Goal: Task Accomplishment & Management: Manage account settings

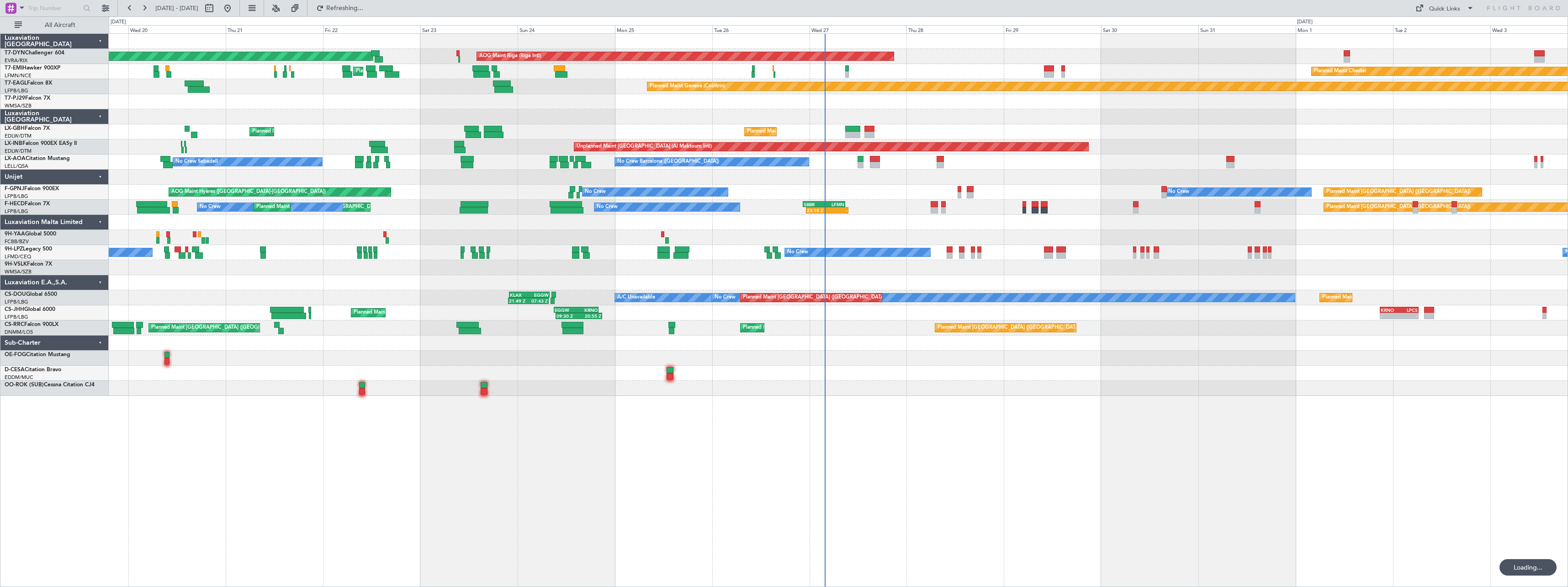
click at [877, 198] on div "No Crew [GEOGRAPHIC_DATA] ([GEOGRAPHIC_DATA]) No Crew Planned Maint [GEOGRAPHIC…" at bounding box center [837, 192] width 1459 height 15
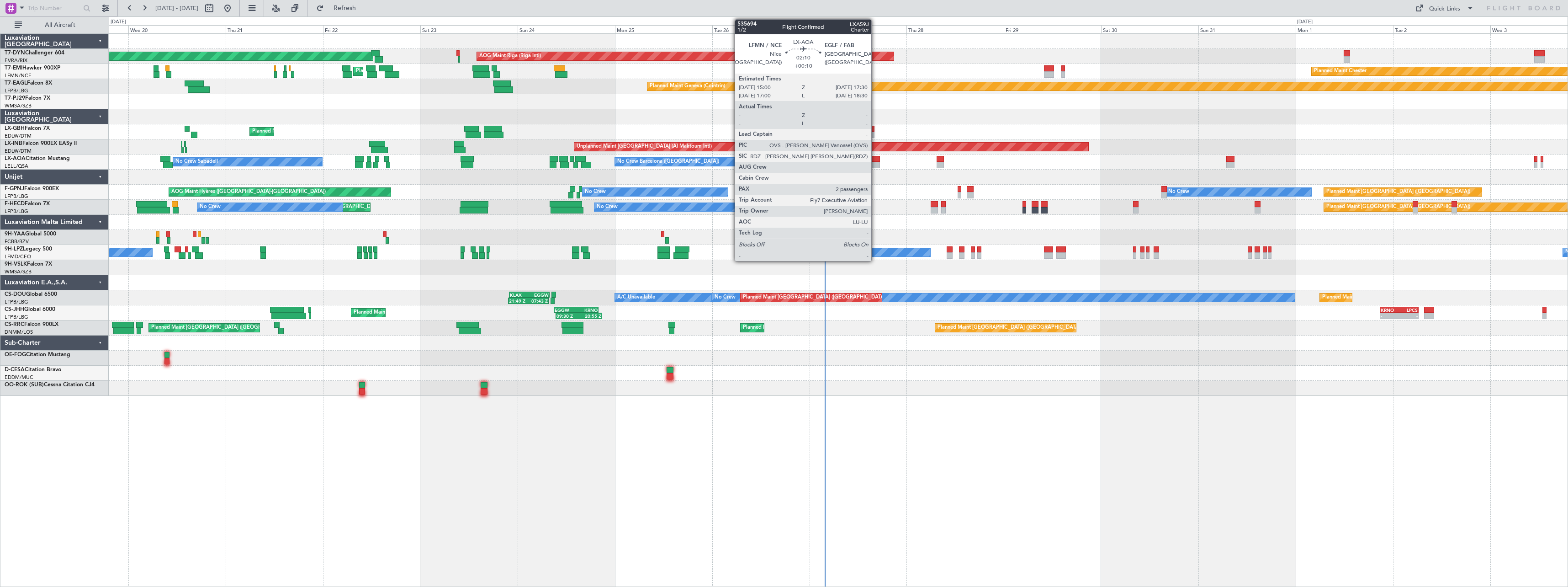
click at [875, 164] on div at bounding box center [874, 164] width 10 height 6
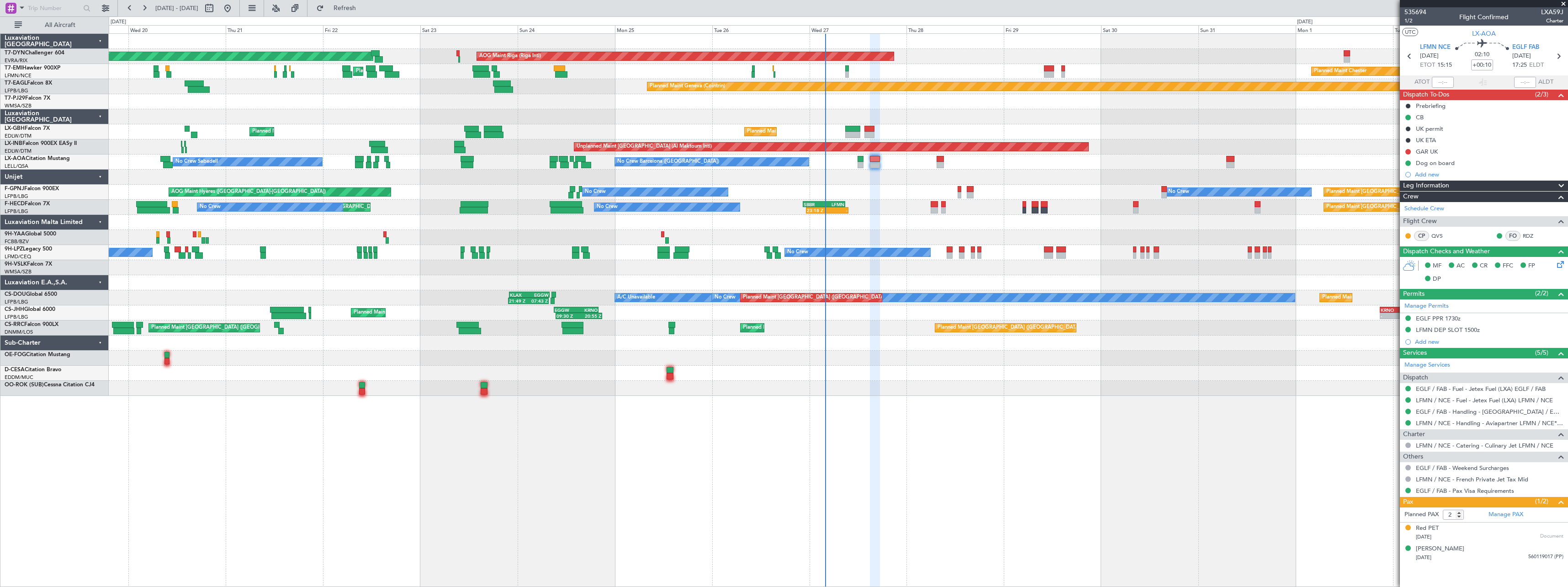
click at [1563, 3] on span at bounding box center [1563, 4] width 9 height 8
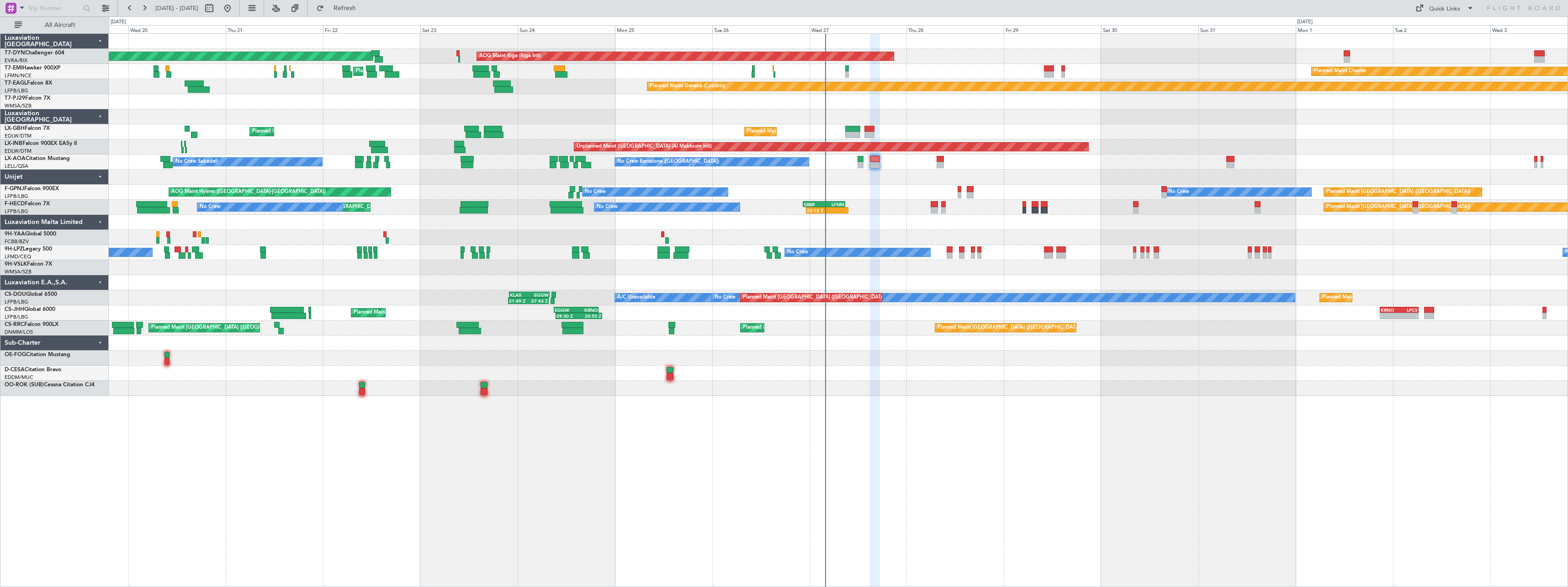
type input "0"
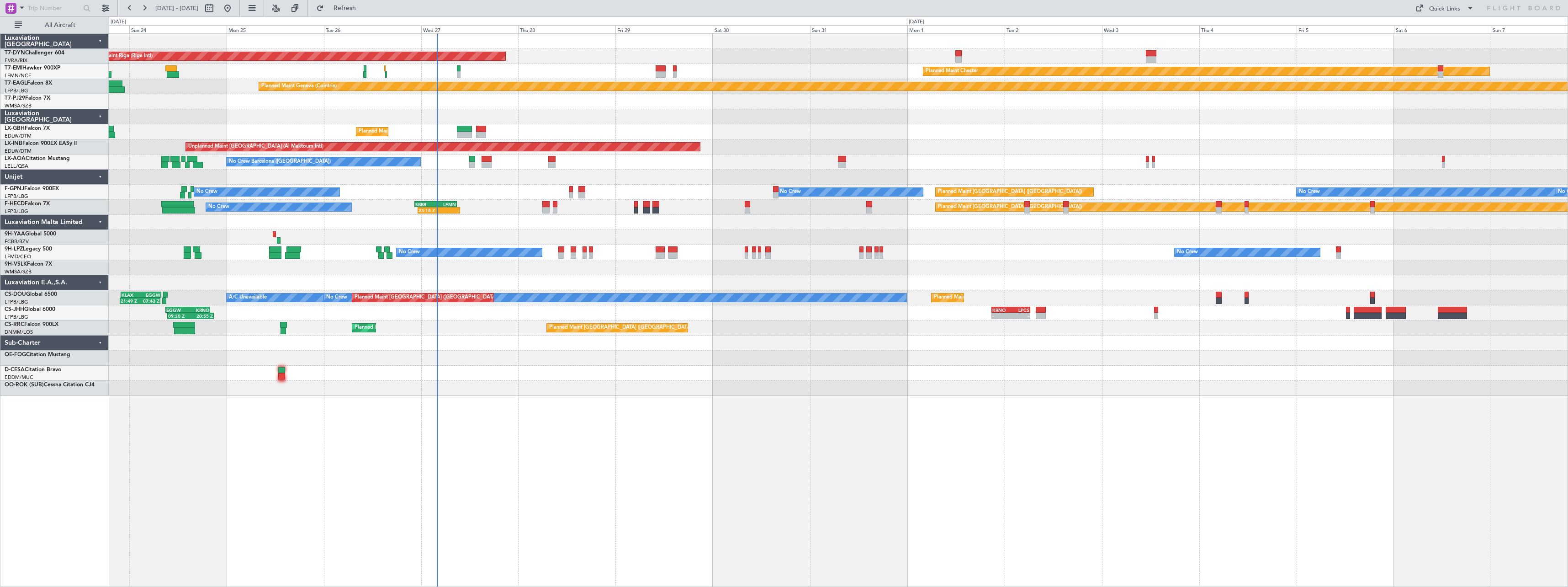
click at [473, 402] on div "AOG Maint Riga (Riga Intl) Planned Maint [GEOGRAPHIC_DATA]-[GEOGRAPHIC_DATA] Pl…" at bounding box center [837, 310] width 1459 height 554
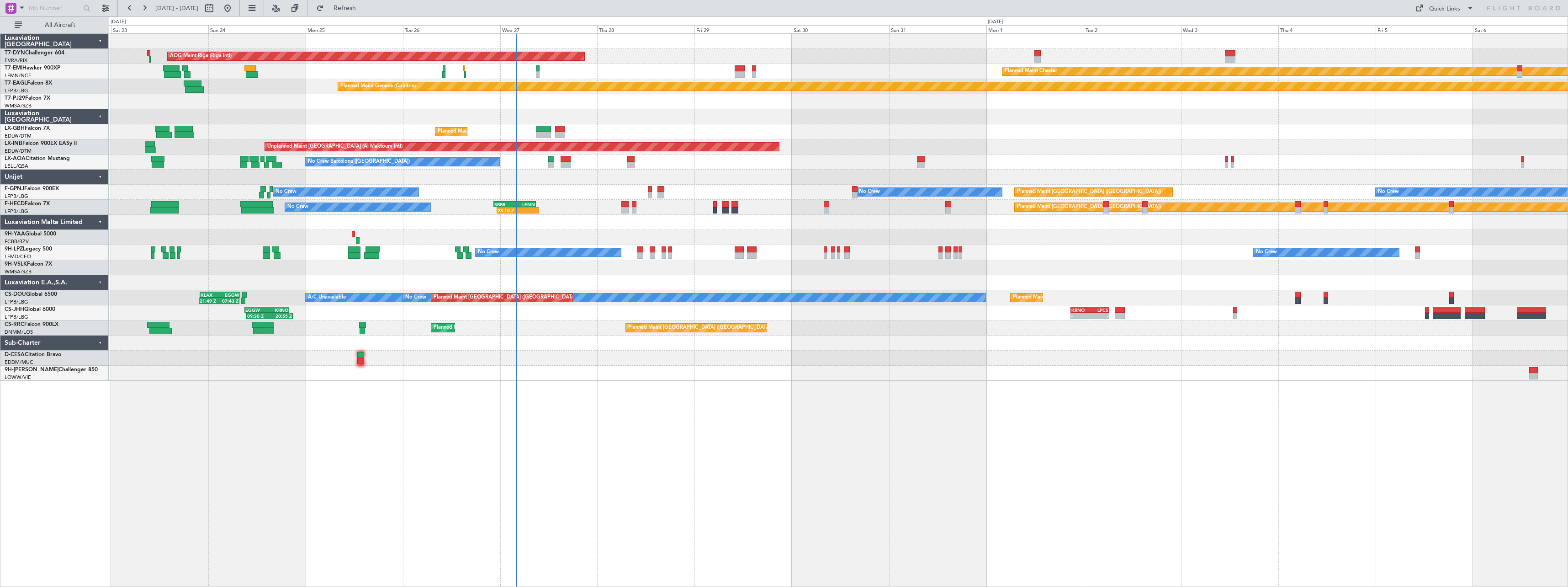
click at [637, 403] on div "AOG Maint Riga (Riga Intl) Planned Maint [GEOGRAPHIC_DATA]-[GEOGRAPHIC_DATA] Pl…" at bounding box center [837, 310] width 1459 height 554
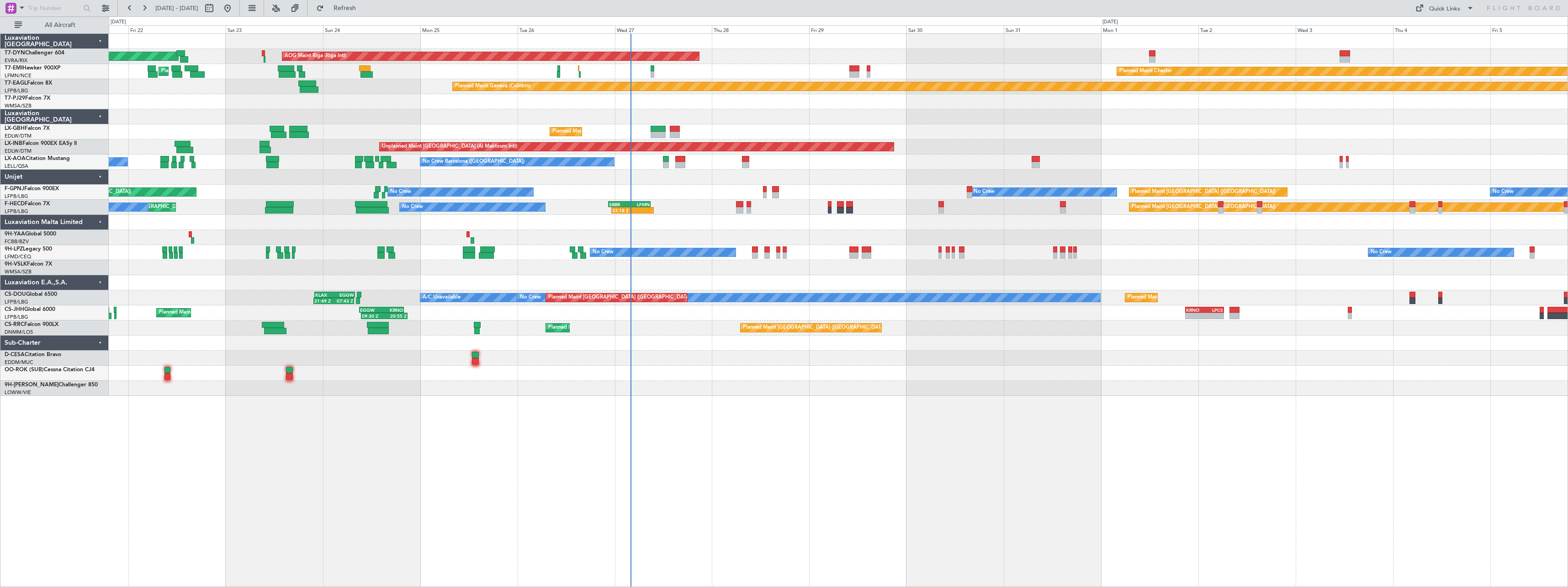
click at [728, 401] on div "AOG Maint Riga (Riga Intl) Planned Maint [GEOGRAPHIC_DATA]-[GEOGRAPHIC_DATA] Pl…" at bounding box center [837, 310] width 1459 height 554
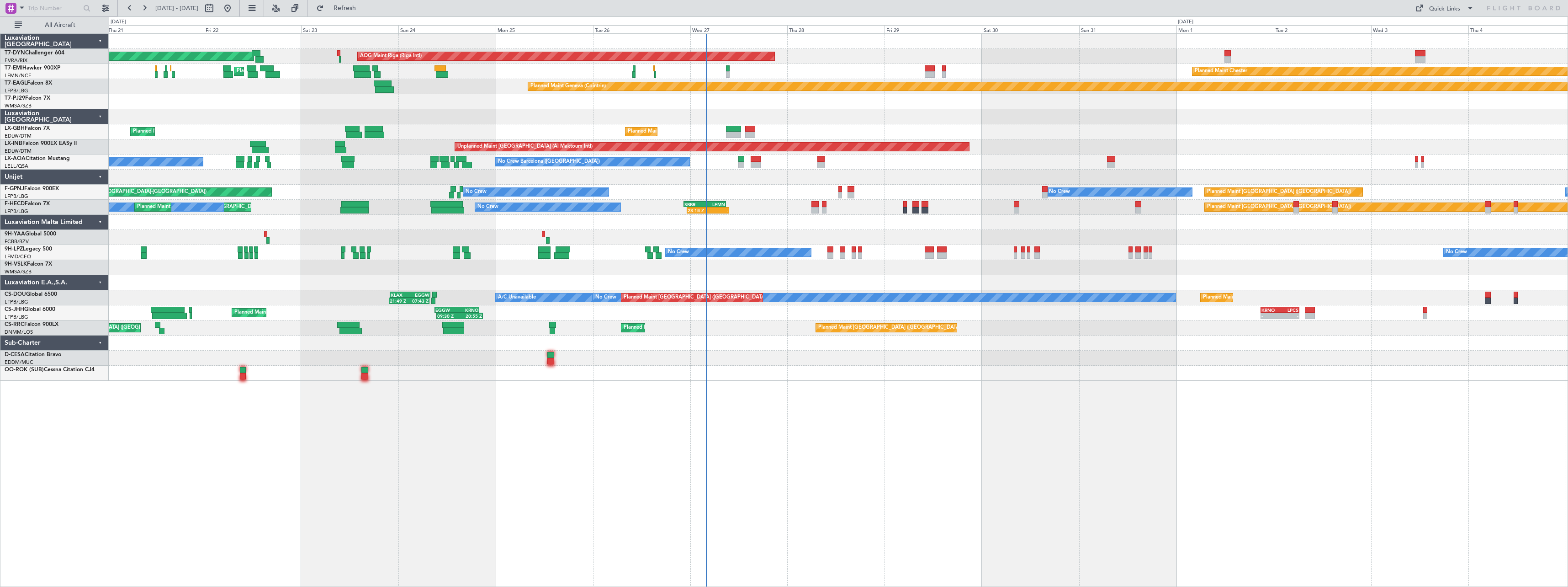
click at [803, 111] on div at bounding box center [837, 117] width 1459 height 15
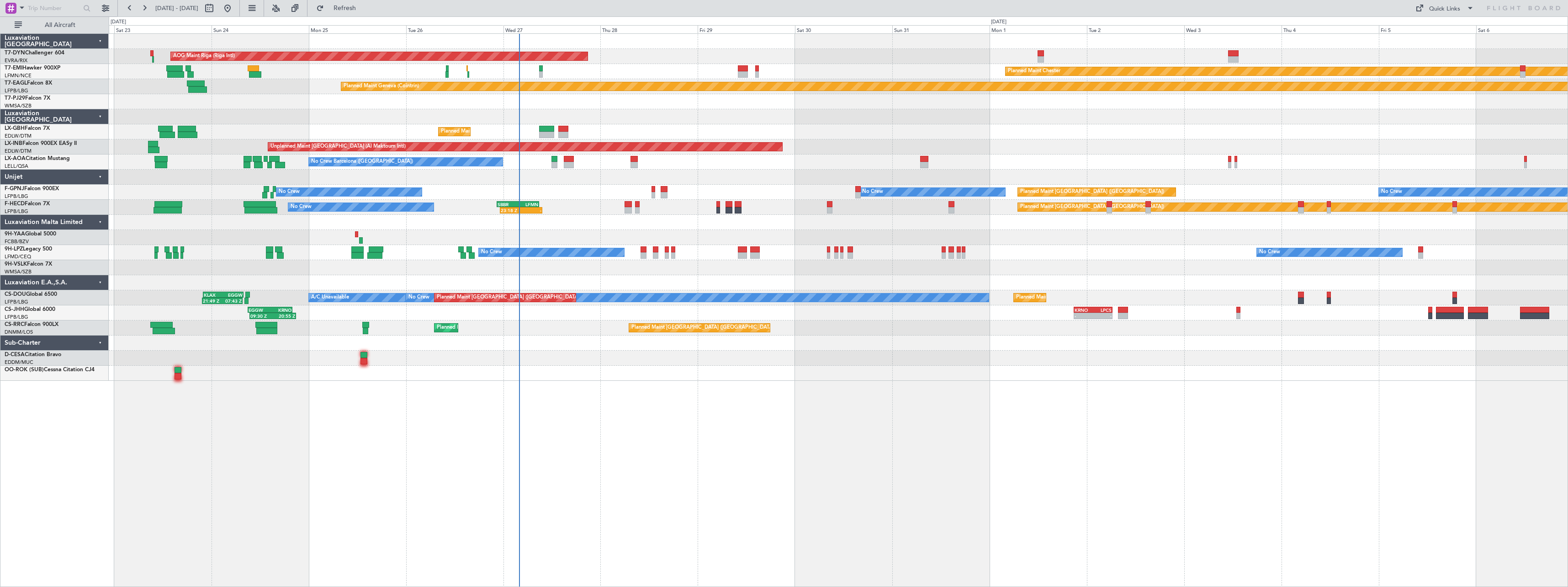
click at [963, 75] on div "Planned Maint [PERSON_NAME] Planned Maint [PERSON_NAME]" at bounding box center [837, 72] width 1459 height 15
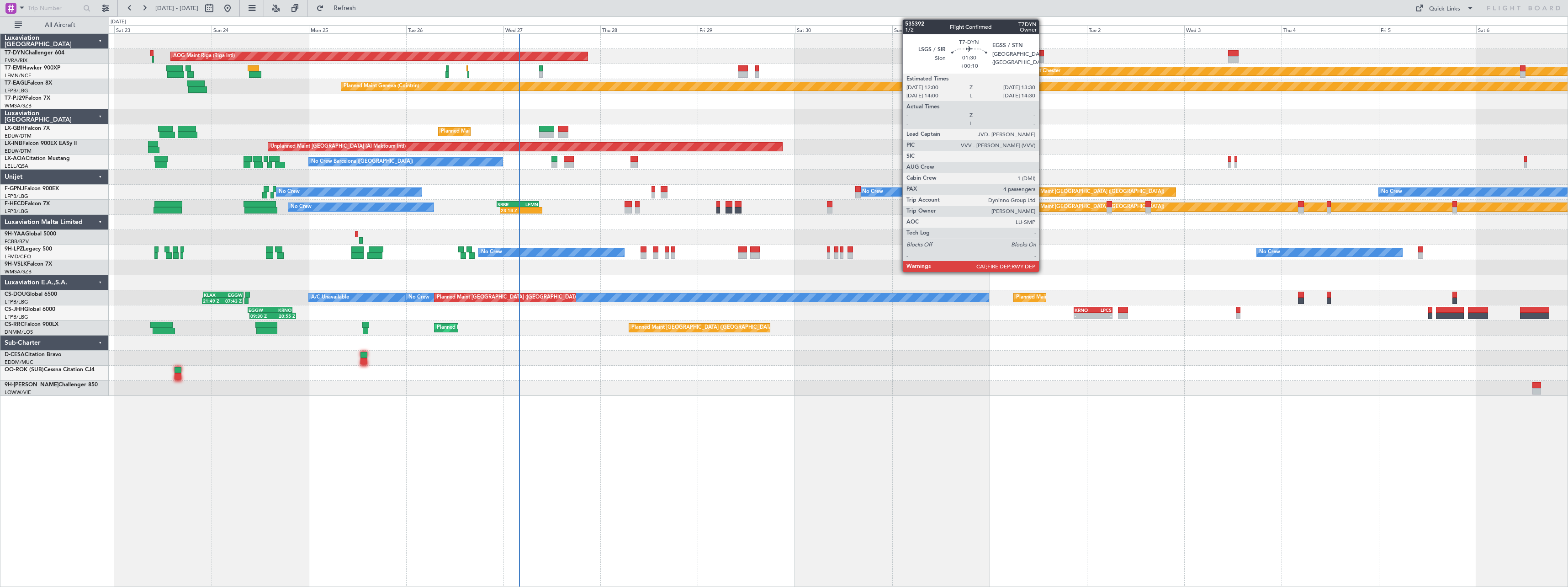
click at [1043, 52] on div at bounding box center [1040, 53] width 6 height 6
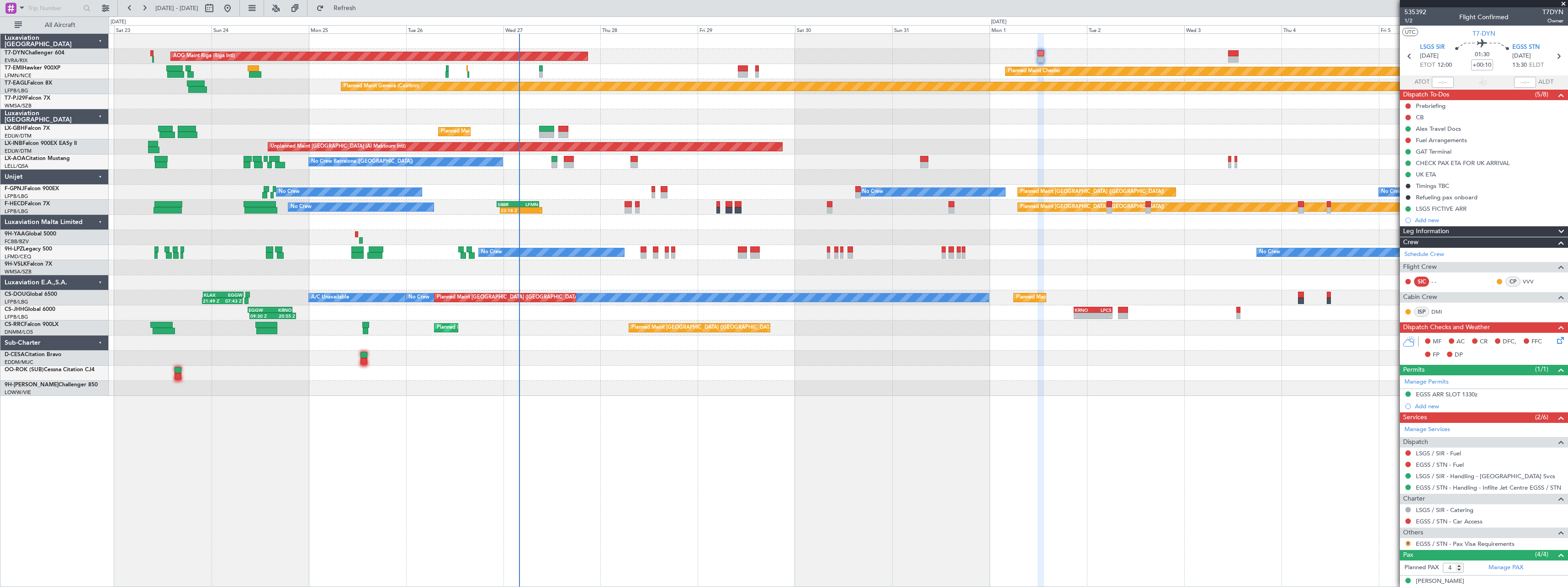
click at [1409, 543] on button "R" at bounding box center [1408, 544] width 6 height 6
click at [1382, 533] on span "Confirmed" at bounding box center [1382, 530] width 28 height 9
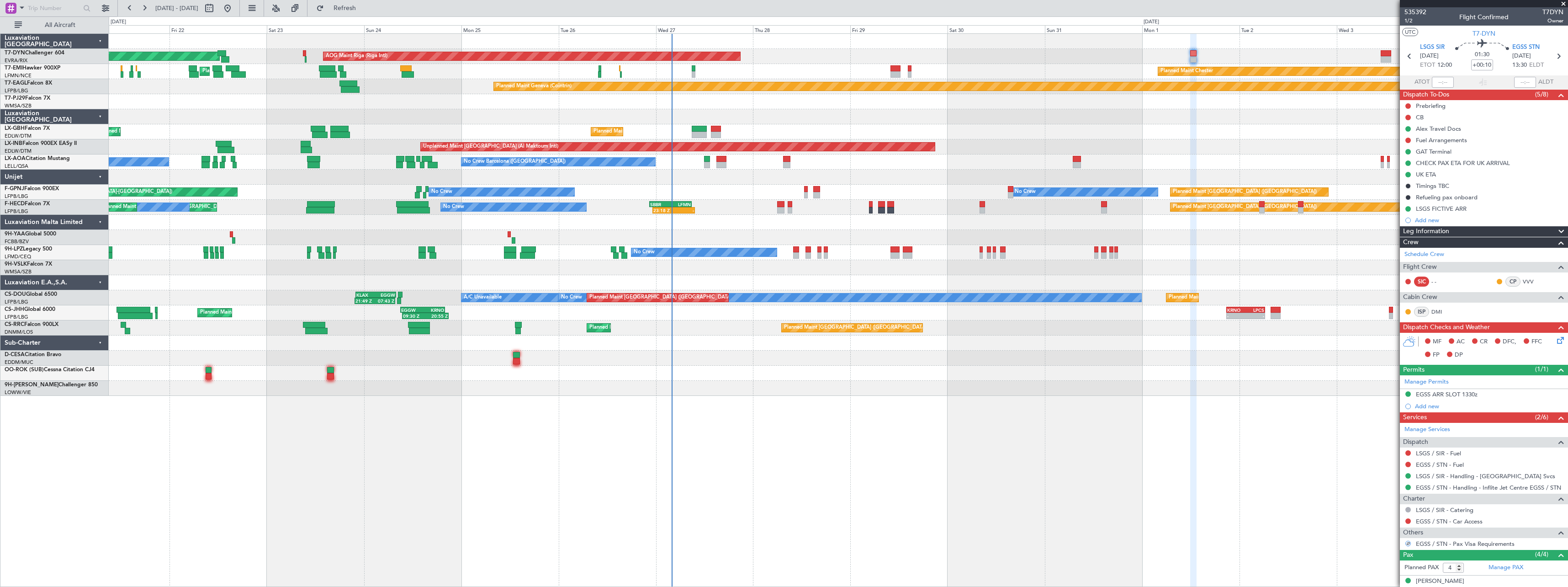
click at [794, 103] on div at bounding box center [837, 101] width 1459 height 15
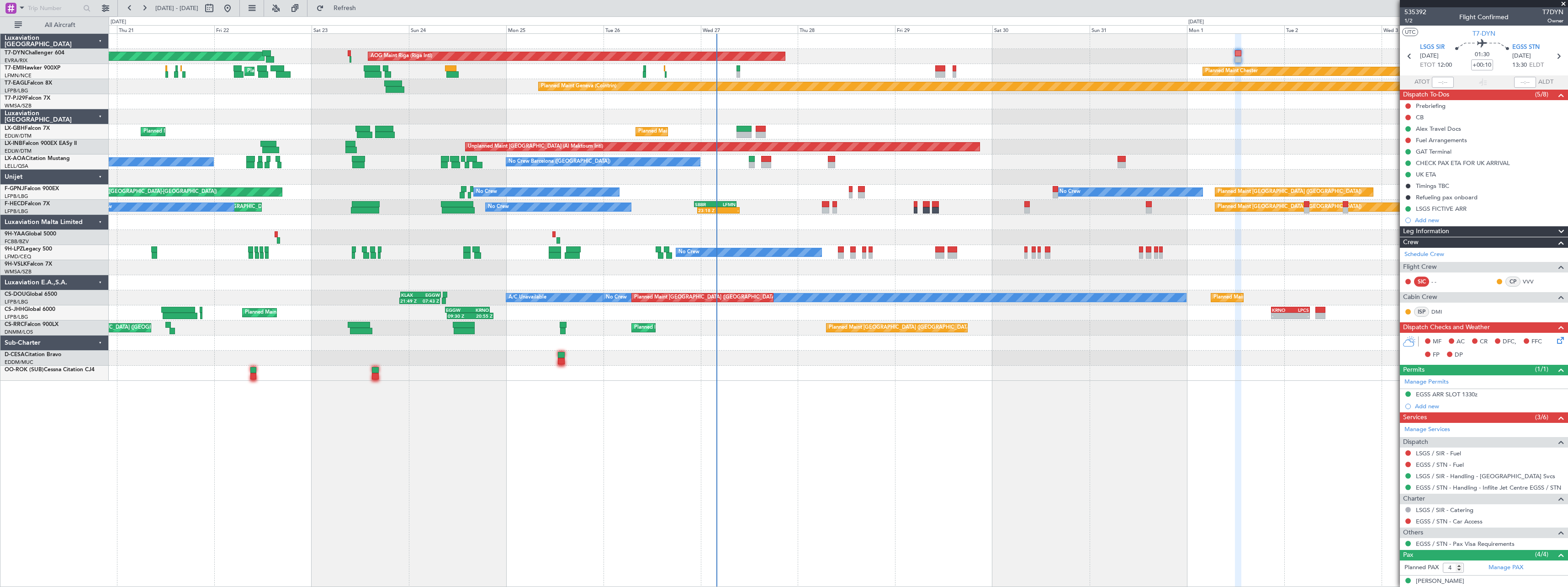
click at [859, 113] on div at bounding box center [837, 117] width 1459 height 15
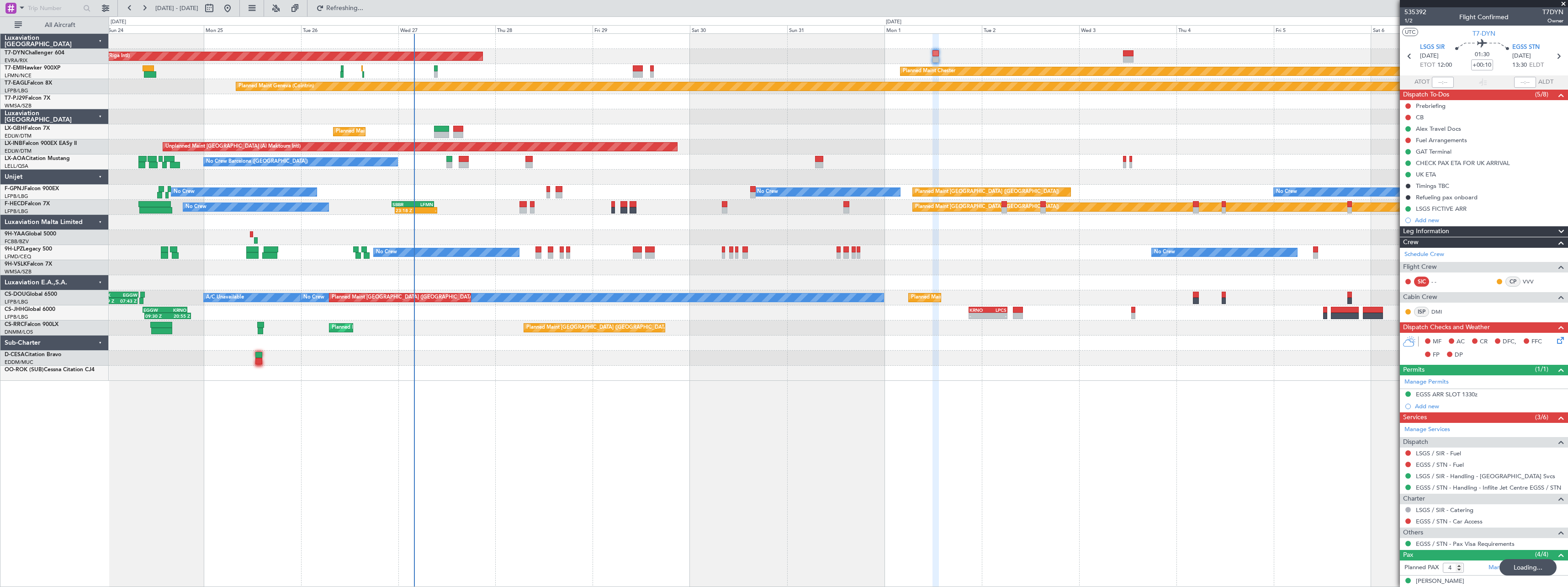
click at [794, 111] on div at bounding box center [837, 117] width 1459 height 15
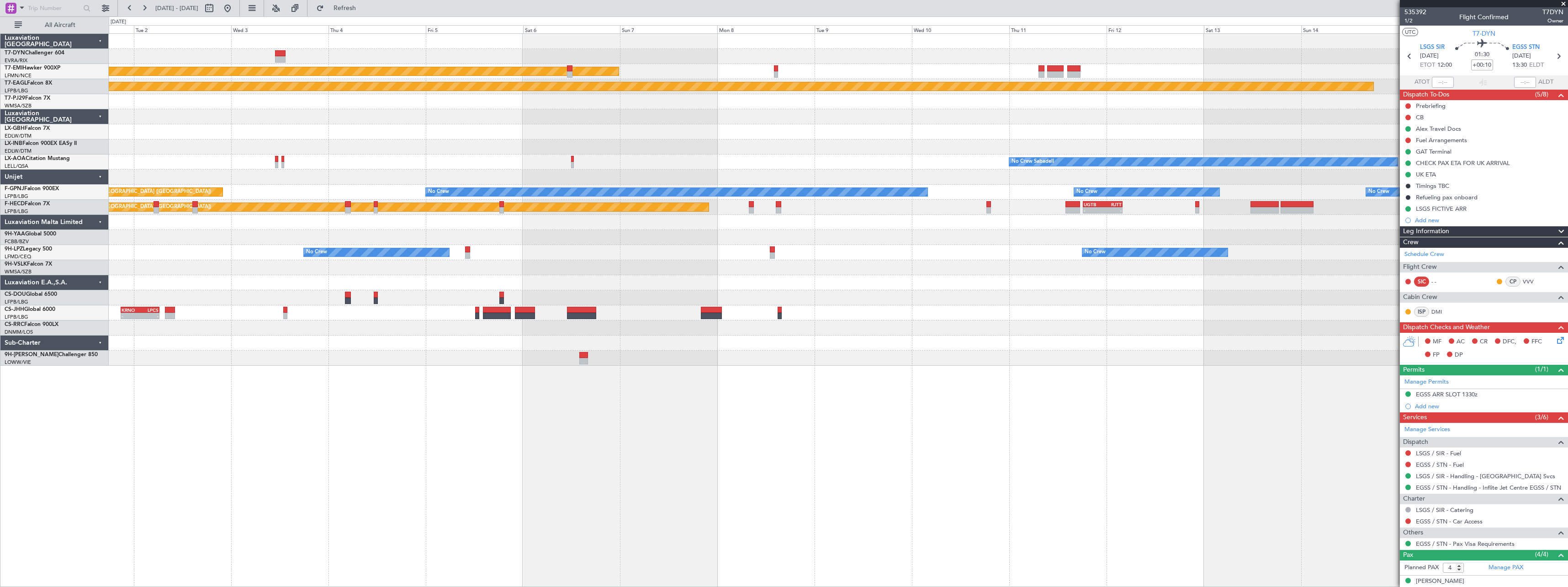
click at [636, 103] on div at bounding box center [837, 101] width 1459 height 15
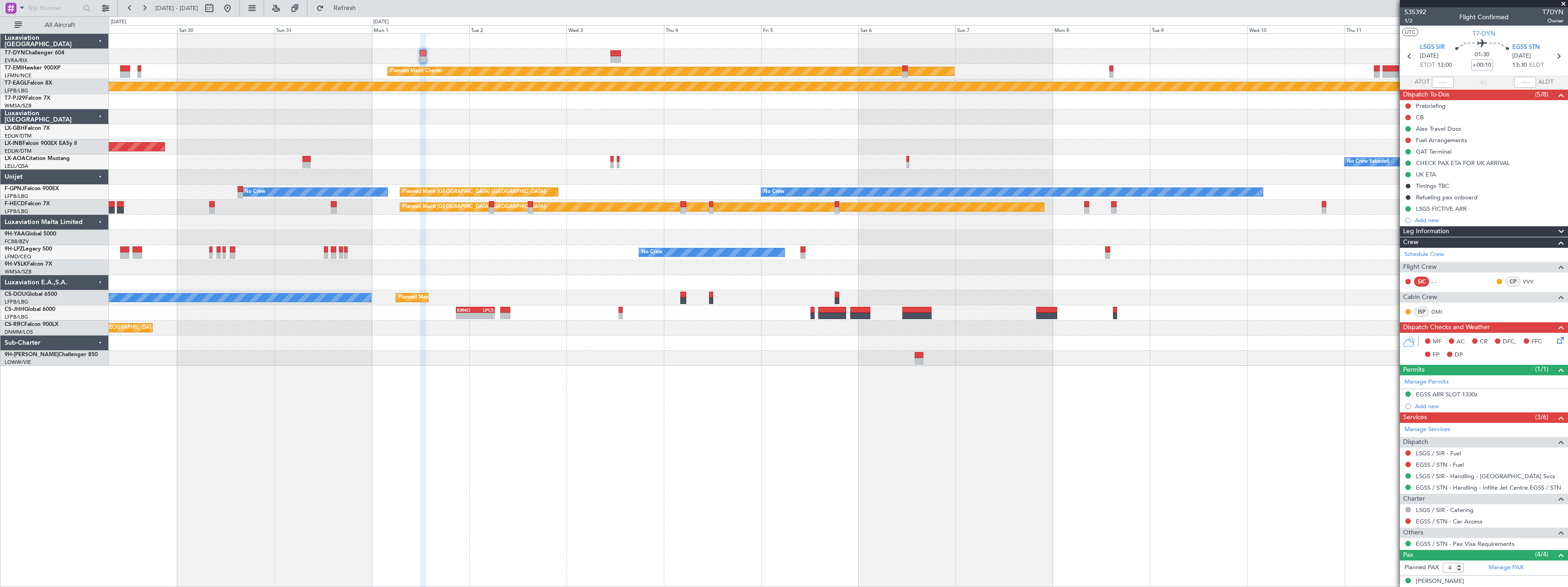
click at [1070, 112] on div at bounding box center [837, 117] width 1459 height 15
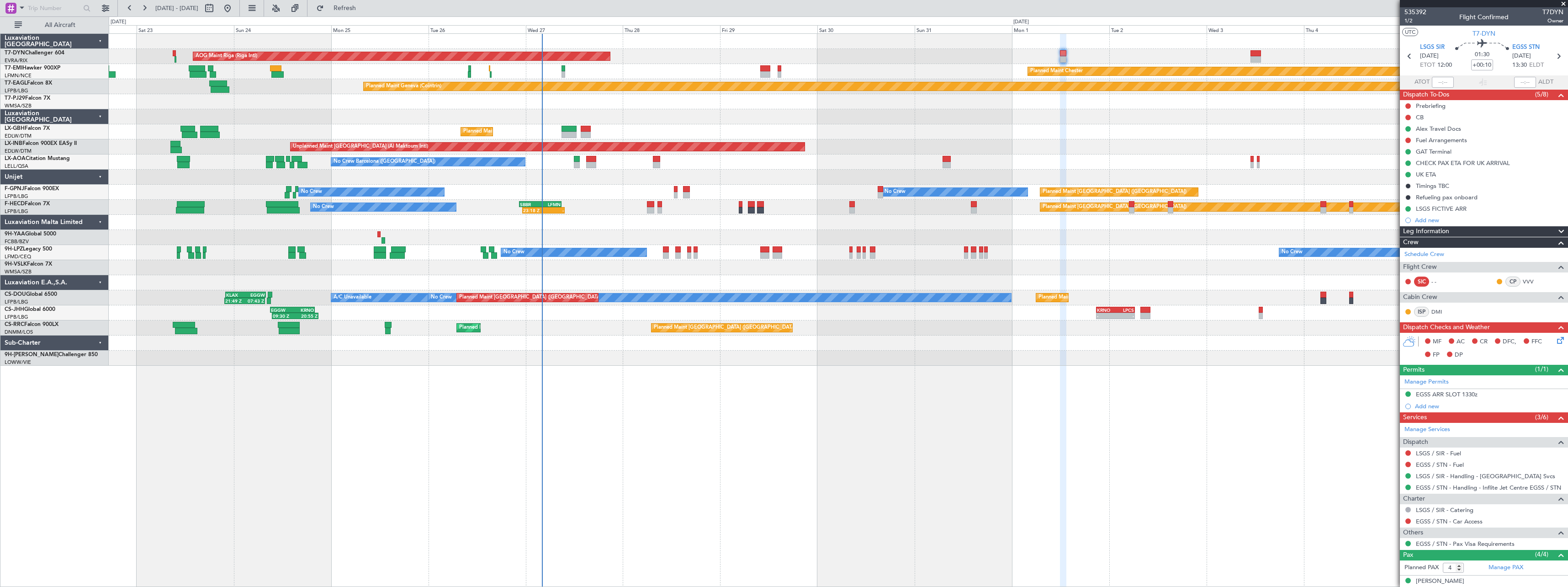
click at [1081, 110] on div "AOG Maint Riga (Riga Intl) Planned Maint [GEOGRAPHIC_DATA]-[GEOGRAPHIC_DATA] Pl…" at bounding box center [837, 199] width 1459 height 332
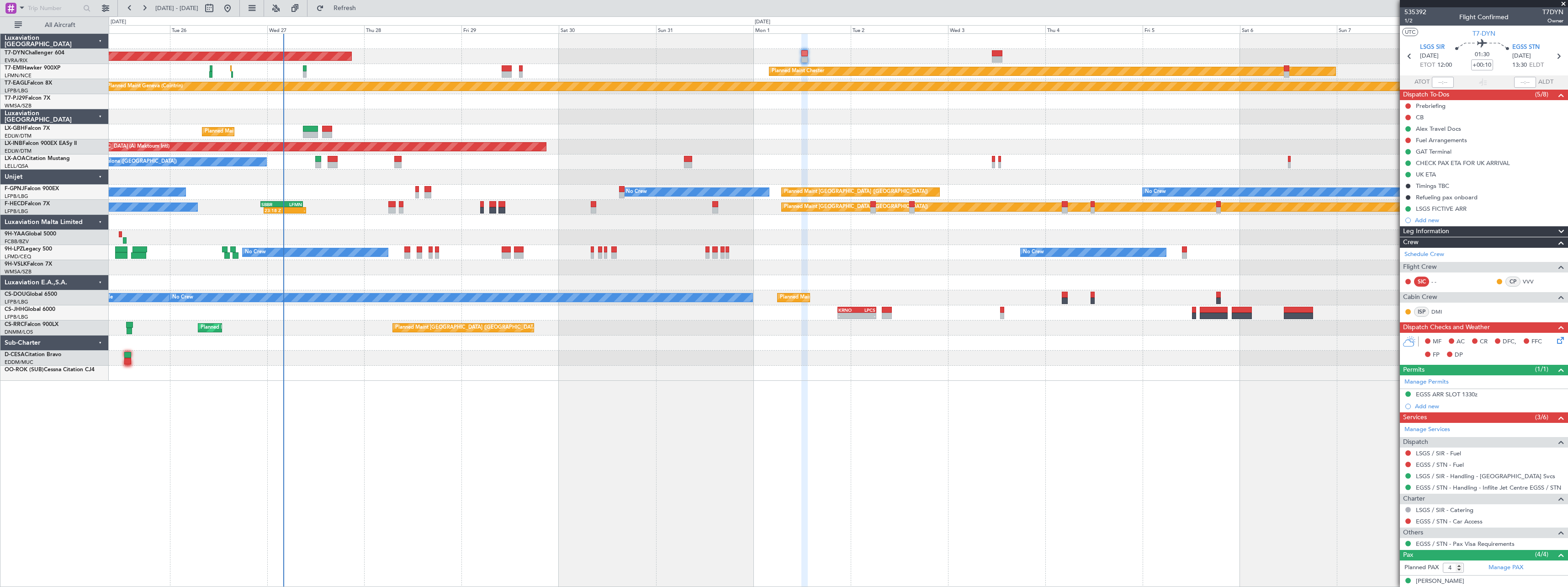
click at [693, 108] on div at bounding box center [837, 101] width 1459 height 15
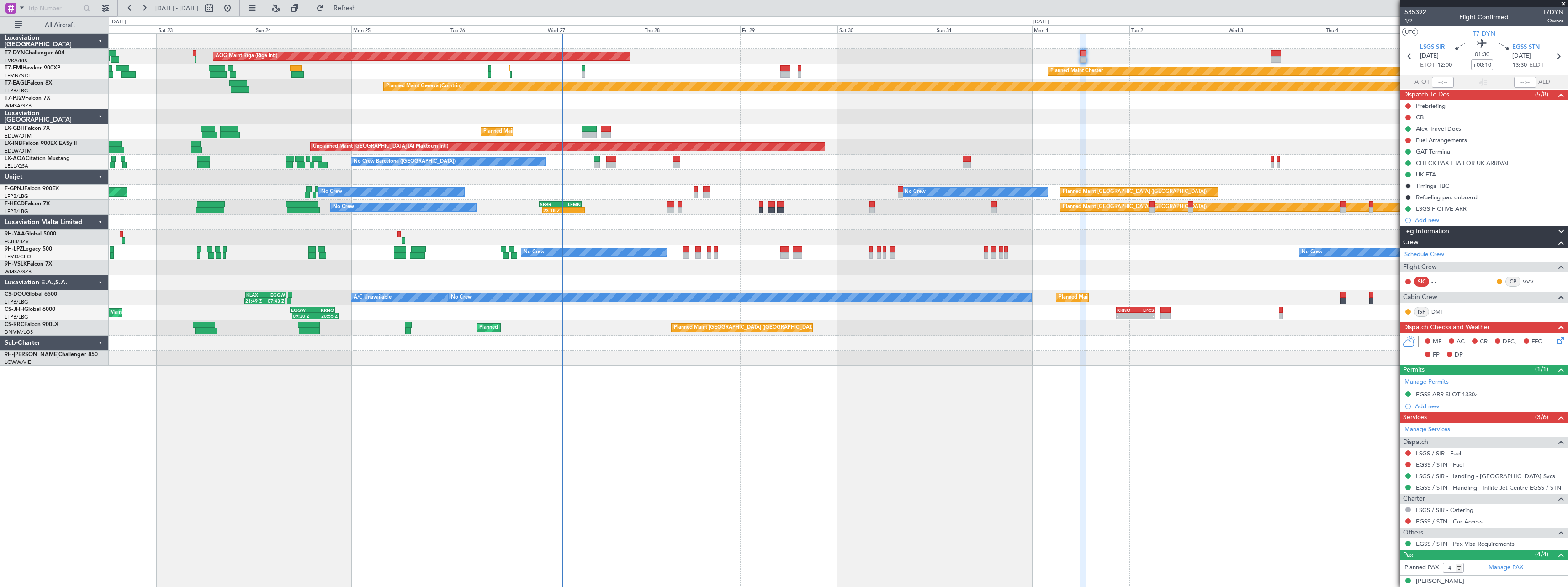
click at [956, 112] on div "AOG Maint Riga (Riga Intl) Planned Maint [GEOGRAPHIC_DATA]-[GEOGRAPHIC_DATA] Pl…" at bounding box center [837, 199] width 1459 height 332
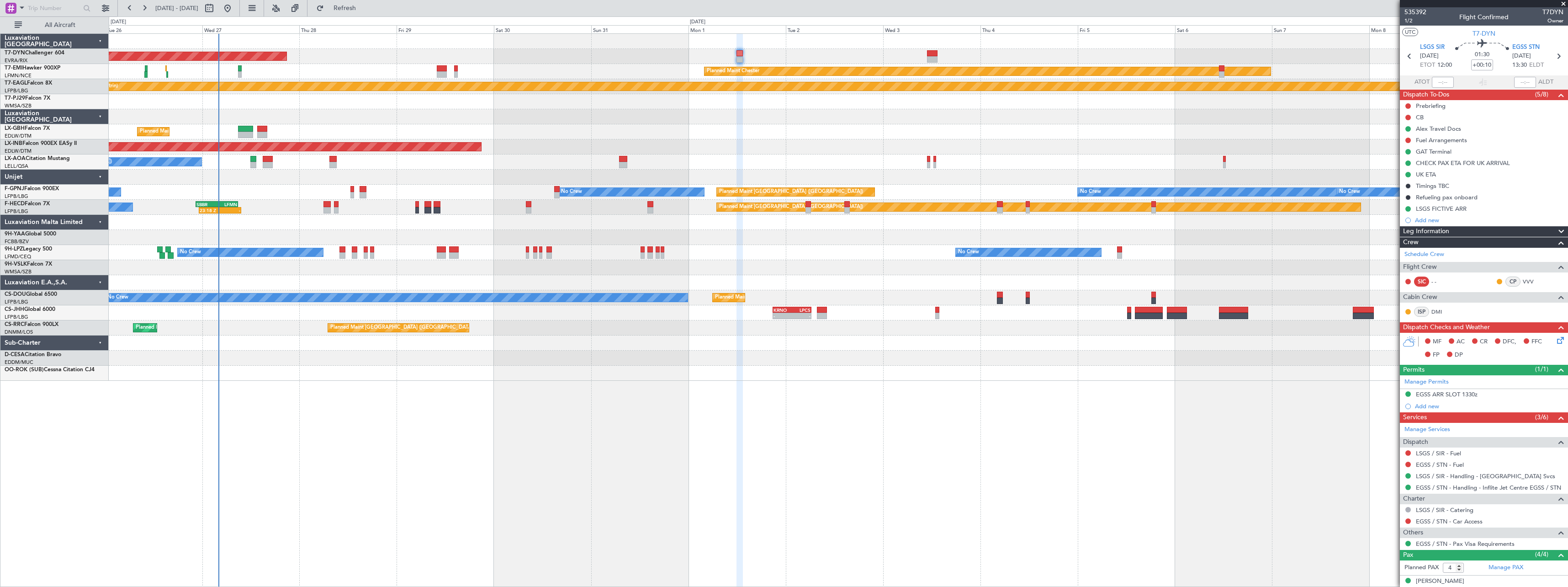
click at [708, 146] on div "AOG Maint Riga (Riga Intl) Planned Maint [GEOGRAPHIC_DATA]-[GEOGRAPHIC_DATA] Pl…" at bounding box center [837, 208] width 1459 height 347
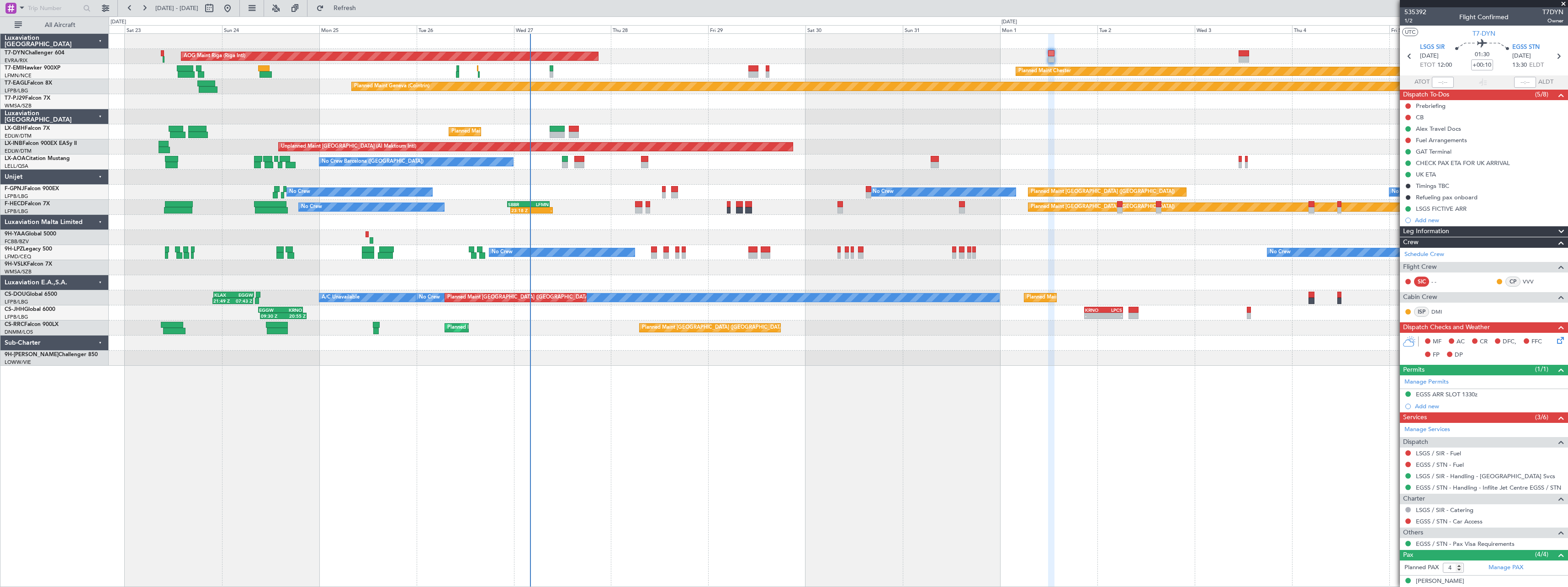
click at [1026, 122] on div "AOG Maint Riga (Riga Intl) Planned Maint [GEOGRAPHIC_DATA]-[GEOGRAPHIC_DATA] Pl…" at bounding box center [837, 199] width 1459 height 332
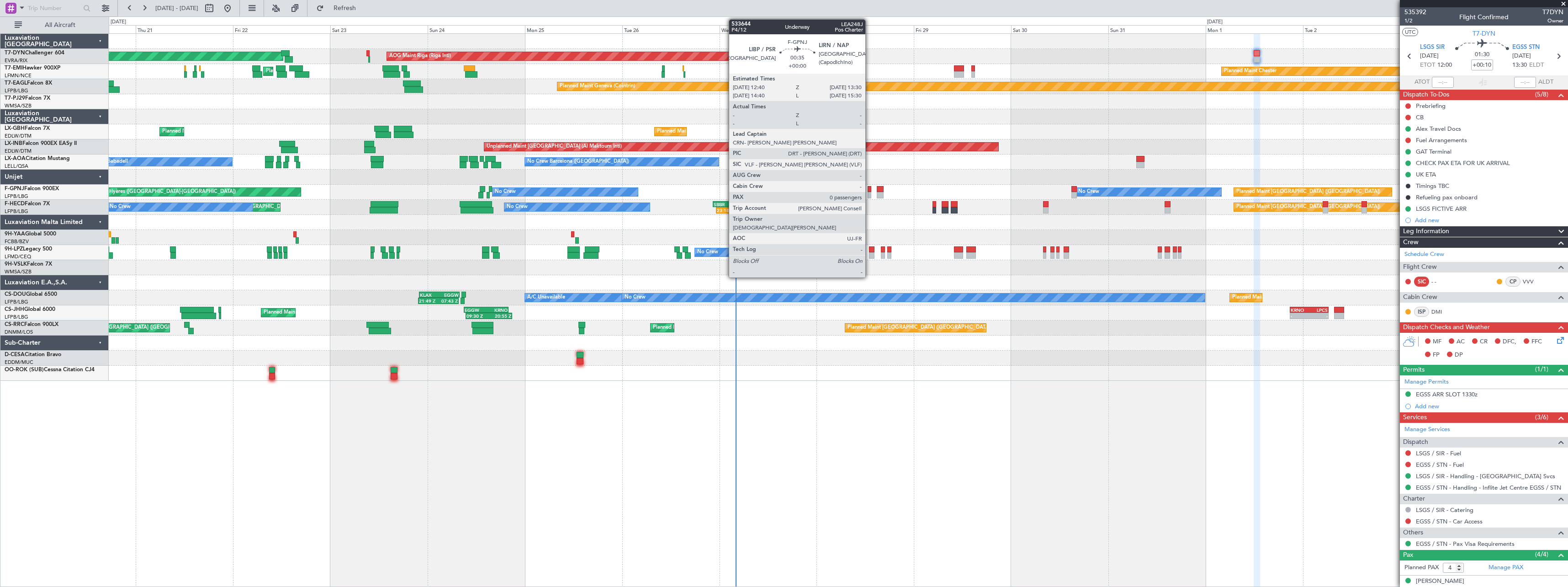
click at [869, 190] on div at bounding box center [869, 189] width 4 height 6
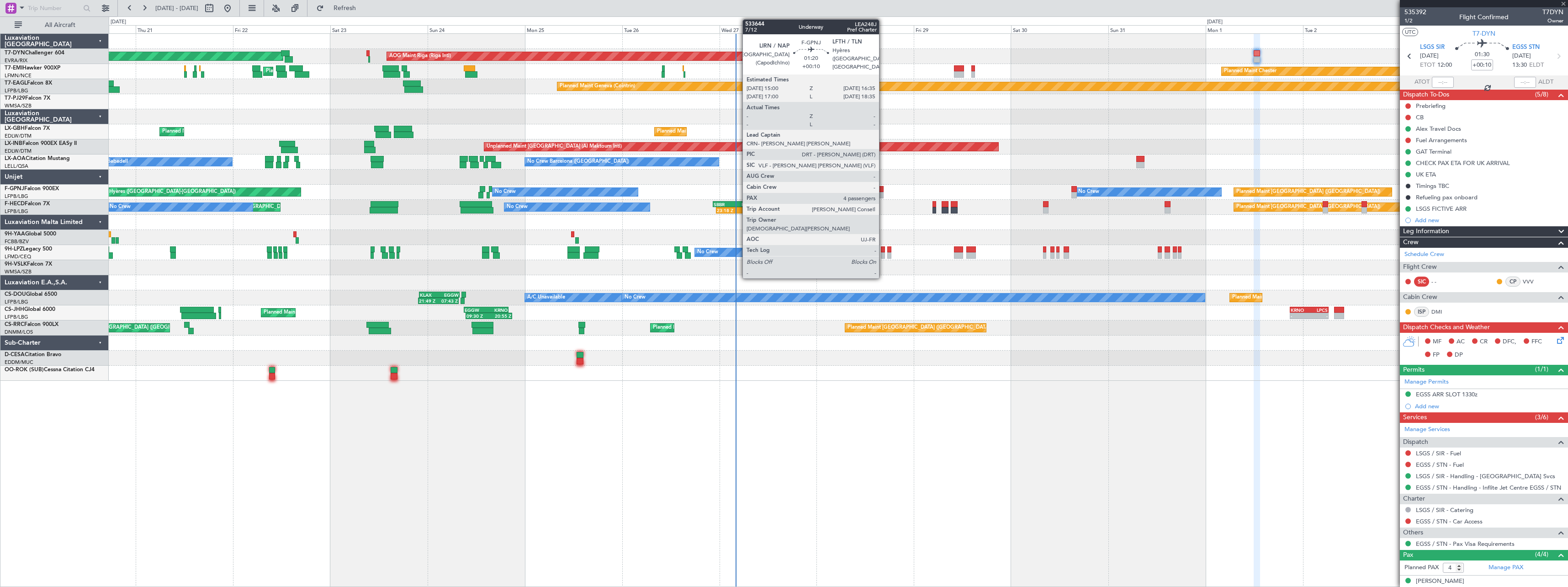
click at [883, 187] on div at bounding box center [879, 189] width 6 height 6
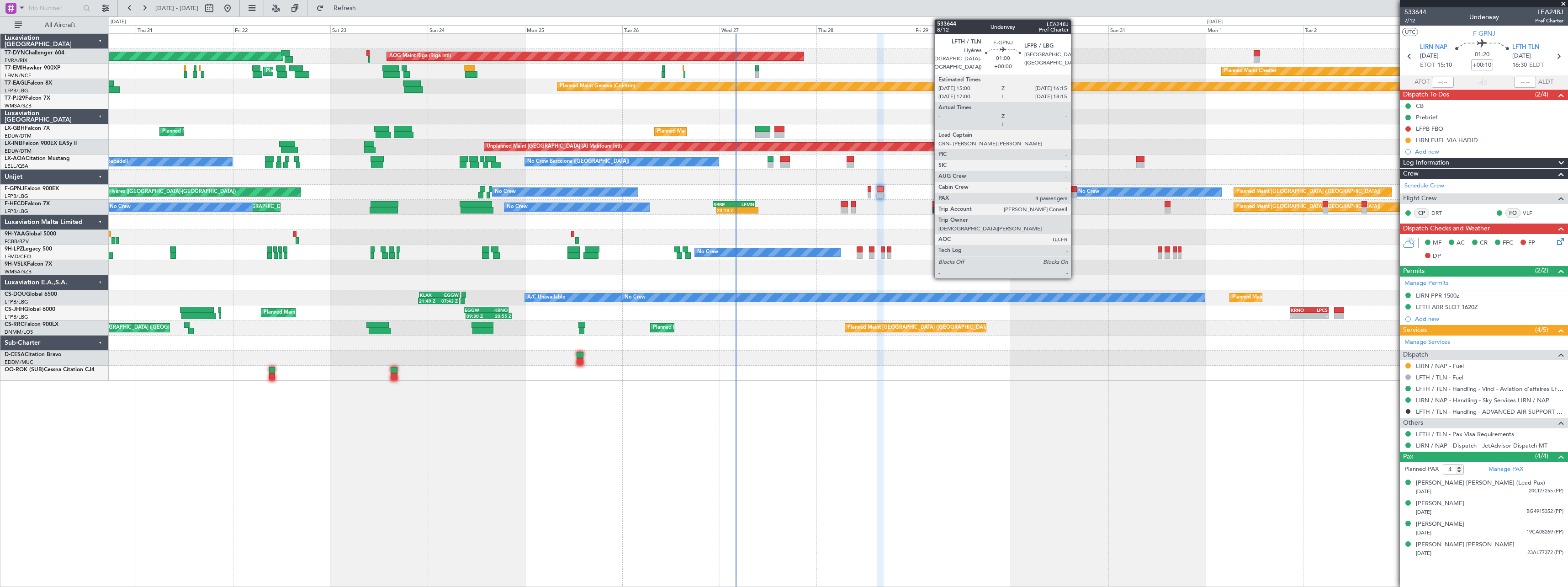
click at [1075, 190] on div at bounding box center [1074, 189] width 6 height 6
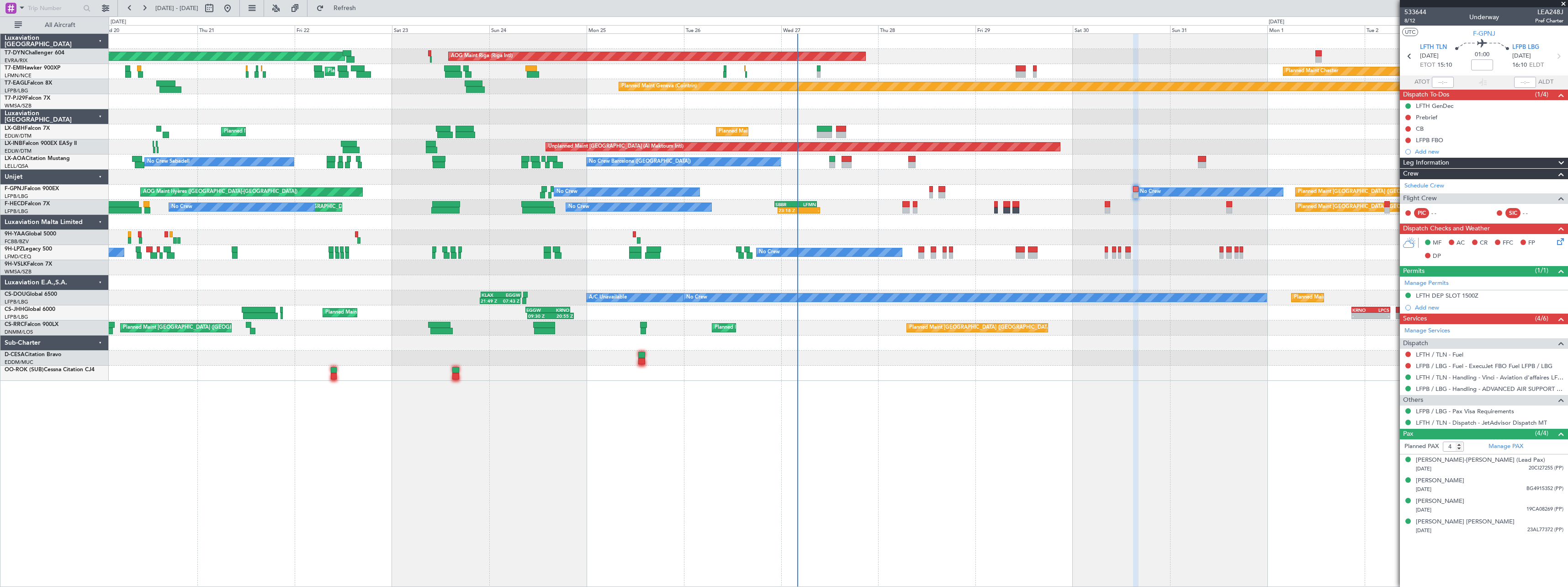
click at [844, 193] on div "AOG Maint Hyères ([GEOGRAPHIC_DATA]-[GEOGRAPHIC_DATA]) No Crew Planned Maint [G…" at bounding box center [837, 192] width 1459 height 15
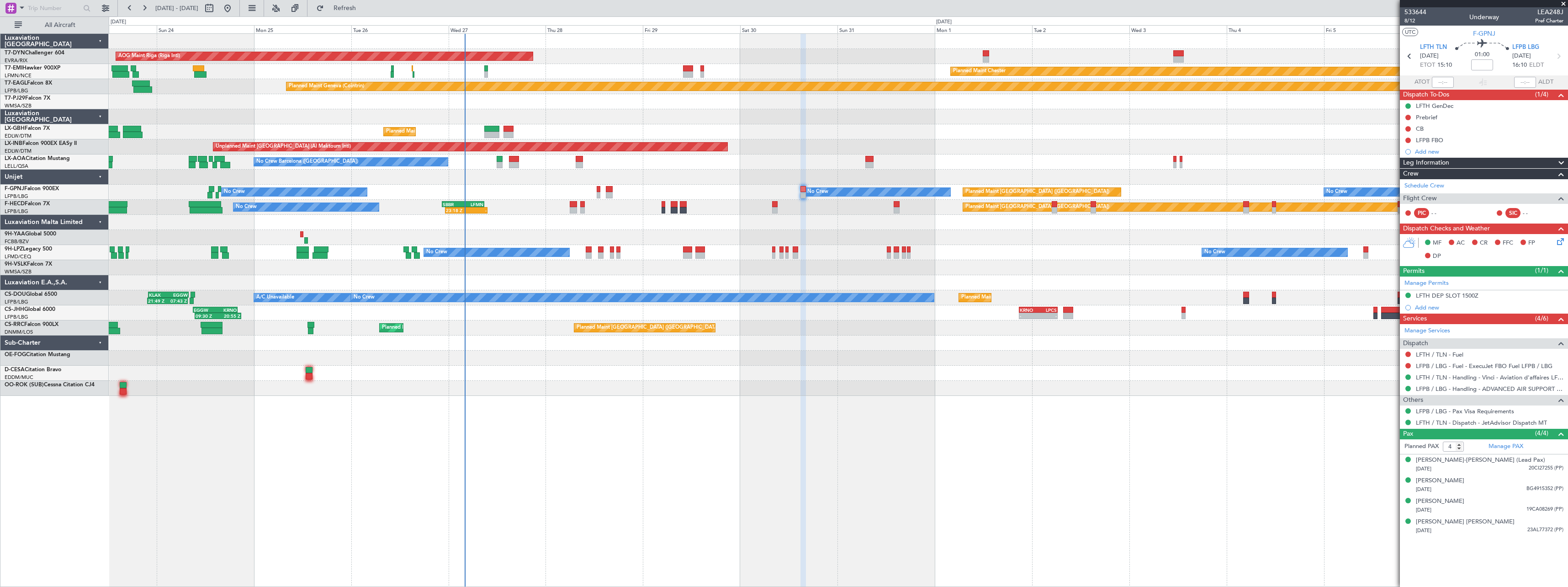
click at [780, 186] on div "AOG Maint Riga (Riga Intl) Planned Maint [GEOGRAPHIC_DATA]-[GEOGRAPHIC_DATA] Pl…" at bounding box center [837, 215] width 1459 height 362
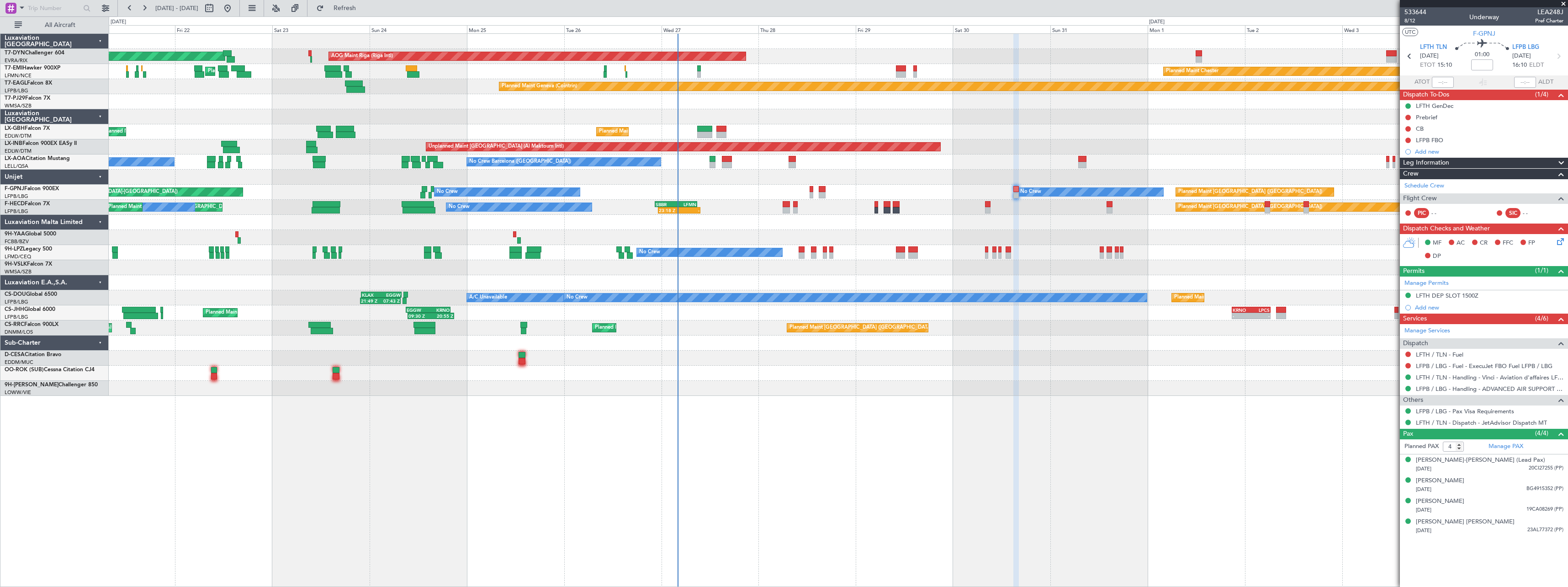
click at [913, 180] on div at bounding box center [837, 177] width 1459 height 15
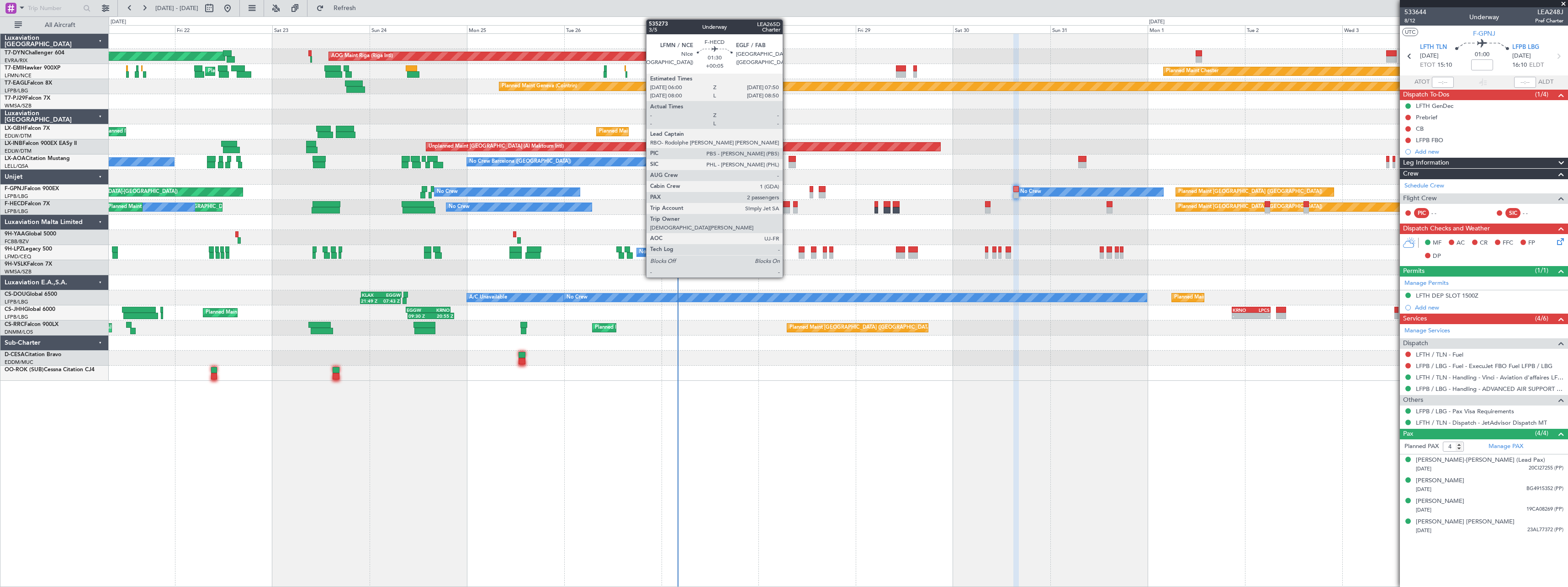
click at [787, 209] on div at bounding box center [786, 209] width 7 height 6
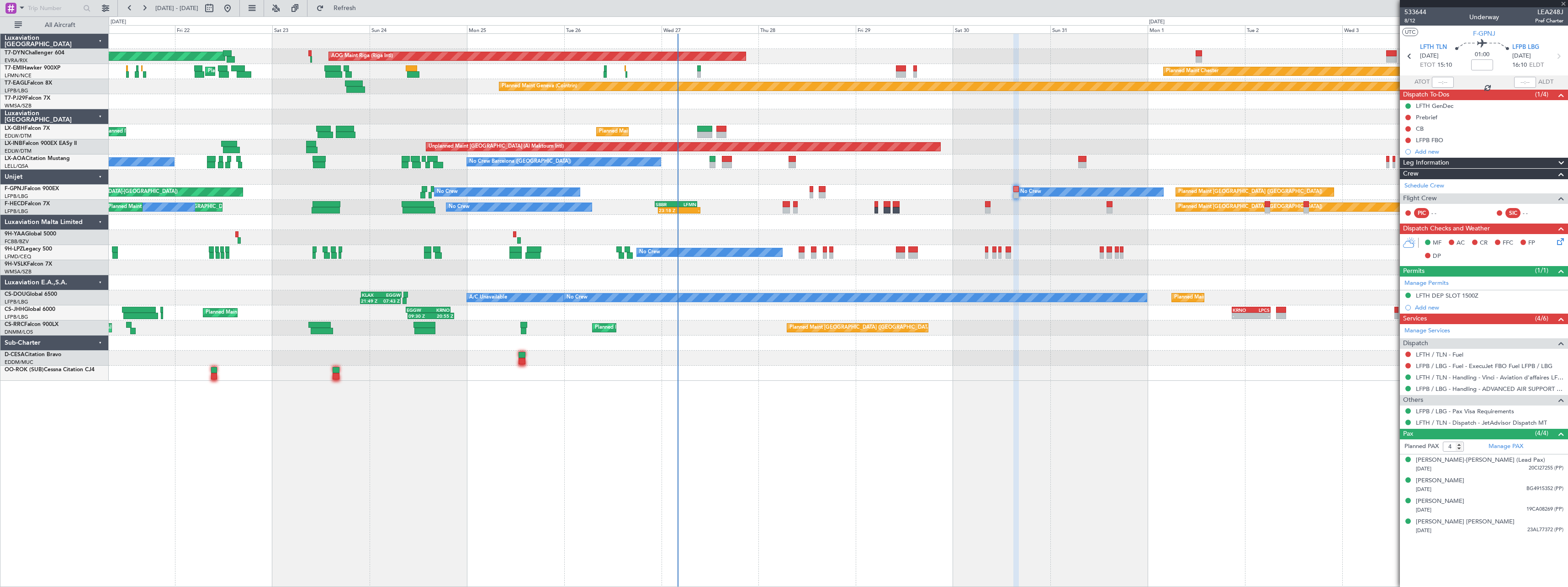
type input "+00:05"
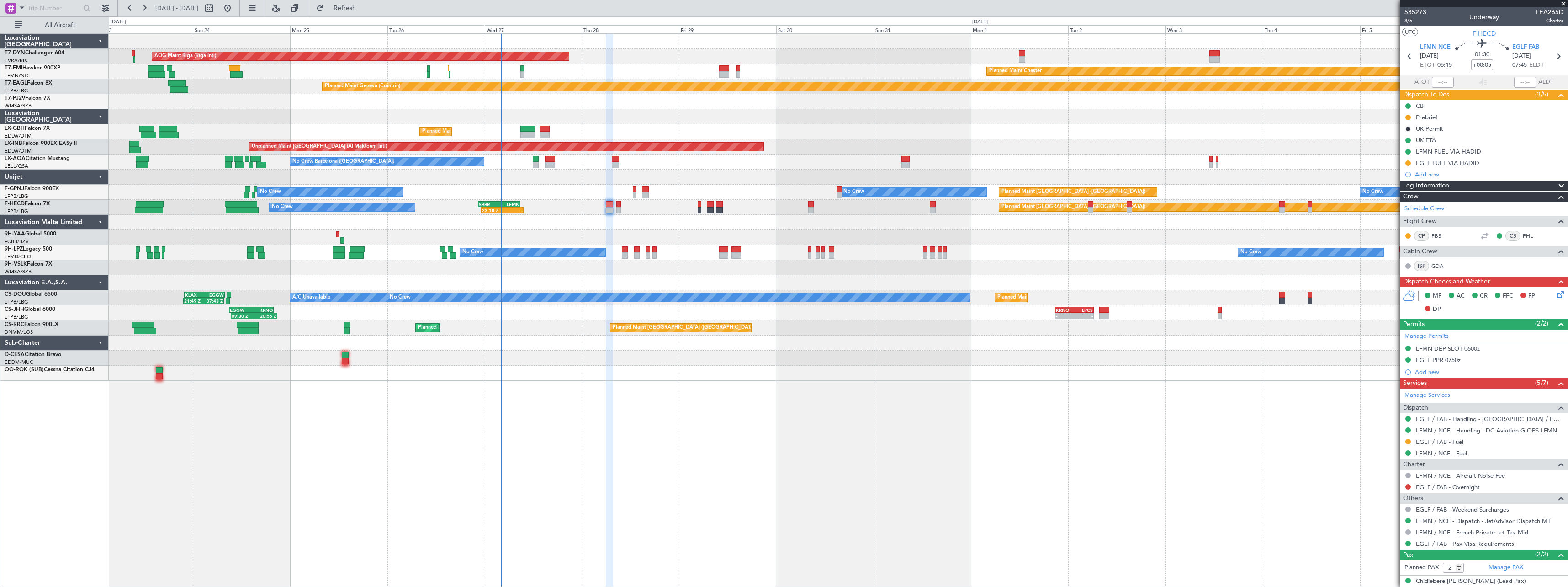
click at [699, 217] on div at bounding box center [837, 222] width 1459 height 15
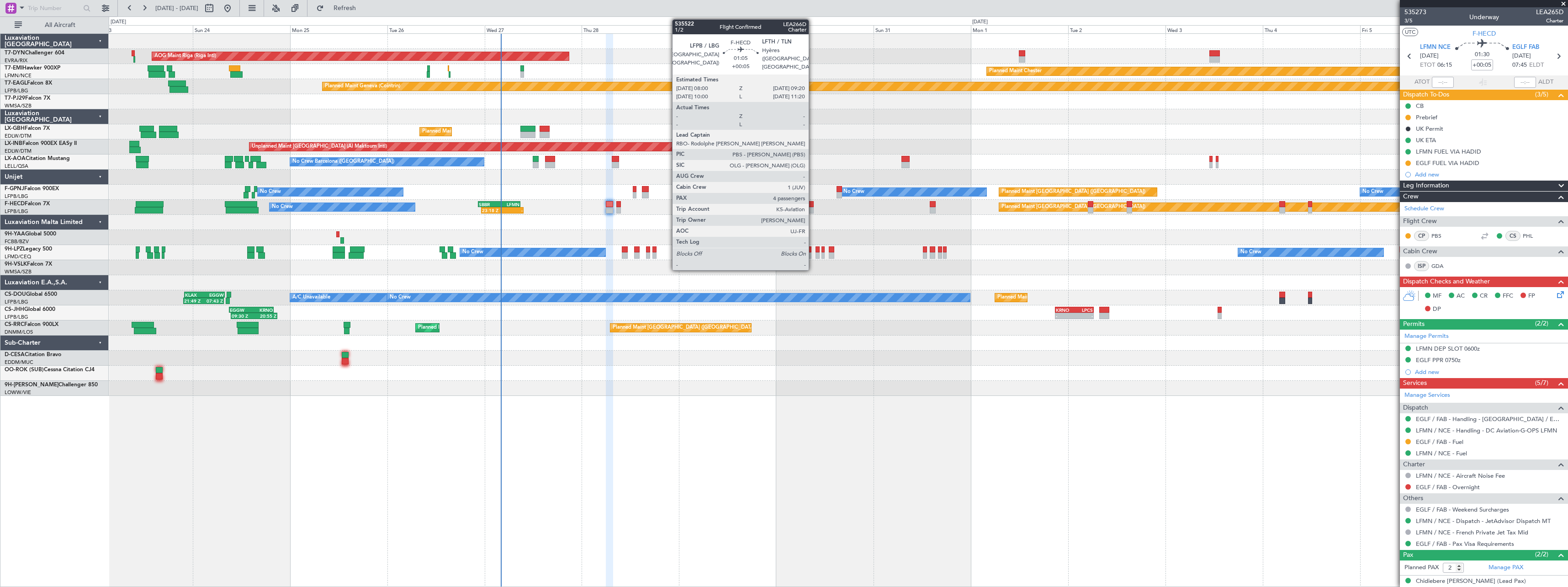
click at [812, 208] on div at bounding box center [811, 209] width 6 height 6
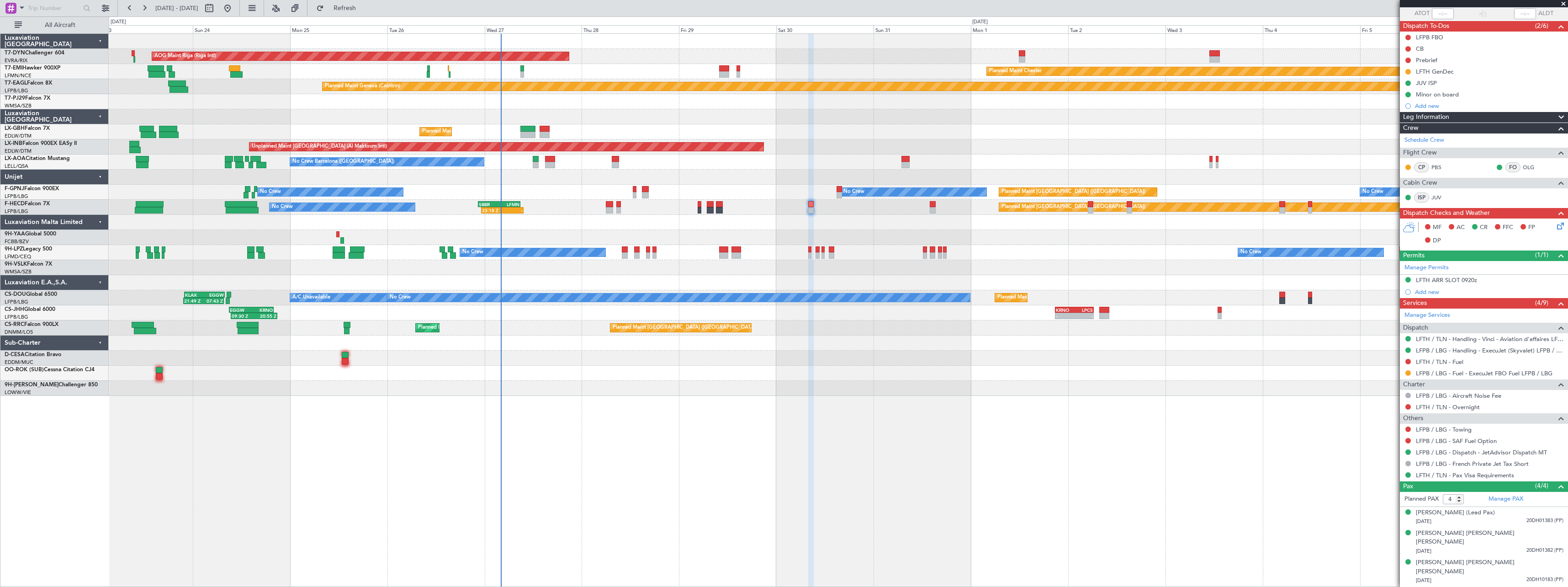
scroll to position [71, 0]
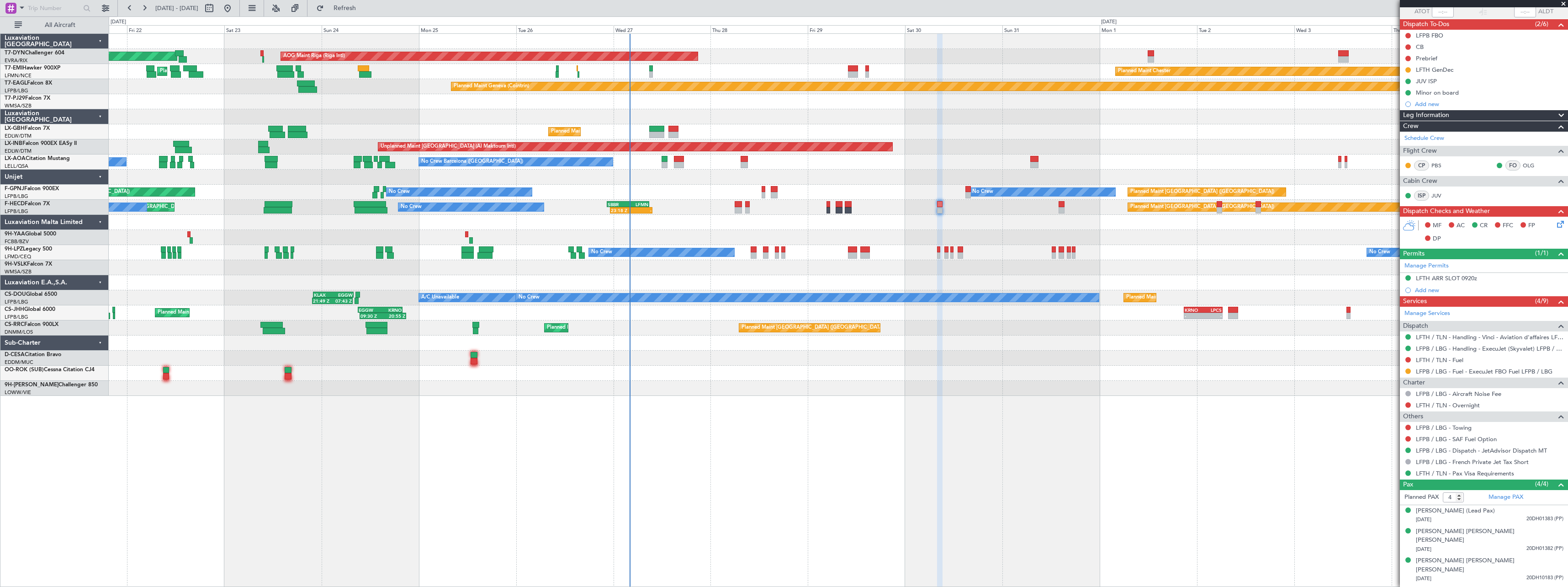
click at [822, 226] on div at bounding box center [837, 222] width 1459 height 15
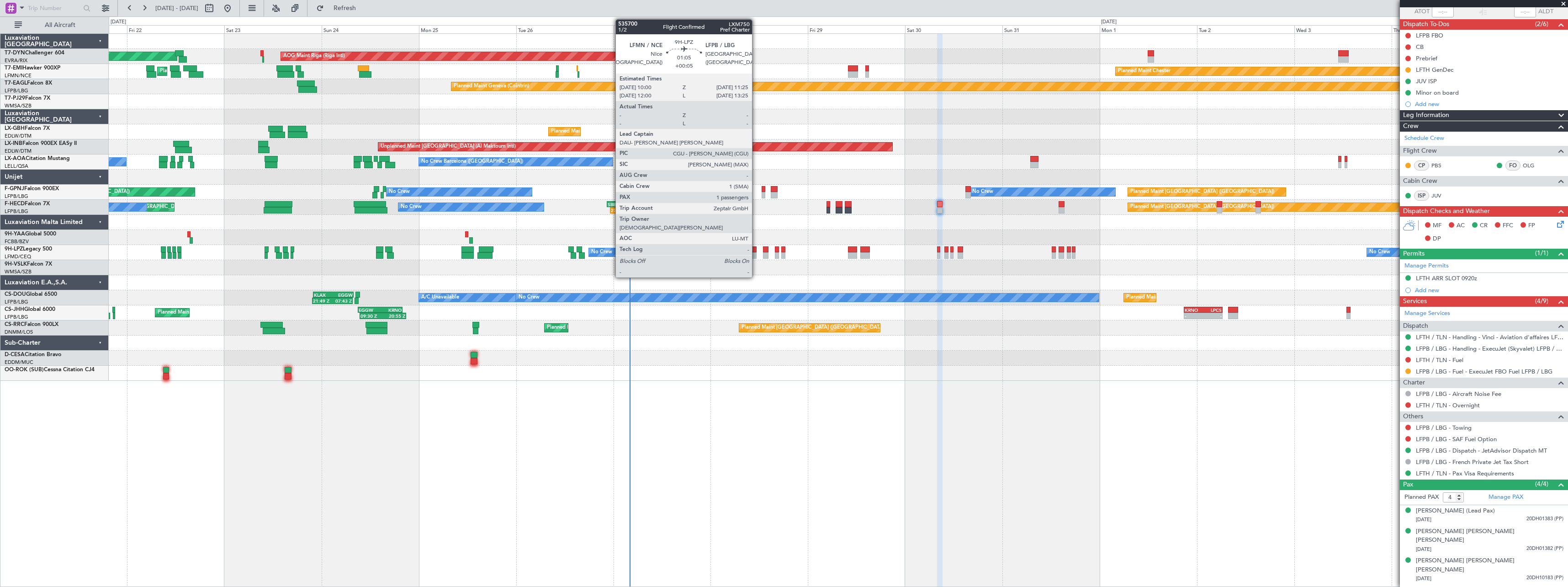
click at [756, 254] on div at bounding box center [753, 255] width 6 height 6
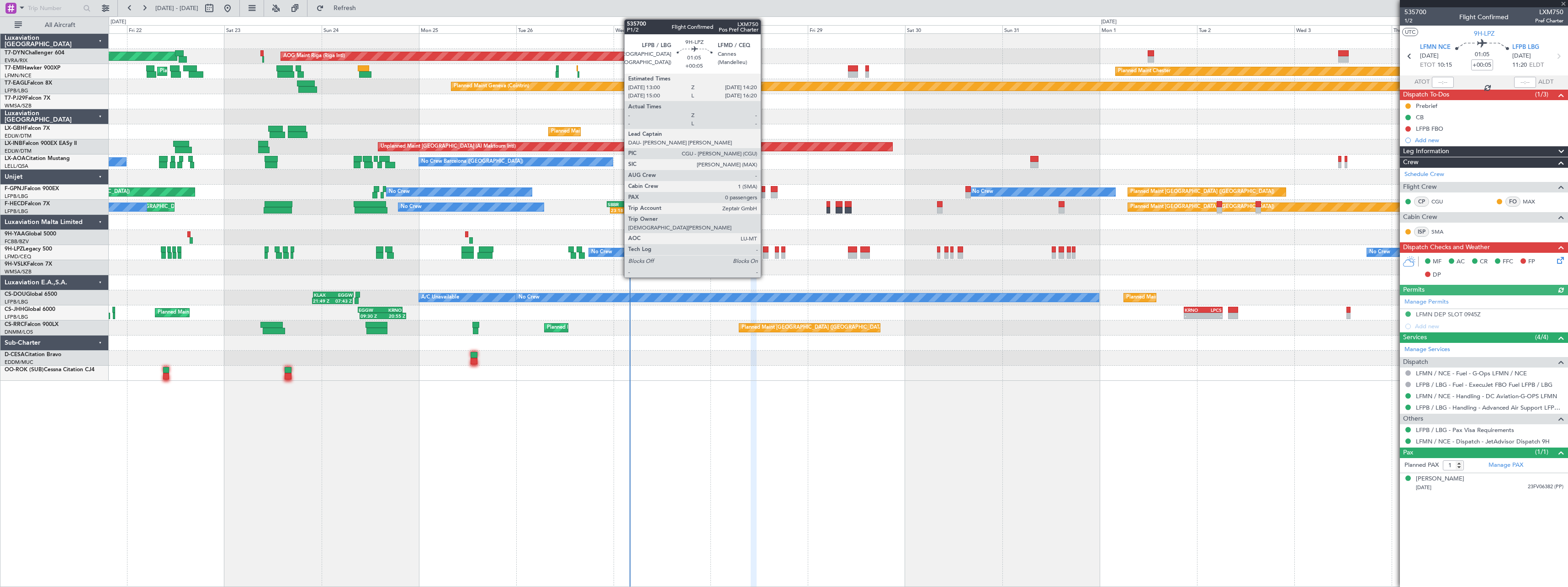
click at [765, 252] on div at bounding box center [766, 249] width 6 height 6
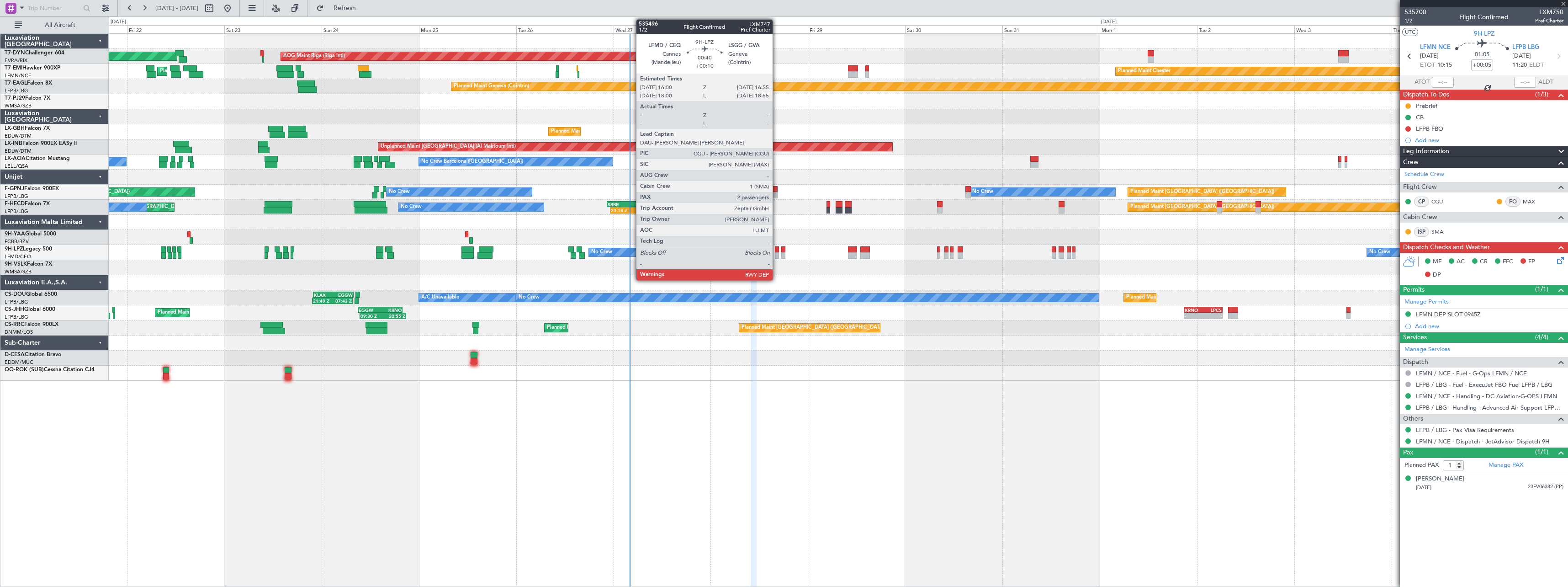
type input "0"
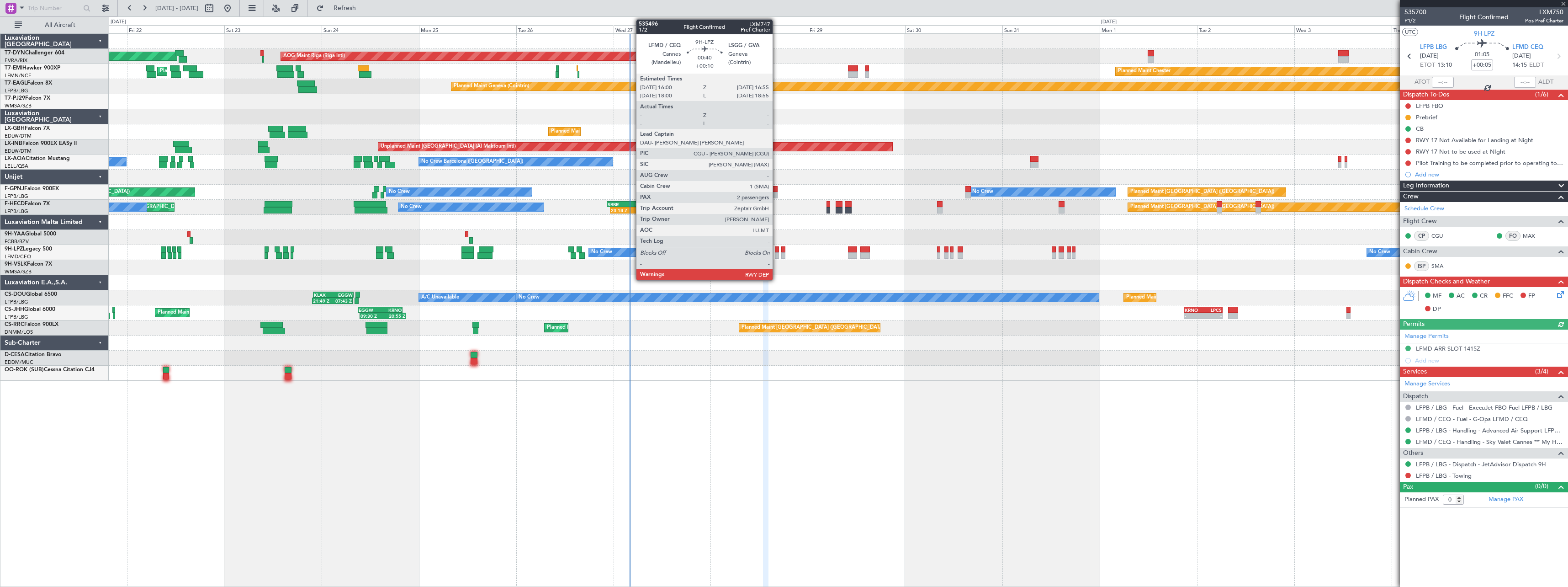
click at [777, 254] on div at bounding box center [777, 255] width 4 height 6
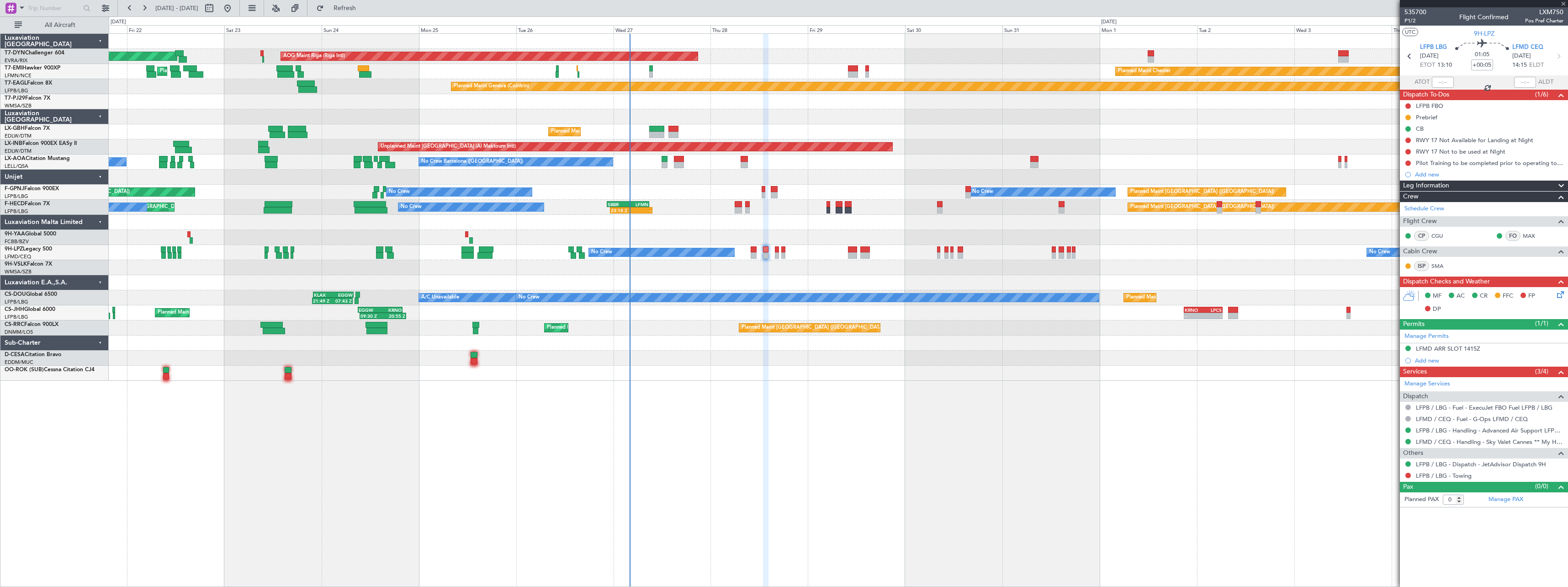
type input "+00:10"
type input "2"
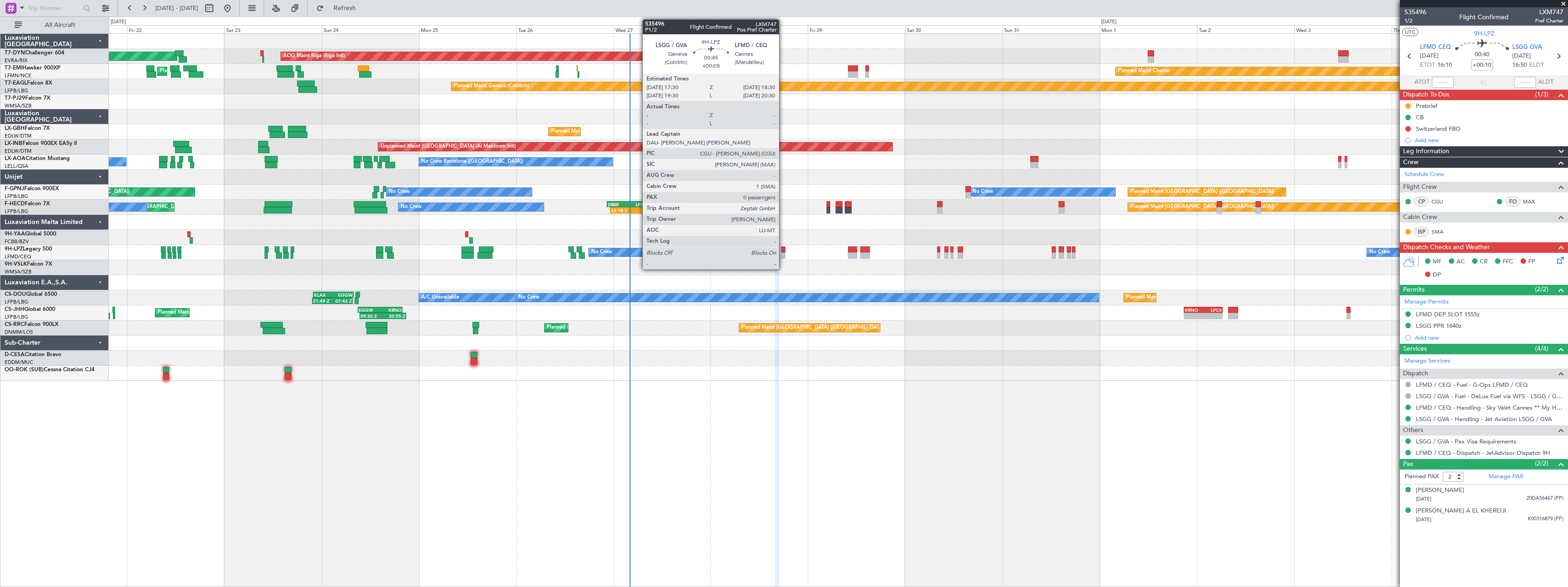
click at [783, 254] on div at bounding box center [783, 255] width 4 height 6
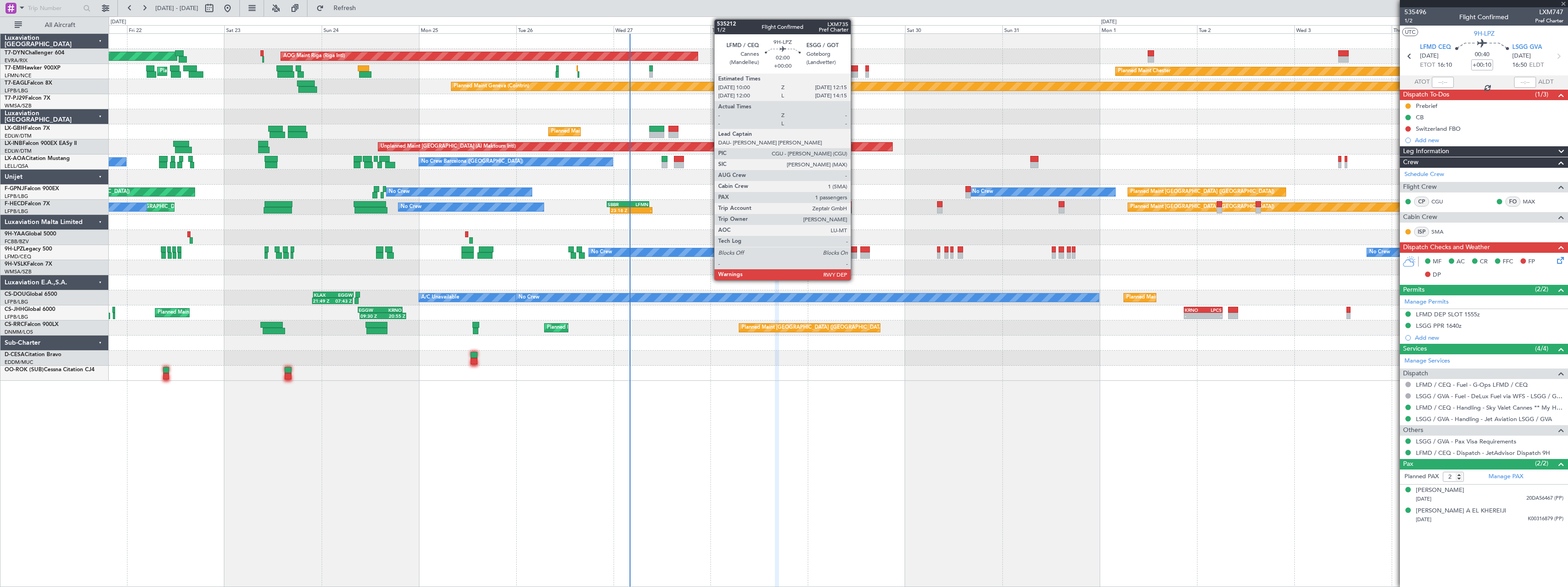
type input "+00:05"
type input "0"
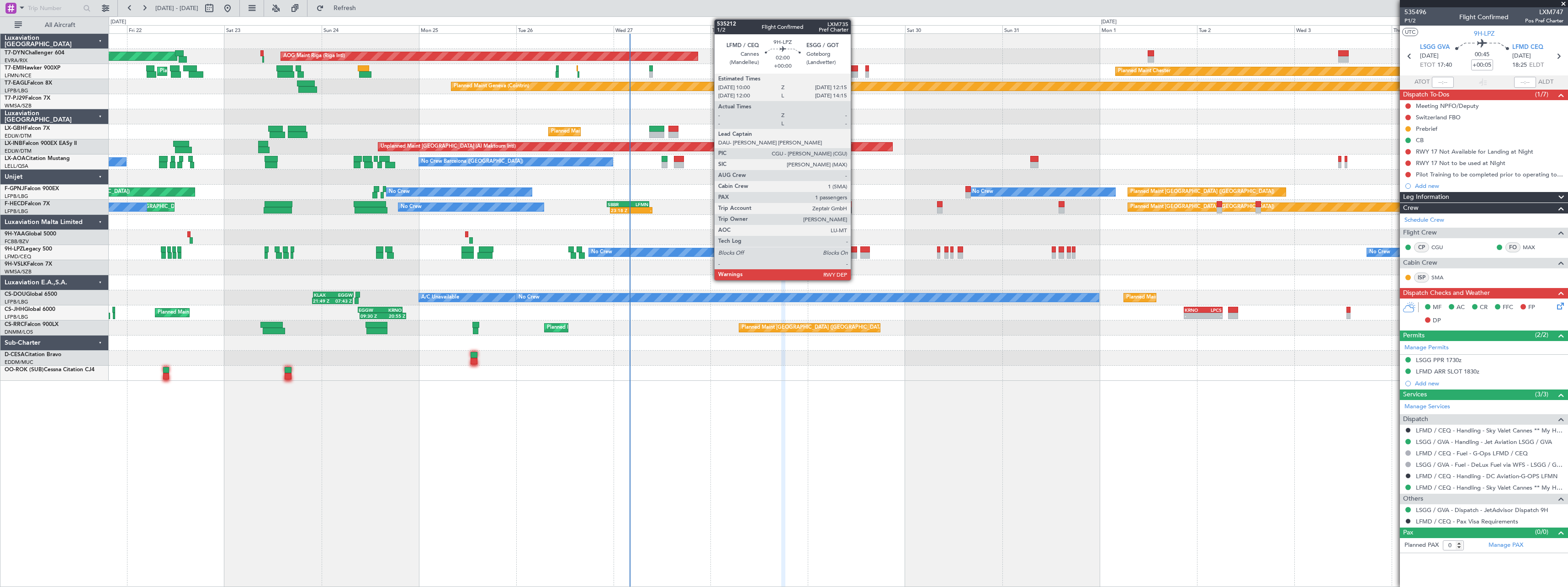
click at [855, 254] on div at bounding box center [852, 255] width 9 height 6
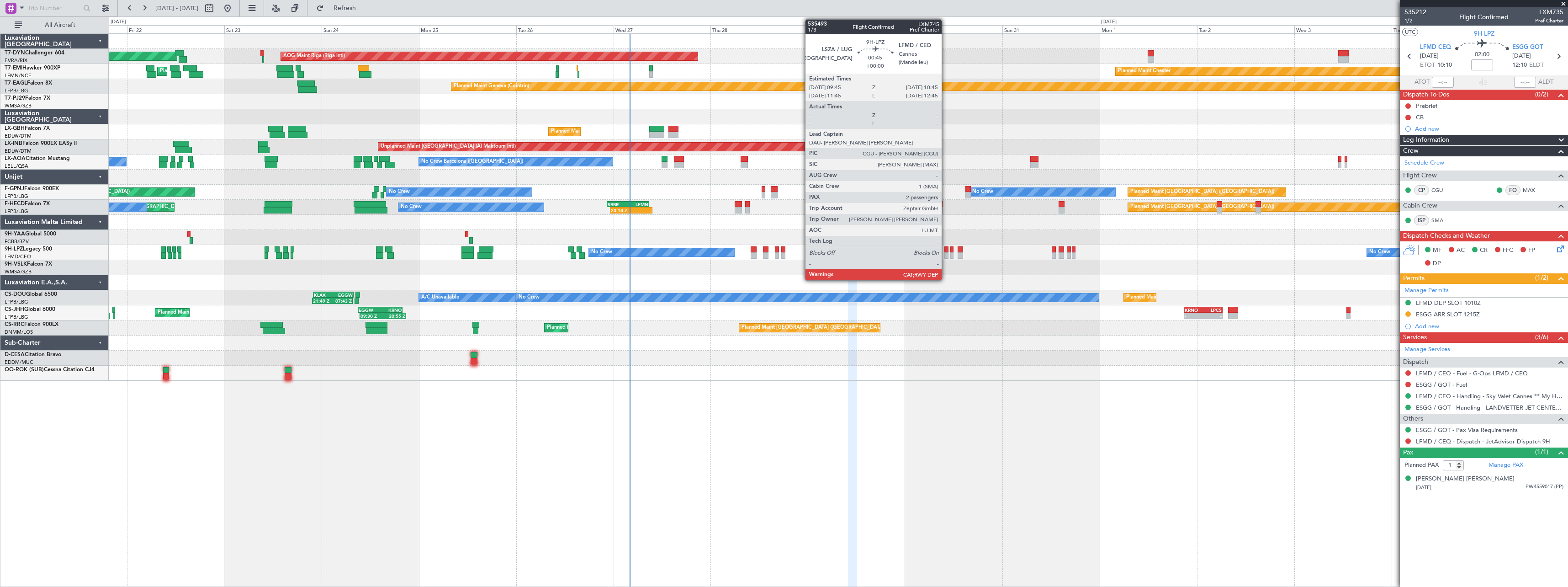
click at [946, 253] on div at bounding box center [946, 255] width 4 height 6
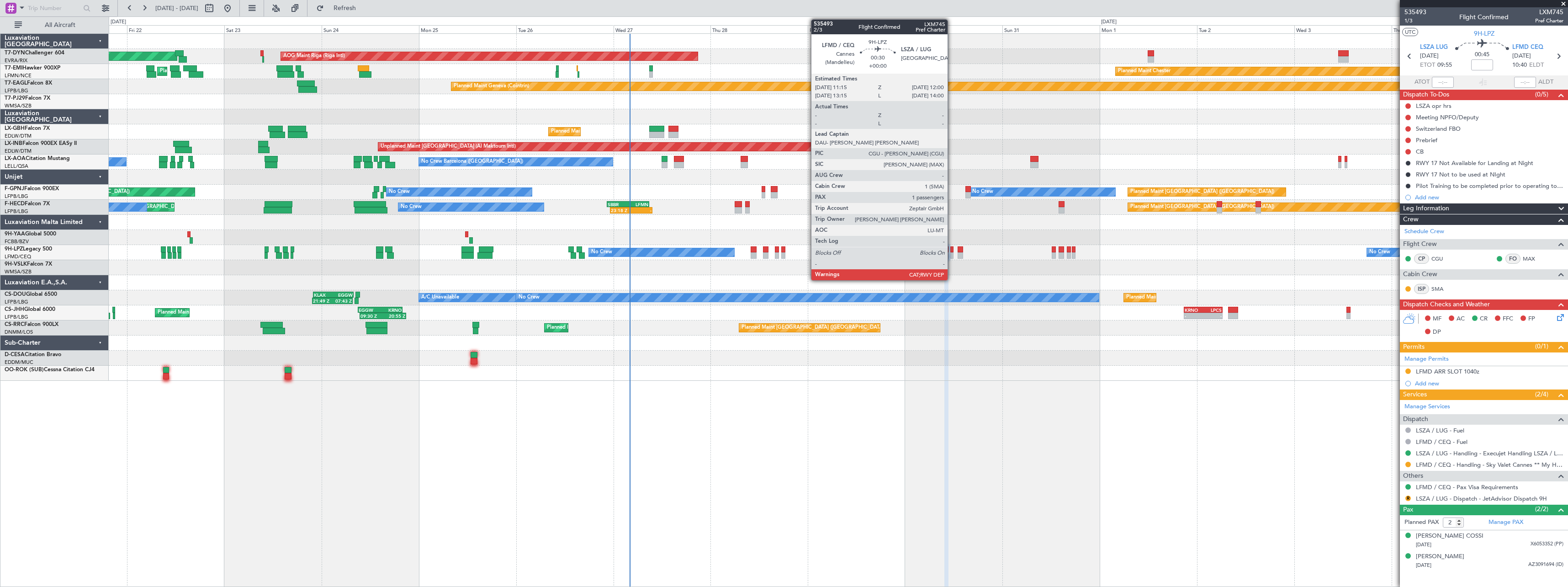
click at [951, 252] on div at bounding box center [951, 249] width 3 height 6
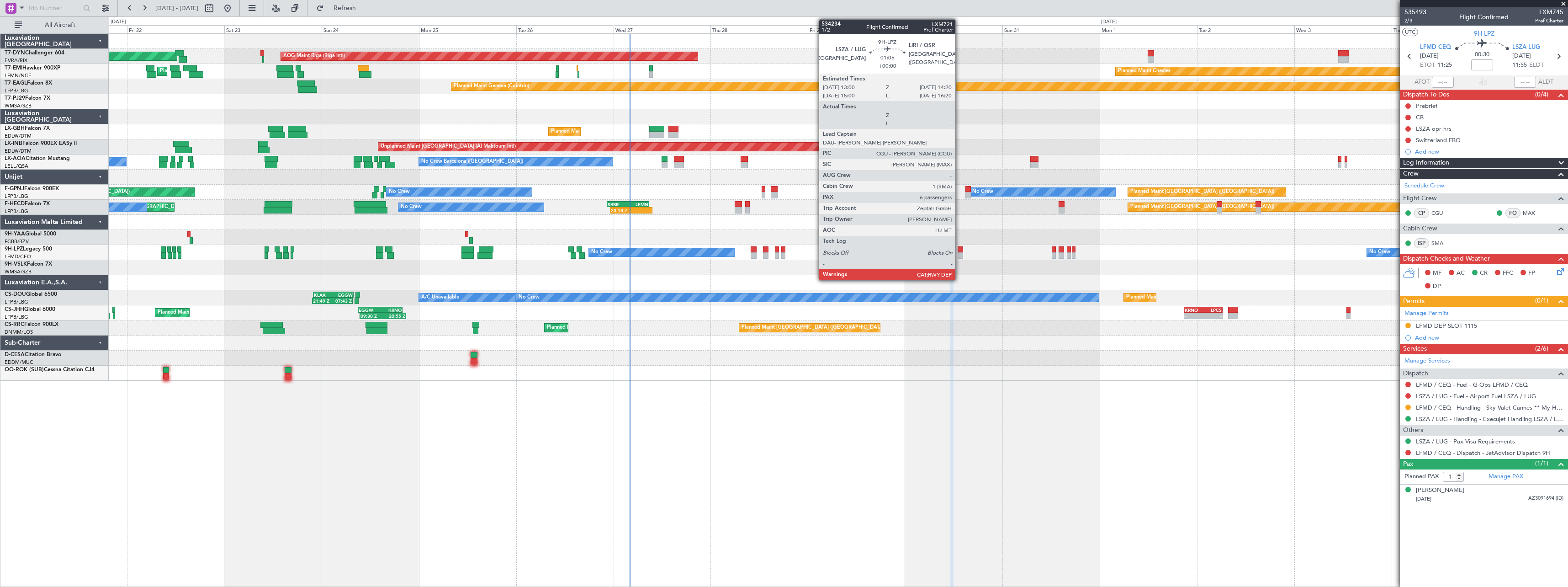
click at [959, 252] on div at bounding box center [960, 249] width 6 height 6
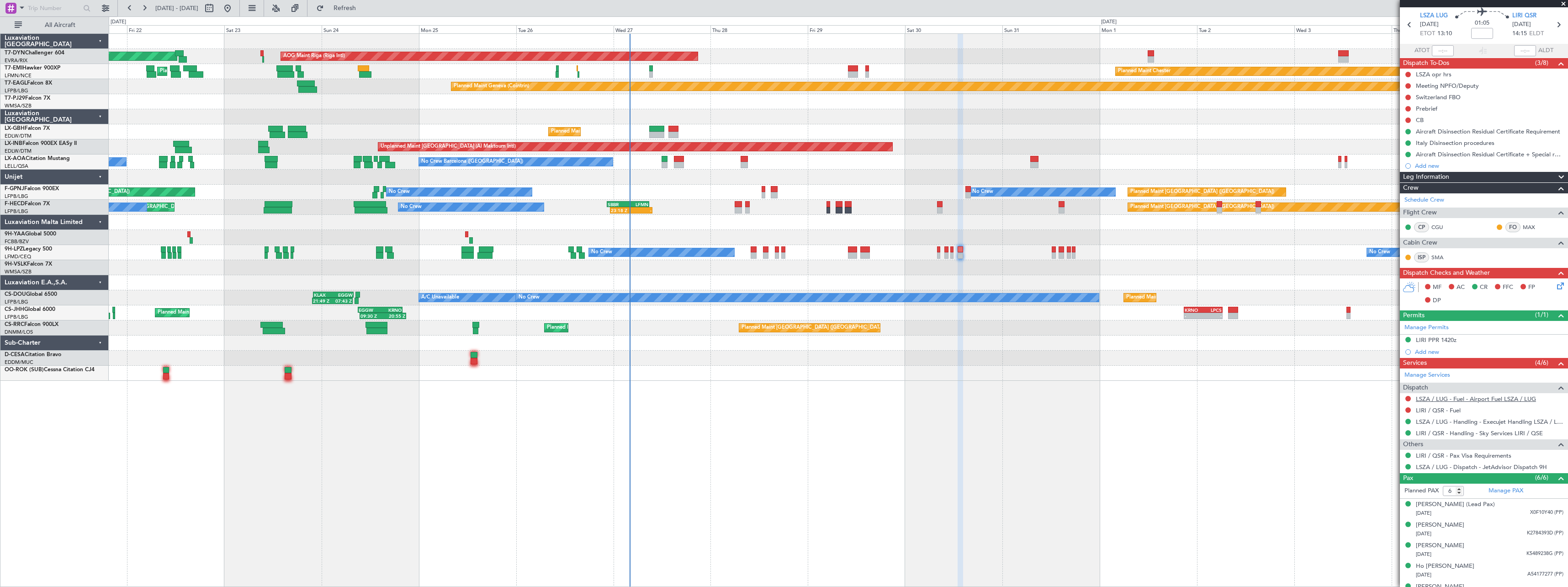
scroll to position [66, 0]
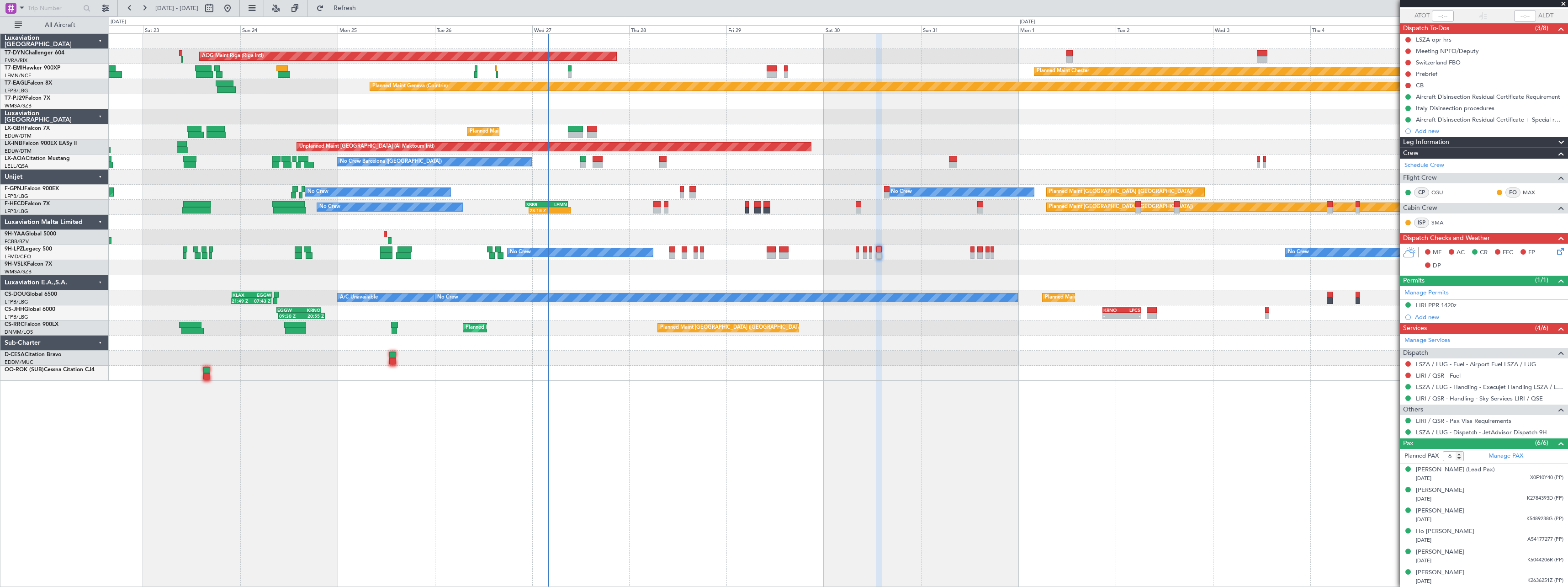
click at [1001, 347] on div at bounding box center [837, 343] width 1459 height 15
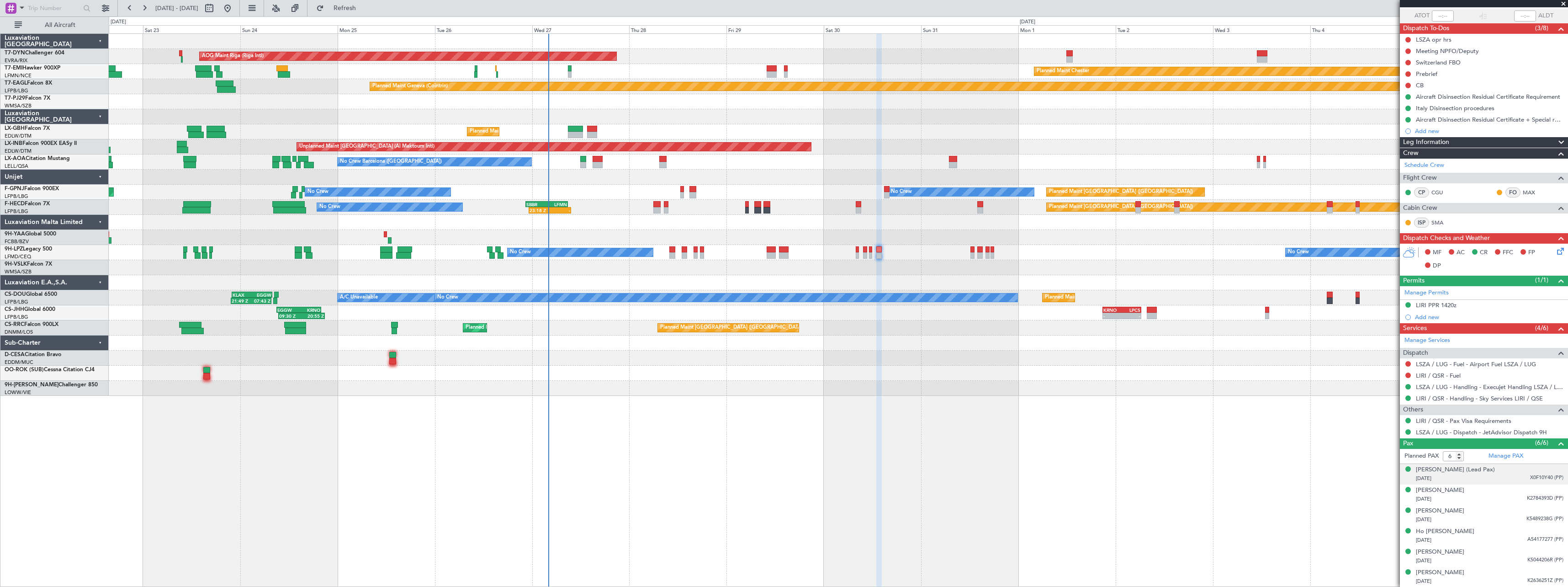
click at [1479, 479] on div "[DATE] X0F10Y40 (PP)" at bounding box center [1489, 479] width 148 height 9
click at [1477, 514] on div "[PERSON_NAME] TAY [DATE] K2784393D (PP)" at bounding box center [1489, 516] width 148 height 17
click at [1490, 535] on div "[PERSON_NAME] [DATE] K5489238G (PP)" at bounding box center [1489, 537] width 148 height 17
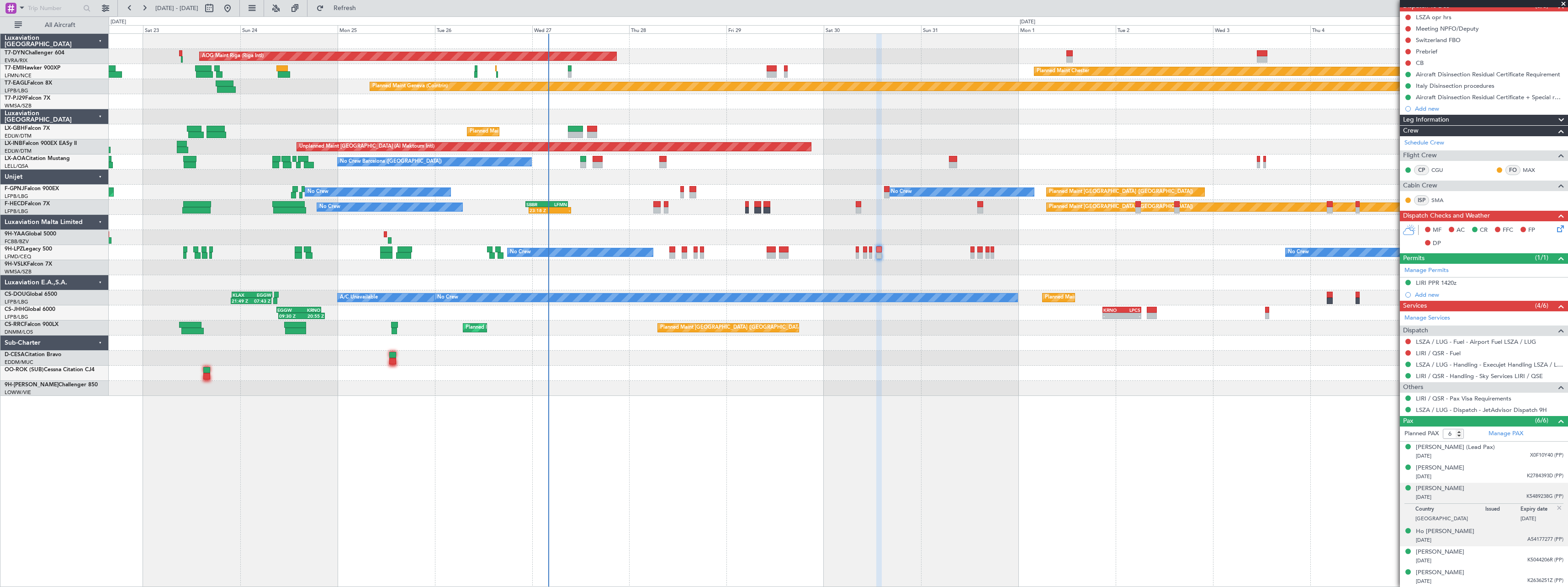
click at [1490, 535] on div "[PERSON_NAME] [DATE] A54177277 (PP)" at bounding box center [1489, 536] width 148 height 17
click at [1487, 551] on div "[PERSON_NAME] [DATE] K5044206R (PP)" at bounding box center [1489, 556] width 148 height 17
click at [1484, 569] on div "[PERSON_NAME] [DATE] K2636251Z (PP)" at bounding box center [1489, 576] width 148 height 17
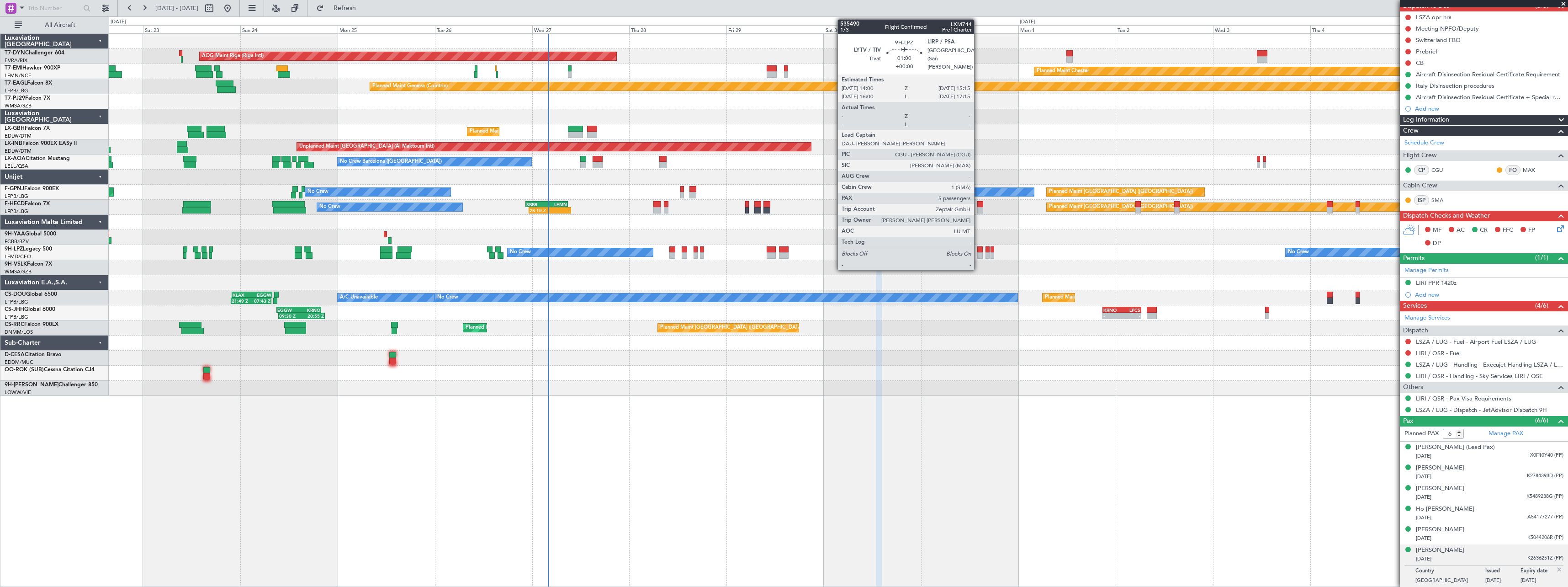
click at [978, 254] on div at bounding box center [980, 255] width 6 height 6
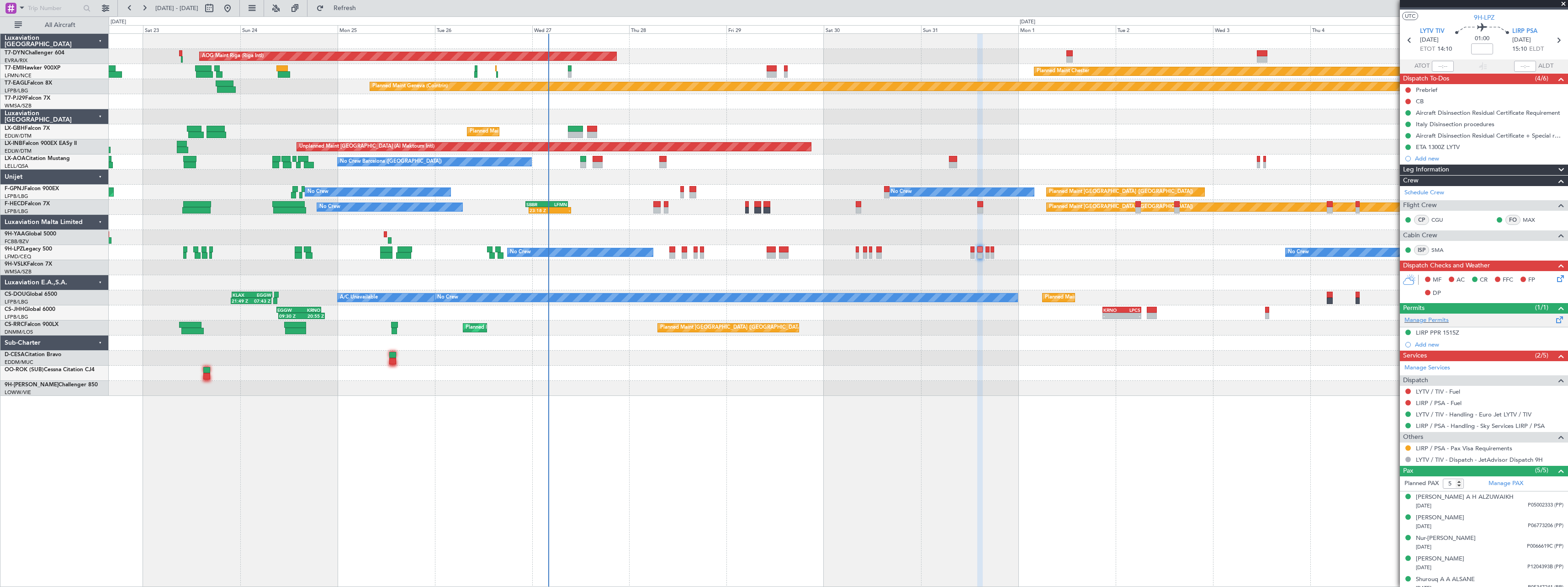
scroll to position [23, 0]
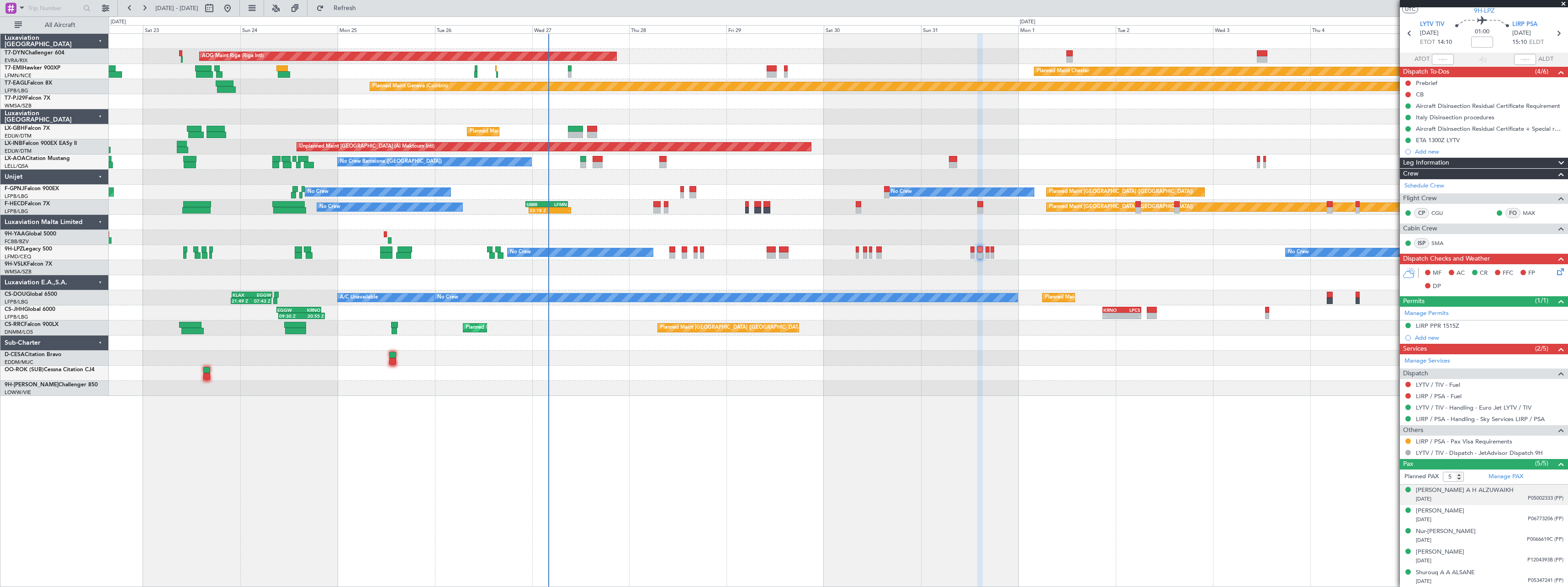
click at [1504, 499] on div "[DATE] P05002333 (PP)" at bounding box center [1489, 499] width 148 height 9
click at [1493, 540] on div "[DATE] P06773206 (PP)" at bounding box center [1489, 542] width 148 height 9
click at [1432, 25] on span "LYTV TIV" at bounding box center [1431, 25] width 25 height 9
click at [1437, 23] on span "LYTV TIV" at bounding box center [1431, 25] width 25 height 9
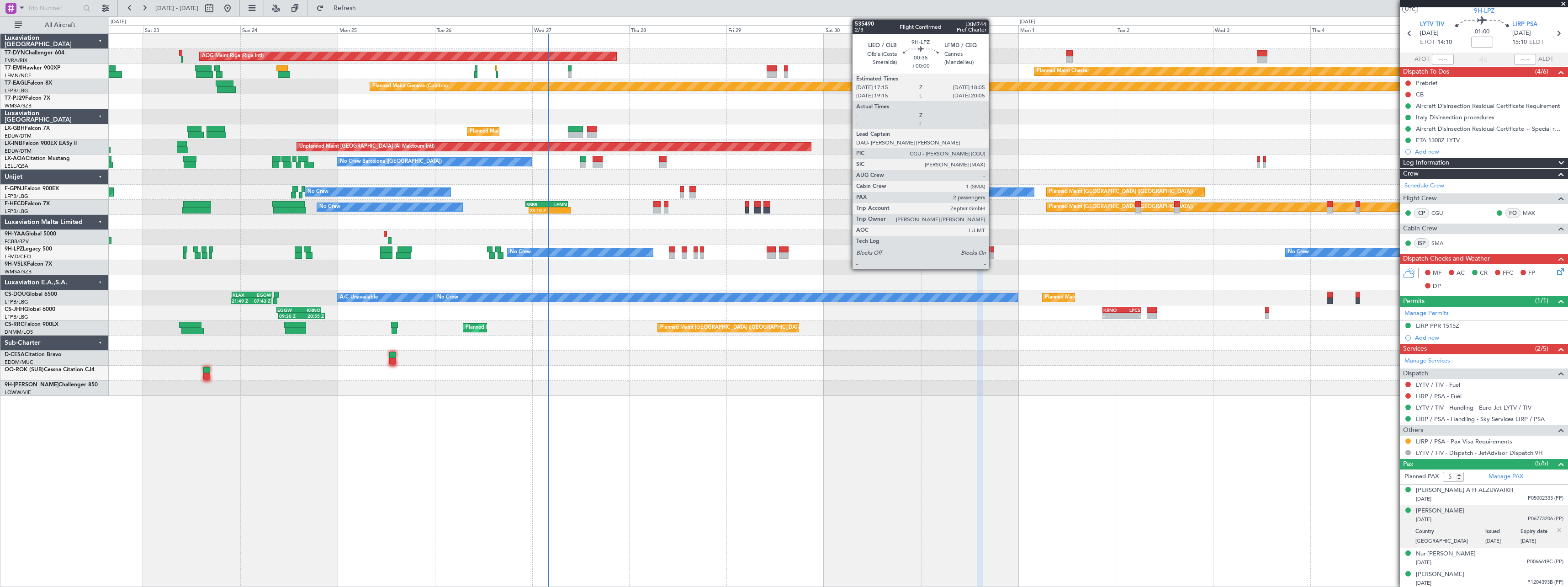
click at [992, 251] on div at bounding box center [992, 249] width 4 height 6
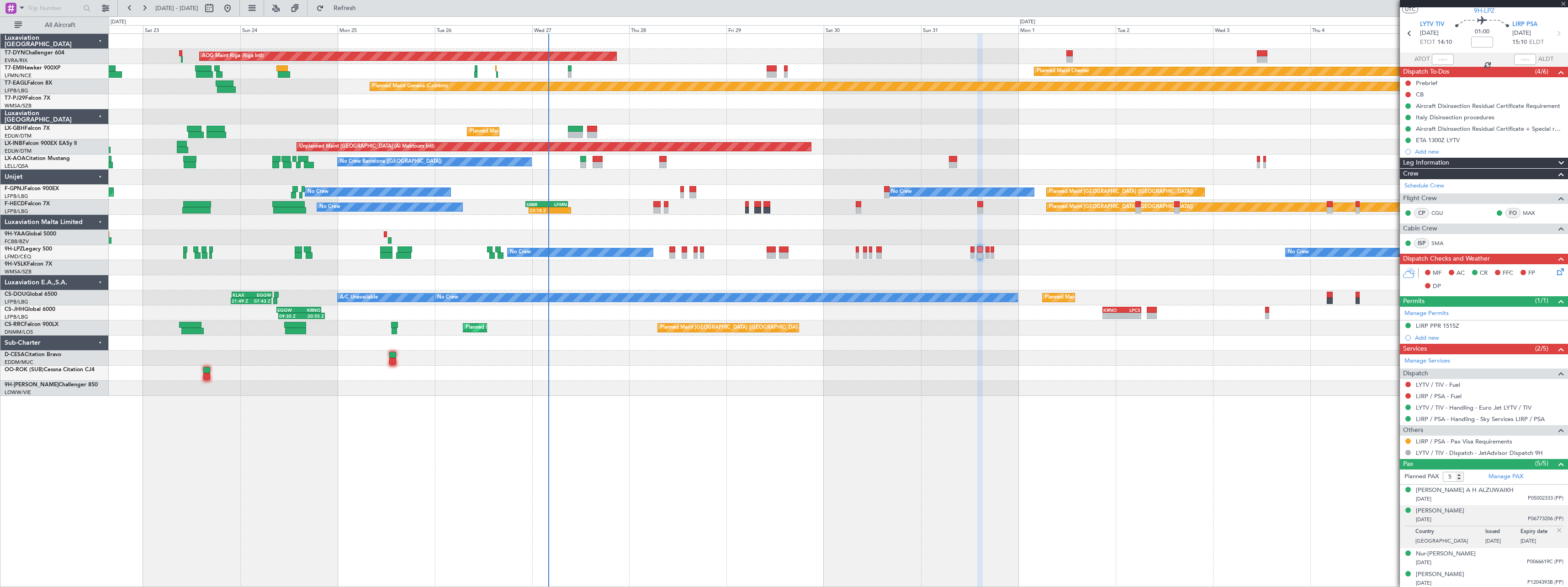
type input "2"
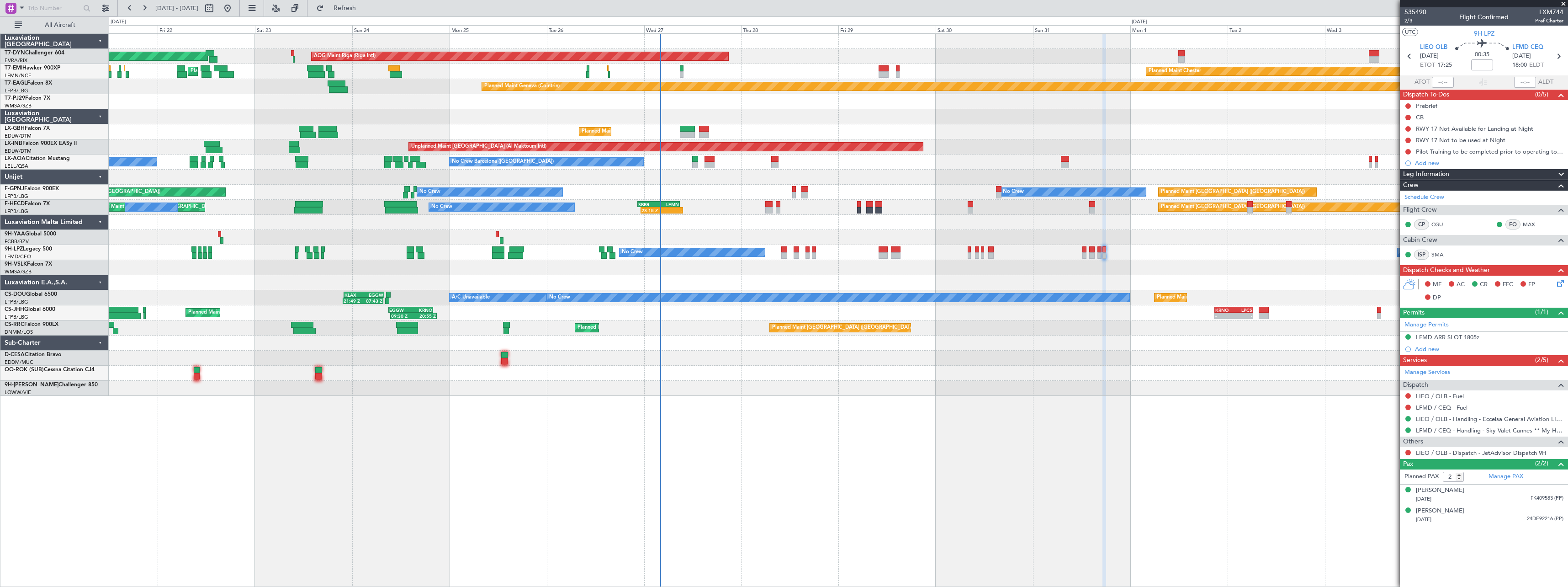
click at [940, 265] on div at bounding box center [837, 267] width 1459 height 15
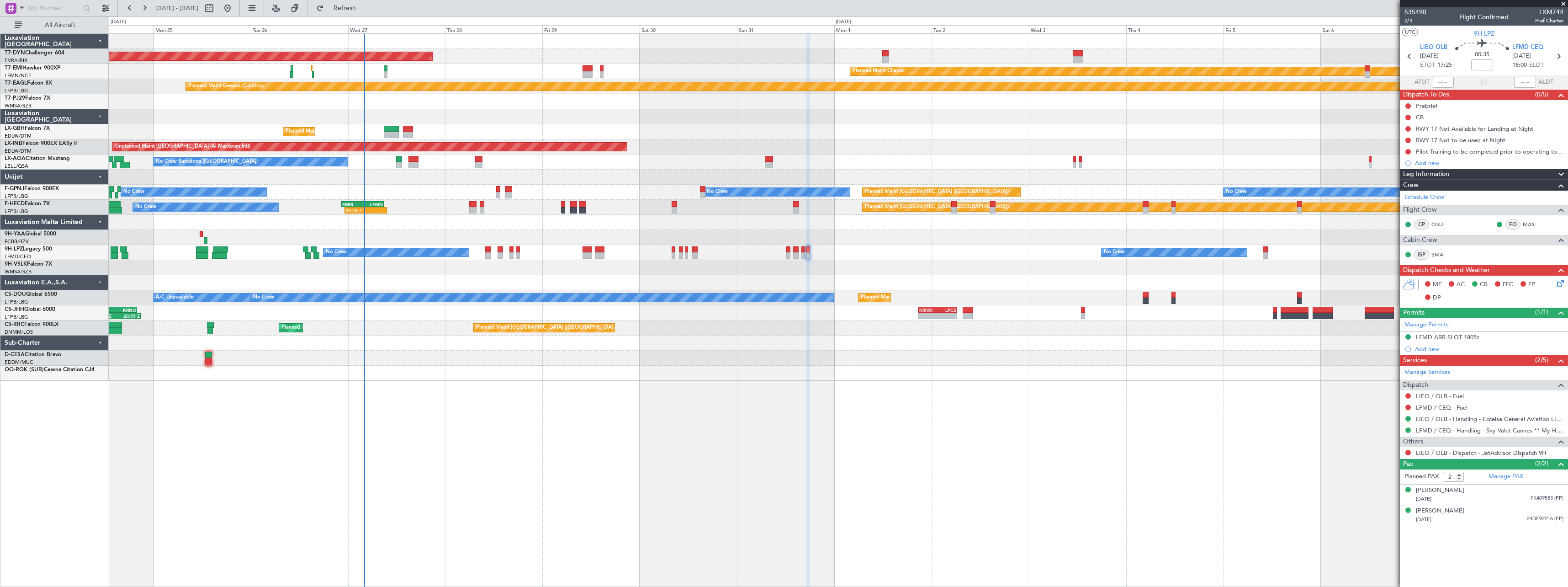
click at [942, 330] on div "Planned Maint [GEOGRAPHIC_DATA] ([GEOGRAPHIC_DATA]) Planned Maint [GEOGRAPHIC_D…" at bounding box center [837, 328] width 1459 height 15
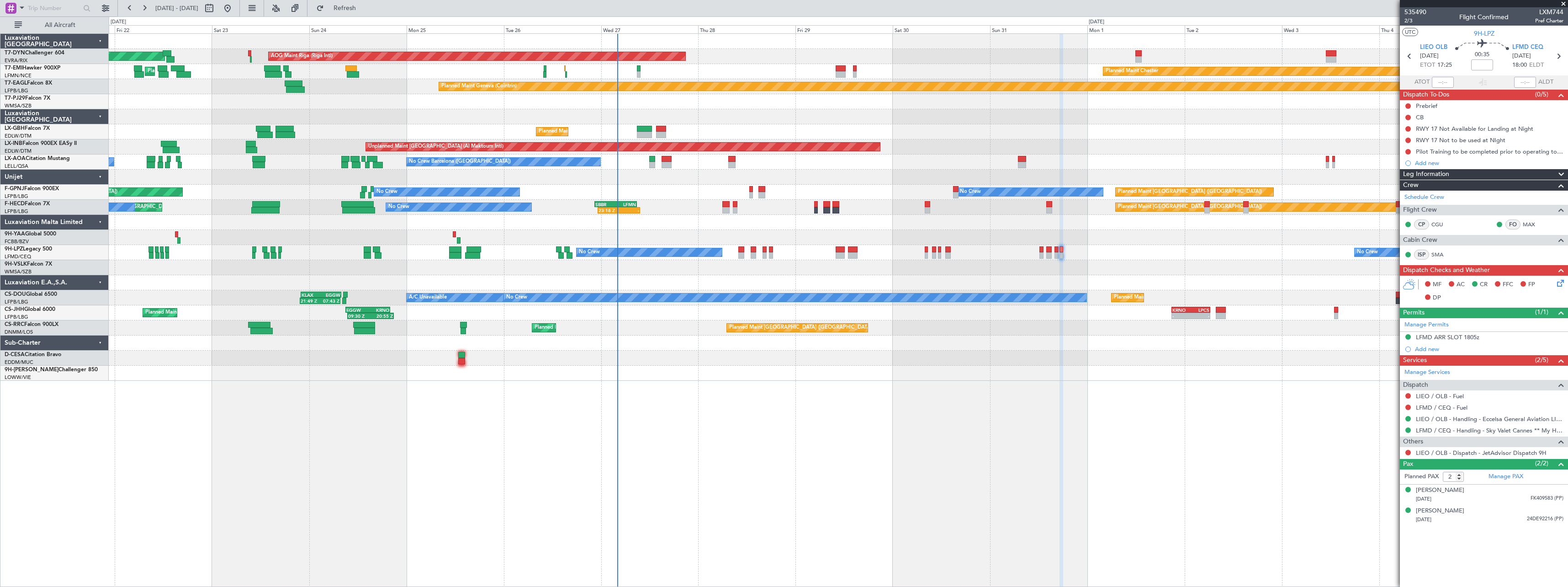
click at [969, 337] on div at bounding box center [837, 343] width 1459 height 15
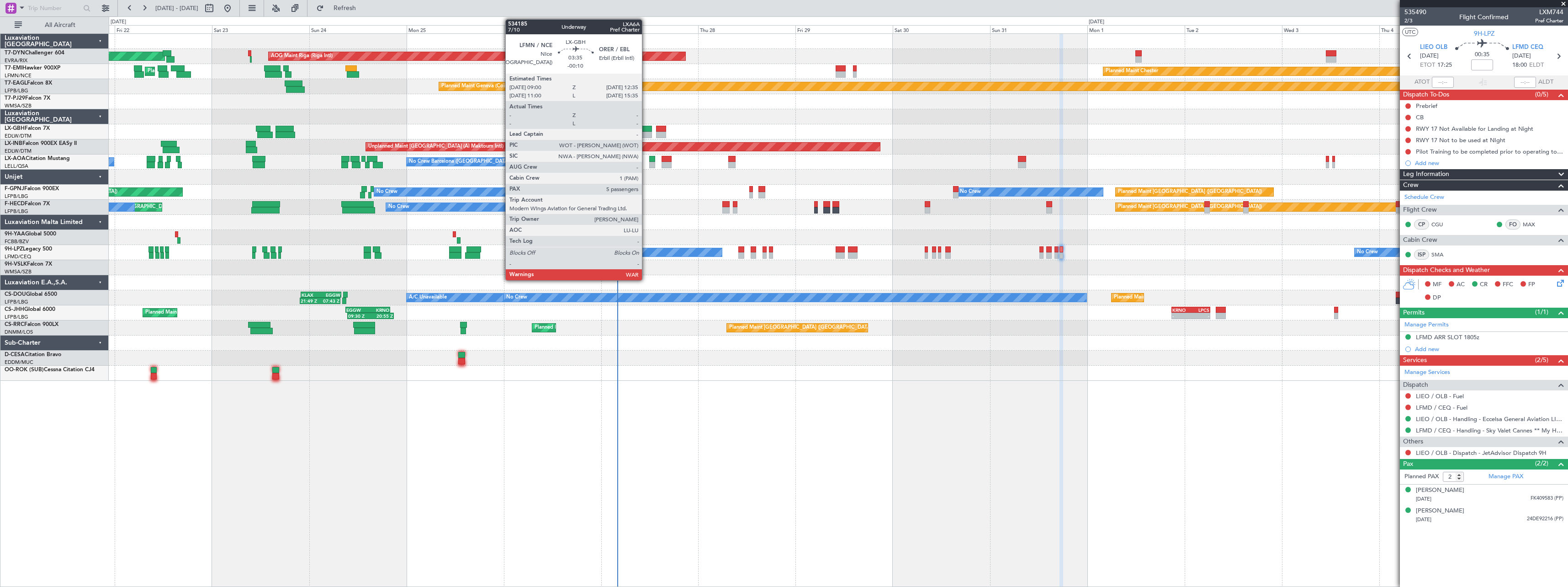
click at [646, 127] on div at bounding box center [644, 129] width 15 height 6
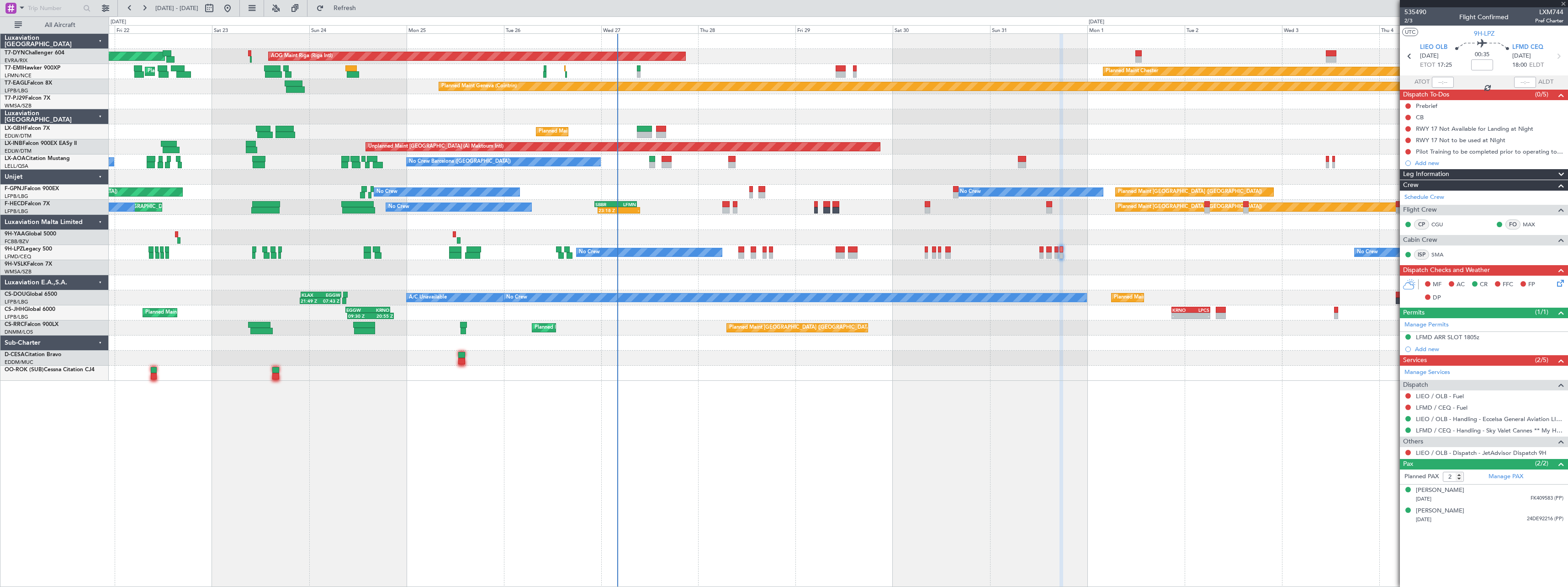
type input "-00:10"
type input "5"
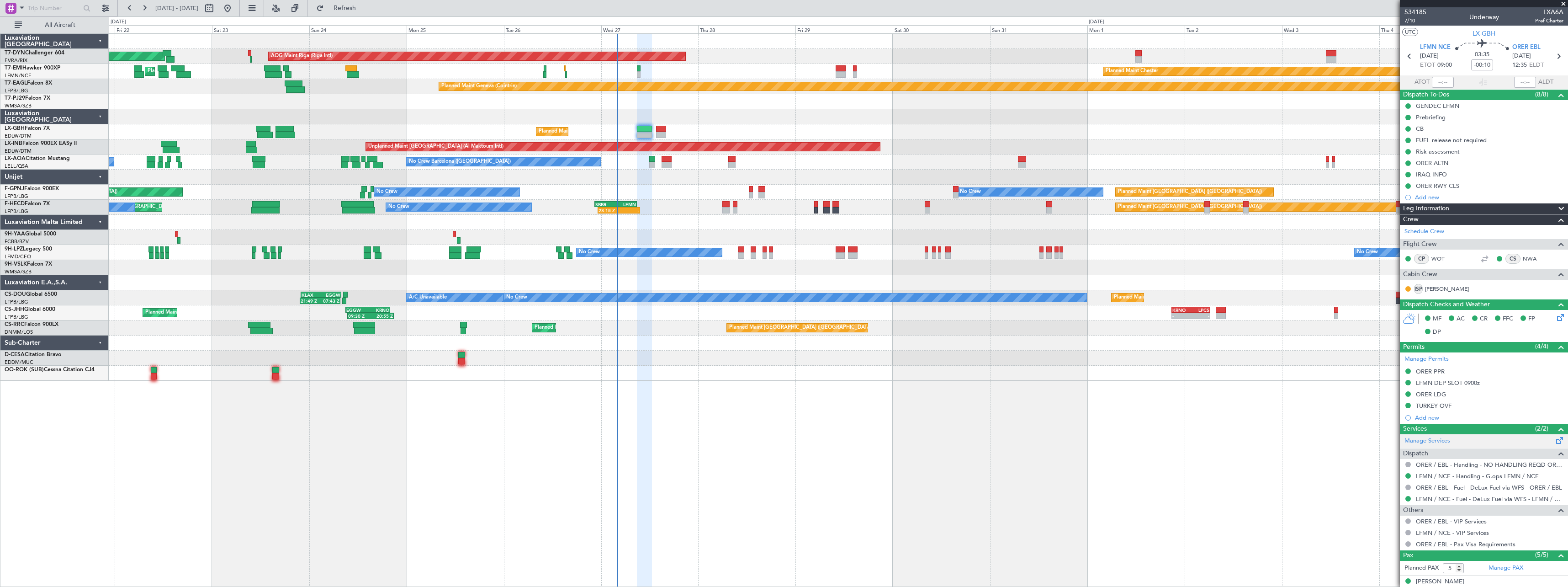
scroll to position [92, 0]
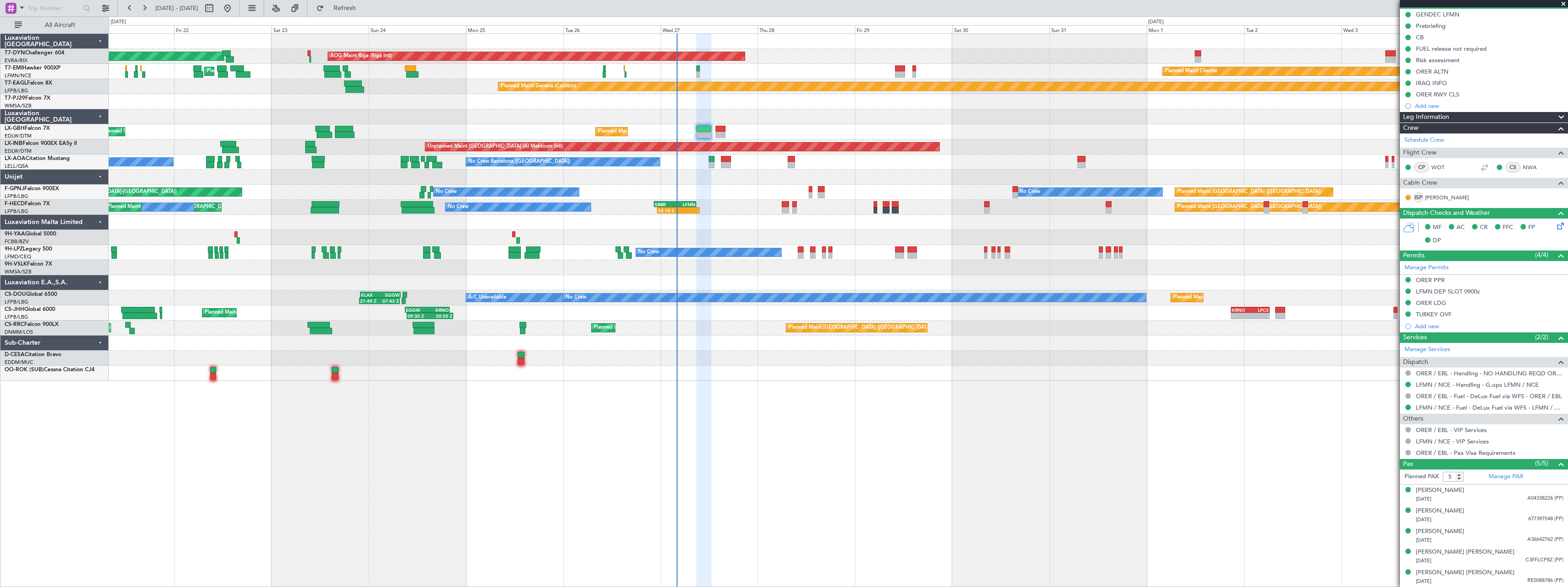
click at [756, 186] on div "No Crew [GEOGRAPHIC_DATA] ([GEOGRAPHIC_DATA]) No Crew Planned Maint [GEOGRAPHIC…" at bounding box center [837, 192] width 1459 height 15
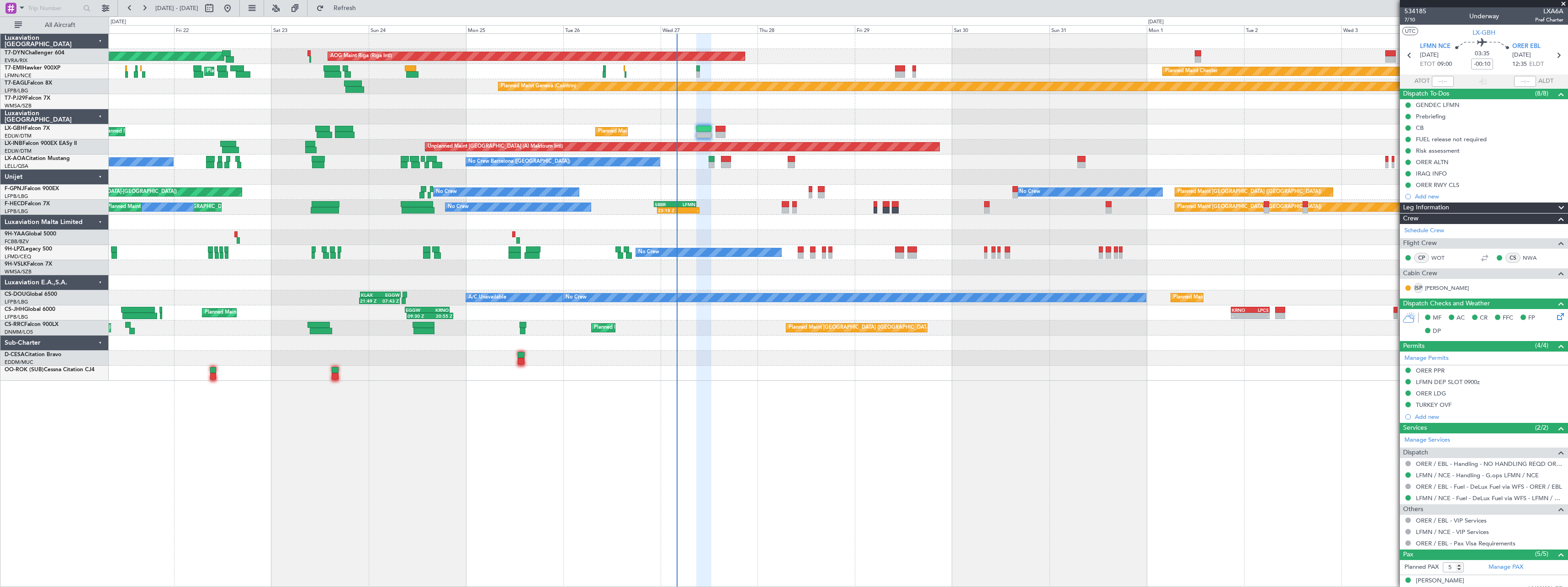
scroll to position [0, 0]
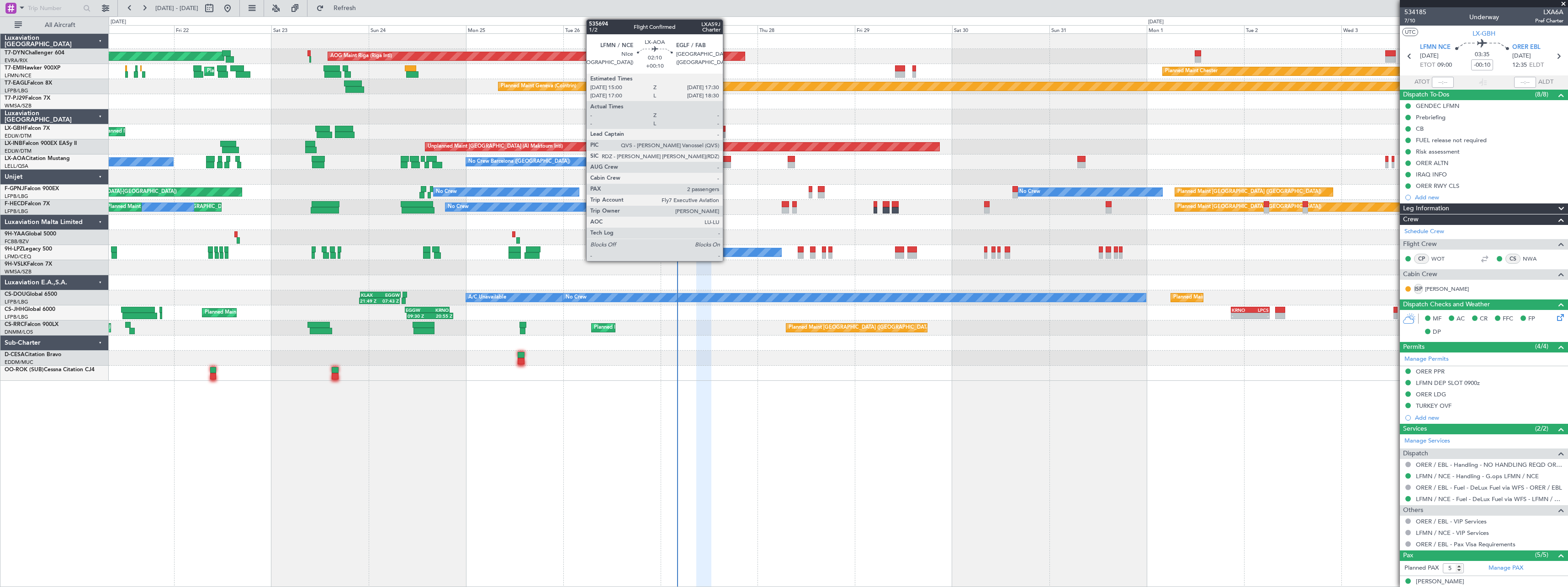
click at [727, 164] on div at bounding box center [725, 164] width 10 height 6
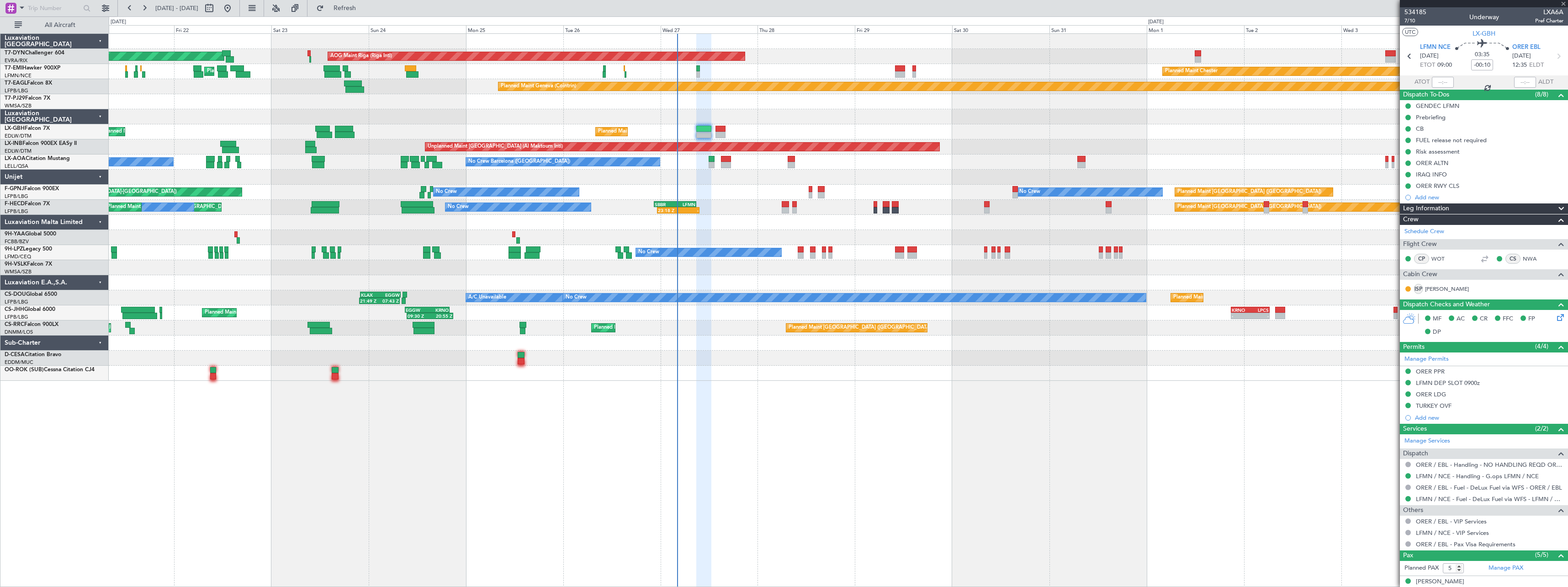
type input "+00:10"
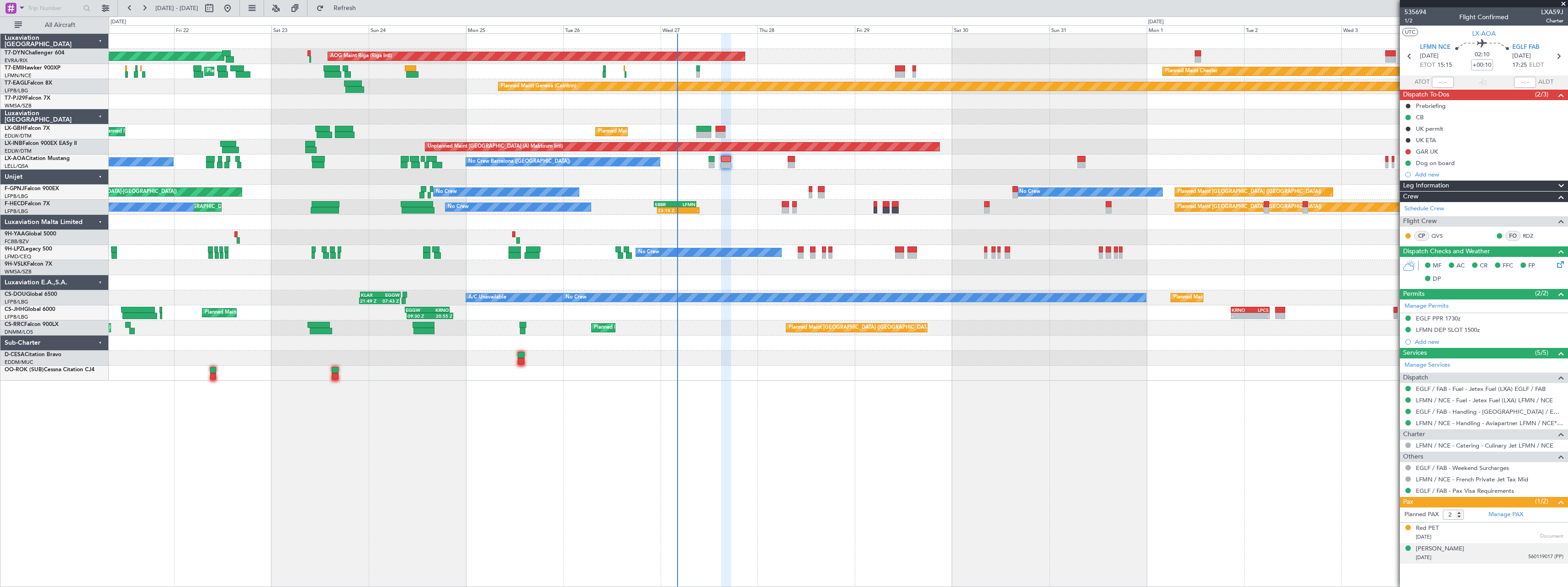
click at [1488, 559] on div "[DATE] 560119017 (PP)" at bounding box center [1489, 558] width 148 height 9
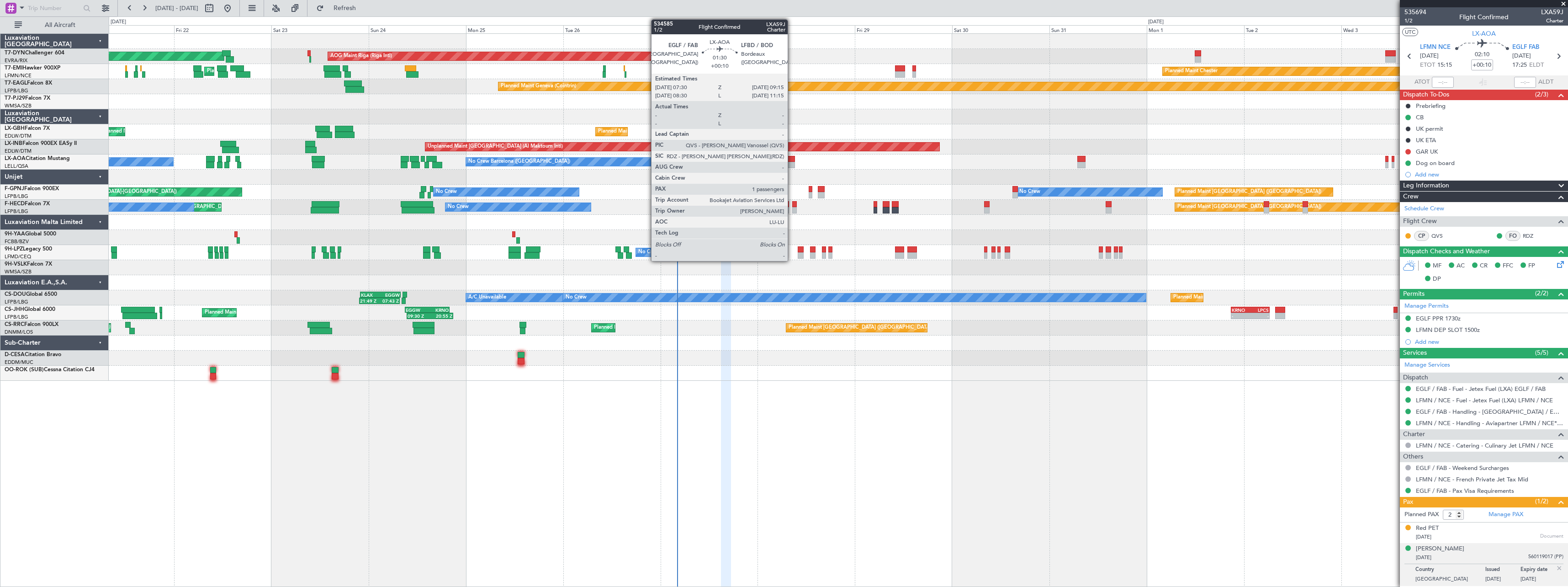
click at [791, 164] on div at bounding box center [791, 164] width 7 height 6
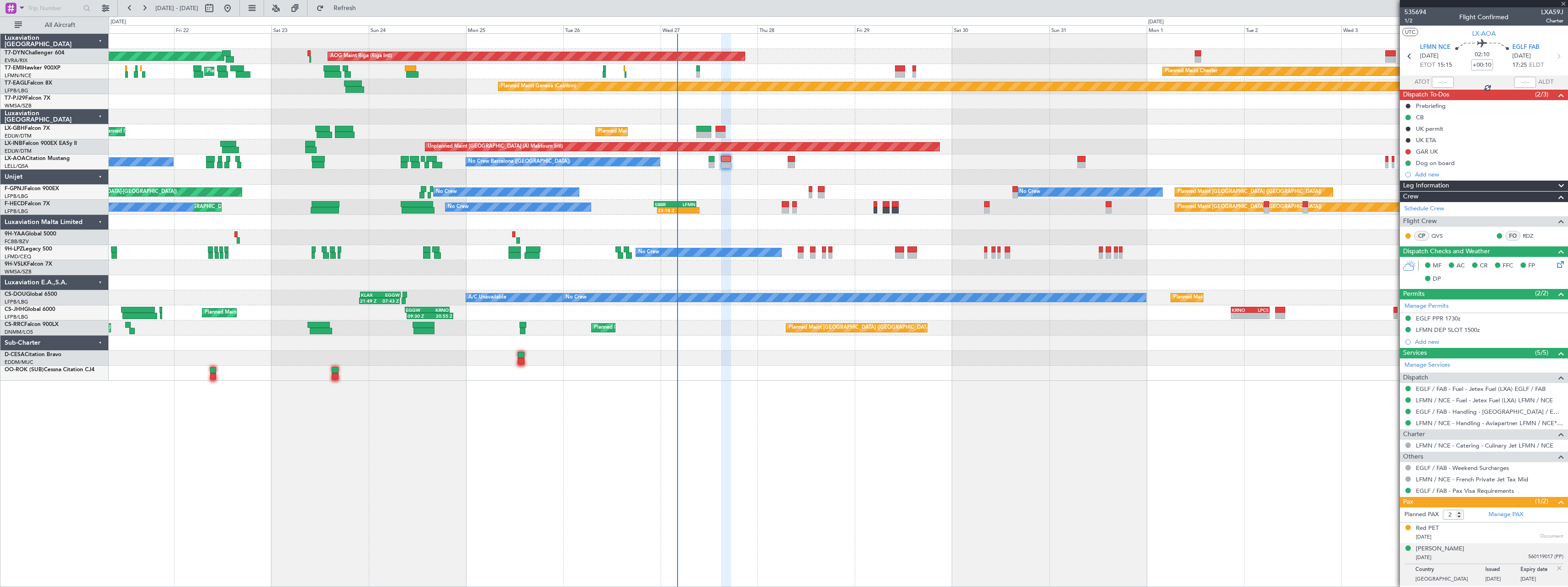
type input "1"
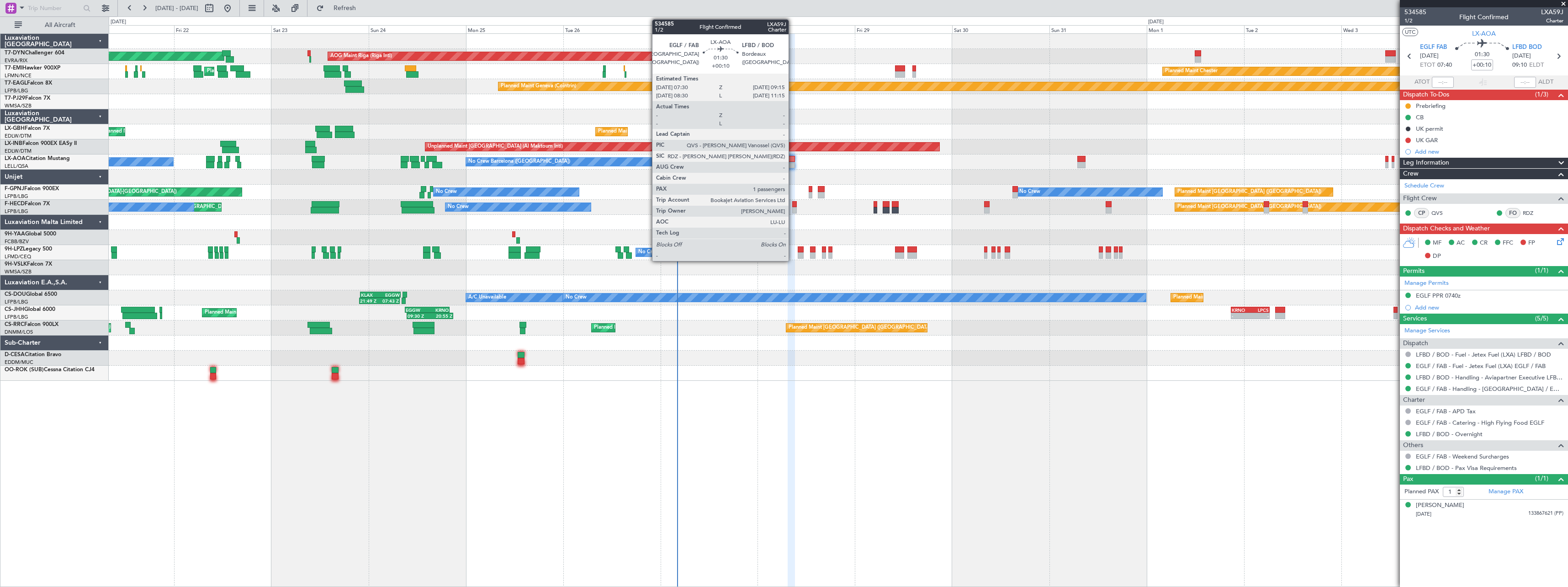
click at [792, 162] on div at bounding box center [791, 164] width 7 height 6
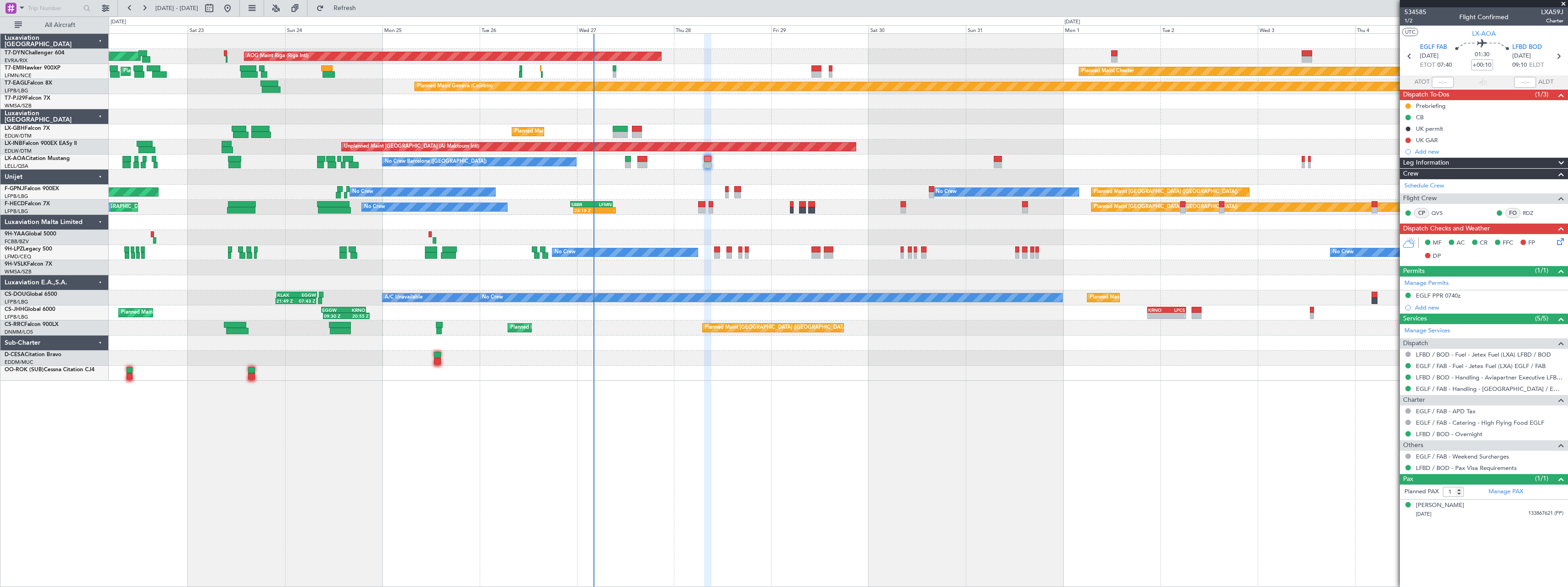
click at [425, 96] on div at bounding box center [837, 101] width 1459 height 15
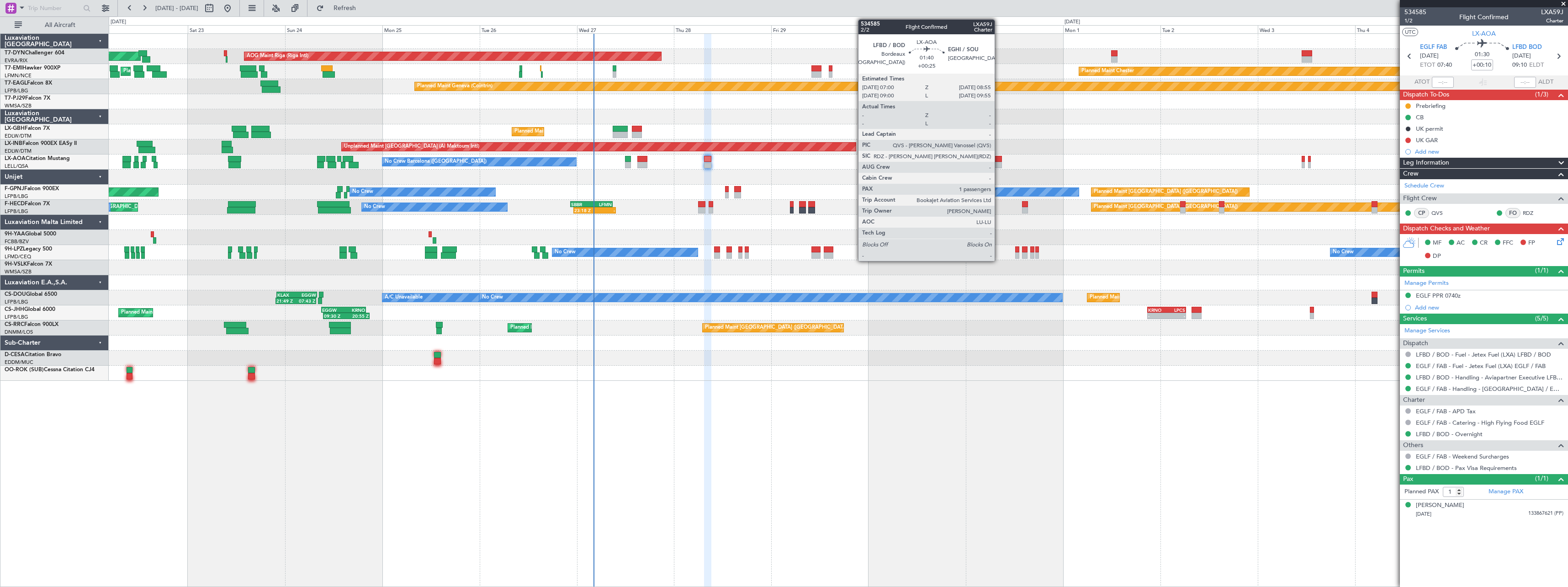
click at [999, 161] on div at bounding box center [997, 159] width 8 height 6
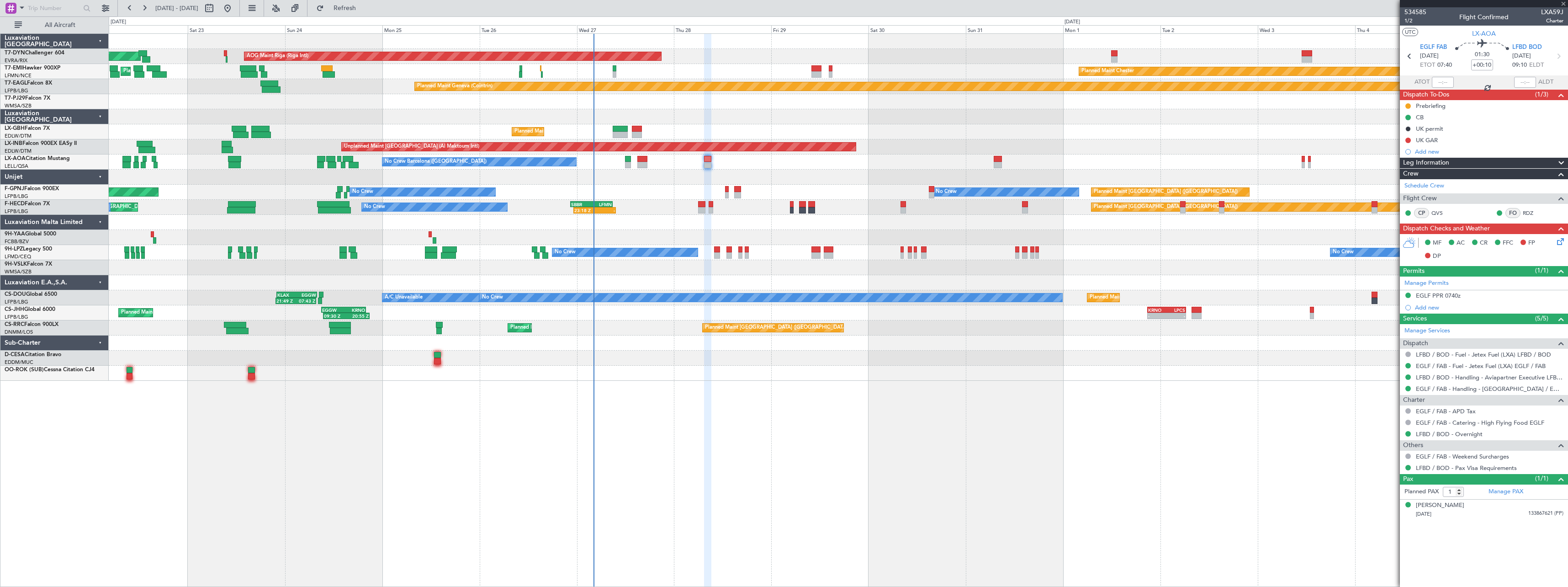
type input "+00:25"
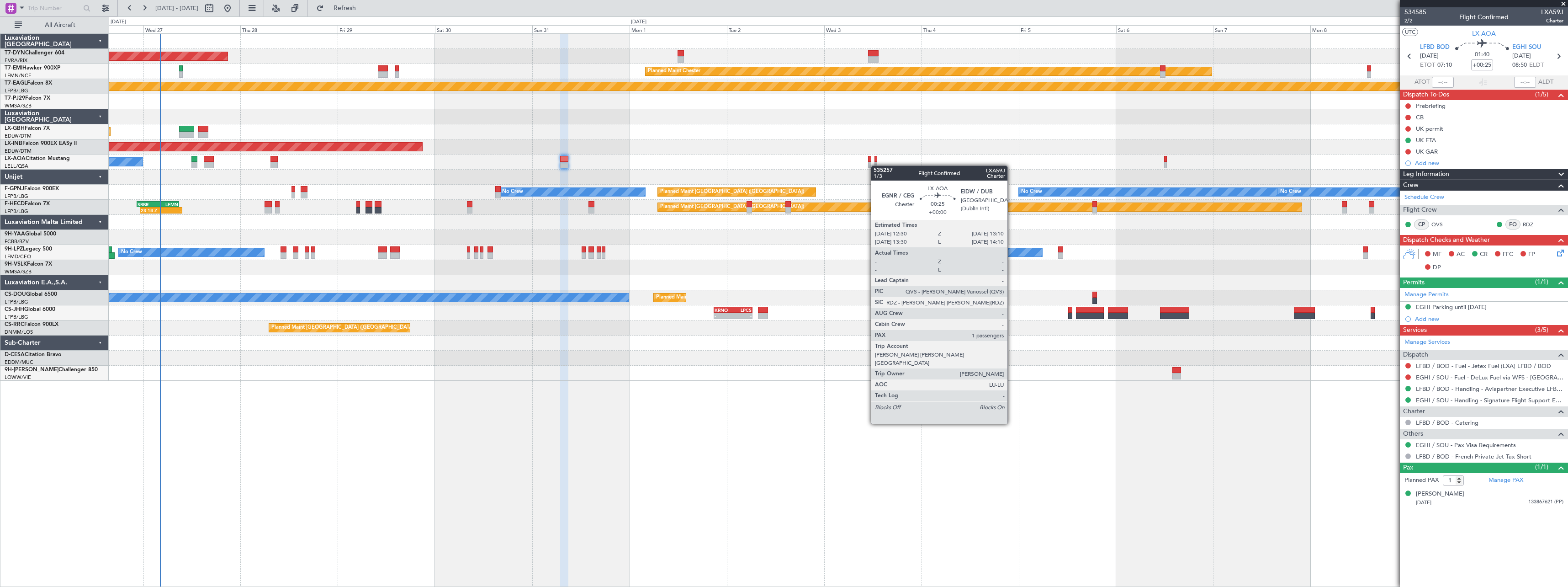
click at [875, 165] on div "AOG Maint Riga (Riga Intl) Planned Maint Chester Planned Maint Geneva (Cointrin…" at bounding box center [837, 208] width 1459 height 347
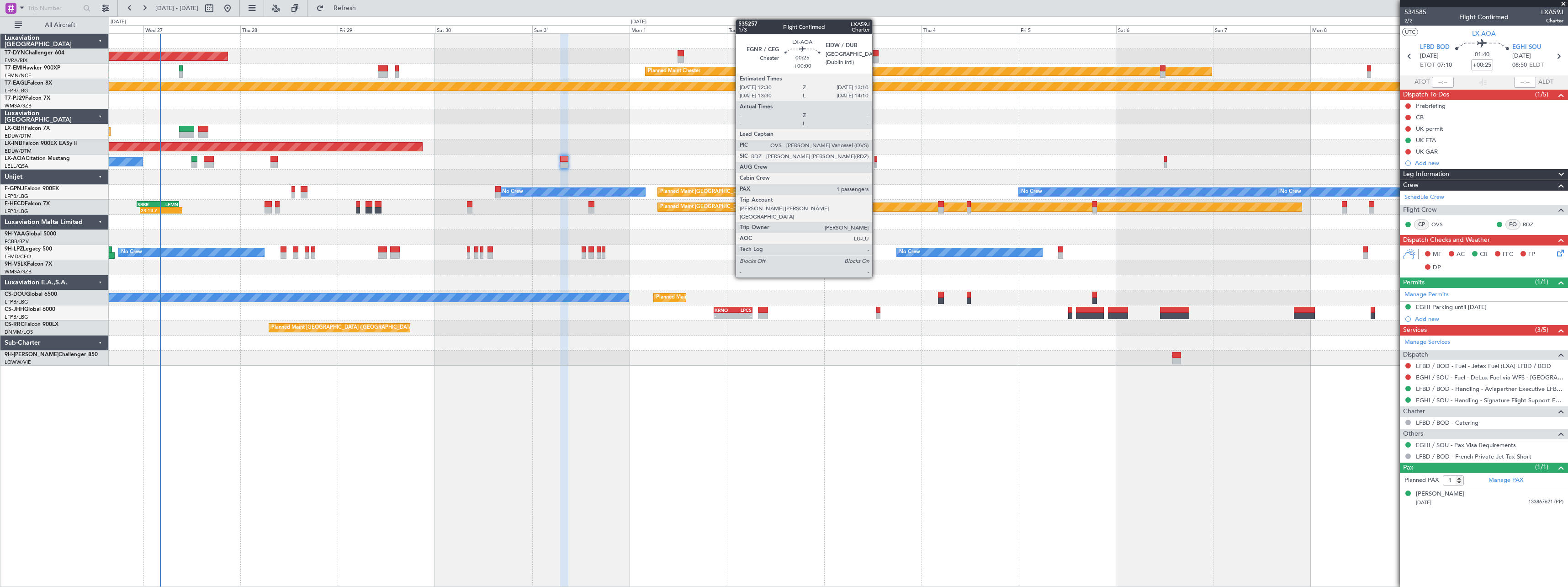
click at [876, 164] on div at bounding box center [875, 164] width 3 height 6
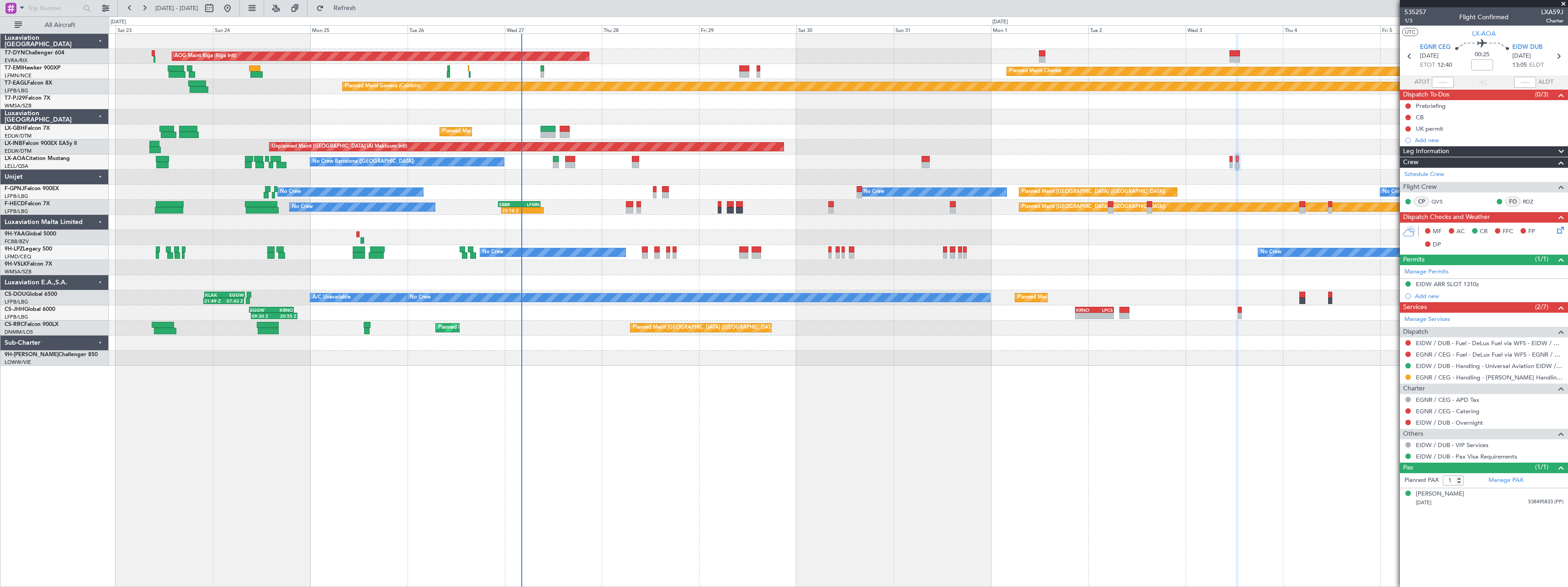
click at [867, 124] on div "AOG Maint Riga (Riga Intl) Planned Maint Basel-Mulhouse Planned Maint Chester P…" at bounding box center [837, 199] width 1459 height 332
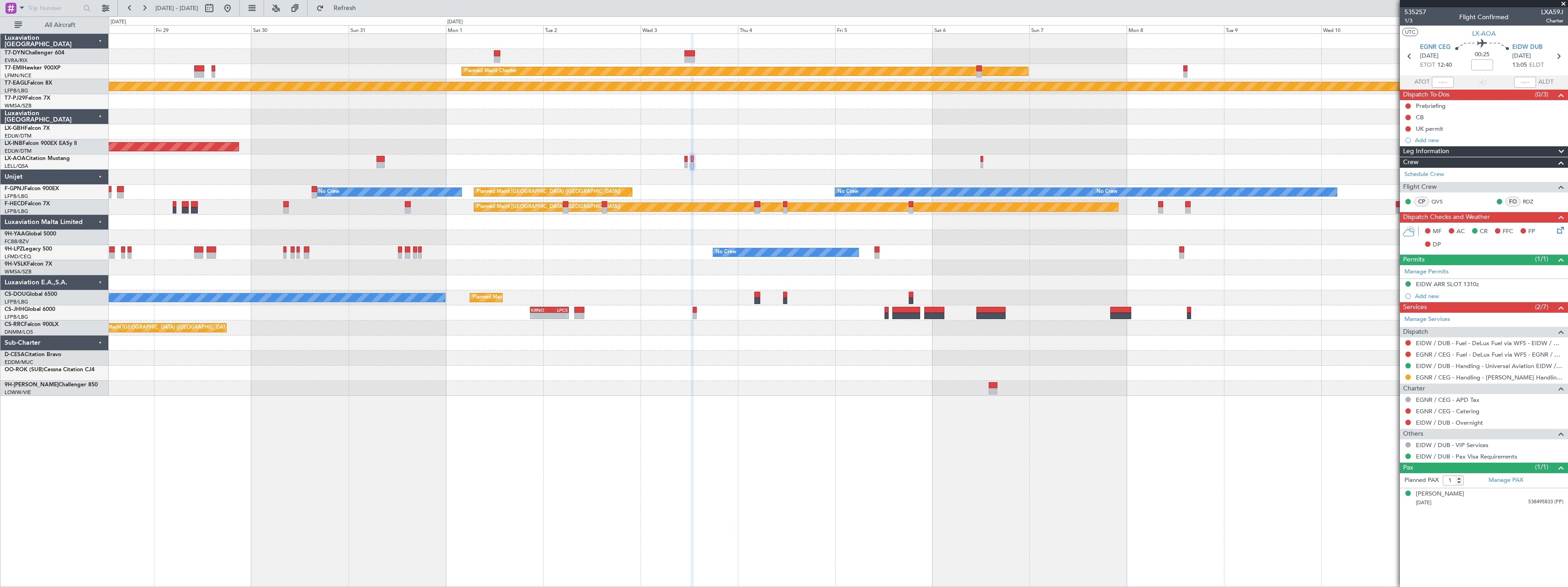
click at [588, 103] on div "AOG Maint Riga (Riga Intl) Planned Maint Chester Planned Maint Geneva (Cointrin…" at bounding box center [837, 215] width 1459 height 362
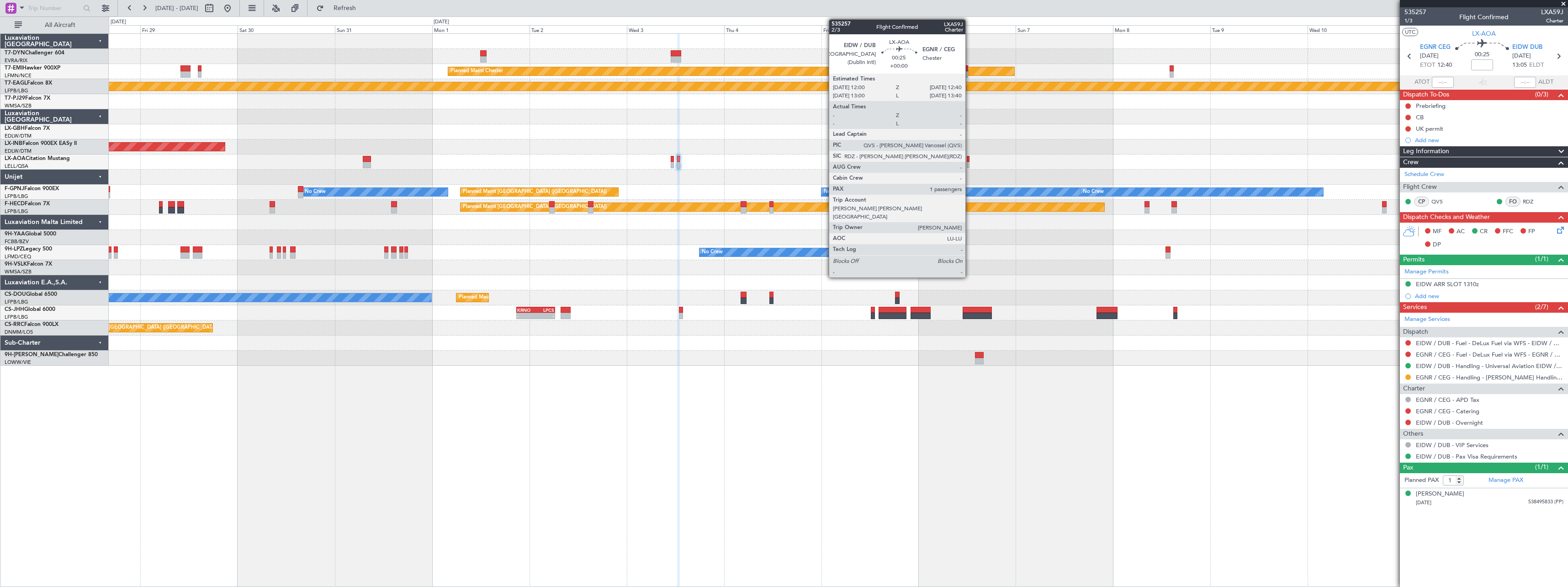
click at [969, 163] on div at bounding box center [968, 164] width 3 height 6
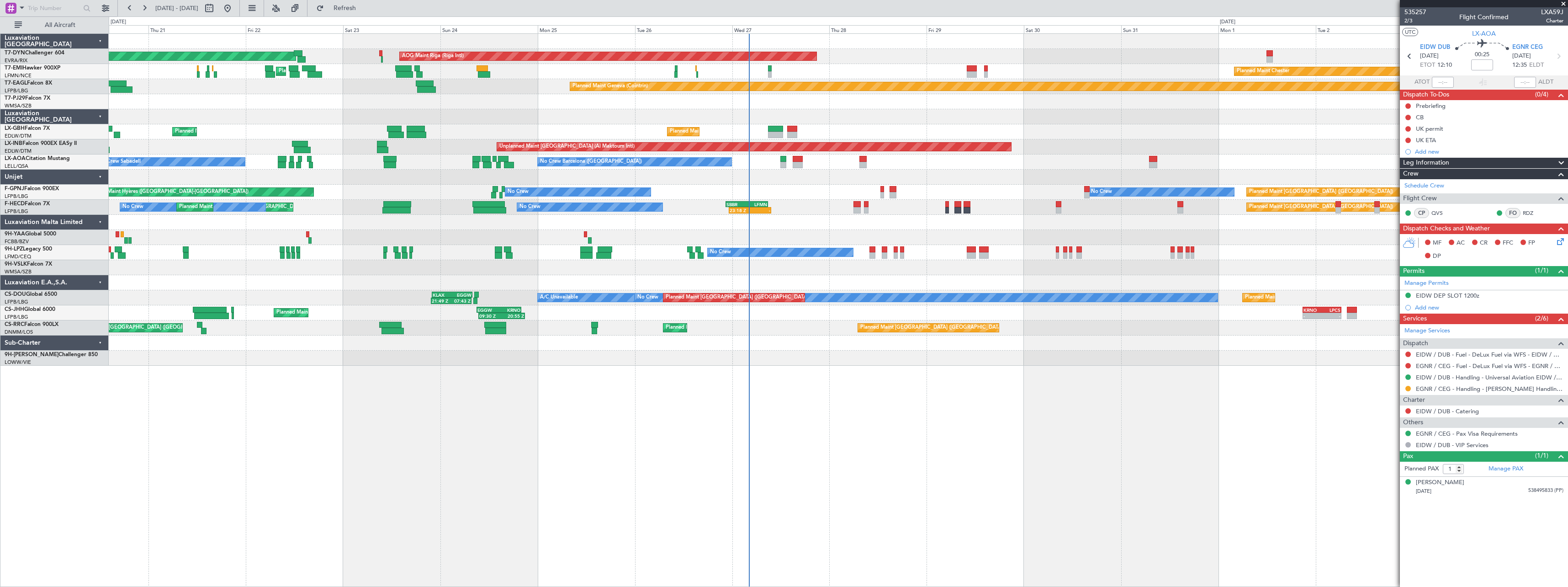
click at [1135, 112] on div at bounding box center [837, 117] width 1459 height 15
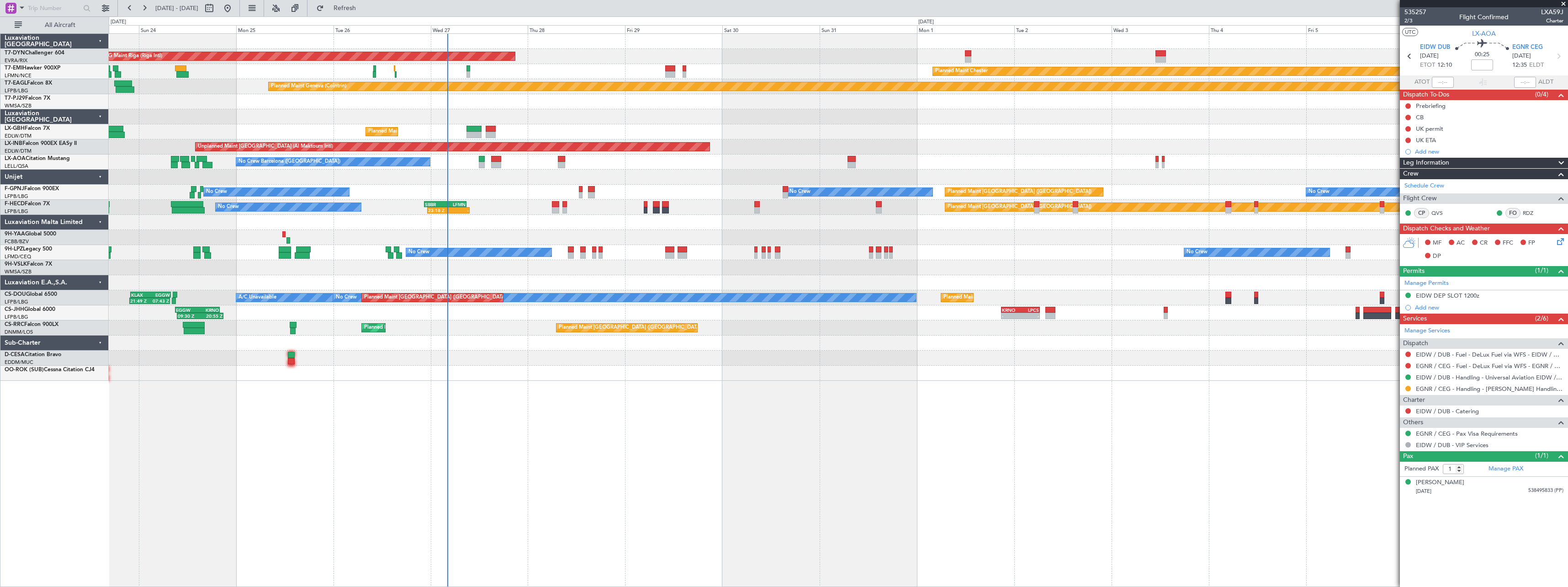
click at [782, 361] on div "AOG Maint Riga (Riga Intl) Planned Maint Basel-Mulhouse Planned Maint Chester P…" at bounding box center [837, 310] width 1459 height 554
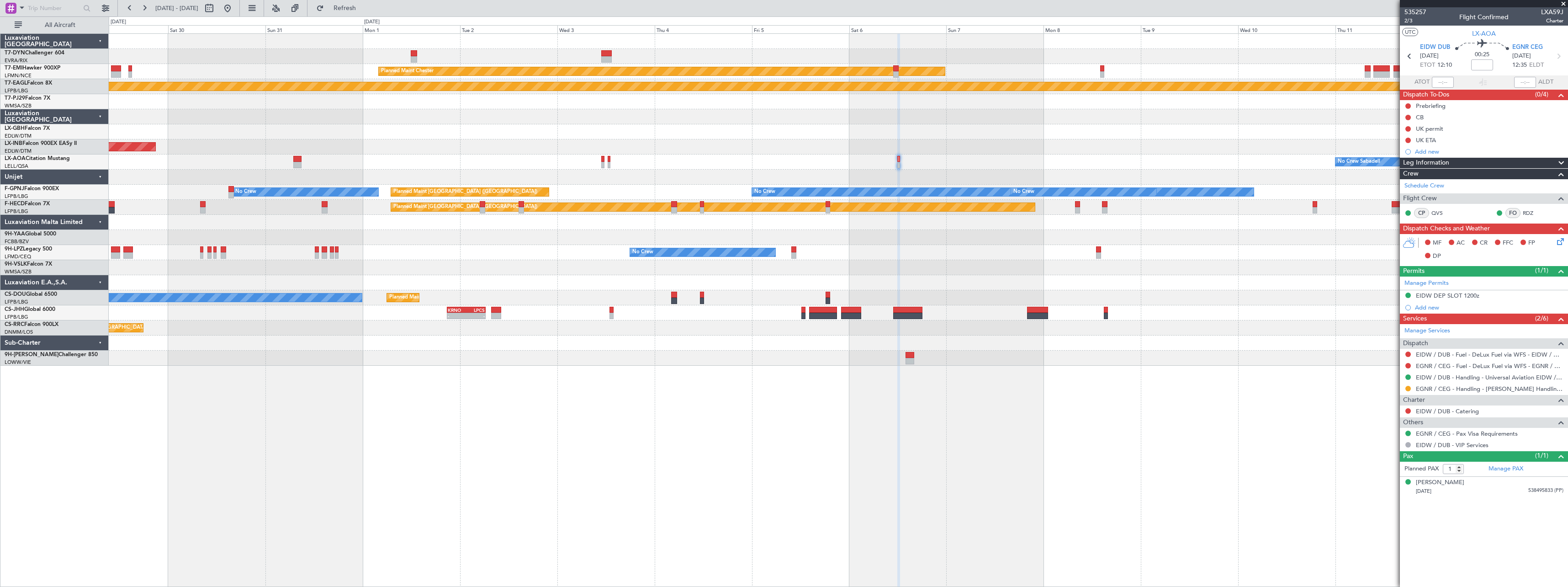
click at [648, 367] on div "AOG Maint Riga (Riga Intl) Planned Maint Chester Planned Maint Geneva (Cointrin…" at bounding box center [837, 310] width 1459 height 554
type input "14"
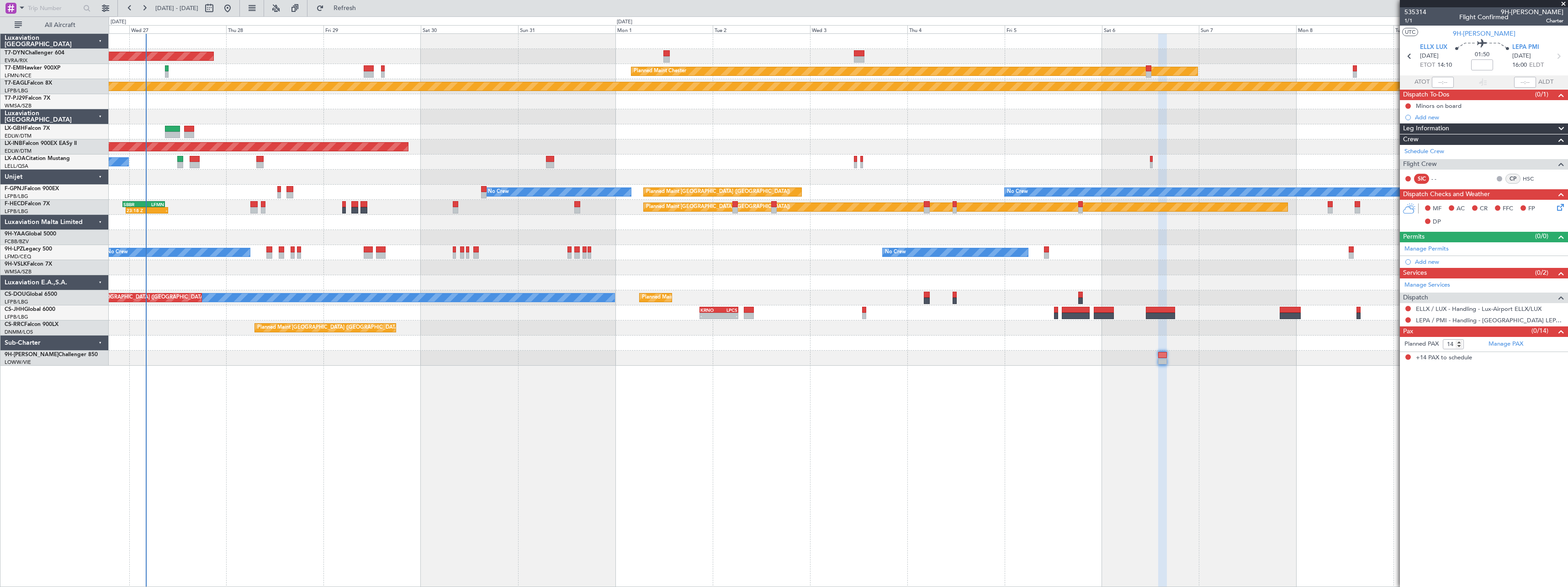
click at [1286, 392] on div "AOG Maint Riga (Riga Intl) Planned Maint Chester Planned Maint Geneva (Cointrin…" at bounding box center [837, 310] width 1459 height 554
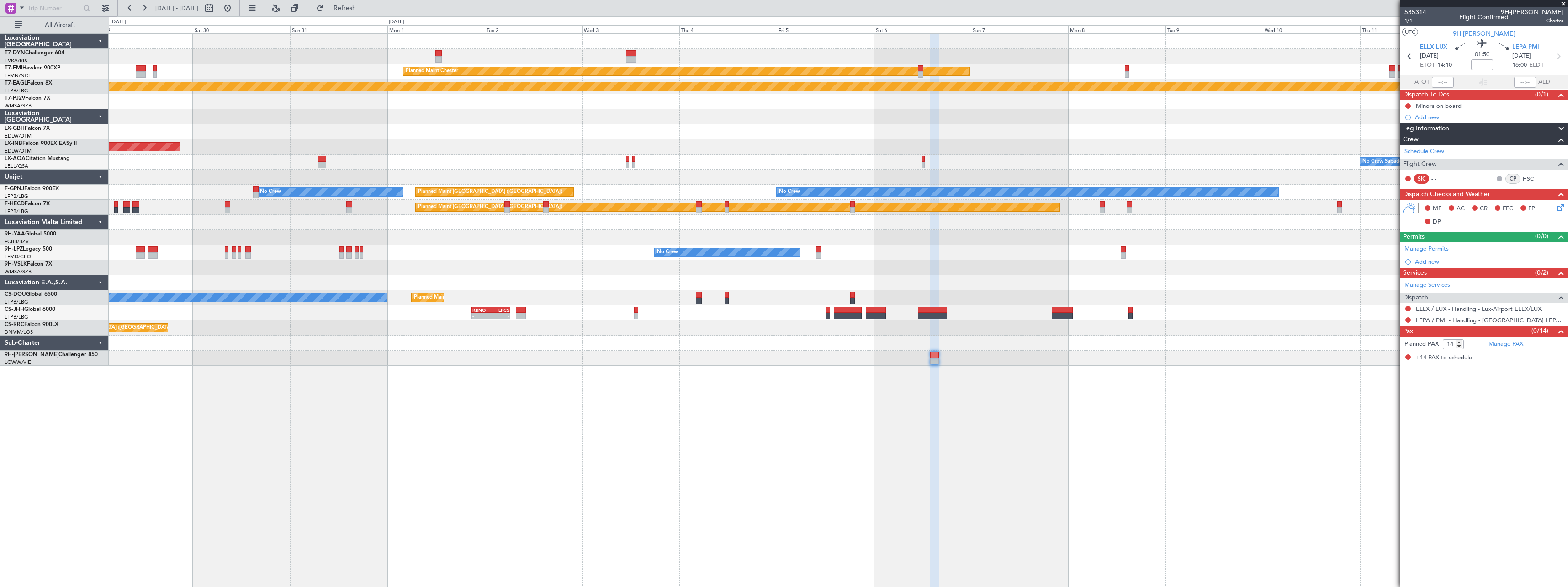
click at [1015, 385] on div "AOG Maint Riga (Riga Intl) Planned Maint Chester Planned Maint Geneva (Cointrin…" at bounding box center [837, 310] width 1459 height 554
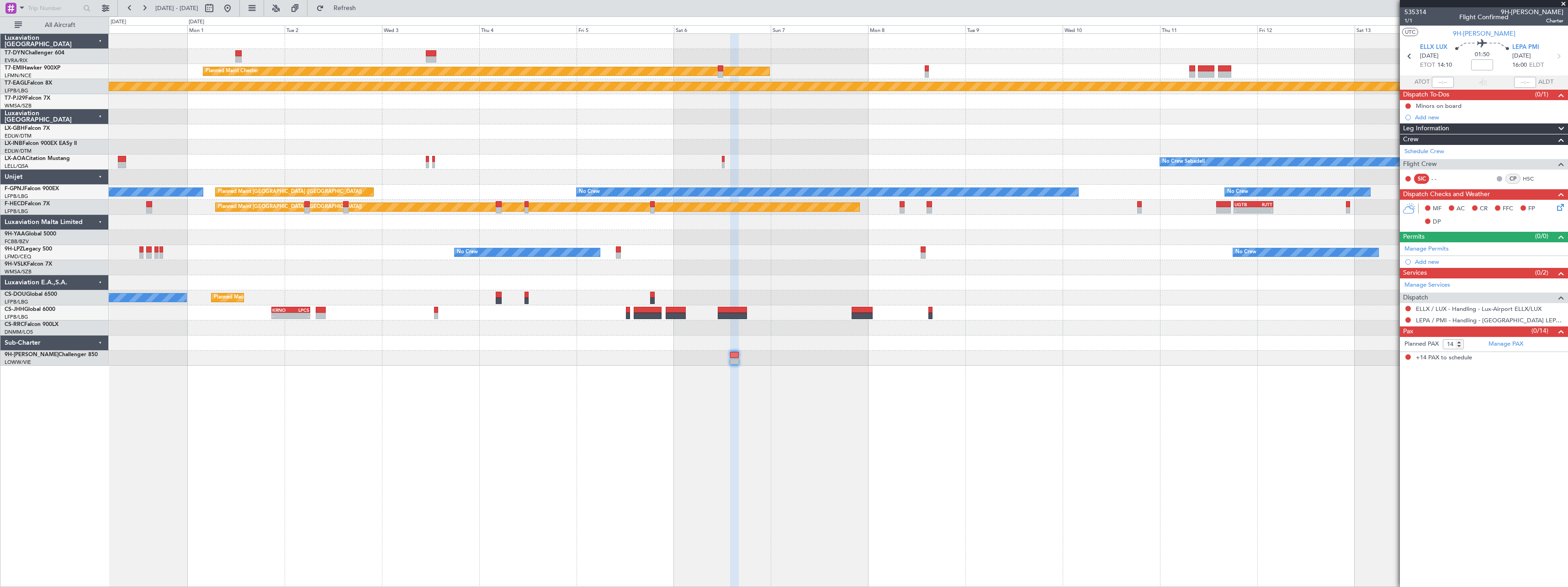
click at [828, 393] on div "AOG Maint Riga (Riga Intl) Planned Maint Chester Planned Maint Geneva (Cointrin…" at bounding box center [837, 310] width 1459 height 554
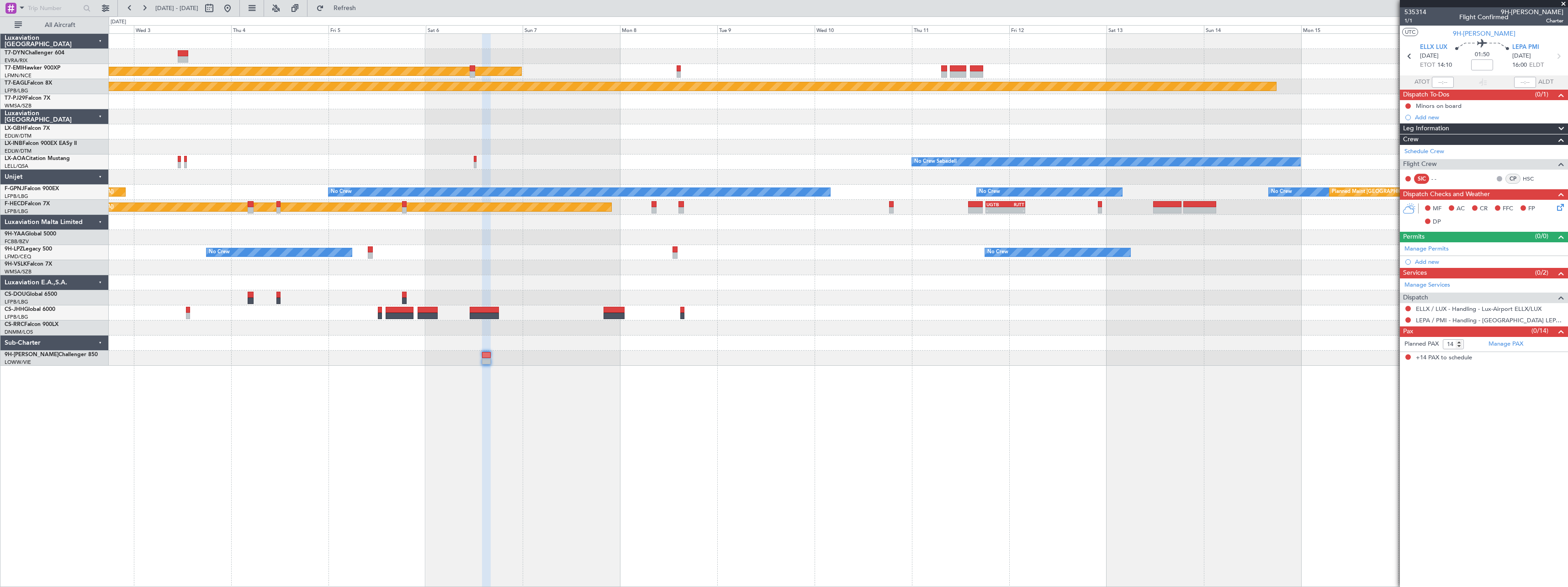
click at [809, 402] on div "Planned Maint Chester Planned Maint Geneva (Cointrin) Planned Maint Nurnberg No…" at bounding box center [837, 310] width 1459 height 554
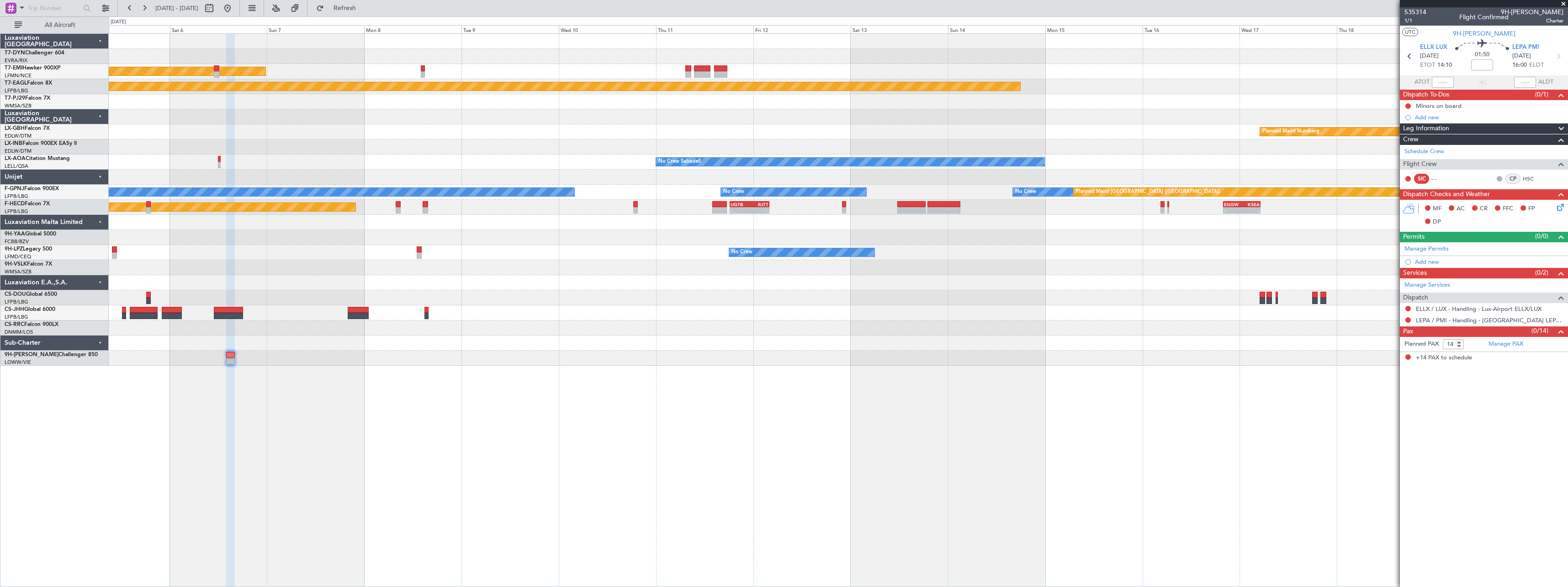
click at [808, 389] on div "Planned Maint Chester Planned Maint Geneva (Cointrin) Planned Maint Nurnberg No…" at bounding box center [837, 310] width 1459 height 554
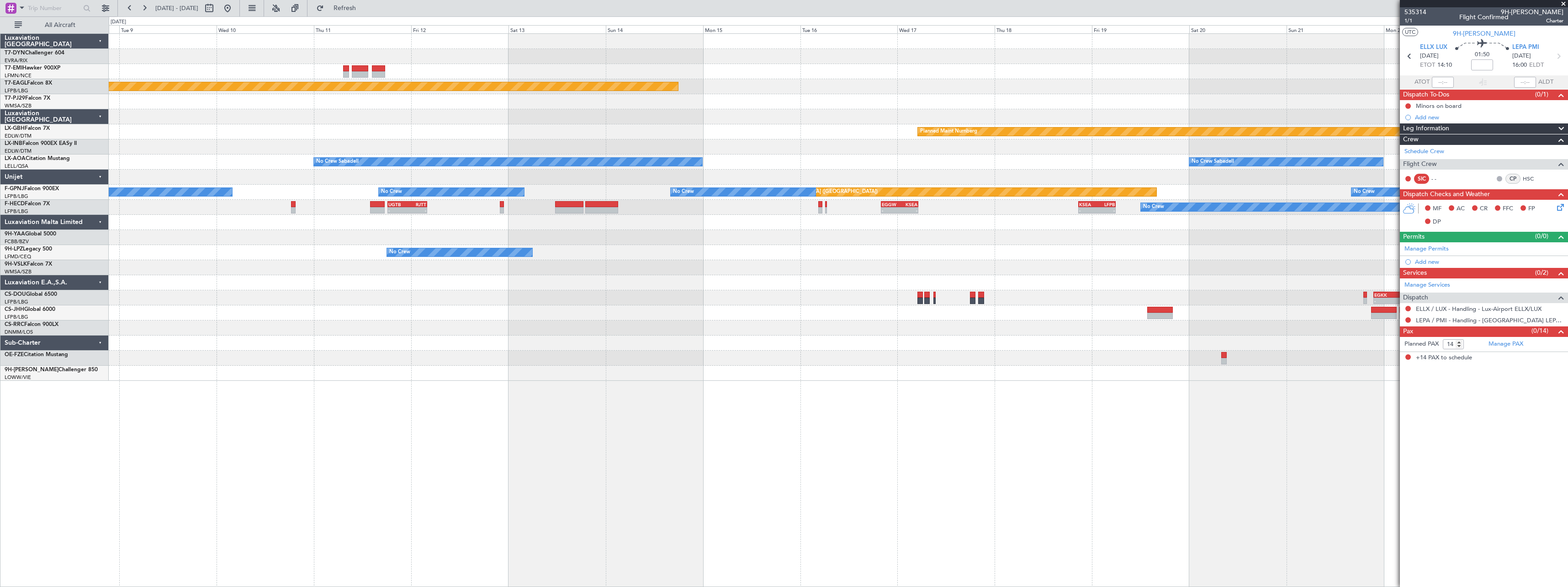
click at [645, 396] on div "Planned Maint Chester Planned Maint Geneva (Cointrin) Planned Maint Nurnberg No…" at bounding box center [837, 310] width 1459 height 554
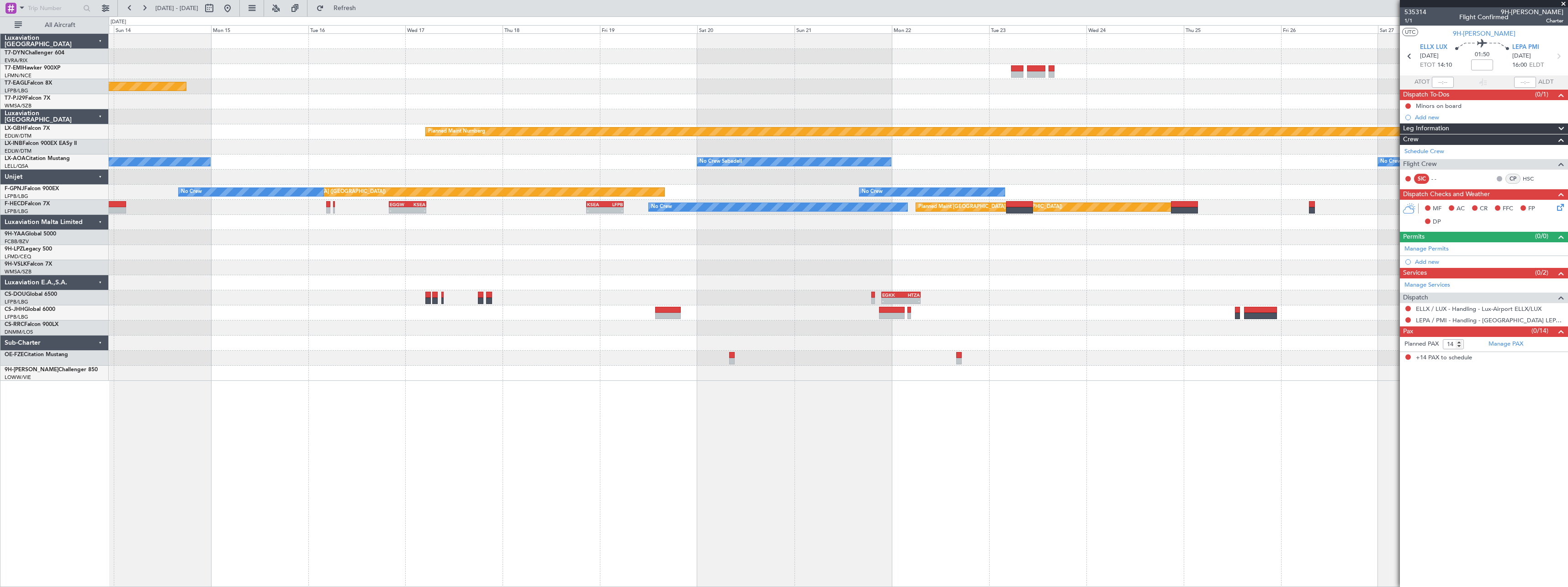
click at [574, 416] on div "Planned Maint Geneva (Cointrin) Planned Maint Nurnberg No Crew Sabadell No Crew…" at bounding box center [837, 310] width 1459 height 554
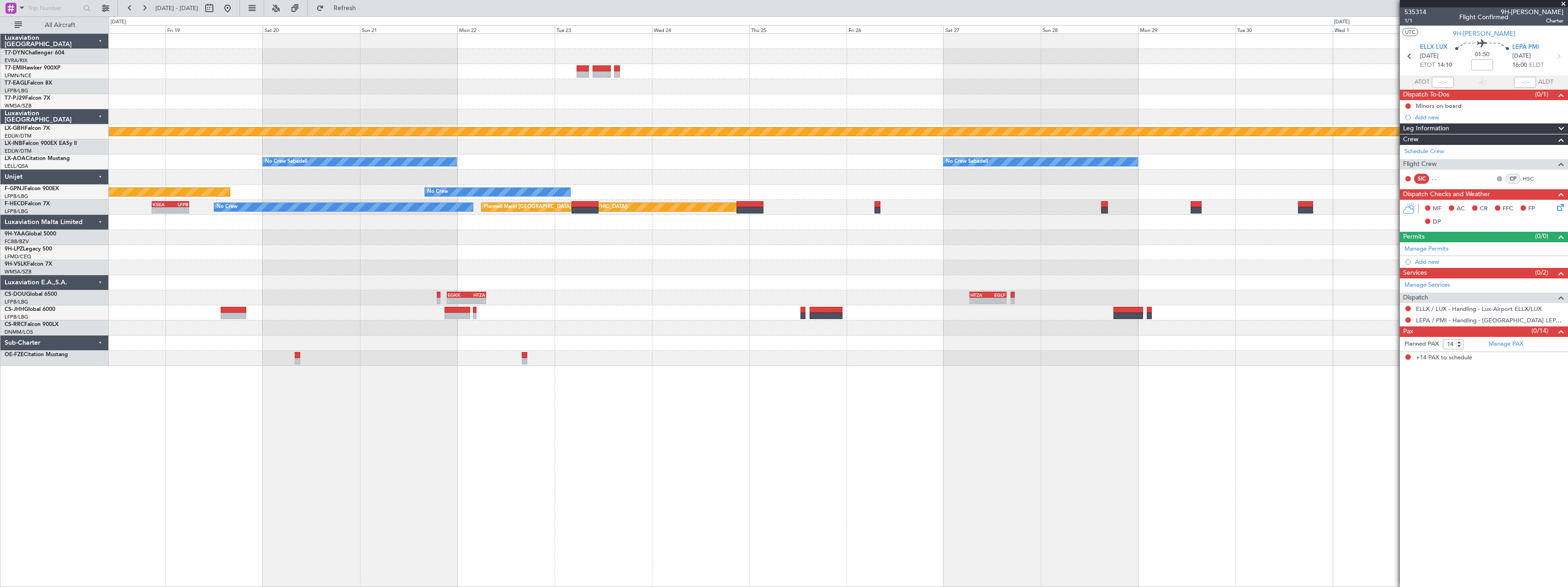
click at [498, 404] on div "Planned Maint Geneva (Cointrin) Planned Maint Nurnberg No Crew Sabadell No Crew…" at bounding box center [837, 310] width 1459 height 554
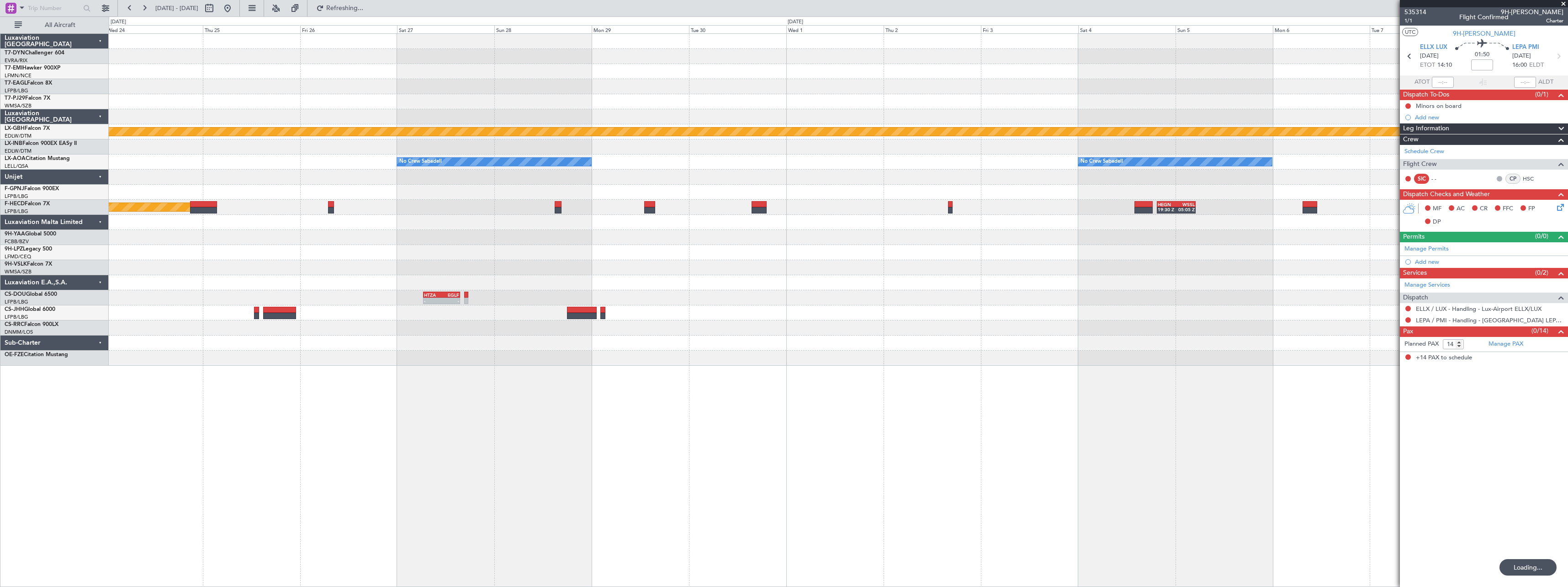
click at [553, 386] on div "Planned Maint Nurnberg No Crew Sabadell No Crew Sabadell No Crew Sabadell No Cr…" at bounding box center [837, 310] width 1459 height 554
click at [428, 390] on div "Planned Maint Nurnberg No Crew Sabadell No Crew Sabadell No Crew Sabadell No Cr…" at bounding box center [837, 310] width 1459 height 554
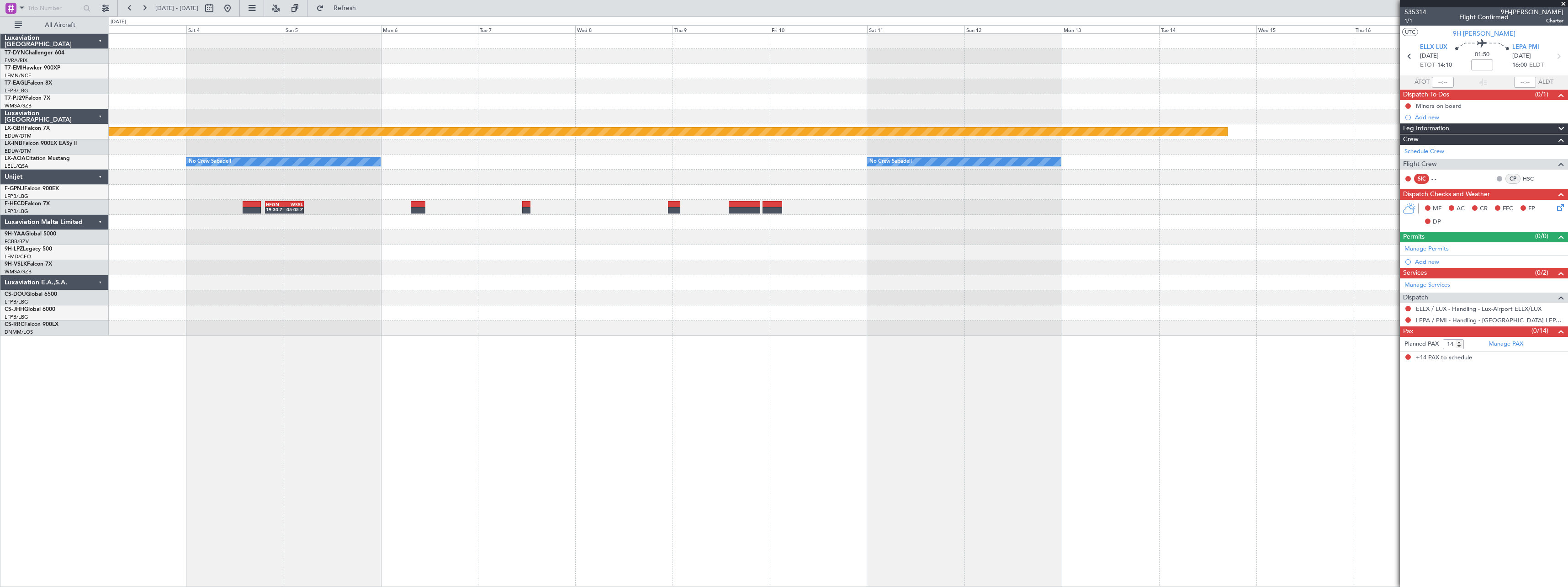
click at [648, 388] on div "Planned Maint Nurnberg No Crew Sabadell No Crew Sabadell HEGN 19:30 Z WSSL 05:0…" at bounding box center [837, 310] width 1459 height 554
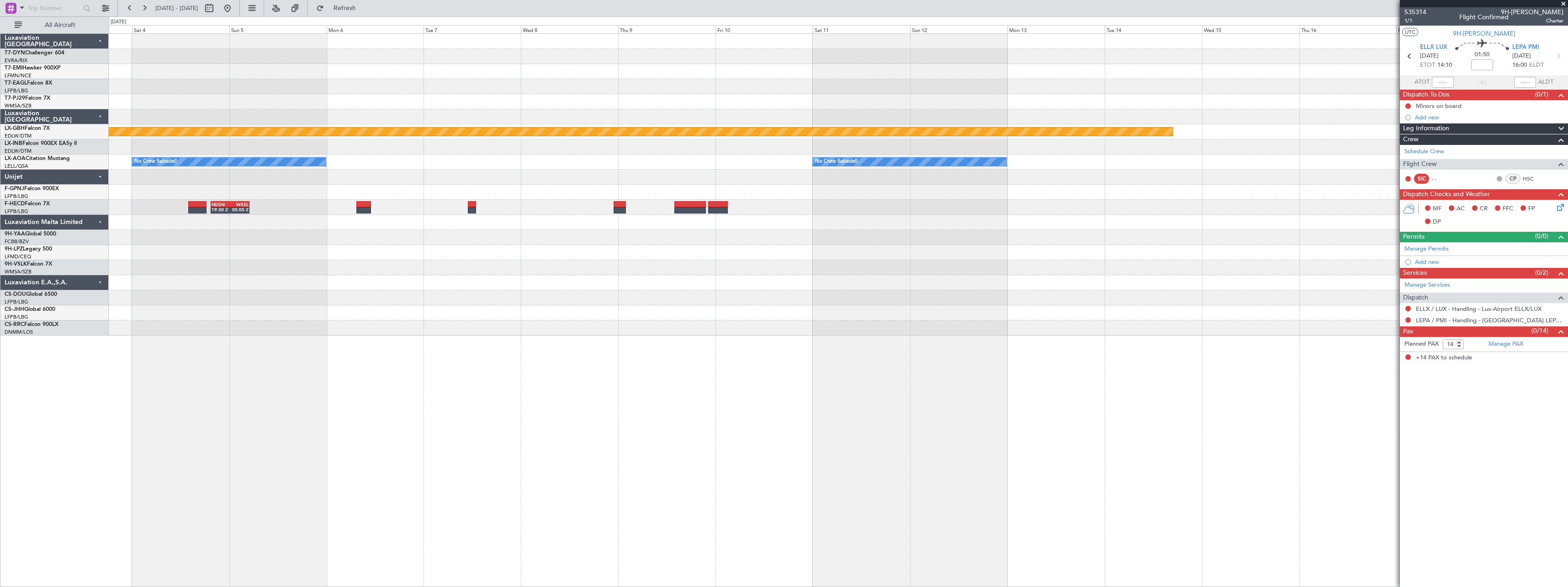
click at [549, 378] on div "Planned Maint Nurnberg No Crew Sabadell No Crew Sabadell HEGN 19:30 Z WSSL 05:0…" at bounding box center [837, 310] width 1459 height 554
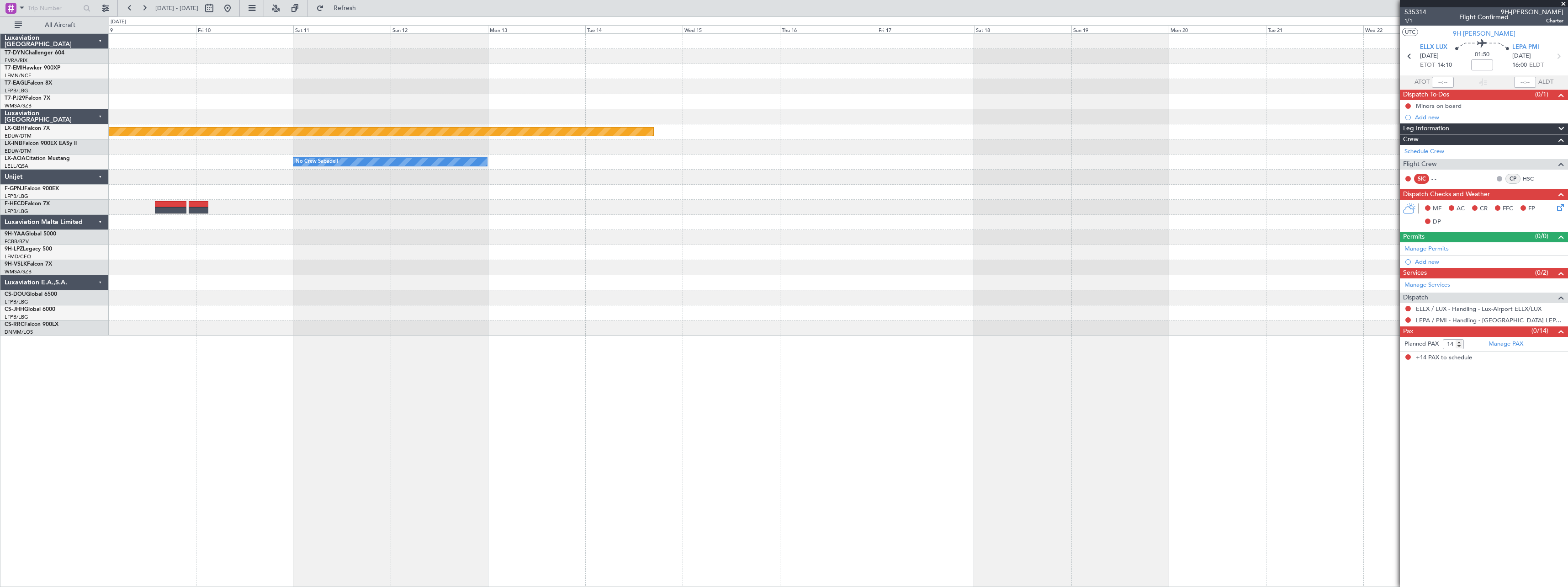
click at [490, 368] on div "Planned Maint Nurnberg No Crew Sabadell No Crew Sabadell" at bounding box center [837, 310] width 1459 height 554
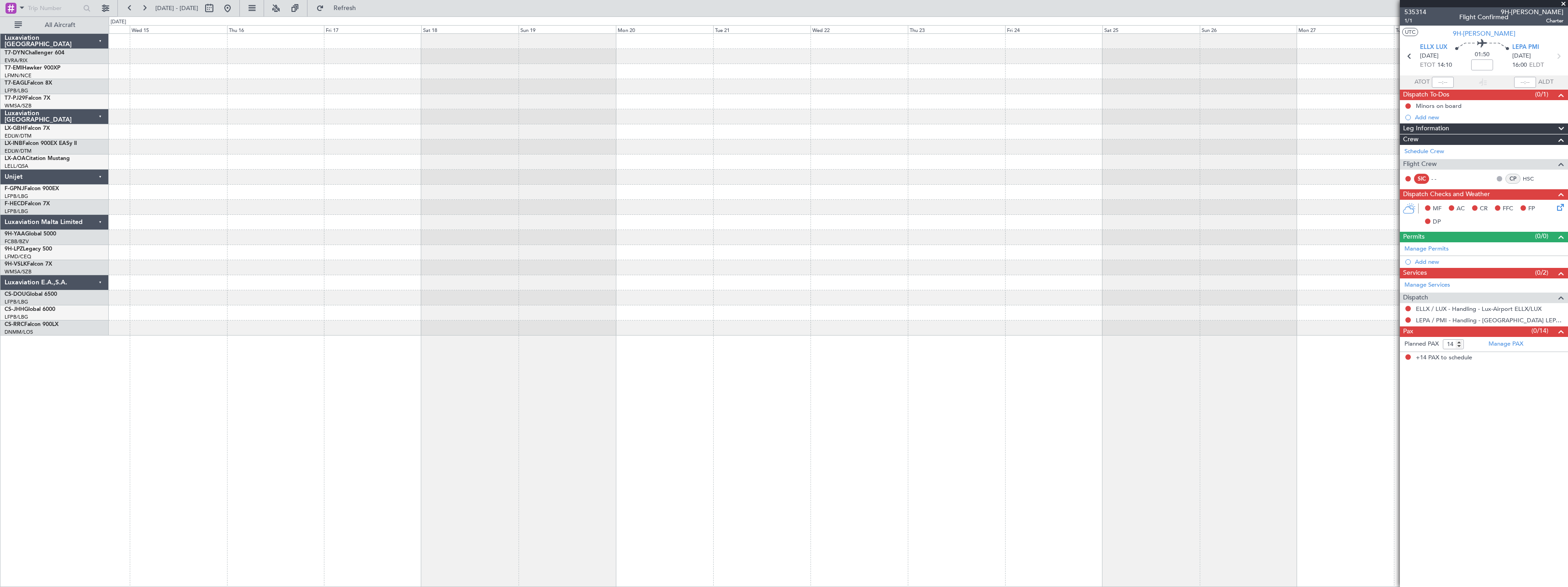
click at [540, 358] on div "Planned Maint Nurnberg No Crew Sabadell" at bounding box center [837, 310] width 1459 height 554
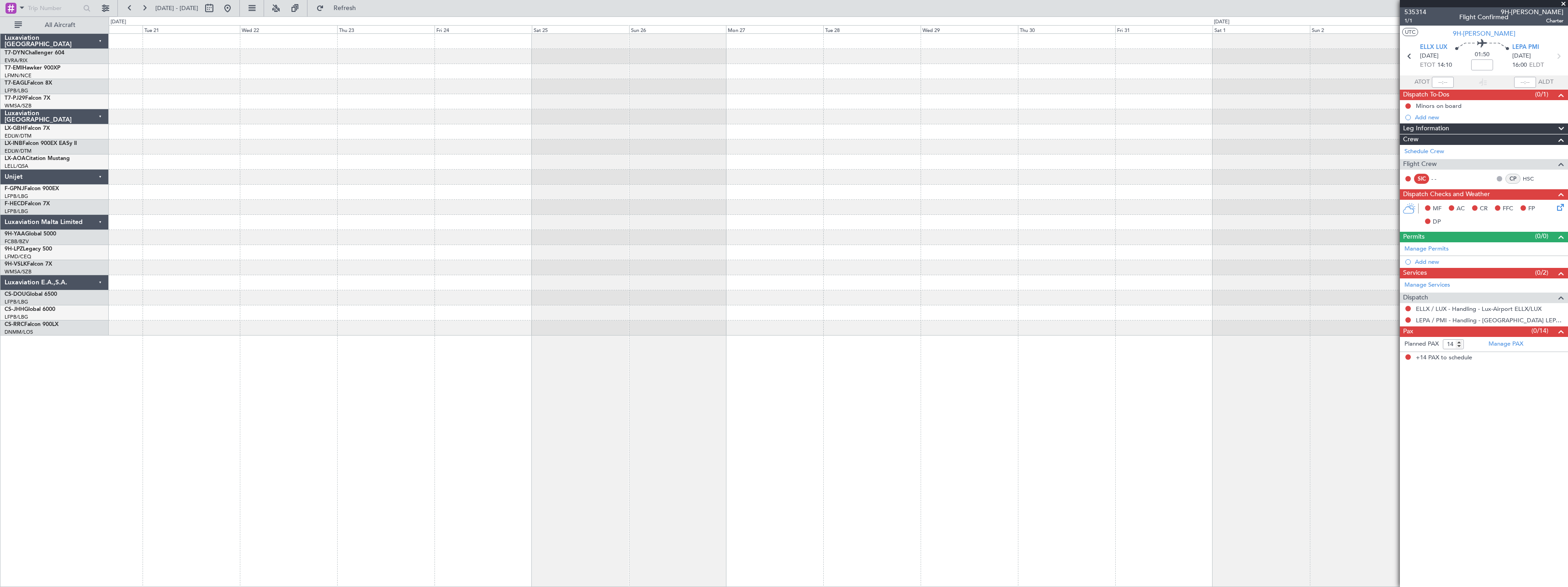
click at [643, 333] on div at bounding box center [837, 328] width 1459 height 15
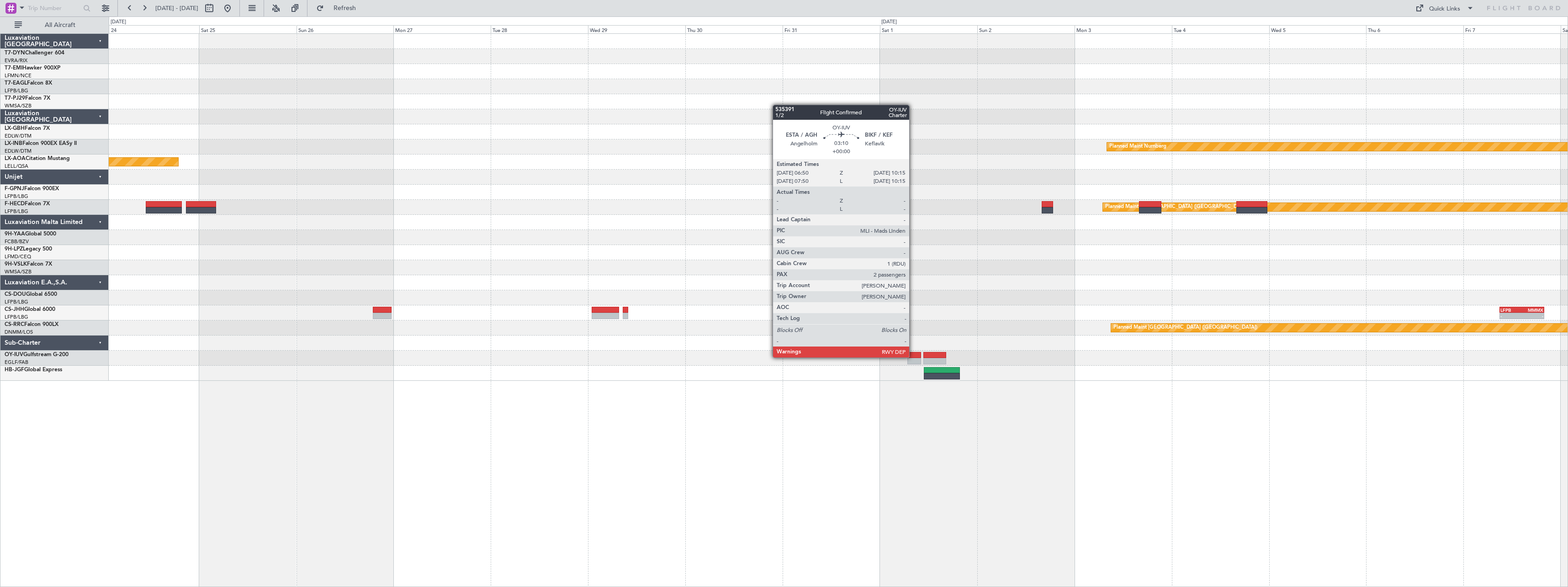
click at [913, 356] on div at bounding box center [913, 355] width 14 height 6
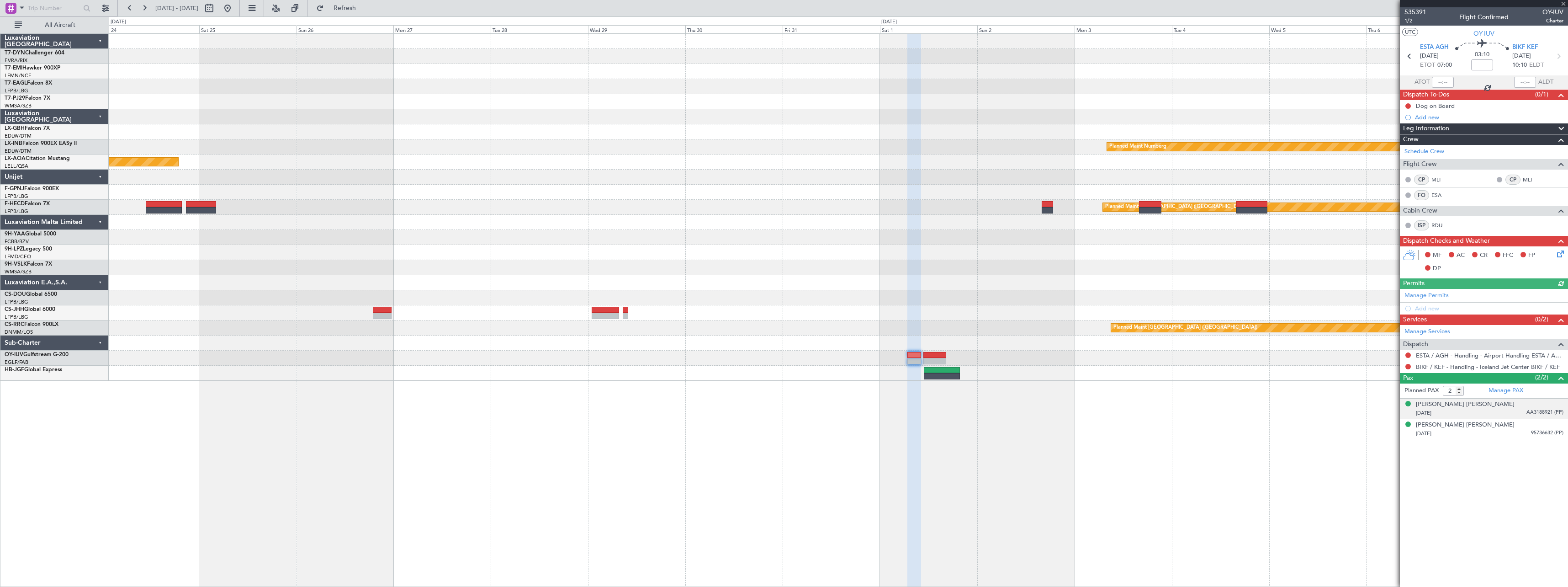
click at [1508, 405] on div "Göran Lars Berglund 09/04/1942 AA3188921 (PP)" at bounding box center [1489, 408] width 148 height 17
click at [1506, 454] on div "18/08/1948 95736632 (PP)" at bounding box center [1489, 457] width 148 height 9
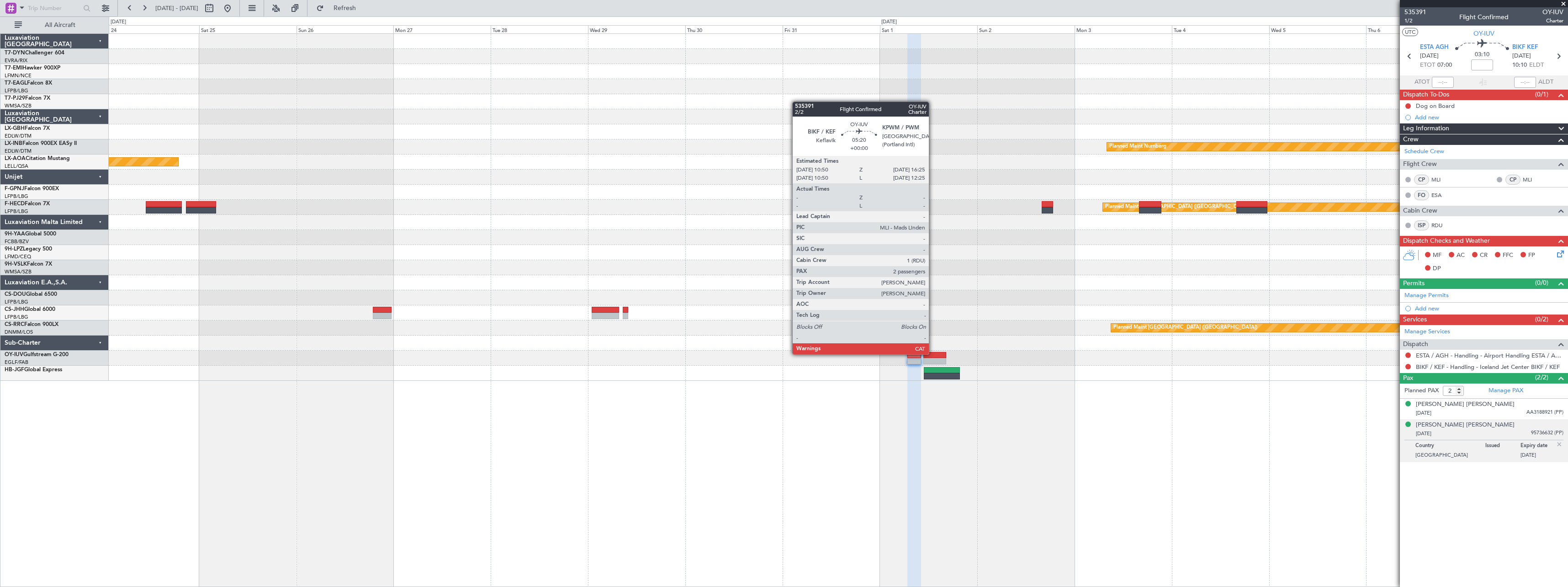
click at [933, 354] on div at bounding box center [935, 355] width 23 height 6
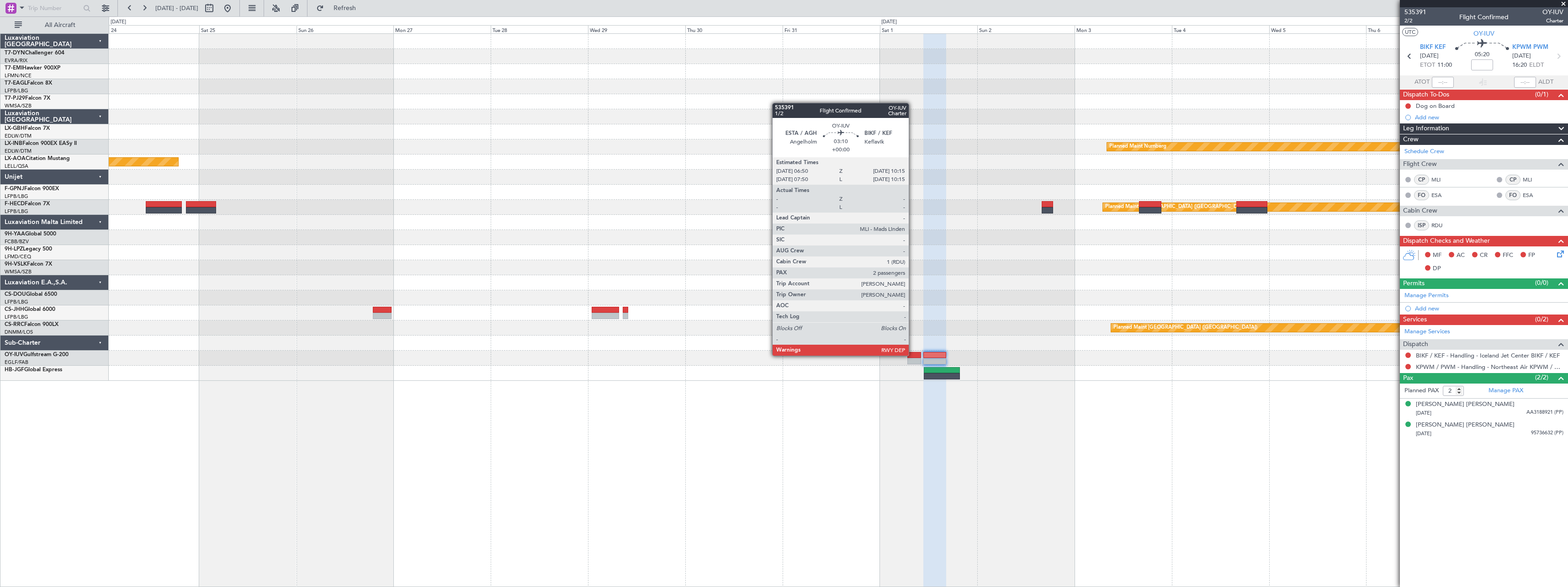
click at [913, 355] on div at bounding box center [913, 355] width 14 height 6
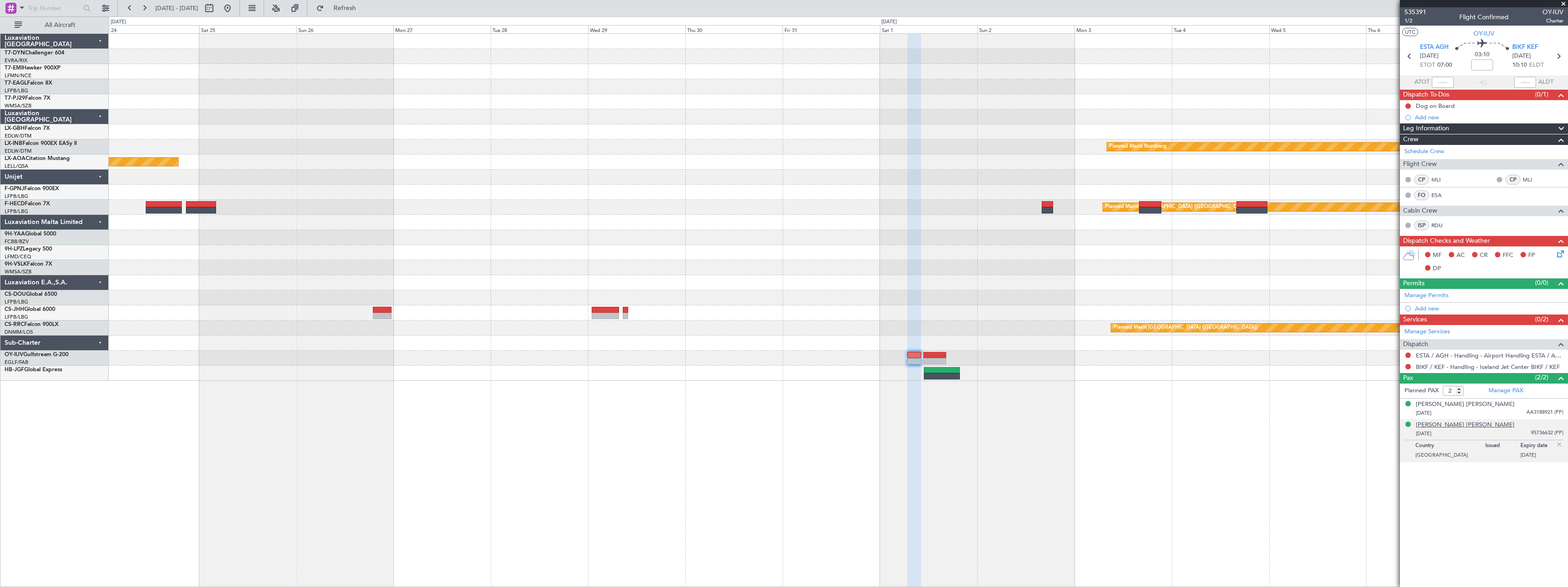
click at [1465, 424] on div "Viveca Karin Elisabet Berglund" at bounding box center [1464, 425] width 98 height 9
click at [235, 10] on button at bounding box center [228, 8] width 15 height 15
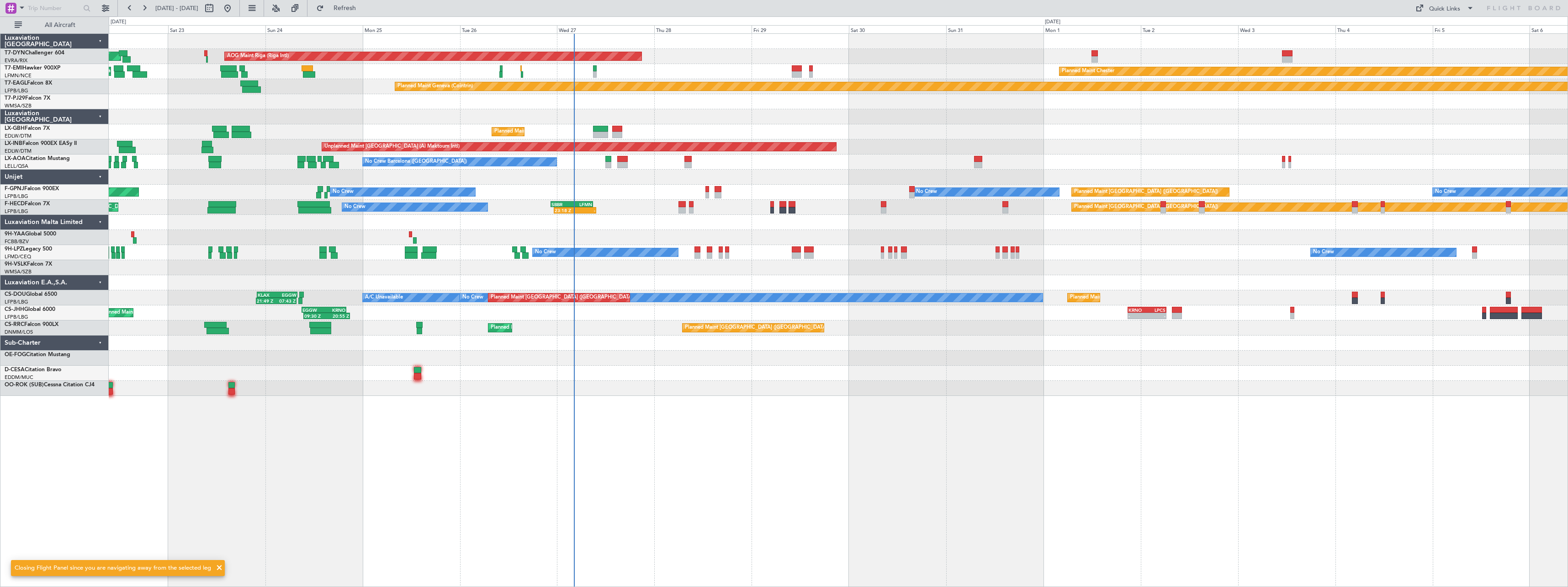
click at [868, 418] on div "AOG Maint Riga (Riga Intl) Planned Maint Basel-Mulhouse Planned Maint Chester P…" at bounding box center [837, 310] width 1459 height 554
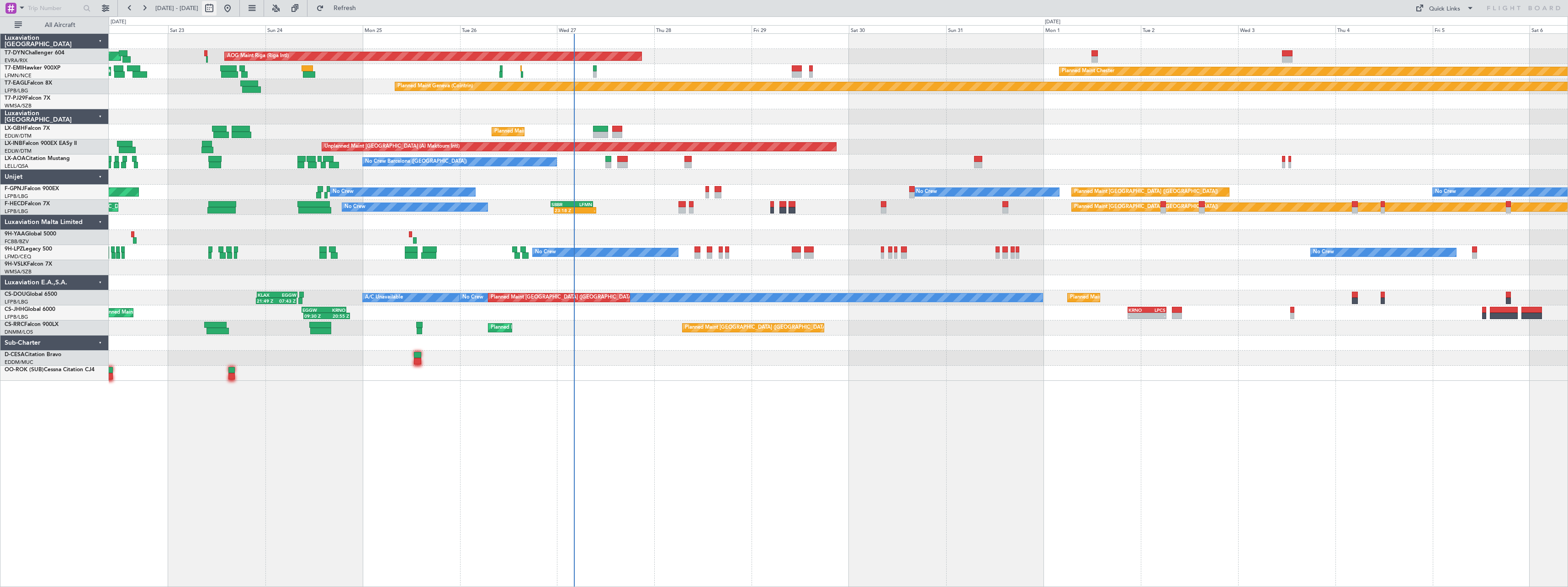
click at [217, 11] on button at bounding box center [209, 8] width 15 height 15
select select "8"
select select "2025"
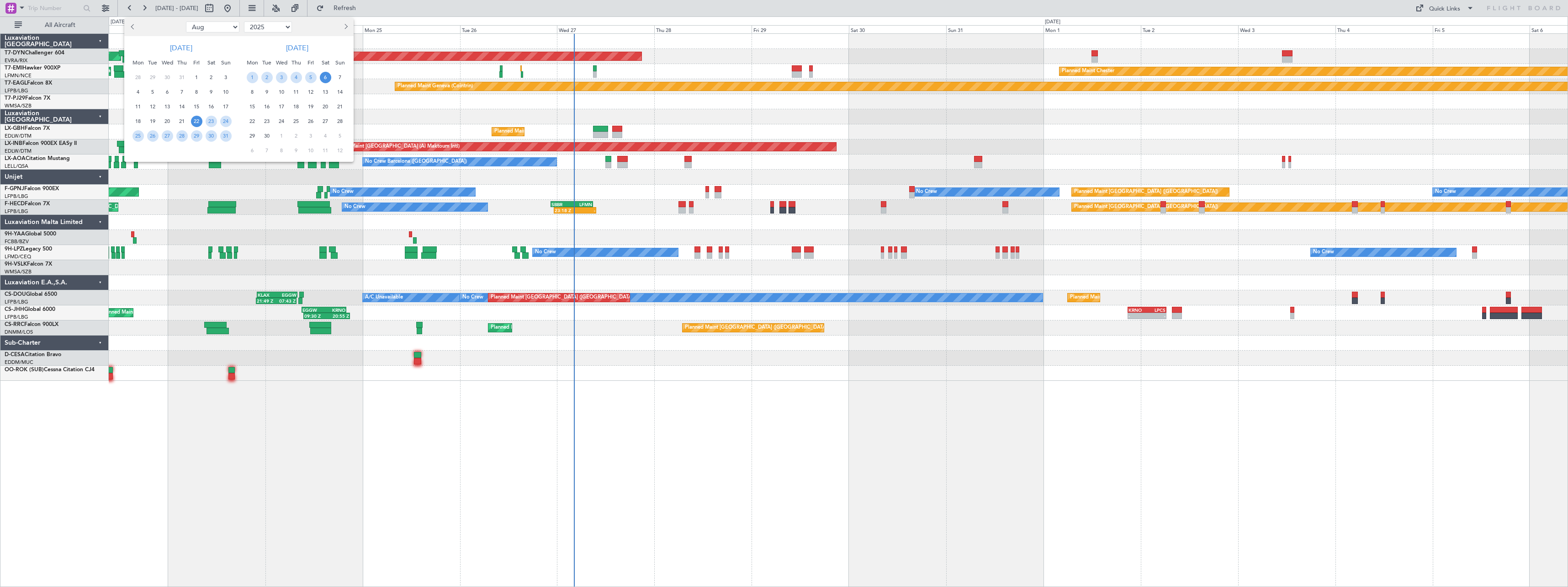
click at [349, 30] on button "Next month" at bounding box center [345, 27] width 10 height 15
click at [326, 75] on span "1" at bounding box center [325, 77] width 11 height 11
click at [330, 107] on span "15" at bounding box center [325, 107] width 11 height 11
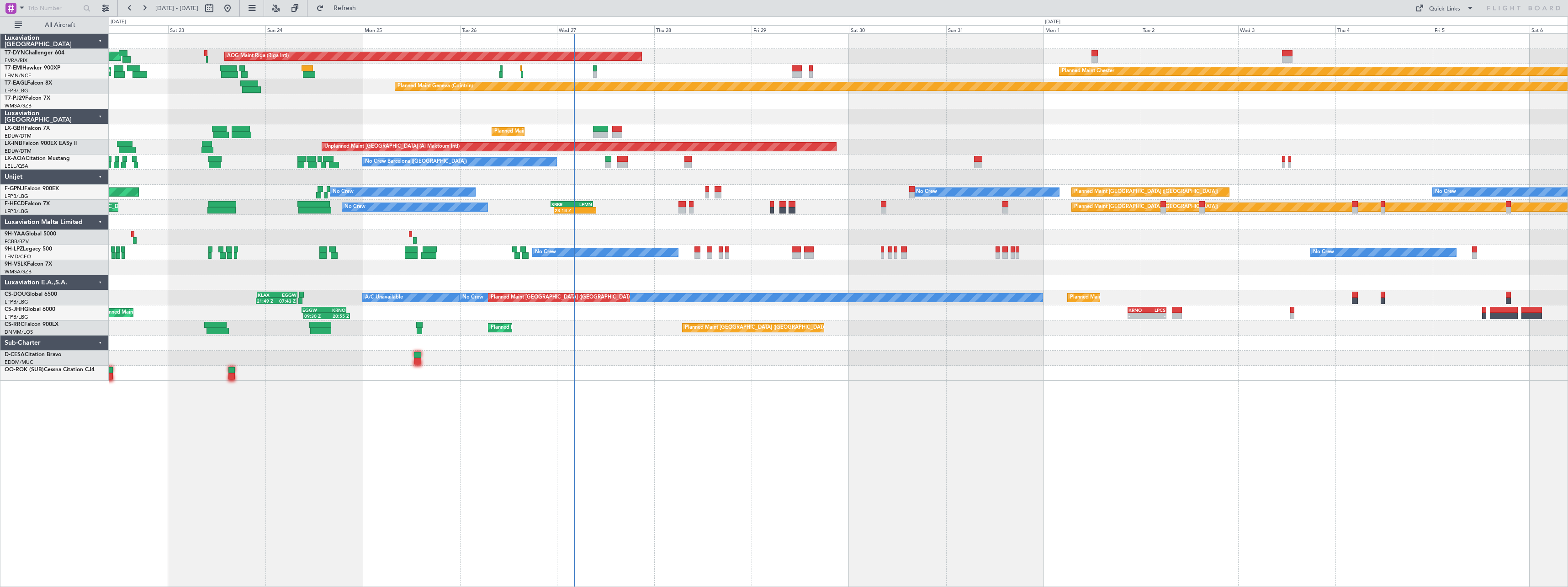
select select "11"
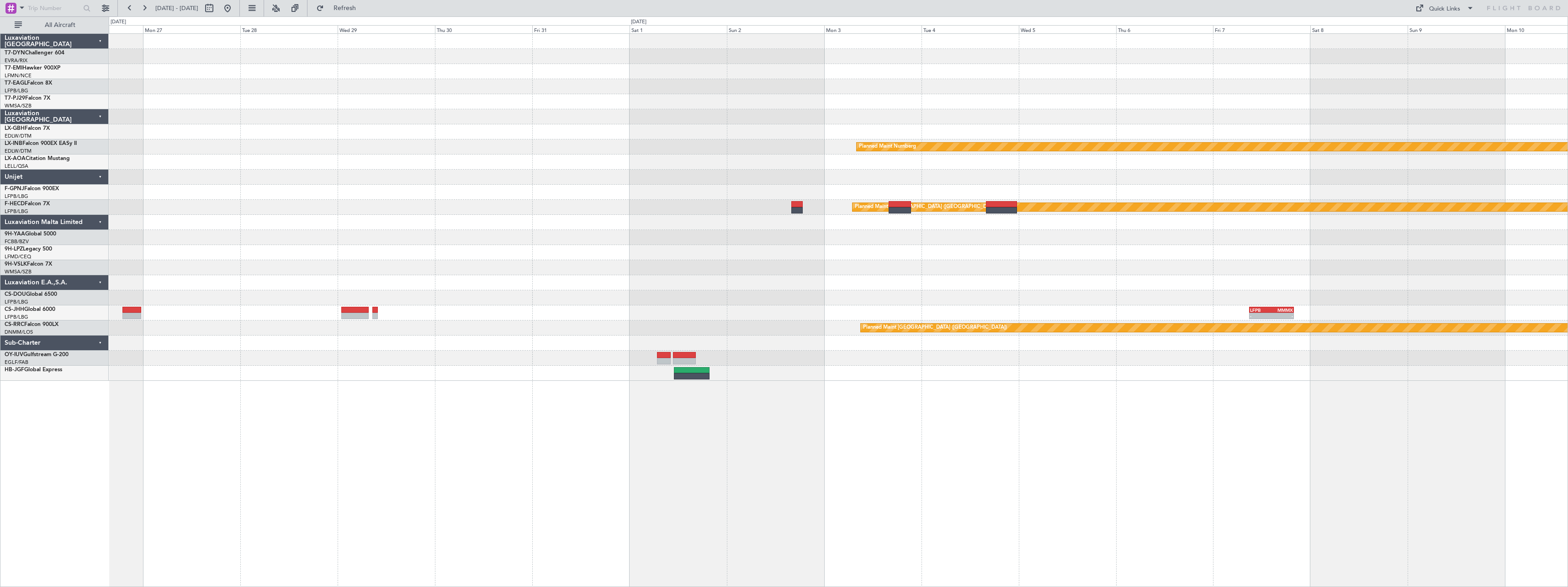
click at [864, 378] on div "Planned Maint Nurnberg Planned Maint Monchengladbach Planned Maint Paris (Le Bo…" at bounding box center [837, 310] width 1459 height 554
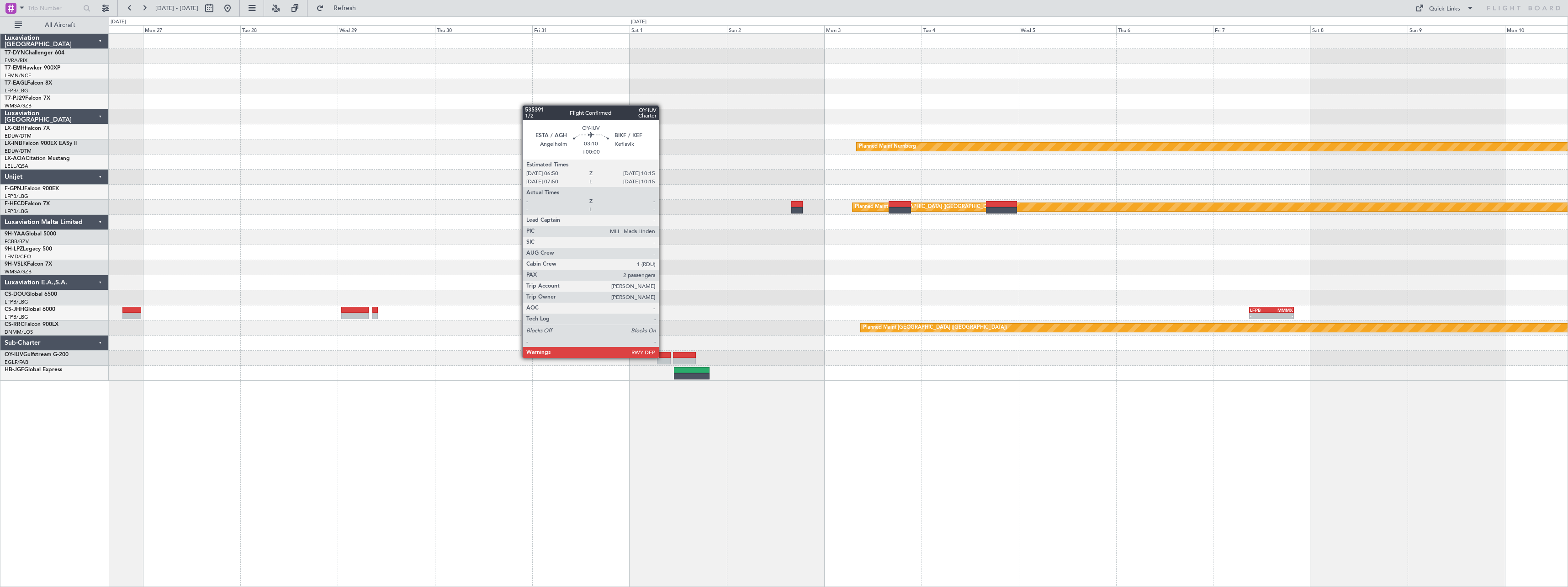
click at [663, 357] on div at bounding box center [663, 355] width 14 height 6
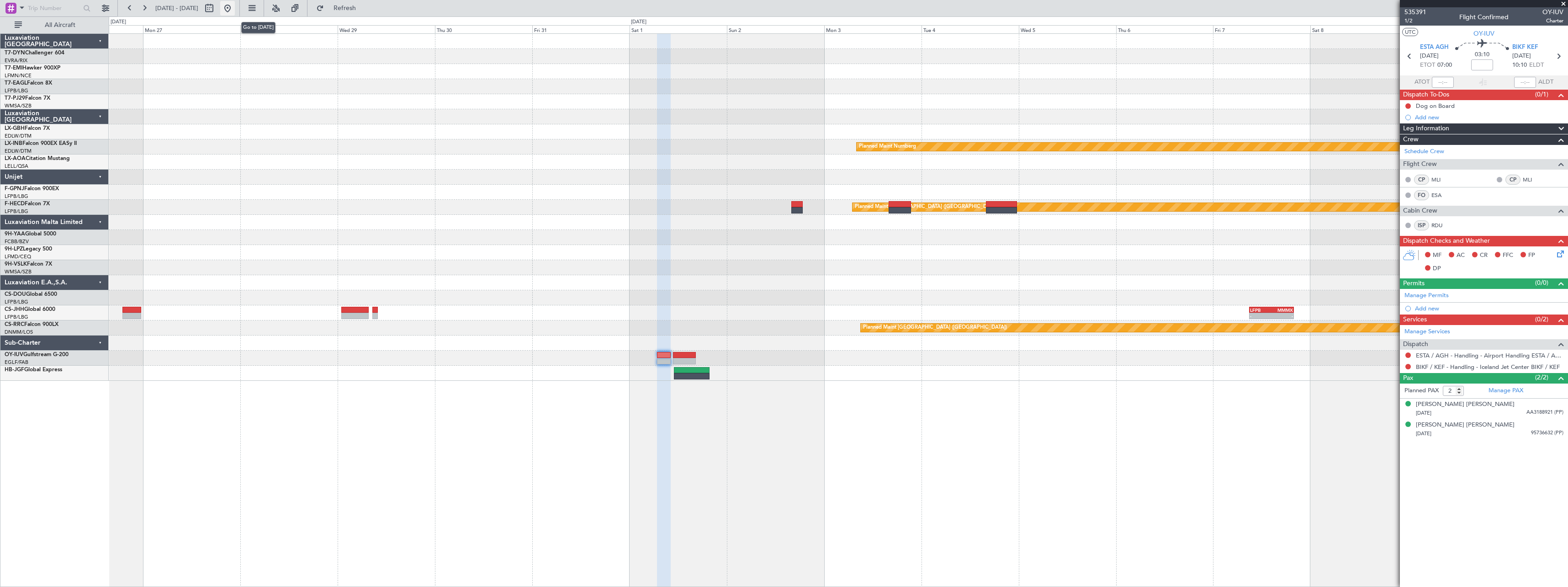
click at [235, 9] on button at bounding box center [228, 8] width 15 height 15
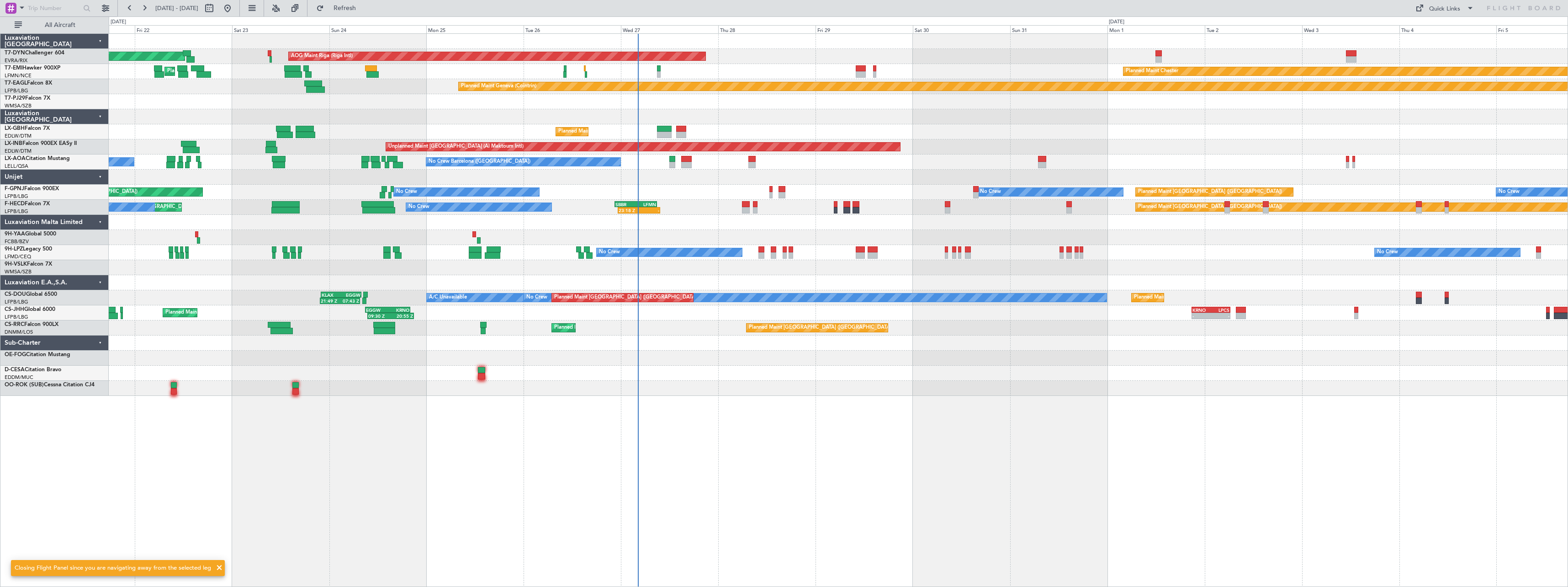
click at [889, 424] on div "AOG Maint Riga (Riga Intl) Planned Maint Basel-Mulhouse Planned Maint Chester P…" at bounding box center [837, 310] width 1459 height 554
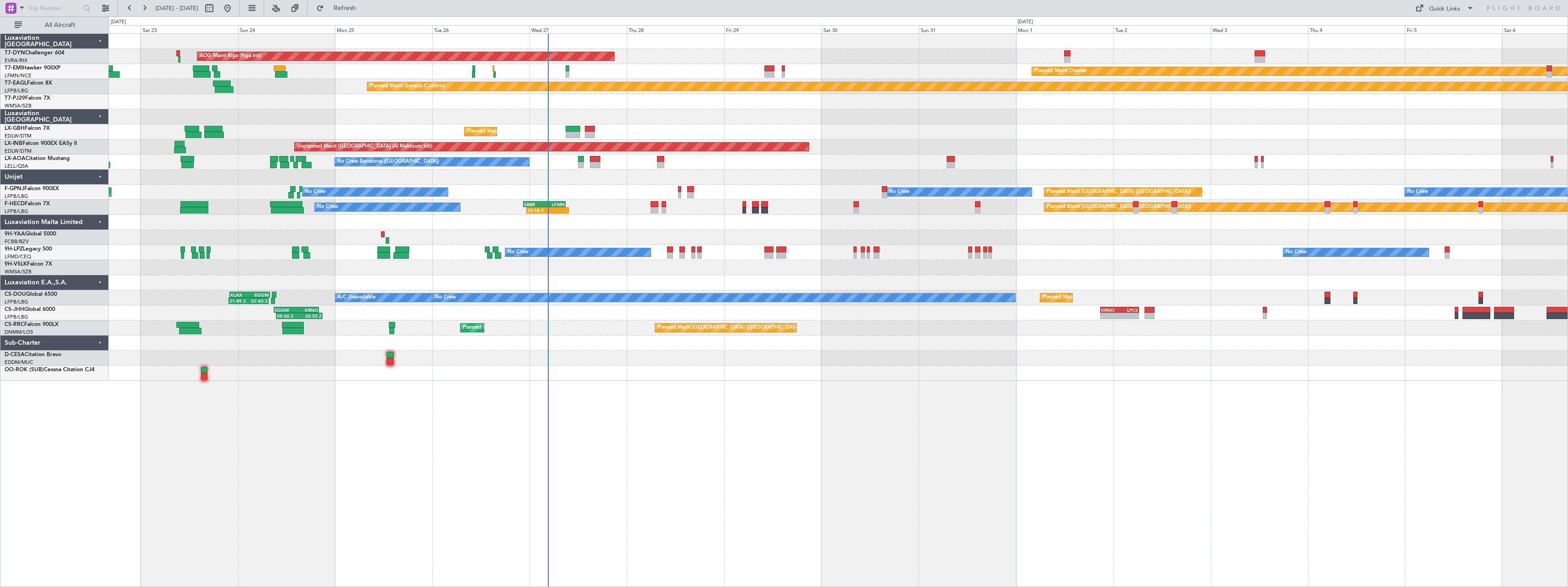
click at [805, 459] on div "AOG Maint Riga (Riga Intl) Planned Maint Basel-Mulhouse Planned Maint Chester P…" at bounding box center [837, 310] width 1459 height 554
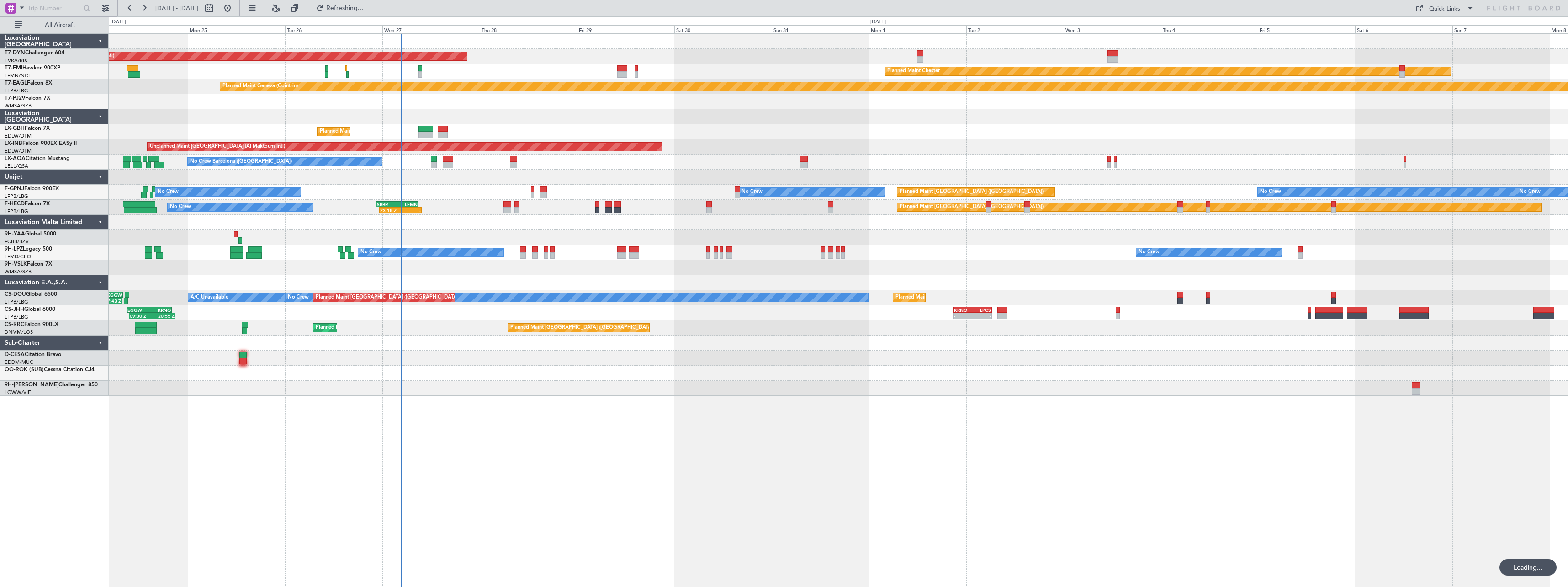
click at [552, 381] on div "AOG Maint Riga (Riga Intl) Planned Maint Basel-Mulhouse Planned Maint Chester P…" at bounding box center [837, 215] width 1459 height 362
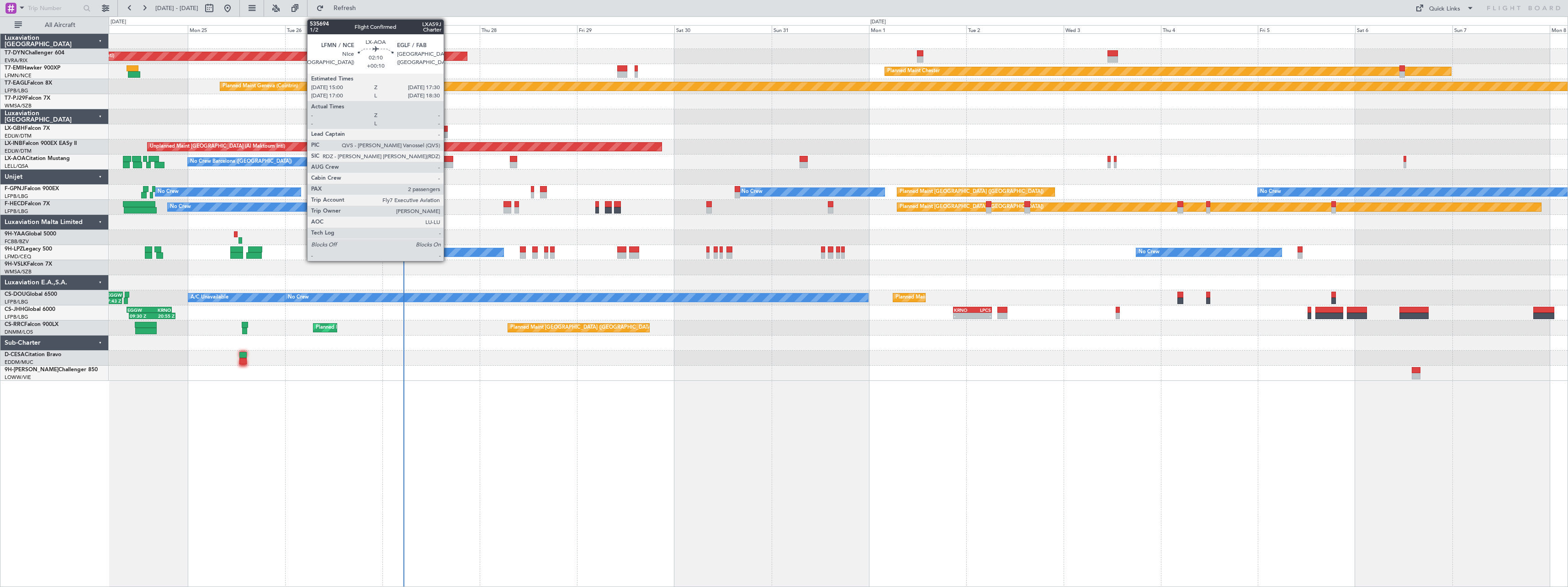
click at [448, 157] on div at bounding box center [447, 159] width 10 height 6
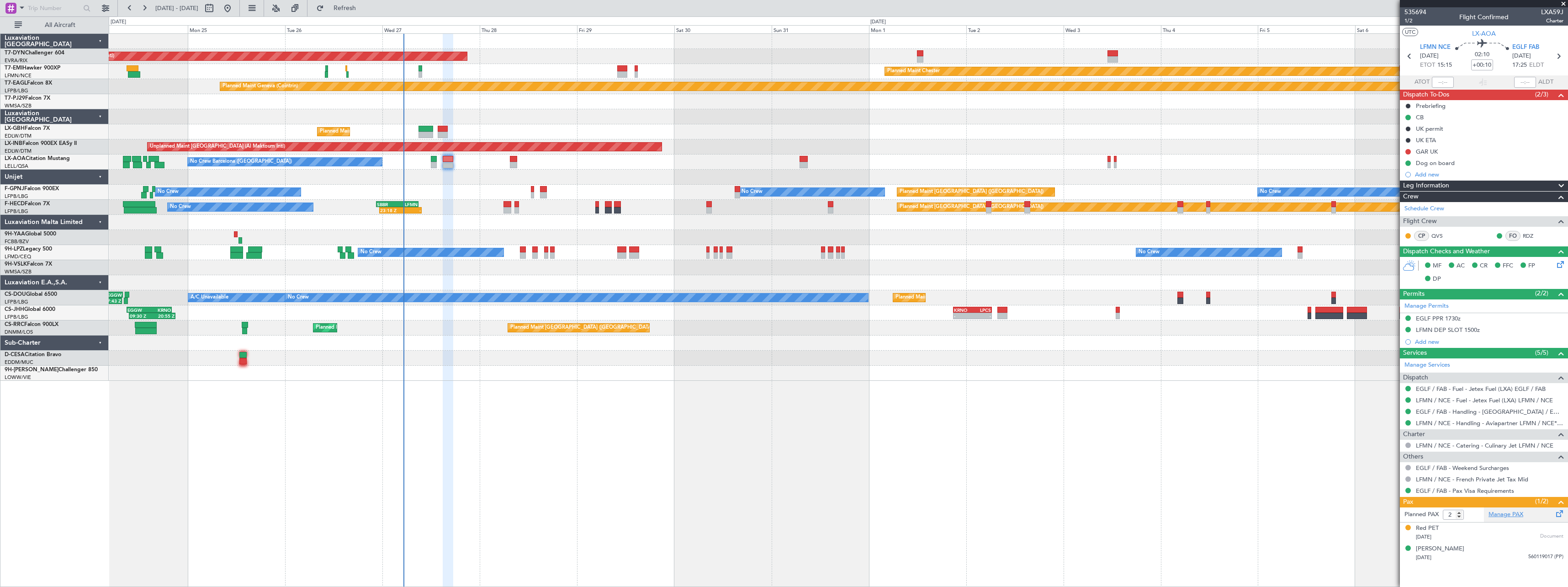
click at [1508, 515] on link "Manage PAX" at bounding box center [1506, 514] width 35 height 9
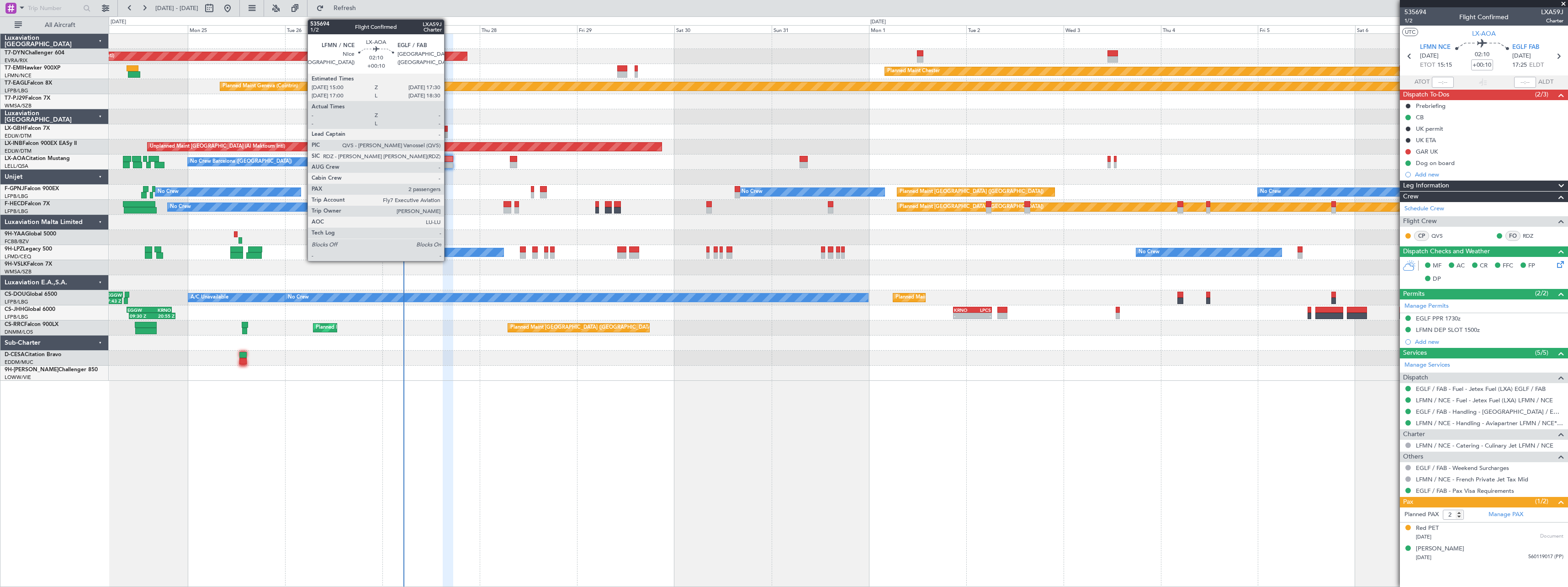
click at [448, 158] on div at bounding box center [447, 159] width 10 height 6
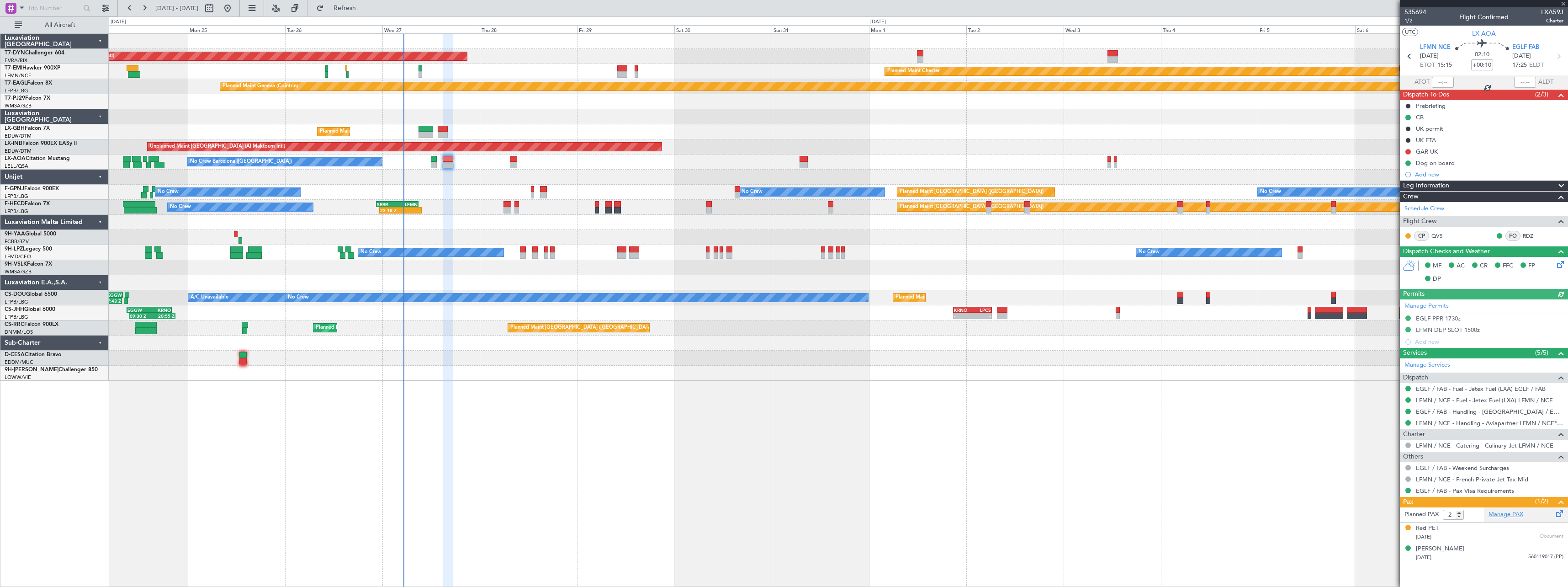
click at [1521, 510] on link "Manage PAX" at bounding box center [1506, 514] width 35 height 9
click at [1517, 515] on link "Manage PAX" at bounding box center [1506, 514] width 35 height 9
click at [1474, 514] on form "Planned PAX 2" at bounding box center [1442, 514] width 84 height 15
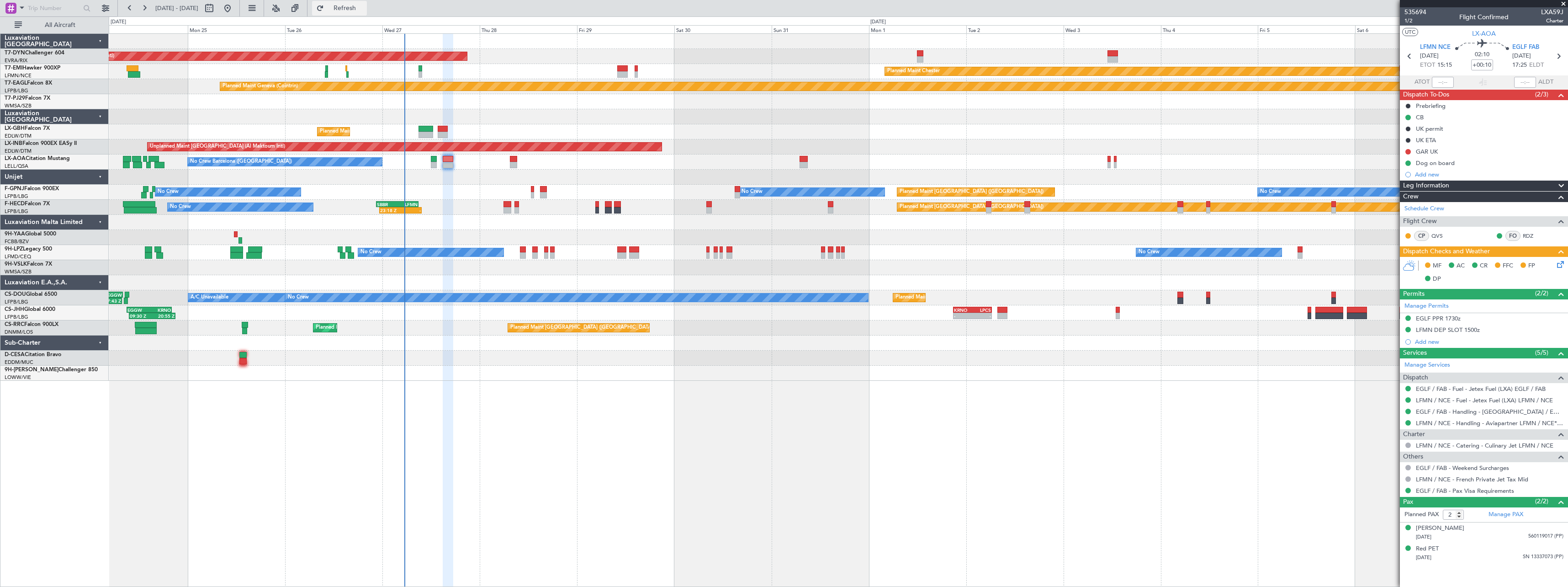
click at [367, 13] on button "Refresh" at bounding box center [340, 8] width 55 height 15
type input "1"
click at [1459, 518] on input "1" at bounding box center [1452, 514] width 21 height 10
click at [1476, 516] on form "Planned PAX 1" at bounding box center [1442, 514] width 84 height 15
click at [364, 8] on span "Refresh" at bounding box center [345, 7] width 39 height 6
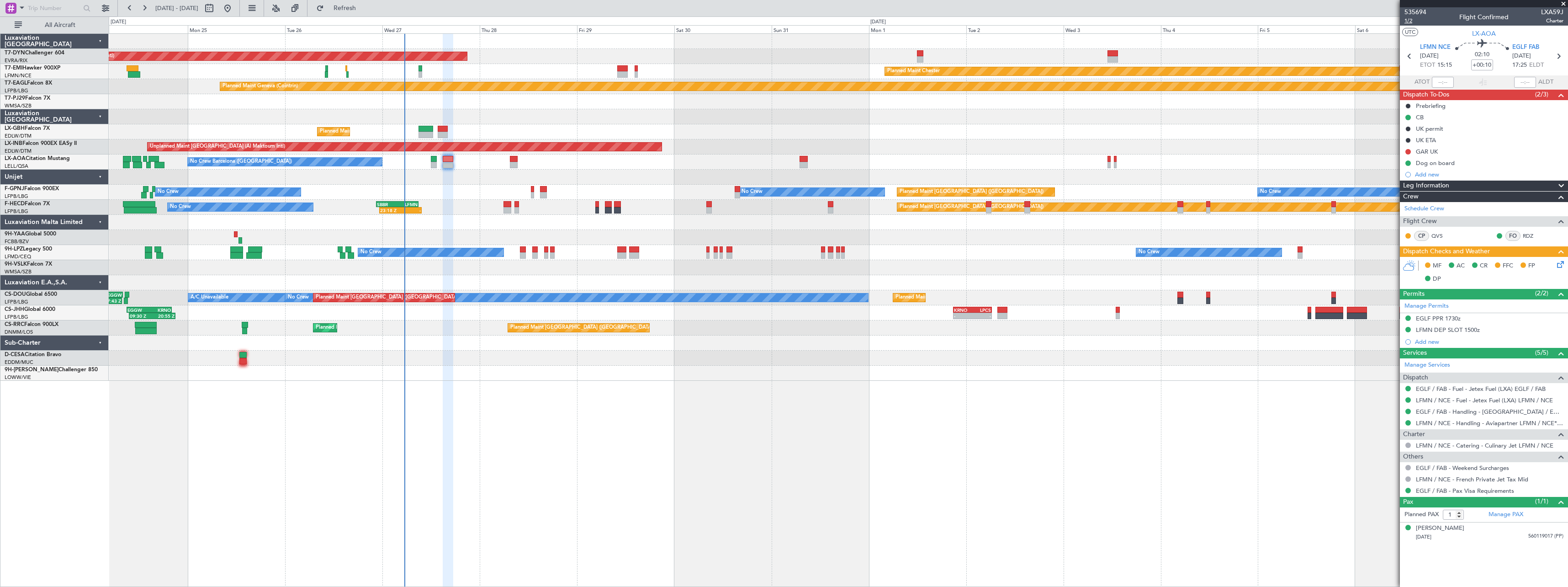
click at [1408, 20] on span "1/2" at bounding box center [1416, 20] width 22 height 7
click at [1409, 20] on span "1/2" at bounding box center [1416, 20] width 22 height 7
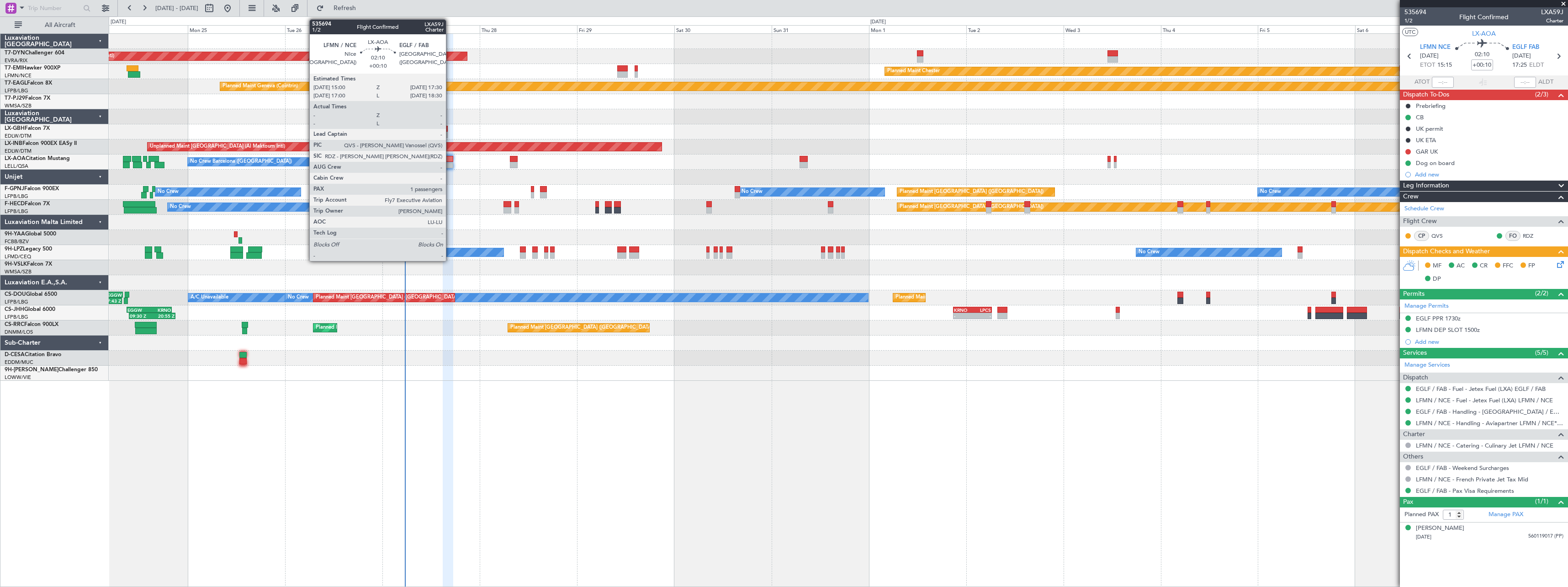
click at [450, 158] on div at bounding box center [447, 159] width 10 height 6
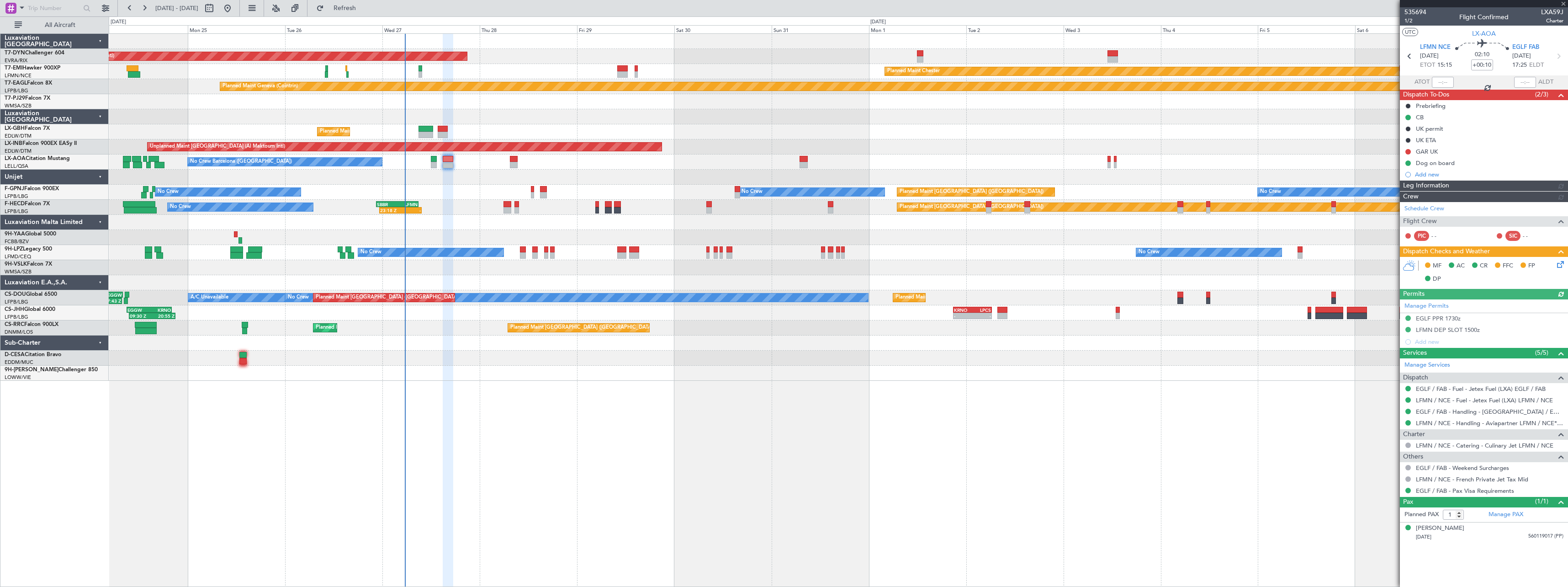
click at [1561, 265] on icon at bounding box center [1559, 263] width 7 height 7
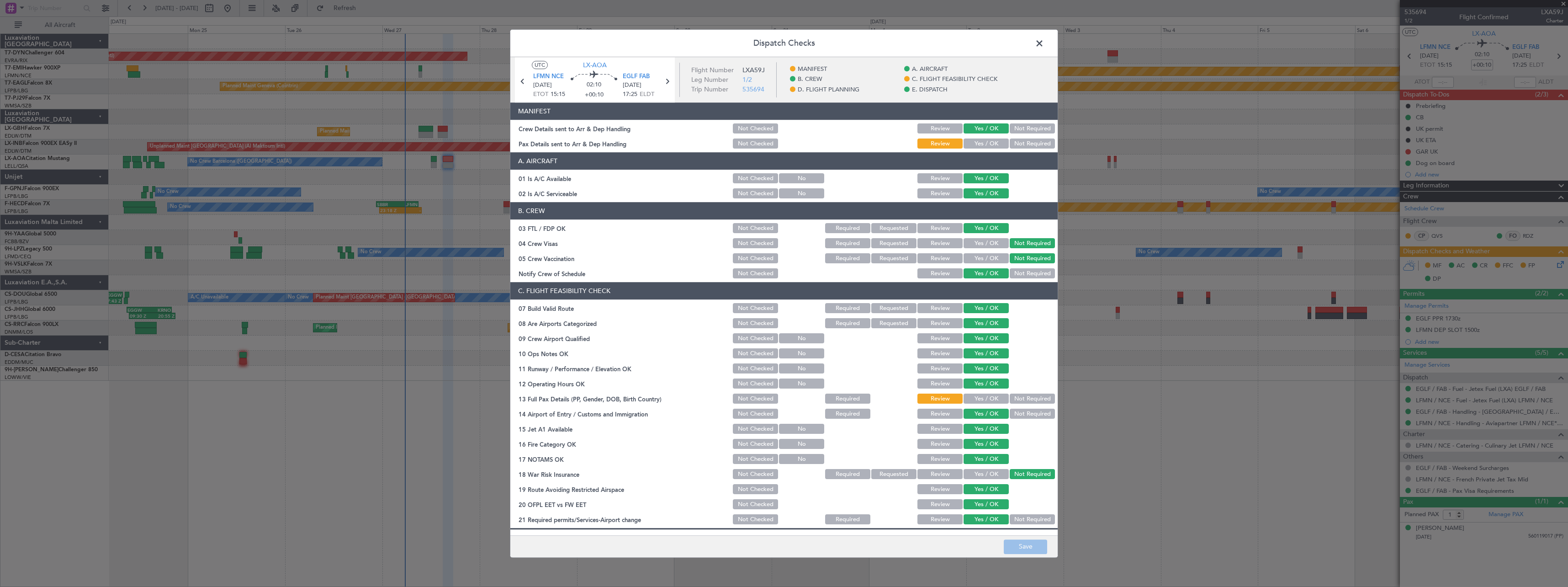
click at [976, 145] on button "Yes / OK" at bounding box center [985, 143] width 45 height 10
click at [1038, 547] on button "Save" at bounding box center [1025, 547] width 43 height 15
click at [1044, 40] on span at bounding box center [1044, 46] width 0 height 18
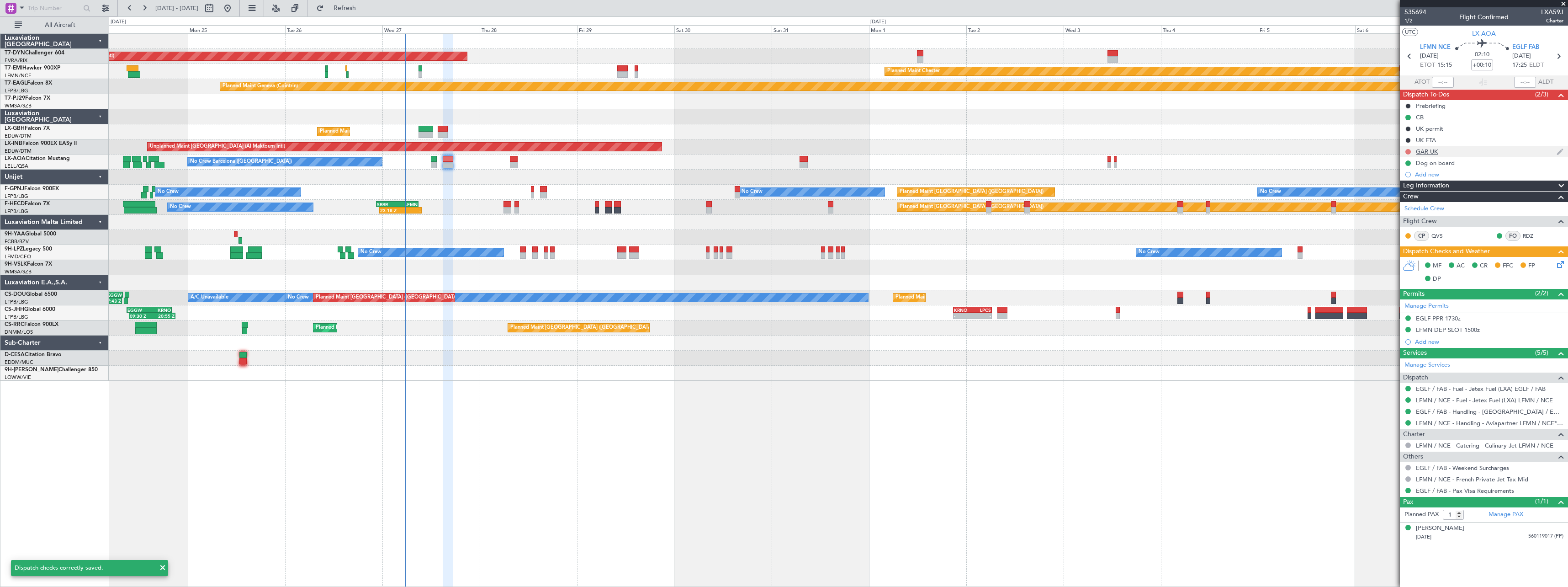
click at [1407, 152] on button at bounding box center [1408, 152] width 6 height 6
click at [1394, 195] on li "Completed" at bounding box center [1408, 192] width 49 height 14
click at [367, 13] on button "Refresh" at bounding box center [340, 8] width 55 height 15
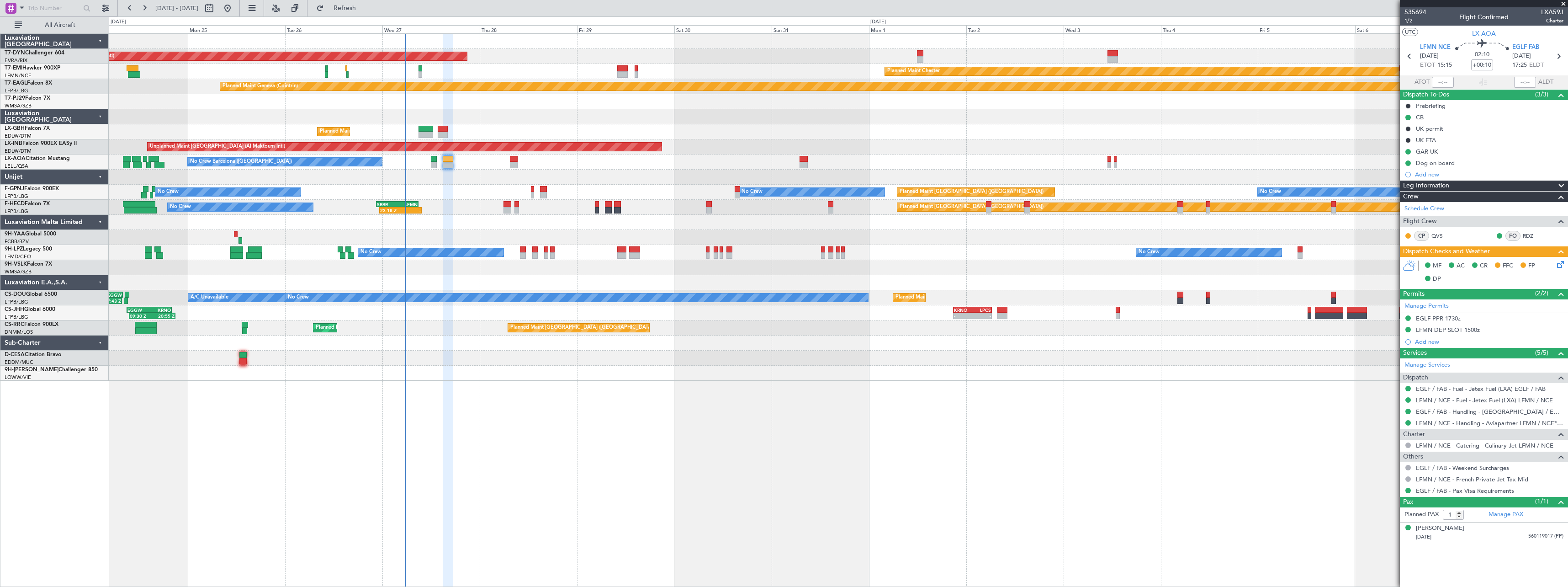
click at [749, 395] on div "AOG Maint Riga (Riga Intl) Planned Maint Basel-Mulhouse Planned Maint Chester P…" at bounding box center [837, 310] width 1459 height 554
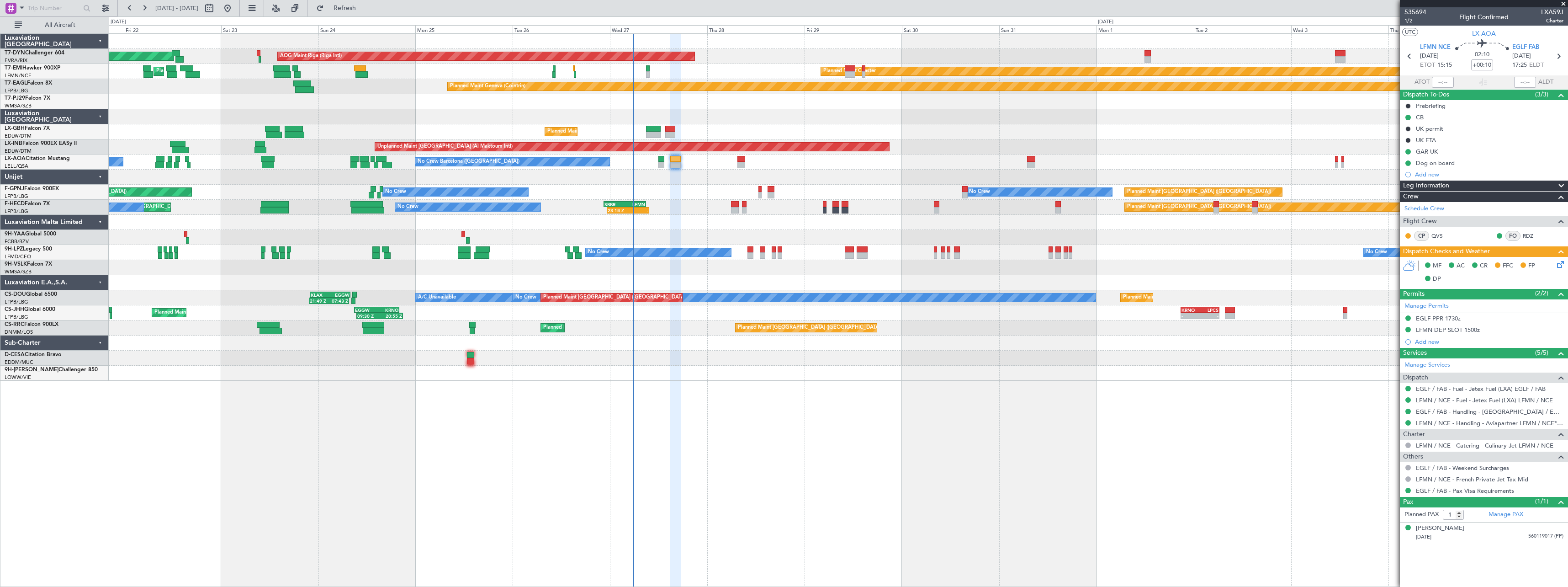
click at [754, 116] on div "AOG Maint Riga (Riga Intl) Planned Maint Basel-Mulhouse Planned Maint Chester P…" at bounding box center [837, 208] width 1459 height 347
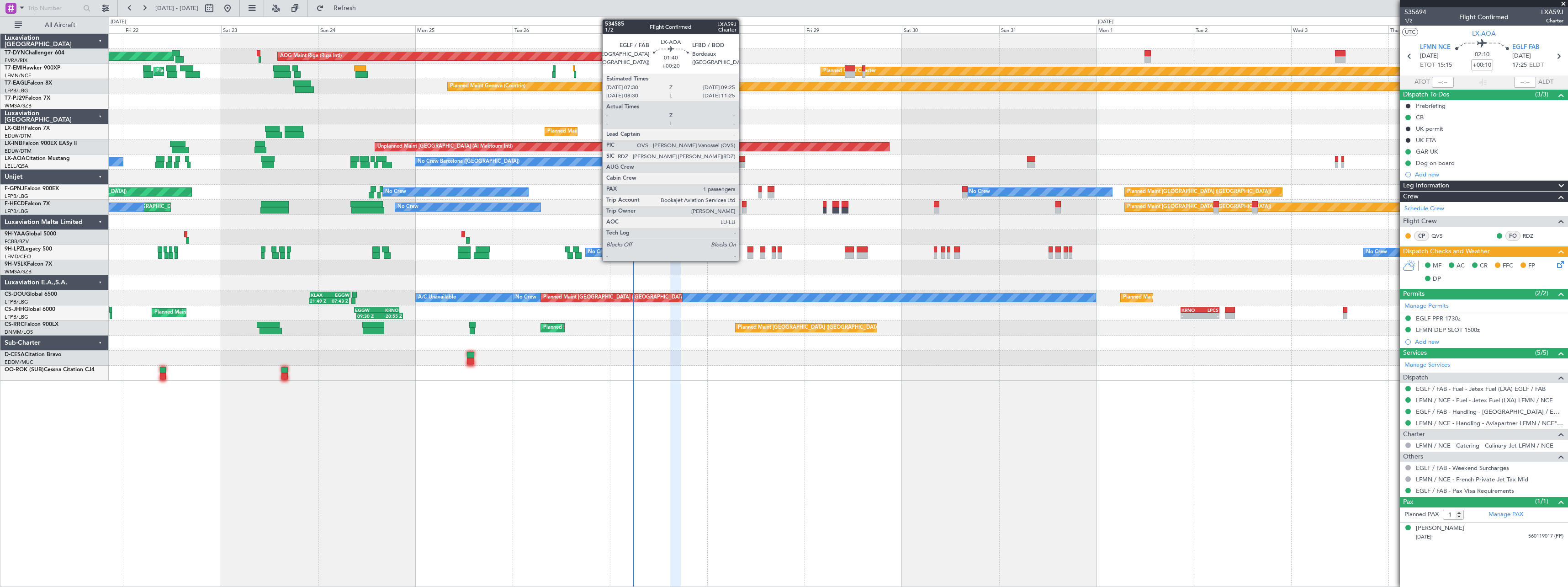
click at [743, 162] on div at bounding box center [741, 159] width 8 height 6
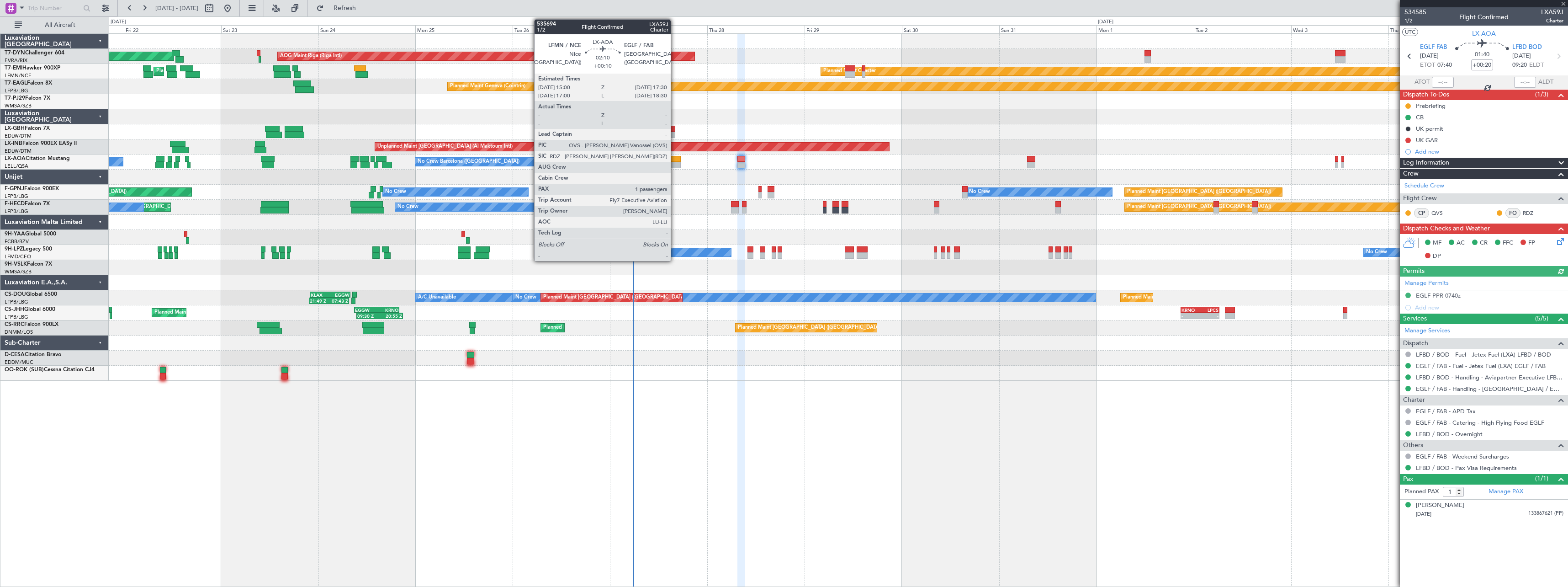
click at [675, 163] on div at bounding box center [675, 164] width 10 height 6
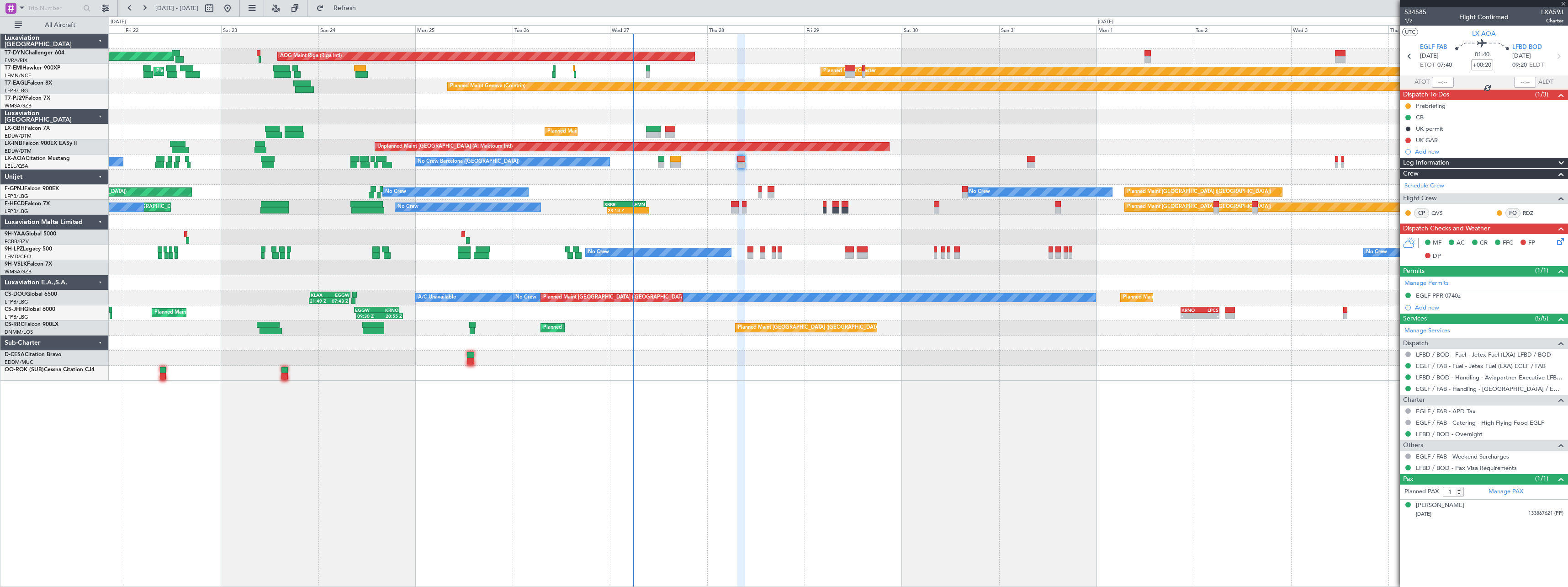
type input "+00:10"
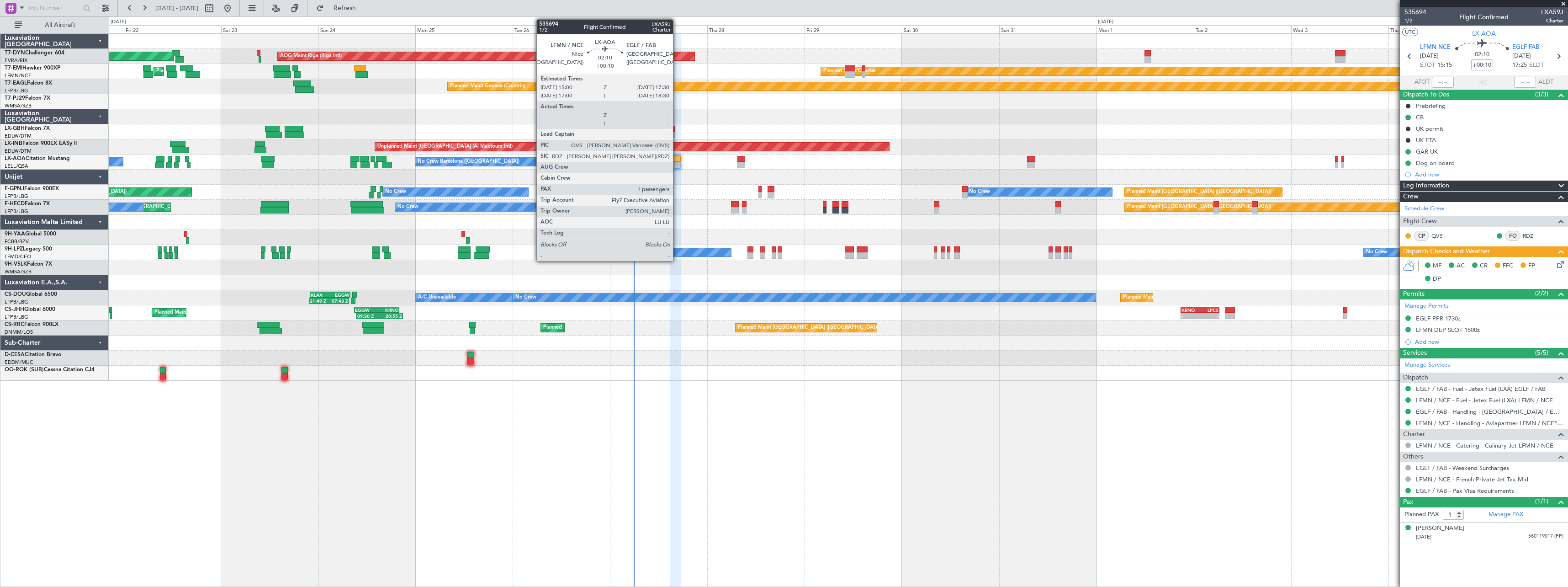
click at [677, 161] on div at bounding box center [675, 159] width 10 height 6
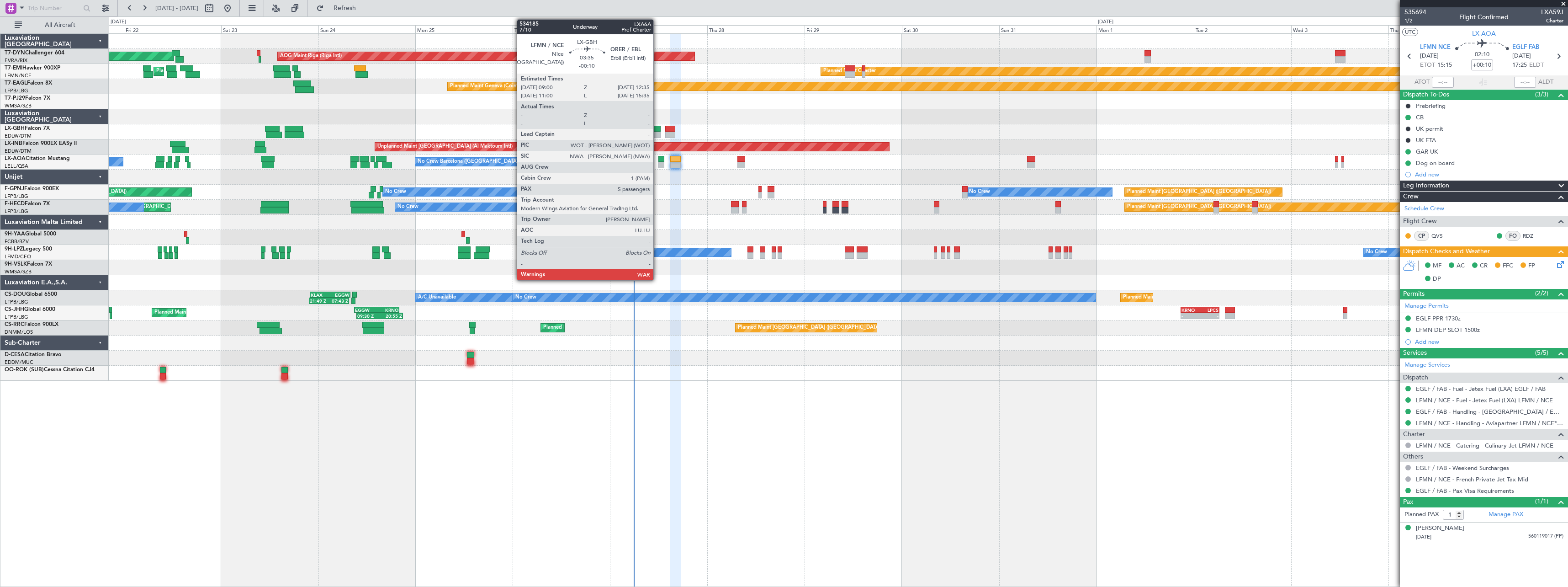
click at [657, 127] on div at bounding box center [654, 129] width 15 height 6
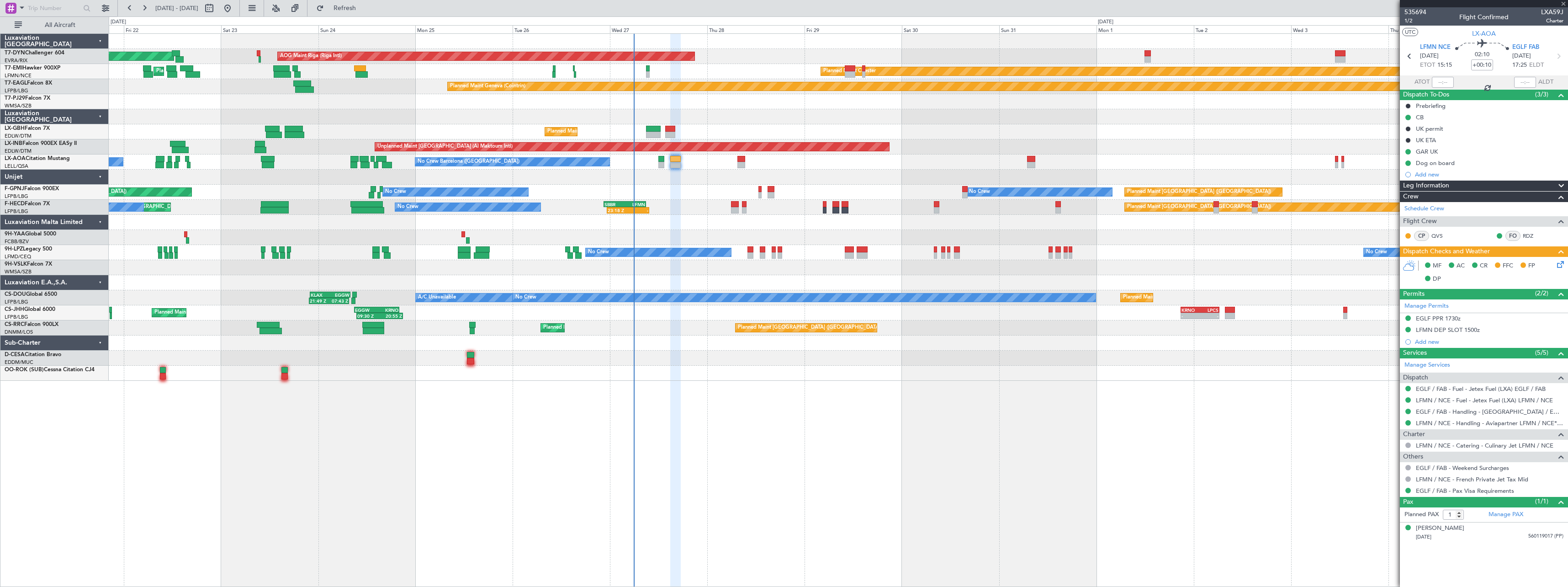
type input "-00:10"
type input "5"
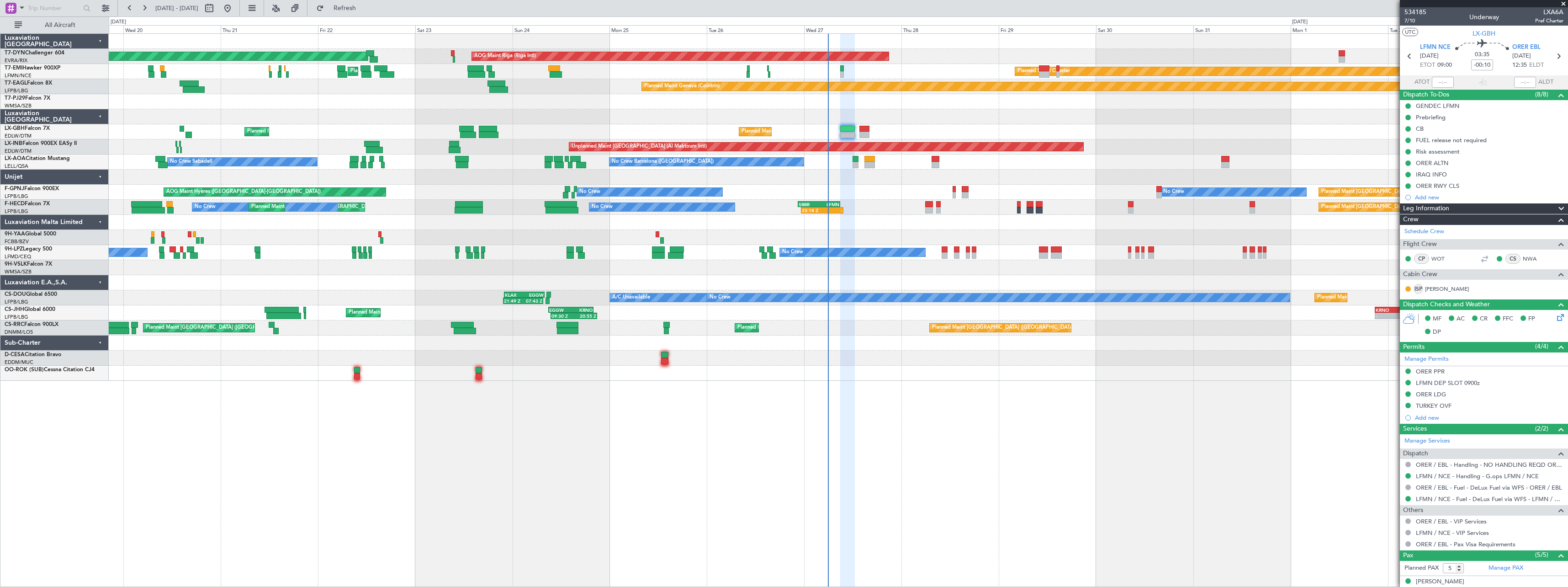
click at [662, 185] on div at bounding box center [837, 177] width 1459 height 15
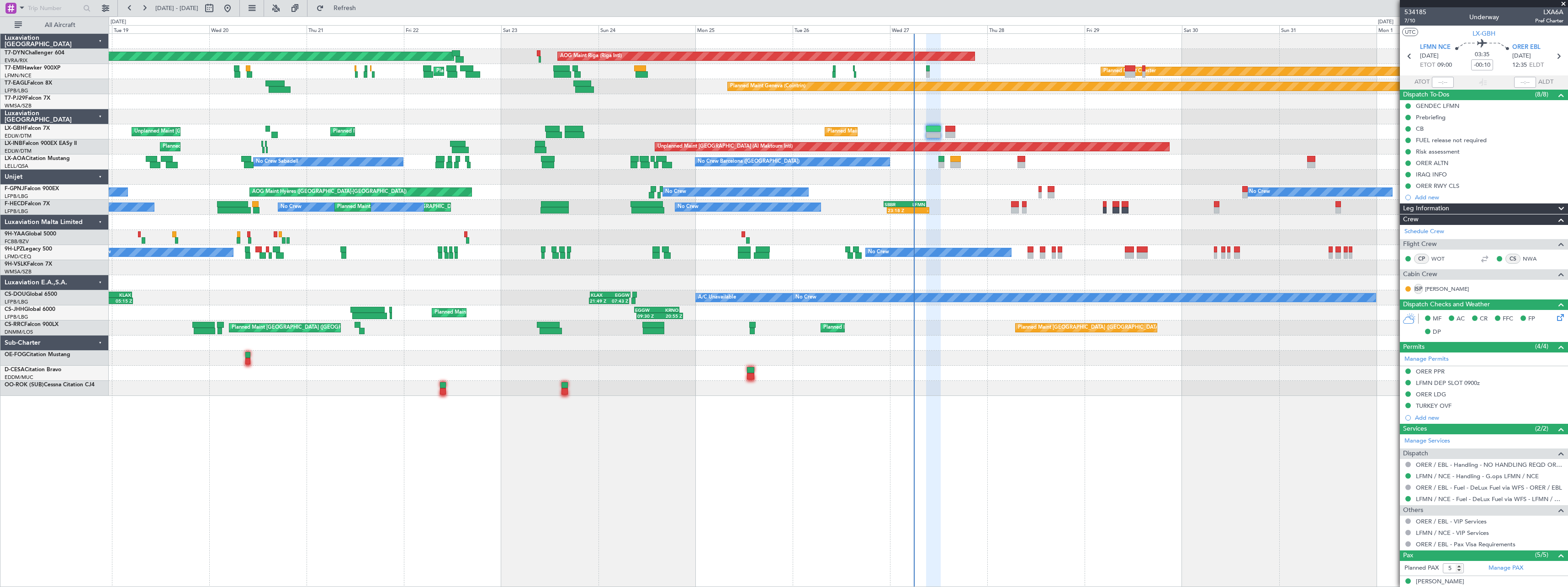
click at [563, 185] on div at bounding box center [837, 177] width 1459 height 15
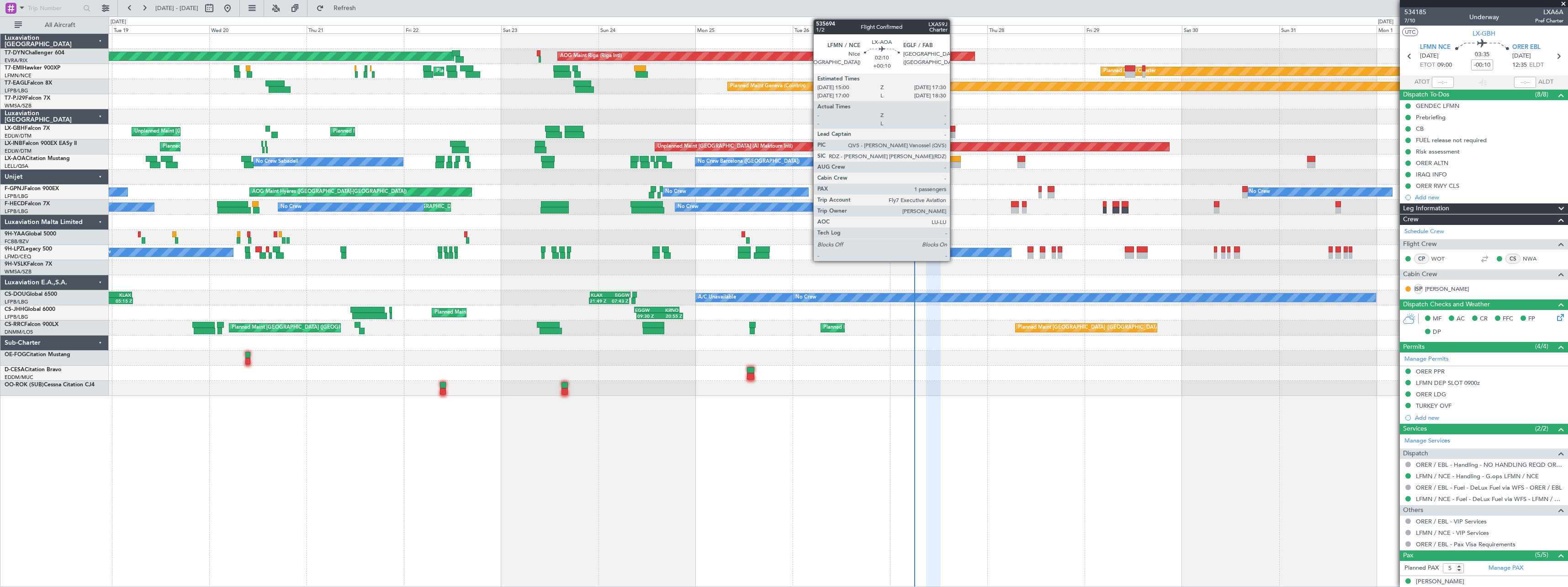
click at [954, 166] on div at bounding box center [955, 164] width 10 height 6
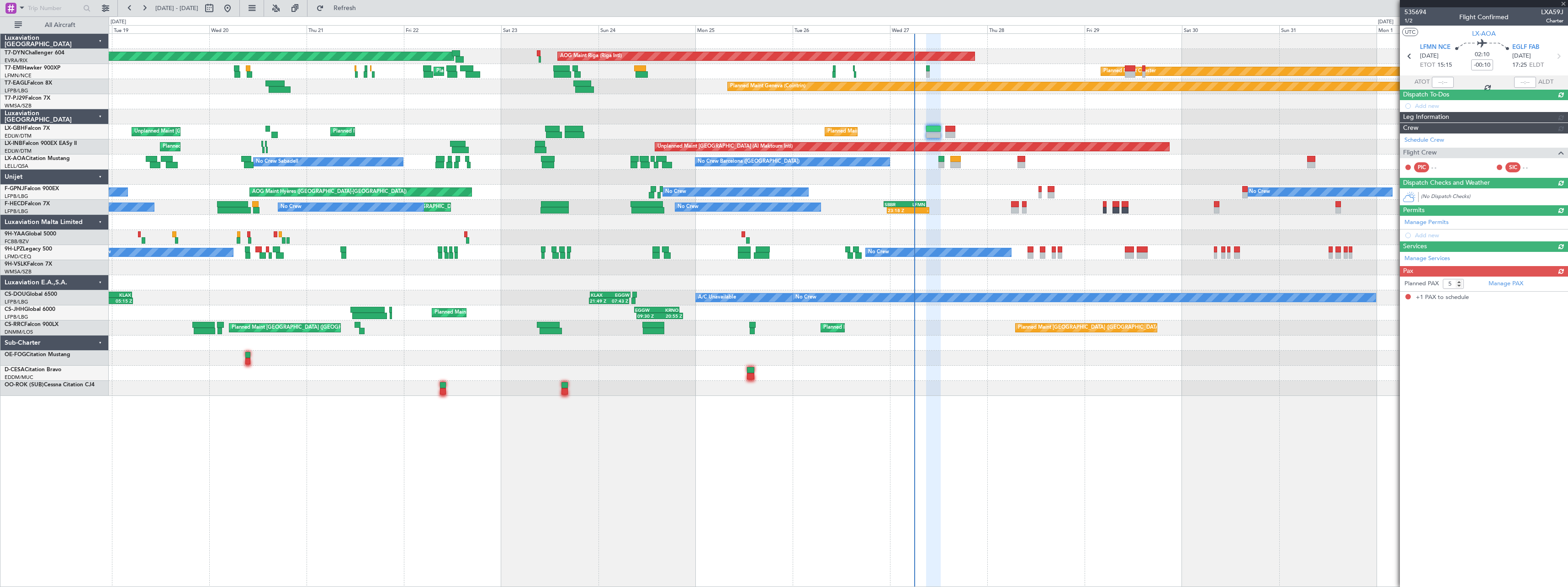
type input "+00:10"
type input "1"
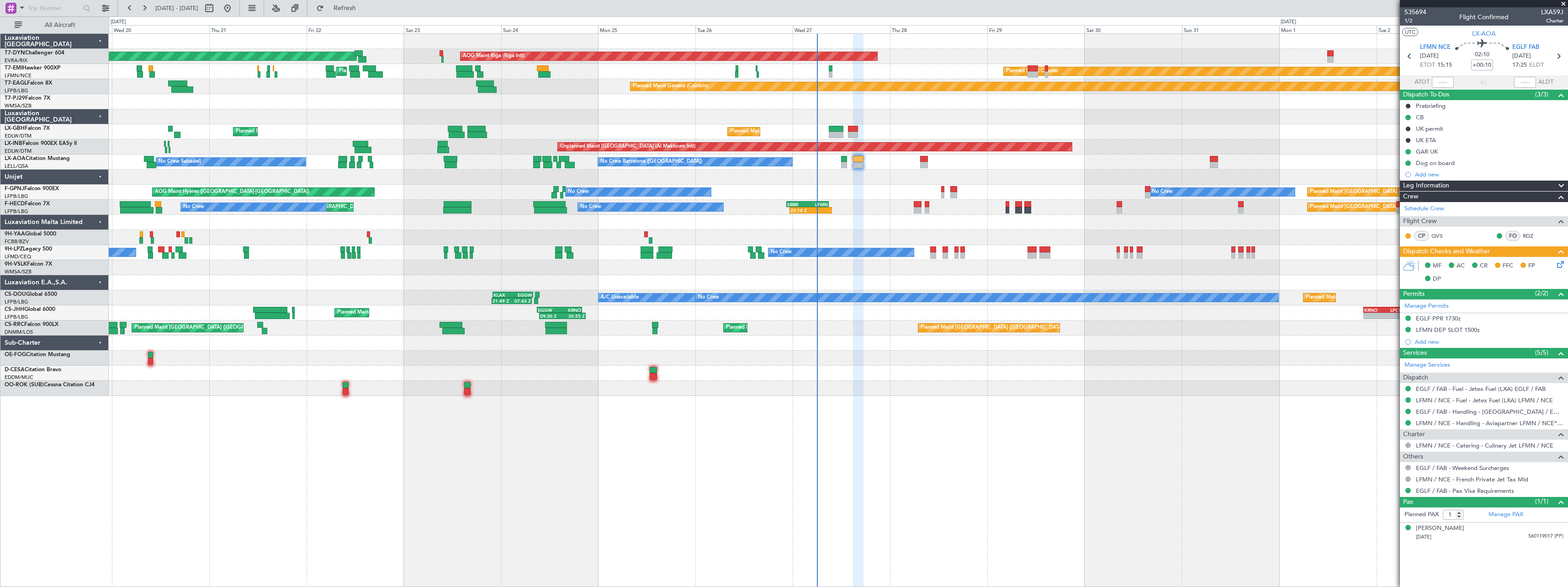
click at [877, 337] on div at bounding box center [837, 343] width 1459 height 15
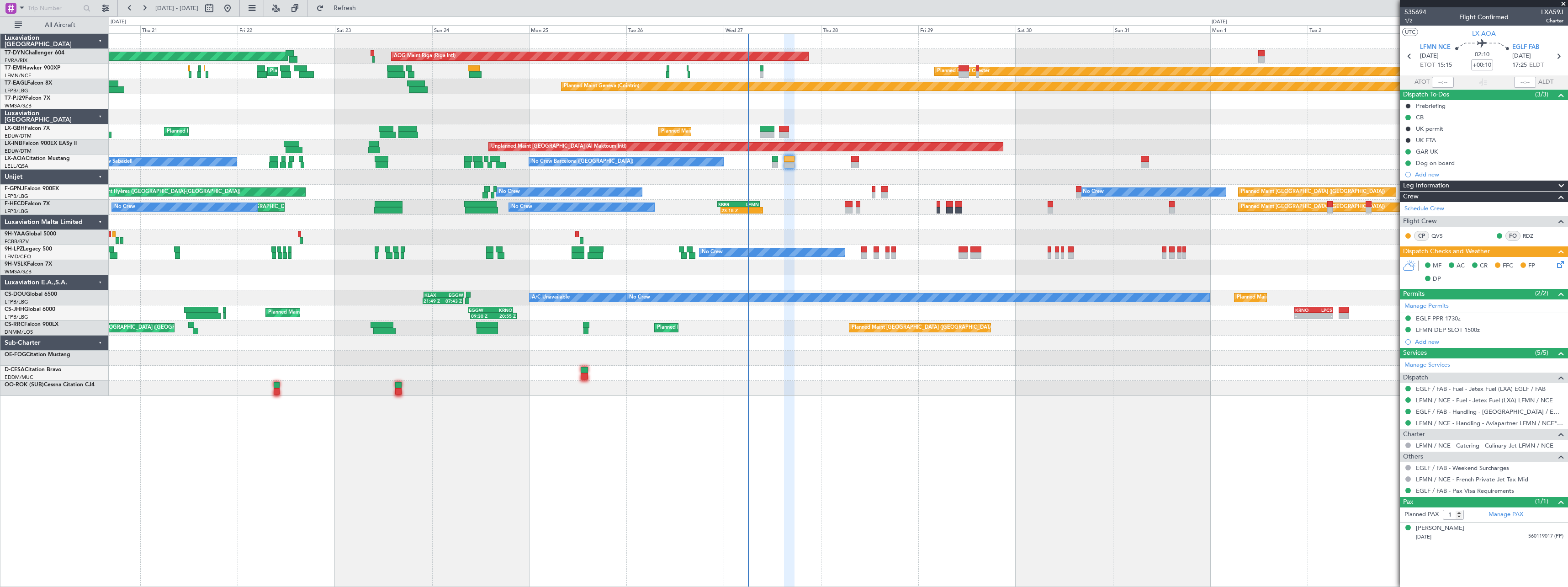
click at [849, 113] on div at bounding box center [837, 117] width 1459 height 15
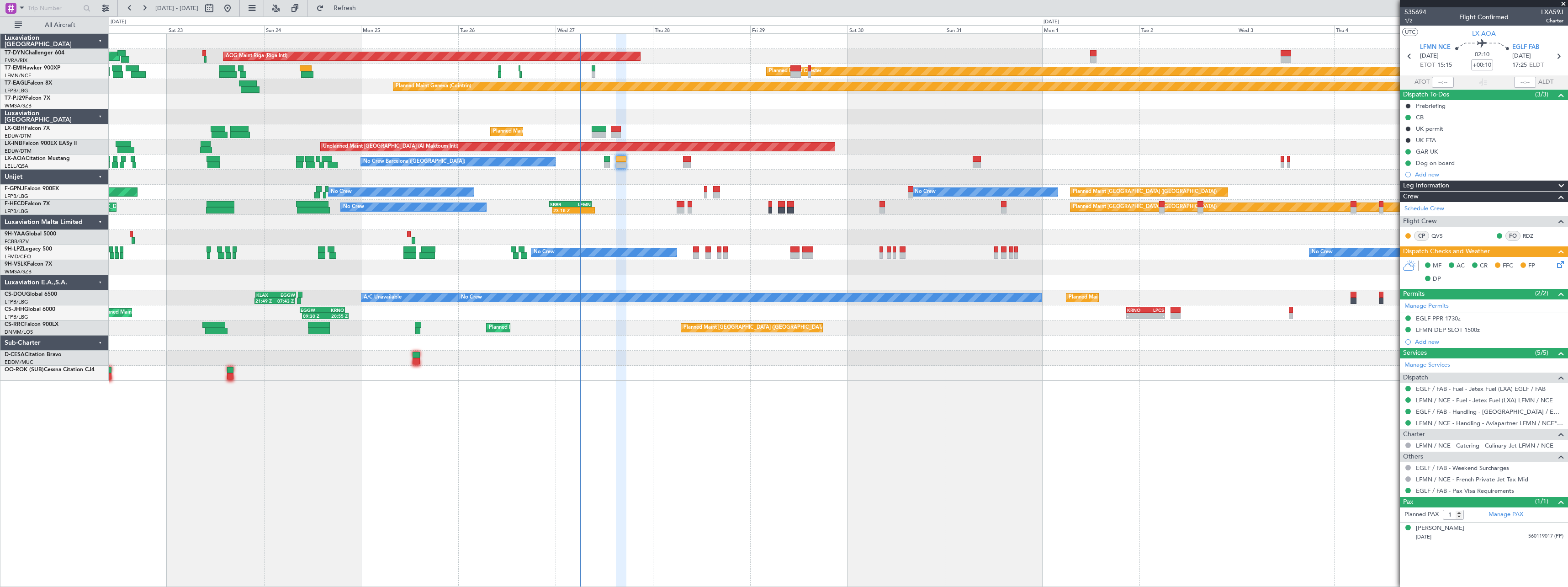
click at [723, 353] on div "AOG Maint Riga (Riga Intl) Planned Maint Basel-Mulhouse Planned Maint Chester P…" at bounding box center [837, 208] width 1459 height 347
click at [372, 16] on fb-refresh-button "Refresh" at bounding box center [340, 8] width 64 height 17
click at [367, 15] on button "Refresh" at bounding box center [340, 8] width 55 height 15
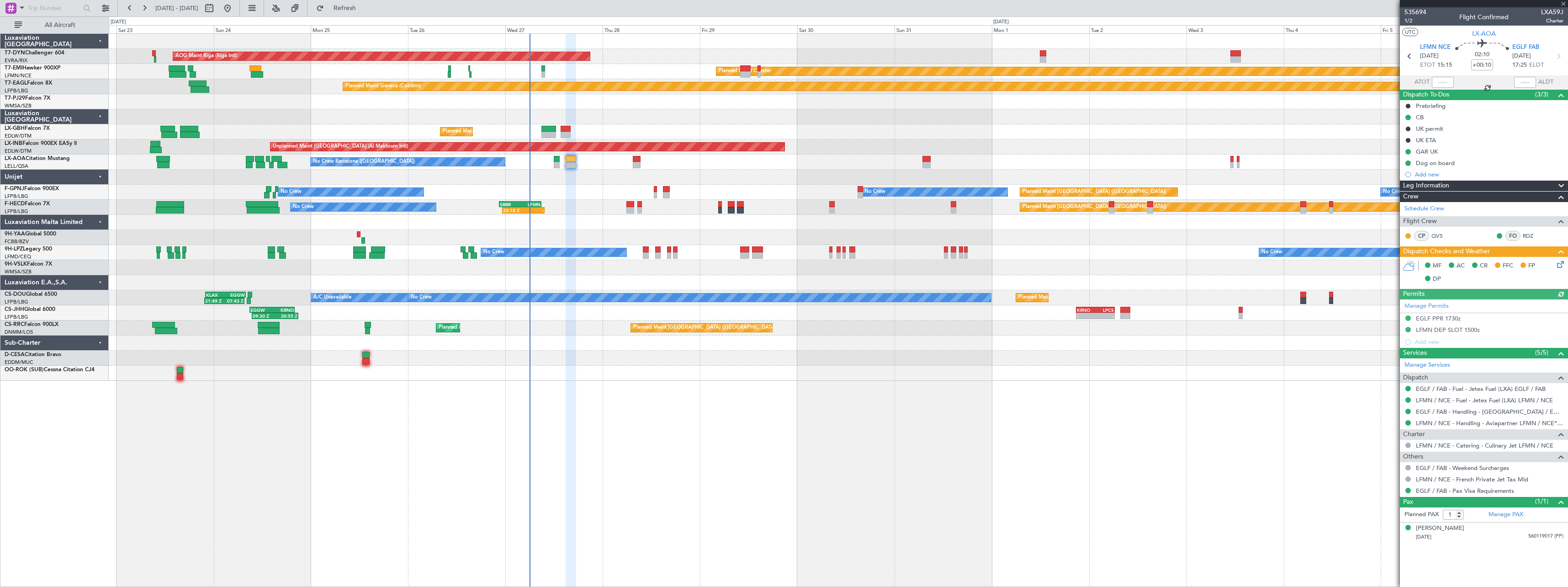
click at [593, 178] on div at bounding box center [837, 177] width 1459 height 15
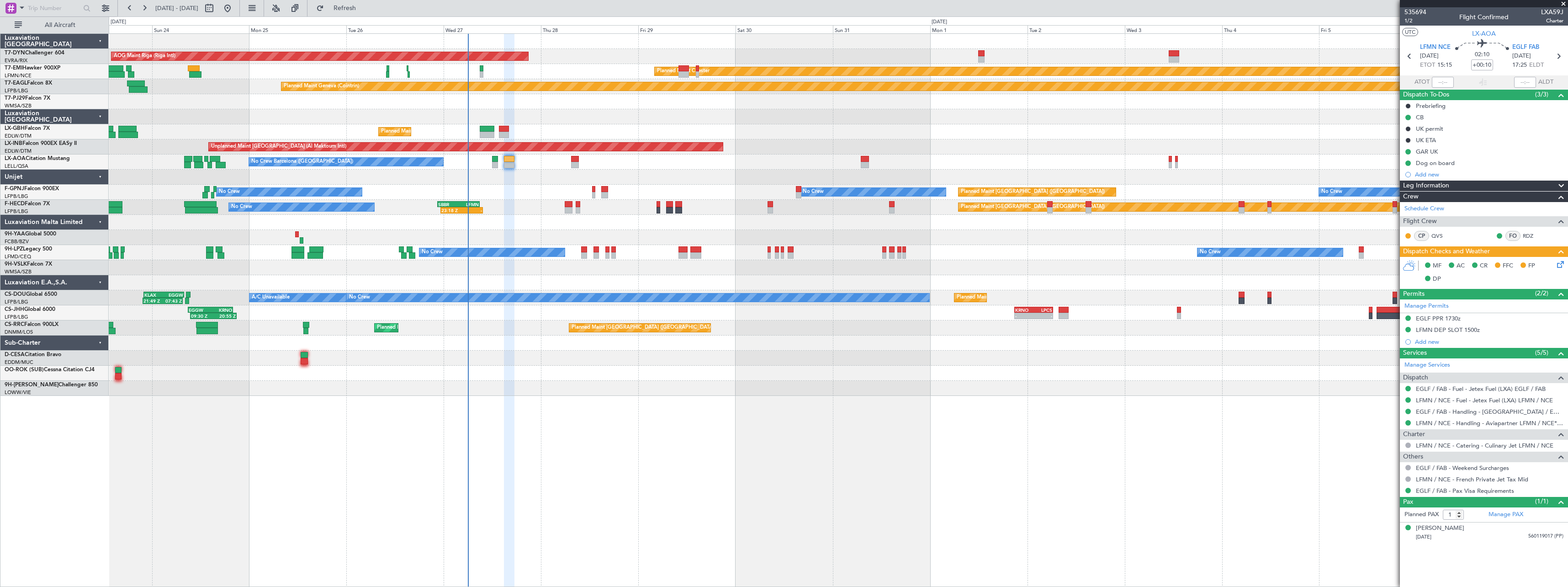
click at [625, 121] on div at bounding box center [837, 117] width 1459 height 15
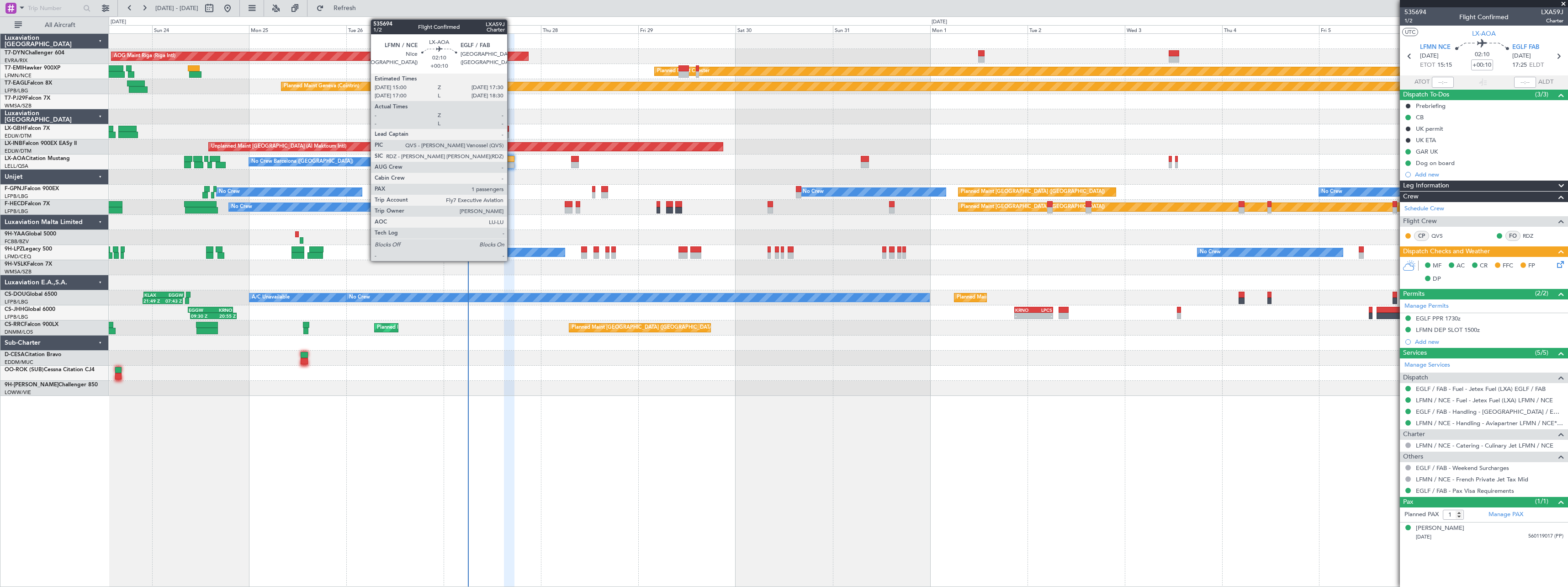
click at [511, 161] on div at bounding box center [509, 159] width 10 height 6
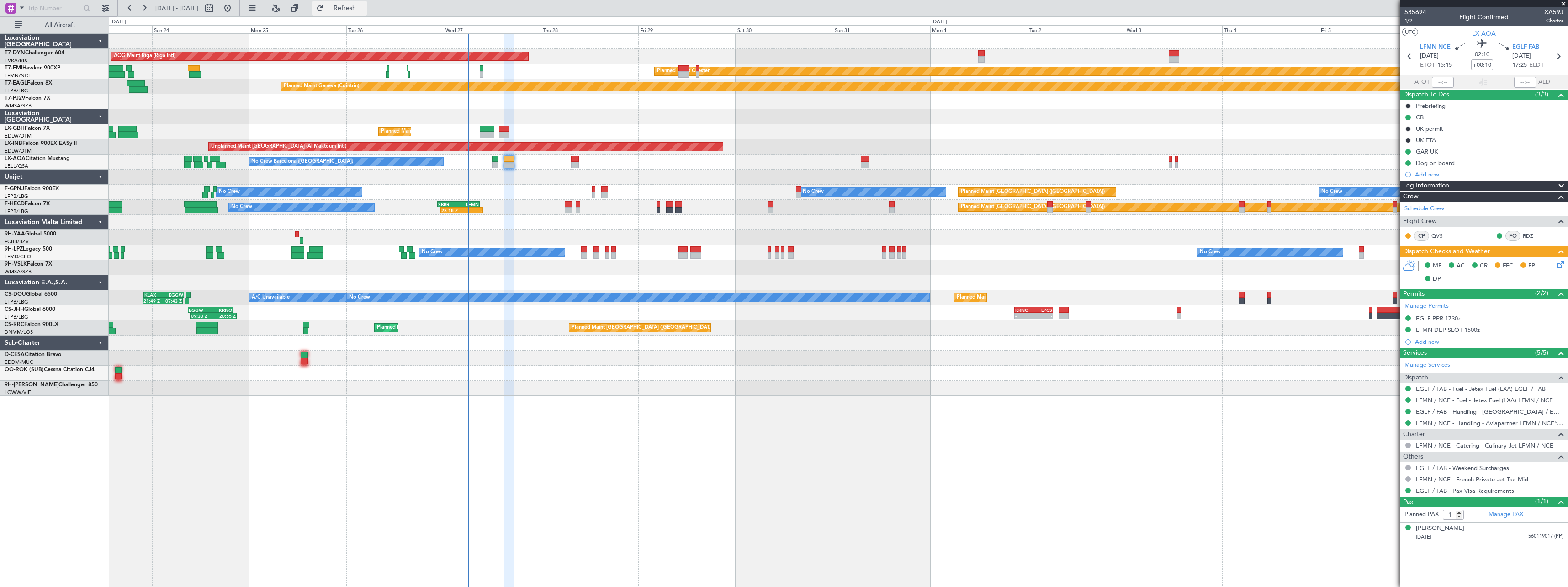
click at [367, 13] on button "Refresh" at bounding box center [340, 8] width 55 height 15
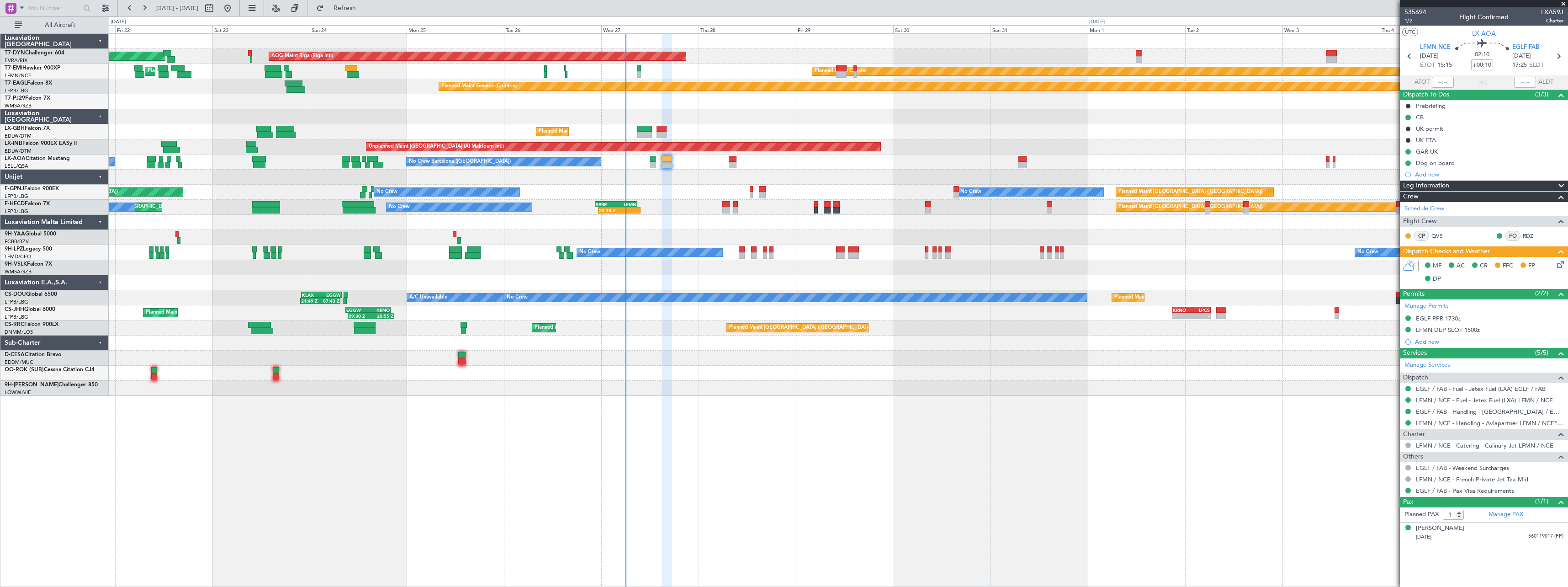
click at [833, 110] on div "AOG Maint Riga (Riga Intl) Planned Maint Basel-Mulhouse Planned Maint Chester P…" at bounding box center [837, 215] width 1459 height 362
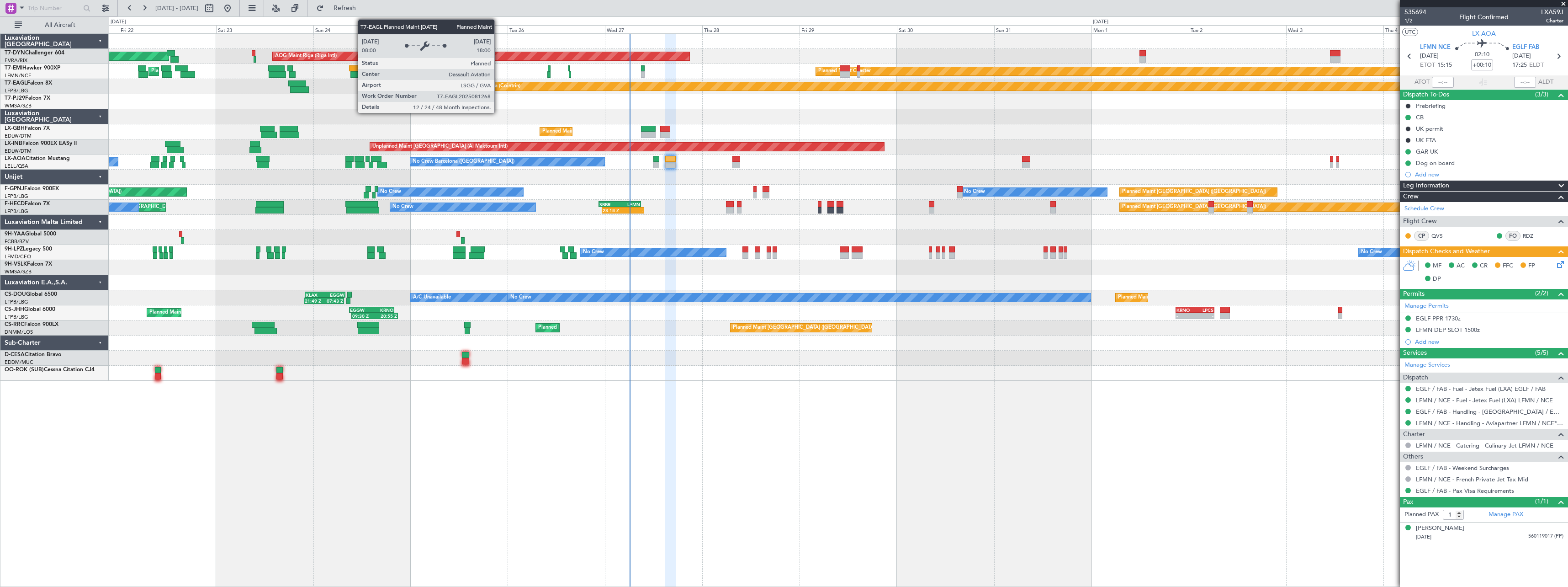
click at [498, 89] on div "Planned Maint Geneva (Cointrin)" at bounding box center [483, 86] width 75 height 14
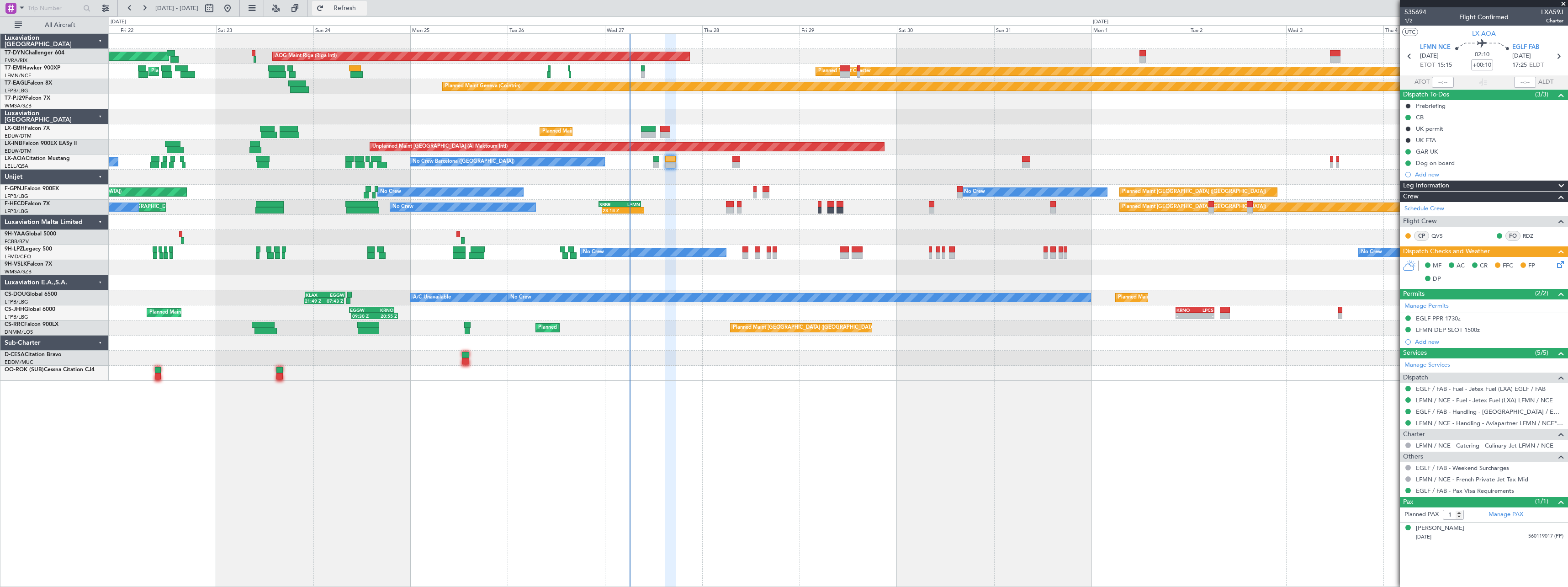
click at [364, 8] on span "Refresh" at bounding box center [345, 7] width 39 height 6
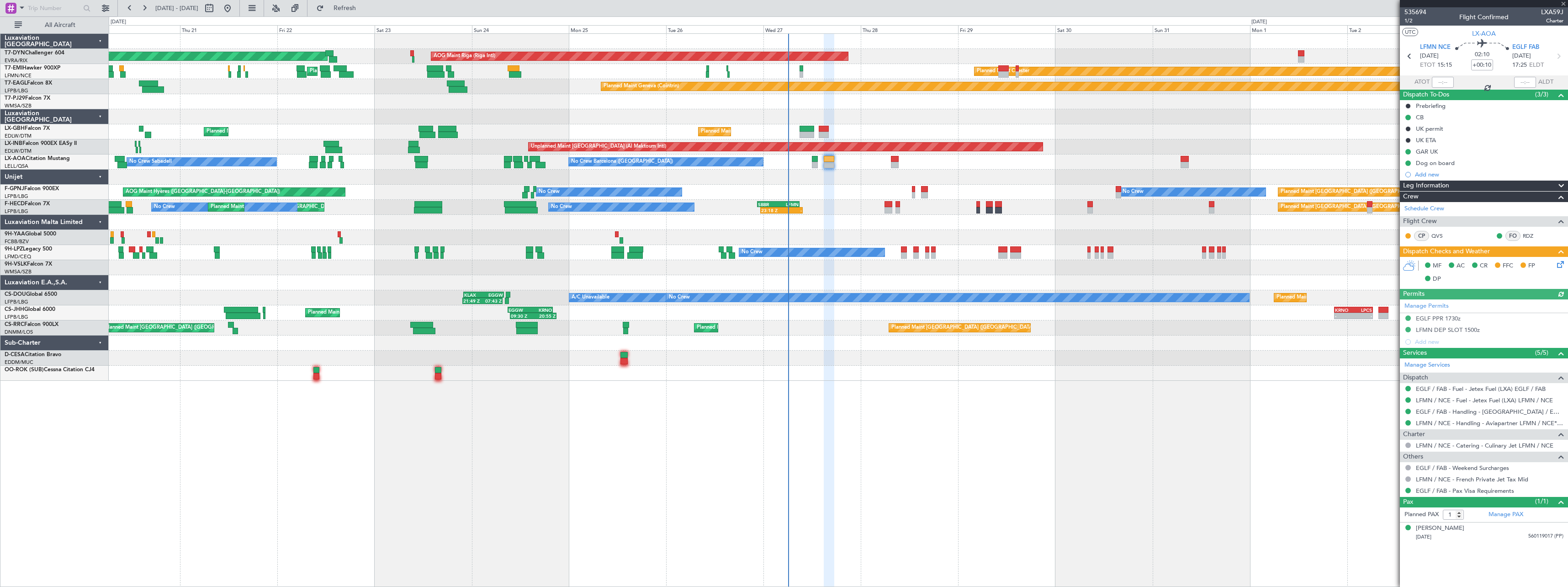
click at [569, 111] on div "Planned Maint Basel-Mulhouse AOG Maint Riga (Riga Intl) Planned Maint Chester P…" at bounding box center [837, 208] width 1459 height 347
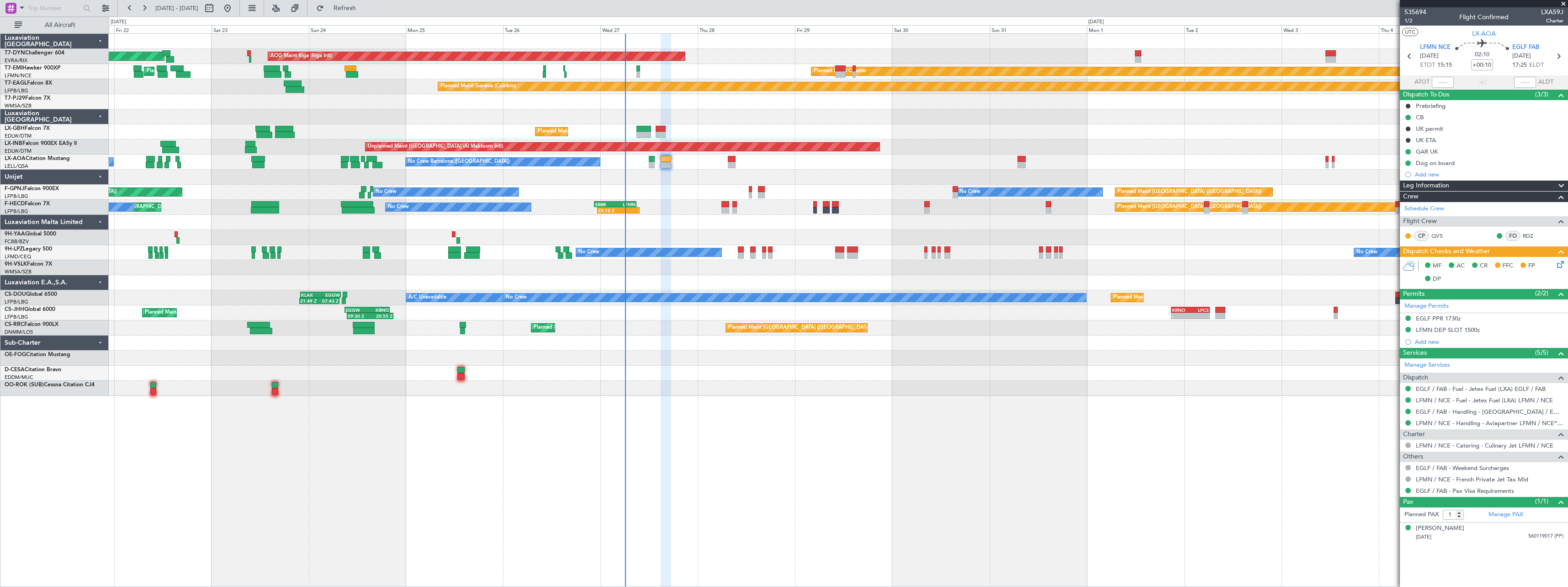
click at [706, 104] on div at bounding box center [837, 101] width 1459 height 15
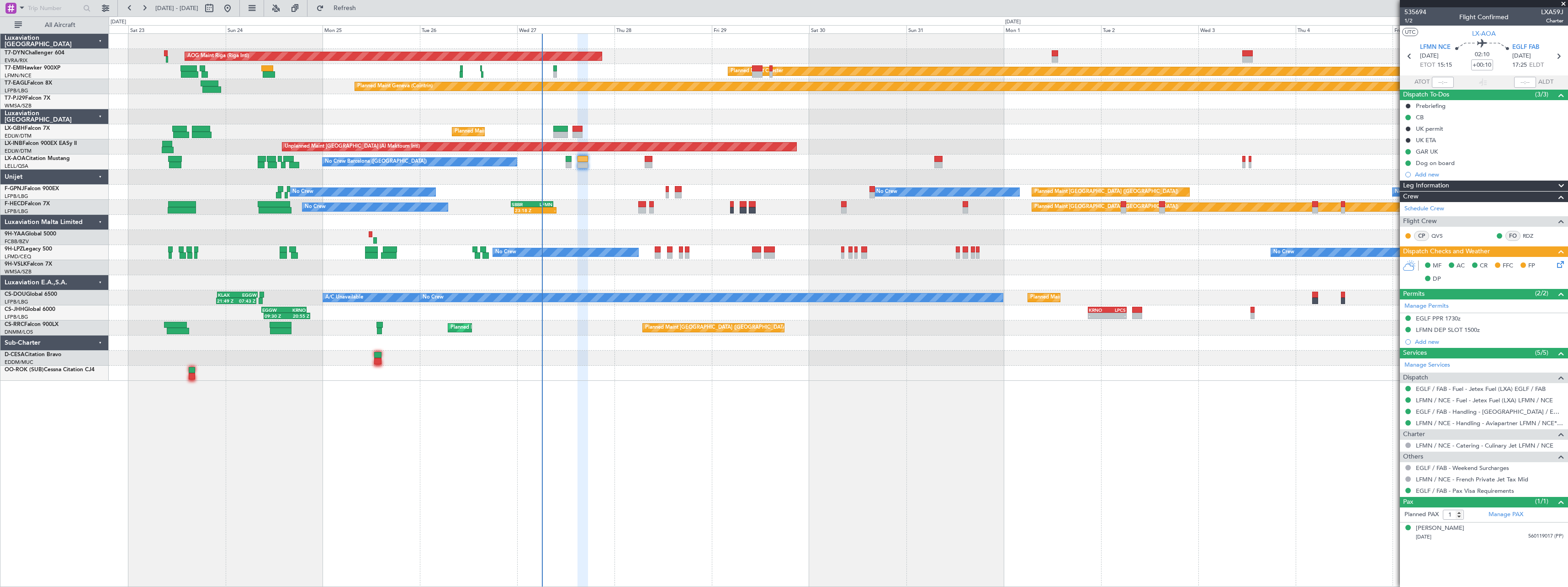
click at [780, 110] on div at bounding box center [837, 117] width 1459 height 15
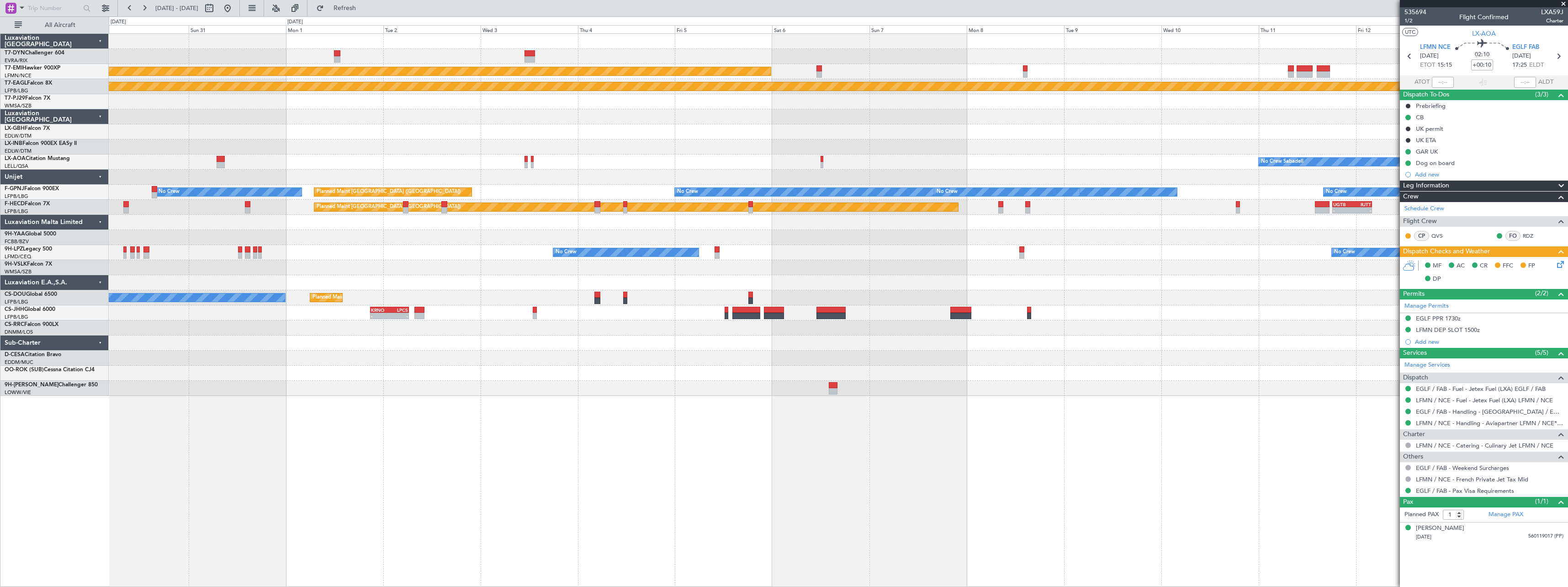
click at [327, 393] on div "AOG Maint Riga (Riga Intl) Planned Maint Chester Planned Maint Geneva (Cointrin…" at bounding box center [837, 215] width 1459 height 362
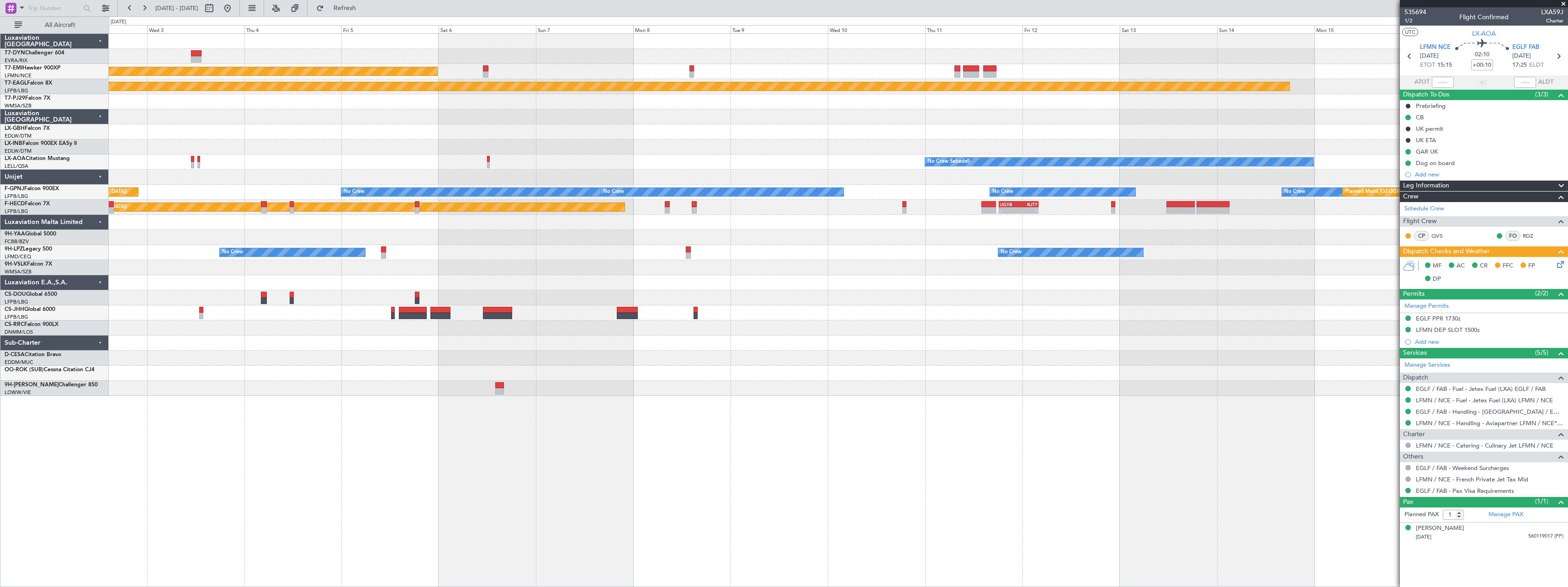
click at [403, 390] on div at bounding box center [837, 388] width 1459 height 15
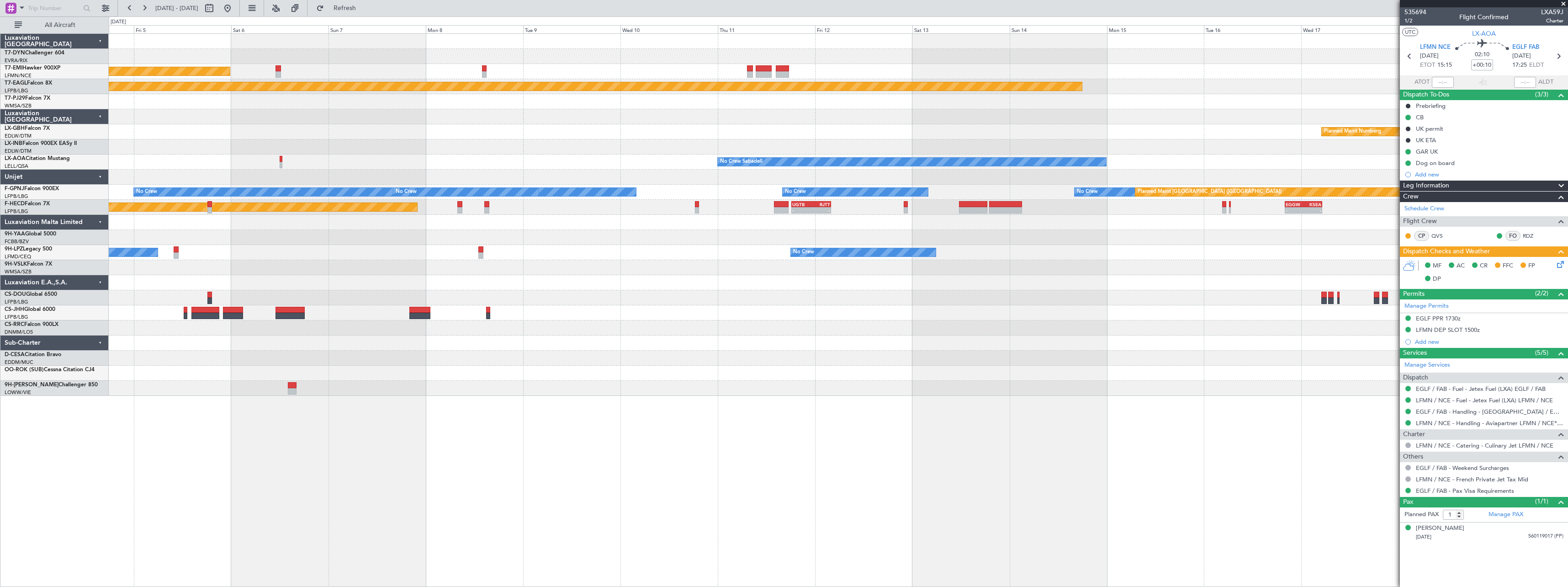
click at [399, 374] on div at bounding box center [837, 373] width 1459 height 15
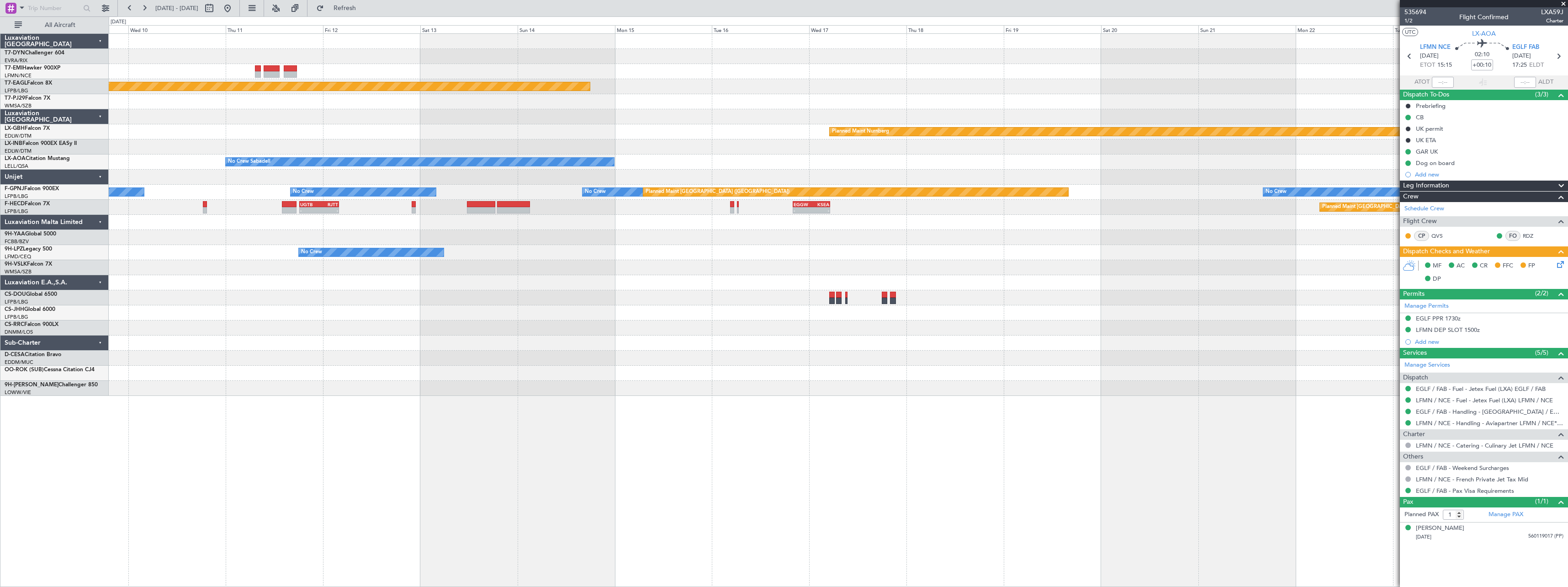
click at [412, 369] on div at bounding box center [837, 373] width 1459 height 15
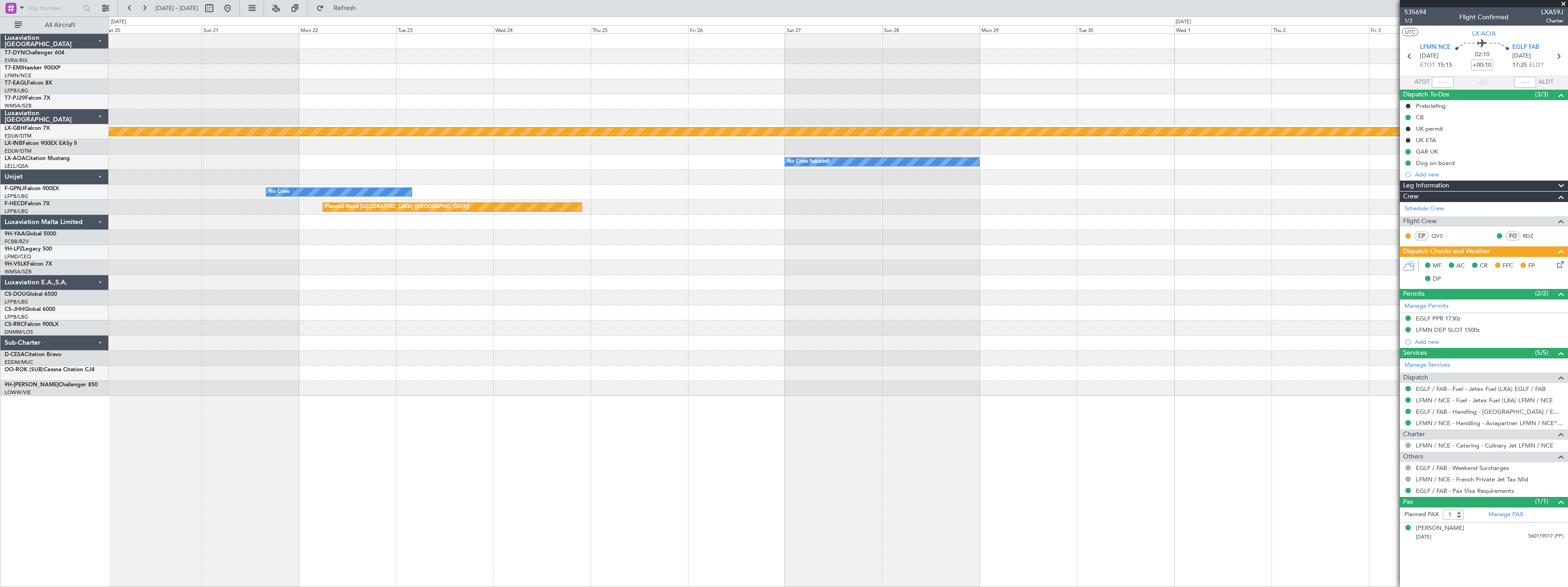
click at [329, 360] on div "Planned Maint Nurnberg No Crew Sabadell No Crew Planned Maint Paris (Le Bourget…" at bounding box center [837, 215] width 1459 height 362
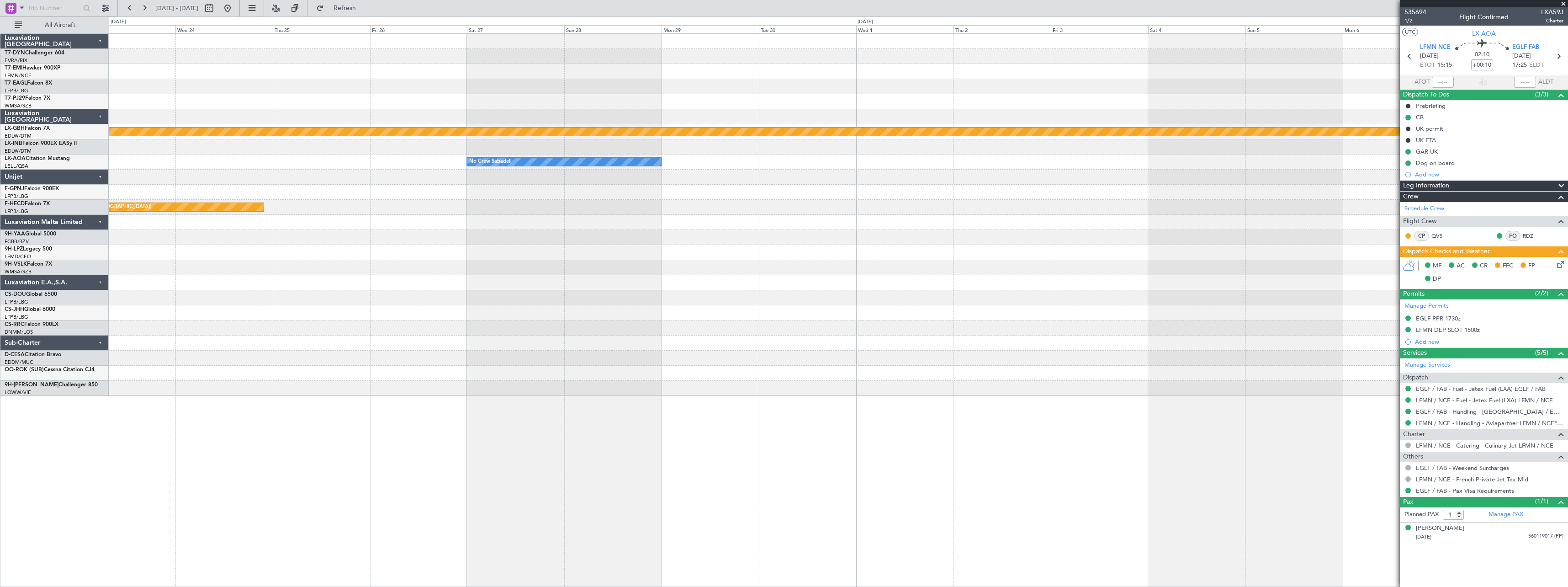
click at [408, 336] on div at bounding box center [837, 343] width 1459 height 15
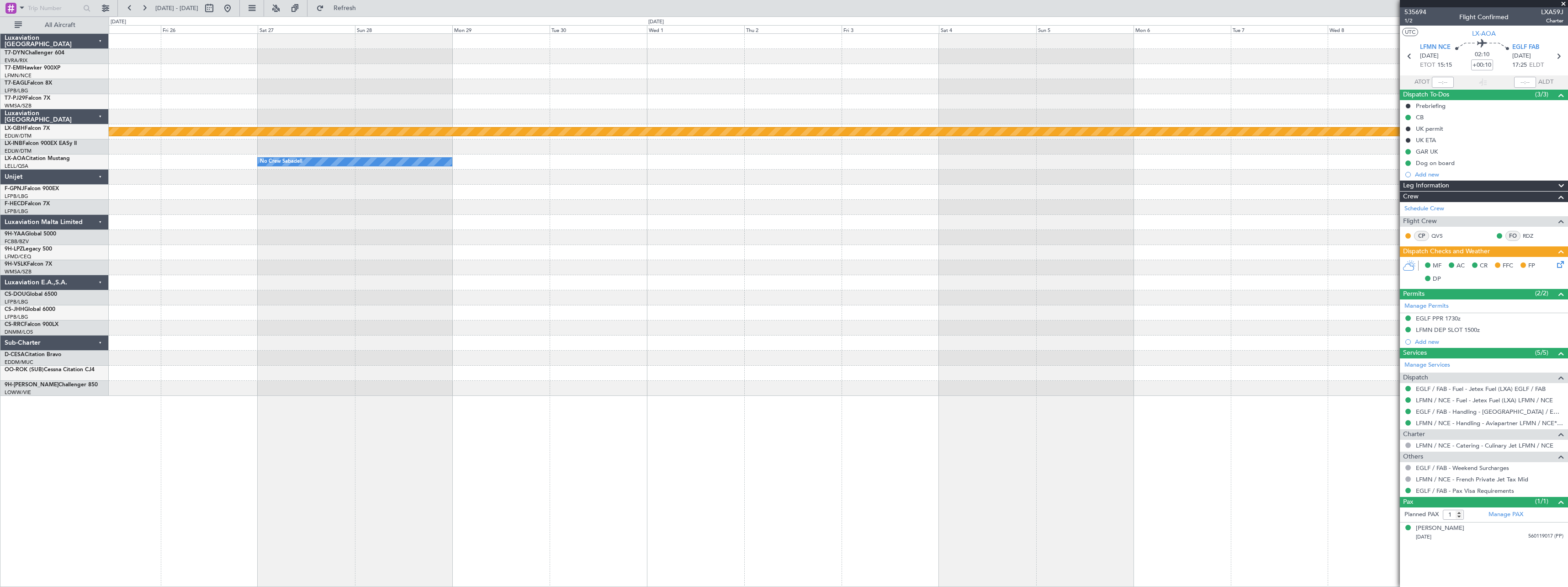
click at [417, 323] on div at bounding box center [837, 328] width 1459 height 15
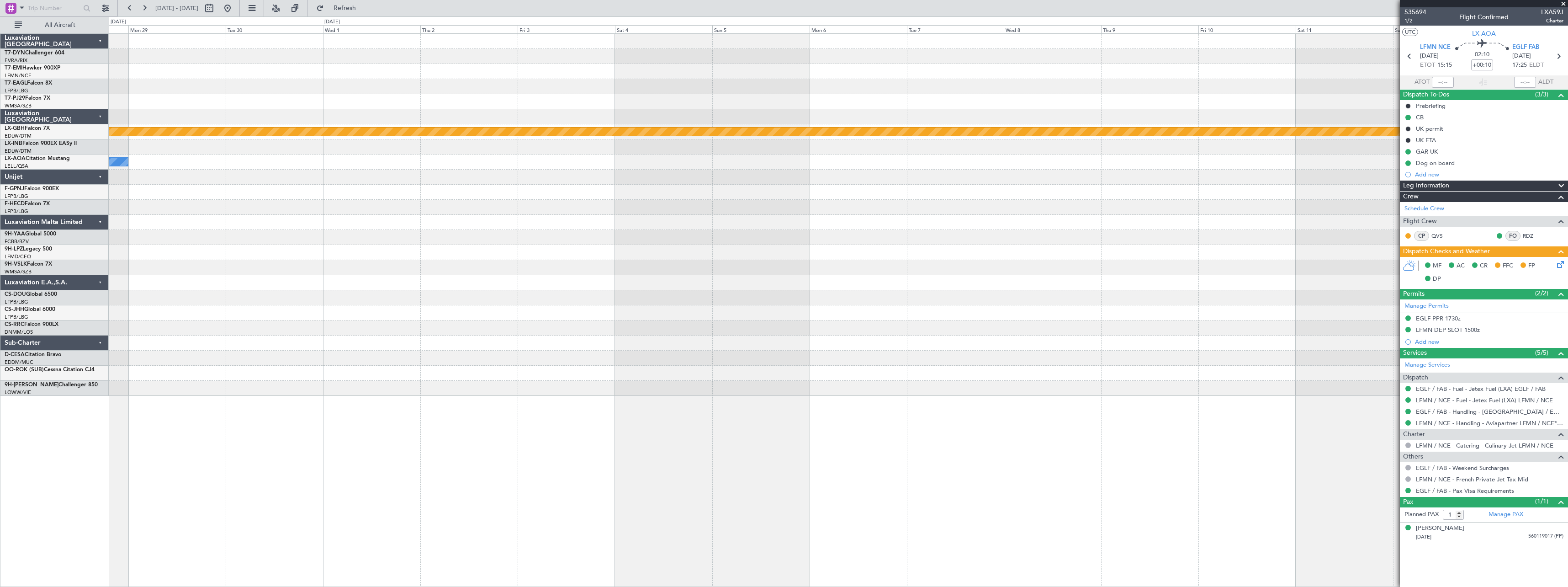
click at [421, 298] on div at bounding box center [837, 298] width 1459 height 15
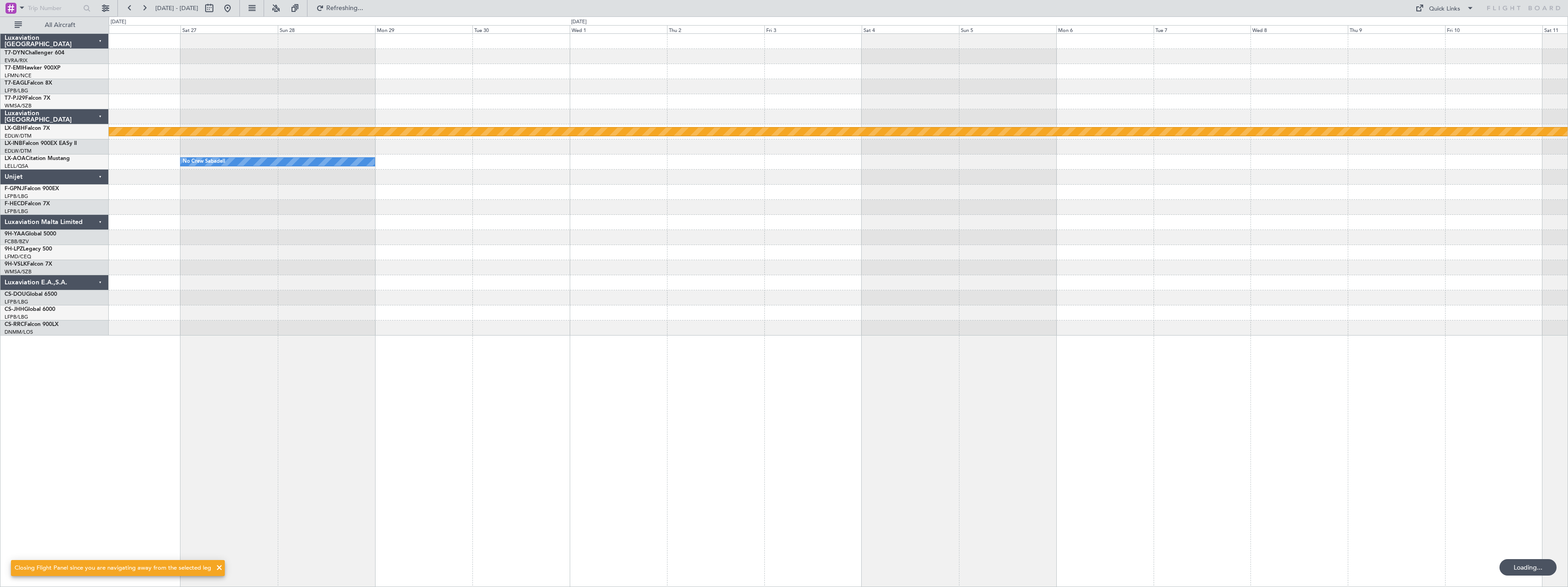
click at [1040, 265] on div "Planned Maint Nurnberg No Crew Sabadell No Crew Planned Maint Paris (Le Bourget)" at bounding box center [837, 185] width 1459 height 301
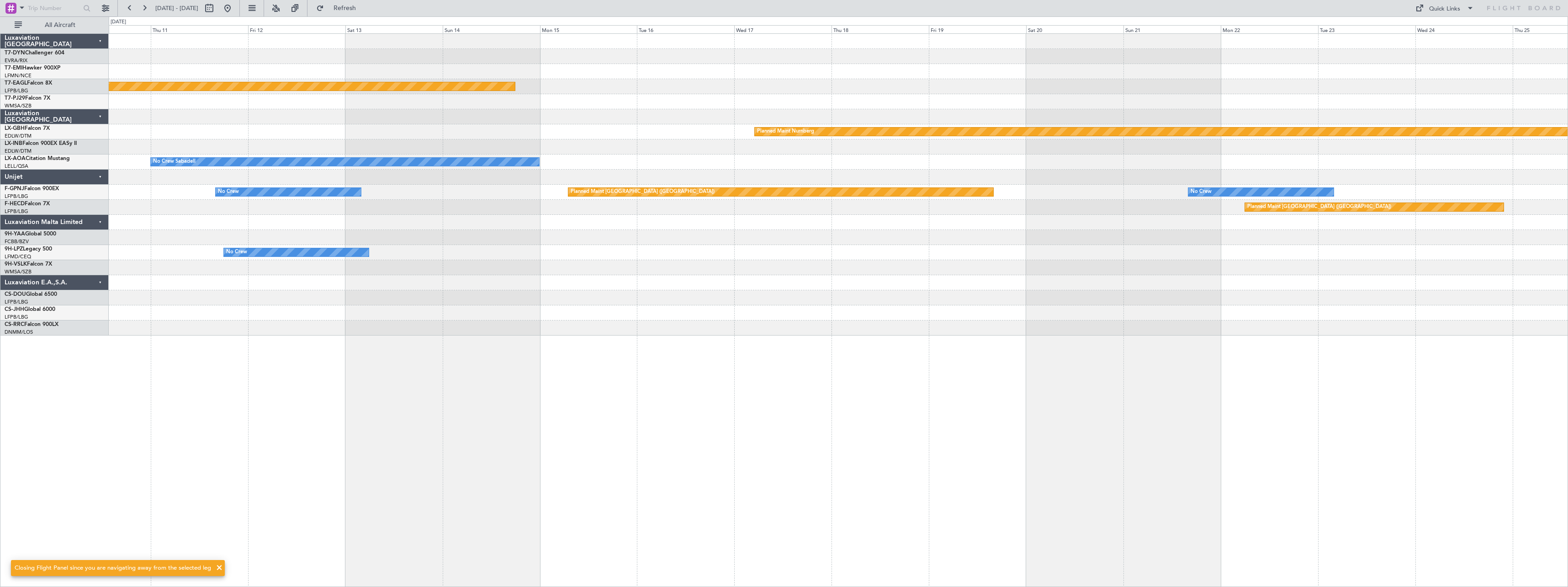
click at [904, 299] on div "Planned Maint Geneva (Cointrin) Planned Maint Nurnberg No Crew Sabadell No Crew…" at bounding box center [837, 310] width 1459 height 554
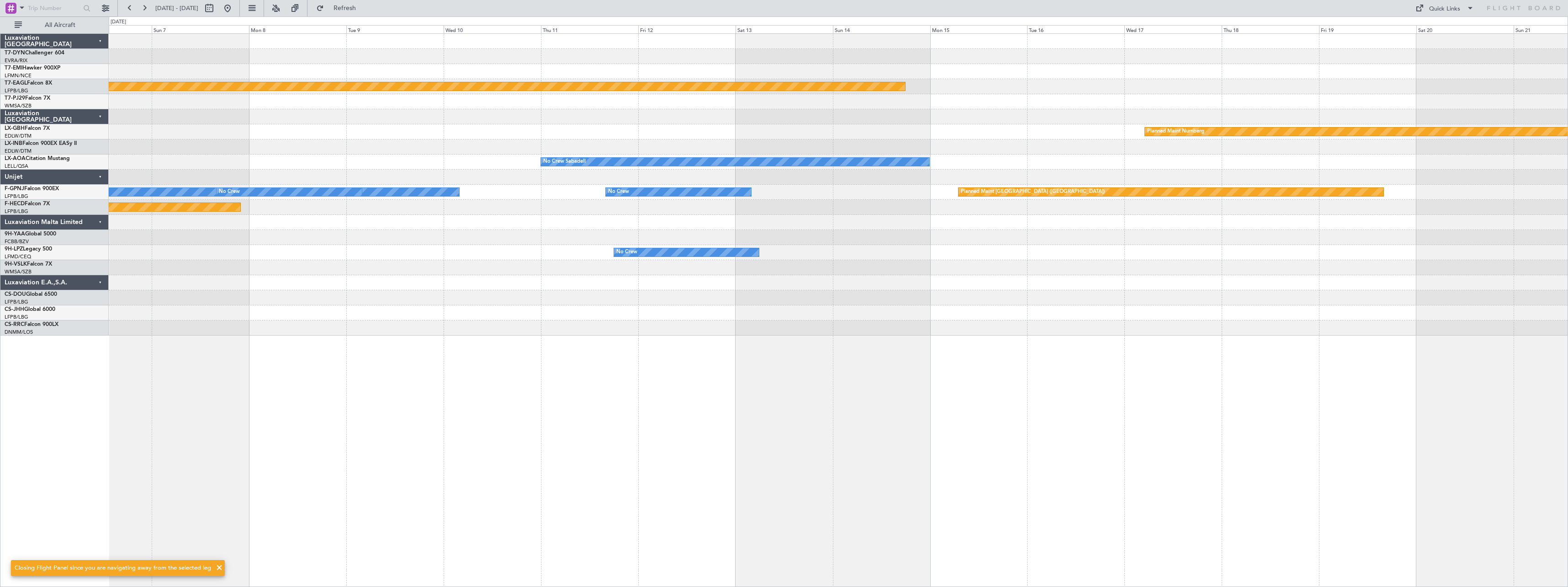
click at [979, 283] on div "Planned Maint Chester Planned Maint Geneva (Cointrin) Planned Maint Nurnberg No…" at bounding box center [837, 185] width 1459 height 301
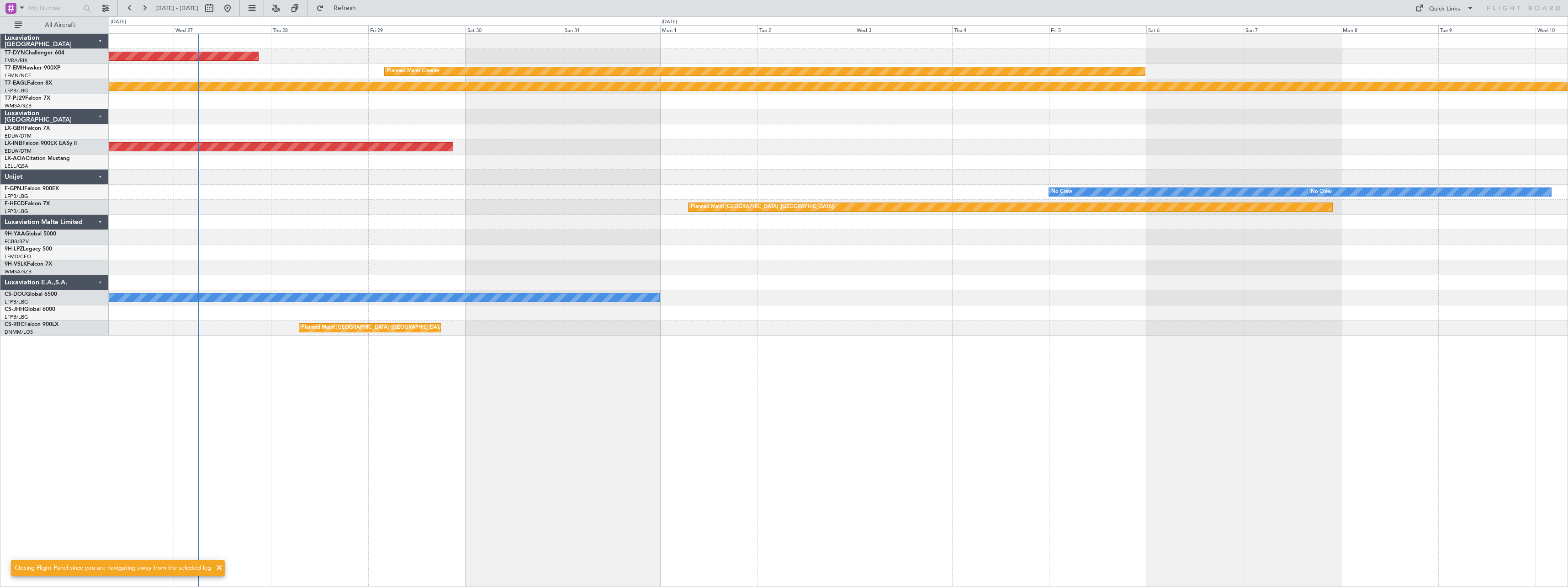
click at [919, 264] on div "AOG Maint Riga (Riga Intl) Planned Maint Chester Planned Maint Geneva (Cointrin…" at bounding box center [837, 185] width 1459 height 301
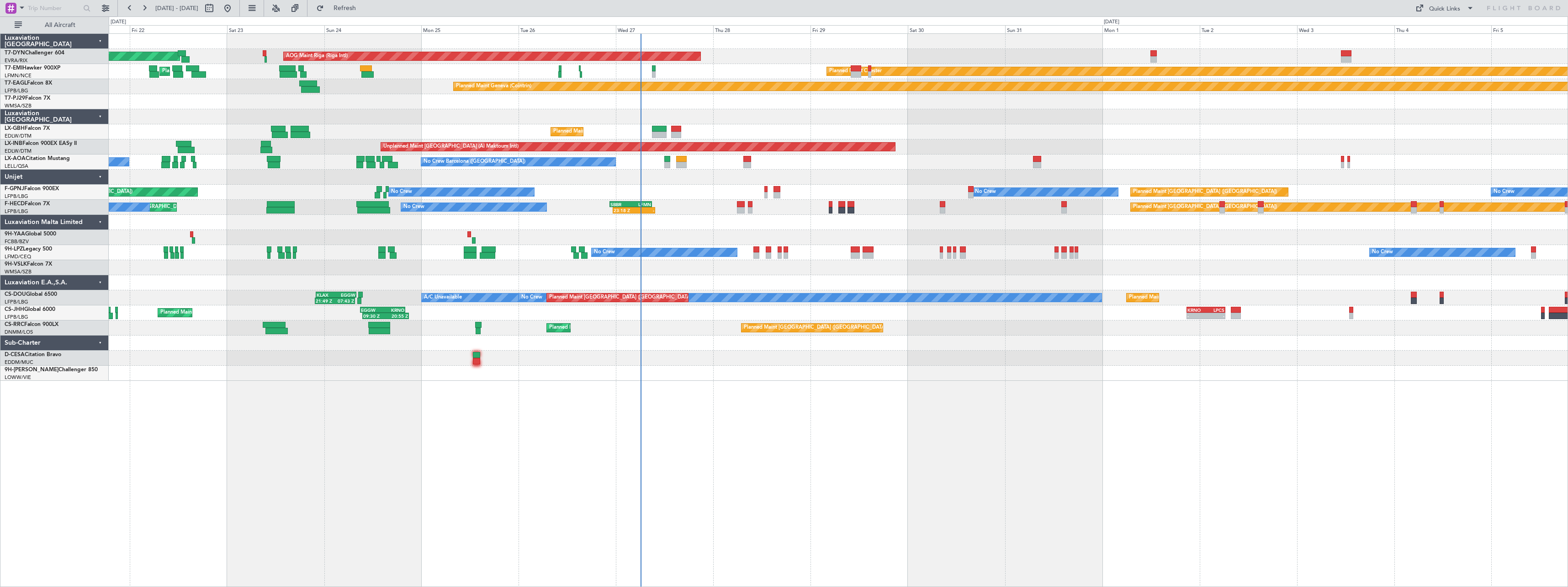
click at [721, 377] on div "AOG Maint Riga (Riga Intl) Planned Maint Basel-Mulhouse Planned Maint Chester P…" at bounding box center [837, 310] width 1459 height 554
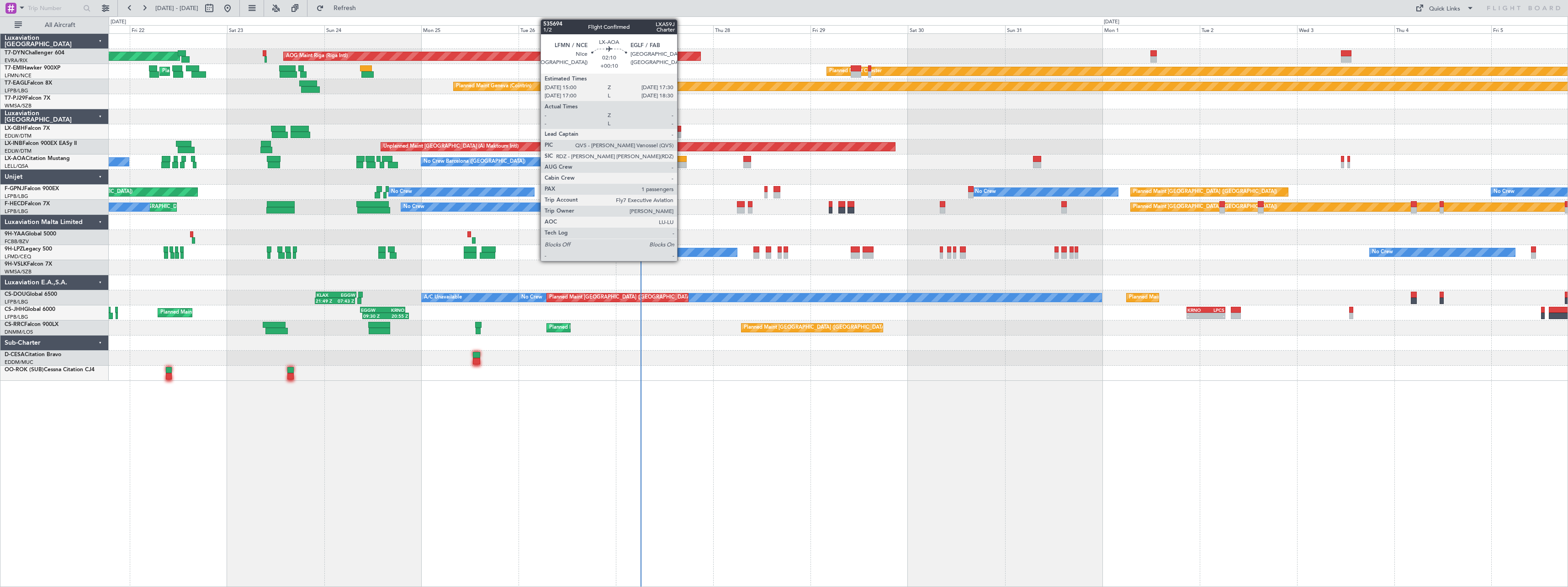
click at [681, 164] on div at bounding box center [680, 164] width 10 height 6
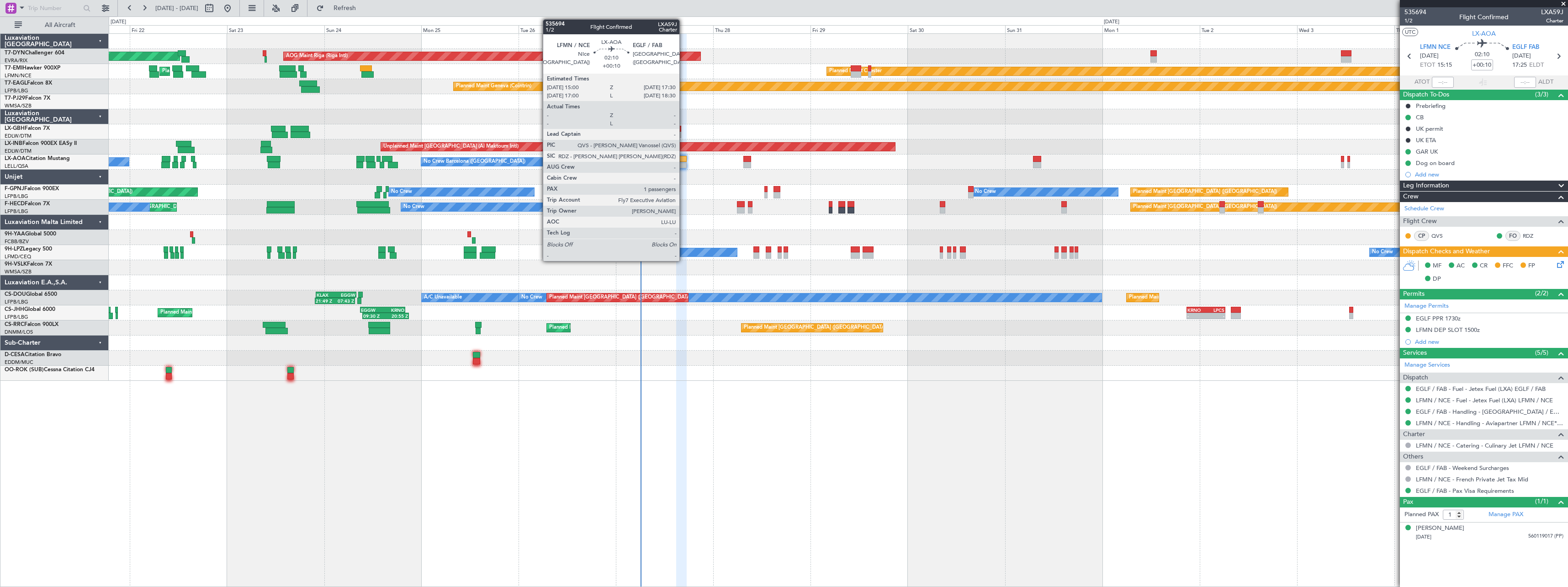
click at [683, 161] on div at bounding box center [680, 159] width 10 height 6
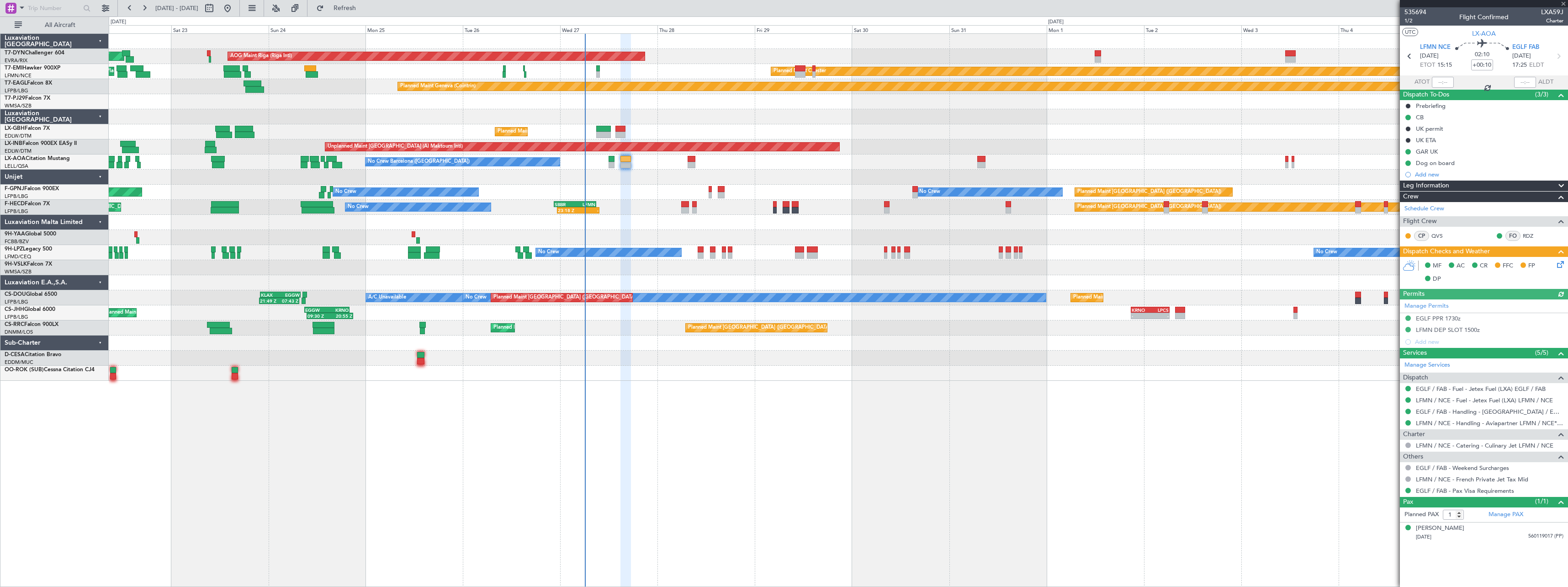
click at [636, 189] on div "No Crew Planned Maint Paris (Le Bourget) No Crew No Crew AOG Maint Hyères (Toul…" at bounding box center [837, 192] width 1459 height 15
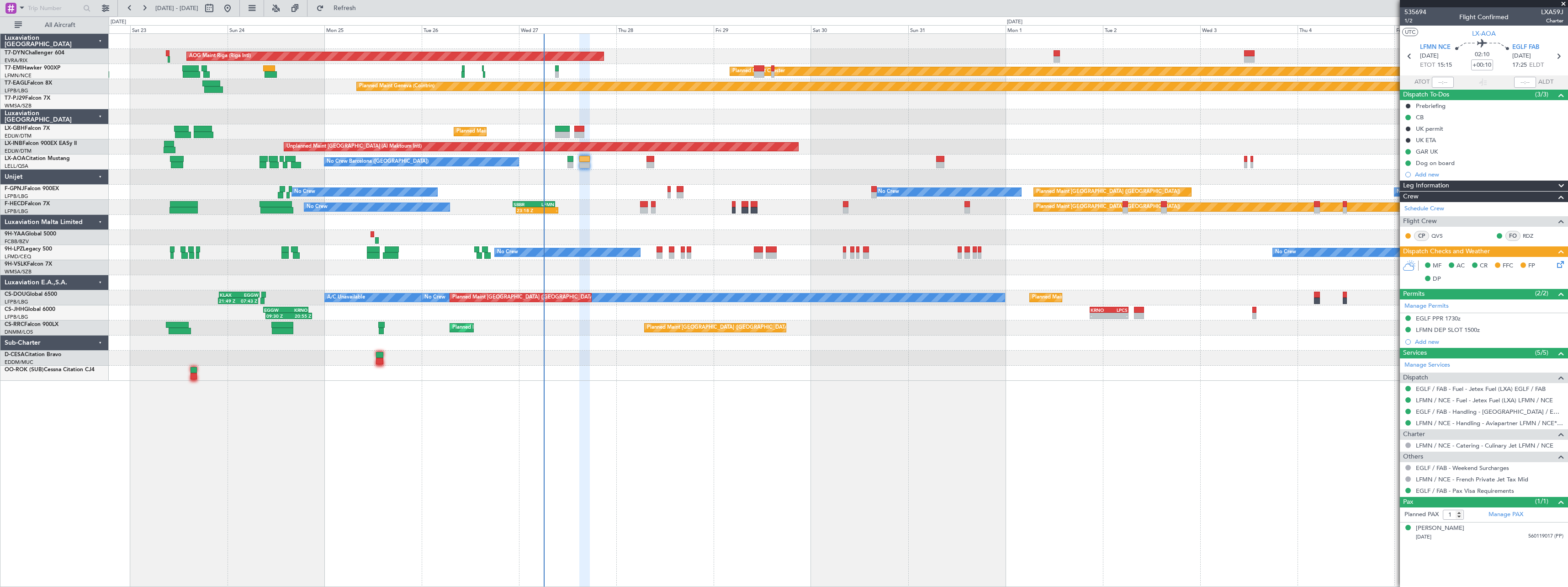
click at [624, 192] on div "No Crew Planned Maint Paris (Le Bourget) No Crew No Crew AOG Maint Hyères (Toul…" at bounding box center [837, 192] width 1459 height 15
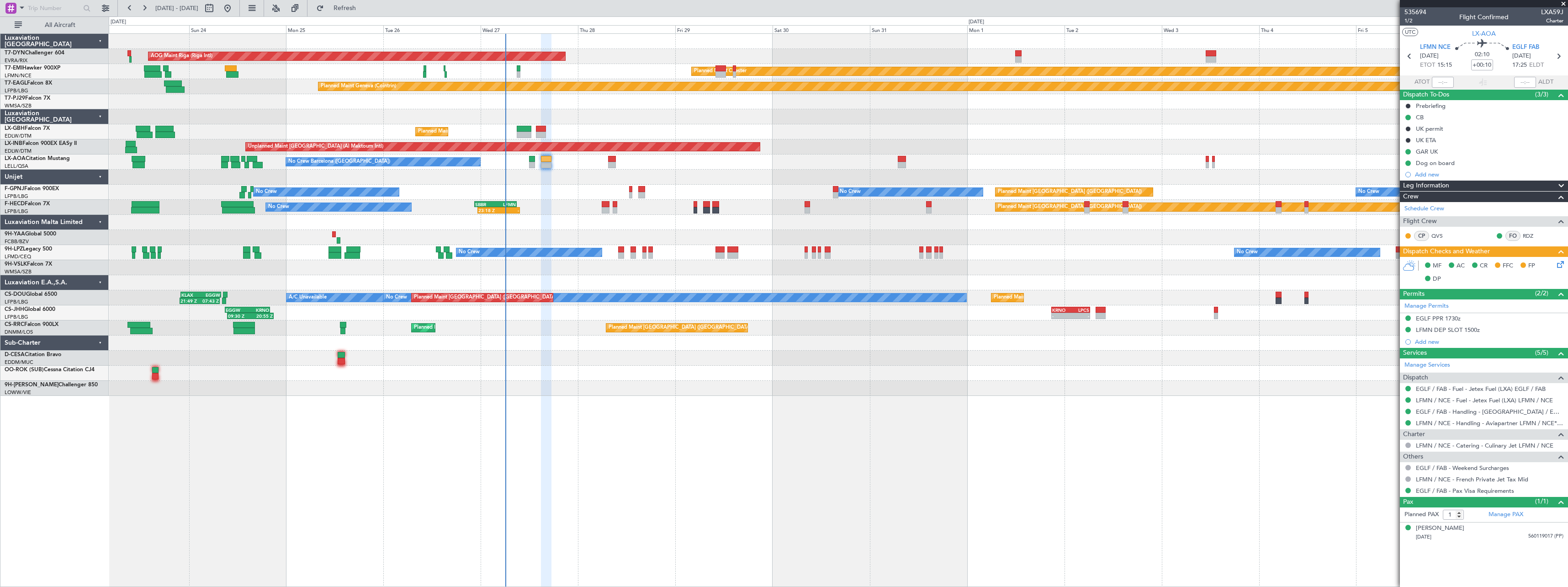
click at [675, 167] on div "No Crew Barcelona (El Prat) No Crew Sabadell" at bounding box center [837, 162] width 1459 height 15
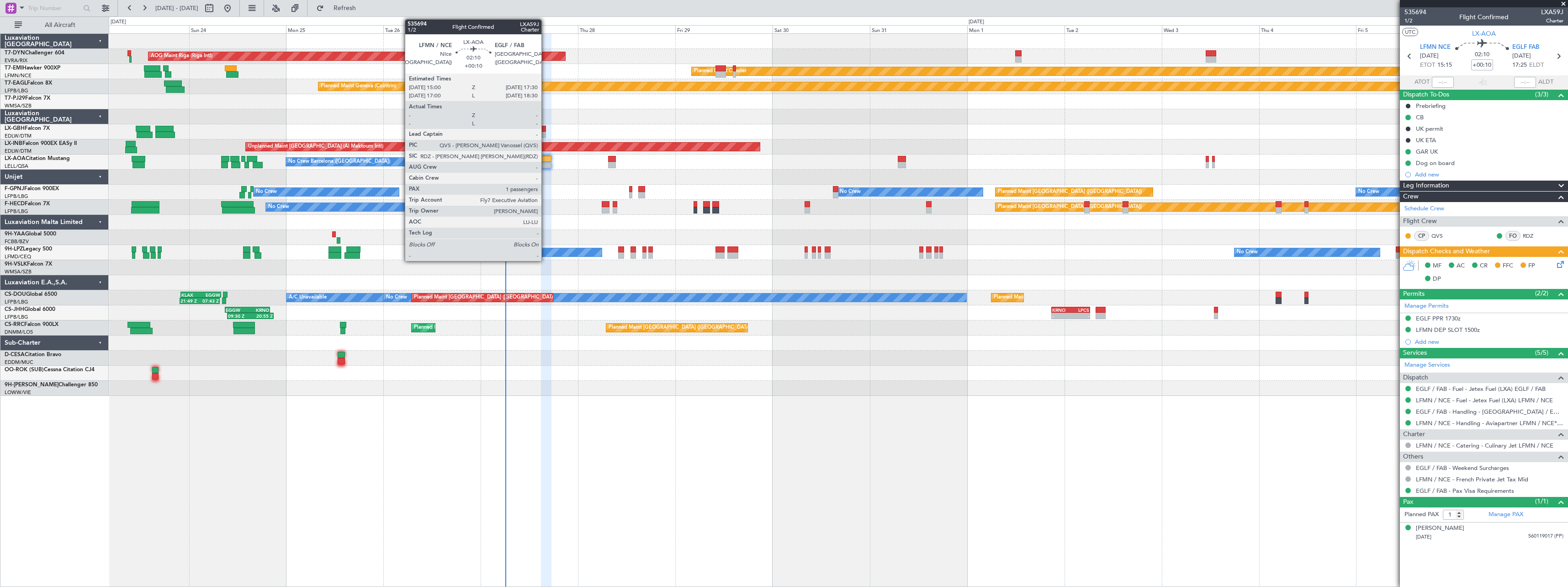
click at [545, 159] on div at bounding box center [545, 159] width 10 height 6
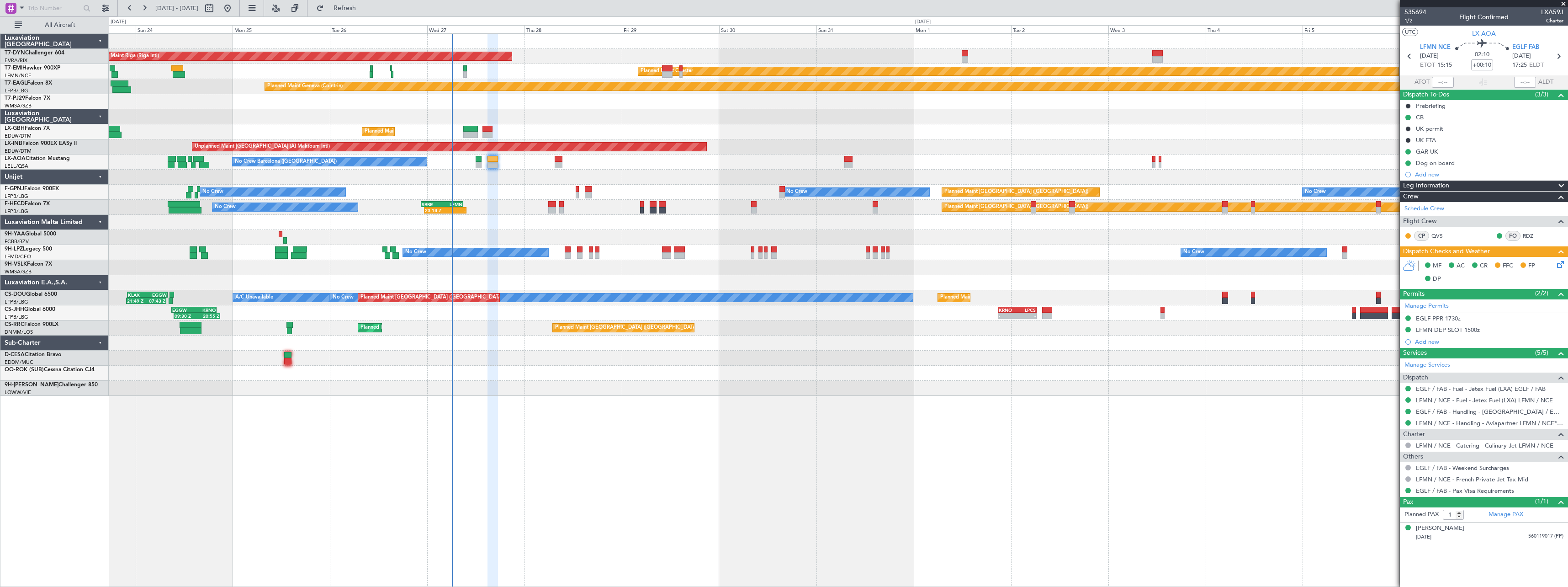
click at [740, 356] on div at bounding box center [837, 358] width 1459 height 15
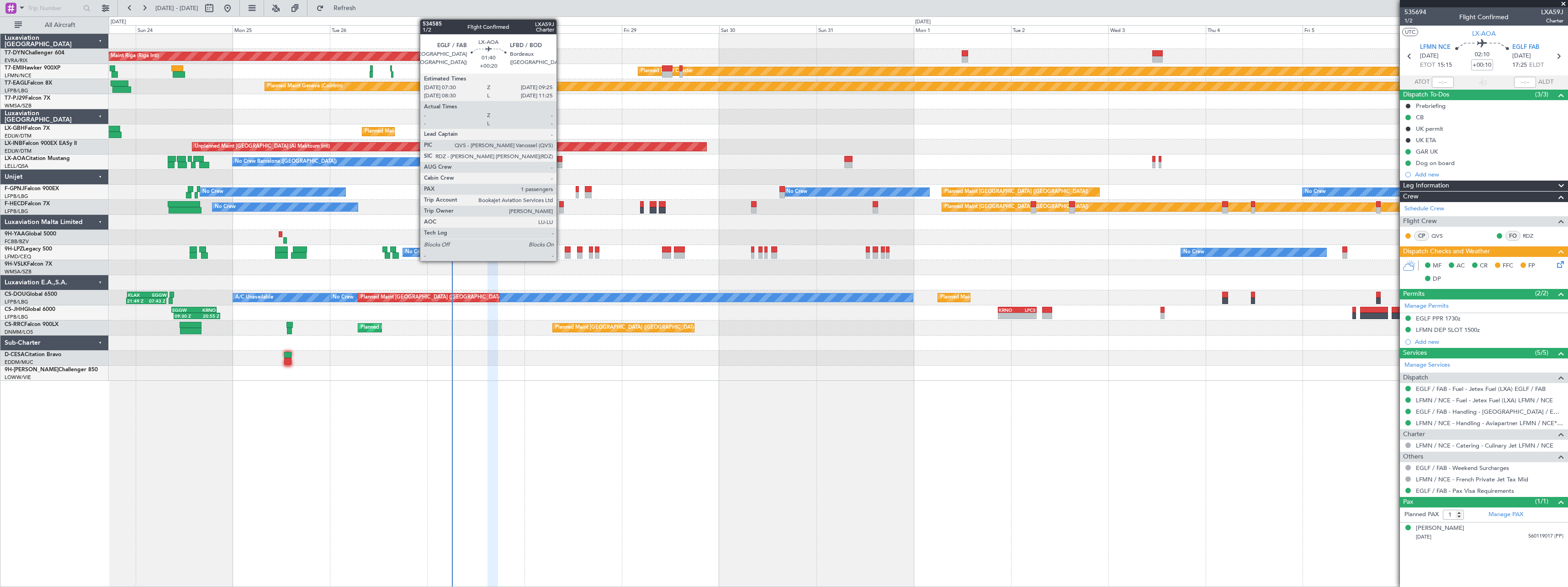
click at [561, 158] on div at bounding box center [558, 159] width 8 height 6
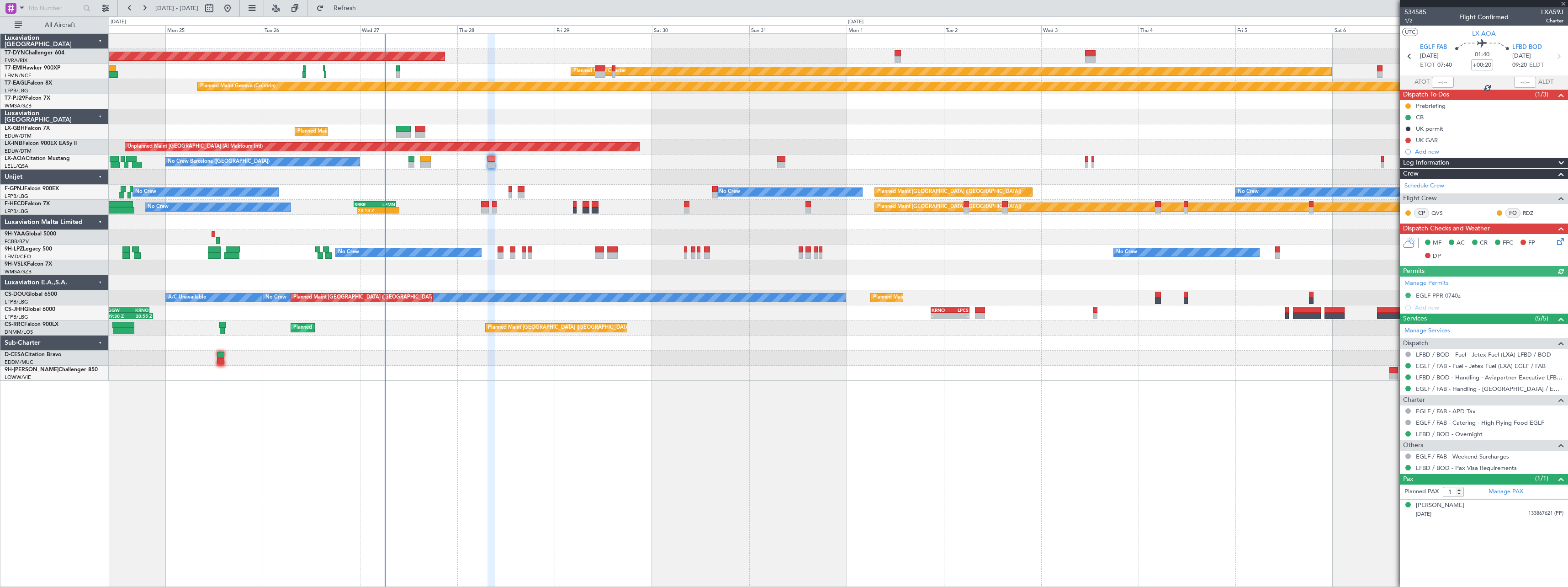
click at [619, 164] on div "No Crew Barcelona (El Prat) No Crew Sabadell No Crew Sabadell" at bounding box center [837, 162] width 1459 height 15
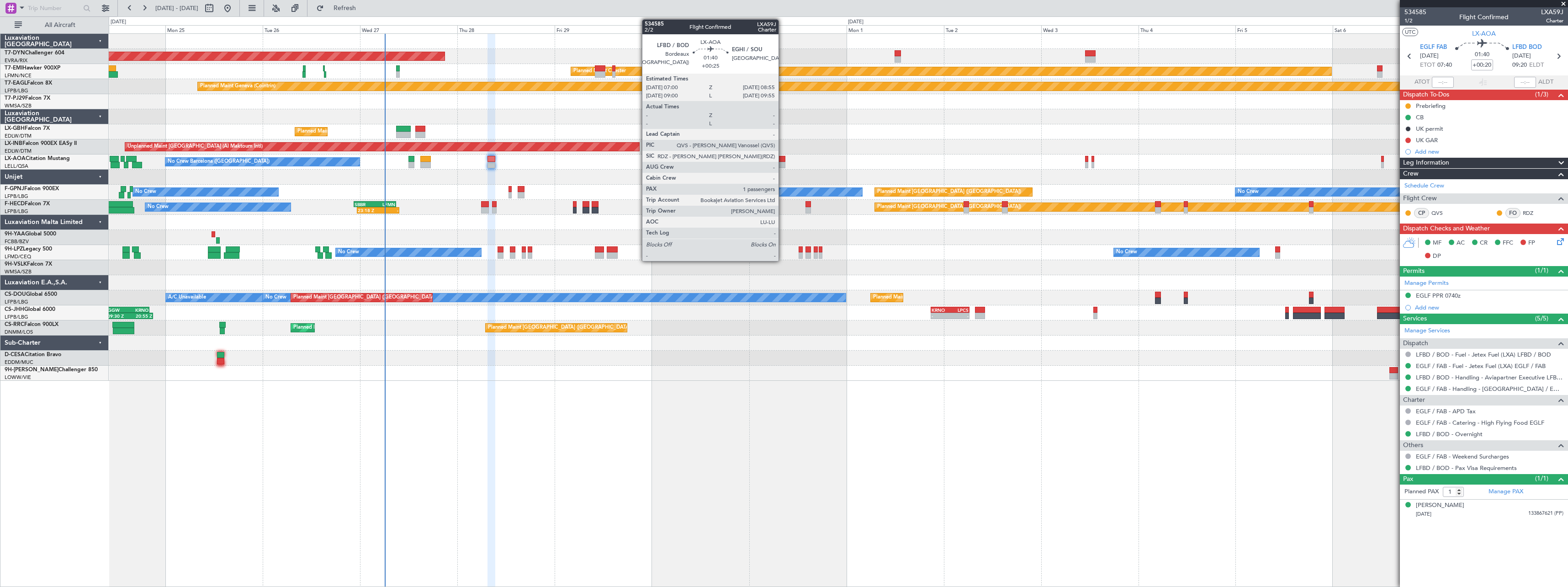
click at [782, 162] on div at bounding box center [780, 159] width 8 height 6
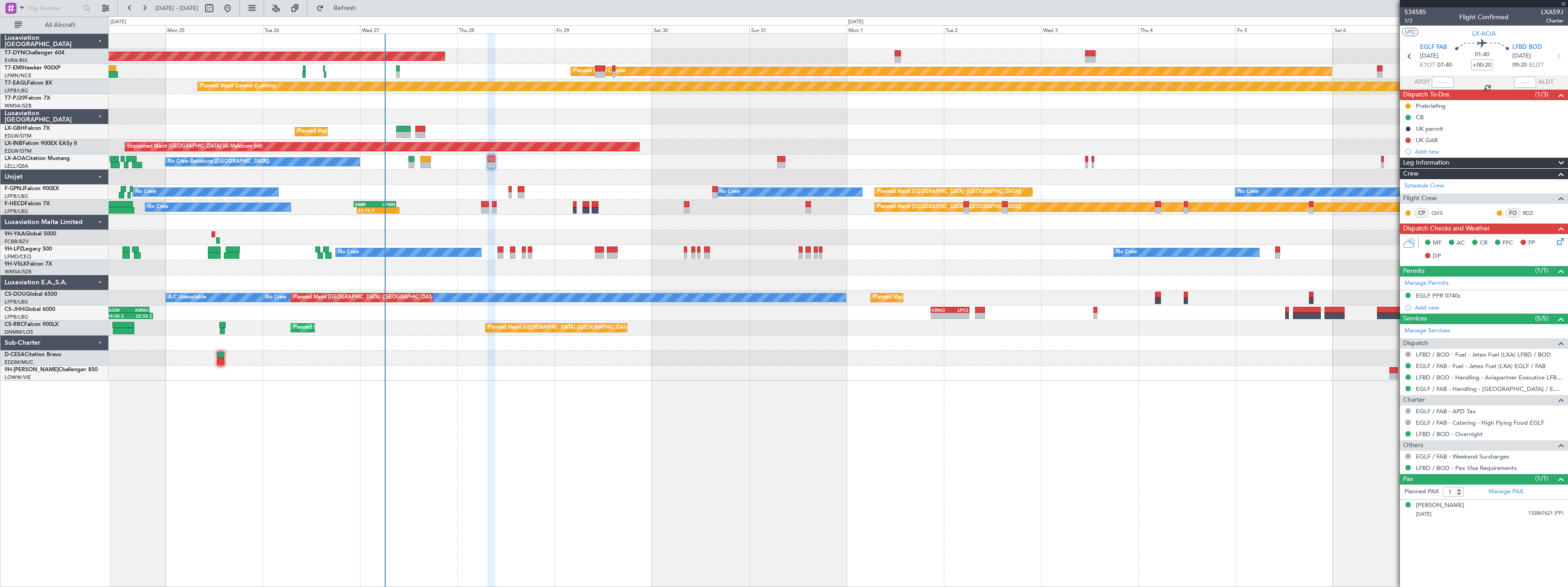
type input "+00:25"
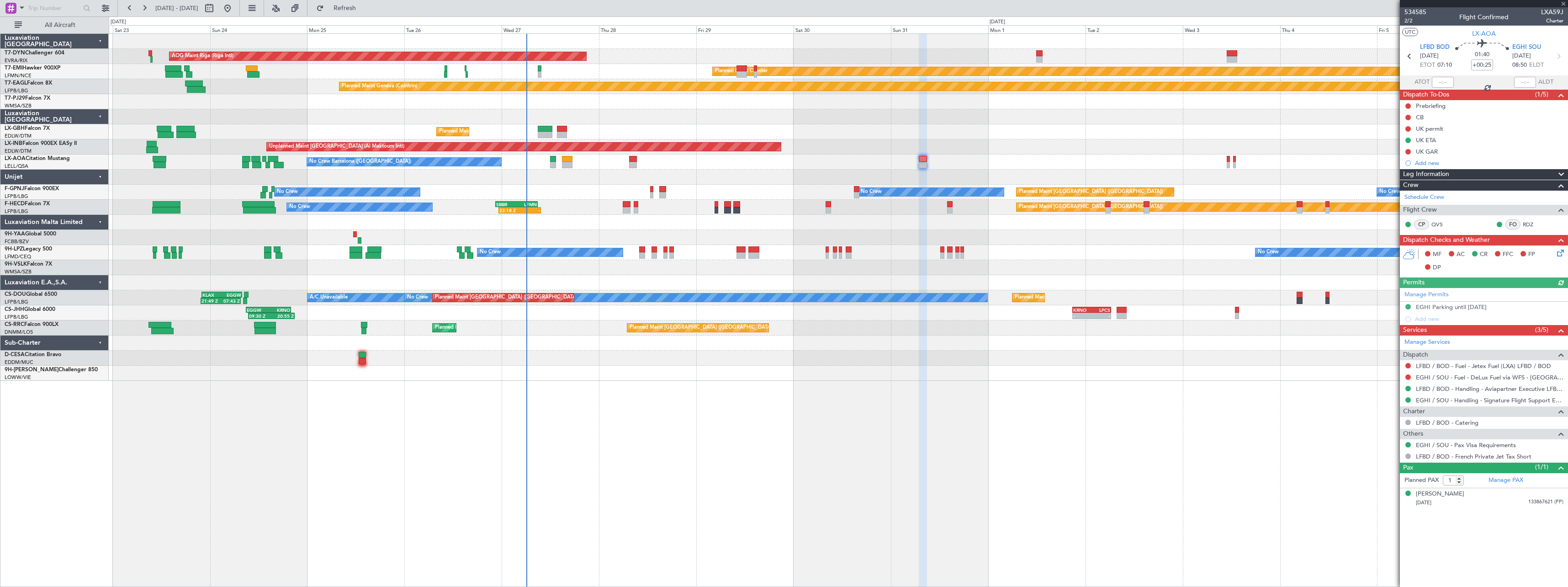
click at [910, 421] on div "AOG Maint Riga (Riga Intl) Planned Maint Basel-Mulhouse Planned Maint Chester P…" at bounding box center [837, 310] width 1459 height 554
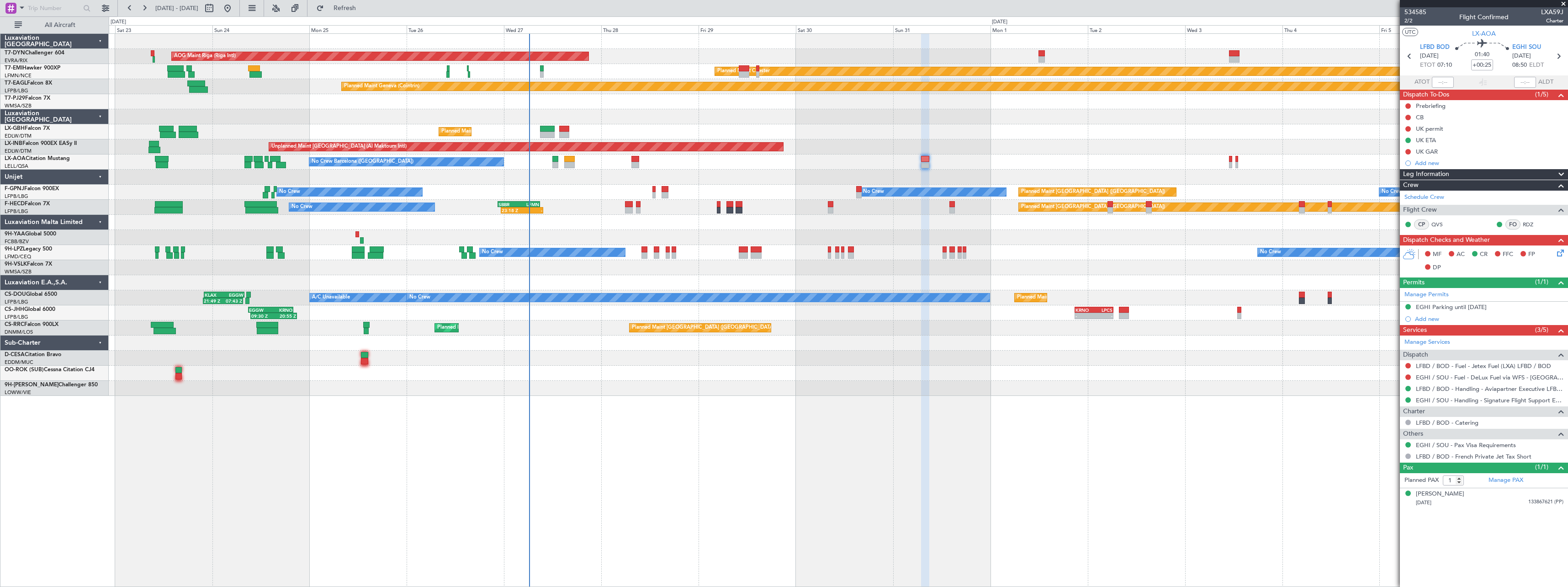
click at [584, 189] on div "No Crew No Crew Planned Maint Paris (Le Bourget) No Crew AOG Maint Hyères (Toul…" at bounding box center [837, 192] width 1459 height 15
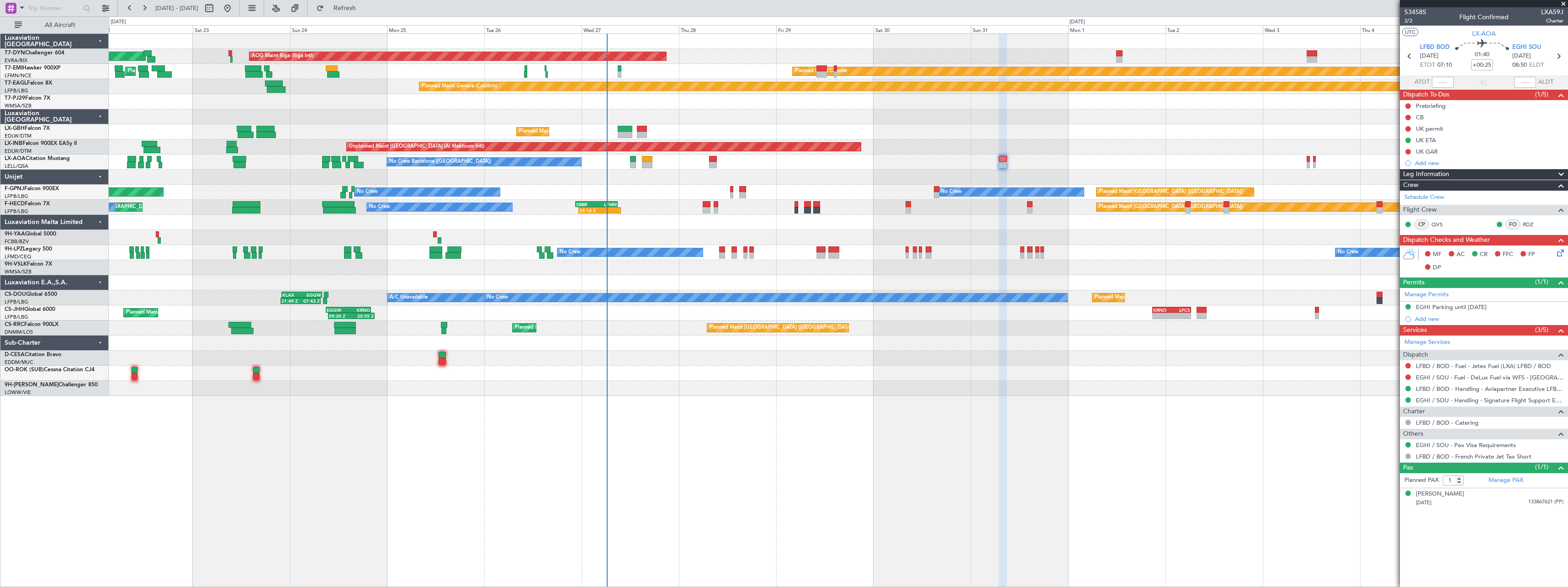
click at [662, 196] on div "No Crew No Crew Planned Maint Paris (Le Bourget) No Crew AOG Maint Hyères (Toul…" at bounding box center [837, 192] width 1459 height 15
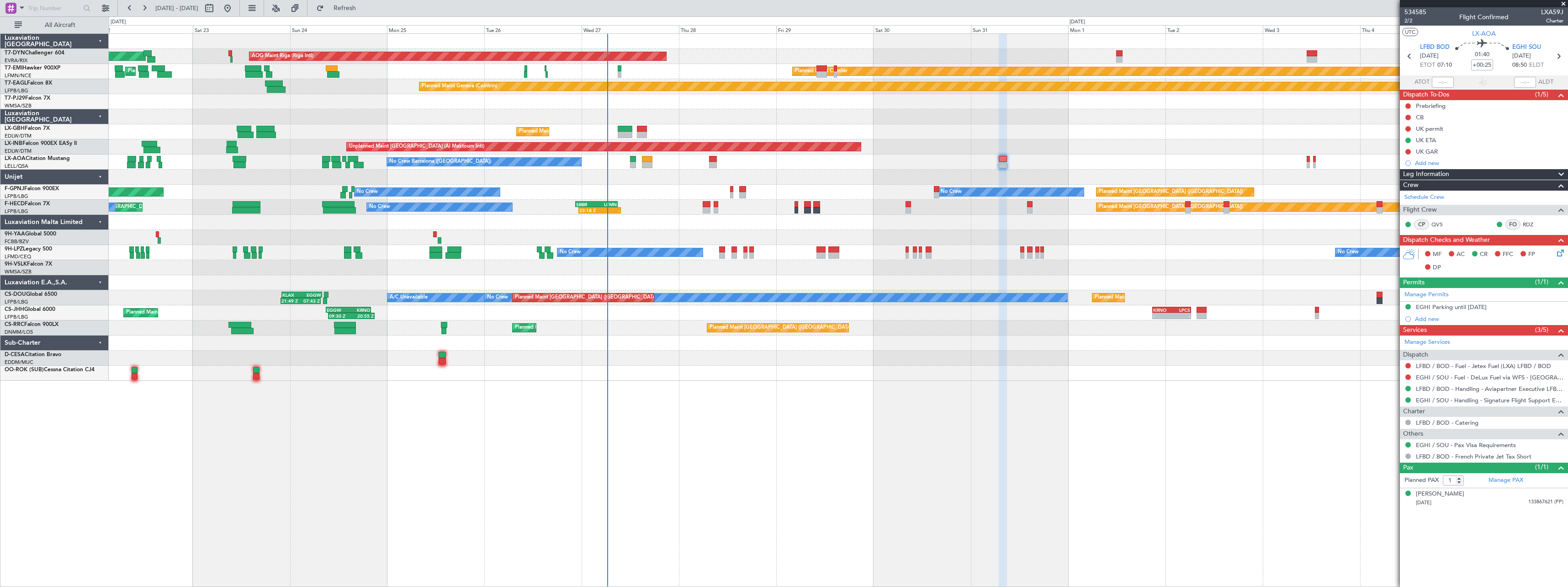
drag, startPoint x: 1564, startPoint y: 2, endPoint x: 1426, endPoint y: 41, distance: 143.4
click at [1564, 1] on span at bounding box center [1563, 4] width 9 height 8
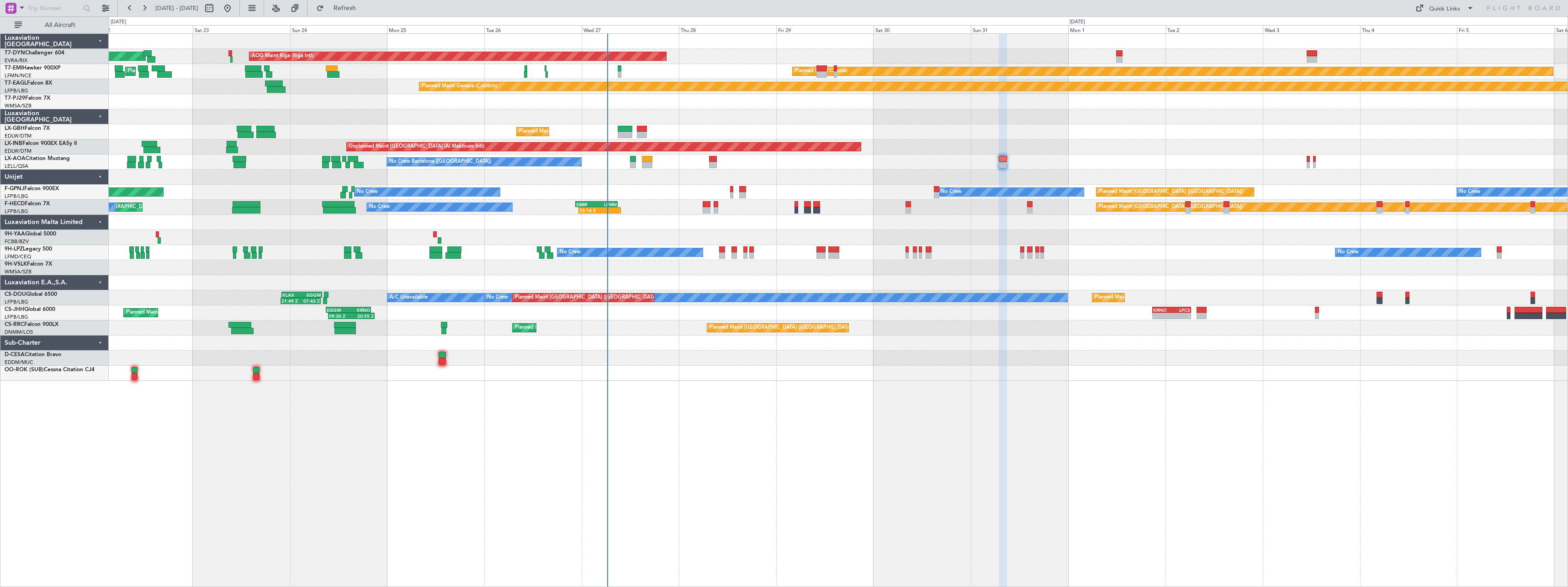
type input "0"
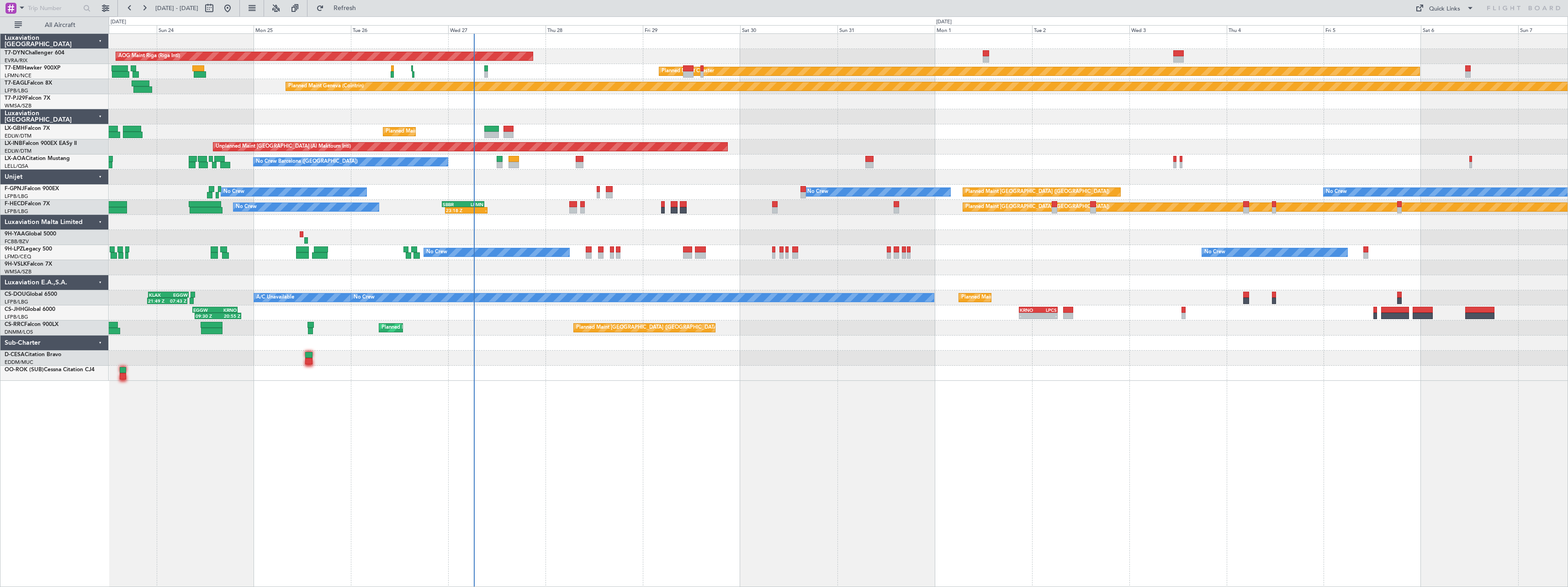
click at [552, 349] on div "AOG Maint Riga (Riga Intl) Planned Maint Basel-Mulhouse Planned Maint Chester P…" at bounding box center [837, 208] width 1459 height 347
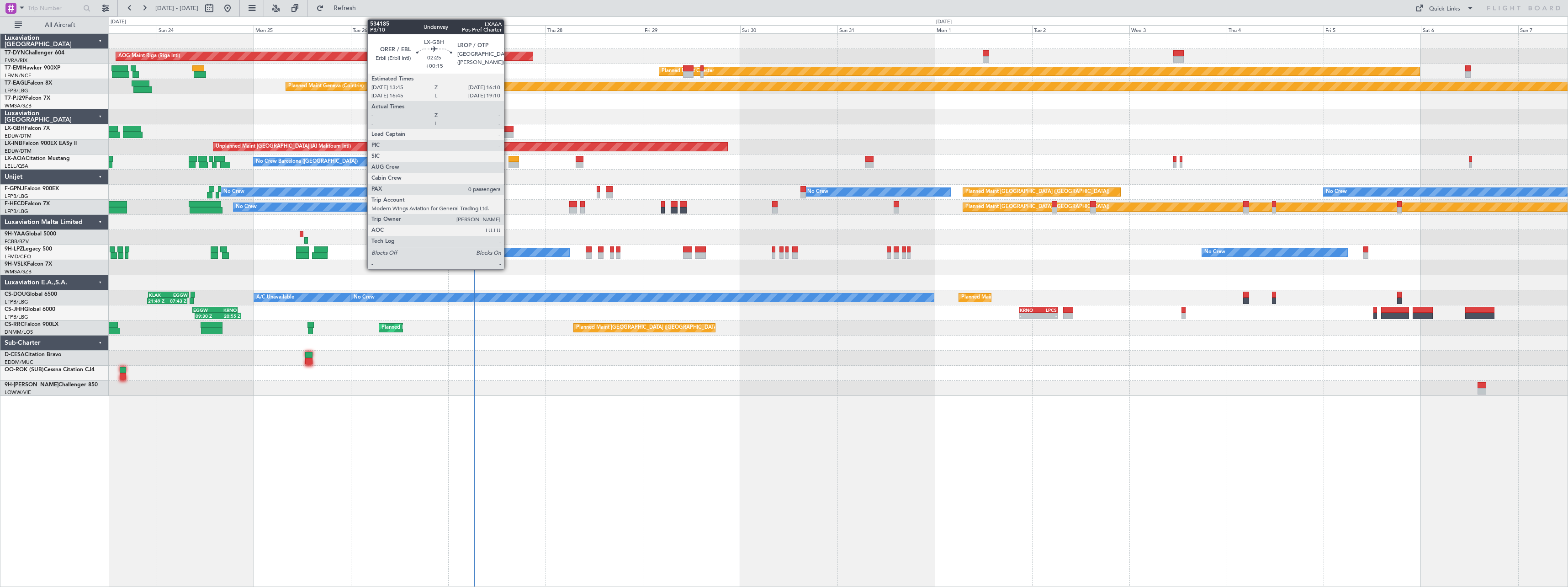
click at [508, 126] on div at bounding box center [508, 129] width 10 height 6
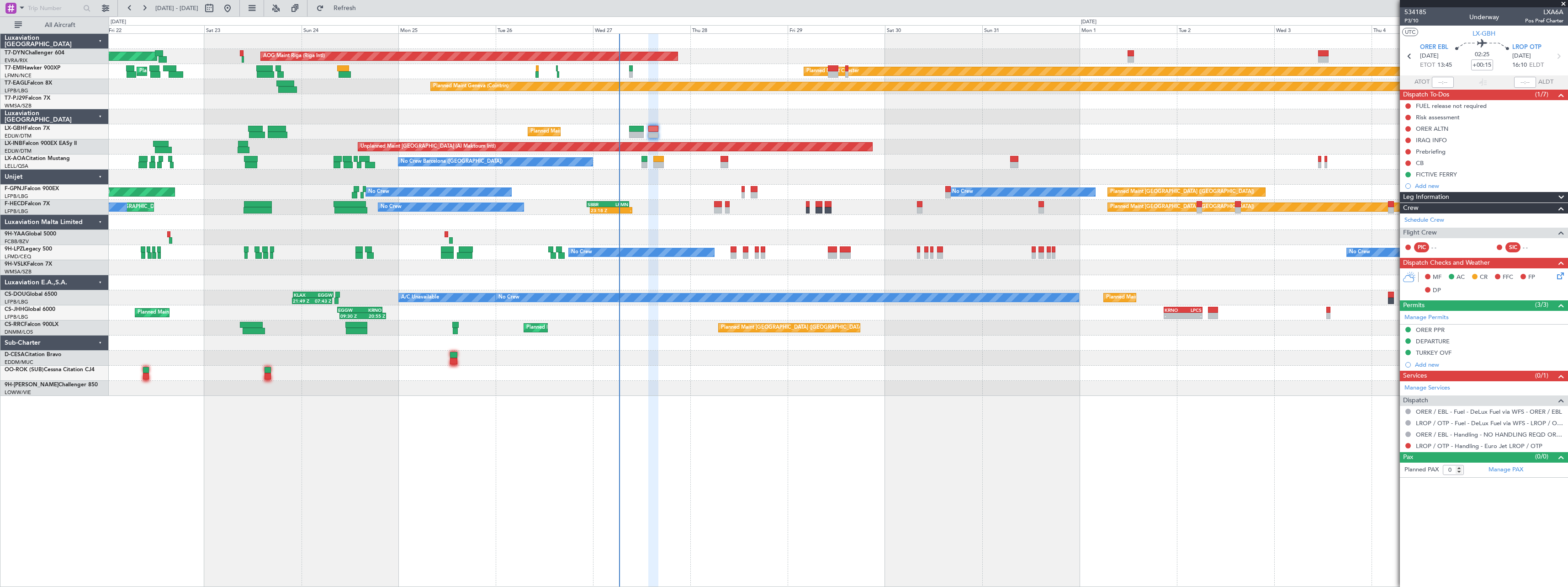
click at [687, 360] on div "AOG Maint Riga (Riga Intl) Planned Maint Basel-Mulhouse Planned Maint Chester P…" at bounding box center [837, 215] width 1459 height 362
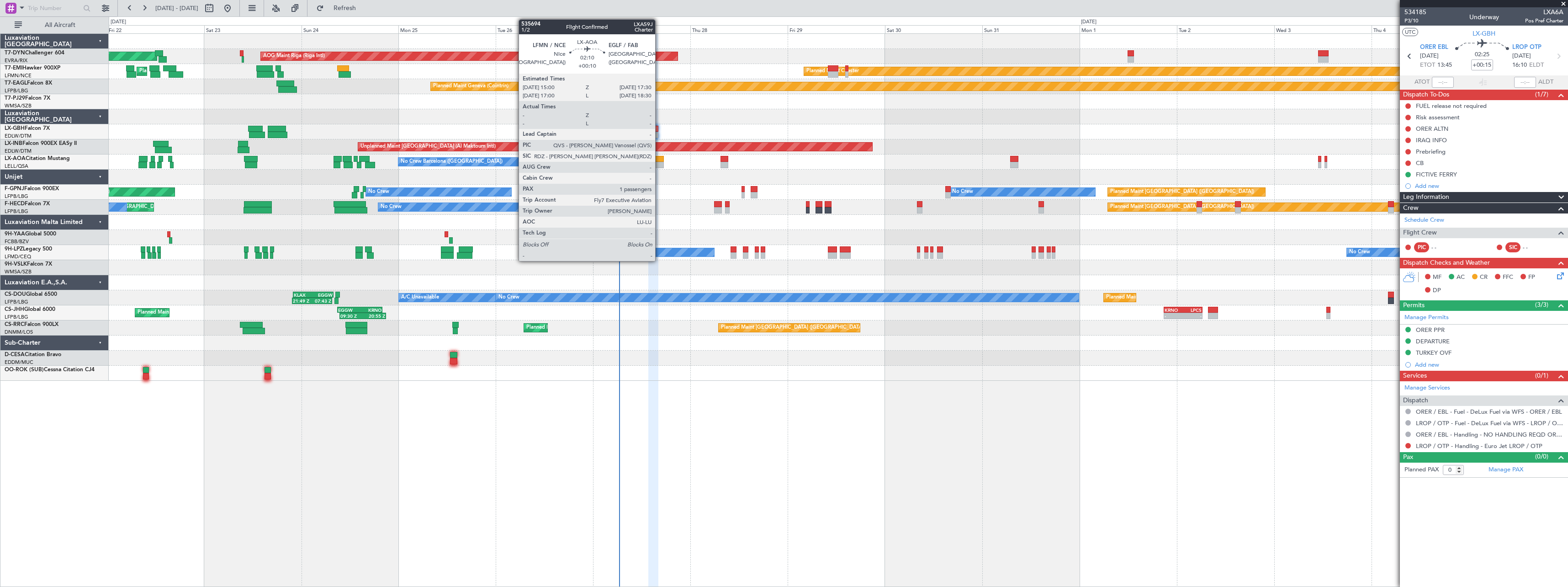
click at [659, 157] on div at bounding box center [658, 159] width 10 height 6
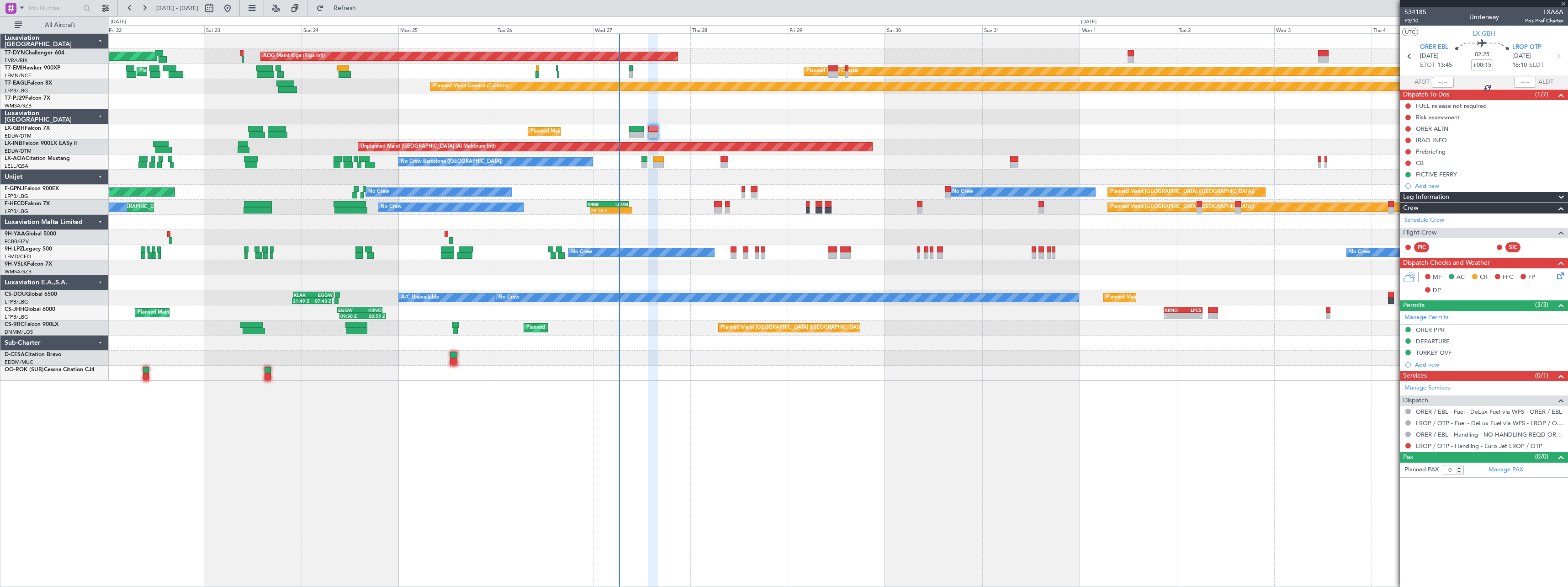
type input "+00:10"
type input "1"
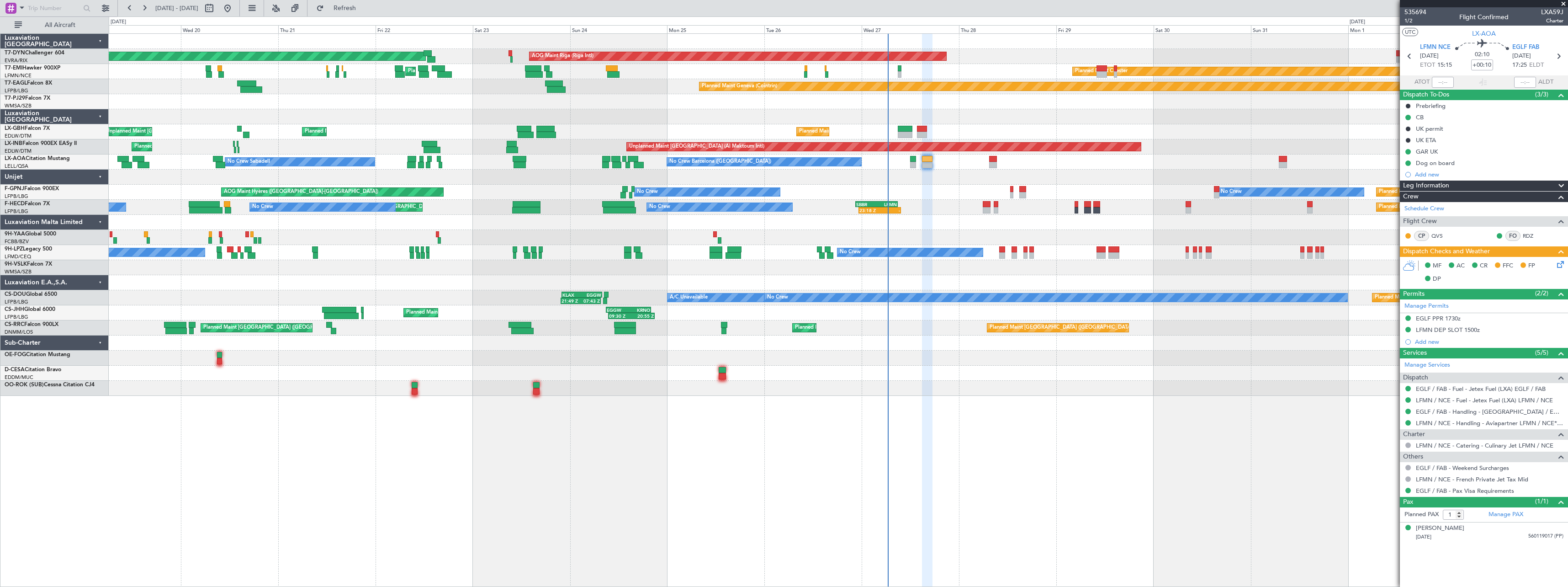
click at [773, 180] on div at bounding box center [837, 177] width 1459 height 15
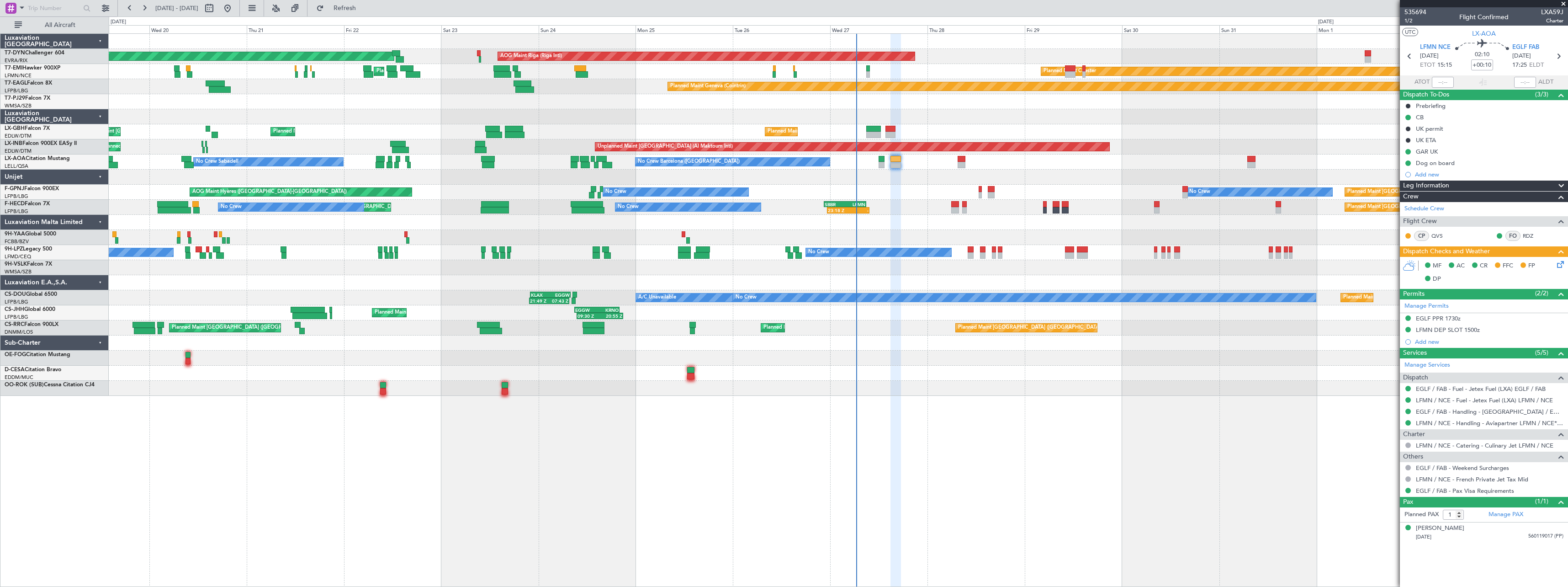
click at [767, 232] on div at bounding box center [837, 237] width 1459 height 15
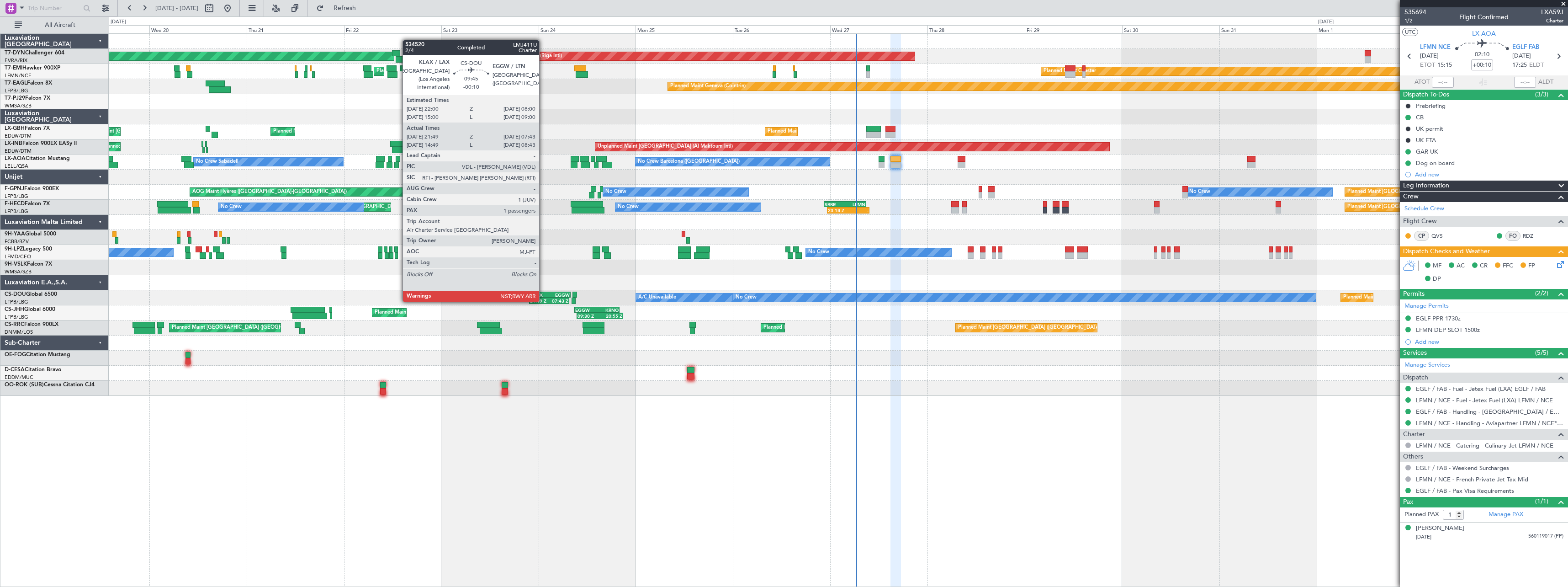
click at [543, 292] on div "KLAX" at bounding box center [540, 295] width 19 height 6
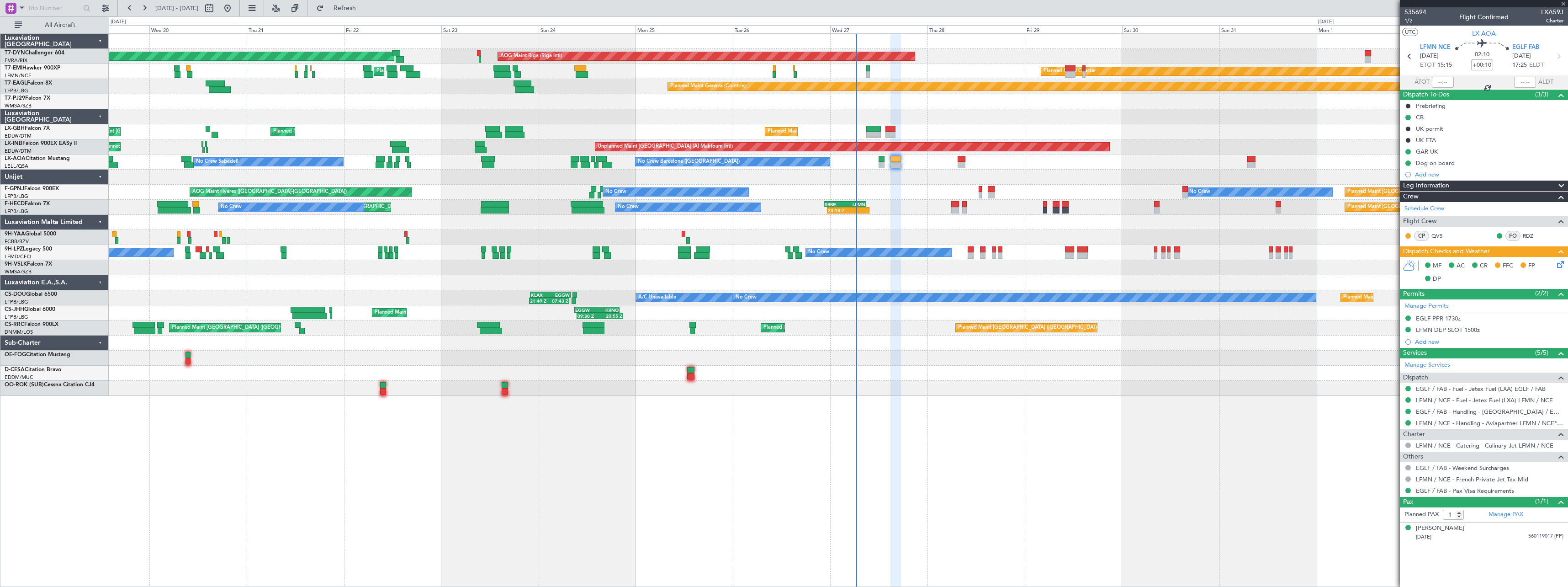
type input "-00:10"
type input "21:59"
type input "07:38"
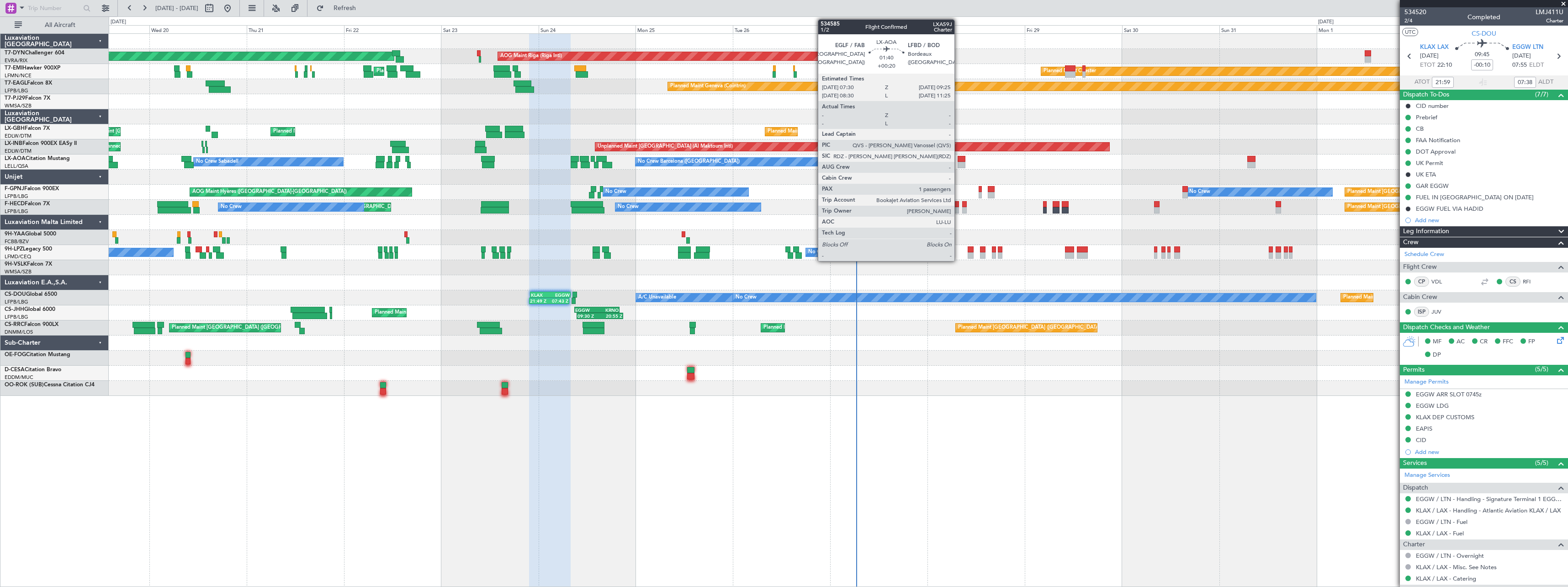
click at [958, 164] on div at bounding box center [961, 164] width 8 height 6
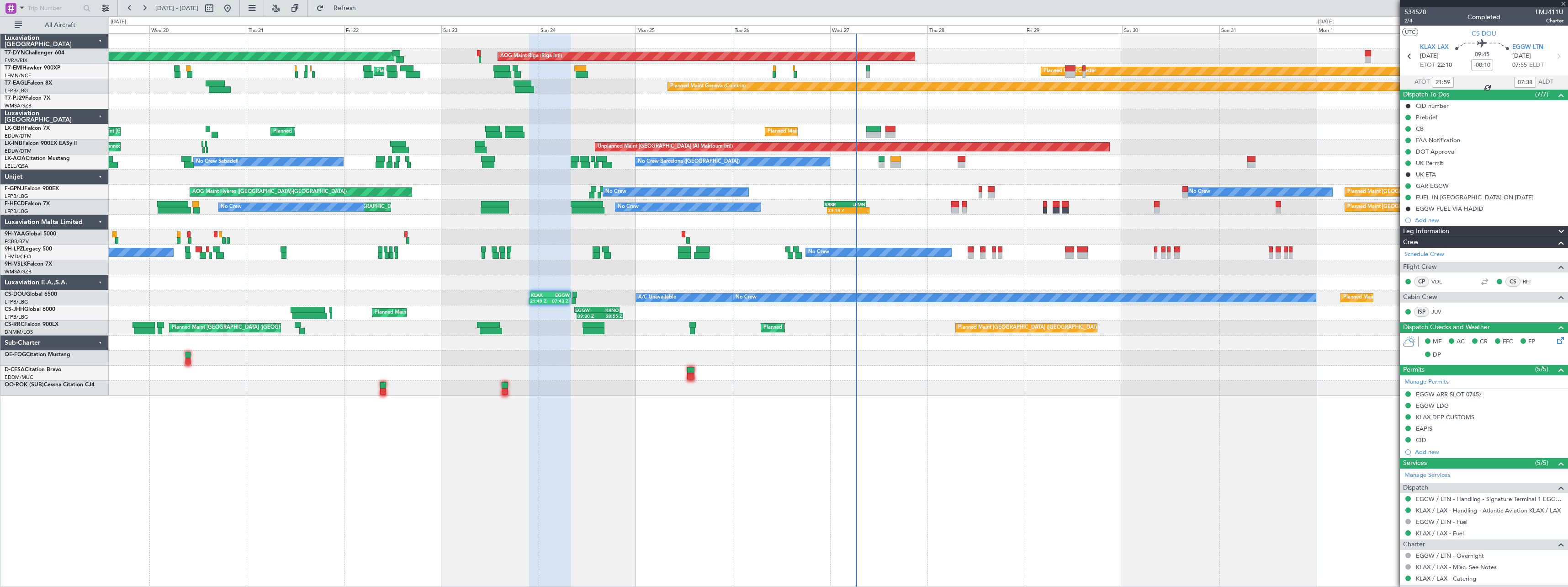
type input "+00:20"
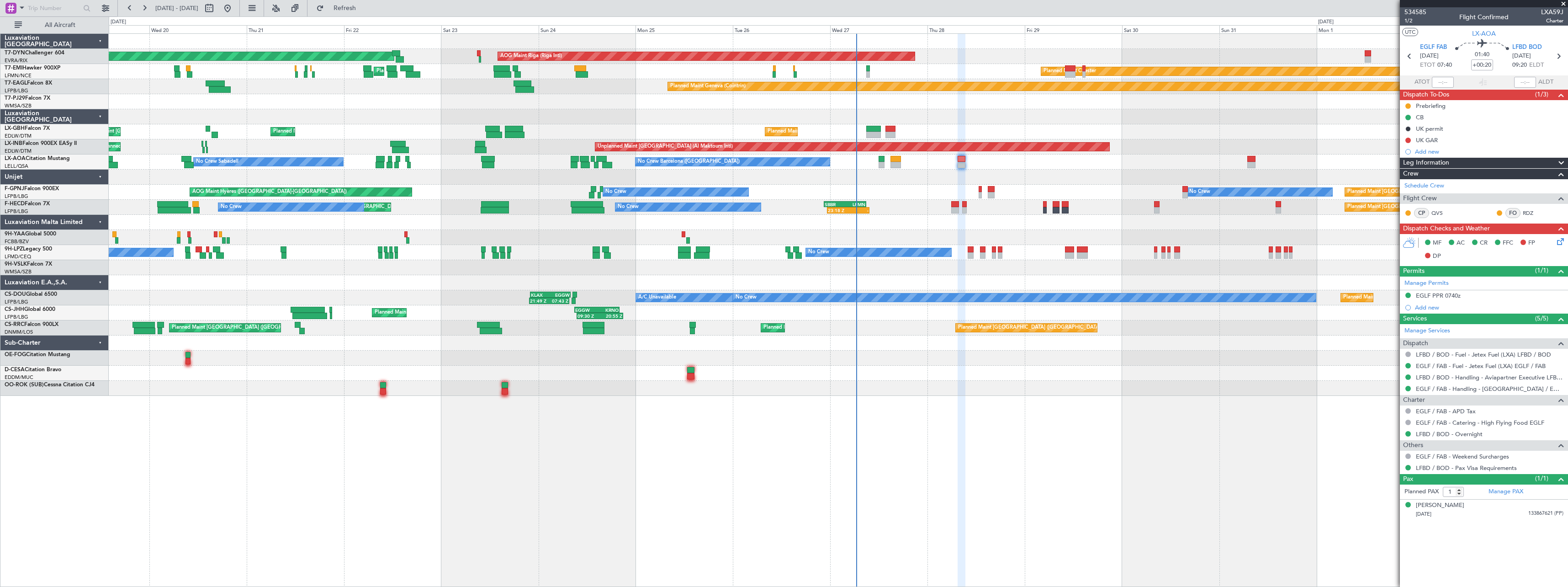
click at [261, 389] on div "AOG Maint Riga (Riga Intl) Planned Maint Basel-Mulhouse Planned Maint Chester P…" at bounding box center [837, 215] width 1459 height 362
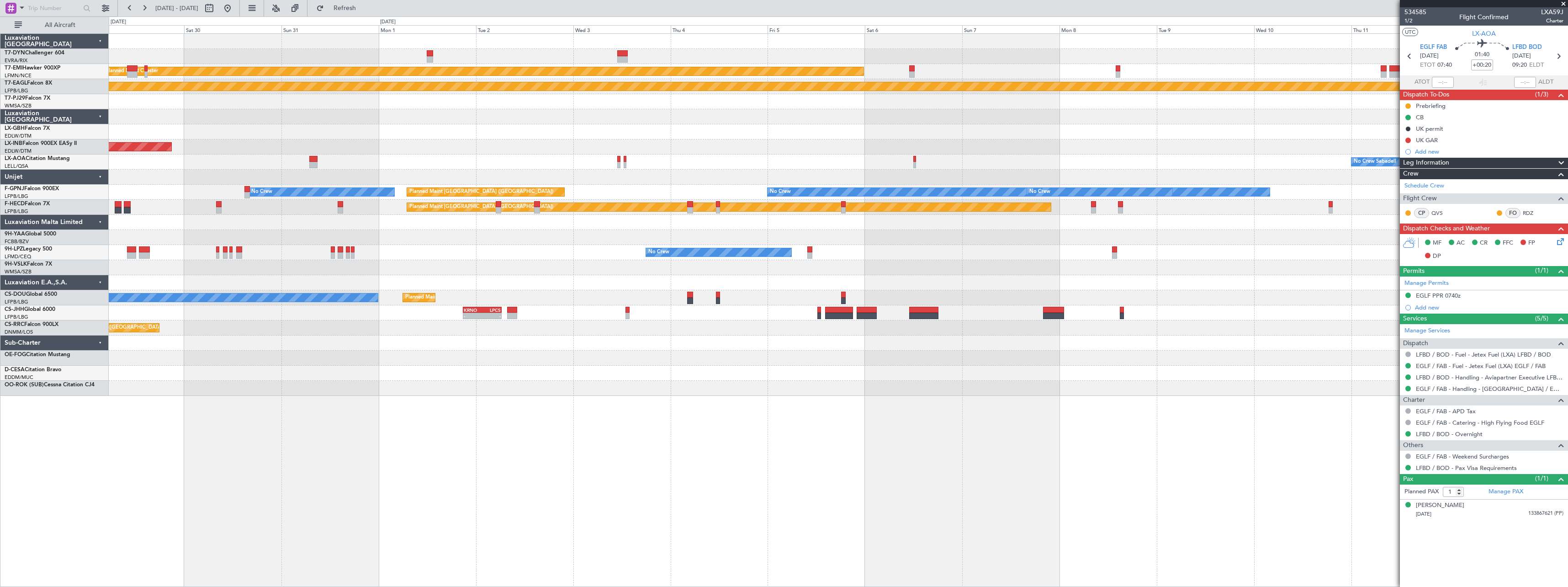
click at [399, 401] on div "AOG Maint Riga (Riga Intl) Planned Maint Chester Planned Maint Geneva (Cointrin…" at bounding box center [837, 310] width 1459 height 554
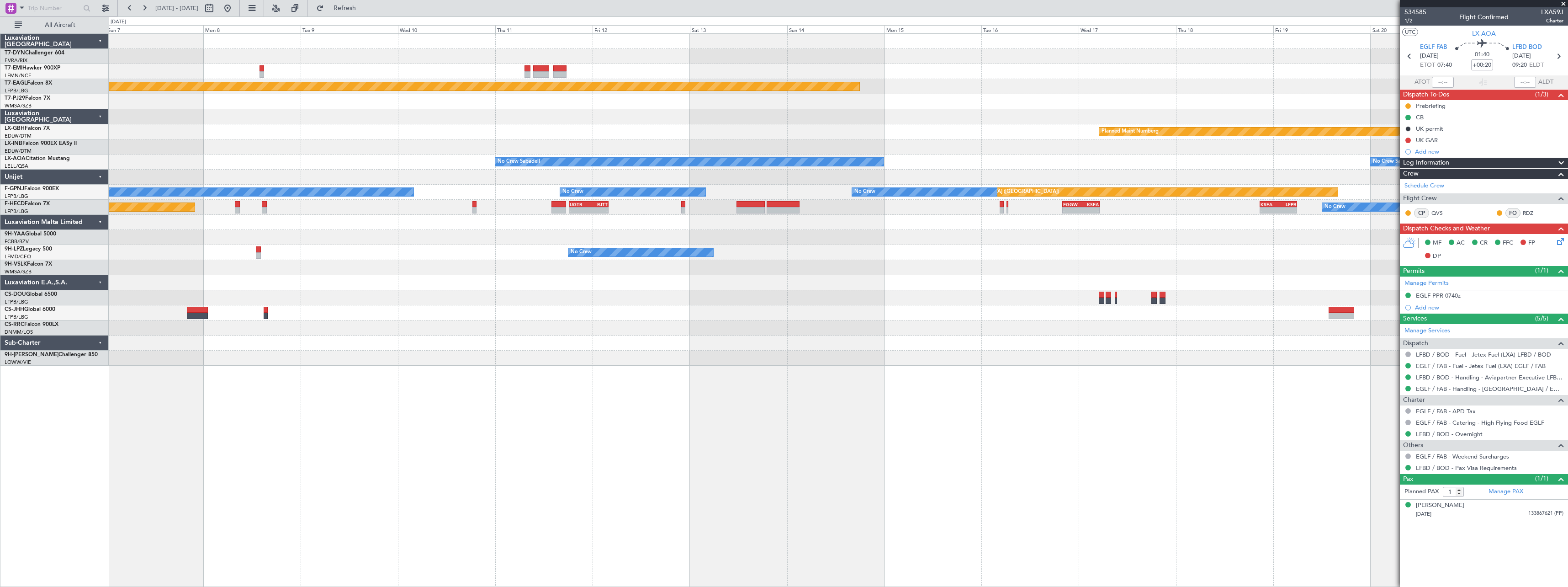
click at [518, 382] on div "Planned Maint Chester Planned Maint Geneva (Cointrin) Planned Maint Nurnberg No…" at bounding box center [837, 310] width 1459 height 554
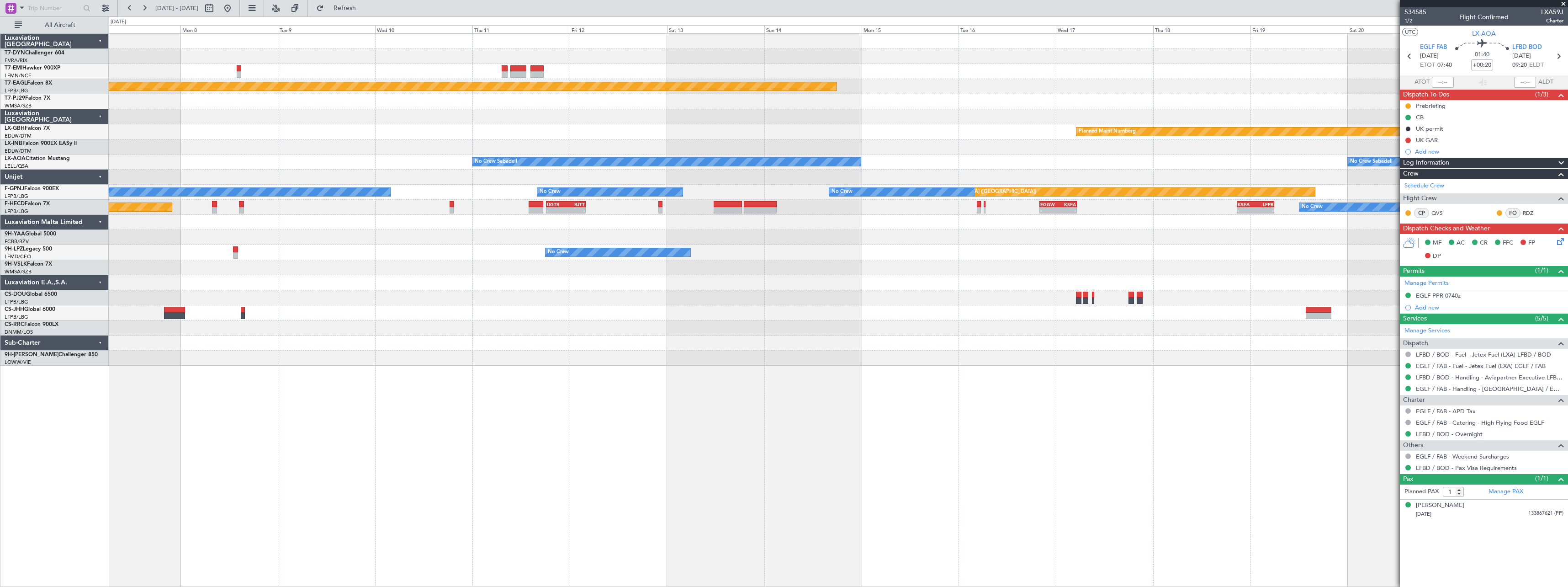
click at [447, 377] on div "Planned Maint Chester Planned Maint Geneva (Cointrin) Planned Maint Nurnberg No…" at bounding box center [837, 310] width 1459 height 554
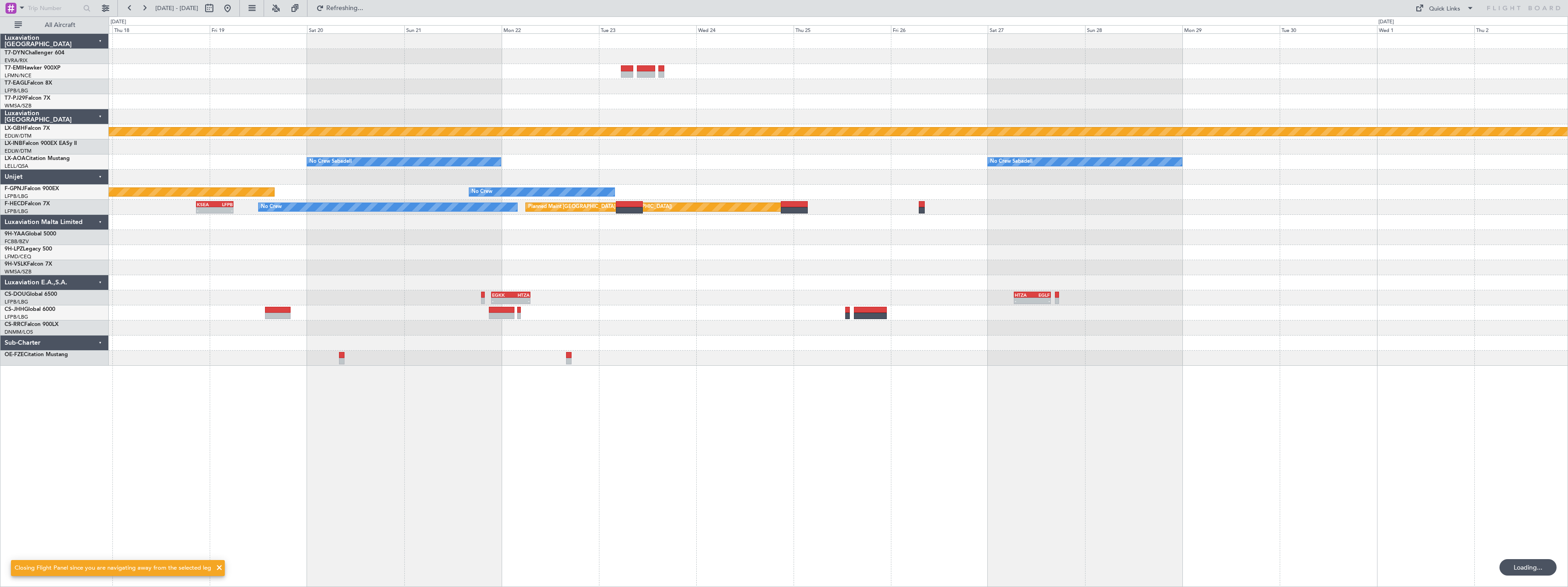
click at [469, 368] on div "Planned Maint Geneva (Cointrin) Planned Maint Nurnberg No Crew Sabadell No Crew…" at bounding box center [837, 310] width 1459 height 554
click at [217, 10] on button at bounding box center [209, 8] width 15 height 15
select select "9"
select select "2025"
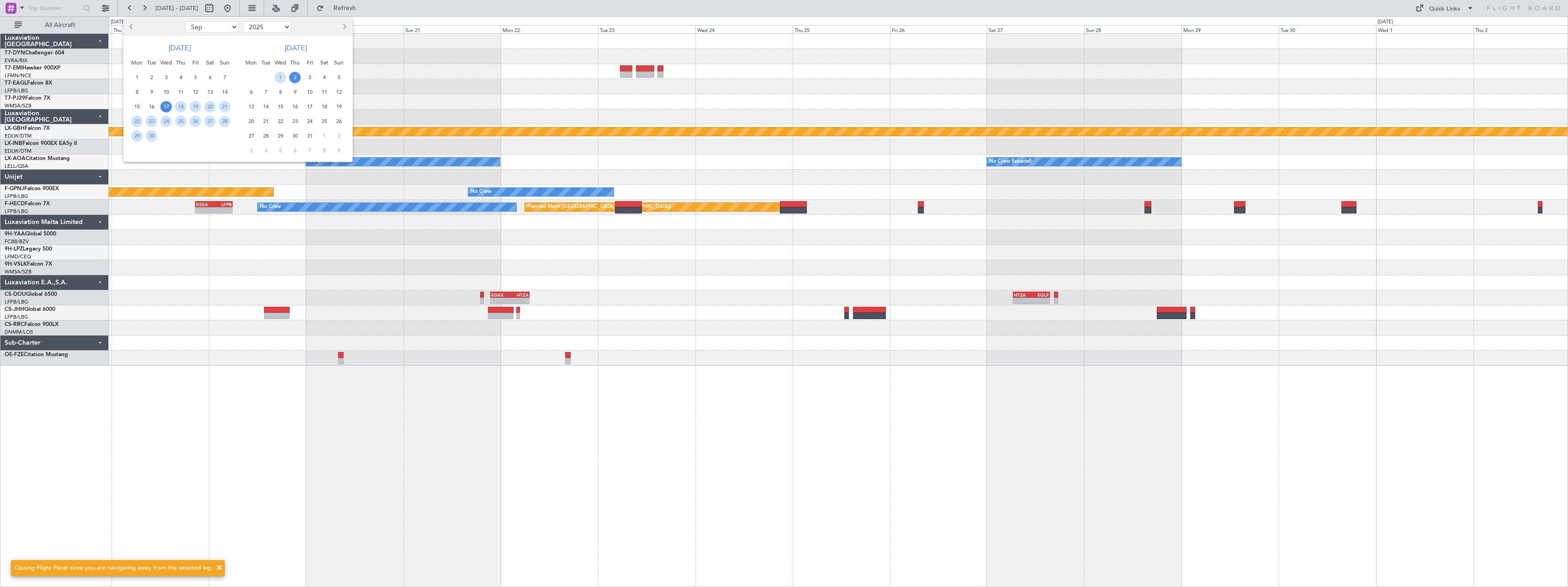
click at [216, 31] on select "Jan Feb Mar Apr May Jun Jul Aug Sep Oct Nov Dec" at bounding box center [212, 27] width 53 height 11
select select "11"
click at [185, 21] on select "Jan Feb Mar Apr May Jun Jul Aug Sep Oct Nov Dec" at bounding box center [212, 27] width 53 height 11
click at [209, 74] on span "1" at bounding box center [209, 77] width 11 height 11
click at [212, 107] on span "15" at bounding box center [209, 107] width 11 height 11
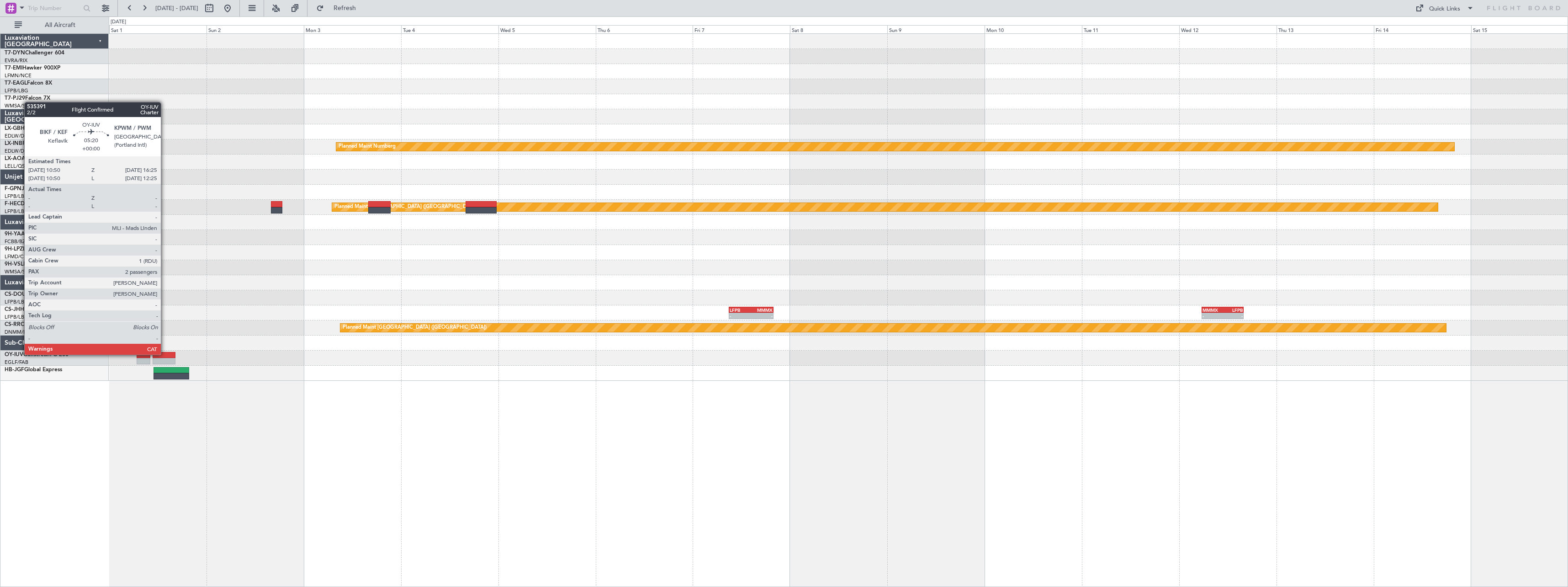
click at [165, 354] on div at bounding box center [163, 355] width 23 height 6
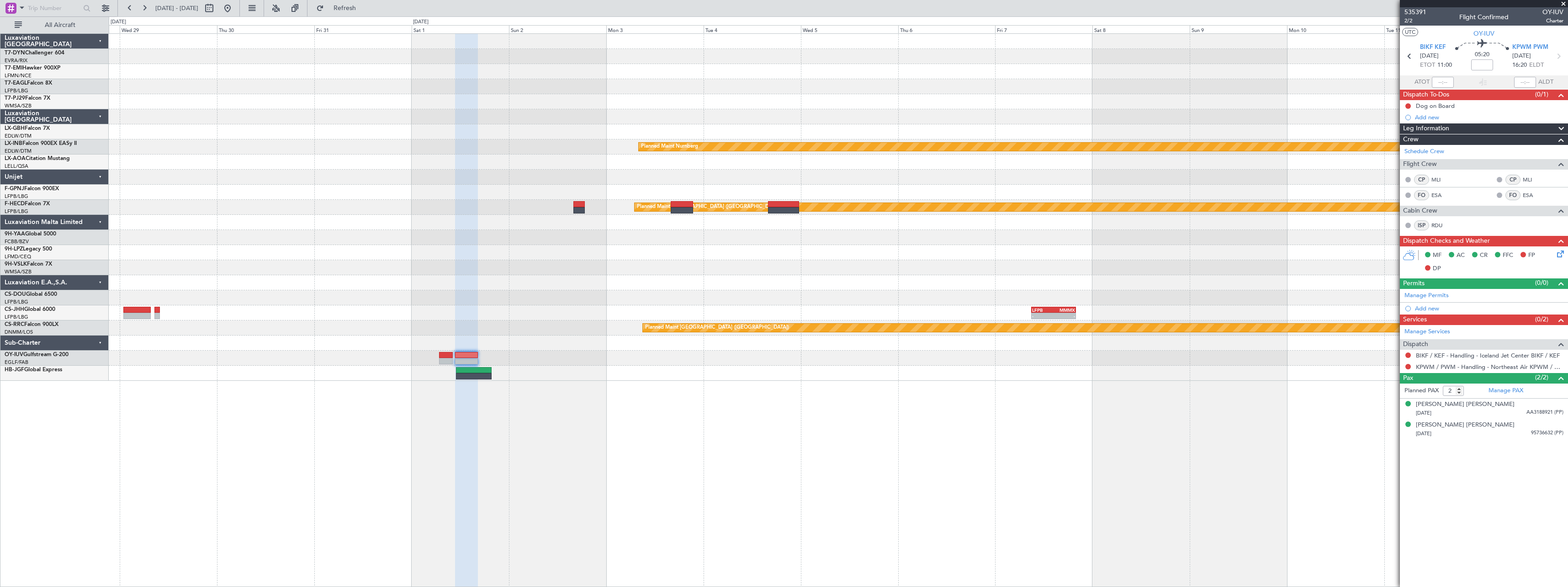
click at [1044, 417] on div "Planned Maint Nurnberg Planned Maint Paris (Le Bourget) - - LFPB 09:00 Z MMMX 2…" at bounding box center [837, 310] width 1459 height 554
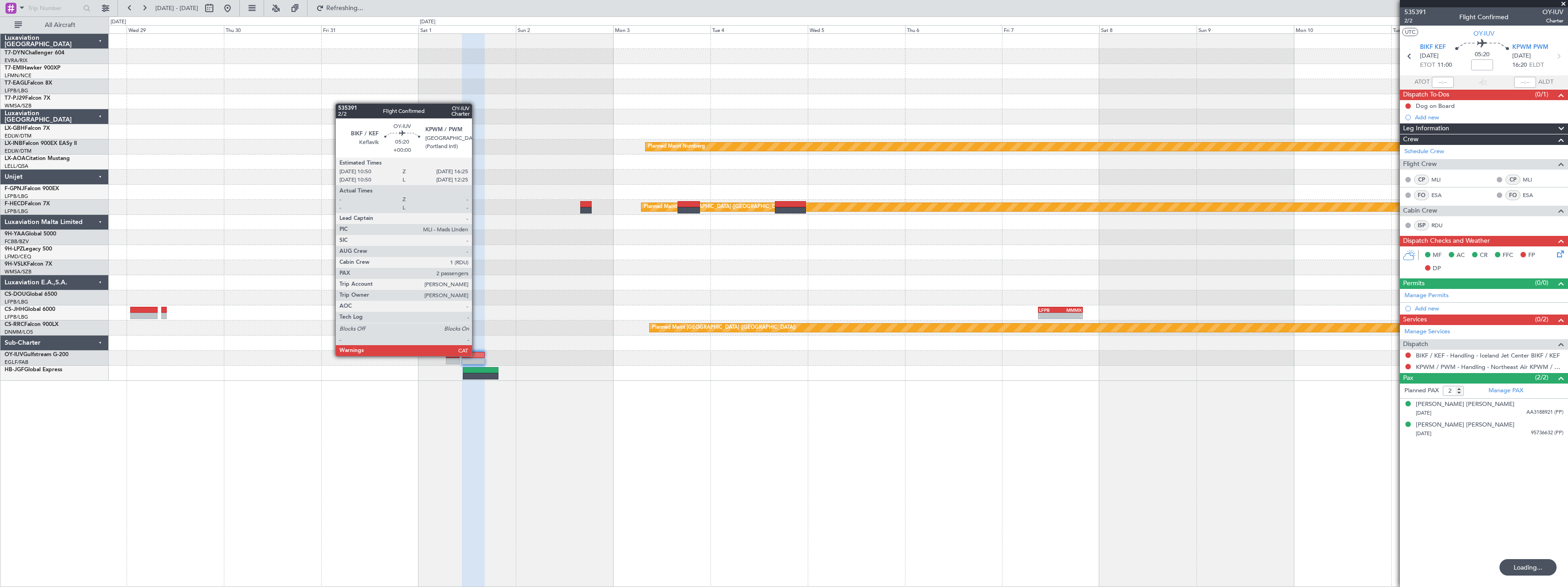
click at [476, 356] on div at bounding box center [473, 355] width 23 height 6
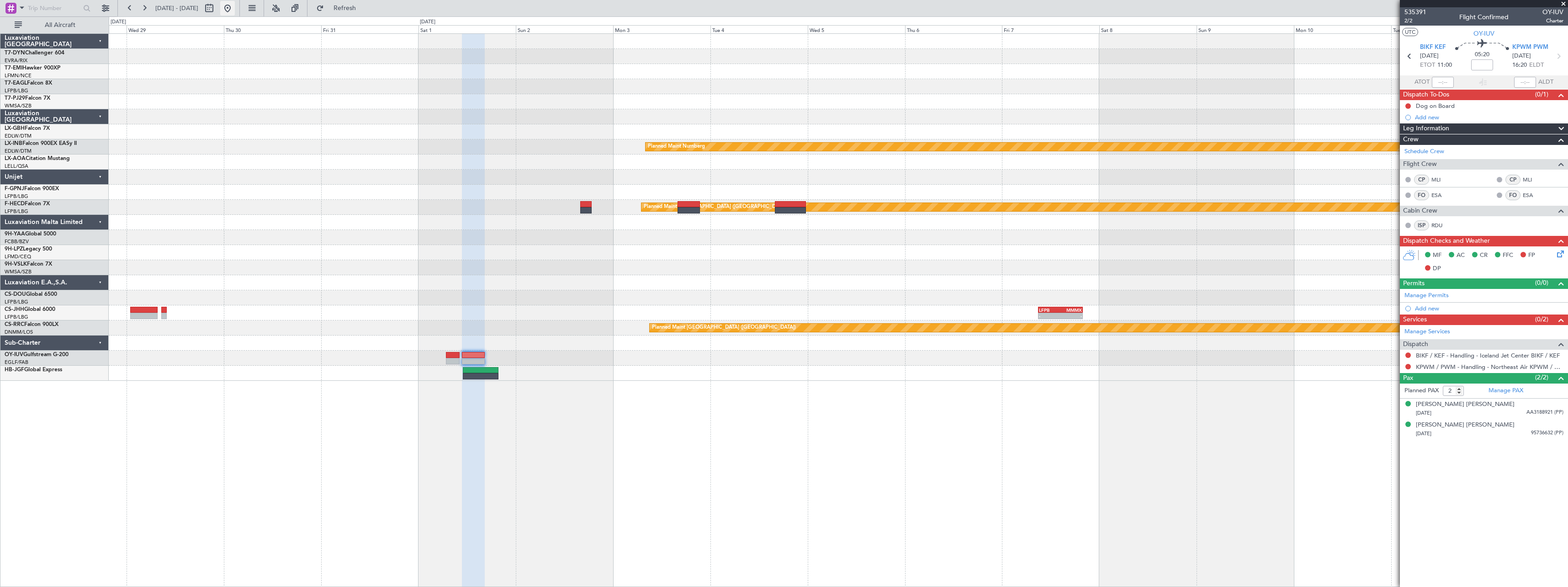
click at [235, 7] on button at bounding box center [228, 8] width 15 height 15
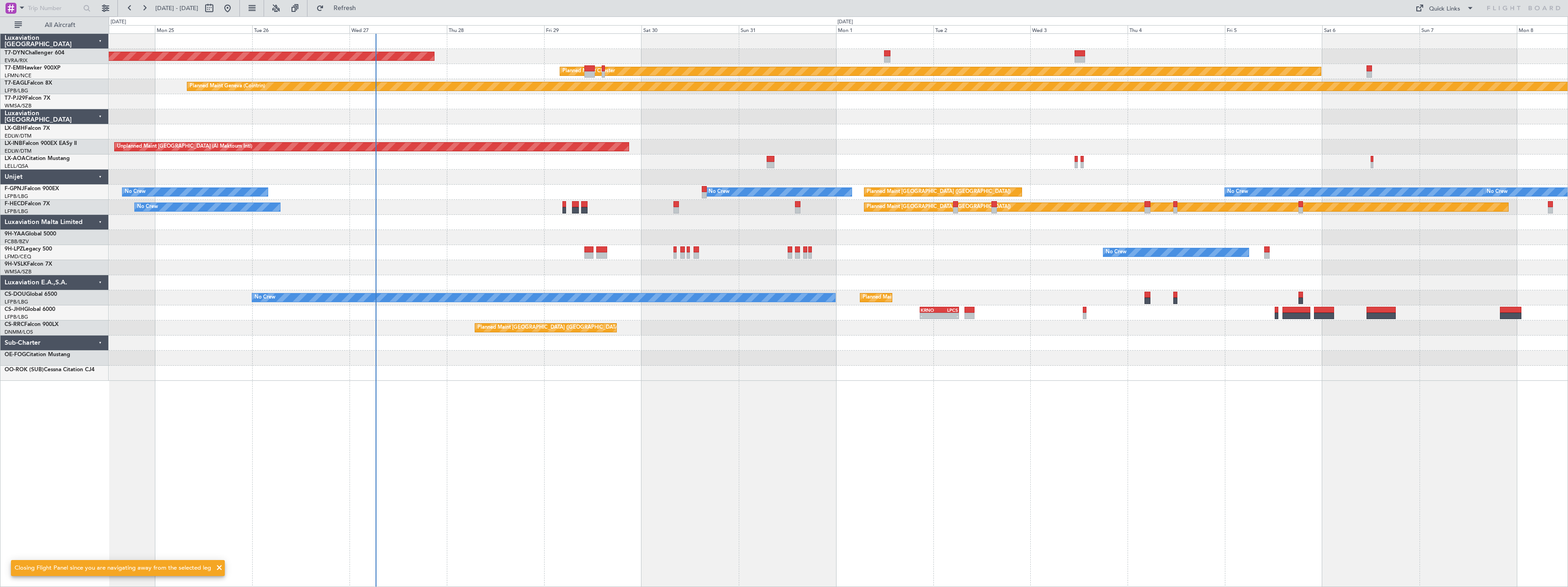
click at [449, 419] on div "AOG Maint Riga (Riga Intl) Planned Maint Basel-Mulhouse Planned Maint Chester P…" at bounding box center [837, 310] width 1459 height 554
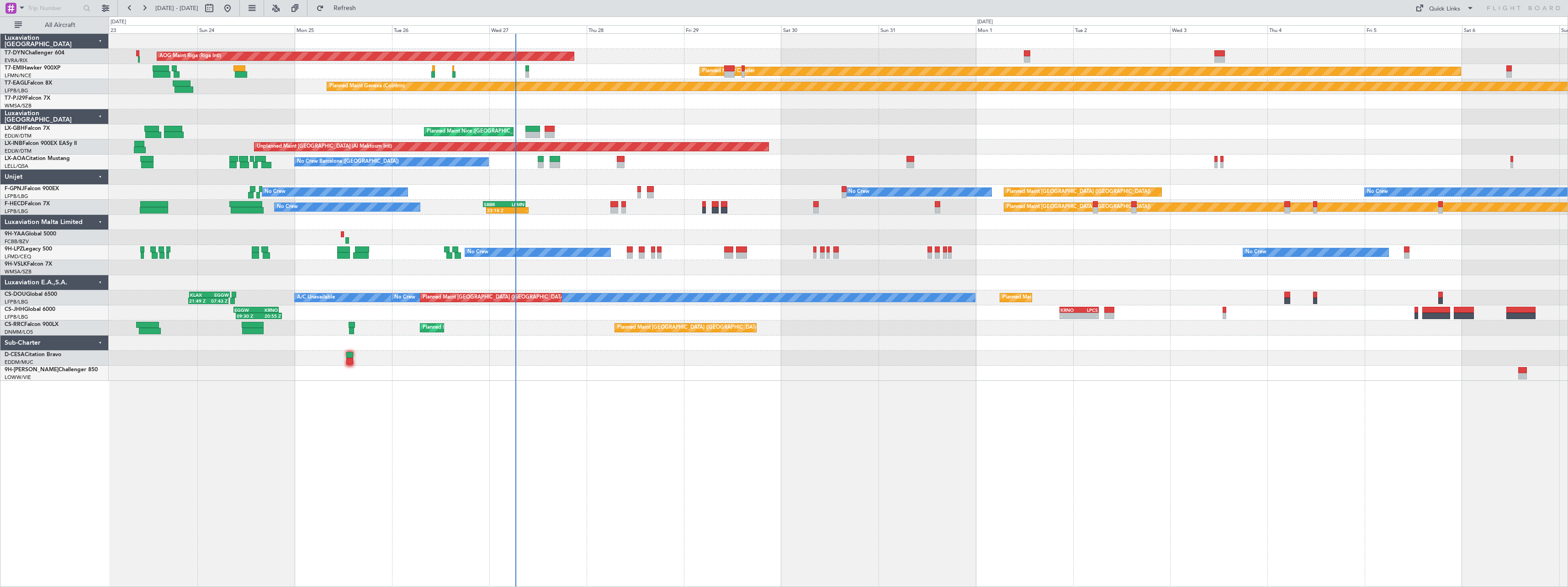
click at [599, 379] on div "AOG Maint Riga (Riga Intl) Planned Maint Basel-Mulhouse Planned Maint Chester P…" at bounding box center [837, 310] width 1459 height 554
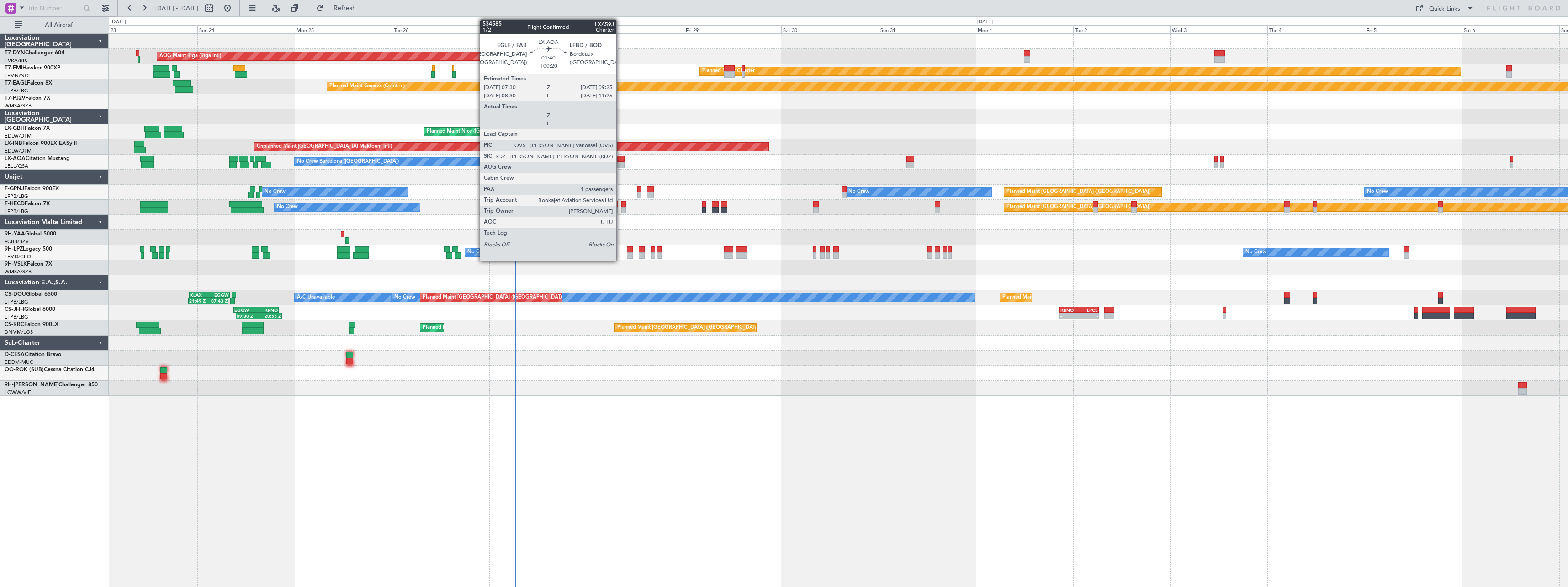
click at [621, 164] on div at bounding box center [621, 164] width 8 height 6
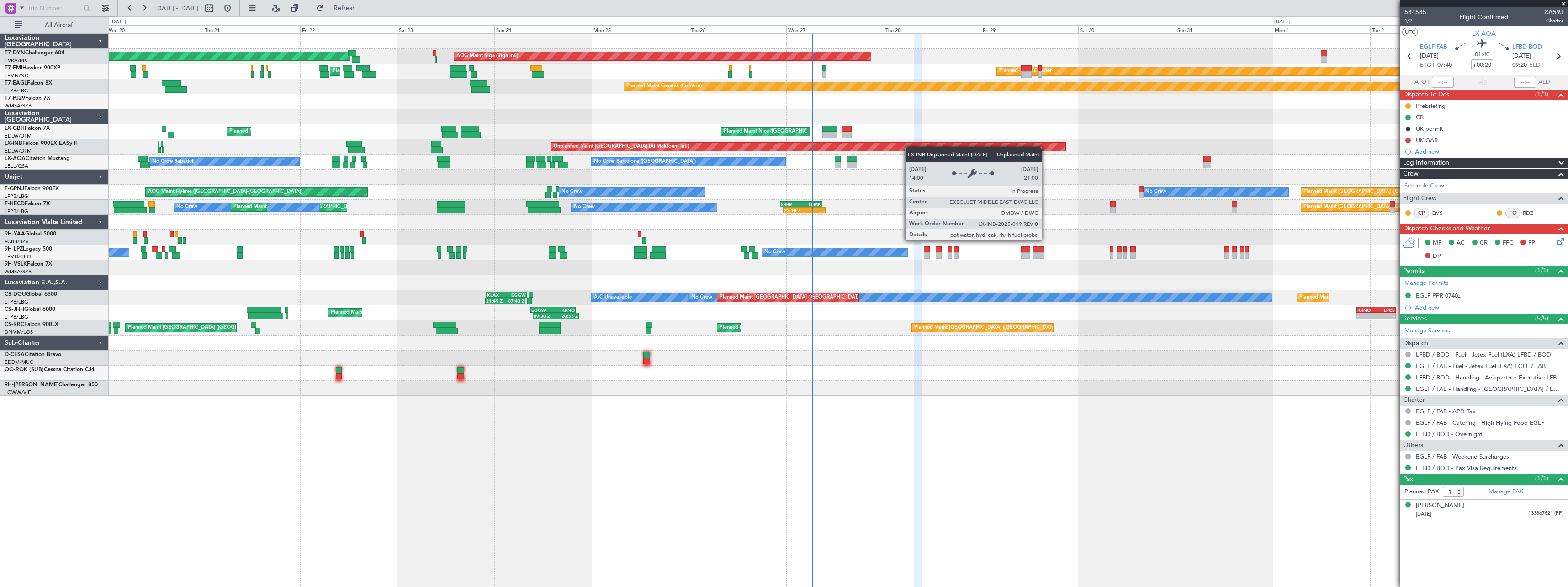
click at [951, 151] on div "AOG Maint Riga (Riga Intl) Planned Maint Basel-Mulhouse Planned Maint Chester P…" at bounding box center [837, 215] width 1459 height 362
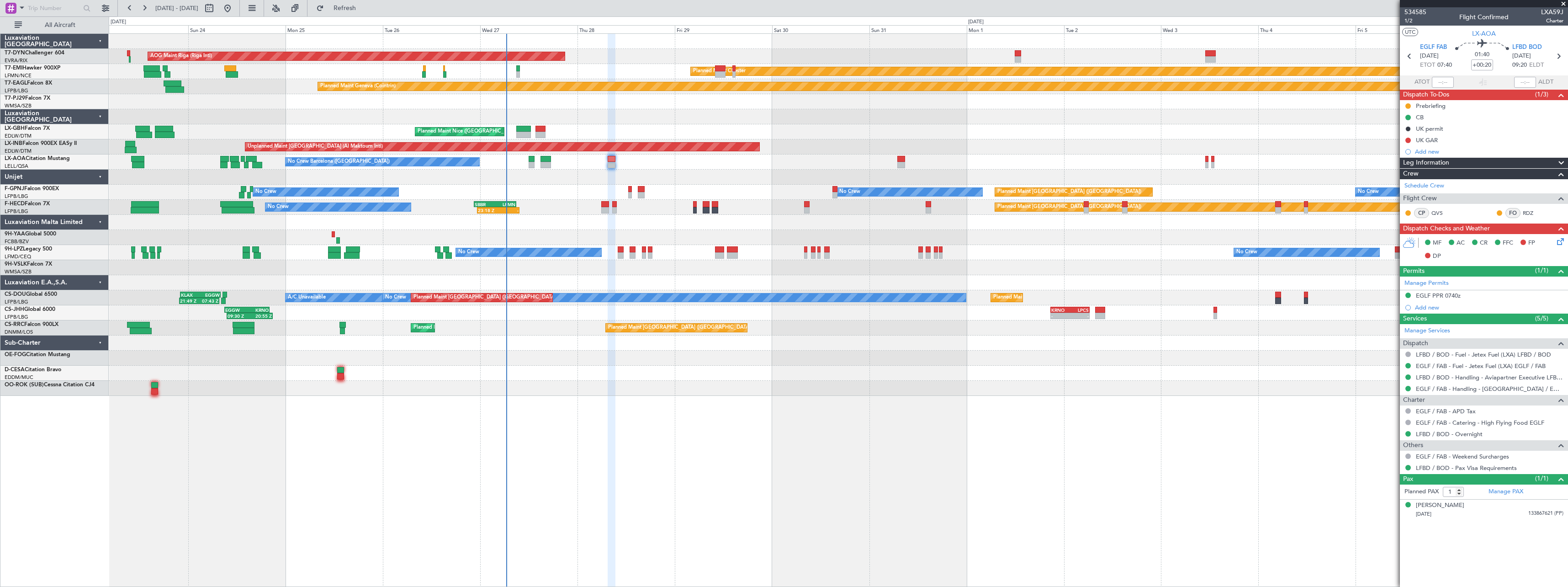
click at [570, 107] on div at bounding box center [837, 101] width 1459 height 15
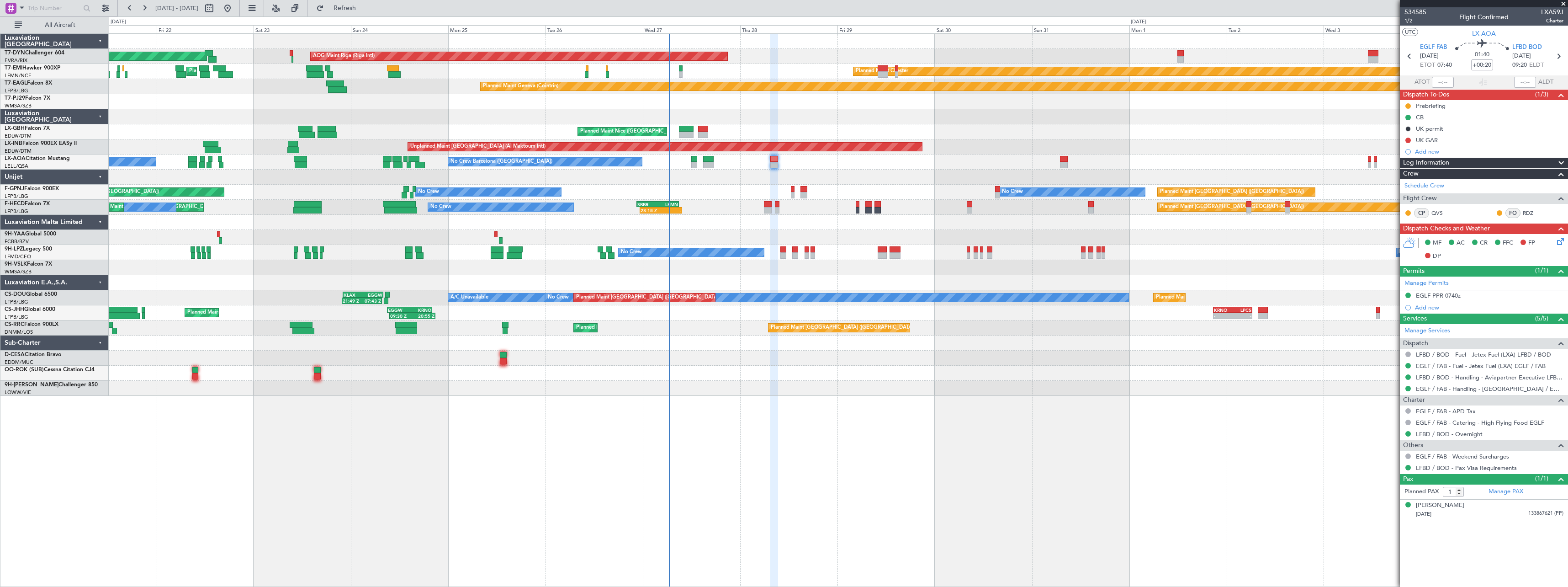
click at [861, 110] on div at bounding box center [837, 117] width 1459 height 15
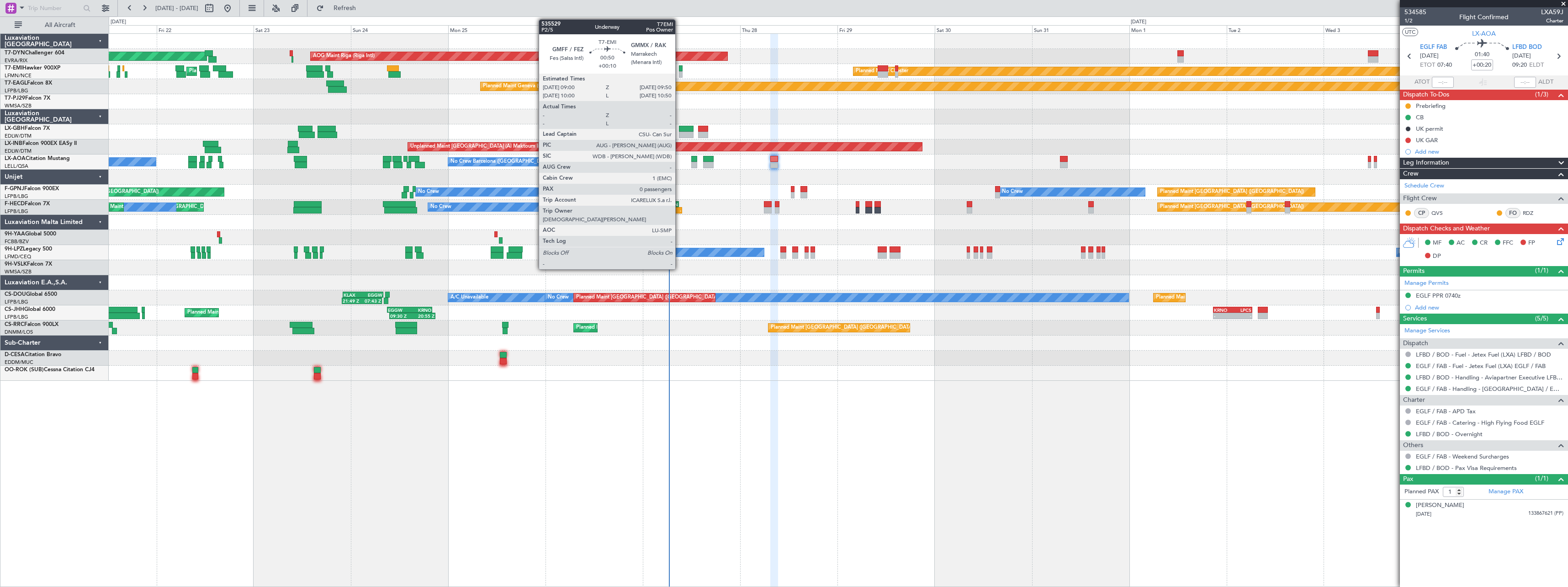
click at [679, 72] on div at bounding box center [680, 74] width 4 height 6
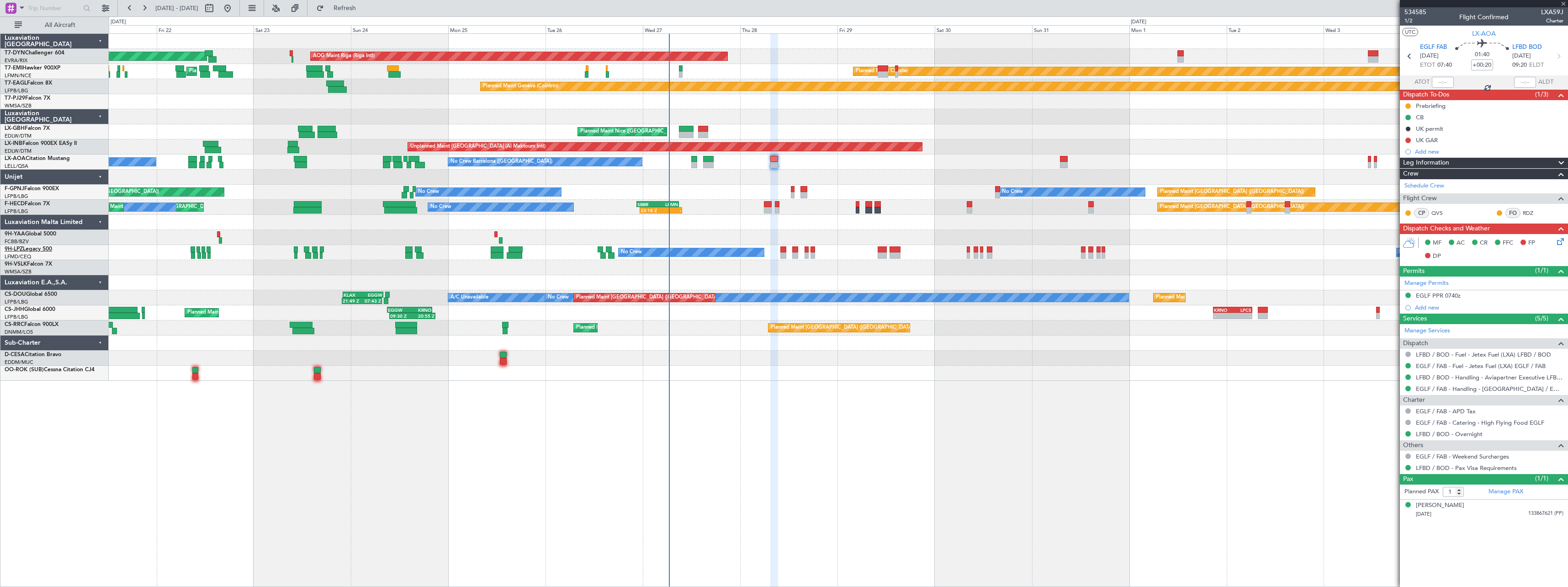
type input "+00:10"
type input "0"
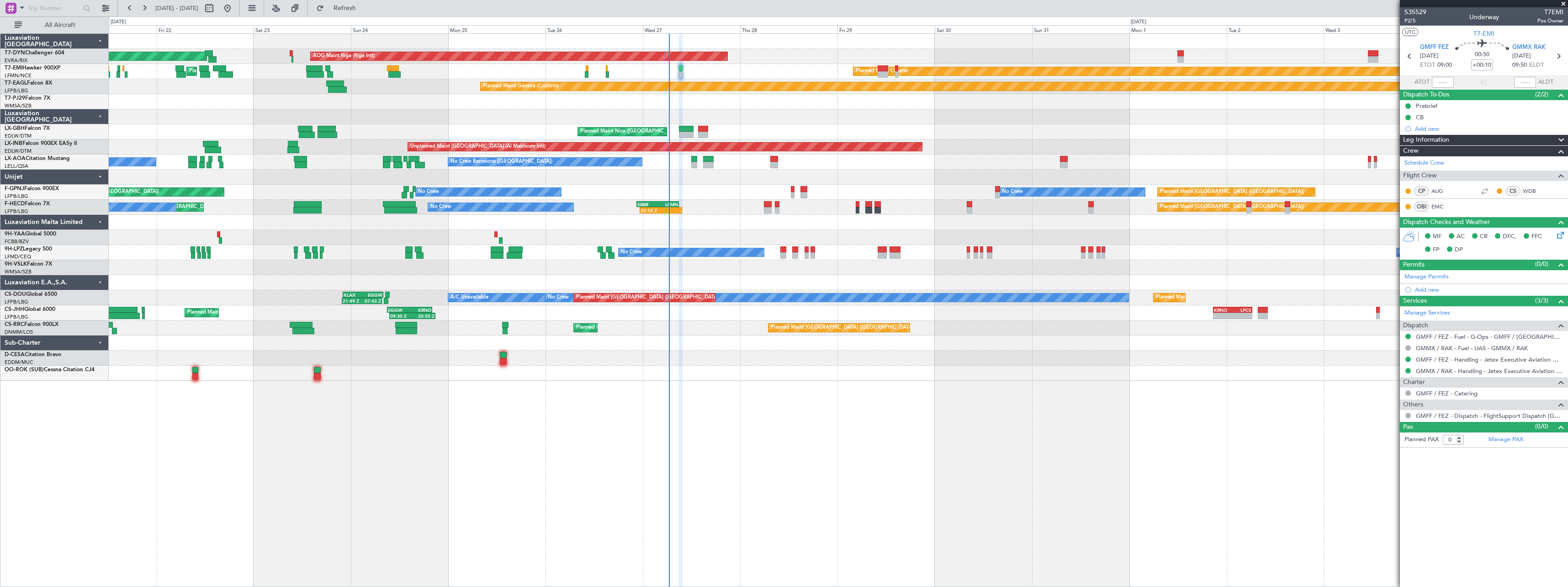
click at [941, 356] on div at bounding box center [837, 358] width 1459 height 15
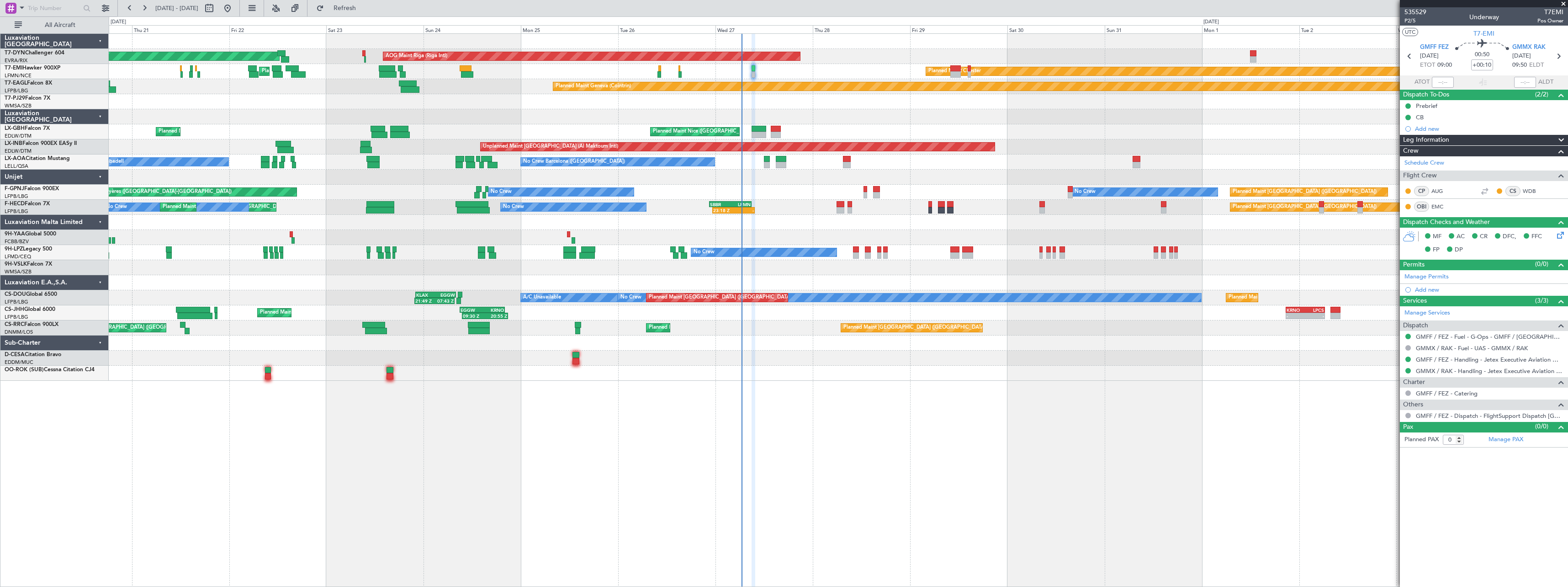
click at [1092, 371] on div at bounding box center [837, 373] width 1459 height 15
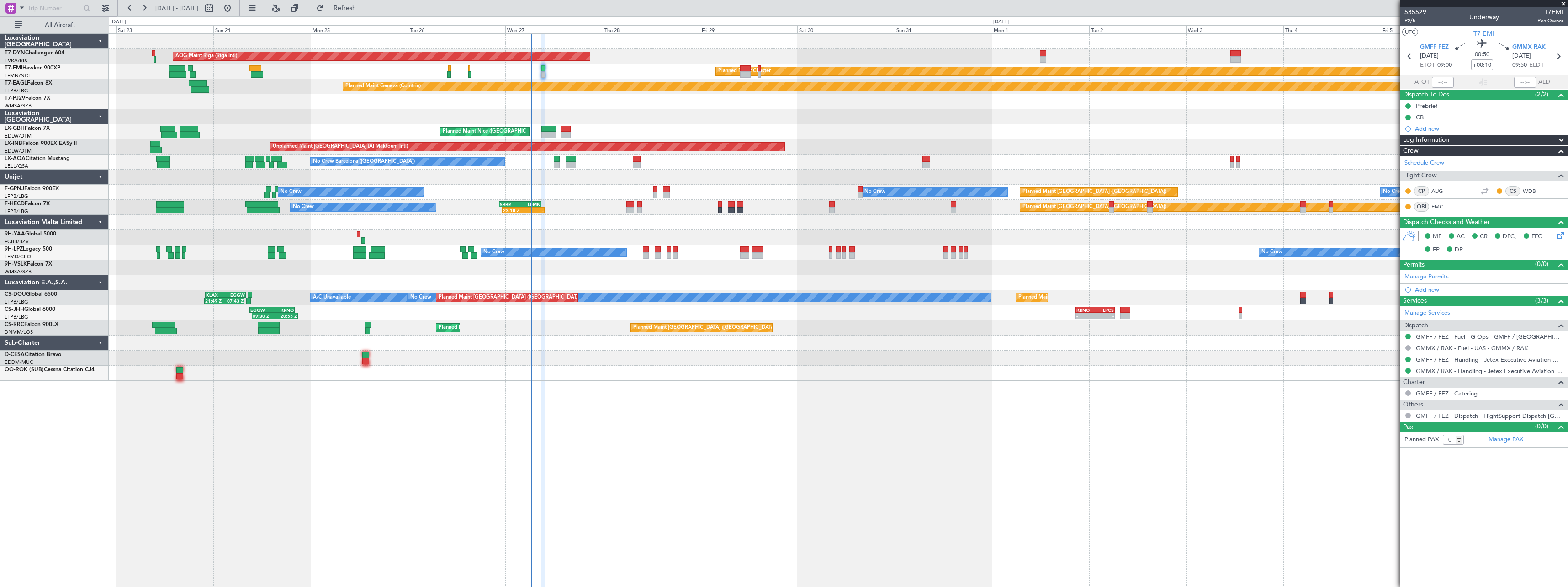
click at [640, 281] on div "AOG Maint Riga (Riga Intl) Planned Maint Basel-Mulhouse Planned Maint Chester P…" at bounding box center [837, 208] width 1459 height 347
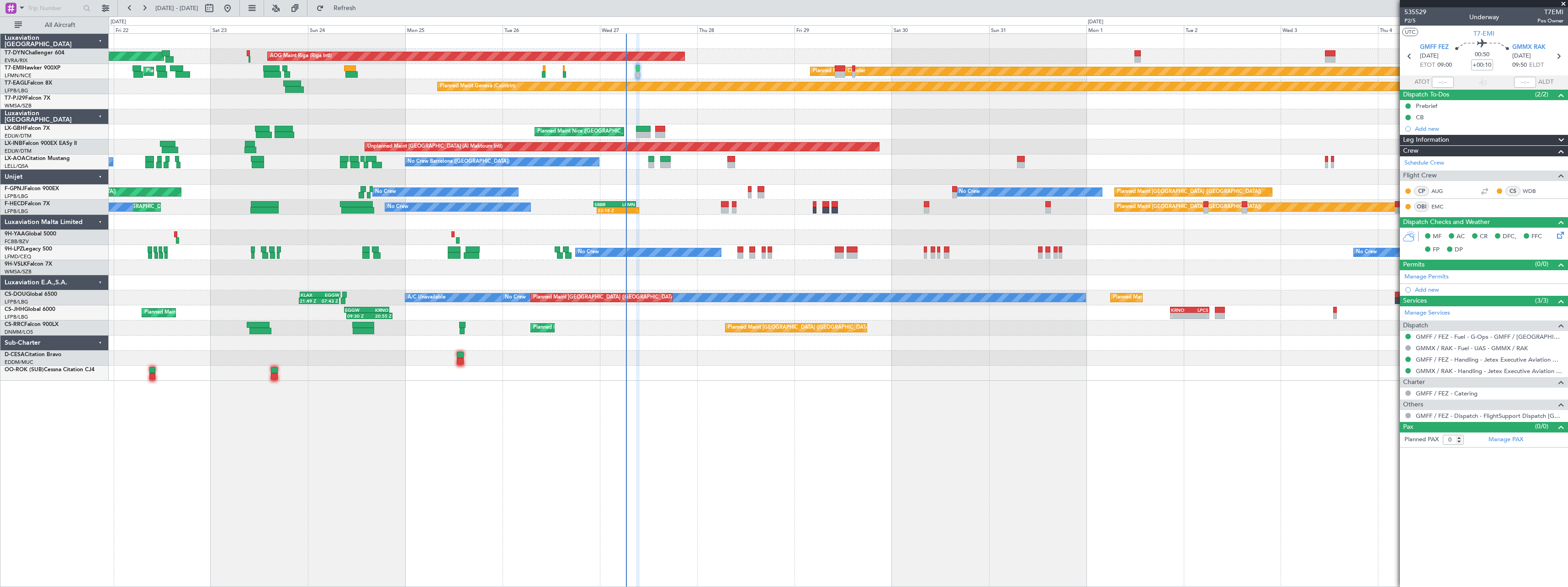
click at [711, 411] on div "AOG Maint Riga (Riga Intl) Planned Maint Basel-Mulhouse Planned Maint Chester P…" at bounding box center [837, 310] width 1459 height 554
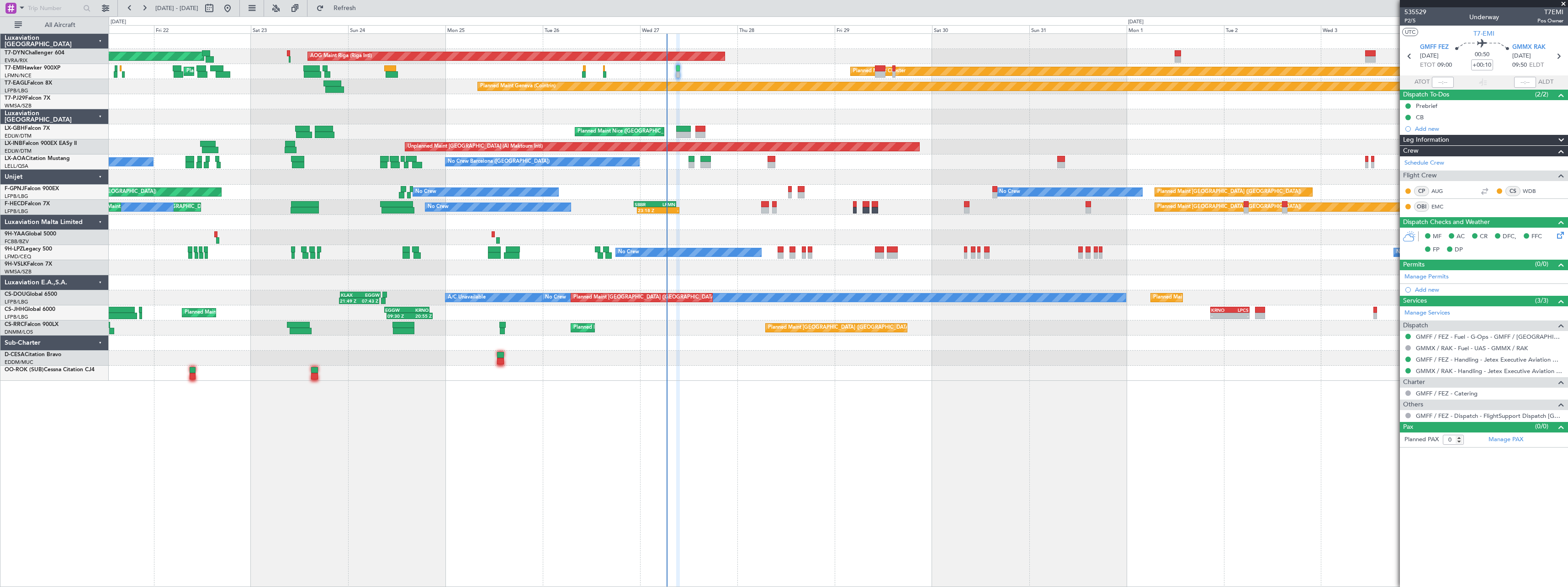
click at [944, 387] on div "AOG Maint Riga (Riga Intl) Planned Maint Basel-Mulhouse Planned Maint Chester P…" at bounding box center [837, 310] width 1459 height 554
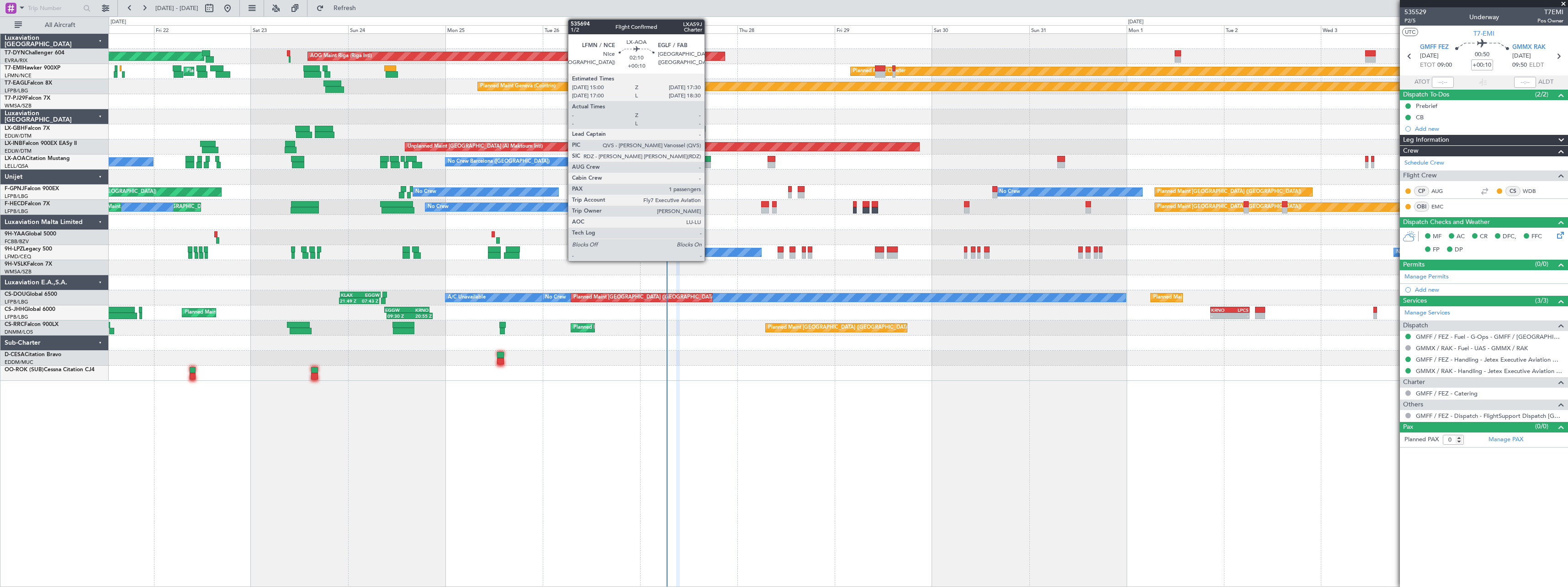
click at [709, 161] on div at bounding box center [705, 159] width 10 height 6
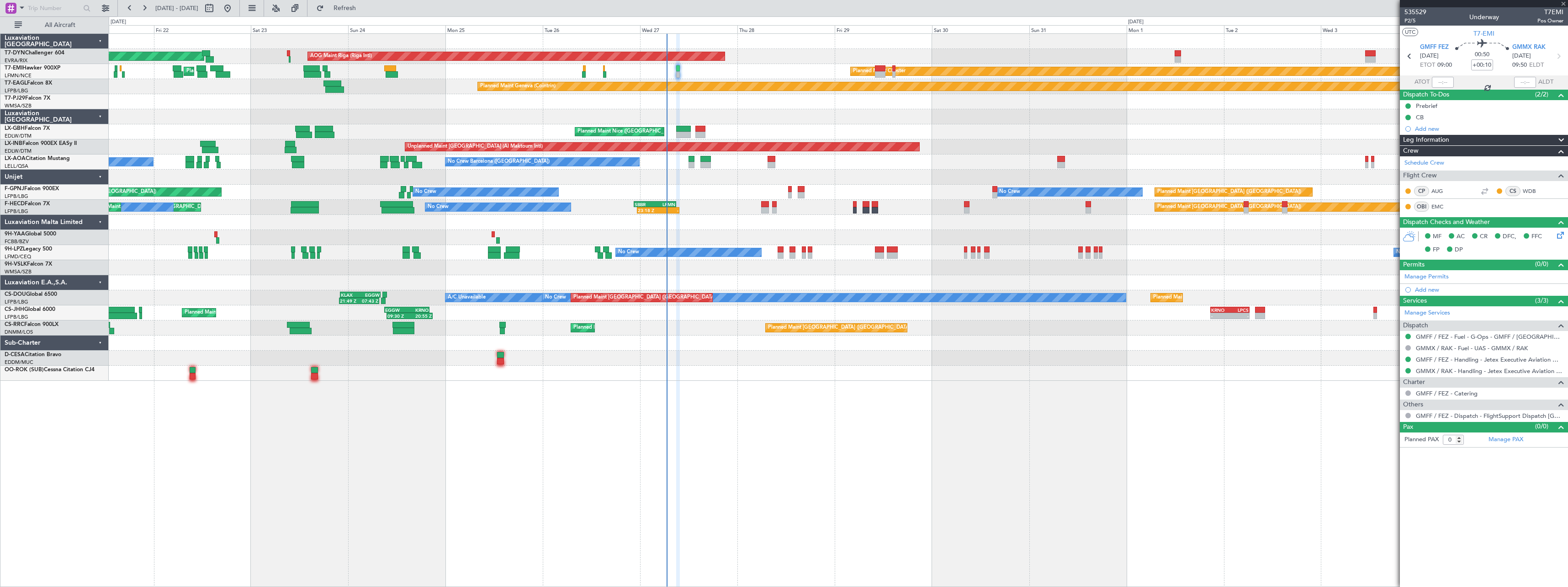
type input "1"
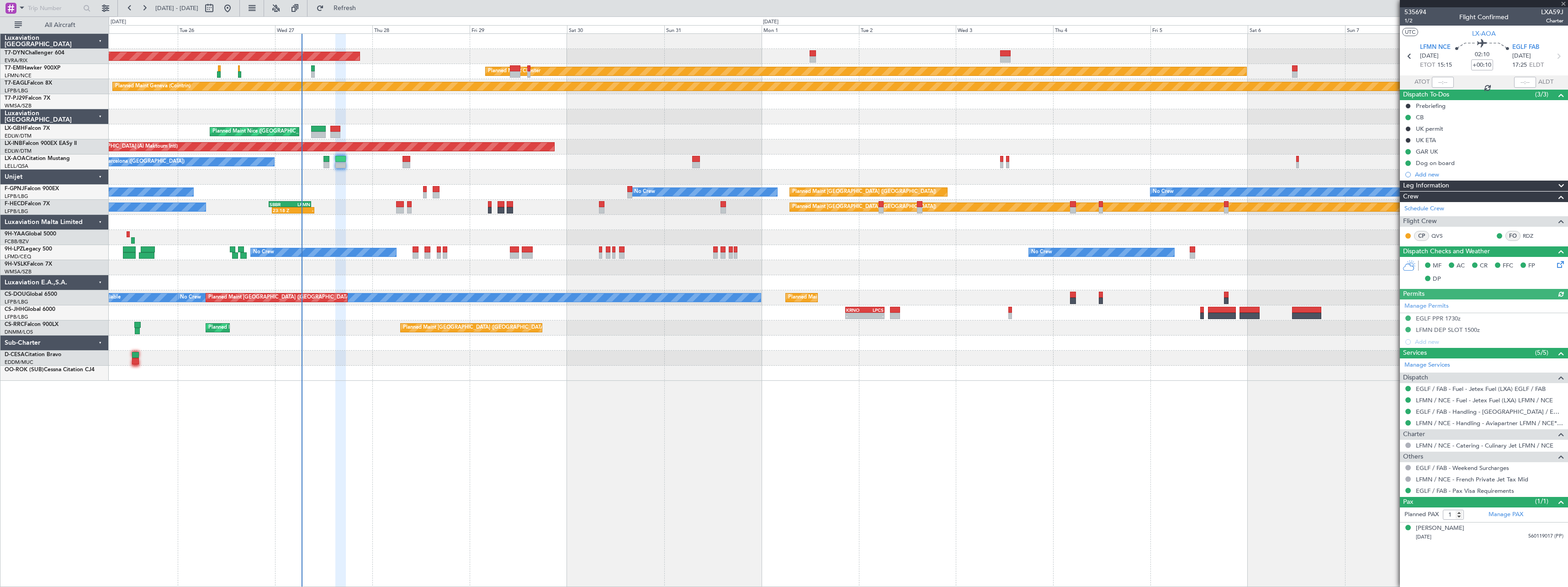
click at [596, 382] on div "AOG Maint Riga (Riga Intl) Planned Maint Basel-Mulhouse Planned Maint Chester P…" at bounding box center [837, 310] width 1459 height 554
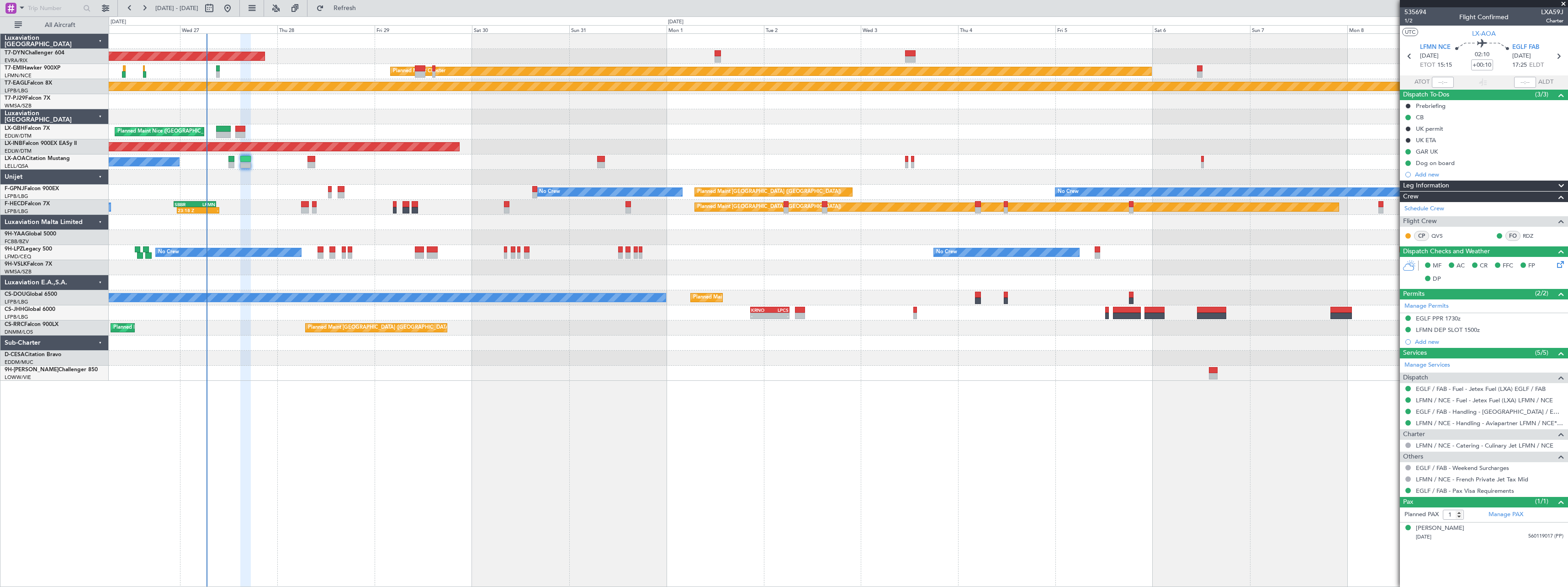
click at [603, 332] on div "Planned Maint Paris (Le Bourget) Planned Maint Paris (Le Bourget)" at bounding box center [837, 328] width 1459 height 15
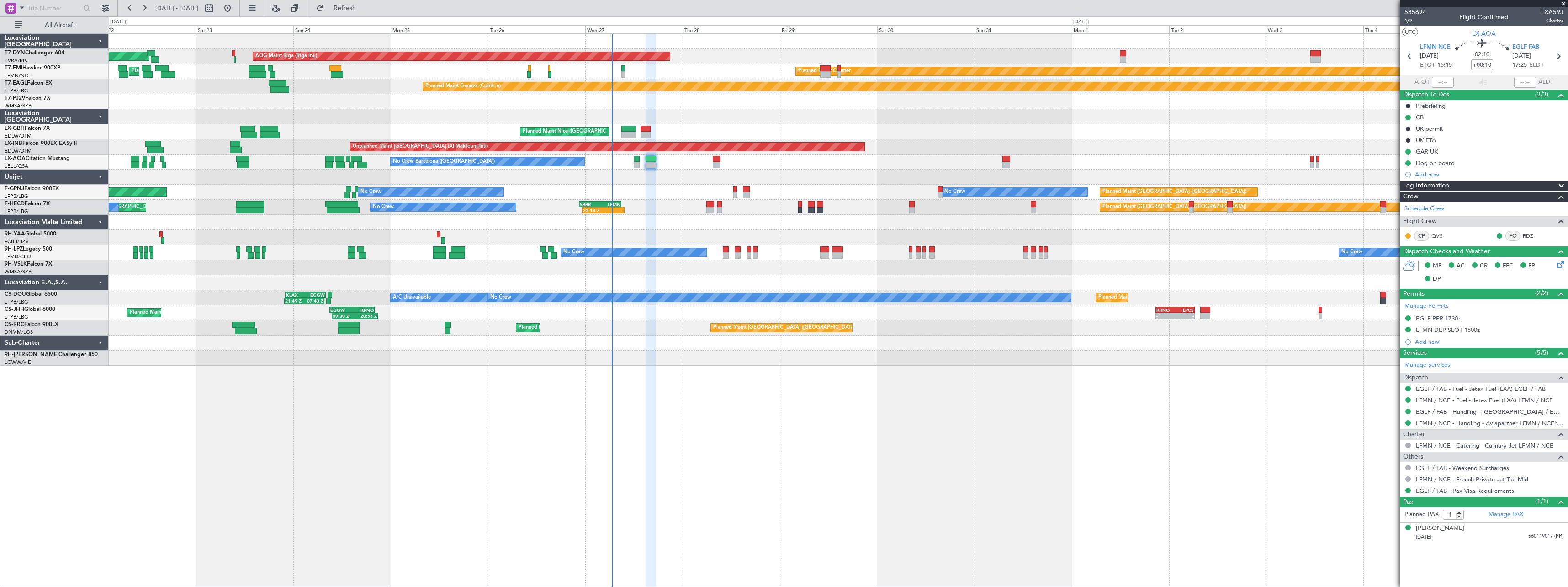
click at [1070, 121] on div at bounding box center [837, 117] width 1459 height 15
click at [700, 389] on div "AOG Maint Riga (Riga Intl) Planned Maint Basel-Mulhouse Planned Maint Chester P…" at bounding box center [837, 310] width 1459 height 554
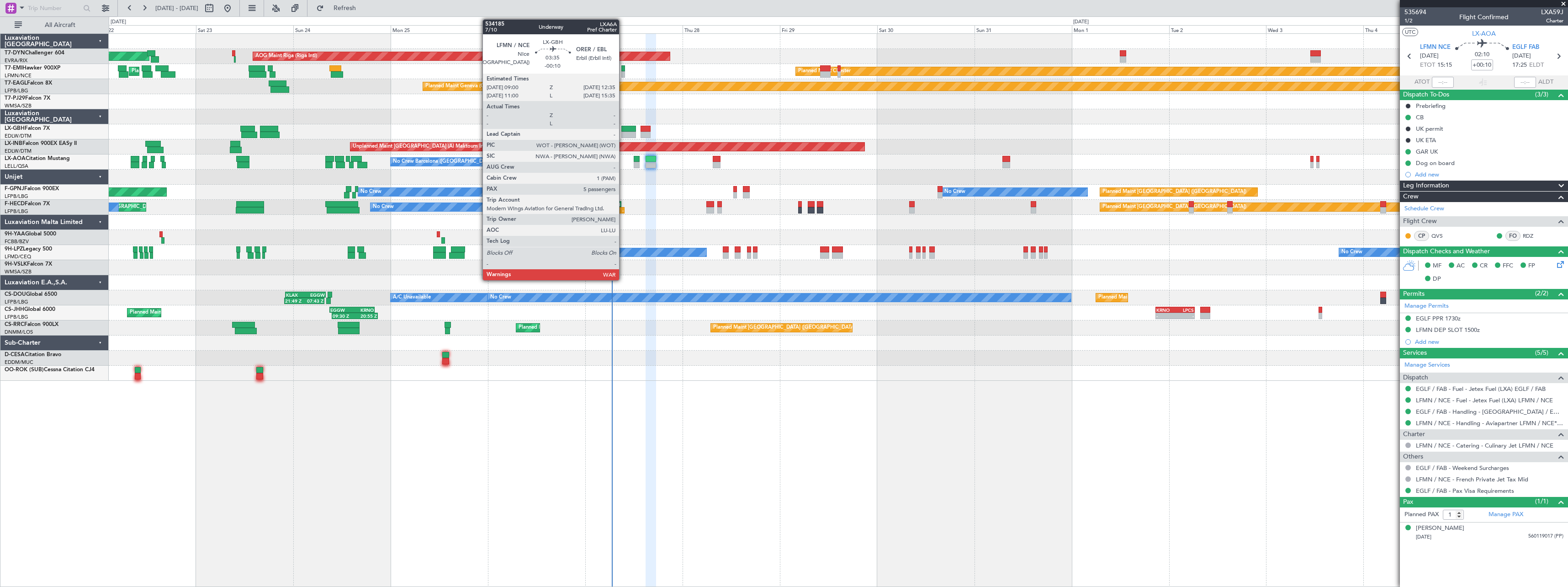
click at [623, 130] on div at bounding box center [629, 129] width 15 height 6
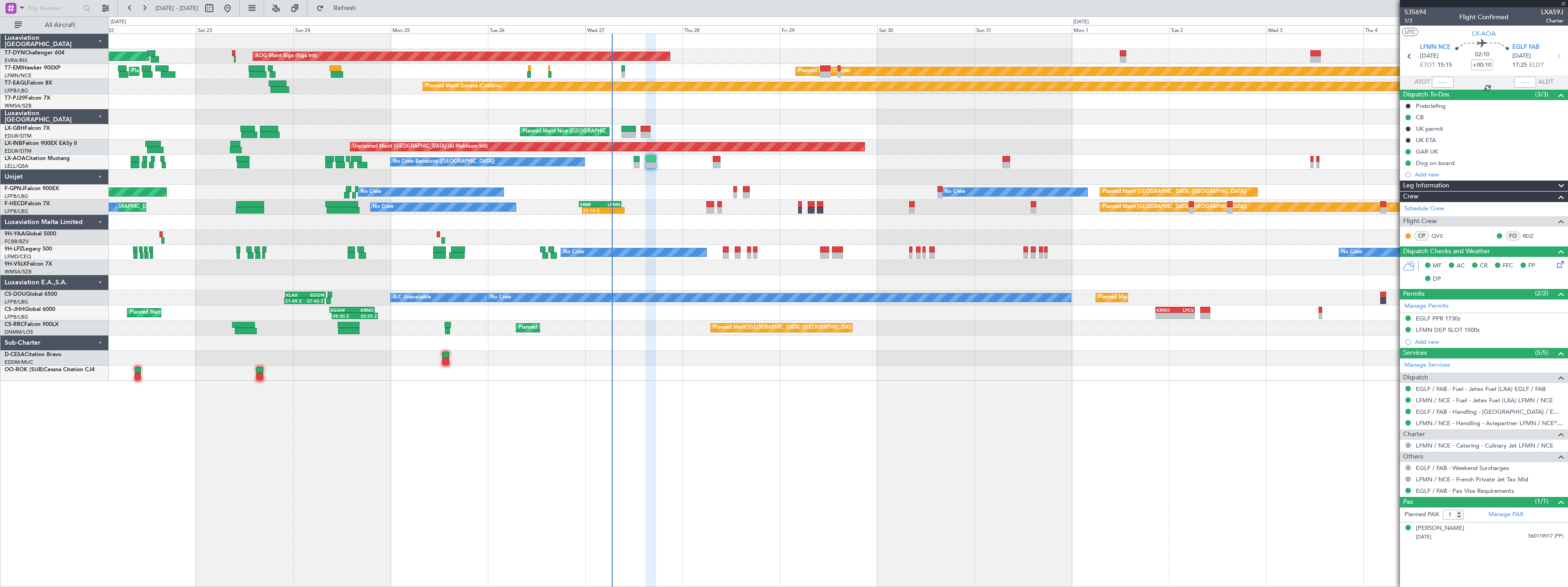
type input "-00:10"
type input "5"
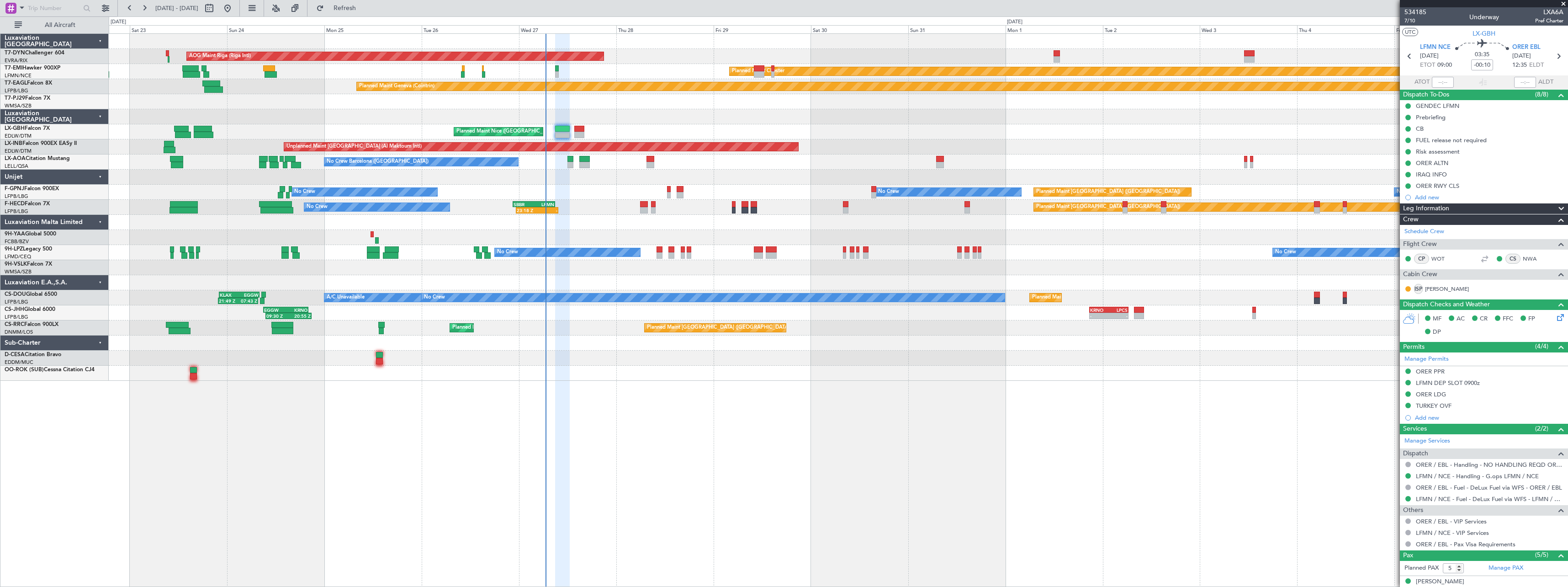
click at [607, 195] on div "No Crew Planned Maint Paris (Le Bourget) No Crew No Crew AOG Maint Hyères (Toul…" at bounding box center [837, 192] width 1459 height 15
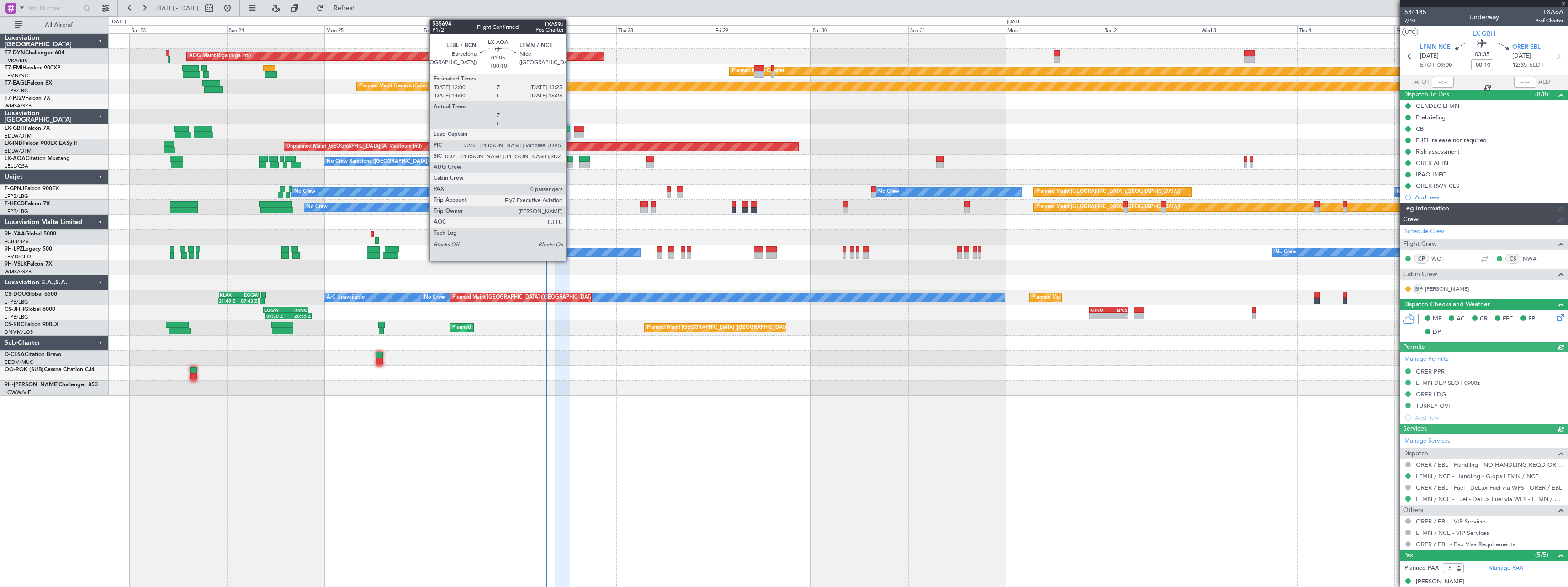
click at [570, 165] on div at bounding box center [570, 164] width 6 height 6
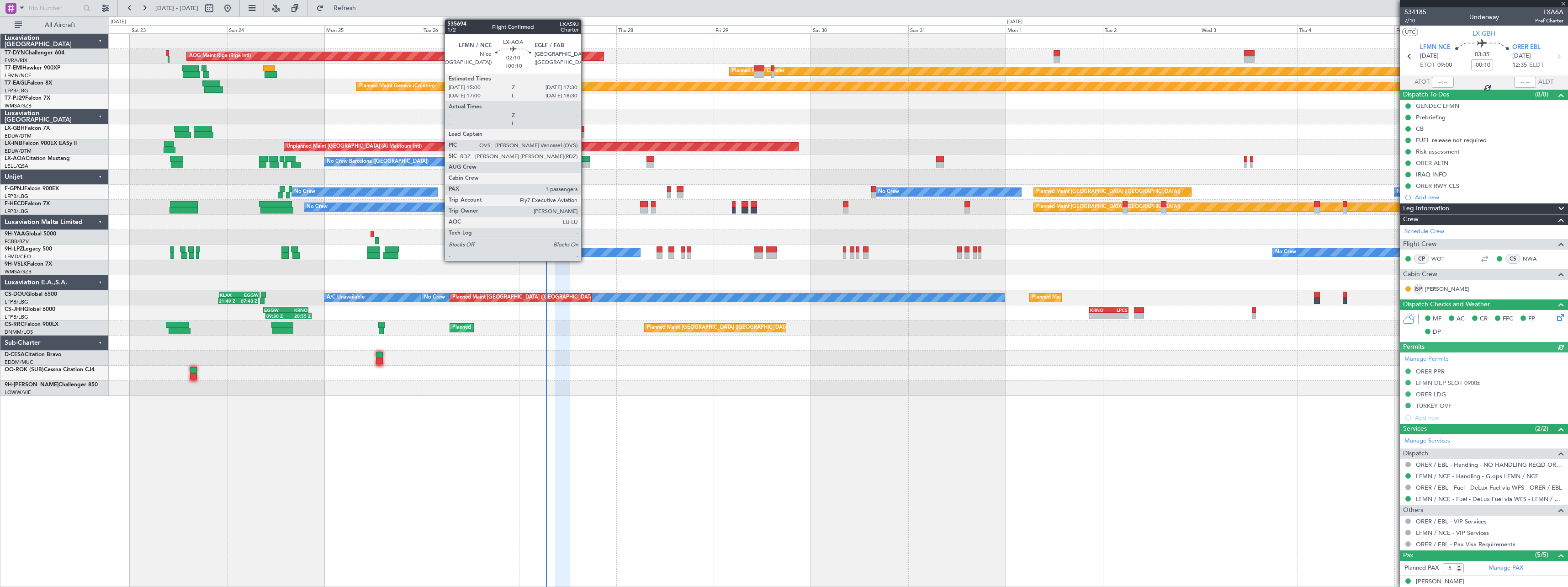
type input "+00:10"
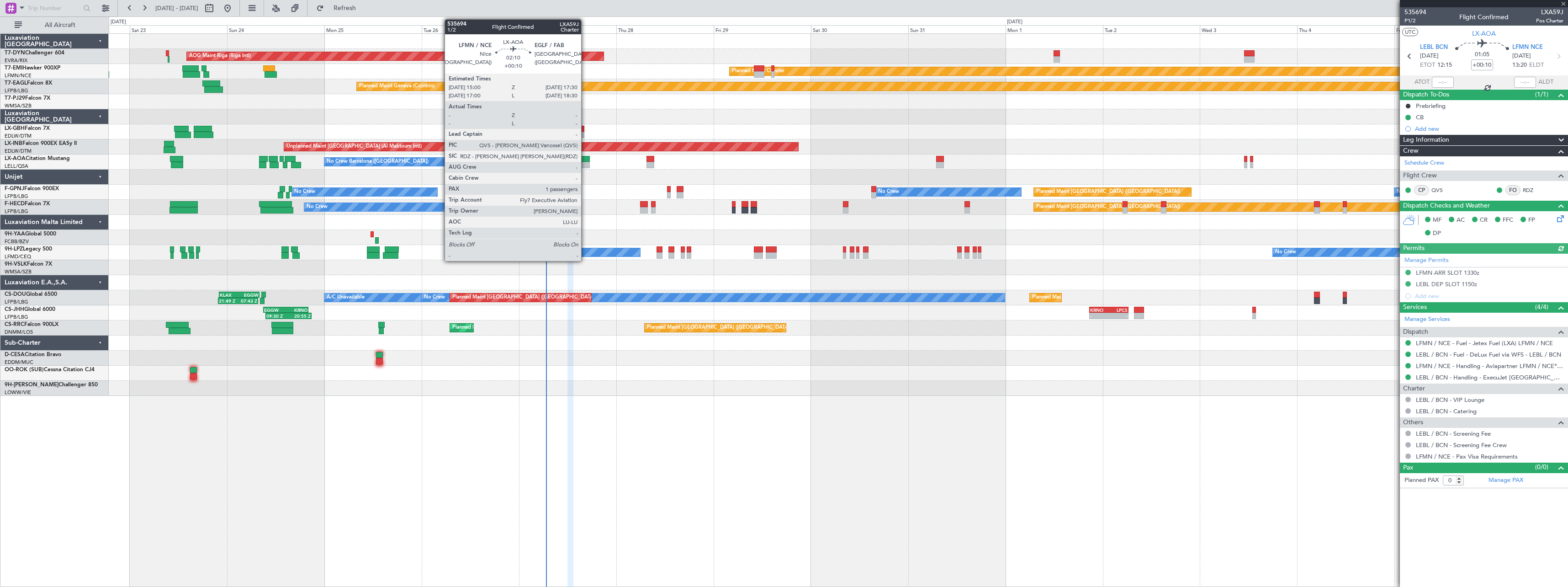
click at [585, 161] on div at bounding box center [584, 159] width 10 height 6
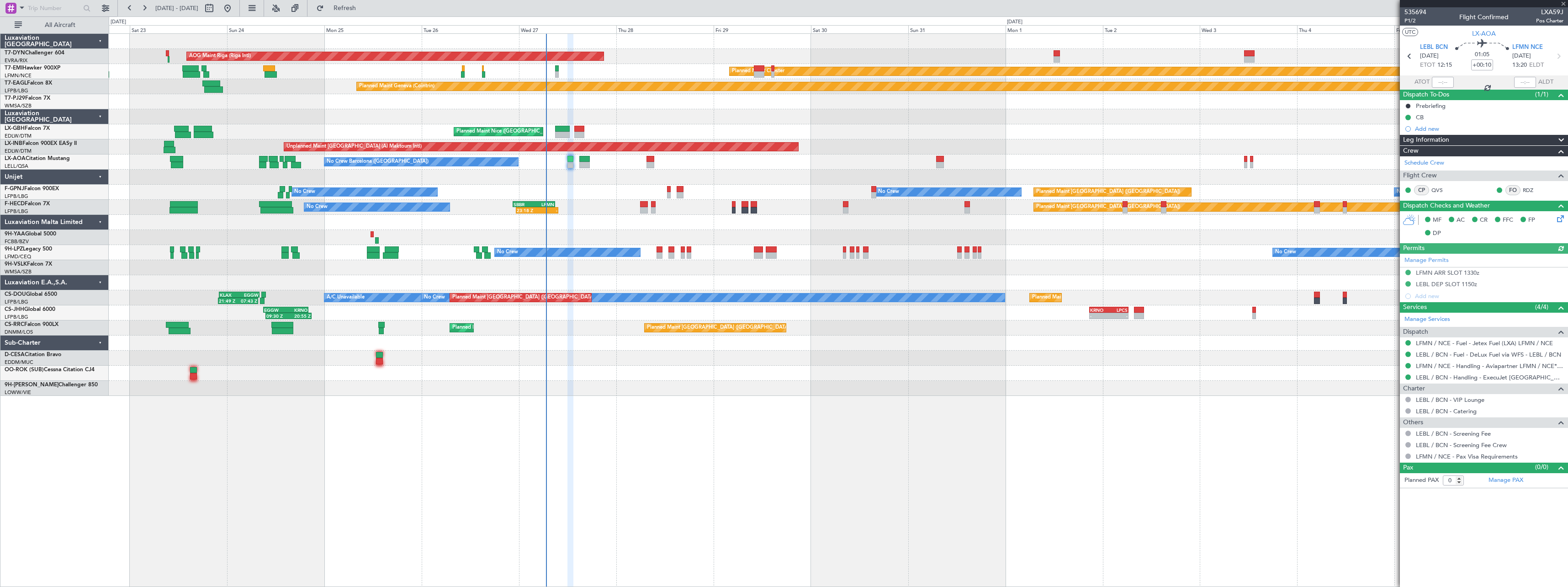
type input "1"
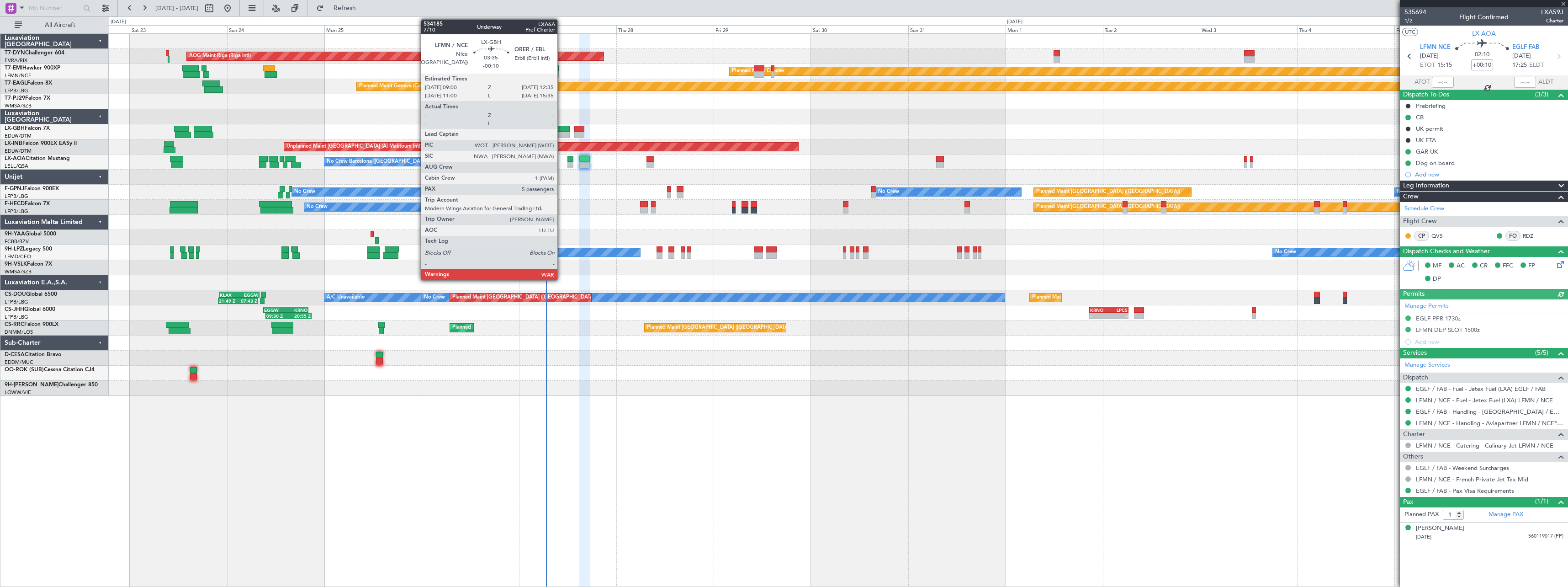
click at [562, 129] on div at bounding box center [563, 129] width 15 height 6
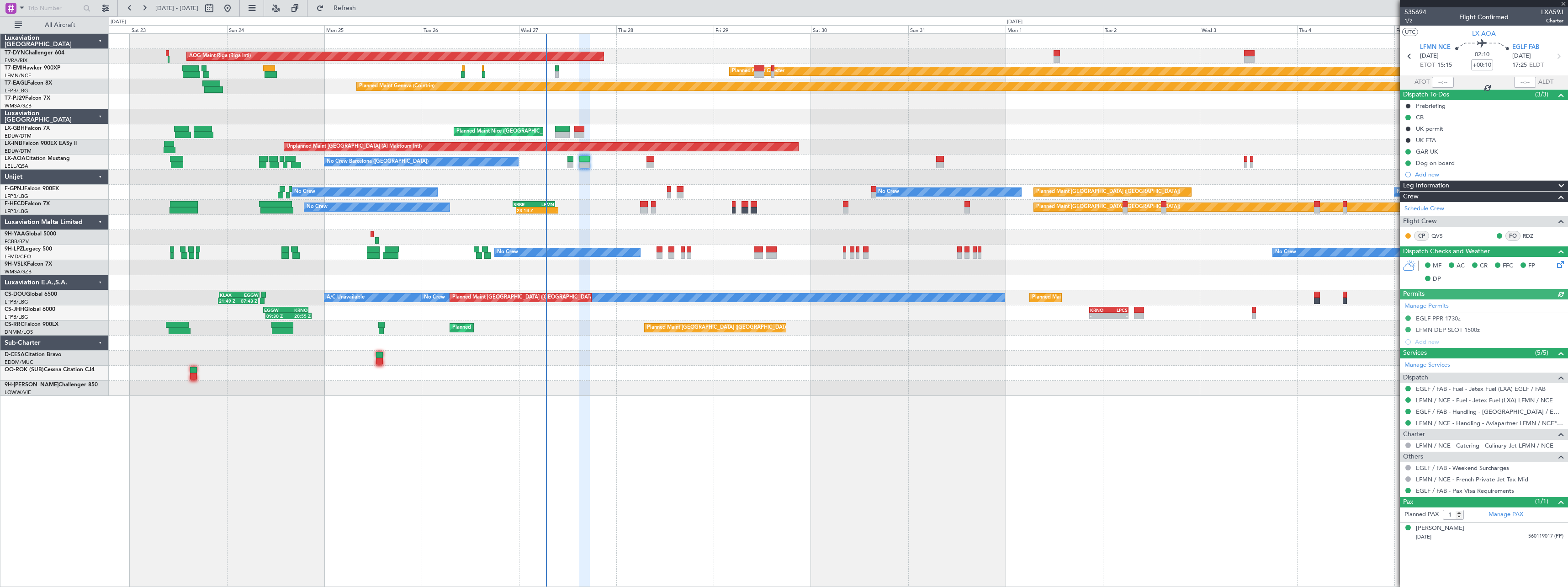
type input "-00:10"
type input "5"
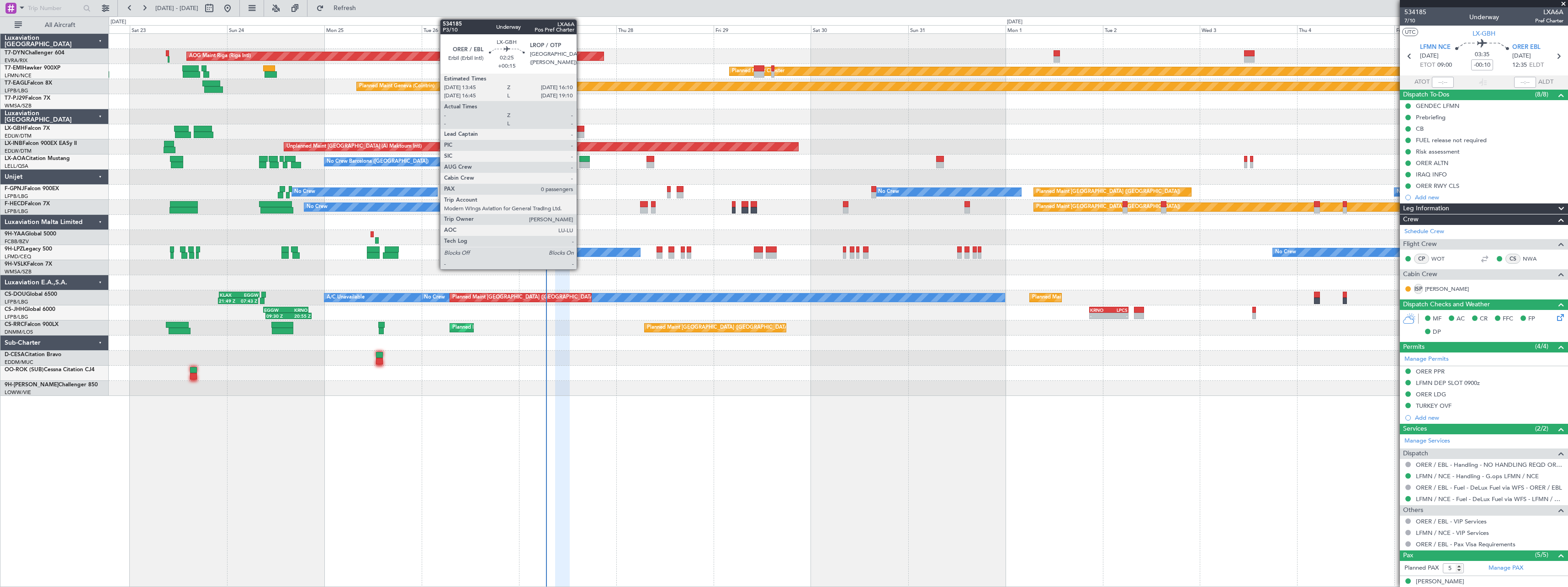
click at [580, 129] on div at bounding box center [578, 129] width 10 height 6
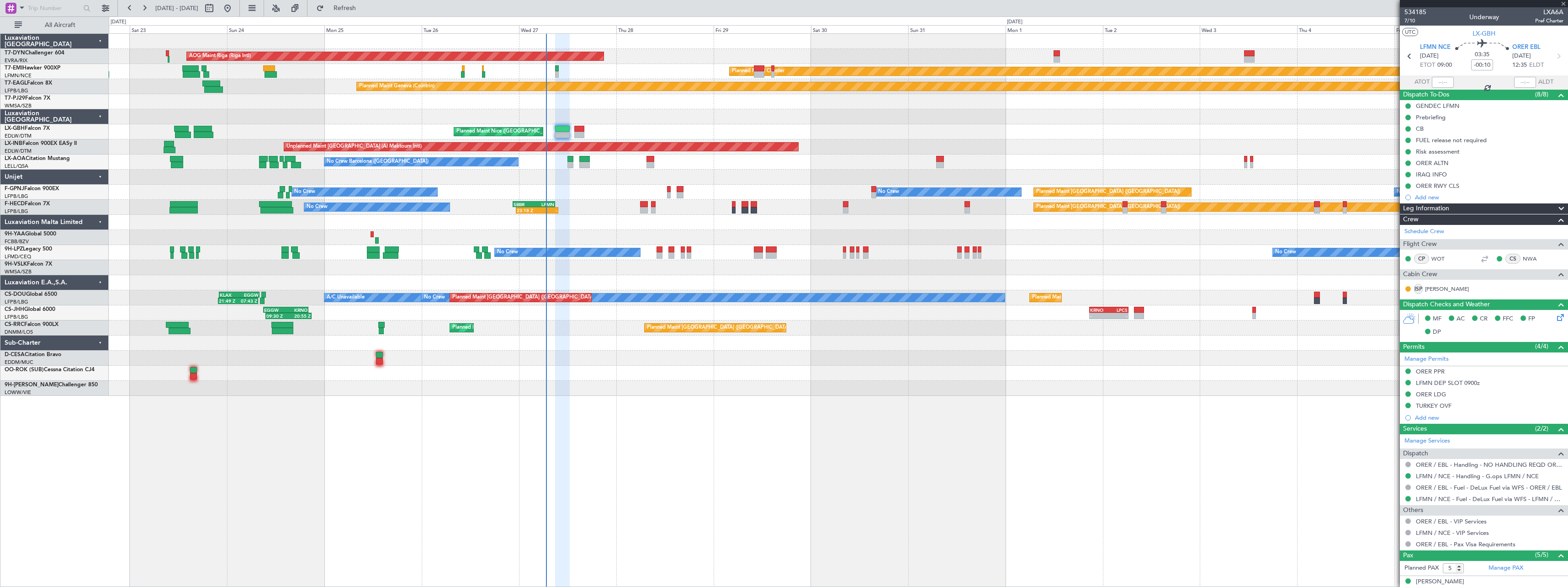
type input "+00:15"
type input "0"
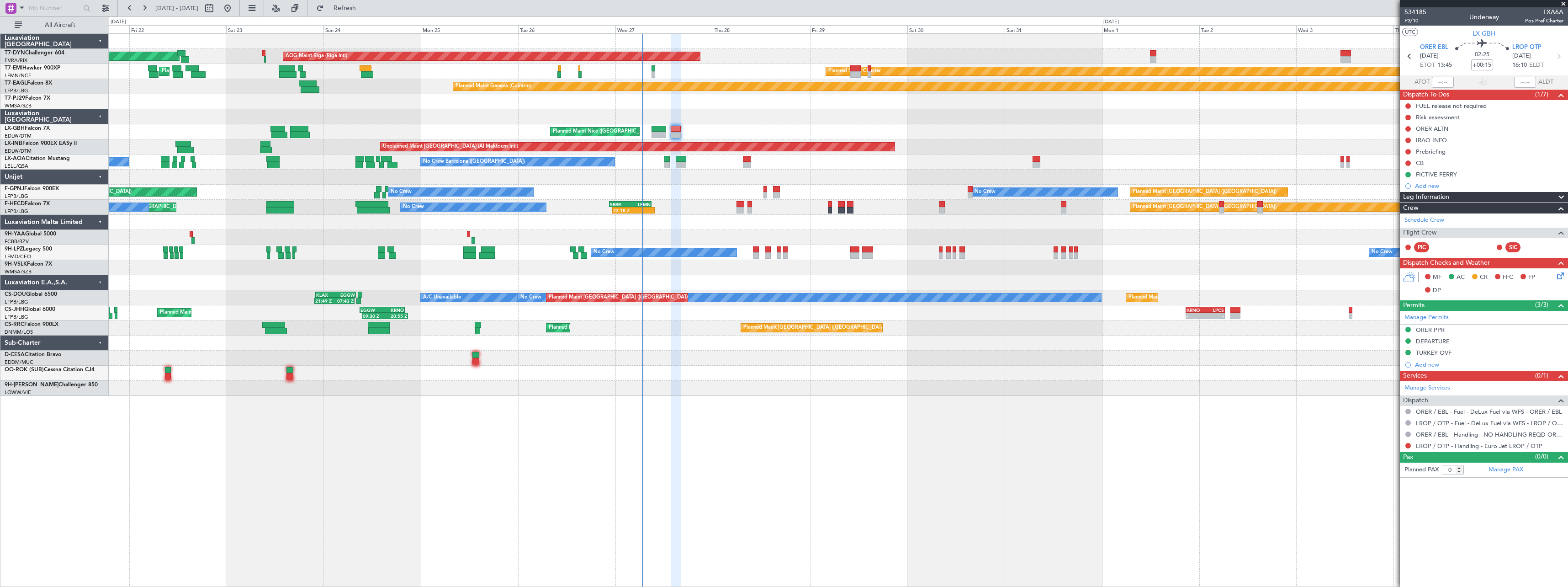
click at [919, 378] on div "AOG Maint Riga (Riga Intl) Planned Maint Basel-Mulhouse Planned Maint Chester P…" at bounding box center [837, 215] width 1459 height 362
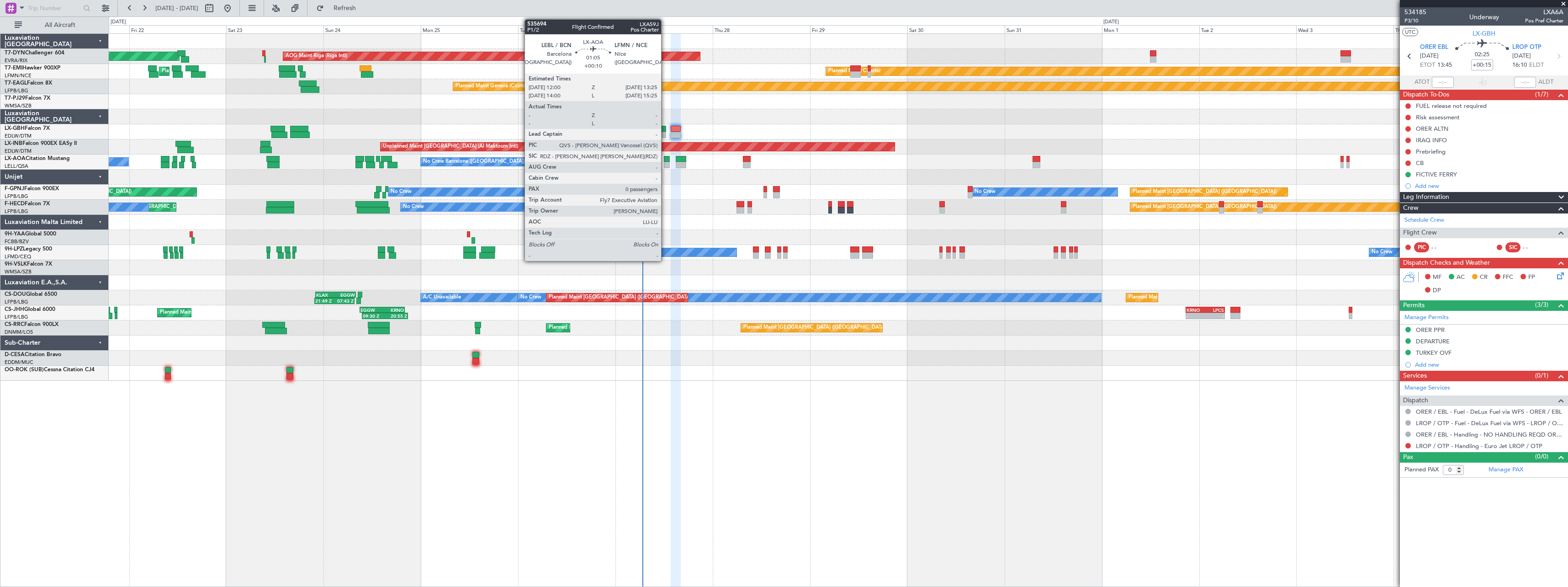
click at [666, 162] on div at bounding box center [666, 164] width 6 height 6
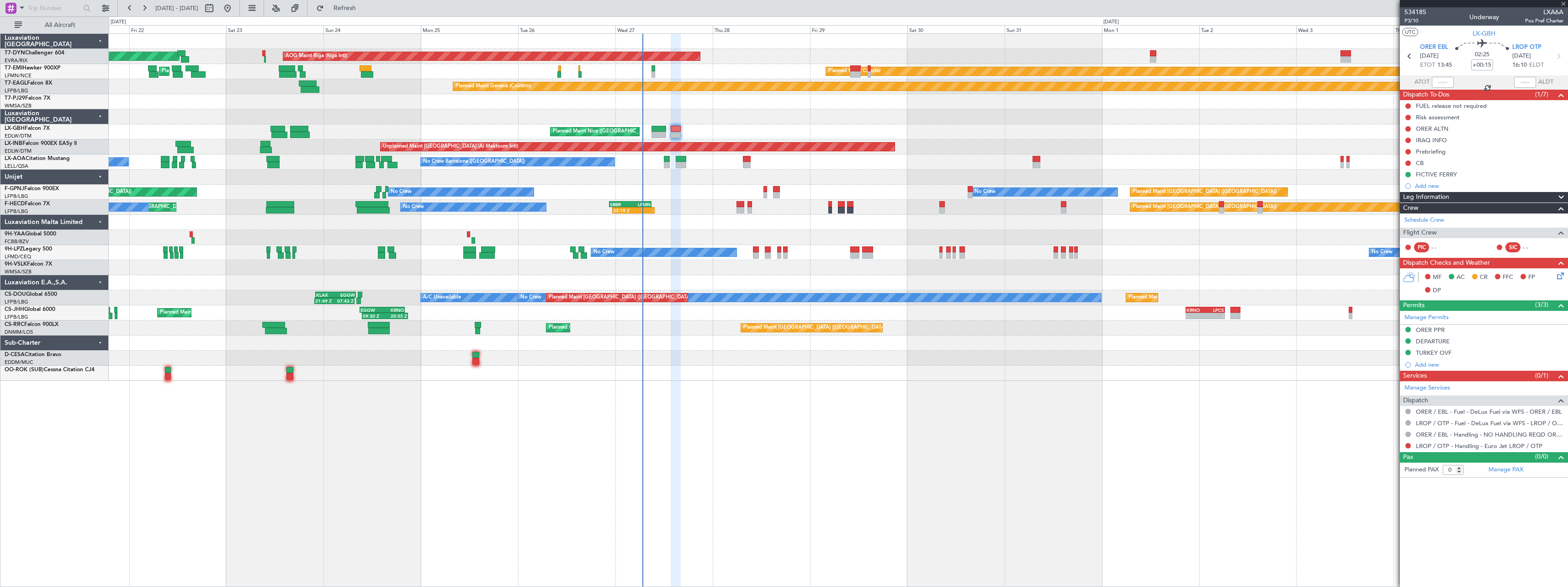
type input "+00:10"
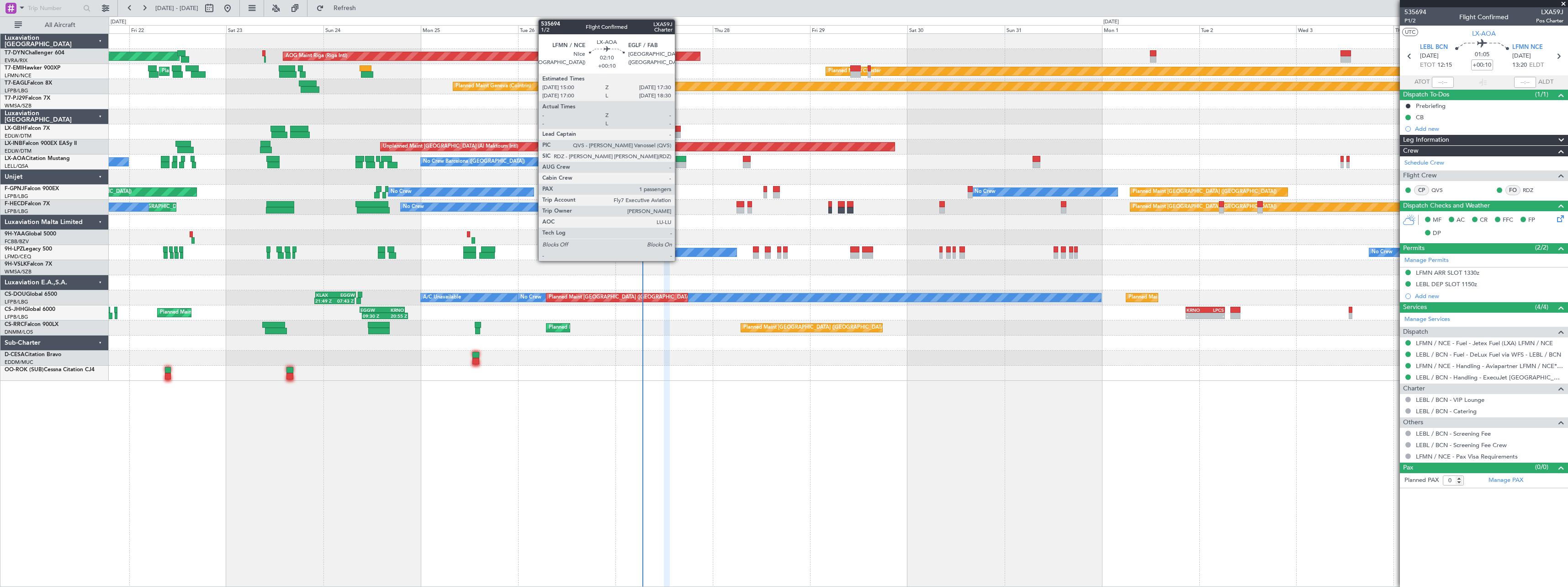
click at [678, 160] on div at bounding box center [680, 159] width 10 height 6
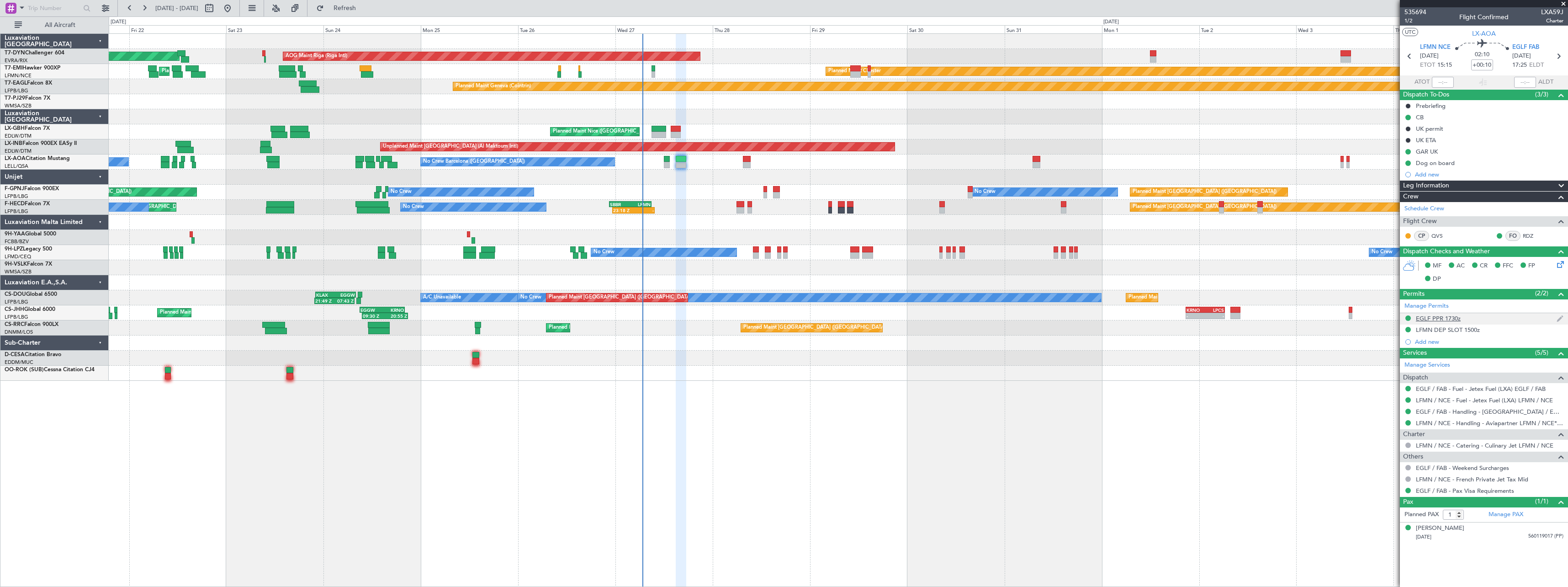
click at [1506, 315] on div "EGLF PPR 1730z" at bounding box center [1484, 319] width 168 height 11
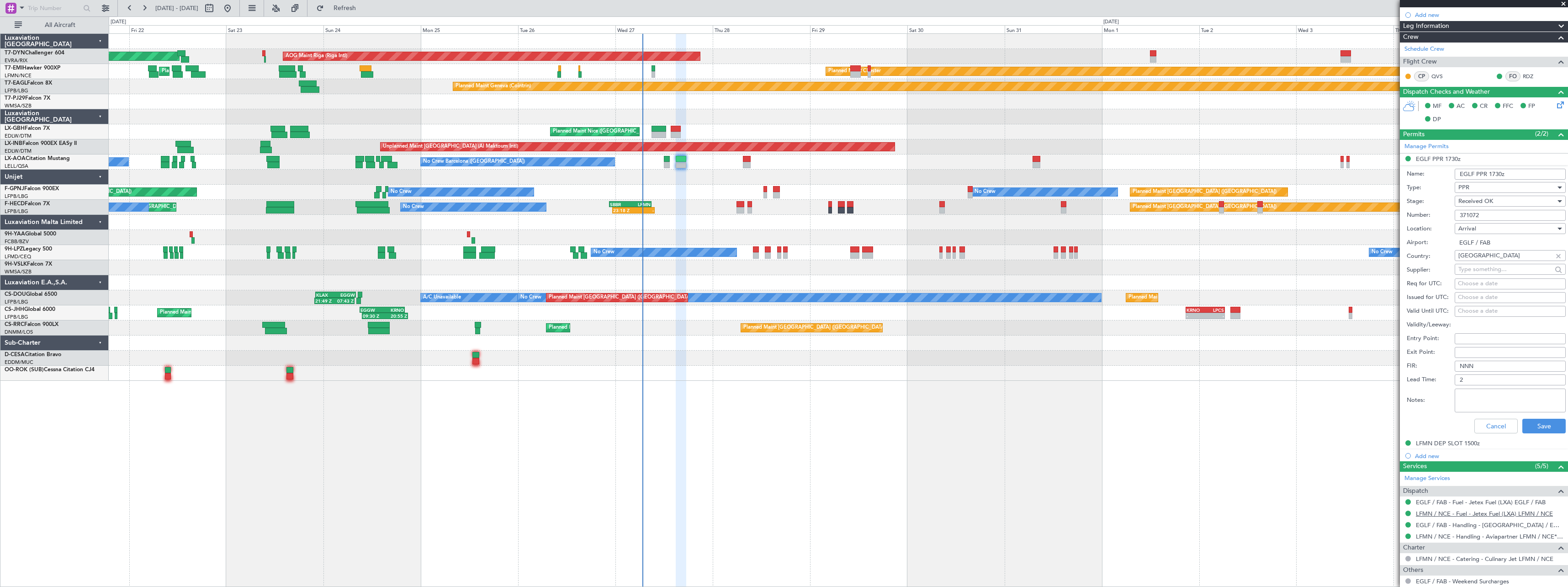
scroll to position [183, 0]
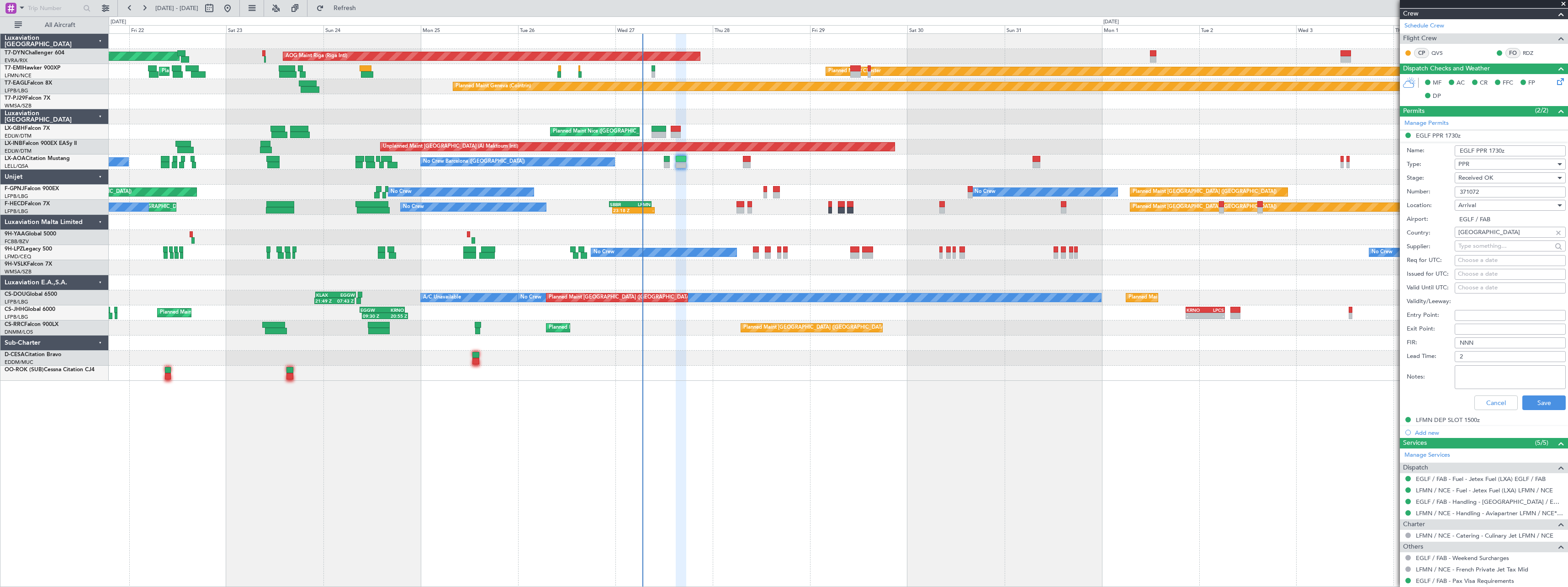
click at [1072, 387] on div "AOG Maint Riga (Riga Intl) Planned Maint Basel-Mulhouse Planned Maint Chester P…" at bounding box center [837, 310] width 1459 height 554
click at [942, 380] on div at bounding box center [837, 373] width 1459 height 15
click at [1563, 4] on span at bounding box center [1563, 4] width 9 height 8
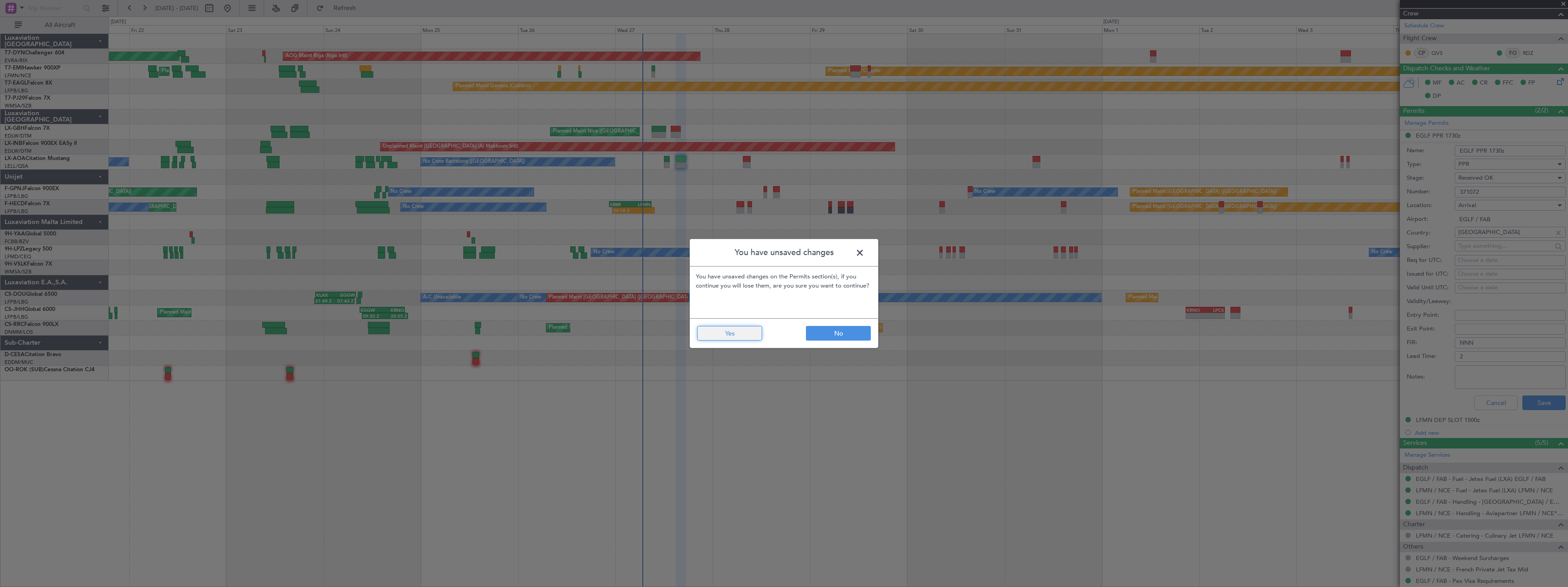
click at [739, 333] on button "Yes" at bounding box center [729, 333] width 65 height 15
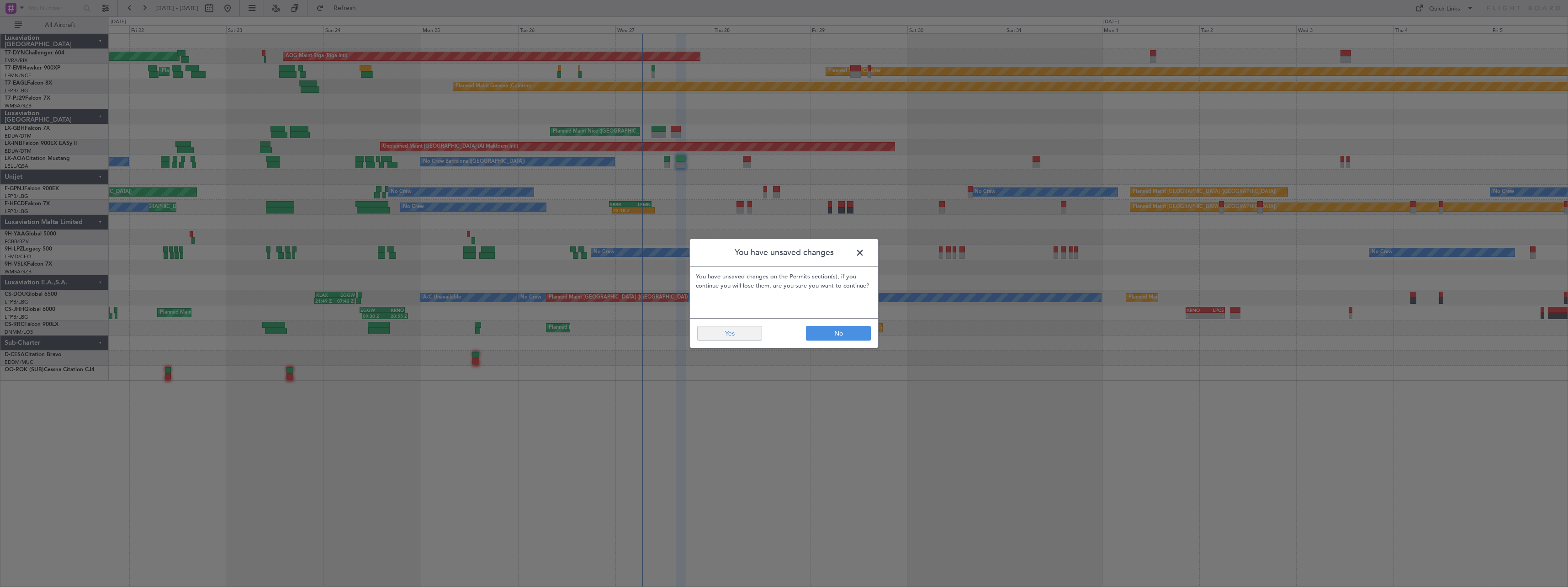
type input "0"
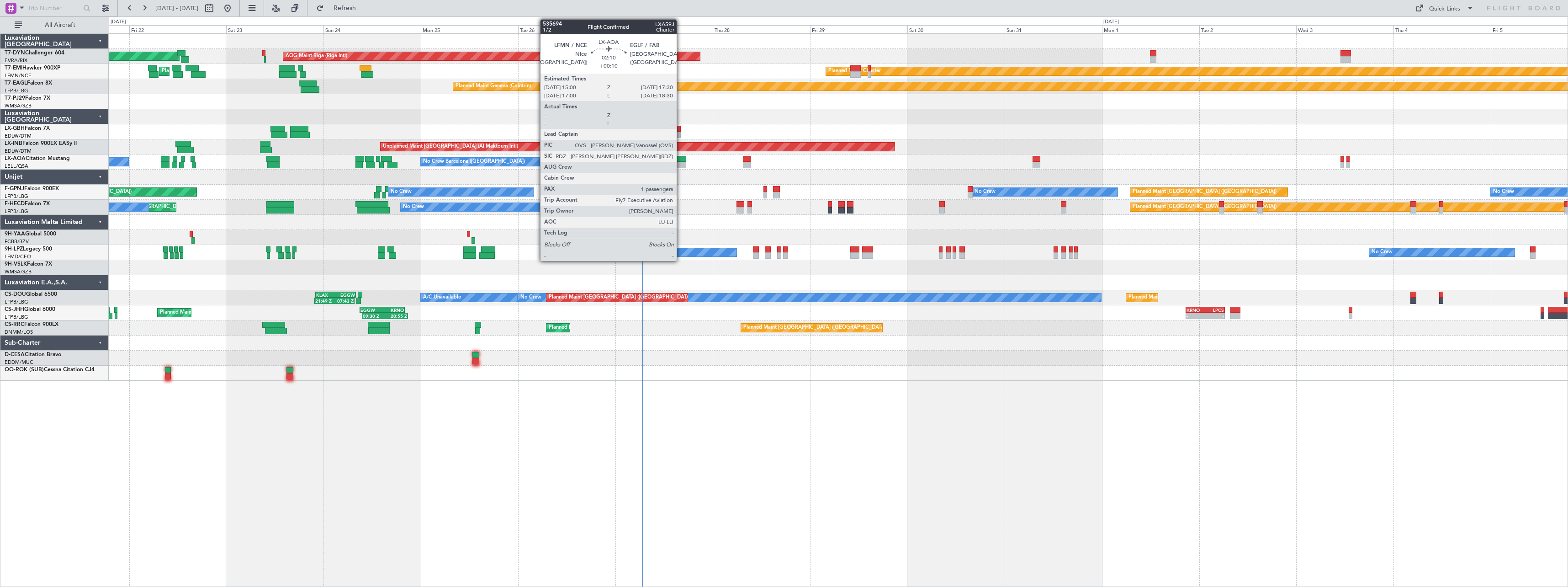
click at [680, 160] on div at bounding box center [680, 159] width 10 height 6
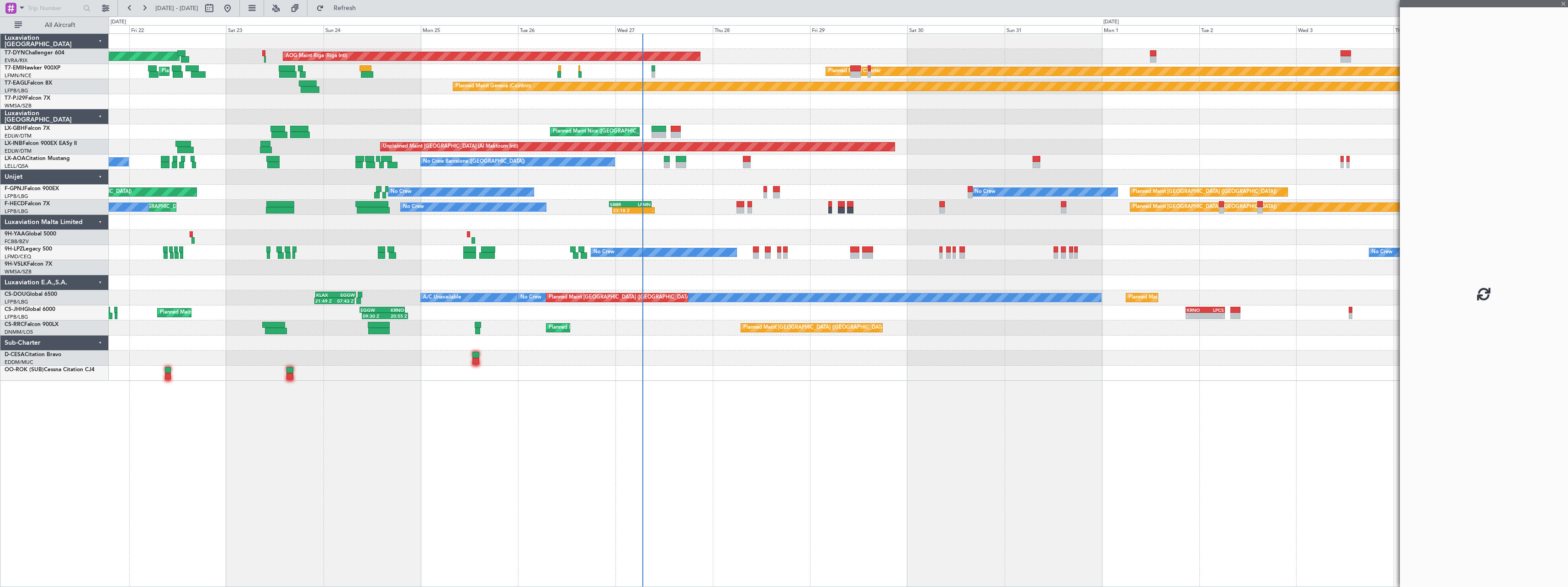
click at [751, 158] on div "No Crew Sabadell No Crew Barcelona (El Prat)" at bounding box center [837, 162] width 1459 height 15
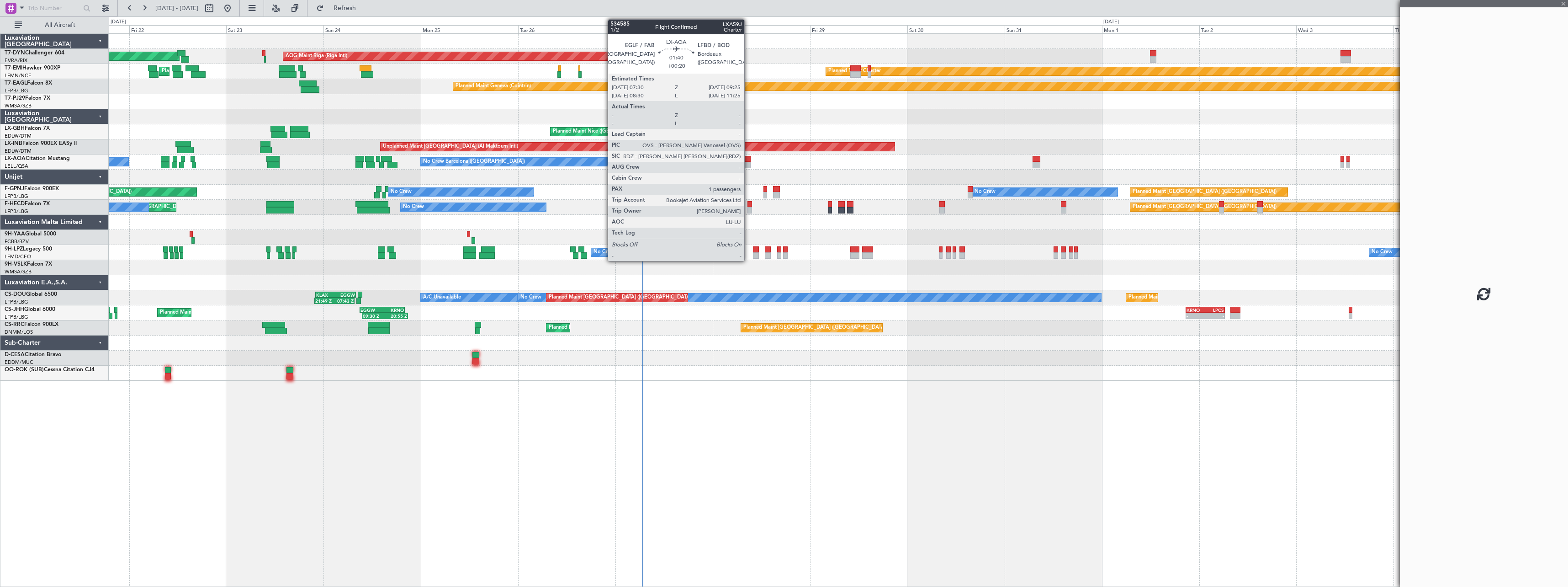
click at [748, 159] on div at bounding box center [746, 159] width 8 height 6
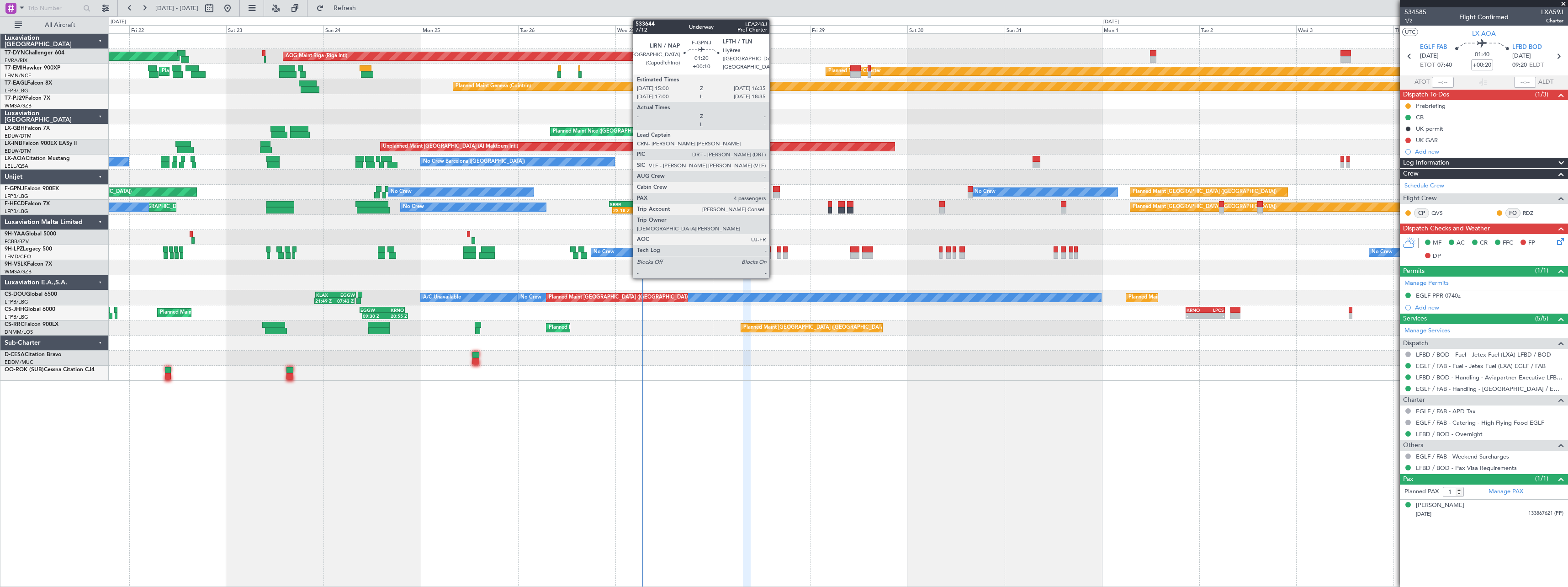
click at [773, 194] on div at bounding box center [776, 195] width 6 height 6
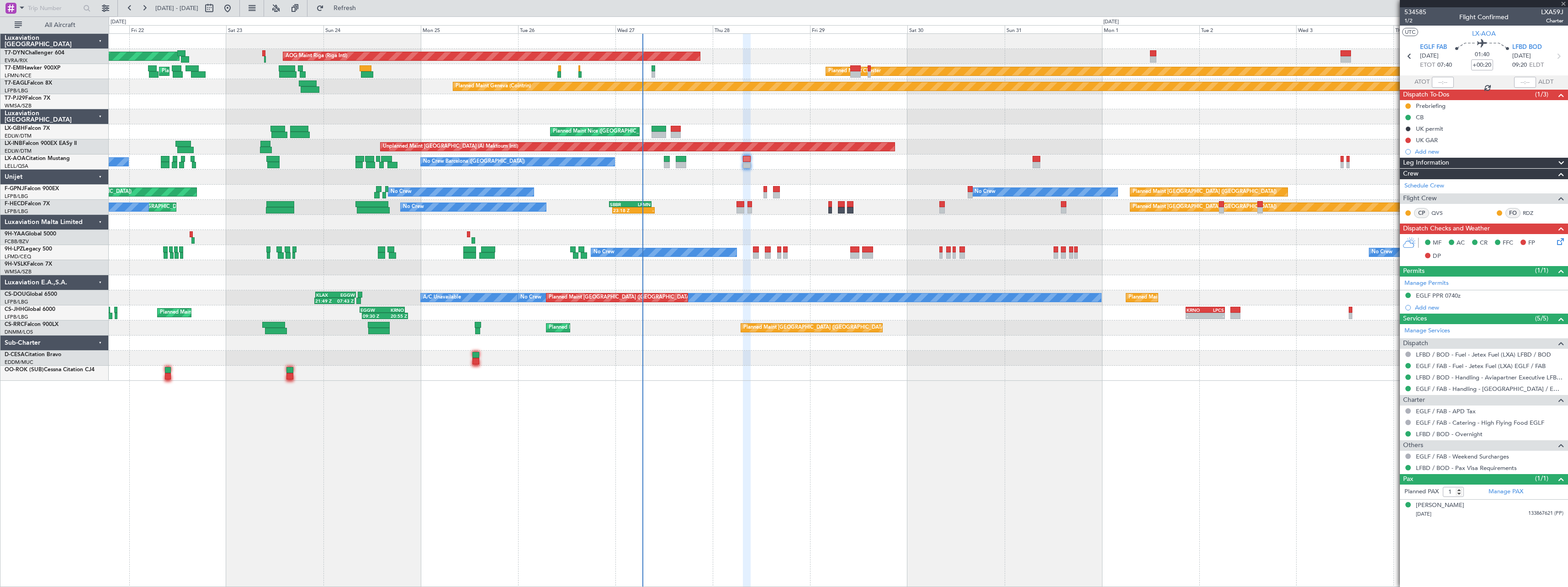
type input "+00:10"
type input "4"
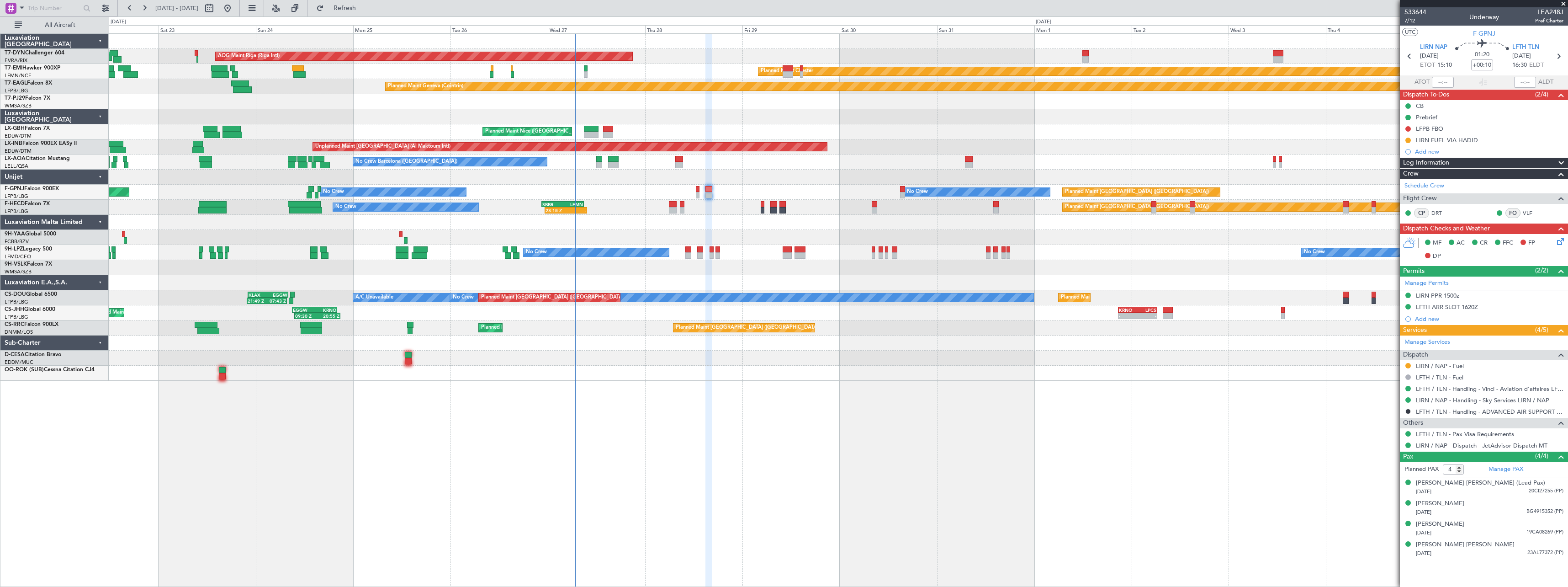
click at [673, 219] on div at bounding box center [837, 222] width 1459 height 15
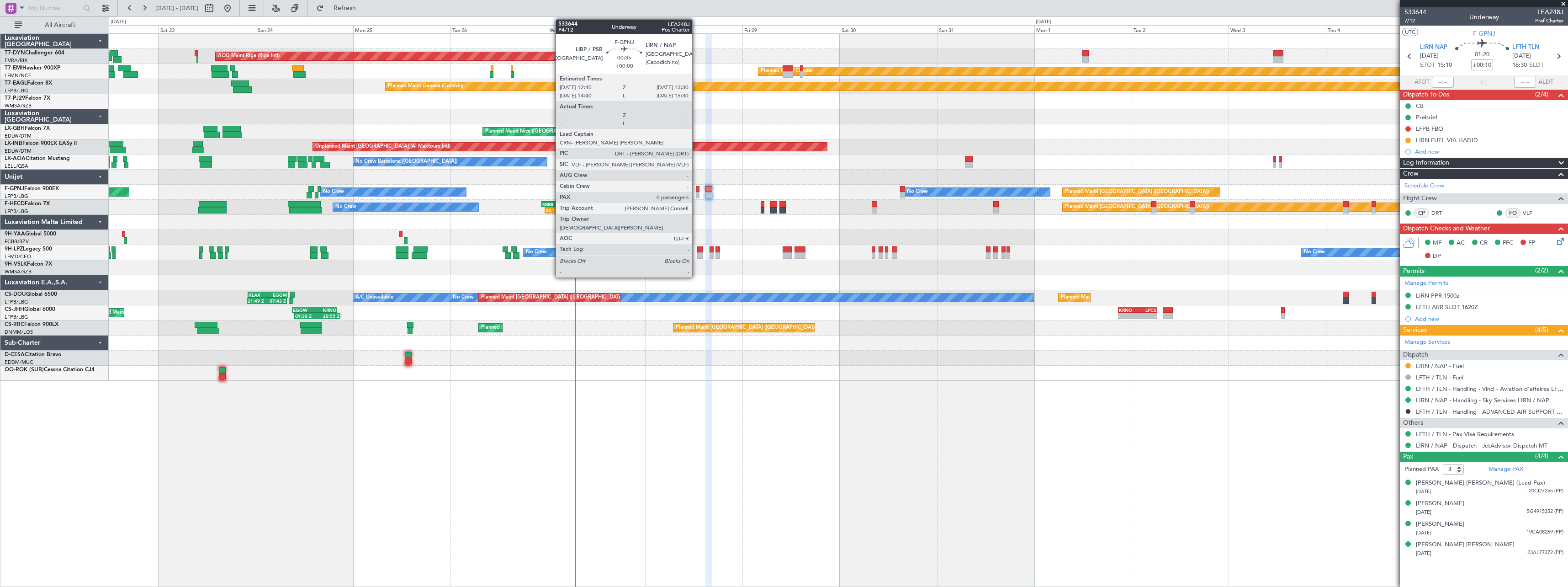
click at [696, 194] on div at bounding box center [698, 195] width 4 height 6
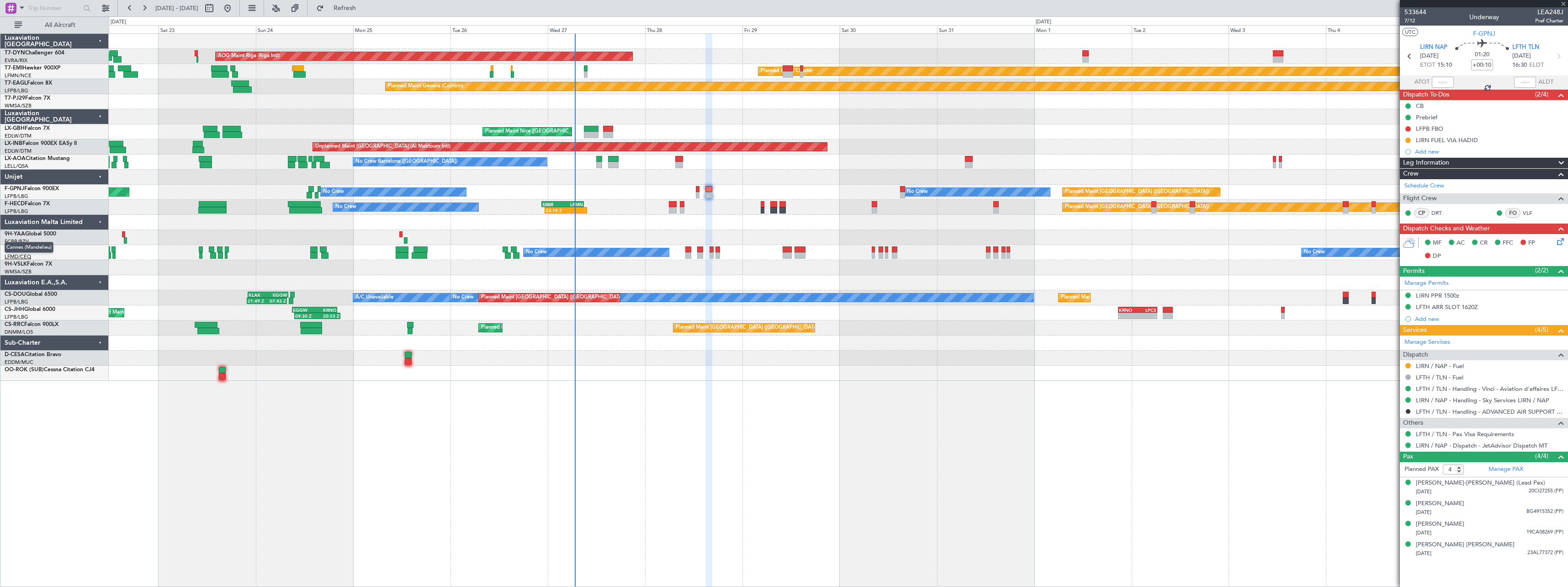
type input "0"
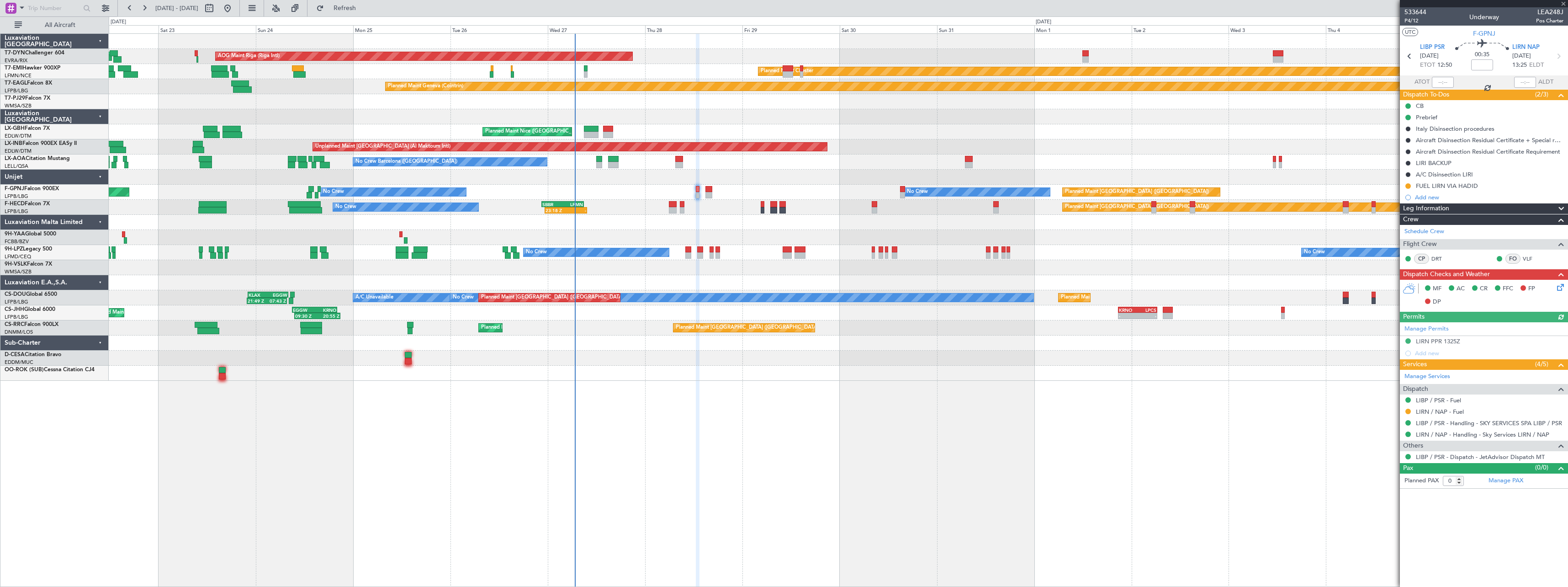
type input "+00:10"
type input "4"
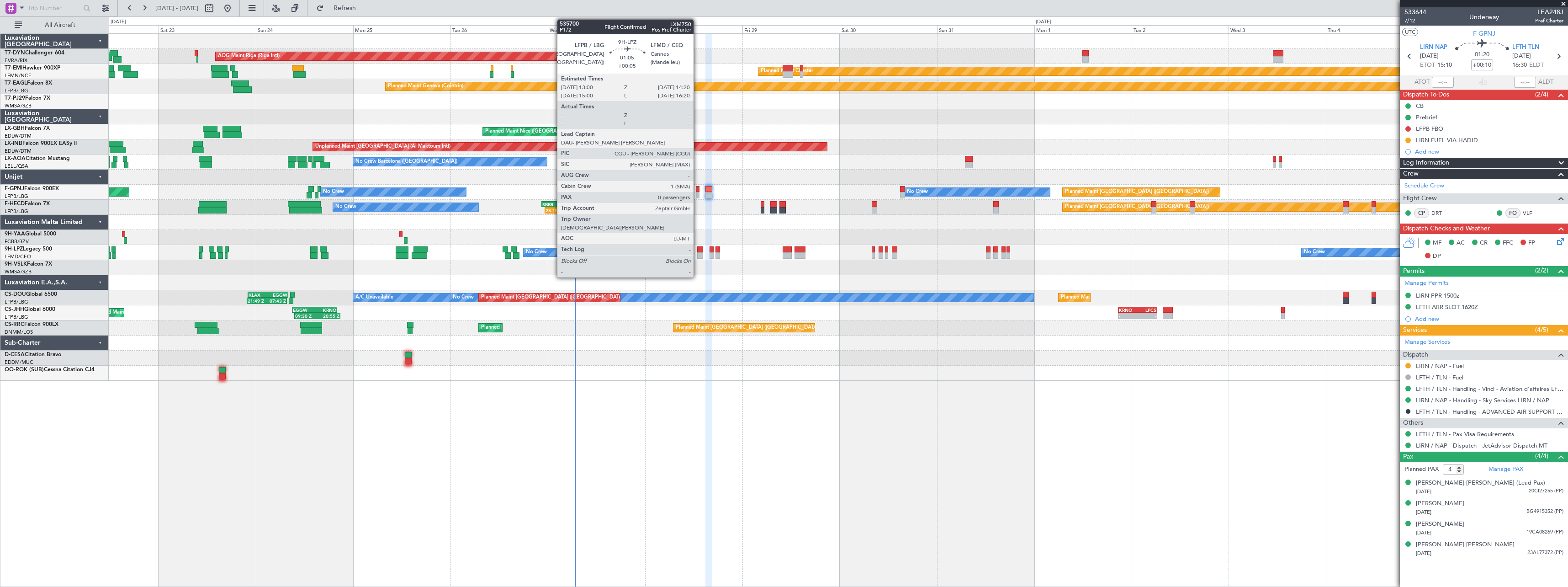
click at [698, 251] on div at bounding box center [700, 249] width 6 height 6
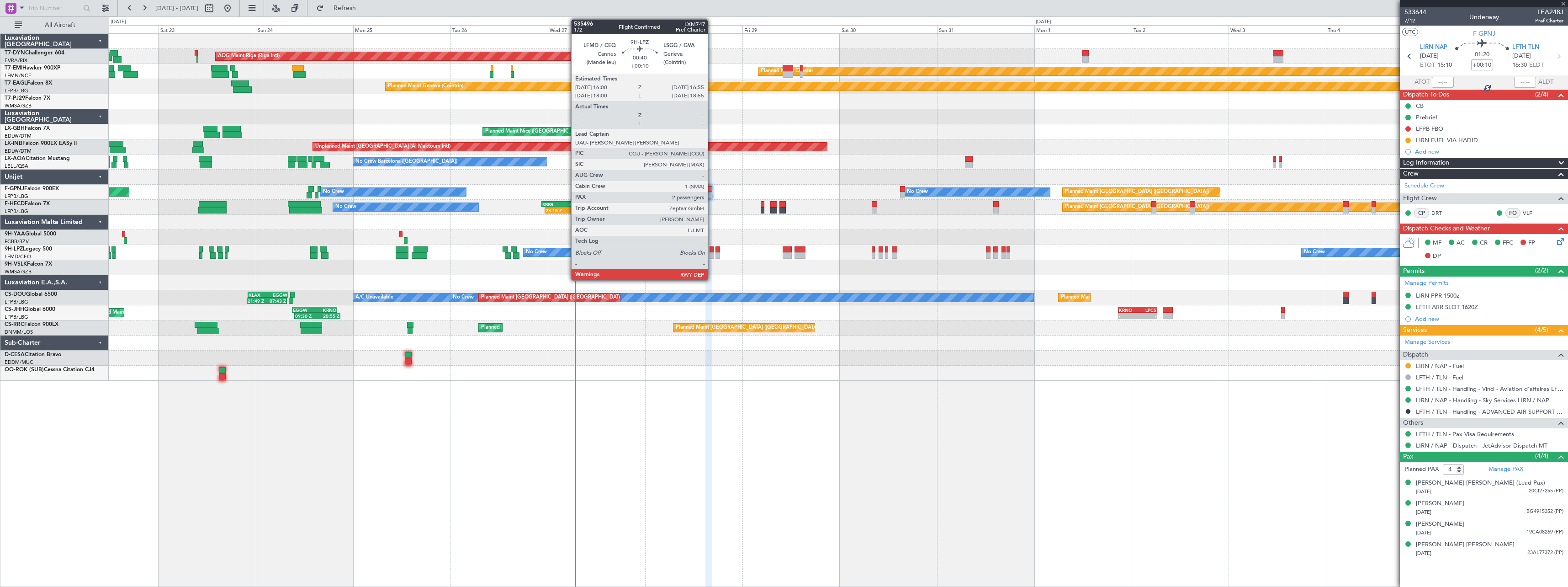
type input "+00:05"
type input "0"
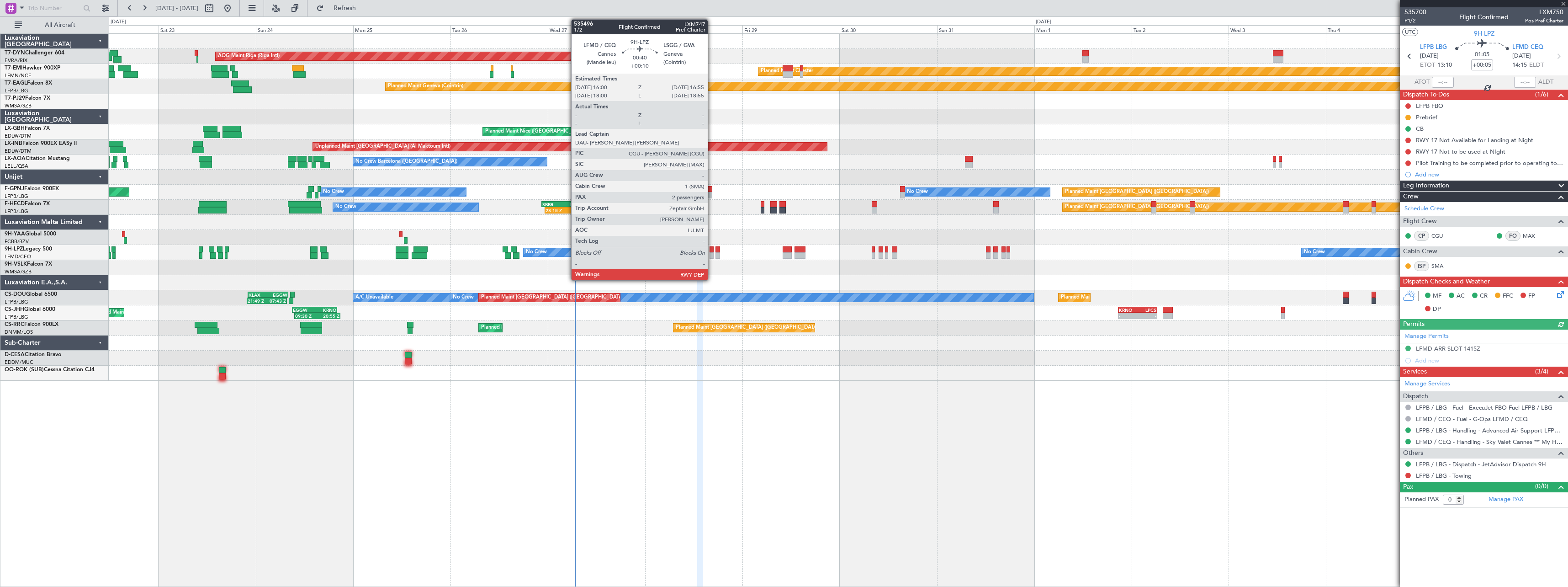
click at [711, 256] on div at bounding box center [711, 255] width 4 height 6
type input "+00:10"
type input "2"
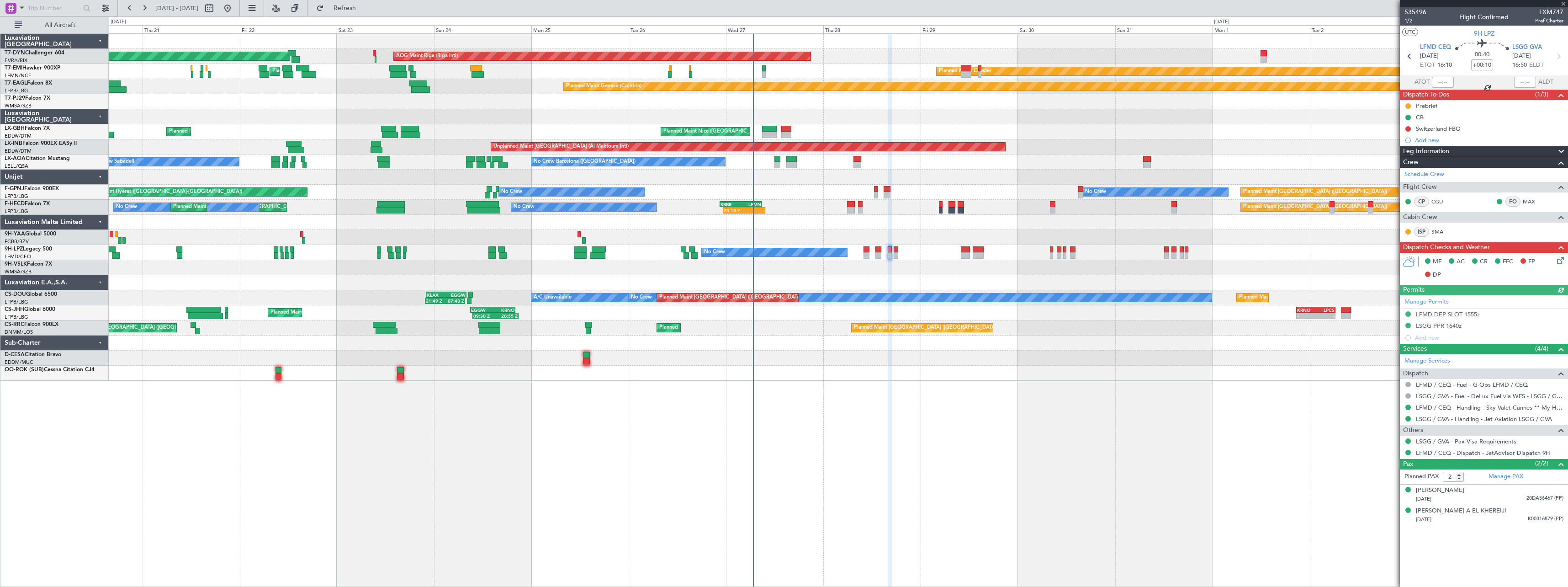
click at [693, 277] on div "AOG Maint Riga (Riga Intl) Planned Maint Basel-Mulhouse Planned Maint Chester P…" at bounding box center [837, 208] width 1459 height 347
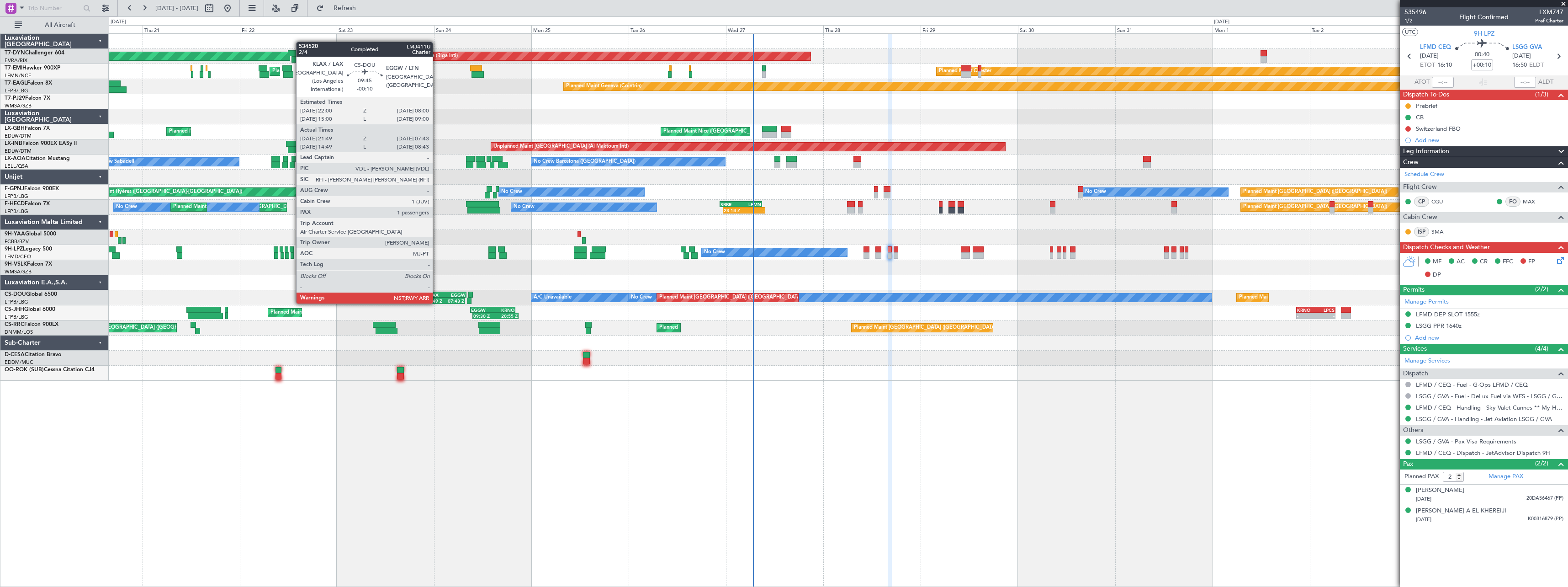
click at [437, 294] on div "KLAX" at bounding box center [436, 295] width 19 height 6
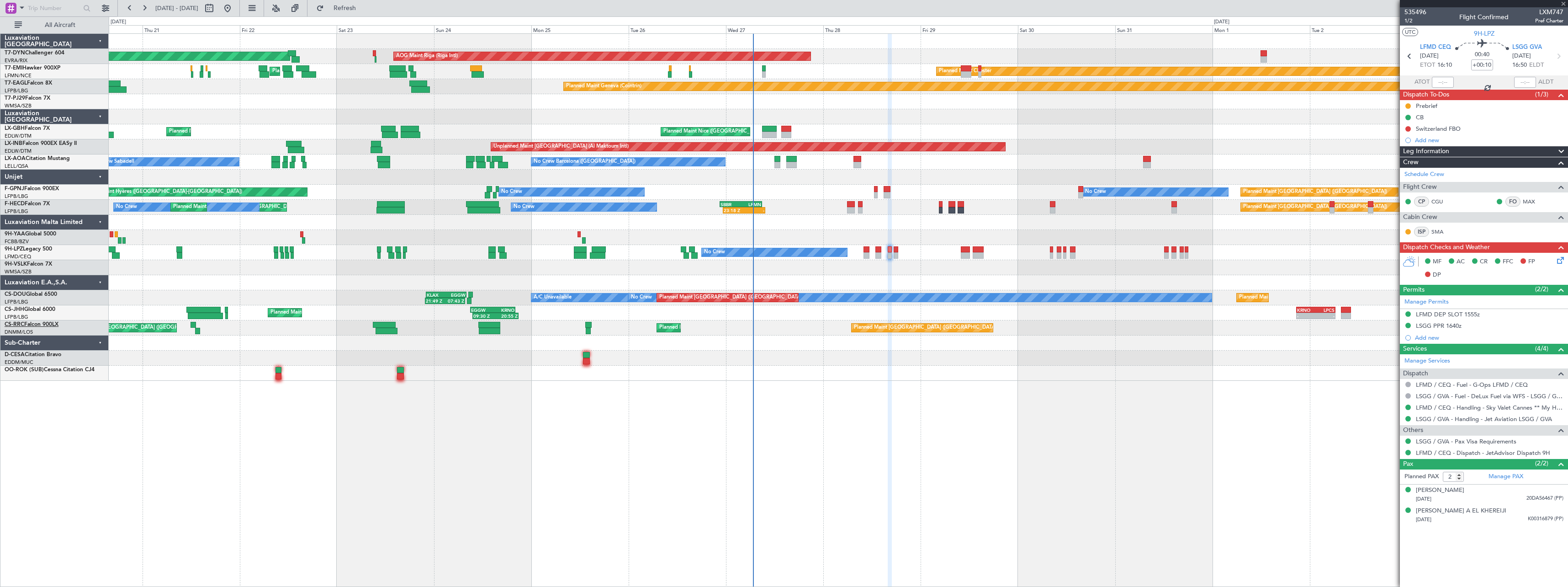
type input "-00:10"
type input "21:59"
type input "07:38"
type input "1"
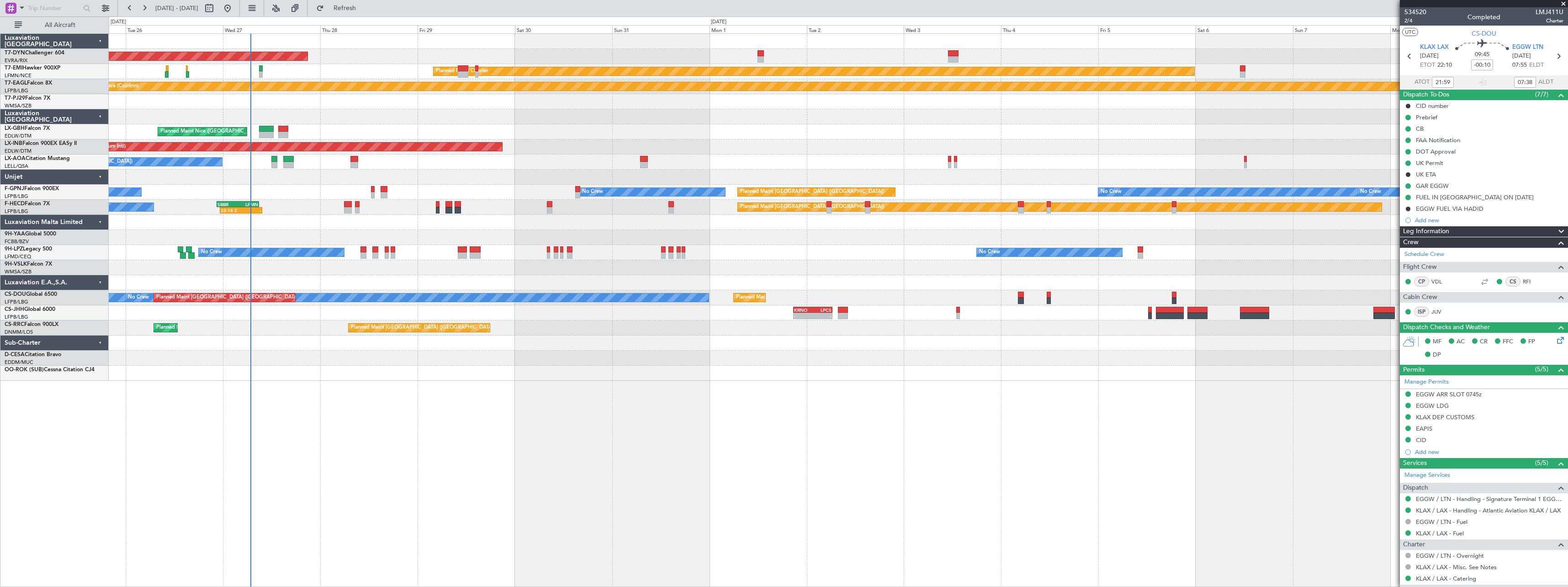
click at [580, 457] on div "AOG Maint Riga (Riga Intl) Planned Maint Basel-Mulhouse Planned Maint Chester P…" at bounding box center [837, 310] width 1459 height 554
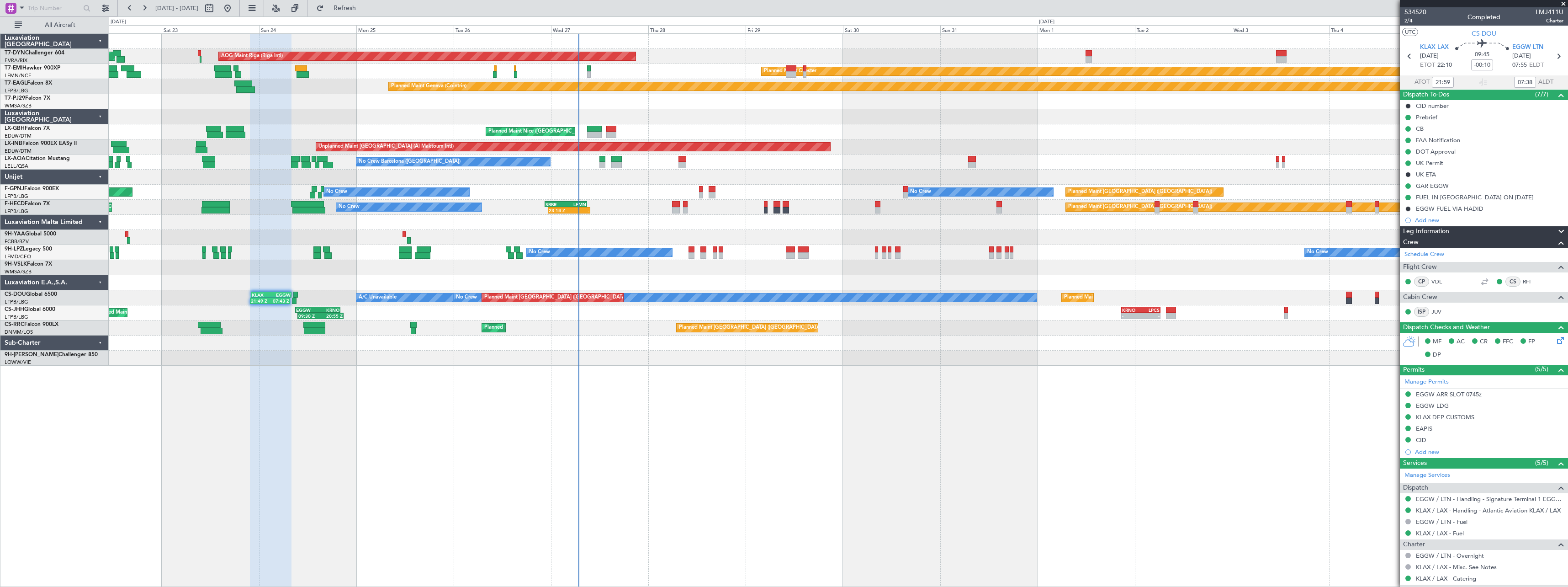
click at [812, 415] on div "AOG Maint Riga (Riga Intl) Planned Maint Basel-Mulhouse Planned Maint Chester P…" at bounding box center [837, 310] width 1459 height 554
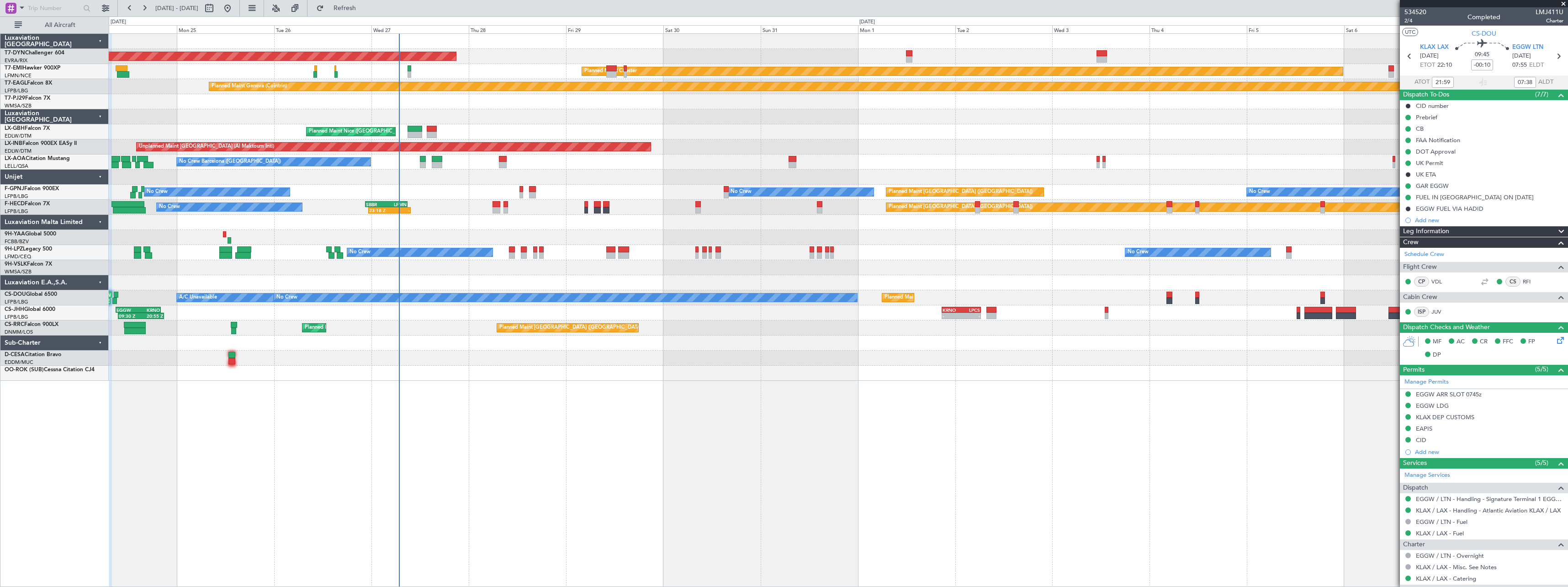
click at [563, 378] on div at bounding box center [837, 373] width 1459 height 15
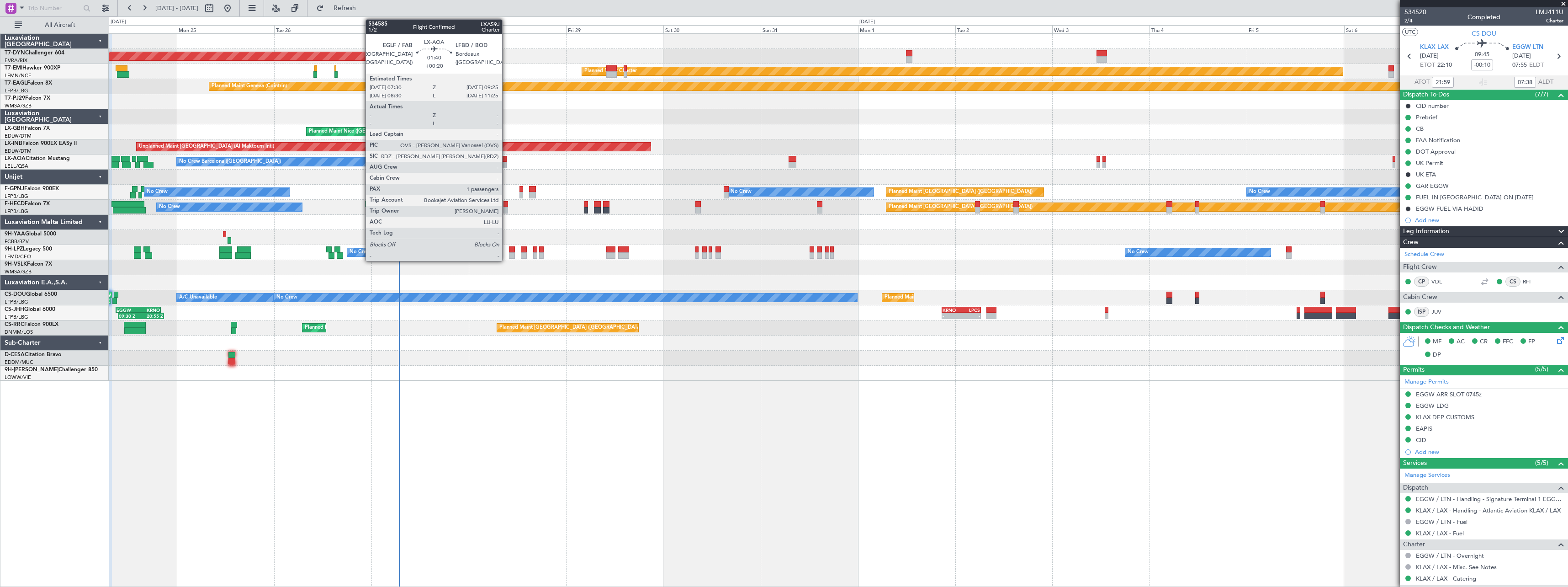
click at [506, 157] on div at bounding box center [502, 159] width 8 height 6
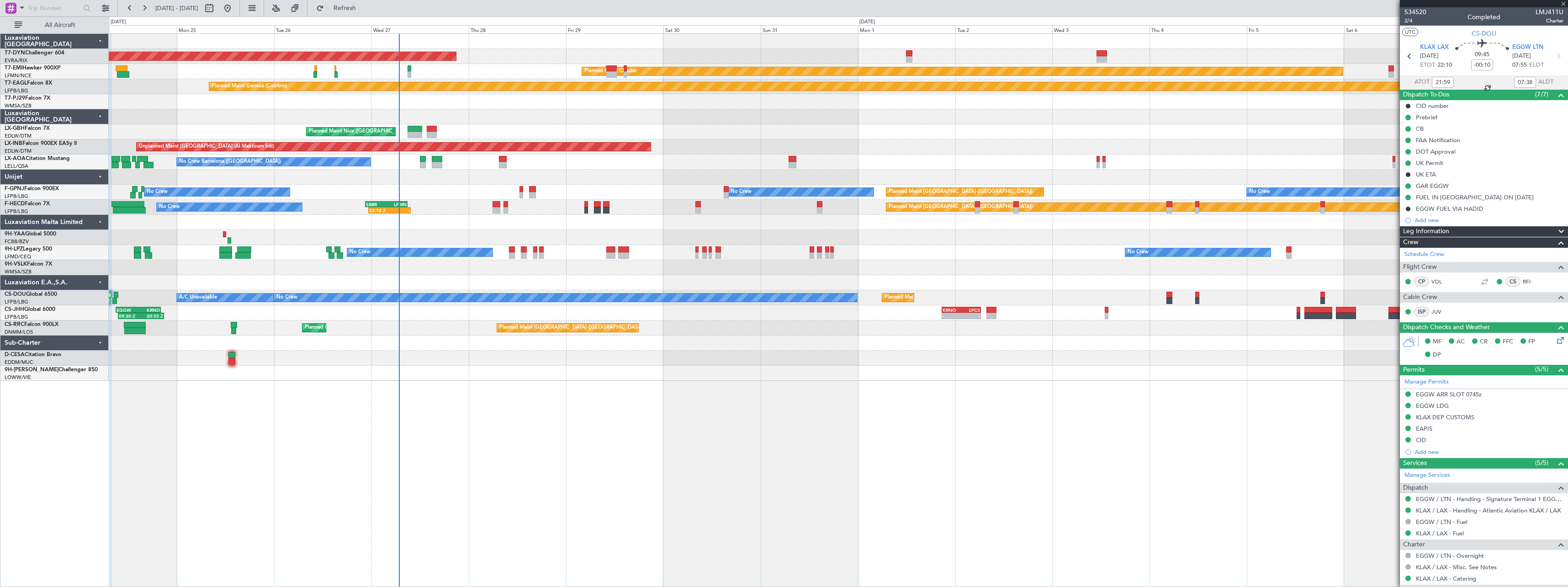
type input "+00:20"
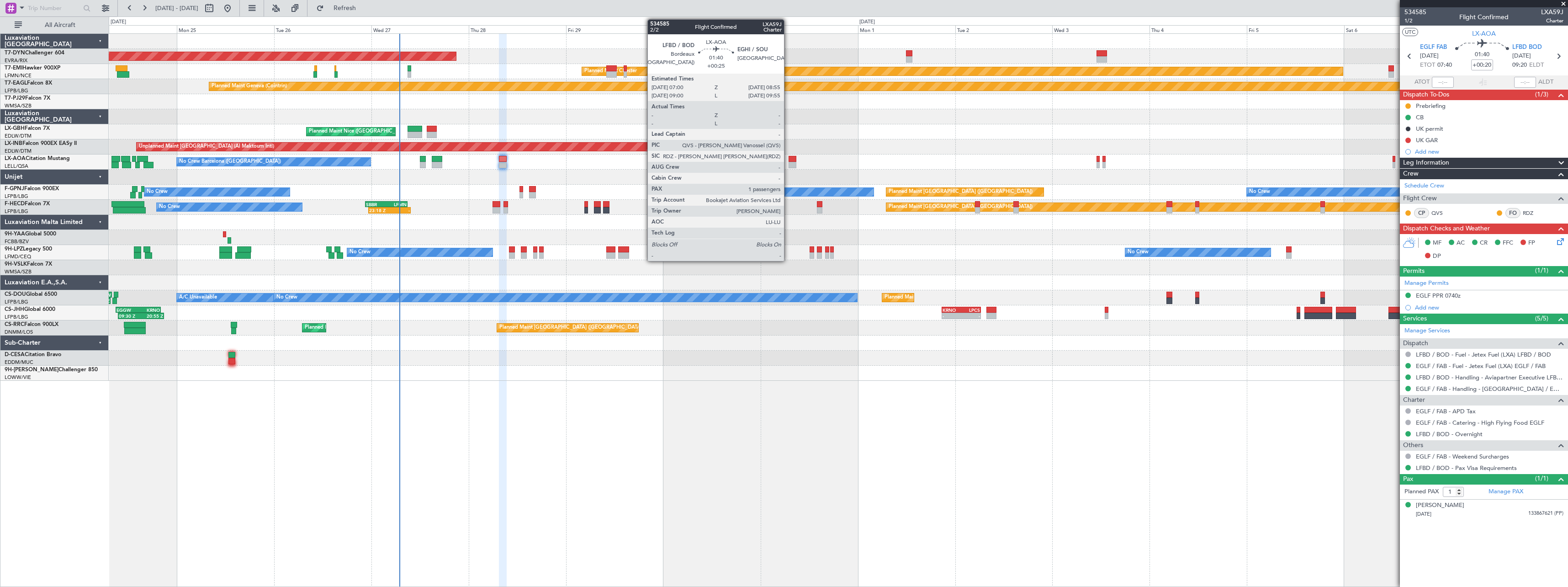
click at [789, 165] on div at bounding box center [792, 164] width 8 height 6
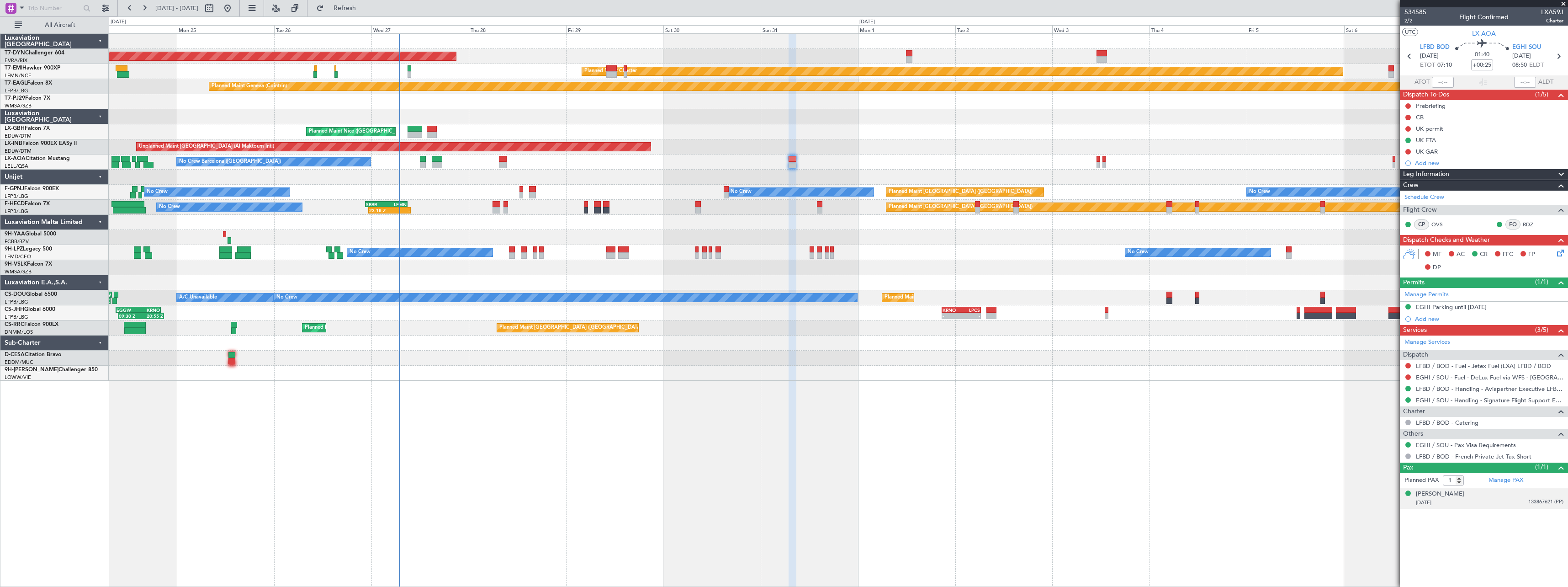
click at [1499, 504] on div "04/12/1950 133867621 (PP)" at bounding box center [1489, 502] width 148 height 9
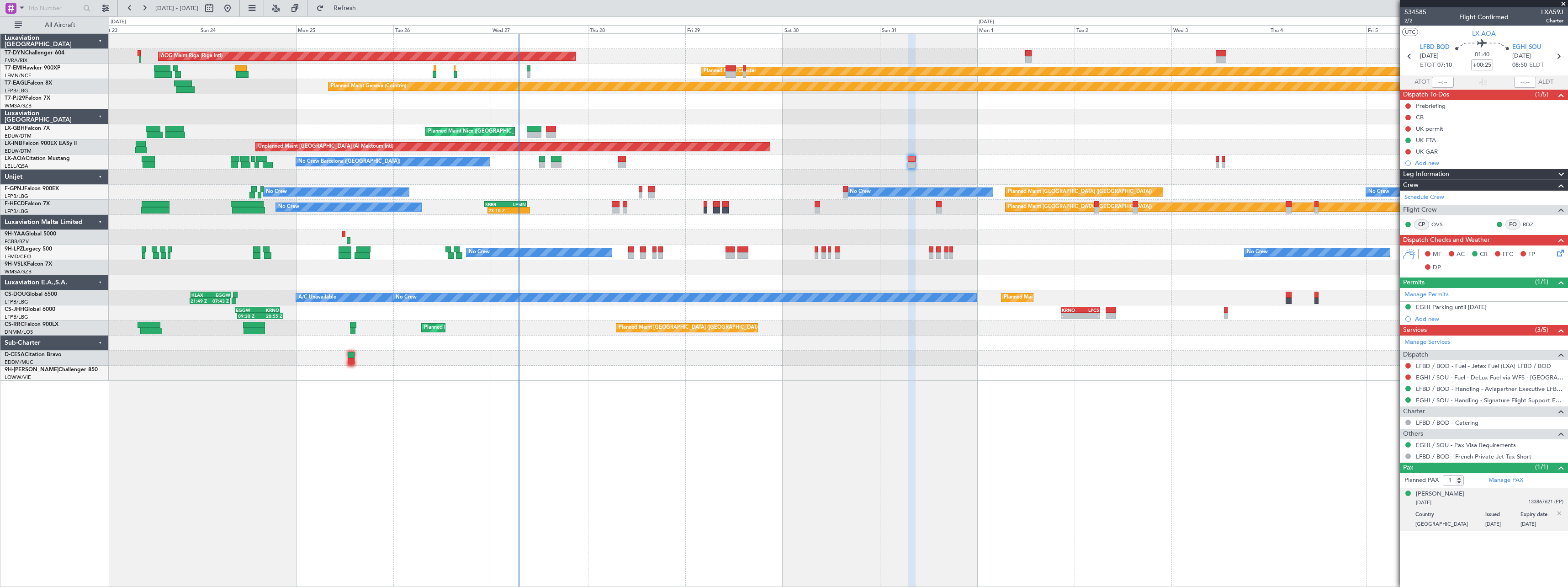
click at [624, 399] on div "AOG Maint Riga (Riga Intl) Planned Maint [GEOGRAPHIC_DATA]-[GEOGRAPHIC_DATA] Pl…" at bounding box center [837, 310] width 1459 height 554
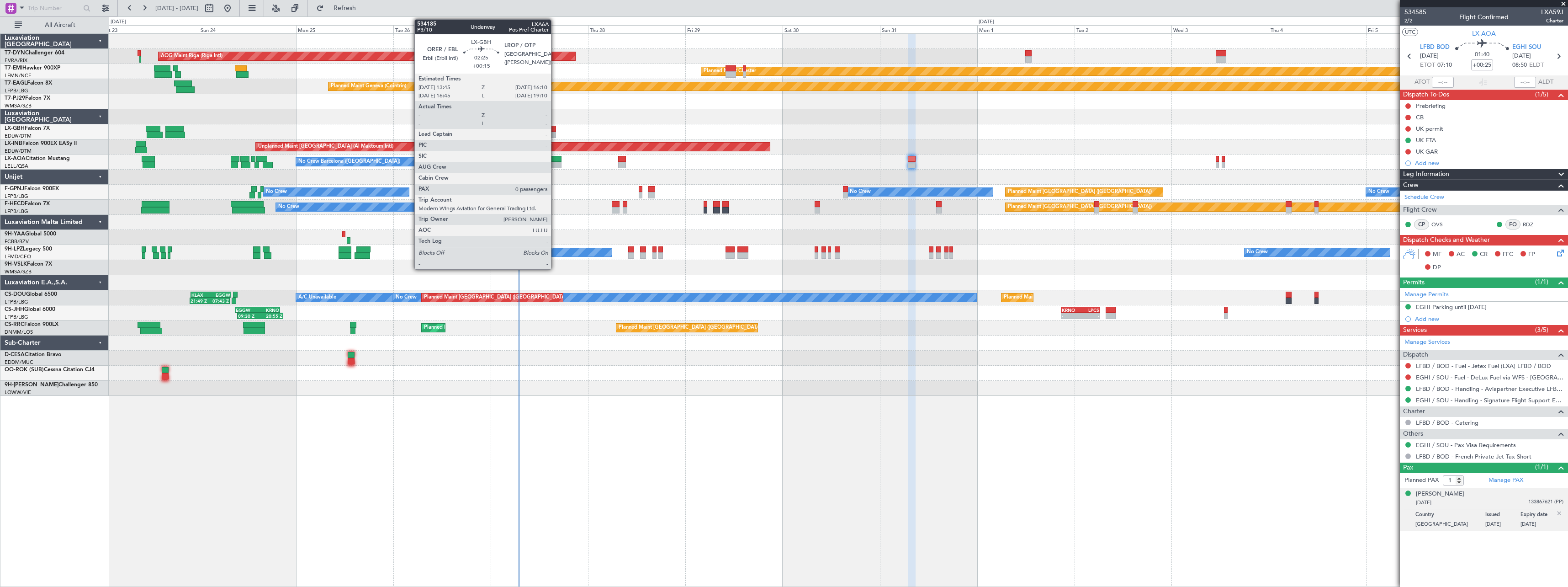
click at [555, 132] on div at bounding box center [551, 134] width 10 height 6
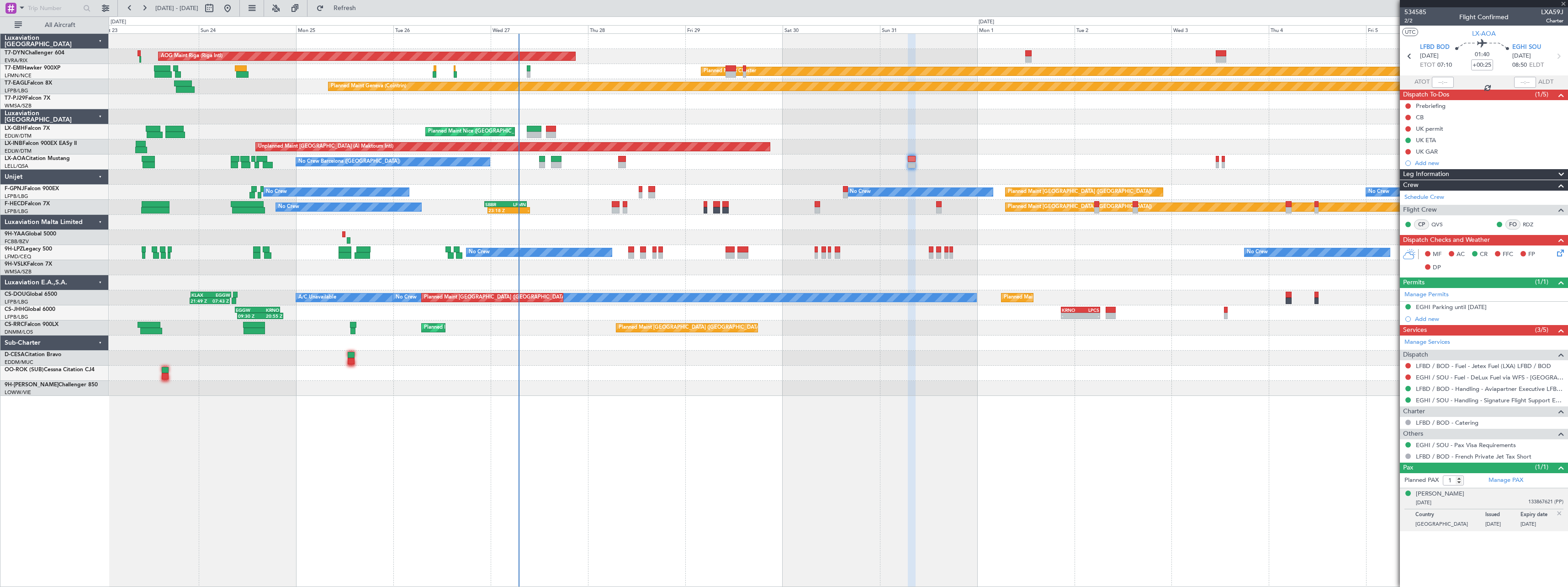
type input "+00:15"
type input "0"
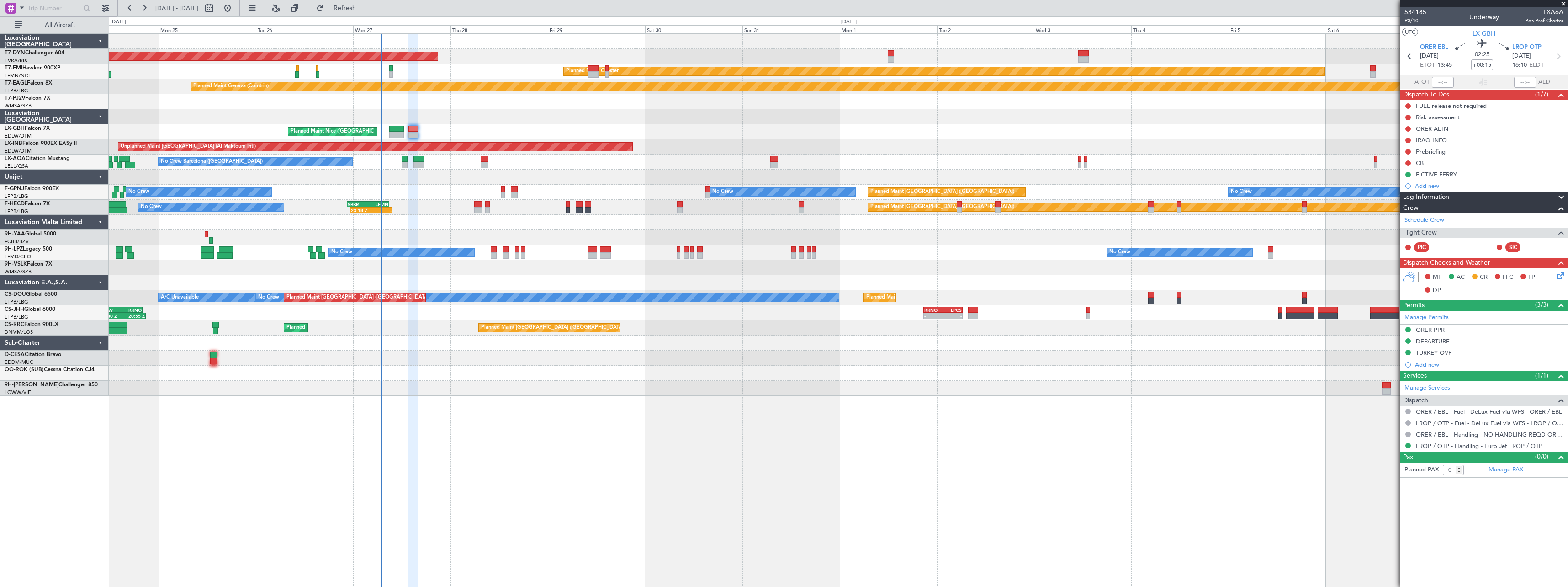
click at [914, 103] on div at bounding box center [837, 101] width 1459 height 15
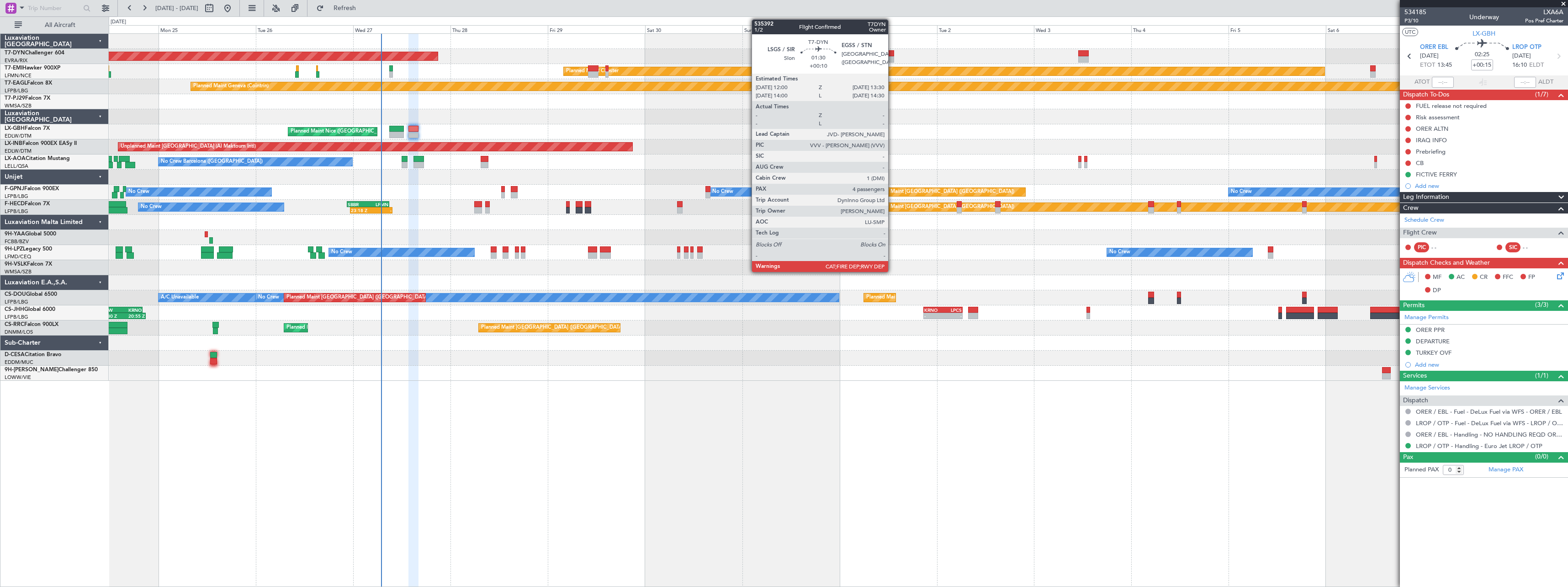
click at [892, 54] on div at bounding box center [890, 53] width 6 height 6
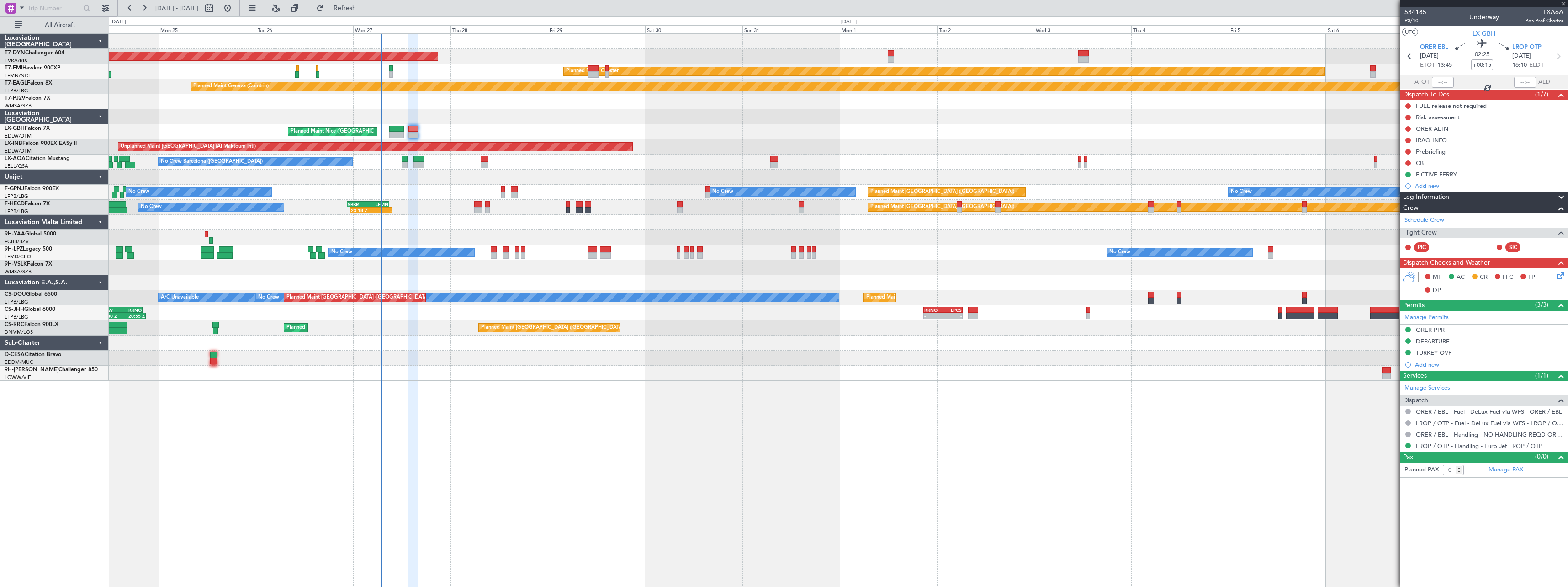
type input "+00:10"
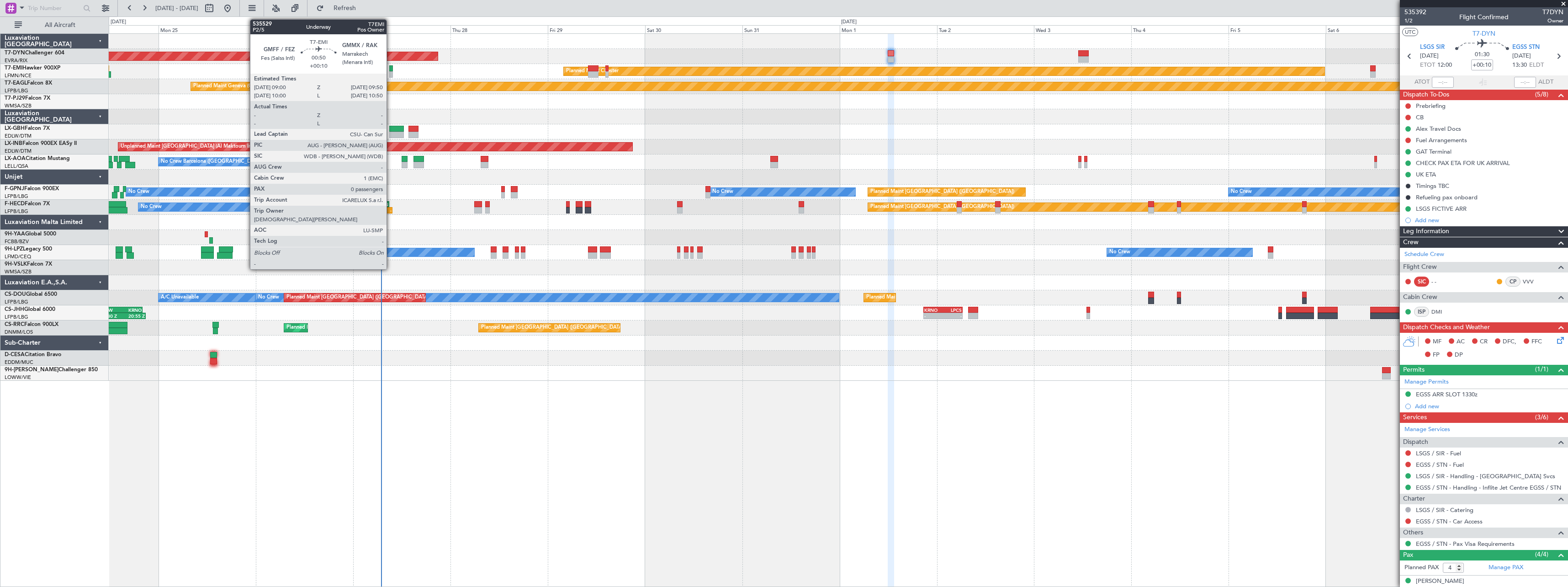
click at [390, 68] on div at bounding box center [391, 68] width 4 height 6
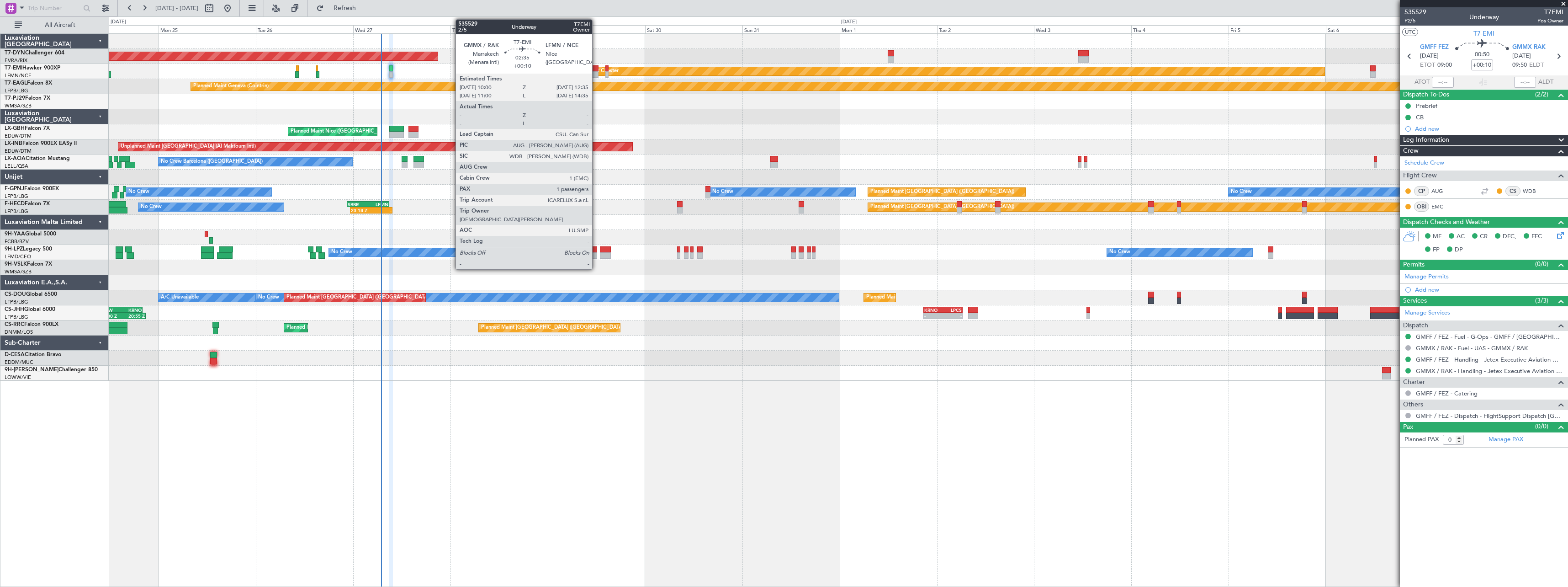
click at [596, 67] on div at bounding box center [592, 68] width 10 height 6
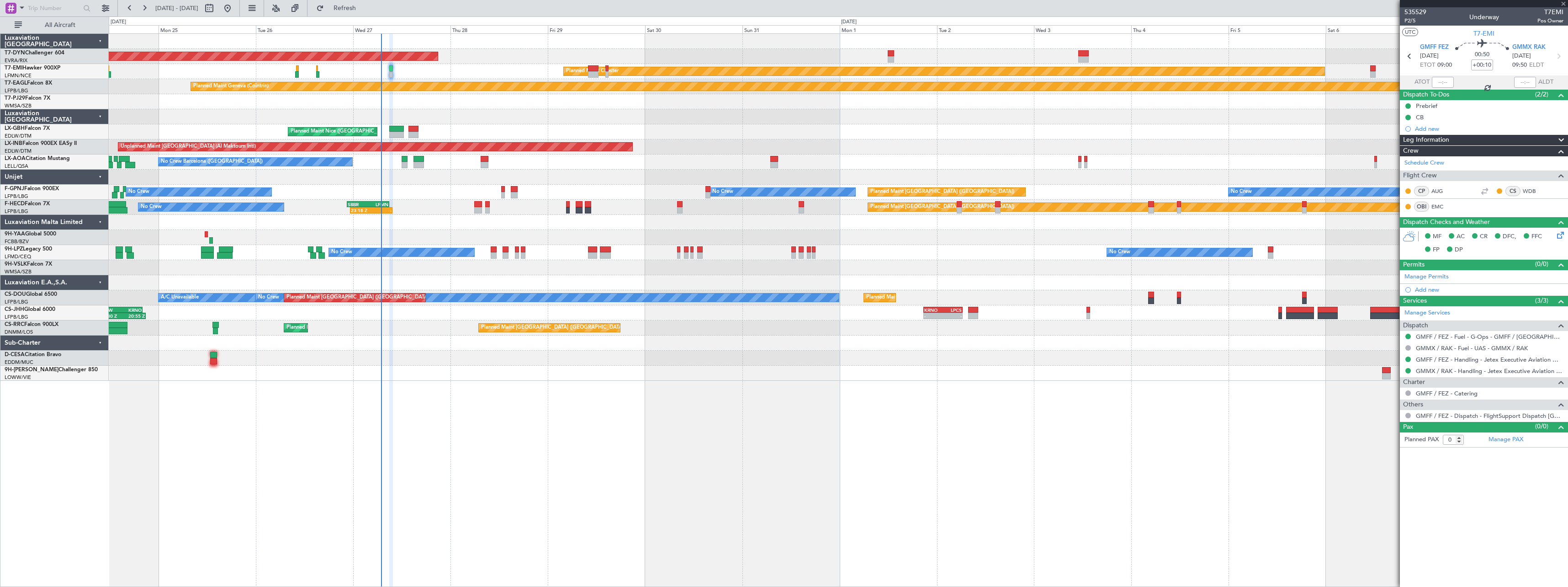
type input "1"
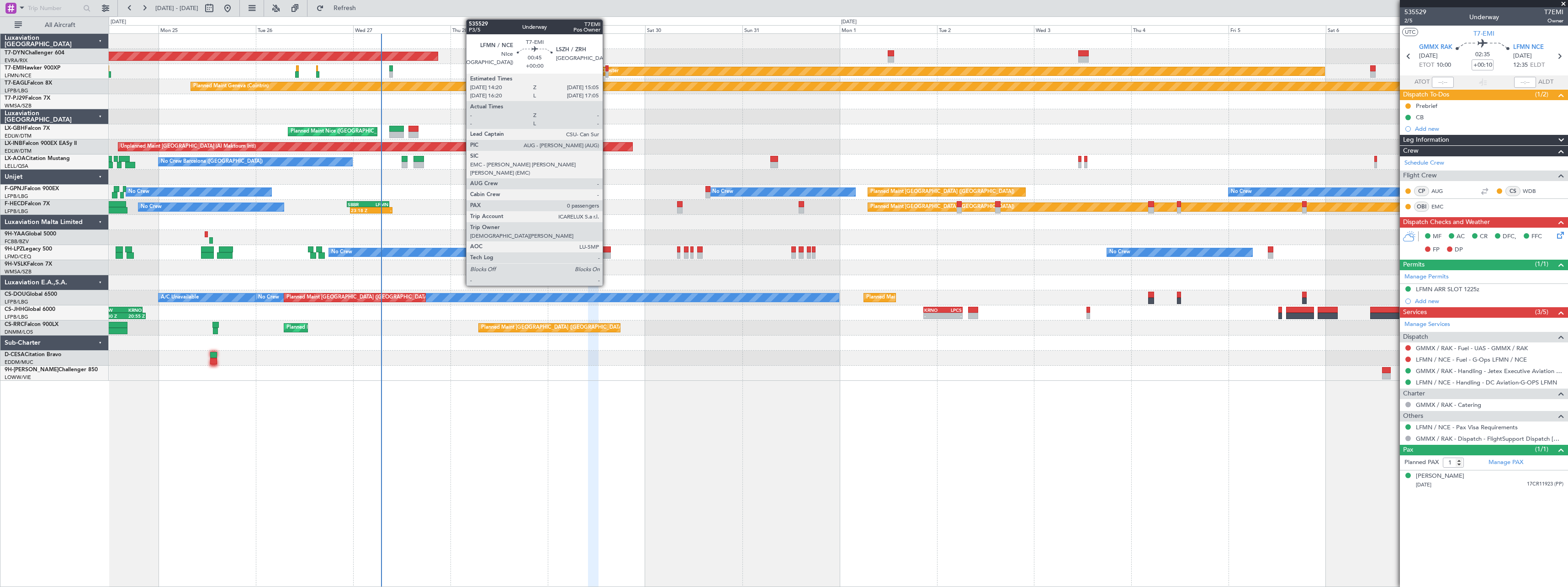
click at [607, 67] on div at bounding box center [606, 68] width 3 height 6
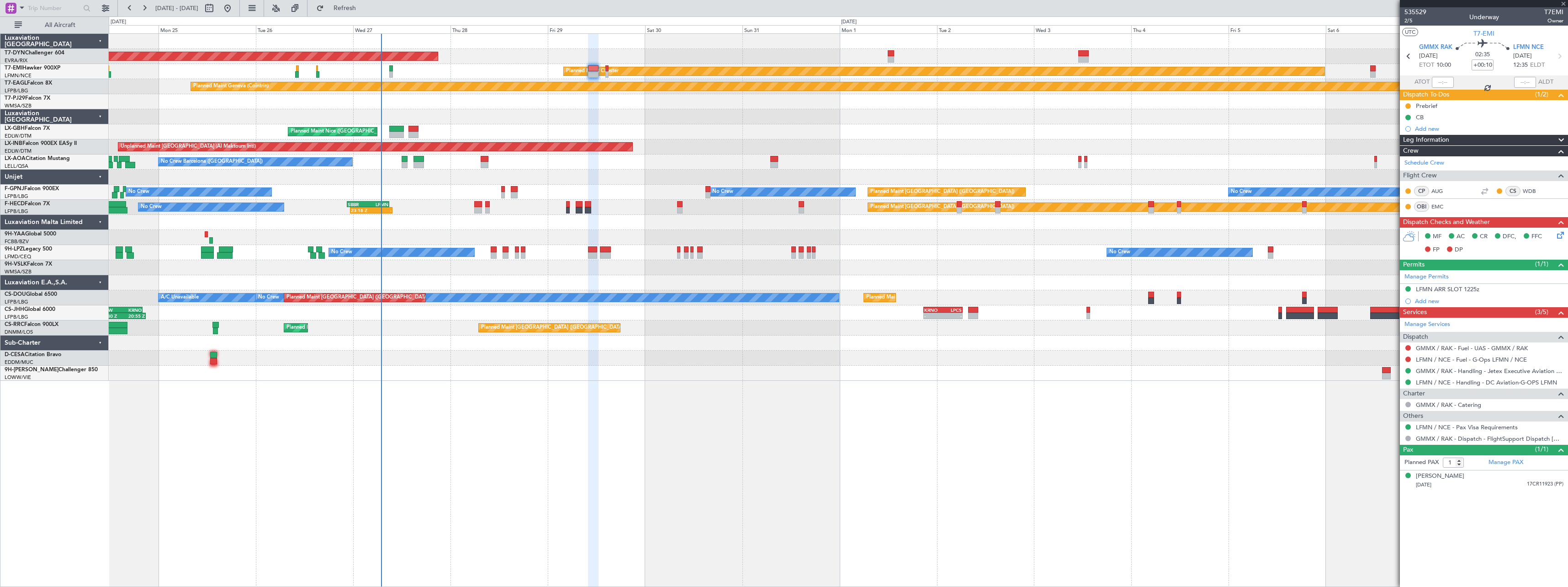
type input "0"
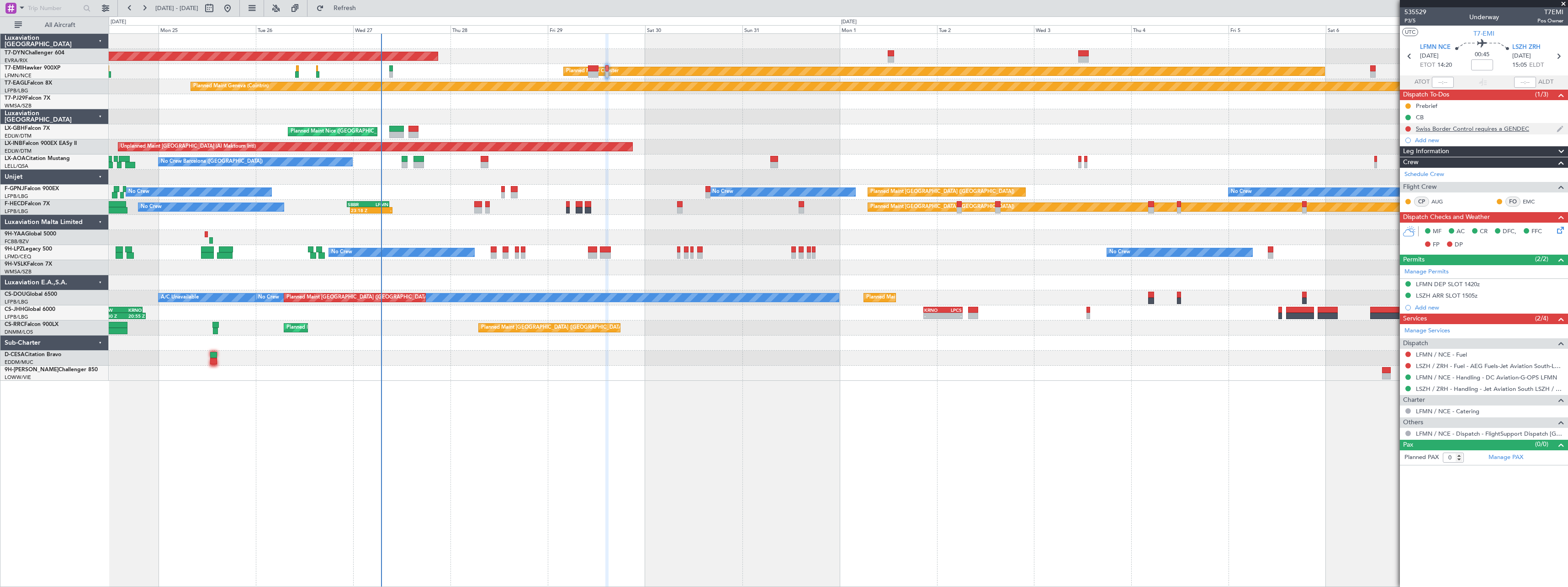
click at [1538, 126] on div "Swiss Border Control requires a GENDEC" at bounding box center [1484, 129] width 168 height 11
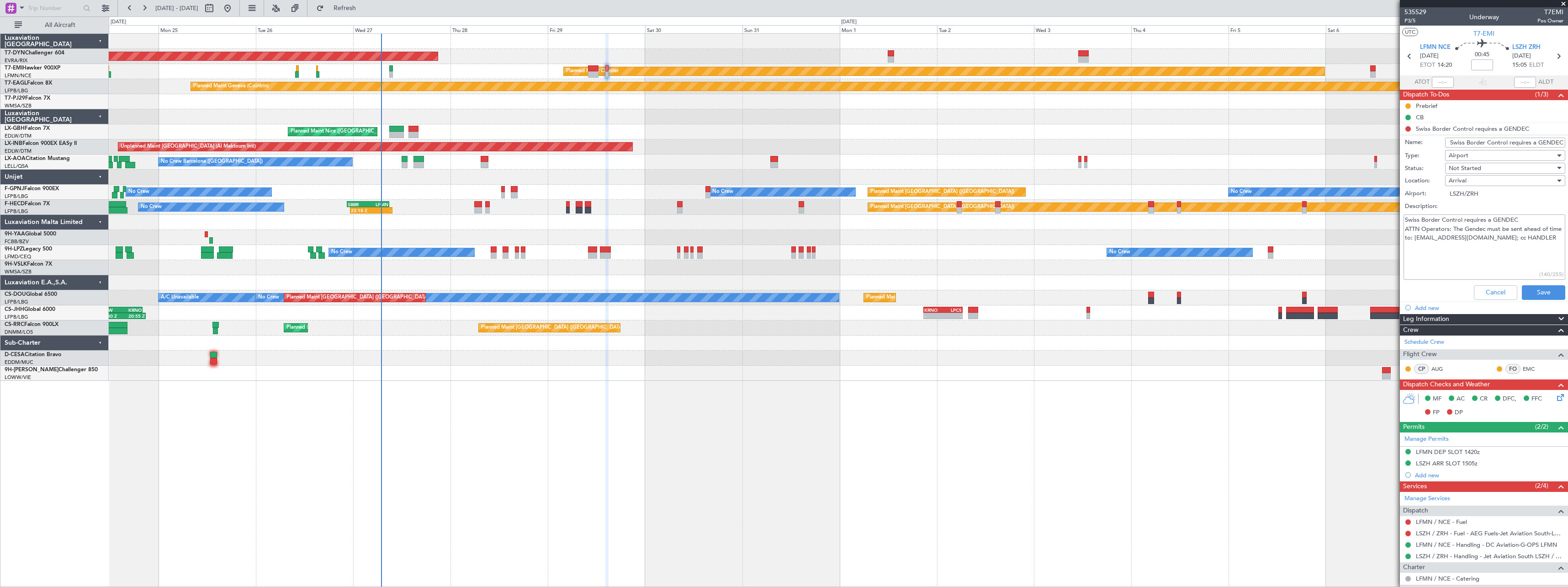
drag, startPoint x: 1409, startPoint y: 288, endPoint x: 1417, endPoint y: 288, distance: 8.0
click at [1409, 288] on div "Cancel Save" at bounding box center [1482, 293] width 173 height 22
click at [1479, 290] on button "Cancel" at bounding box center [1495, 292] width 43 height 15
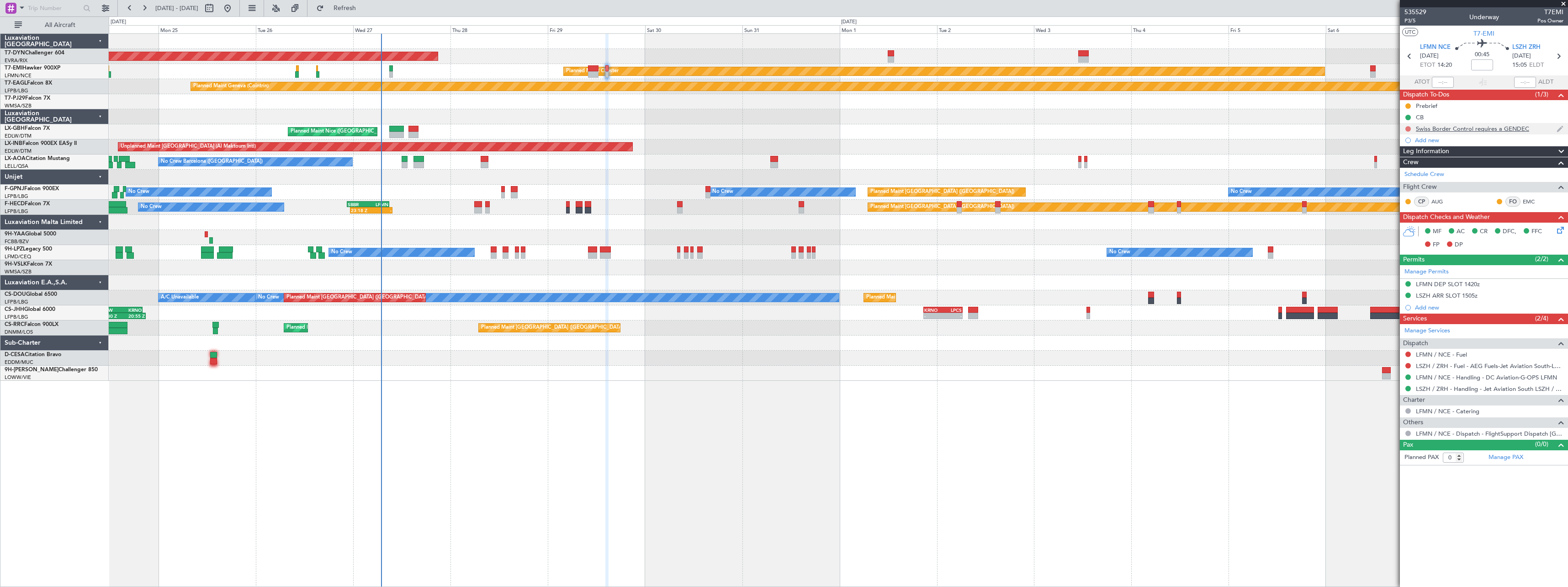
click at [1407, 130] on button at bounding box center [1408, 129] width 6 height 6
click at [1406, 169] on span "Completed" at bounding box center [1412, 169] width 30 height 9
click at [648, 95] on div at bounding box center [837, 101] width 1459 height 15
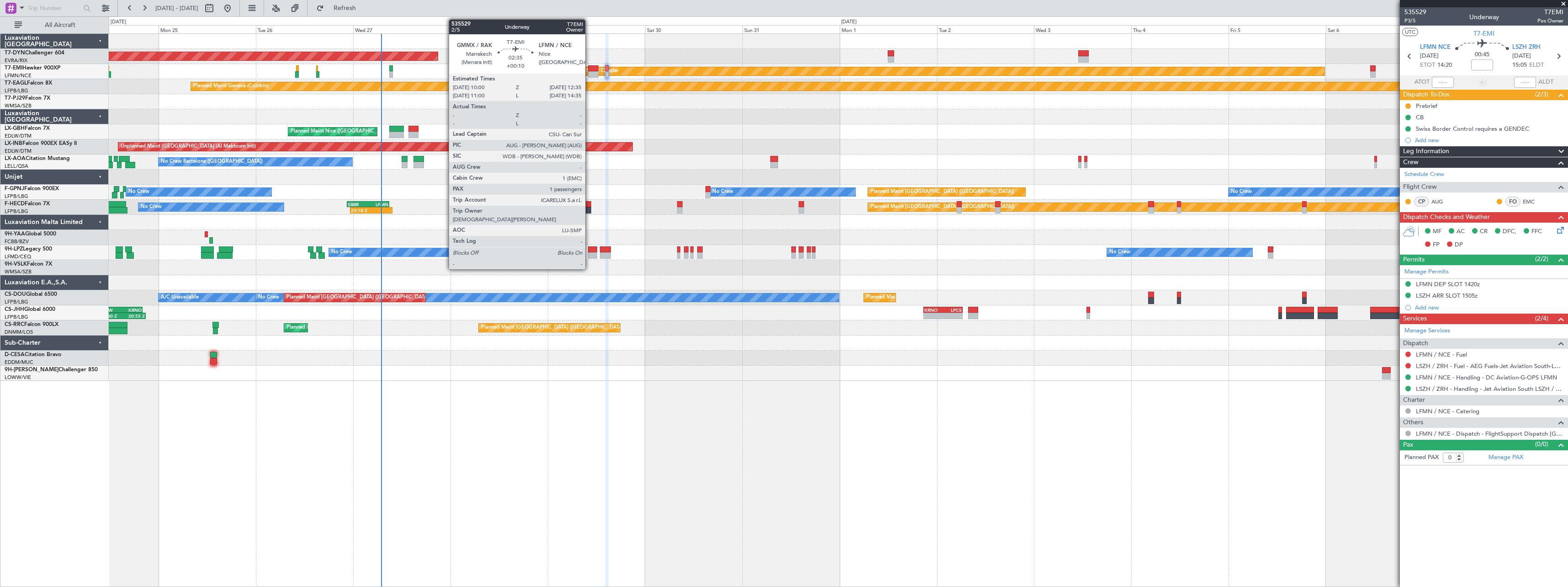
click at [589, 72] on div at bounding box center [592, 74] width 10 height 6
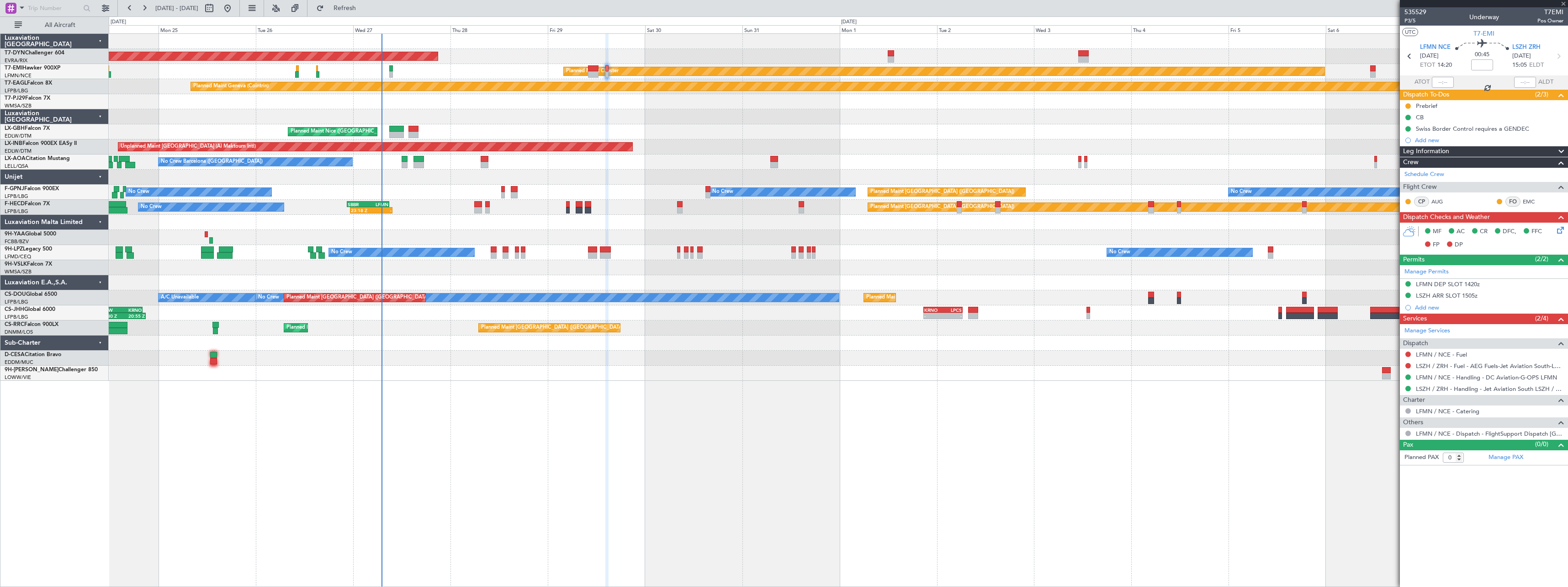
type input "+00:10"
type input "1"
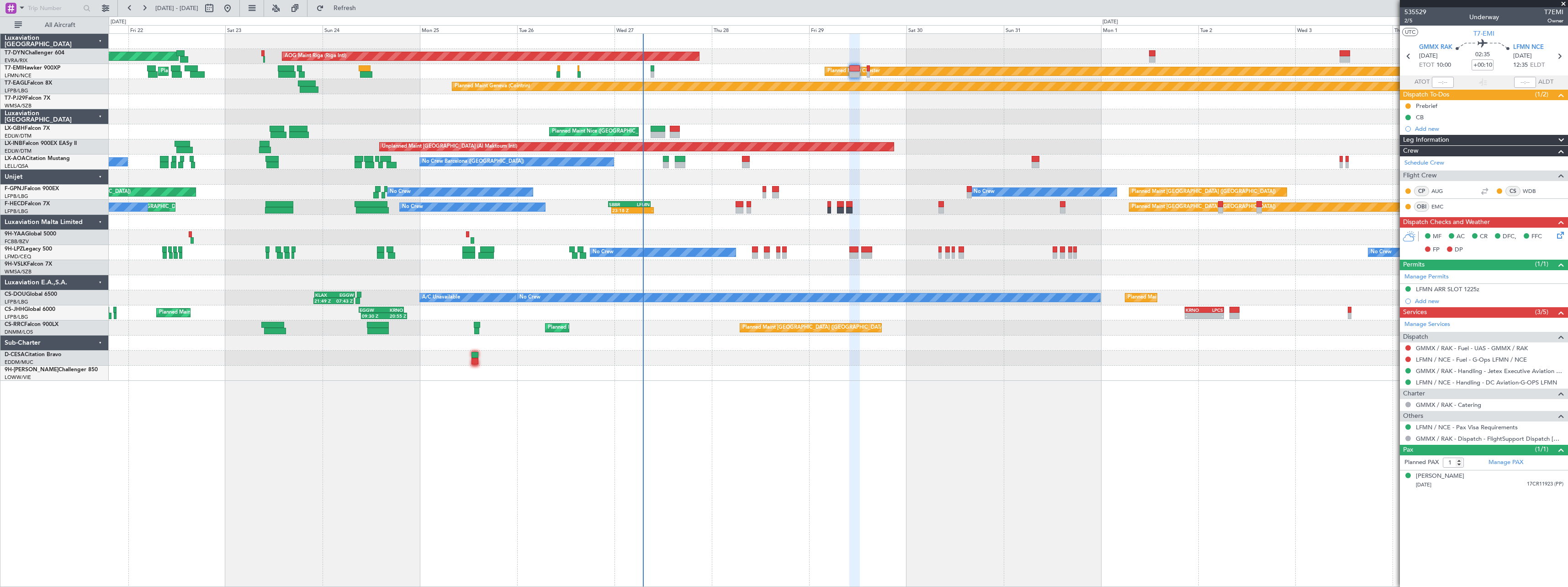
click at [730, 353] on div "AOG Maint Riga (Riga Intl) Planned Maint Basel-Mulhouse Planned Maint Chester P…" at bounding box center [837, 208] width 1459 height 347
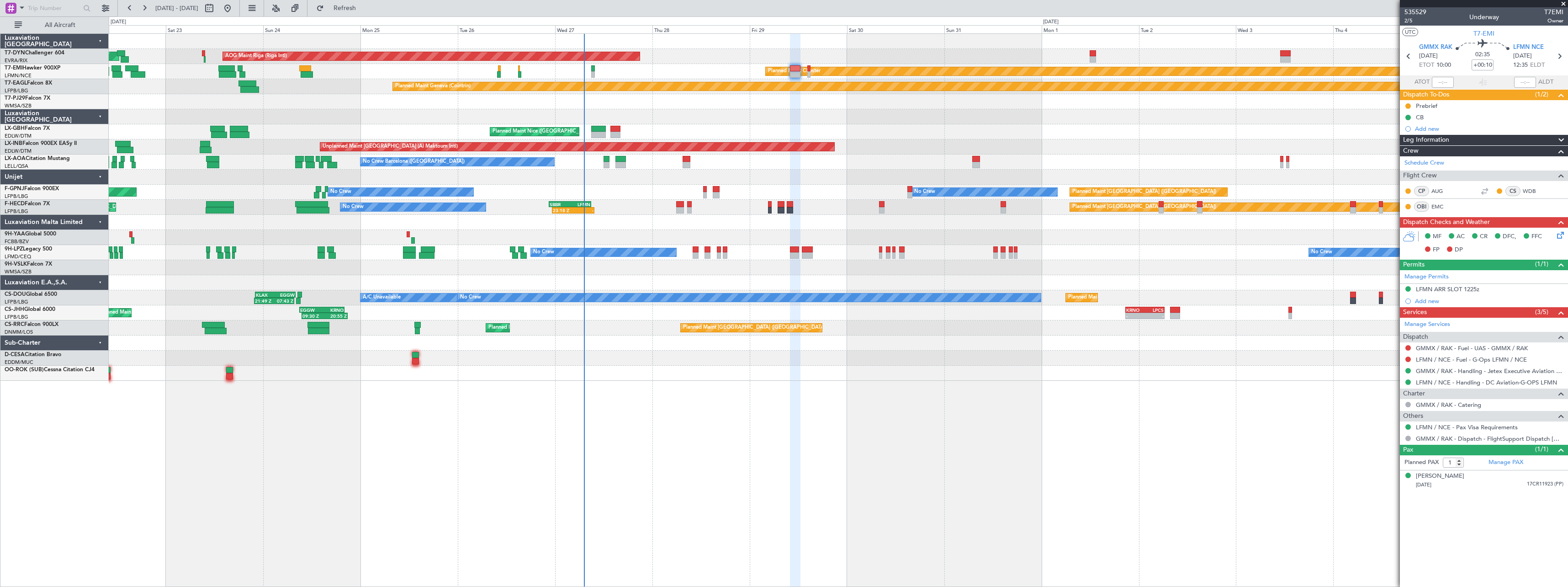
click at [708, 217] on div at bounding box center [837, 222] width 1459 height 15
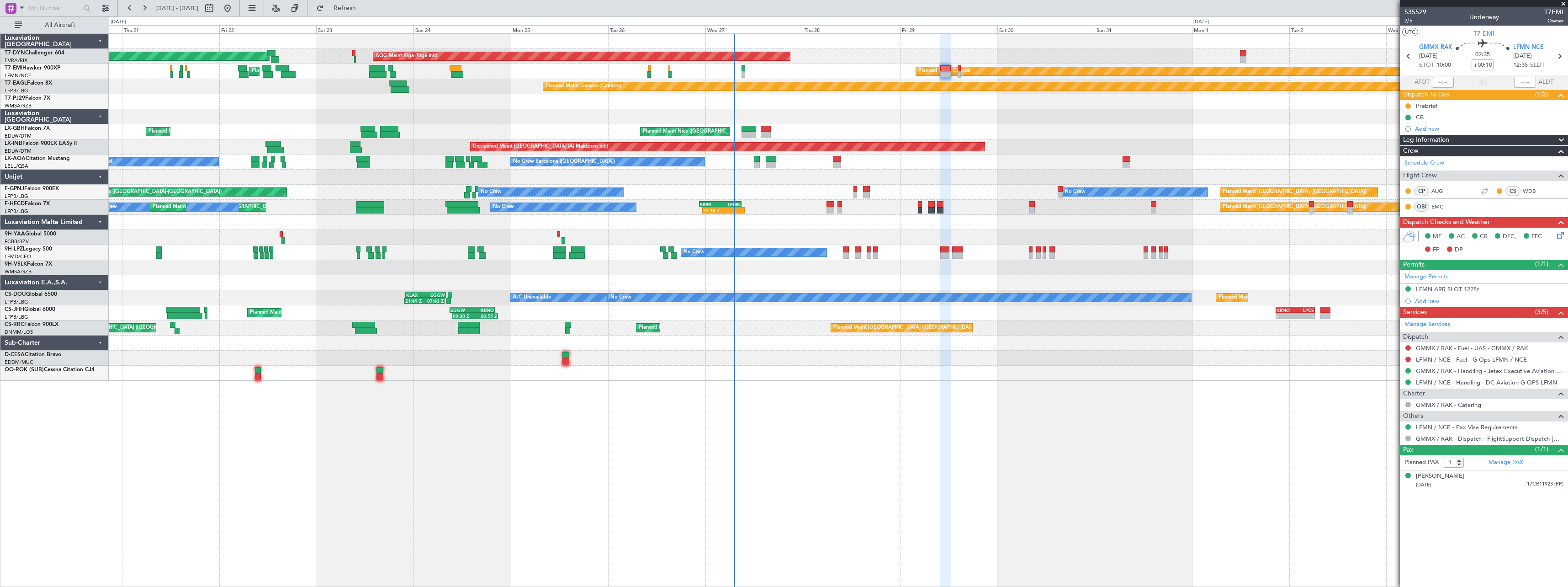
click at [821, 213] on div "Planned Maint Paris (Le Bourget) No Crew Planned Maint Paris (Le Bourget) 23:18…" at bounding box center [837, 207] width 1459 height 15
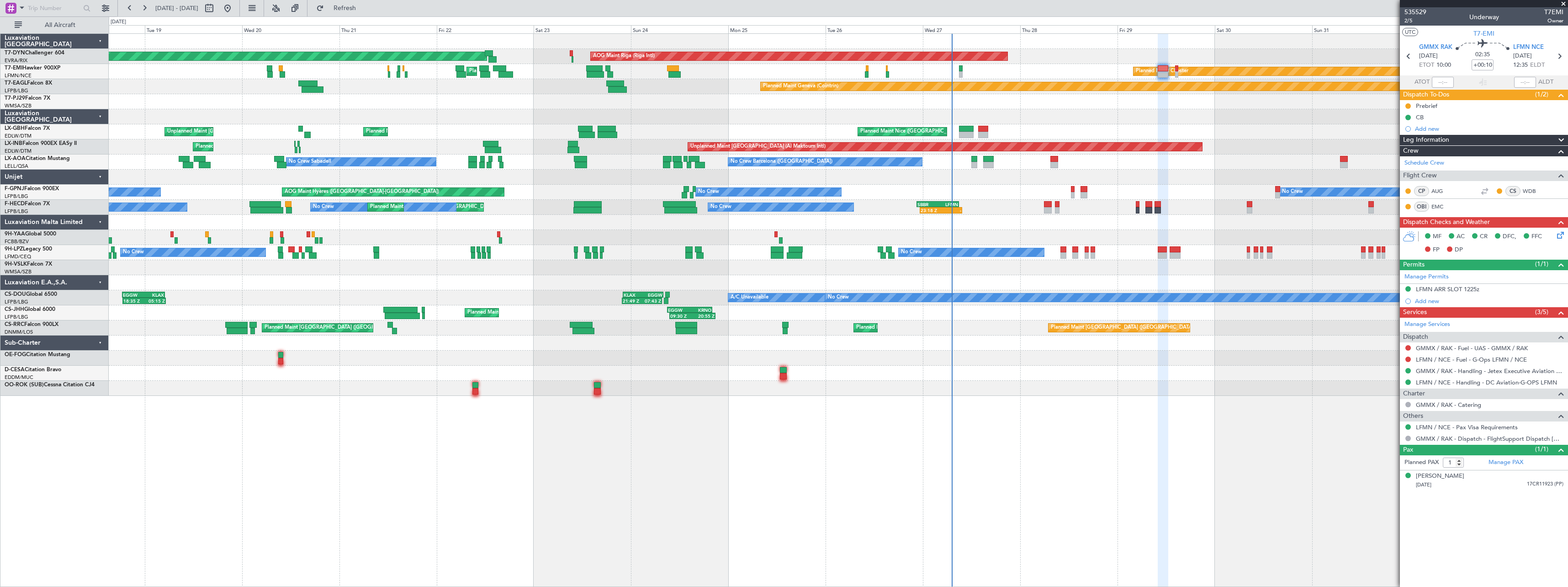
click at [646, 229] on div at bounding box center [837, 222] width 1459 height 15
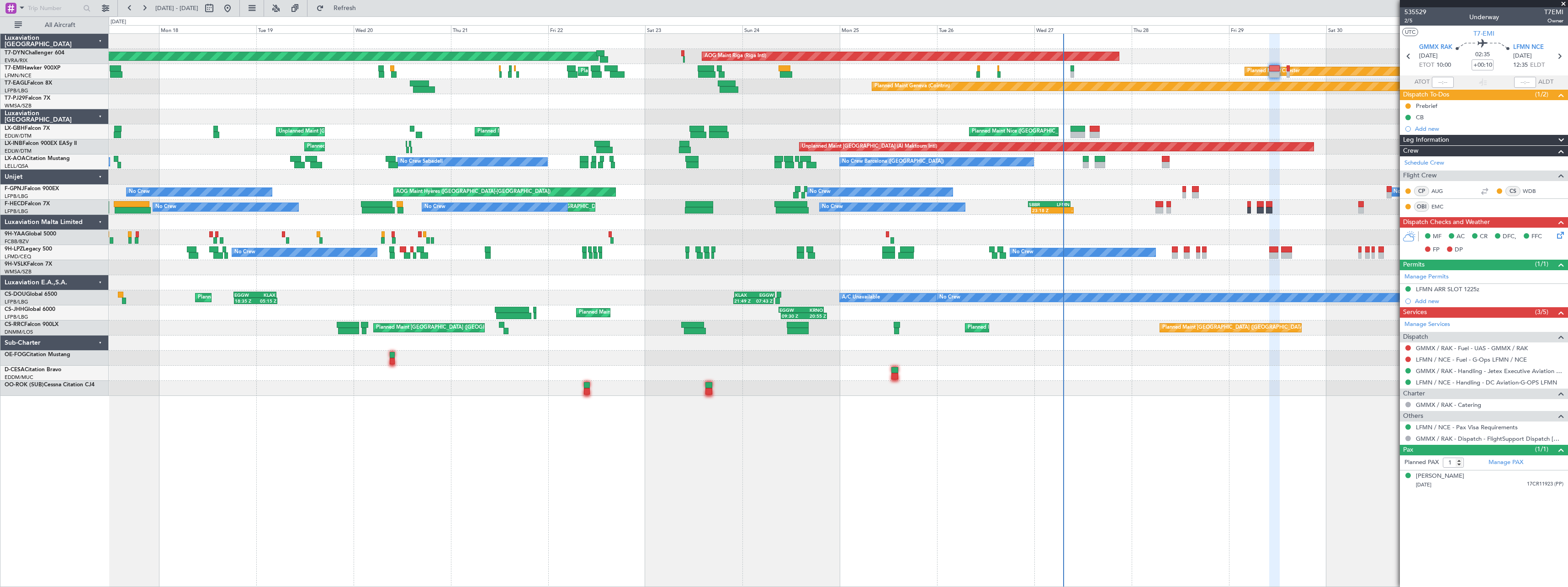
click at [736, 230] on div "AOG Maint Riga (Riga Intl) Planned Maint Basel-Mulhouse Planned Maint Chester P…" at bounding box center [837, 215] width 1459 height 362
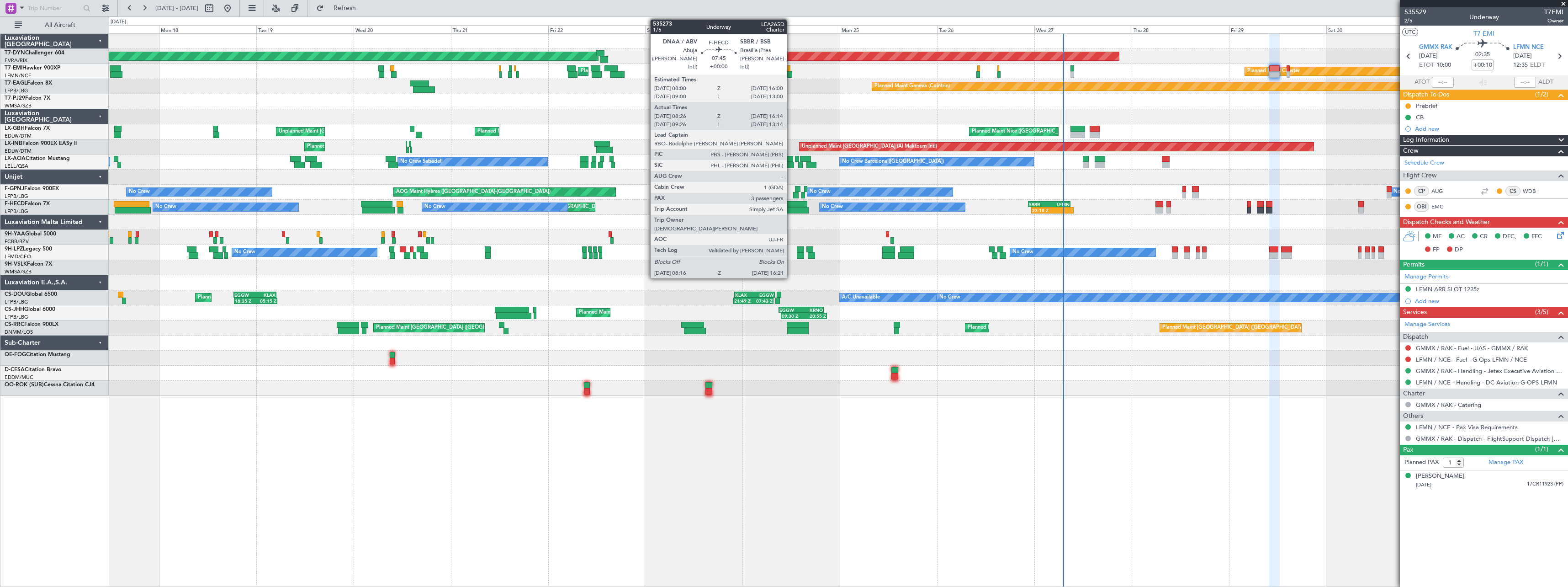
click at [790, 202] on div at bounding box center [790, 204] width 32 height 6
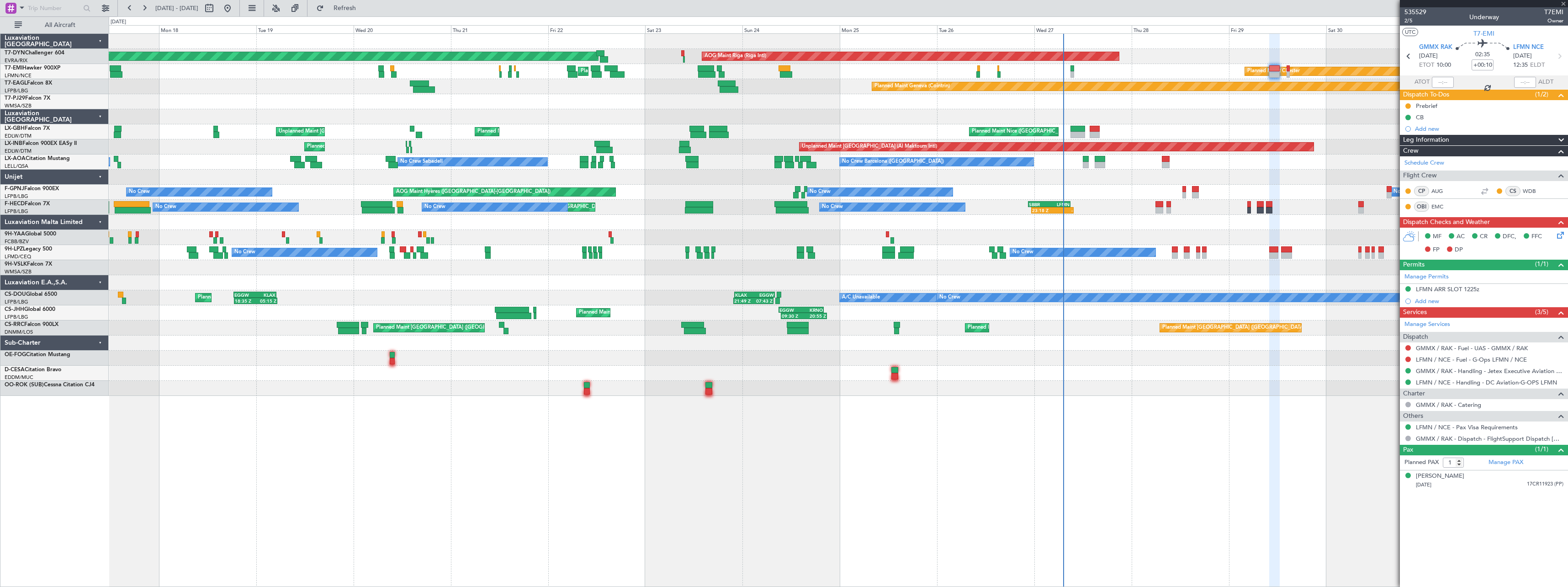
type input "08:36"
type input "16:09"
type input "3"
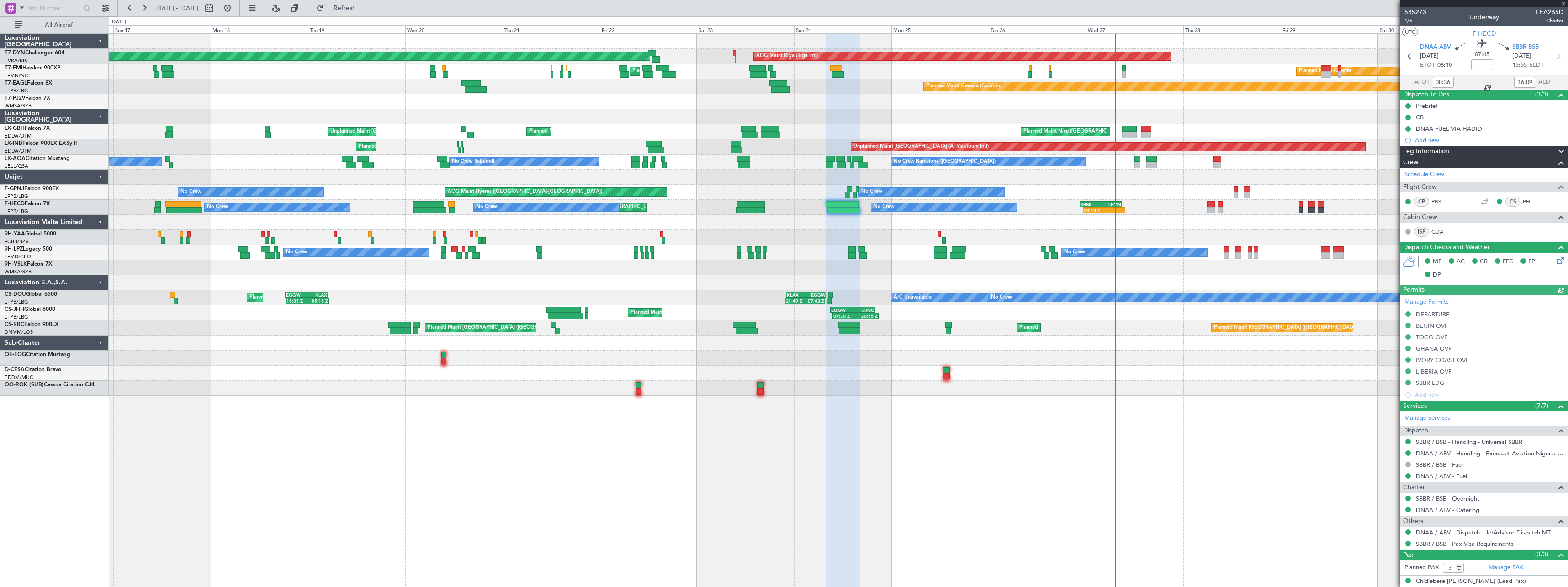
click at [818, 227] on div at bounding box center [837, 222] width 1459 height 15
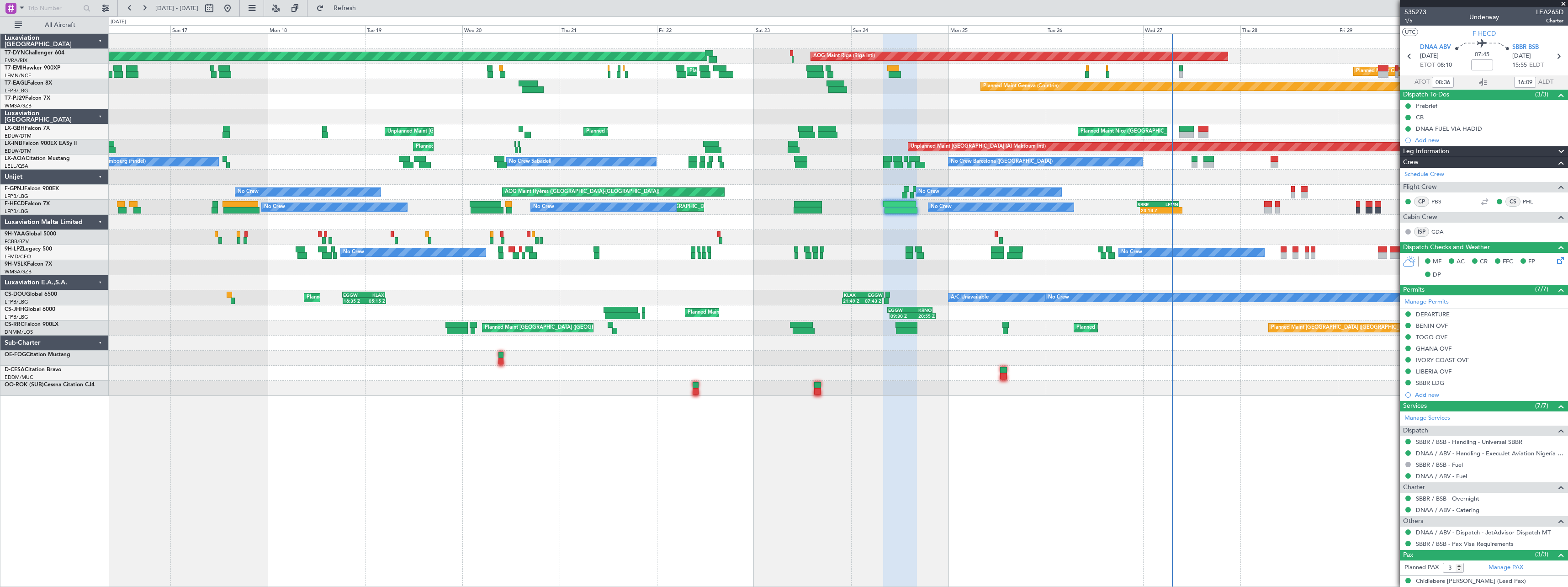
click at [858, 231] on div "AOG Maint Riga (Riga Intl) Planned Maint Basel-Mulhouse Planned Maint Chester P…" at bounding box center [837, 215] width 1459 height 362
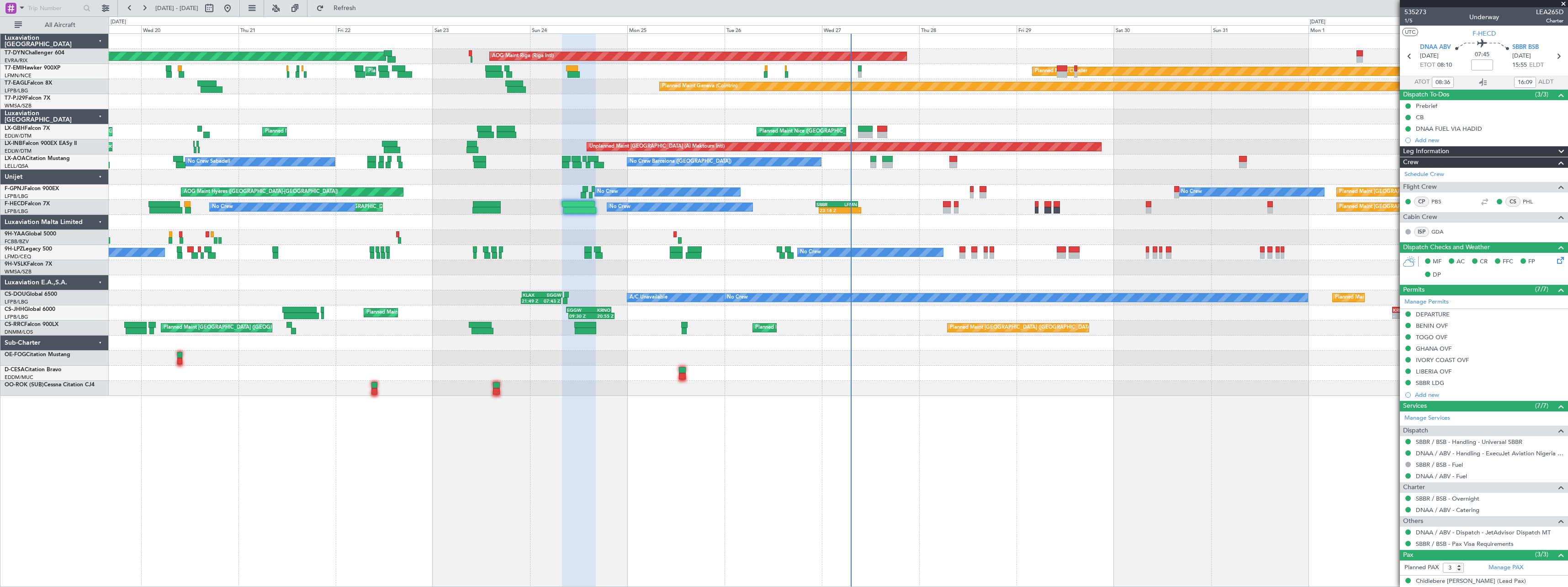
click at [903, 320] on div "Planned Maint London (Luton) 09:30 Z 20:55 Z EGGW 09:00 Z KRNO 20:05 Z - - KRNO…" at bounding box center [837, 312] width 1459 height 15
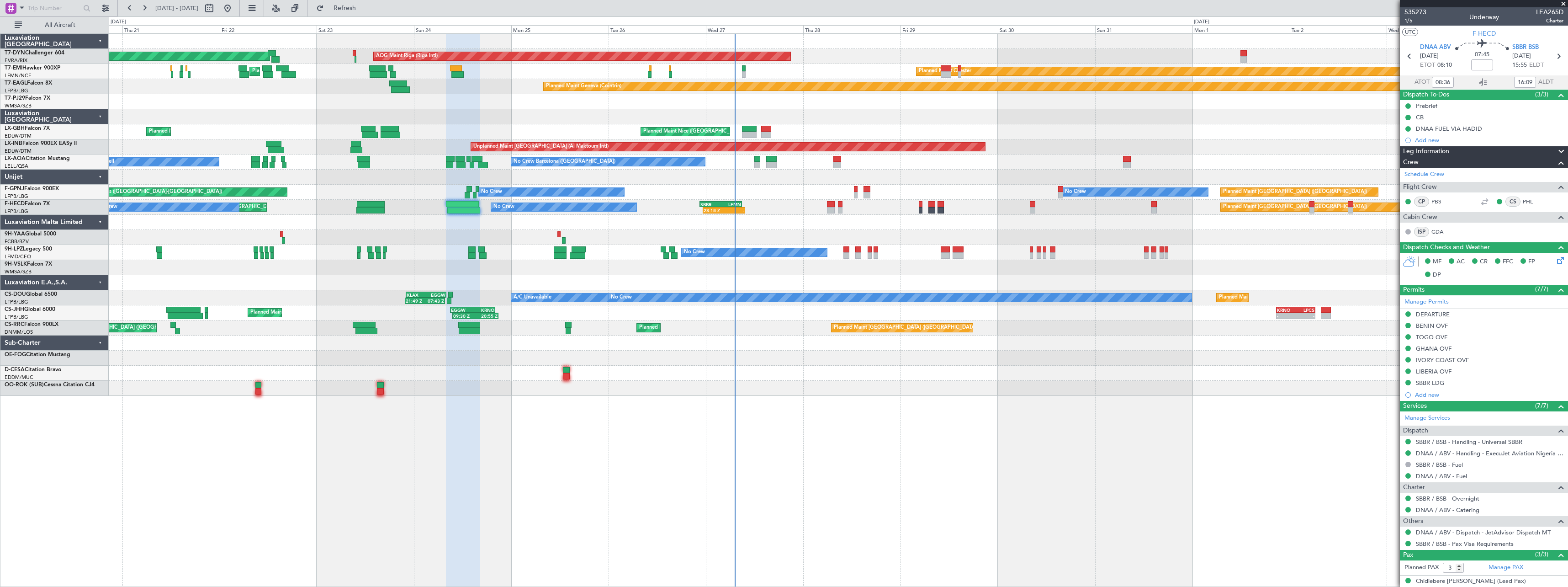
click at [796, 217] on div at bounding box center [837, 222] width 1459 height 15
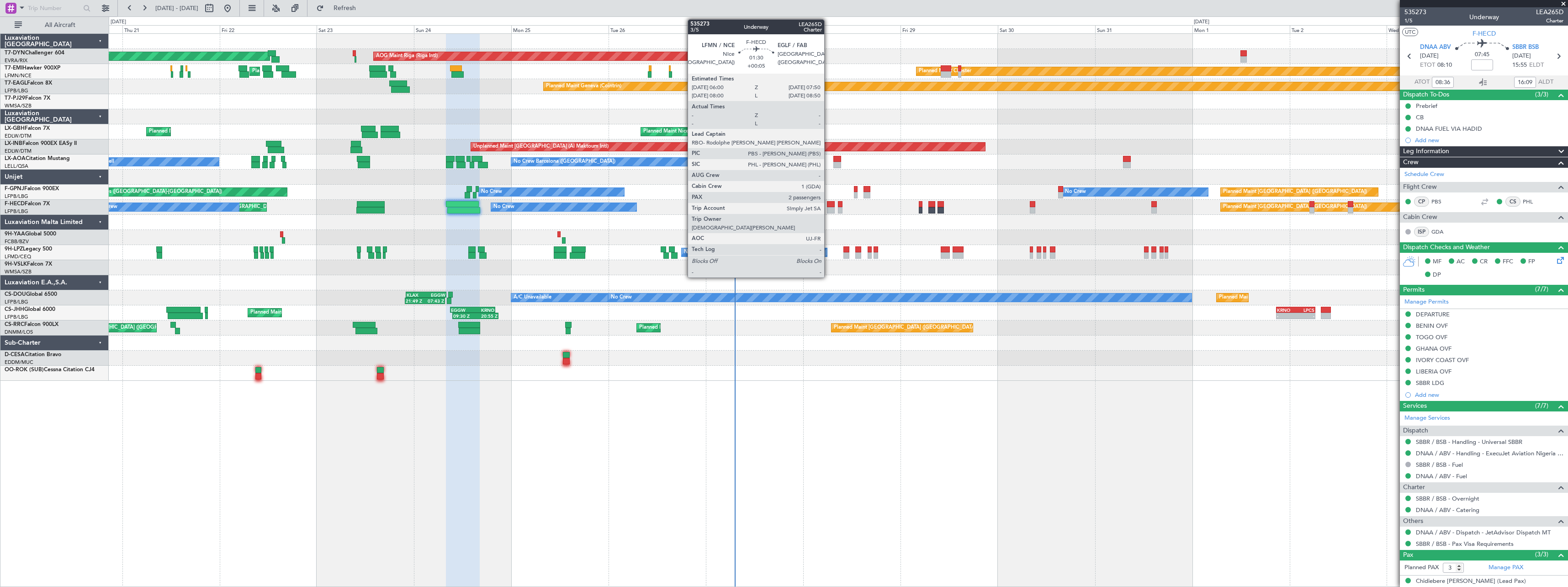
click at [828, 207] on div at bounding box center [831, 209] width 7 height 6
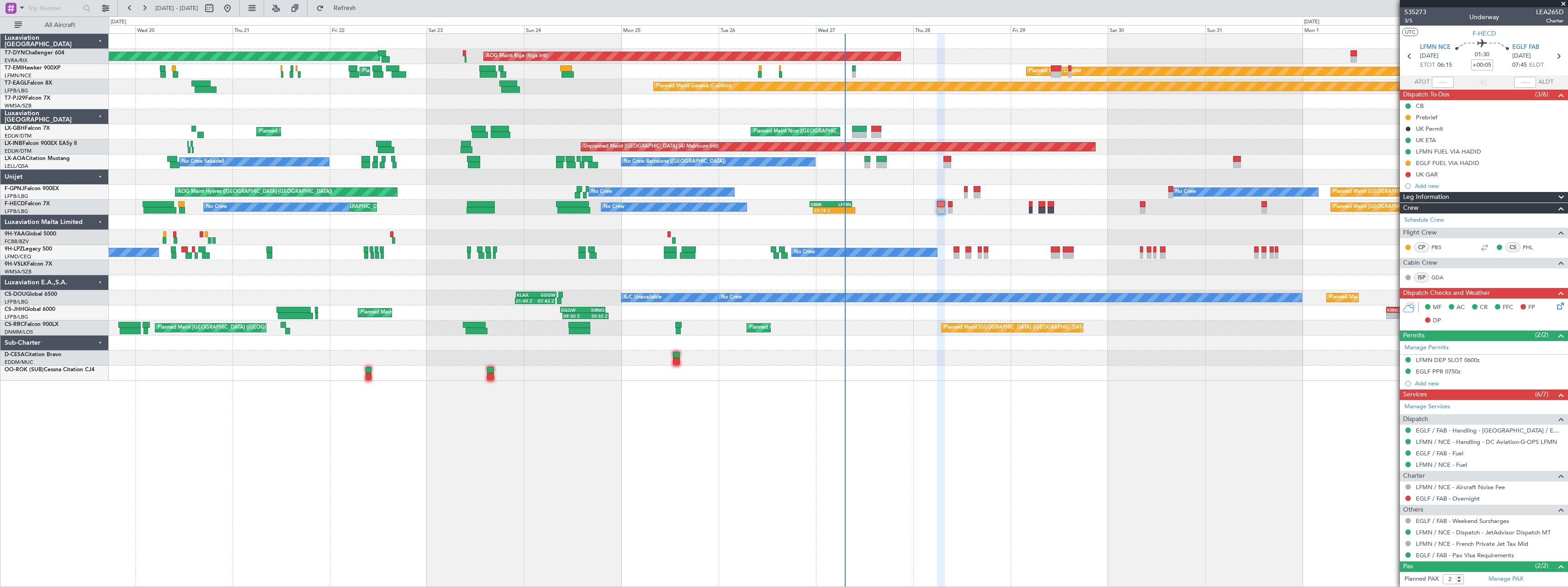
click at [884, 233] on div "Planned Maint [GEOGRAPHIC_DATA]-[GEOGRAPHIC_DATA] AOG Maint Riga (Riga Intl) Pl…" at bounding box center [837, 208] width 1459 height 347
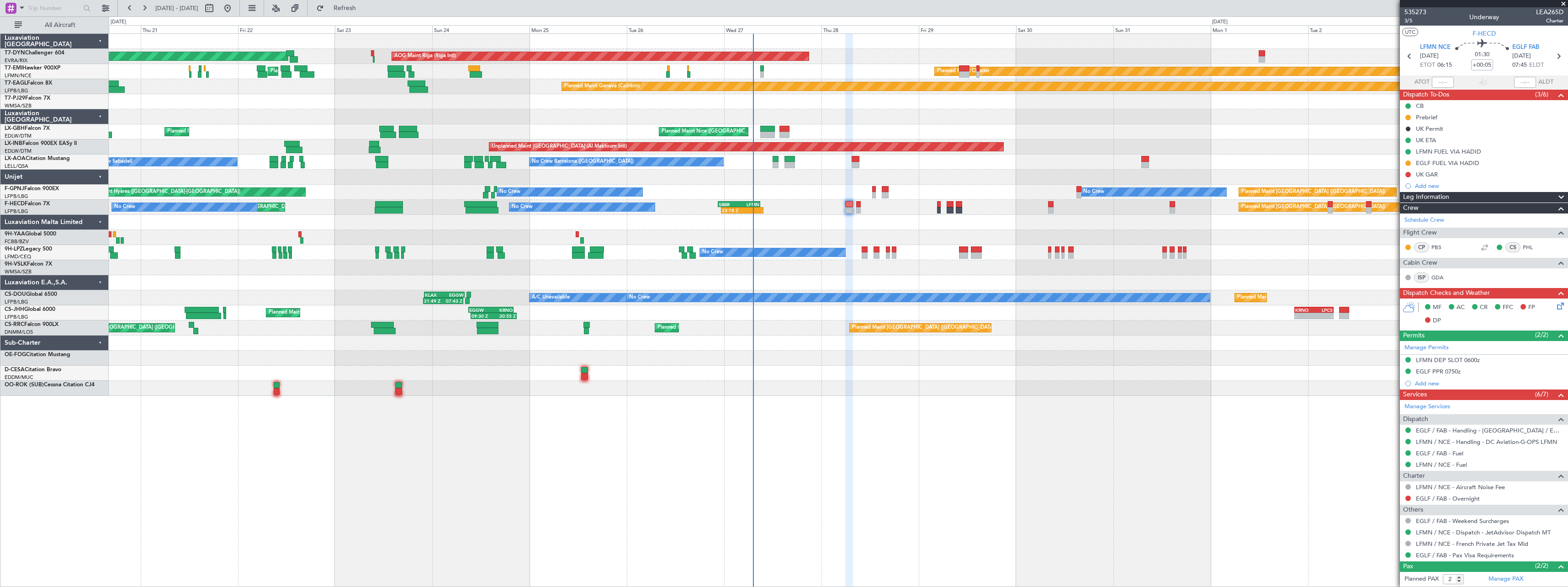
click at [823, 223] on div at bounding box center [837, 222] width 1459 height 15
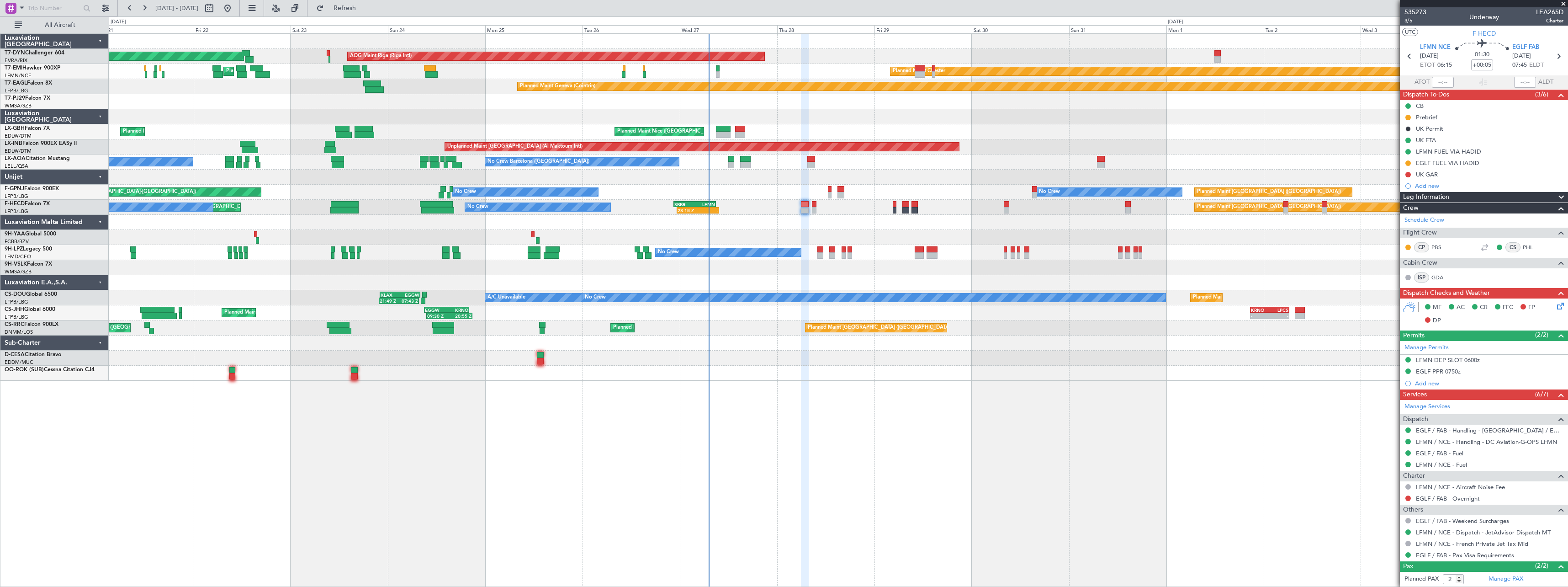
click at [752, 224] on div at bounding box center [837, 222] width 1459 height 15
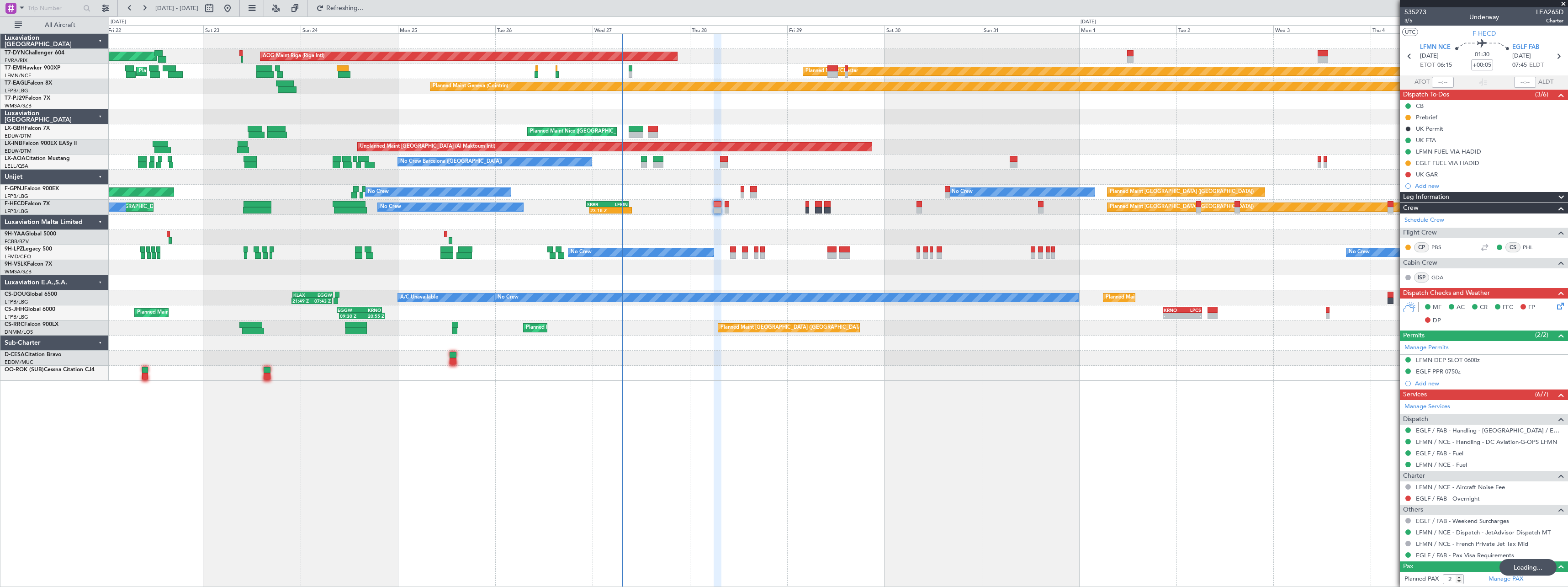
click at [560, 113] on div at bounding box center [837, 117] width 1459 height 15
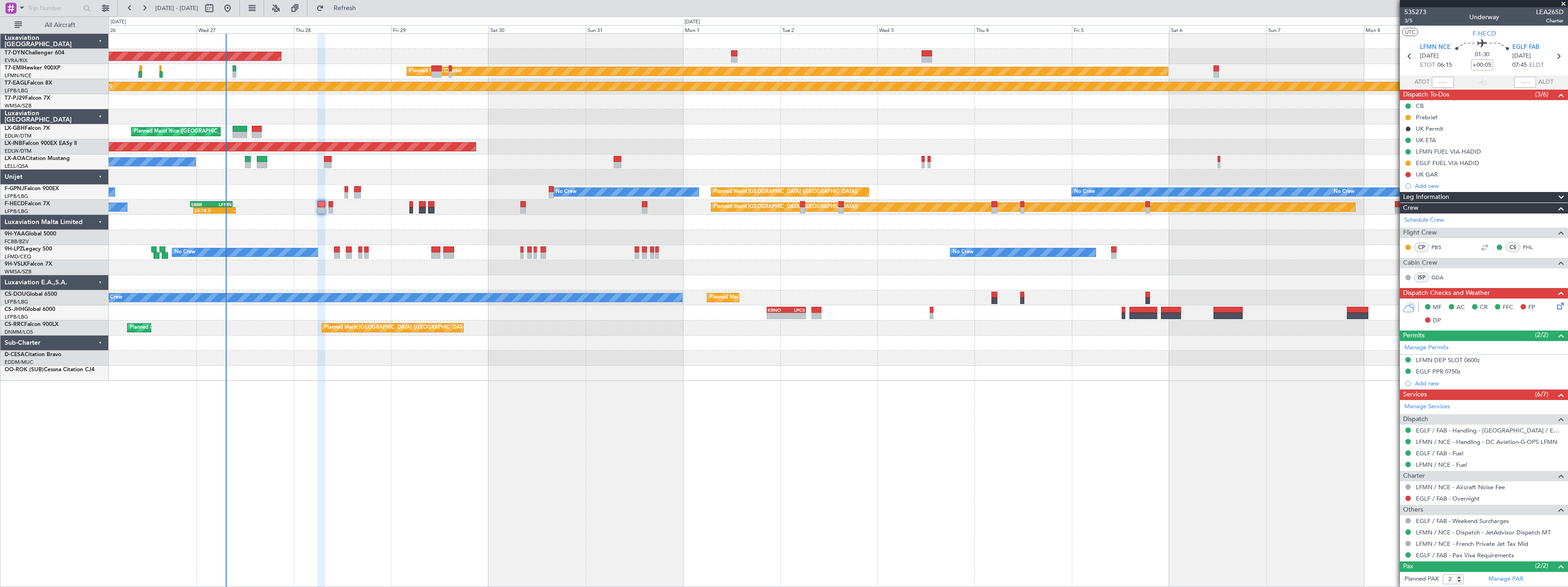
click at [603, 378] on div "AOG Maint Riga (Riga Intl) Planned Maint [GEOGRAPHIC_DATA]-[GEOGRAPHIC_DATA] Pl…" at bounding box center [837, 208] width 1459 height 347
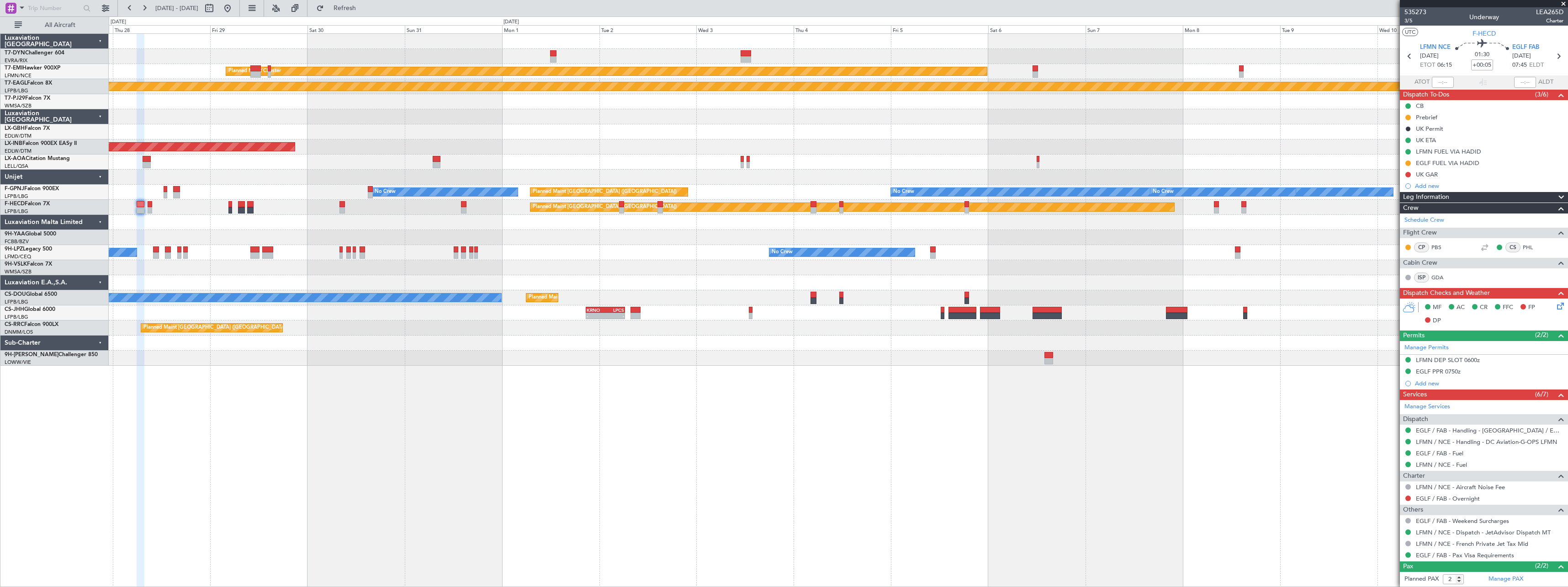
click at [786, 389] on div "AOG Maint Riga (Riga Intl) Planned Maint [PERSON_NAME] Planned Maint Geneva ([G…" at bounding box center [837, 310] width 1459 height 554
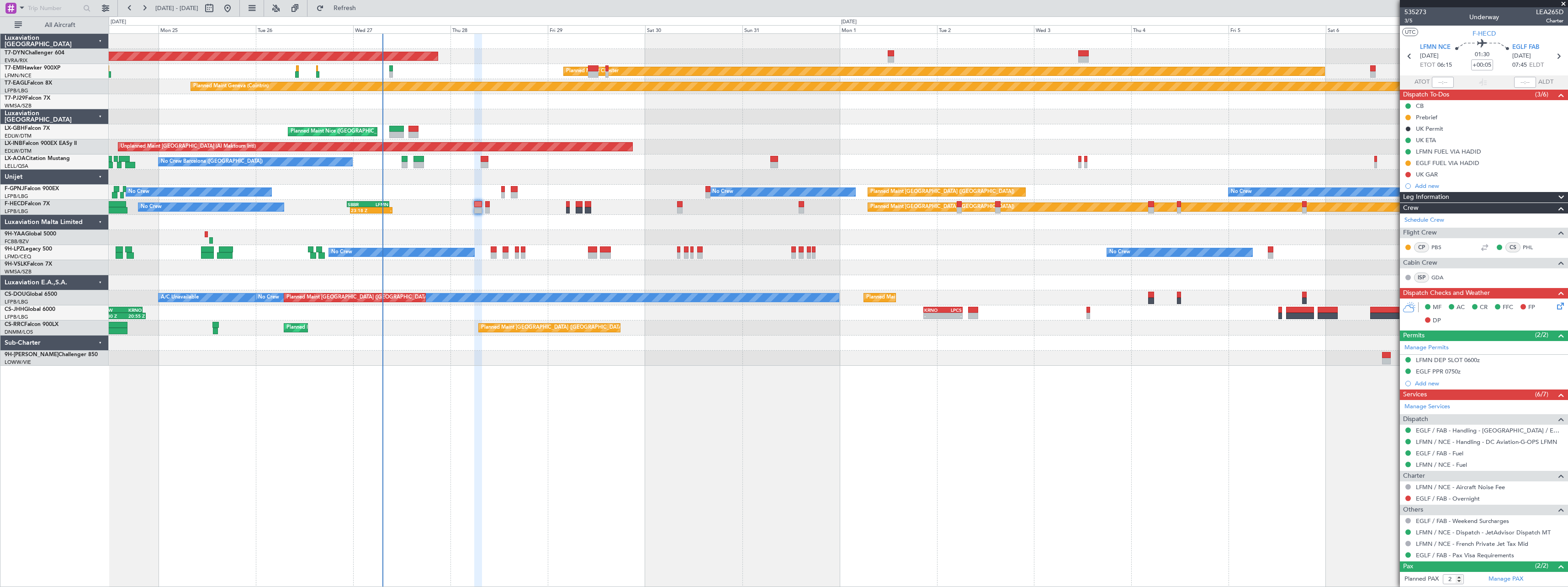
click at [1109, 372] on div "AOG Maint Riga (Riga Intl) Planned Maint [GEOGRAPHIC_DATA]-[GEOGRAPHIC_DATA] Pl…" at bounding box center [837, 310] width 1459 height 554
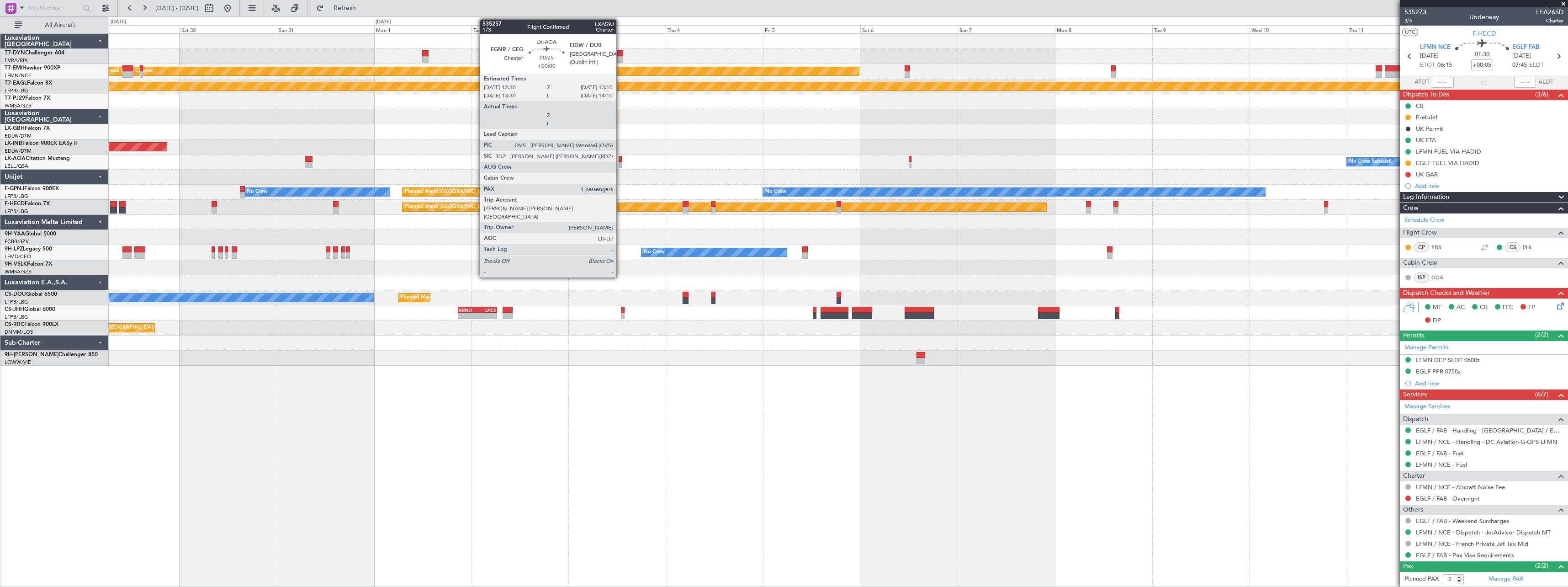
click at [621, 163] on div at bounding box center [620, 164] width 3 height 6
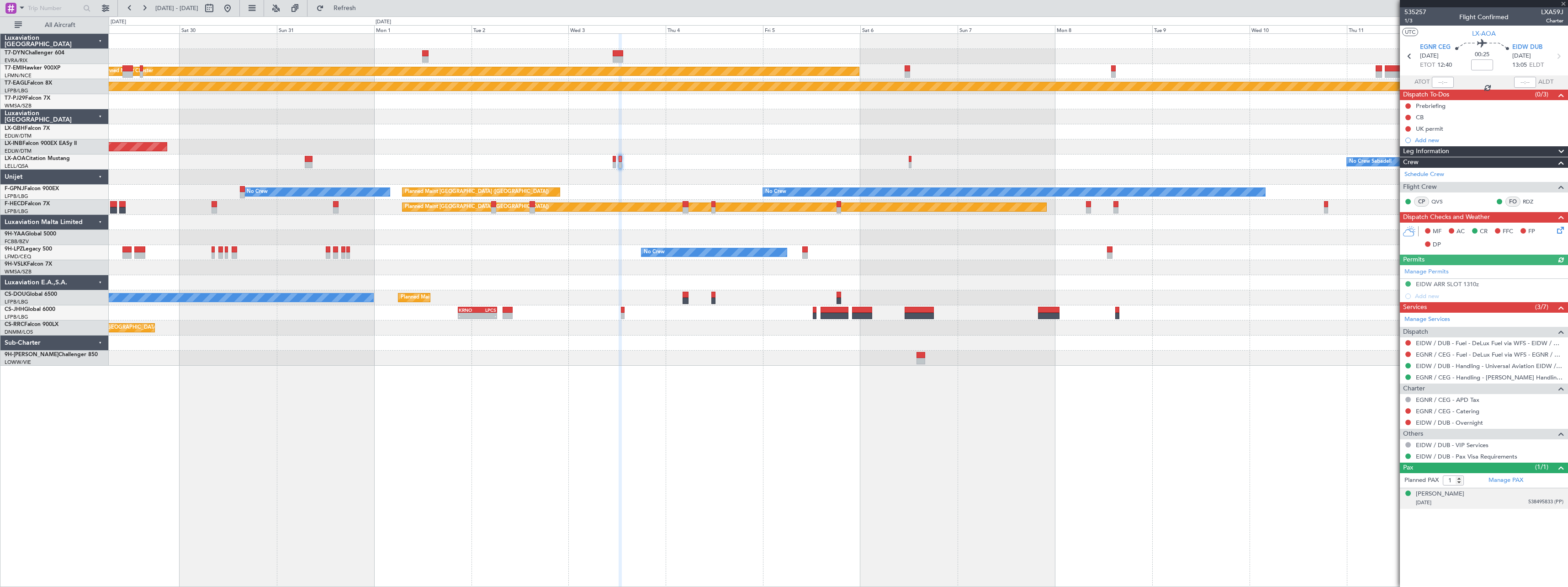
click at [1487, 502] on div "30/06/1988 538495833 (PP)" at bounding box center [1489, 502] width 148 height 9
click at [1462, 490] on div "Bethan Laura Cleary" at bounding box center [1439, 494] width 49 height 9
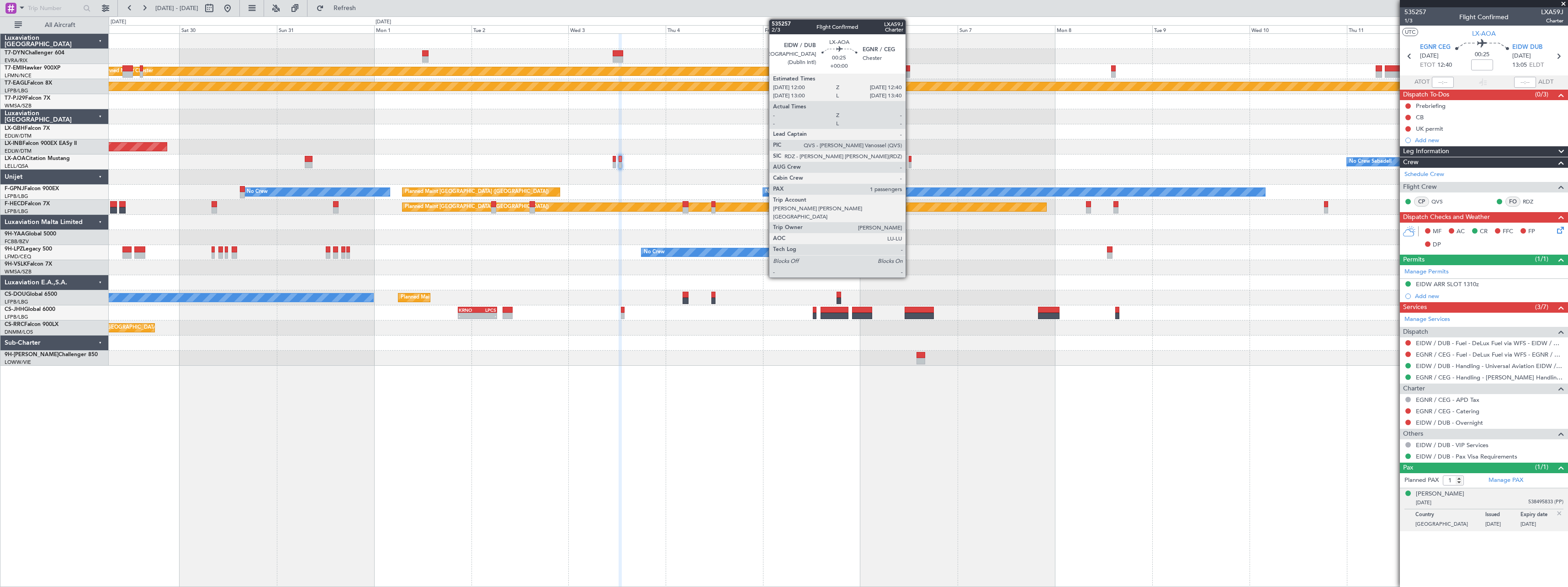
click at [910, 156] on div at bounding box center [910, 159] width 3 height 6
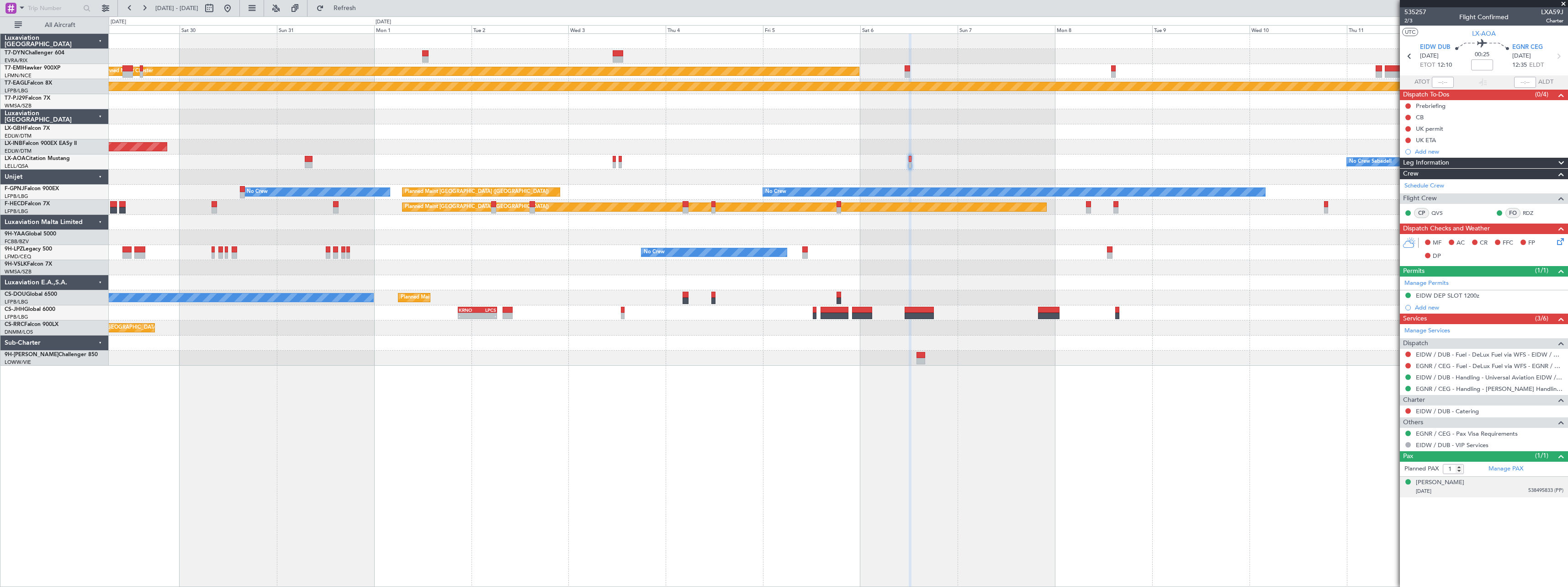
click at [1497, 494] on div "30/06/1988 538495833 (PP)" at bounding box center [1489, 491] width 148 height 9
click at [1410, 140] on div at bounding box center [1408, 141] width 7 height 7
click at [1408, 141] on button at bounding box center [1408, 141] width 6 height 6
click at [1399, 198] on span "Cancelled" at bounding box center [1410, 194] width 26 height 9
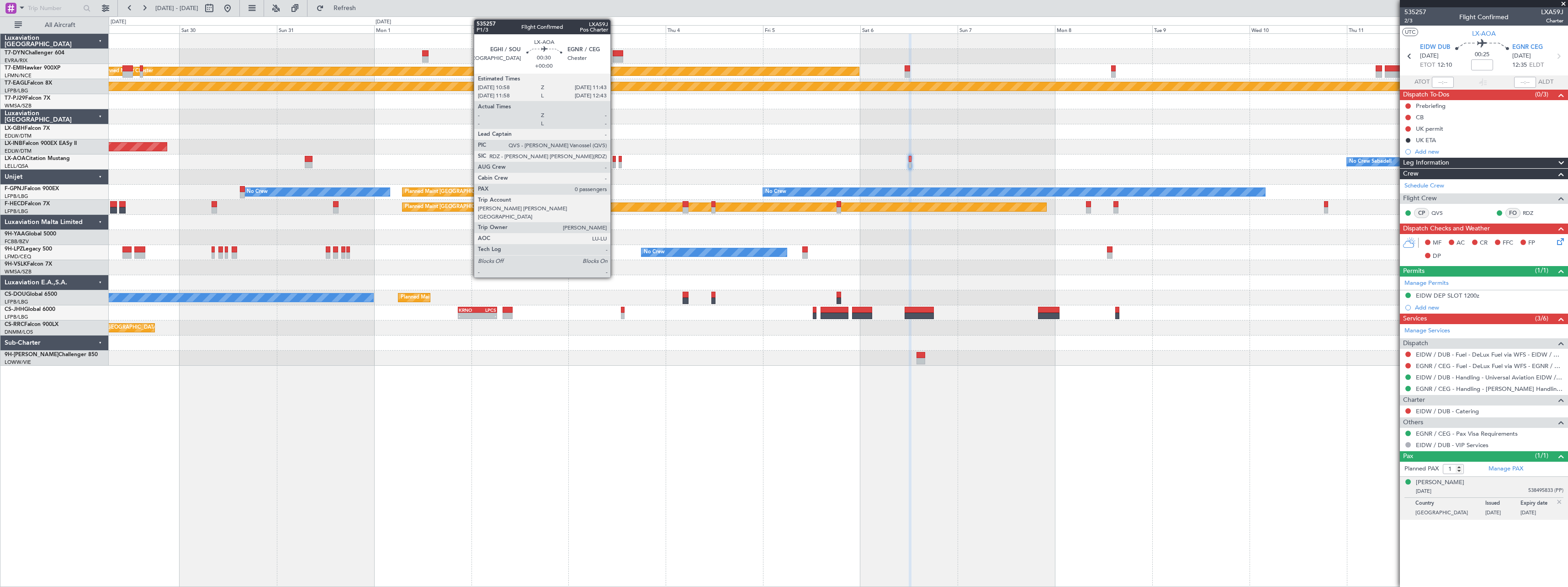
click at [614, 165] on div at bounding box center [613, 164] width 3 height 6
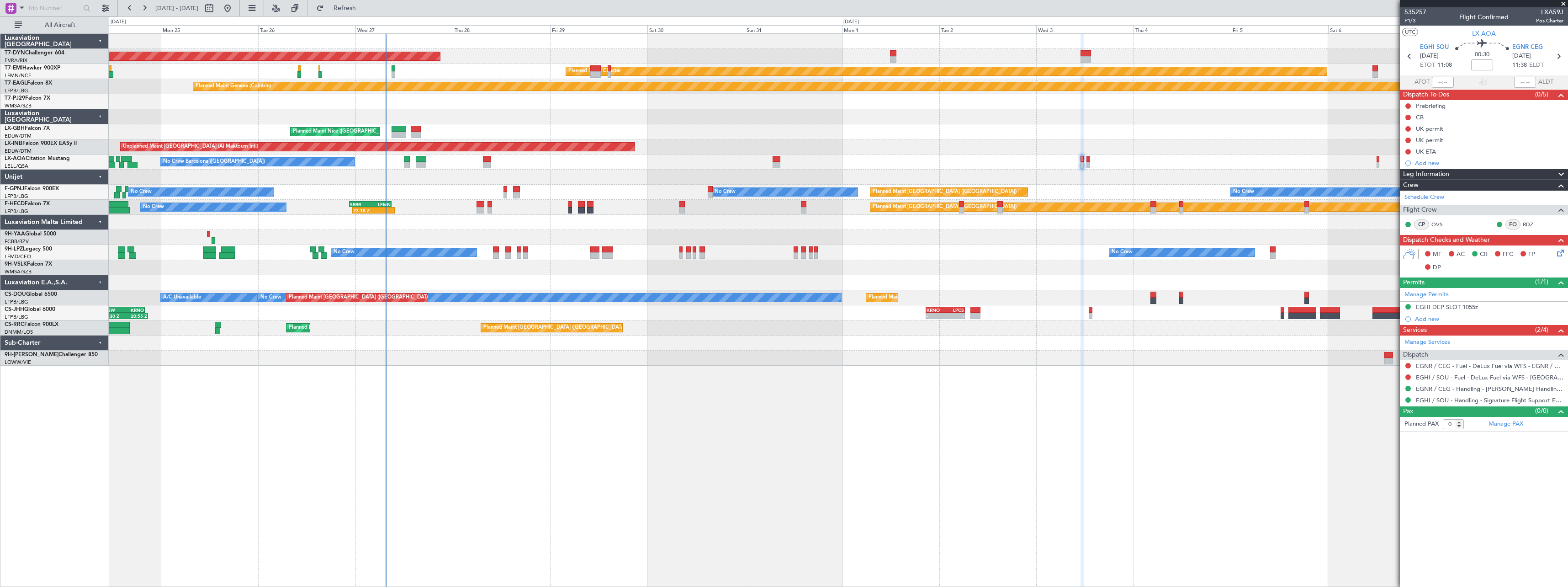
click at [1044, 396] on div "AOG Maint Riga (Riga Intl) Planned Maint Basel-Mulhouse Planned Maint Chester P…" at bounding box center [837, 310] width 1459 height 554
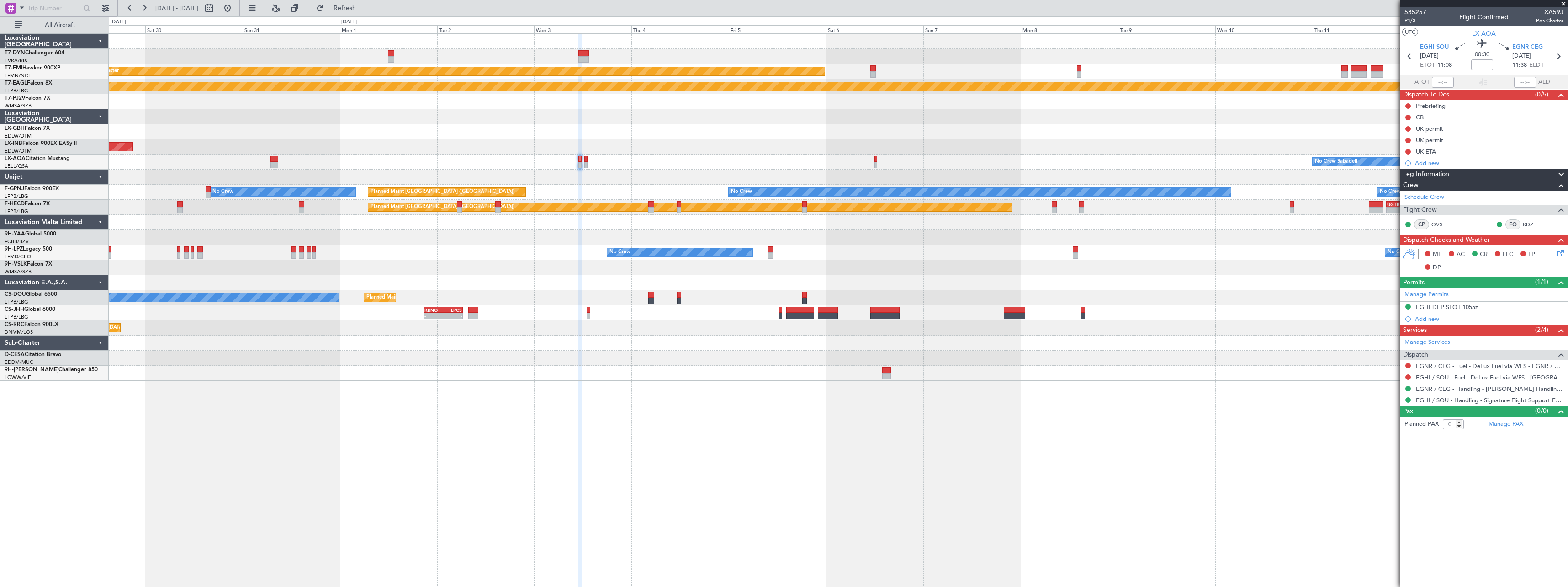
click at [521, 408] on div "AOG Maint Riga (Riga Intl) Planned Maint Chester Planned Maint Geneva (Cointrin…" at bounding box center [837, 310] width 1459 height 554
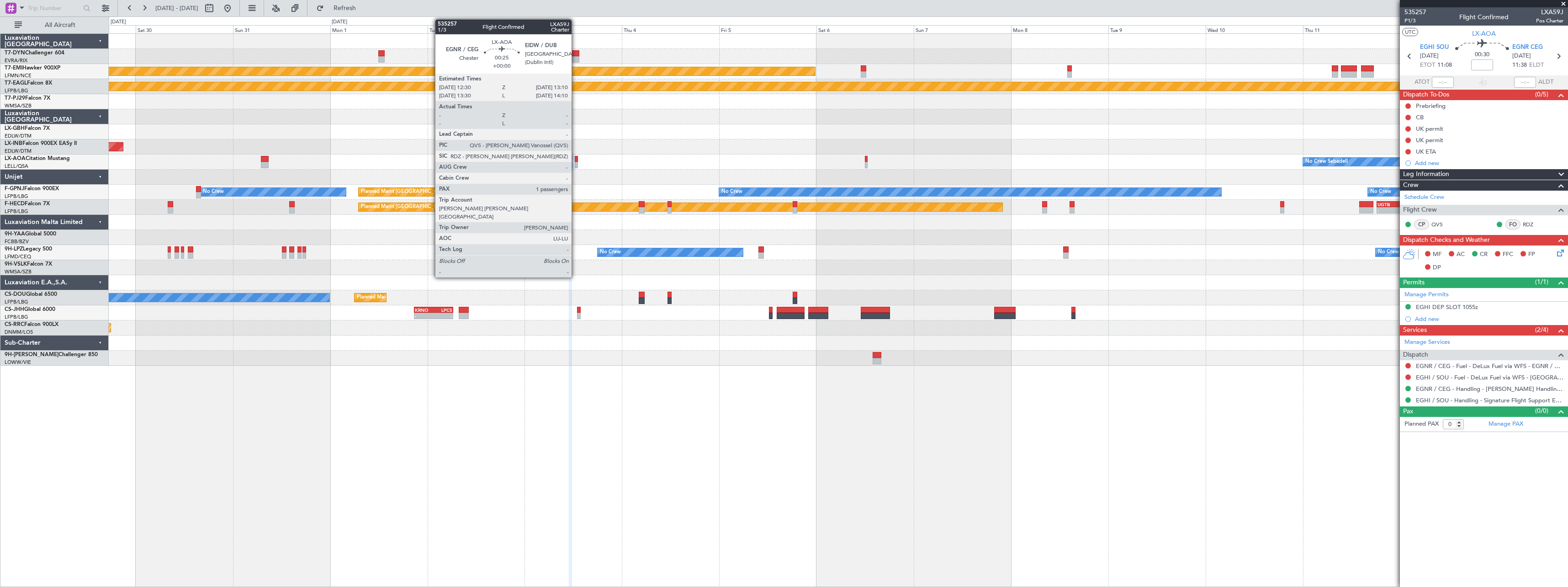
click at [576, 159] on div at bounding box center [576, 159] width 3 height 6
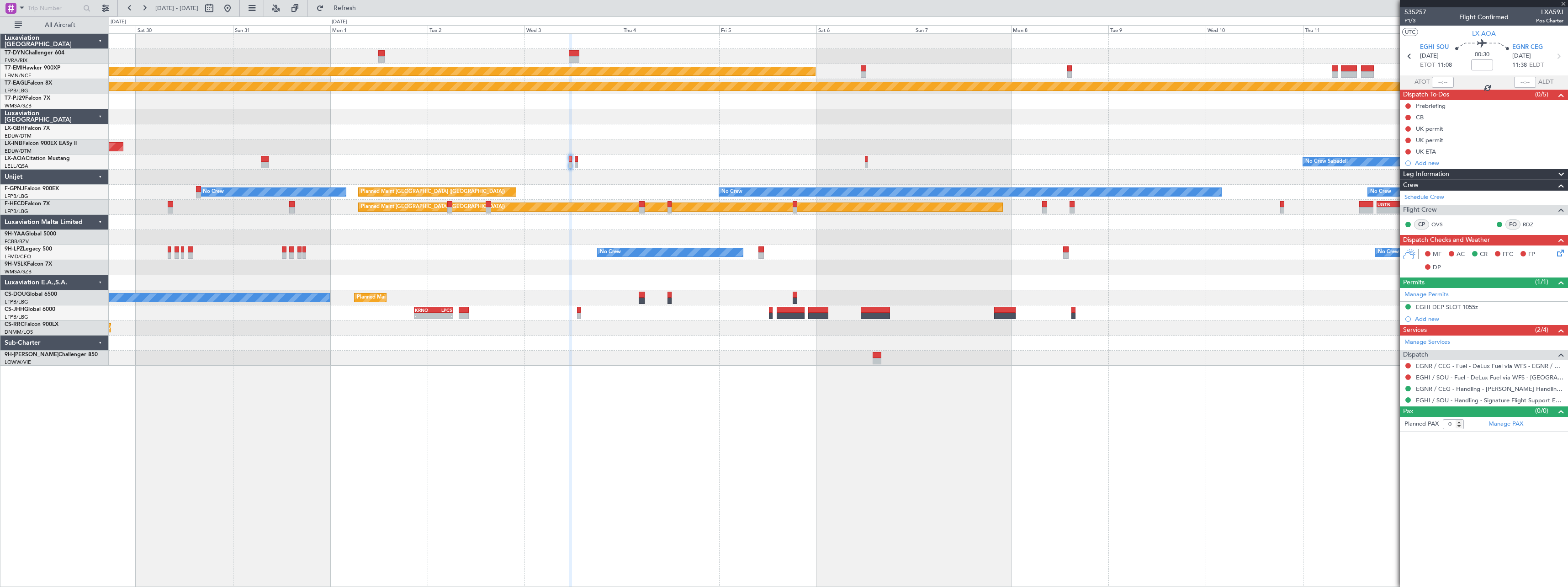
type input "1"
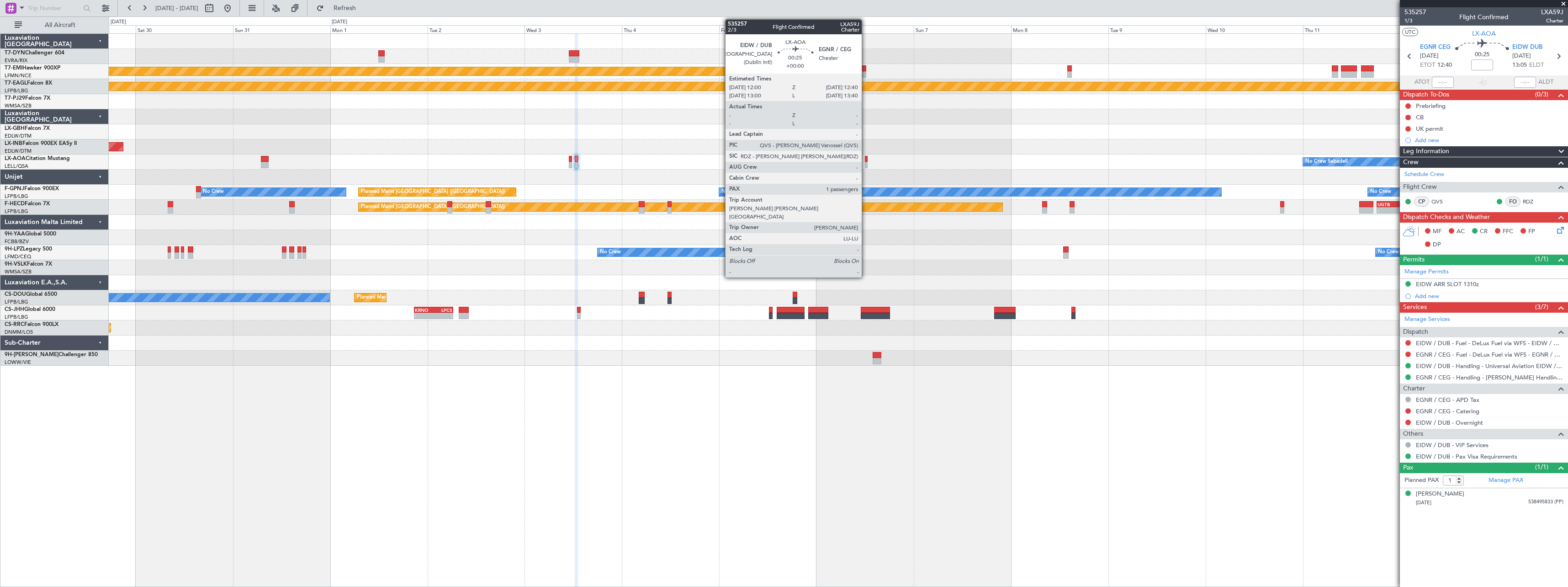
click at [866, 160] on div at bounding box center [866, 159] width 3 height 6
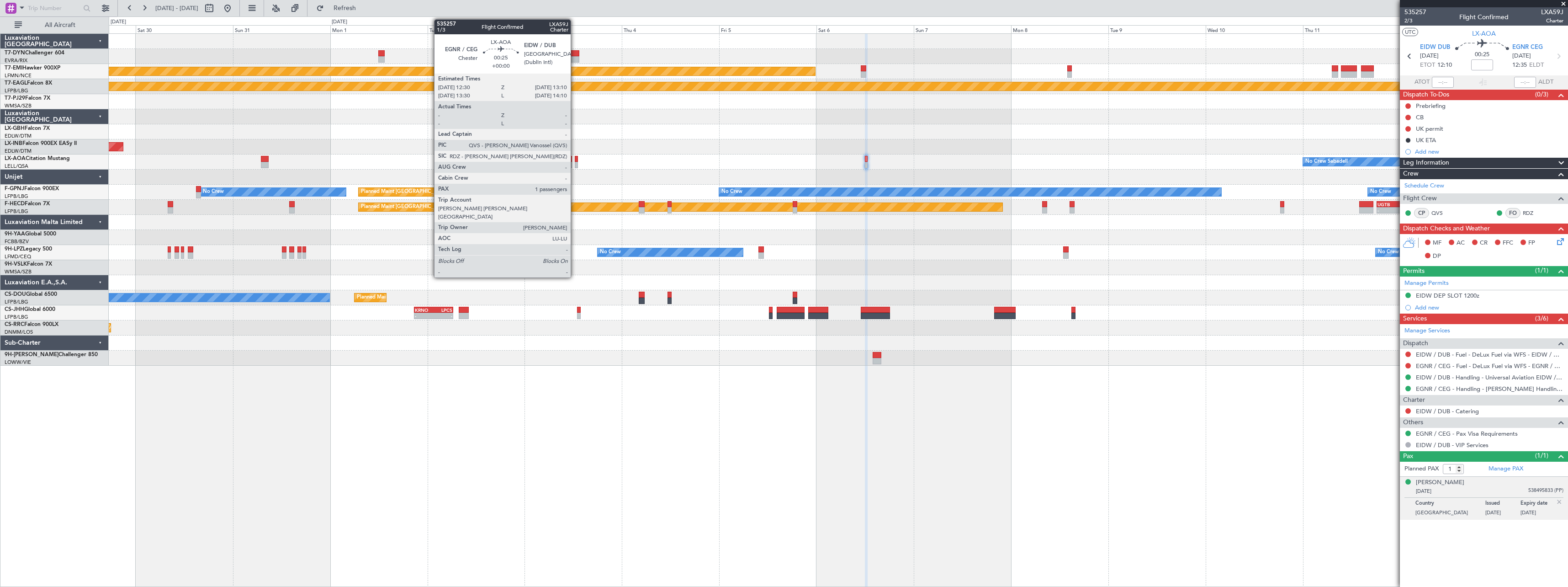
click at [575, 158] on div at bounding box center [576, 159] width 3 height 6
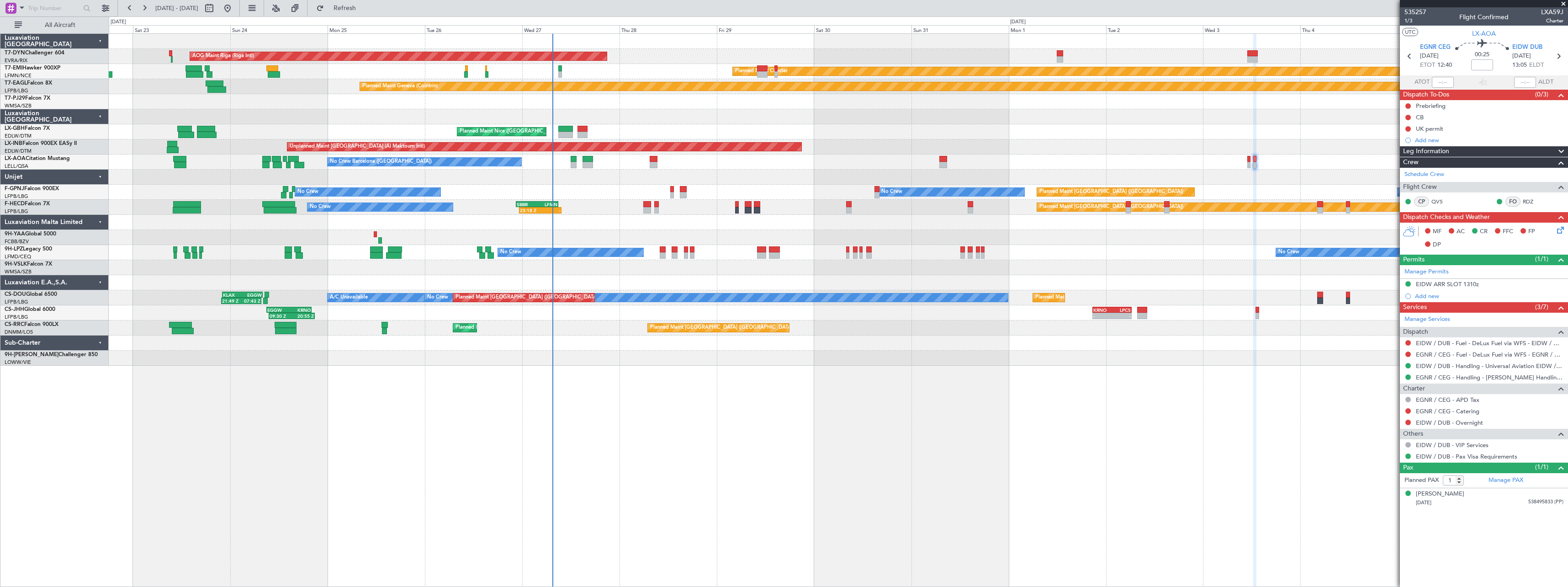
click at [1211, 382] on div "AOG Maint Riga (Riga Intl) Planned Maint Basel-Mulhouse Planned Maint Chester P…" at bounding box center [837, 310] width 1459 height 554
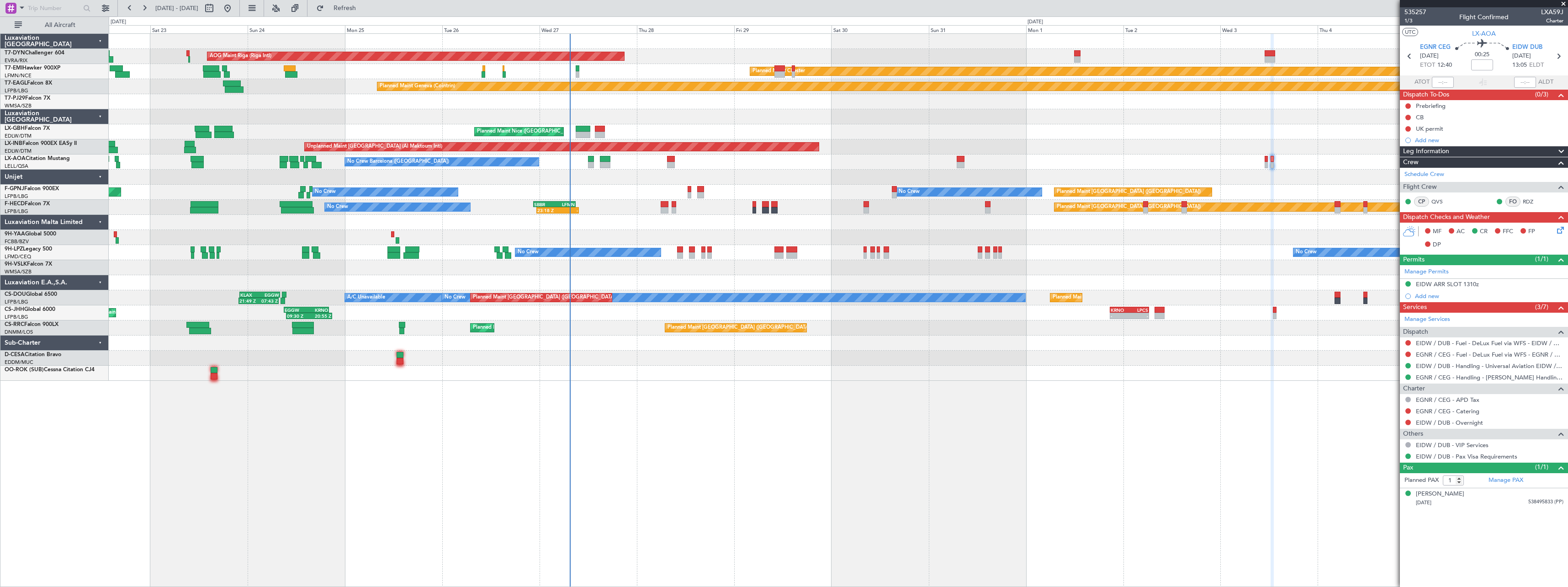
click at [615, 197] on div "AOG Maint Riga (Riga Intl) Planned Maint Basel-Mulhouse Planned Maint Chester P…" at bounding box center [837, 208] width 1459 height 347
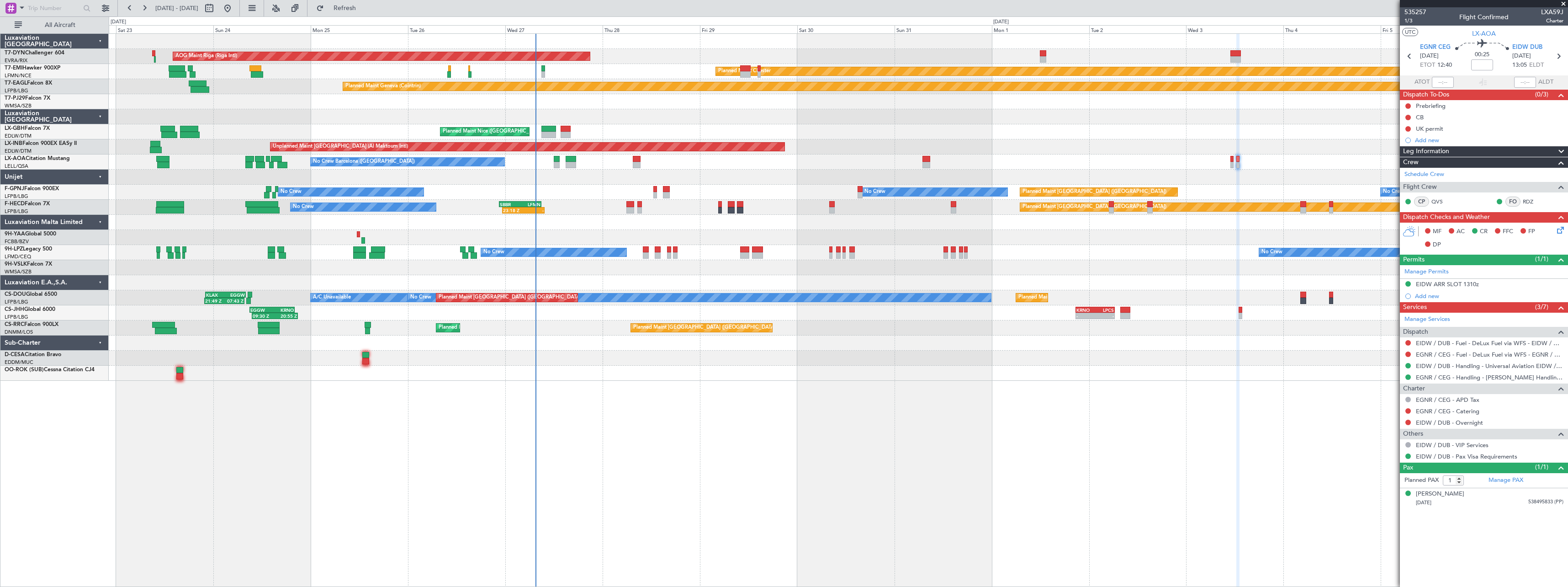
click at [738, 179] on div "AOG Maint Riga (Riga Intl) Planned Maint Basel-Mulhouse Planned Maint Chester P…" at bounding box center [837, 208] width 1459 height 347
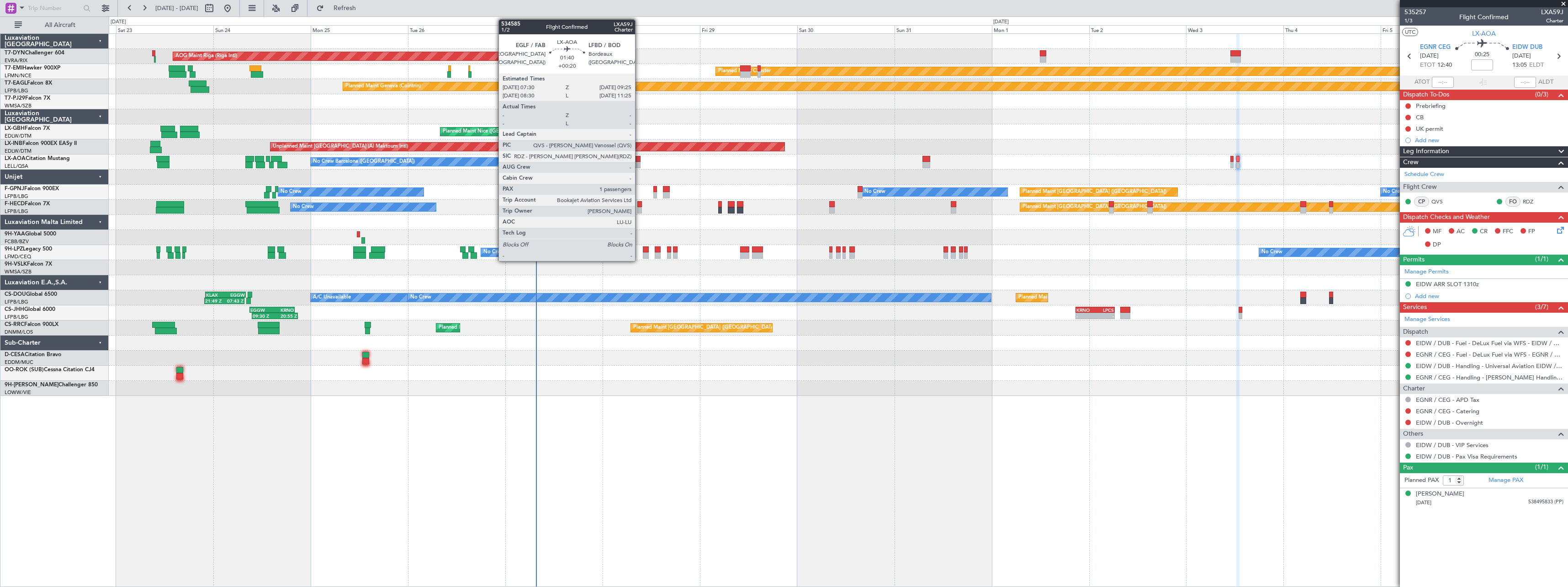
click at [639, 160] on div at bounding box center [636, 159] width 8 height 6
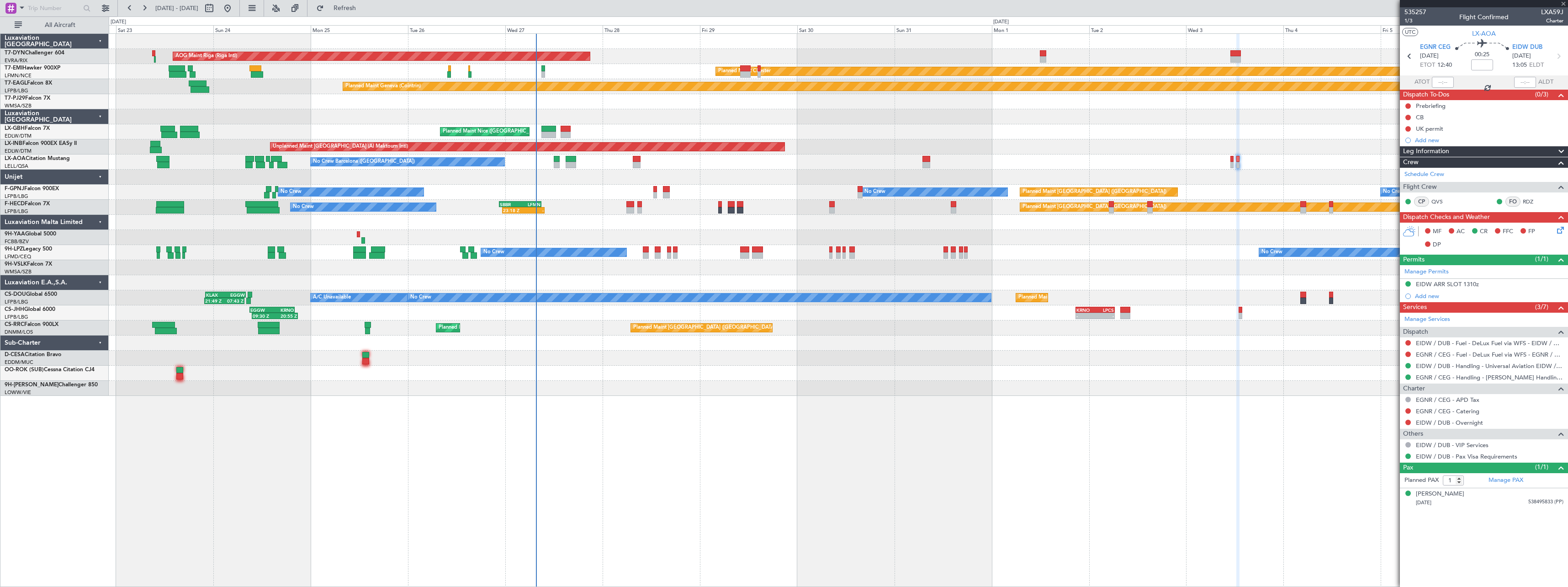
type input "+00:20"
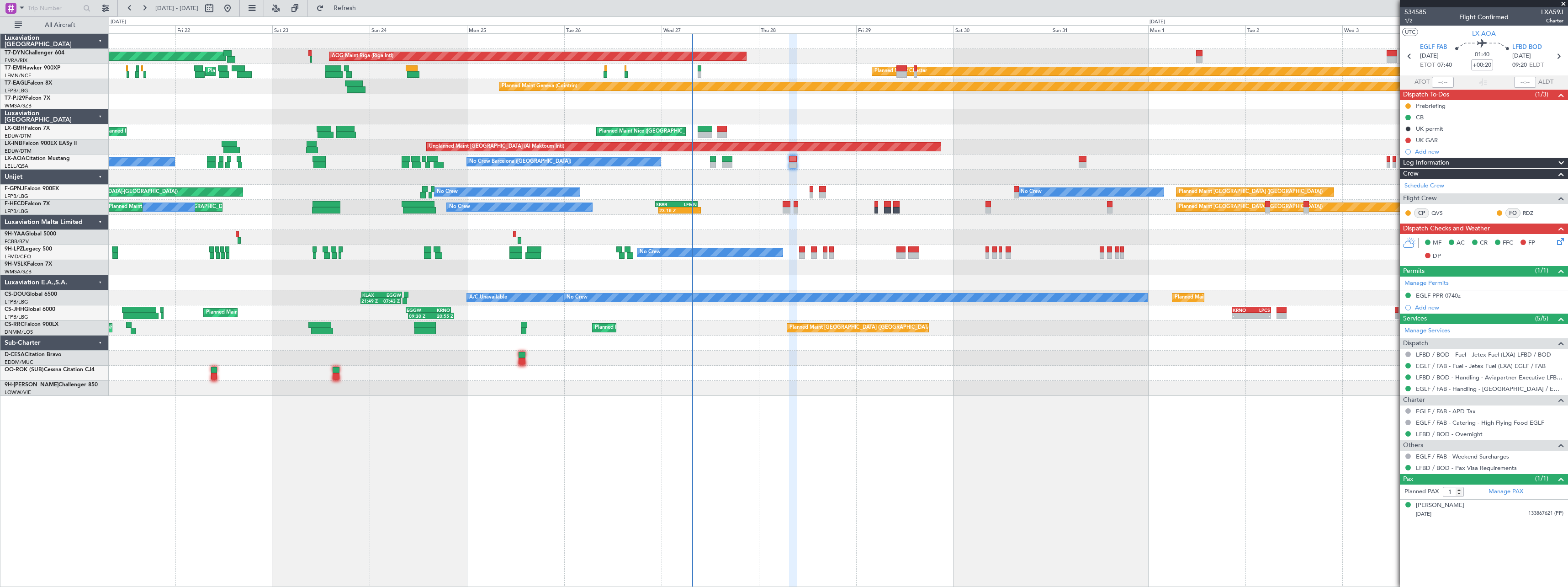
click at [724, 214] on div "Planned Maint Paris (Le Bourget) No Crew 23:18 Z - SBBR 22:30 Z LFMN 08:55 Z Pl…" at bounding box center [837, 207] width 1459 height 15
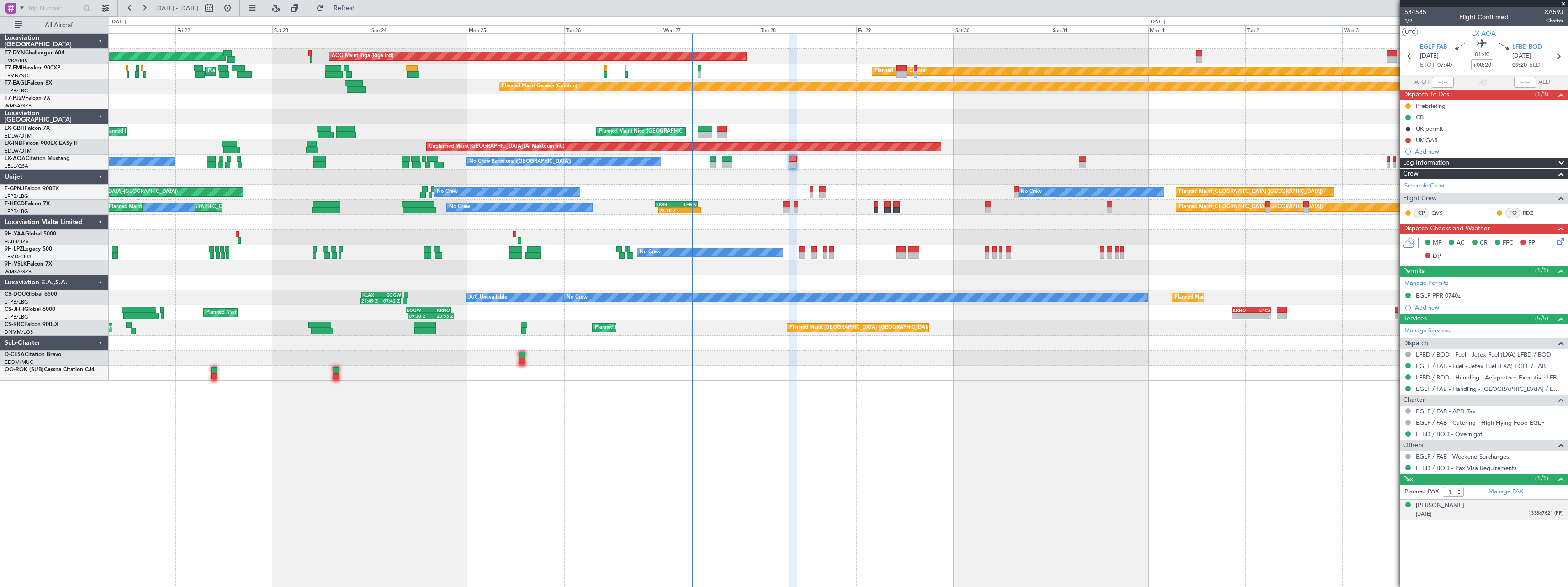
click at [1499, 513] on div "04/12/1950 133867621 (PP)" at bounding box center [1489, 514] width 148 height 9
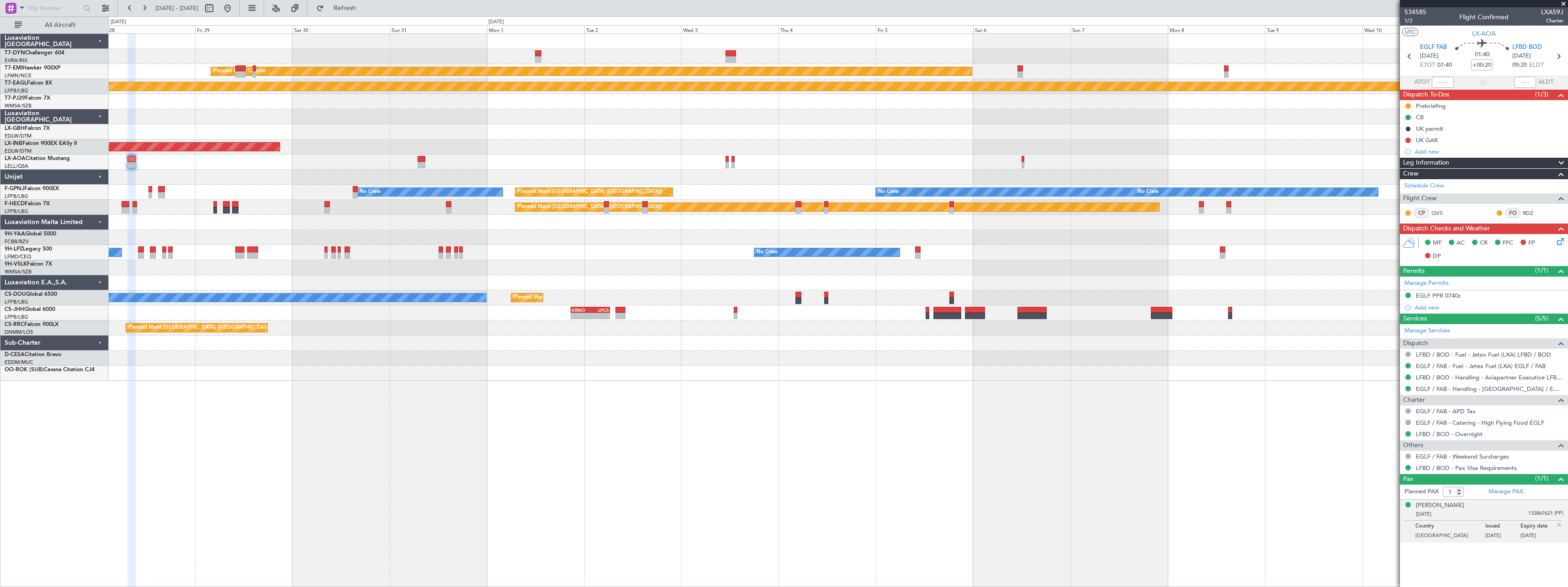
click at [502, 411] on div "AOG Maint Riga (Riga Intl) Planned Maint Chester Planned Maint Geneva (Cointrin…" at bounding box center [837, 310] width 1459 height 554
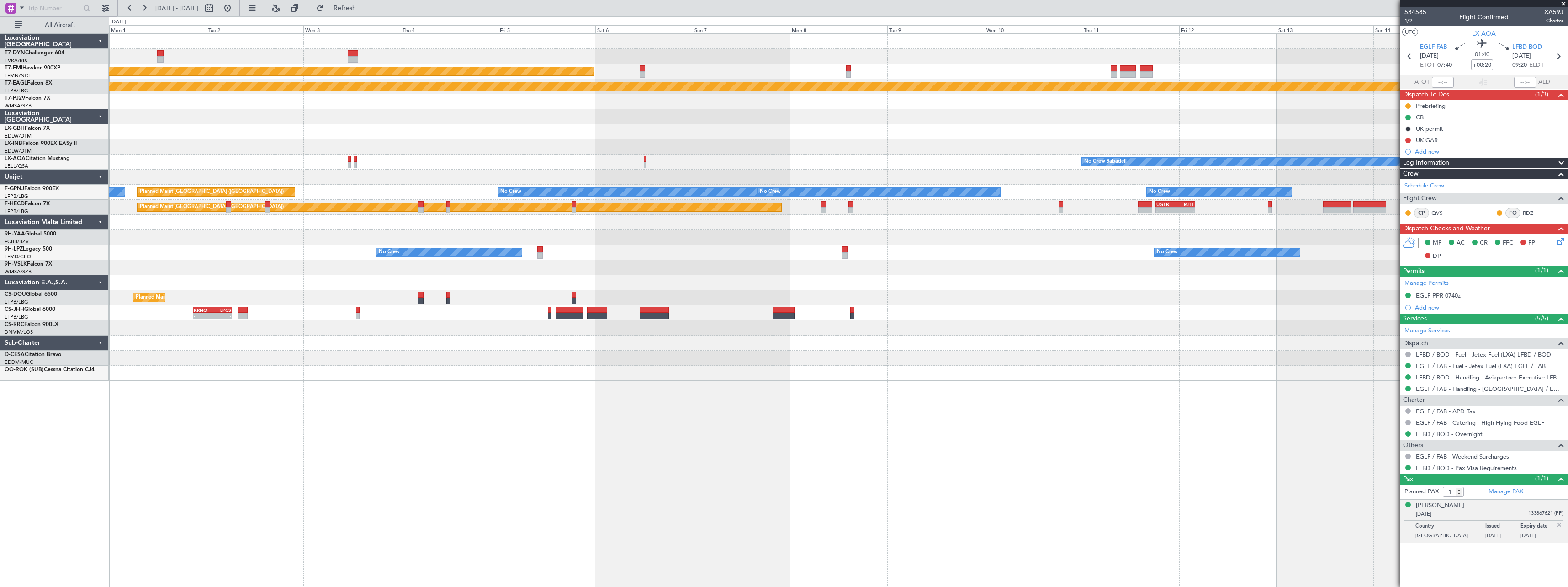
click at [673, 380] on div "Planned Maint Chester Planned Maint Geneva (Cointrin) Planned Maint Nurnberg Un…" at bounding box center [837, 310] width 1459 height 554
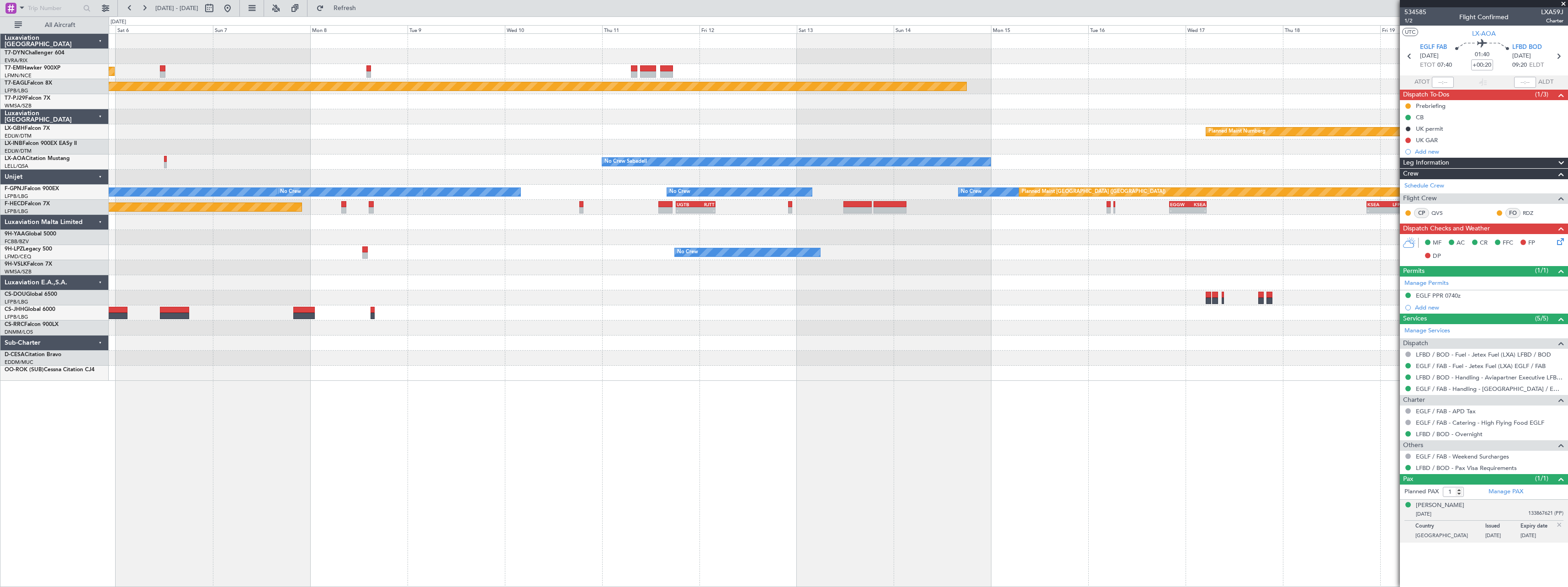
click at [657, 397] on div "Planned Maint Chester Planned Maint Geneva (Cointrin) Planned Maint Nurnberg No…" at bounding box center [837, 310] width 1459 height 554
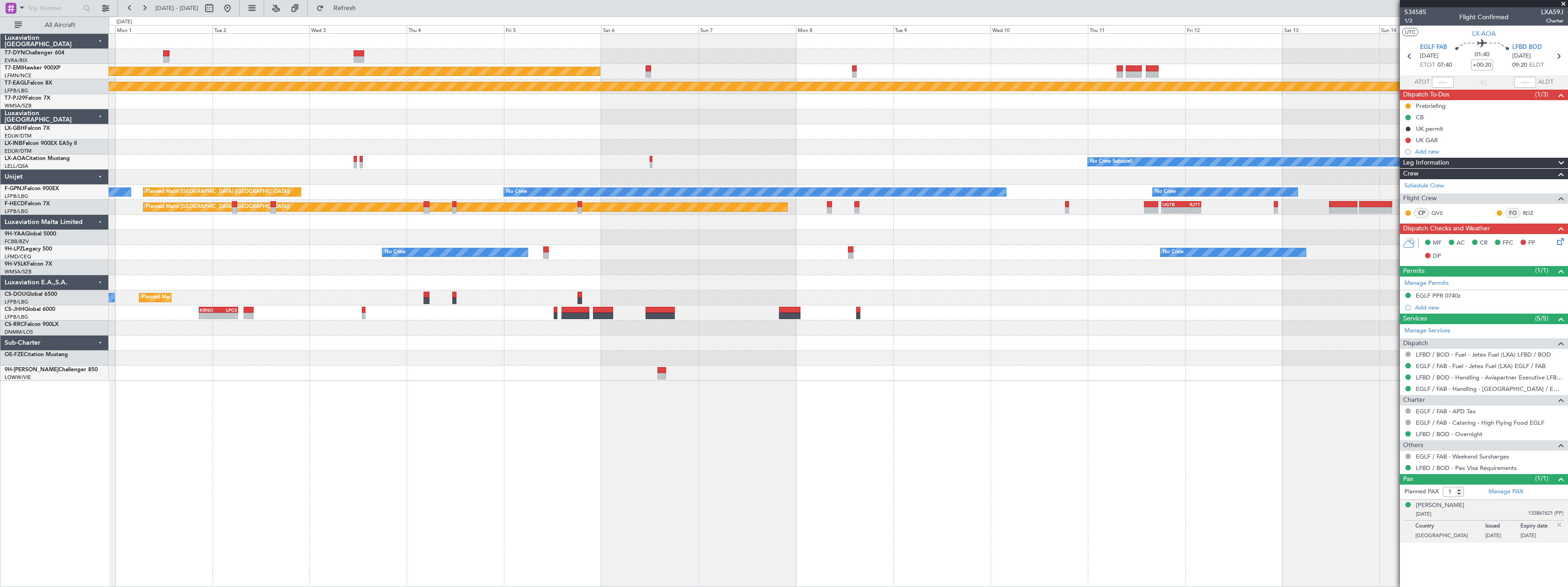
click at [938, 401] on div "Planned Maint Chester Planned Maint Geneva (Cointrin) No Crew Sabadell No Crew …" at bounding box center [837, 310] width 1459 height 554
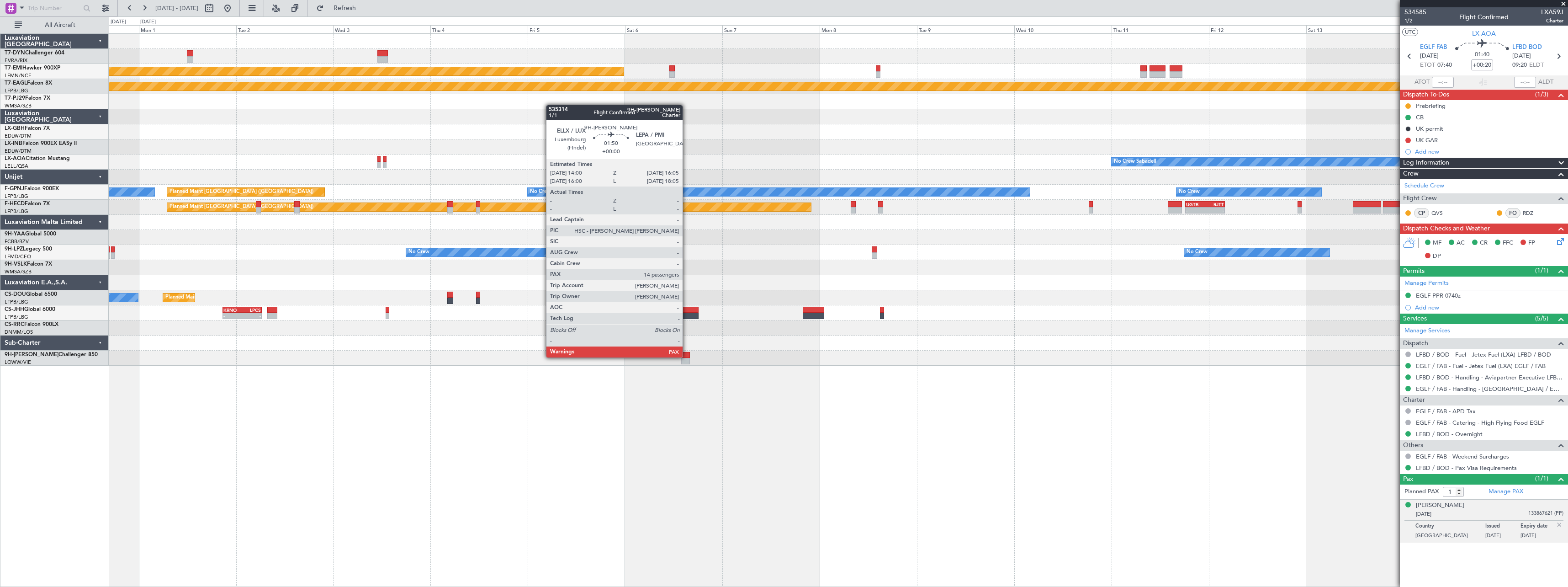
click at [687, 356] on div at bounding box center [685, 355] width 8 height 6
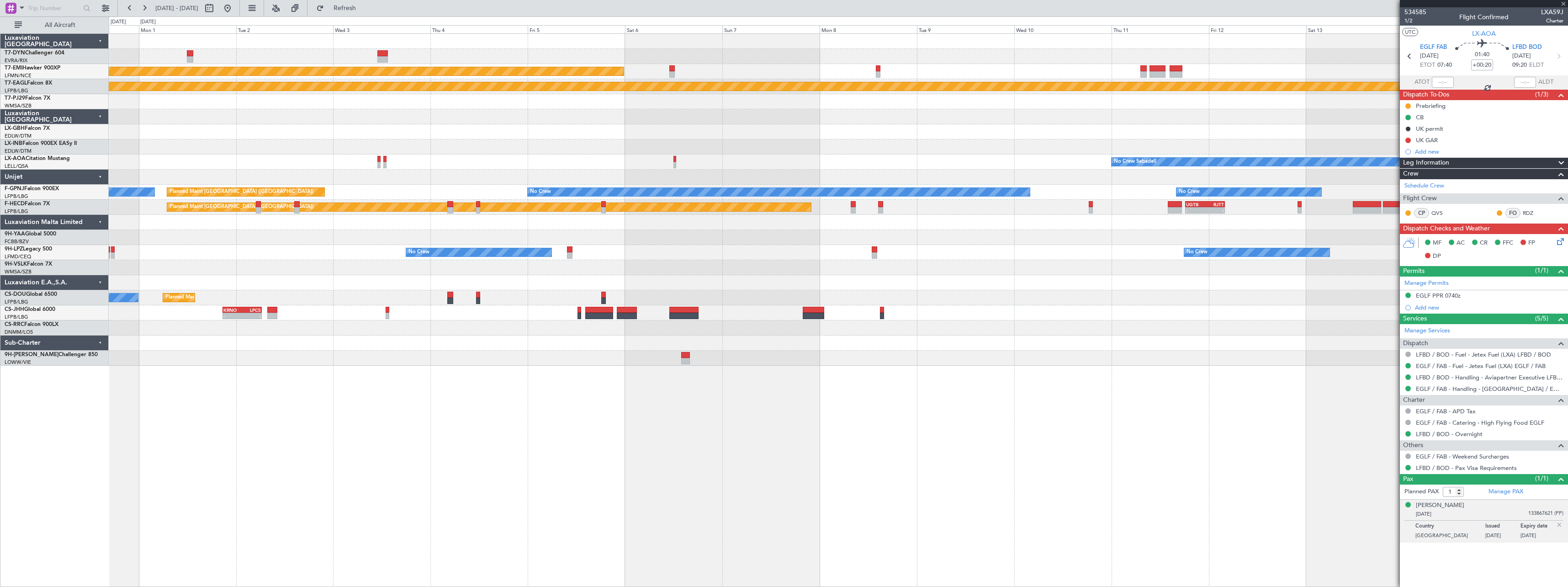
type input "14"
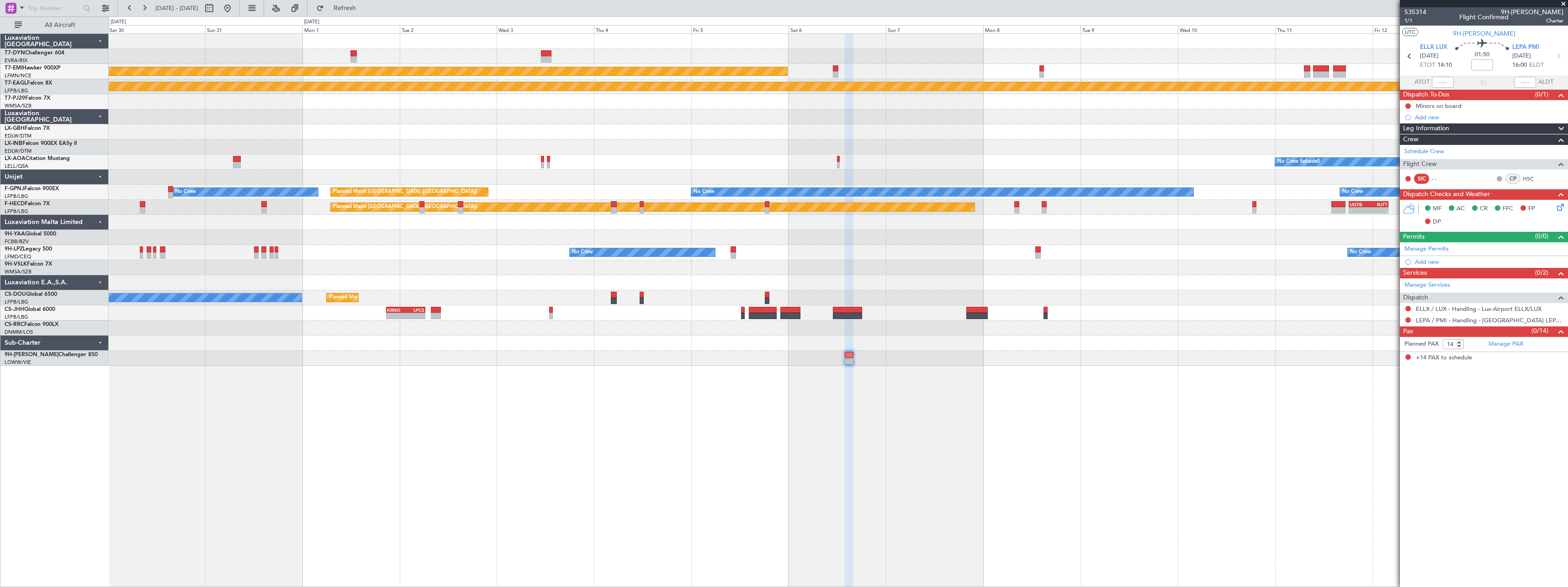
click at [663, 379] on div "AOG Maint Riga (Riga Intl) Planned Maint Chester Planned Maint Geneva (Cointrin…" at bounding box center [837, 310] width 1459 height 554
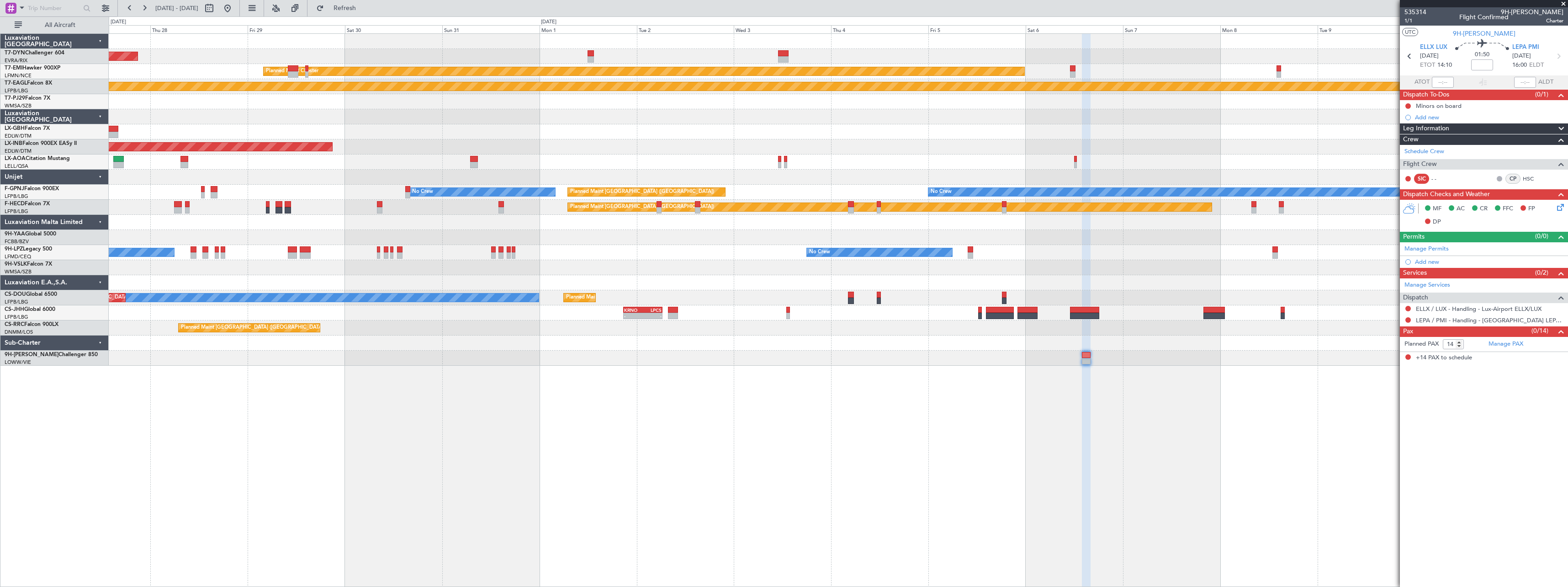
click at [576, 393] on div "AOG Maint Riga (Riga Intl) Planned Maint Chester Planned Maint Geneva (Cointrin…" at bounding box center [837, 310] width 1459 height 554
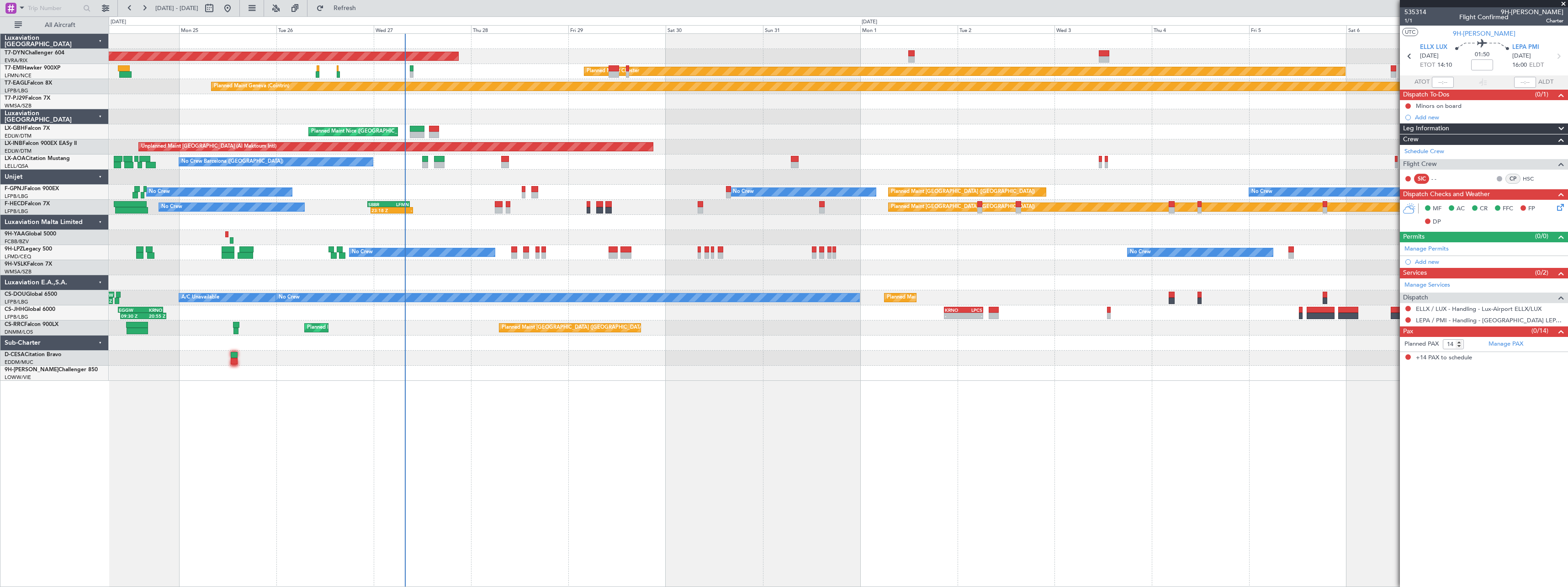
click at [462, 205] on div "No Crew Planned Maint Paris (Le Bourget) 23:18 Z - SBBR 22:30 Z LFMN 08:55 Z Pl…" at bounding box center [837, 207] width 1459 height 15
click at [364, 8] on span "Refresh" at bounding box center [345, 7] width 39 height 6
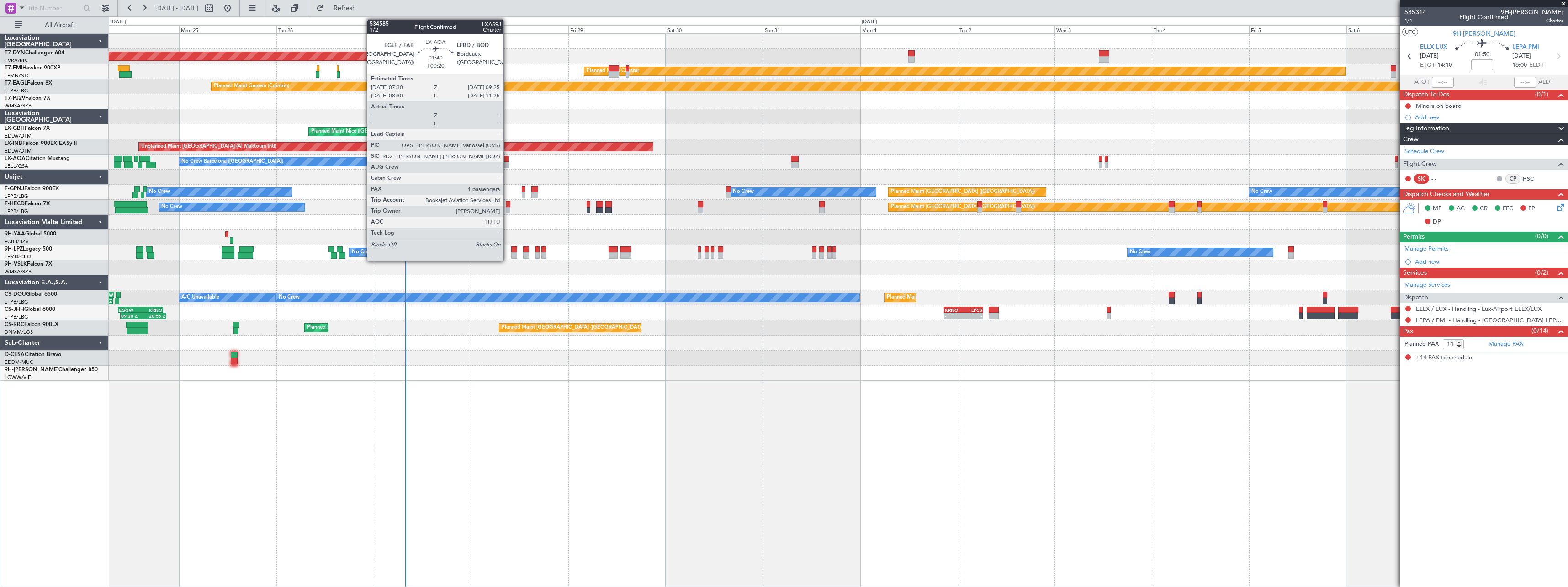
click at [508, 164] on div at bounding box center [505, 164] width 8 height 6
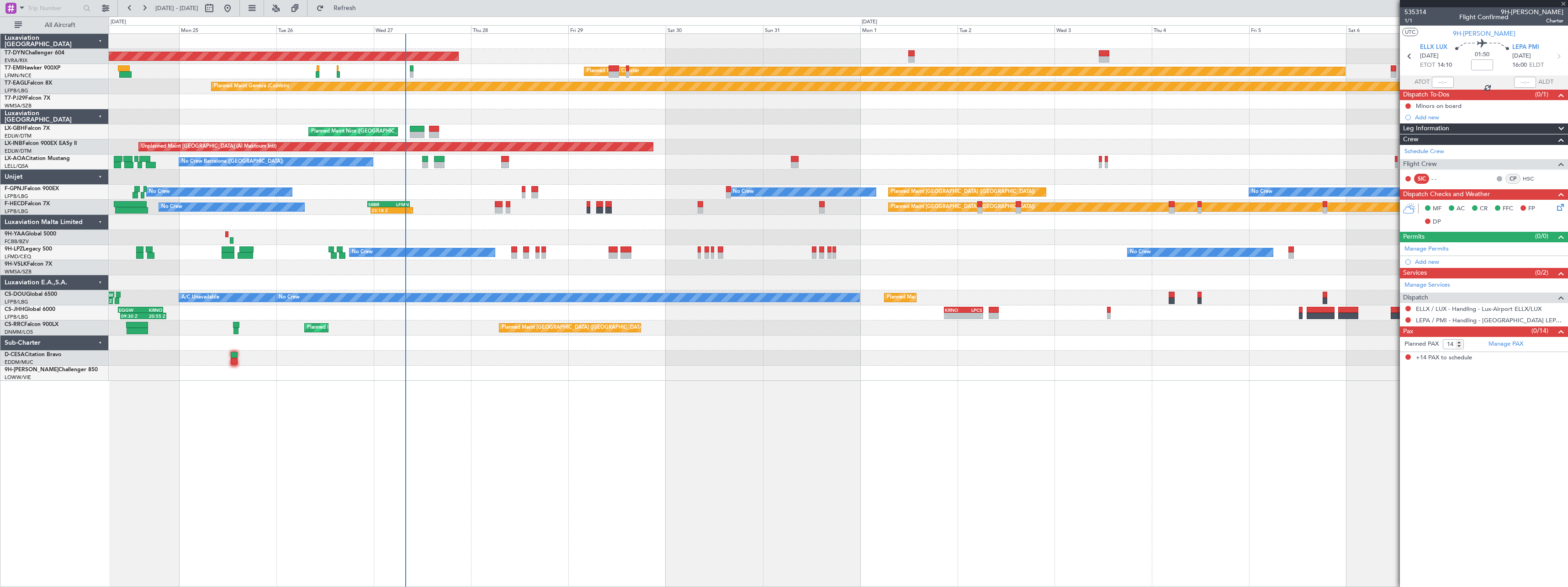
type input "+00:20"
type input "1"
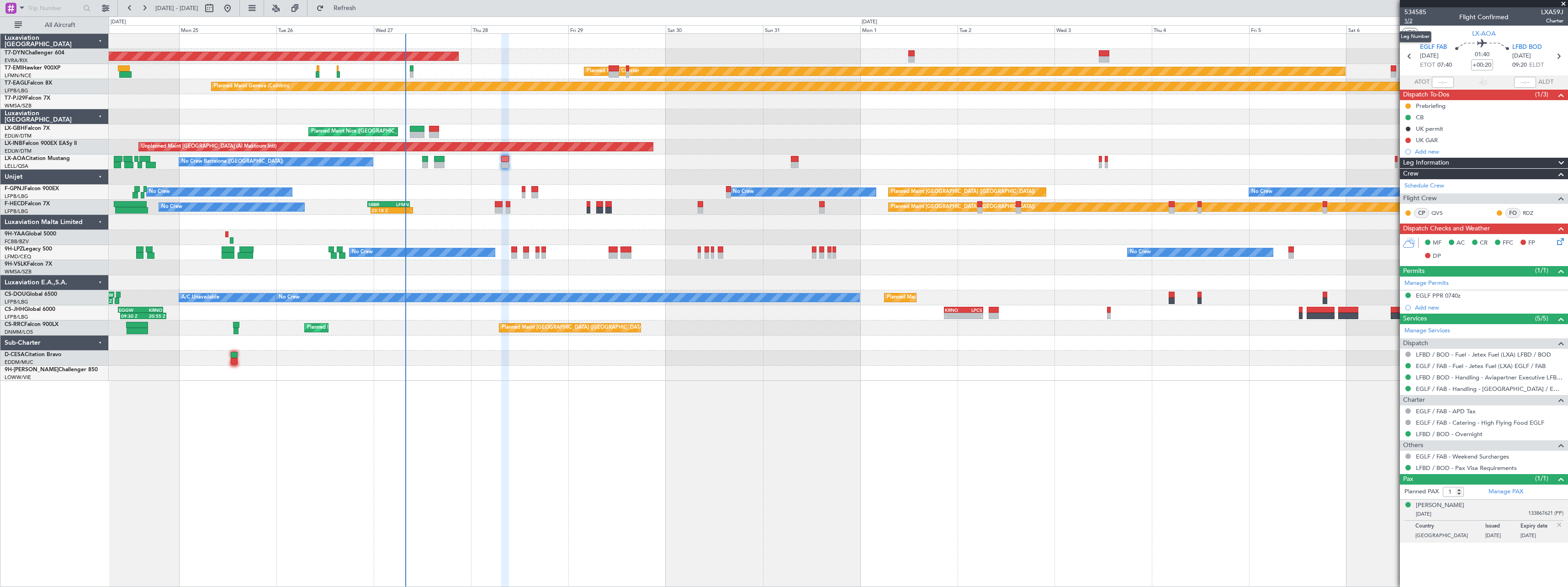
click at [1412, 20] on span "1/2" at bounding box center [1416, 20] width 22 height 7
click at [1414, 18] on span "1/2" at bounding box center [1416, 20] width 22 height 7
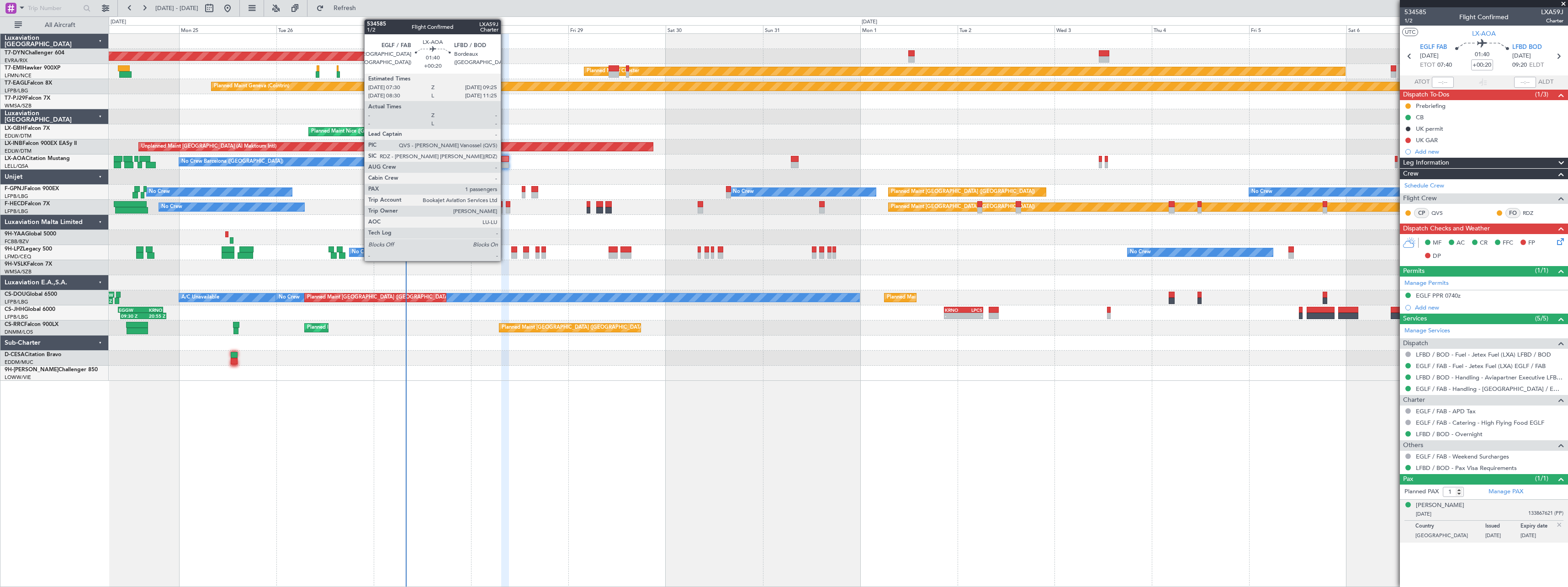
click at [505, 160] on div at bounding box center [505, 159] width 8 height 6
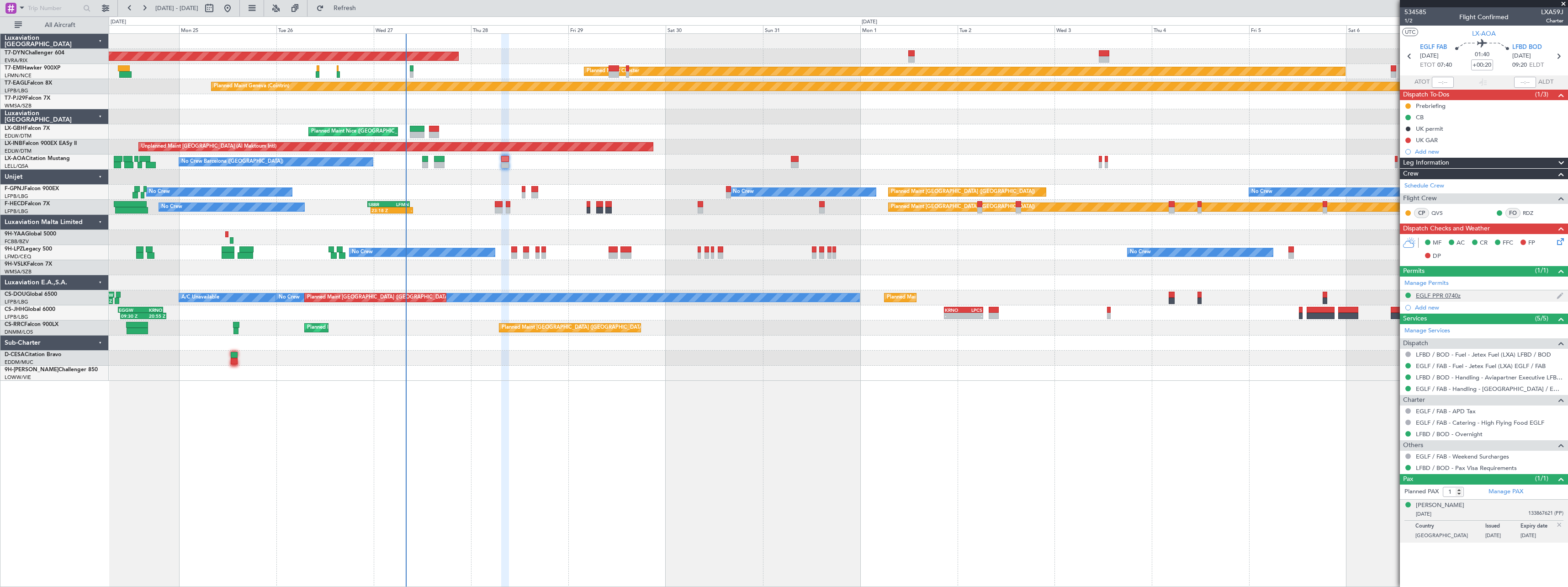
click at [1497, 296] on div "EGLF PPR 0740z" at bounding box center [1484, 296] width 168 height 11
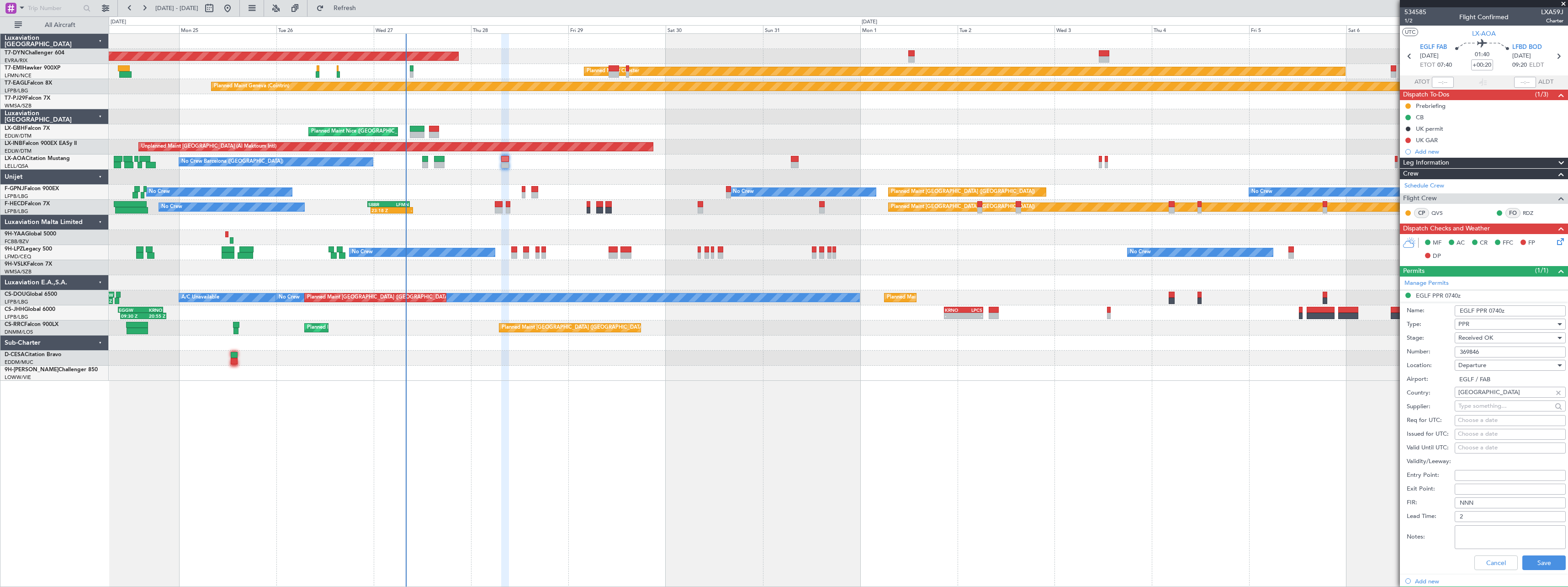
click at [1480, 354] on input "369846" at bounding box center [1509, 352] width 111 height 11
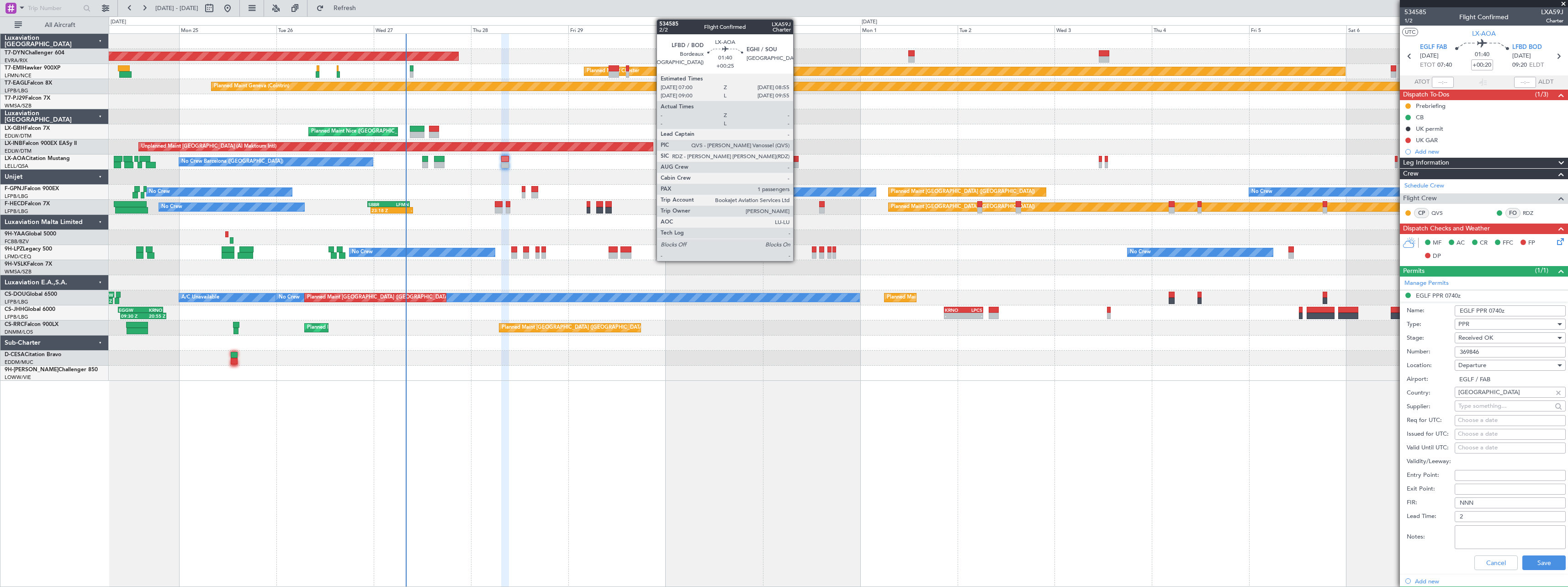
click at [797, 161] on div at bounding box center [794, 159] width 8 height 6
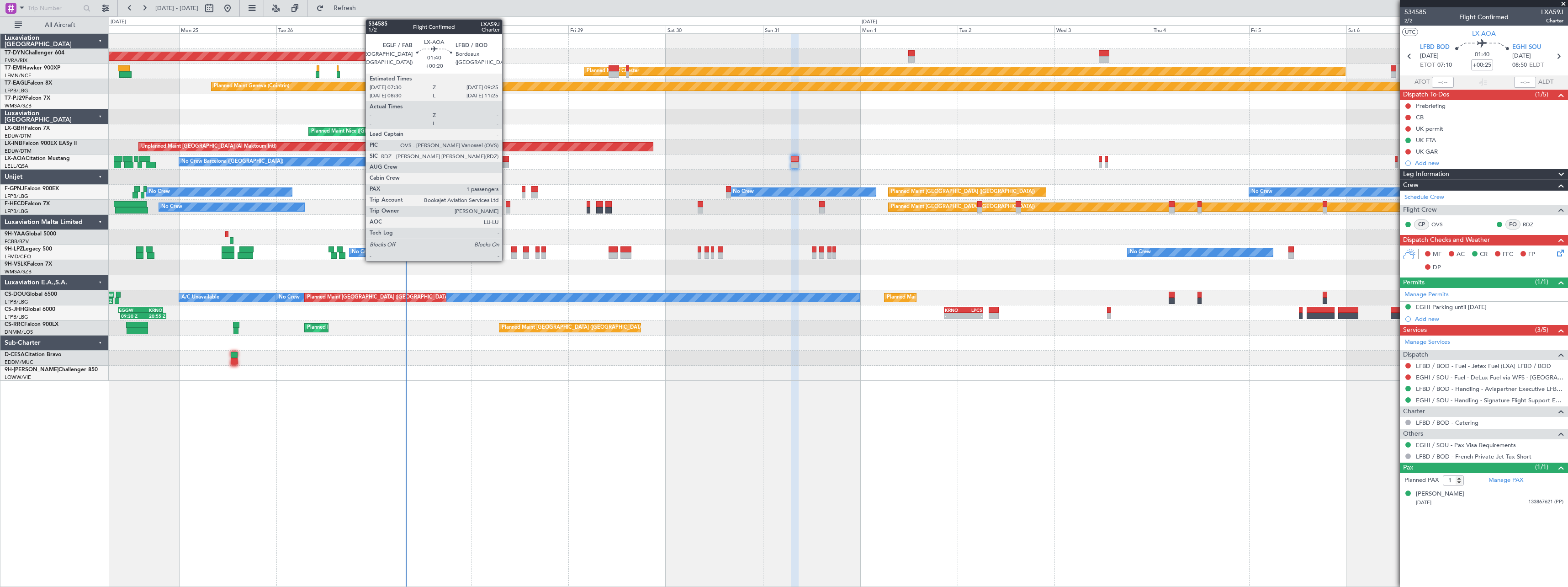
click at [506, 164] on div at bounding box center [505, 164] width 8 height 6
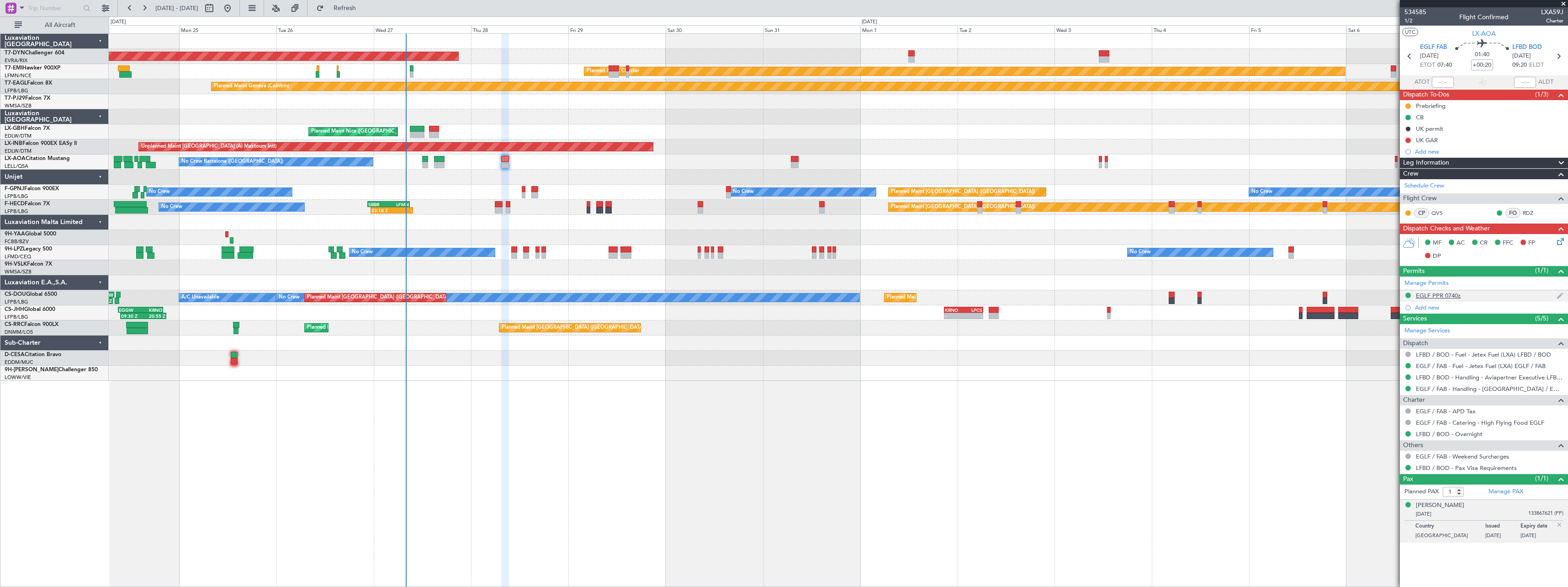
click at [1513, 295] on div "EGLF PPR 0740z" at bounding box center [1484, 296] width 168 height 11
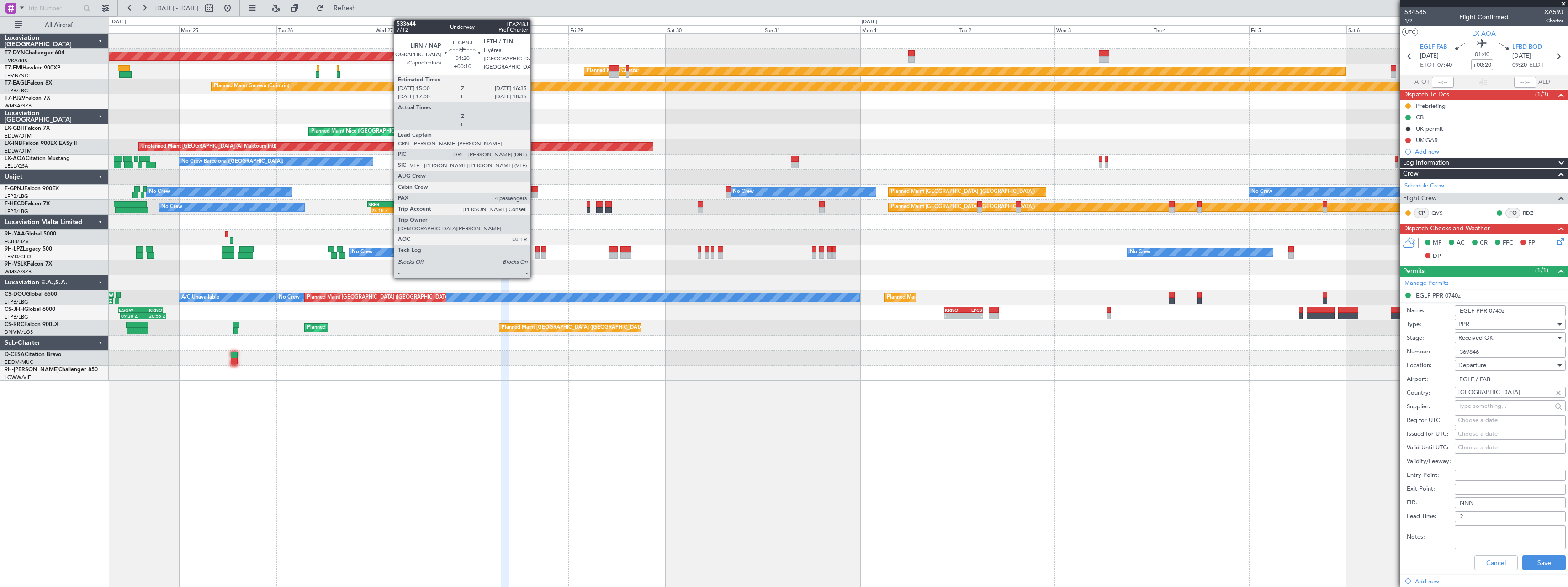
click at [534, 189] on div at bounding box center [534, 189] width 6 height 6
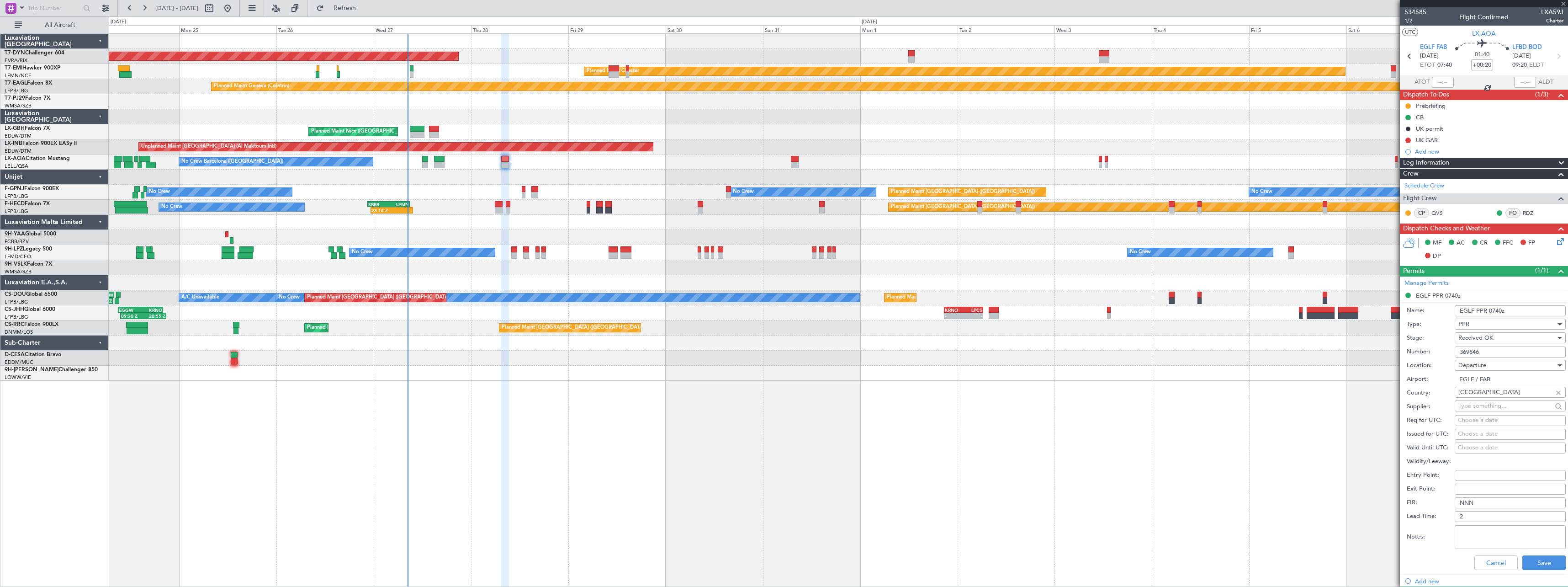
type input "+00:10"
type input "4"
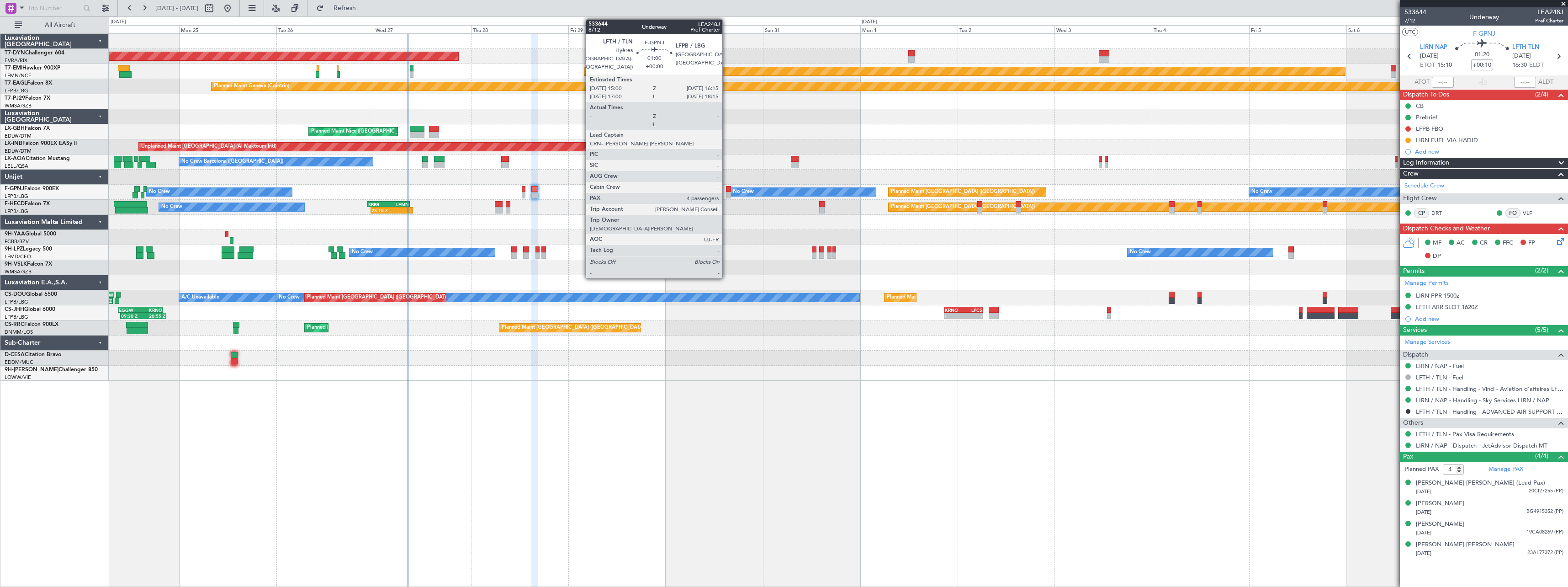
click at [726, 188] on div at bounding box center [729, 189] width 6 height 6
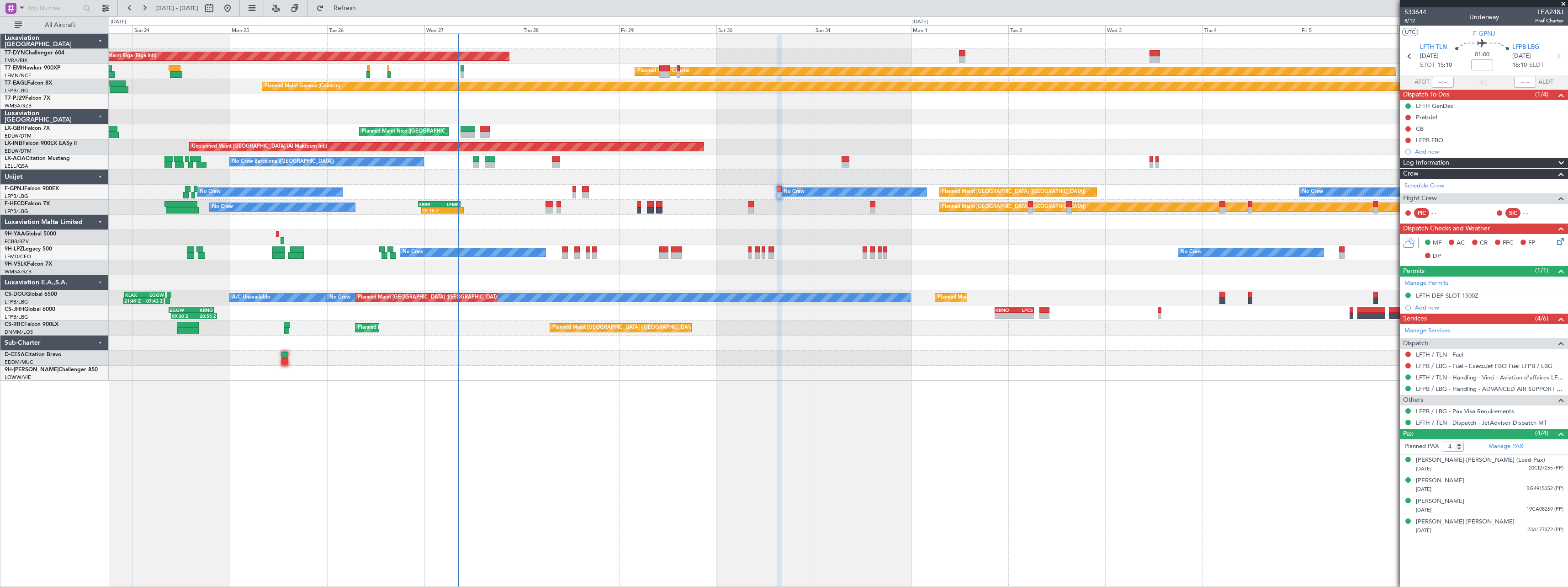
click at [804, 246] on div "AOG Maint Riga (Riga Intl) Planned Maint Basel-Mulhouse Planned Maint Chester P…" at bounding box center [837, 208] width 1459 height 347
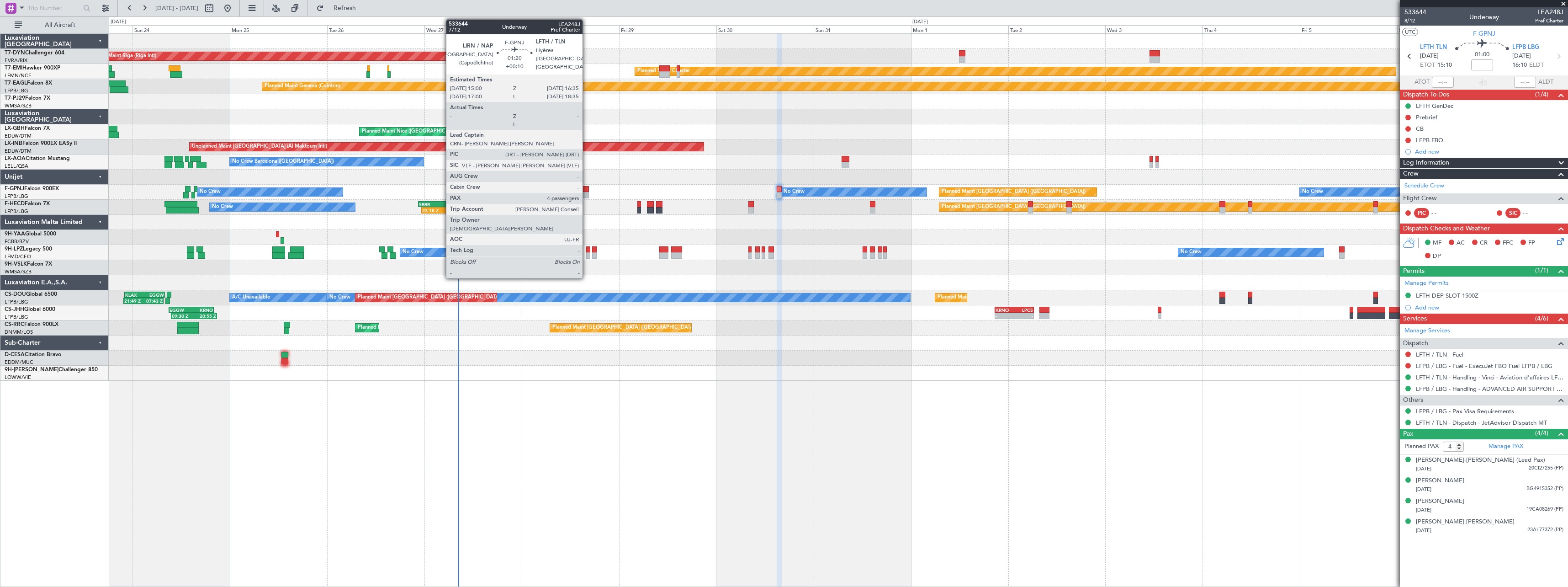
click at [587, 193] on div at bounding box center [585, 195] width 6 height 6
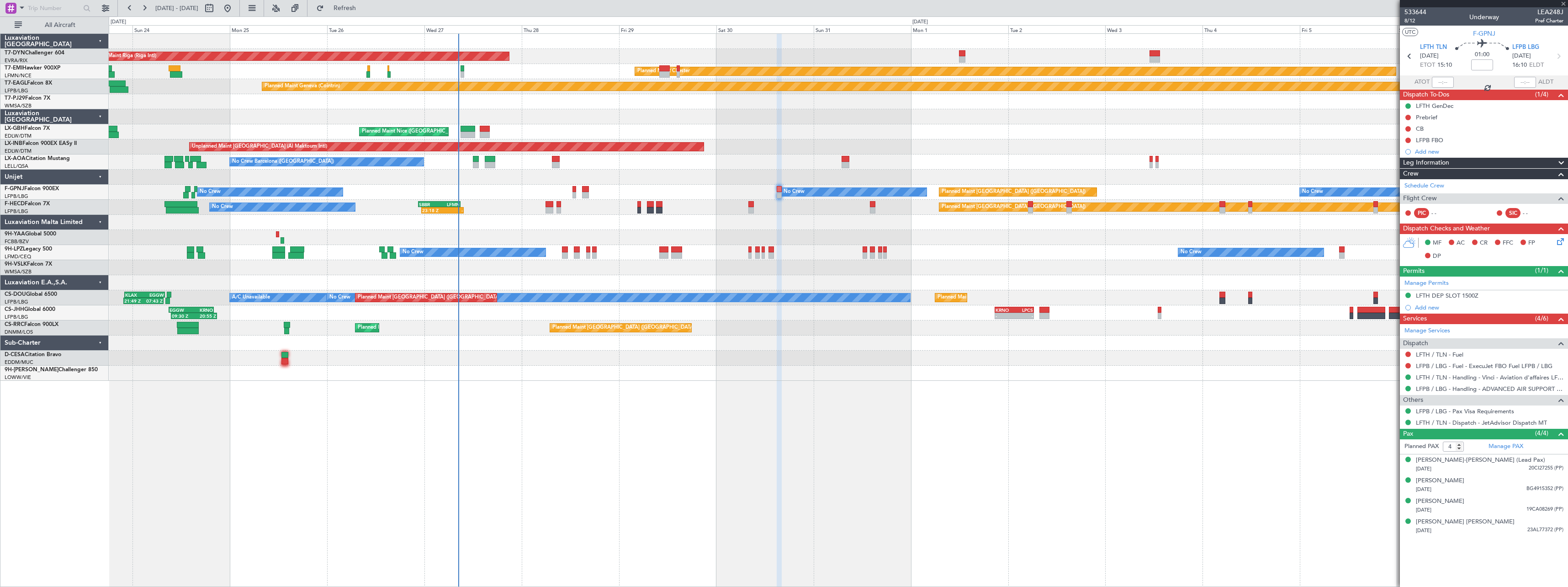
type input "+00:10"
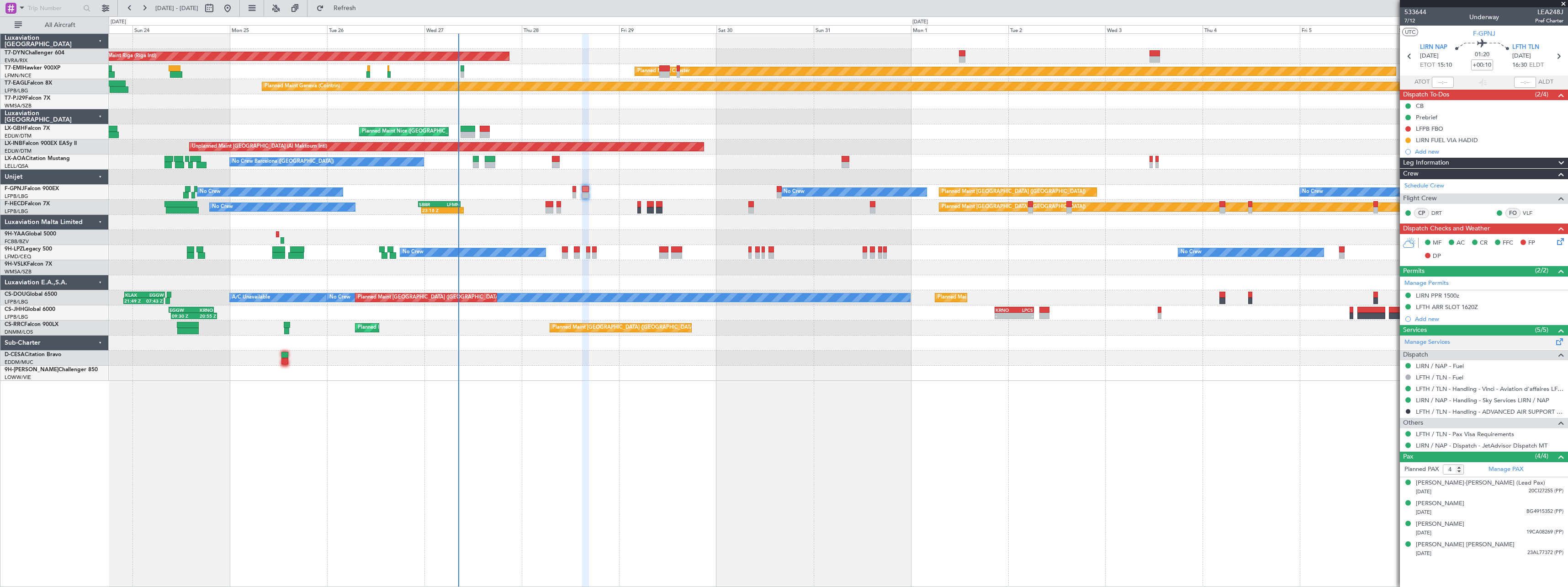
click at [1562, 344] on span at bounding box center [1560, 339] width 11 height 6
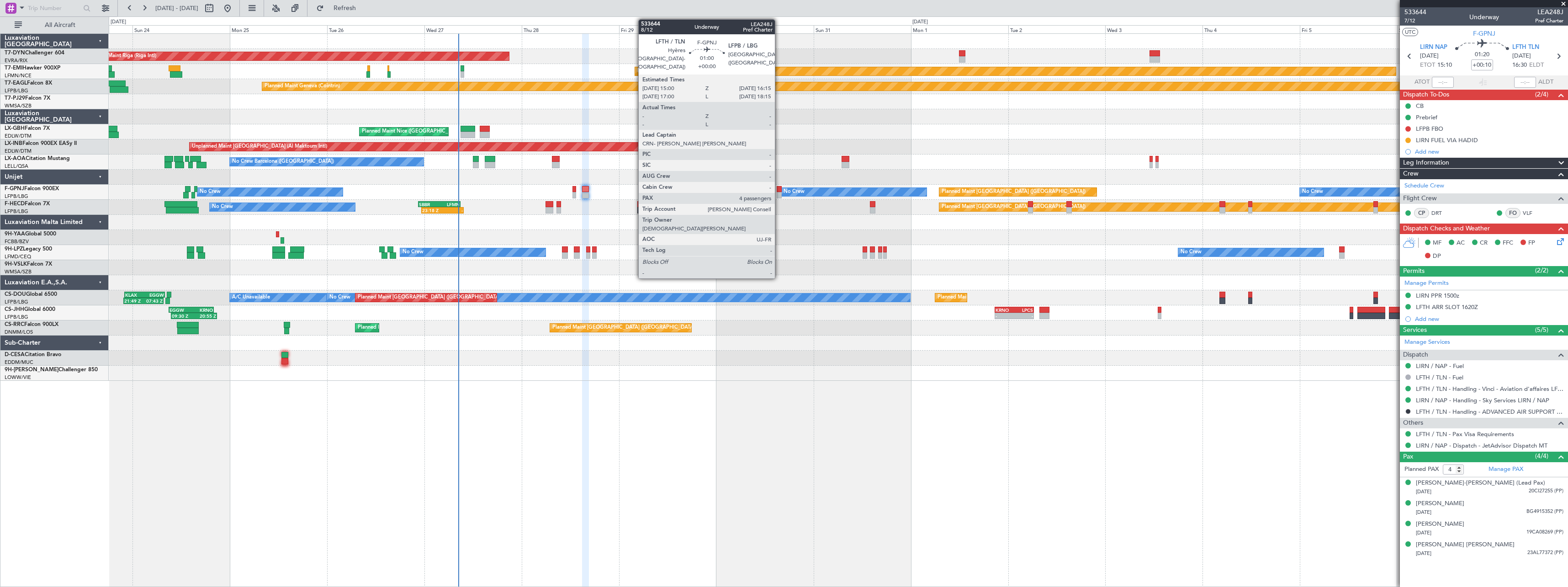
click at [778, 194] on div at bounding box center [779, 195] width 6 height 6
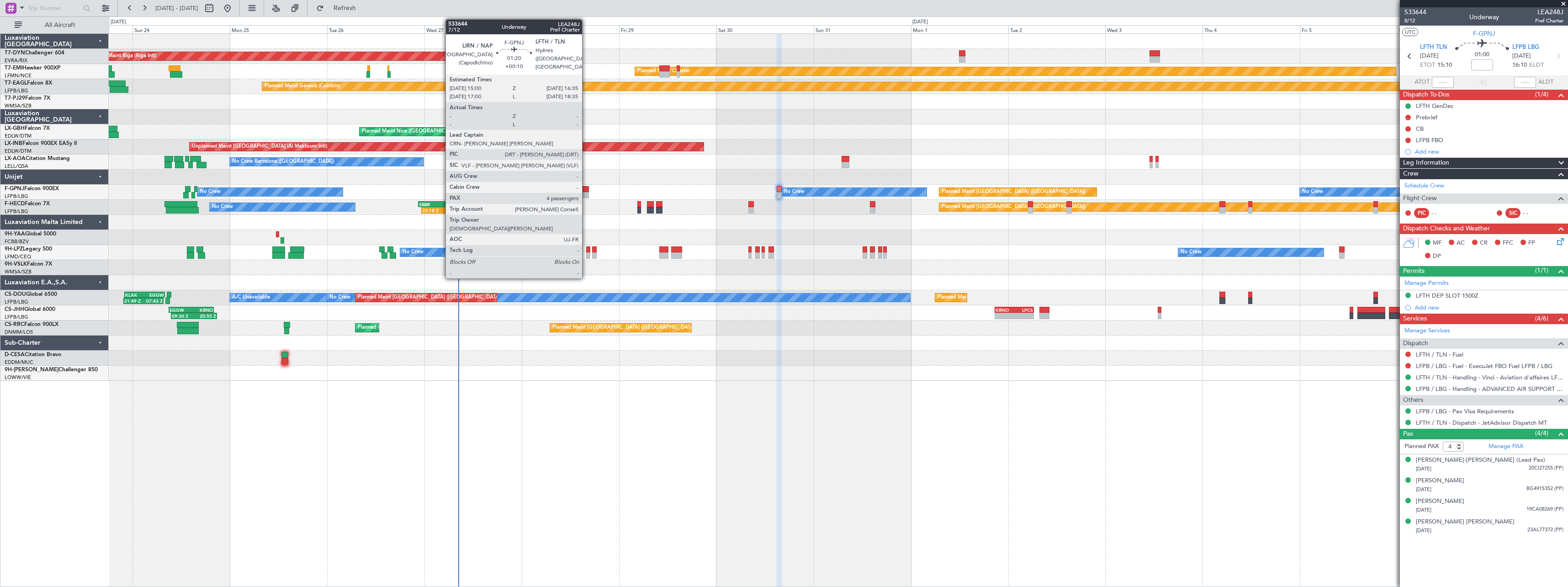
click at [586, 191] on div at bounding box center [585, 189] width 6 height 6
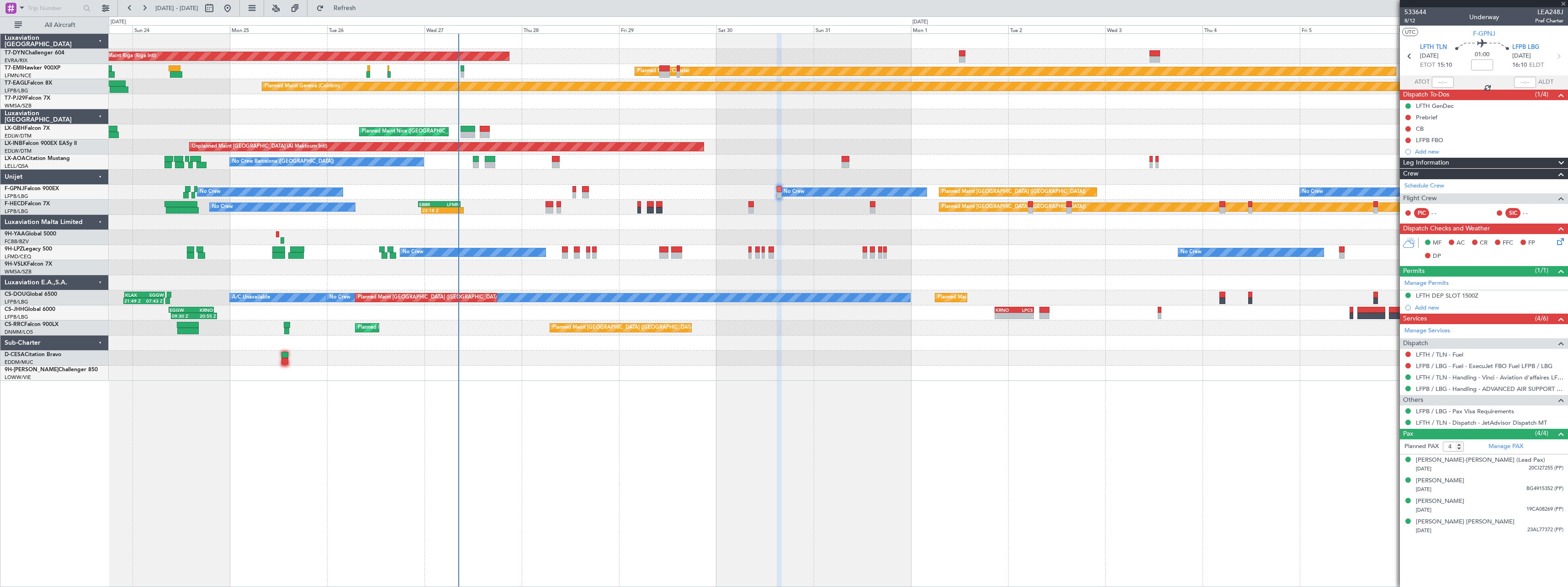
type input "+00:10"
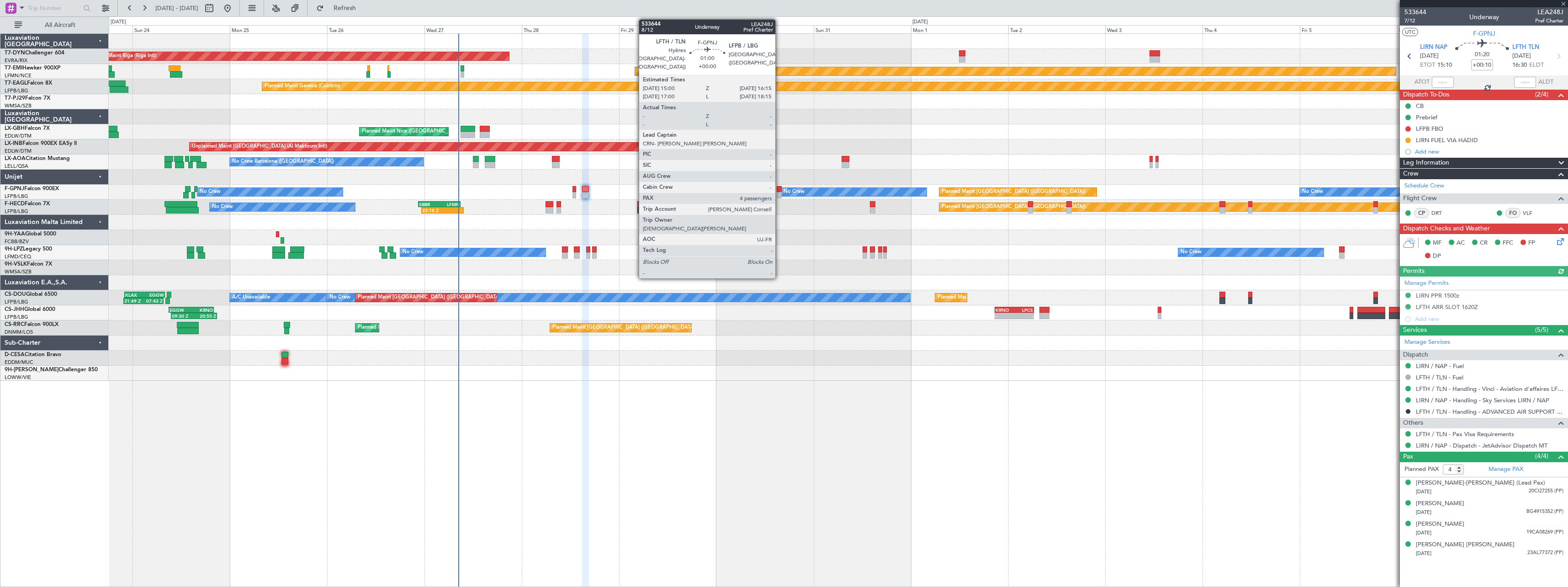
click at [778, 188] on div at bounding box center [779, 189] width 6 height 6
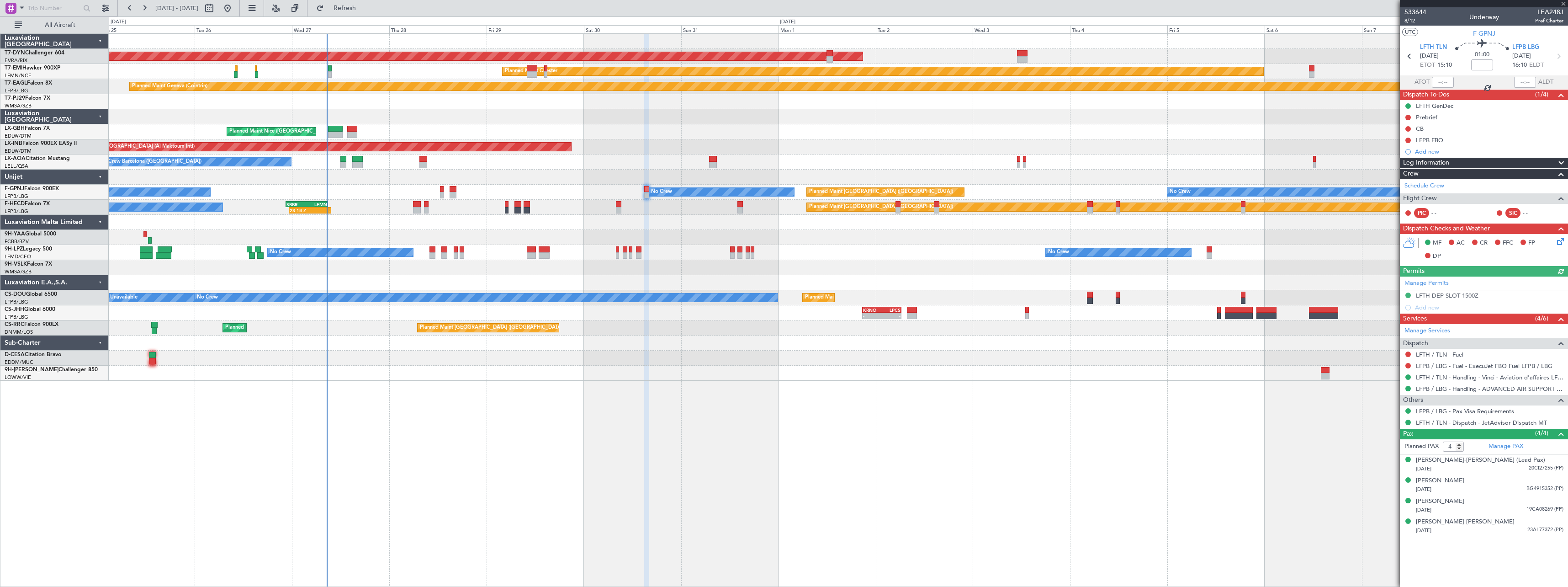
click at [766, 373] on div at bounding box center [837, 373] width 1459 height 15
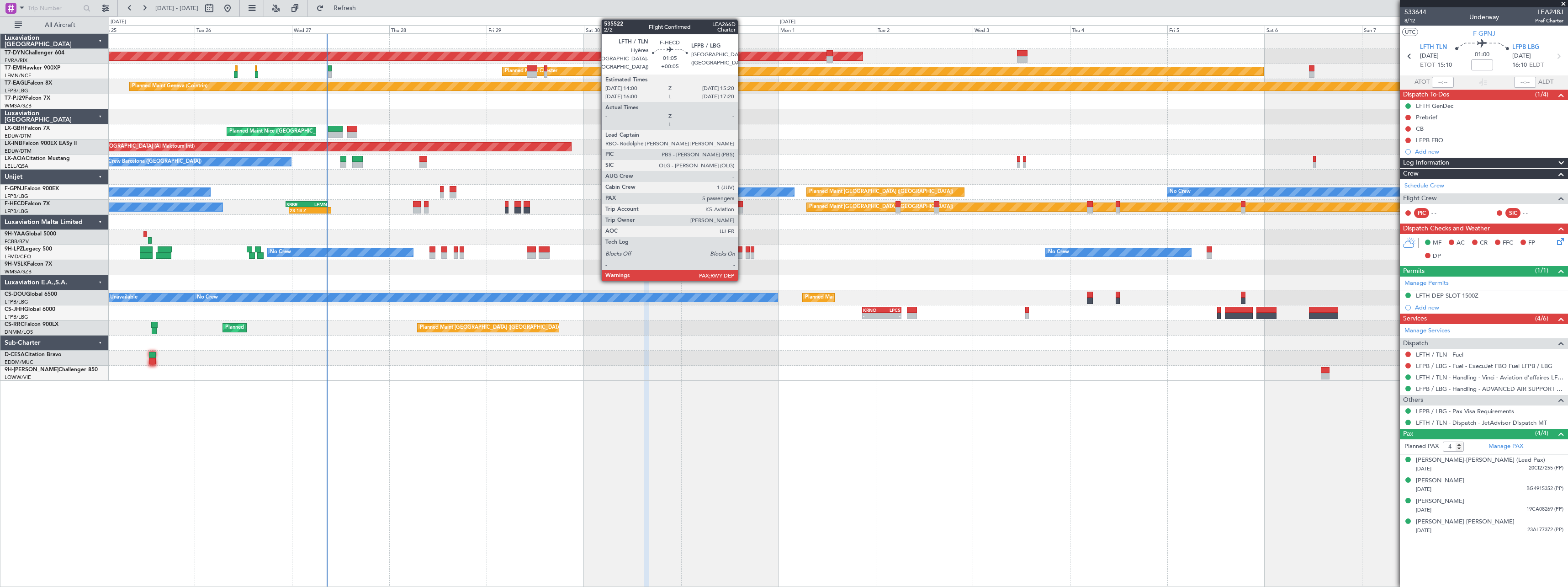
click at [742, 209] on div at bounding box center [740, 209] width 6 height 6
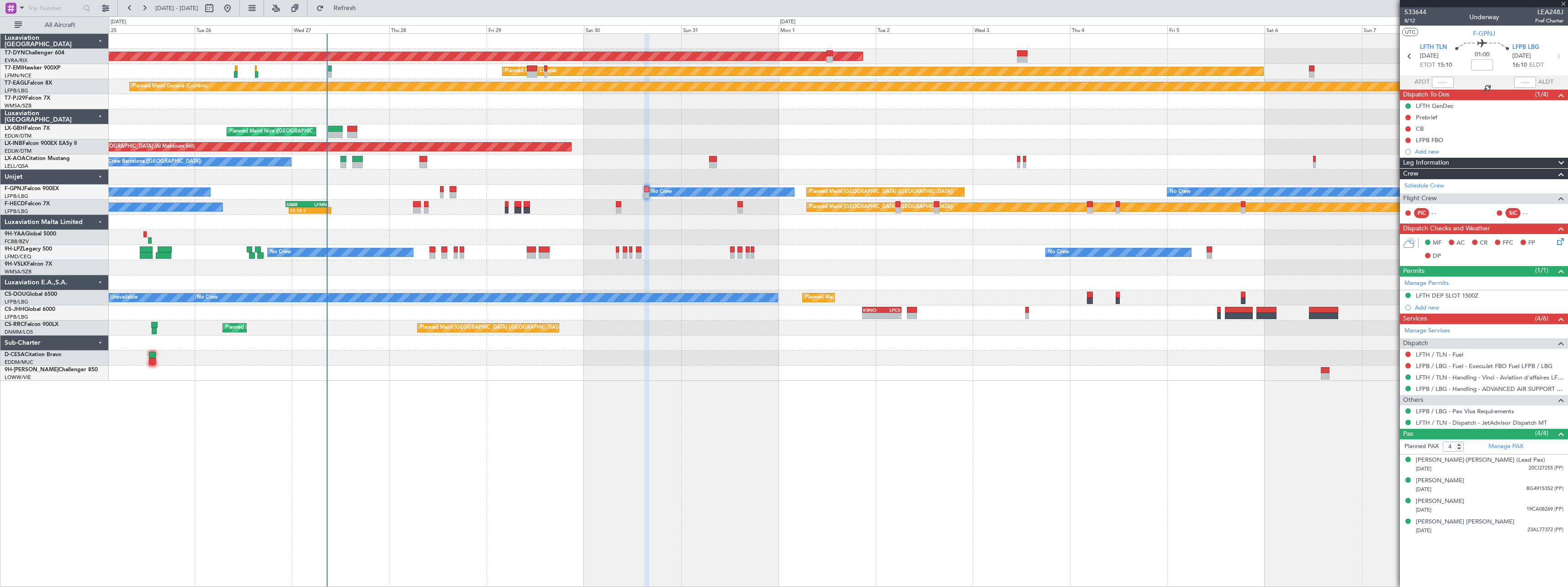
type input "+00:05"
type input "7"
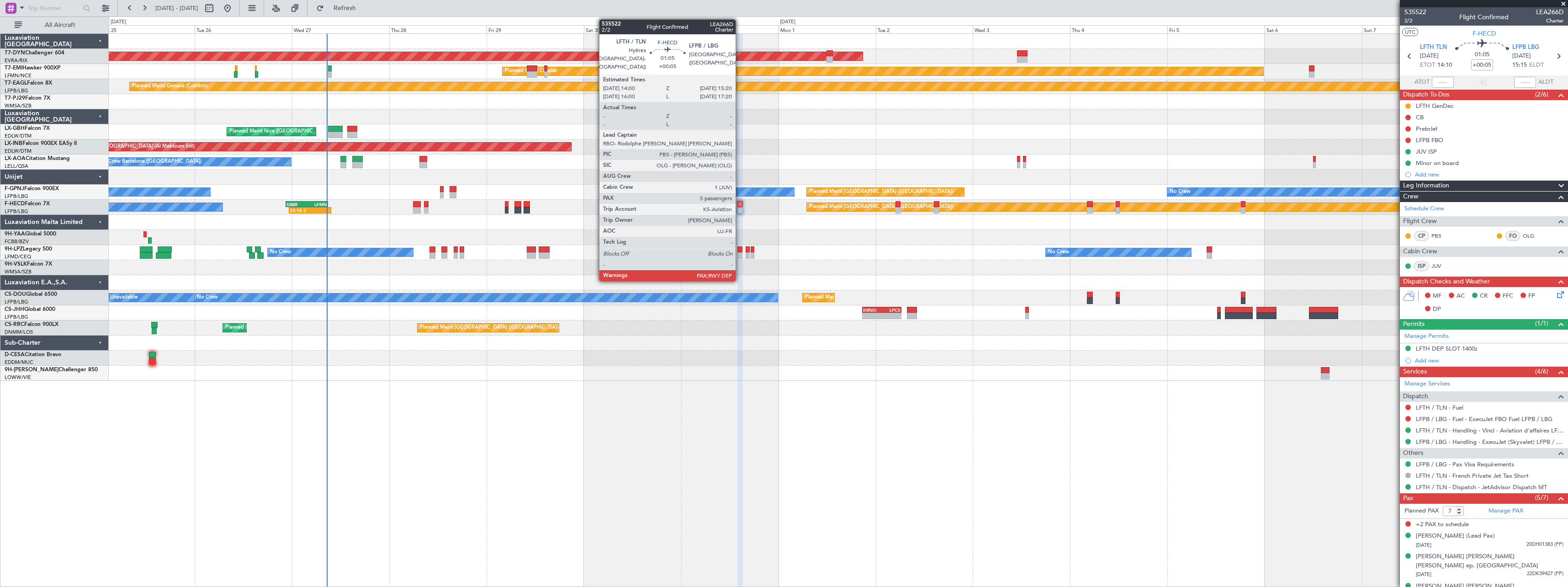
click at [740, 210] on div at bounding box center [740, 209] width 6 height 6
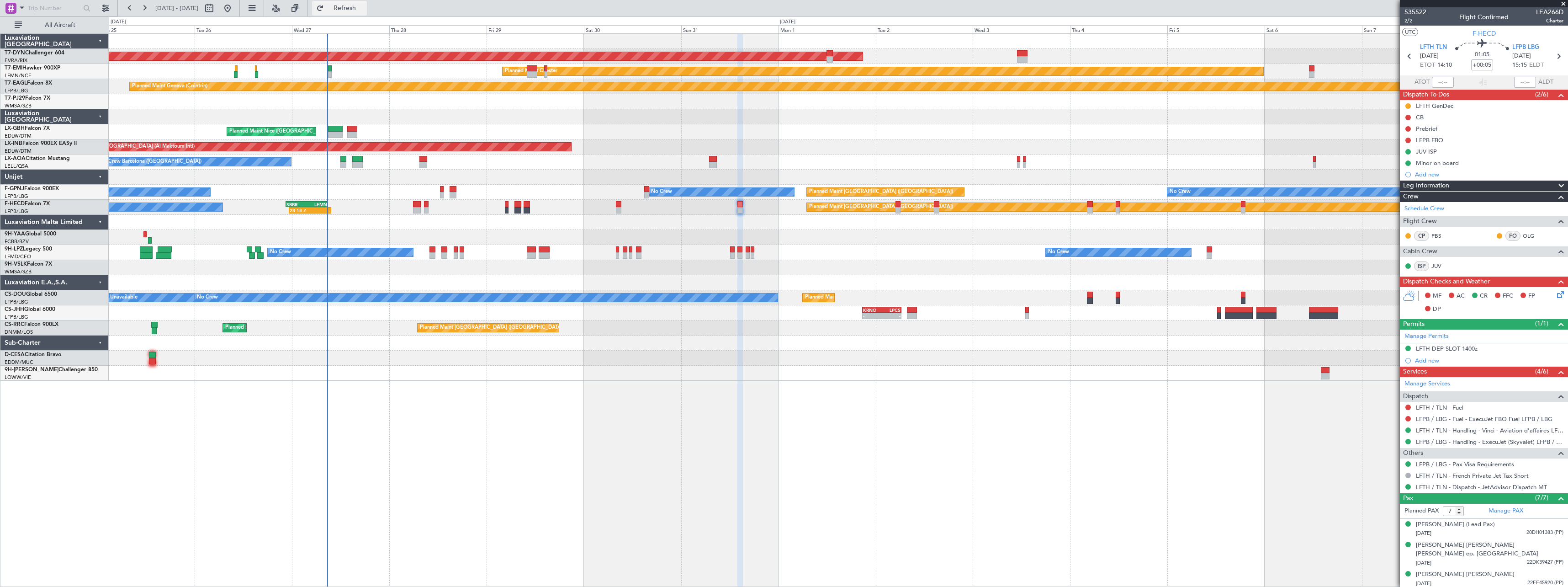
click at [364, 7] on span "Refresh" at bounding box center [345, 7] width 39 height 6
click at [1410, 22] on span "2/2" at bounding box center [1416, 20] width 22 height 7
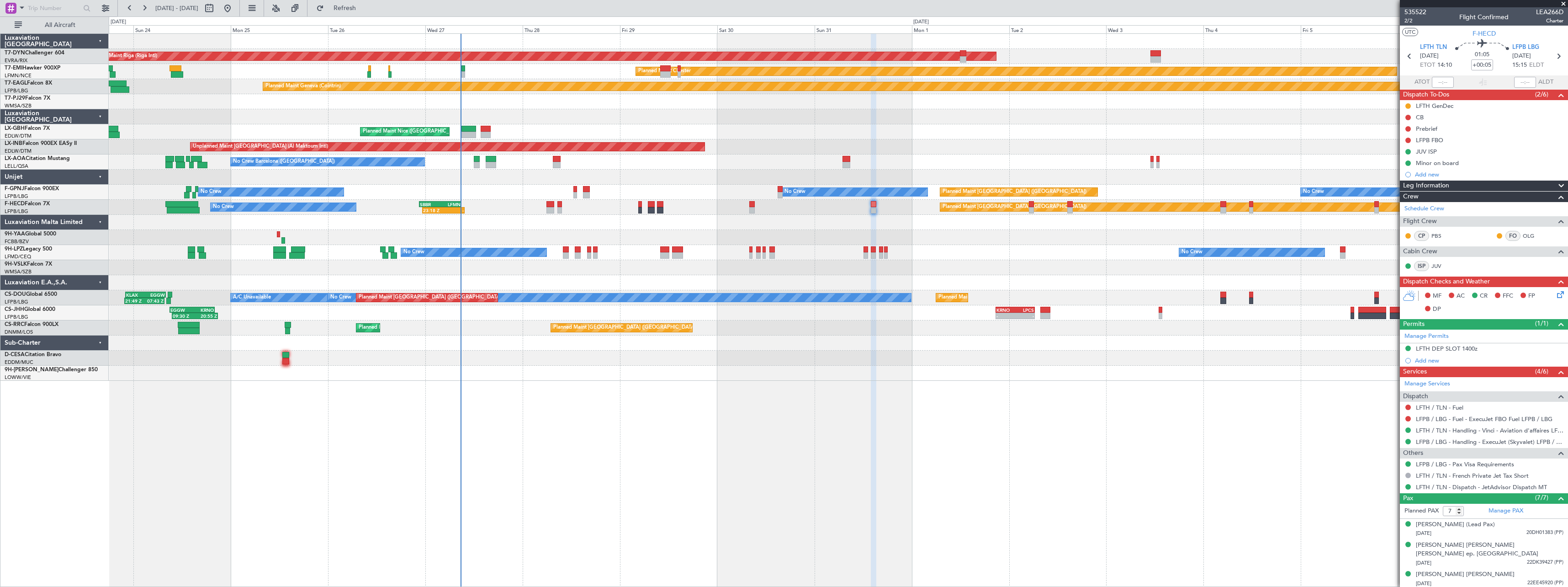
click at [768, 331] on div "Planned Maint Paris (Le Bourget) Planned Maint Paris (Le Bourget) Planned Maint…" at bounding box center [837, 328] width 1459 height 15
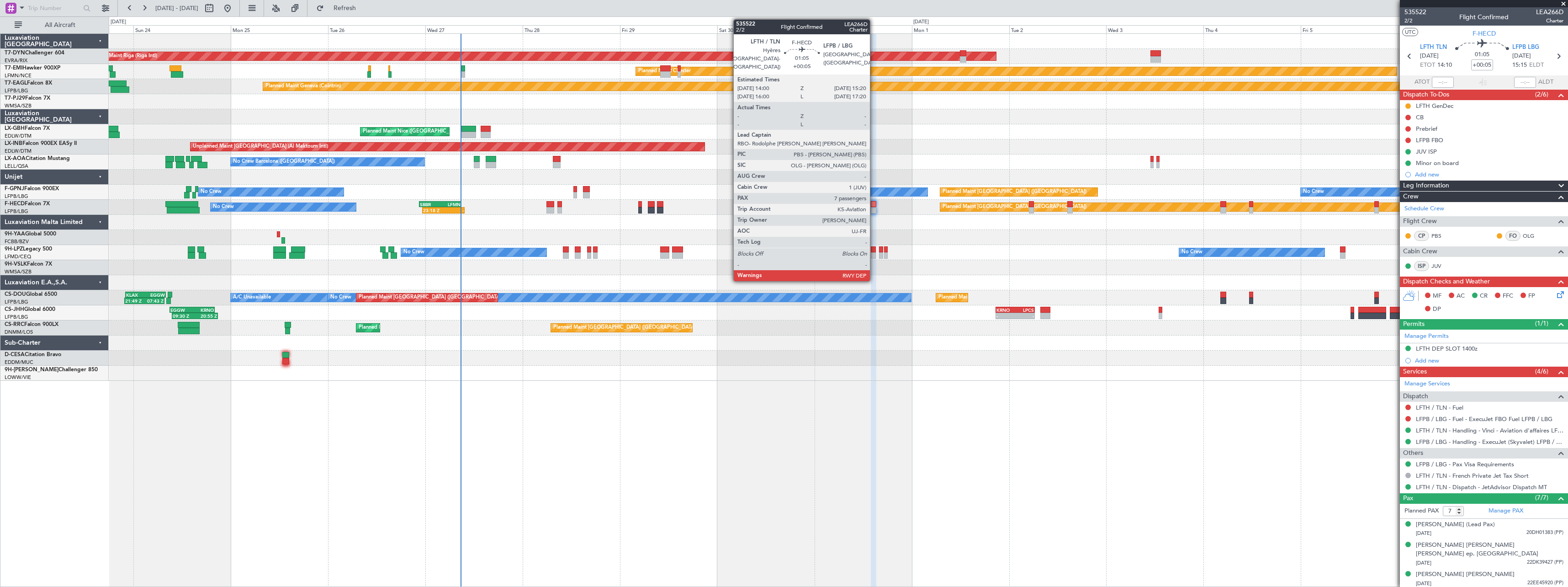
click at [874, 205] on div at bounding box center [873, 204] width 6 height 6
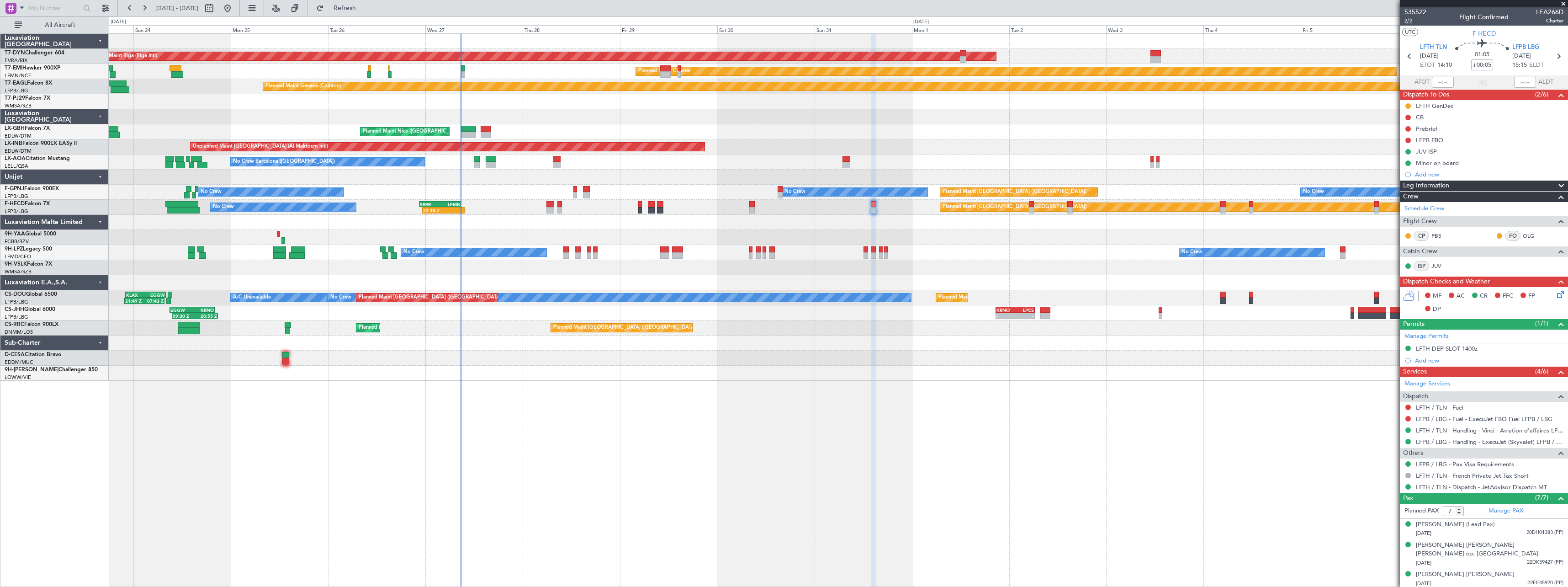
click at [1408, 21] on span "2/2" at bounding box center [1416, 20] width 22 height 7
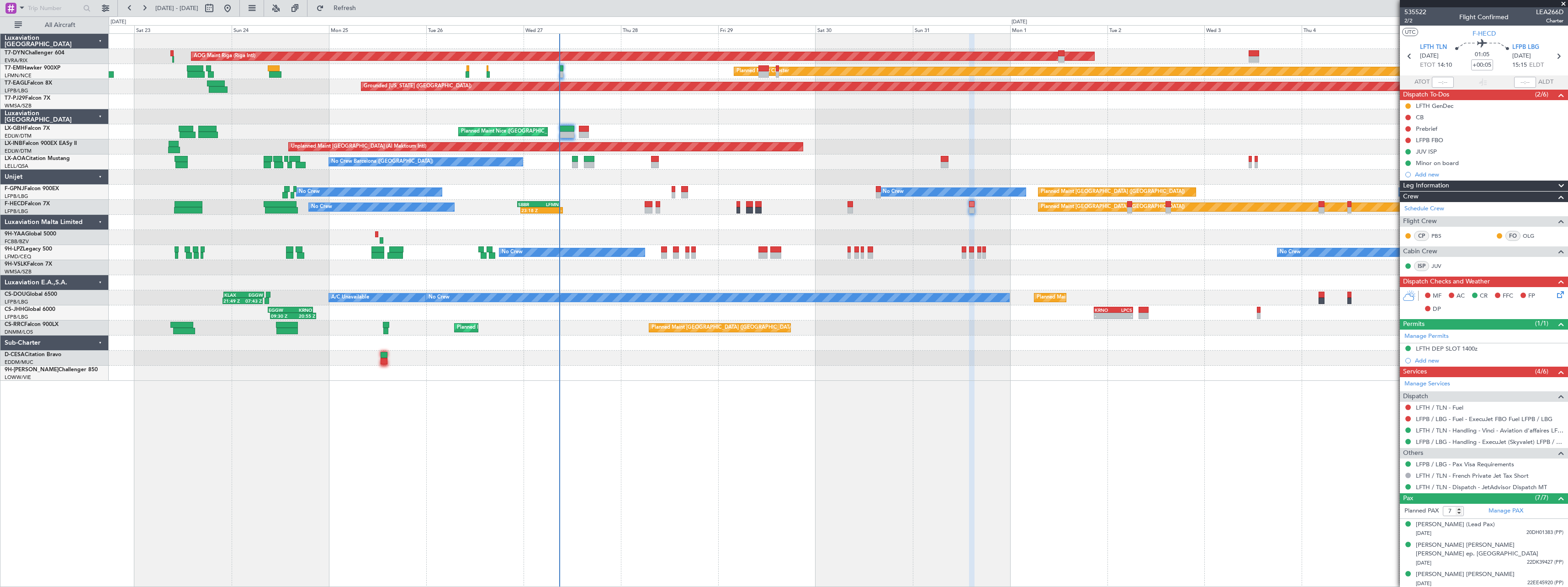
click at [592, 189] on div "No Crew No Crew Planned Maint Paris (Le Bourget) No Crew AOG Maint Hyères (Toul…" at bounding box center [837, 192] width 1459 height 15
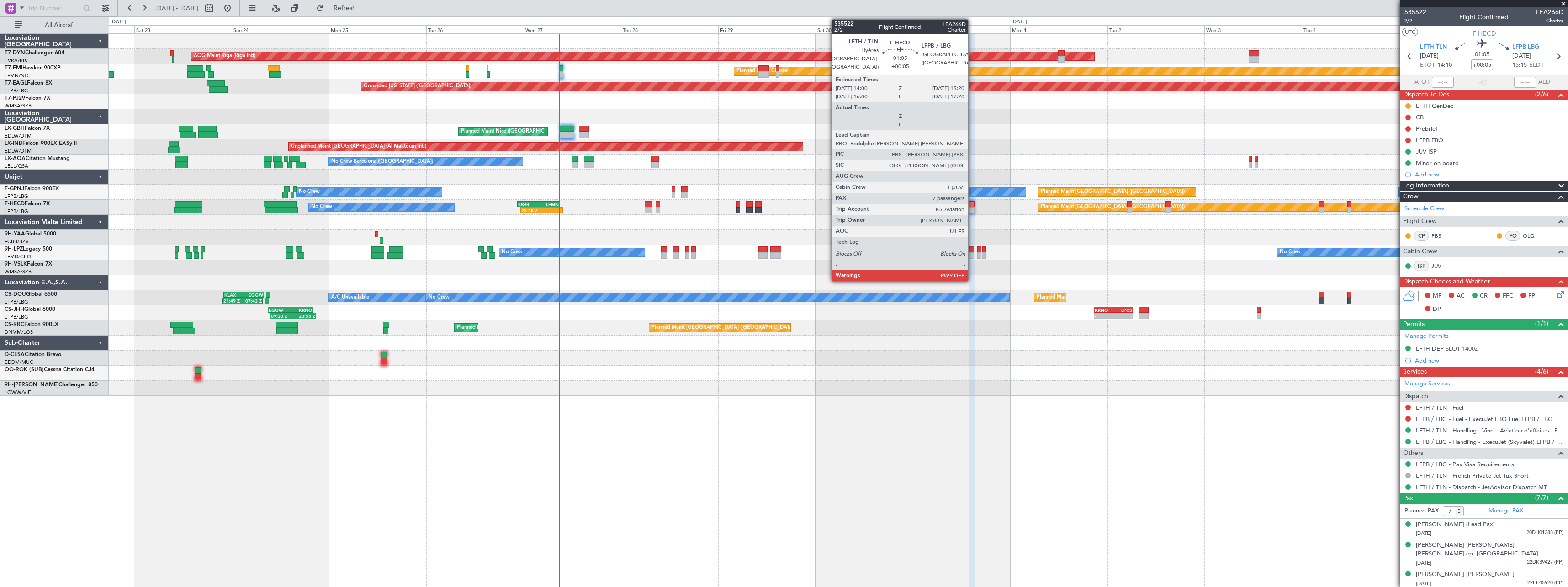
click at [972, 203] on div at bounding box center [971, 204] width 6 height 6
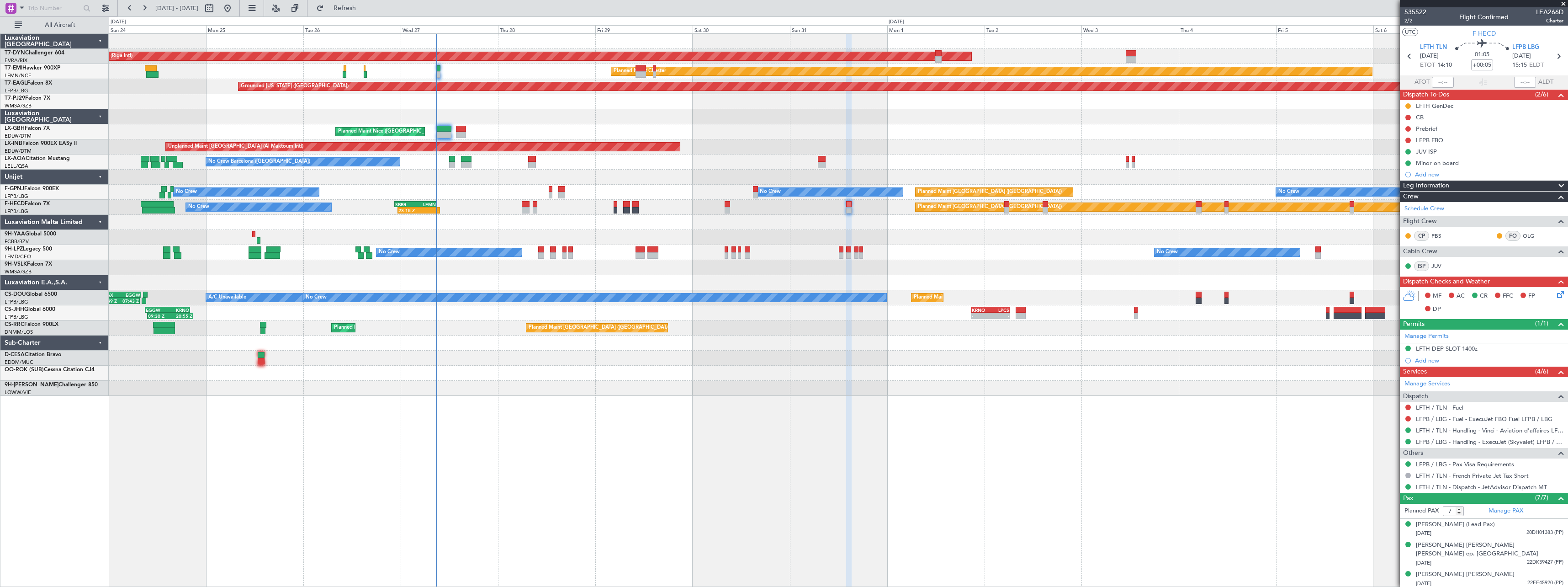
click at [698, 405] on div "AOG Maint Riga (Riga Intl) Planned Maint Basel-Mulhouse Planned Maint Chester P…" at bounding box center [837, 310] width 1459 height 554
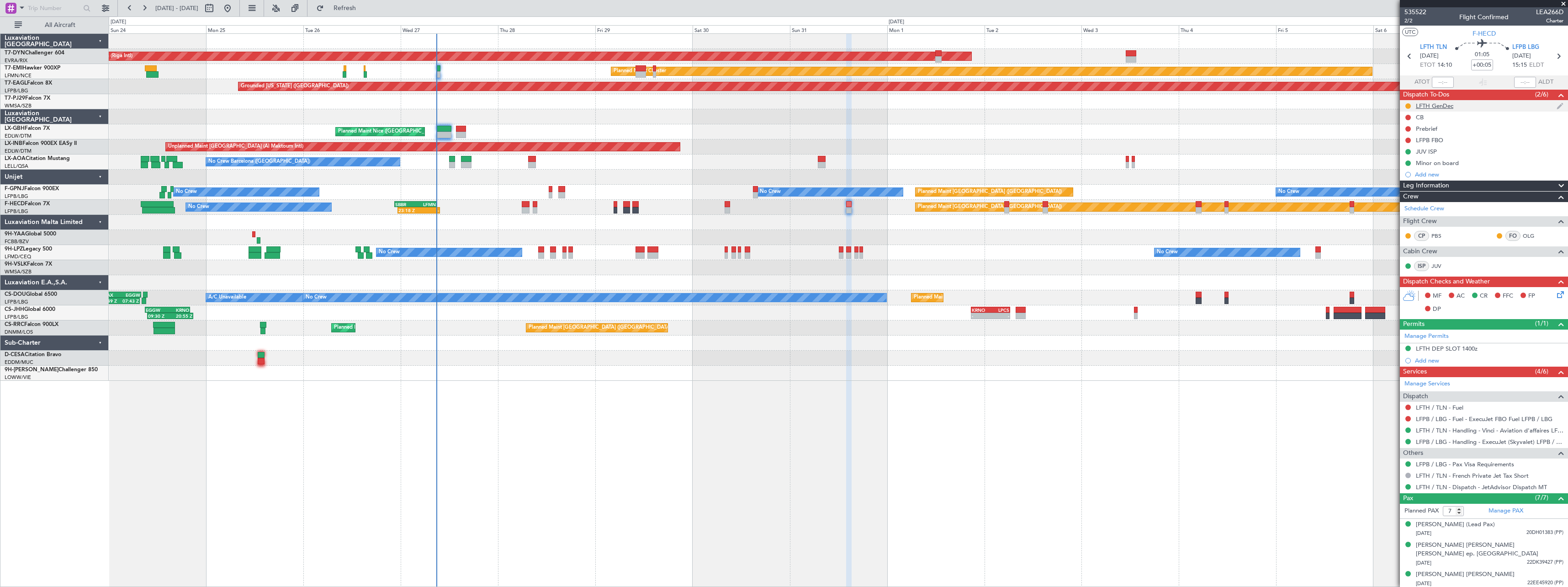
click at [1491, 103] on div "LFTH GenDec" at bounding box center [1484, 106] width 168 height 11
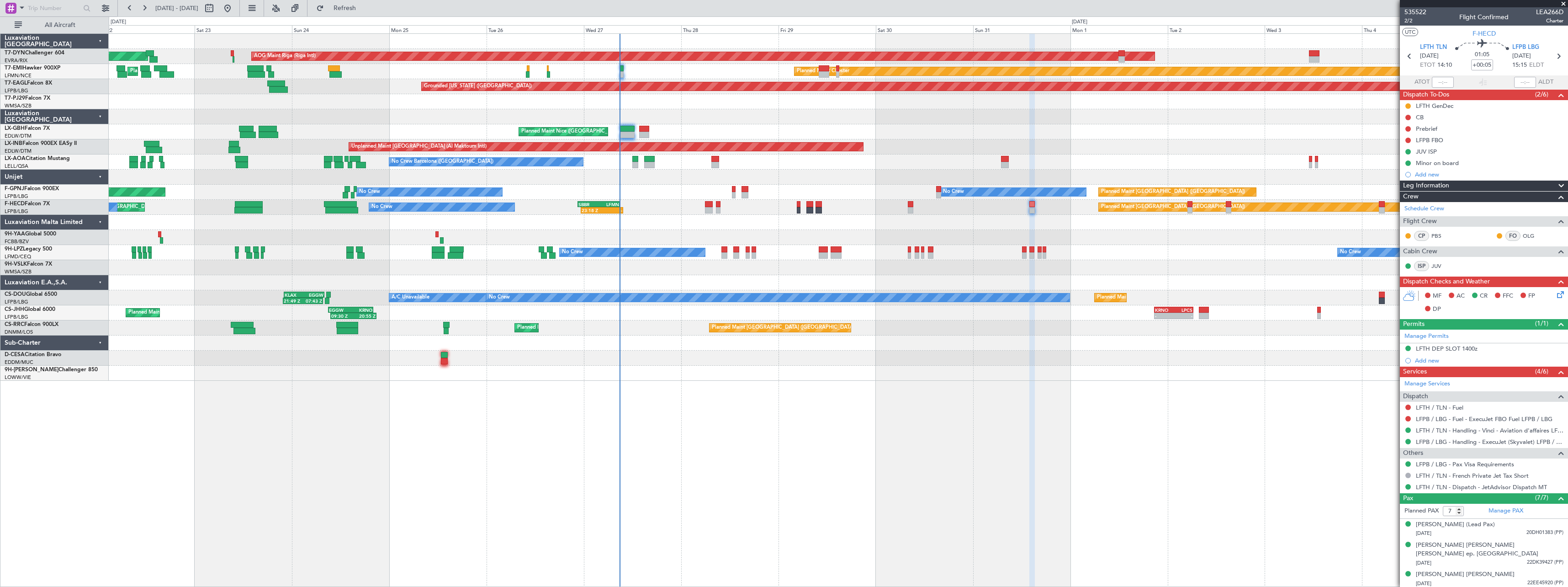
click at [654, 360] on div at bounding box center [837, 358] width 1459 height 15
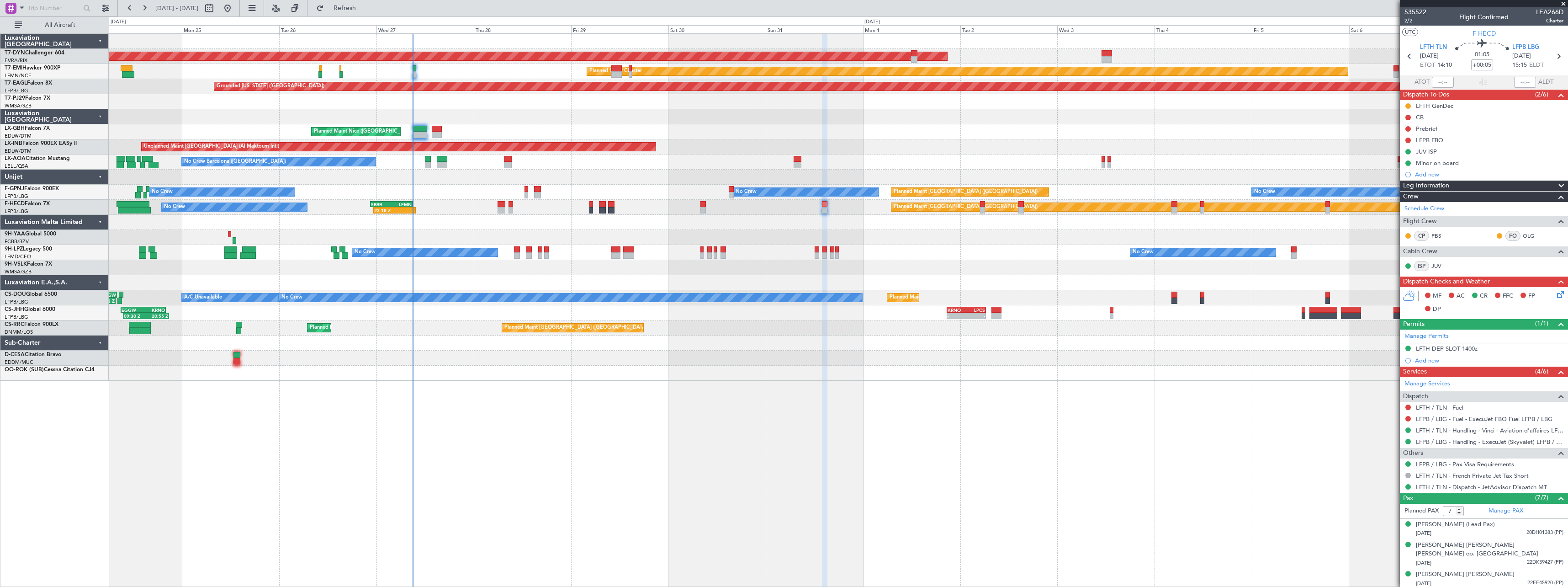
click at [662, 378] on div at bounding box center [837, 373] width 1459 height 15
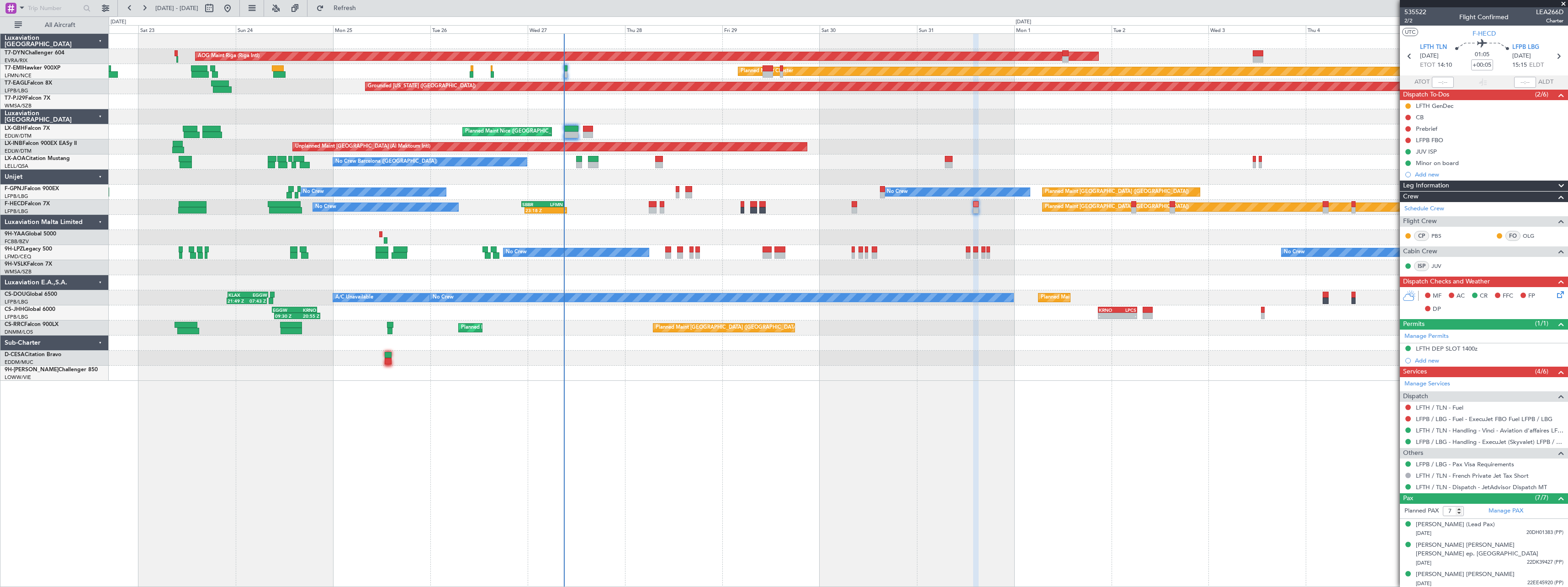
click at [666, 392] on div "AOG Maint Riga (Riga Intl) Planned Maint Basel-Mulhouse Planned Maint Chester P…" at bounding box center [837, 310] width 1459 height 554
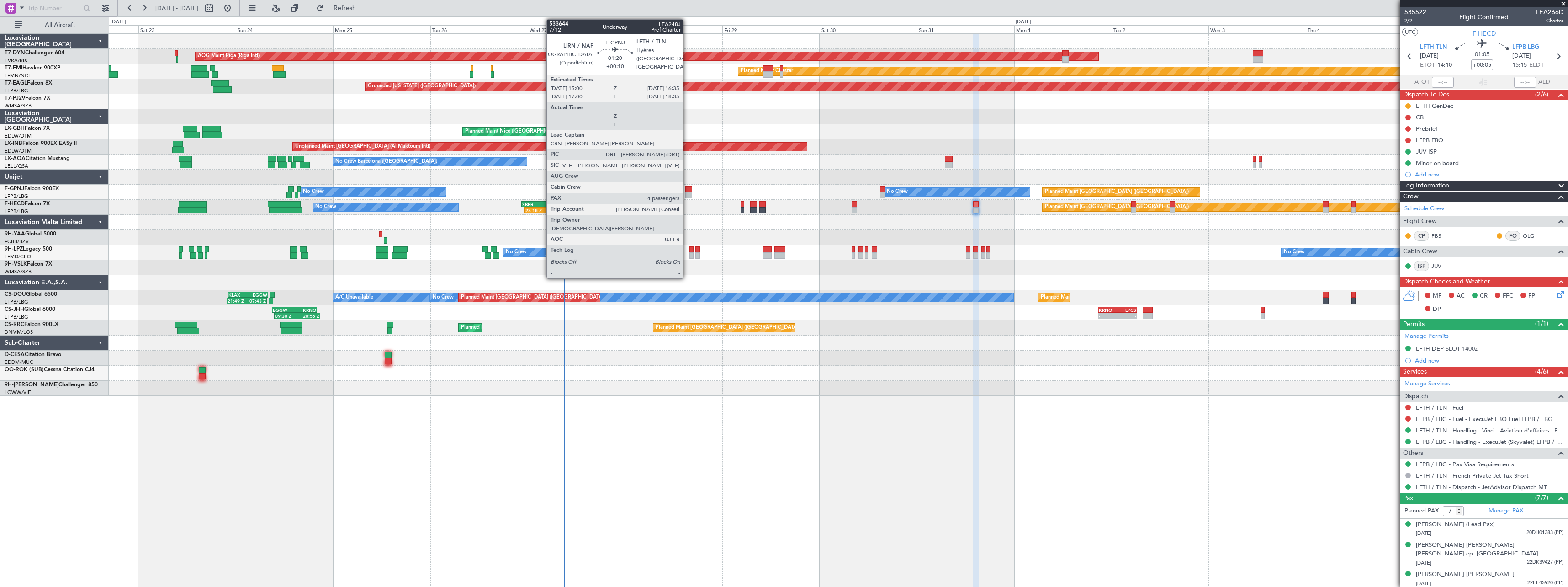
click at [687, 186] on div at bounding box center [688, 189] width 6 height 6
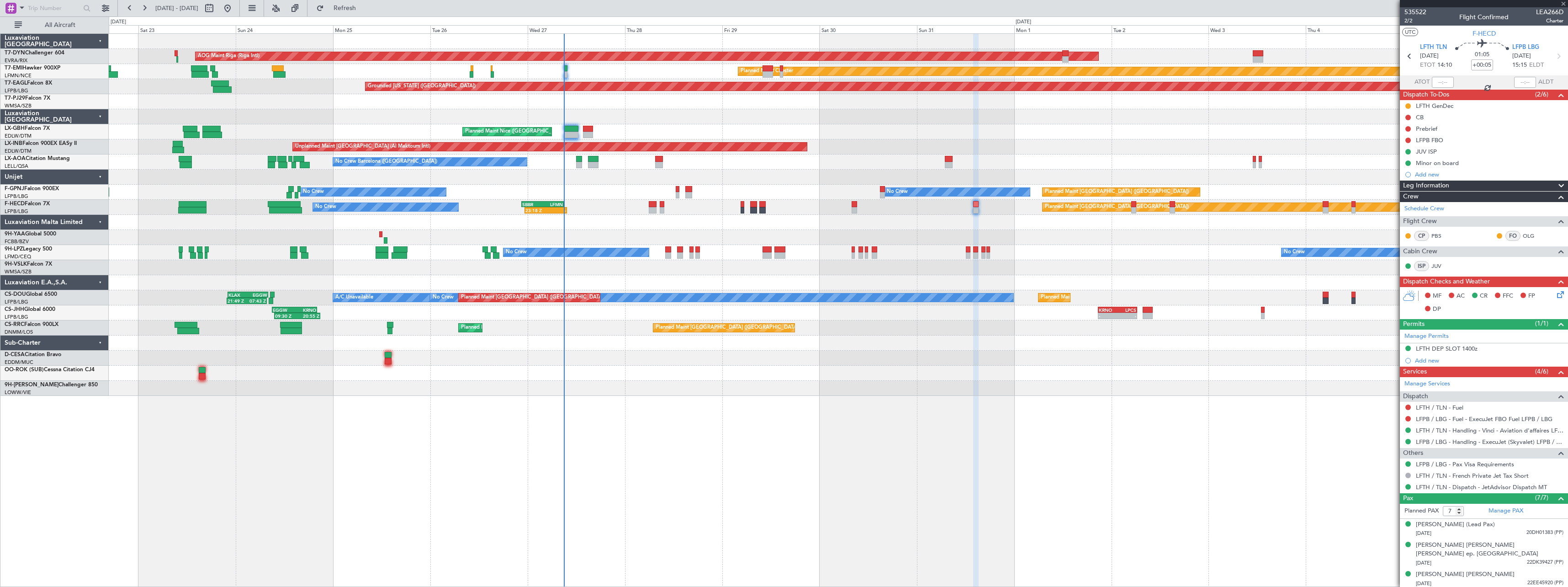
type input "+00:10"
type input "4"
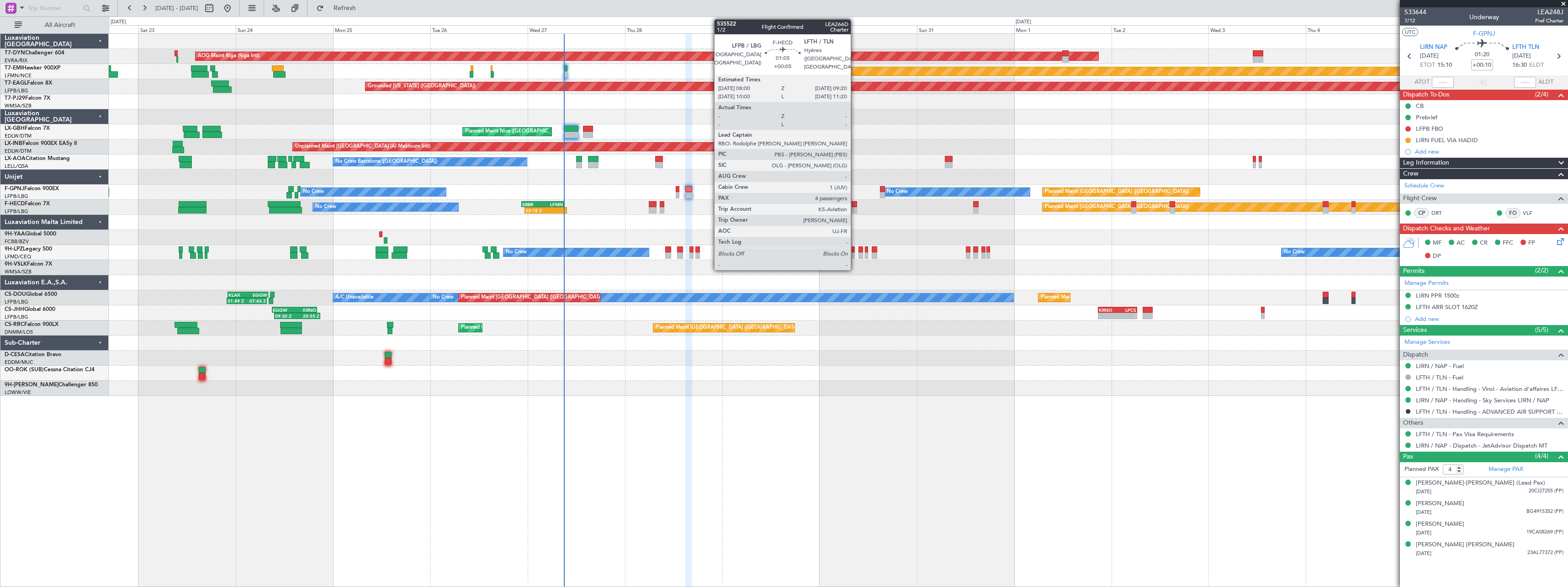
click at [855, 203] on div at bounding box center [854, 204] width 6 height 6
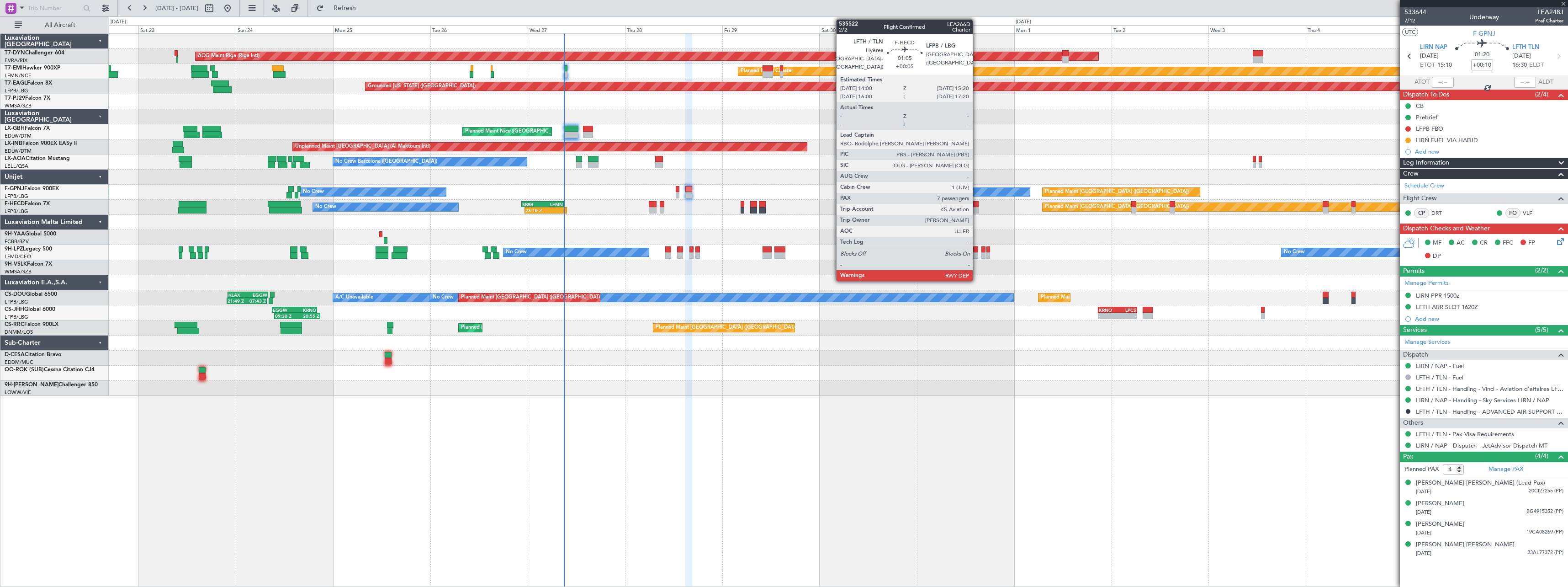
type input "+00:05"
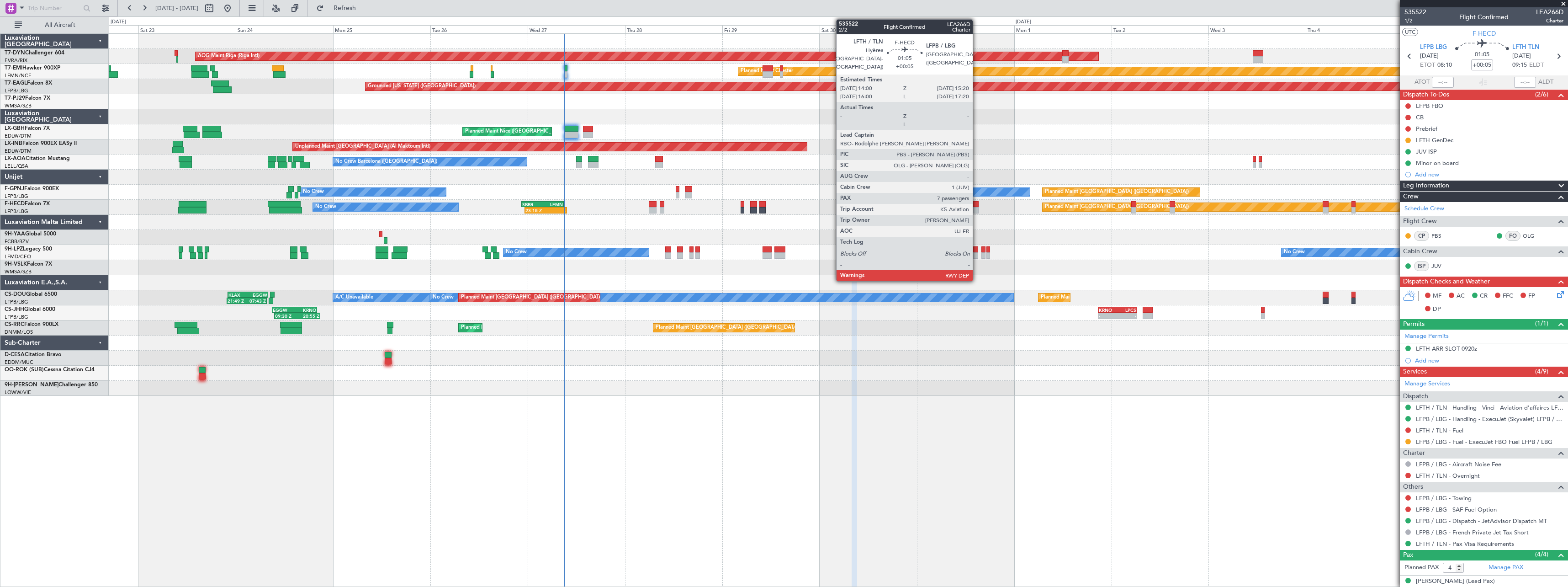
click at [977, 207] on div at bounding box center [976, 209] width 6 height 6
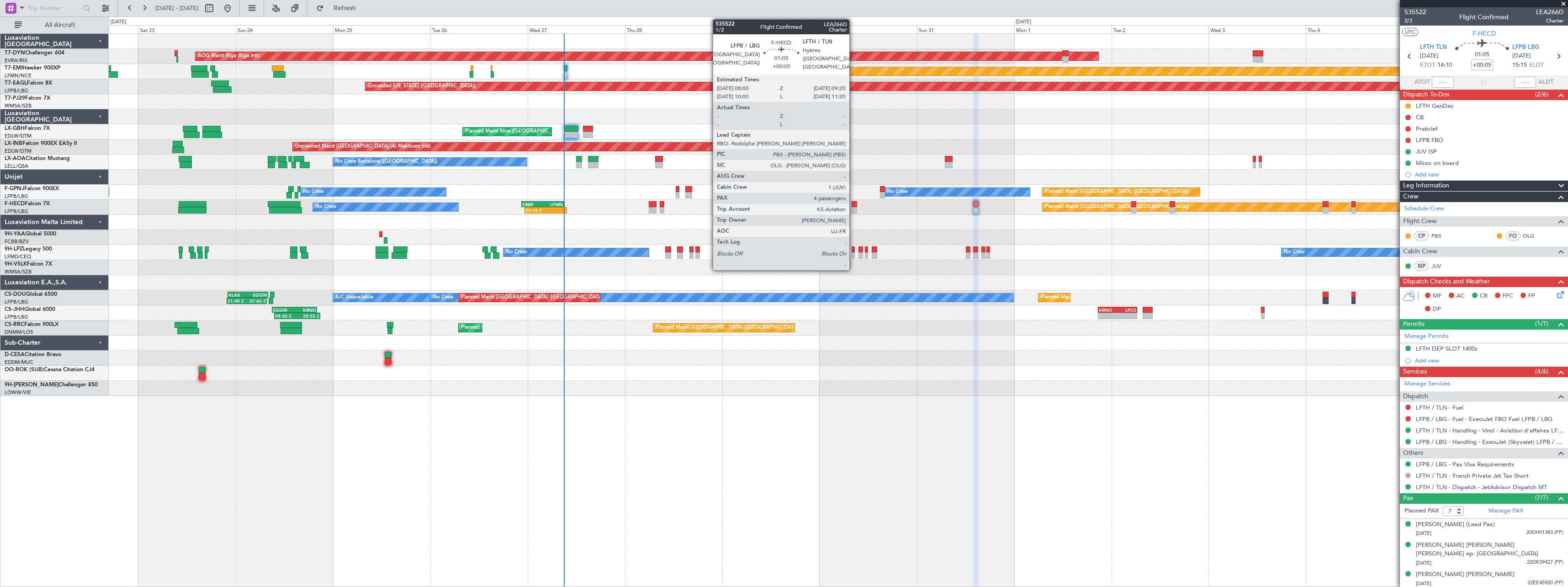
click at [853, 205] on div at bounding box center [854, 204] width 6 height 6
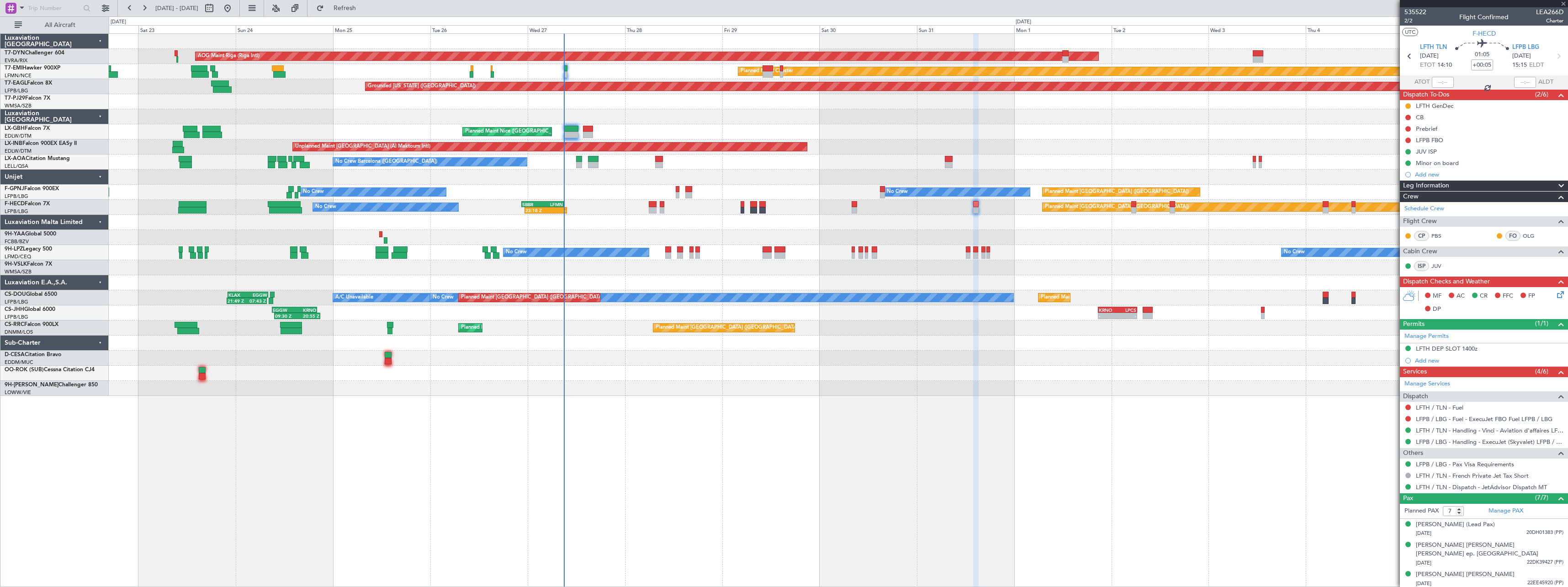
type input "4"
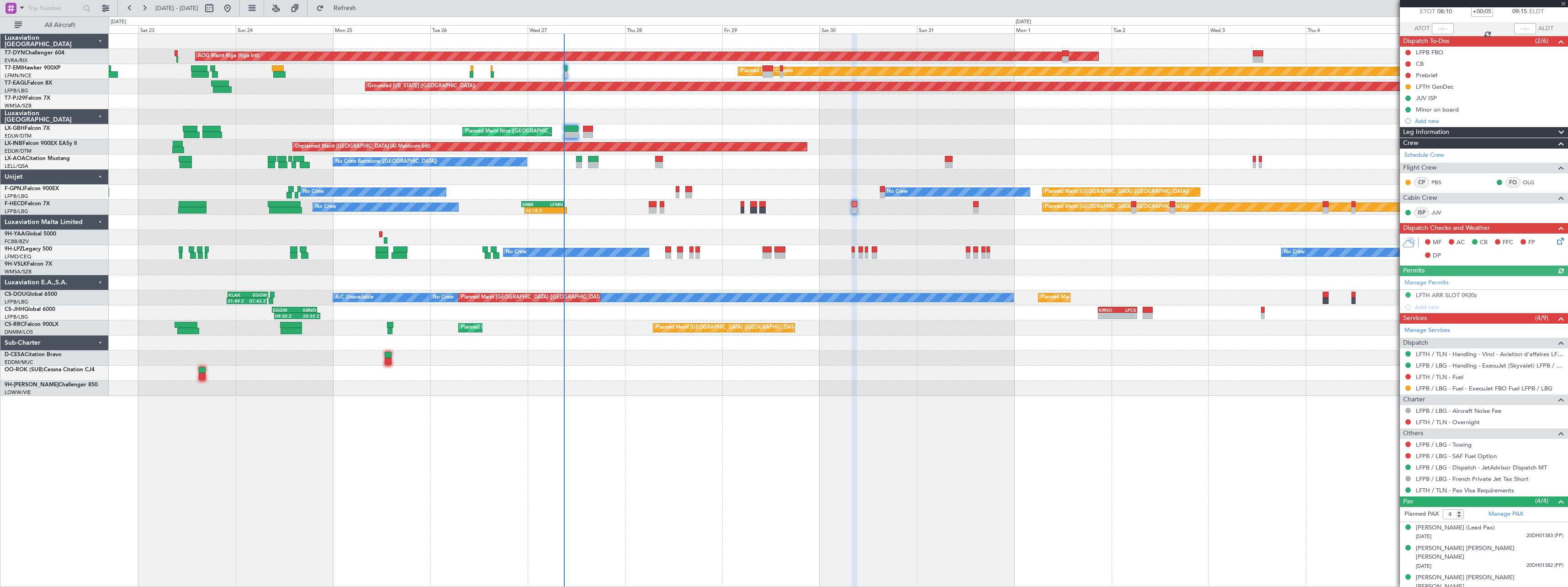
scroll to position [71, 0]
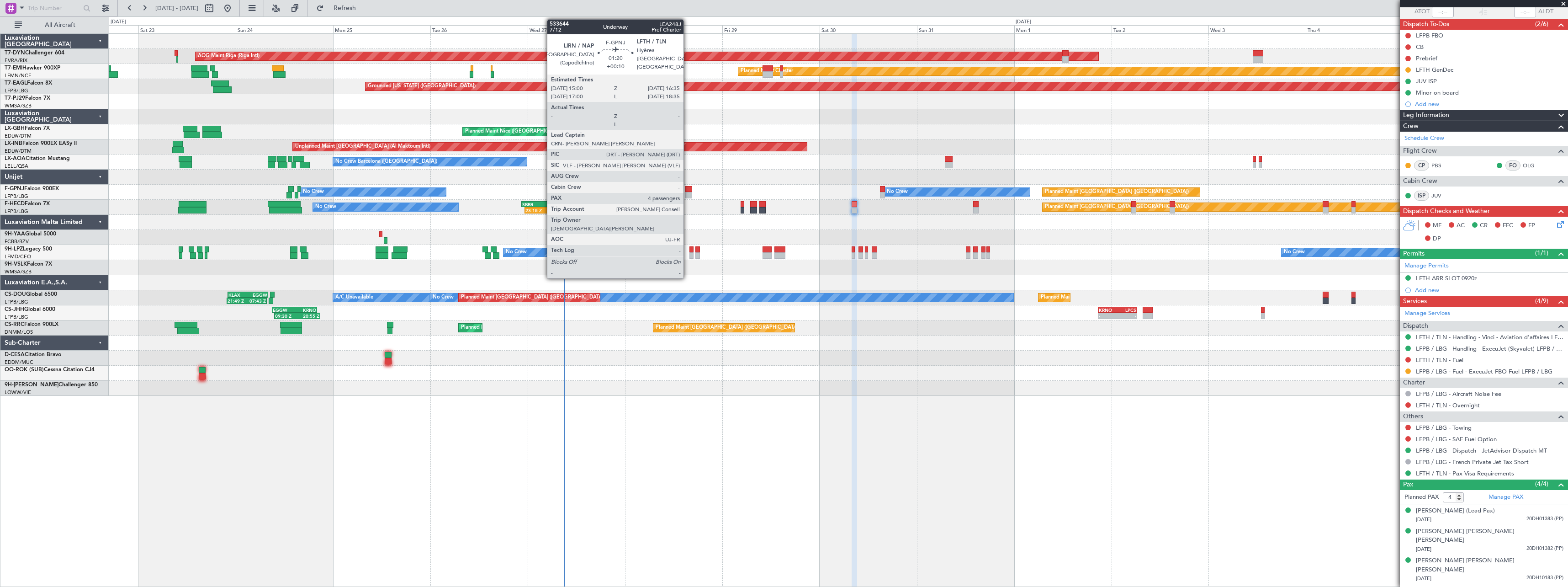
click at [688, 188] on div at bounding box center [688, 189] width 6 height 6
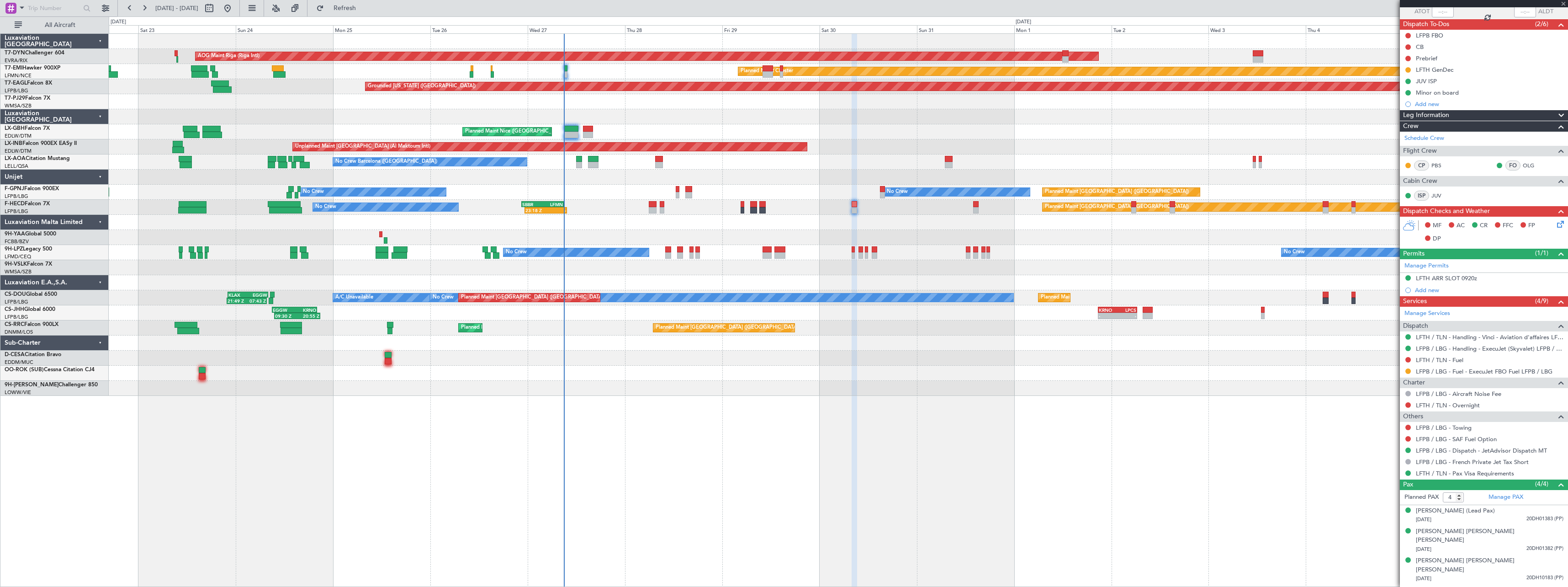
scroll to position [0, 0]
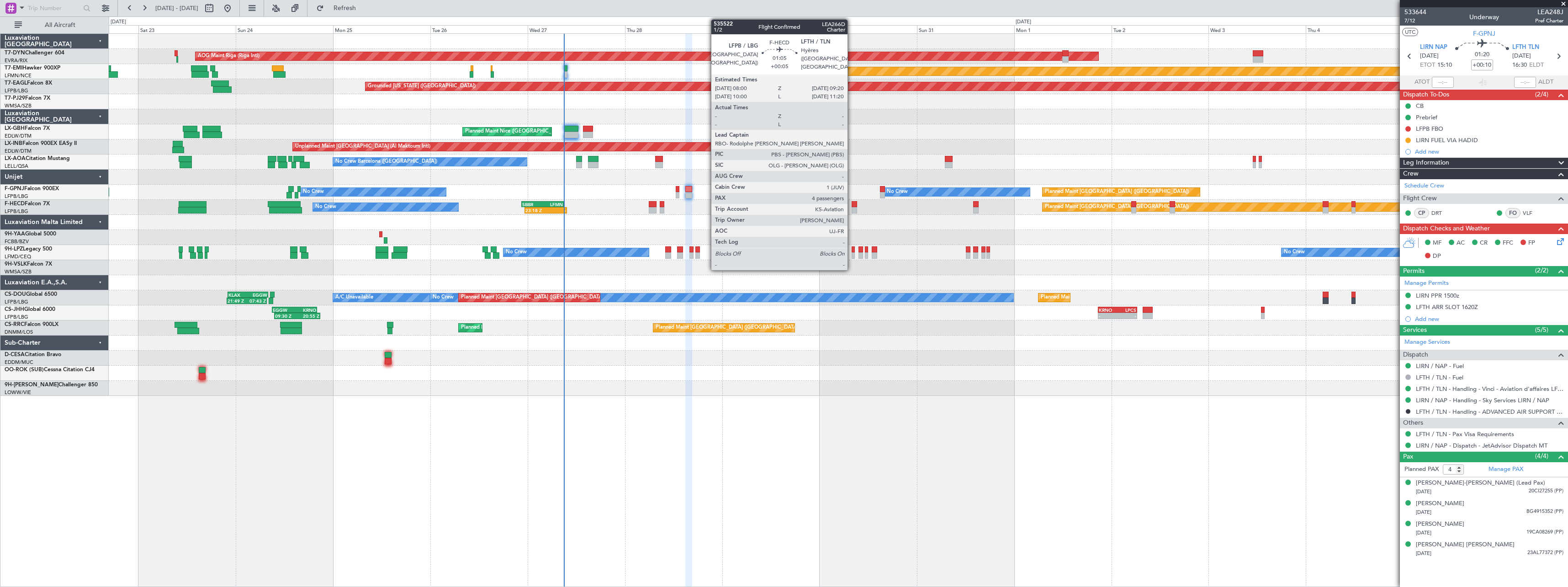
click at [851, 209] on div at bounding box center [854, 209] width 6 height 6
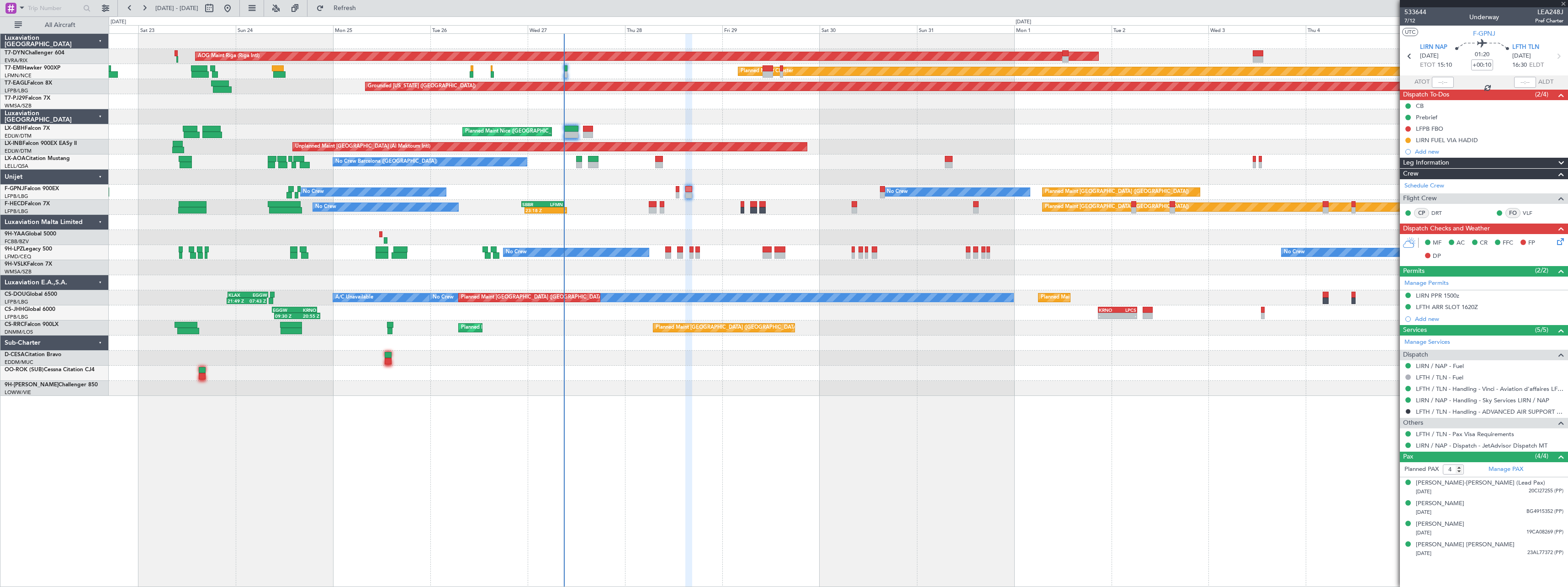
type input "+00:05"
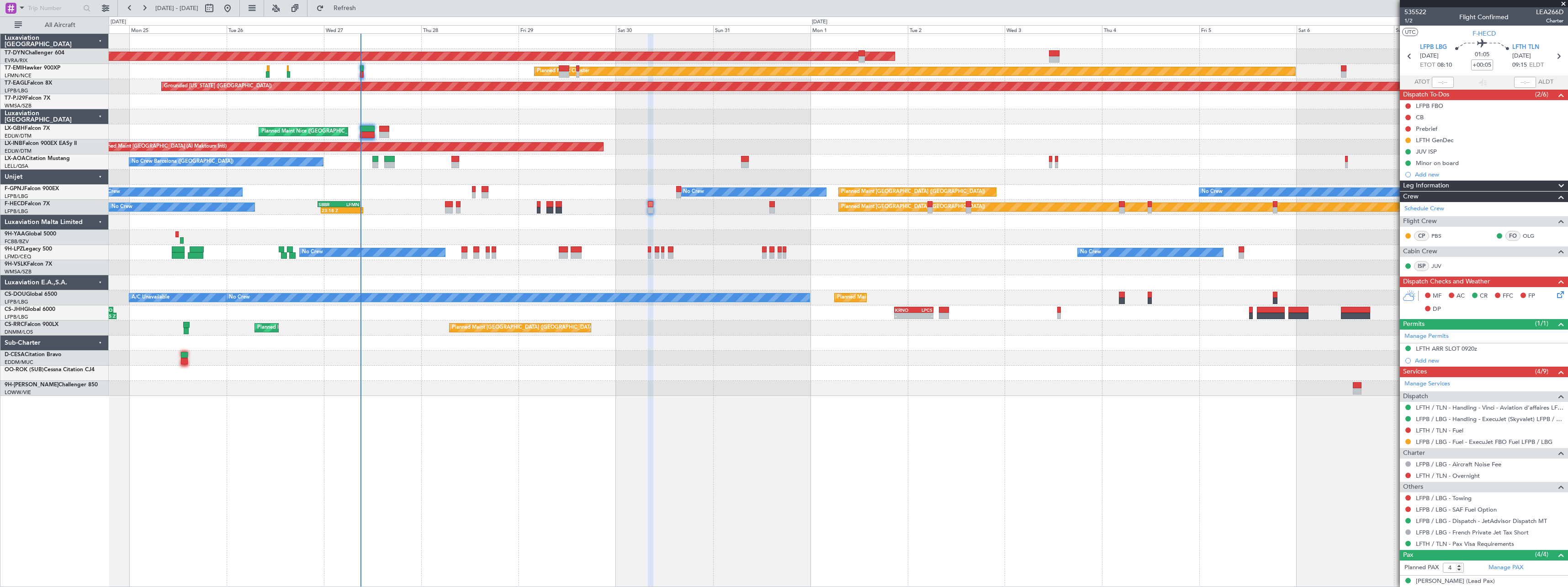
click at [836, 130] on div "AOG Maint Riga (Riga Intl) Planned Maint Basel-Mulhouse Planned Maint Chester P…" at bounding box center [837, 215] width 1459 height 362
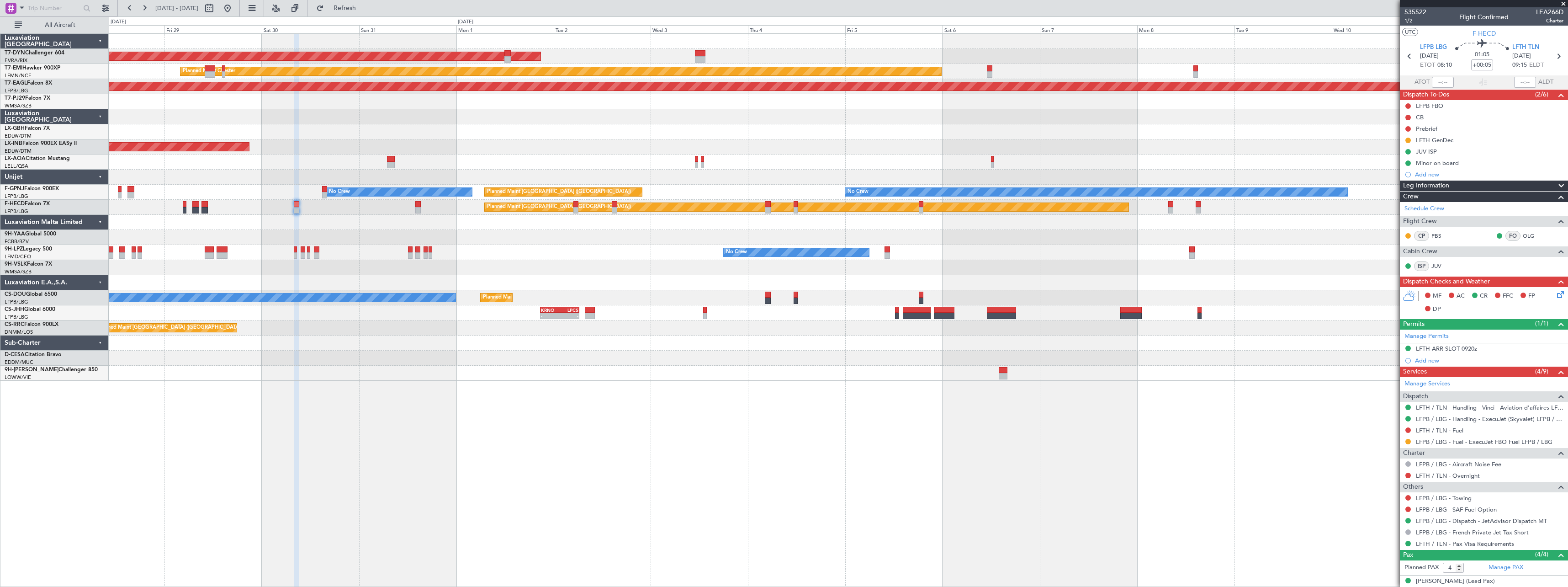
click at [857, 427] on div "AOG Maint Riga (Riga Intl) Planned Maint Chester Grounded New York (Teterboro) …" at bounding box center [837, 310] width 1459 height 554
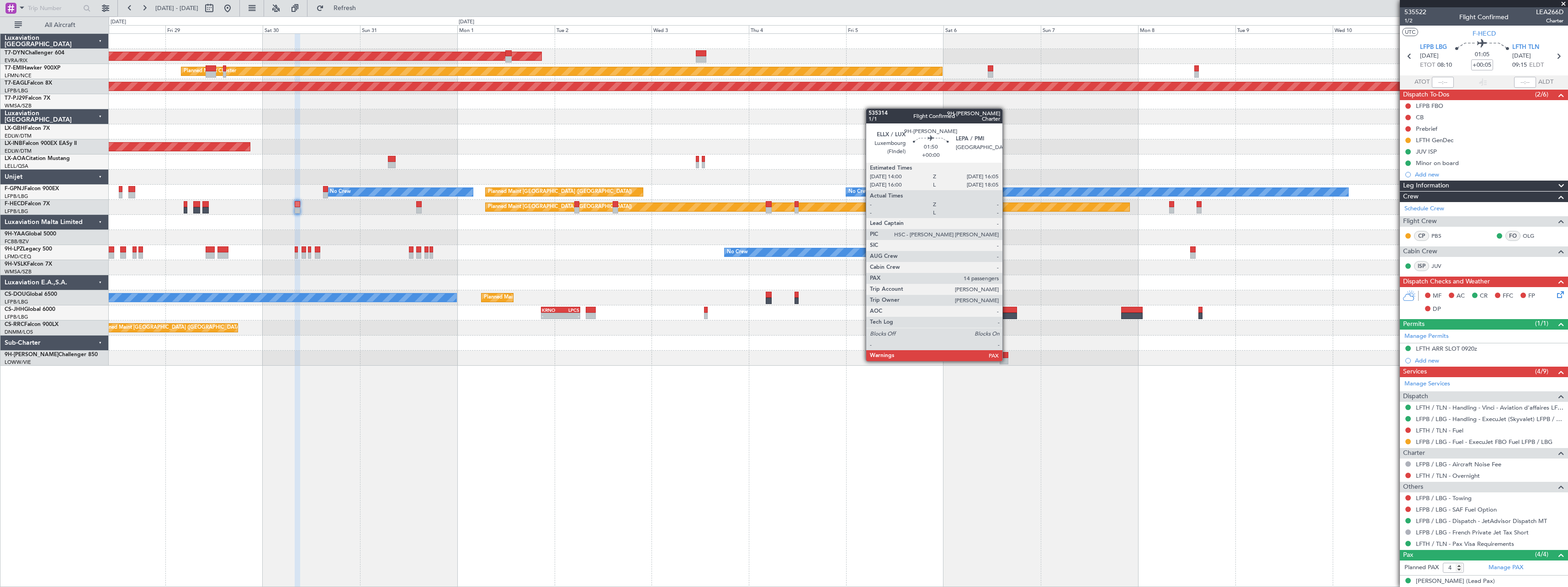
click at [1006, 360] on div at bounding box center [1003, 361] width 8 height 6
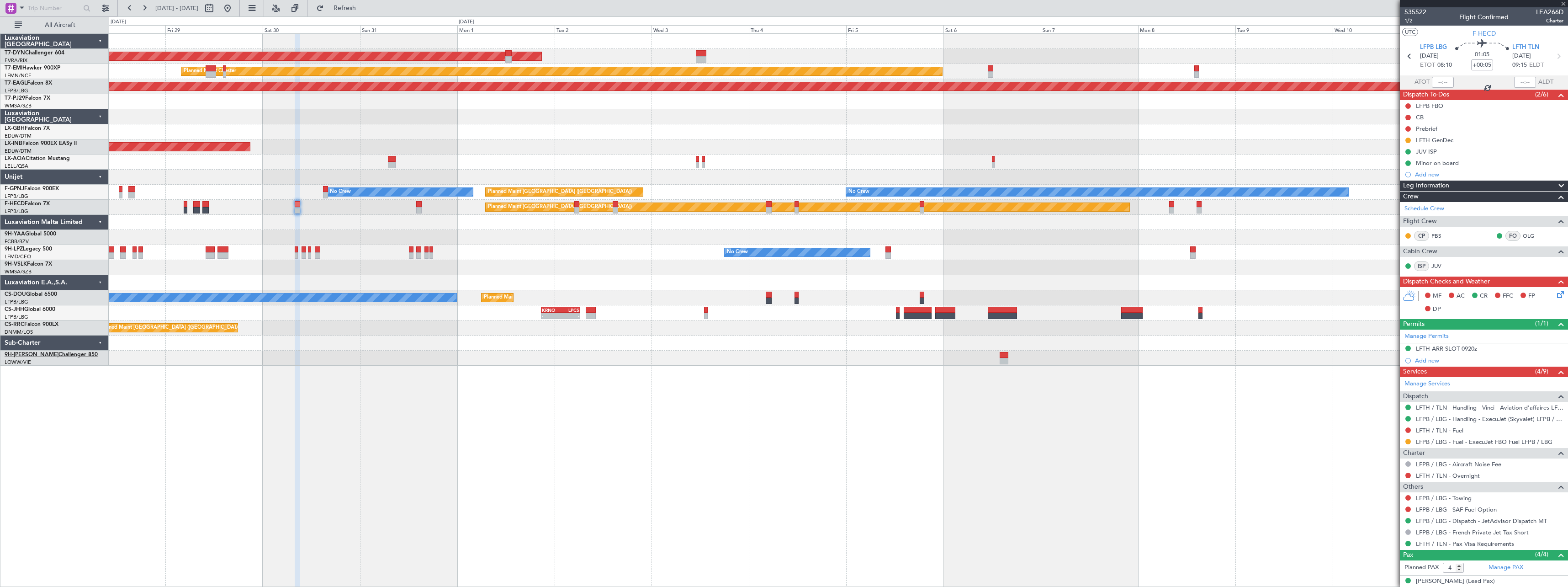
click at [48, 357] on link "9H-AMY Challenger 850" at bounding box center [51, 355] width 94 height 6
type input "14"
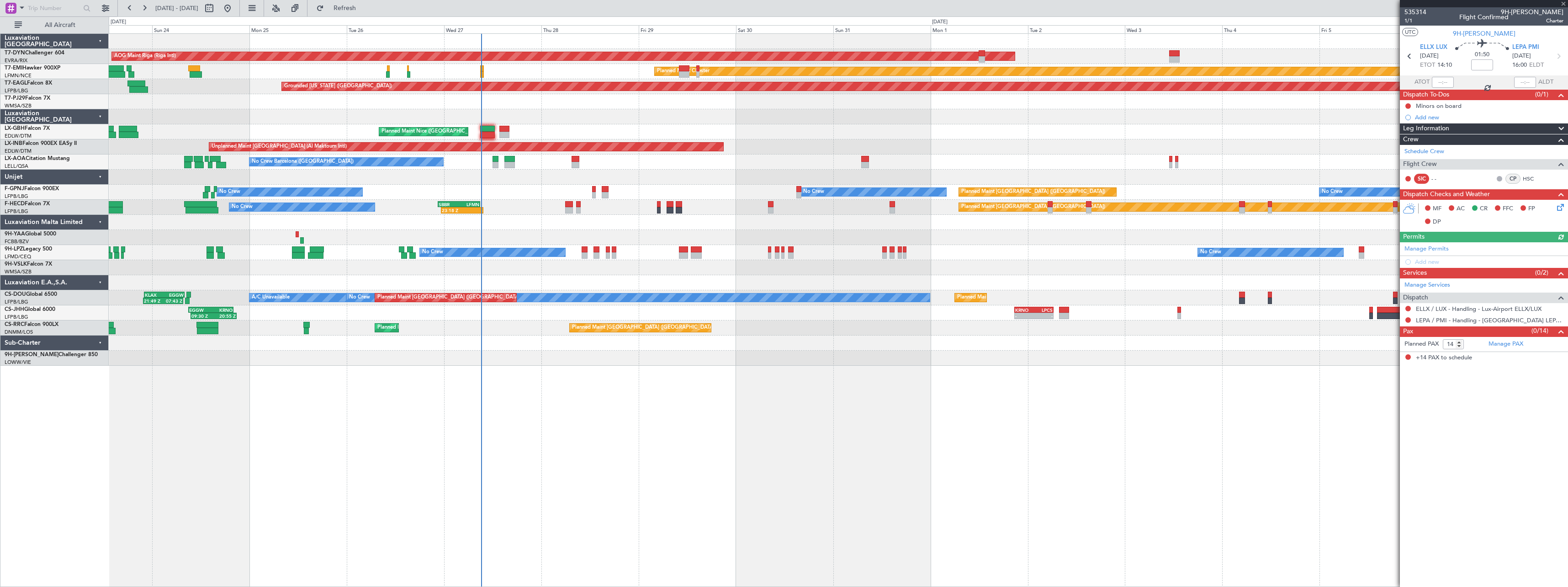
click at [884, 132] on div "Planned Maint Nice (Côte d'Azur Airport) Planned Maint Nice (Côte d'Azur Airpor…" at bounding box center [837, 131] width 1459 height 15
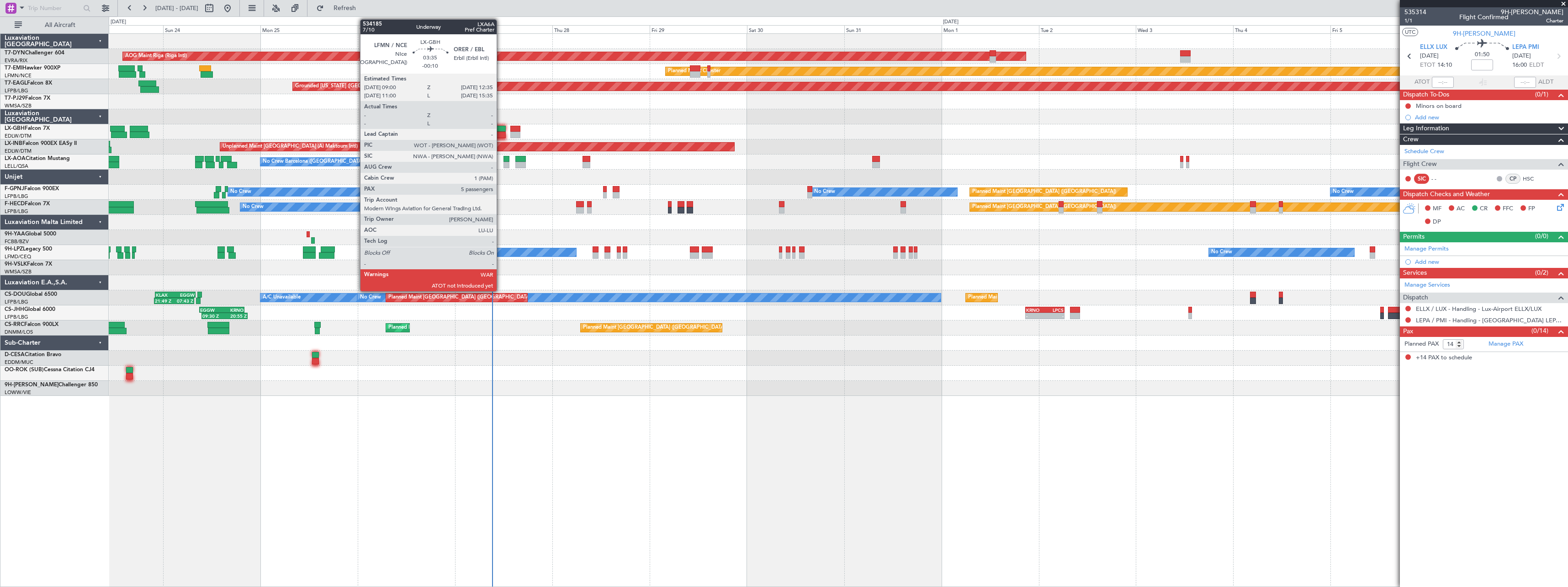
click at [500, 130] on div at bounding box center [498, 129] width 15 height 6
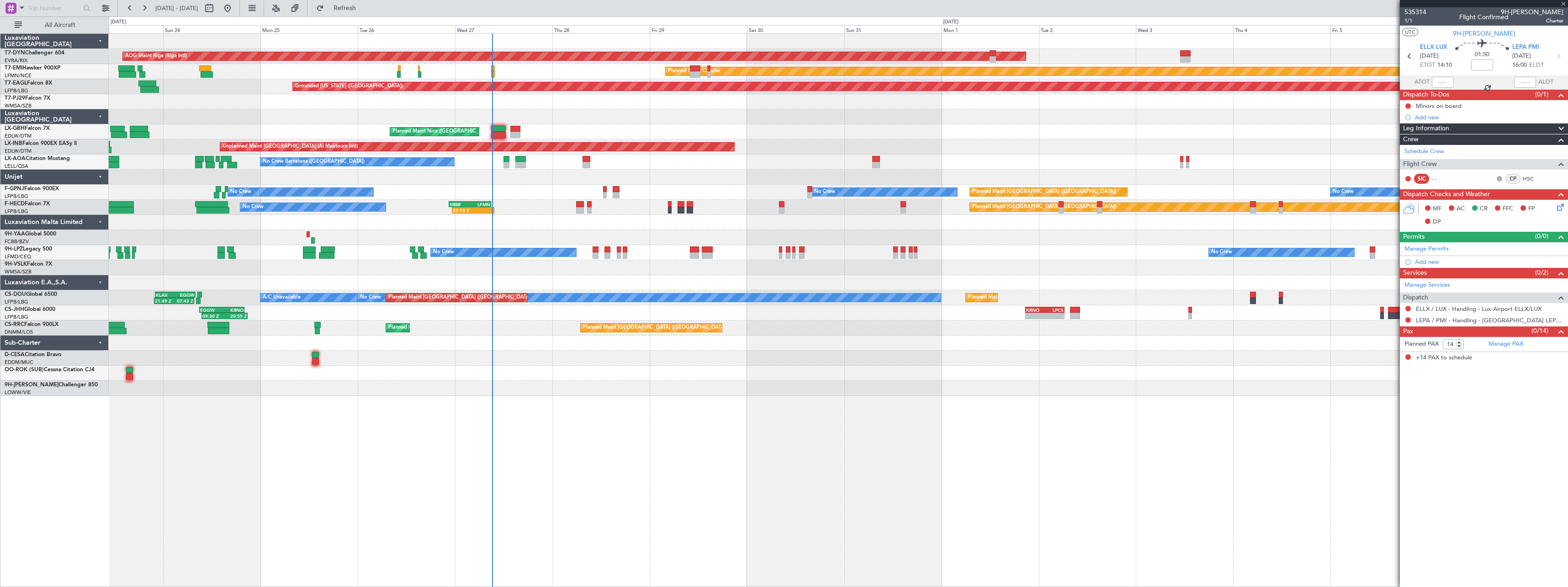
type input "-00:10"
type input "5"
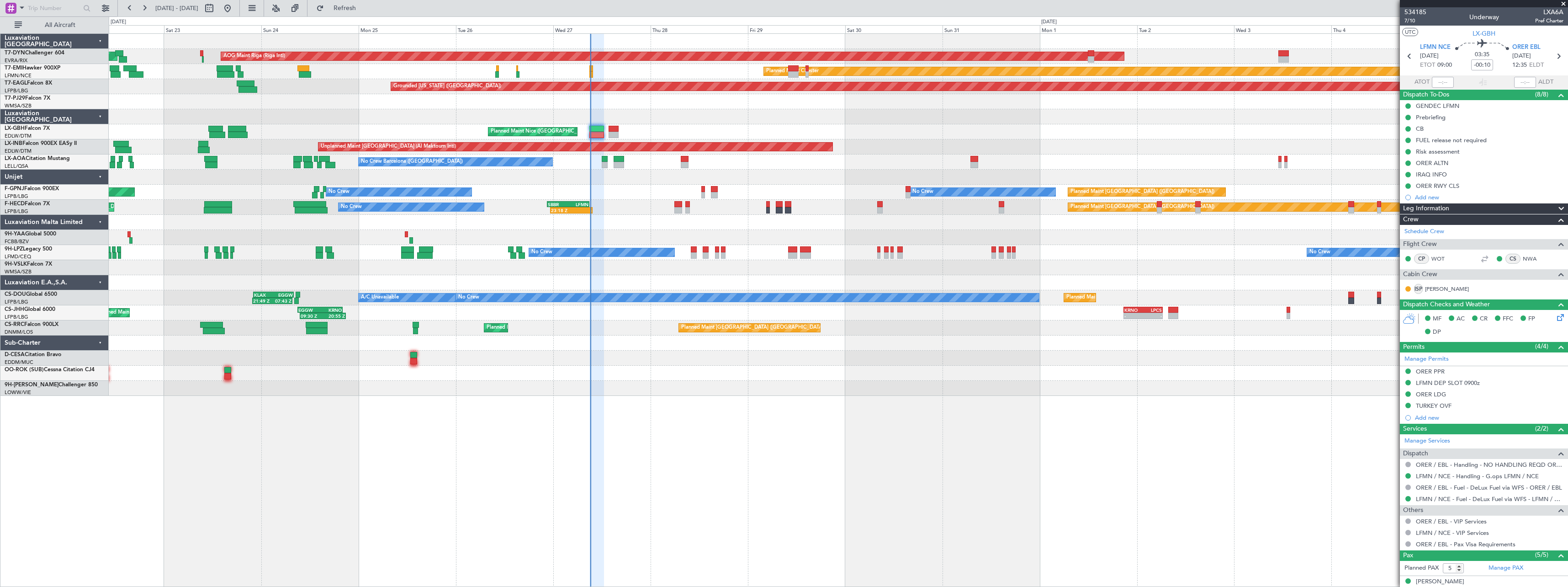
click at [617, 189] on div "AOG Maint Riga (Riga Intl) Planned Maint Basel-Mulhouse Planned Maint Chester P…" at bounding box center [837, 215] width 1459 height 362
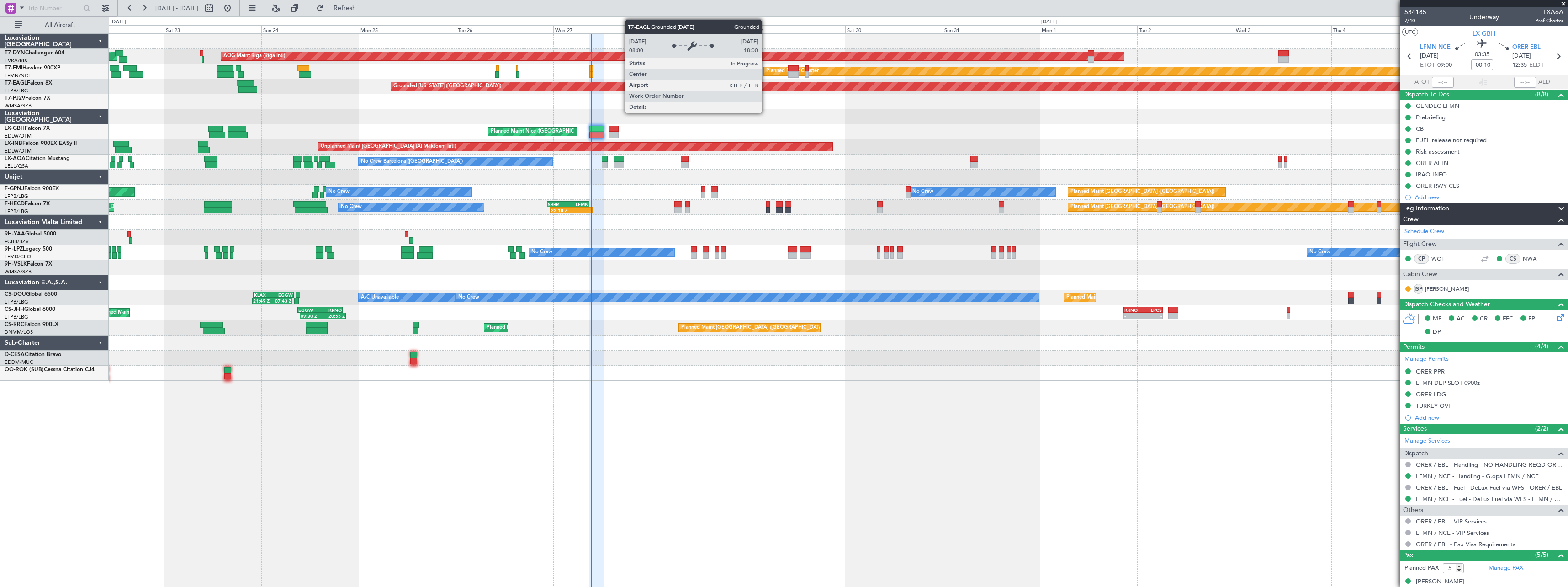
click at [766, 86] on div "Grounded [US_STATE] ([GEOGRAPHIC_DATA])" at bounding box center [1383, 86] width 1985 height 8
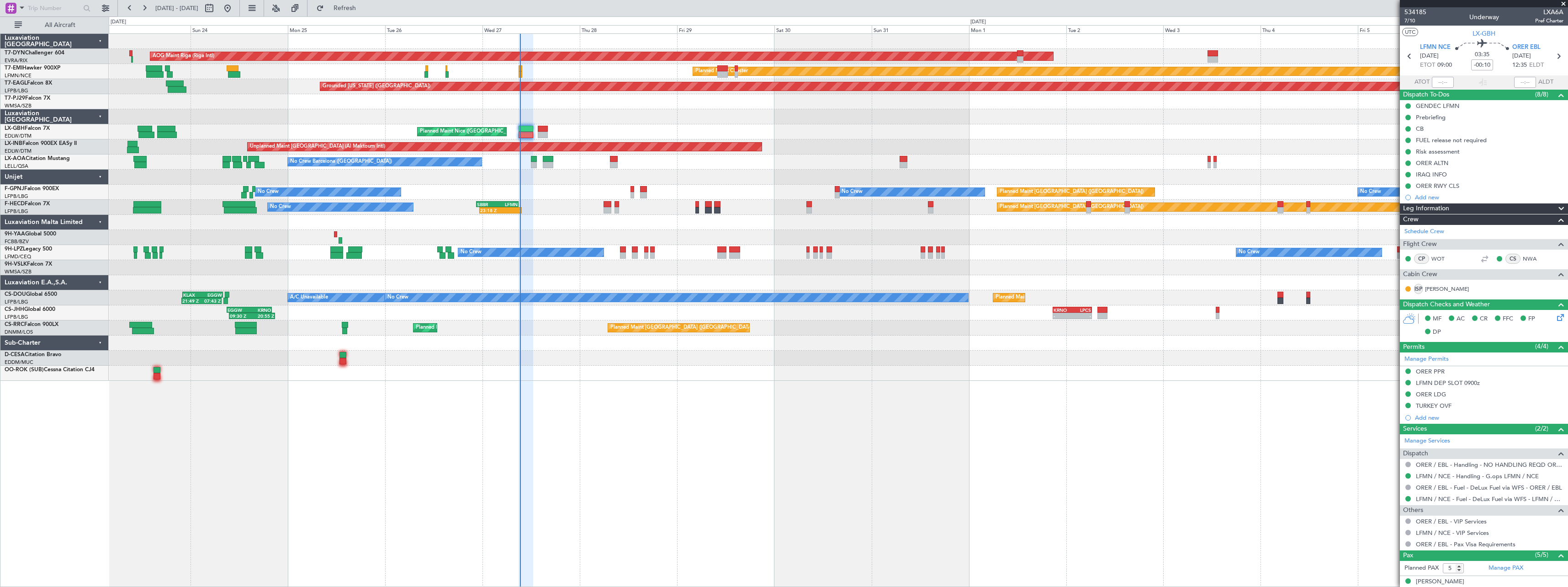
click at [779, 172] on div at bounding box center [837, 177] width 1459 height 15
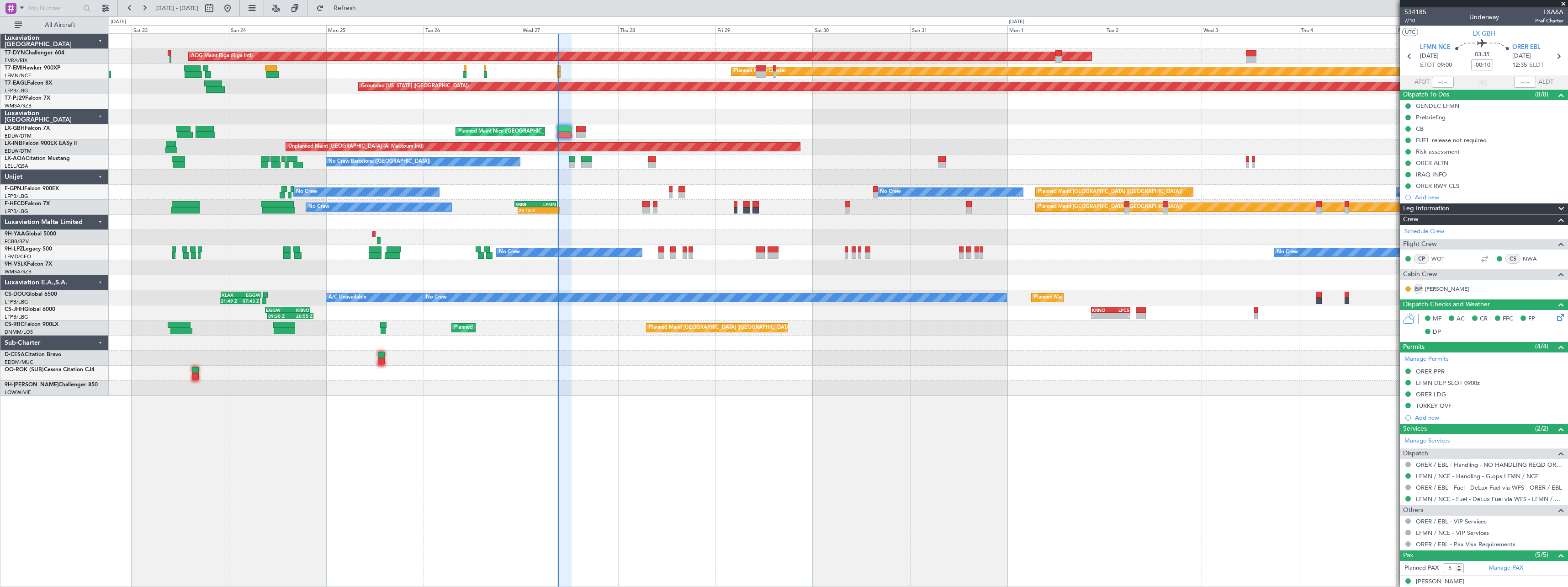
click at [670, 125] on div "AOG Maint Riga (Riga Intl) Planned Maint Basel-Mulhouse Planned Maint Chester P…" at bounding box center [837, 215] width 1459 height 362
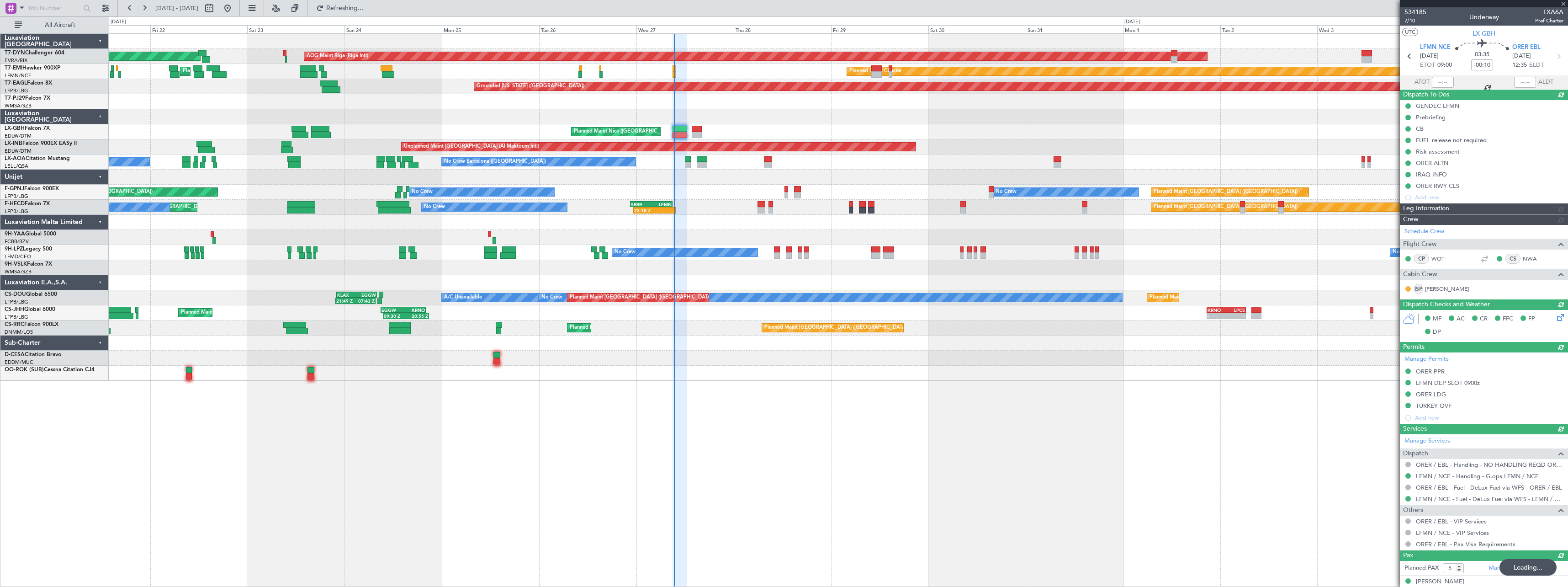
type input "09:13"
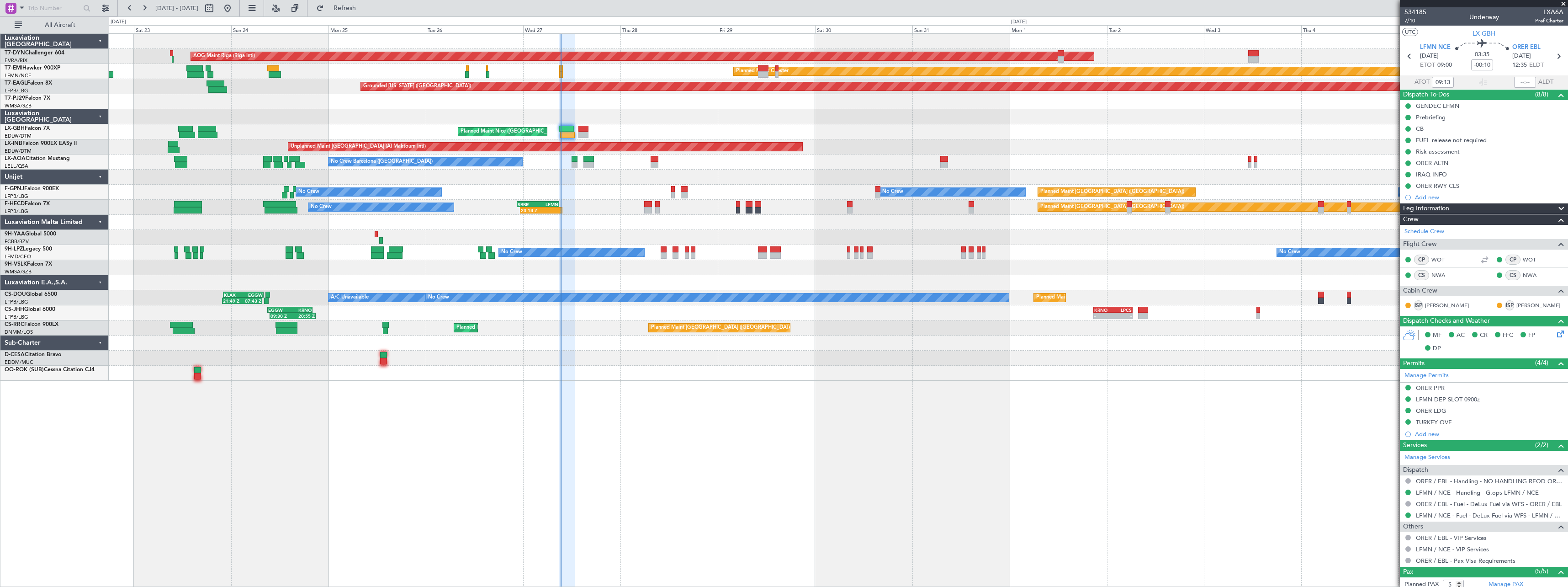
click at [784, 173] on div "AOG Maint Riga (Riga Intl) Planned Maint Basel-Mulhouse Planned Maint Chester P…" at bounding box center [837, 208] width 1459 height 347
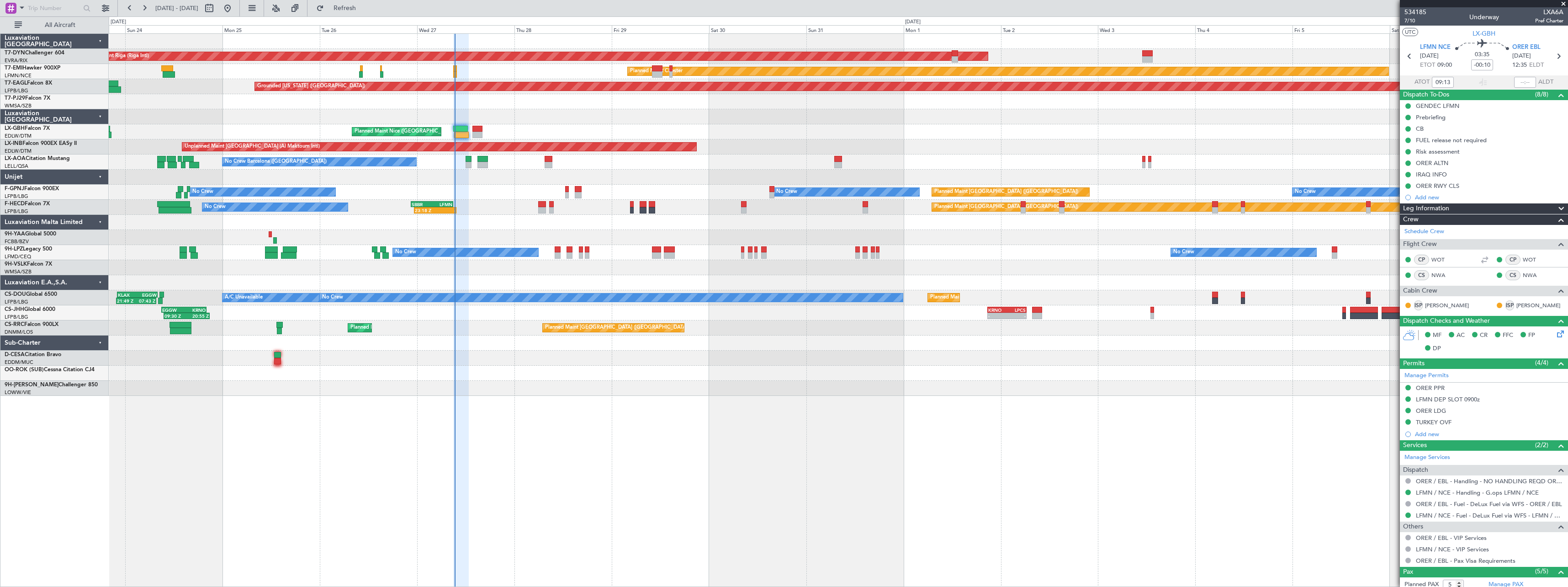
click at [660, 358] on div "AOG Maint Riga (Riga Intl) Planned Maint Basel-Mulhouse Planned Maint Chester P…" at bounding box center [837, 215] width 1459 height 362
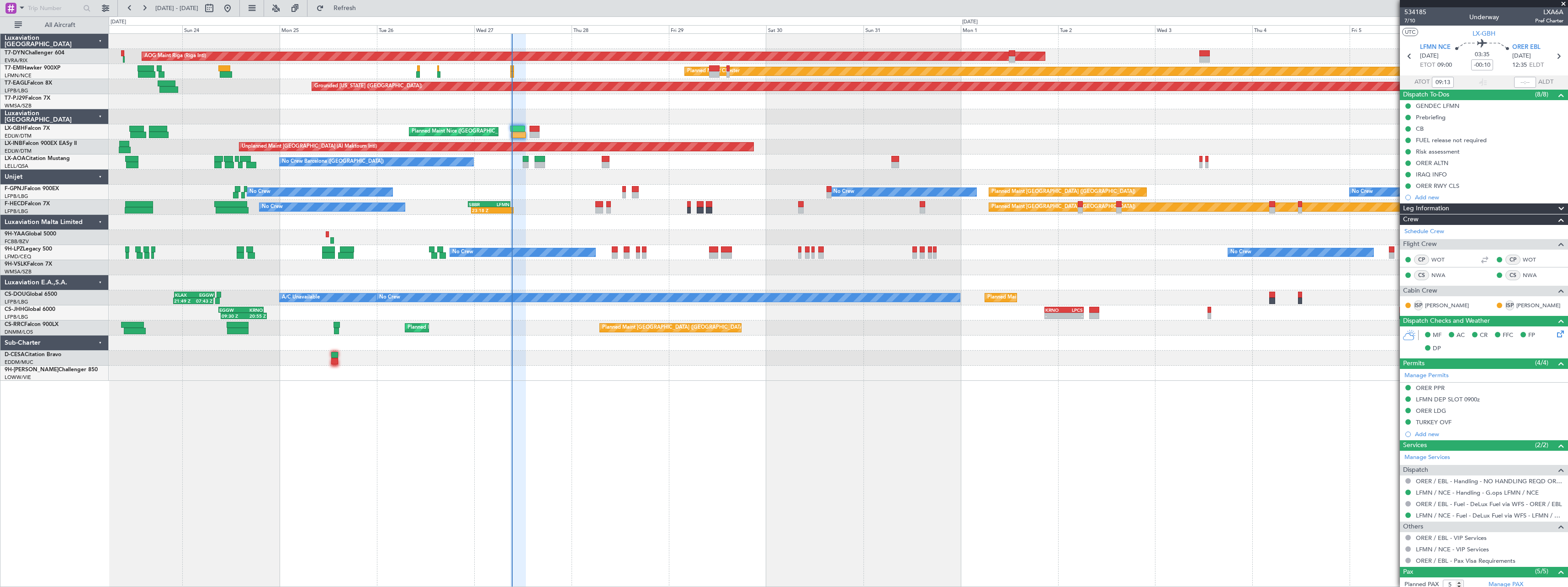
click at [678, 389] on div "AOG Maint Riga (Riga Intl) Planned Maint Basel-Mulhouse Planned Maint Chester P…" at bounding box center [837, 310] width 1459 height 554
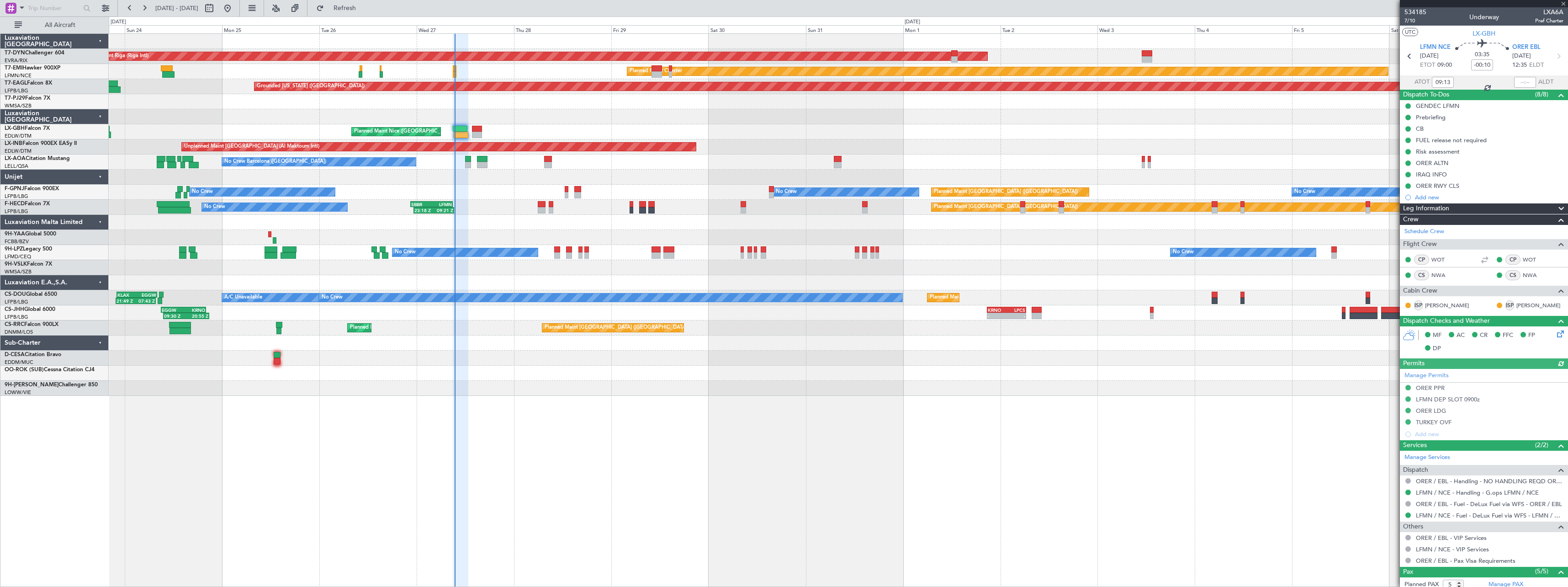
click at [660, 123] on div "AOG Maint Riga (Riga Intl) Planned Maint Basel-Mulhouse Planned Maint Chester P…" at bounding box center [837, 215] width 1459 height 362
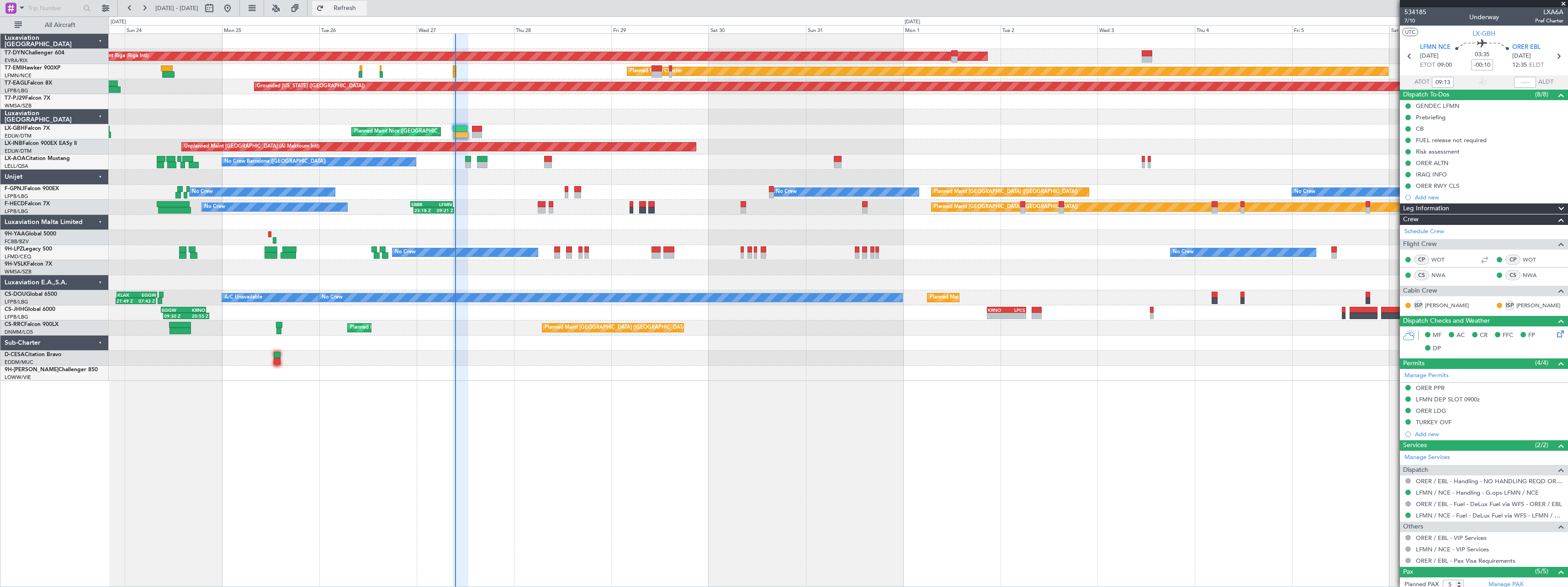
click at [364, 9] on span "Refresh" at bounding box center [345, 7] width 39 height 6
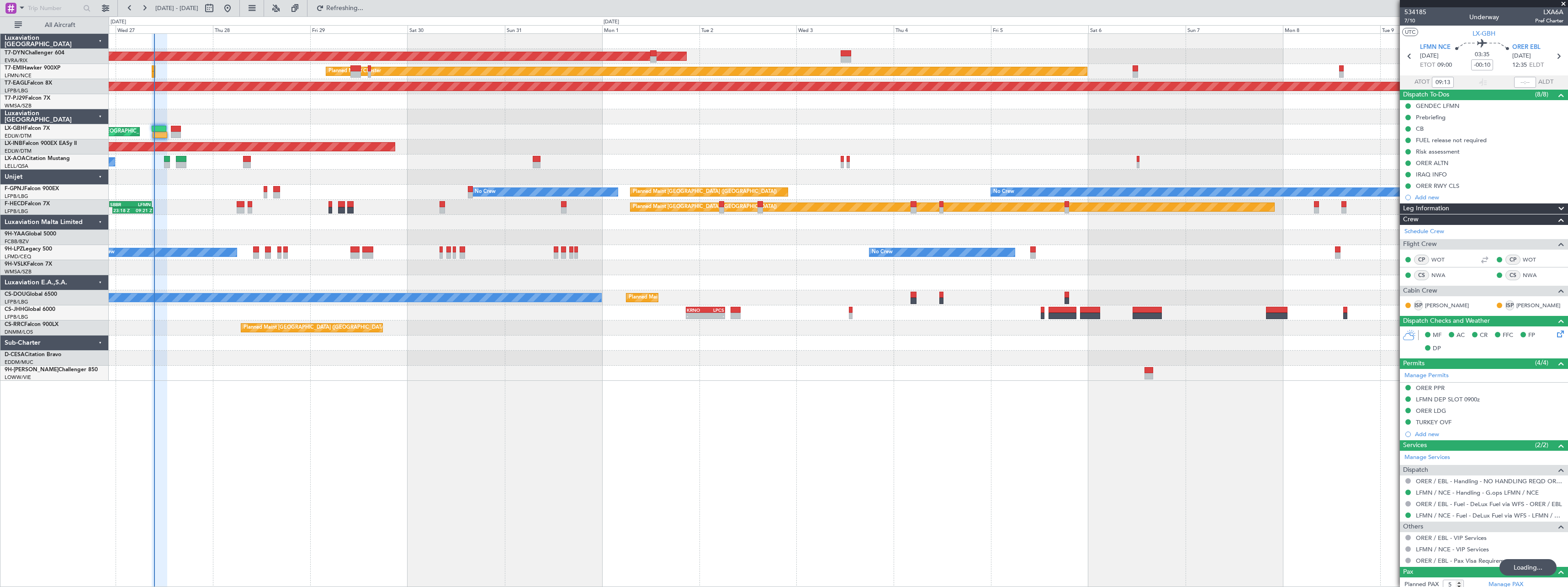
click at [941, 388] on div "AOG Maint Riga (Riga Intl) Planned Maint Chester Grounded New York (Teterboro) …" at bounding box center [837, 310] width 1459 height 554
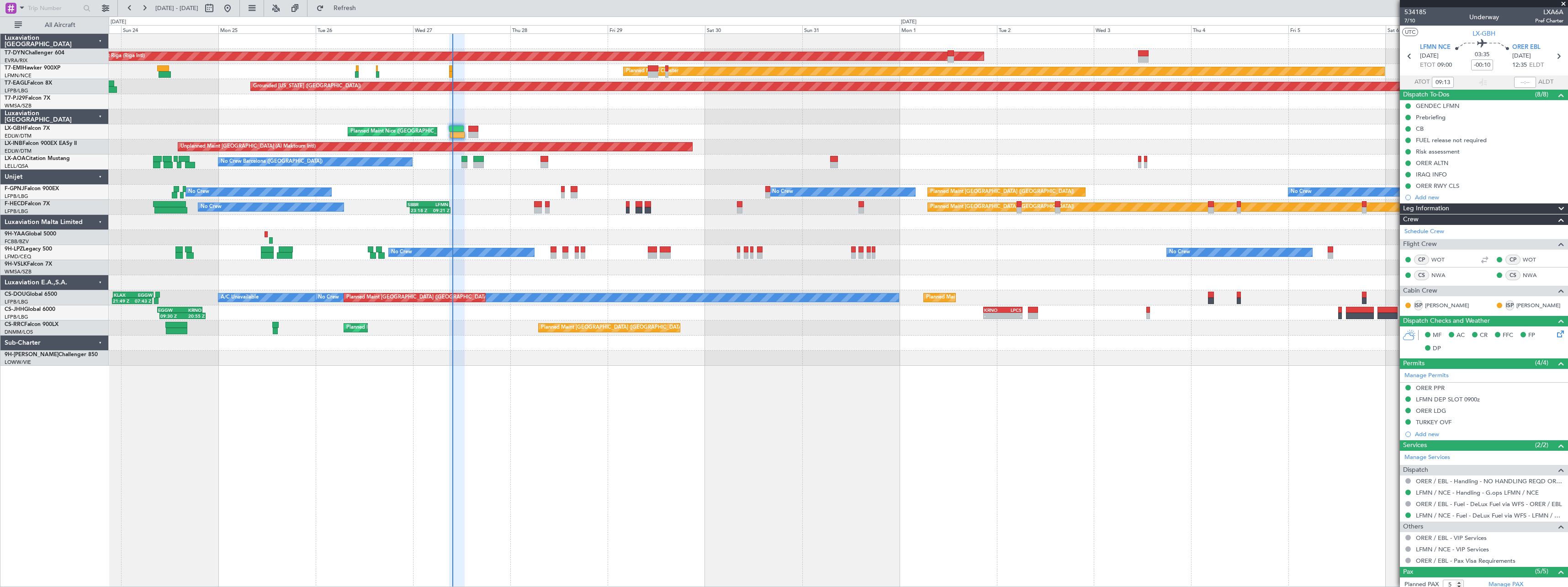
click at [689, 338] on div at bounding box center [837, 343] width 1459 height 15
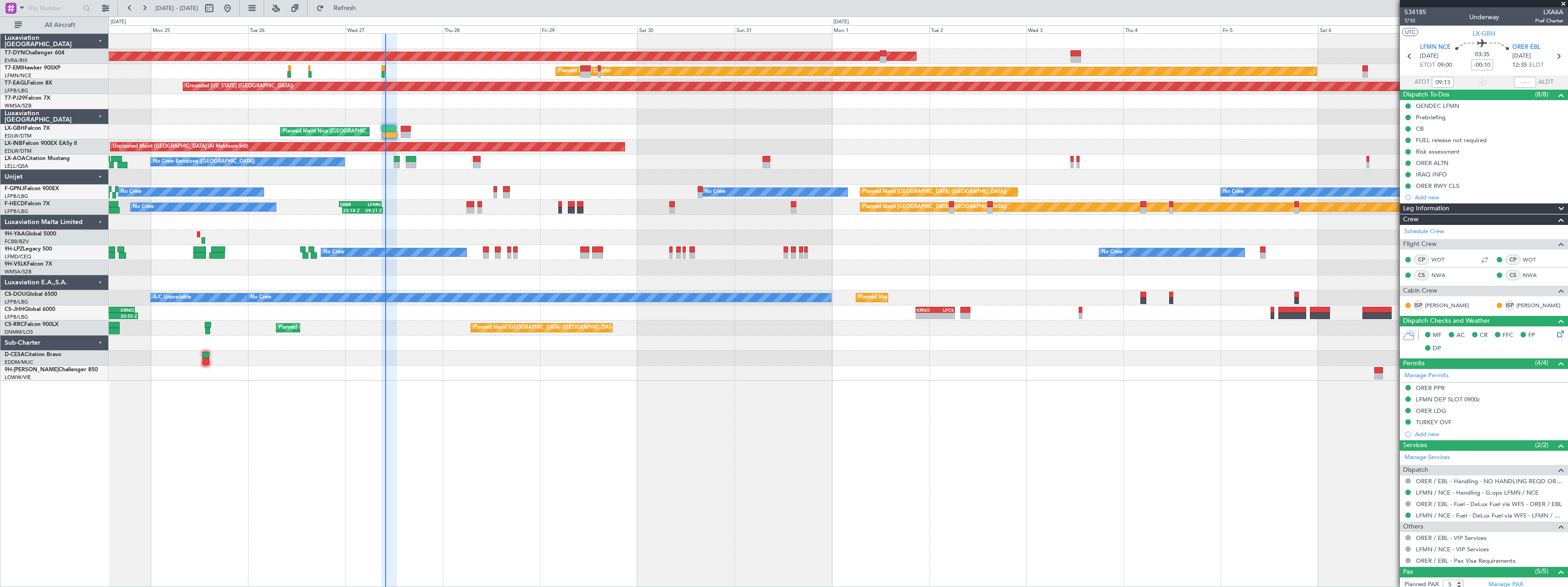
click at [661, 376] on div at bounding box center [837, 373] width 1459 height 15
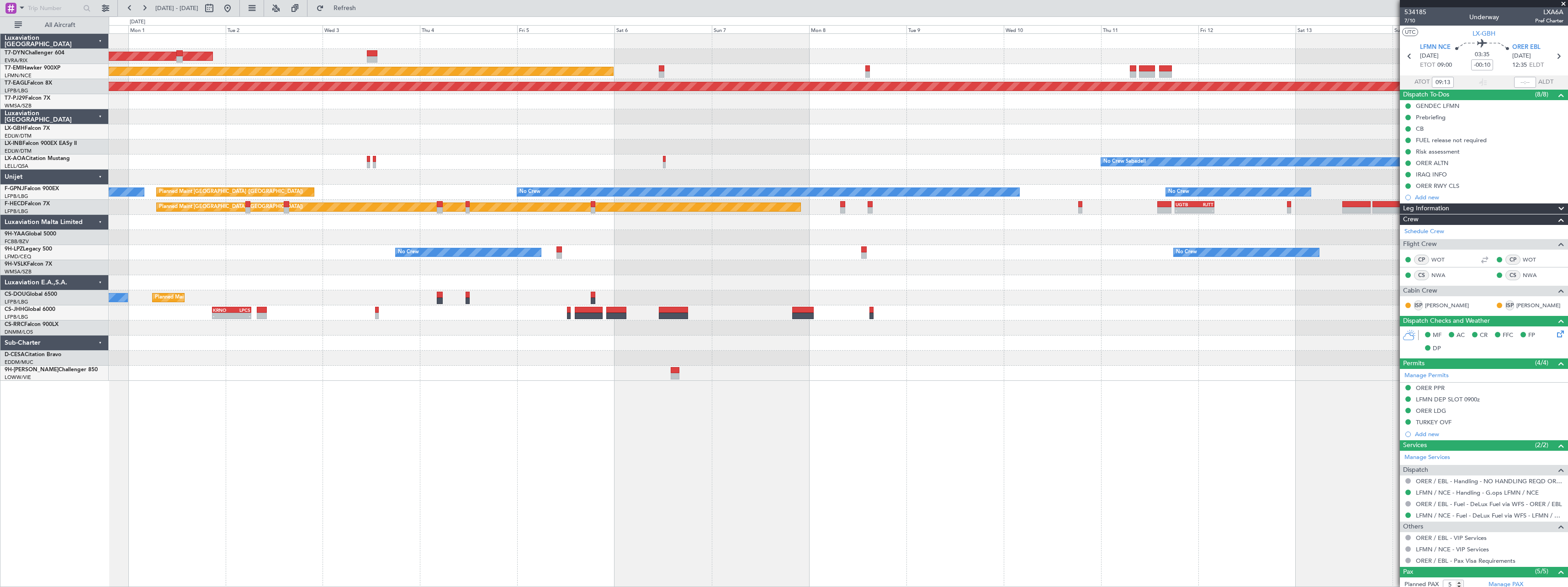
click at [108, 322] on div "AOG Maint Riga (Riga Intl) Planned Maint [PERSON_NAME] Grounded [US_STATE] ([GE…" at bounding box center [784, 301] width 1568 height 570
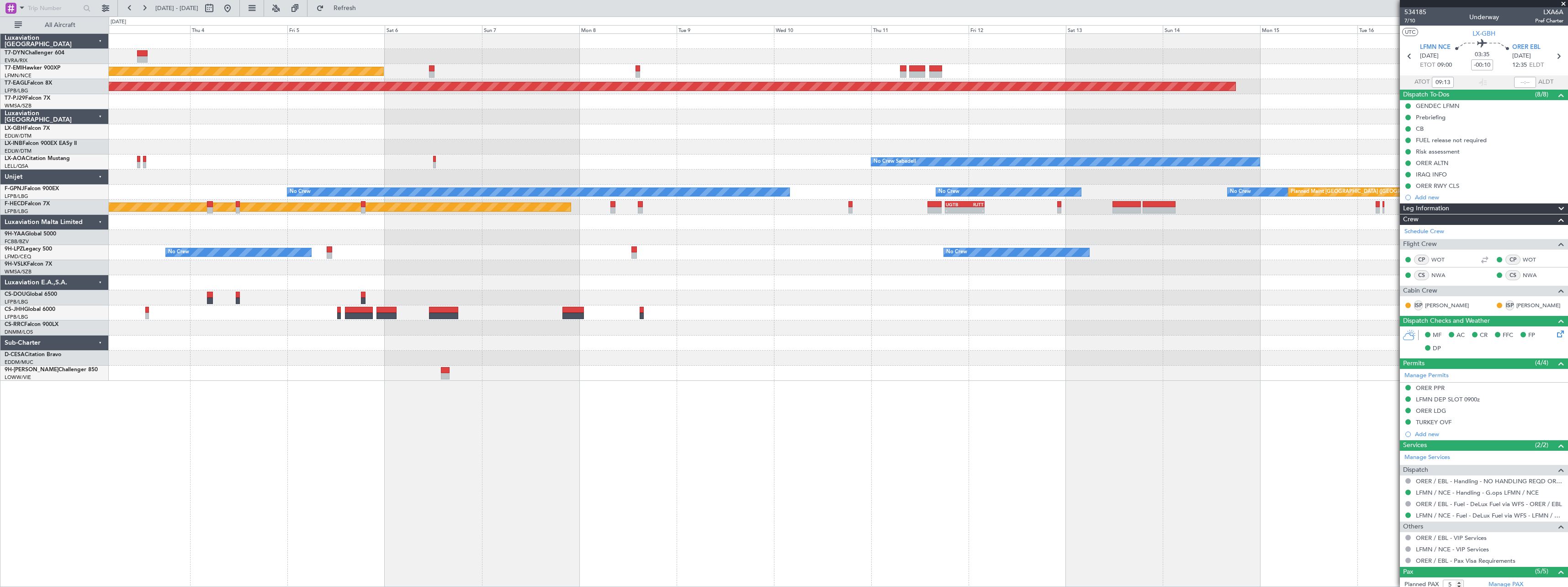
click at [314, 371] on div "AOG Maint Riga (Riga Intl) Planned Maint [PERSON_NAME] Grounded [US_STATE] ([GE…" at bounding box center [837, 208] width 1459 height 347
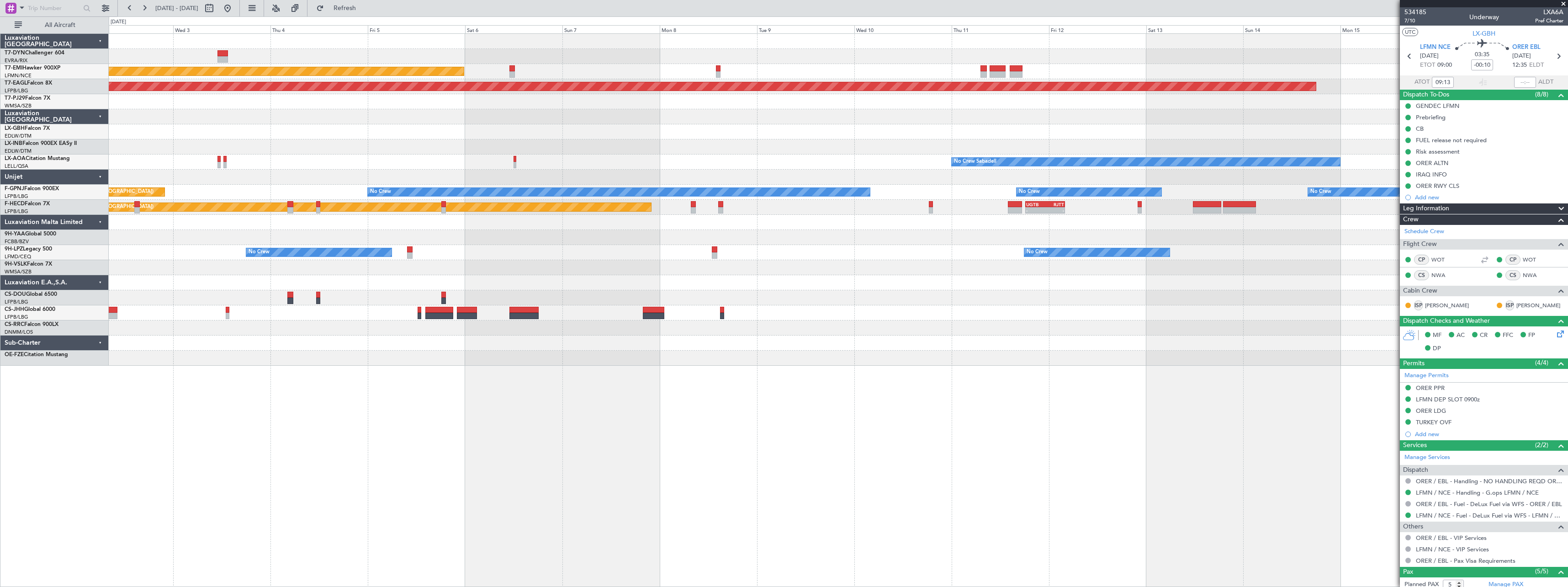
click at [1060, 300] on div "Planned Maint [PERSON_NAME] Grounded [US_STATE] ([GEOGRAPHIC_DATA]) Planned Mai…" at bounding box center [837, 199] width 1459 height 332
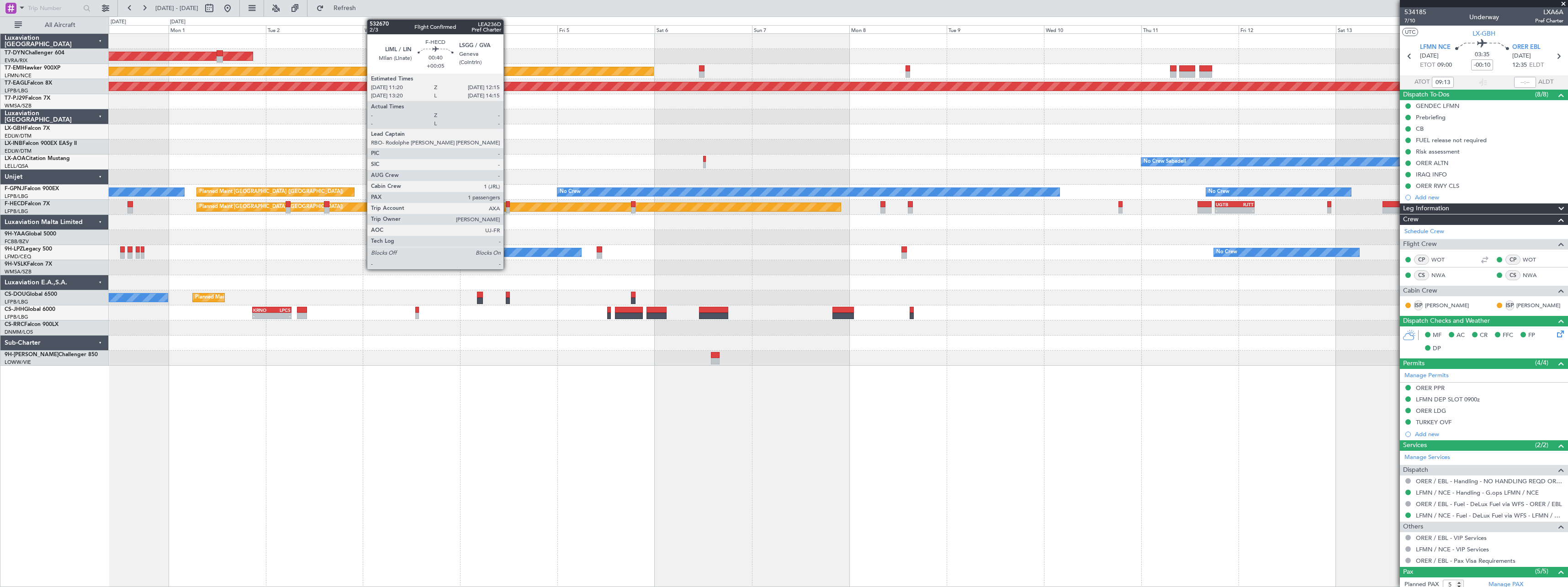
click at [508, 208] on div at bounding box center [508, 209] width 4 height 6
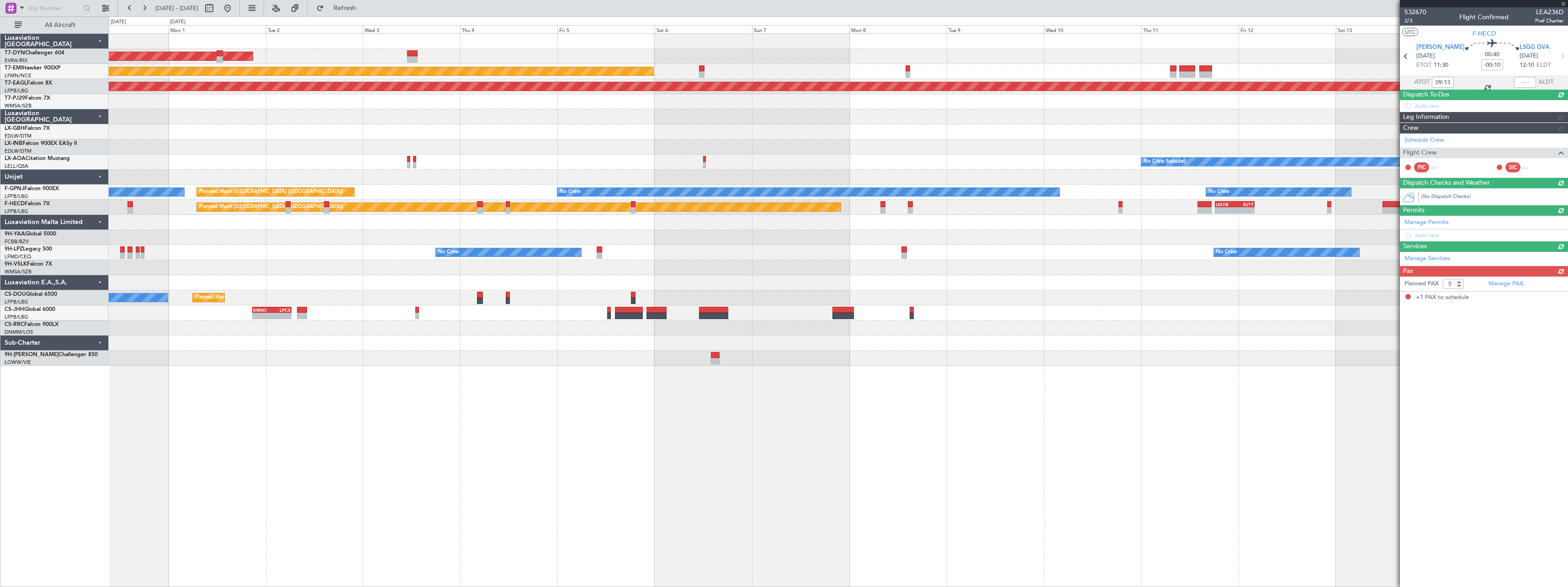
type input "+00:05"
type input "1"
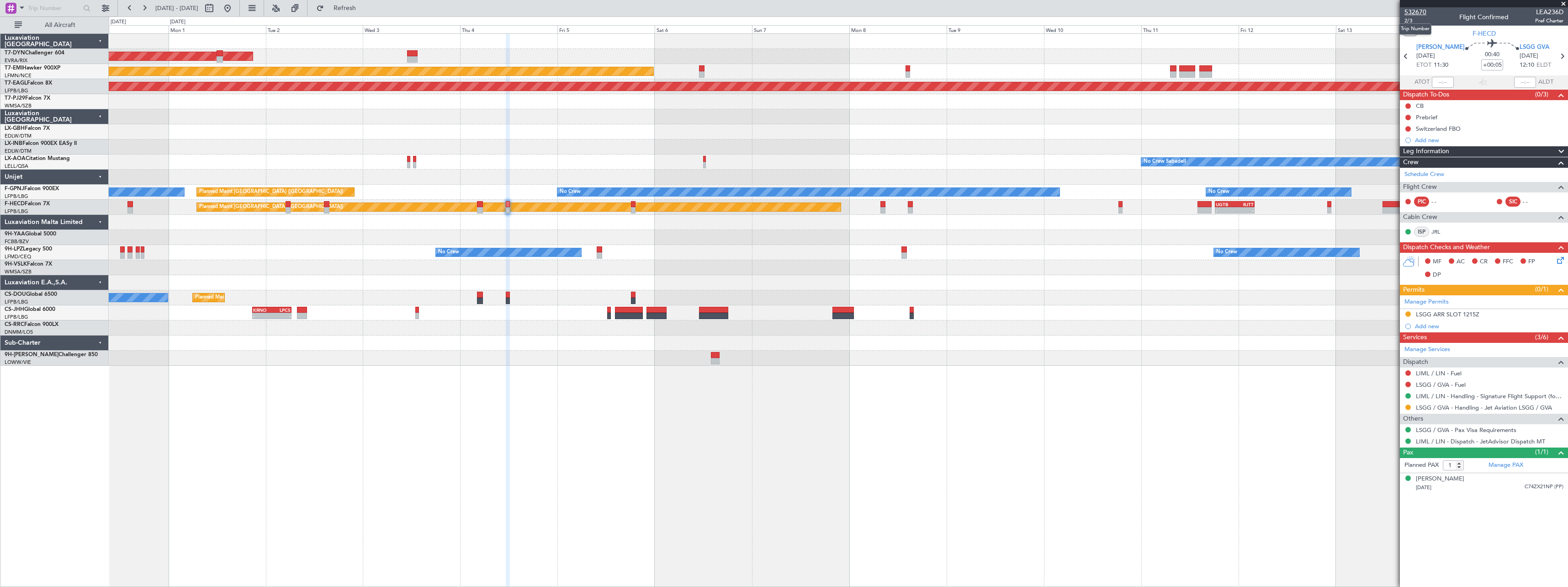
click at [1418, 13] on span "532670" at bounding box center [1416, 12] width 22 height 9
click at [364, 11] on span "Refresh" at bounding box center [345, 7] width 39 height 6
click at [364, 11] on span "Refreshing..." at bounding box center [345, 7] width 39 height 6
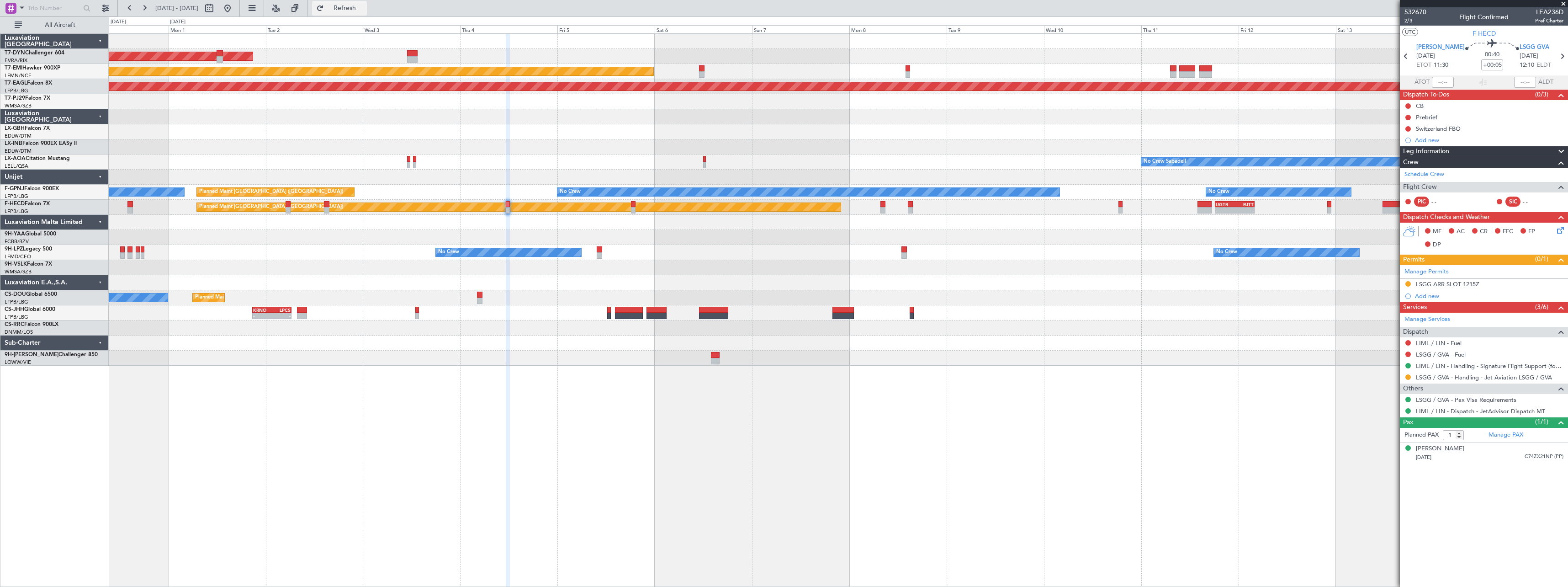
click at [353, 9] on button "Refresh" at bounding box center [340, 8] width 55 height 15
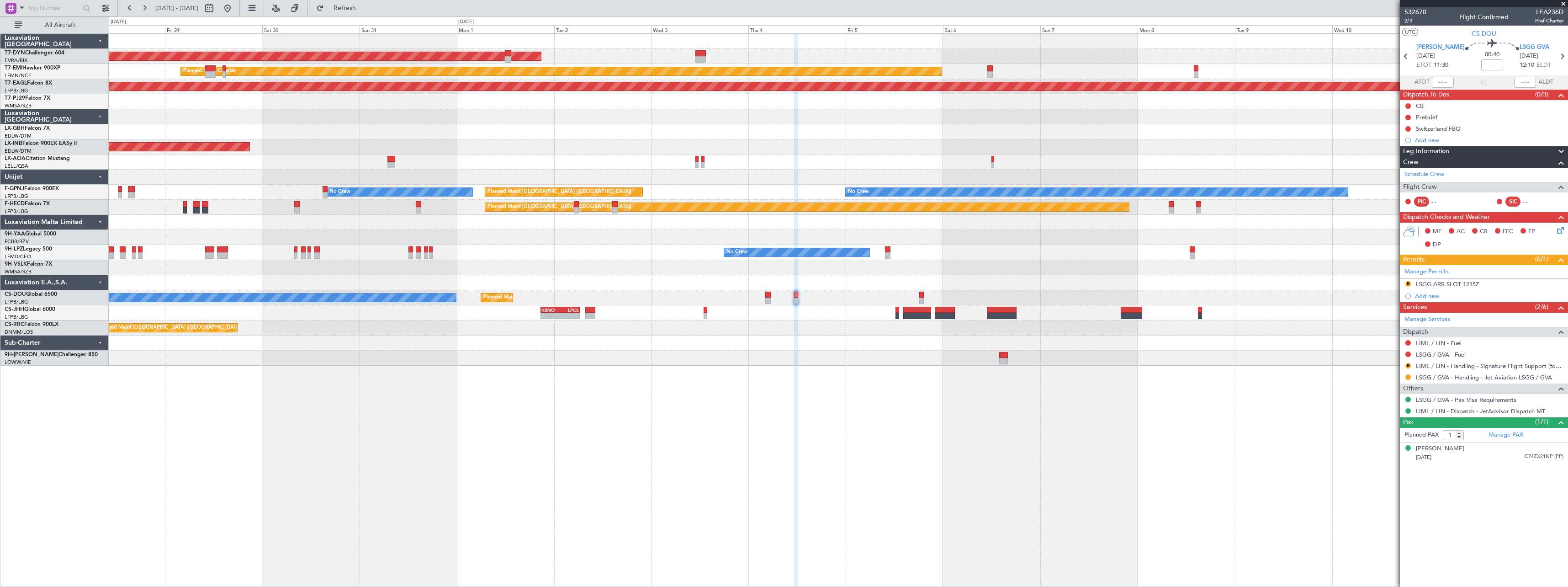
click at [523, 248] on div "No Crew No Crew No Crew" at bounding box center [837, 253] width 1459 height 15
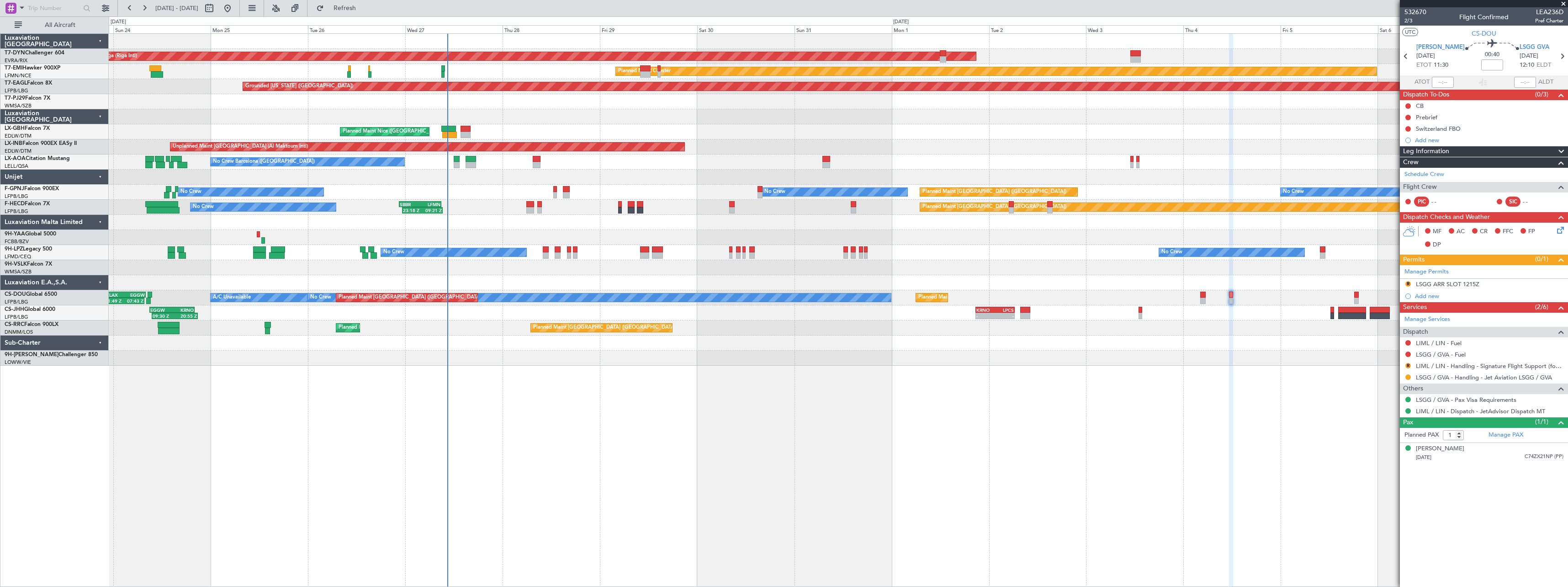
click at [874, 392] on div "AOG Maint Riga (Riga Intl) Planned Maint Basel-Mulhouse Planned Maint Chester G…" at bounding box center [837, 310] width 1459 height 554
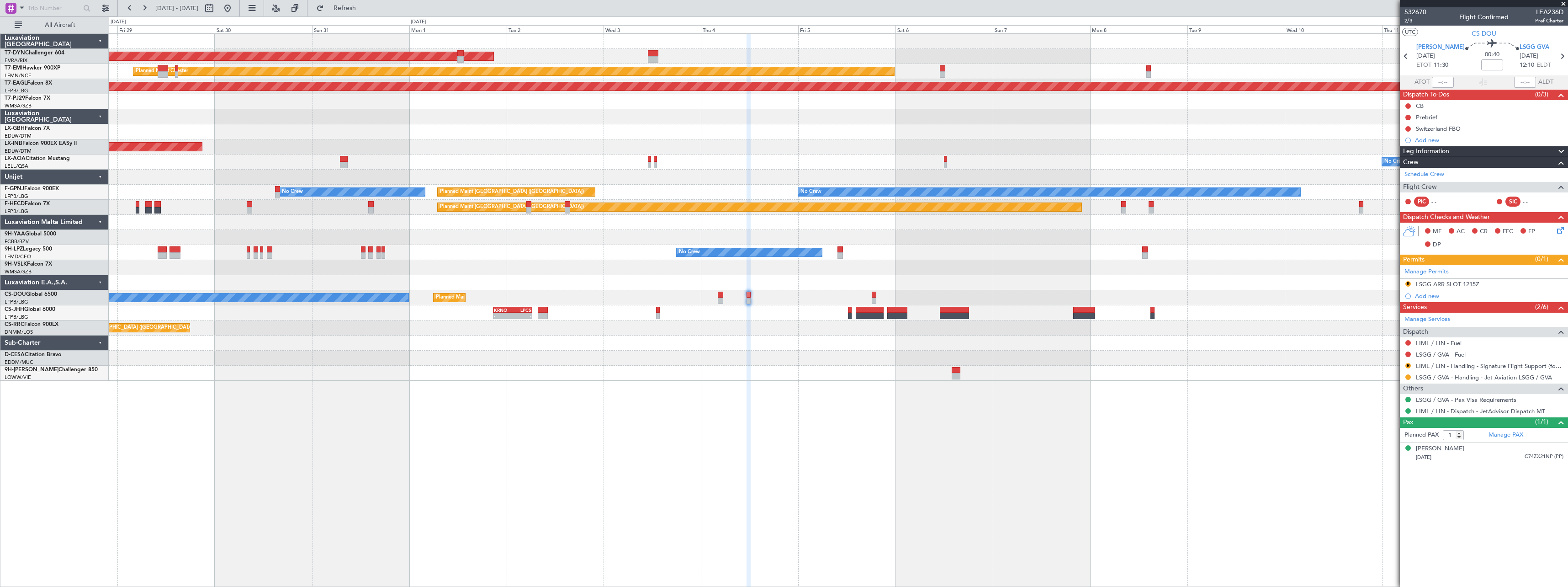
click at [480, 389] on div "AOG Maint Riga (Riga Intl) Planned Maint Chester Grounded New York (Teterboro) …" at bounding box center [837, 310] width 1459 height 554
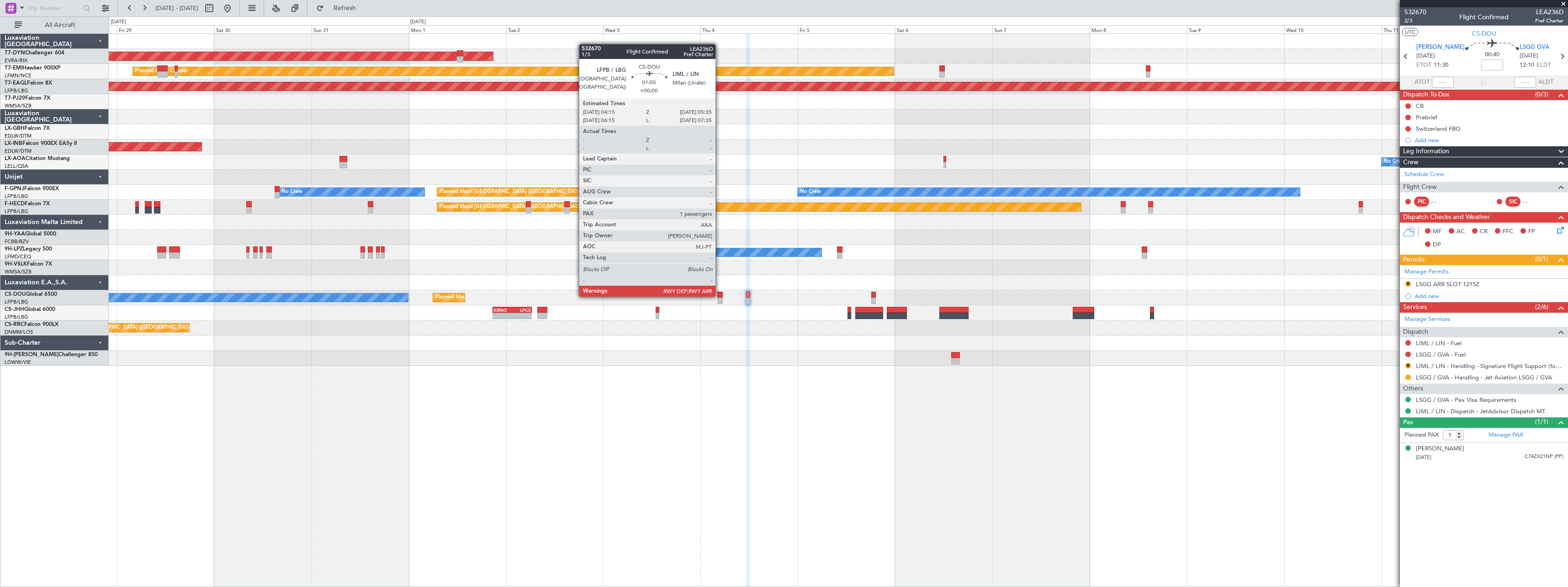
click at [720, 296] on div at bounding box center [720, 294] width 6 height 6
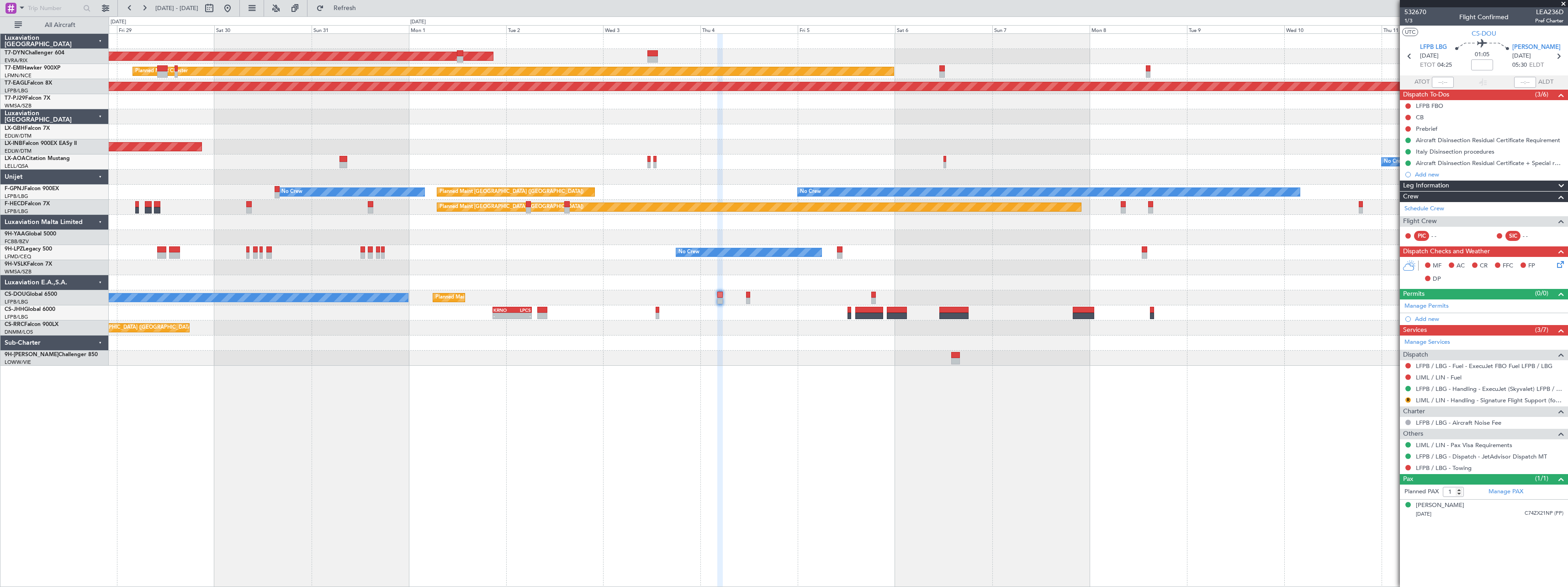
click at [1219, 345] on div "AOG Maint Riga (Riga Intl) Planned Maint Chester Grounded New York (Teterboro) …" at bounding box center [837, 310] width 1459 height 554
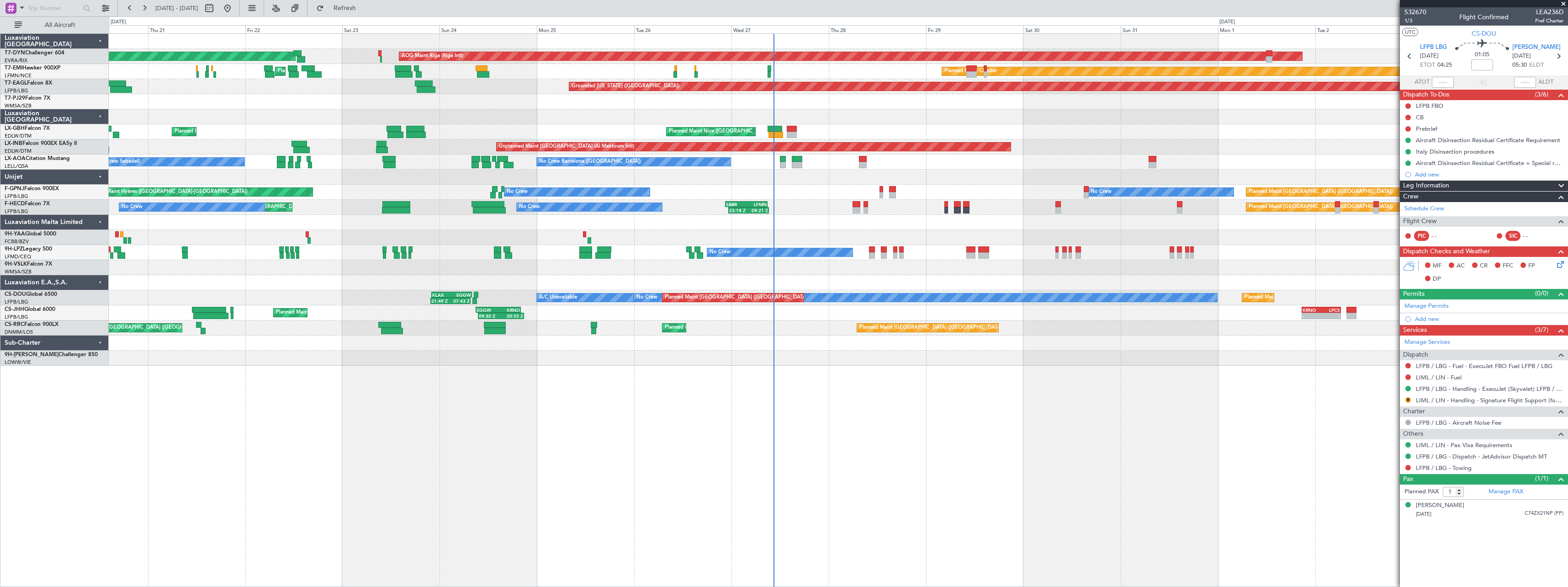
click at [942, 389] on div "AOG Maint Riga (Riga Intl) Planned Maint [GEOGRAPHIC_DATA]-[GEOGRAPHIC_DATA] Pl…" at bounding box center [837, 310] width 1459 height 554
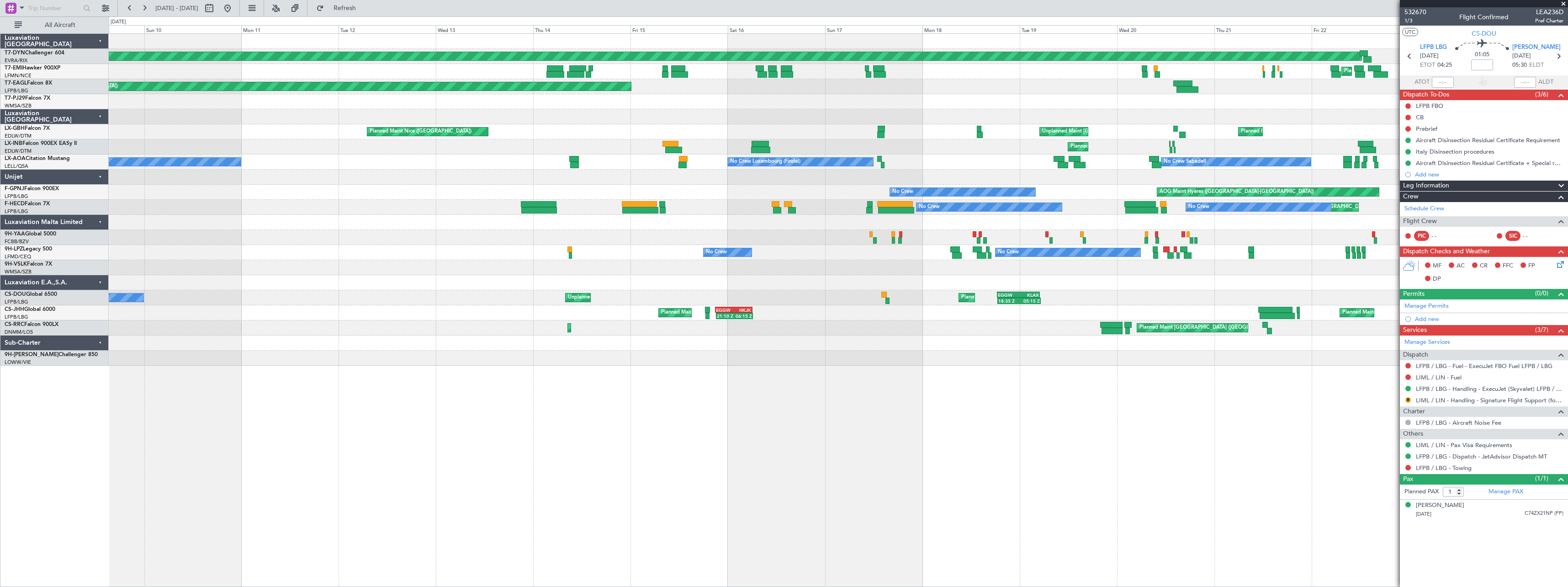
click at [787, 402] on div "AOG Maint Riga (Riga Intl) Planned Maint Basel-Mulhouse Planned Maint Chester P…" at bounding box center [837, 310] width 1459 height 554
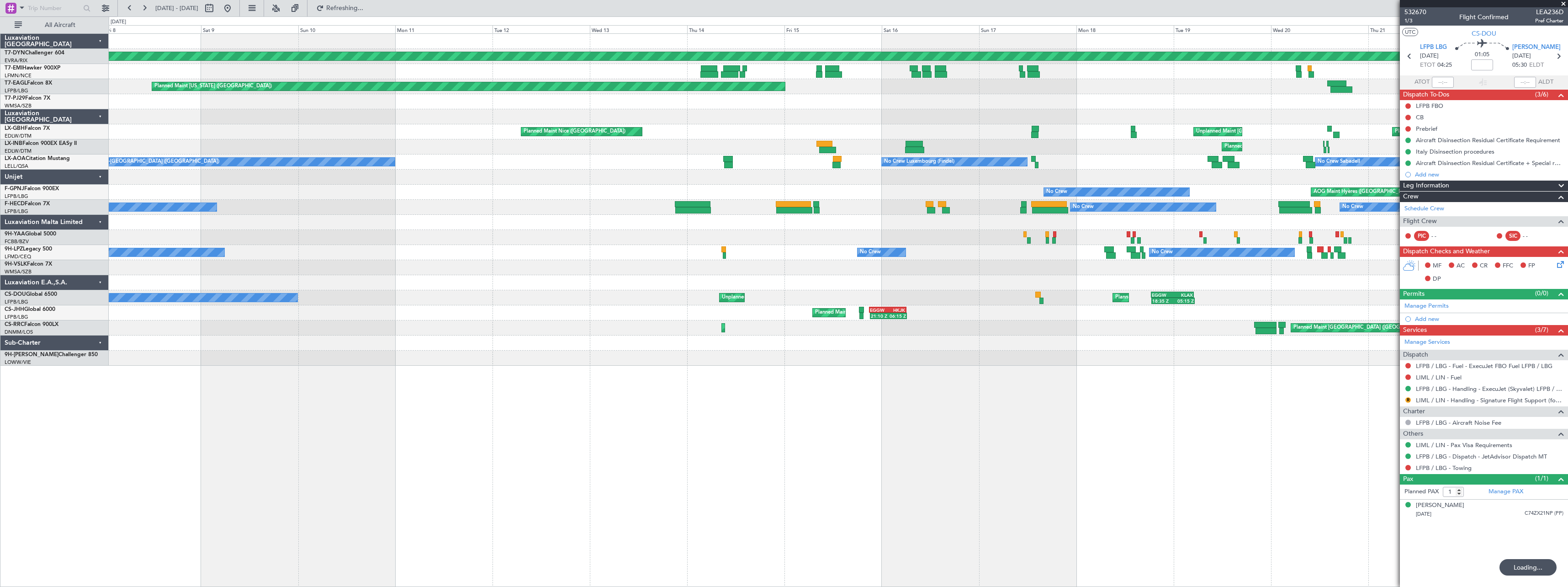
click at [616, 394] on div "Planned Maint Basel-Mulhouse AOG Maint Riga (Riga Intl) Planned Maint Chester P…" at bounding box center [837, 310] width 1459 height 554
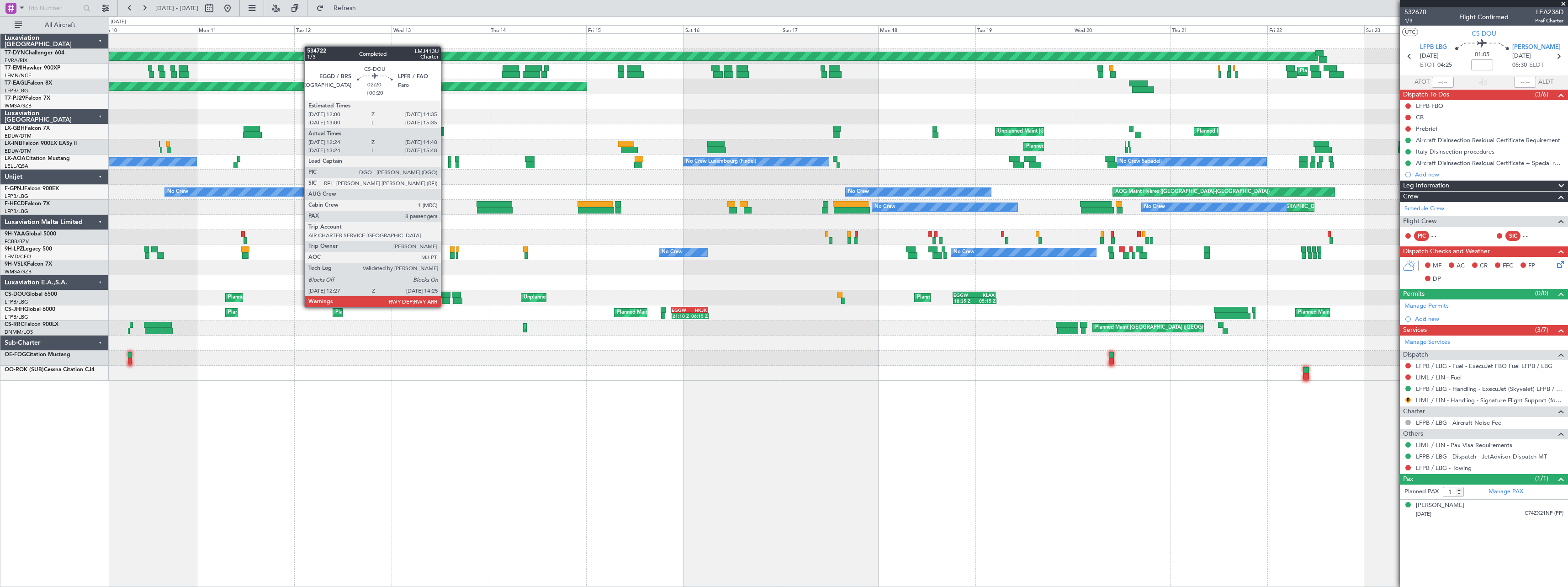
click at [445, 298] on div at bounding box center [445, 300] width 8 height 6
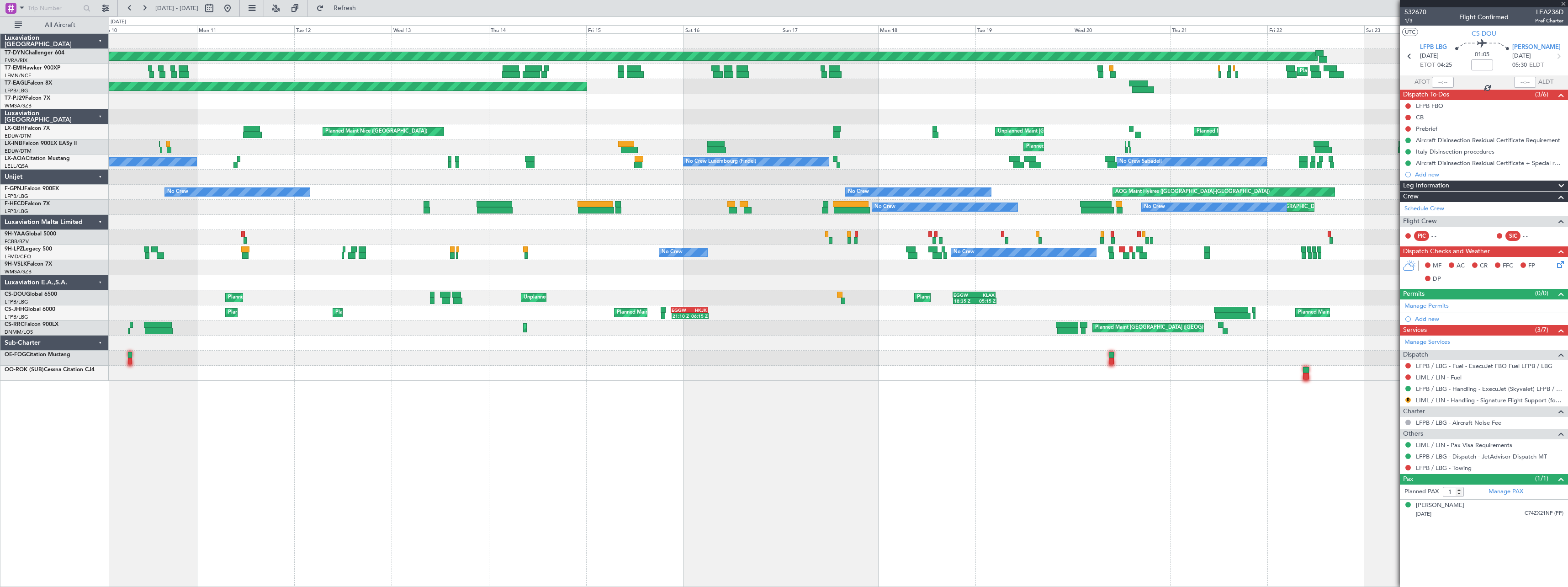
type input "+00:20"
type input "12:34"
type input "14:43"
type input "8"
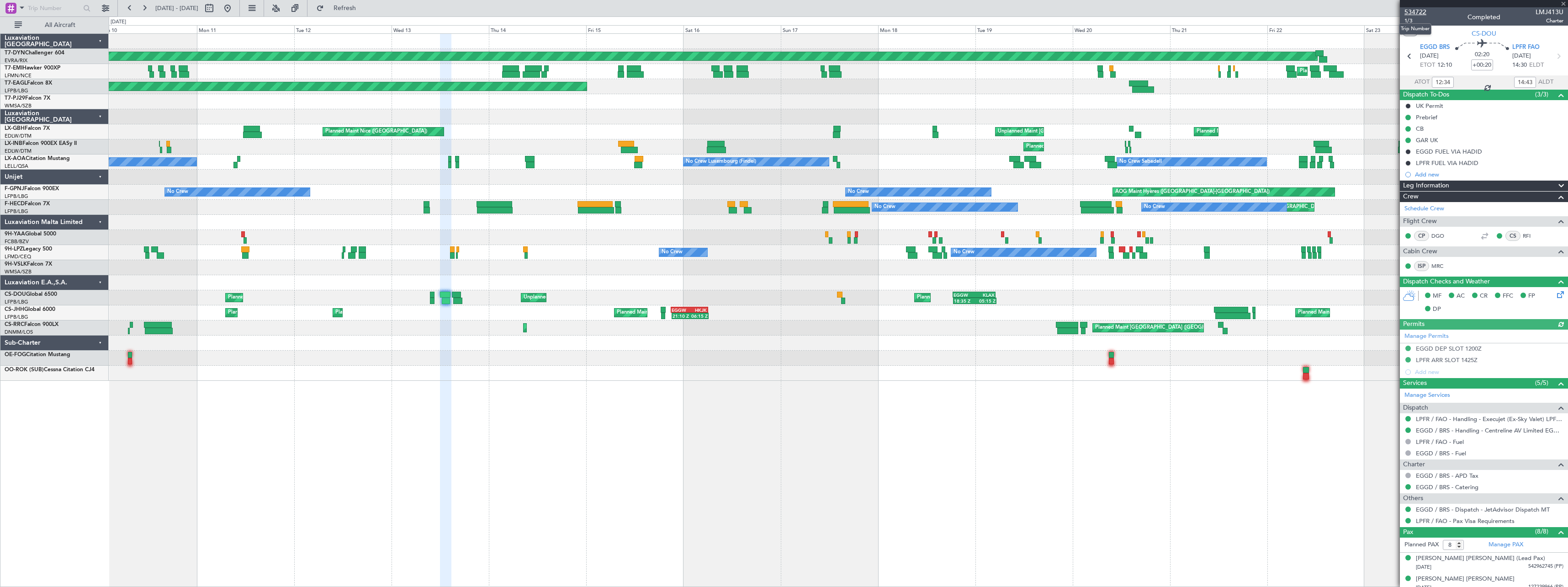
click at [1415, 13] on span "534722" at bounding box center [1416, 12] width 22 height 9
click at [357, 9] on span "Refresh" at bounding box center [345, 7] width 39 height 6
click at [346, 419] on div "Planned Maint Basel-Mulhouse AOG Maint Riga (Riga Intl) Planned Maint Chester P…" at bounding box center [837, 310] width 1459 height 554
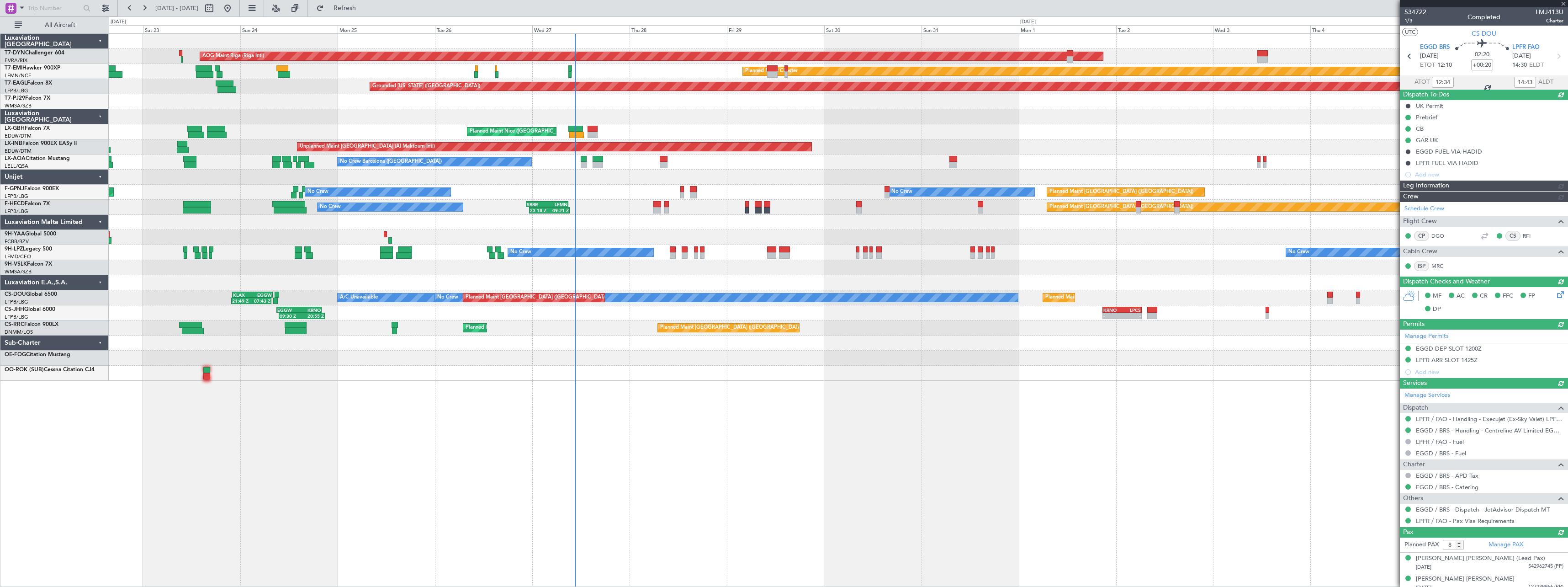
click at [563, 406] on div "AOG Maint Riga (Riga Intl) Planned Maint Basel-Mulhouse Planned Maint Chester P…" at bounding box center [837, 310] width 1459 height 554
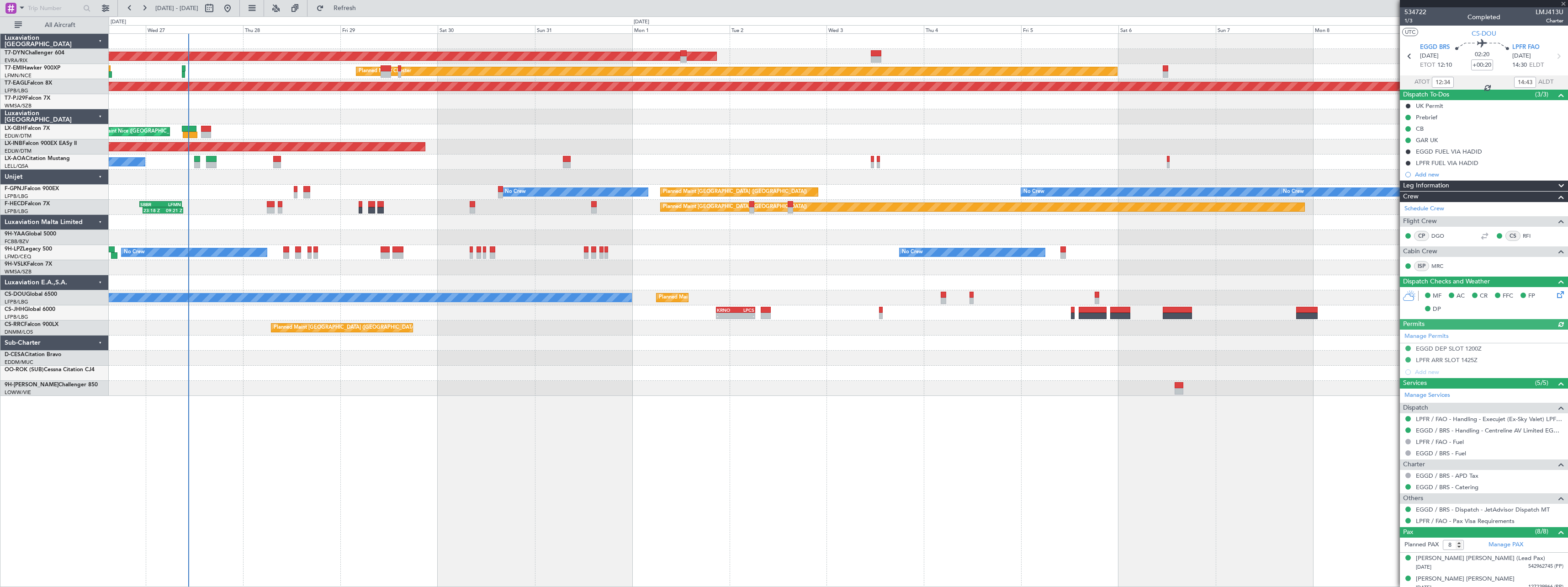
click at [929, 335] on div at bounding box center [837, 343] width 1459 height 15
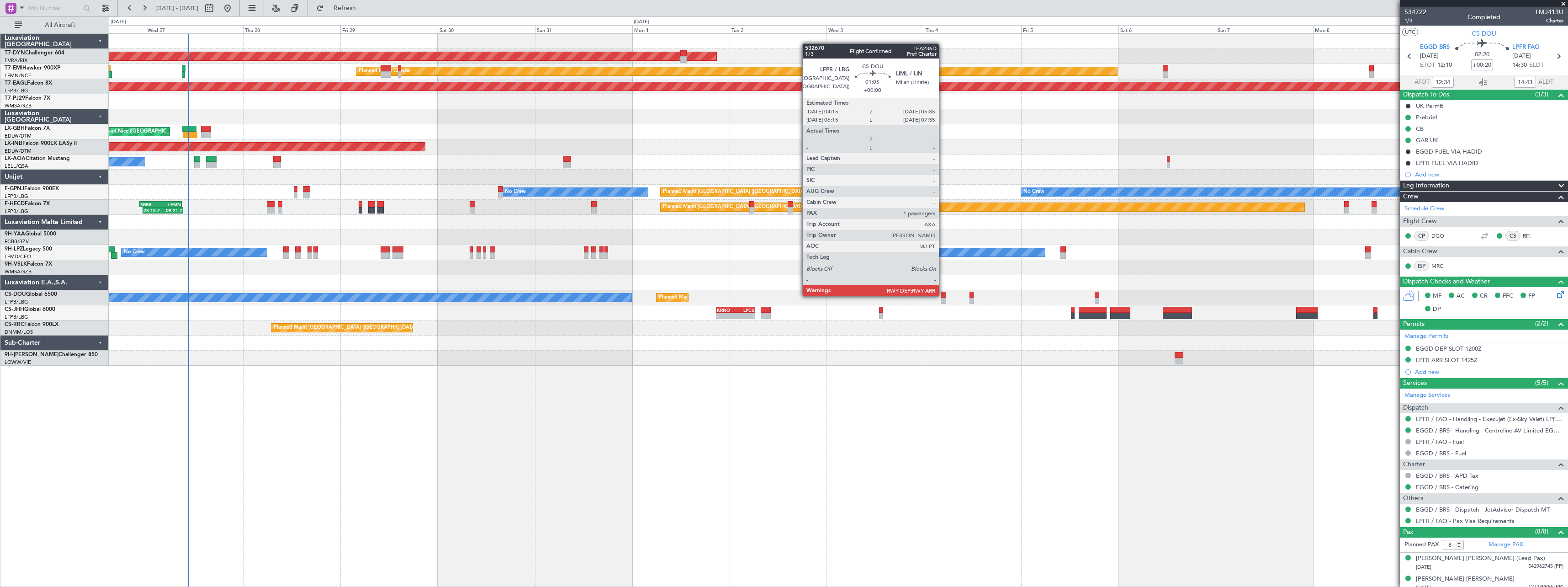
click at [943, 295] on div at bounding box center [943, 294] width 6 height 6
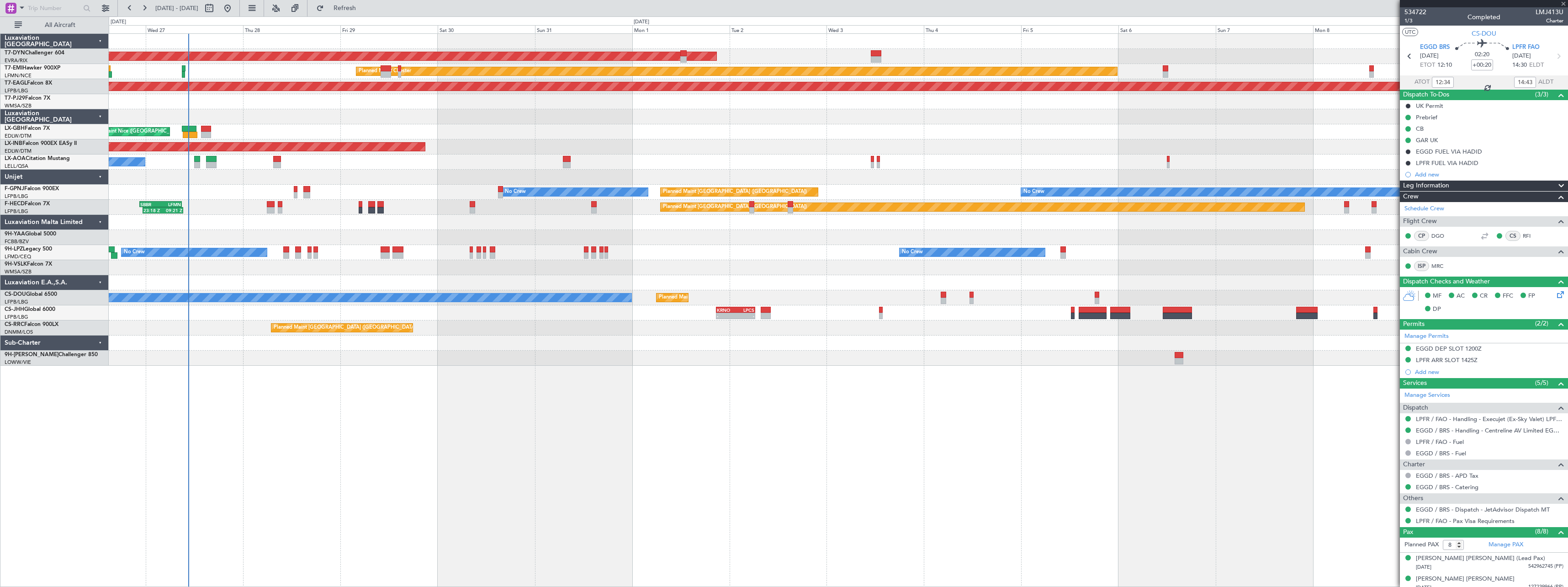
type input "1"
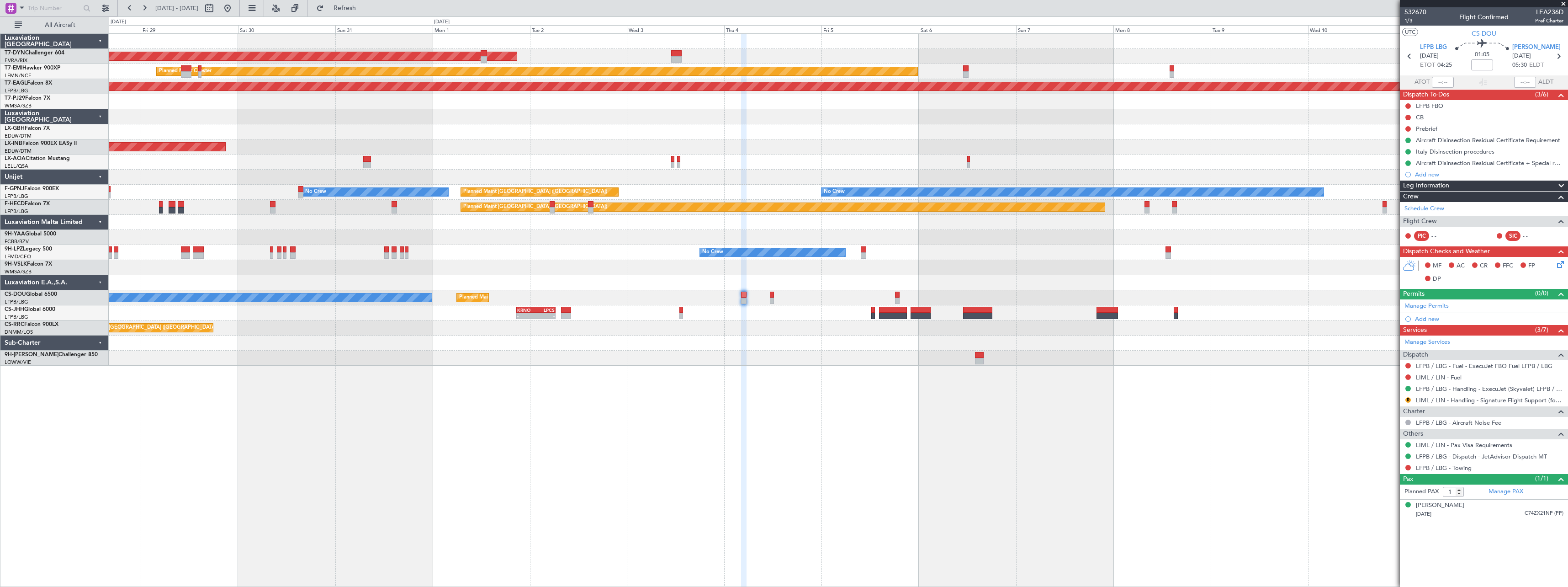
click at [708, 394] on div "AOG Maint Riga (Riga Intl) Planned Maint Chester Grounded New York (Teterboro) …" at bounding box center [837, 310] width 1459 height 554
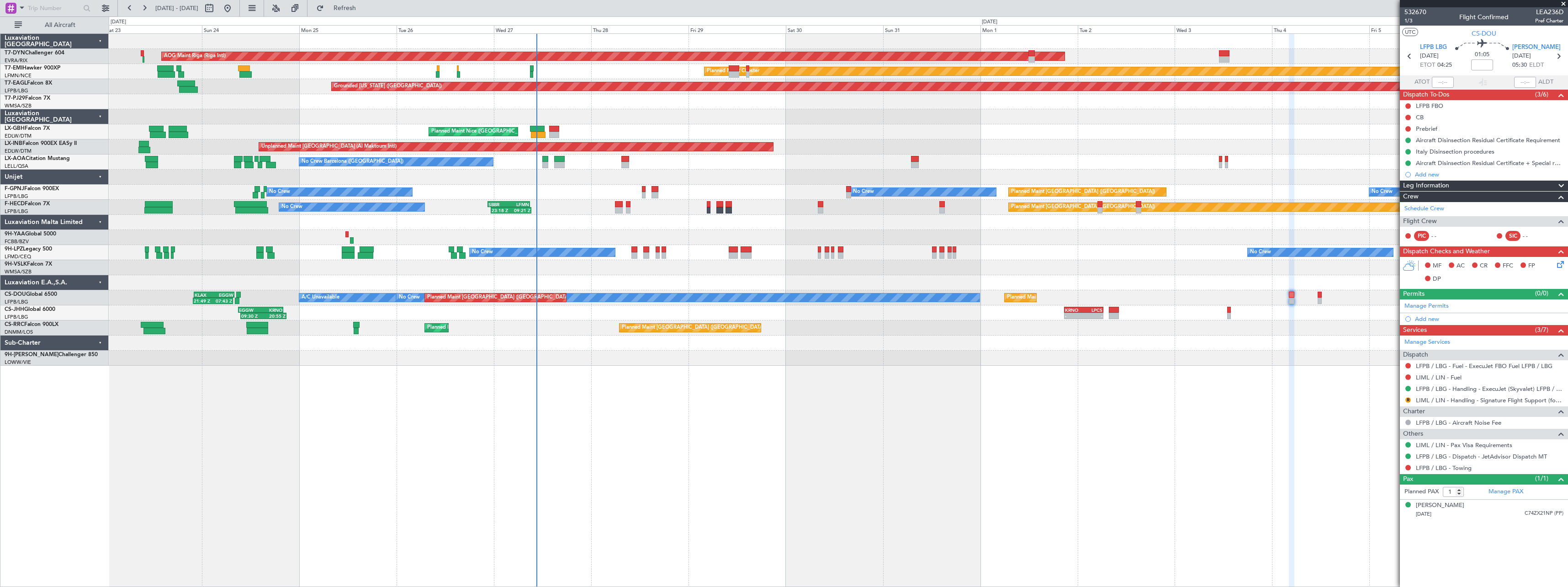
click at [1149, 394] on div "AOG Maint Riga (Riga Intl) Planned Maint Basel-Mulhouse Planned Maint Chester P…" at bounding box center [837, 310] width 1459 height 554
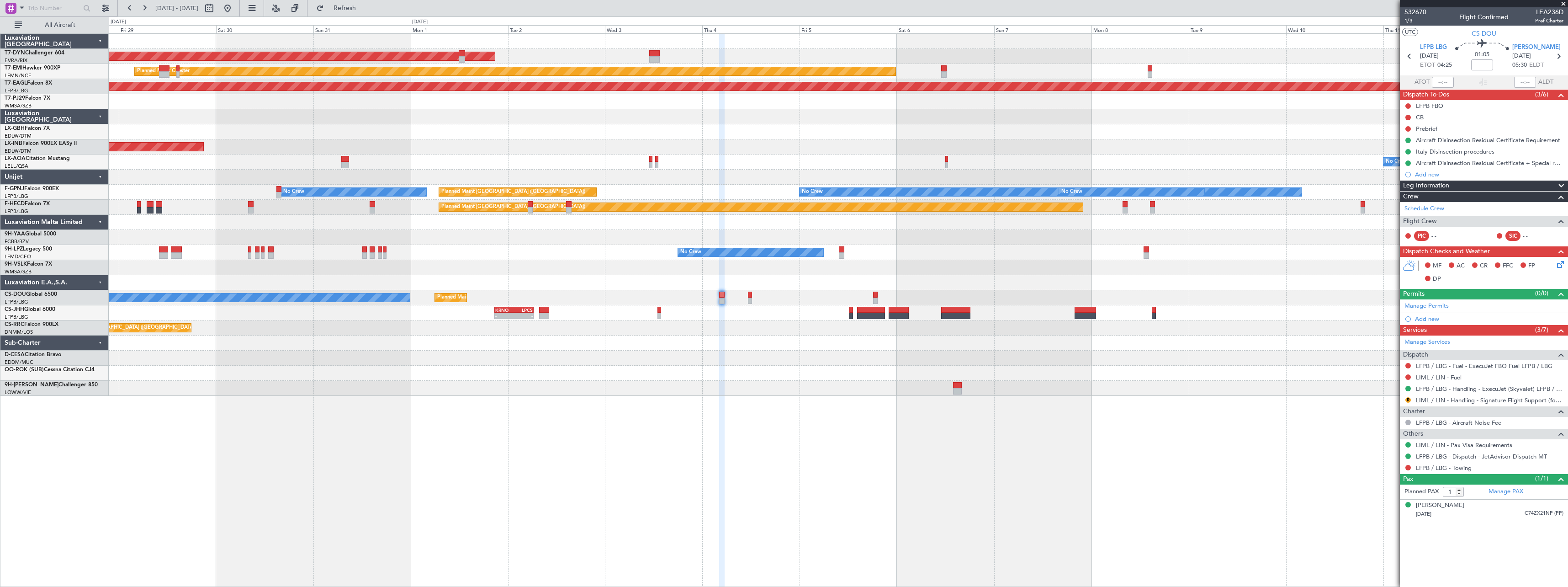
click at [722, 410] on div at bounding box center [722, 310] width 6 height 554
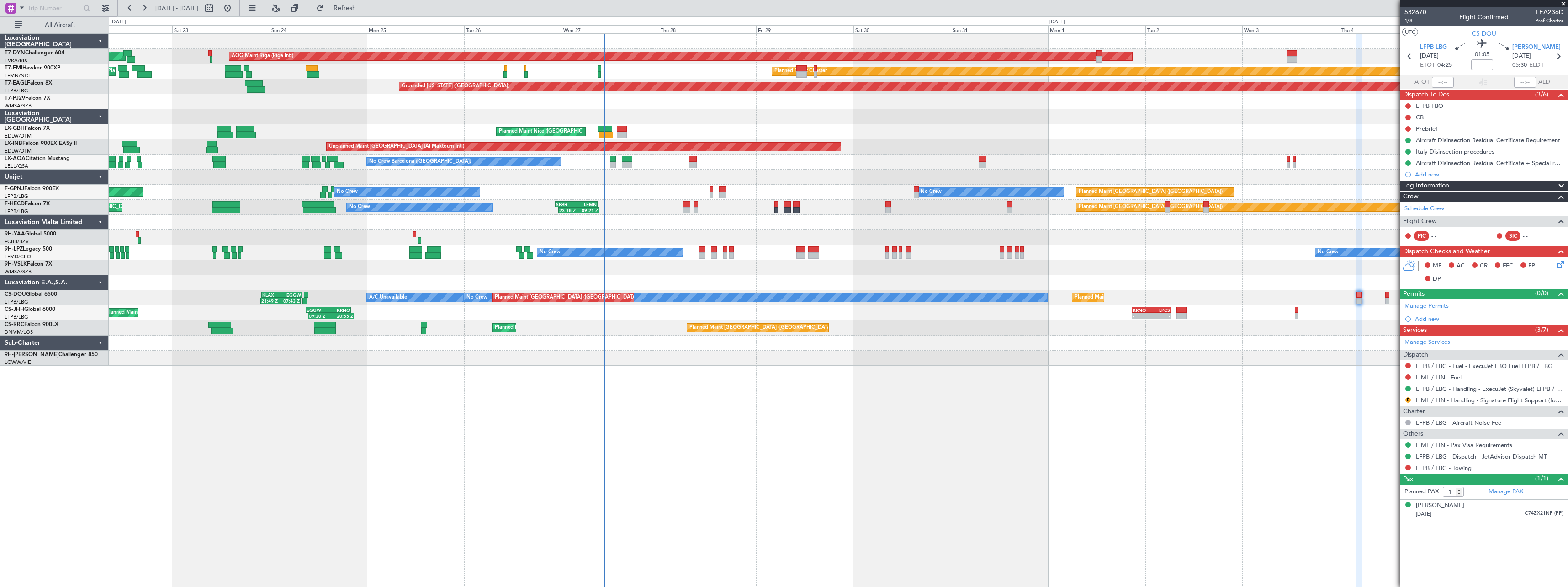
click at [1034, 403] on div "AOG Maint Riga (Riga Intl) Planned Maint Basel-Mulhouse Planned Maint Chester P…" at bounding box center [837, 310] width 1459 height 554
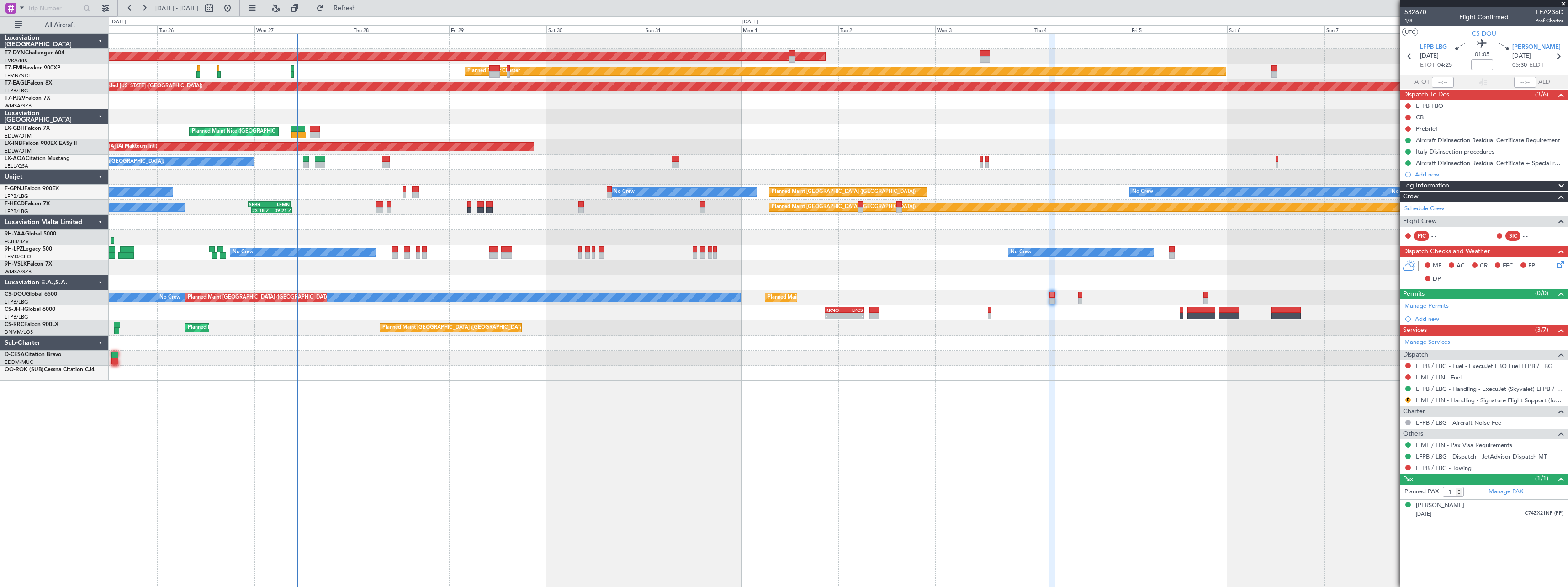
click at [938, 402] on div "AOG Maint Riga (Riga Intl) Planned Maint Basel-Mulhouse Planned Maint Chester P…" at bounding box center [837, 310] width 1459 height 554
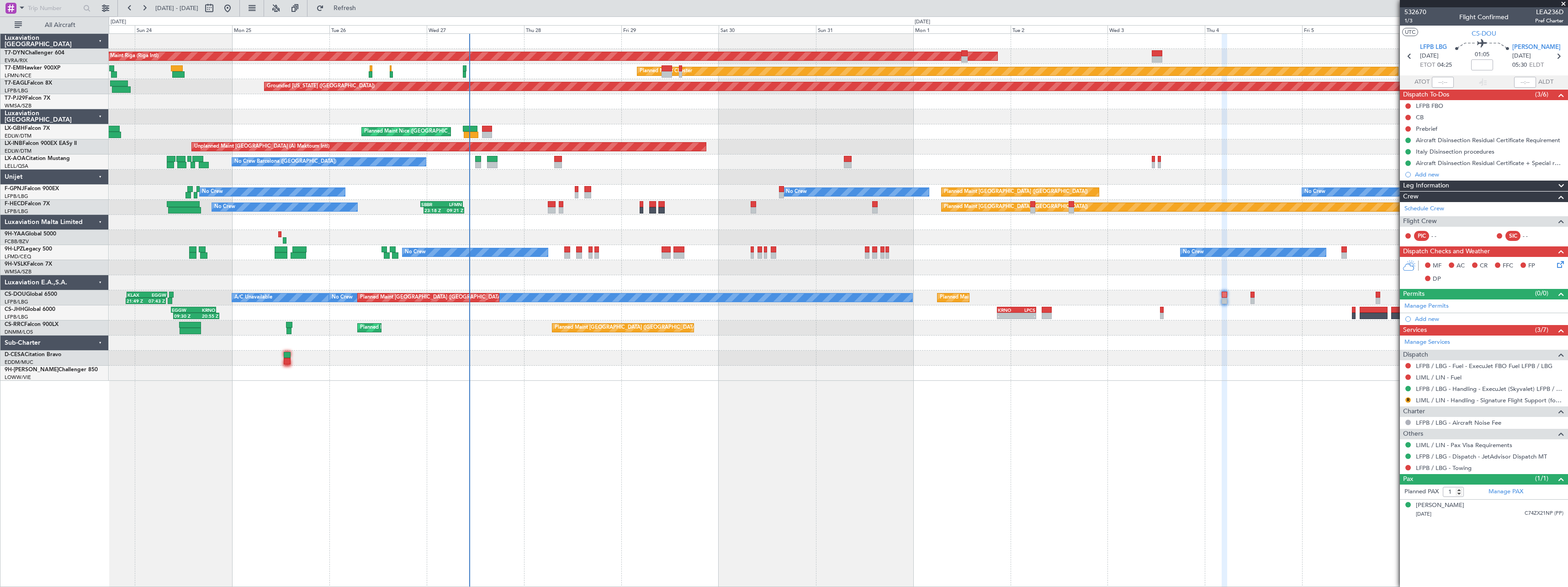
click at [573, 371] on div at bounding box center [837, 373] width 1459 height 15
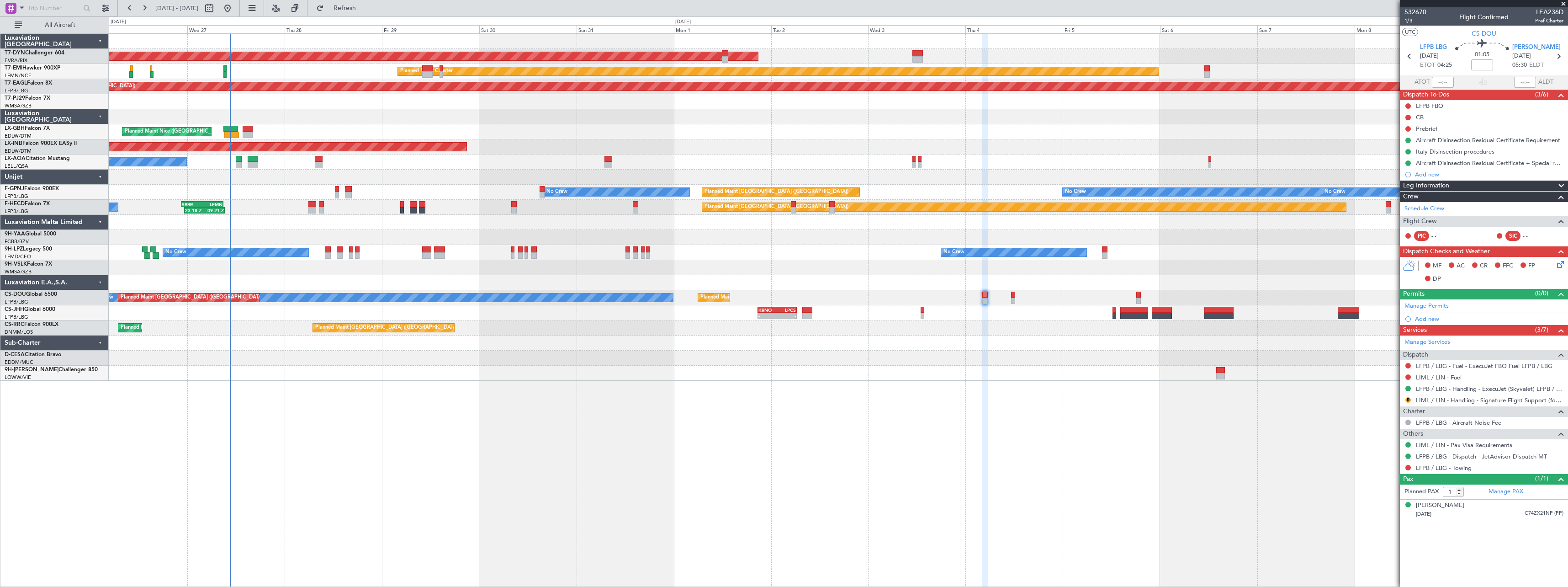
click at [906, 414] on div "AOG Maint Riga (Riga Intl) Planned Maint Basel-Mulhouse Planned Maint Chester G…" at bounding box center [837, 310] width 1459 height 554
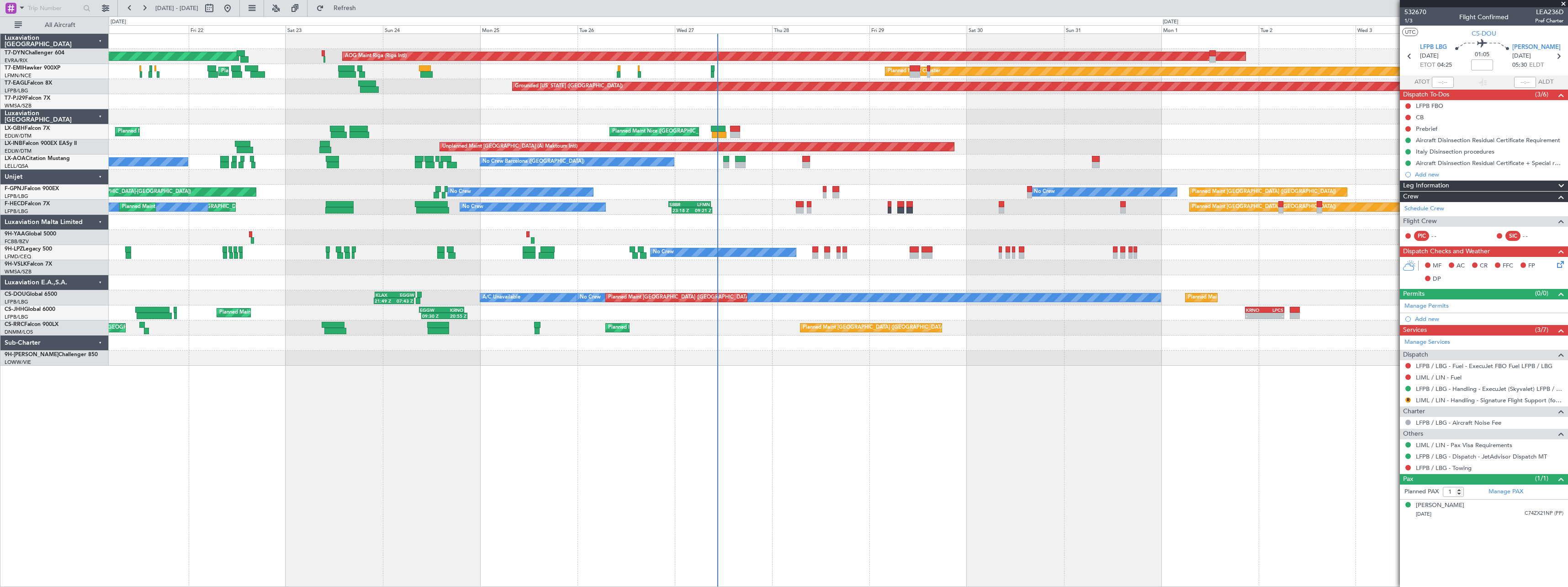
click at [960, 421] on div "AOG Maint Riga (Riga Intl) Planned Maint Basel-Mulhouse Planned Maint Chester P…" at bounding box center [837, 310] width 1459 height 554
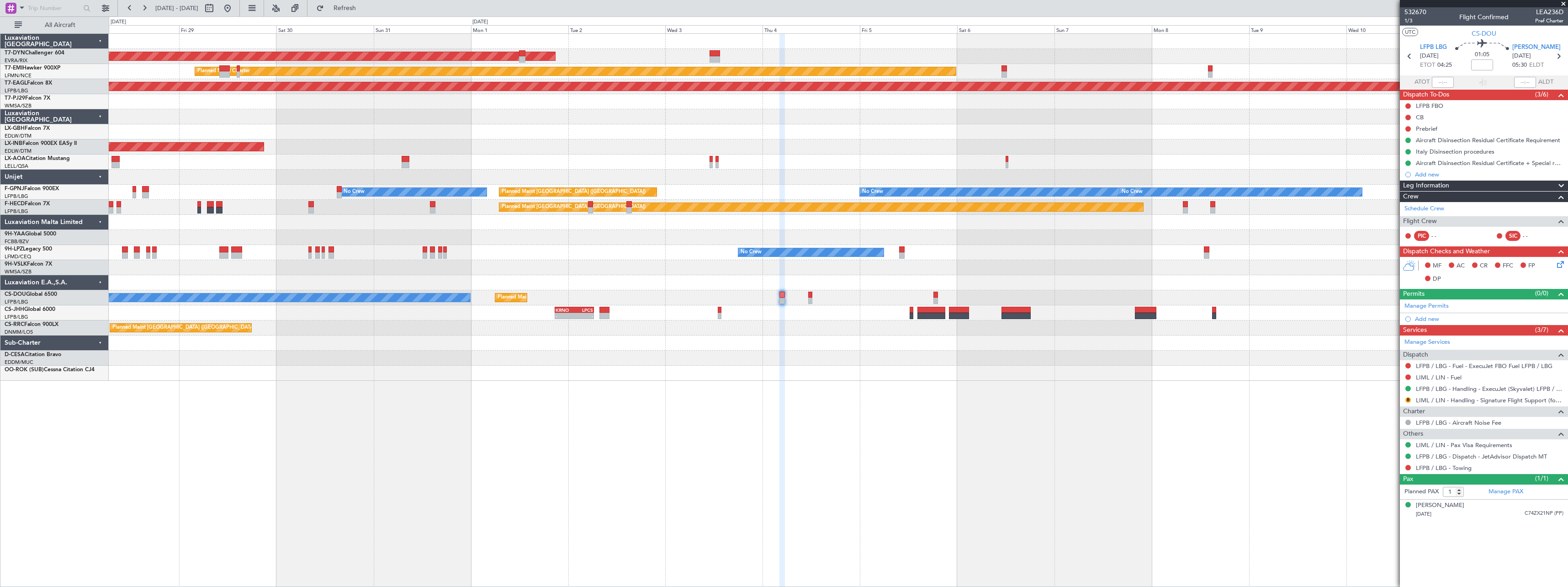
click at [399, 344] on div "AOG Maint Riga (Riga Intl) Planned Maint Chester Grounded New York (Teterboro) …" at bounding box center [837, 310] width 1459 height 554
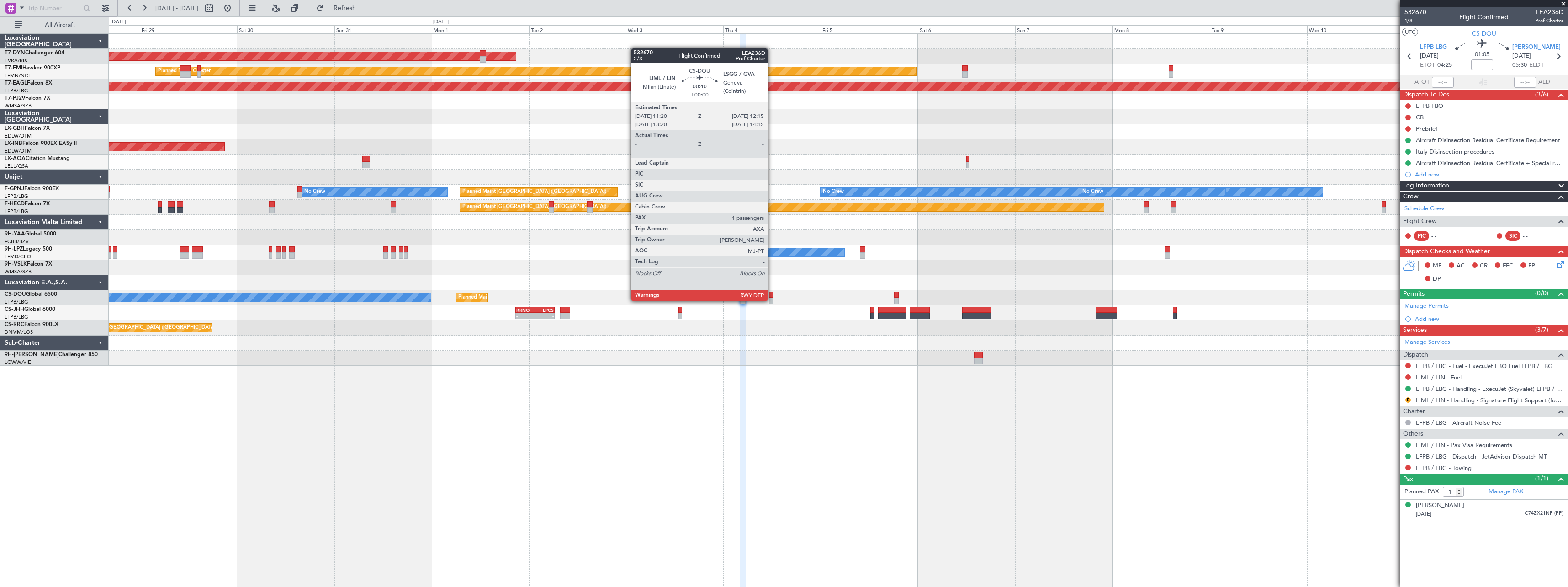
click at [771, 299] on div at bounding box center [770, 300] width 4 height 6
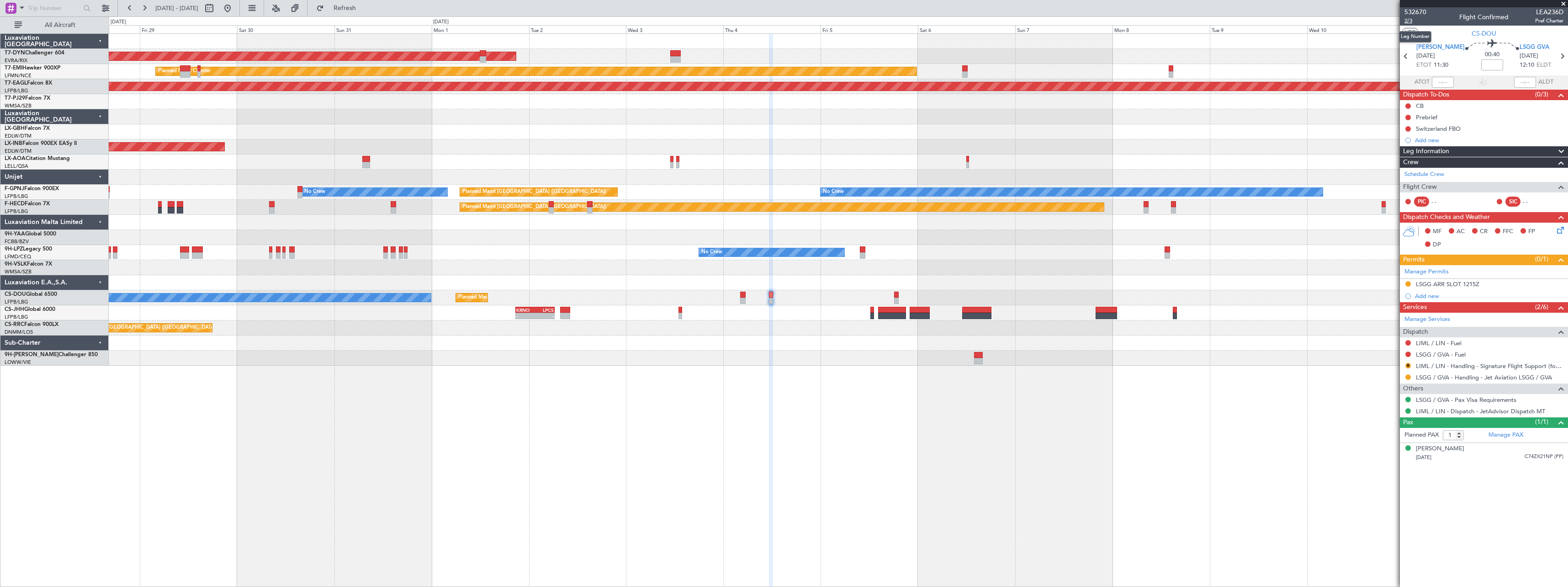
click at [1410, 23] on span "2/3" at bounding box center [1416, 20] width 22 height 7
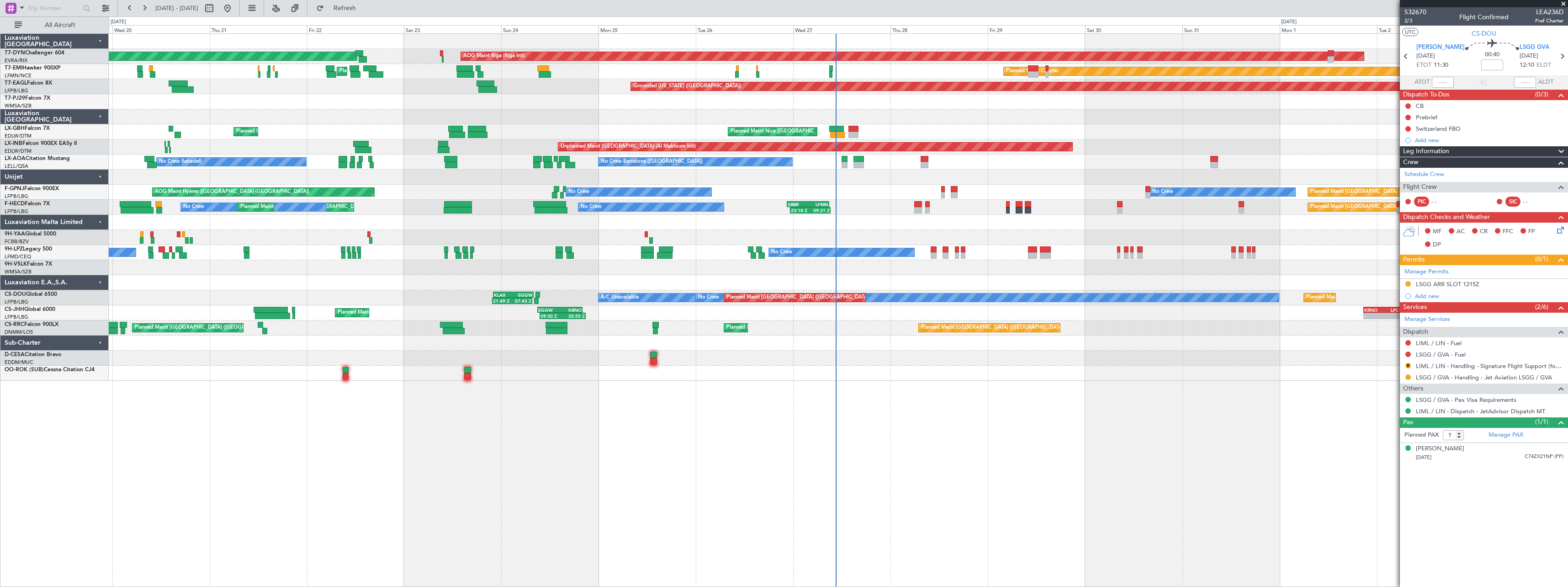
click at [538, 370] on div "AOG Maint Riga (Riga Intl) Planned Maint [GEOGRAPHIC_DATA]-[GEOGRAPHIC_DATA] Pl…" at bounding box center [837, 208] width 1459 height 347
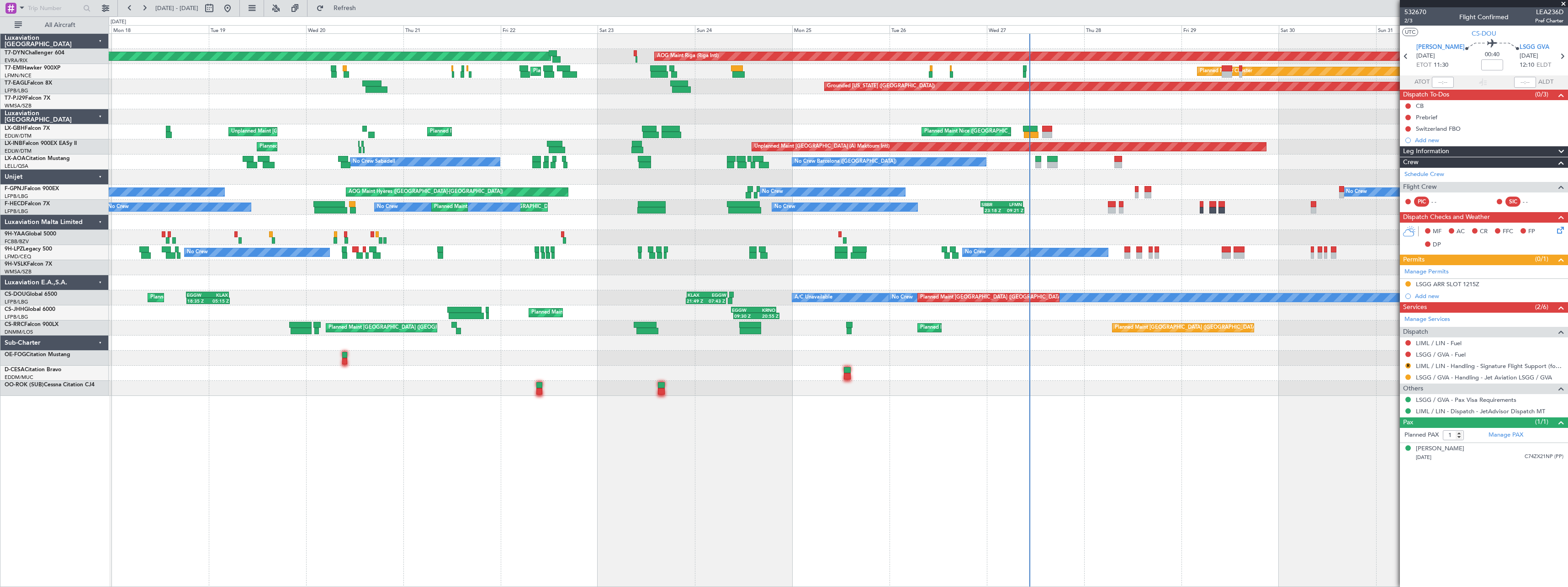
click at [440, 374] on div at bounding box center [837, 373] width 1459 height 15
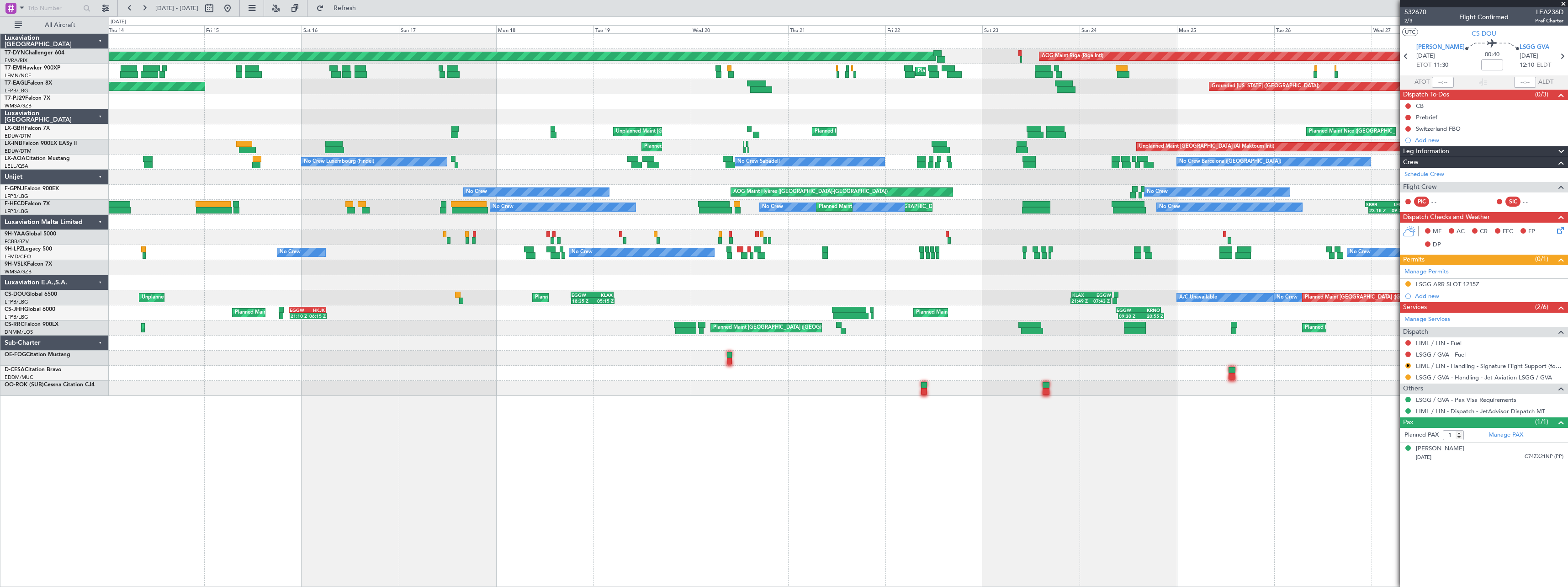
click at [582, 345] on div "AOG Maint Riga (Riga Intl) Planned Maint Basel-Mulhouse Planned Maint Chester P…" at bounding box center [837, 215] width 1459 height 362
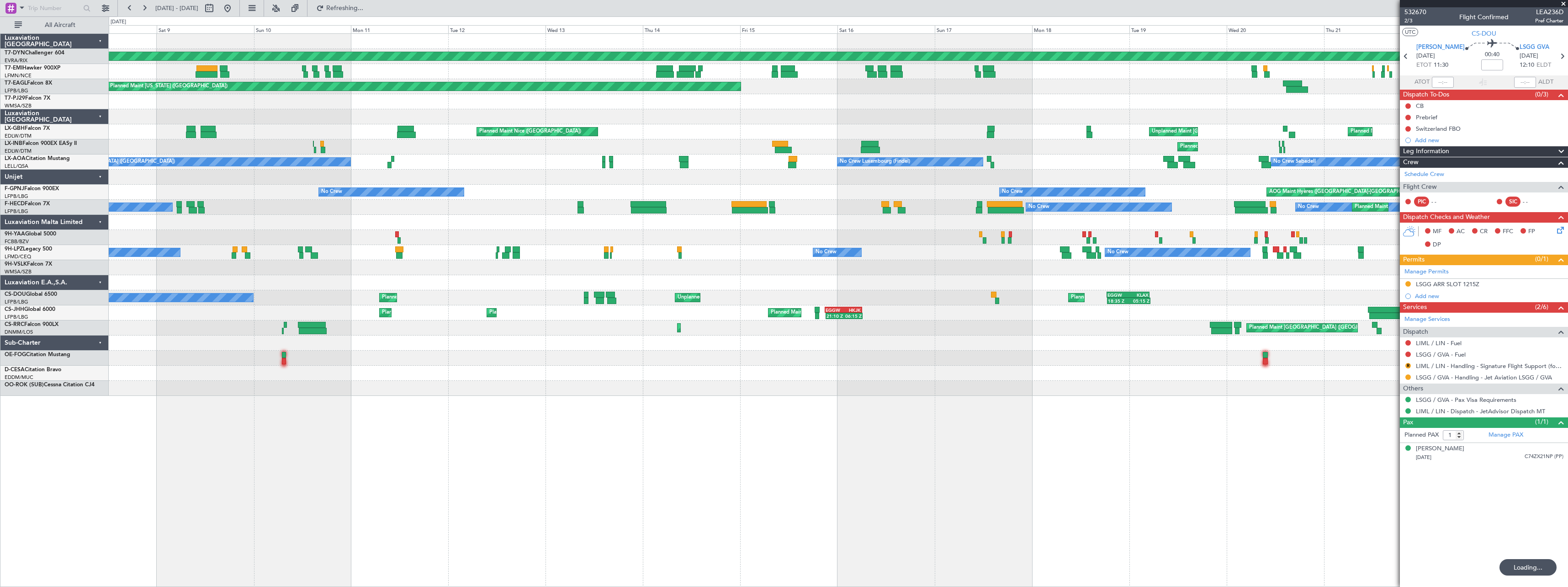
click at [691, 275] on div "Planned Maint Basel-Mulhouse AOG Maint Riga (Riga Intl) Planned Maint Chester A…" at bounding box center [837, 215] width 1459 height 362
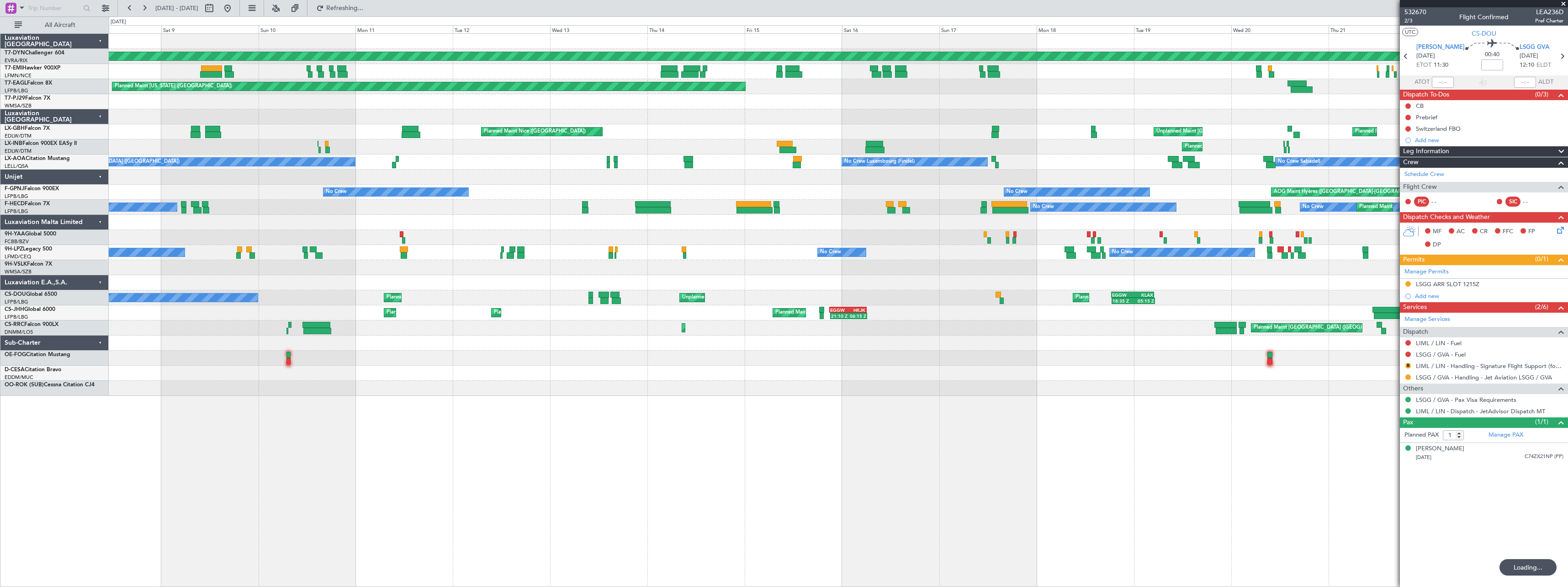
click at [790, 274] on div "Planned Maint Basel-Mulhouse AOG Maint Riga (Riga Intl) Planned Maint Chester A…" at bounding box center [837, 215] width 1459 height 362
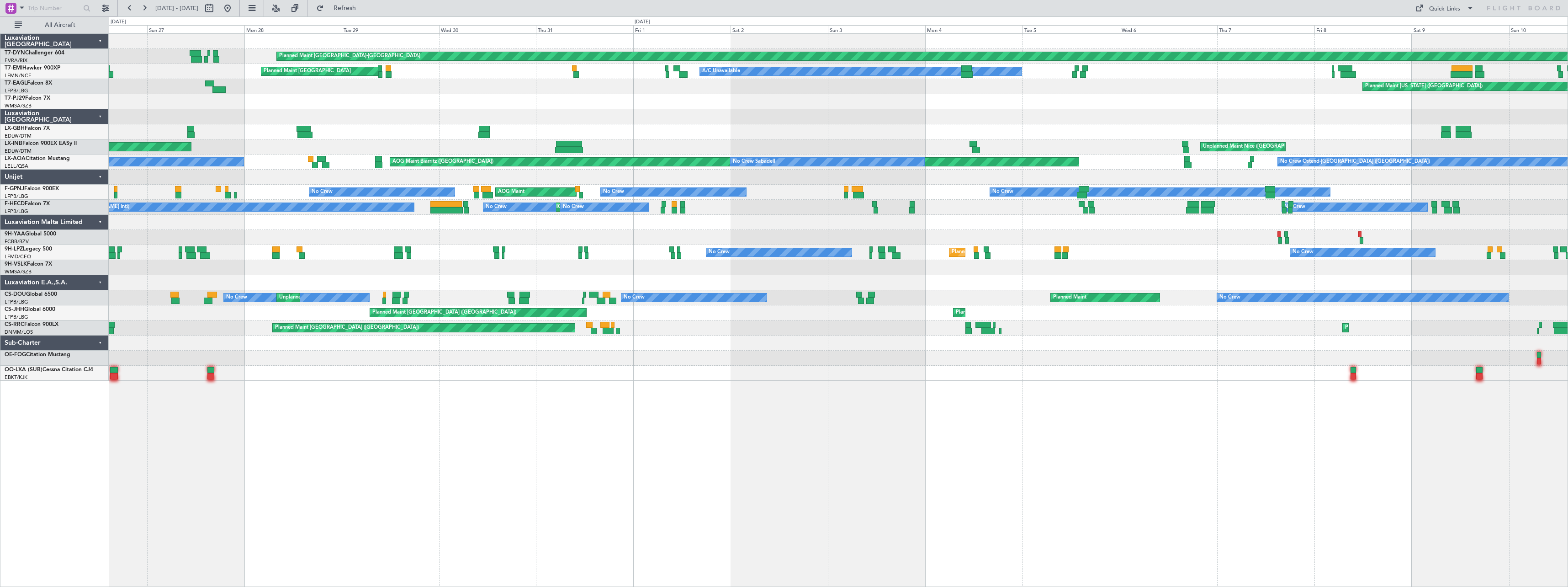
click at [717, 345] on div at bounding box center [837, 343] width 1459 height 15
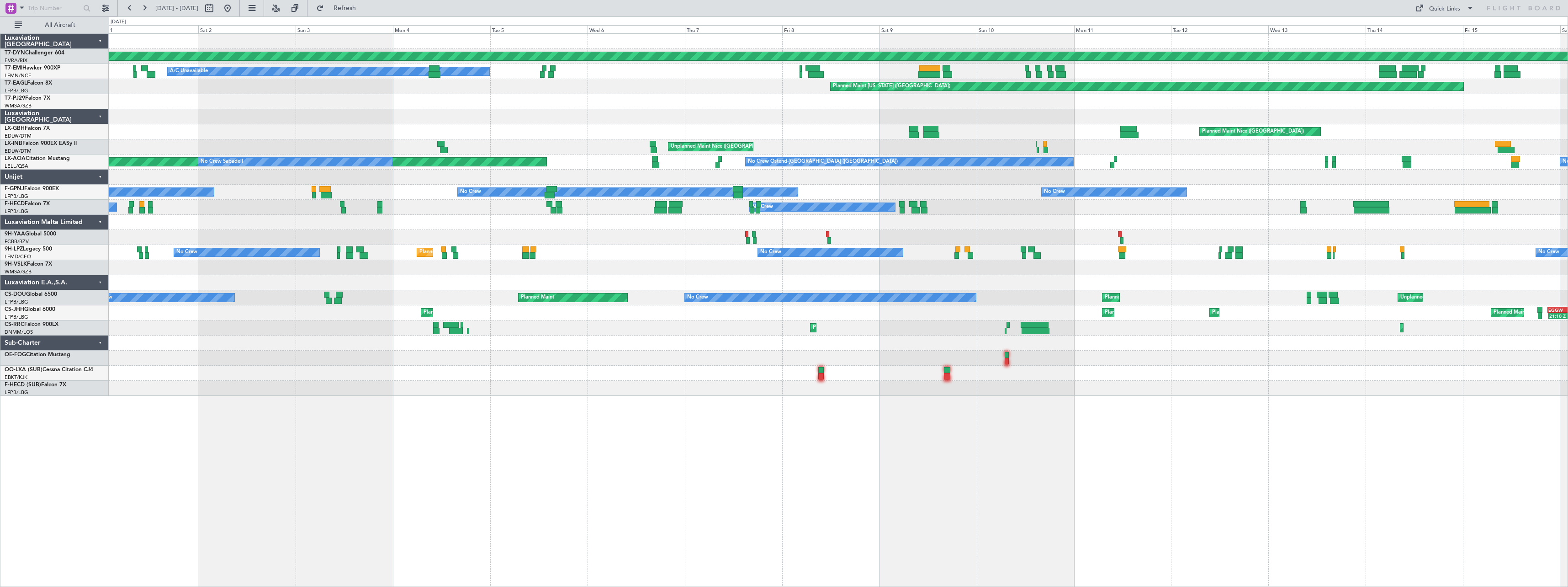
click at [465, 355] on div "Planned Maint Basel-Mulhouse A/C Unavailable Planned Maint Zurich Planned Maint…" at bounding box center [837, 215] width 1459 height 362
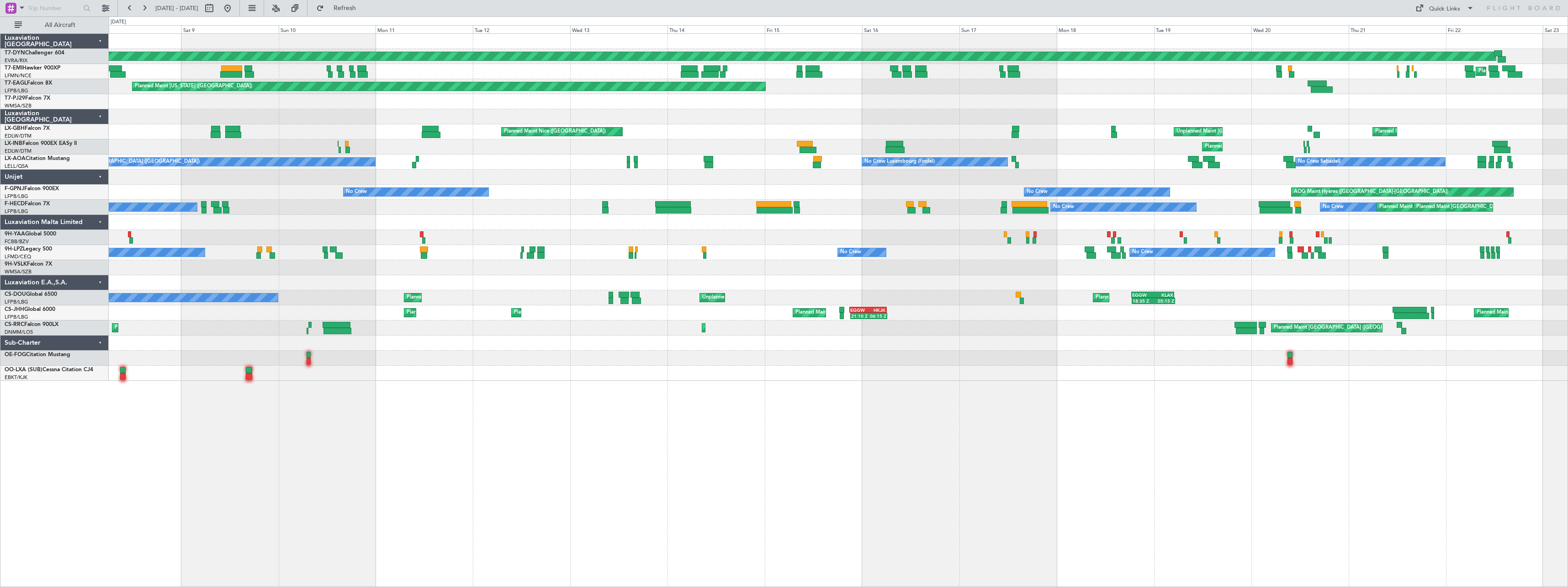
click at [485, 348] on div at bounding box center [837, 343] width 1459 height 15
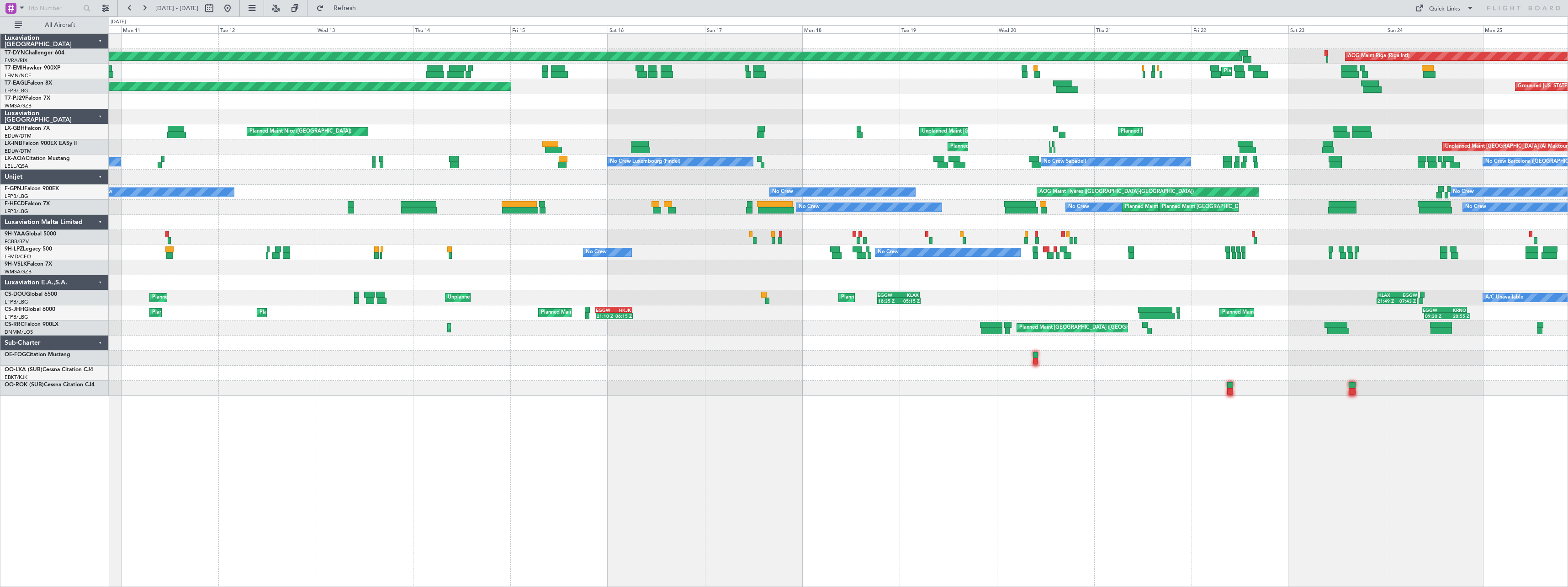
click at [719, 327] on div "Planned Maint Basel-Mulhouse AOG Maint Riga (Riga Intl) Planned Maint Chester P…" at bounding box center [837, 215] width 1459 height 362
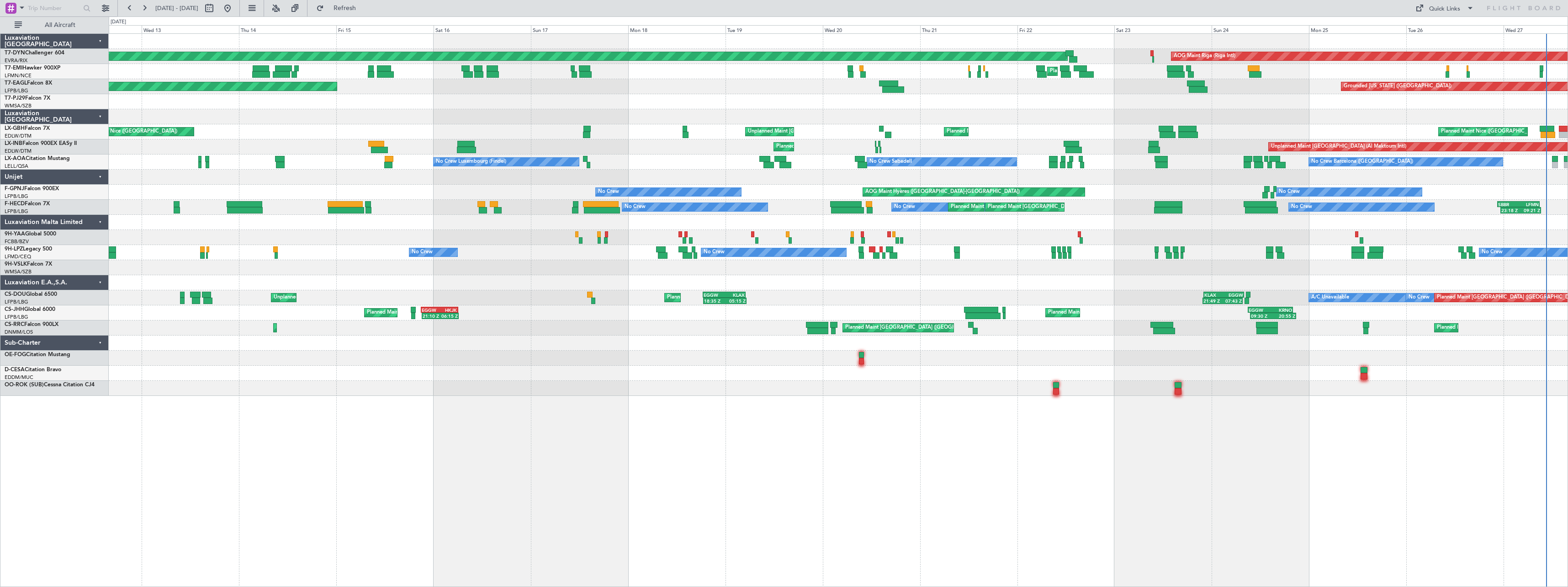
click at [268, 389] on div "Planned Maint Basel-Mulhouse AOG Maint Riga (Riga Intl) Planned Maint Chester P…" at bounding box center [837, 215] width 1459 height 362
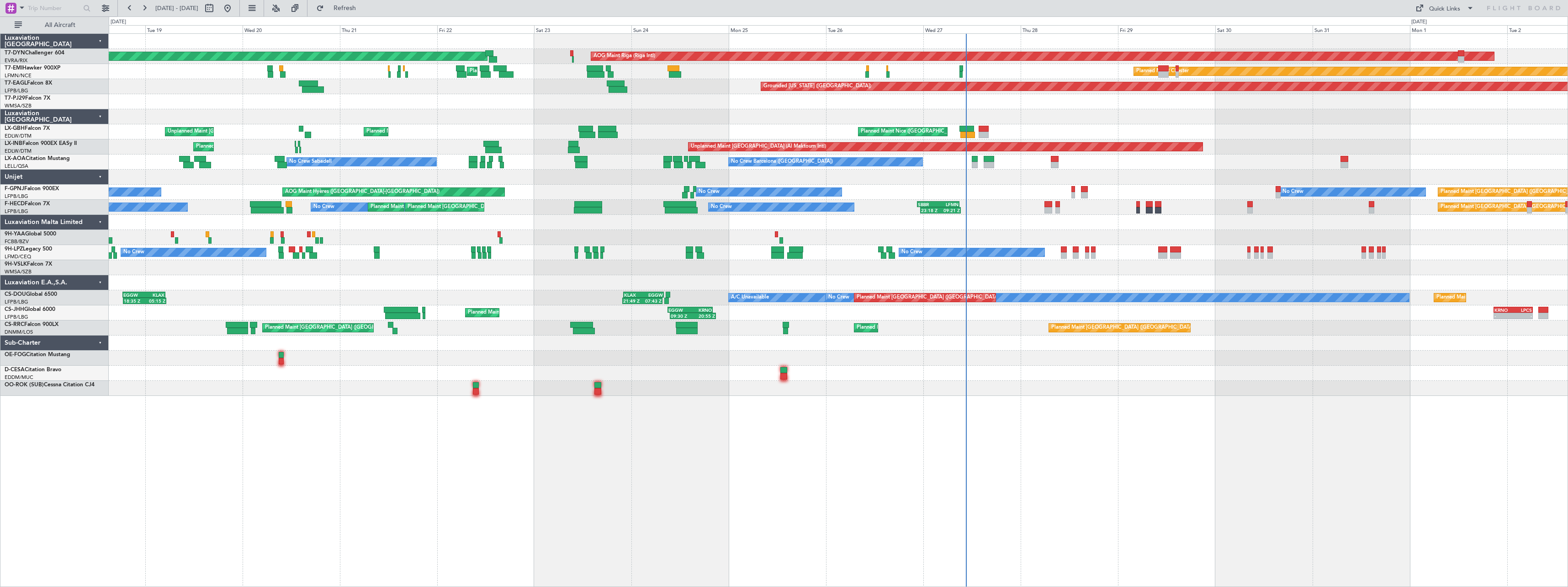
click at [443, 423] on div "Planned Maint Basel-Mulhouse AOG Maint Riga (Riga Intl) Planned Maint Chester P…" at bounding box center [837, 310] width 1459 height 554
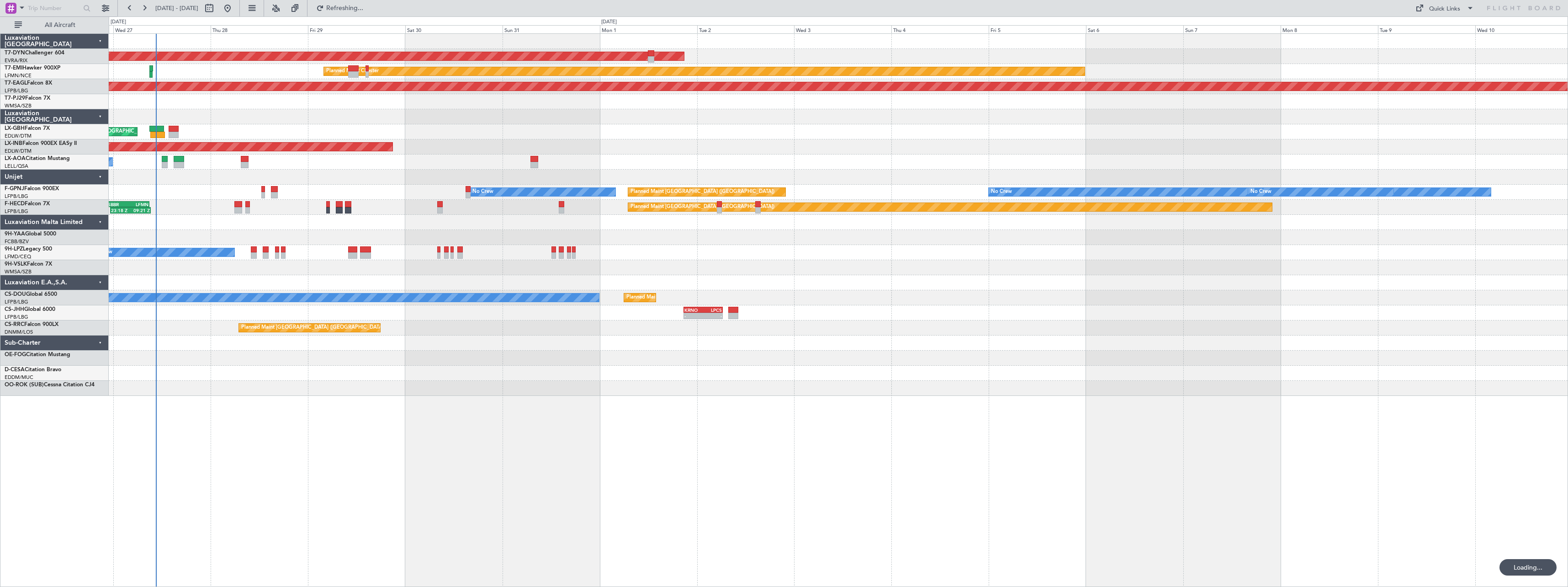
click at [622, 411] on div "AOG Maint Riga (Riga Intl) Planned Maint Chester Grounded New York (Teterboro) …" at bounding box center [837, 310] width 1459 height 554
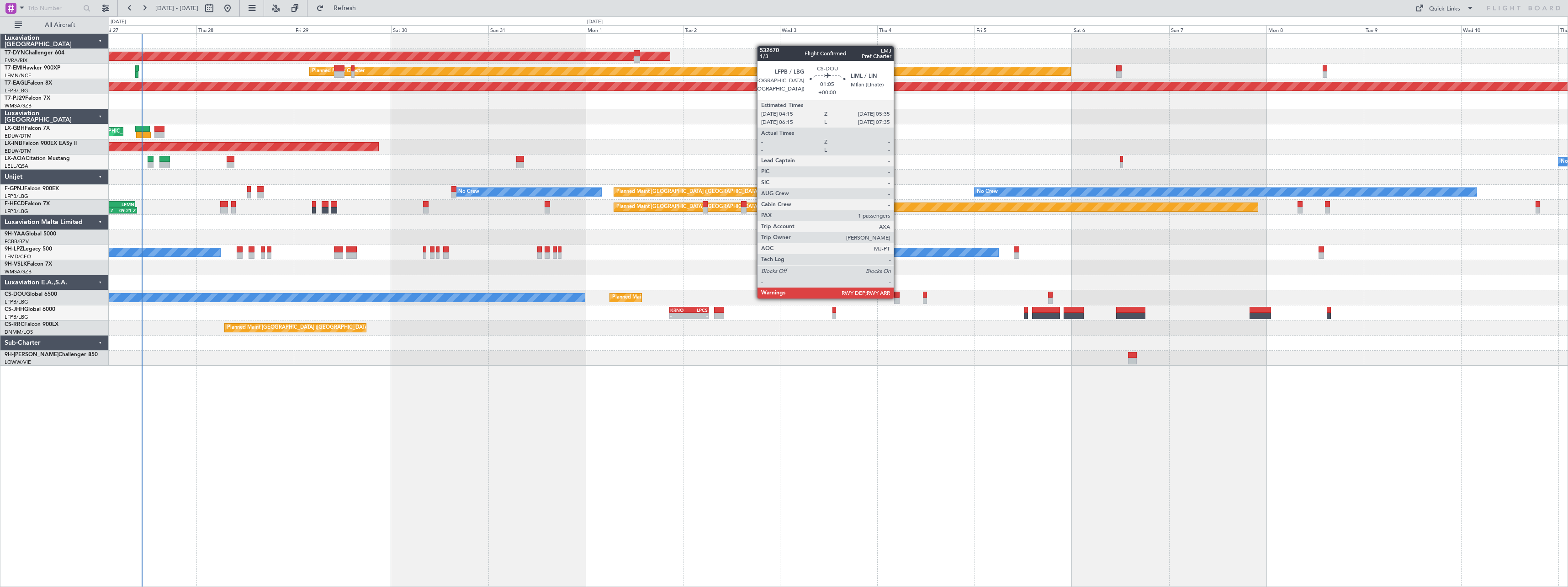
click at [898, 298] on div at bounding box center [897, 300] width 6 height 6
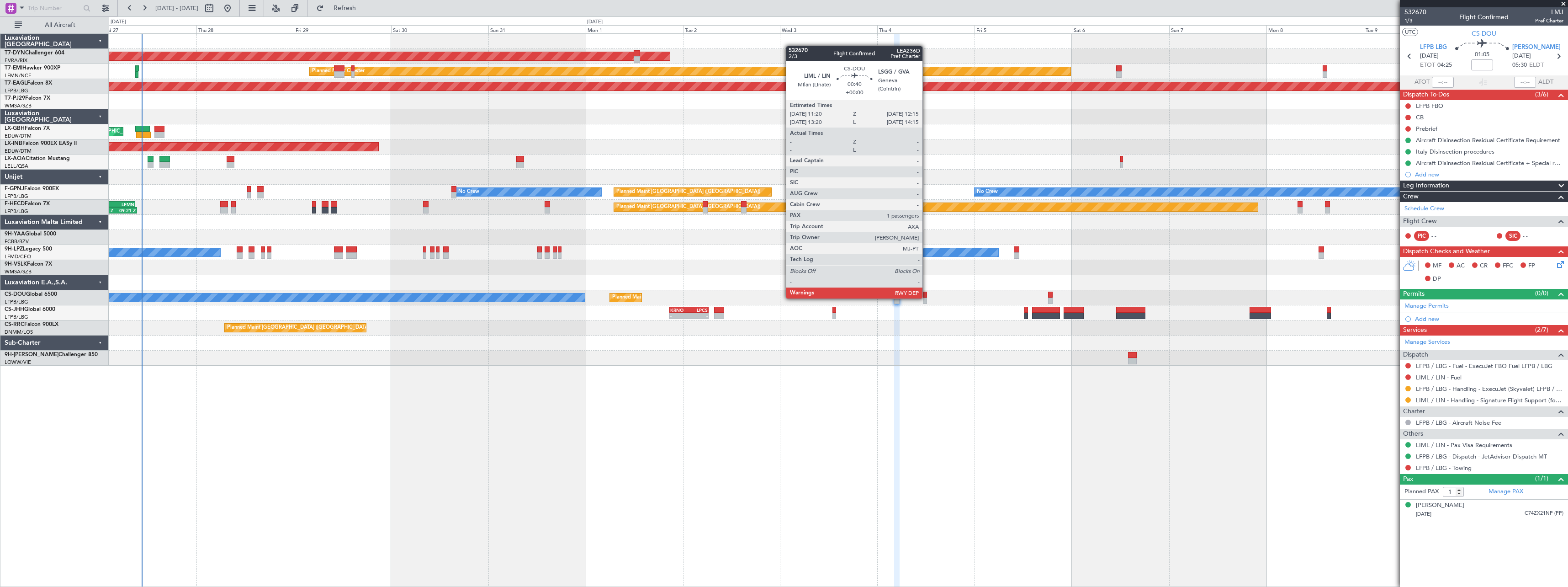
click at [926, 298] on div at bounding box center [924, 300] width 4 height 6
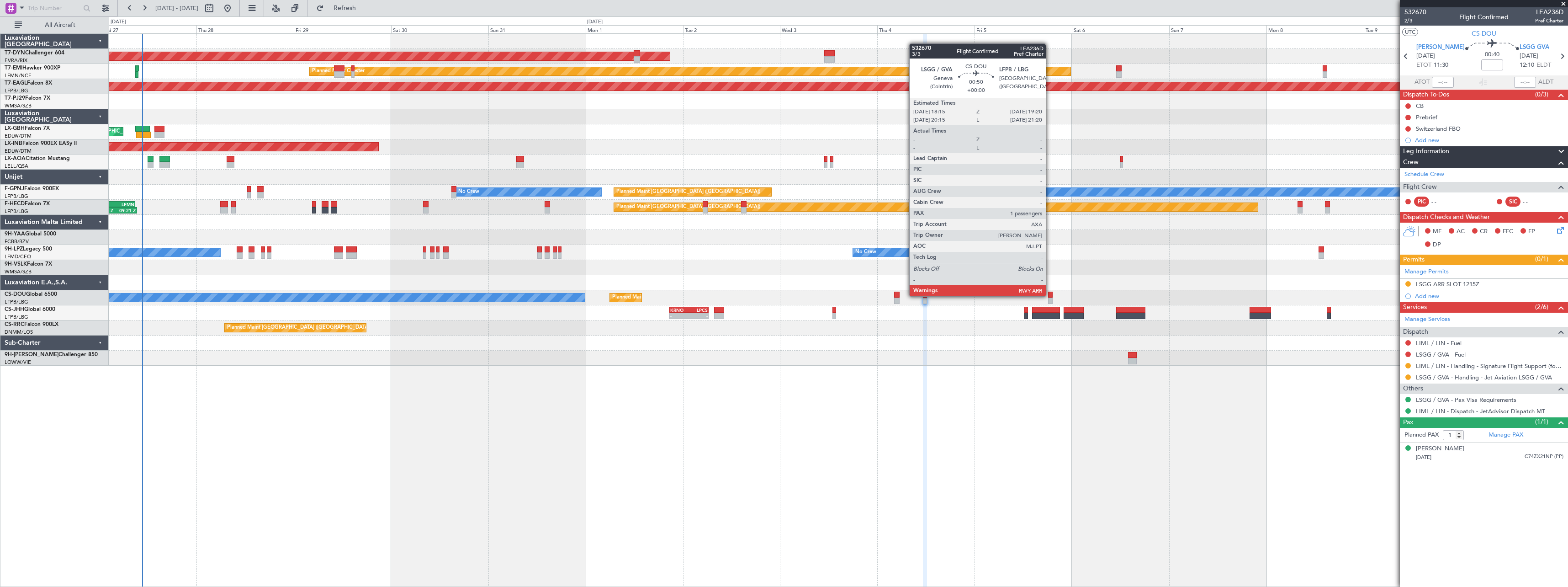
click at [1049, 295] on div at bounding box center [1049, 294] width 5 height 6
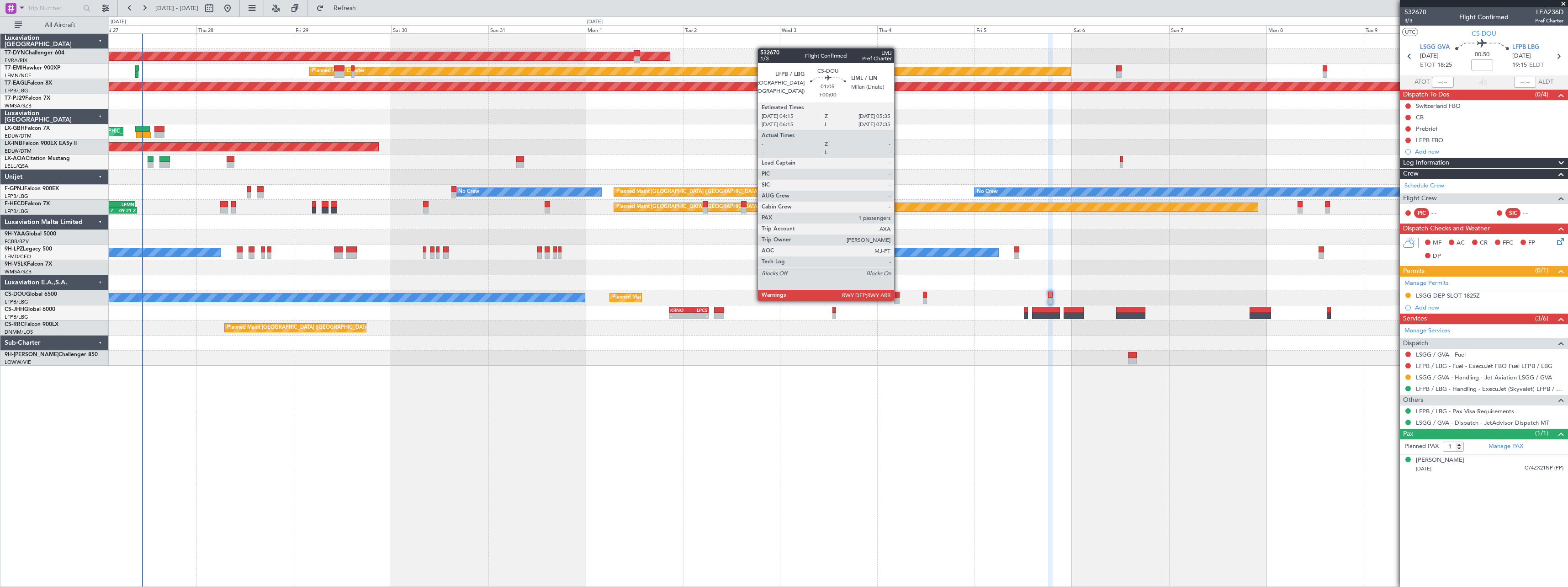
click at [898, 299] on div at bounding box center [897, 300] width 6 height 6
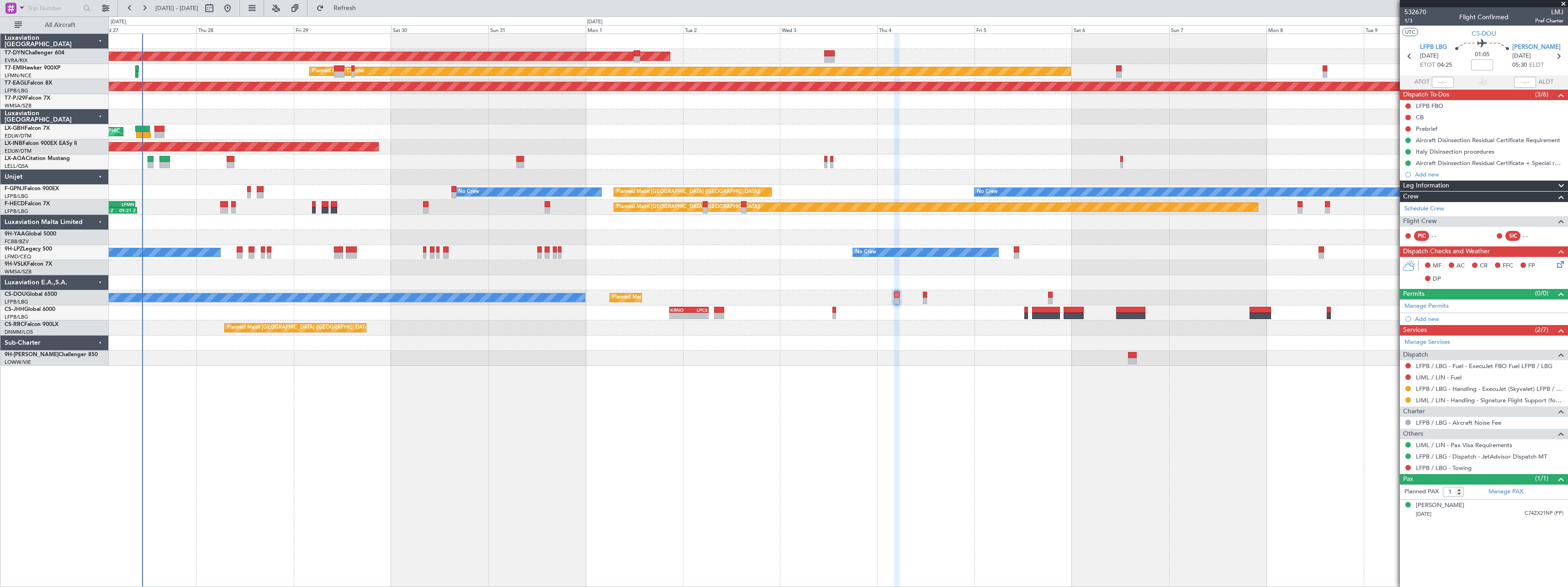
click at [1427, 11] on div "532670 1/3 Flight Confirmed LMJ Pref Charter" at bounding box center [1484, 17] width 168 height 18
click at [1422, 12] on span "532670" at bounding box center [1416, 12] width 22 height 9
click at [1406, 22] on span "1/3" at bounding box center [1416, 20] width 22 height 7
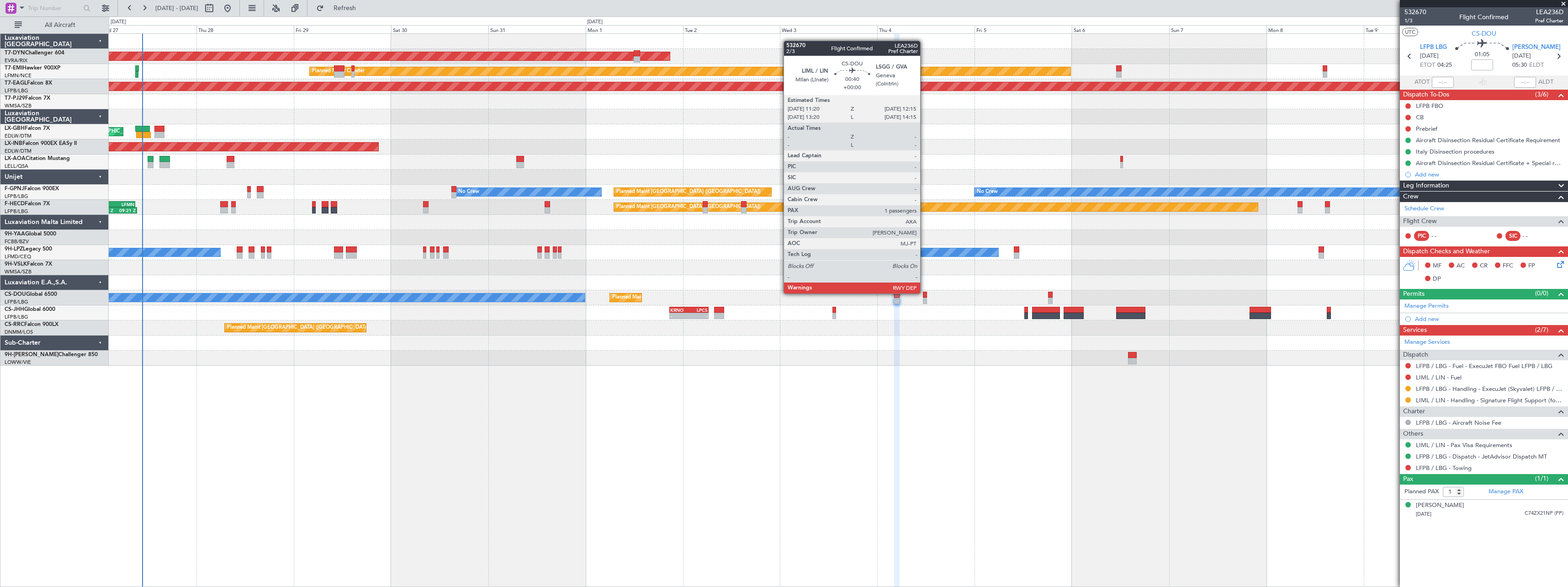
click at [924, 292] on div at bounding box center [924, 294] width 4 height 6
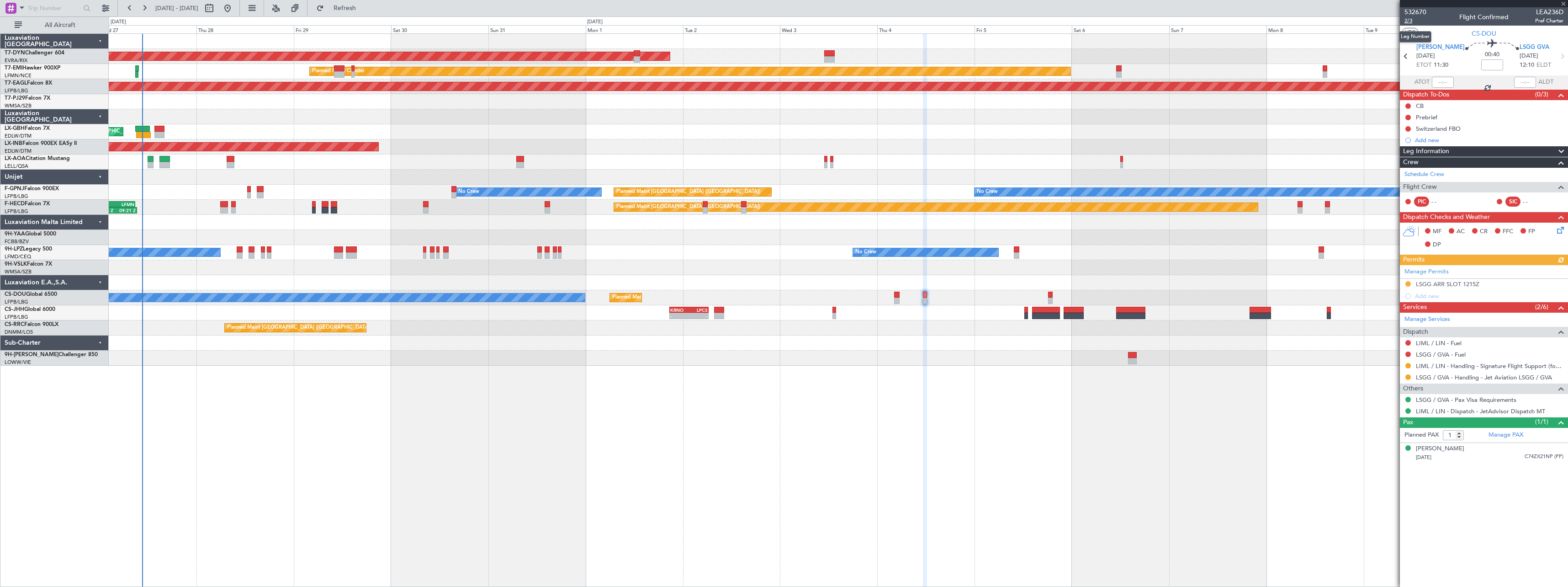
click at [1410, 20] on span "2/3" at bounding box center [1416, 20] width 22 height 7
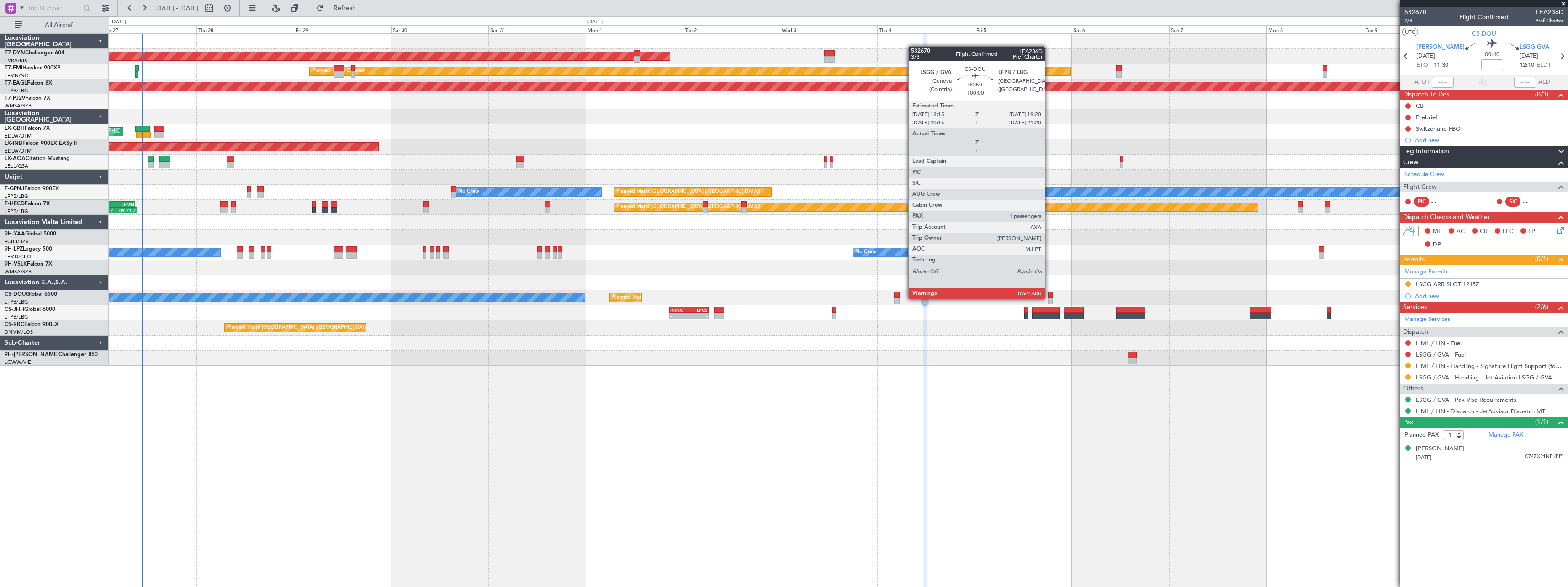
click at [1048, 298] on div at bounding box center [1049, 300] width 5 height 6
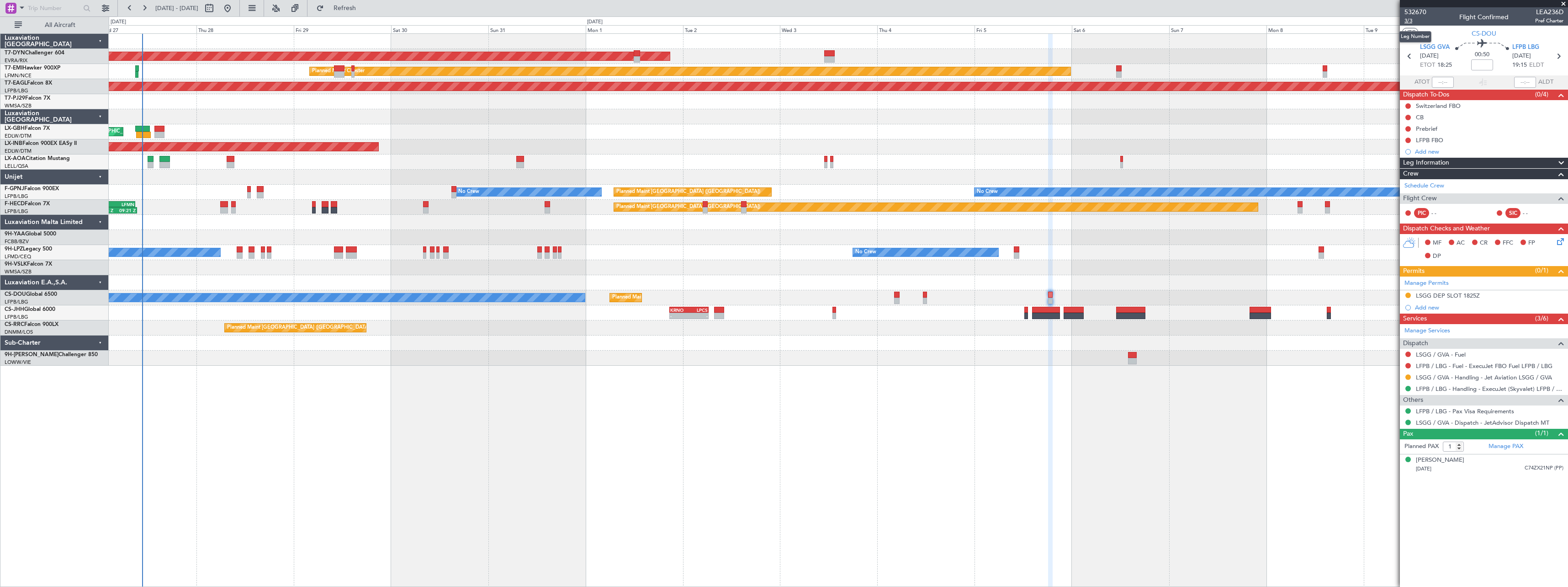
click at [1411, 20] on span "3/3" at bounding box center [1416, 20] width 22 height 7
click at [364, 10] on span "Refresh" at bounding box center [345, 7] width 39 height 6
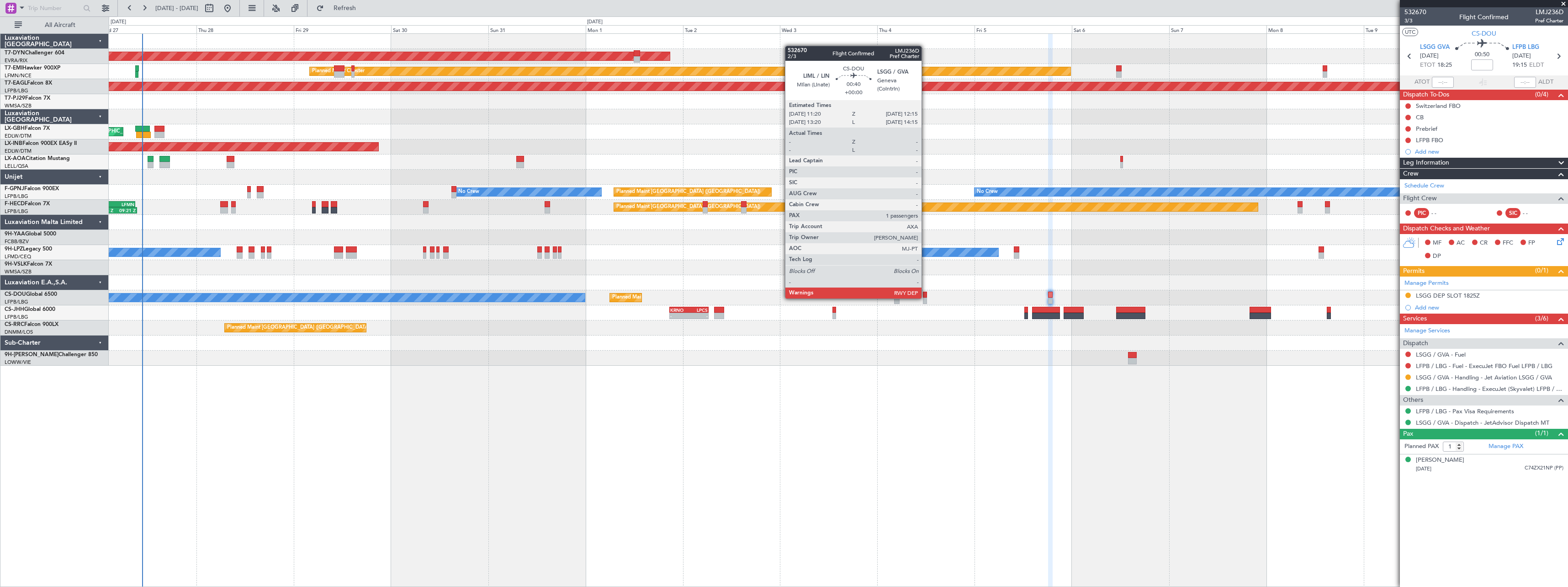
click at [925, 298] on div at bounding box center [924, 300] width 4 height 6
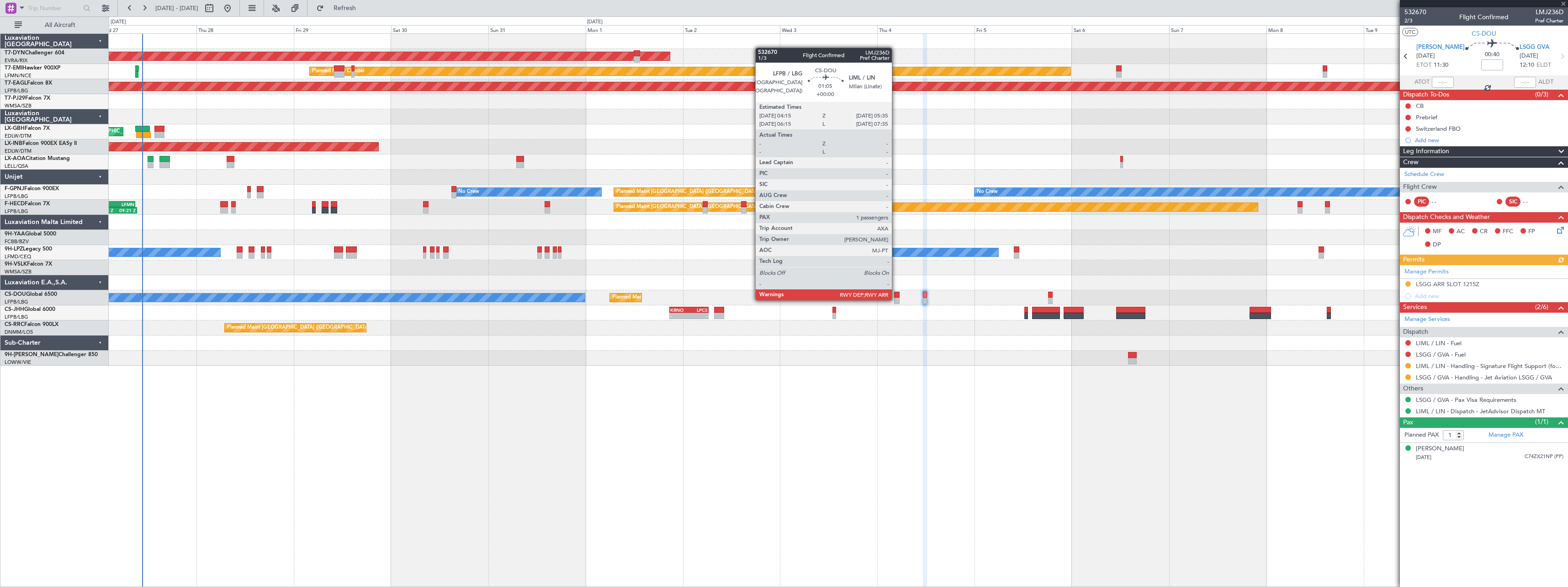
click at [896, 299] on div at bounding box center [897, 300] width 6 height 6
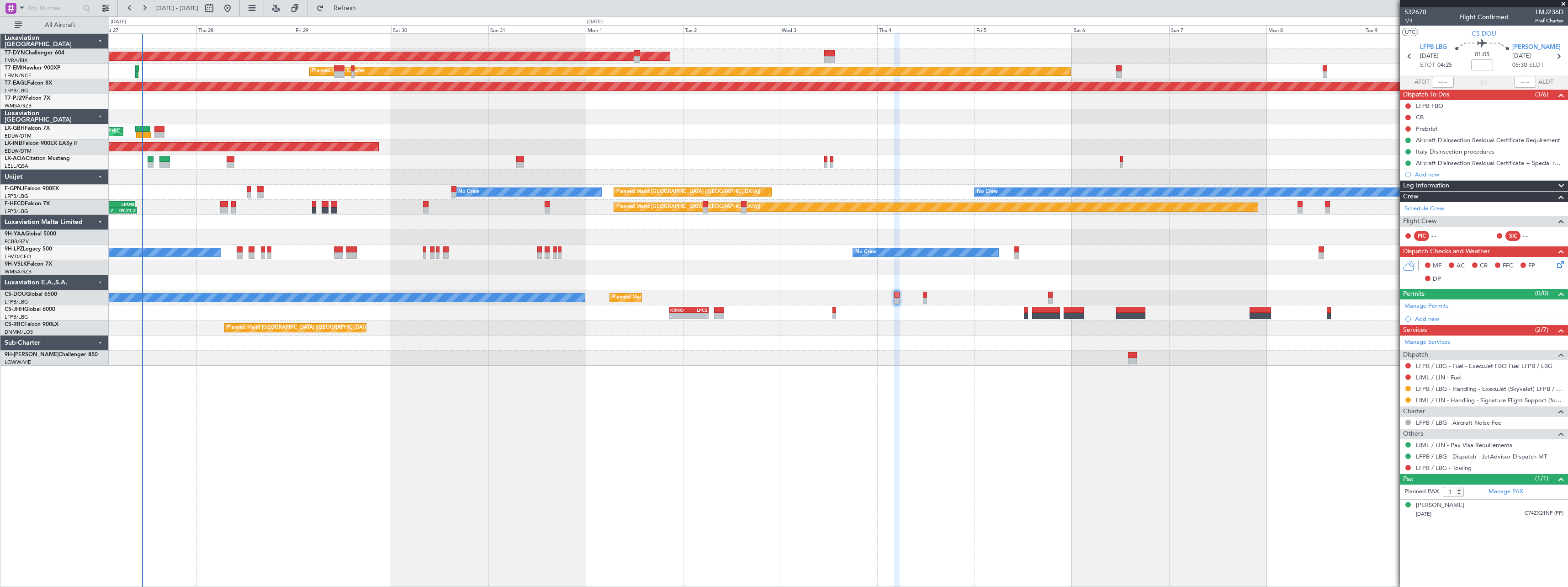
drag, startPoint x: 1406, startPoint y: 141, endPoint x: 1407, endPoint y: 145, distance: 4.1
click at [1406, 141] on button at bounding box center [1408, 141] width 6 height 6
click at [1406, 167] on span "In Progress" at bounding box center [1412, 167] width 31 height 9
click at [1406, 152] on div at bounding box center [1408, 152] width 7 height 7
click at [1408, 152] on button at bounding box center [1408, 152] width 6 height 6
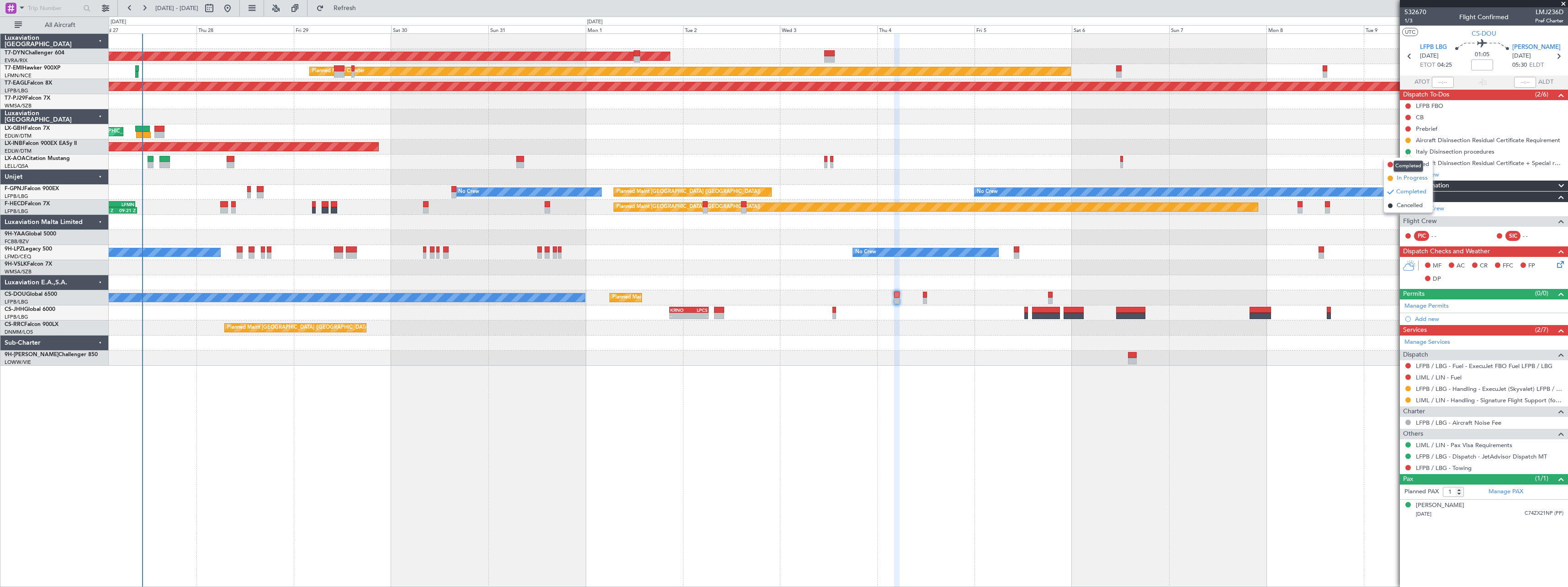
click at [1408, 178] on span "In Progress" at bounding box center [1412, 178] width 31 height 9
click at [1406, 162] on button at bounding box center [1408, 164] width 6 height 6
click at [1405, 189] on span "In Progress" at bounding box center [1412, 190] width 31 height 9
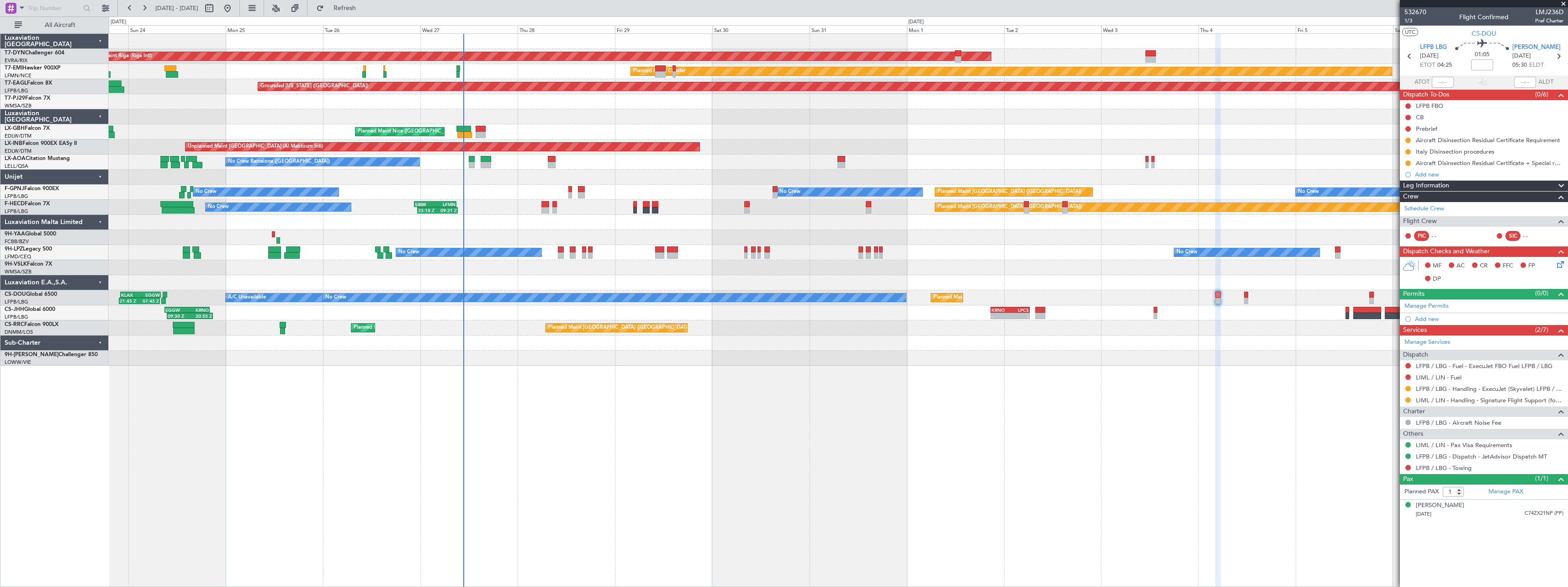
click at [756, 397] on div "AOG Maint Riga (Riga Intl) Planned Maint [GEOGRAPHIC_DATA]-[GEOGRAPHIC_DATA] Pl…" at bounding box center [837, 310] width 1459 height 554
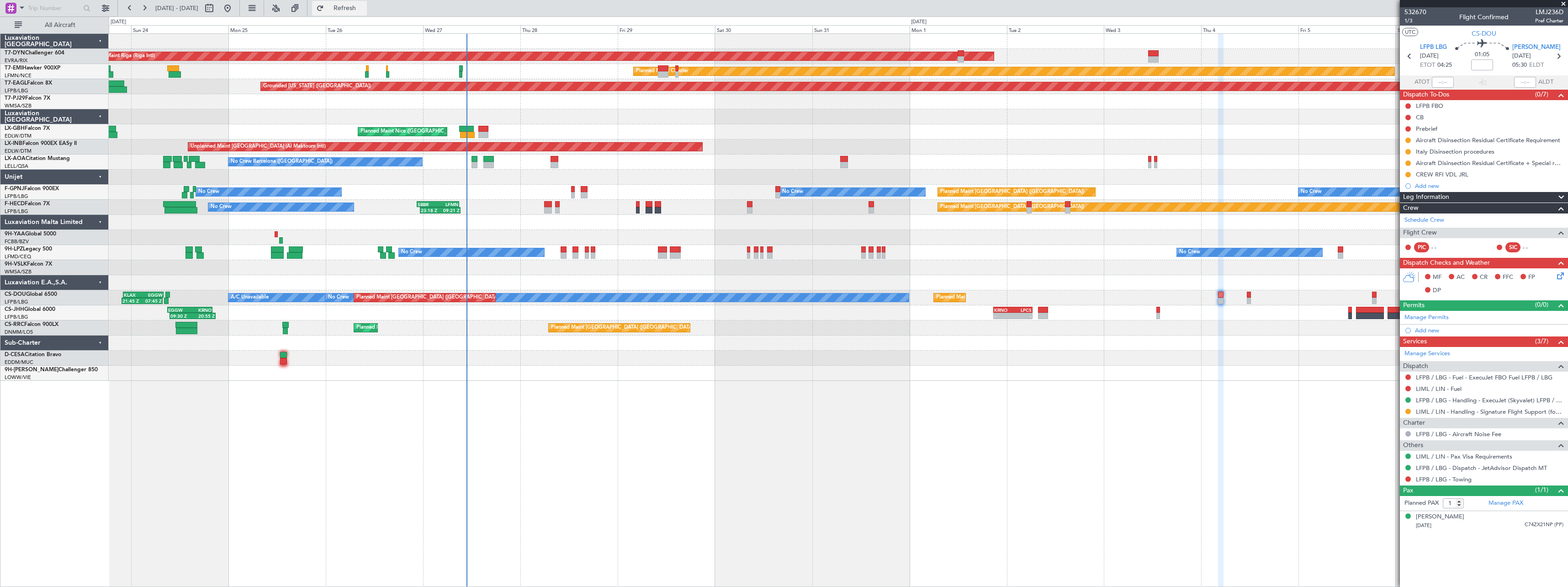
click at [367, 14] on button "Refresh" at bounding box center [340, 8] width 55 height 15
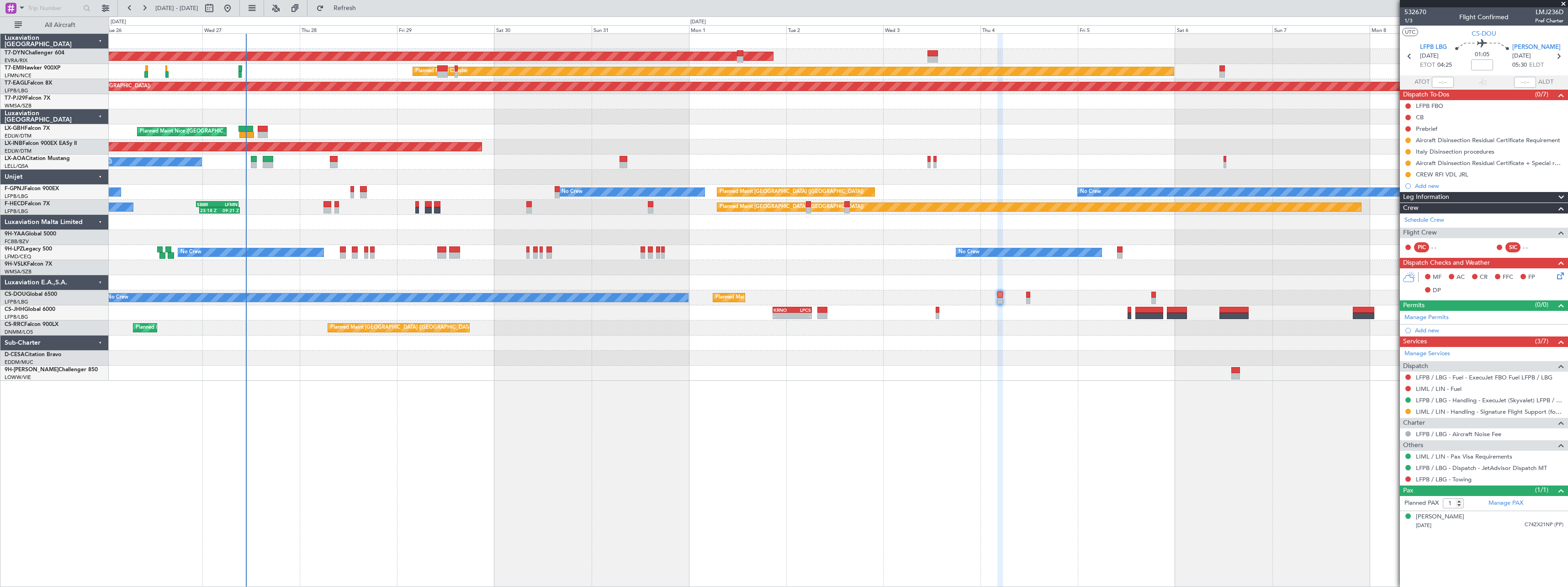
click at [1006, 363] on div at bounding box center [837, 358] width 1459 height 15
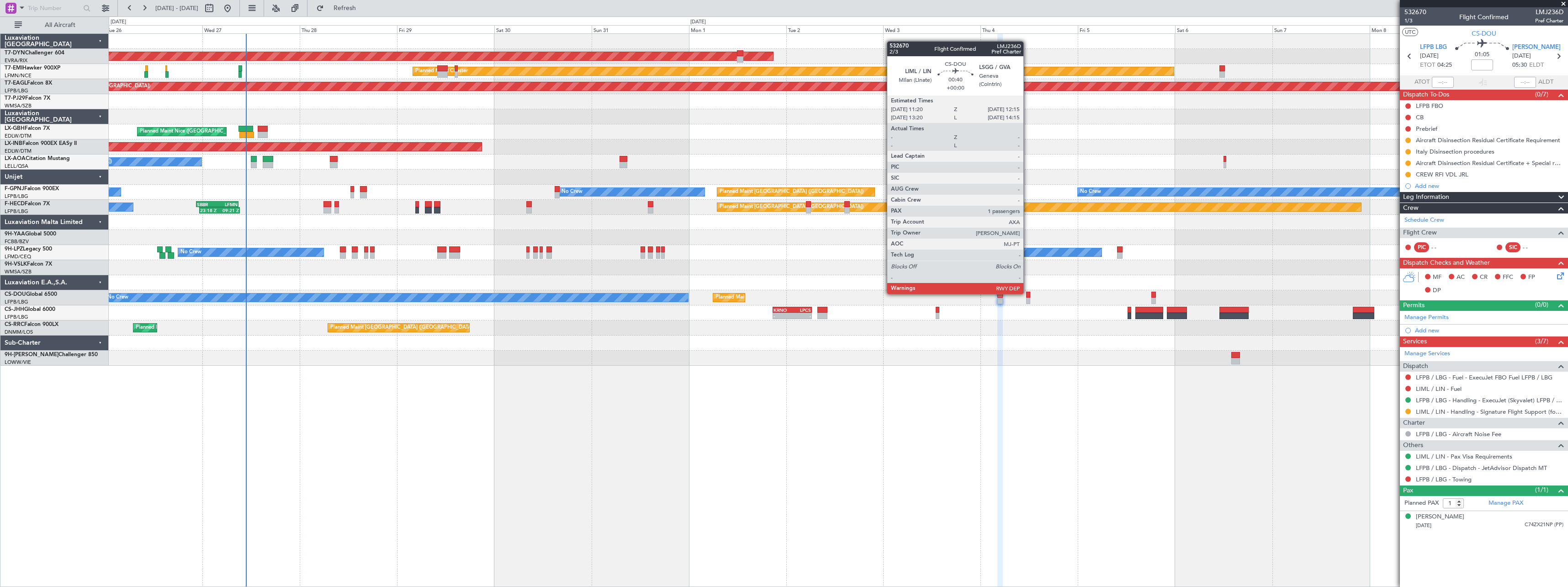
click at [1027, 293] on div at bounding box center [1028, 294] width 4 height 6
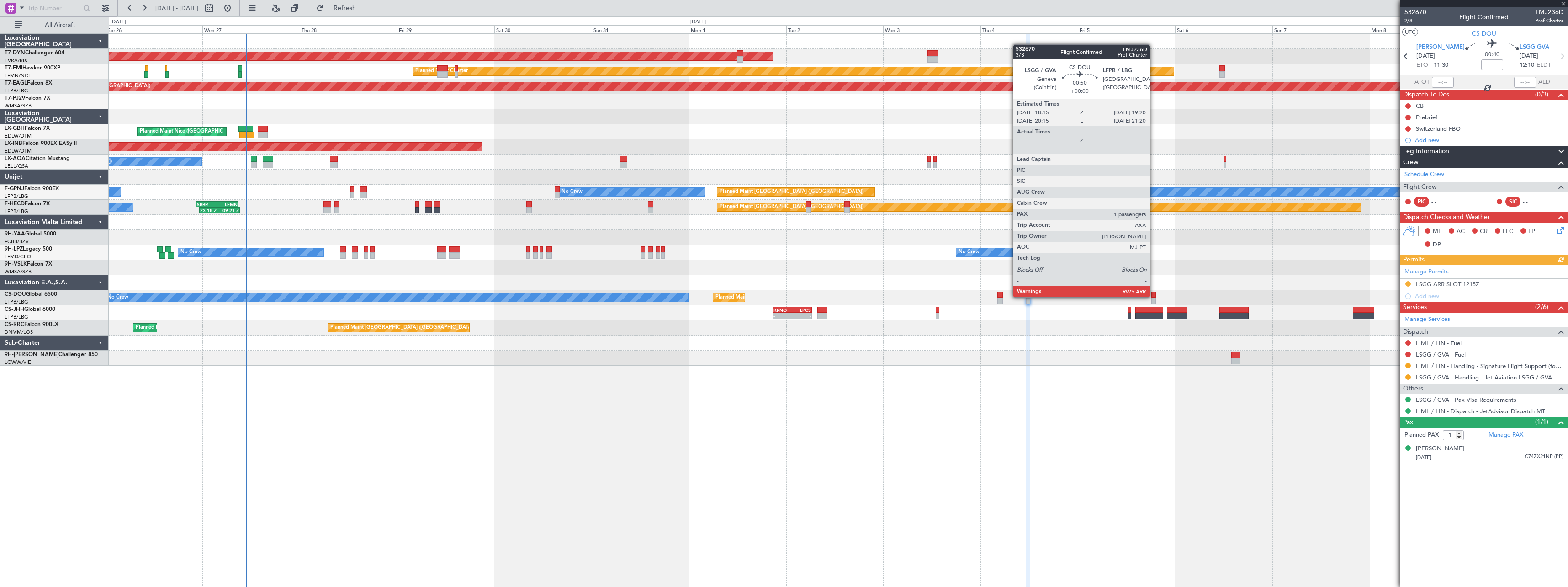
click at [1153, 296] on div at bounding box center [1153, 294] width 5 height 6
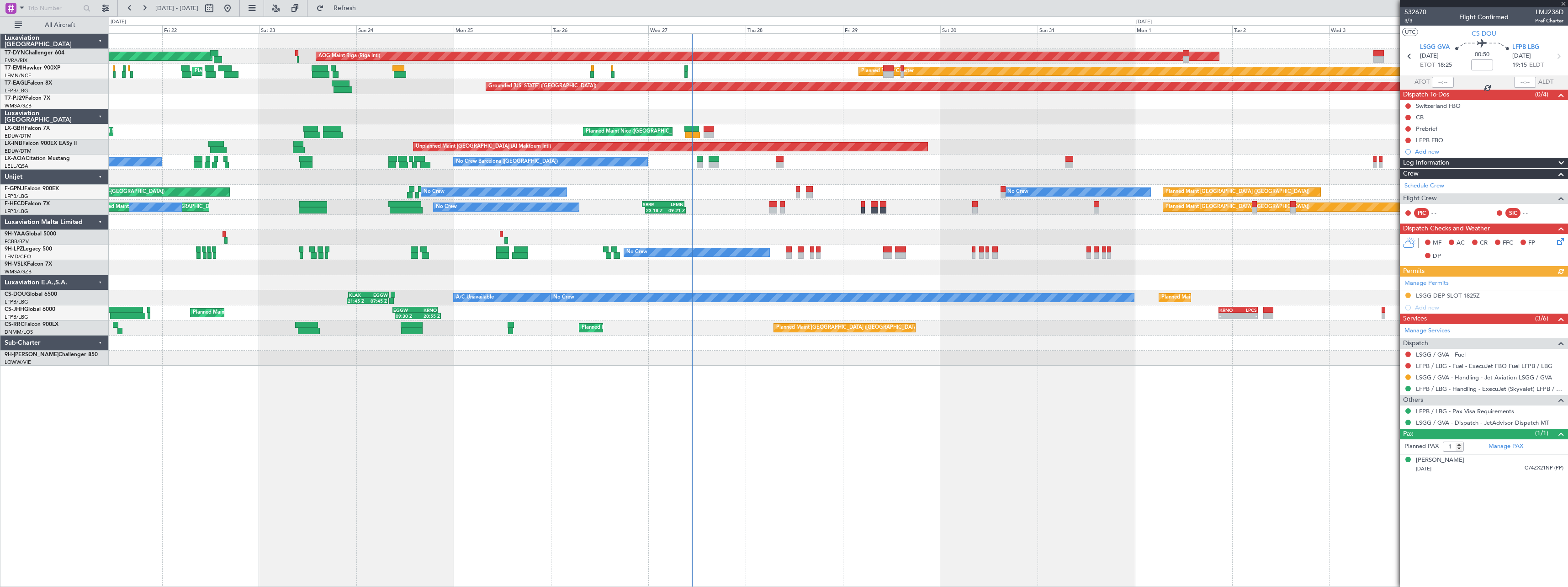
click at [1118, 354] on div "AOG Maint Riga (Riga Intl) Planned Maint [GEOGRAPHIC_DATA]-[GEOGRAPHIC_DATA] Pl…" at bounding box center [837, 199] width 1459 height 332
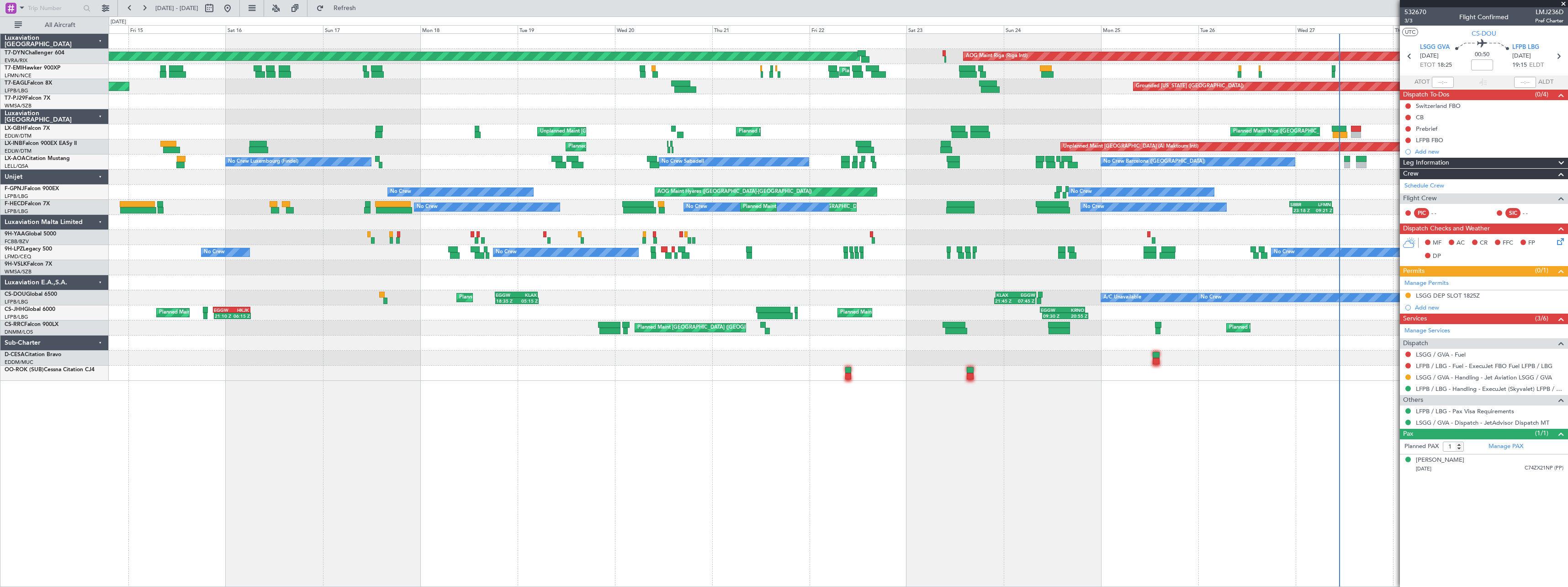
click at [1063, 388] on div "AOG Maint Riga (Riga Intl) Planned Maint [GEOGRAPHIC_DATA]-[GEOGRAPHIC_DATA] Pl…" at bounding box center [837, 310] width 1459 height 554
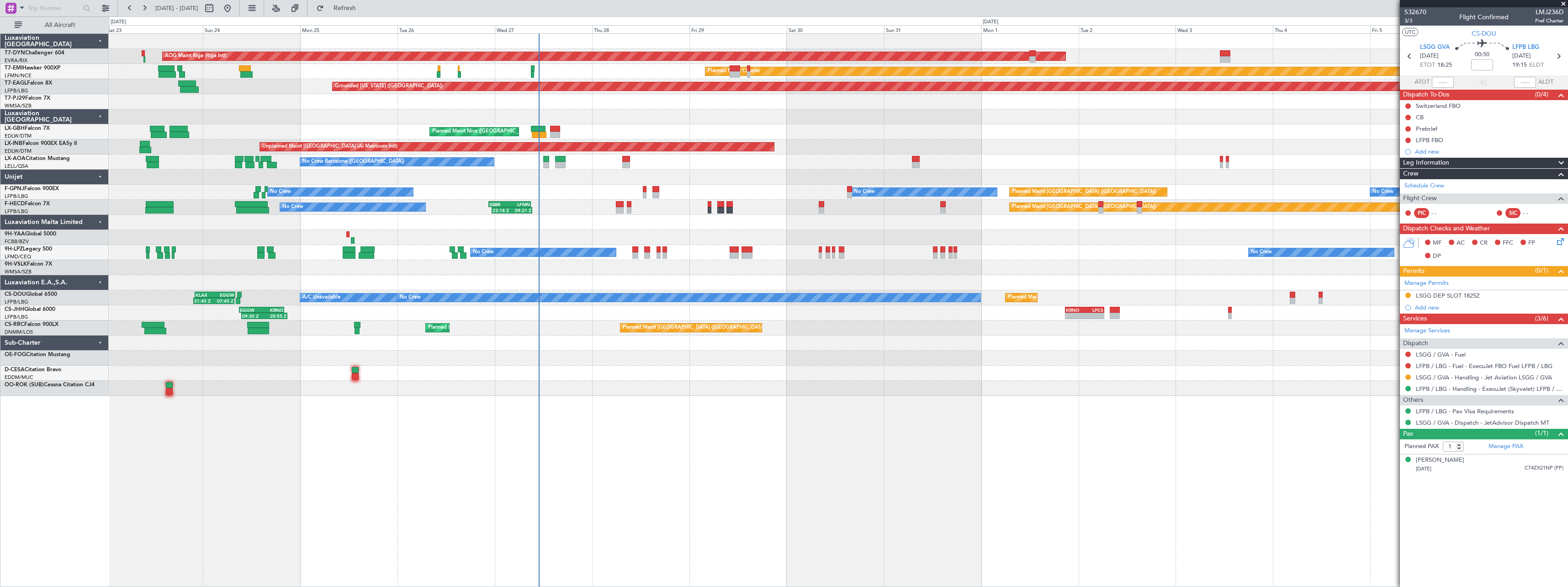
click at [358, 434] on div "AOG Maint Riga (Riga Intl) Planned Maint [GEOGRAPHIC_DATA]-[GEOGRAPHIC_DATA] Pl…" at bounding box center [837, 310] width 1459 height 554
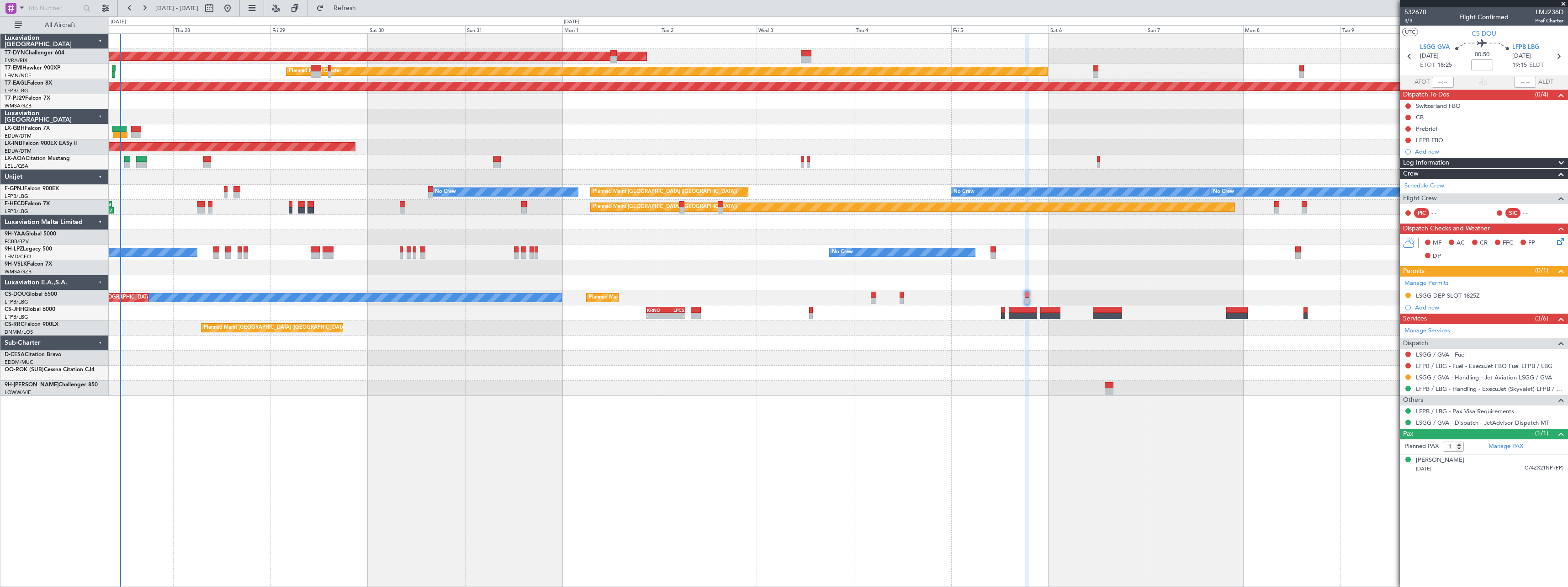
click at [655, 341] on div "AOG Maint Riga (Riga Intl) Planned Maint [PERSON_NAME] Grounded [US_STATE] ([GE…" at bounding box center [837, 215] width 1459 height 362
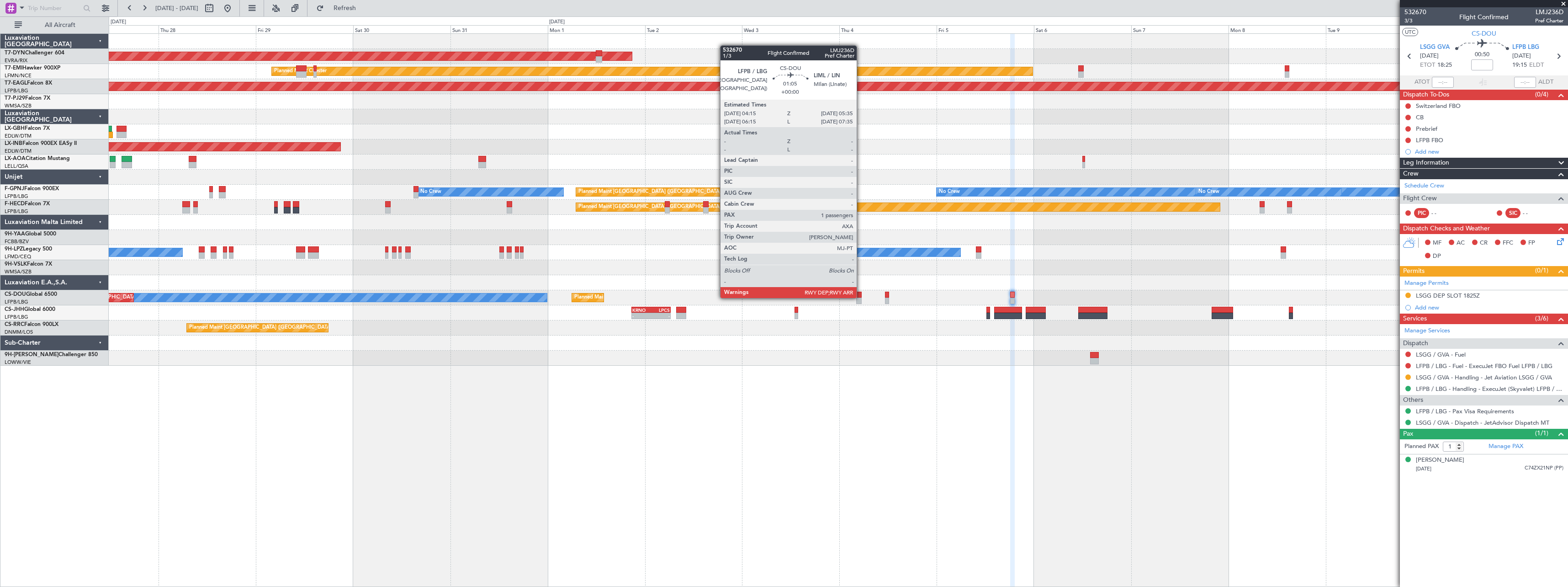
click at [860, 297] on div at bounding box center [858, 294] width 6 height 6
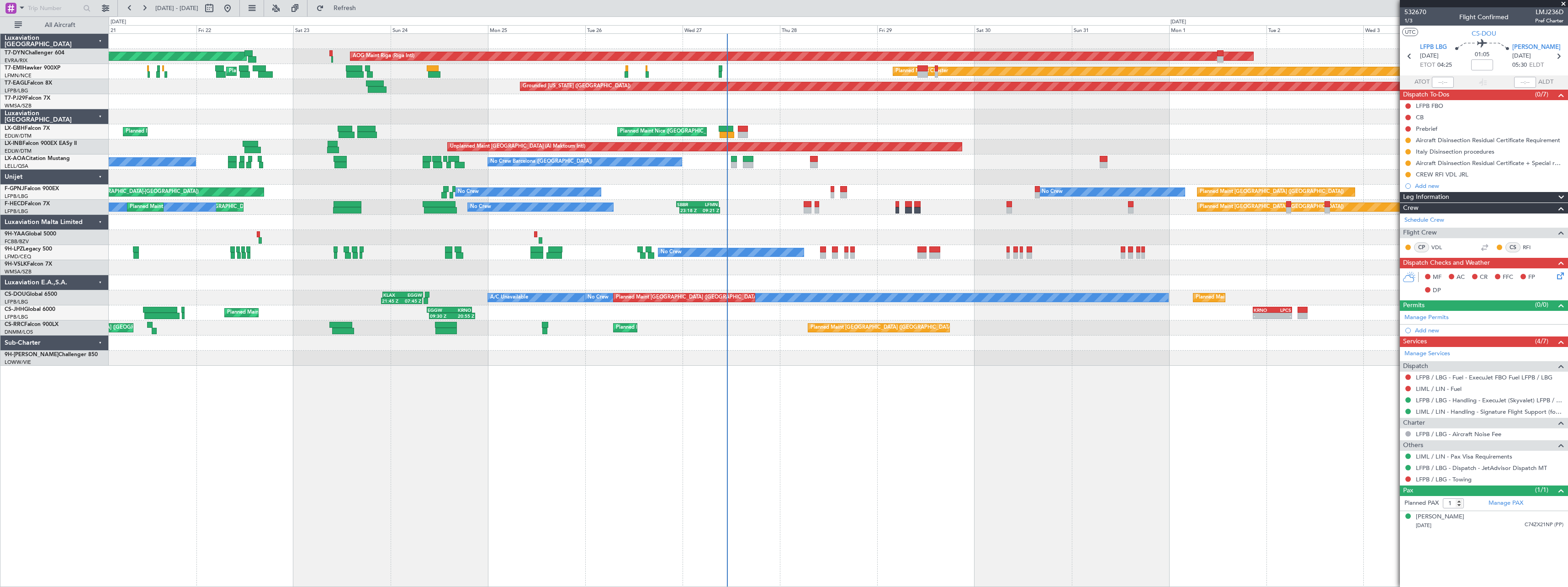
click at [909, 306] on div "AOG Maint Riga (Riga Intl) Planned Maint [GEOGRAPHIC_DATA]-[GEOGRAPHIC_DATA] Pl…" at bounding box center [837, 310] width 1459 height 554
click at [364, 11] on span "Refresh" at bounding box center [345, 7] width 39 height 6
click at [364, 7] on span "Refresh" at bounding box center [345, 7] width 39 height 6
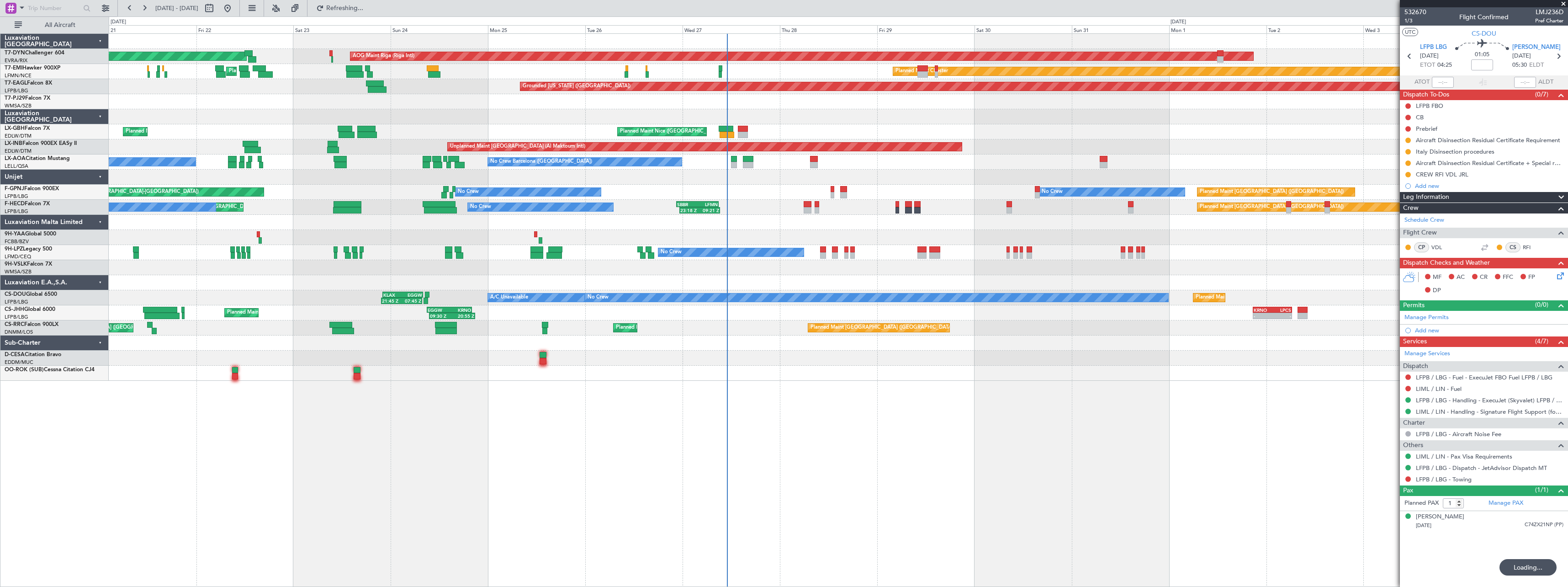
click at [838, 361] on div "Planned Maint [GEOGRAPHIC_DATA]-[GEOGRAPHIC_DATA] AOG Maint Riga (Riga Intl) Pl…" at bounding box center [837, 208] width 1459 height 347
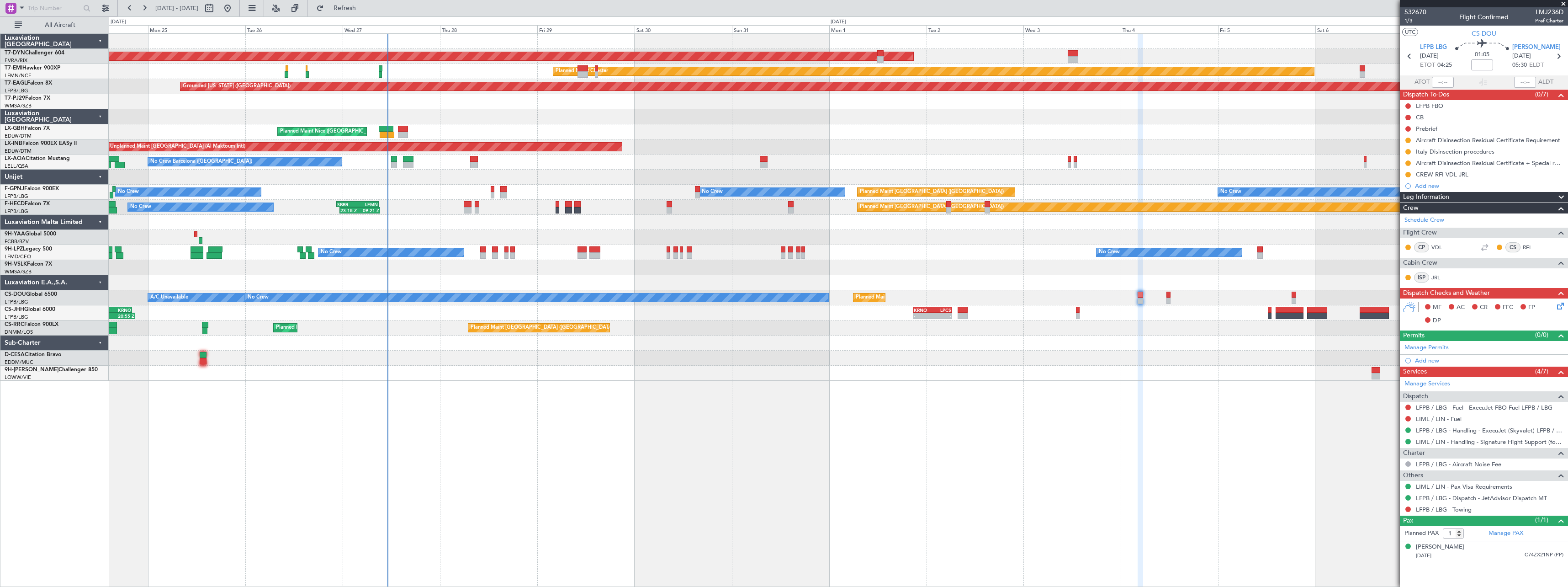
drag, startPoint x: 351, startPoint y: 12, endPoint x: 437, endPoint y: 51, distance: 94.4
click at [351, 12] on button "Refresh" at bounding box center [340, 8] width 55 height 15
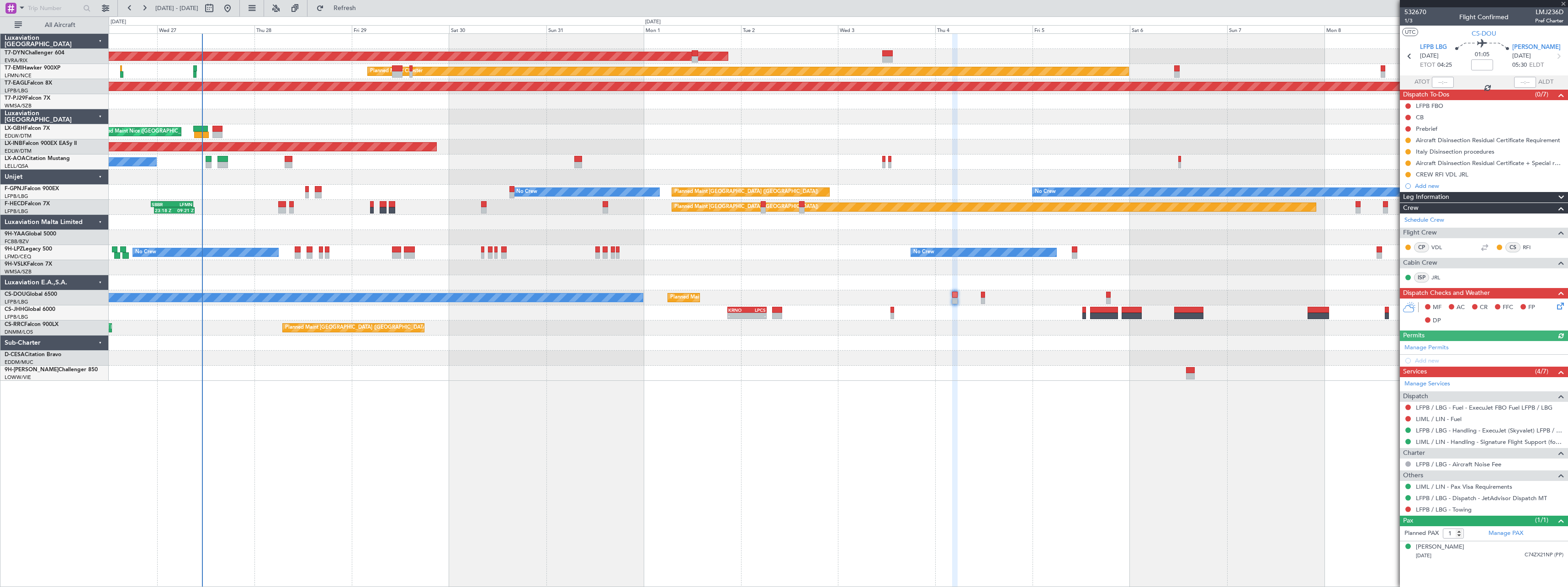
click at [830, 342] on div at bounding box center [837, 343] width 1459 height 15
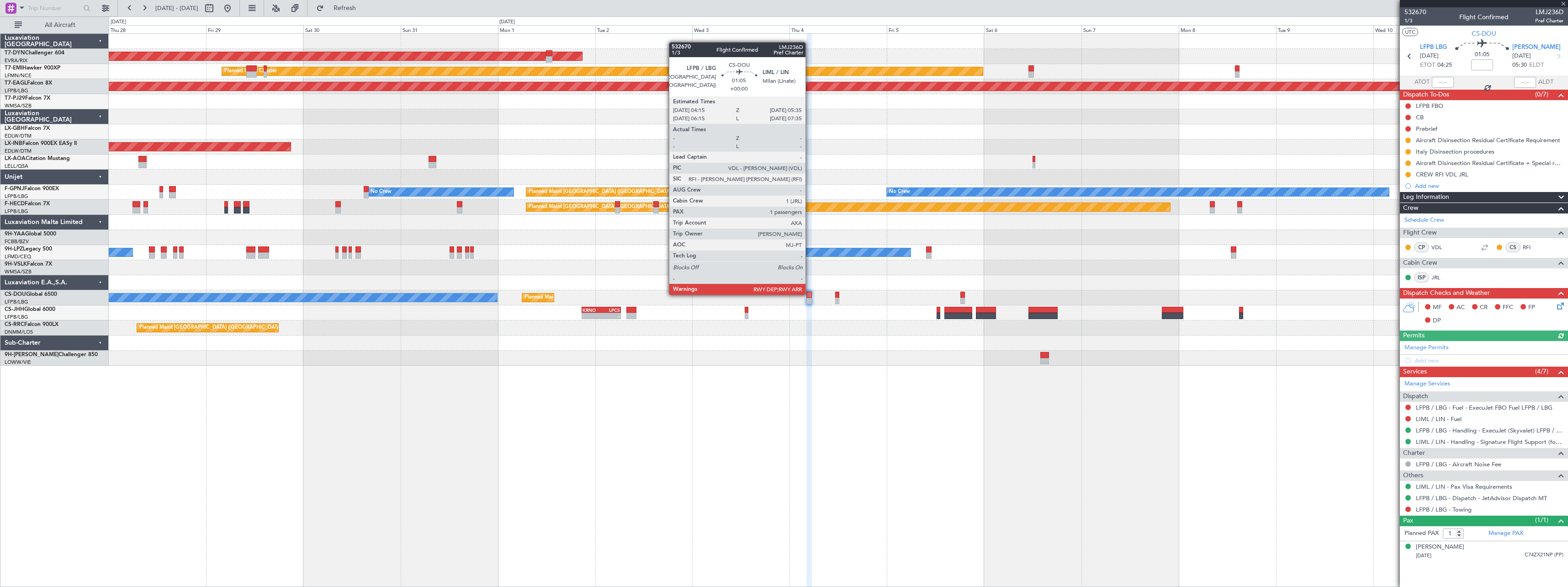
click at [810, 294] on div at bounding box center [809, 294] width 6 height 6
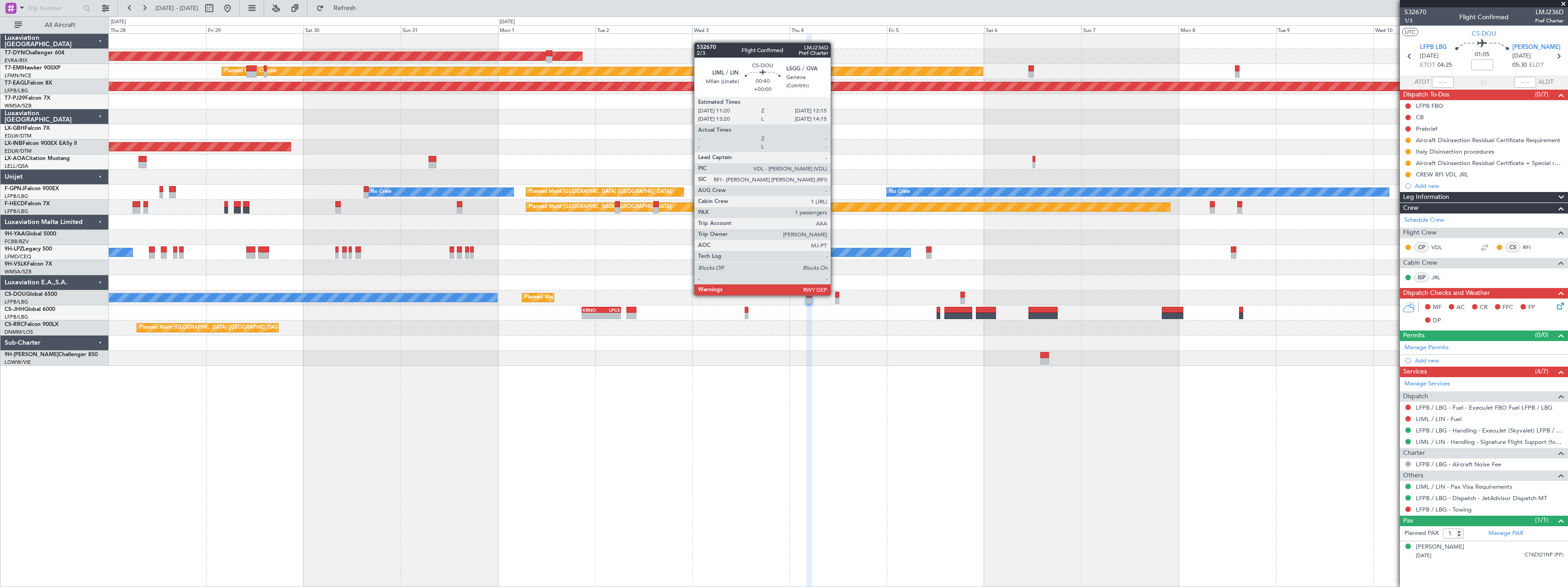
click at [835, 294] on div at bounding box center [837, 294] width 4 height 6
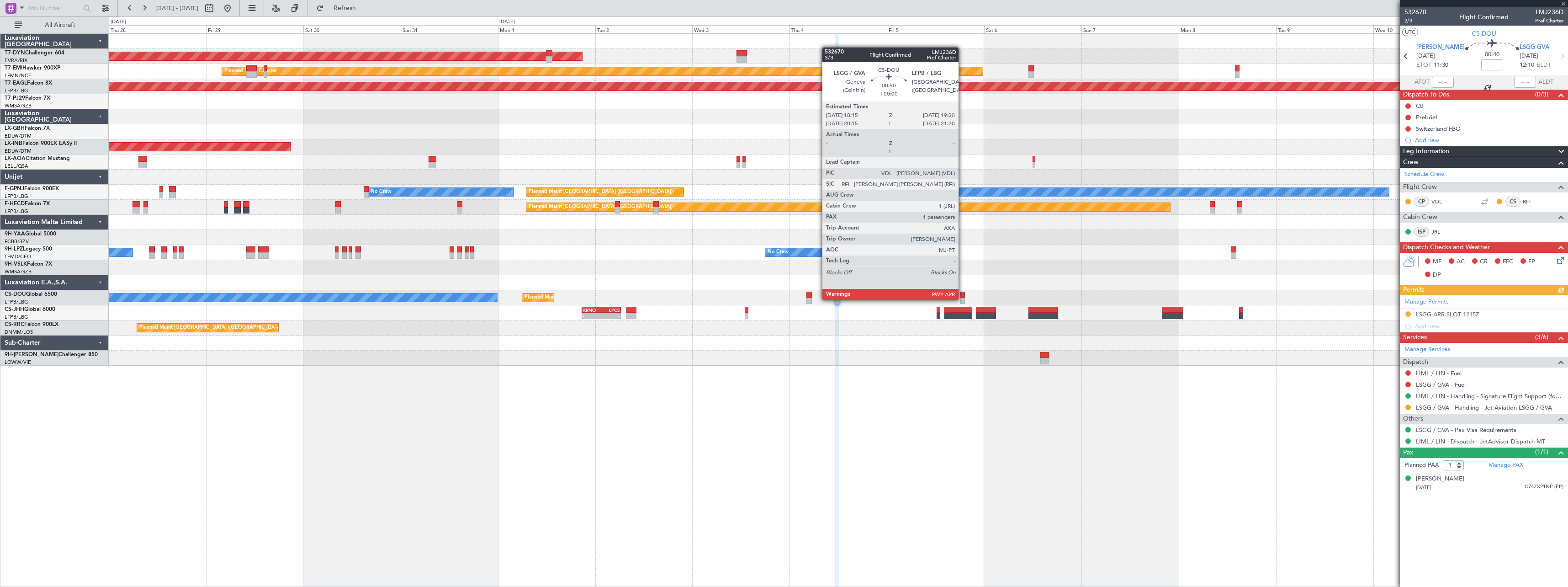
click at [962, 299] on div at bounding box center [962, 300] width 5 height 6
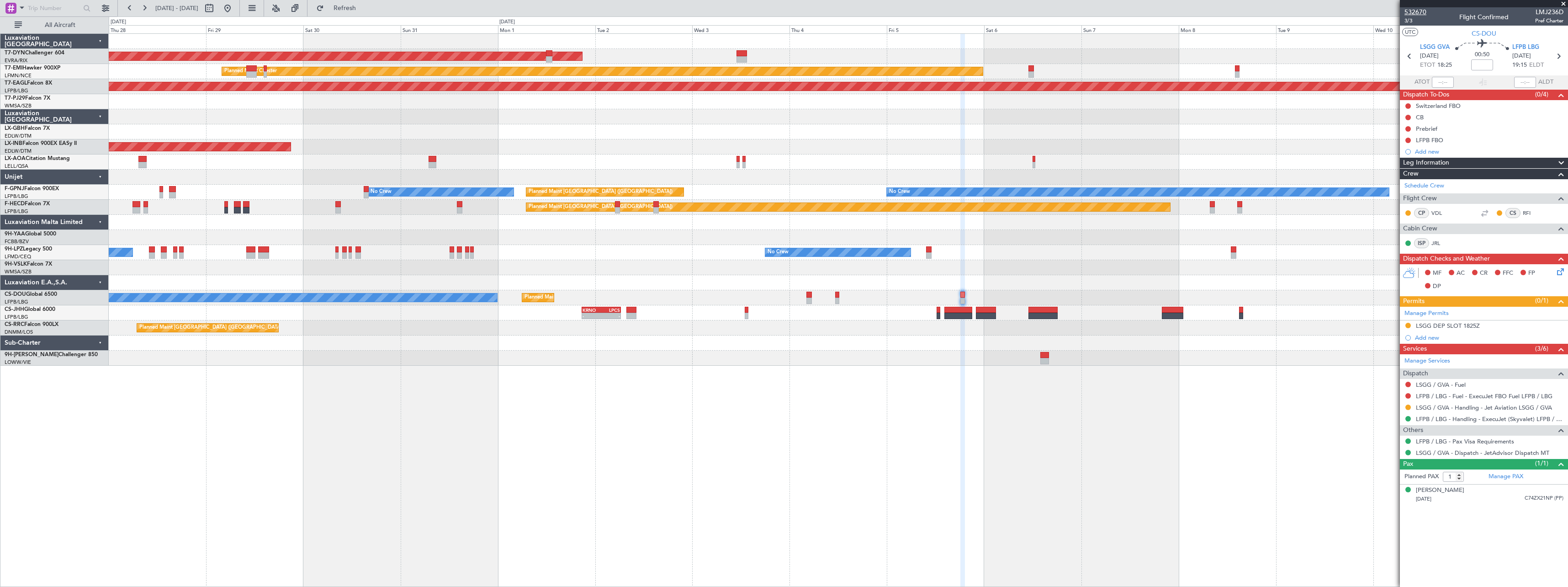
click at [1412, 8] on span "532670" at bounding box center [1416, 12] width 22 height 9
click at [1406, 20] on span "3/3" at bounding box center [1416, 20] width 22 height 7
click at [1424, 12] on span "532670" at bounding box center [1416, 12] width 22 height 9
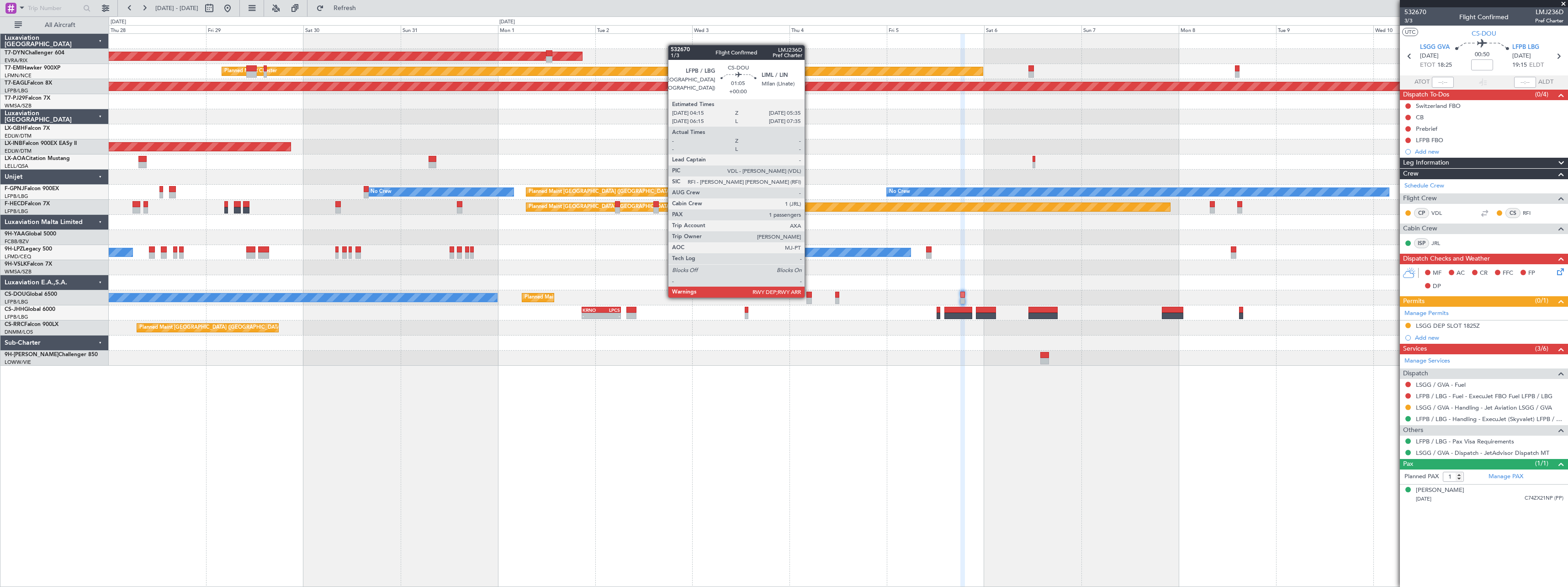
click at [809, 297] on div at bounding box center [809, 294] width 6 height 6
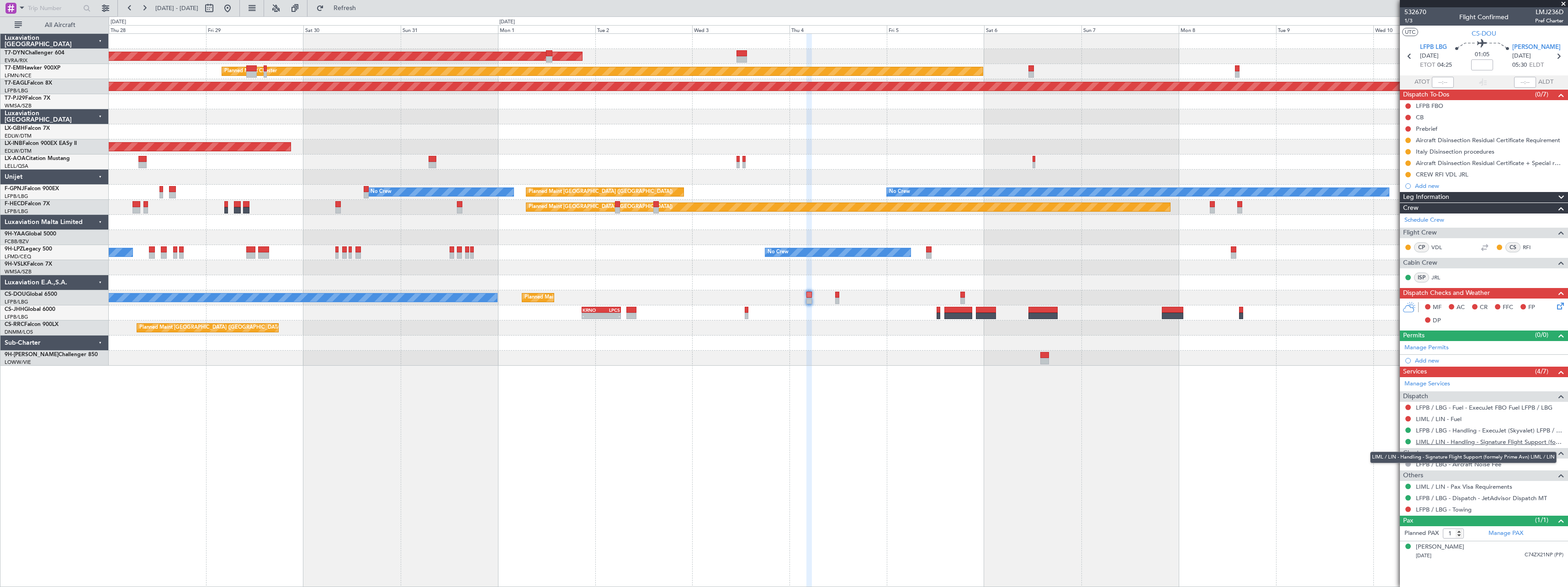
click at [1471, 443] on link "LIML / LIN - Handling - Signature Flight Support (formely Prime Avn) LIML / LIN" at bounding box center [1489, 442] width 148 height 7
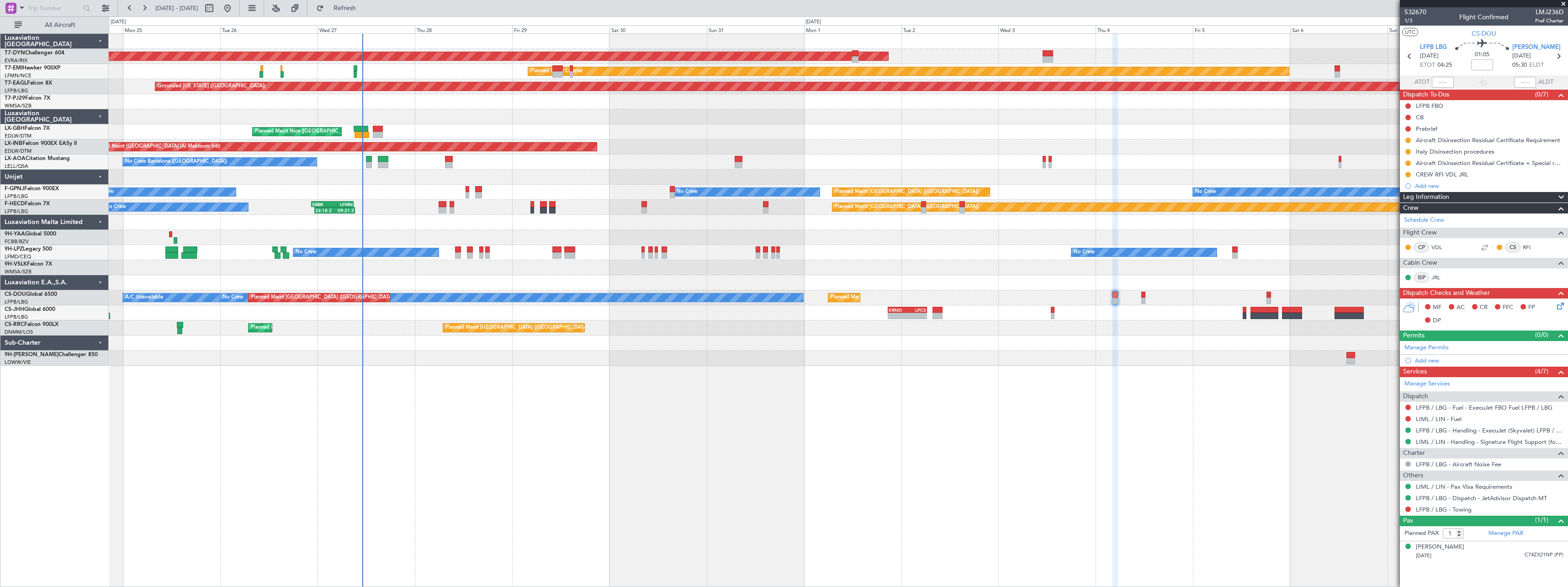
click at [834, 374] on div "AOG Maint Riga (Riga Intl) Planned Maint Basel-Mulhouse Planned Maint Chester P…" at bounding box center [837, 310] width 1459 height 554
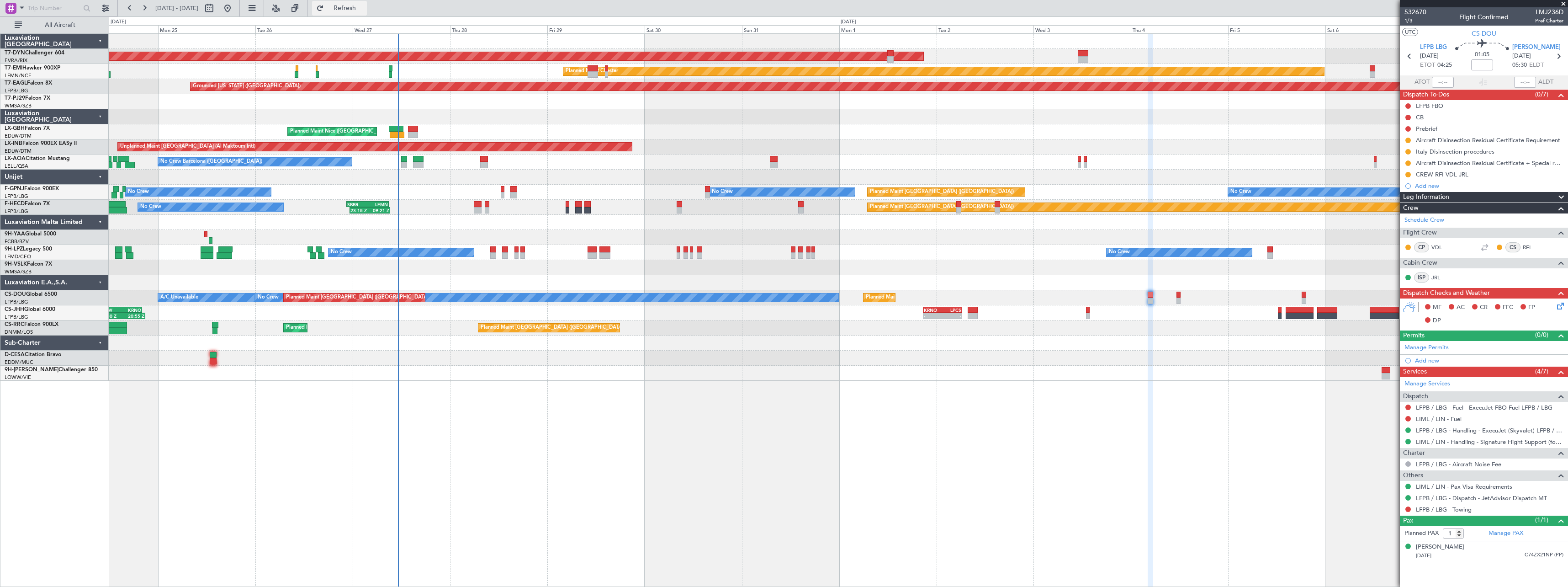
click at [355, 7] on button "Refresh" at bounding box center [340, 8] width 55 height 15
click at [360, 5] on button "Refresh" at bounding box center [340, 8] width 55 height 15
click at [1417, 11] on span "532670" at bounding box center [1416, 12] width 22 height 9
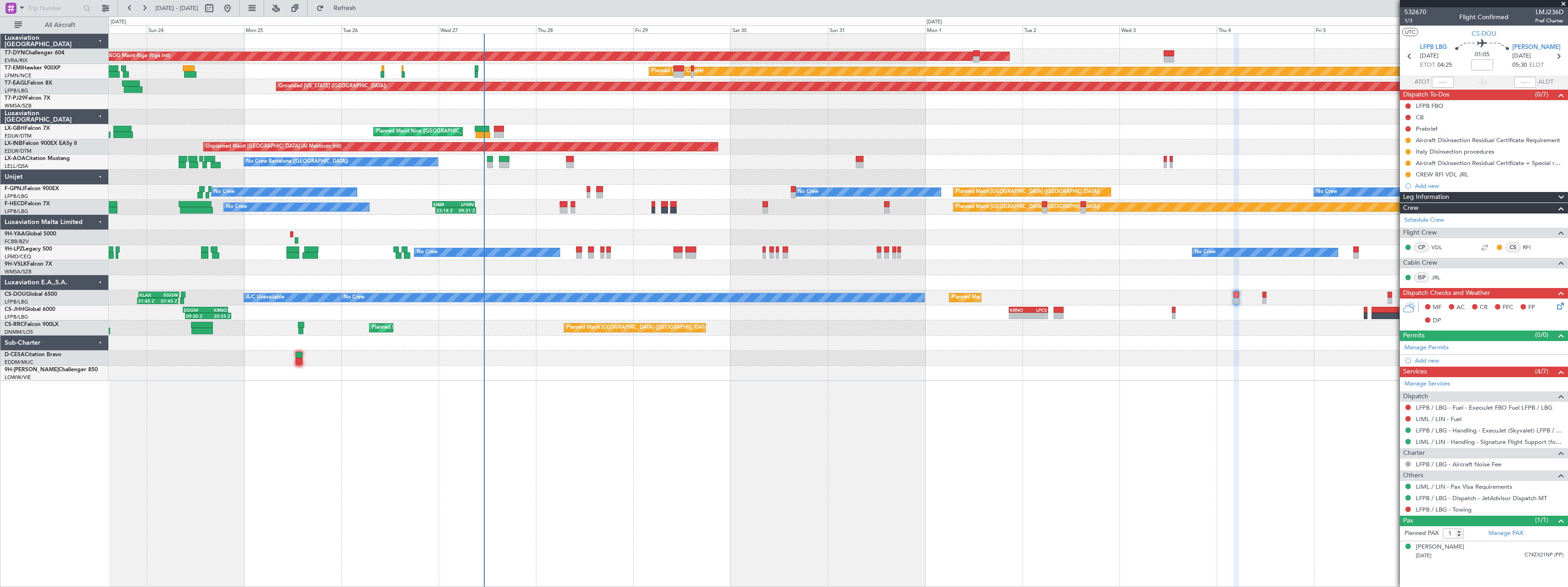
click at [851, 314] on div "AOG Maint Riga (Riga Intl) Planned Maint Basel-Mulhouse Planned Maint Chester P…" at bounding box center [837, 208] width 1459 height 347
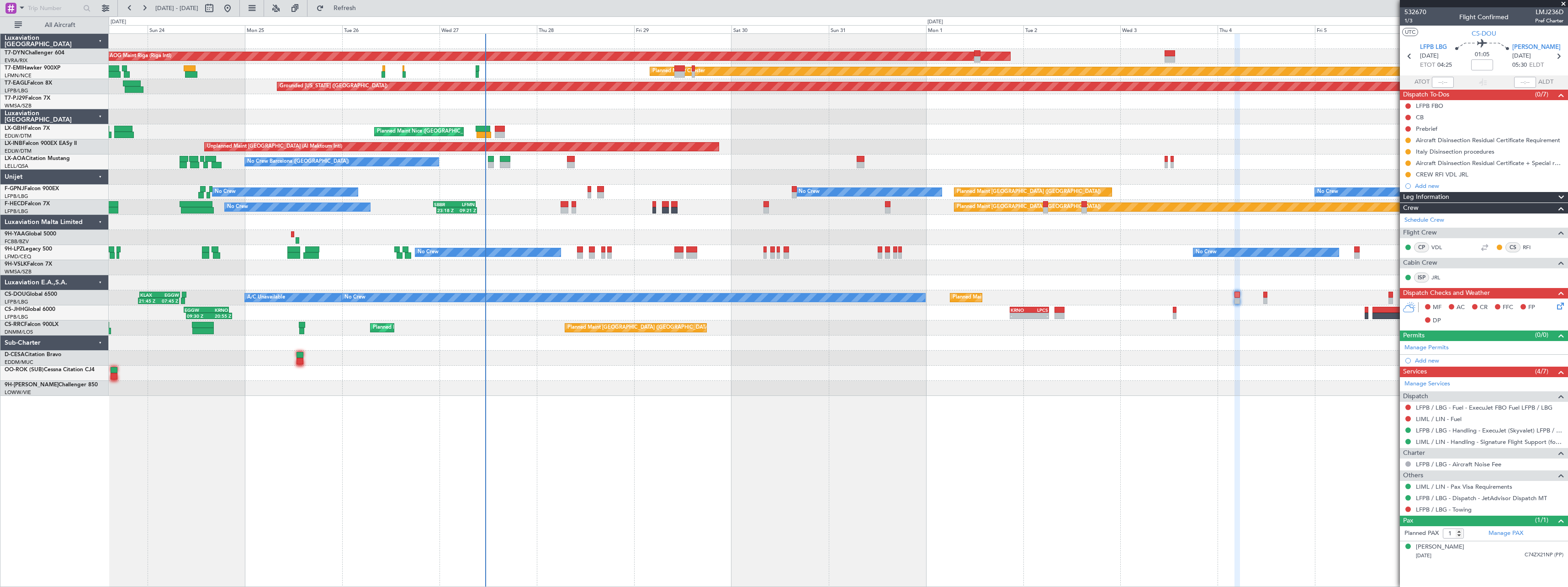
drag, startPoint x: 1408, startPoint y: 141, endPoint x: 1406, endPoint y: 145, distance: 4.5
click at [1408, 141] on button at bounding box center [1408, 141] width 6 height 6
click at [1403, 181] on span "Completed" at bounding box center [1411, 181] width 30 height 9
click at [1407, 152] on button at bounding box center [1408, 152] width 6 height 6
click at [1401, 187] on span "Completed" at bounding box center [1411, 192] width 30 height 9
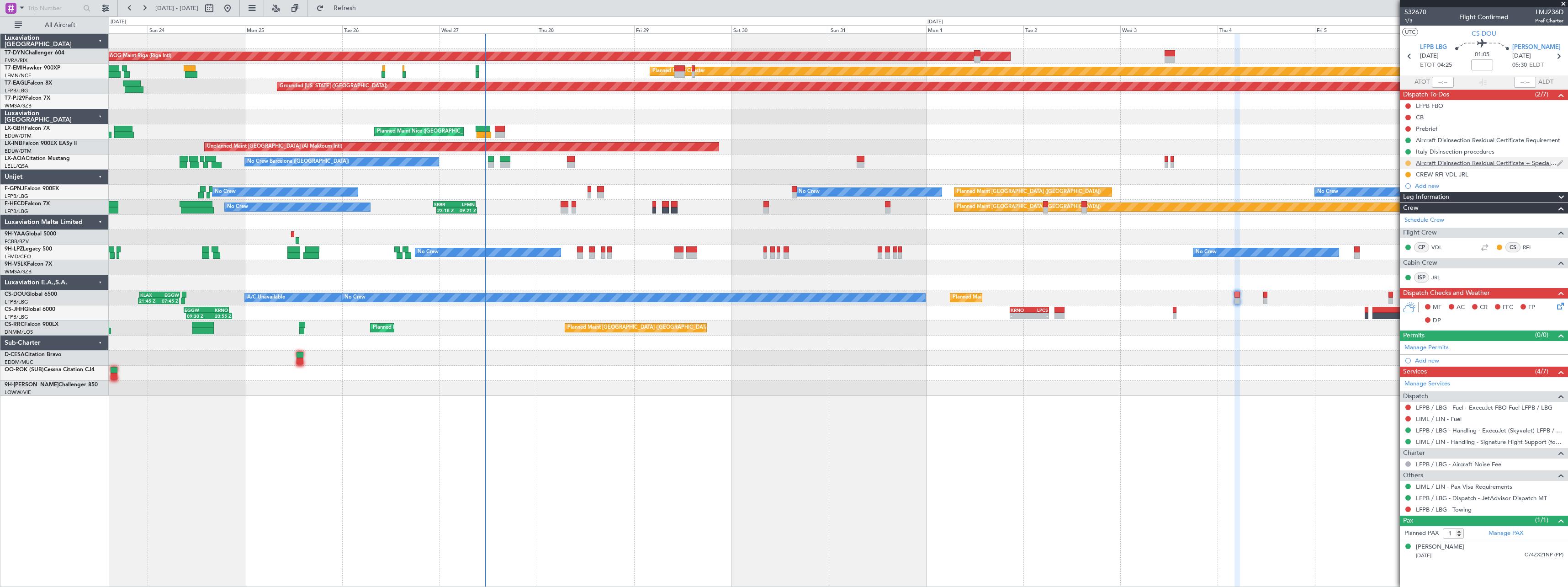
click at [1407, 163] on button at bounding box center [1408, 164] width 6 height 6
click at [1401, 203] on span "Completed" at bounding box center [1411, 203] width 30 height 9
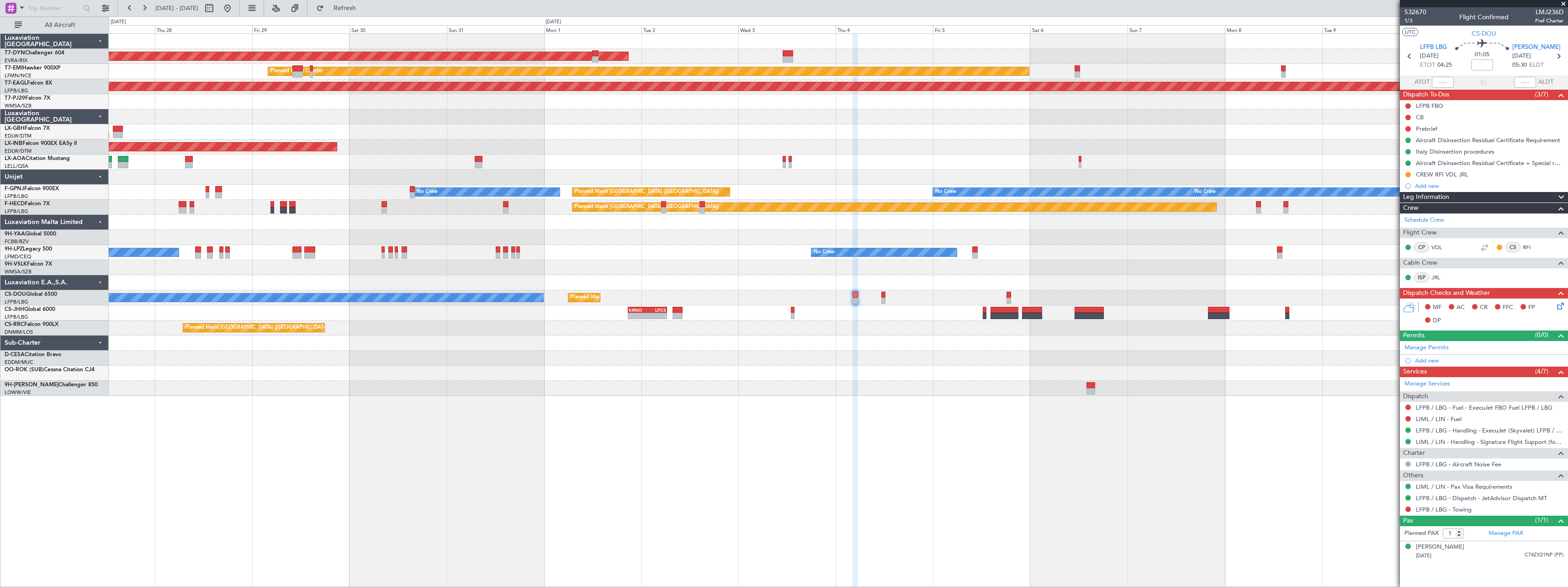
click at [829, 389] on div "AOG Maint Riga (Riga Intl) Planned Maint Chester Grounded New York (Teterboro) …" at bounding box center [837, 310] width 1459 height 554
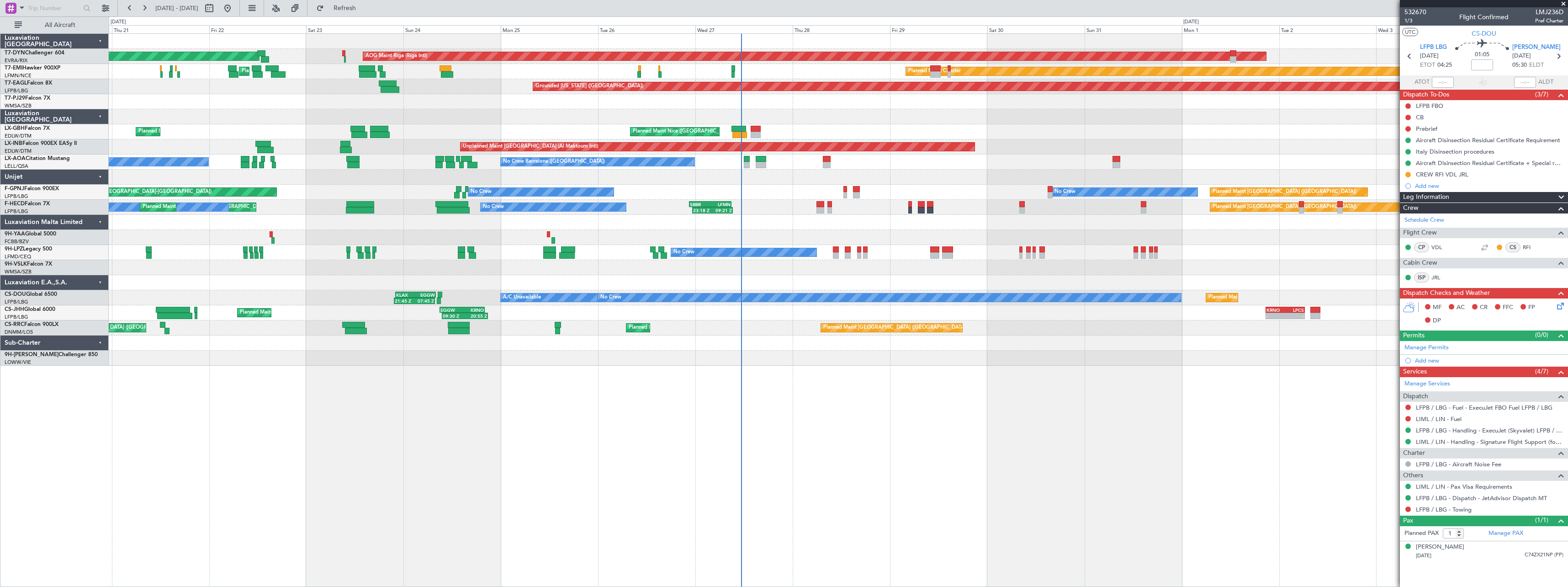
click at [1019, 382] on div "AOG Maint Riga (Riga Intl) Planned Maint Basel-Mulhouse Planned Maint Chester P…" at bounding box center [837, 310] width 1459 height 554
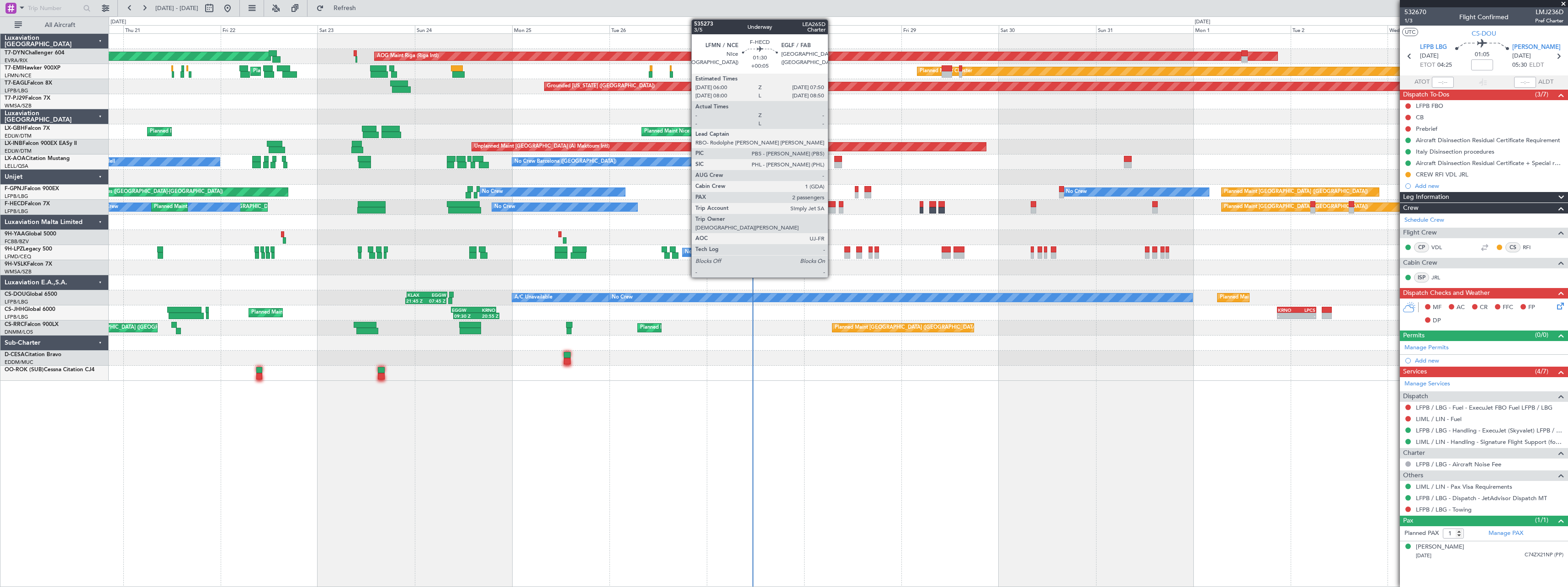
click at [832, 209] on div at bounding box center [832, 209] width 7 height 6
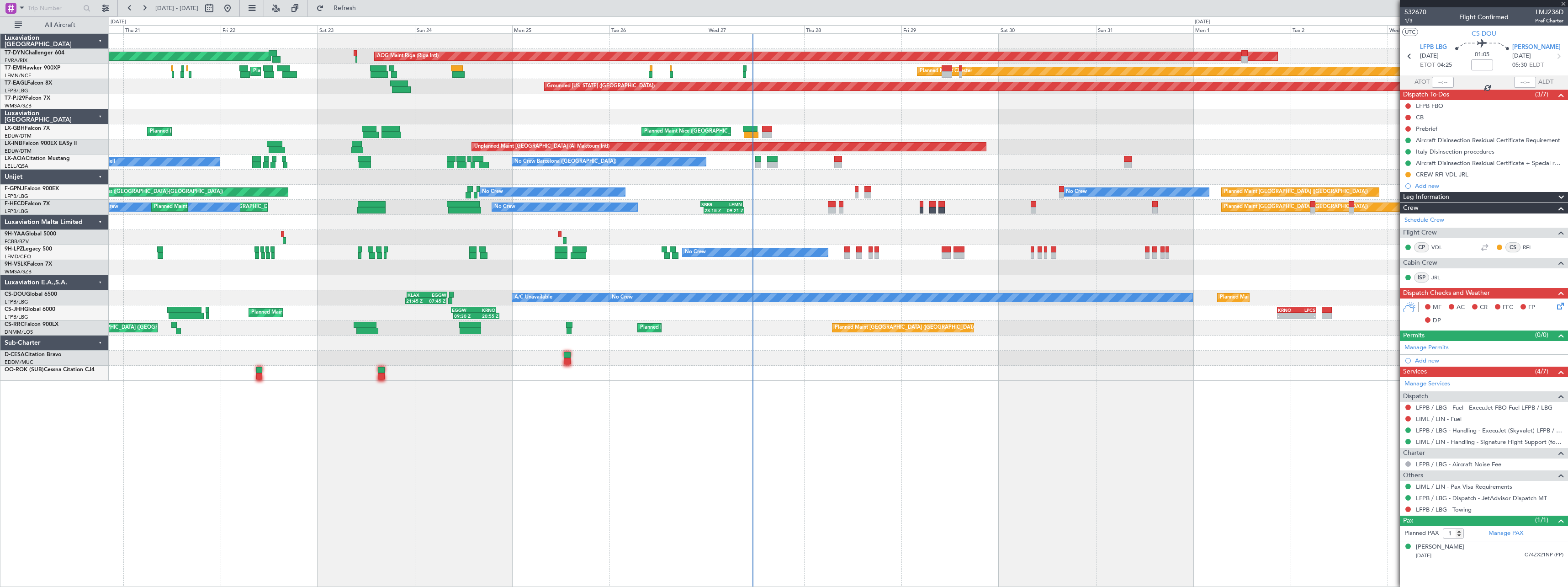
type input "+00:05"
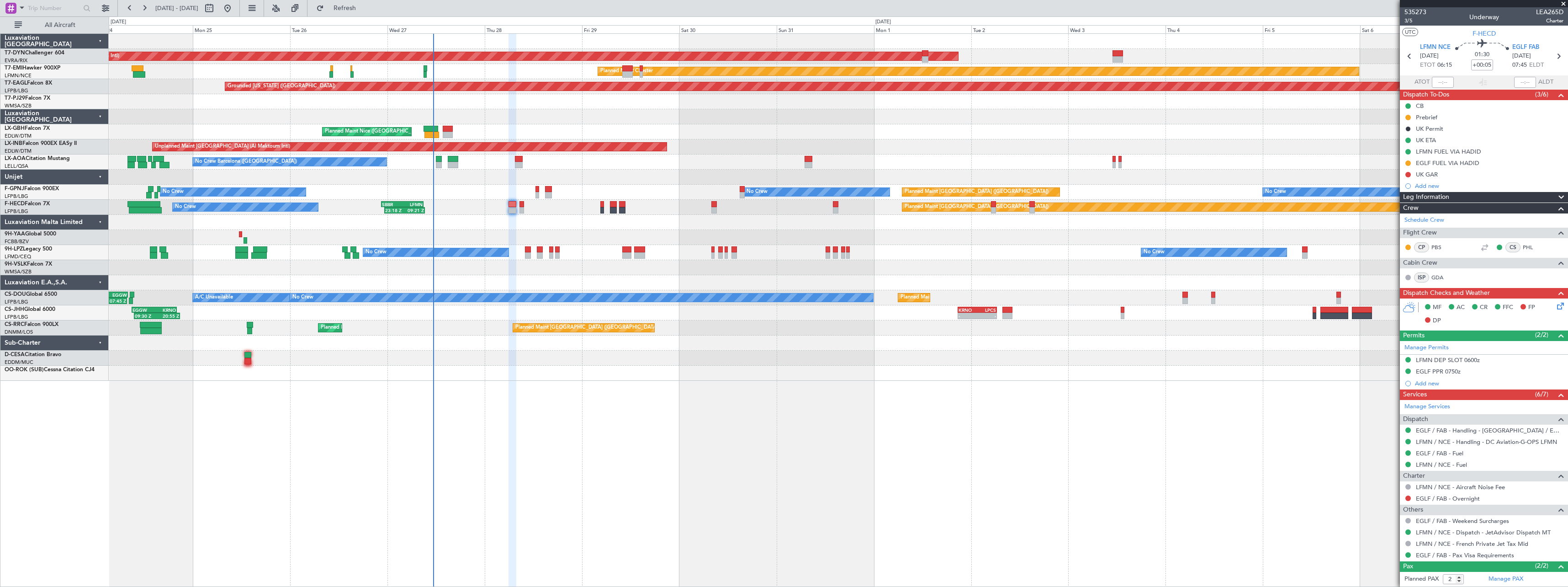
click at [501, 206] on div "AOG Maint Riga (Riga Intl) Planned Maint Basel-Mulhouse Planned Maint Chester P…" at bounding box center [837, 208] width 1459 height 347
click at [383, 21] on div "0 0 Sun 24 Mon 25 Tue 26 Wed 27 Thu 28 Fri 29 Sat 30 Sep 2025 Sun 31 Mon 1 Tue …" at bounding box center [838, 25] width 1458 height 17
click at [364, 11] on span "Refresh" at bounding box center [345, 7] width 39 height 6
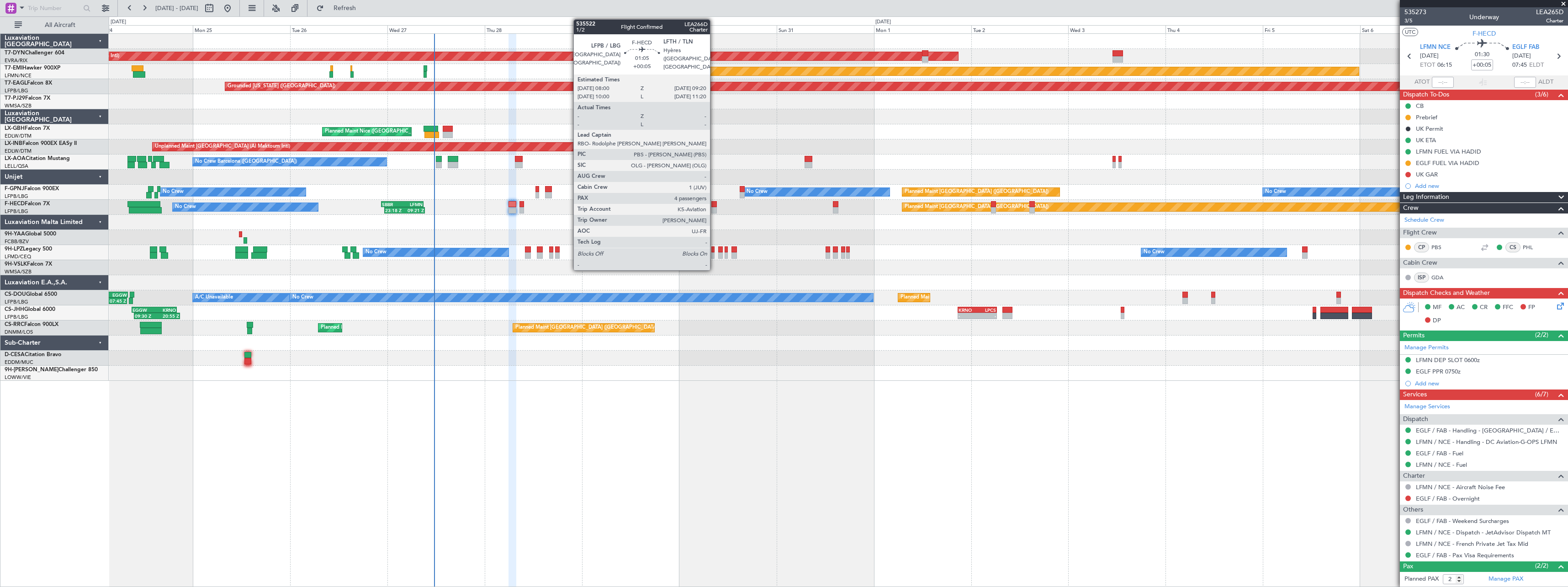
click at [714, 210] on div at bounding box center [714, 209] width 6 height 6
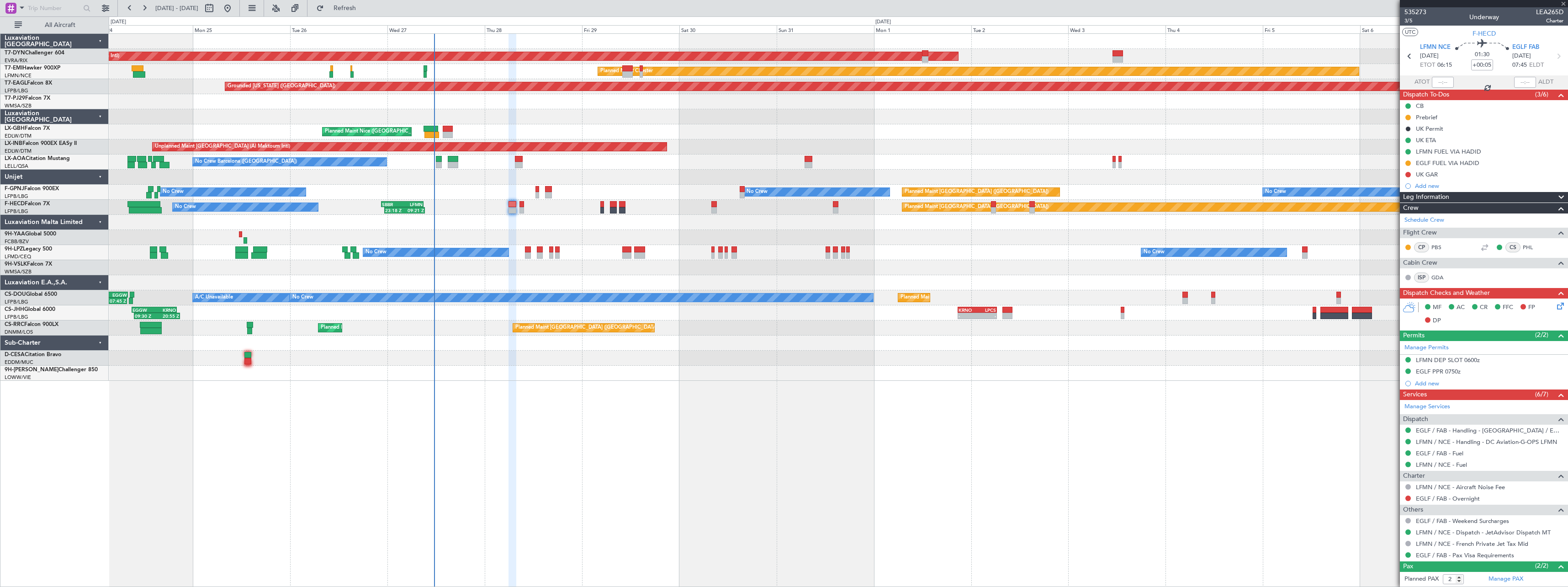
type input "4"
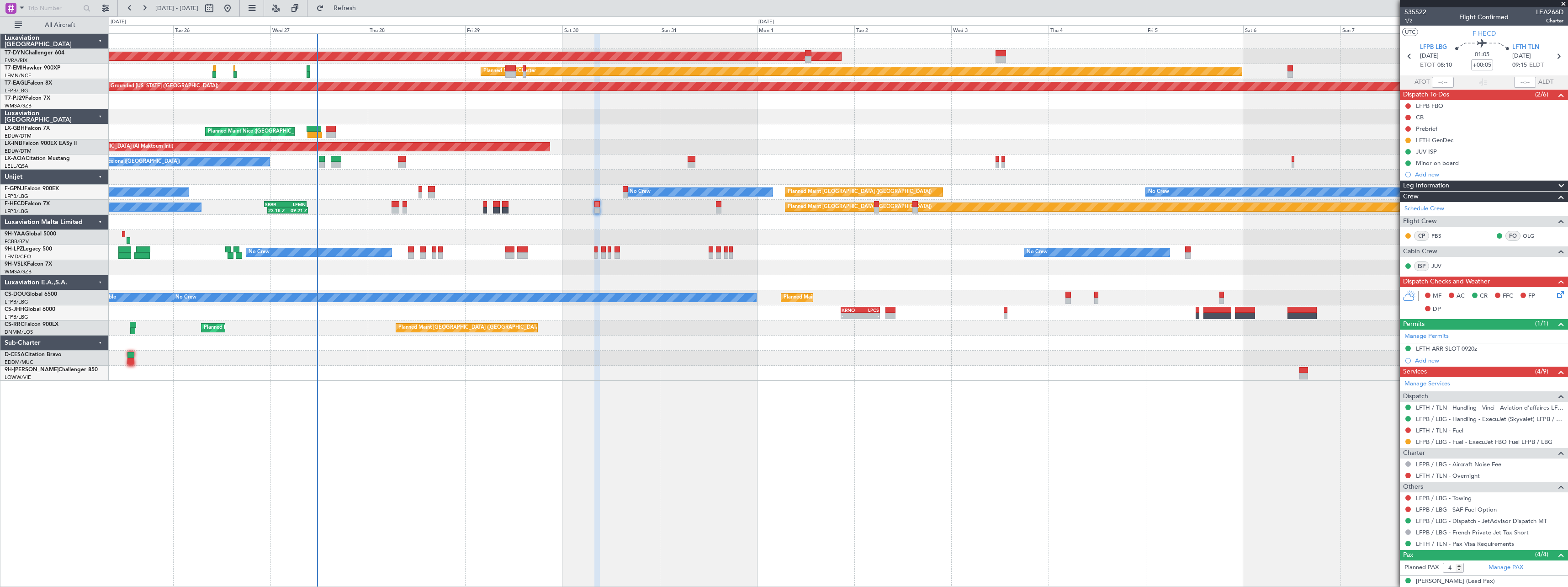
click at [745, 347] on div at bounding box center [837, 343] width 1459 height 15
click at [694, 362] on div at bounding box center [837, 358] width 1459 height 15
click at [355, 5] on button "Refresh" at bounding box center [340, 8] width 55 height 15
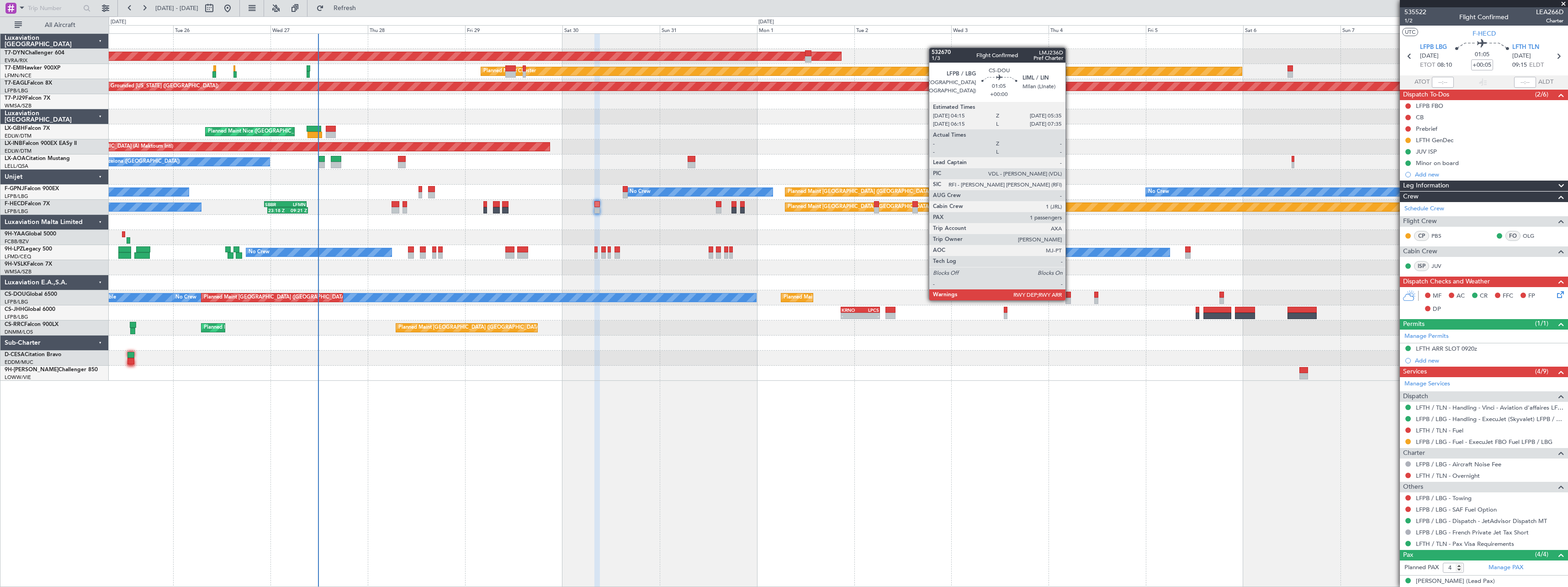
click at [1069, 299] on div at bounding box center [1068, 300] width 6 height 6
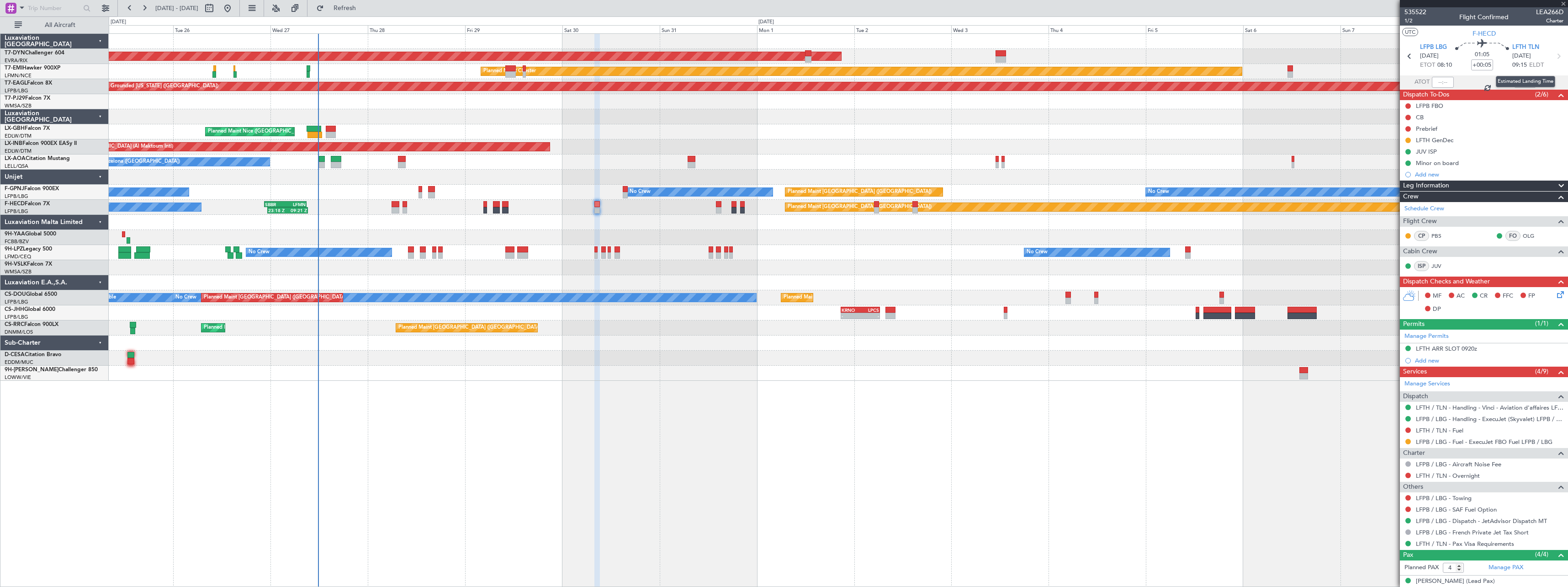
type input "1"
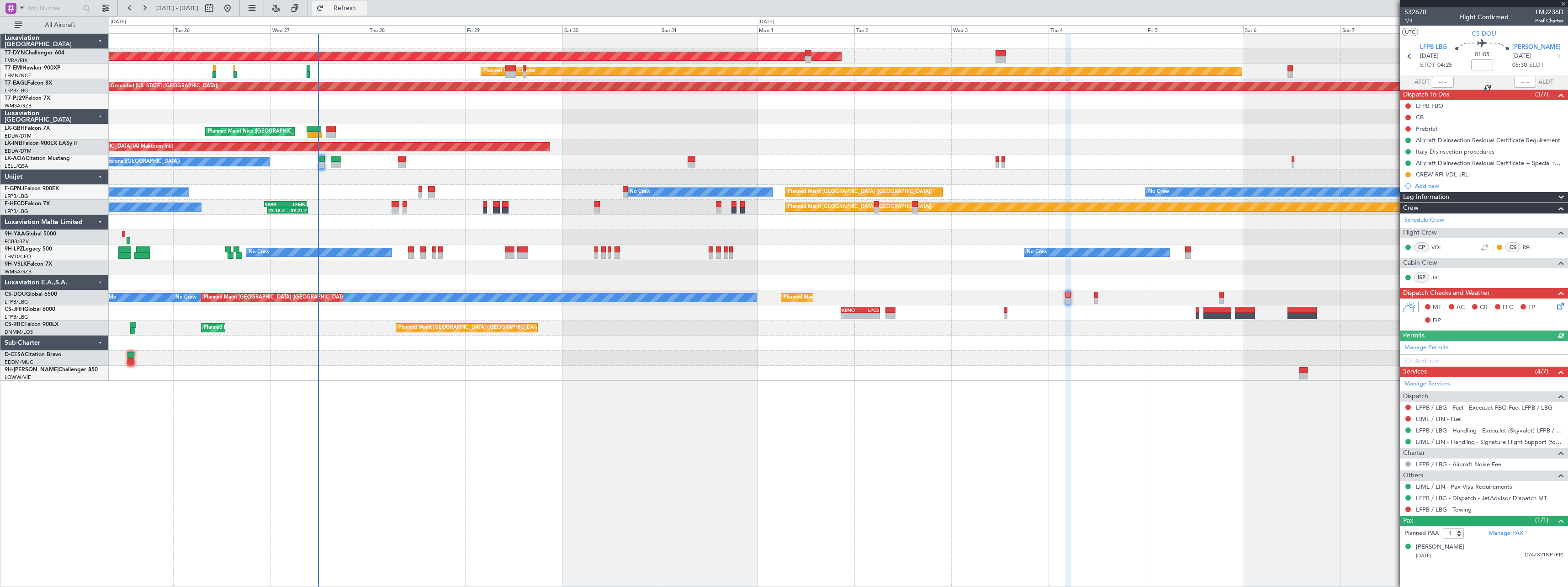
click at [364, 8] on span "Refresh" at bounding box center [345, 7] width 39 height 6
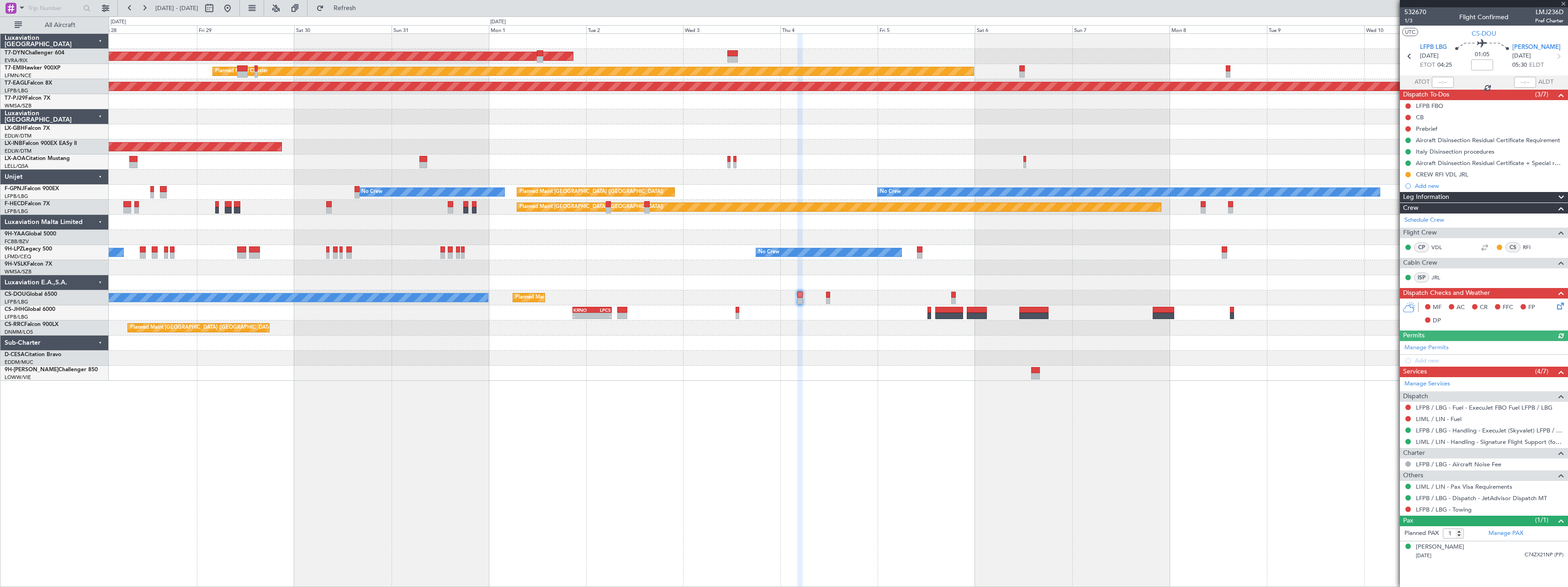
click at [823, 403] on div "AOG Maint Riga (Riga Intl) Planned Maint [PERSON_NAME] Grounded [US_STATE] ([GE…" at bounding box center [837, 310] width 1459 height 554
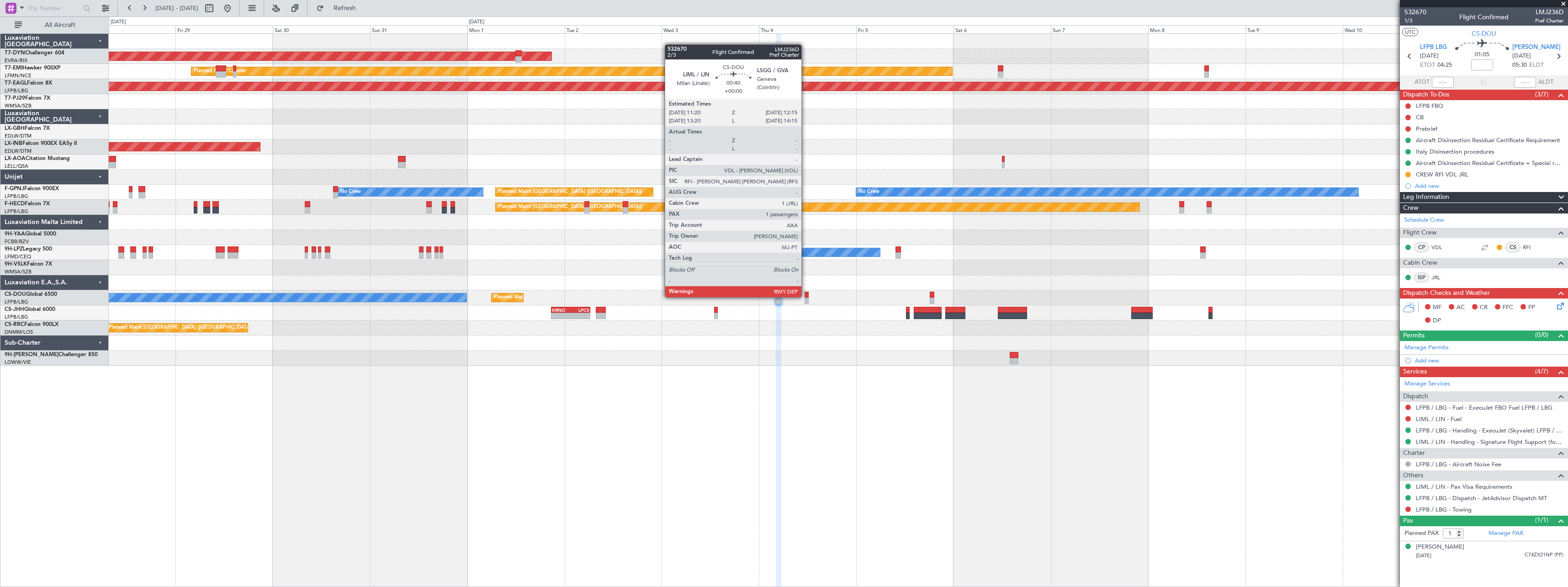
click at [805, 296] on div at bounding box center [806, 294] width 4 height 6
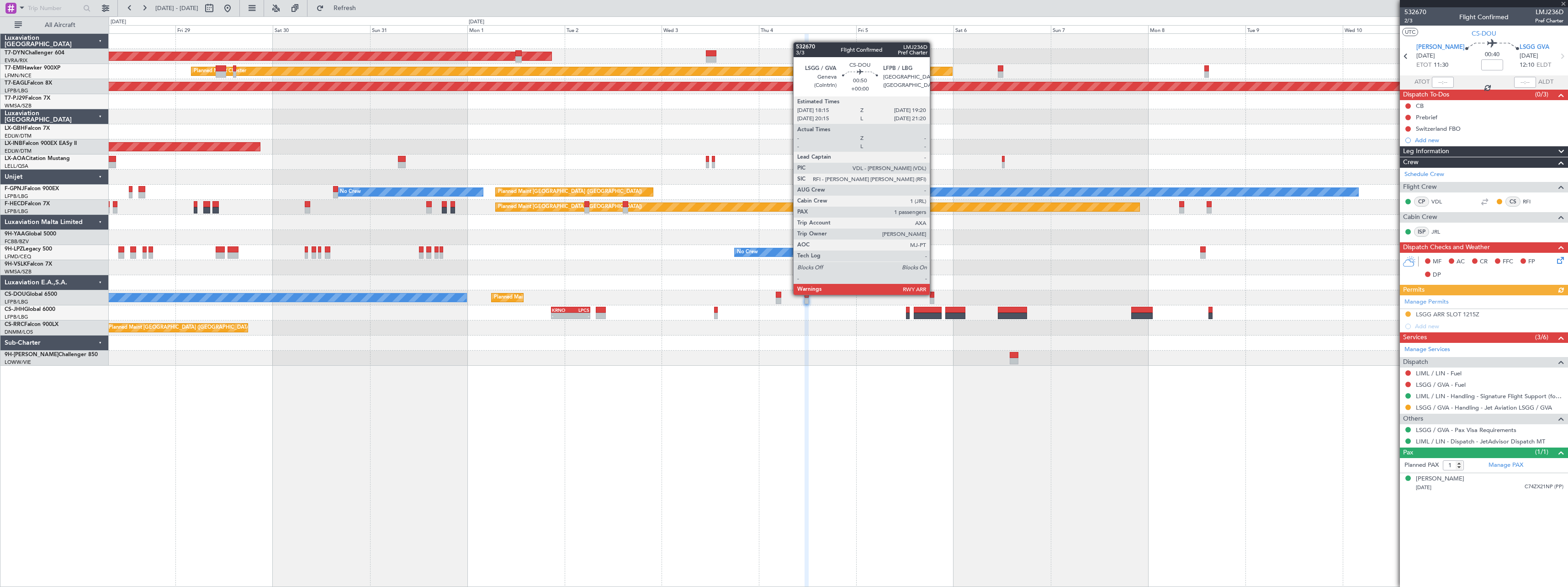
click at [934, 294] on div at bounding box center [932, 294] width 5 height 6
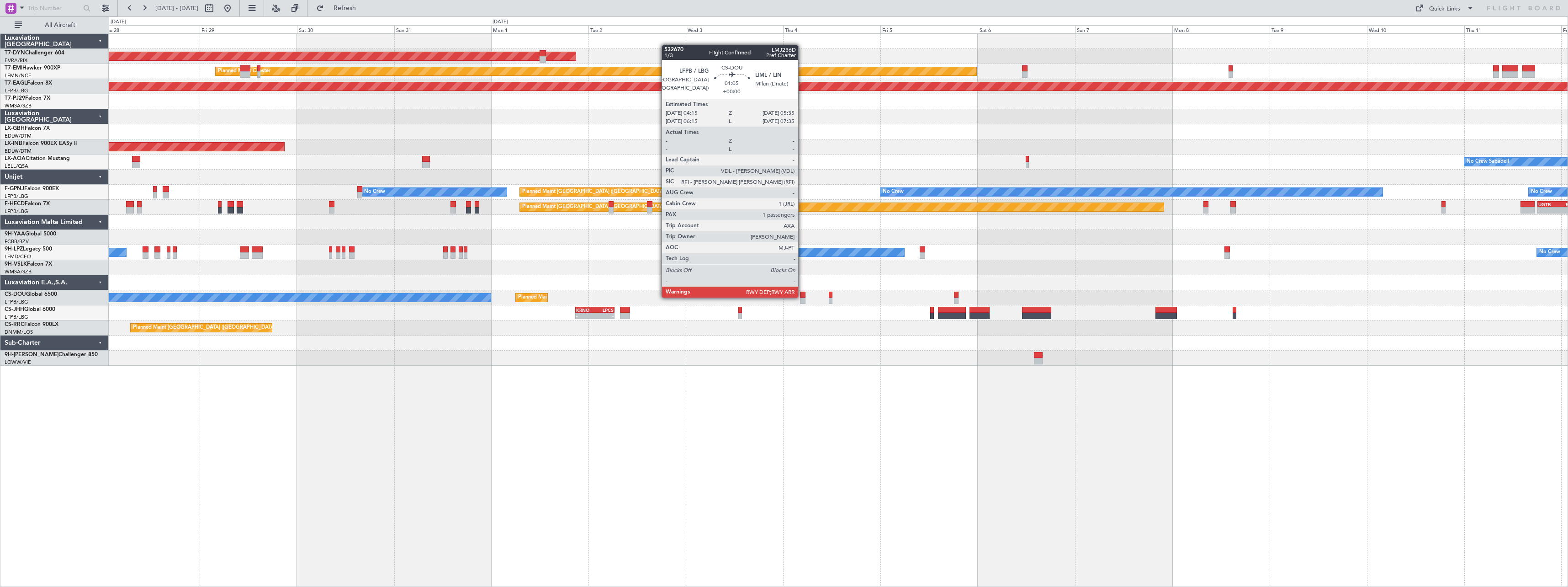
click at [802, 297] on div at bounding box center [802, 294] width 6 height 6
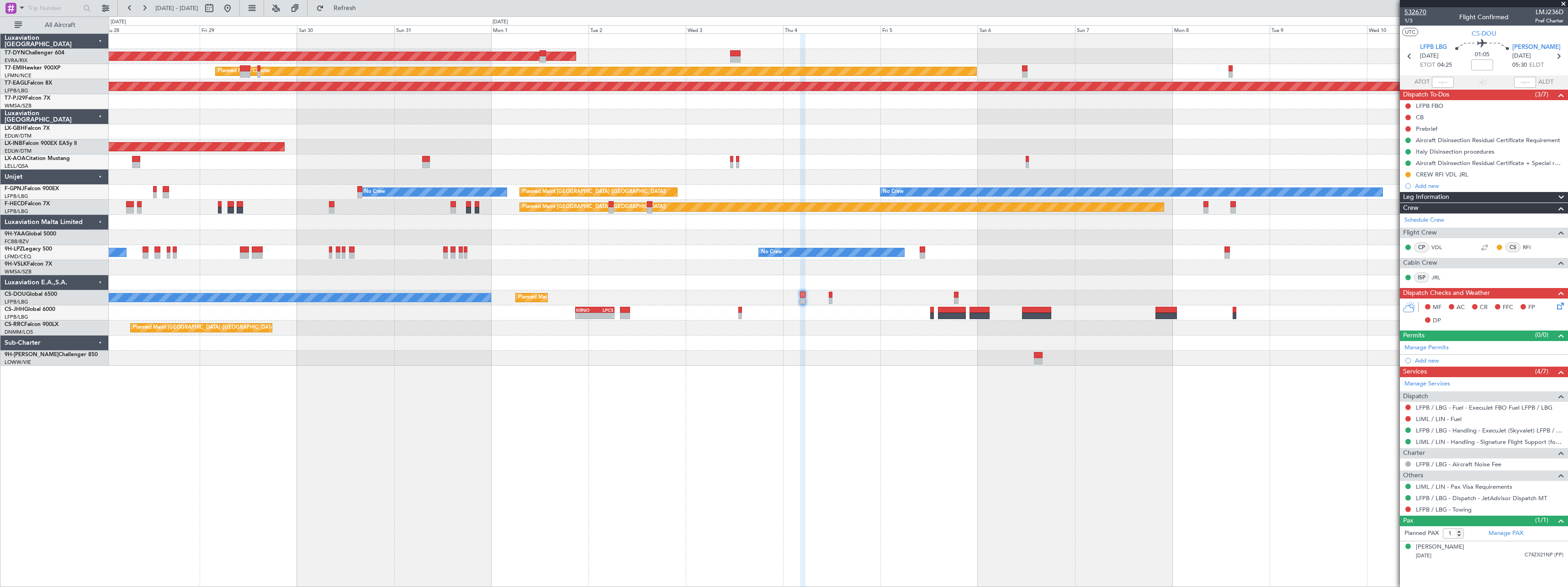
click at [1423, 10] on span "532670" at bounding box center [1416, 12] width 22 height 9
click at [1414, 20] on span "1/3" at bounding box center [1416, 20] width 22 height 7
click at [1417, 11] on span "532670" at bounding box center [1416, 12] width 22 height 9
click at [1423, 13] on span "532670" at bounding box center [1416, 12] width 22 height 9
click at [356, 10] on span "Refresh" at bounding box center [345, 7] width 39 height 6
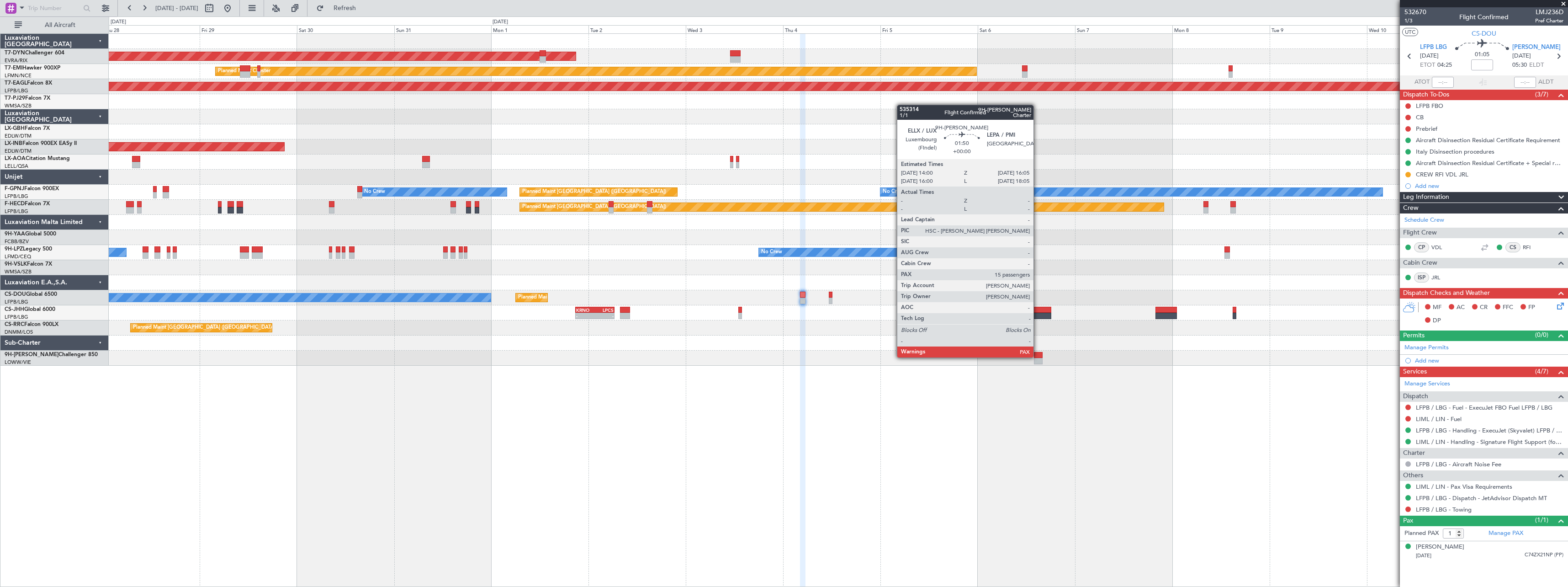
click at [1037, 356] on div at bounding box center [1037, 355] width 8 height 6
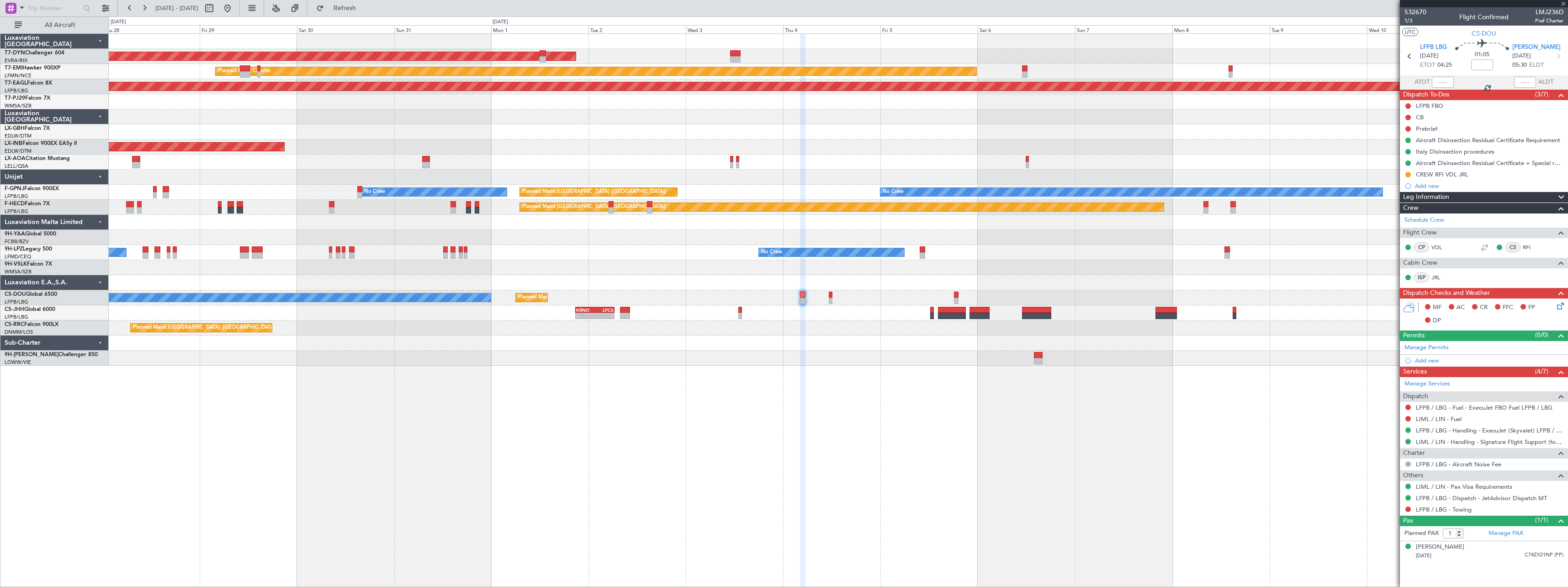
type input "15"
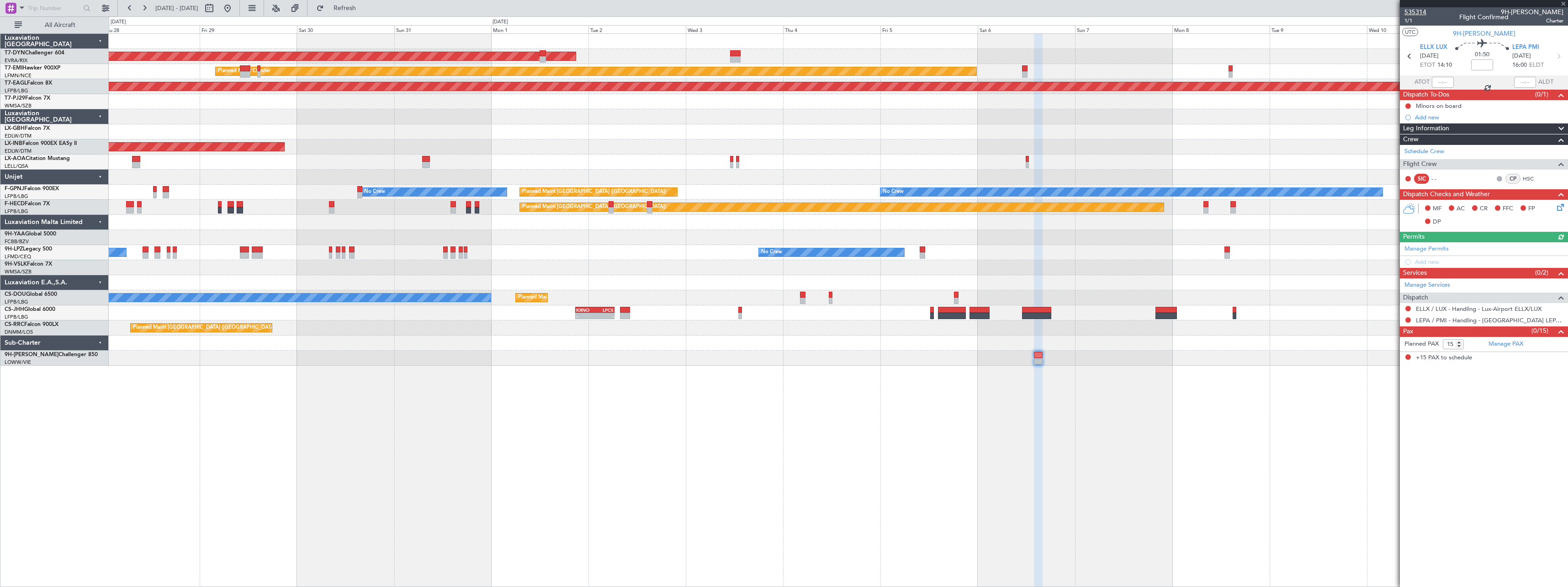
click at [1417, 8] on span "535314" at bounding box center [1416, 12] width 22 height 9
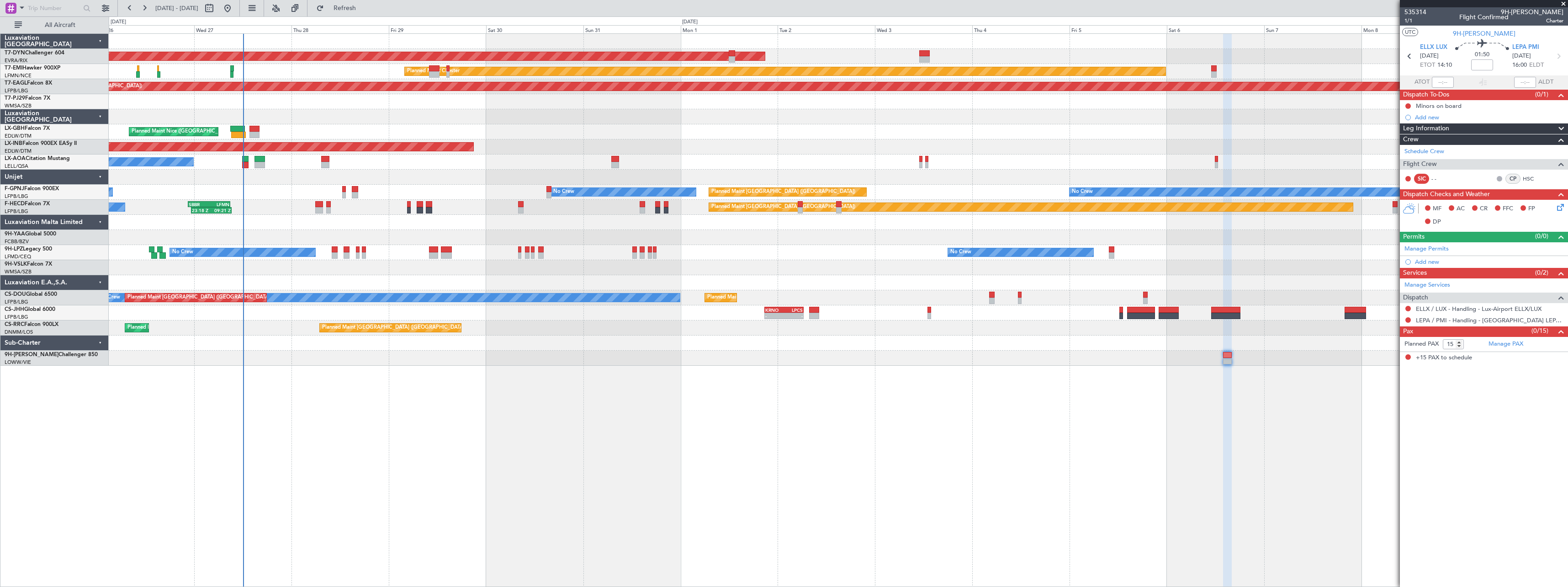
click at [845, 370] on div "AOG Maint Riga (Riga Intl) Planned Maint Basel-Mulhouse Planned Maint Chester P…" at bounding box center [837, 310] width 1459 height 554
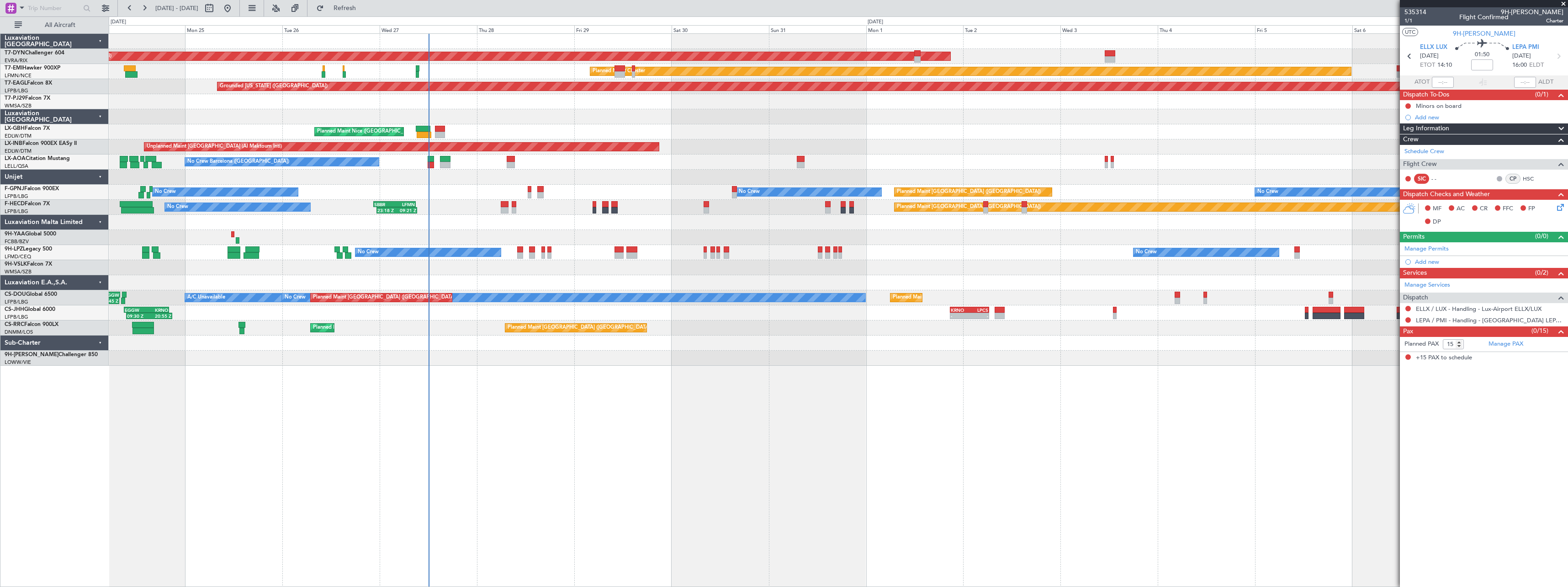
click at [705, 360] on div at bounding box center [837, 358] width 1459 height 15
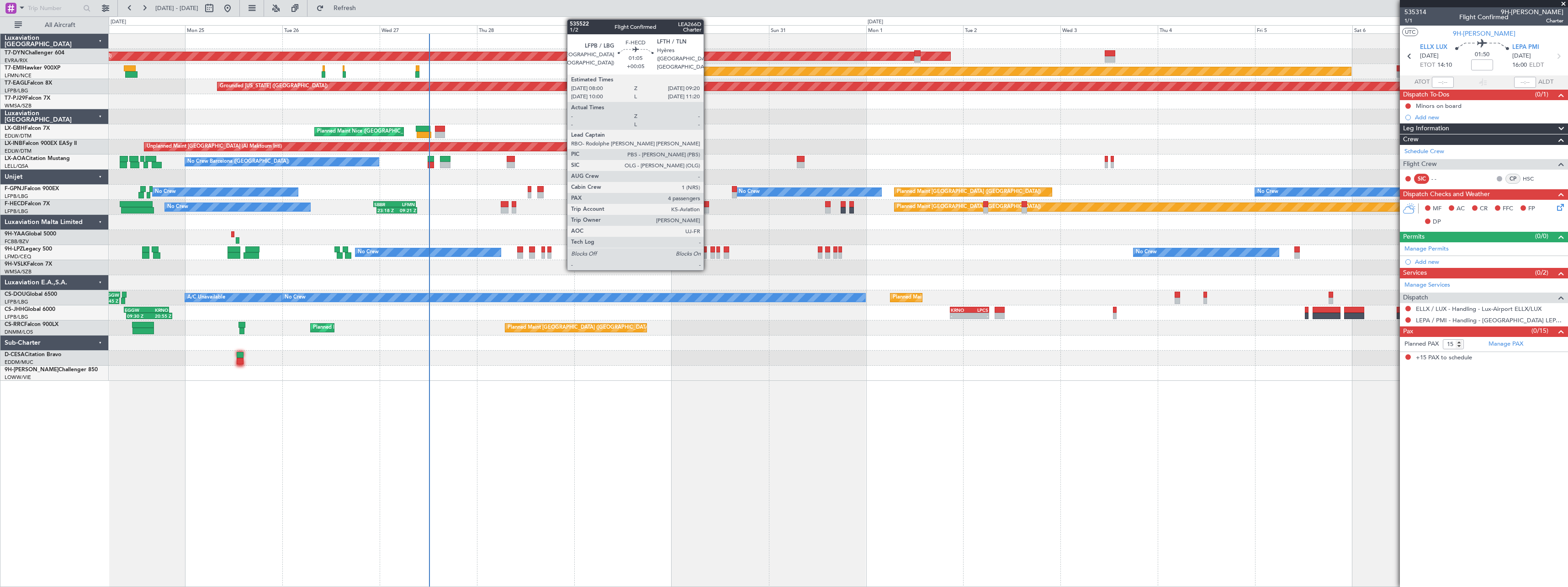
click at [708, 209] on div at bounding box center [706, 209] width 6 height 6
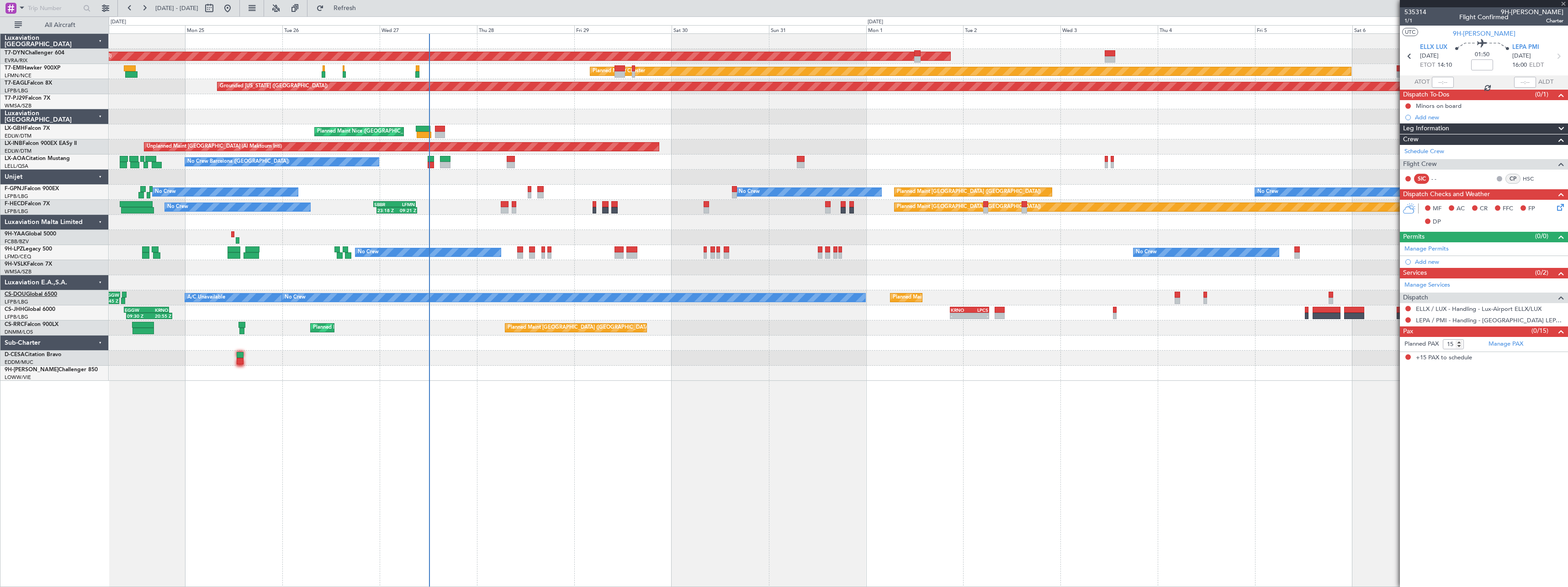
type input "+00:05"
type input "4"
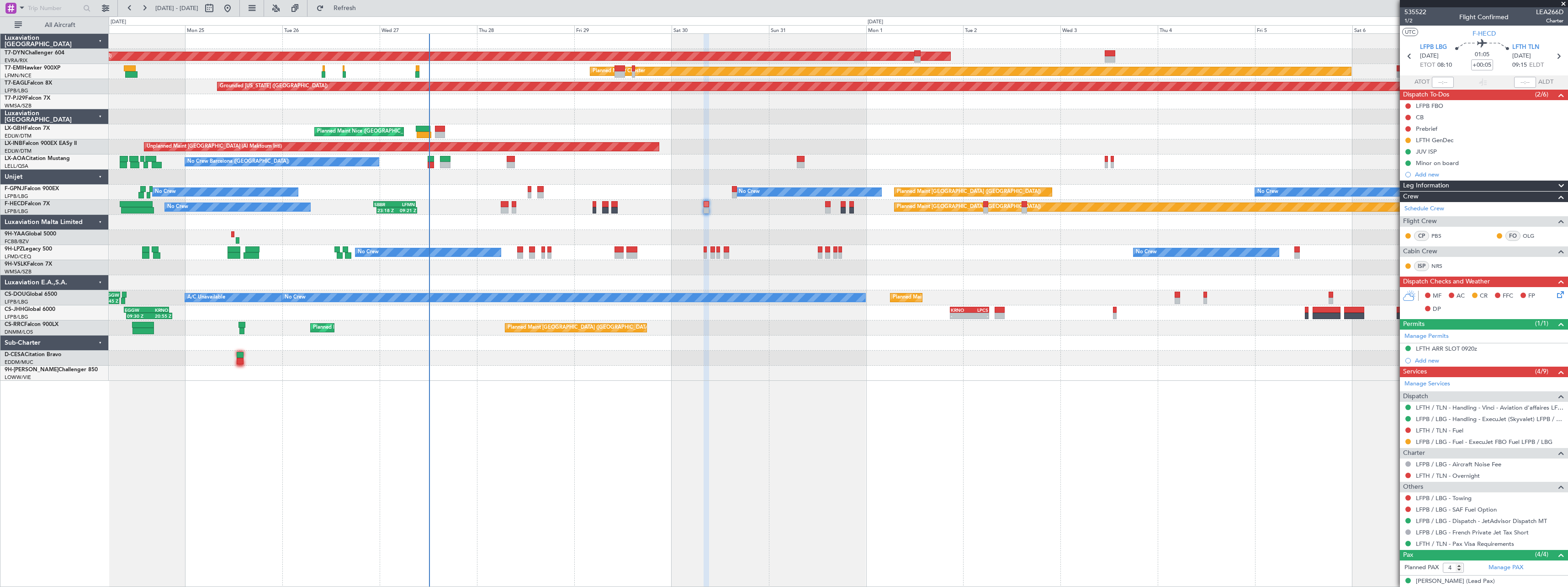
click at [201, 409] on div "AOG Maint Riga (Riga Intl) Planned Maint Basel-Mulhouse Planned Maint Chester P…" at bounding box center [837, 310] width 1459 height 554
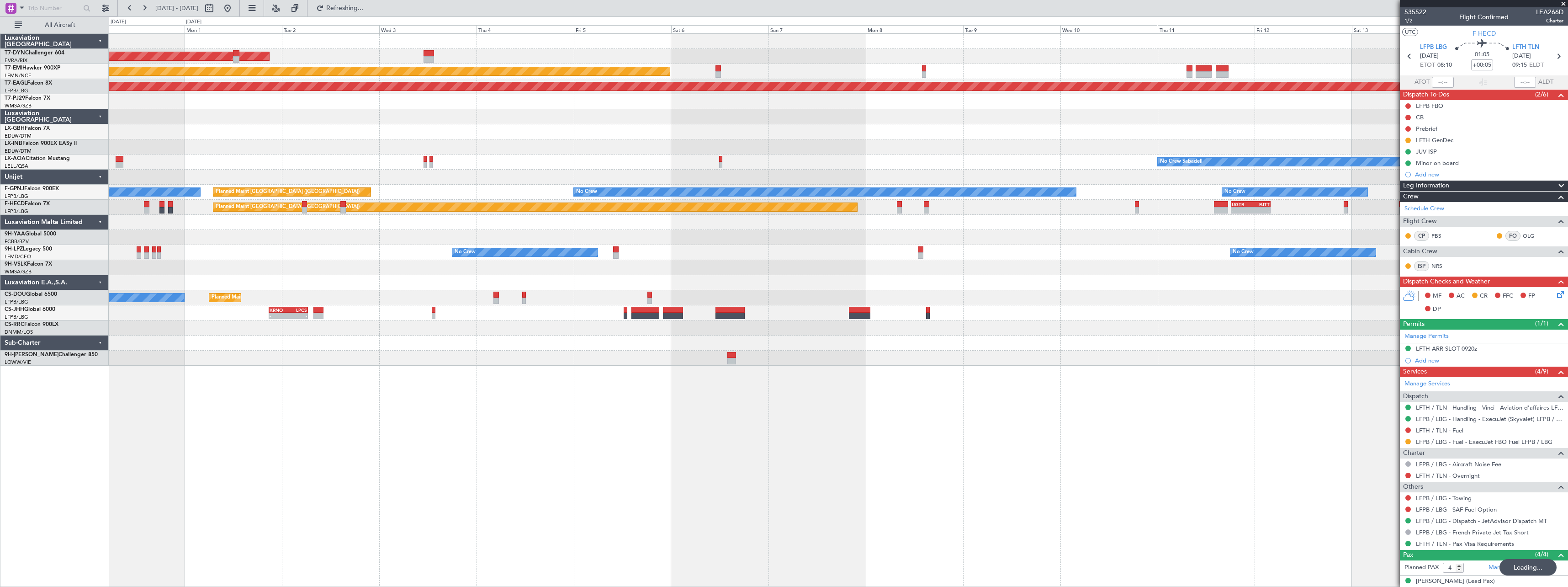
click at [729, 368] on div "AOG Maint Riga (Riga Intl) Planned Maint Chester Grounded New York (Teterboro) …" at bounding box center [837, 310] width 1459 height 554
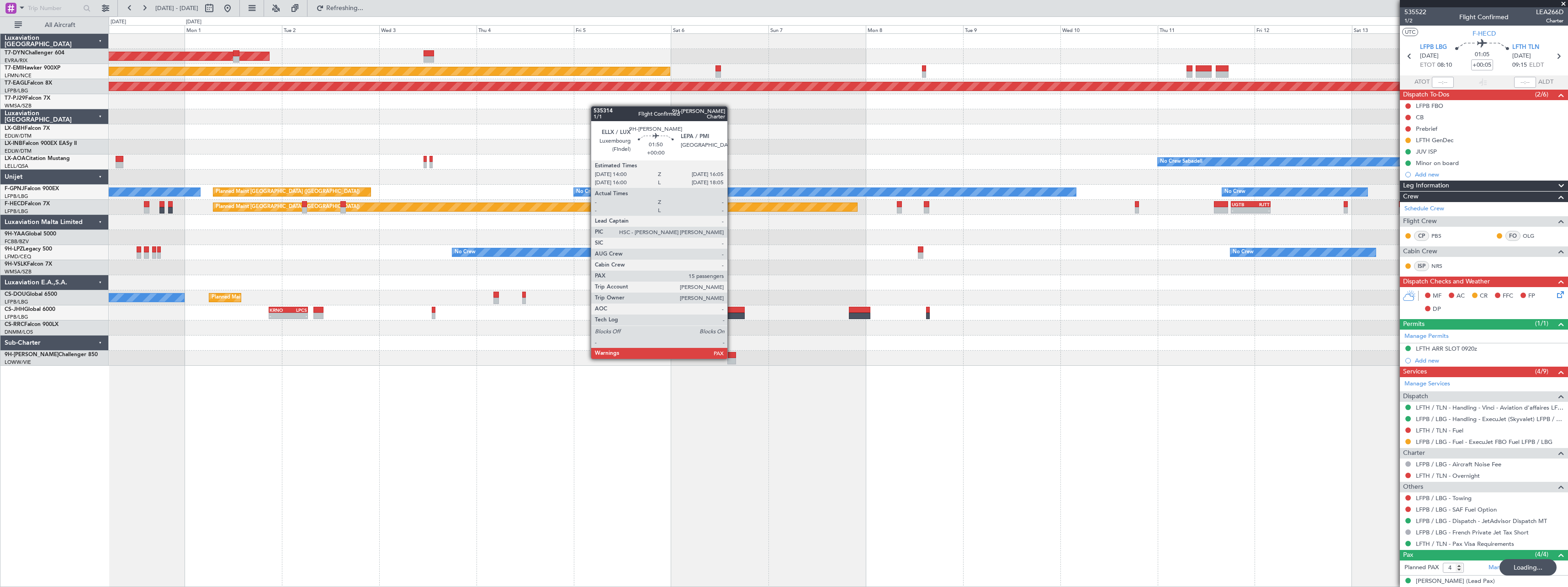
click at [732, 355] on div at bounding box center [731, 355] width 8 height 6
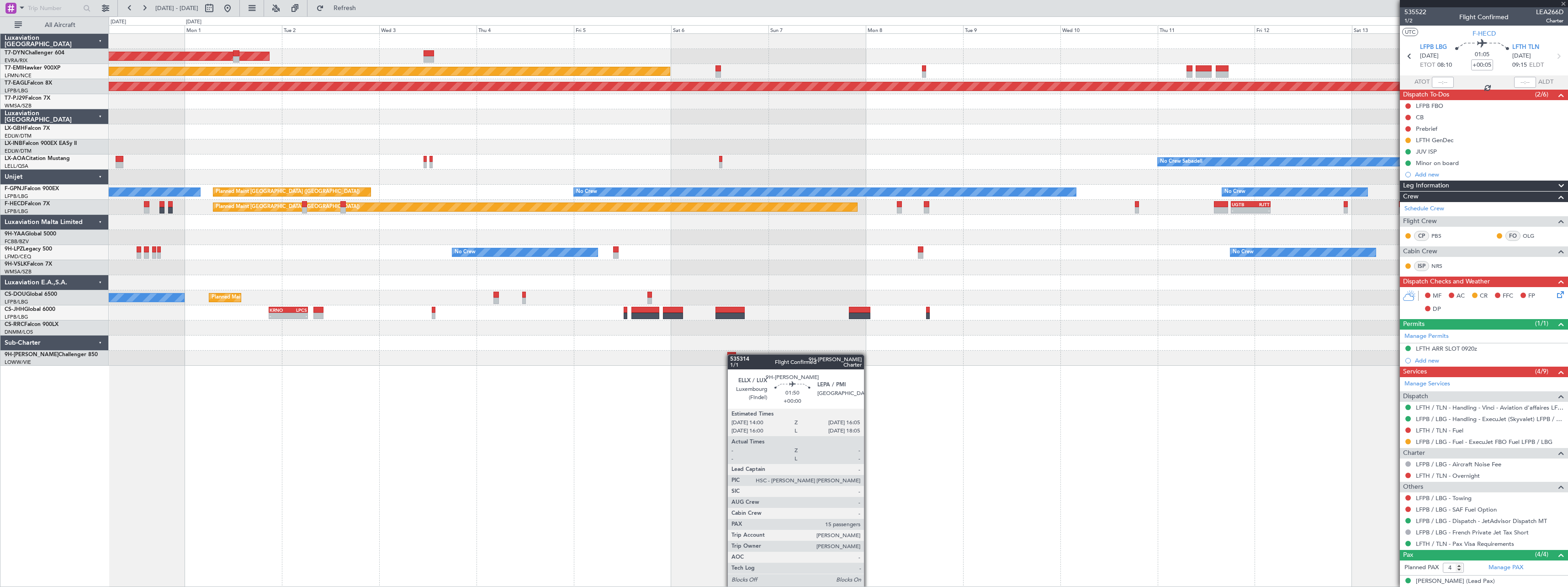
type input "15"
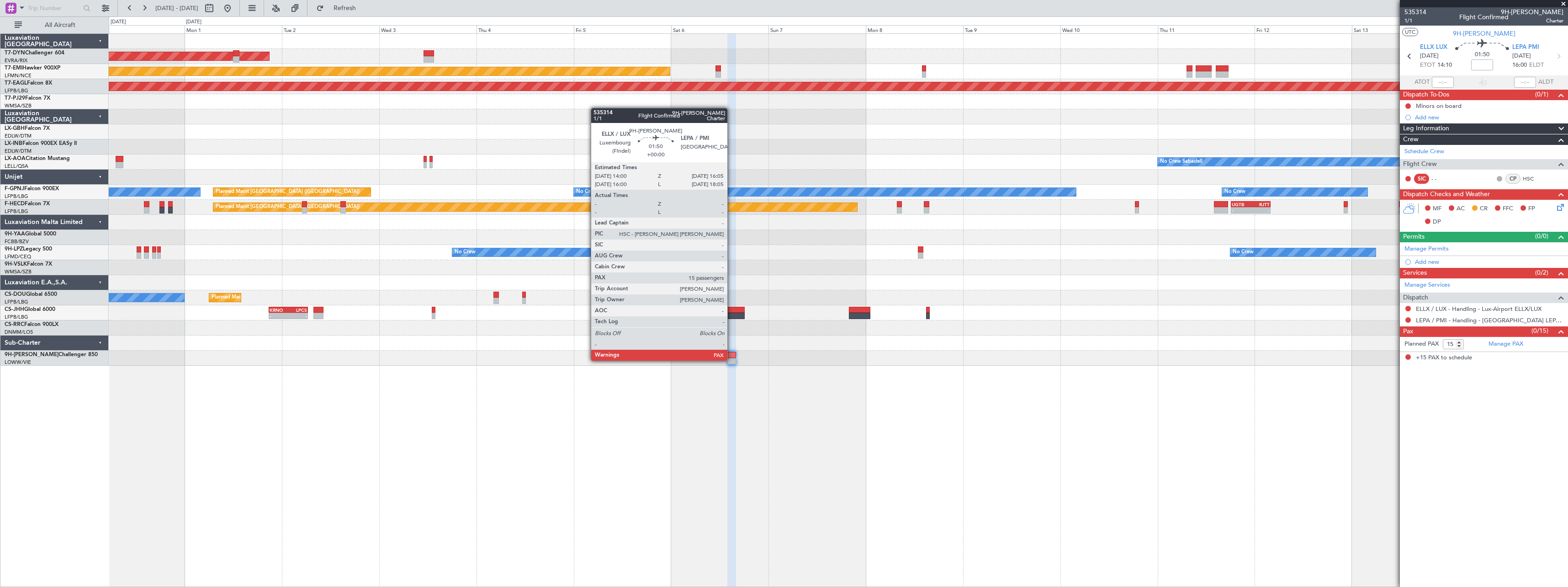
click at [732, 360] on div at bounding box center [731, 361] width 8 height 6
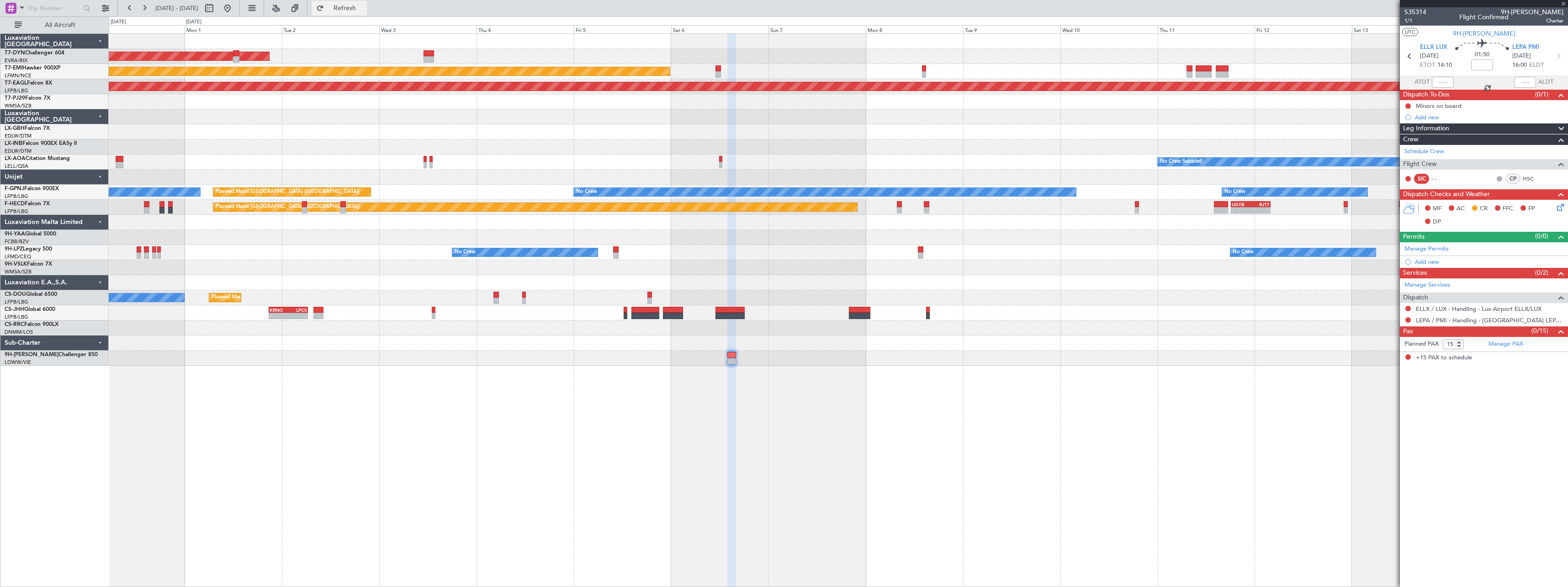
click at [364, 11] on span "Refresh" at bounding box center [345, 7] width 39 height 6
click at [1559, 152] on span at bounding box center [1560, 149] width 11 height 6
click at [1505, 344] on link "Manage PAX" at bounding box center [1506, 344] width 35 height 9
click at [367, 13] on button "Refresh" at bounding box center [340, 8] width 55 height 15
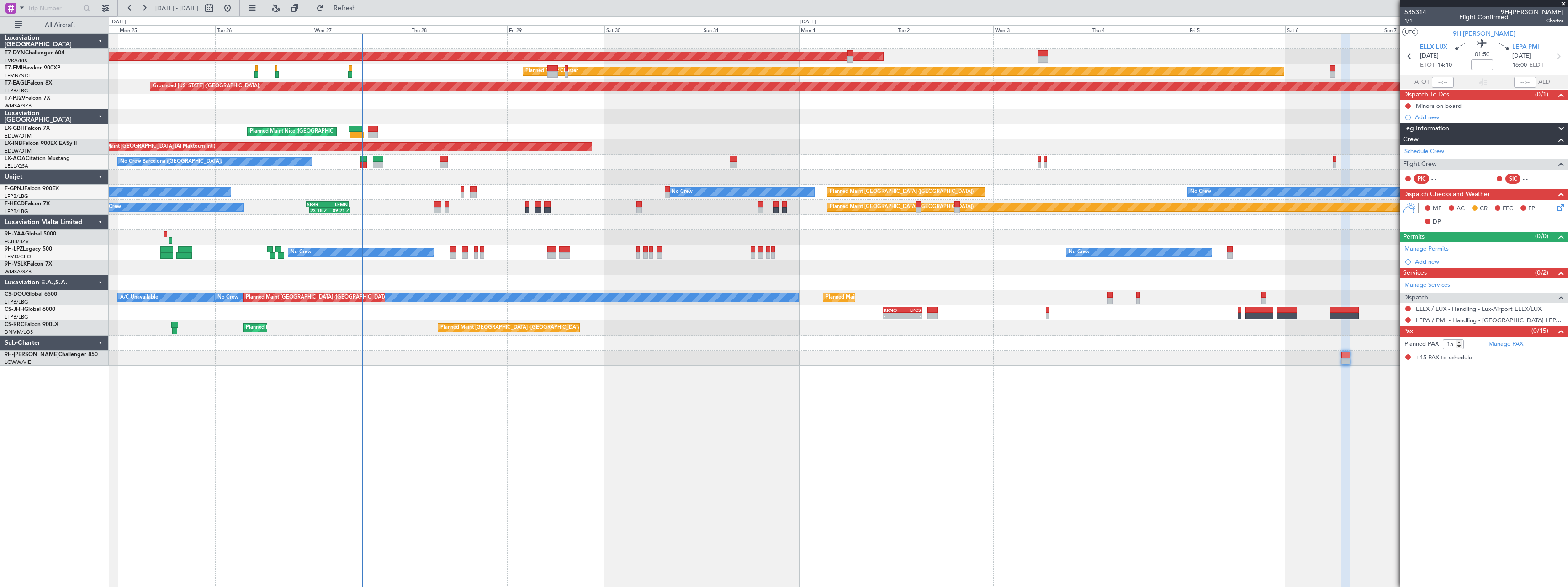
click at [1423, 377] on fb-app "31 Aug 2025 - 15 Sep 2025 Refresh Quick Links All Aircraft AOG Maint Riga (Riga…" at bounding box center [784, 296] width 1568 height 580
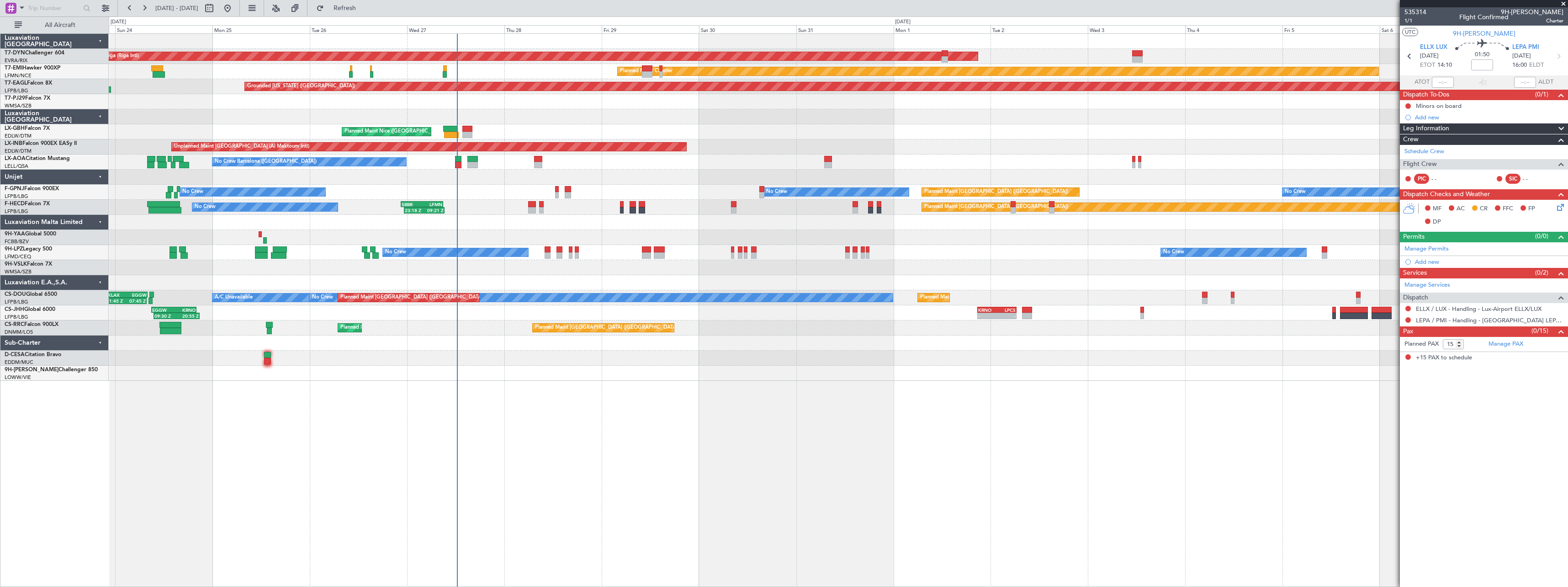
click at [595, 371] on div at bounding box center [837, 373] width 1459 height 15
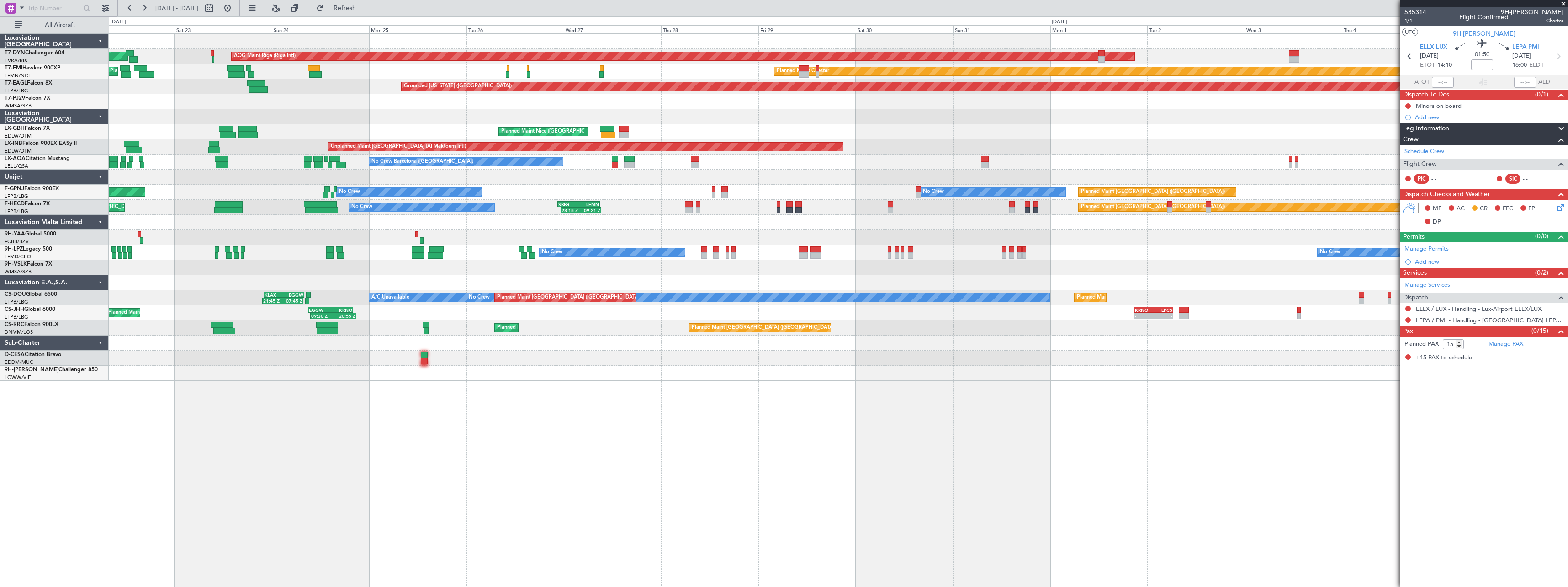
click at [784, 374] on div at bounding box center [837, 373] width 1459 height 15
click at [879, 389] on div "AOG Maint Riga (Riga Intl) Planned Maint Basel-Mulhouse Planned Maint Chester P…" at bounding box center [837, 310] width 1459 height 554
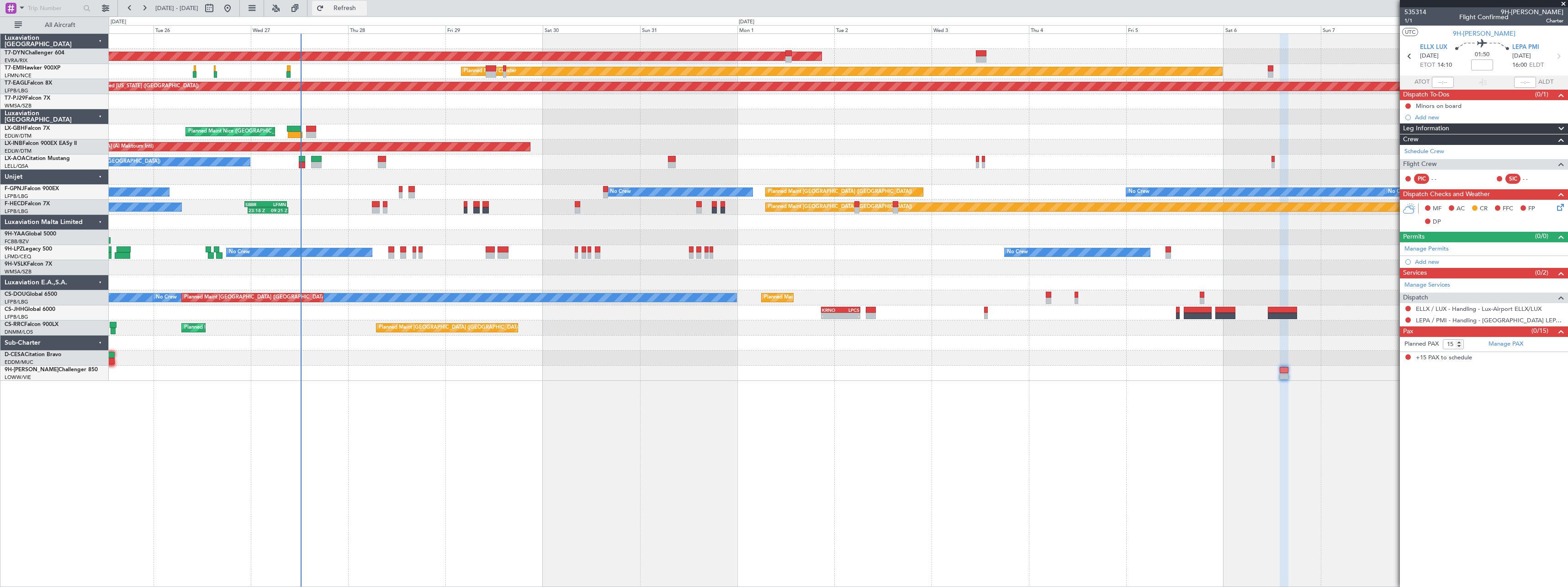
click at [364, 8] on span "Refresh" at bounding box center [345, 7] width 39 height 6
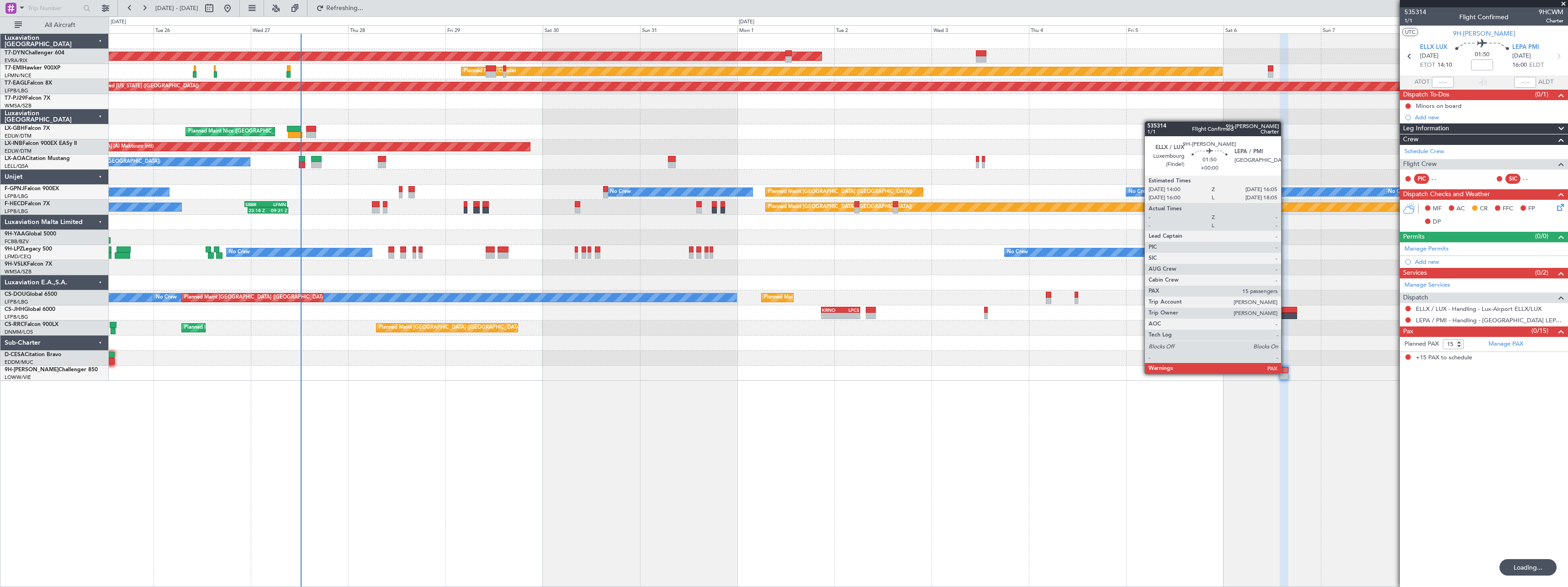
click at [1285, 373] on div at bounding box center [1283, 376] width 8 height 6
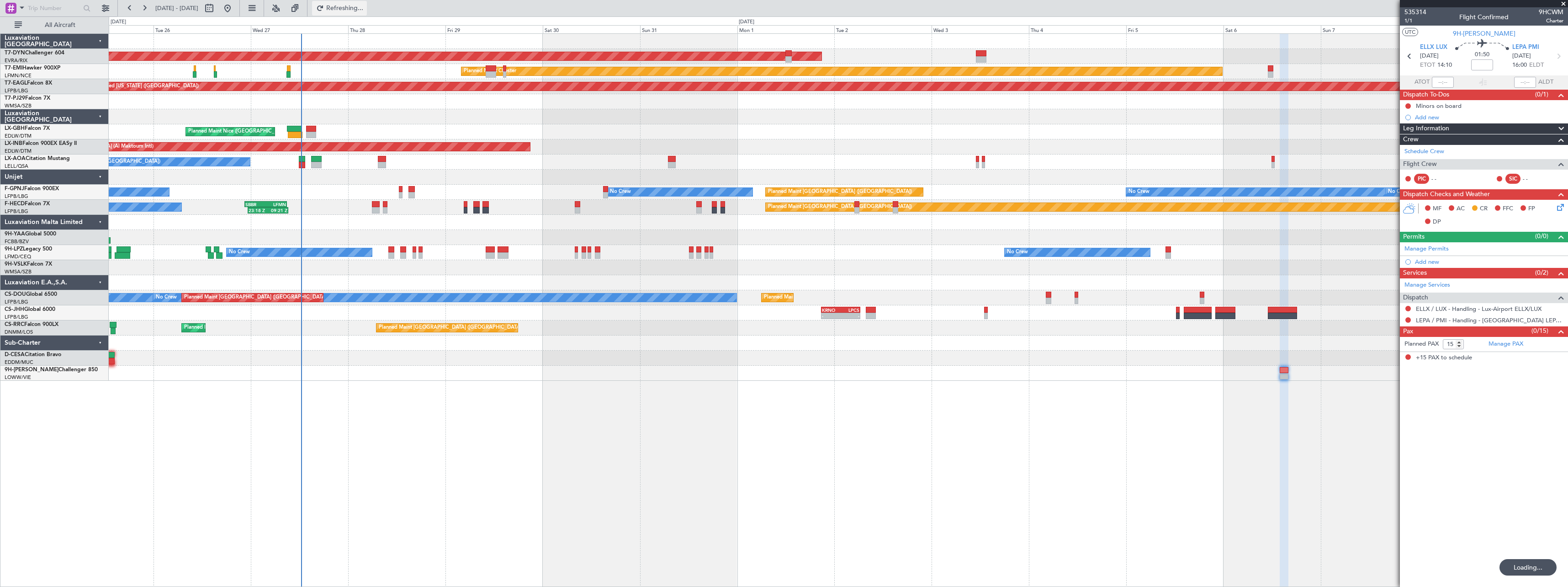
click at [364, 11] on span "Refreshing..." at bounding box center [345, 7] width 39 height 6
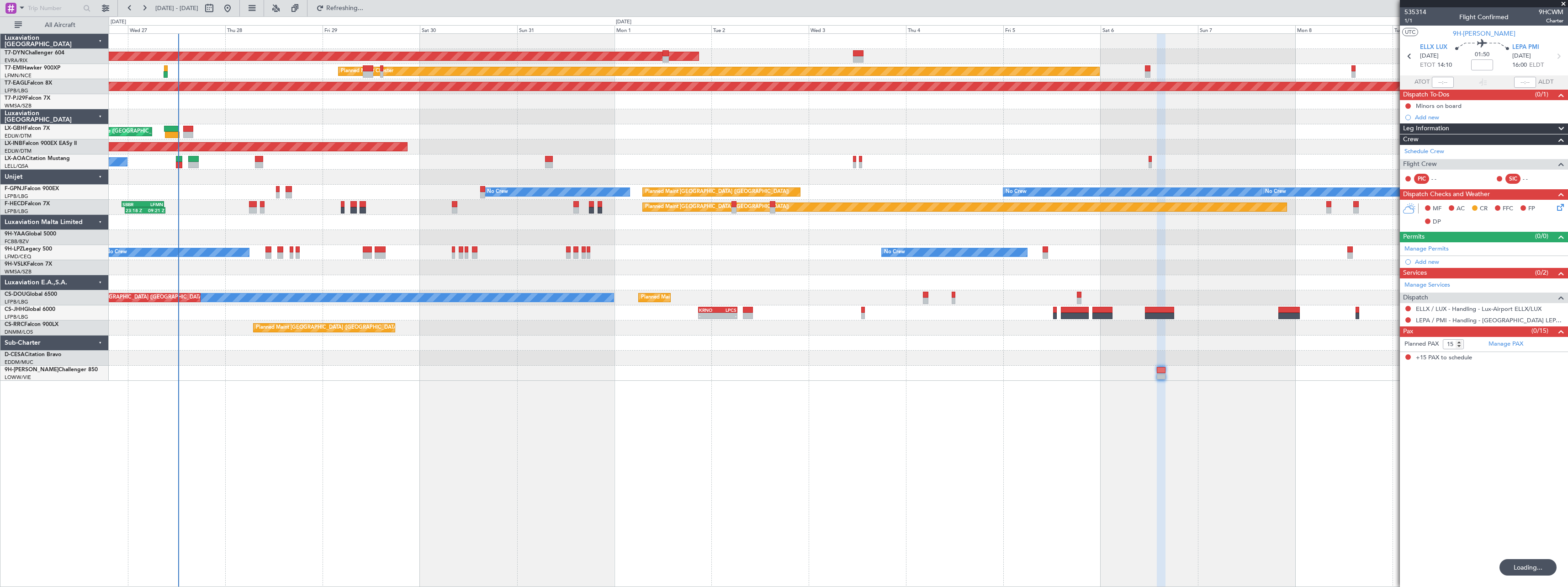
click at [1169, 437] on div "AOG Maint Riga (Riga Intl) Planned Maint Chester Grounded New York (Teterboro) …" at bounding box center [837, 310] width 1459 height 554
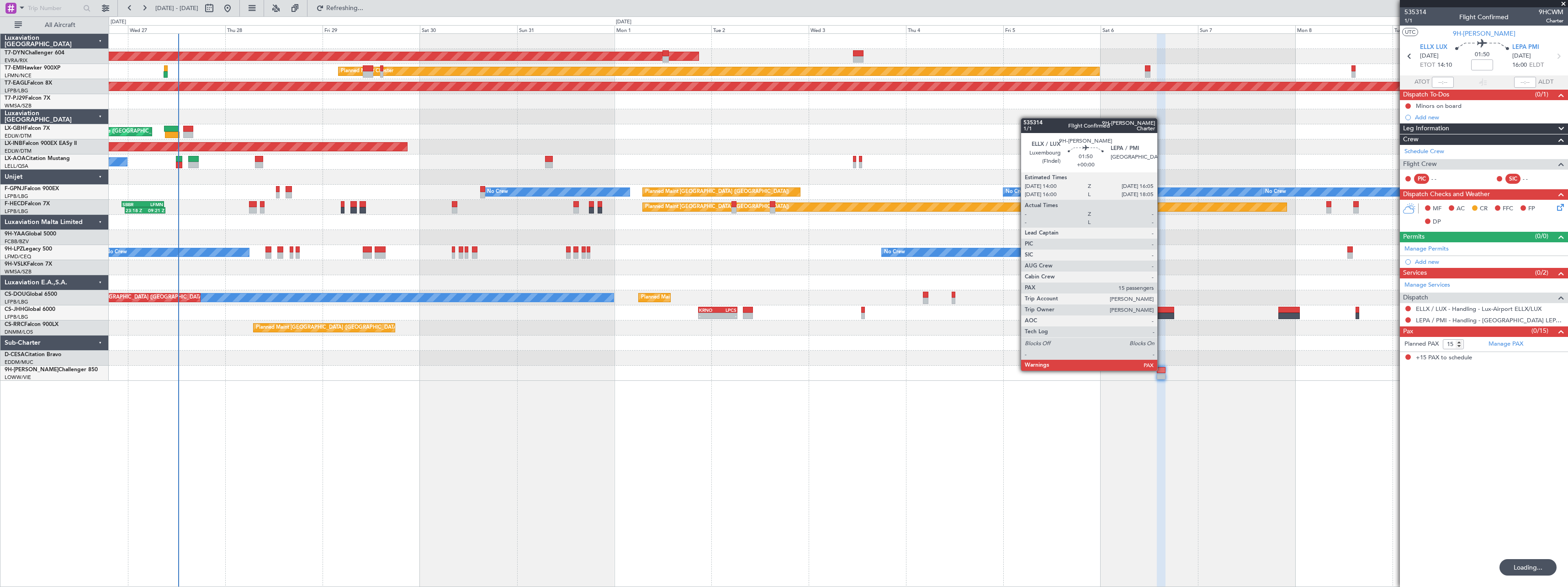
click at [1161, 370] on div at bounding box center [1160, 370] width 8 height 6
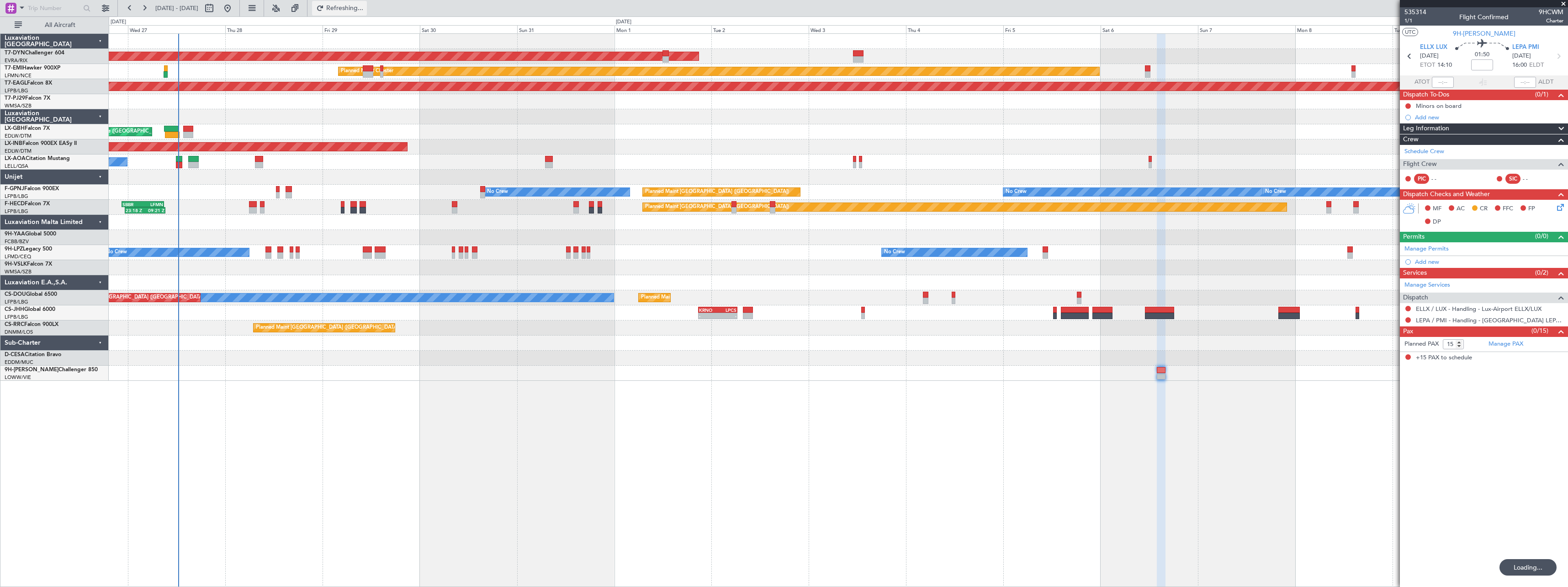
click at [367, 13] on button "Refreshing..." at bounding box center [340, 8] width 55 height 15
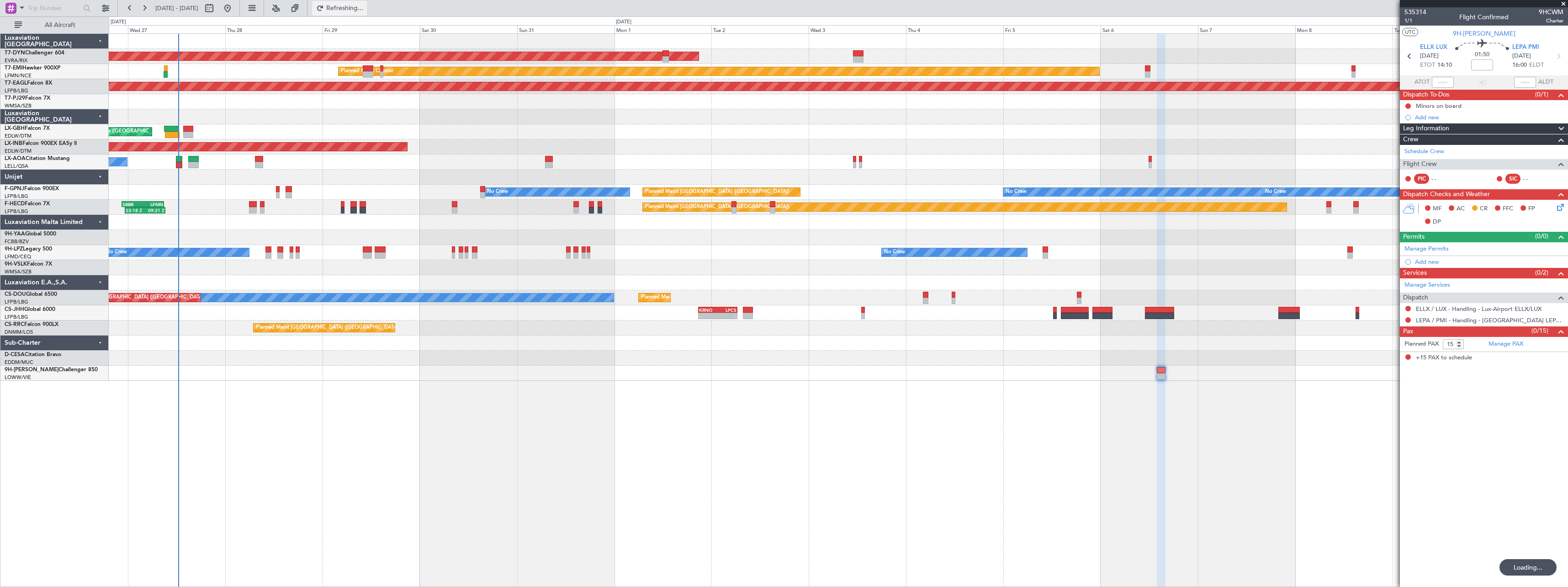
click at [367, 13] on button "Refreshing..." at bounding box center [340, 8] width 55 height 15
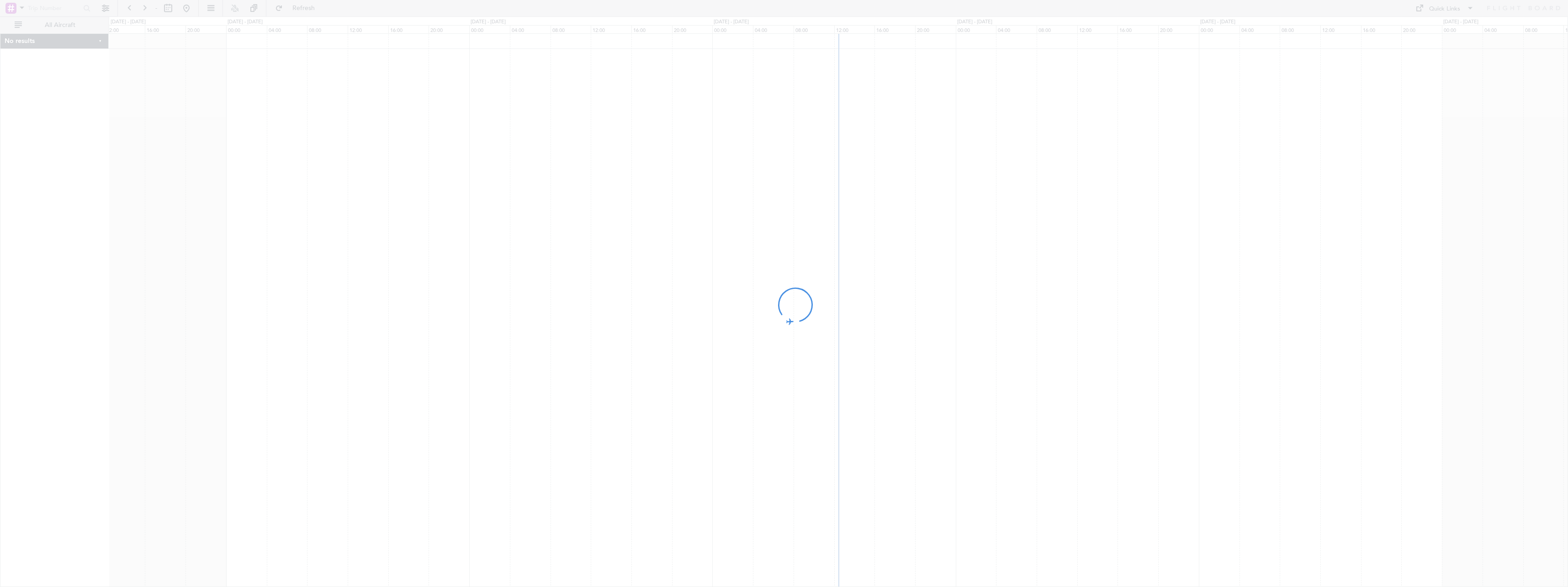
drag, startPoint x: 1005, startPoint y: 355, endPoint x: 867, endPoint y: 359, distance: 138.1
click at [853, 362] on div at bounding box center [784, 293] width 1568 height 587
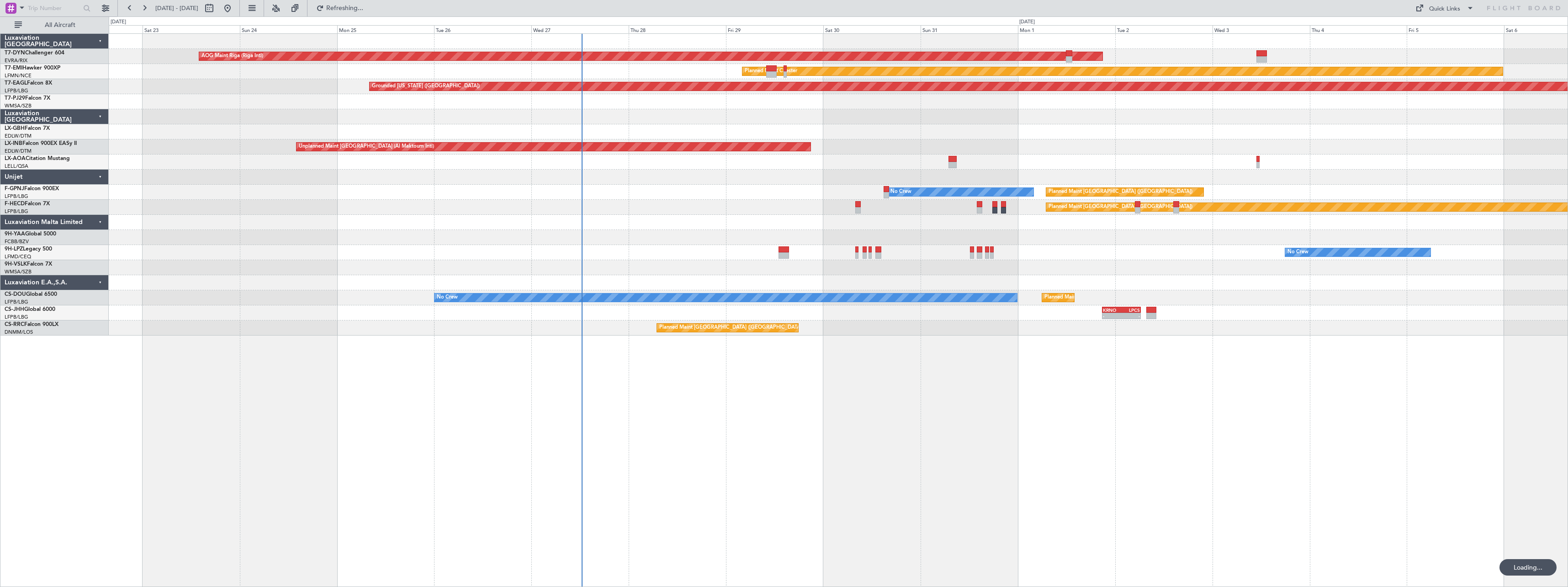
click at [684, 383] on div "AOG Maint Riga (Riga Intl) Planned Maint [GEOGRAPHIC_DATA]-[GEOGRAPHIC_DATA] Pl…" at bounding box center [837, 310] width 1459 height 554
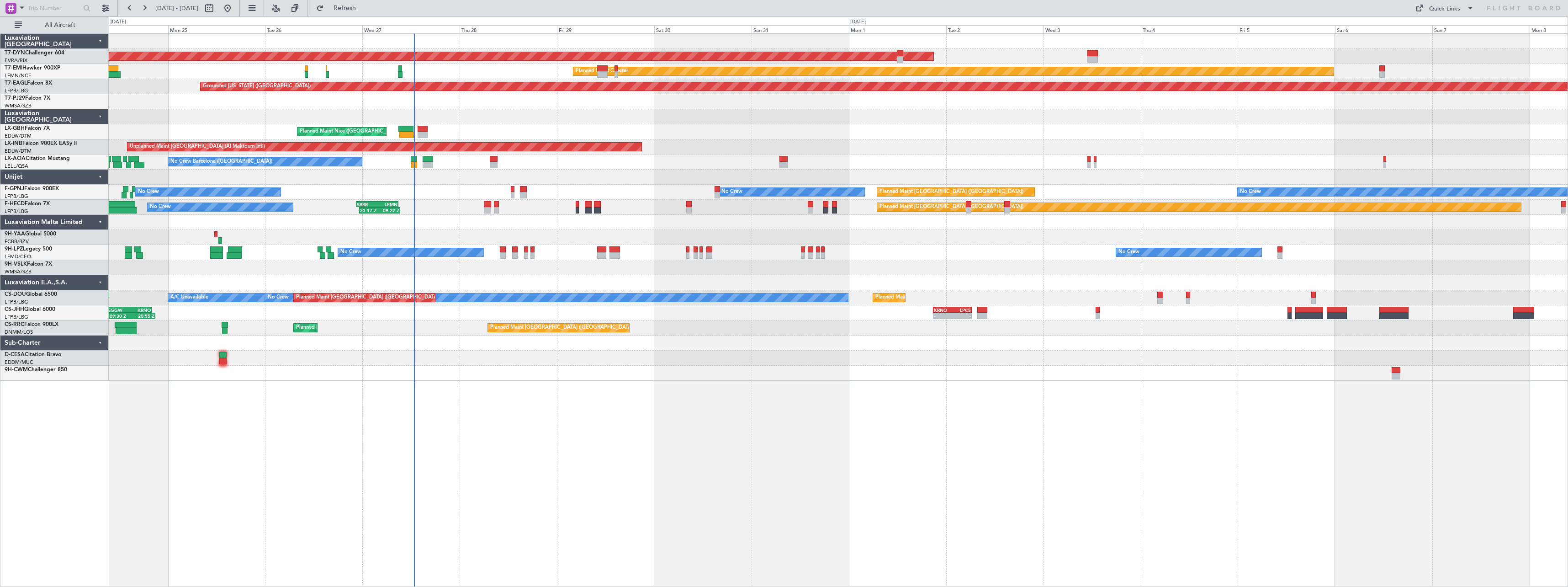
click at [848, 355] on div at bounding box center [837, 358] width 1459 height 15
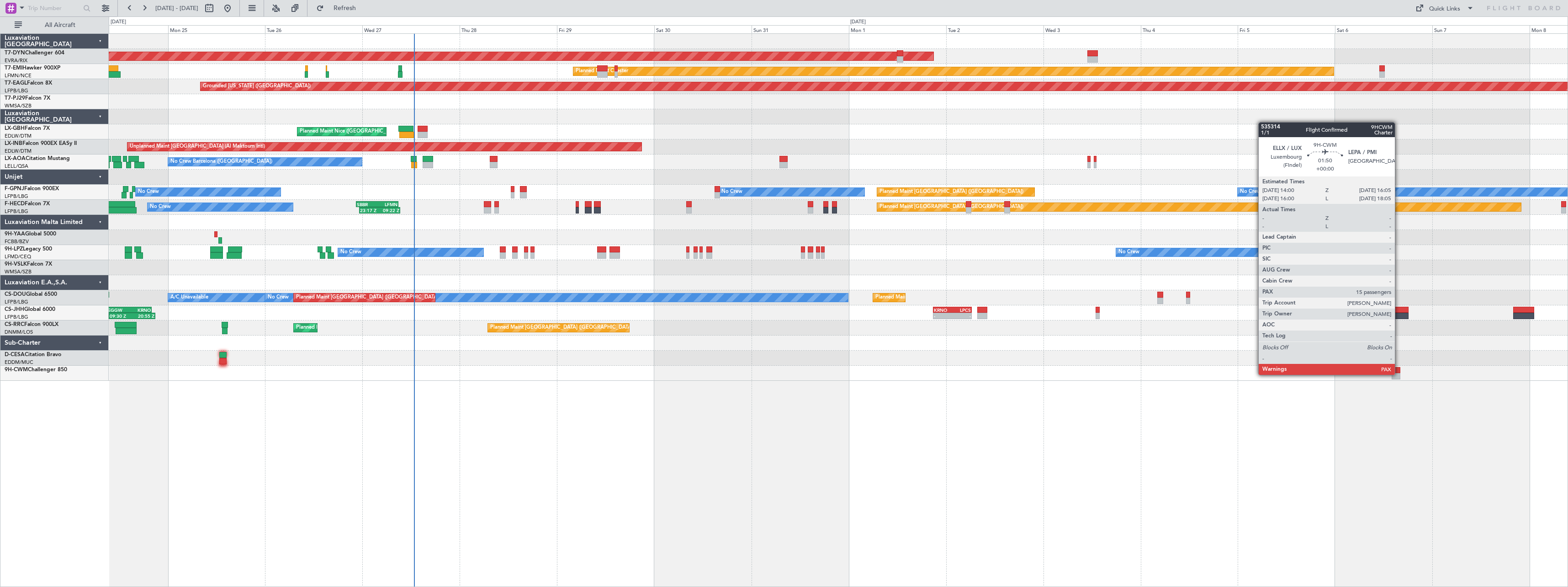
click at [1399, 374] on div at bounding box center [1395, 376] width 8 height 6
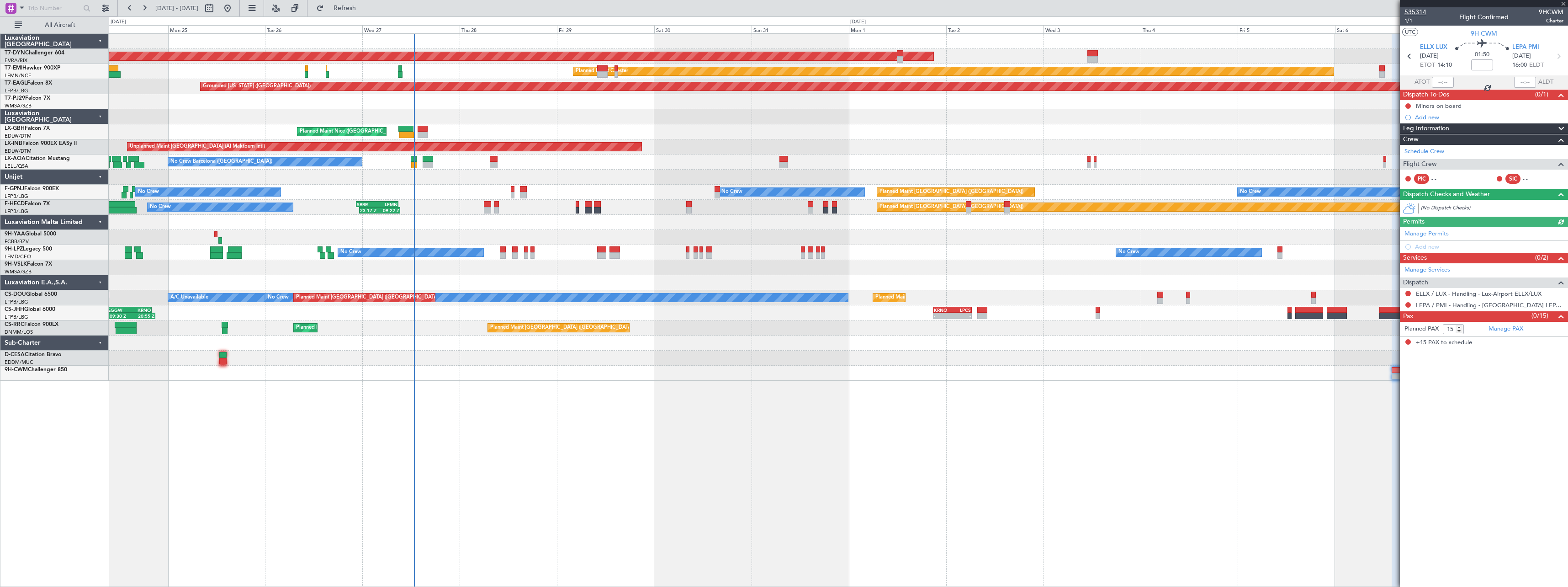
click at [1420, 11] on span "535314" at bounding box center [1416, 12] width 22 height 9
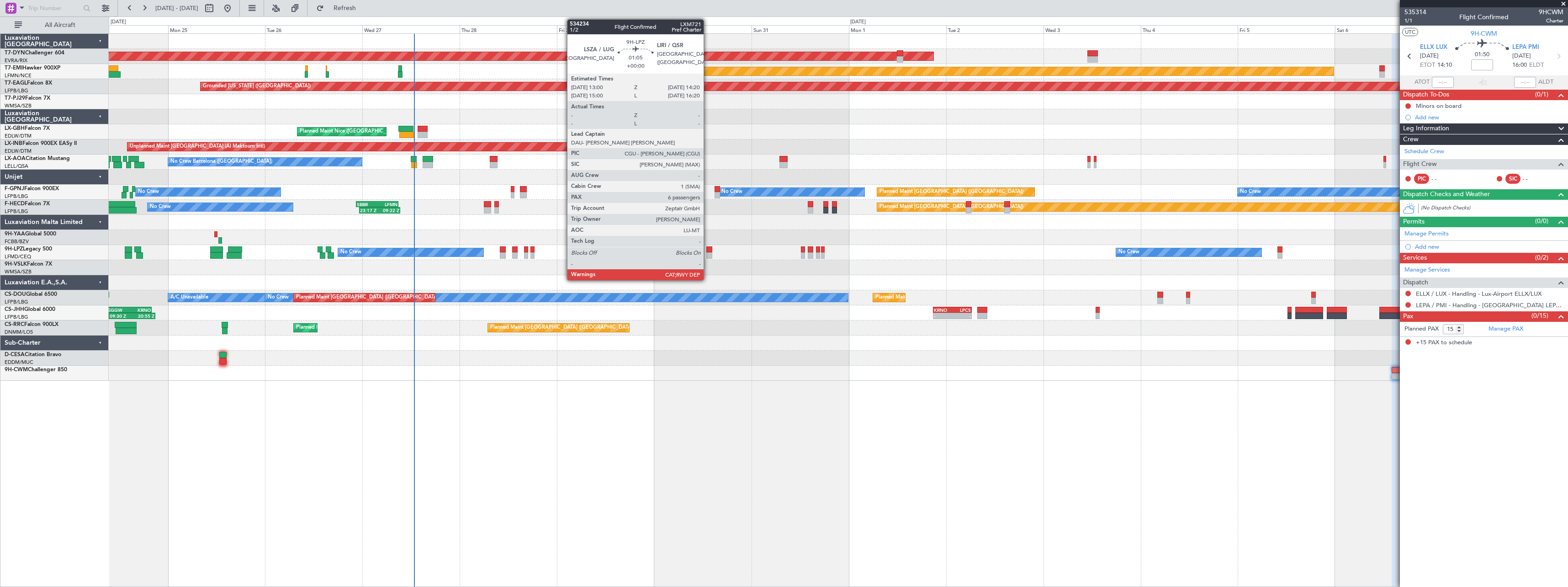
click at [708, 250] on div at bounding box center [709, 249] width 6 height 6
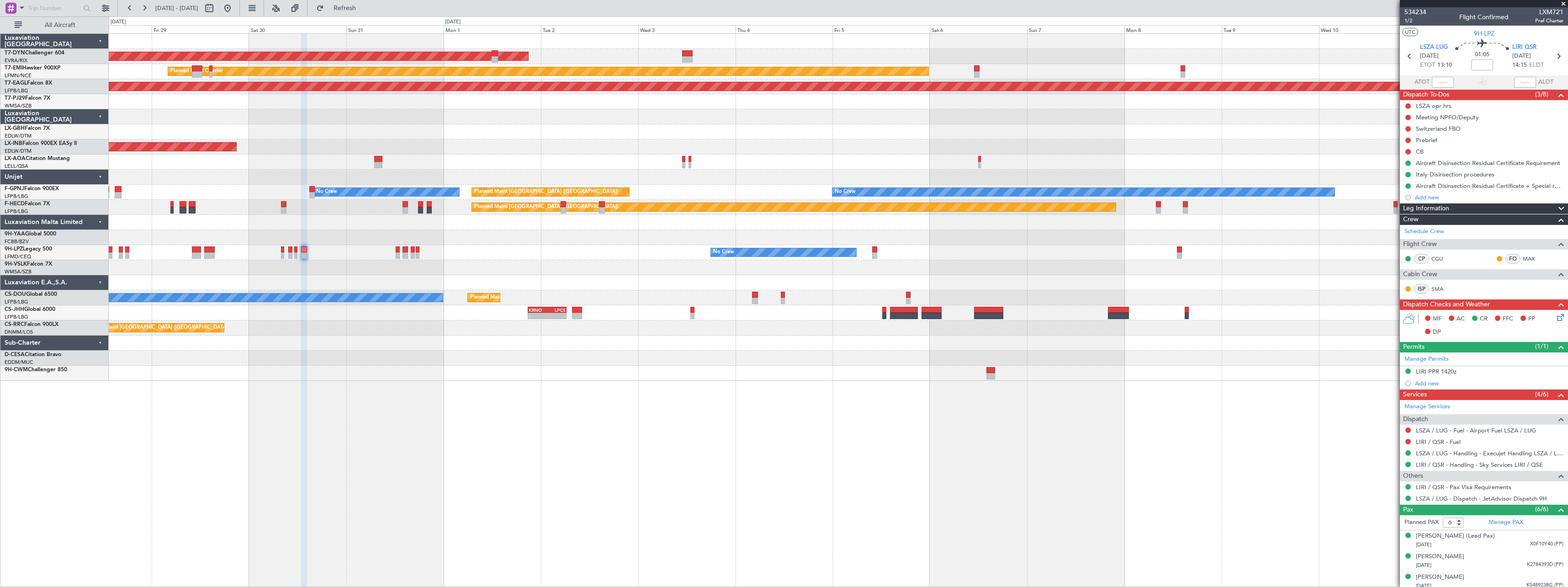
click at [809, 427] on div "AOG Maint Riga (Riga Intl) Planned Maint [PERSON_NAME] Grounded [US_STATE] ([GE…" at bounding box center [837, 310] width 1459 height 554
click at [372, 16] on fb-refresh-button "Refreshing..." at bounding box center [340, 8] width 64 height 17
click at [364, 10] on span "Refresh" at bounding box center [345, 7] width 39 height 6
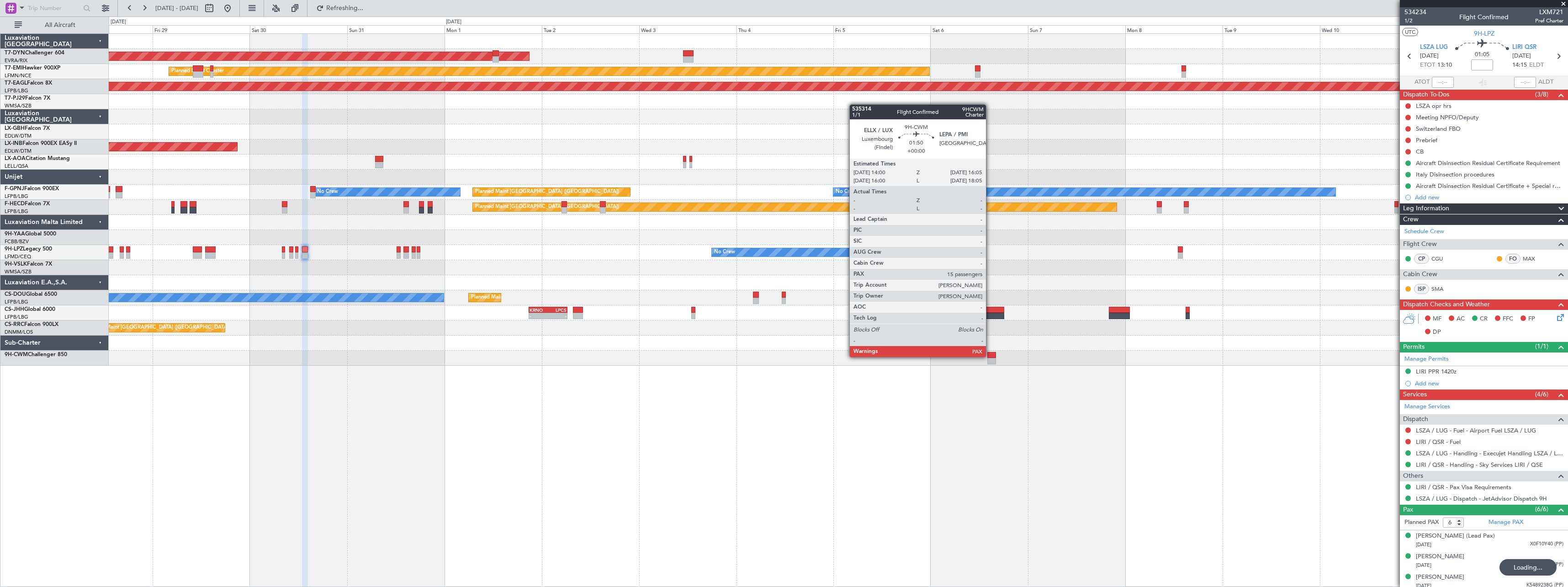
click at [990, 356] on div at bounding box center [991, 355] width 8 height 6
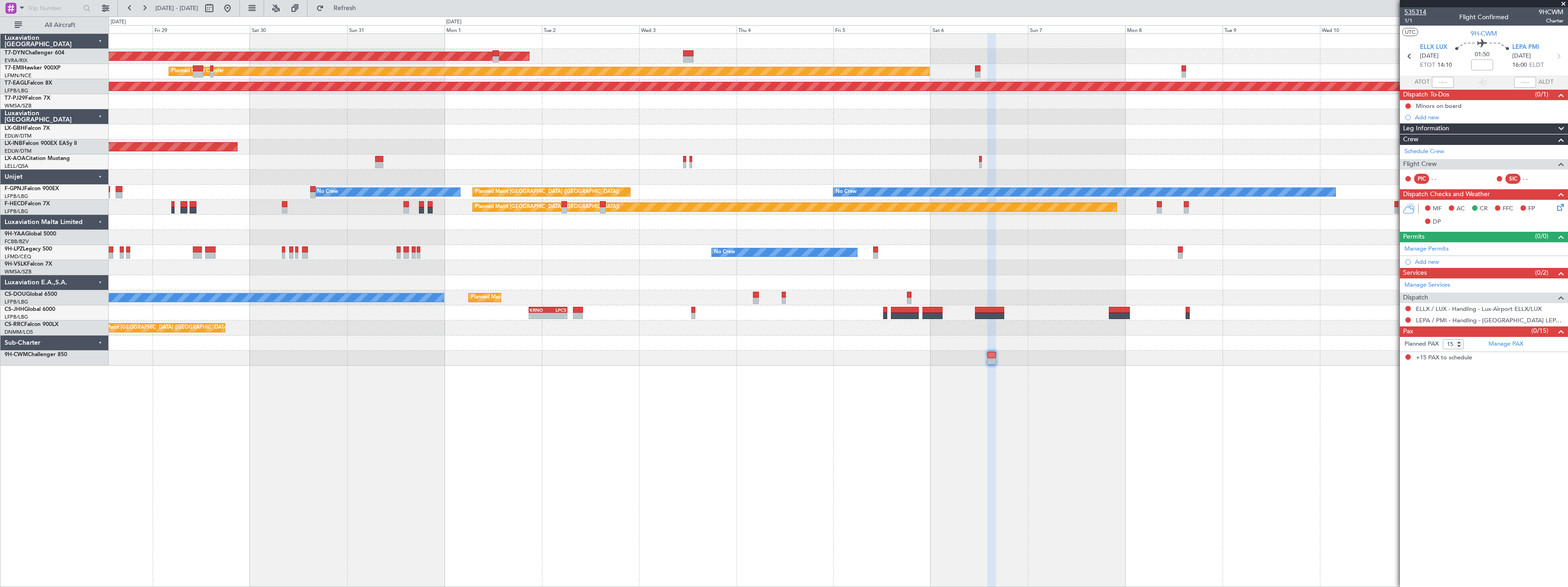
click at [1424, 12] on span "535314" at bounding box center [1416, 12] width 22 height 9
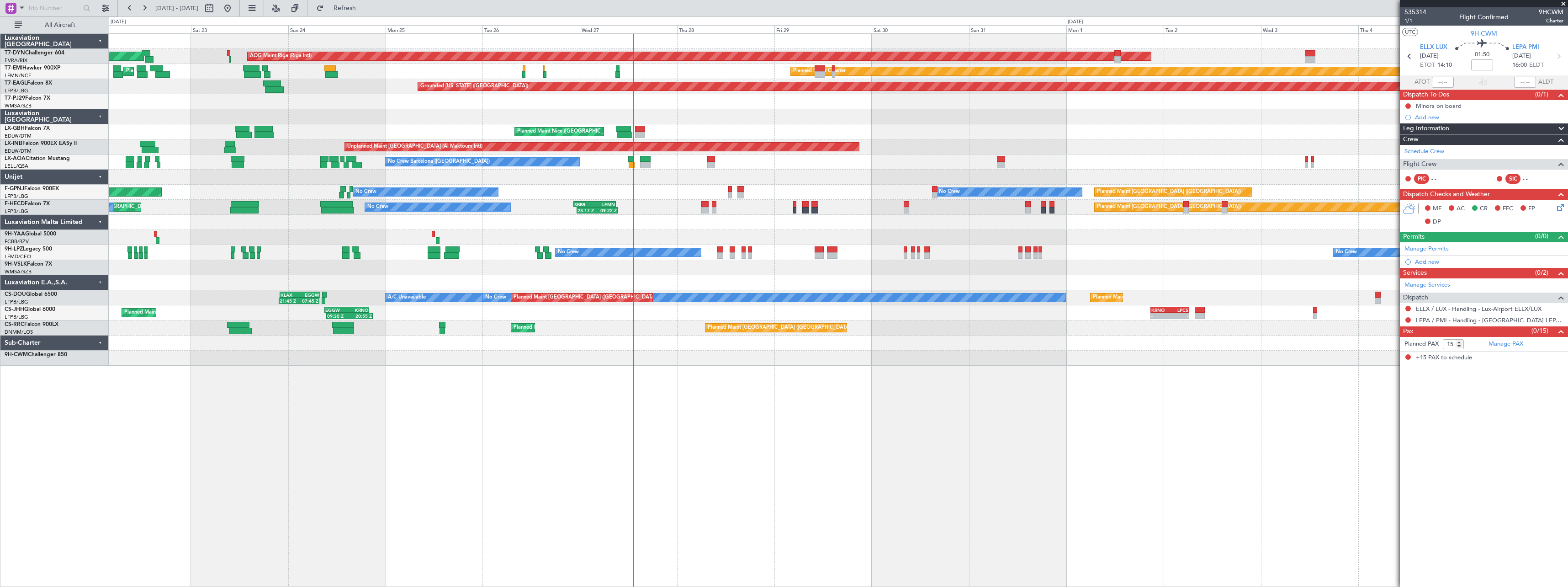
click at [1090, 444] on div "AOG Maint Riga (Riga Intl) Planned Maint Basel-Mulhouse Planned Maint Chester P…" at bounding box center [837, 310] width 1459 height 554
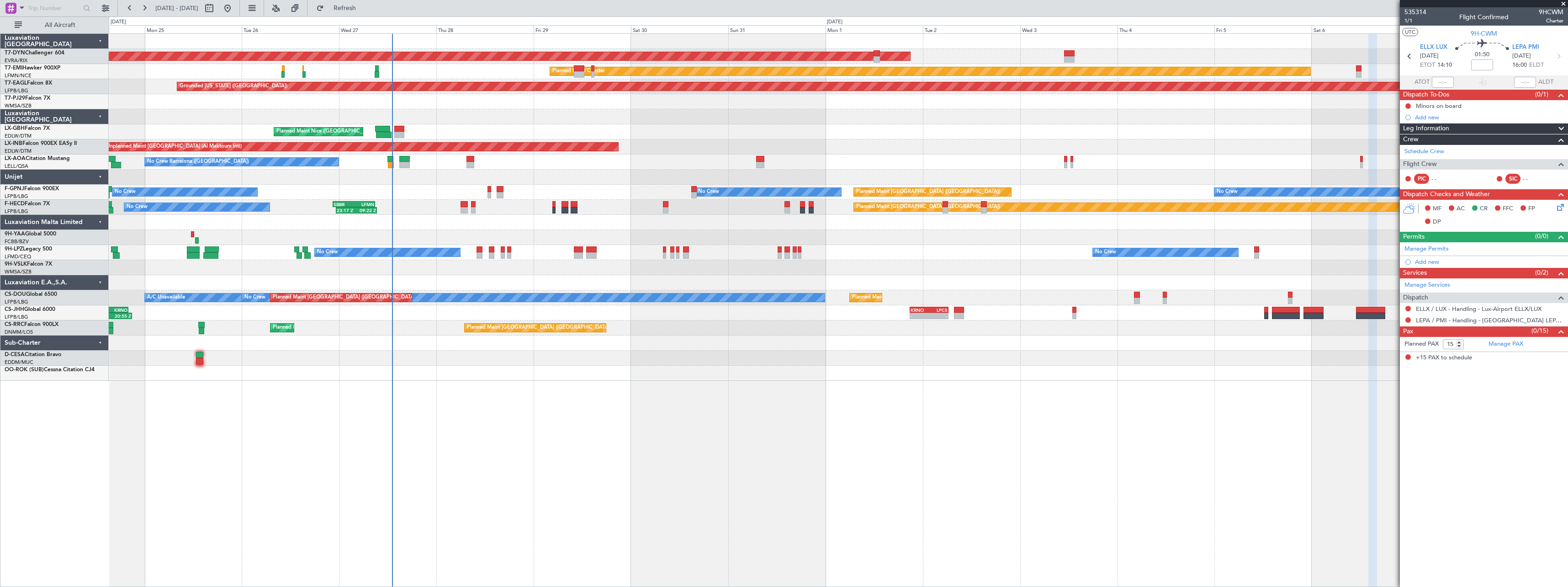
click at [868, 384] on div "AOG Maint Riga (Riga Intl) Planned Maint Basel-Mulhouse Planned Maint Chester P…" at bounding box center [837, 310] width 1459 height 554
click at [364, 8] on span "Refreshing..." at bounding box center [345, 7] width 39 height 6
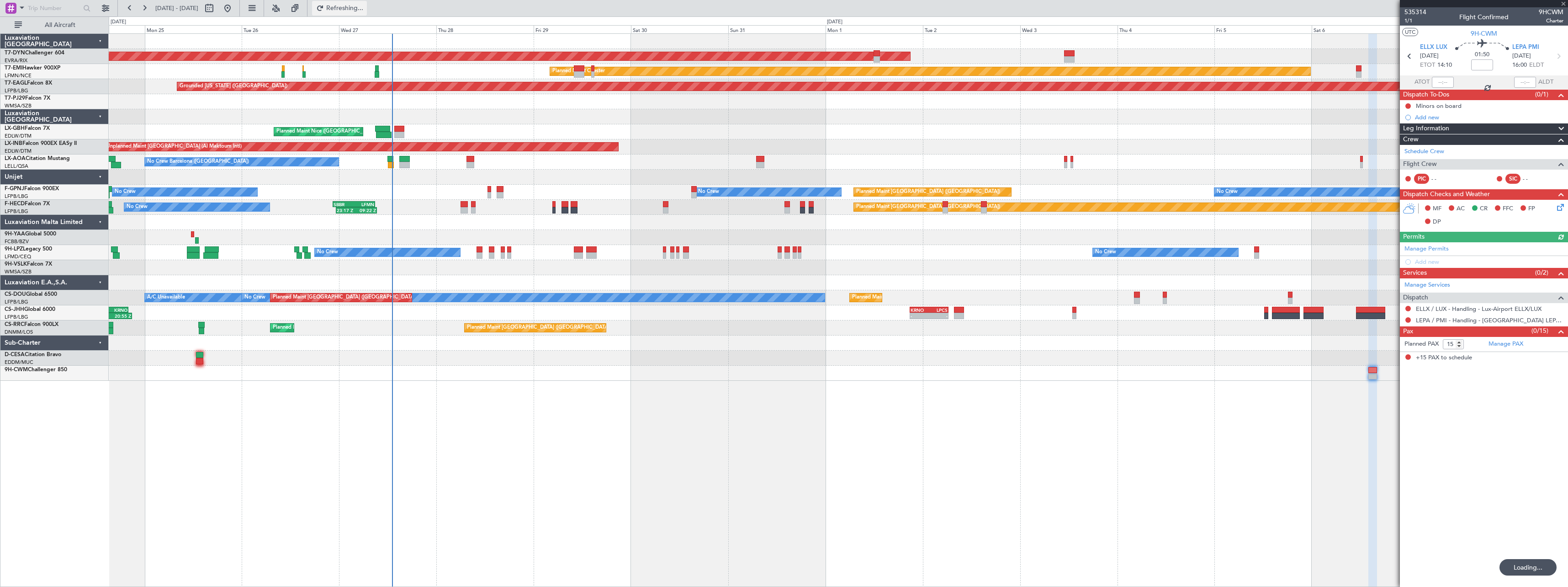
click at [364, 8] on span "Refreshing..." at bounding box center [345, 7] width 39 height 6
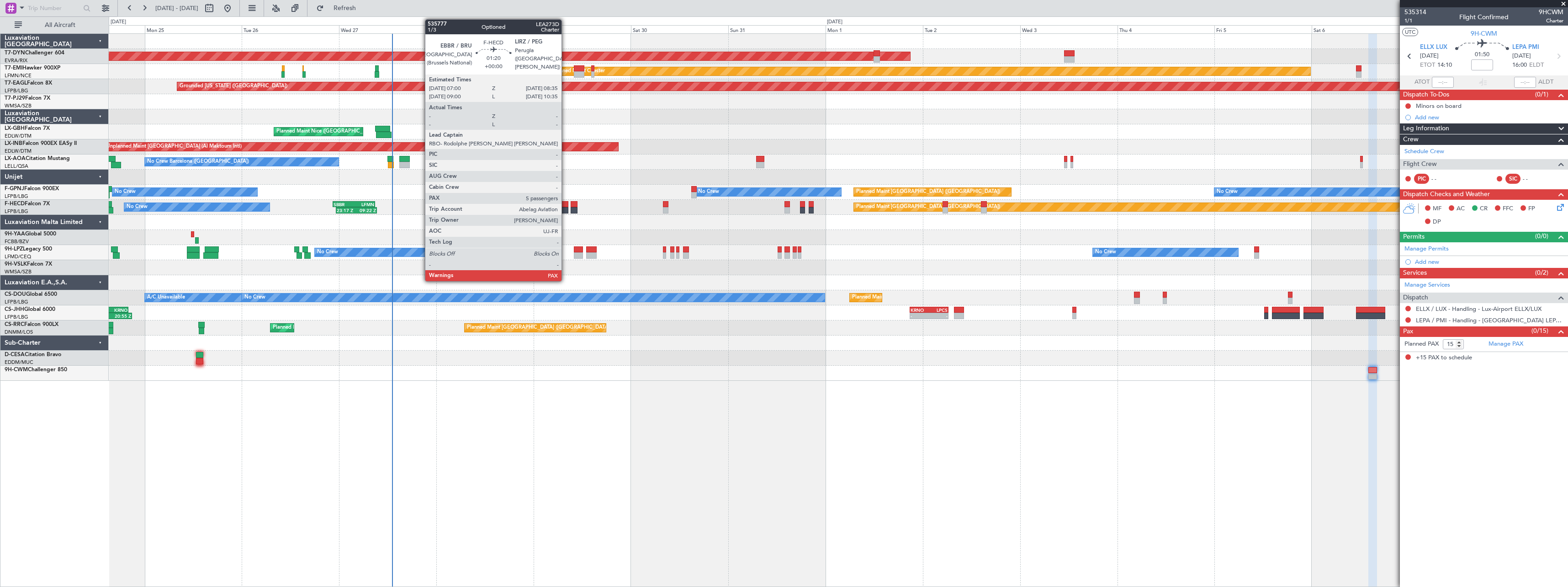
click at [566, 209] on div at bounding box center [565, 209] width 6 height 6
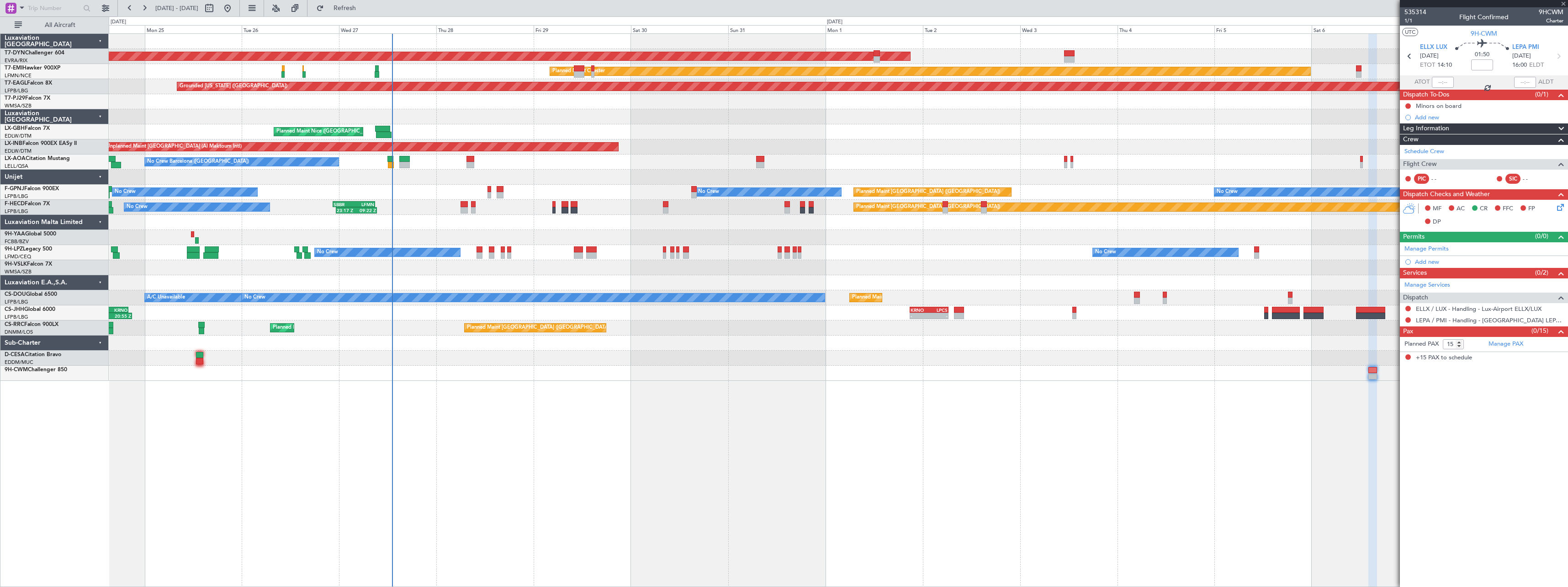
type input "5"
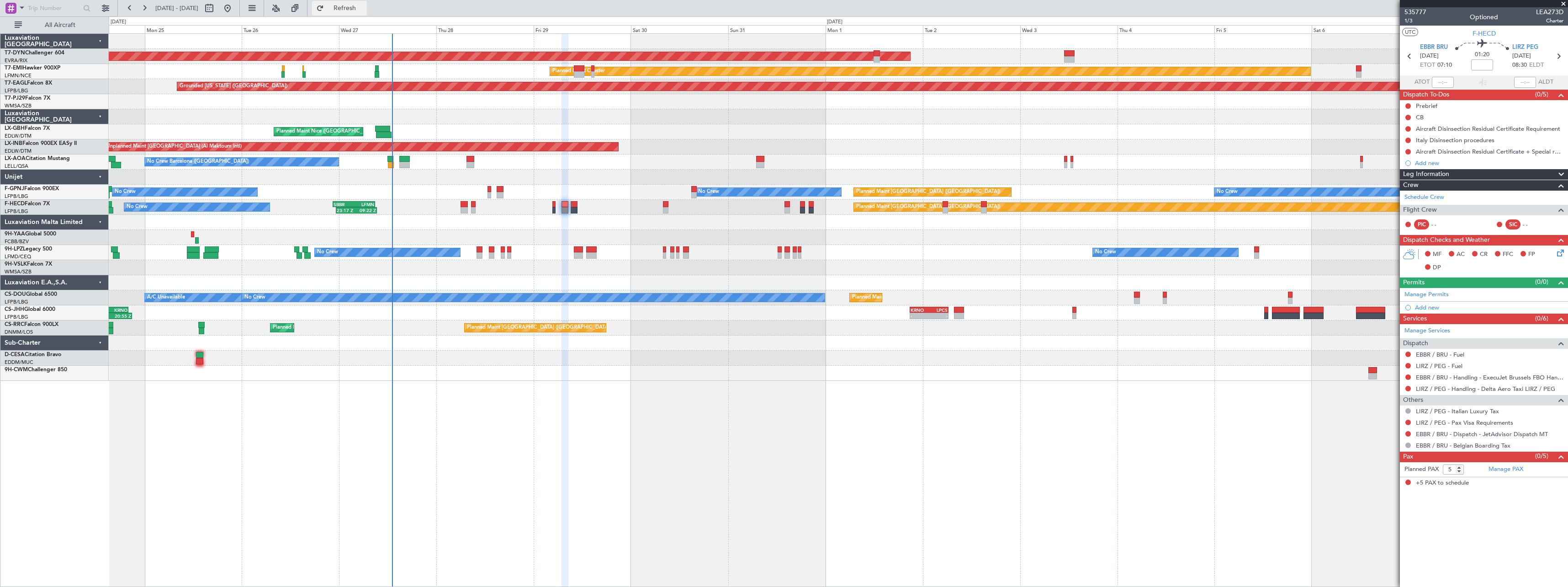
click at [364, 8] on span "Refresh" at bounding box center [345, 7] width 39 height 6
click at [364, 6] on span "Refresh" at bounding box center [345, 7] width 39 height 6
click at [364, 7] on span "Refresh" at bounding box center [345, 7] width 39 height 6
click at [1421, 10] on span "535777" at bounding box center [1416, 12] width 22 height 9
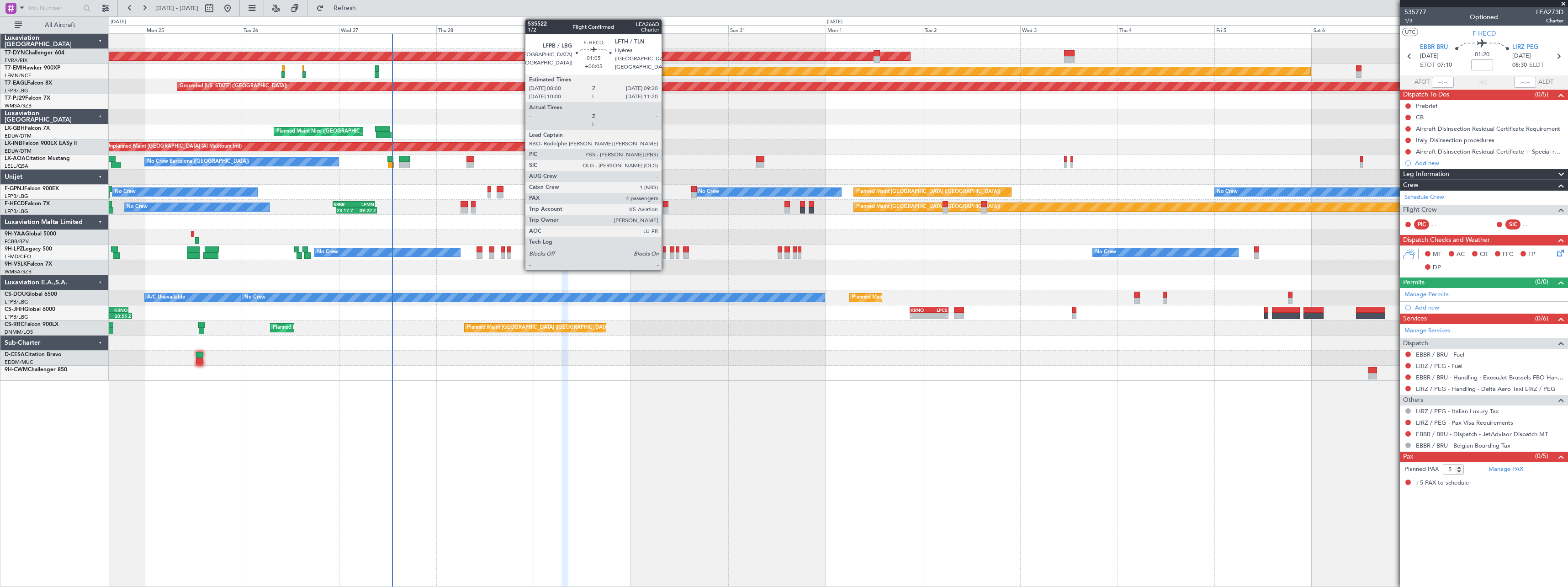
click at [666, 207] on div at bounding box center [666, 209] width 6 height 6
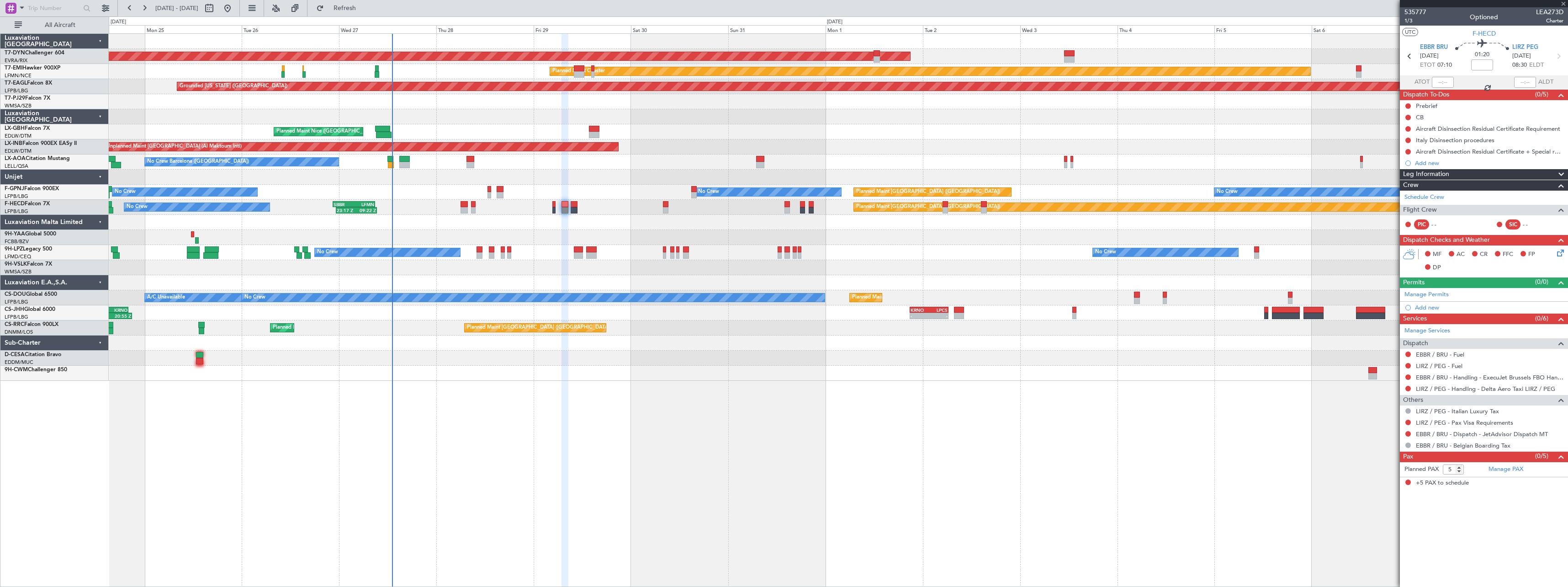
type input "+00:05"
type input "4"
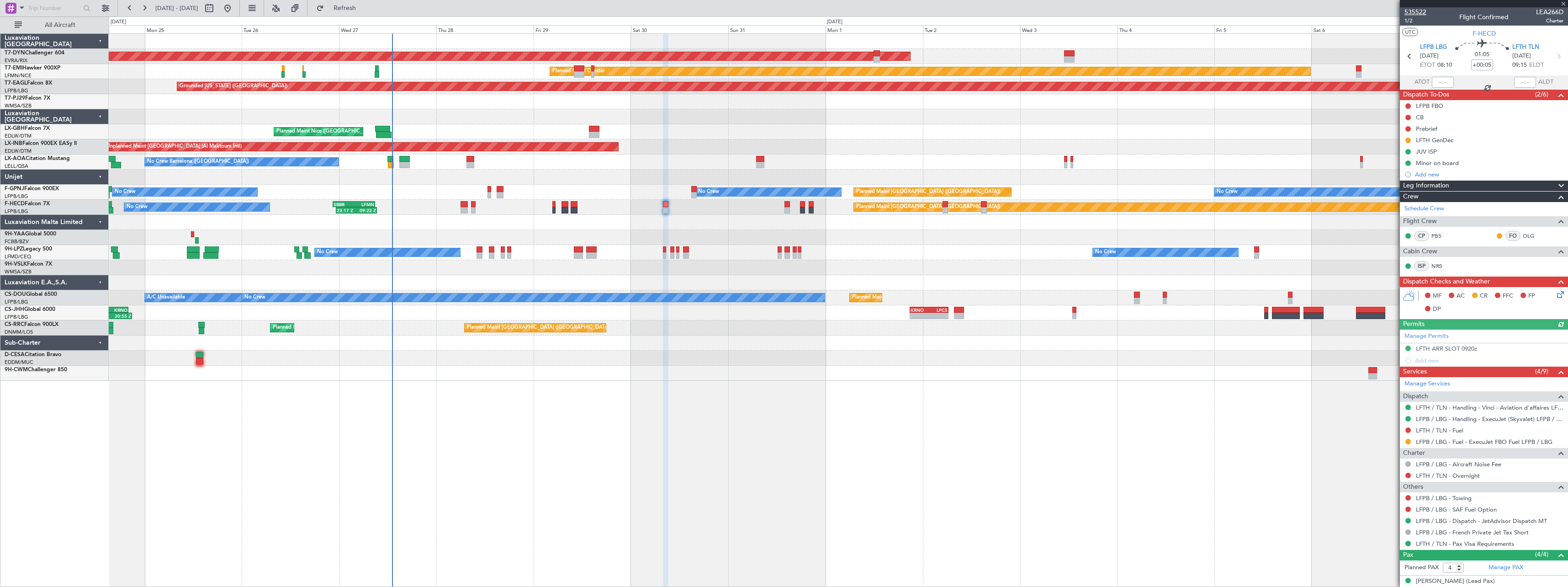
click at [1418, 13] on span "535522" at bounding box center [1416, 12] width 22 height 9
click at [364, 6] on span "Refresh" at bounding box center [345, 7] width 39 height 6
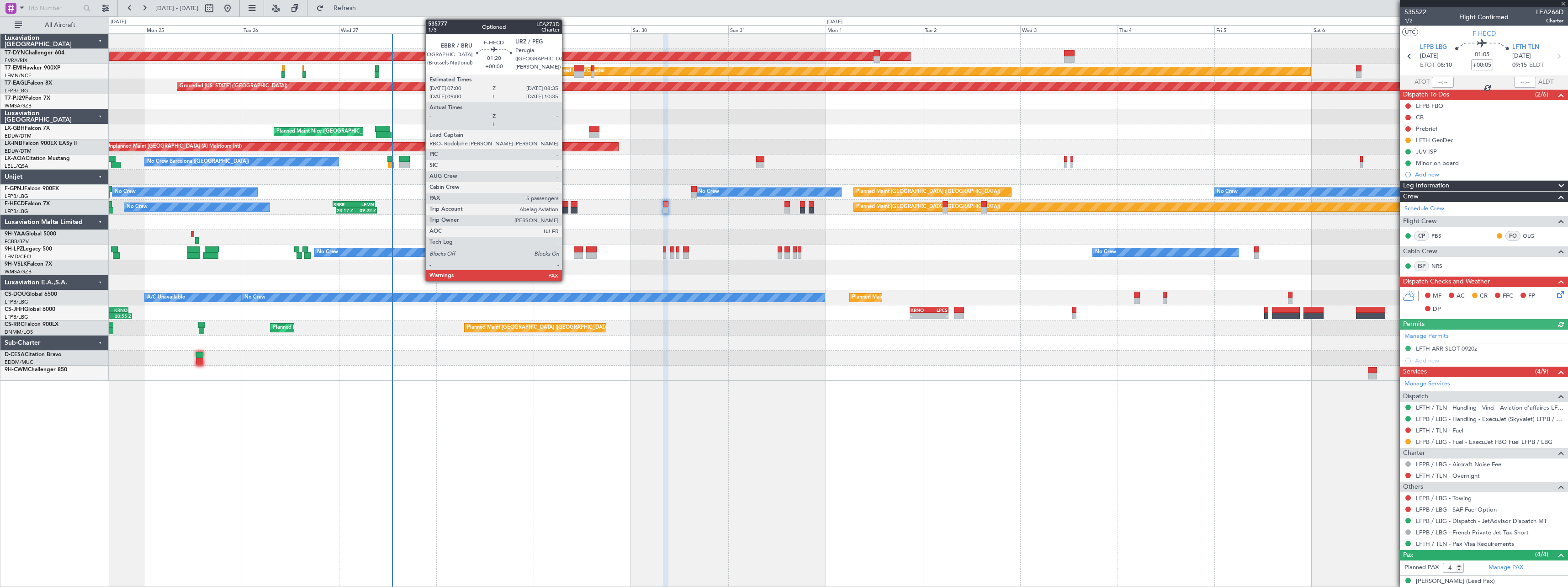
click at [566, 207] on div at bounding box center [565, 204] width 6 height 6
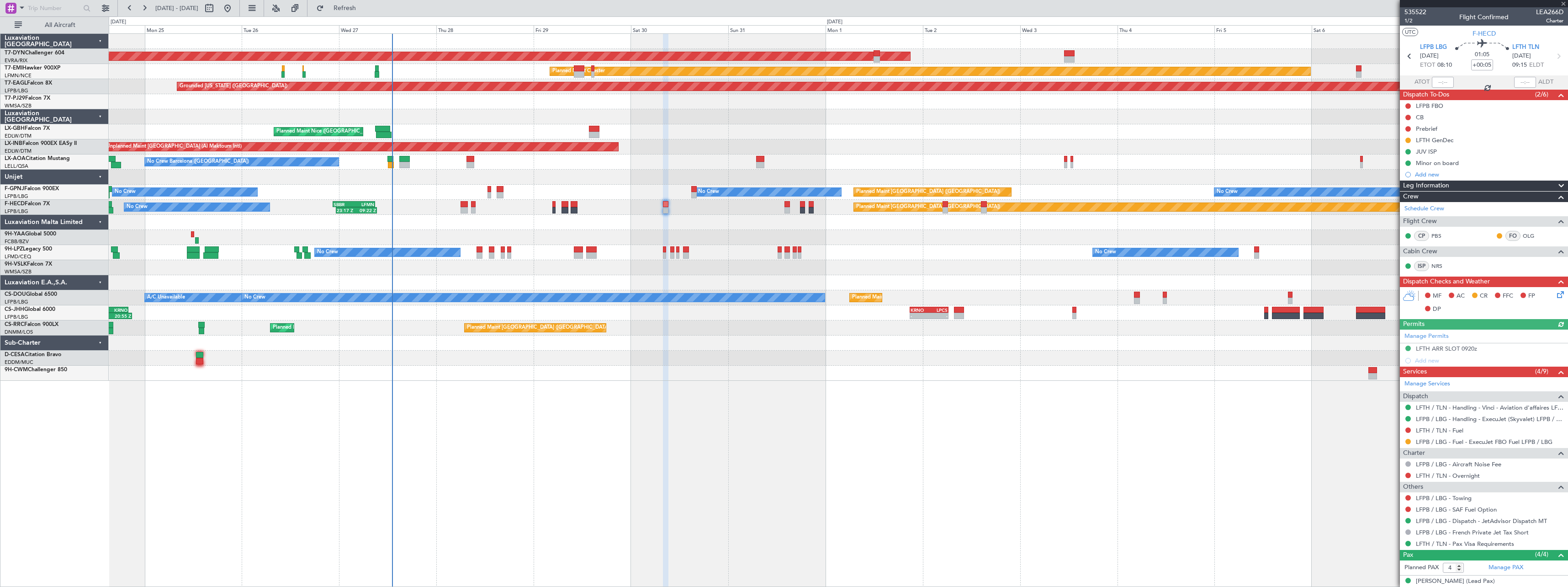
type input "5"
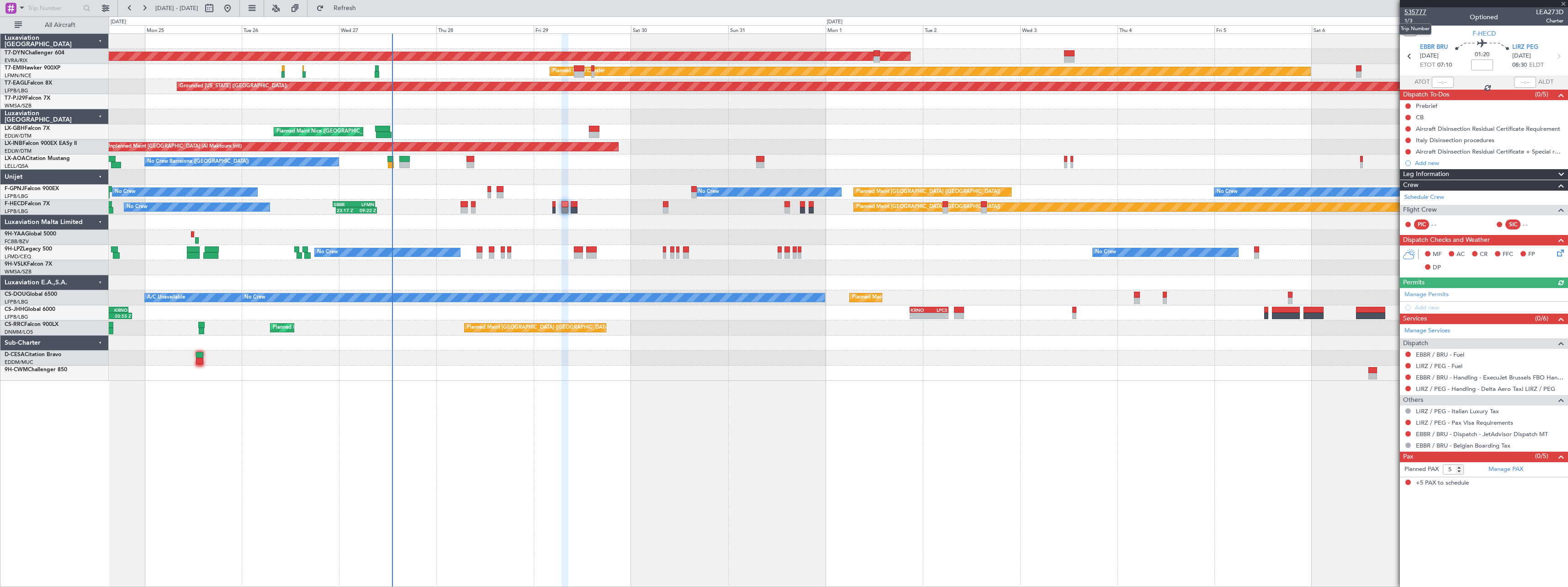
click at [1417, 12] on span "535777" at bounding box center [1416, 12] width 22 height 9
click at [364, 10] on span "Refresh" at bounding box center [345, 7] width 39 height 6
click at [364, 8] on span "Refresh" at bounding box center [345, 7] width 39 height 6
click at [1562, 326] on span at bounding box center [1560, 328] width 11 height 6
click at [364, 11] on span "Refresh" at bounding box center [345, 7] width 39 height 6
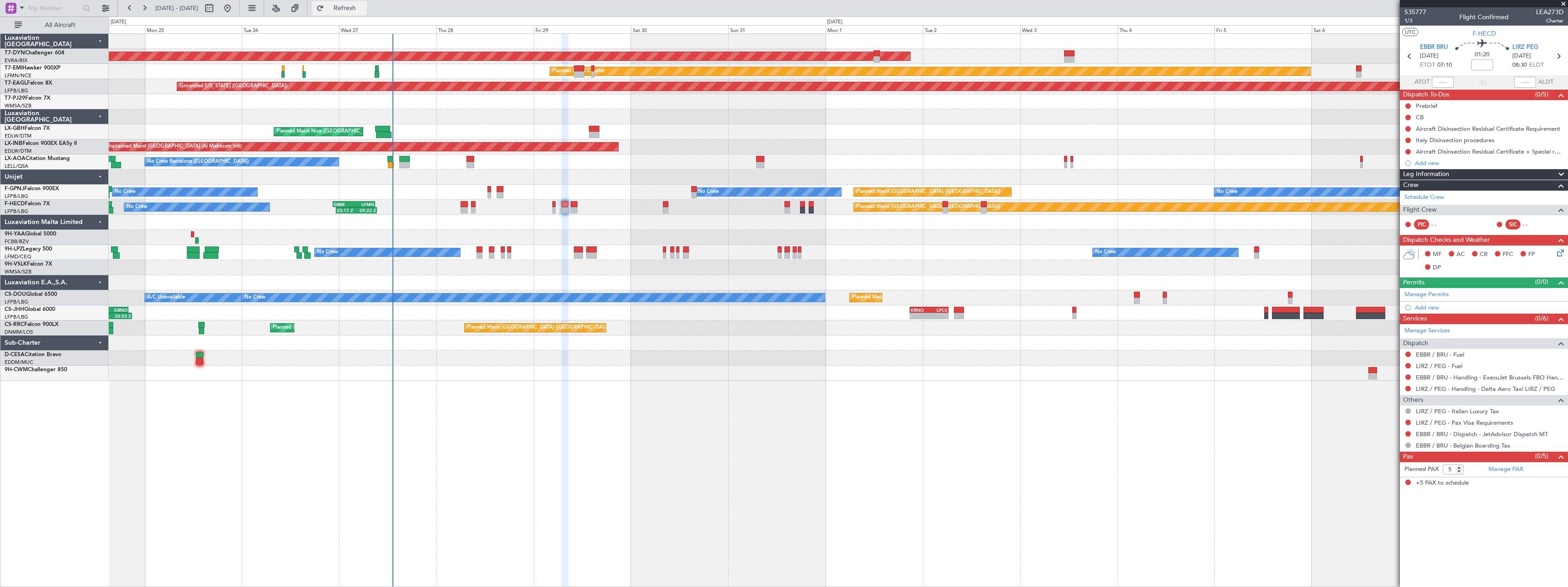
click at [357, 11] on span "Refresh" at bounding box center [345, 7] width 39 height 6
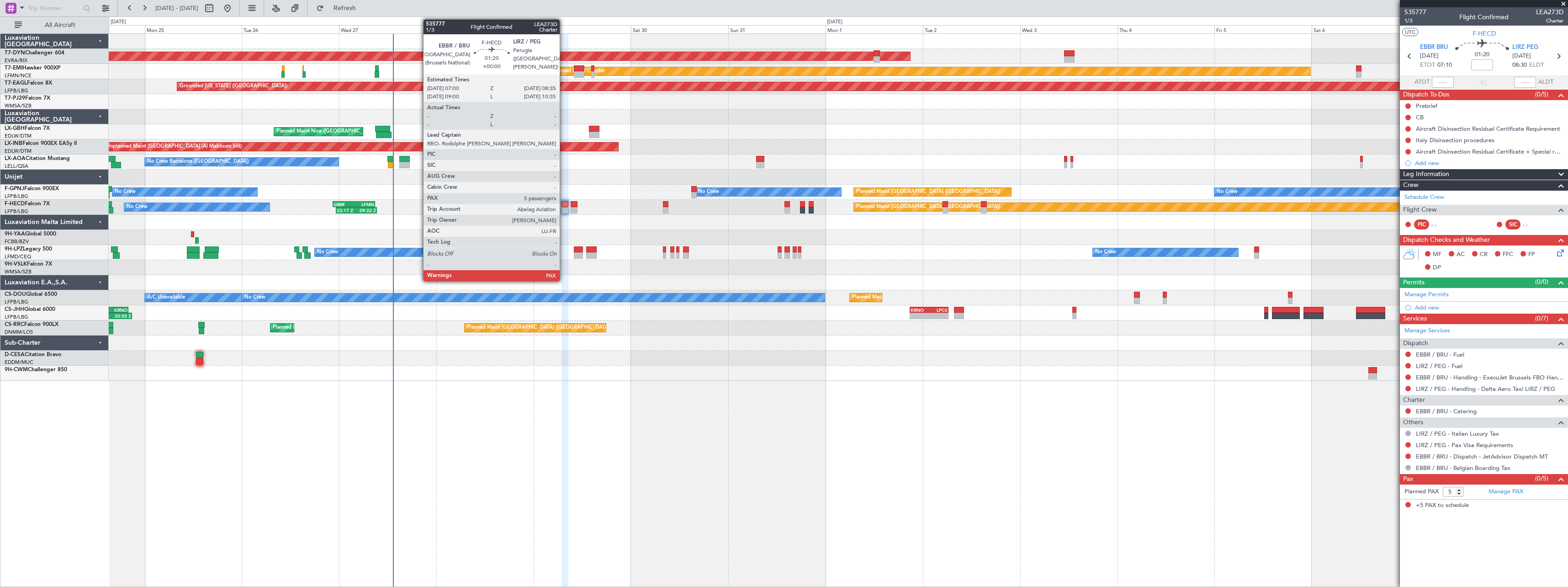
click at [564, 204] on div at bounding box center [565, 204] width 6 height 6
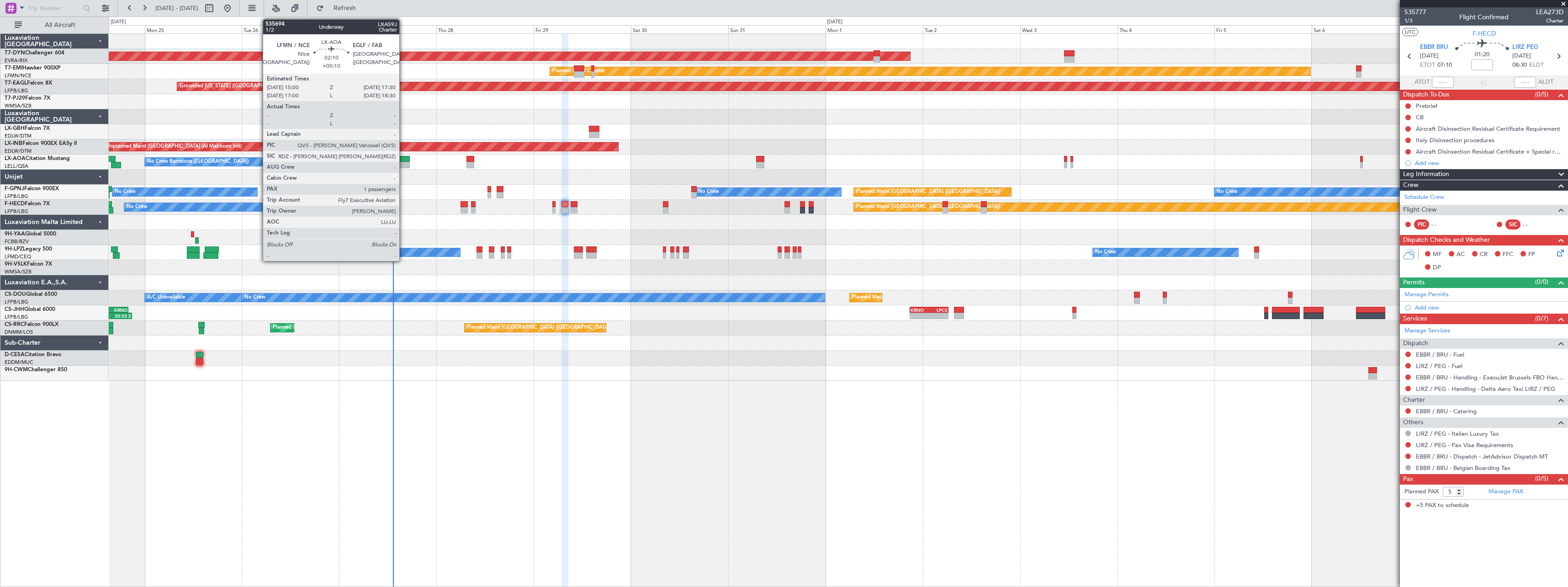
click at [403, 162] on div at bounding box center [404, 164] width 10 height 6
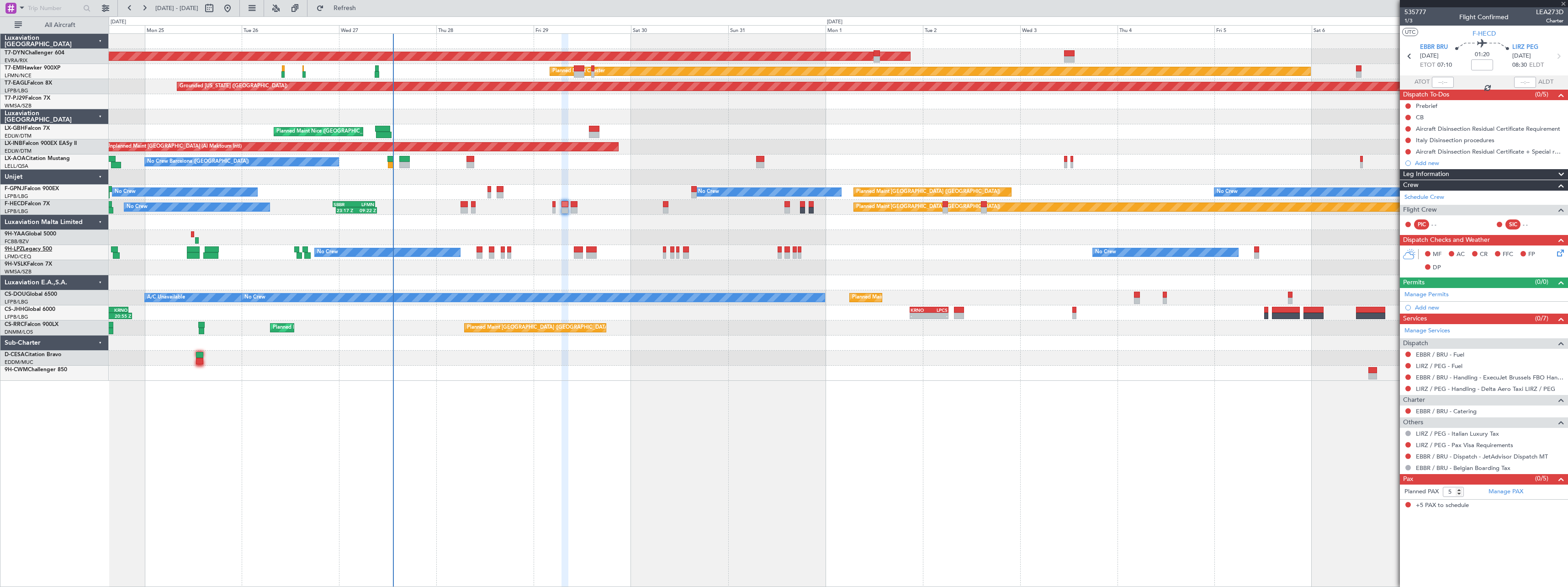
type input "+00:10"
type input "1"
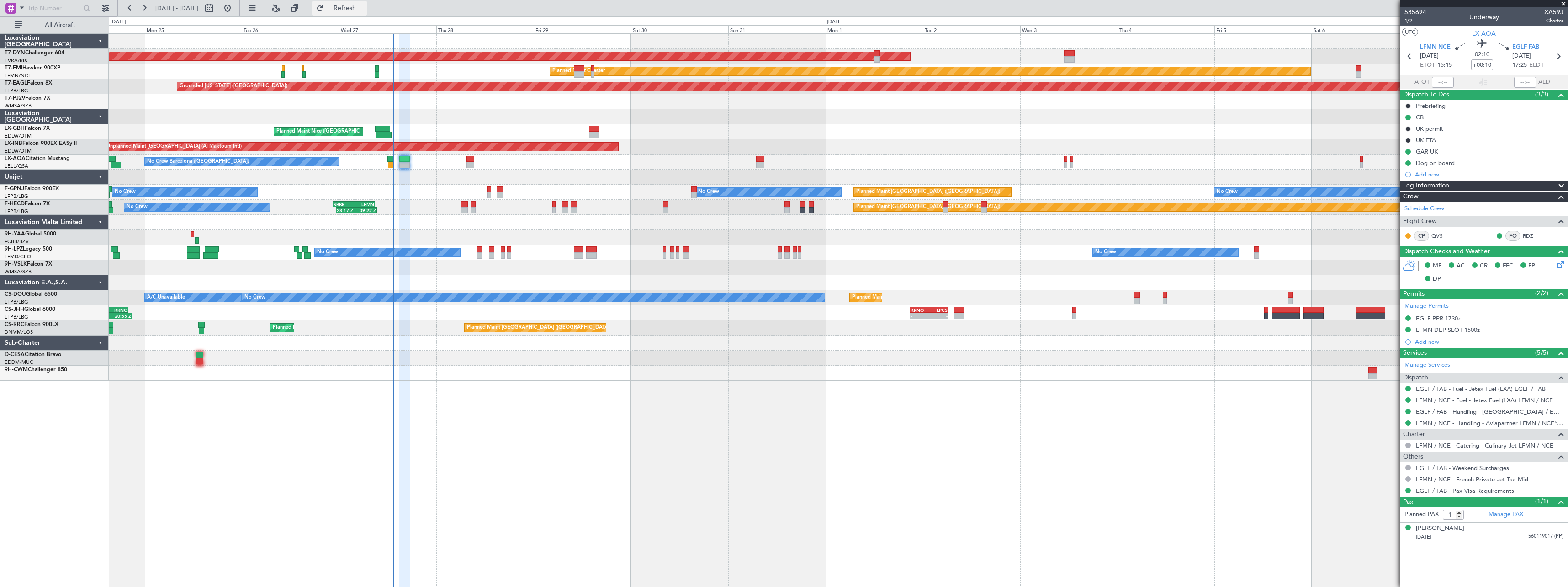
click at [367, 12] on button "Refresh" at bounding box center [340, 8] width 55 height 15
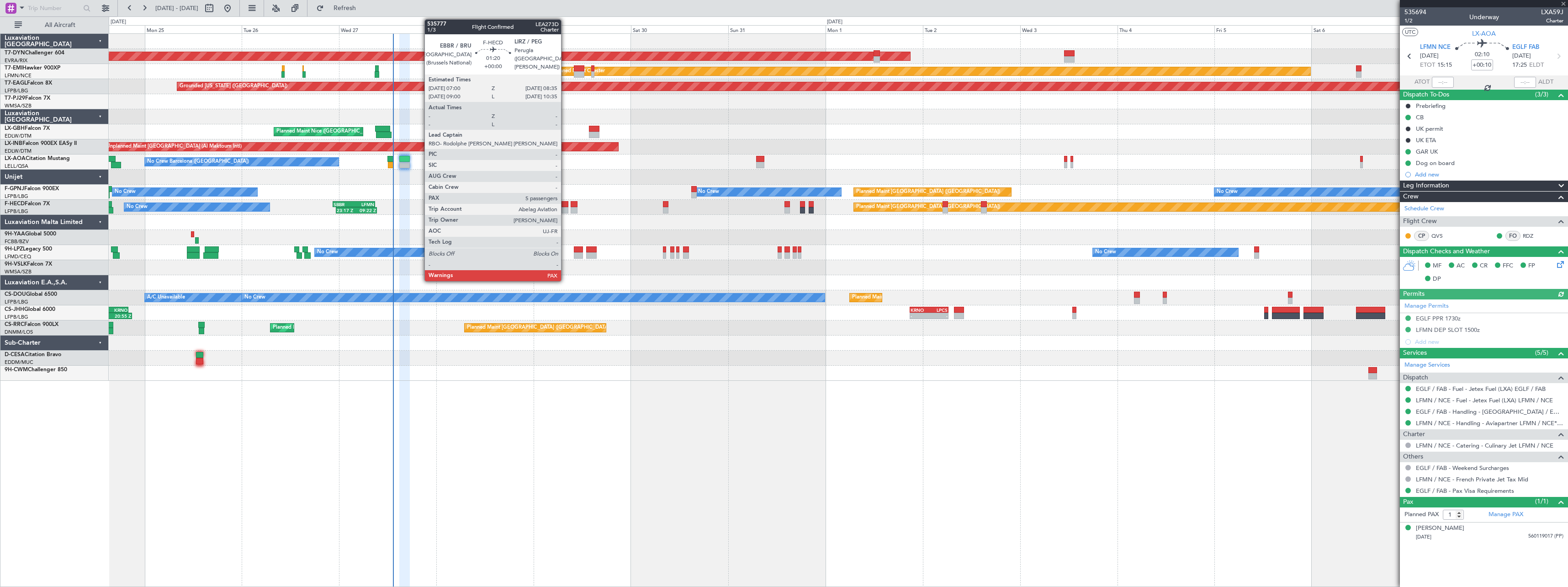
click at [565, 206] on div at bounding box center [565, 204] width 6 height 6
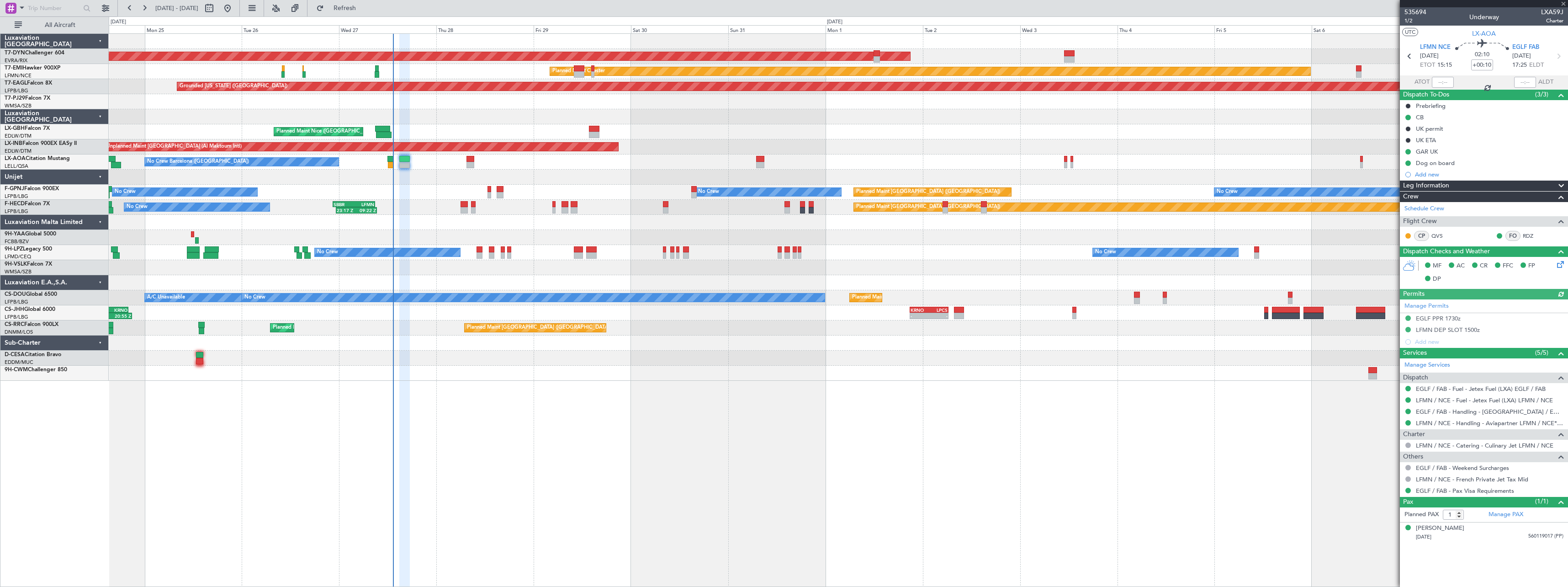
type input "5"
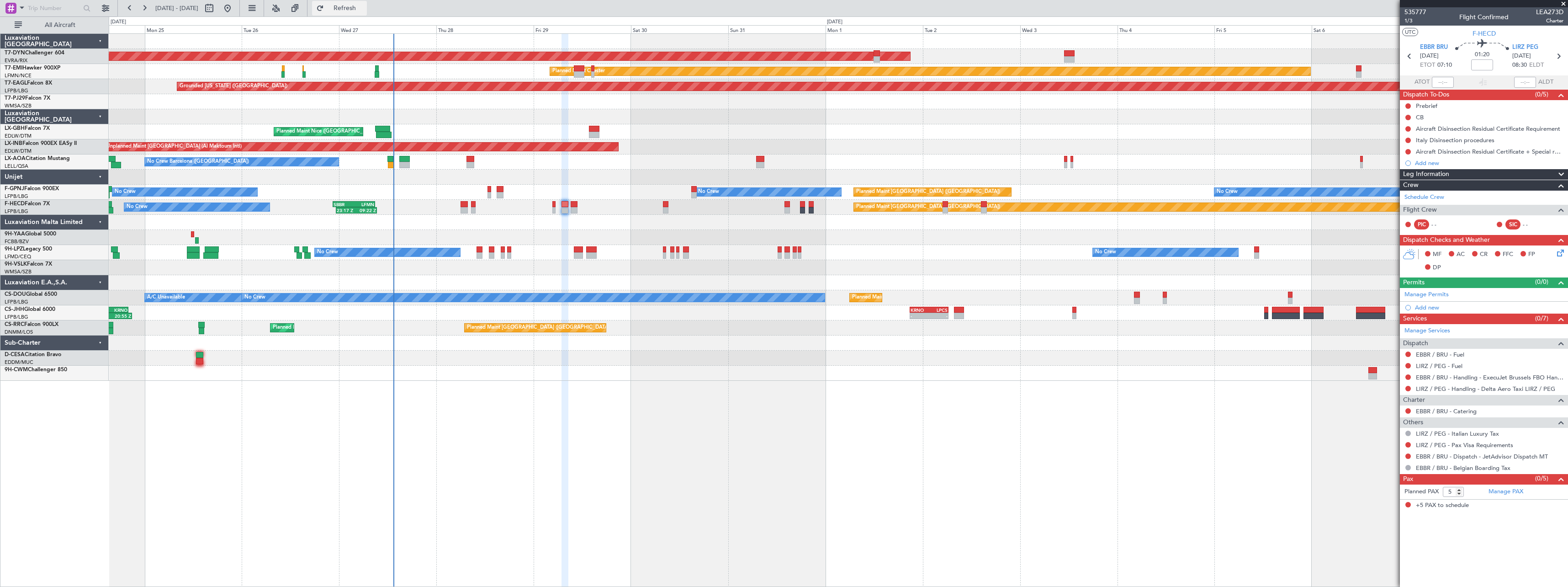
click at [367, 12] on button "Refresh" at bounding box center [340, 8] width 55 height 15
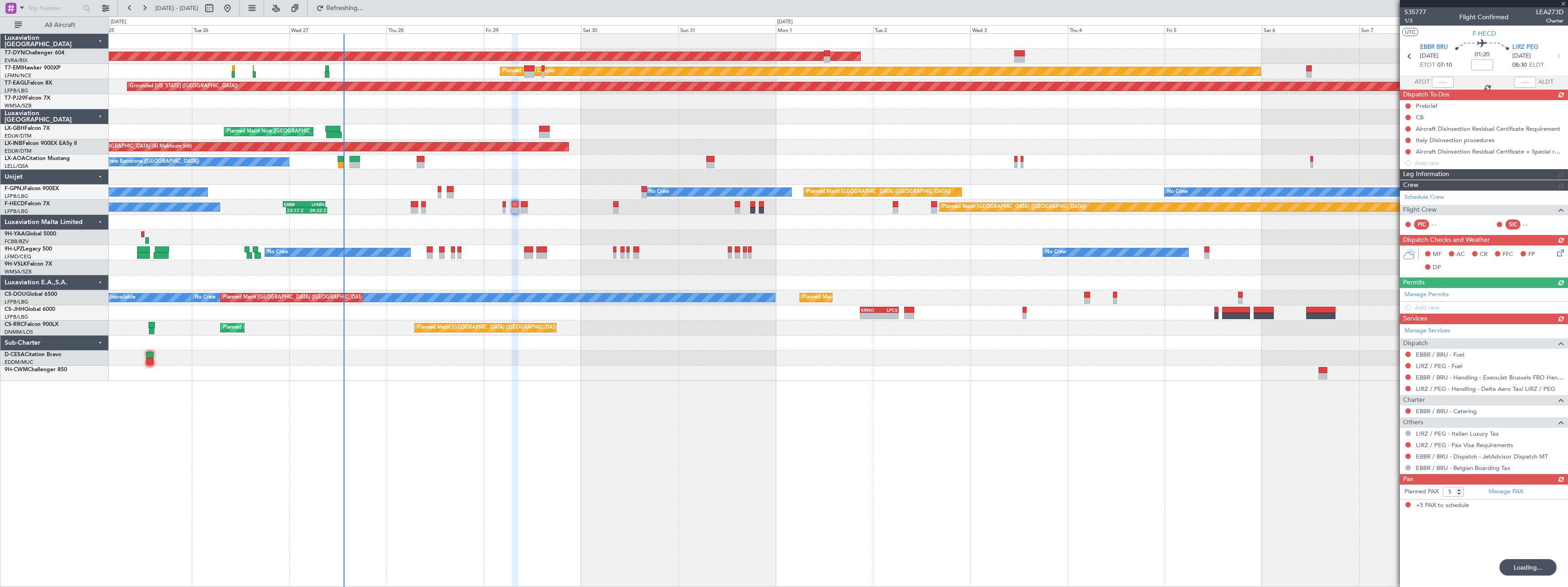
click at [512, 231] on div at bounding box center [837, 237] width 1459 height 15
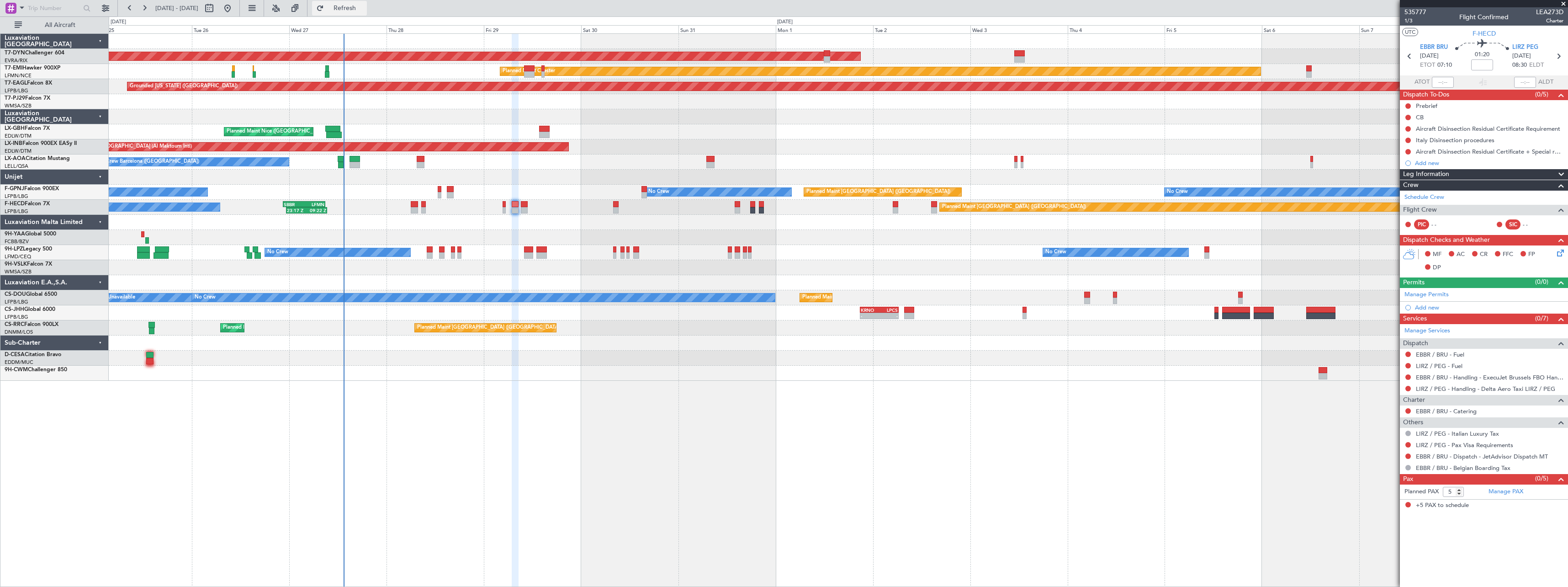
click at [367, 12] on button "Refresh" at bounding box center [340, 8] width 55 height 15
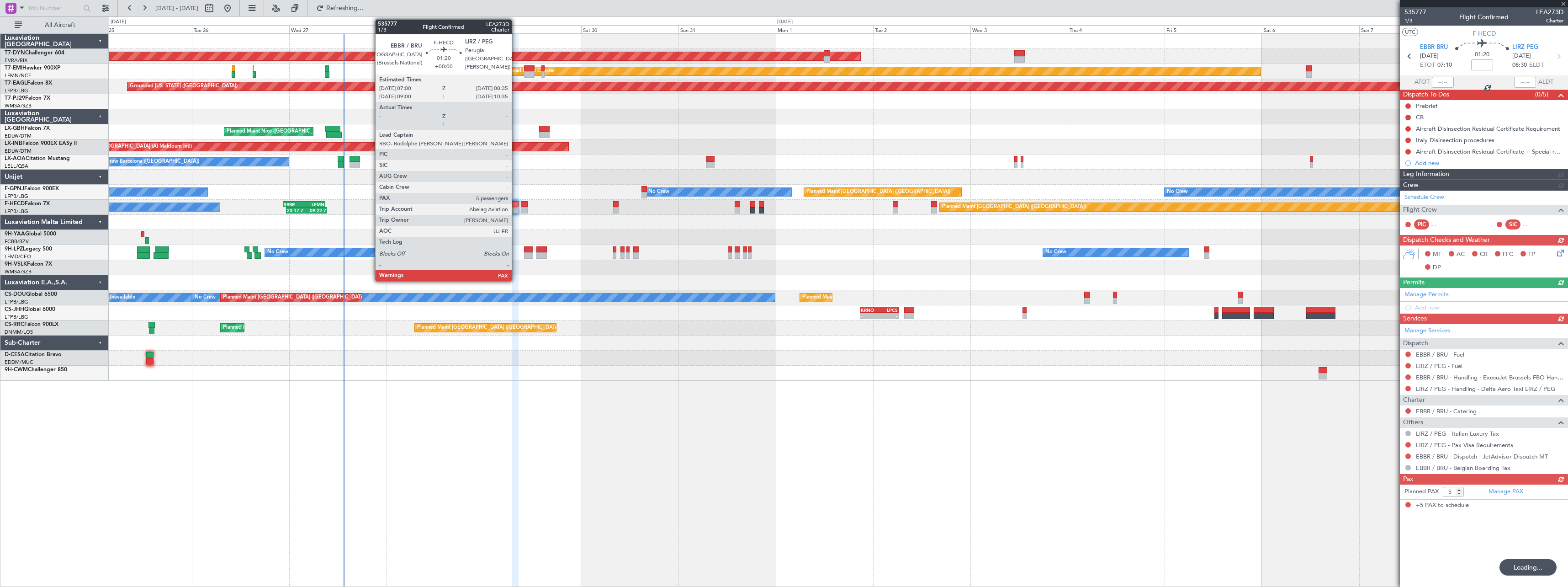
click at [516, 208] on div at bounding box center [514, 209] width 6 height 6
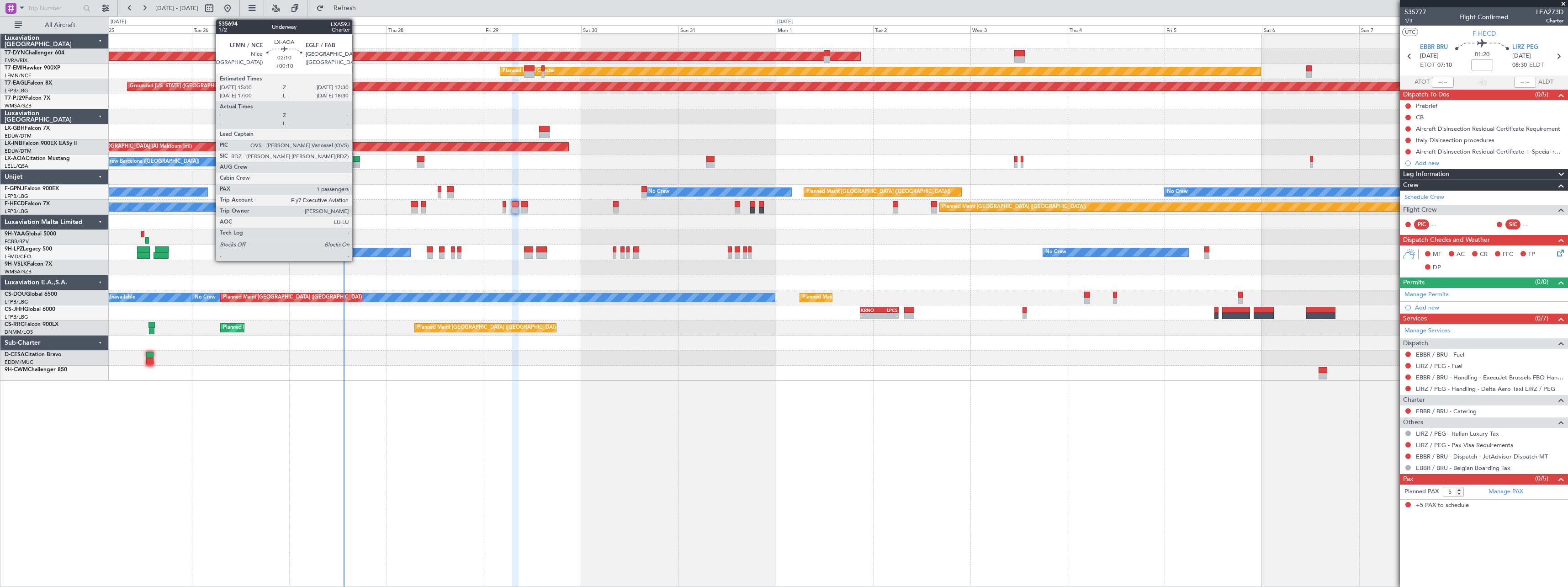
click at [356, 163] on div at bounding box center [354, 164] width 10 height 6
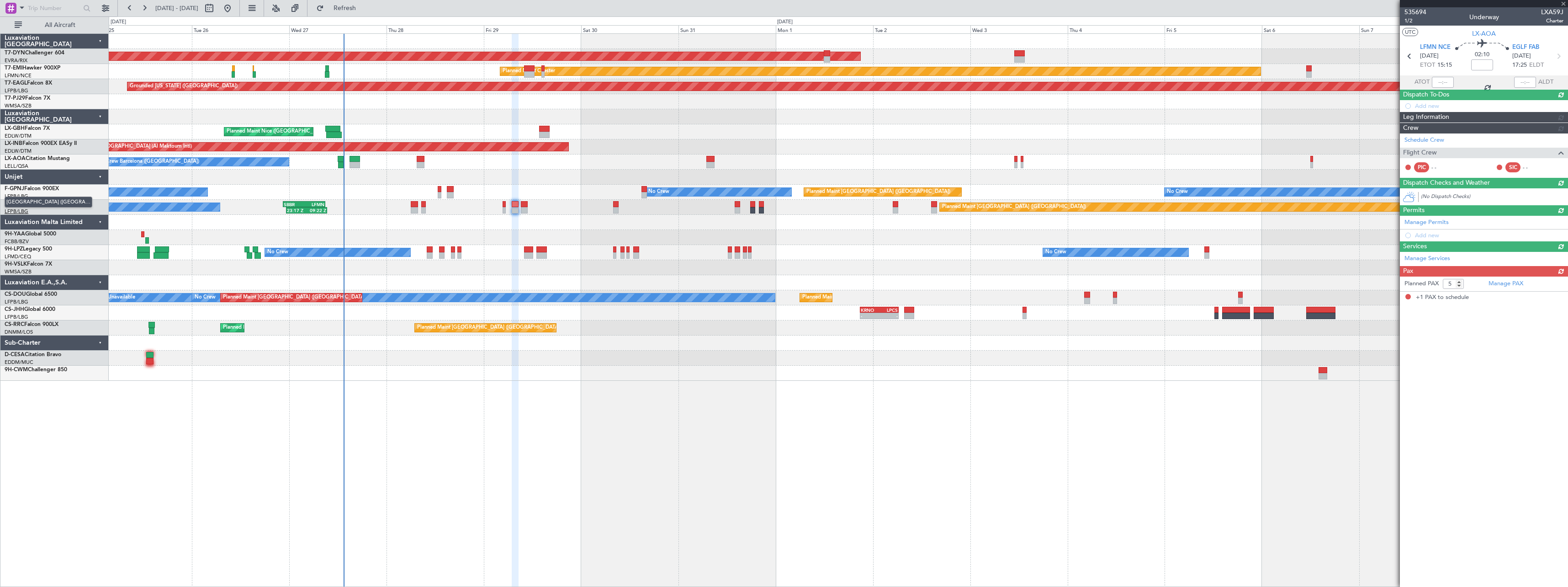
type input "+00:10"
type input "1"
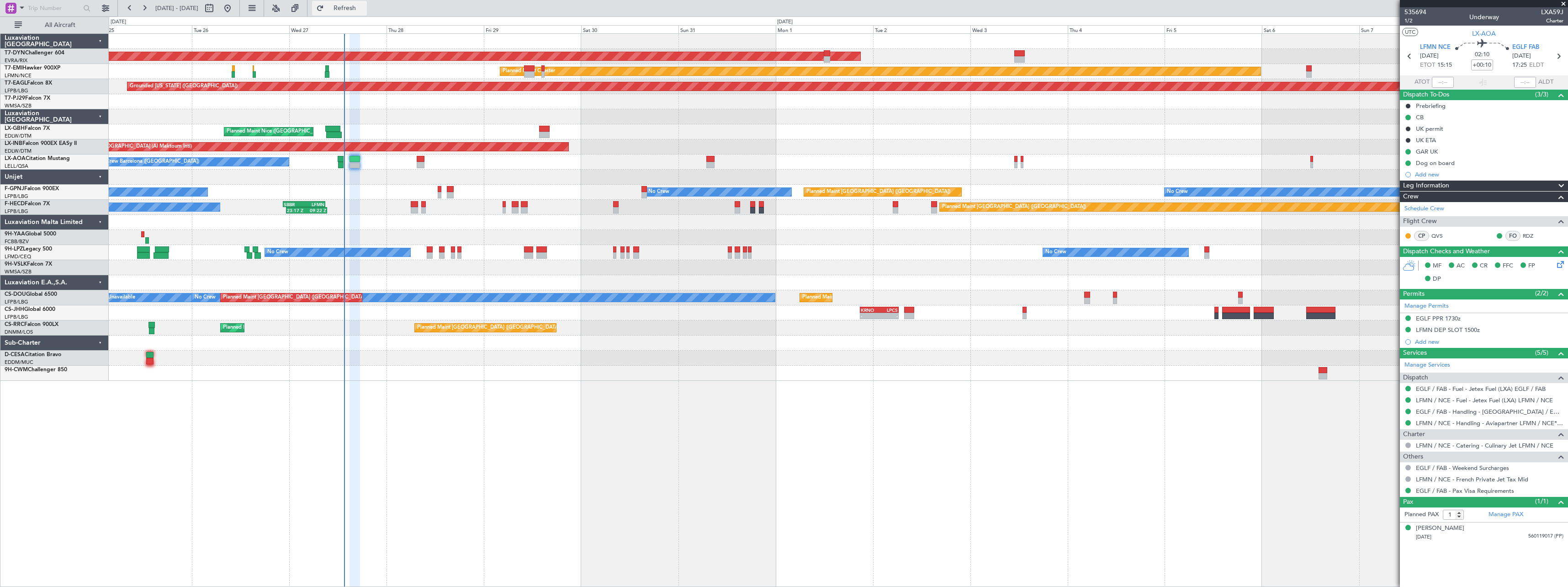
click at [364, 8] on span "Refresh" at bounding box center [345, 7] width 39 height 6
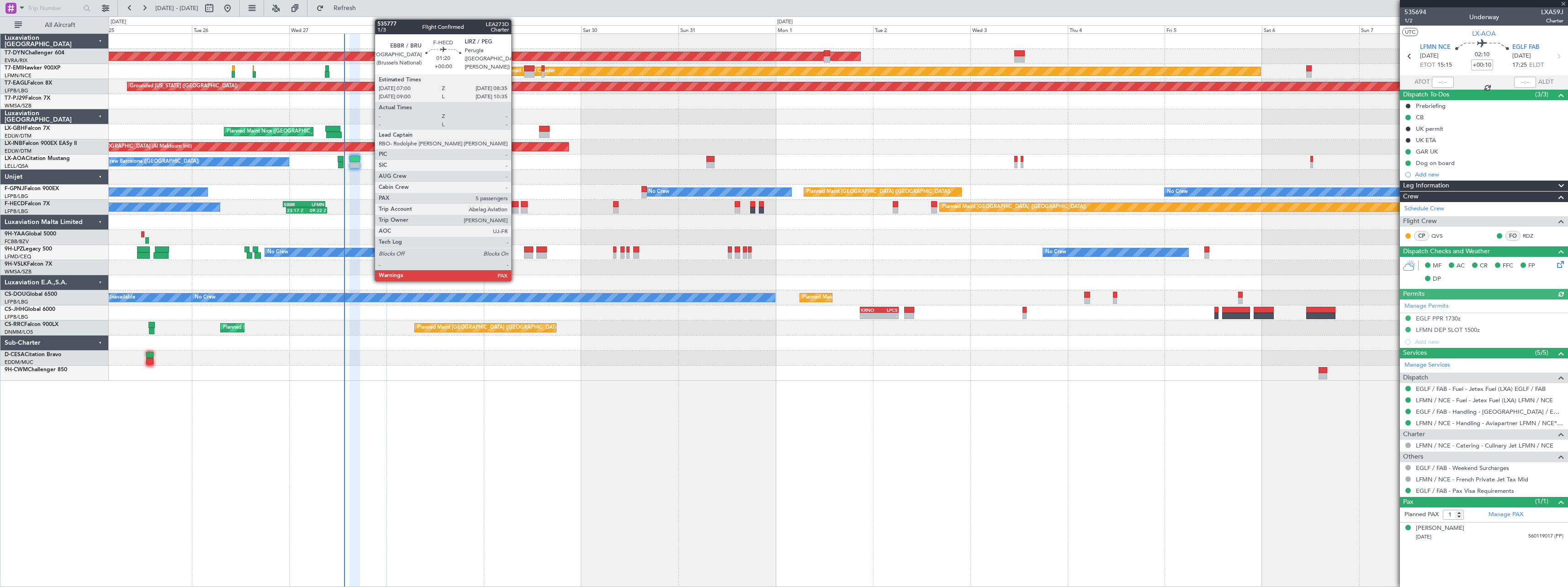
click at [515, 204] on div at bounding box center [514, 204] width 6 height 6
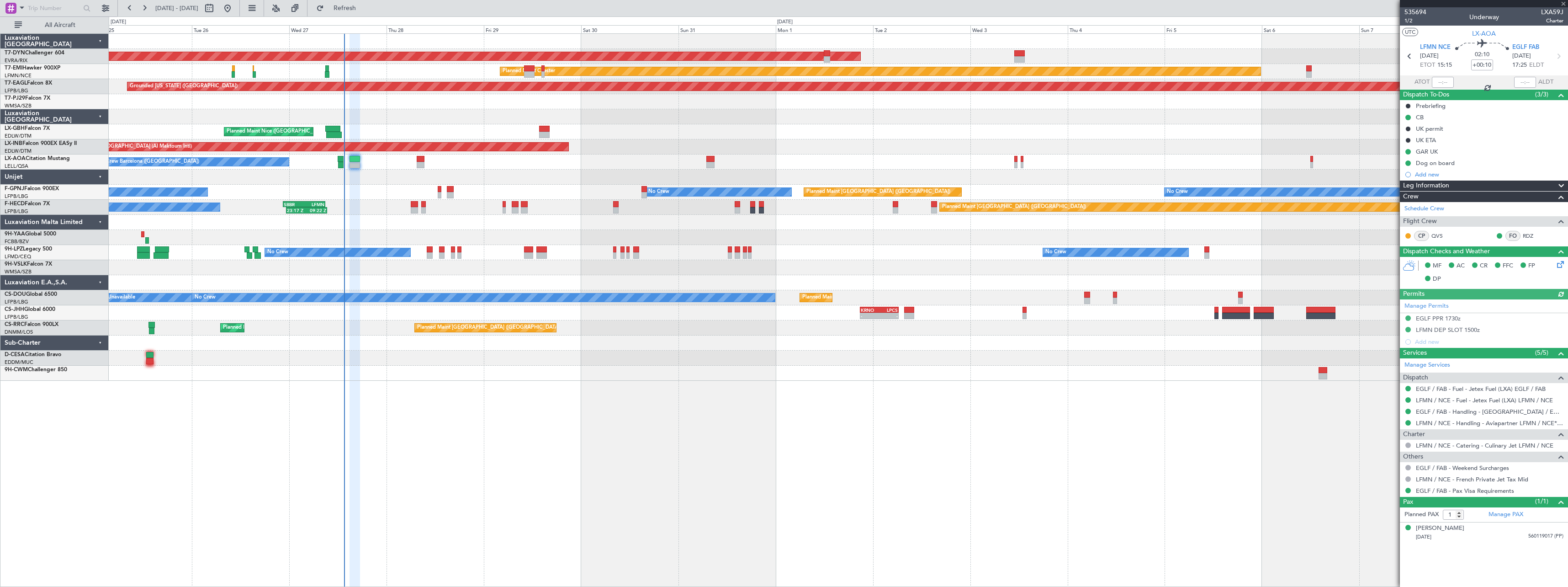
type input "5"
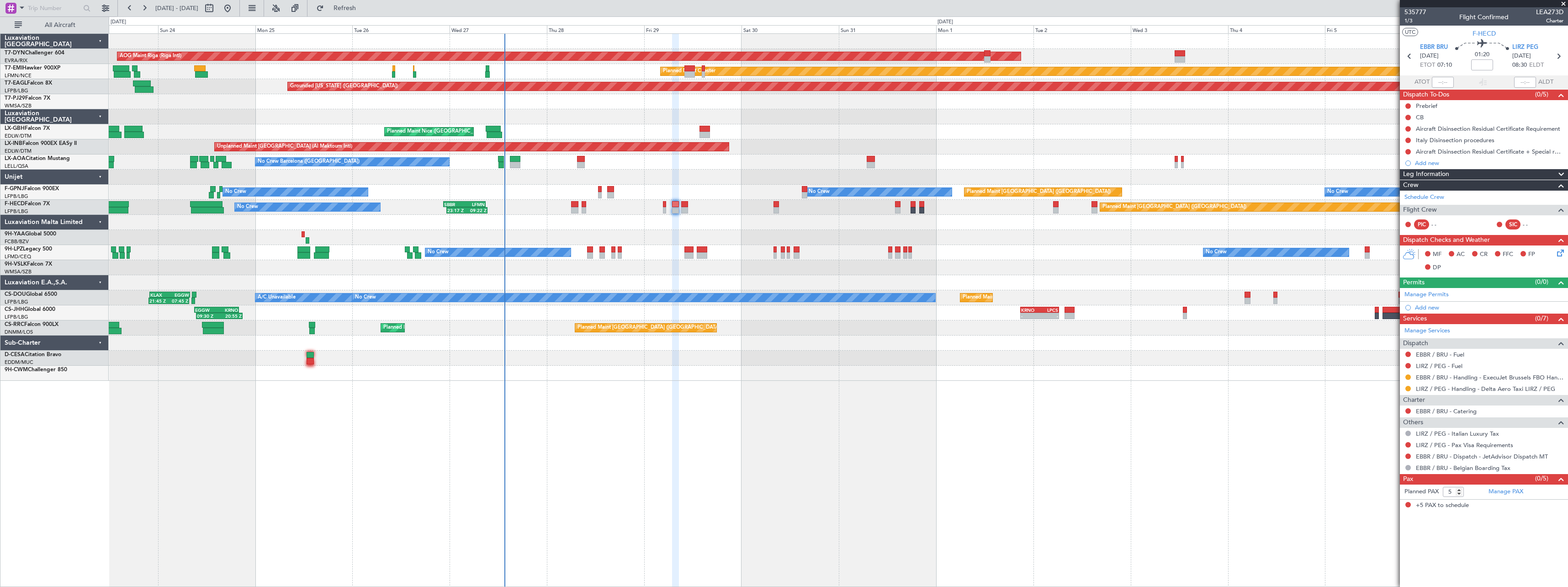
click at [652, 405] on div "AOG Maint Riga (Riga Intl) Planned Maint Basel-Mulhouse Planned Maint Chester P…" at bounding box center [837, 310] width 1459 height 554
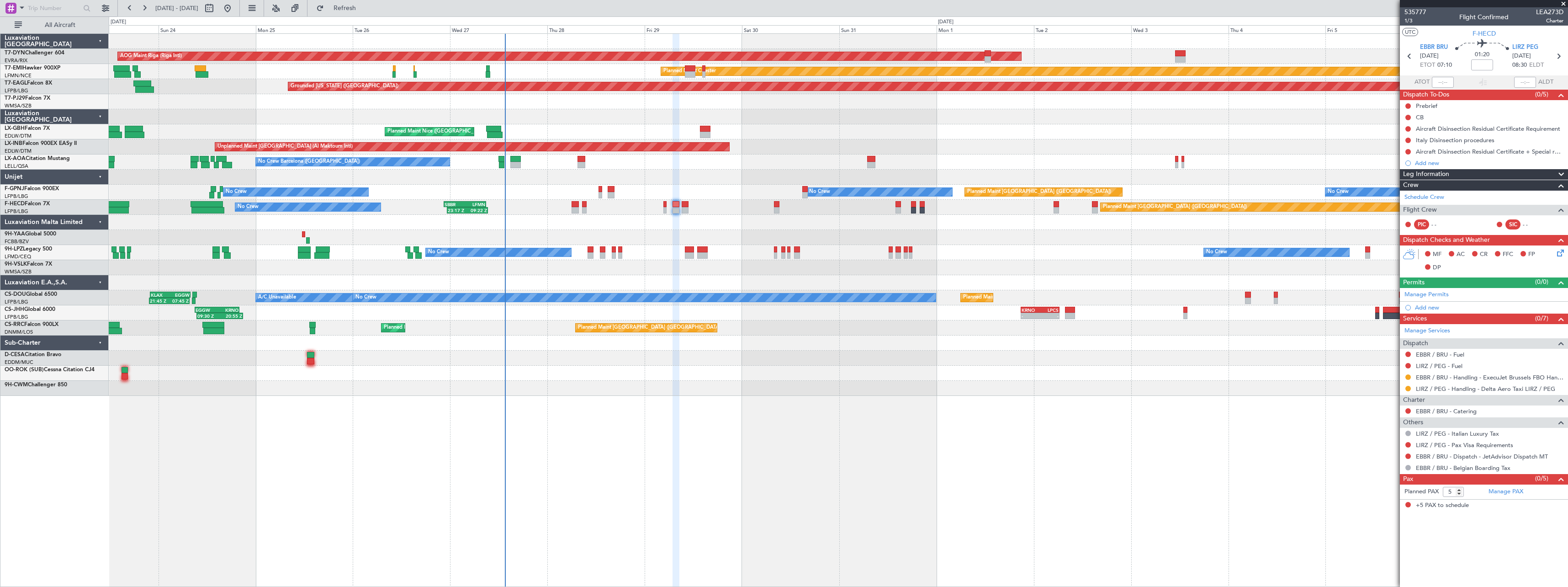
click at [365, 17] on div "AOG Maint Riga (Riga Intl) Planned Maint Basel-Mulhouse Planned Maint Chester P…" at bounding box center [784, 301] width 1568 height 570
click at [364, 9] on span "Refresh" at bounding box center [345, 7] width 39 height 6
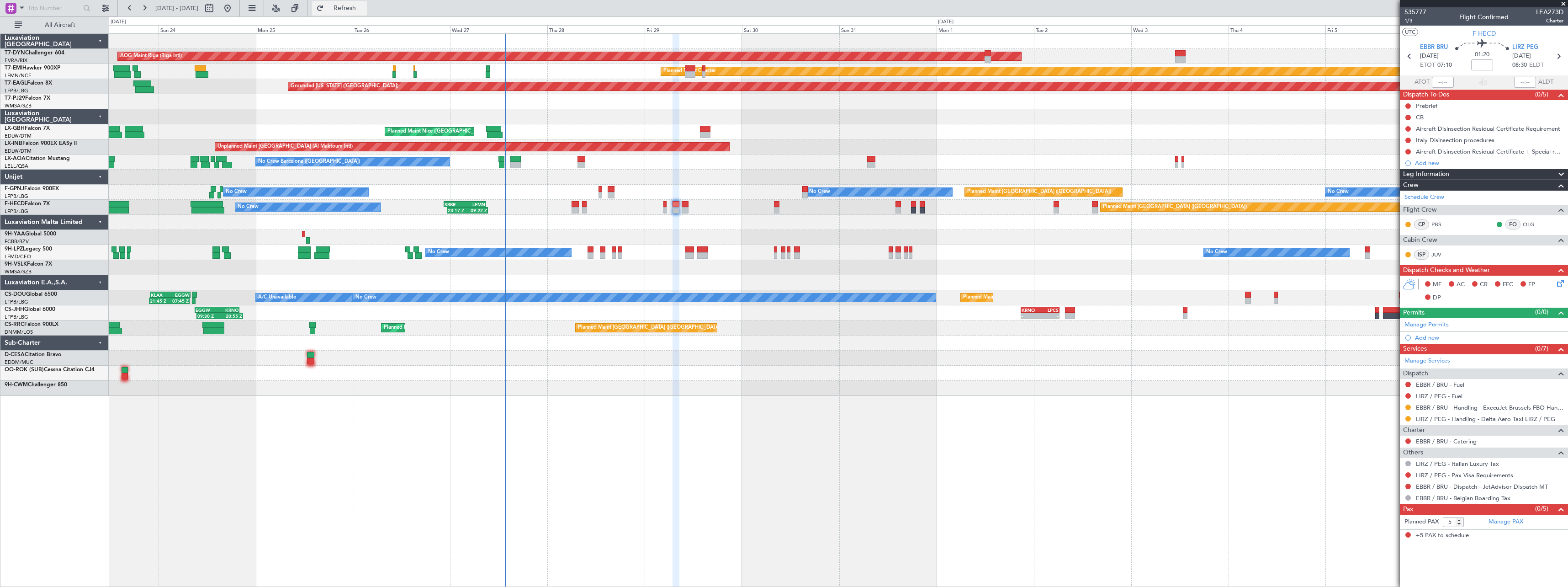
click at [364, 10] on span "Refresh" at bounding box center [345, 7] width 39 height 6
click at [1419, 13] on span "535777" at bounding box center [1416, 12] width 22 height 9
click at [1421, 10] on span "535777" at bounding box center [1416, 12] width 22 height 9
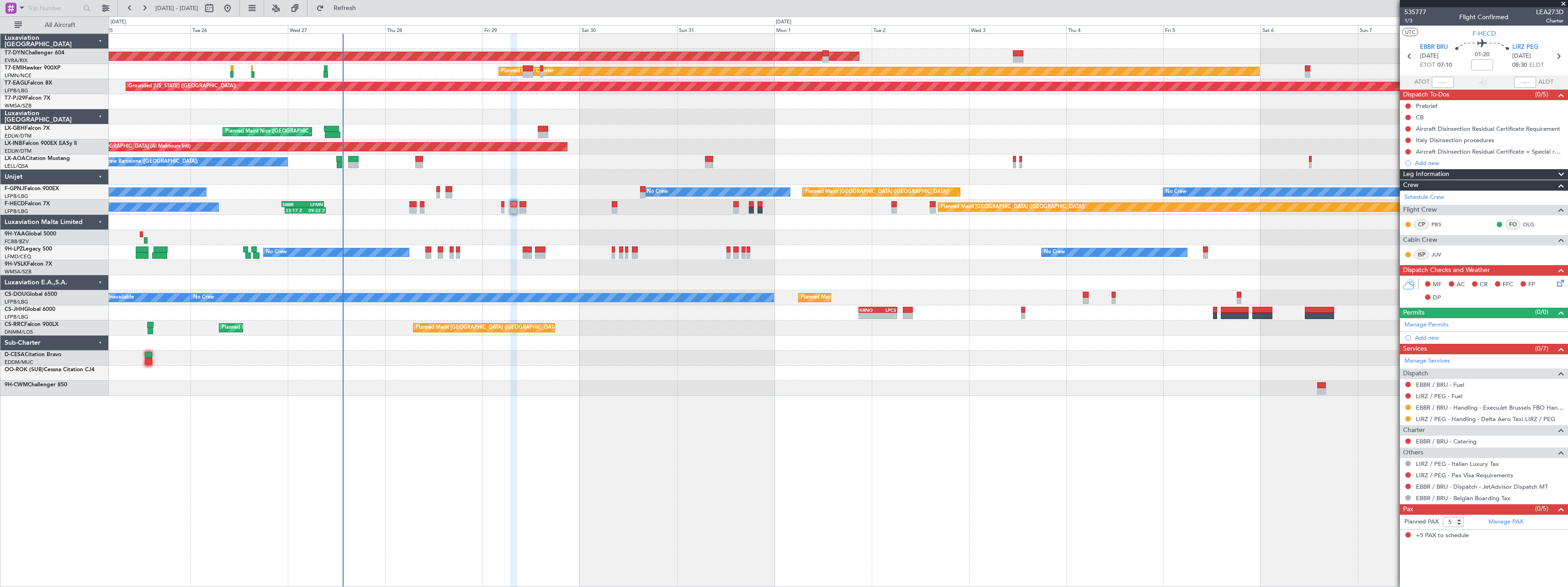
click at [960, 410] on div "AOG Maint Riga (Riga Intl) Planned Maint [GEOGRAPHIC_DATA]-[GEOGRAPHIC_DATA] Pl…" at bounding box center [837, 310] width 1459 height 554
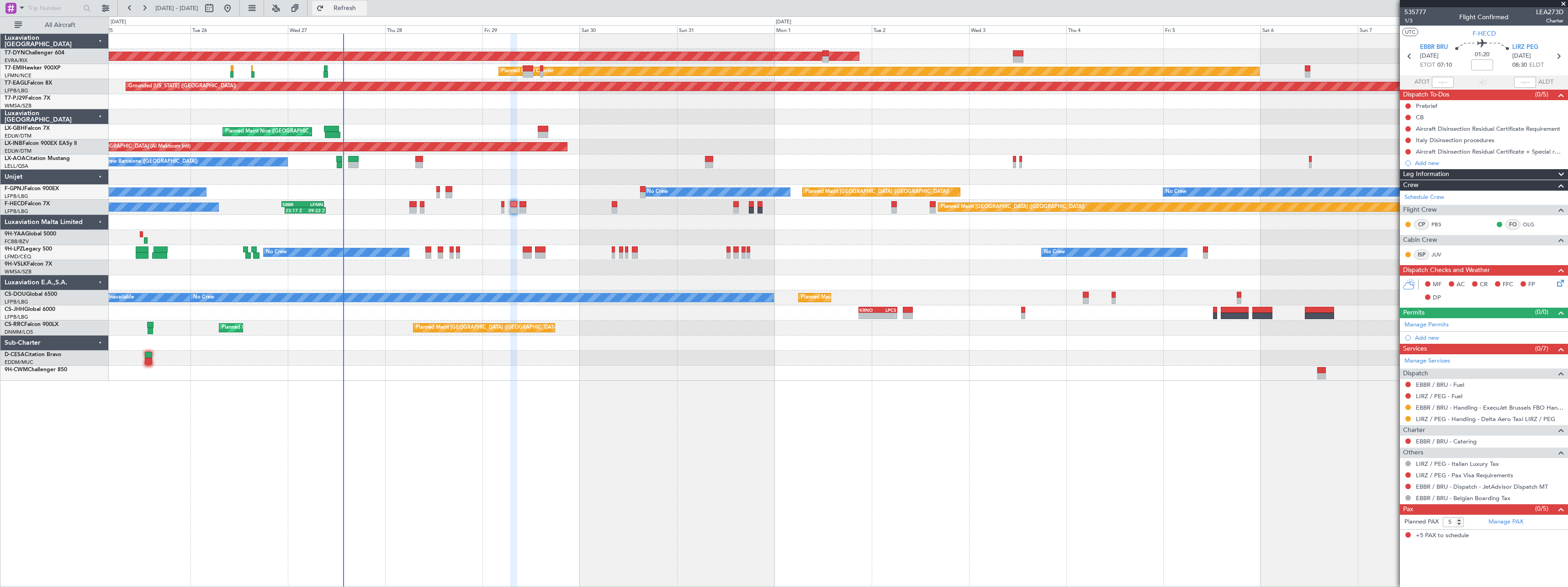
click at [367, 13] on button "Refresh" at bounding box center [340, 8] width 55 height 15
click at [364, 9] on span "Refresh" at bounding box center [345, 7] width 39 height 6
click at [364, 10] on span "Refresh" at bounding box center [345, 7] width 39 height 6
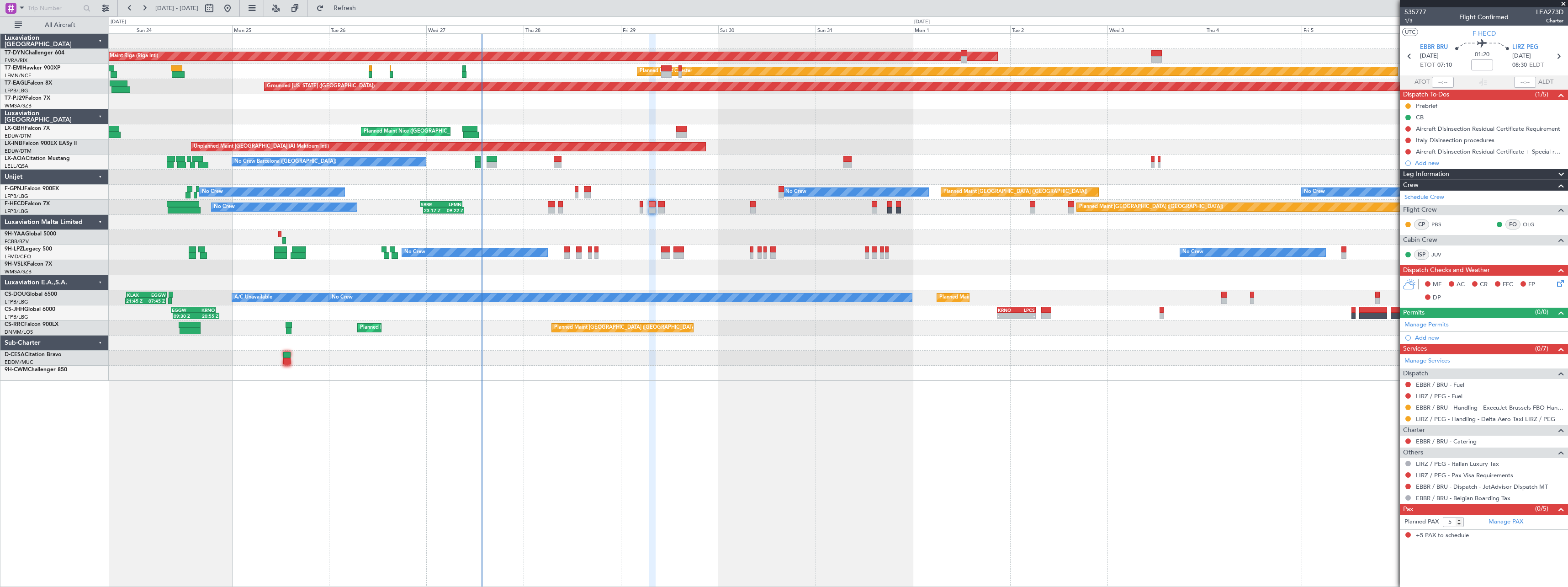
click at [843, 416] on div "AOG Maint Riga (Riga Intl) Planned Maint Basel-Mulhouse Planned Maint Chester P…" at bounding box center [837, 310] width 1459 height 554
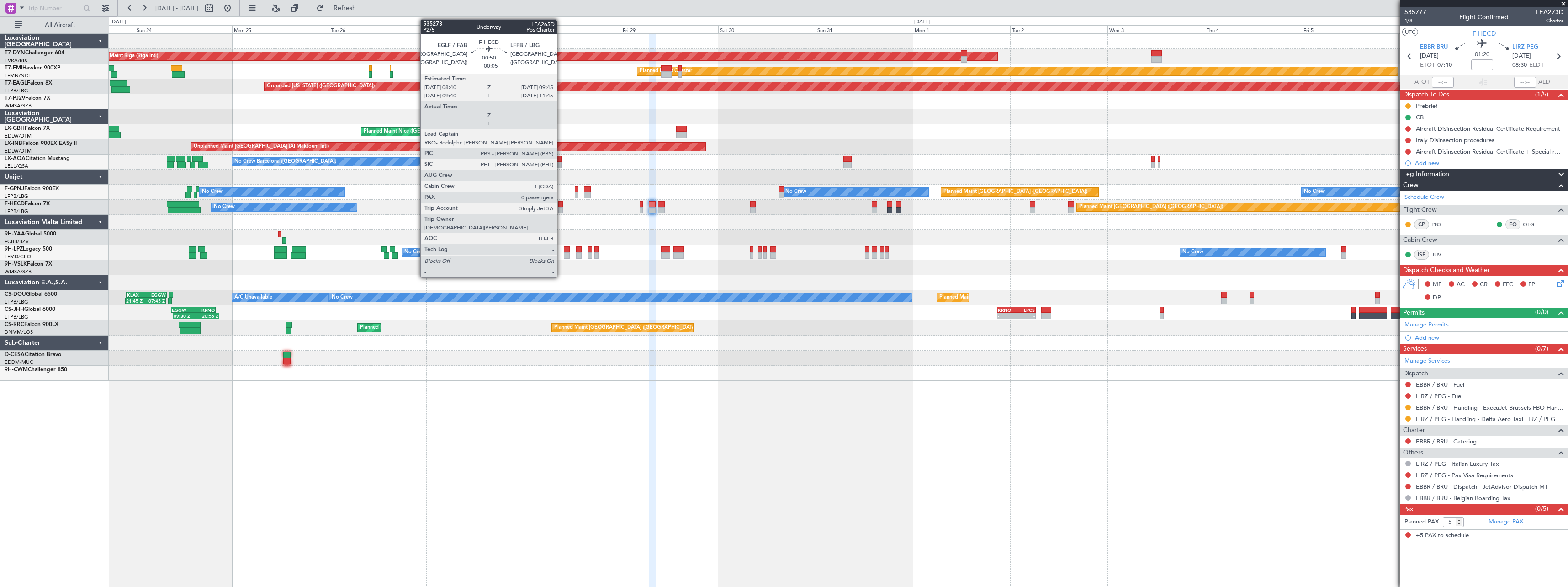
click at [561, 209] on div at bounding box center [560, 209] width 5 height 6
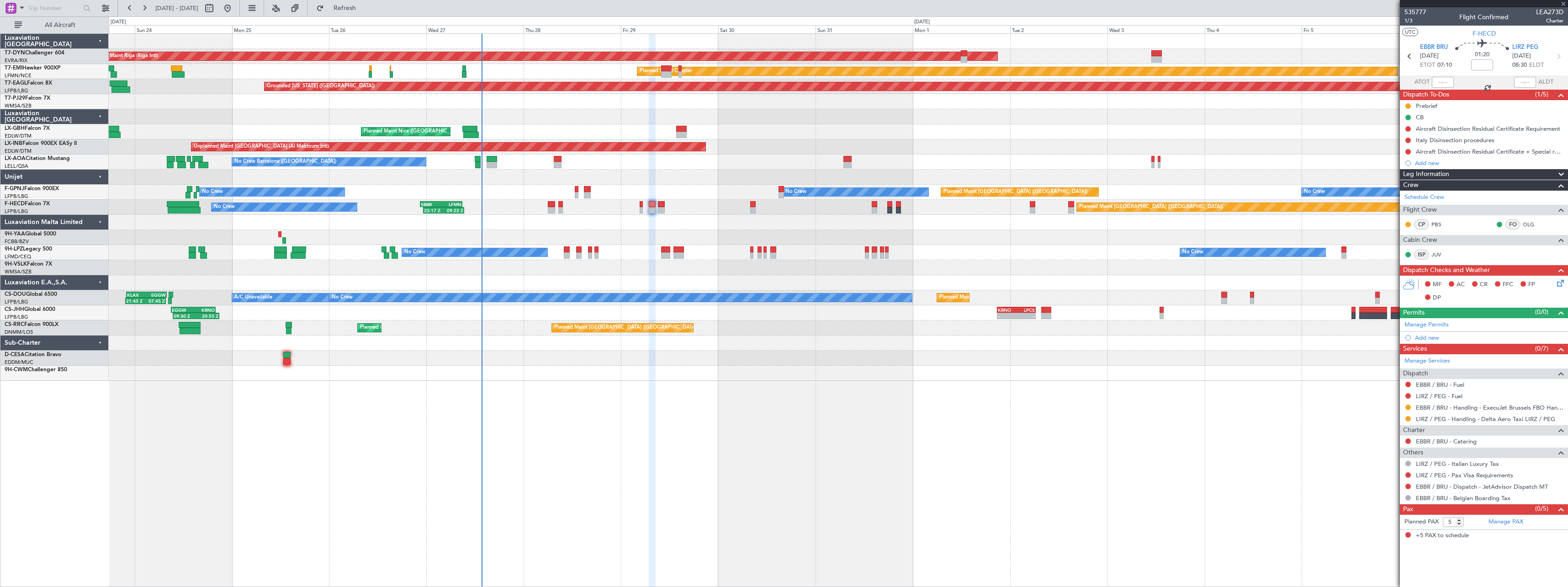
type input "+00:05"
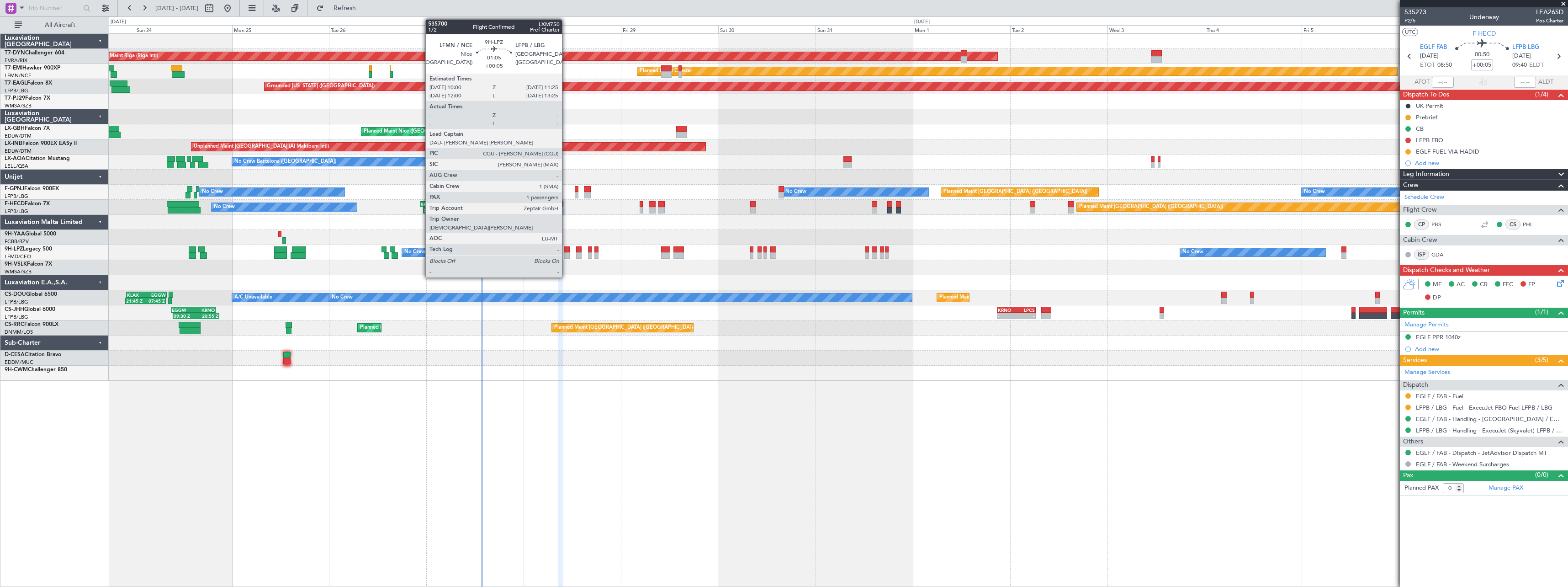
click at [566, 254] on div at bounding box center [566, 255] width 6 height 6
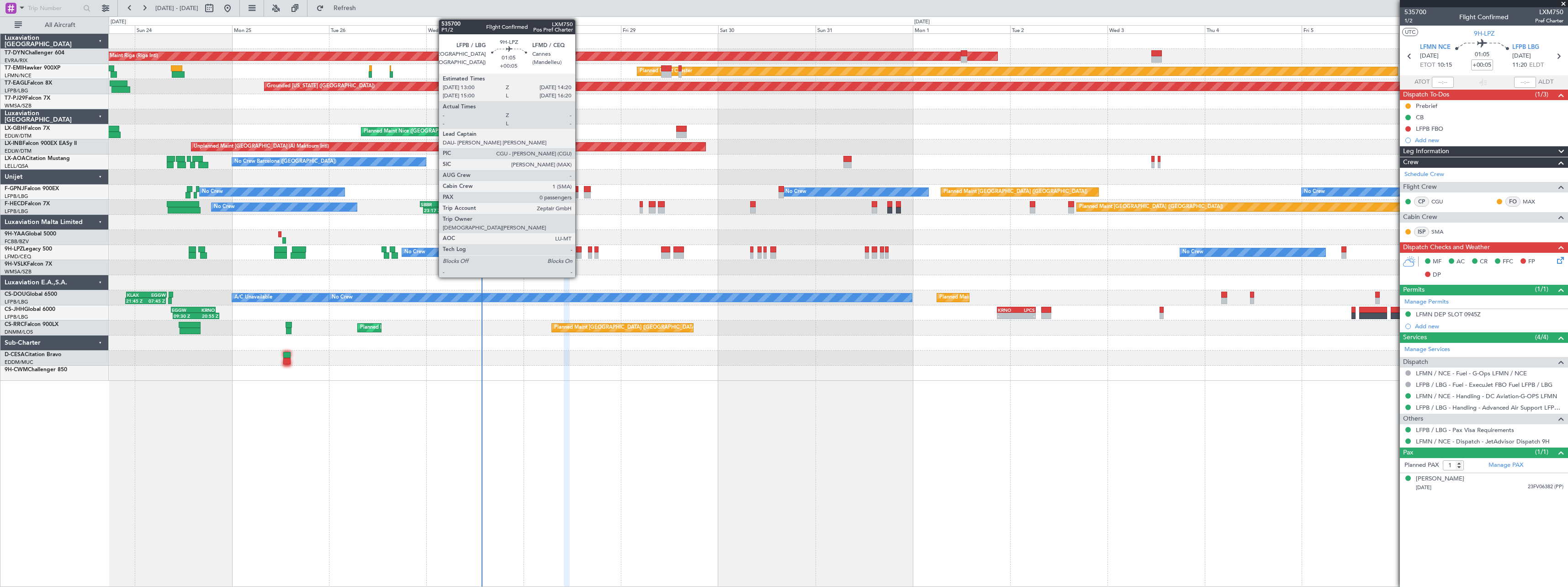
click at [579, 256] on div at bounding box center [578, 255] width 6 height 6
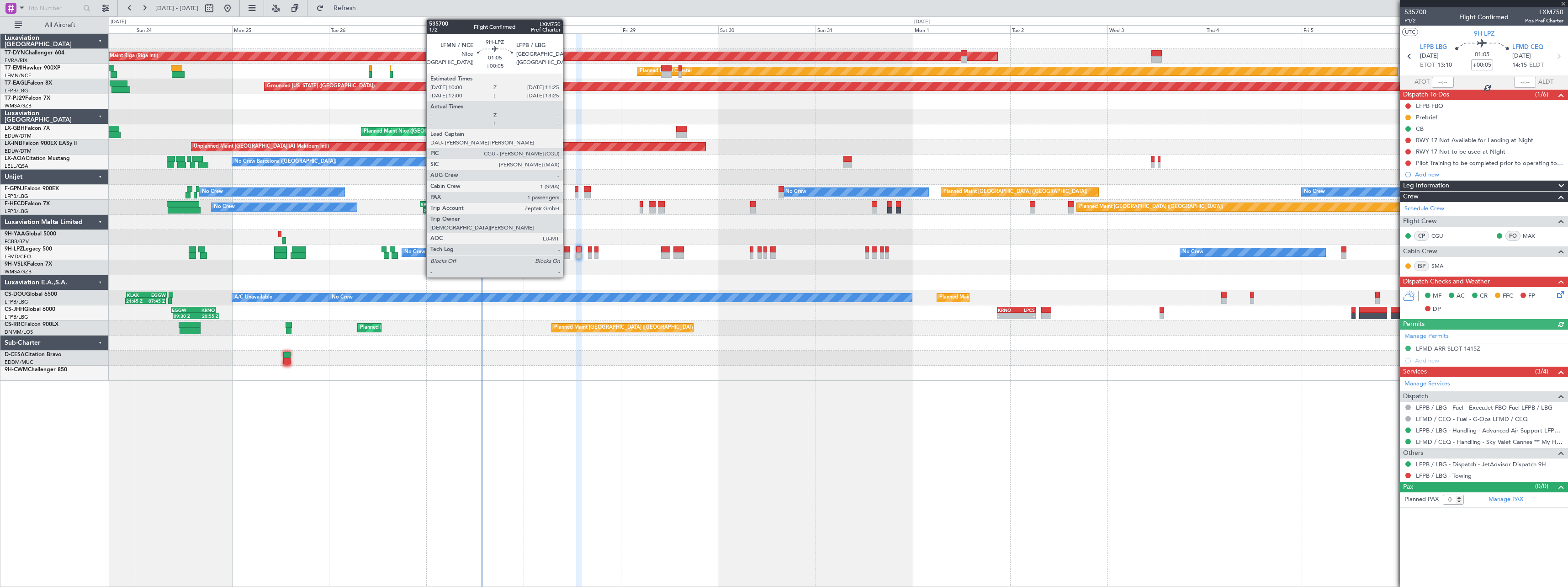
click at [566, 250] on div at bounding box center [566, 249] width 6 height 6
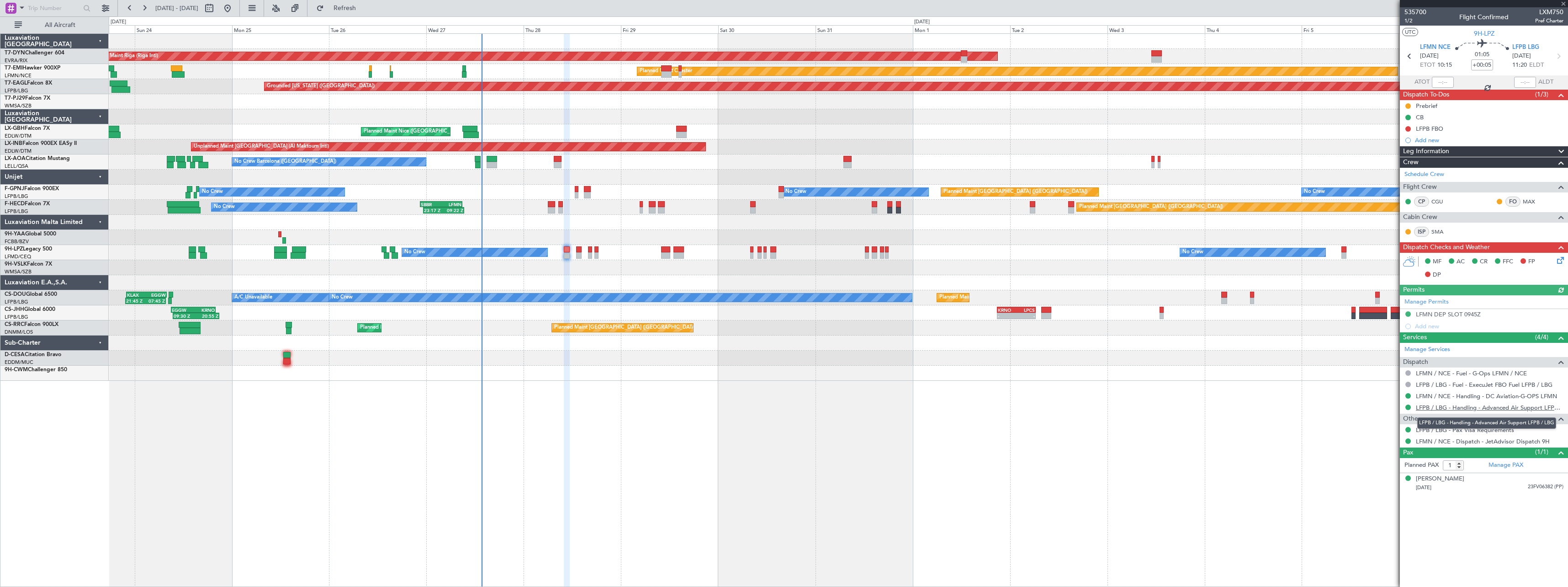
click at [1517, 407] on link "LFPB / LBG - Handling - Advanced Air Support LFPB / LBG" at bounding box center [1489, 407] width 148 height 7
click at [364, 10] on span "Refresh" at bounding box center [345, 7] width 39 height 6
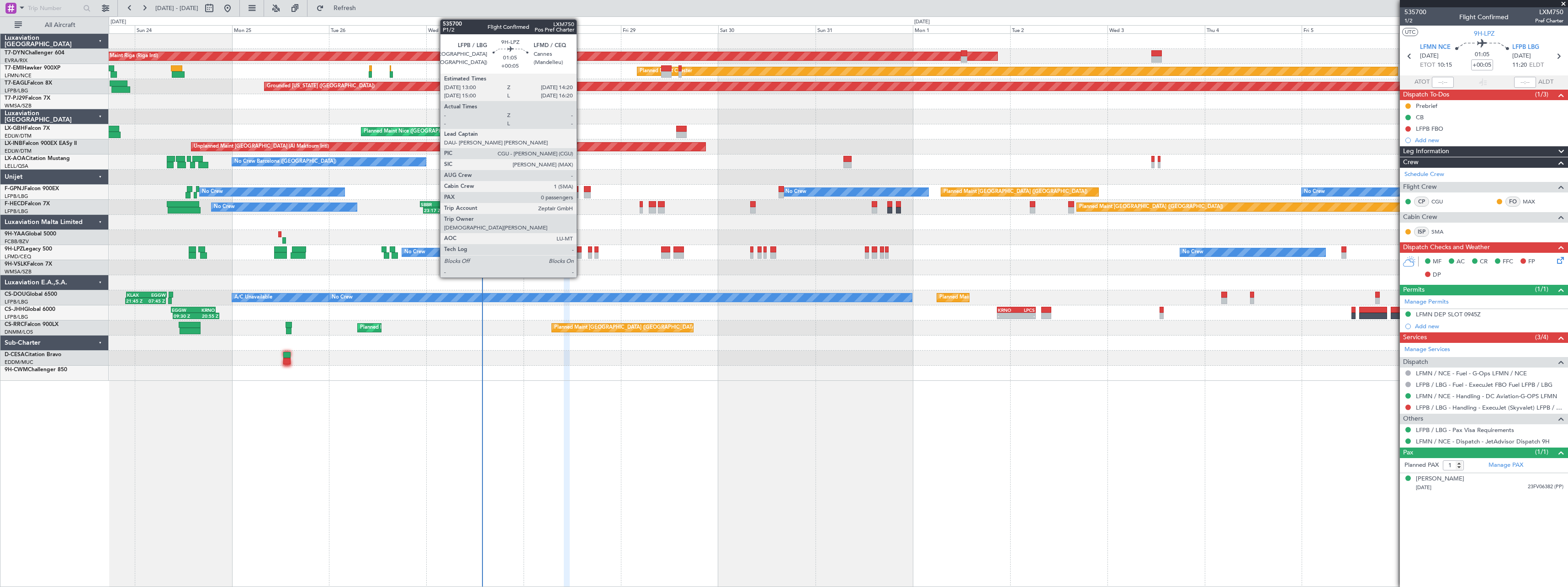
click at [580, 253] on div at bounding box center [578, 255] width 6 height 6
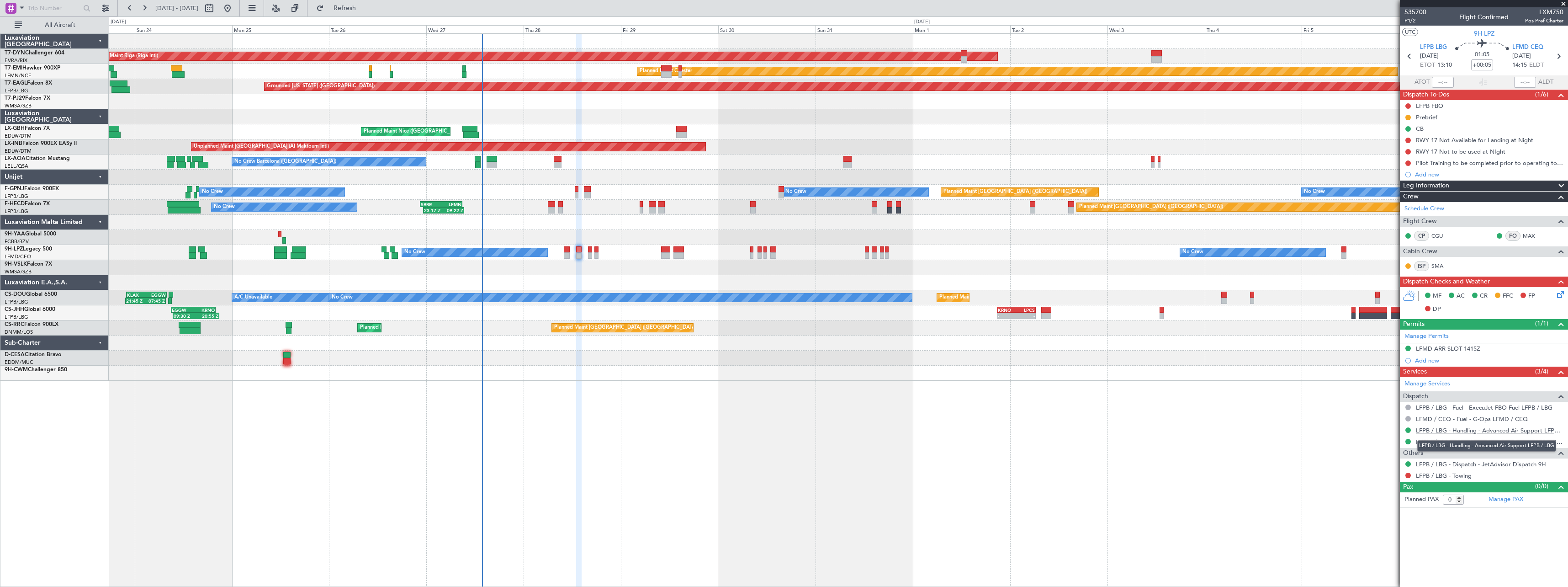
click at [1478, 426] on link "LFPB / LBG - Handling - Advanced Air Support LFPB / LBG" at bounding box center [1489, 430] width 148 height 7
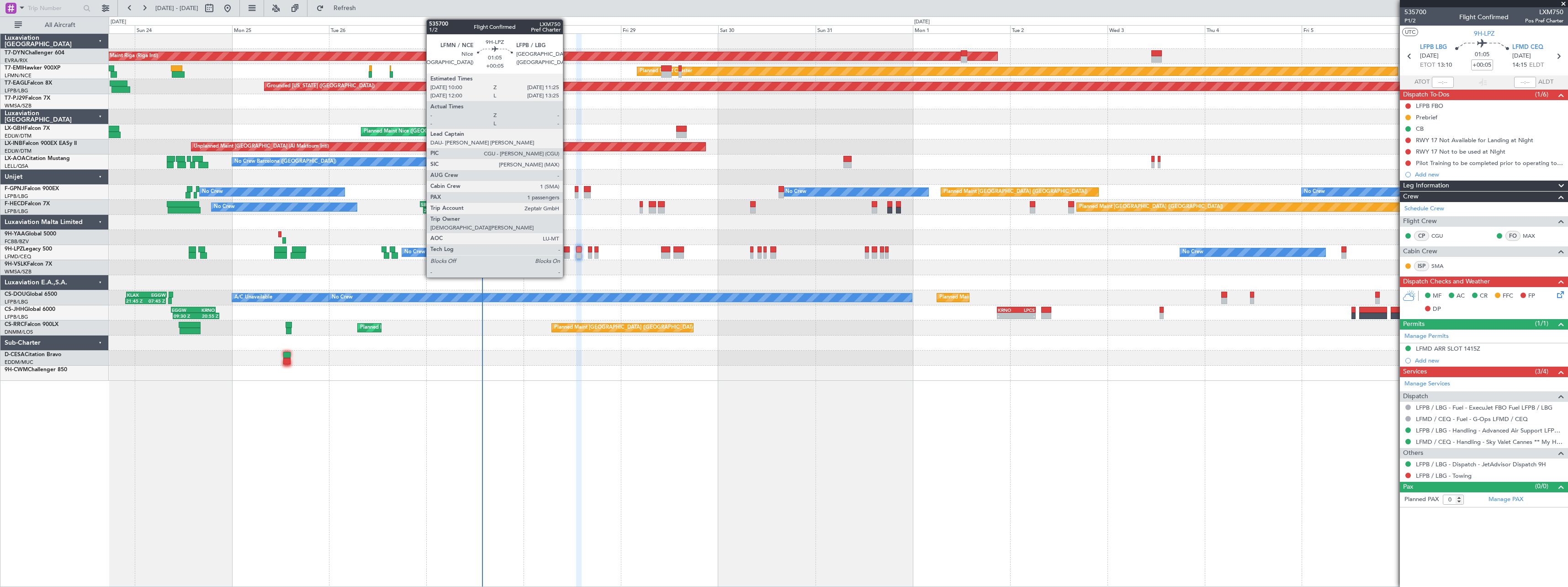
click at [566, 249] on div at bounding box center [566, 249] width 6 height 6
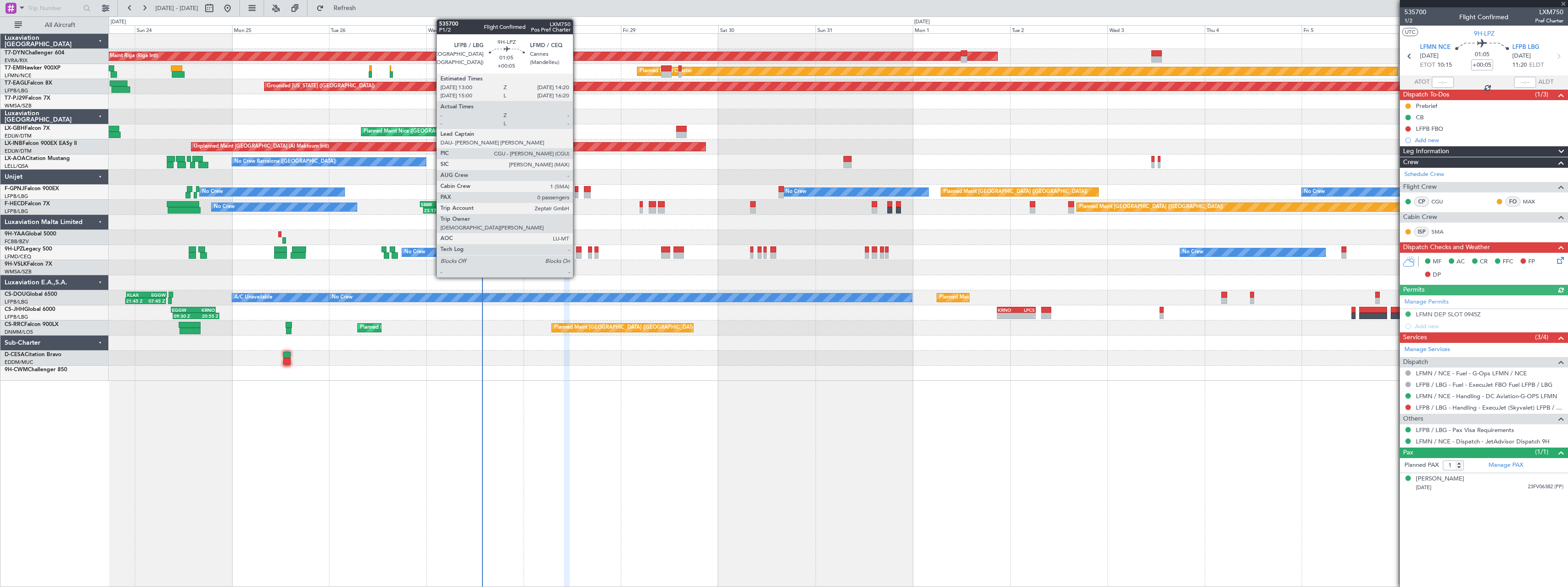
click at [577, 247] on div at bounding box center [578, 249] width 6 height 6
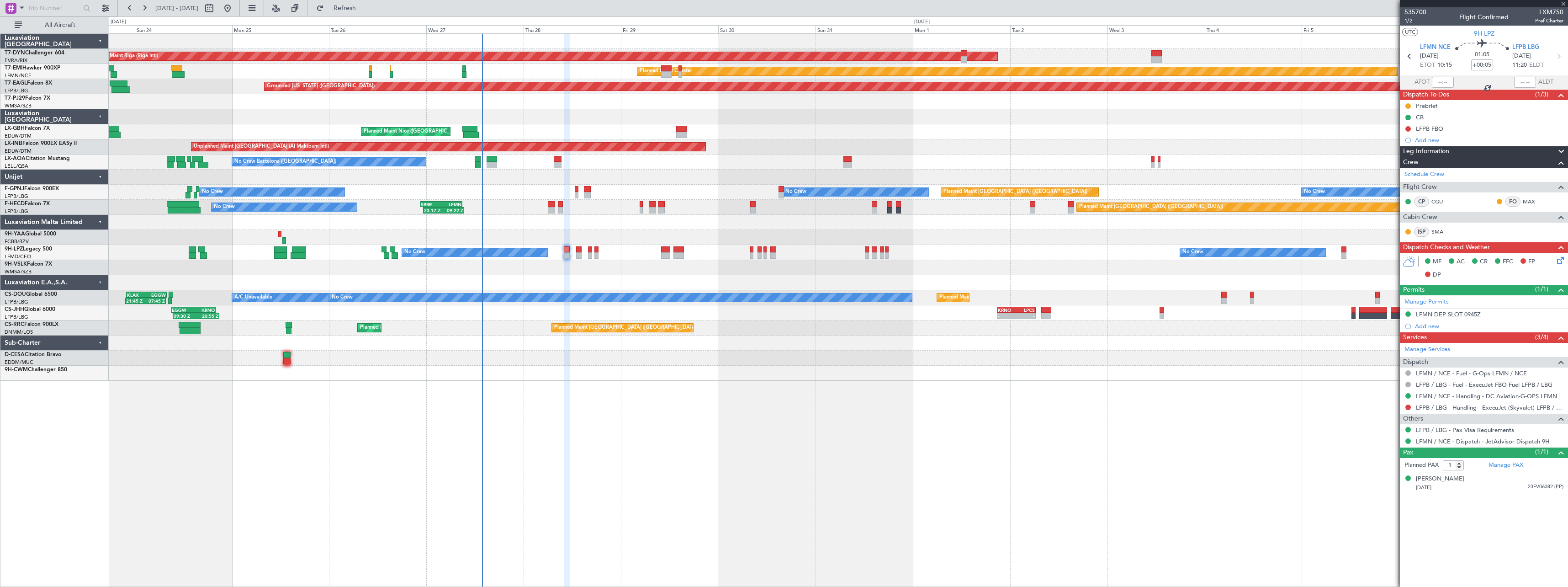
type input "0"
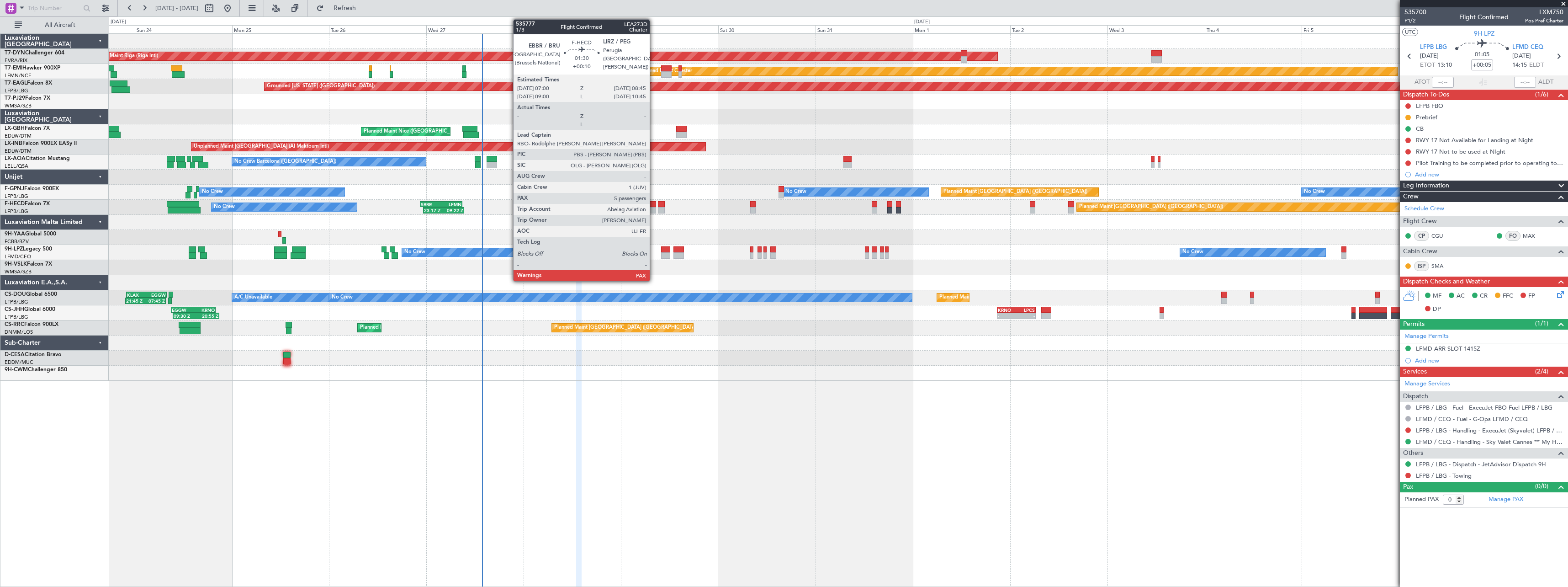
click at [654, 202] on div at bounding box center [653, 204] width 7 height 6
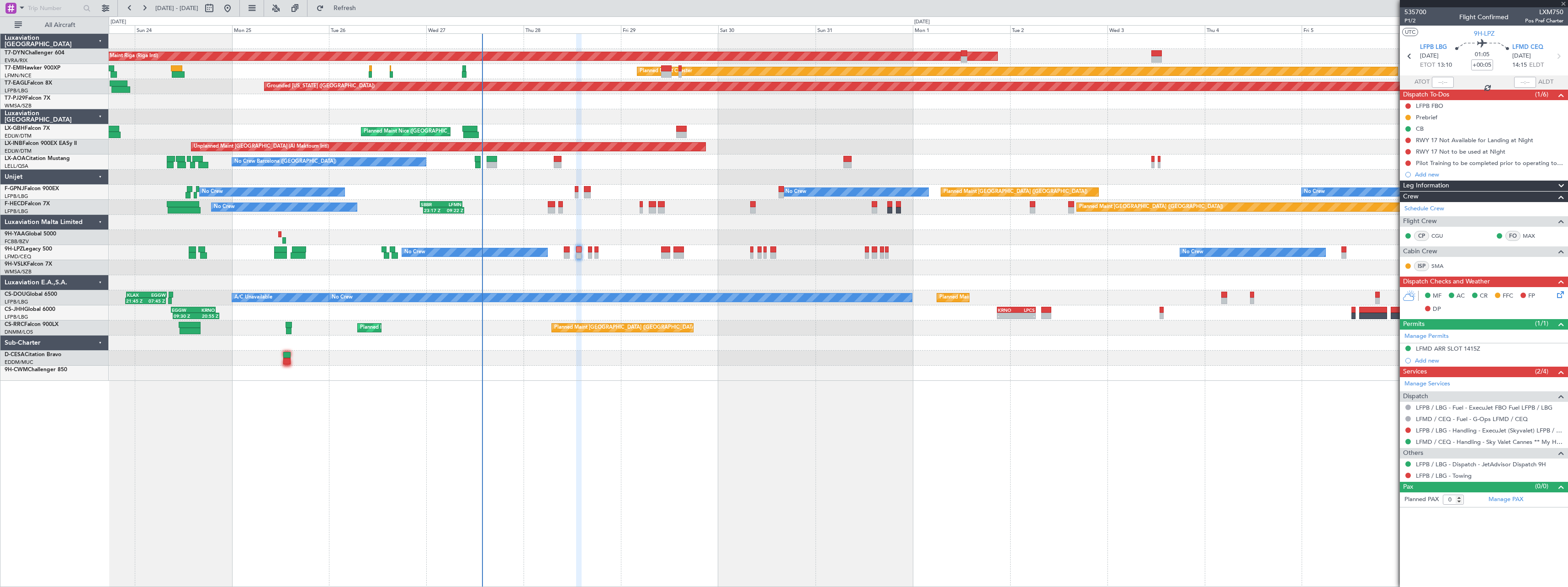
type input "+00:10"
type input "5"
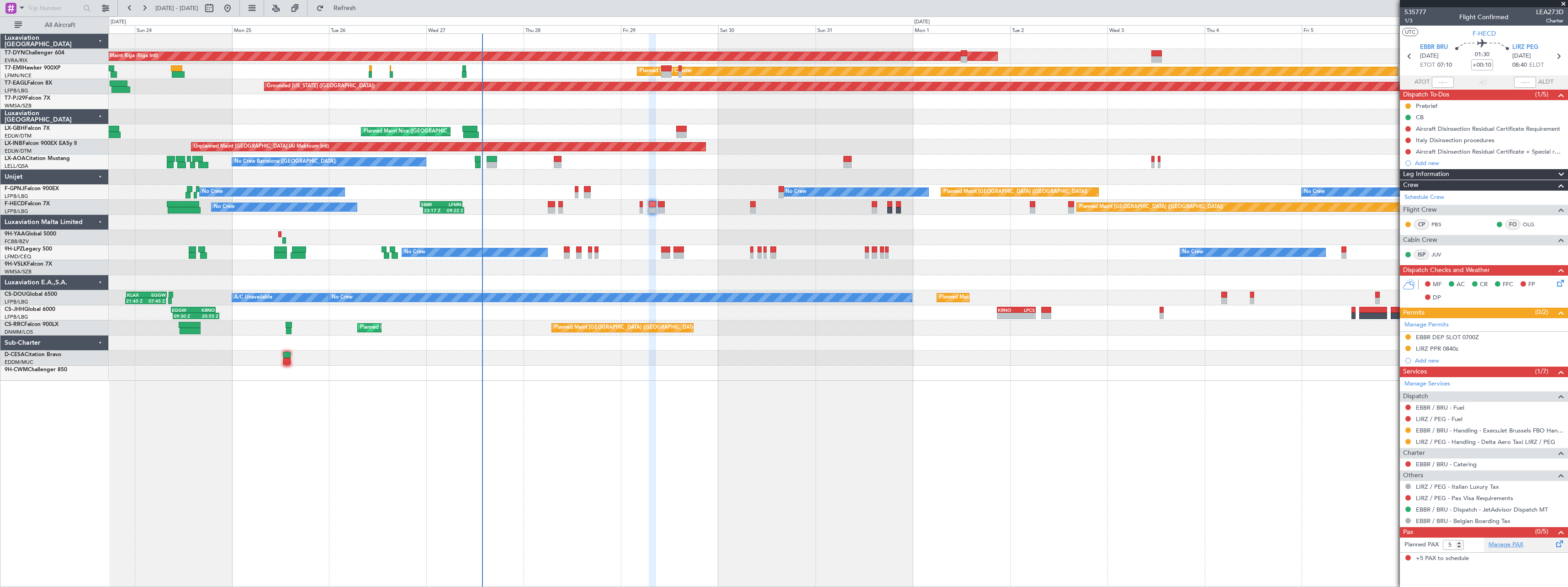
click at [1506, 547] on link "Manage PAX" at bounding box center [1506, 545] width 35 height 9
click at [349, 6] on button "Refresh" at bounding box center [340, 8] width 55 height 15
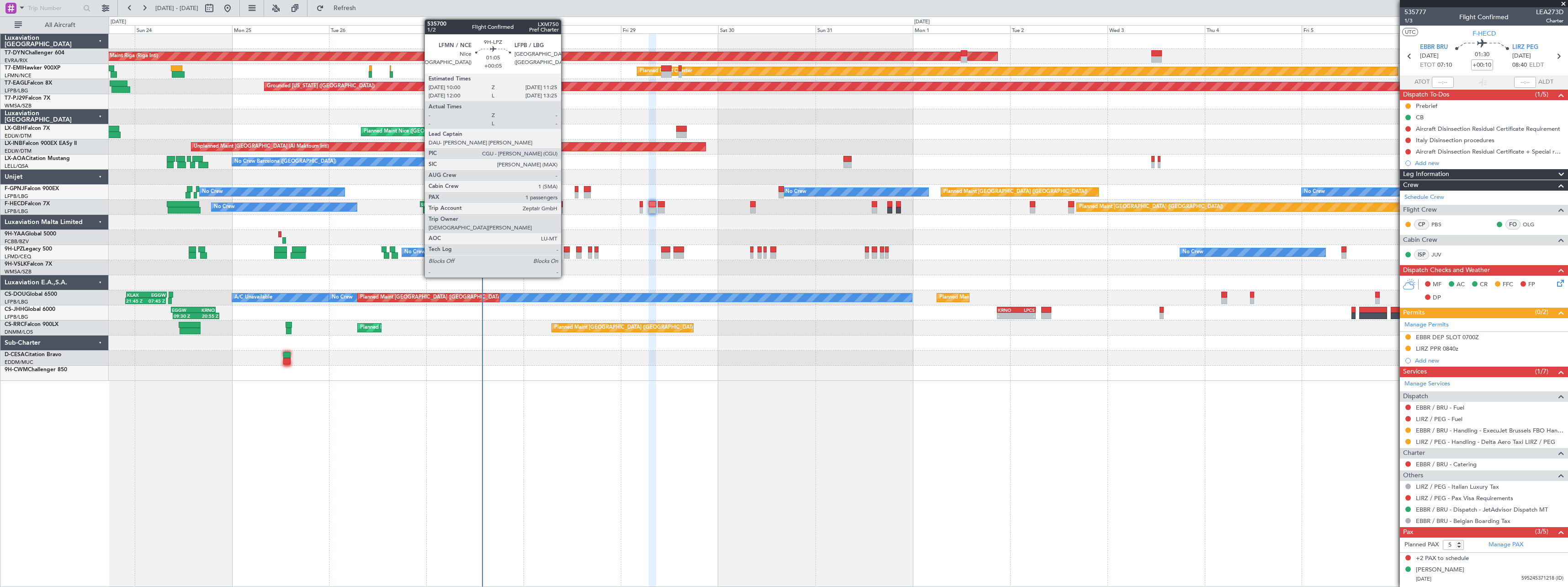
click at [565, 250] on div at bounding box center [566, 249] width 6 height 6
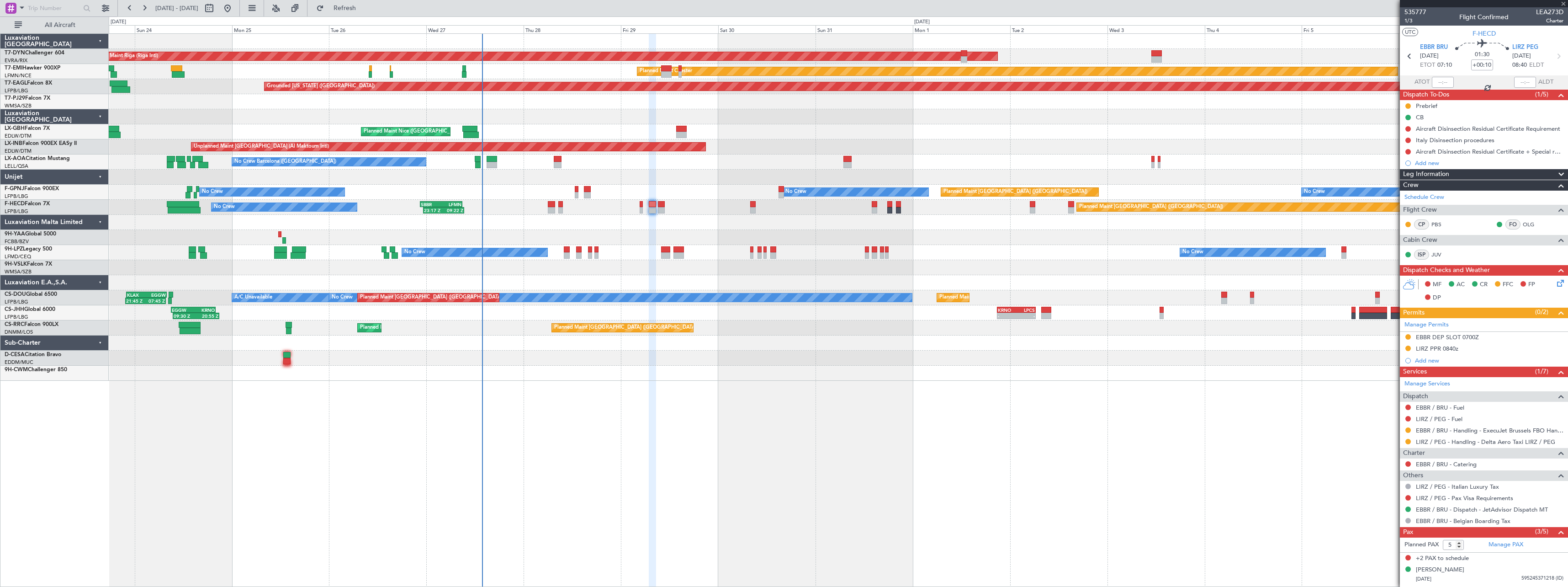
type input "+00:05"
type input "1"
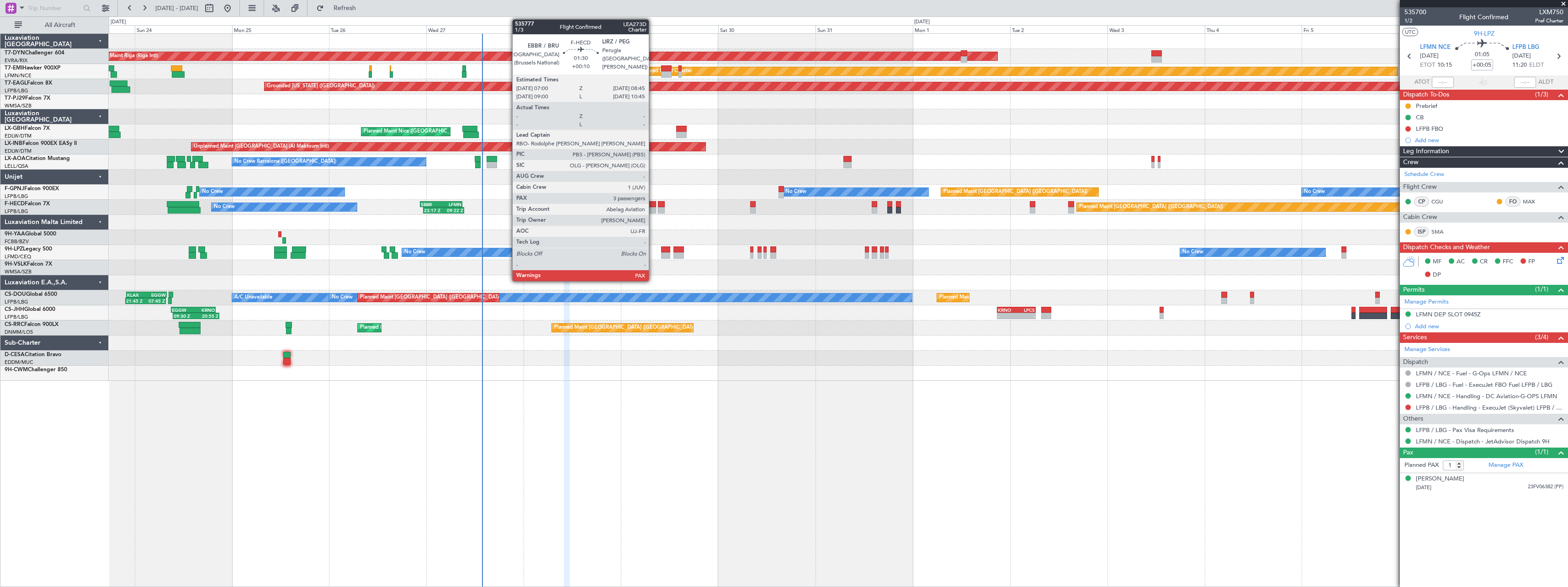
click at [653, 213] on div at bounding box center [653, 209] width 7 height 6
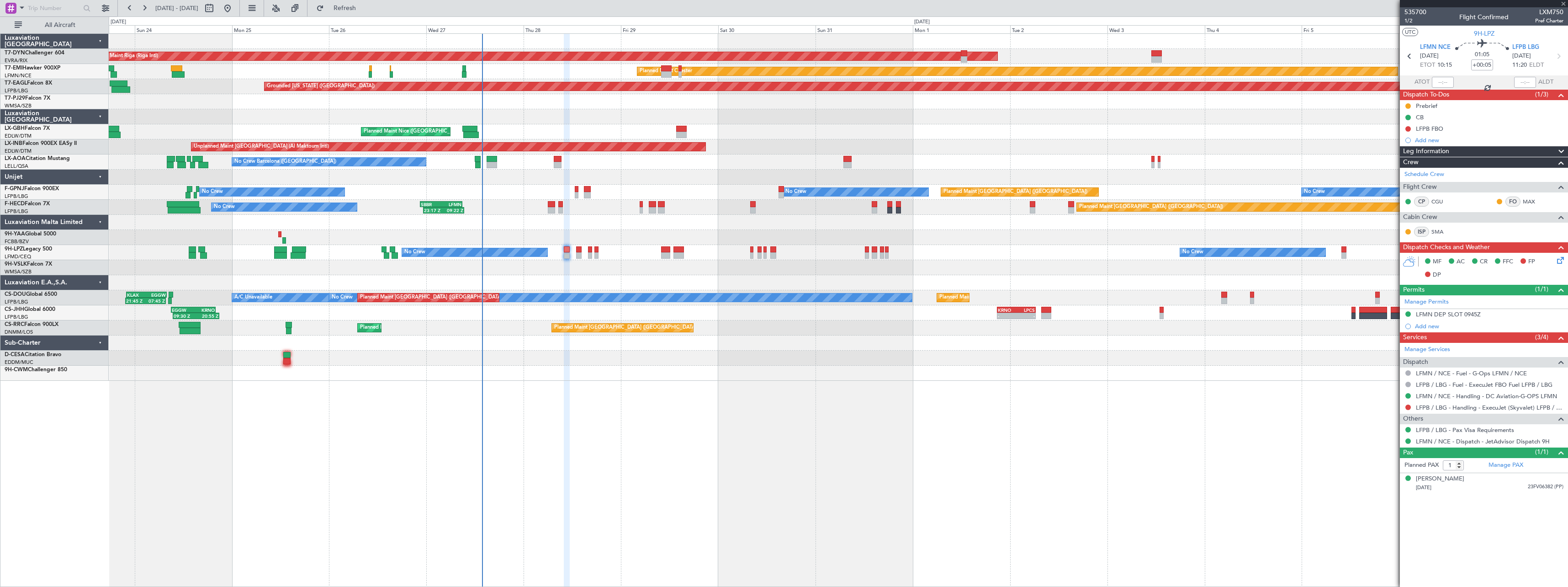
type input "+00:10"
type input "5"
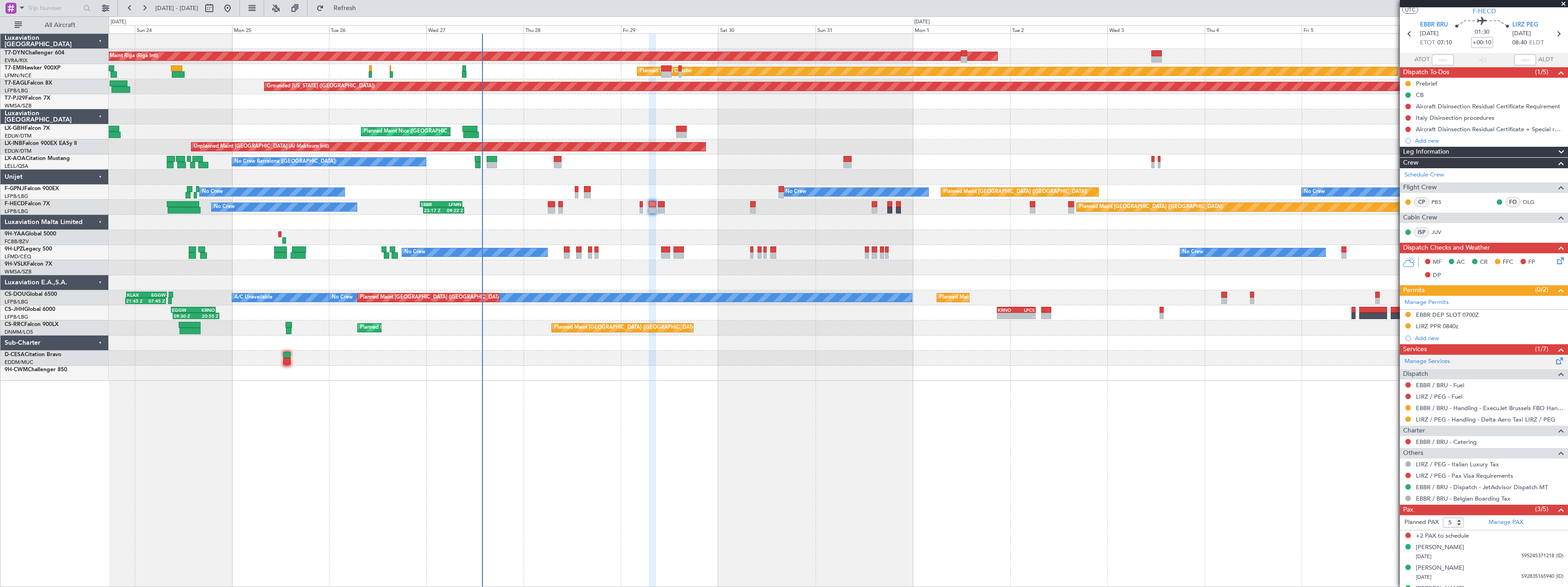
scroll to position [39, 0]
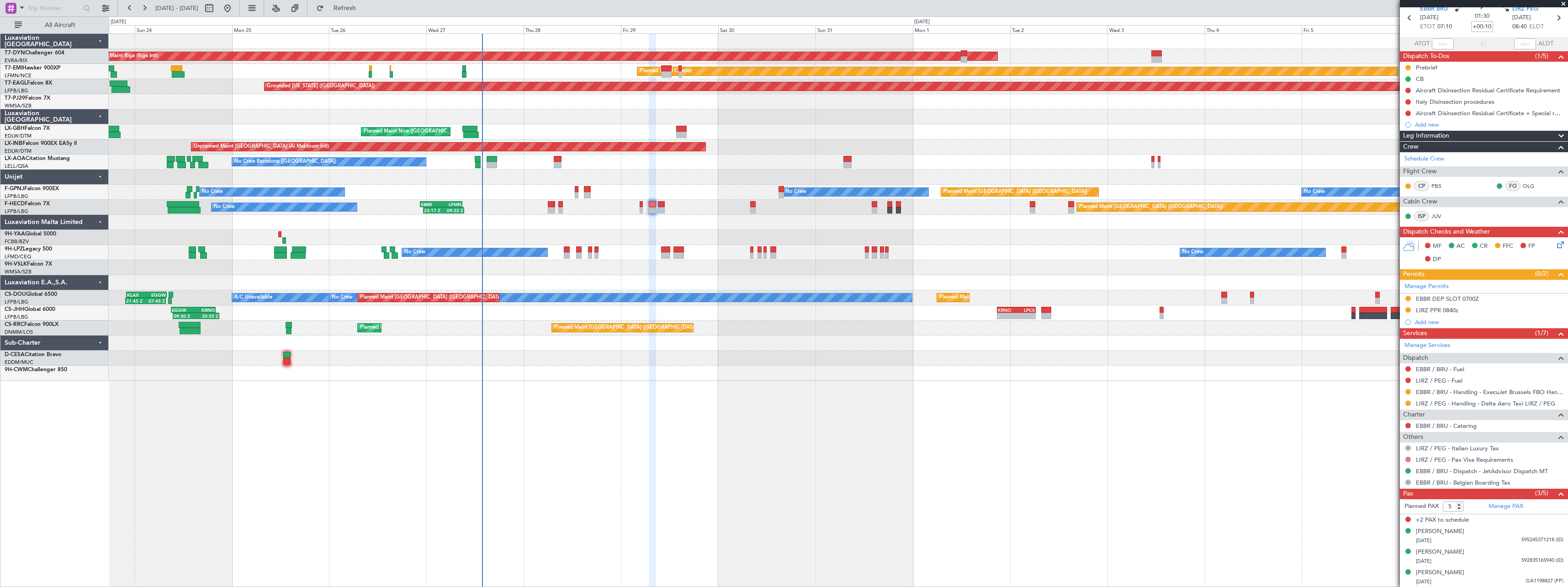
click at [1406, 459] on button at bounding box center [1408, 459] width 6 height 6
click at [1386, 468] on li "Not Required" at bounding box center [1407, 472] width 106 height 14
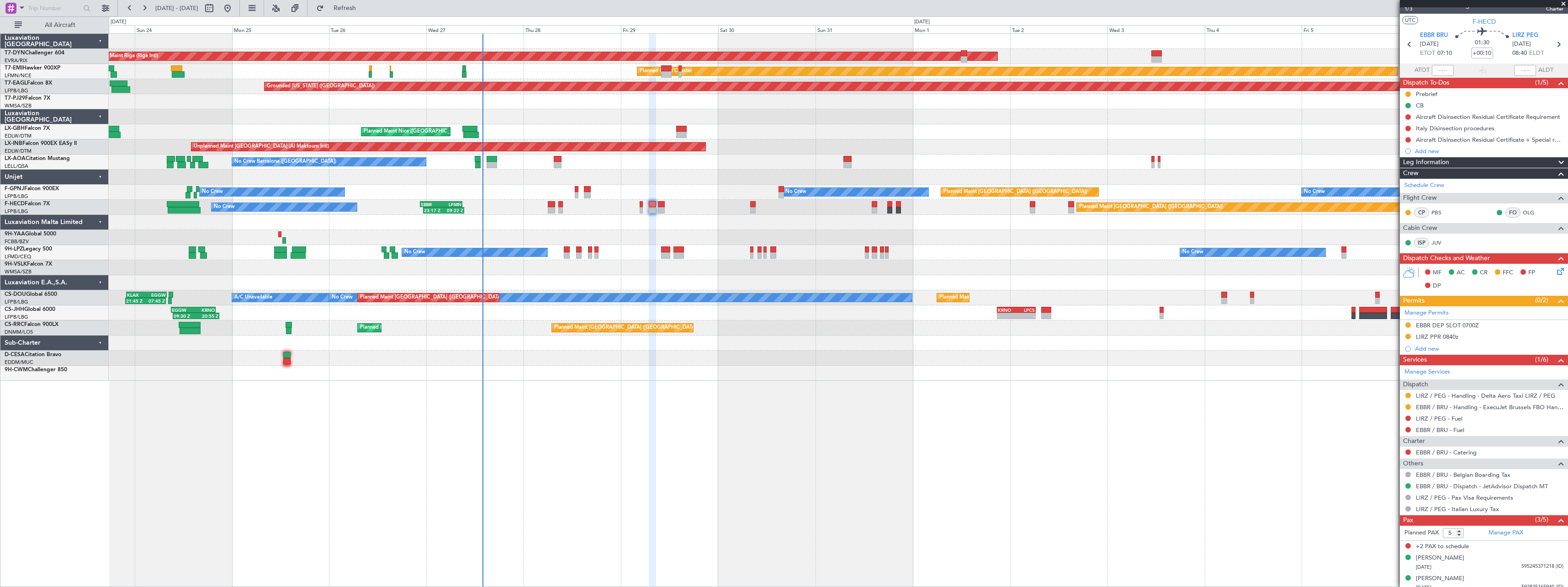
scroll to position [0, 0]
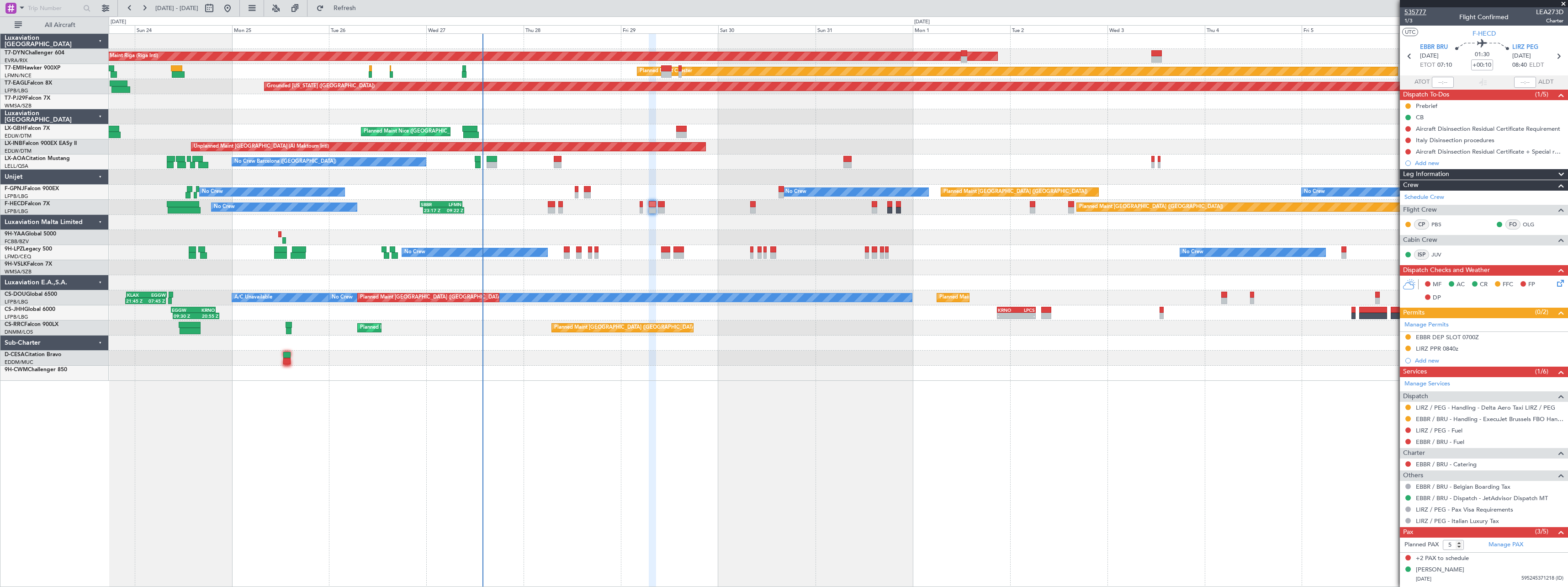
click at [1425, 11] on span "535777" at bounding box center [1416, 12] width 22 height 9
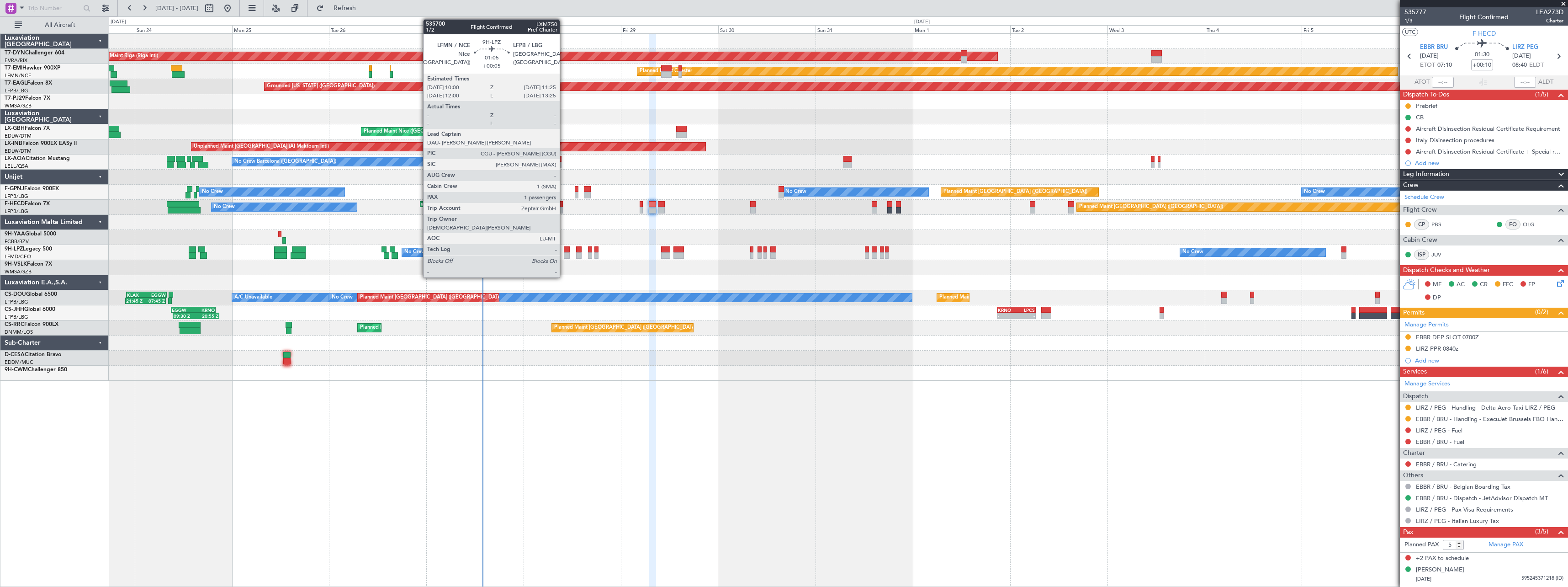
click at [564, 254] on div at bounding box center [566, 255] width 6 height 6
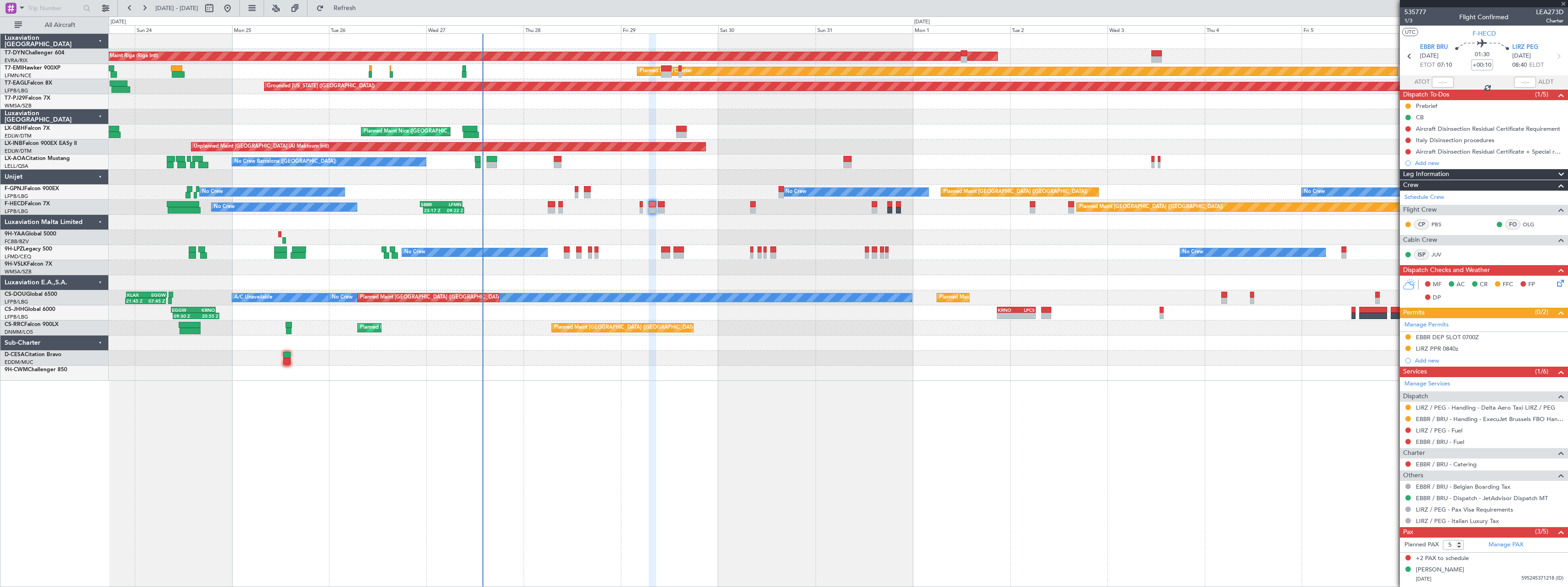
type input "+00:05"
type input "1"
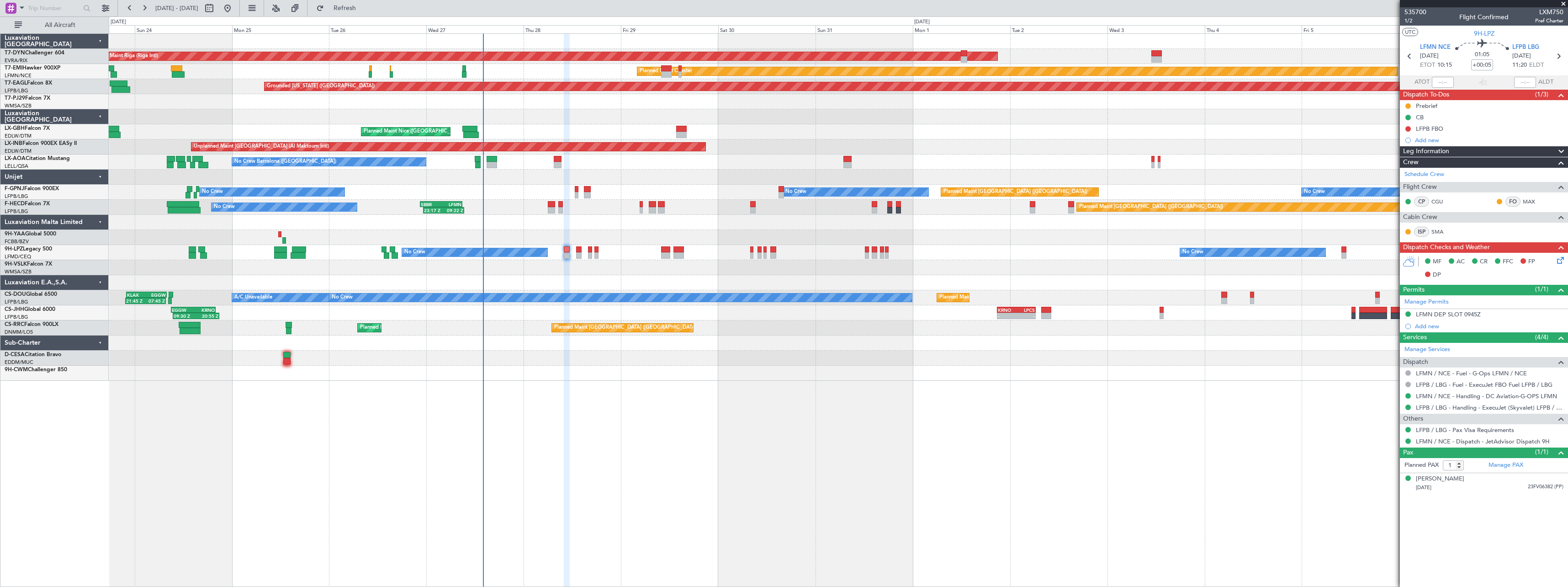
click at [358, 17] on div "0 0 Sat 23 Sun 24 Mon 25 Tue 26 Sep 2025 Wed 27 Thu 28 Fri 29 Sat 30 Sun 31 Mon…" at bounding box center [838, 25] width 1458 height 17
click at [364, 10] on span "Refresh" at bounding box center [345, 7] width 39 height 6
click at [367, 14] on button "Refresh" at bounding box center [340, 8] width 55 height 15
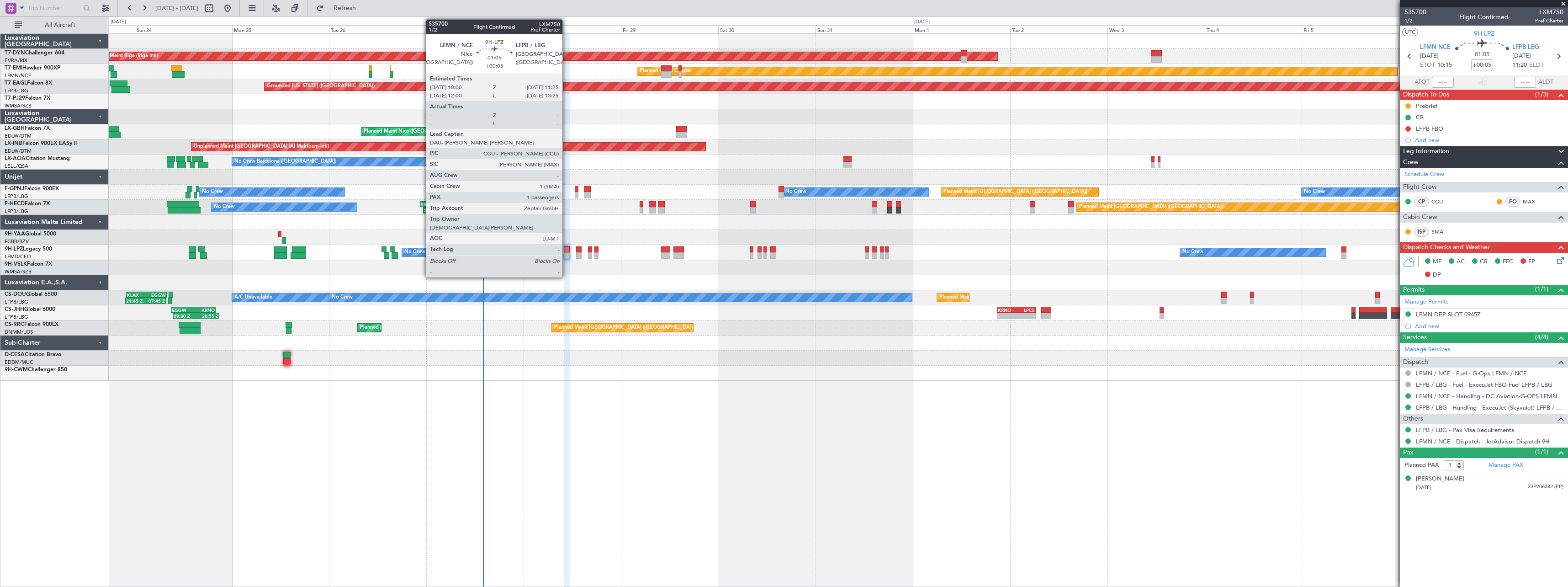
click at [566, 253] on div at bounding box center [566, 255] width 6 height 6
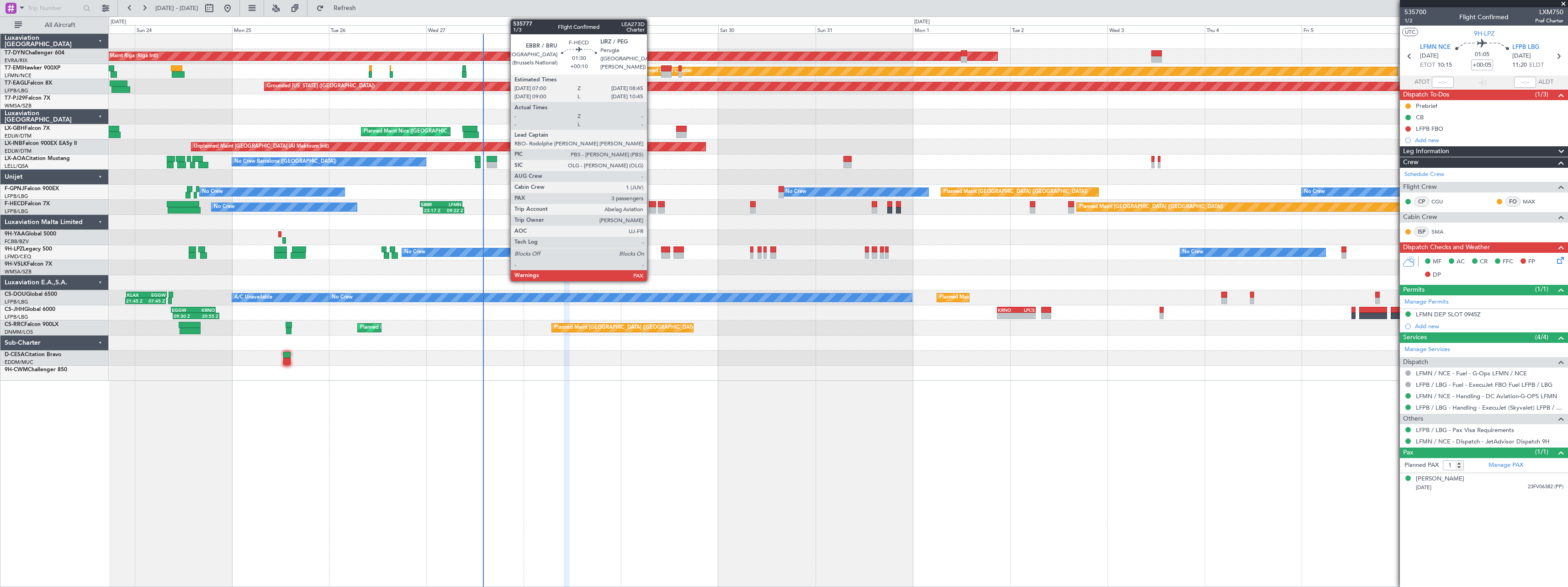
click at [651, 207] on div at bounding box center [653, 204] width 7 height 6
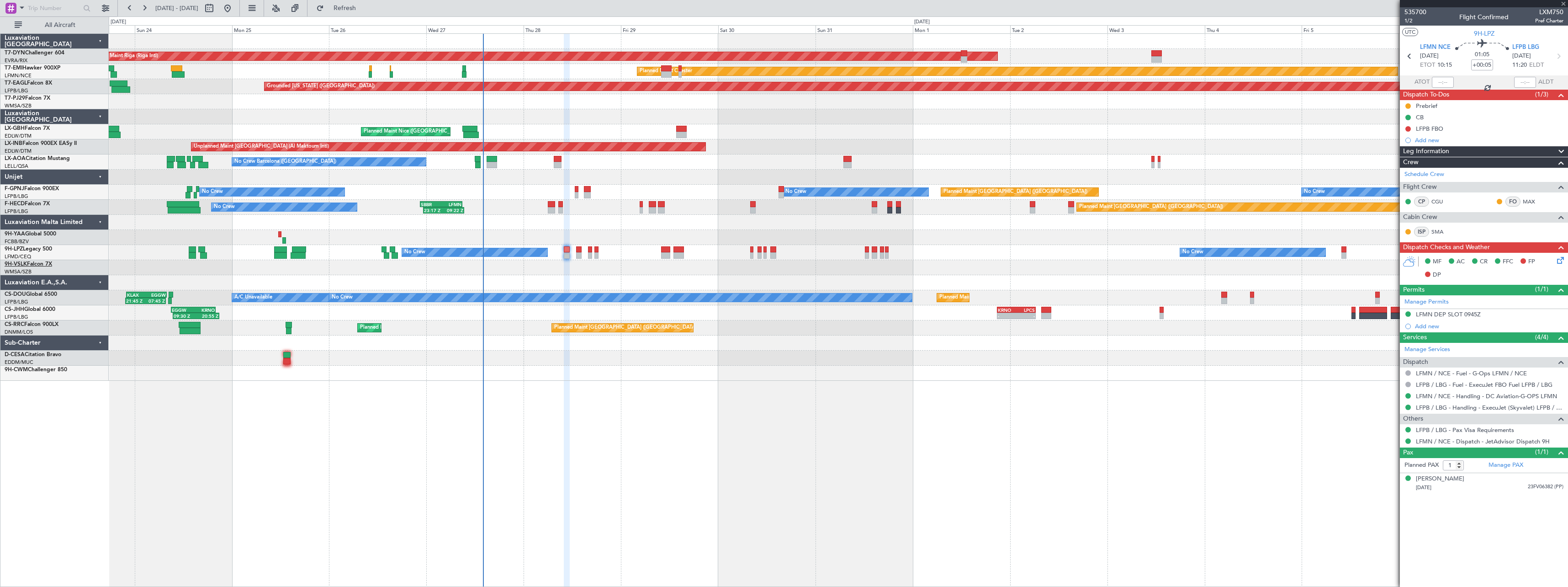
type input "+00:10"
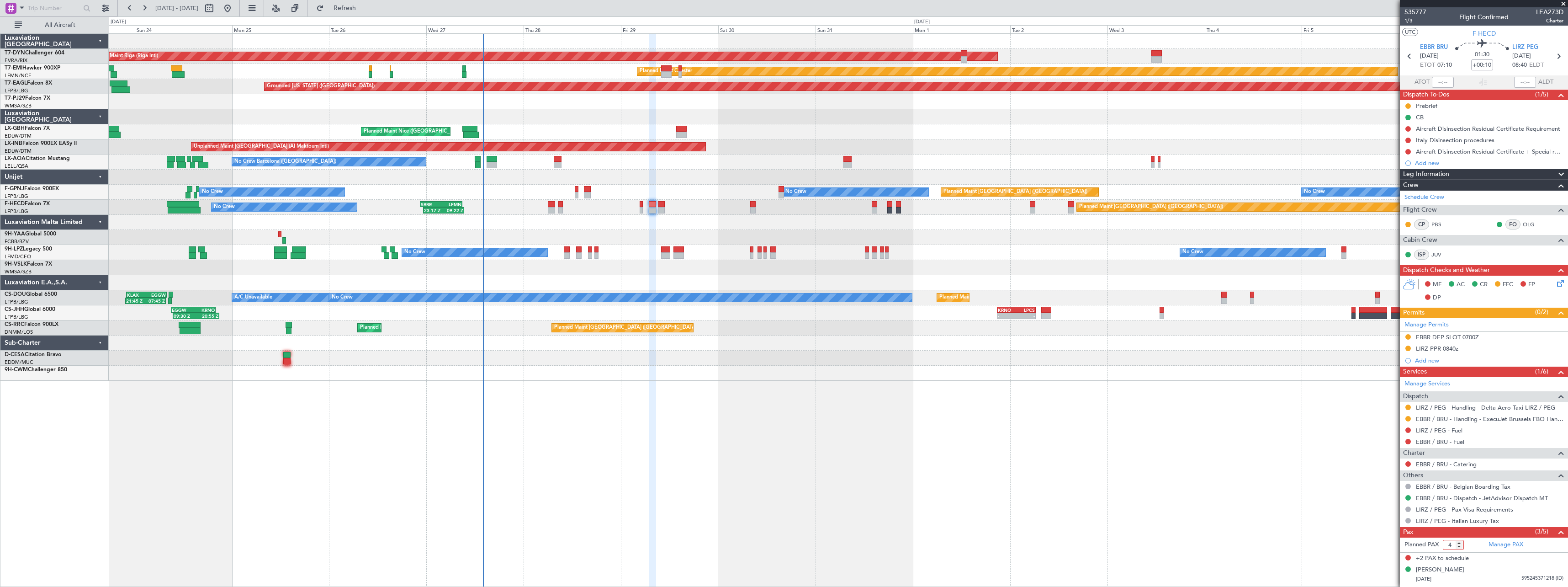
click at [1460, 545] on input "4" at bounding box center [1452, 545] width 21 height 10
type input "3"
click at [1460, 545] on input "3" at bounding box center [1452, 545] width 21 height 10
click at [1467, 545] on form "Planned PAX" at bounding box center [1442, 545] width 84 height 15
click at [1490, 407] on link "LIRZ / PEG - Handling - Delta Aero Taxi LIRZ / PEG" at bounding box center [1485, 407] width 140 height 7
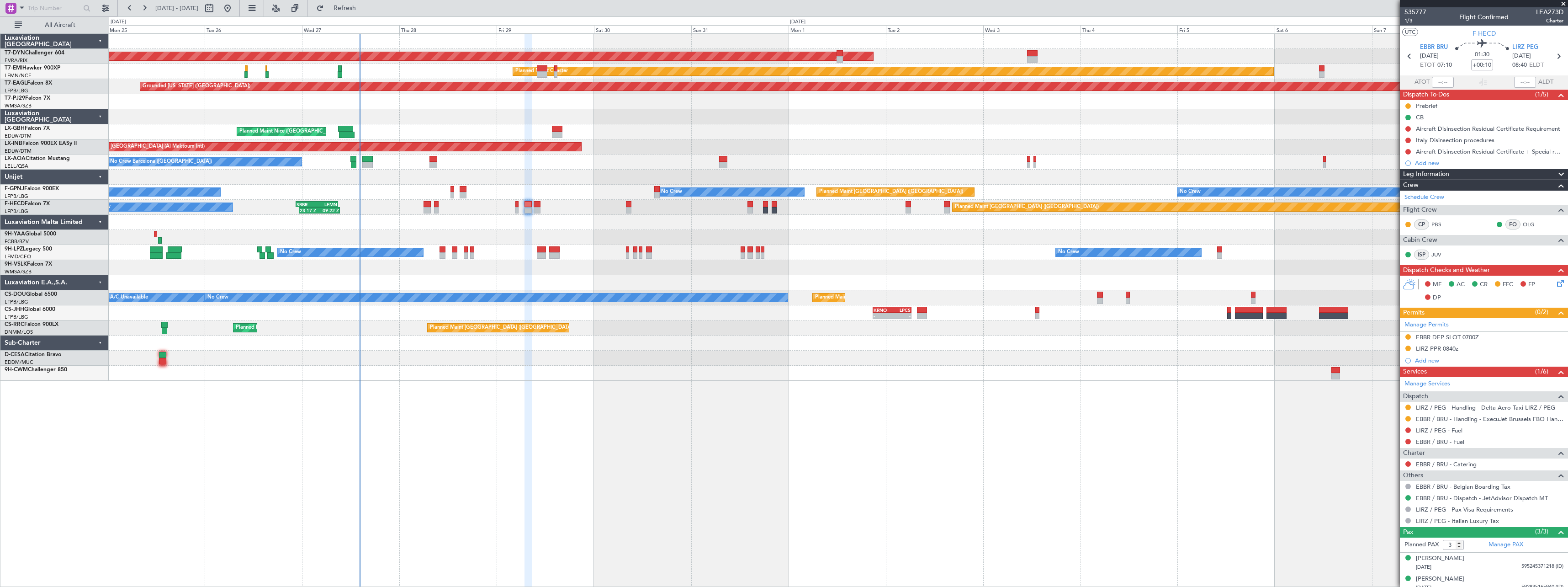
click at [814, 374] on div at bounding box center [837, 373] width 1459 height 15
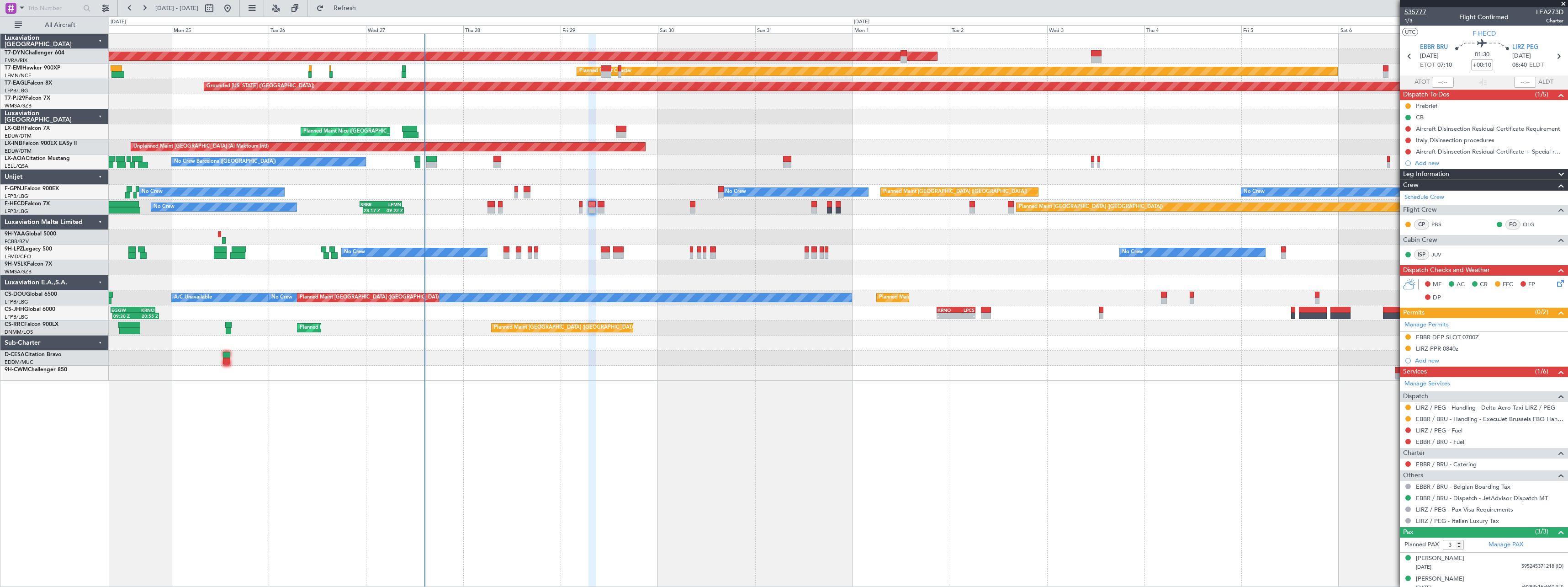
click at [1420, 9] on span "535777" at bounding box center [1416, 12] width 22 height 9
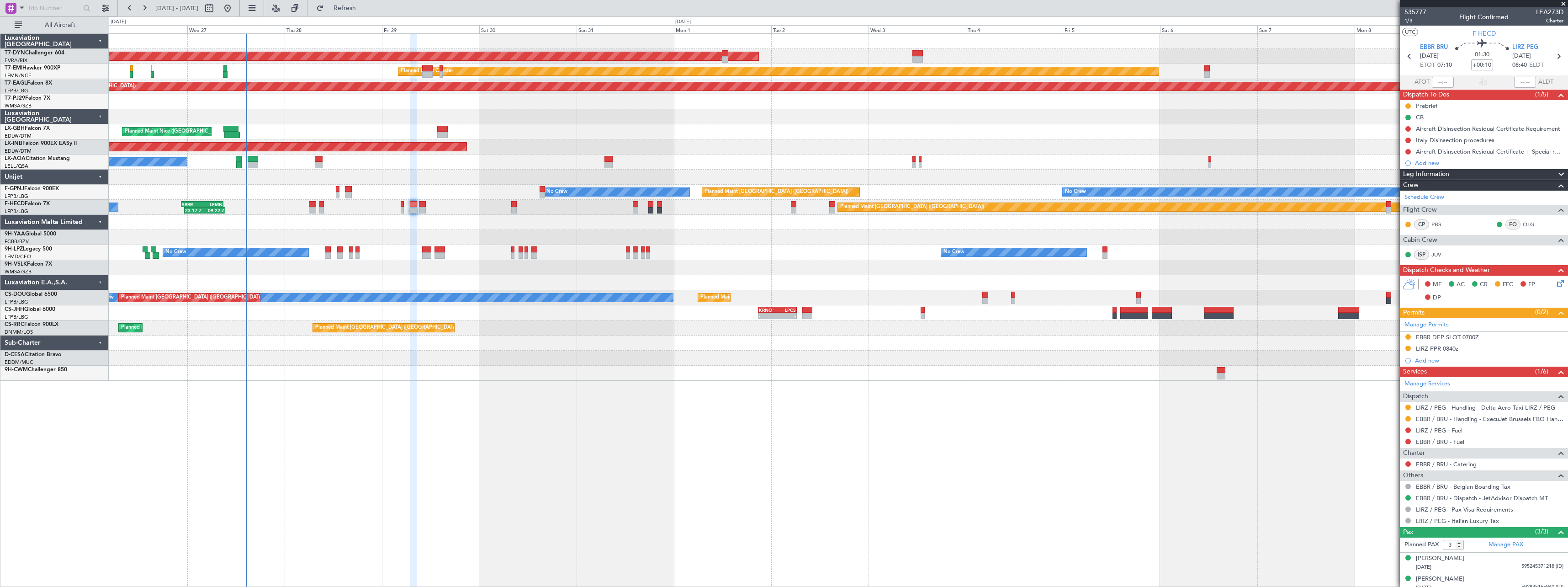
click at [885, 138] on div "AOG Maint Riga (Riga Intl) Planned Maint [GEOGRAPHIC_DATA]-[GEOGRAPHIC_DATA] Pl…" at bounding box center [837, 208] width 1459 height 347
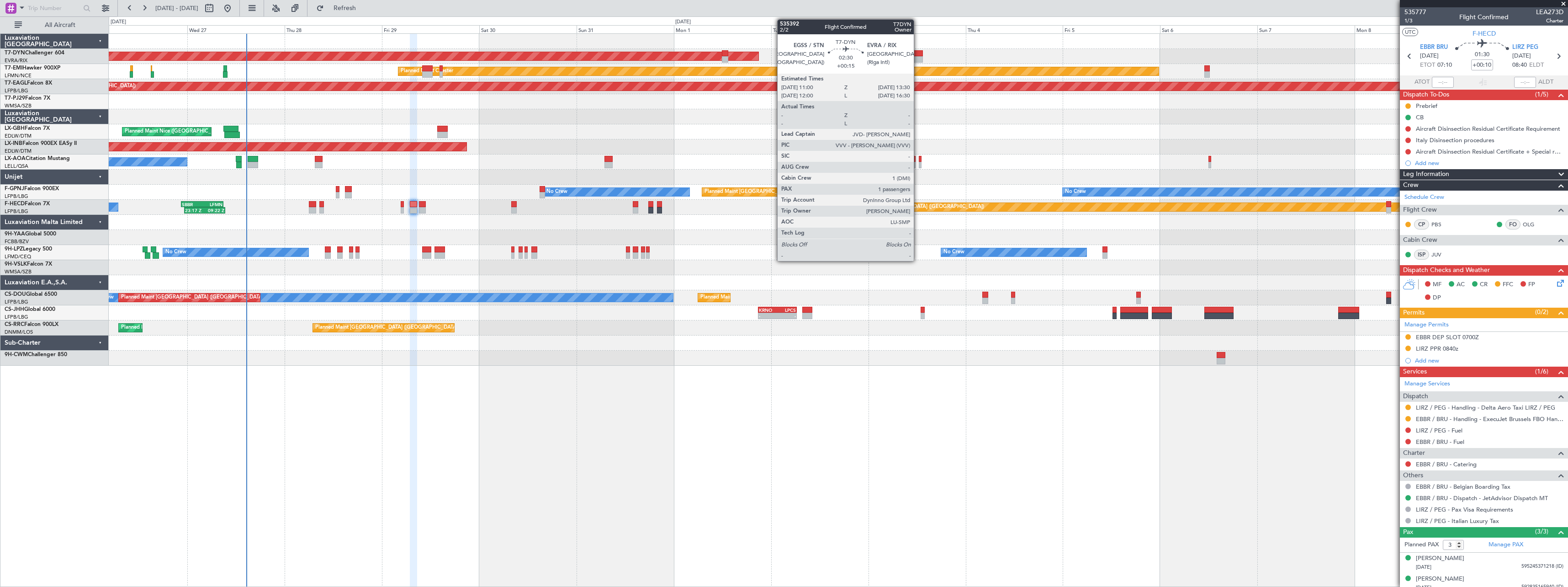
click at [918, 53] on div at bounding box center [917, 53] width 10 height 6
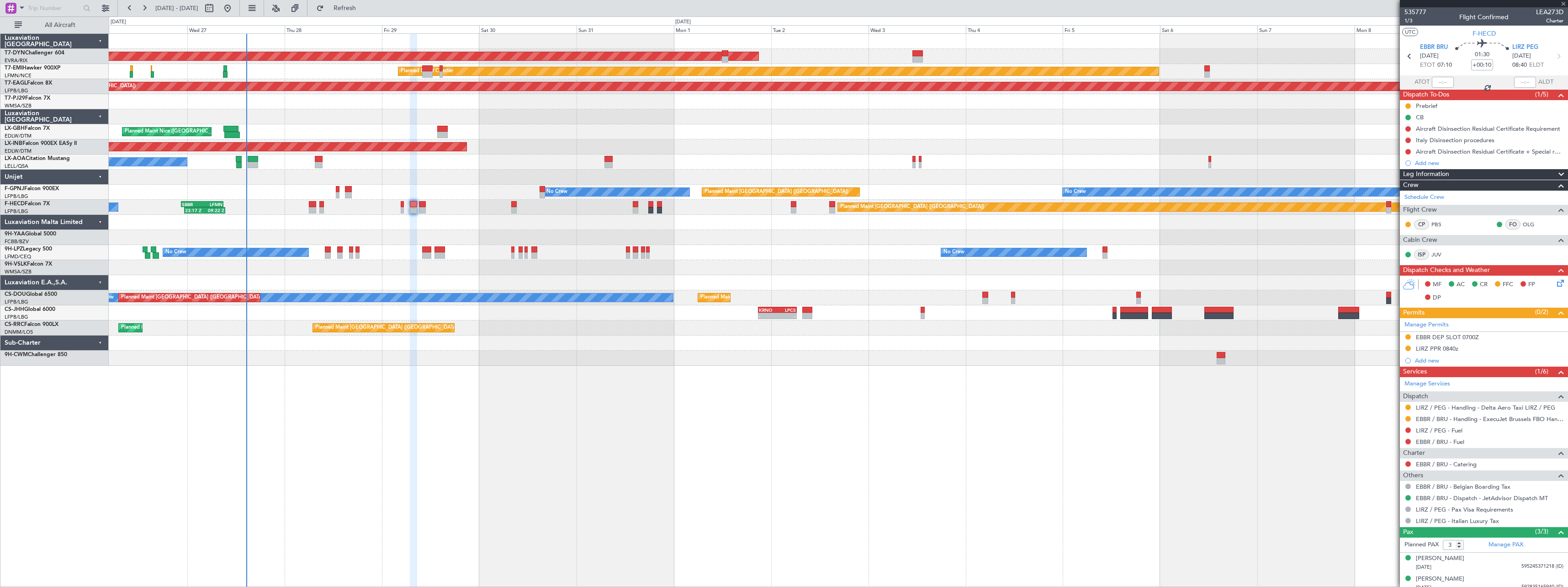
type input "+00:15"
type input "1"
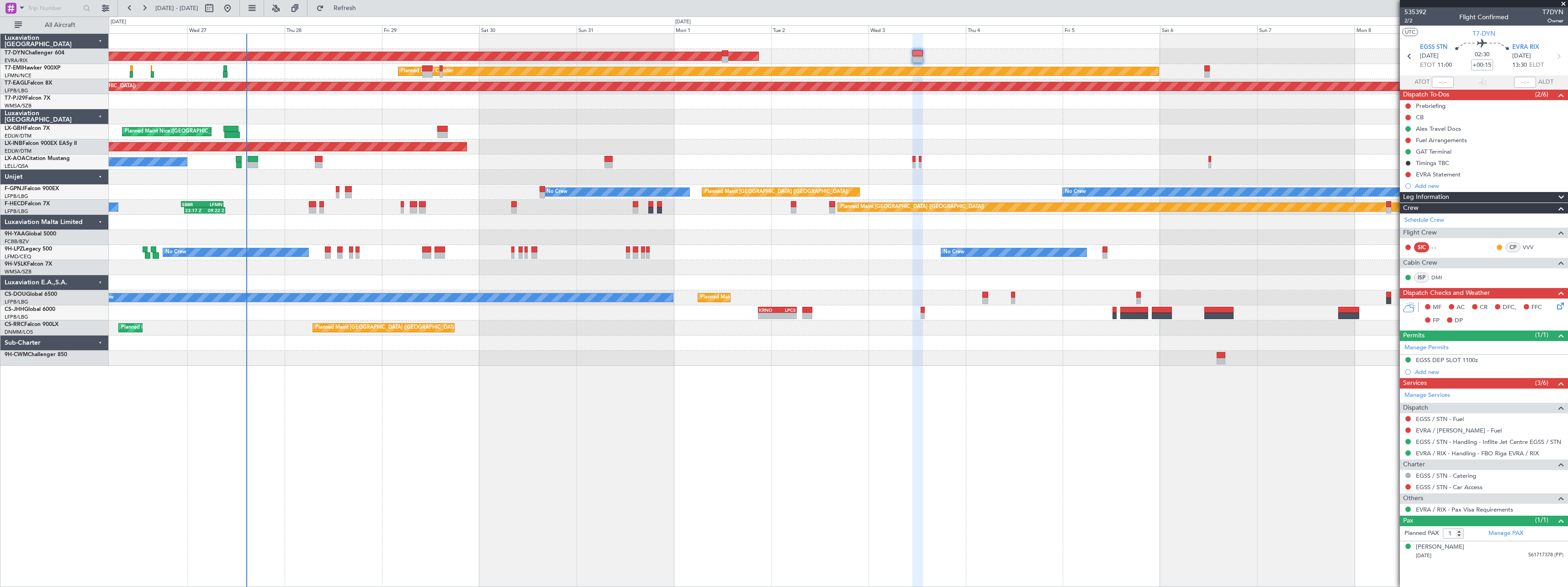
click at [1188, 114] on div "AOG Maint Riga (Riga Intl) Planned Maint [GEOGRAPHIC_DATA]-[GEOGRAPHIC_DATA] Pl…" at bounding box center [837, 199] width 1459 height 332
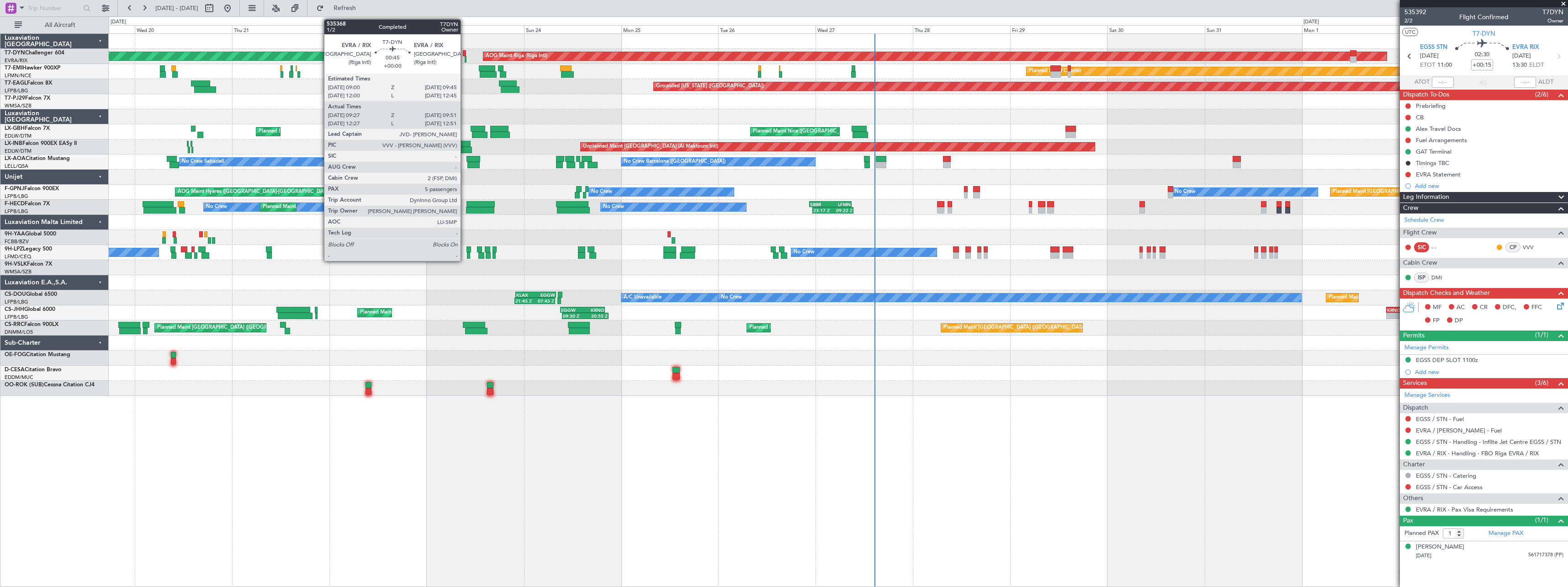
click at [465, 54] on div at bounding box center [464, 53] width 3 height 6
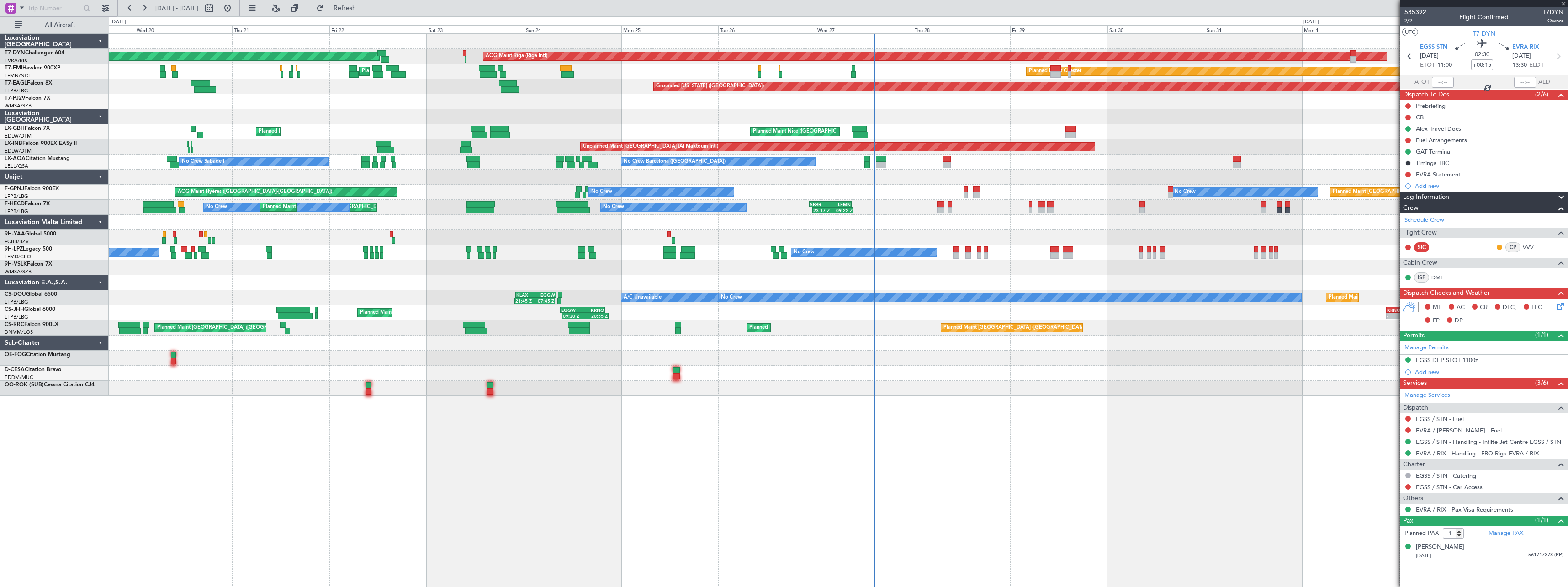
type input "09:27"
type input "09:51"
type input "5"
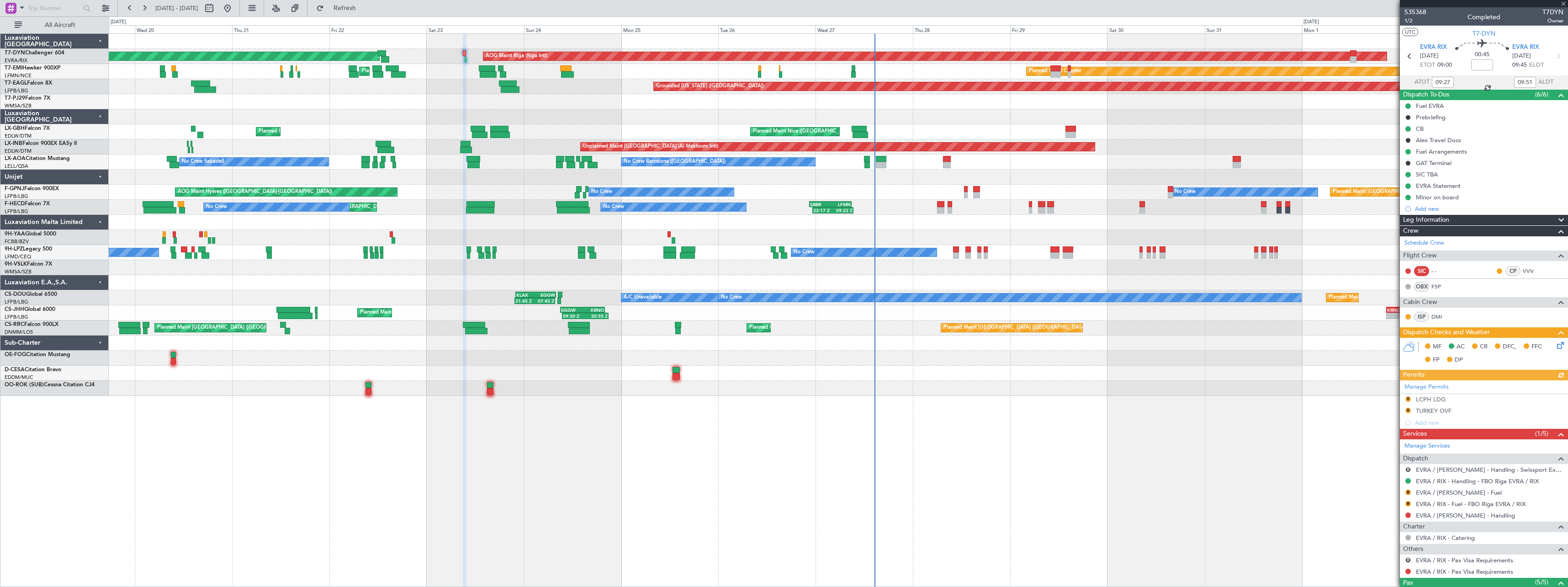
scroll to position [119, 0]
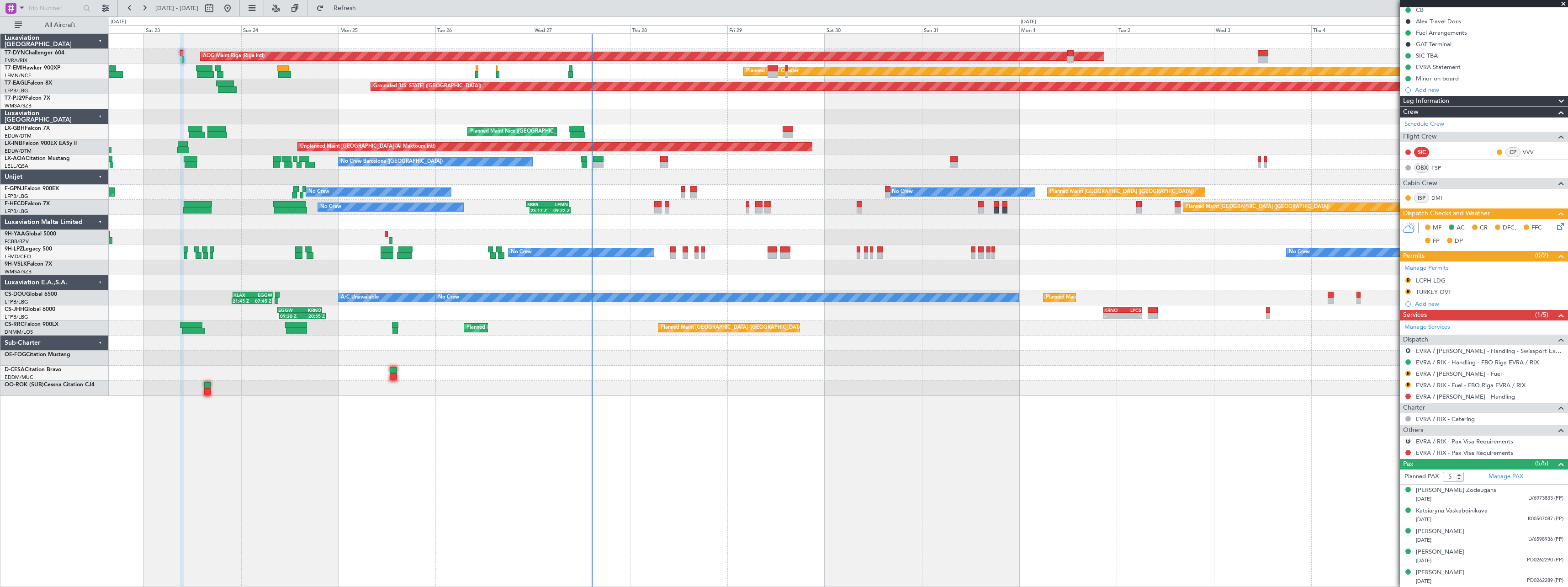
click at [23, 93] on div "AOG Maint Riga (Riga Intl) Planned Maint [GEOGRAPHIC_DATA]-[GEOGRAPHIC_DATA] Pl…" at bounding box center [784, 301] width 1568 height 570
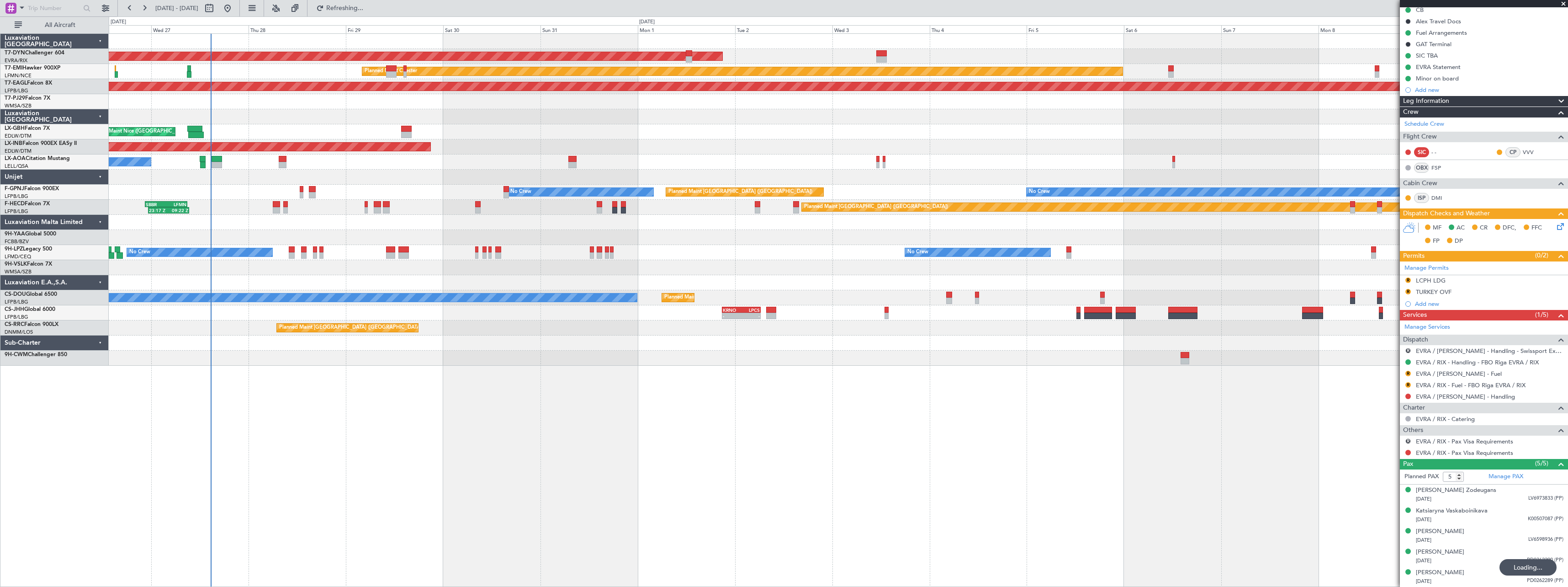
click at [428, 271] on div "AOG Maint Riga (Riga Intl) Planned Maint [PERSON_NAME] Grounded [US_STATE] ([GE…" at bounding box center [837, 199] width 1459 height 332
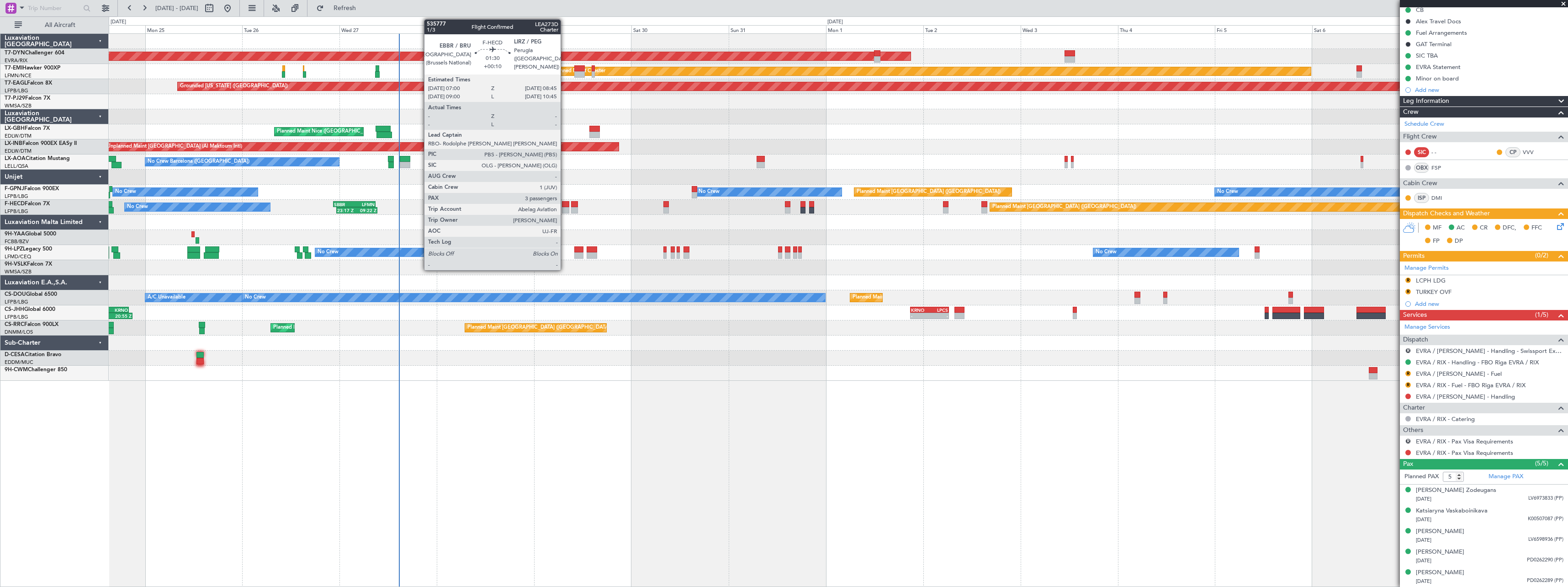
click at [565, 203] on div at bounding box center [566, 204] width 7 height 6
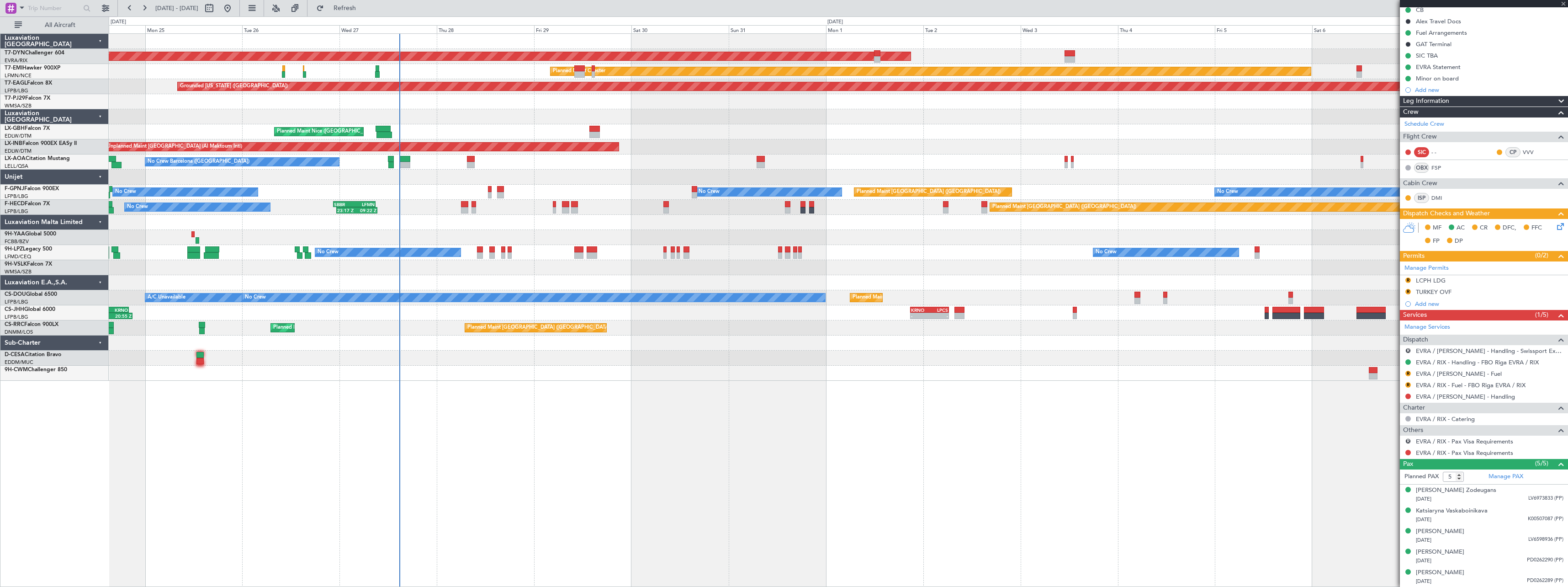
type input "+00:10"
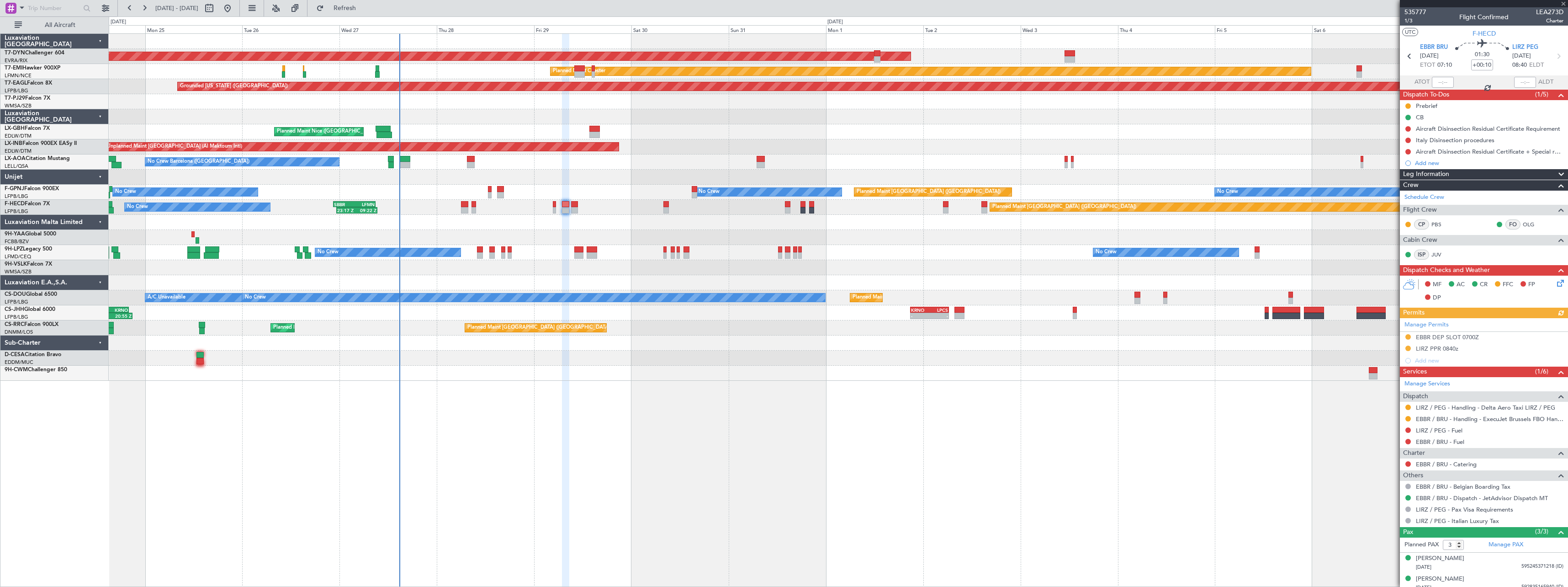
scroll to position [27, 0]
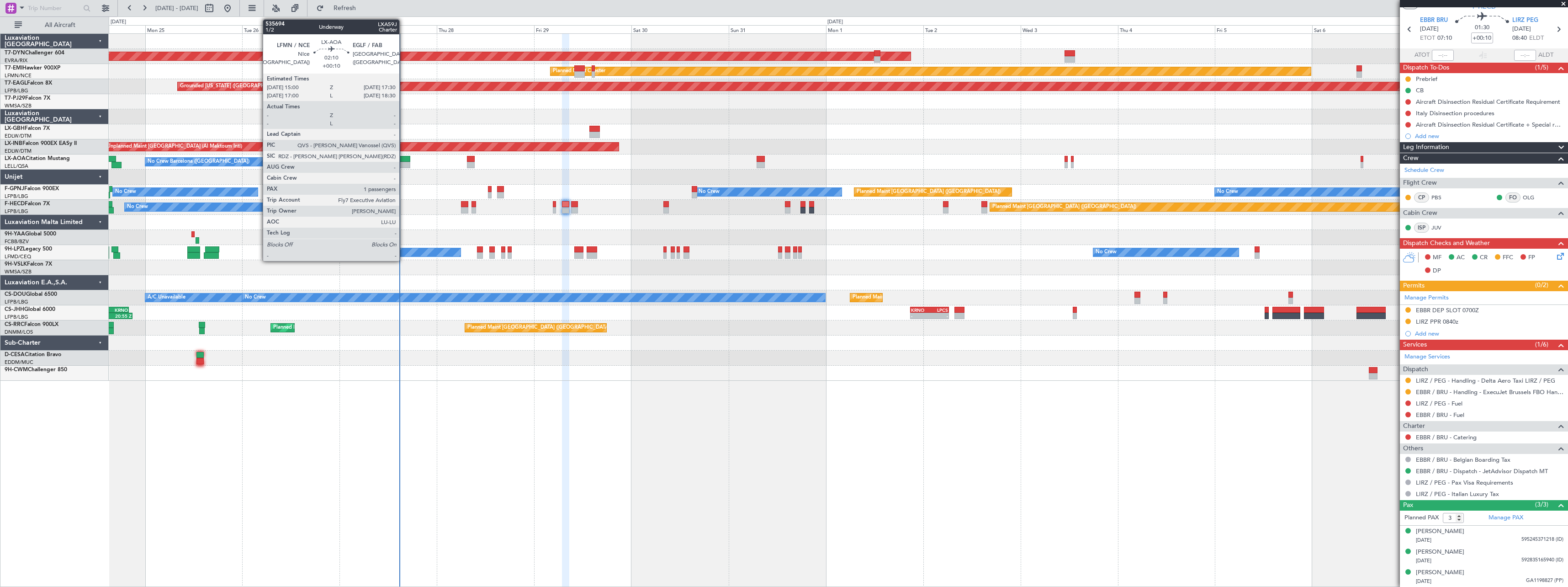
click at [403, 158] on div at bounding box center [404, 159] width 10 height 6
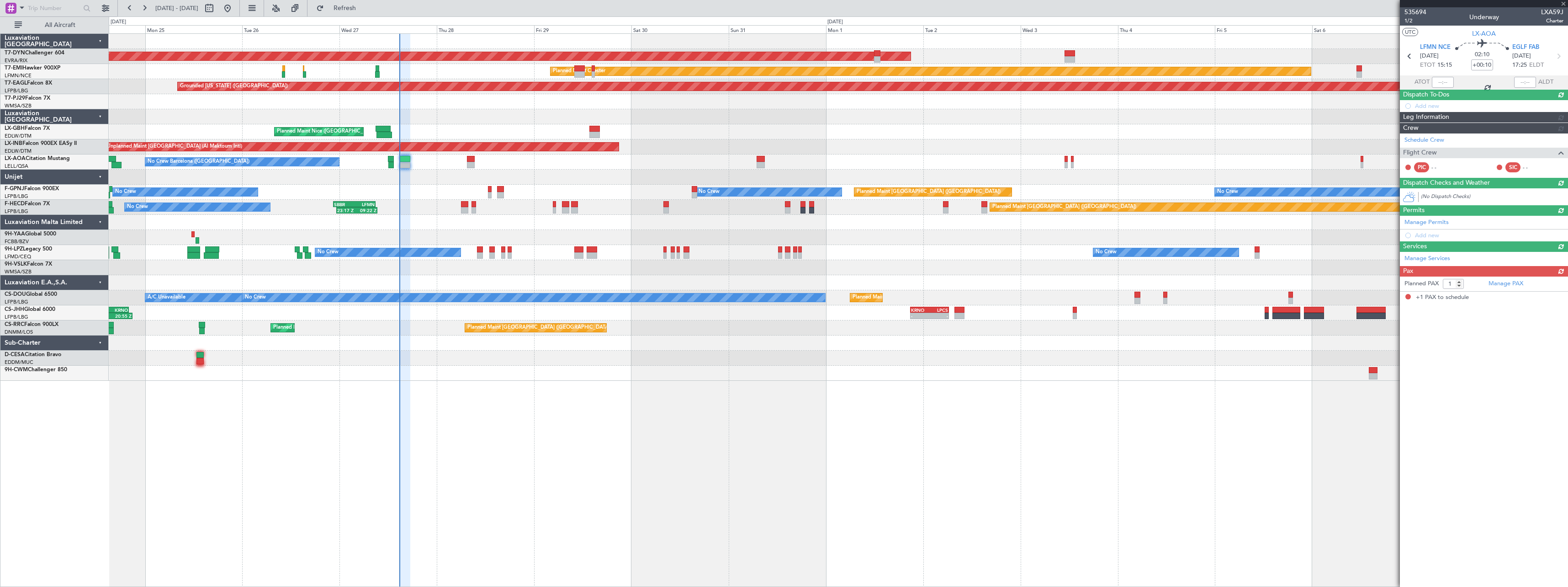
scroll to position [0, 0]
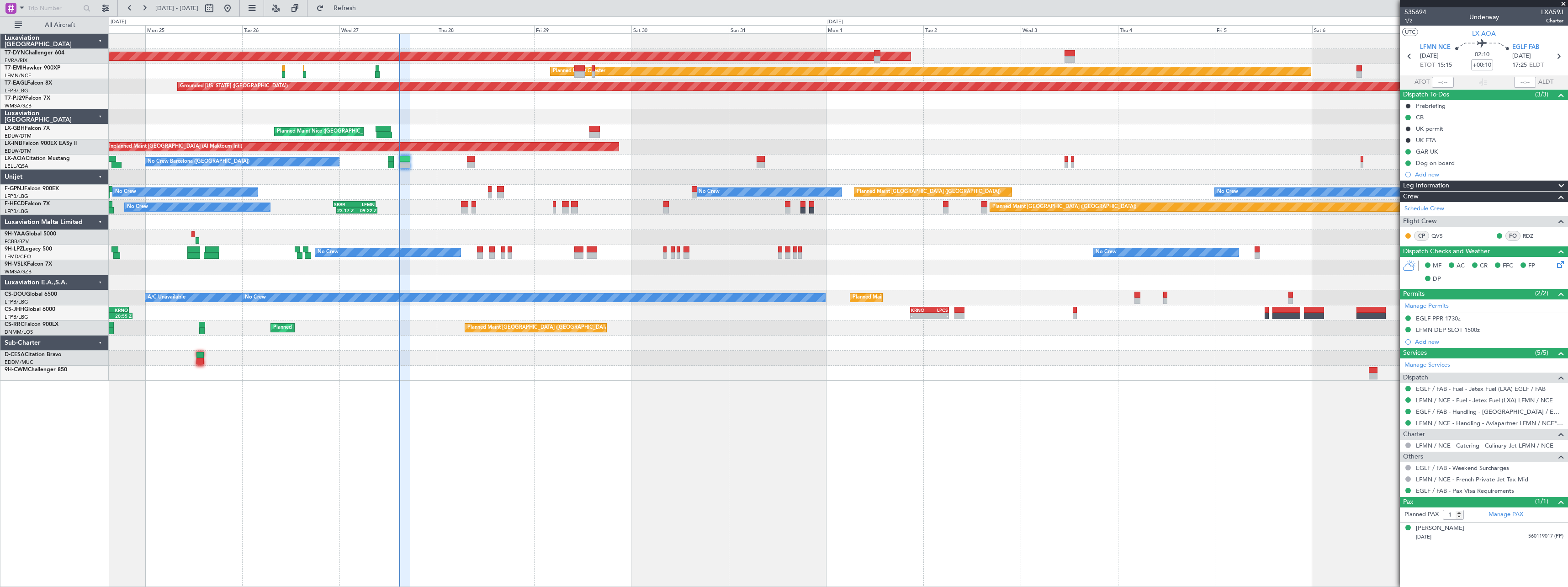
click at [1562, 3] on span at bounding box center [1563, 4] width 9 height 8
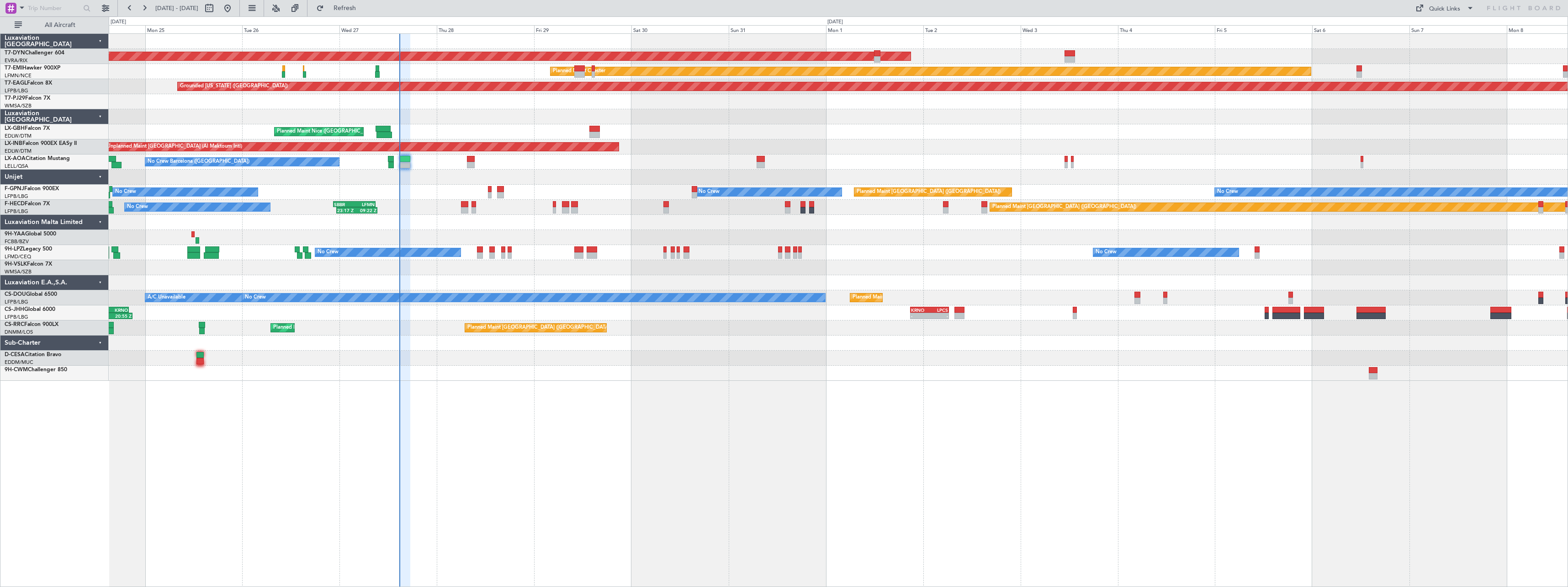
type input "0"
click at [1443, 6] on div "Quick Links" at bounding box center [1444, 9] width 31 height 9
click at [1450, 27] on button "Trip Builder" at bounding box center [1444, 30] width 69 height 22
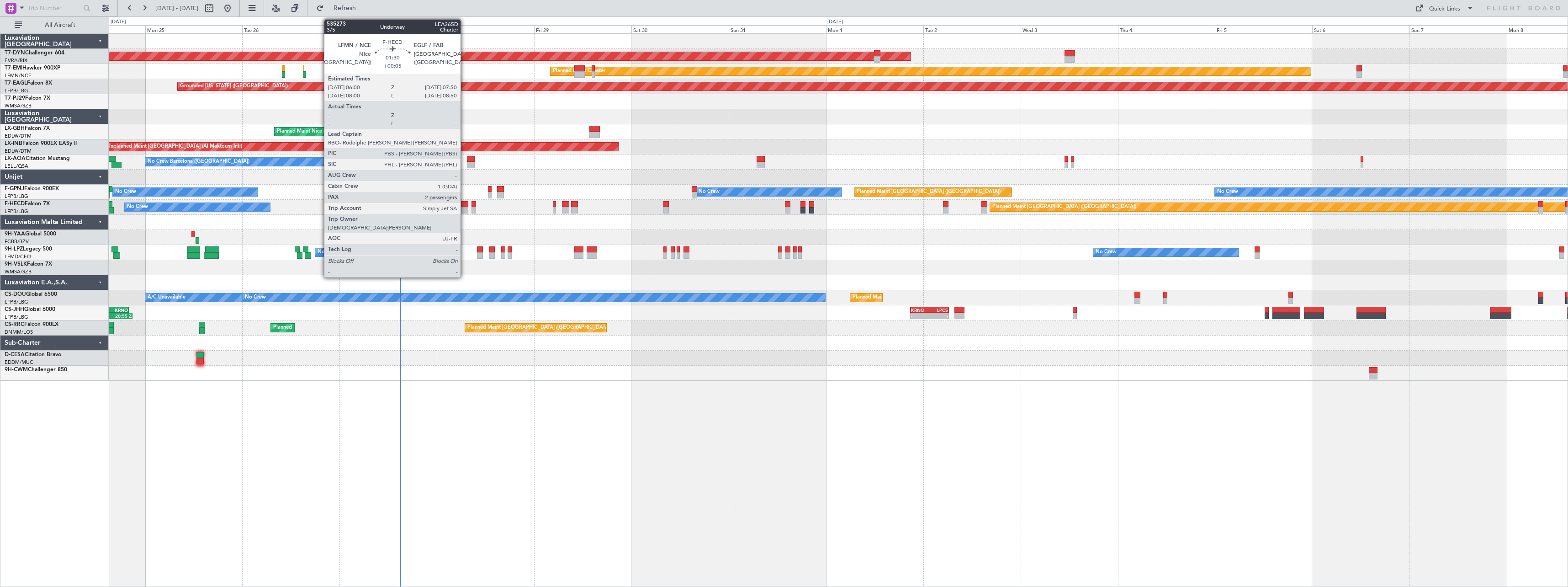
click at [465, 206] on div at bounding box center [465, 204] width 7 height 6
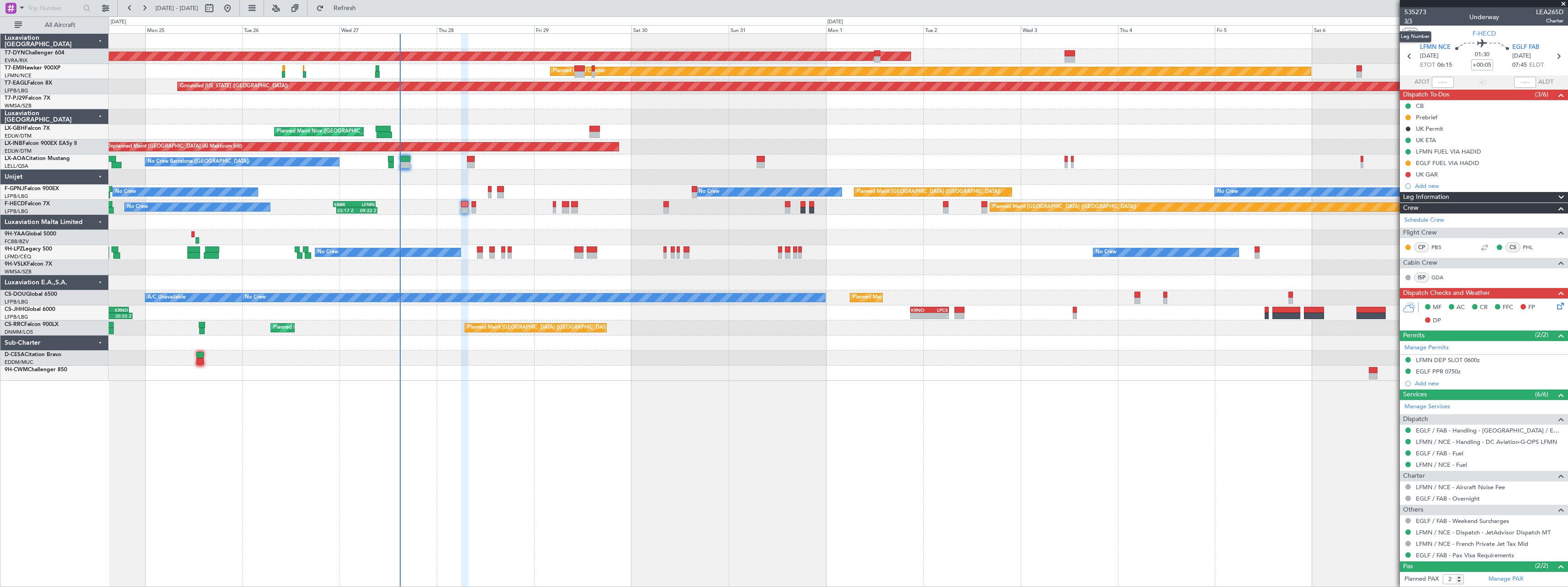
click at [1411, 19] on span "3/5" at bounding box center [1416, 20] width 22 height 7
click at [367, 12] on button "Refresh" at bounding box center [340, 8] width 55 height 15
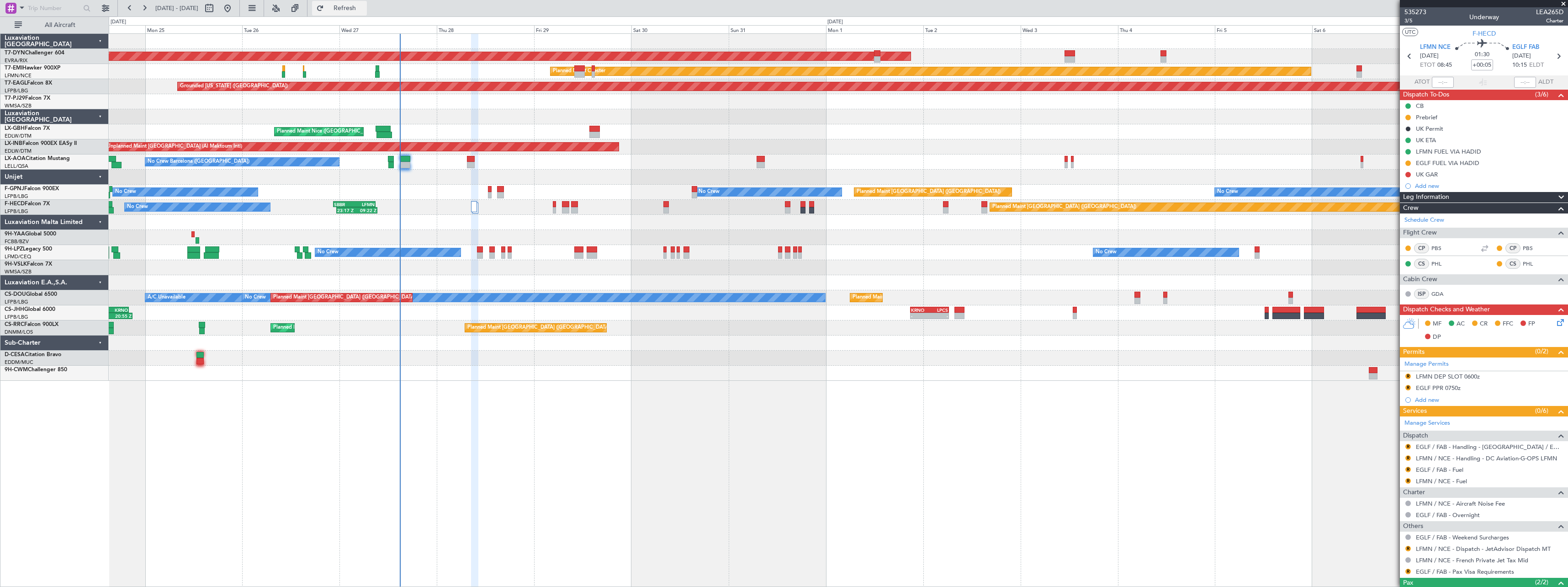
click at [354, 10] on button "Refresh" at bounding box center [340, 8] width 55 height 15
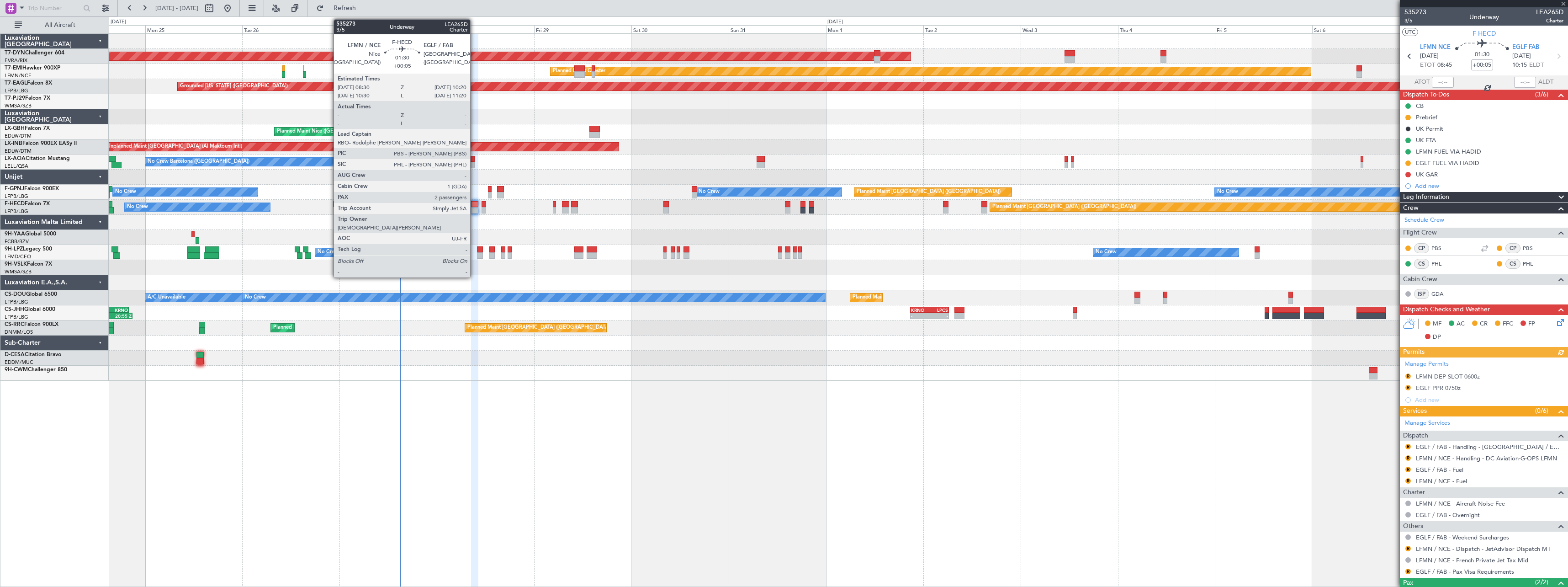
click at [474, 203] on div at bounding box center [475, 204] width 7 height 6
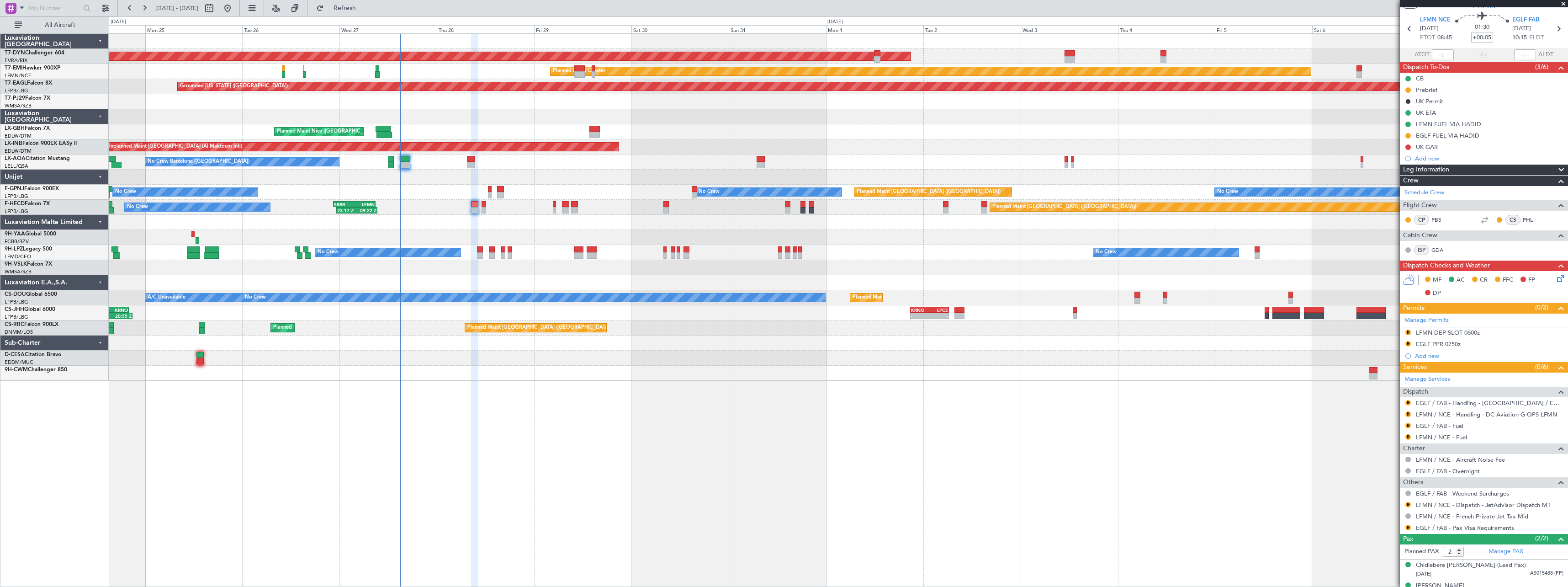
scroll to position [40, 0]
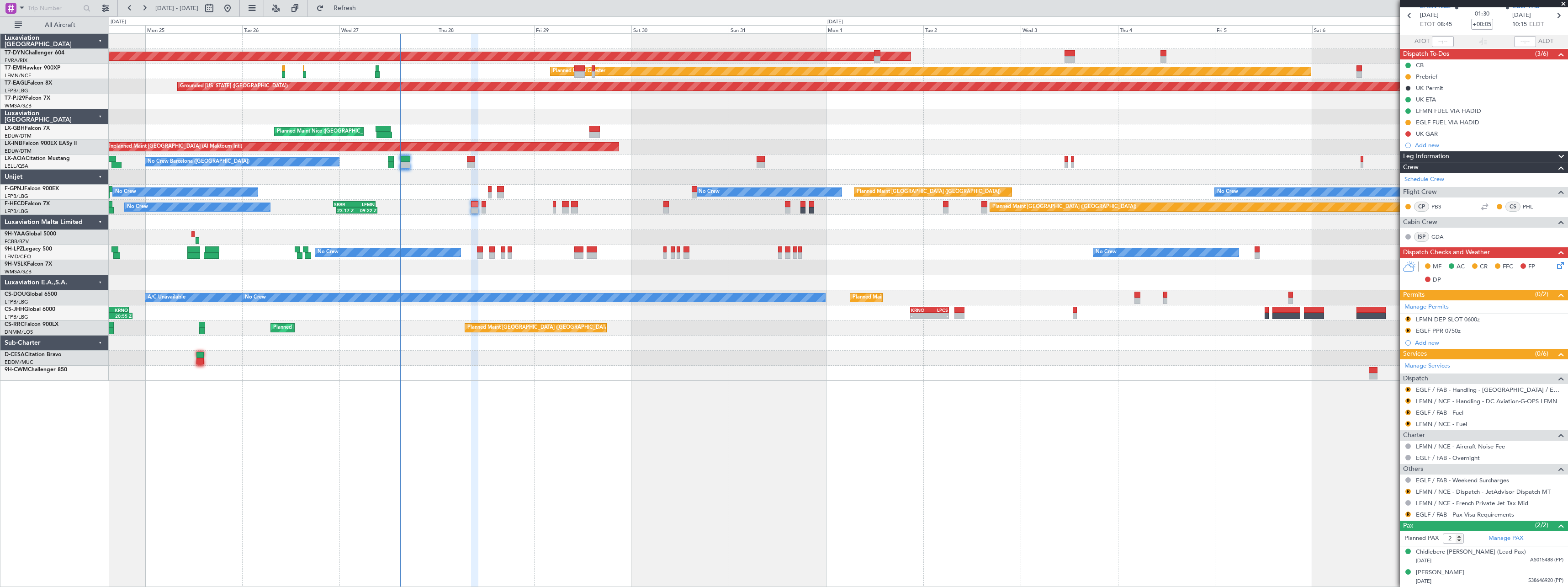
click at [1555, 265] on icon at bounding box center [1559, 264] width 7 height 7
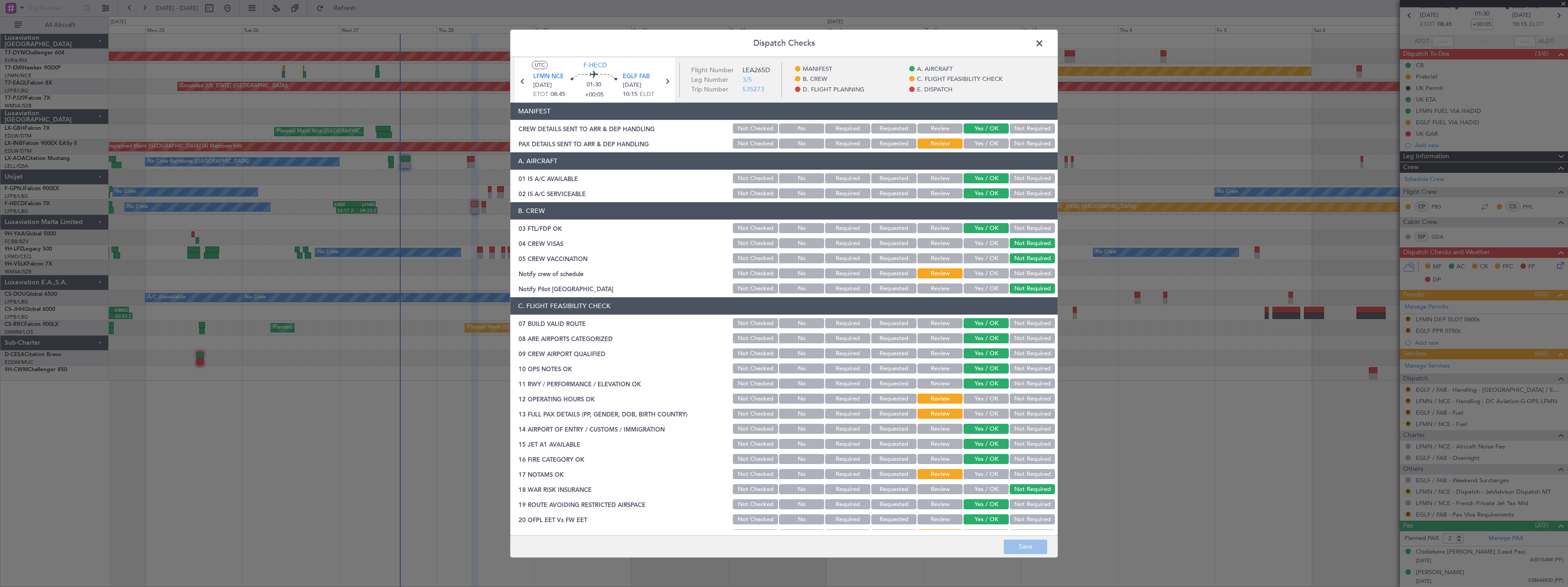
click at [969, 141] on button "Yes / OK" at bounding box center [985, 143] width 45 height 10
click at [1023, 547] on button "Save" at bounding box center [1025, 547] width 43 height 15
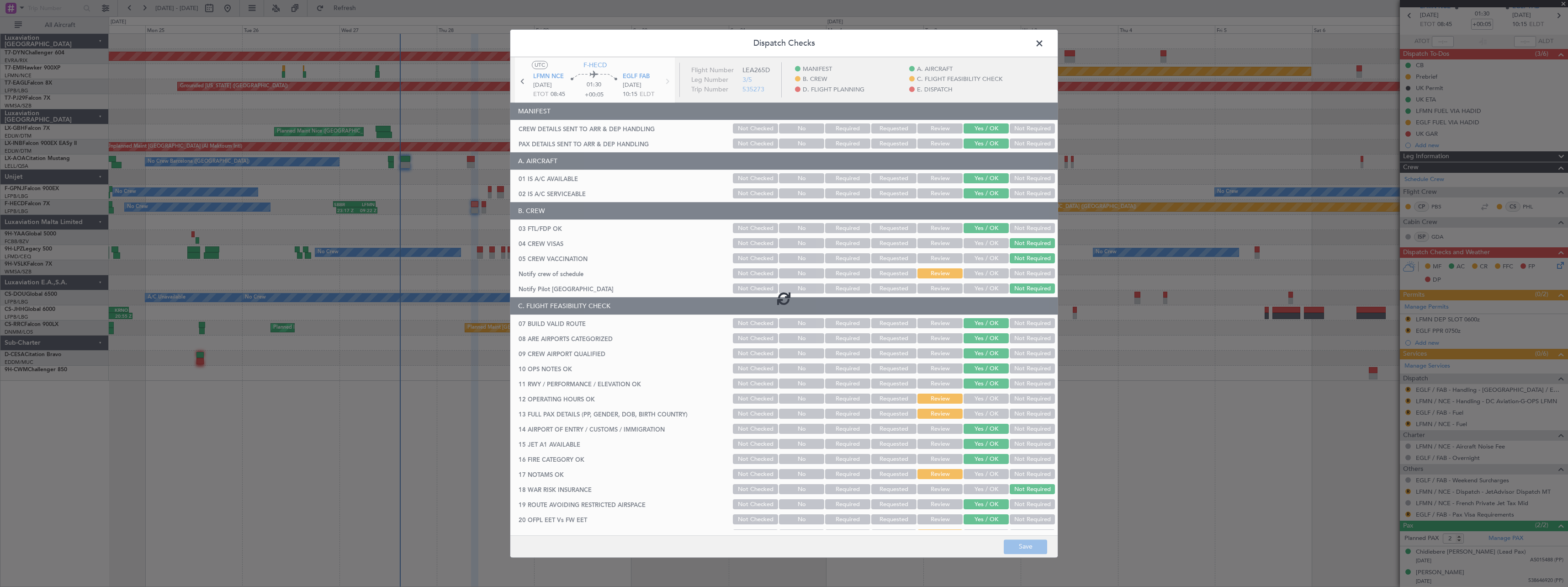
click at [1044, 44] on span at bounding box center [1044, 46] width 0 height 18
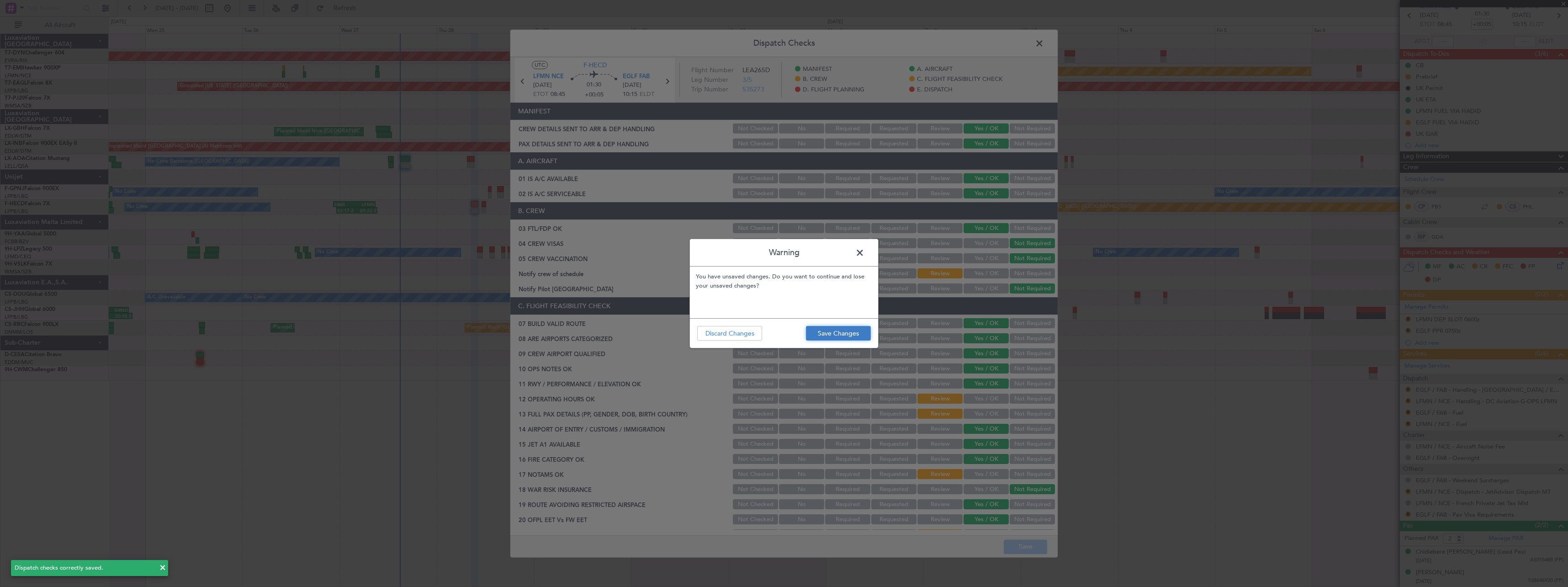
click at [859, 333] on button "Save Changes" at bounding box center [838, 333] width 65 height 15
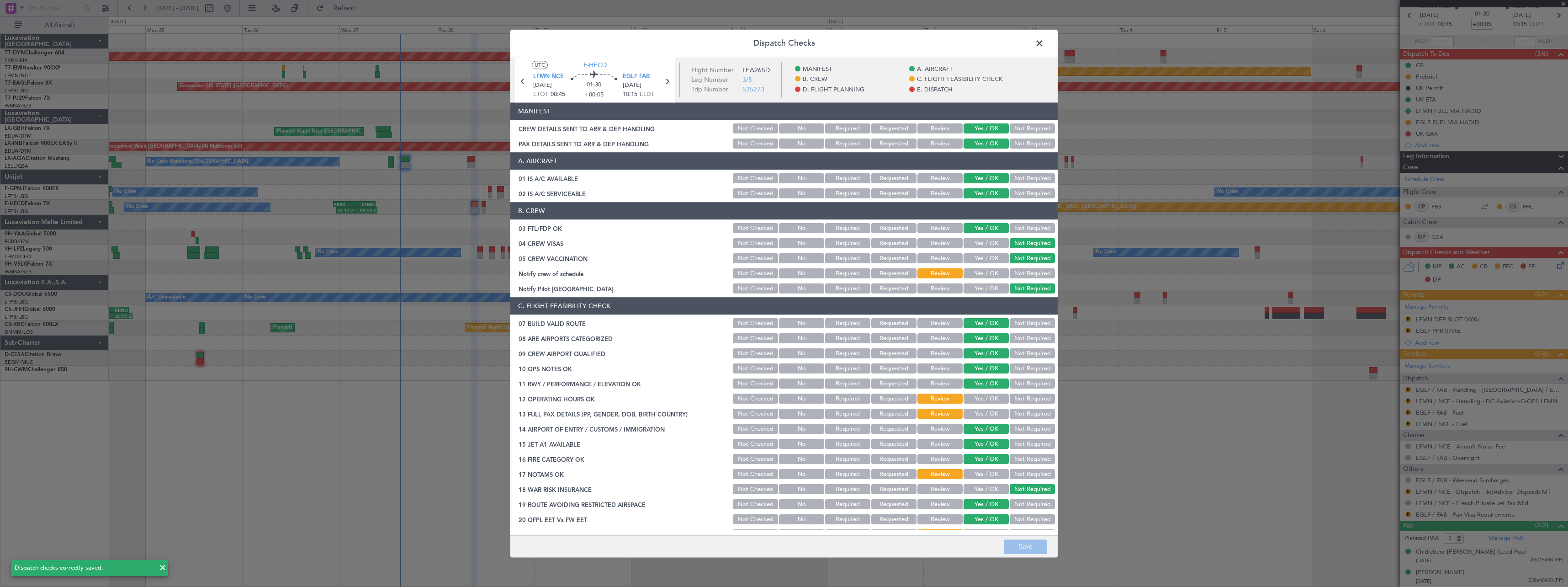
click at [1044, 42] on span at bounding box center [1044, 46] width 0 height 18
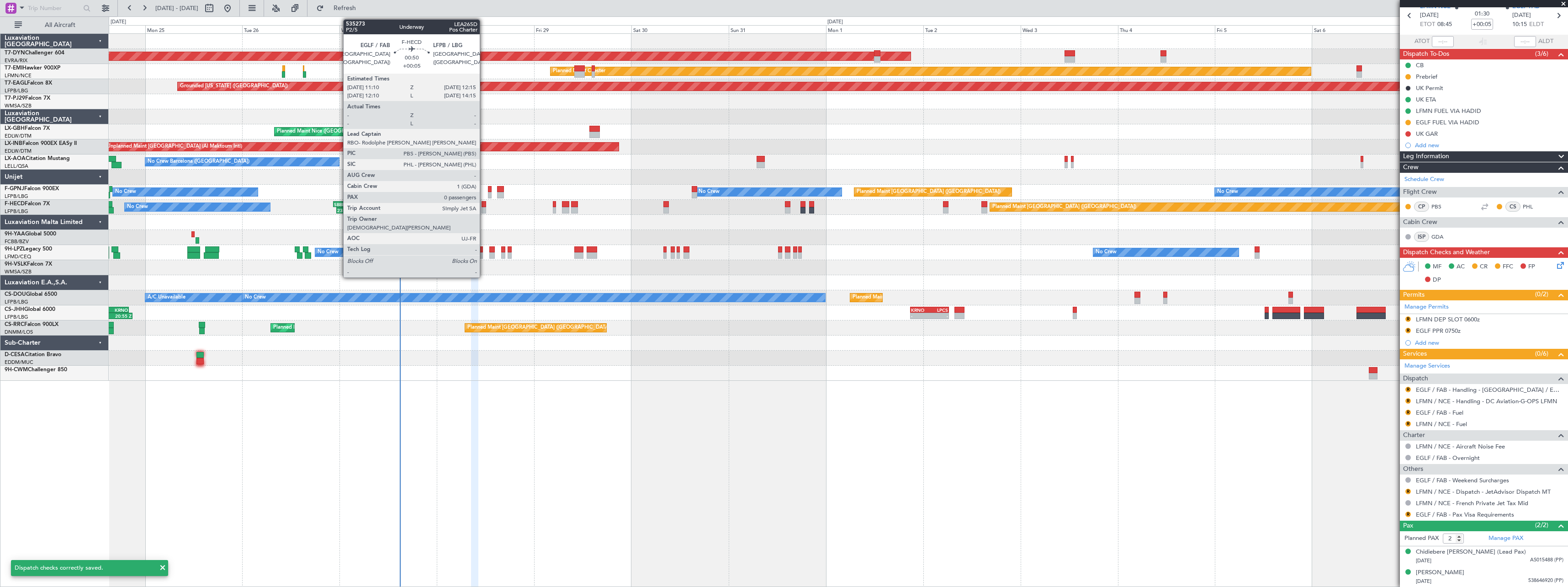
click at [484, 209] on div at bounding box center [483, 209] width 5 height 6
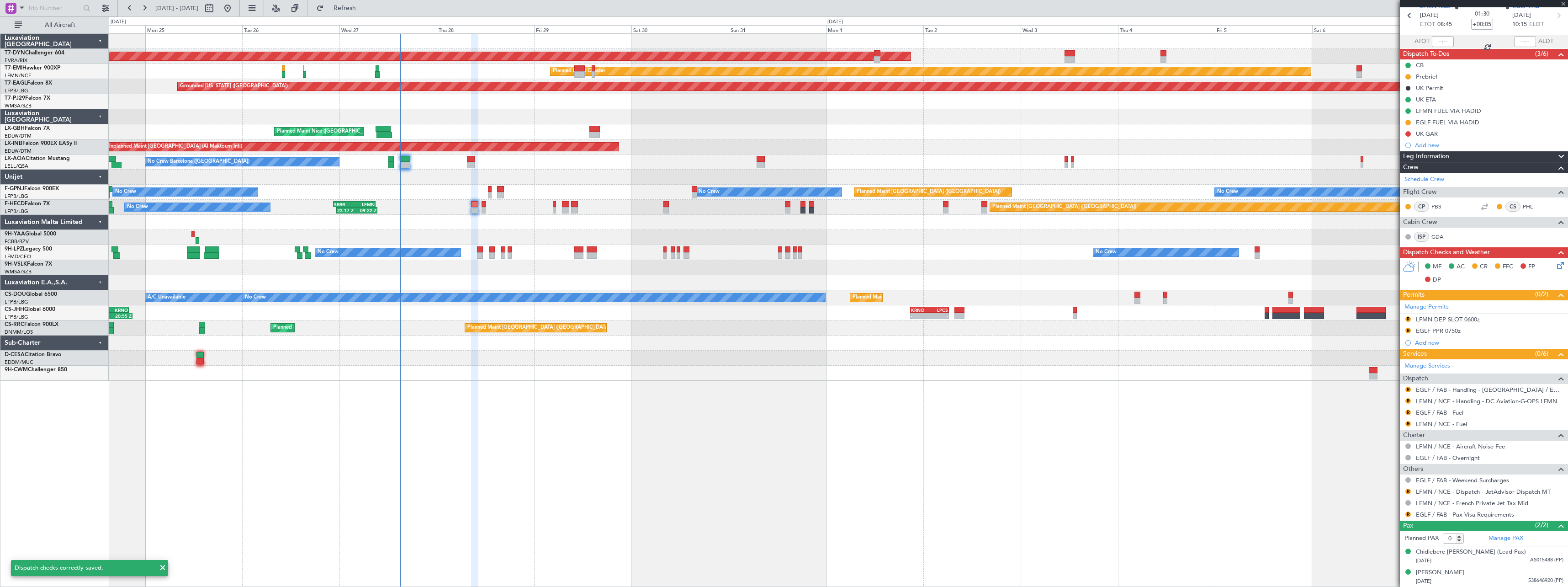
scroll to position [0, 0]
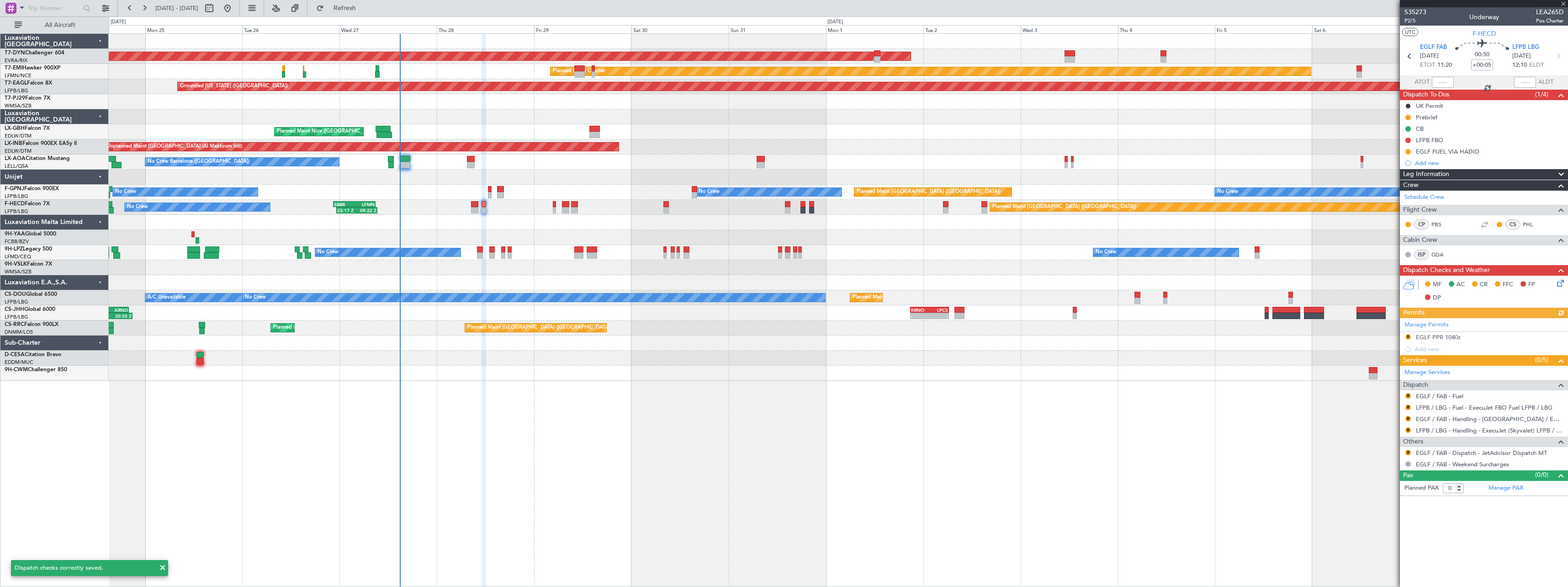
click at [1560, 280] on icon at bounding box center [1559, 282] width 7 height 7
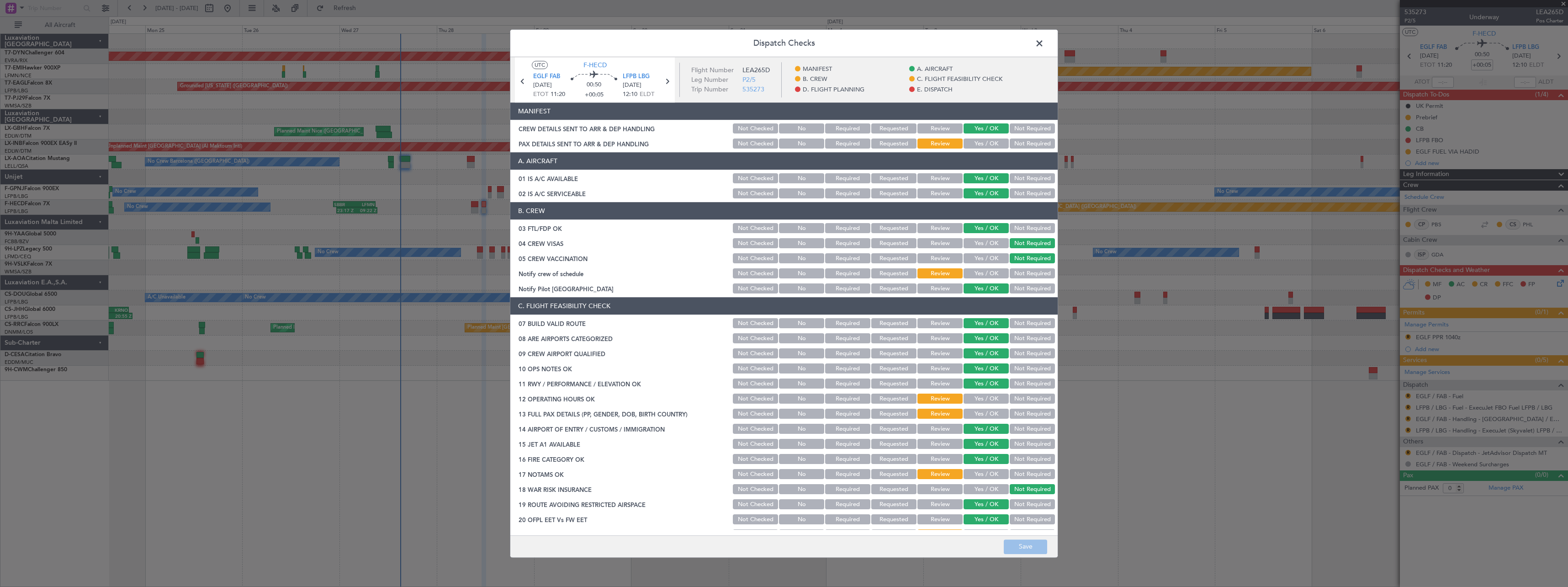
click at [976, 142] on button "Yes / OK" at bounding box center [985, 143] width 45 height 10
click at [1034, 139] on button "Not Required" at bounding box center [1032, 143] width 45 height 10
click at [1026, 549] on button "Save" at bounding box center [1025, 547] width 43 height 15
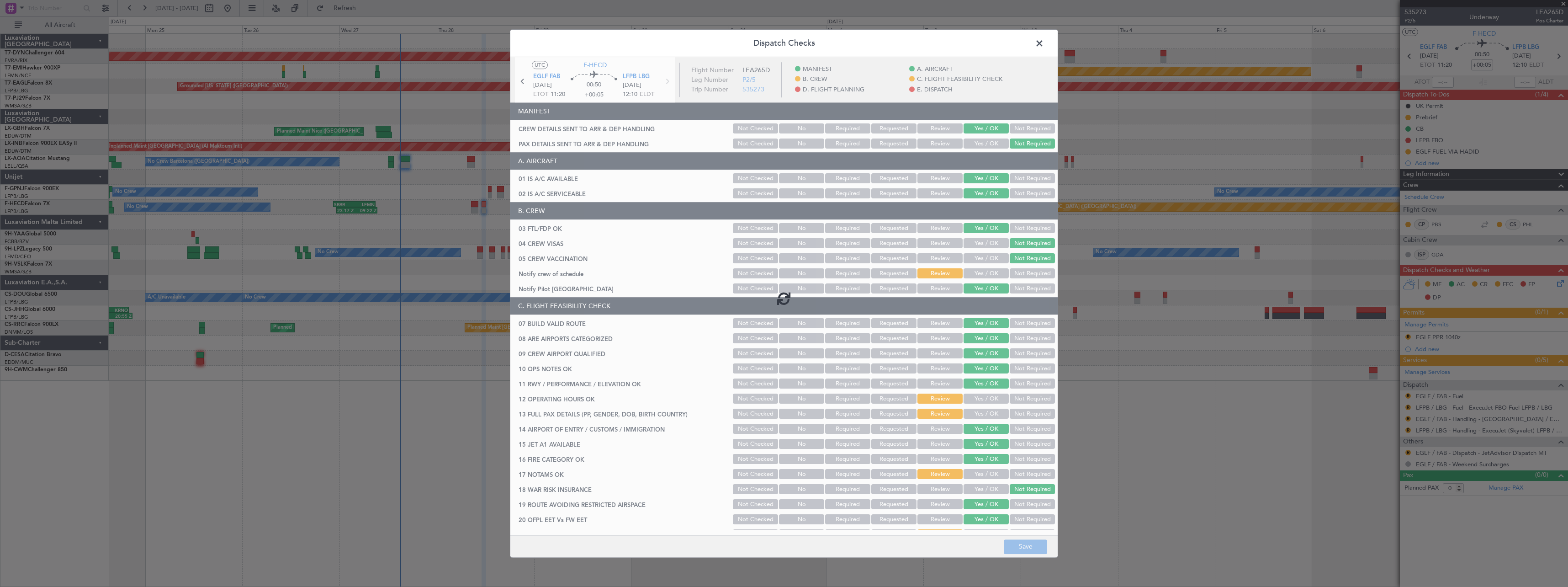
click at [1044, 43] on span at bounding box center [1044, 46] width 0 height 18
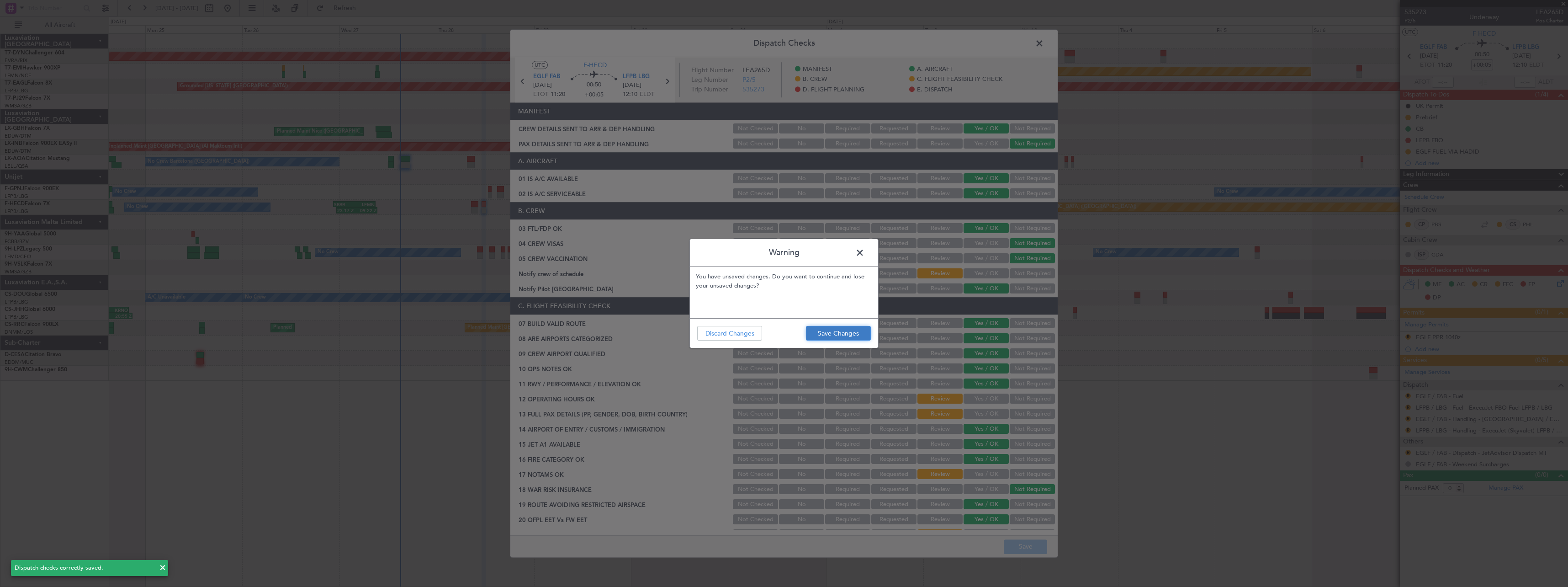
click at [827, 336] on button "Save Changes" at bounding box center [838, 333] width 65 height 15
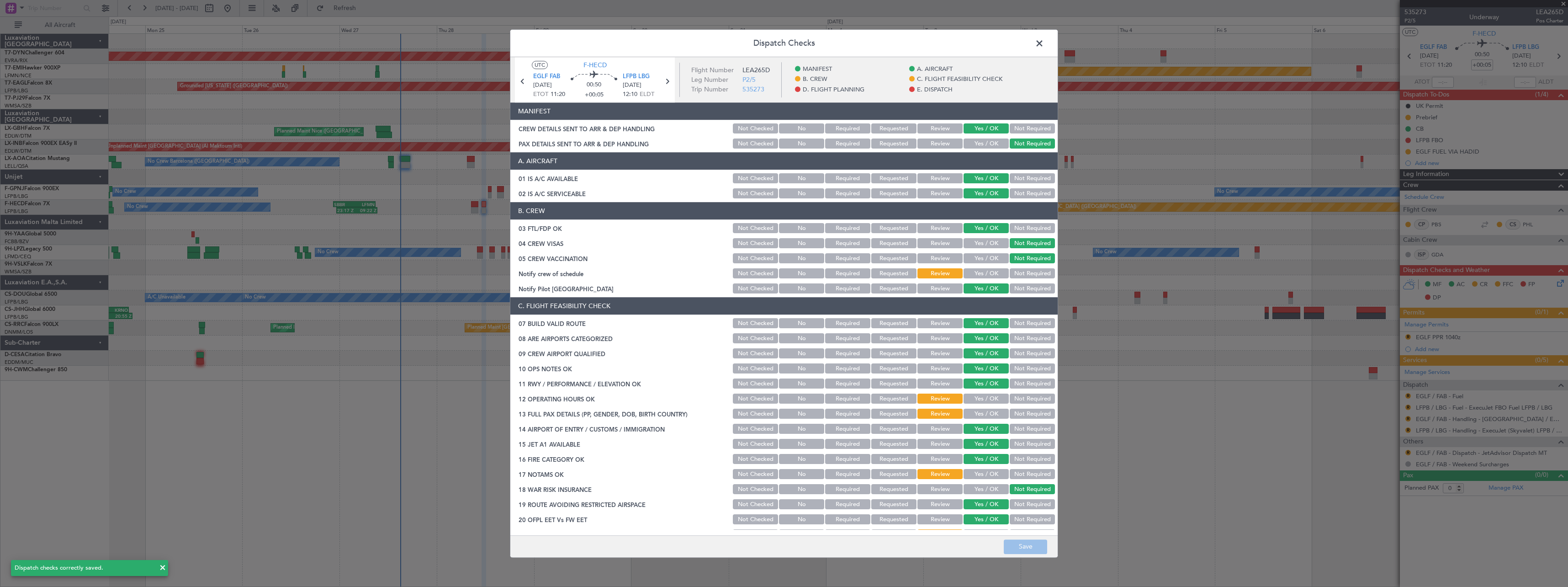
click at [1044, 42] on span at bounding box center [1044, 46] width 0 height 18
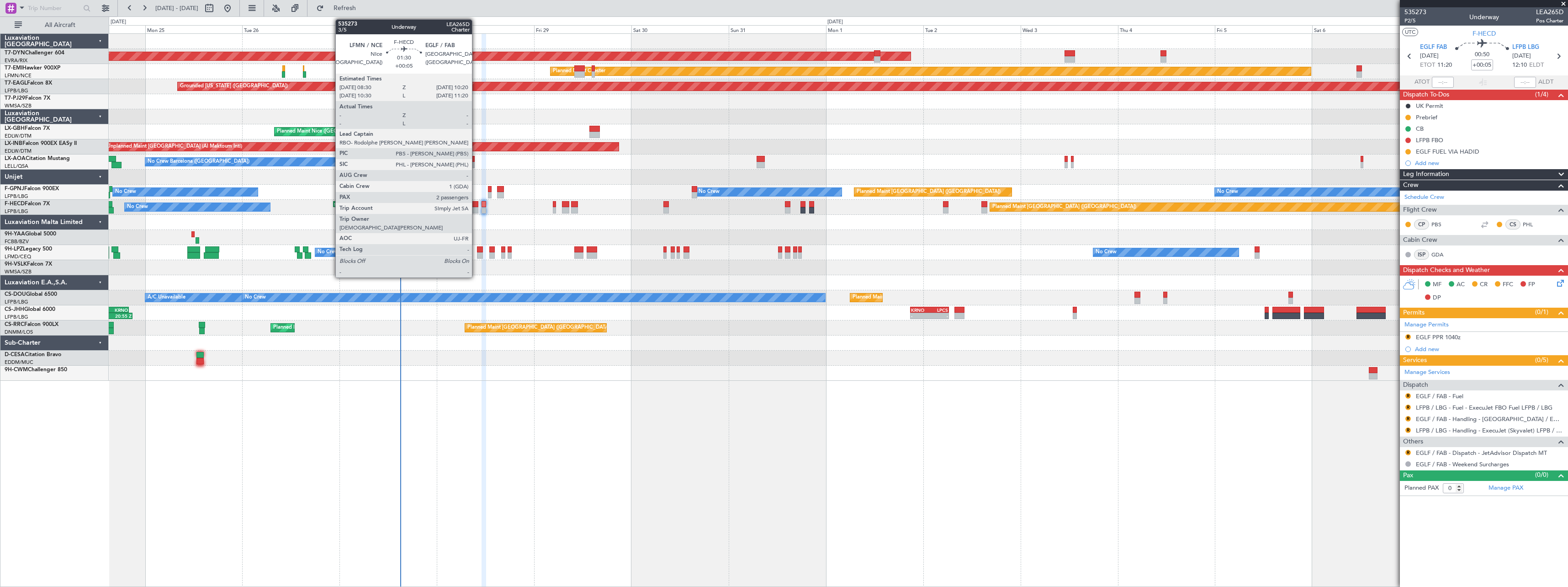
click at [476, 207] on div at bounding box center [475, 209] width 7 height 6
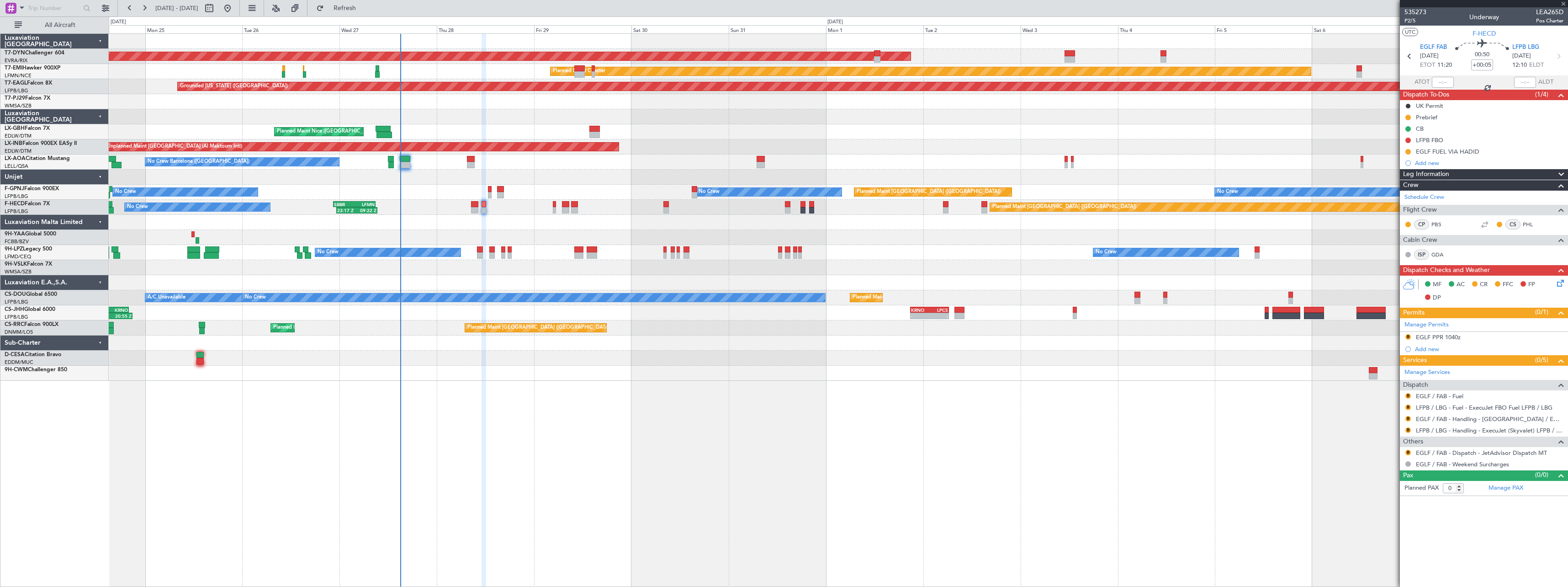
type input "2"
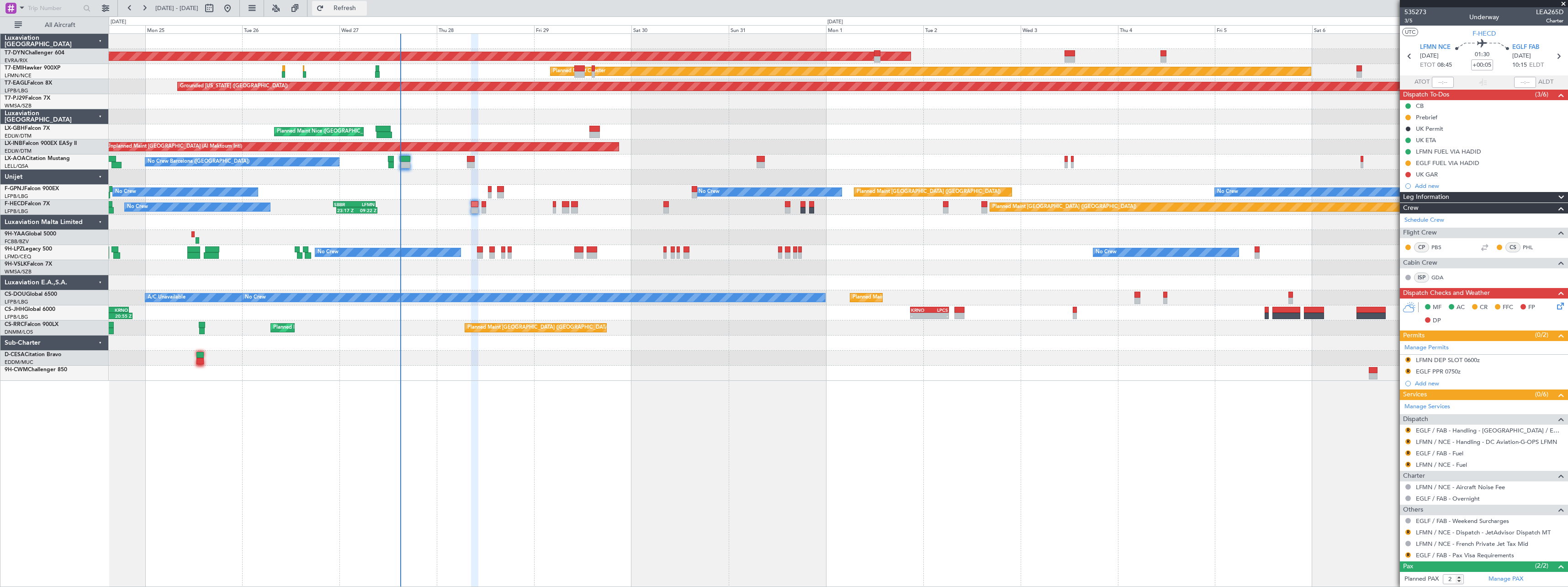
click at [364, 6] on span "Refresh" at bounding box center [345, 7] width 39 height 6
click at [356, 11] on button "Refresh" at bounding box center [340, 8] width 55 height 15
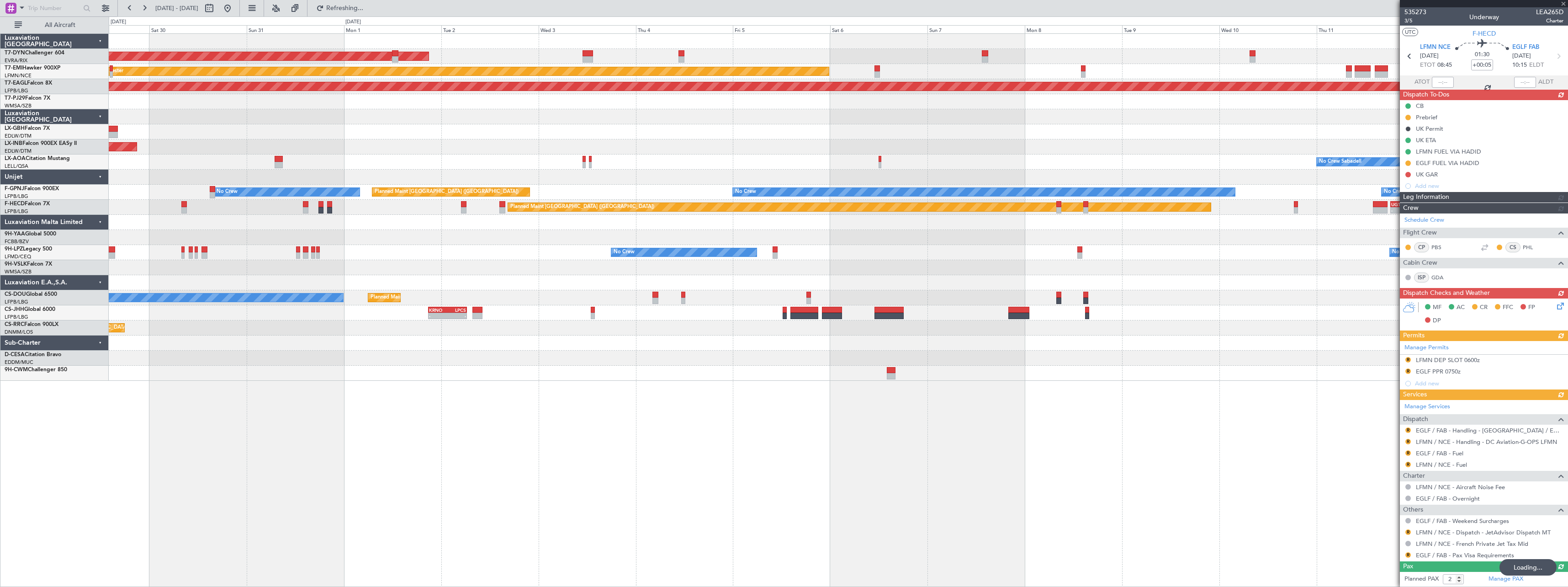
click at [651, 144] on div "Unplanned Maint [GEOGRAPHIC_DATA] (Al Maktoum Intl)" at bounding box center [837, 147] width 1459 height 15
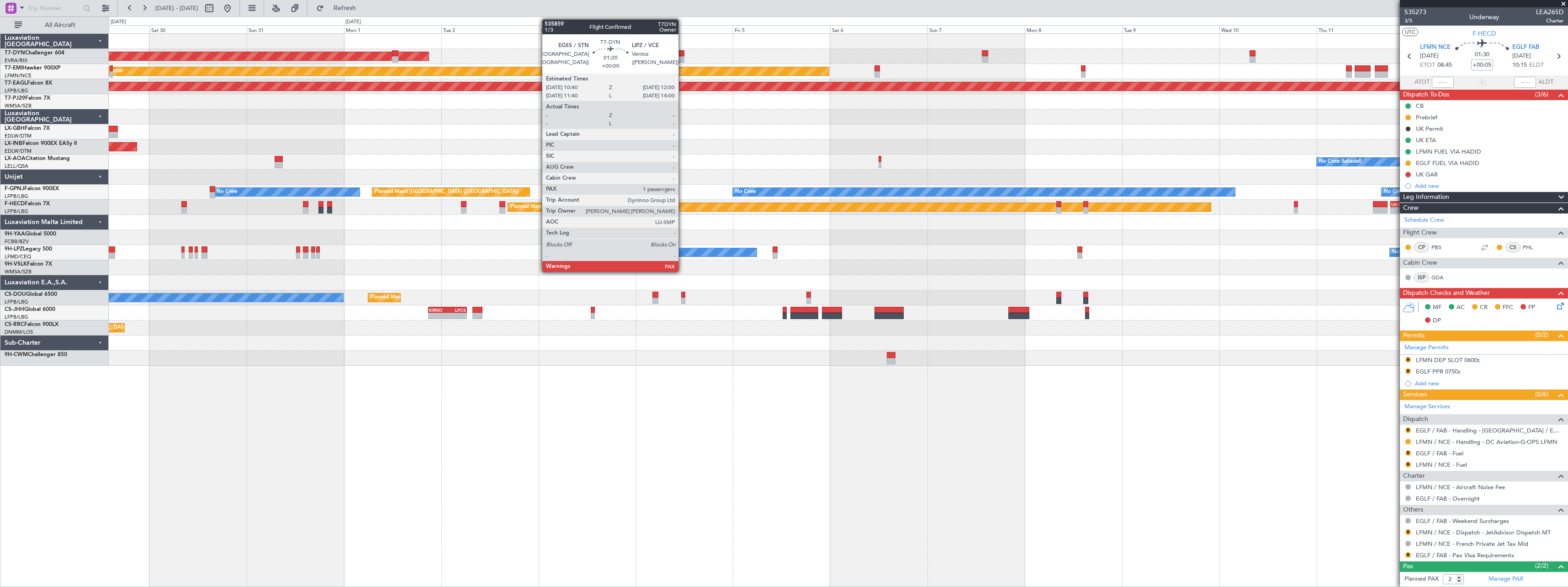
click at [682, 54] on div at bounding box center [681, 53] width 6 height 6
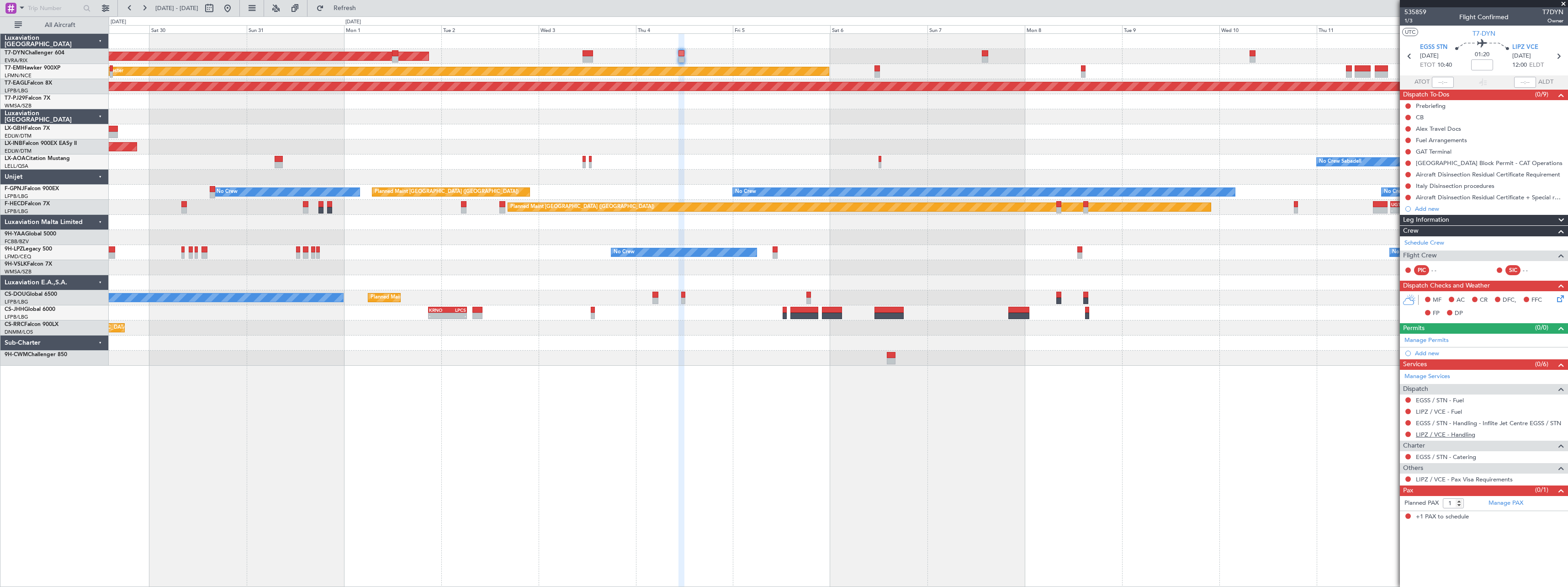
click at [1445, 436] on link "LIPZ / VCE - Handling" at bounding box center [1445, 435] width 60 height 7
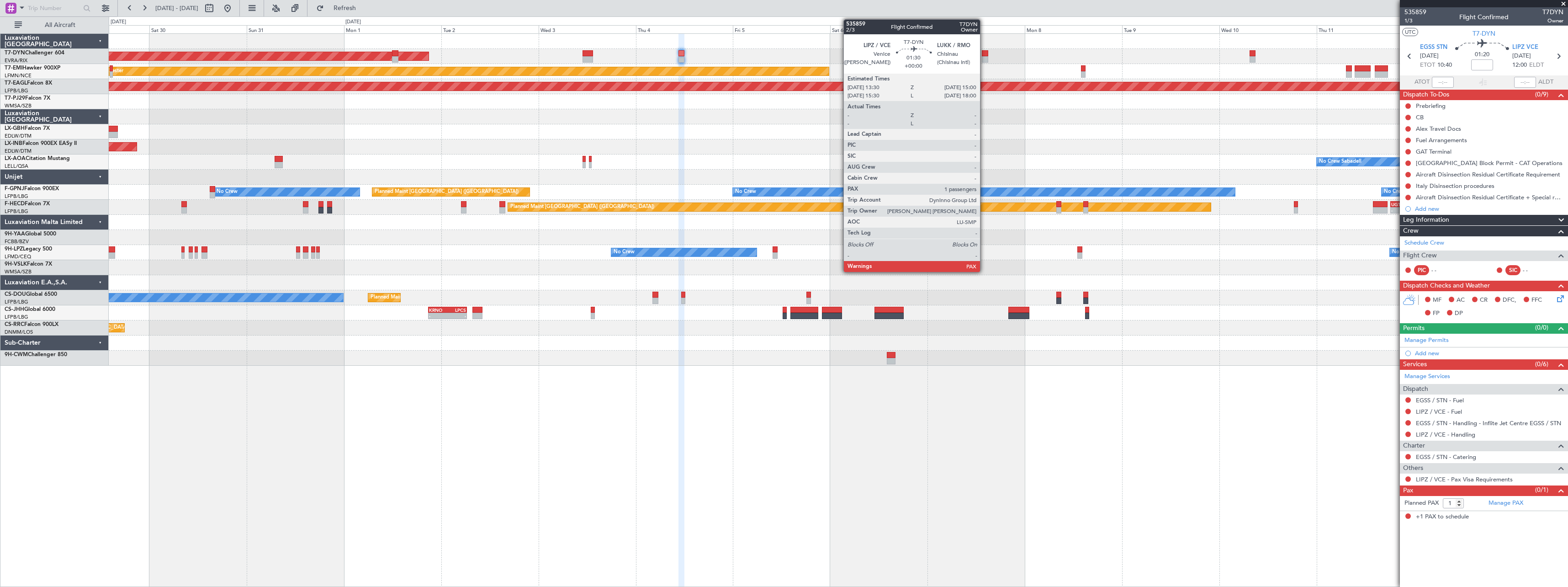
click at [984, 52] on div at bounding box center [984, 53] width 6 height 6
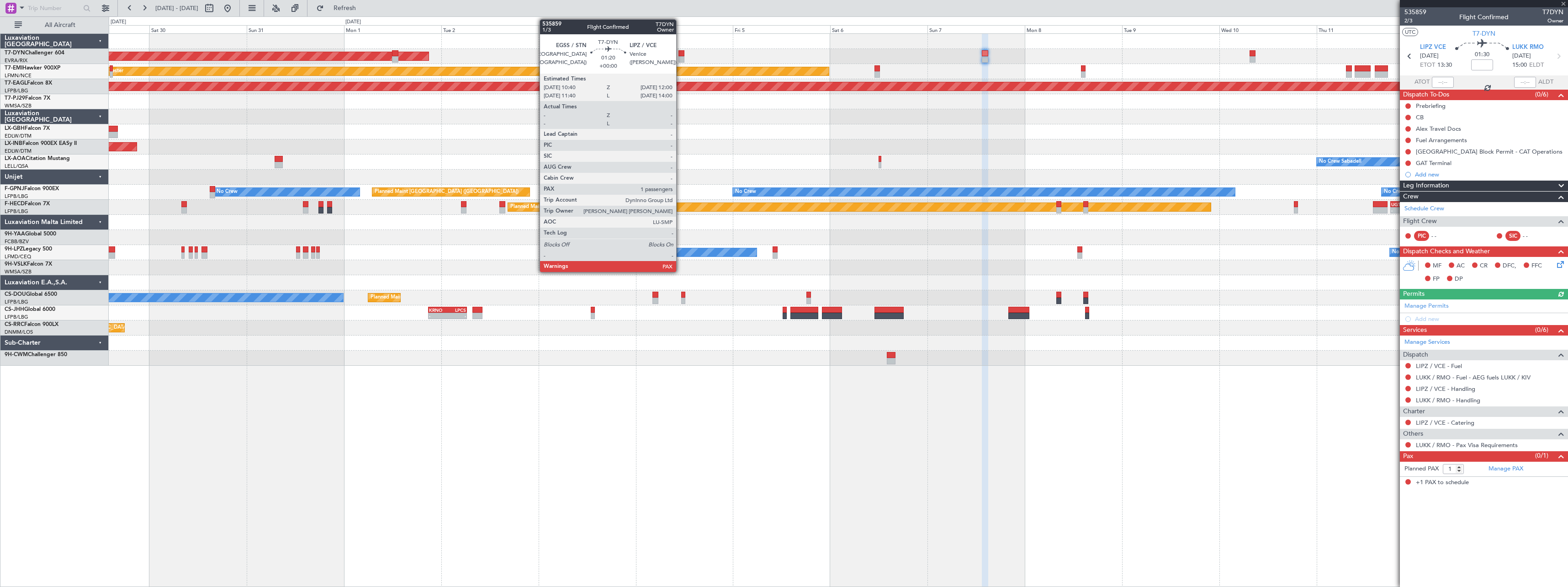
click at [680, 51] on div at bounding box center [681, 53] width 6 height 6
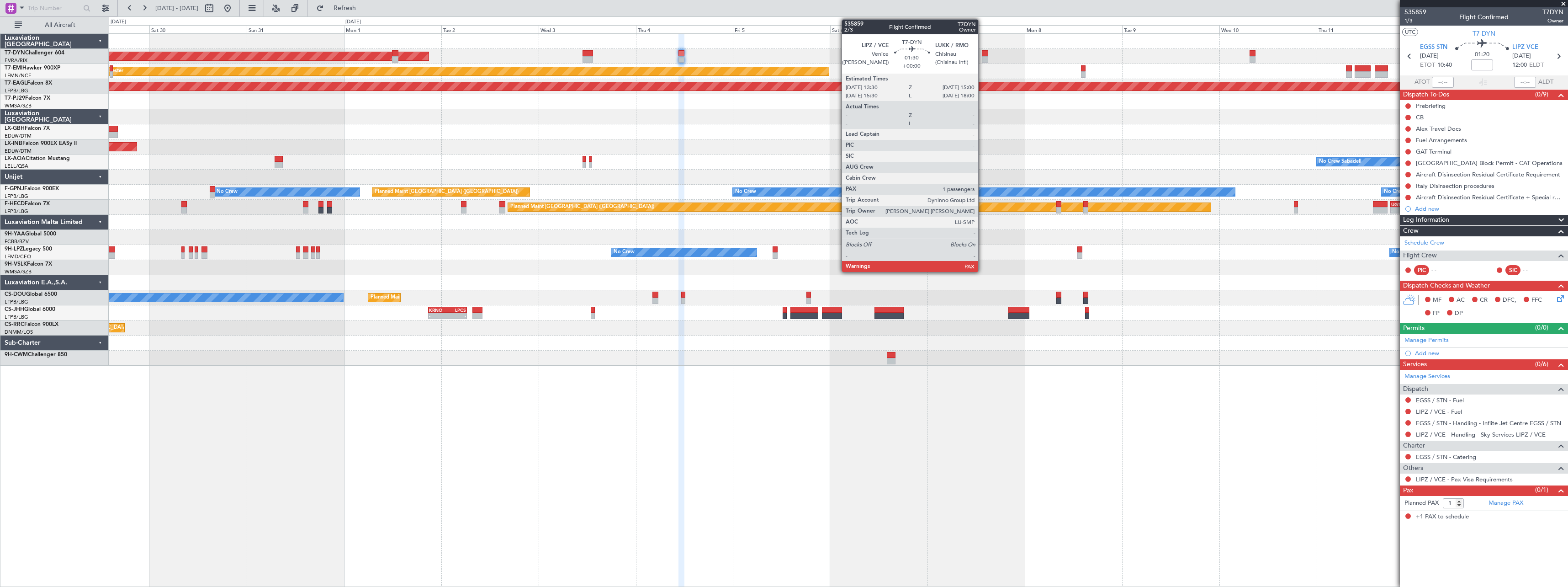
click at [982, 51] on div at bounding box center [984, 53] width 6 height 6
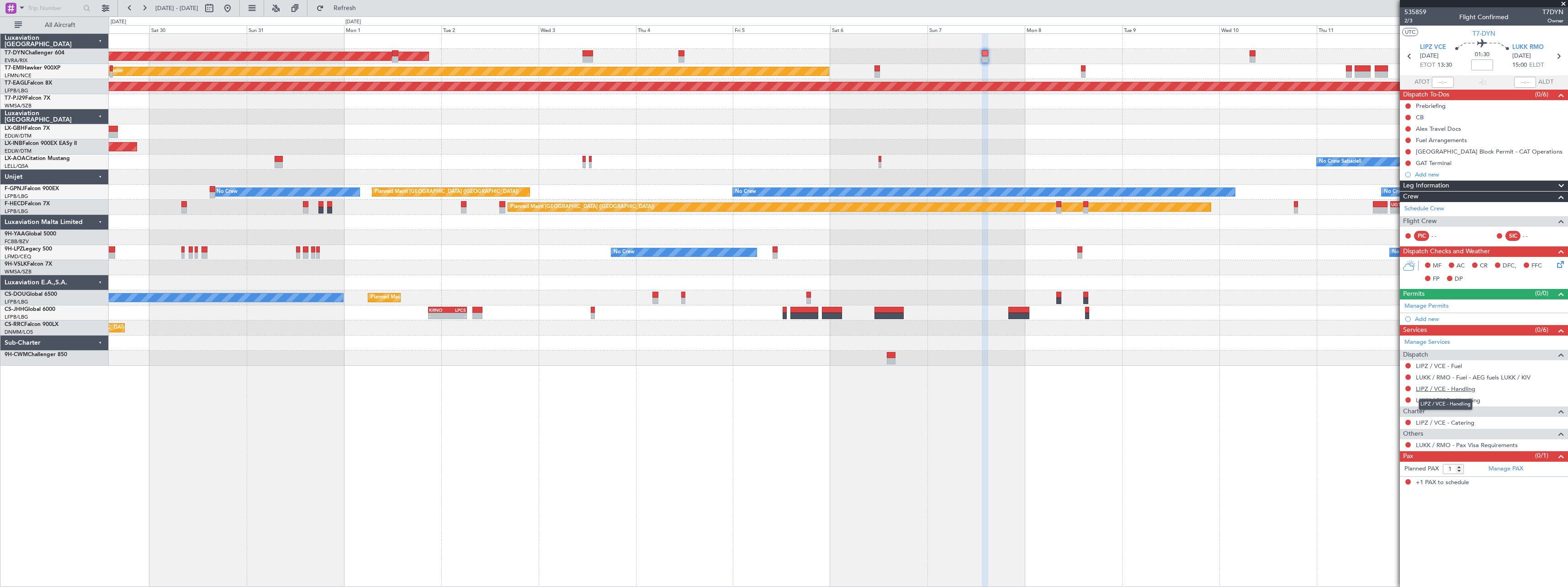
click at [1459, 389] on link "LIPZ / VCE - Handling" at bounding box center [1445, 389] width 60 height 7
click at [1435, 403] on mat-tooltip-component "LUKK / RMO - Handling" at bounding box center [1447, 415] width 71 height 24
click at [1436, 400] on link "LUKK / RMO - Handling" at bounding box center [1448, 400] width 64 height 7
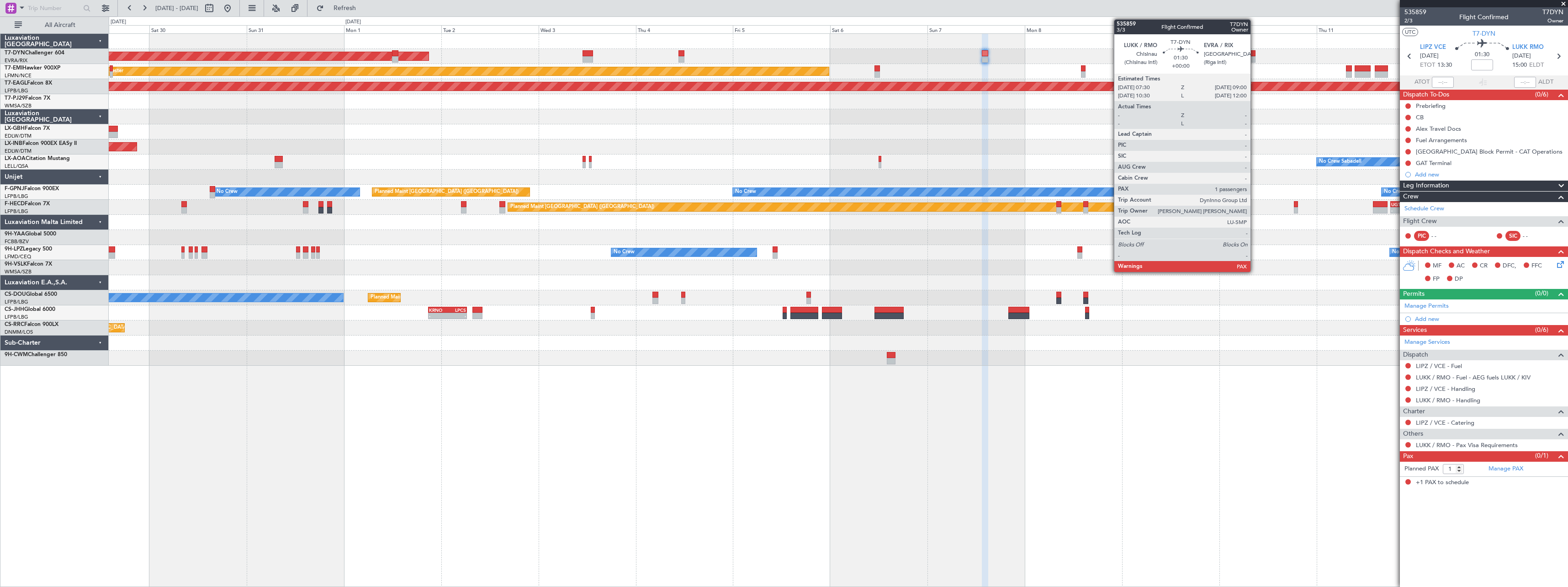
click at [1254, 58] on div at bounding box center [1252, 59] width 6 height 6
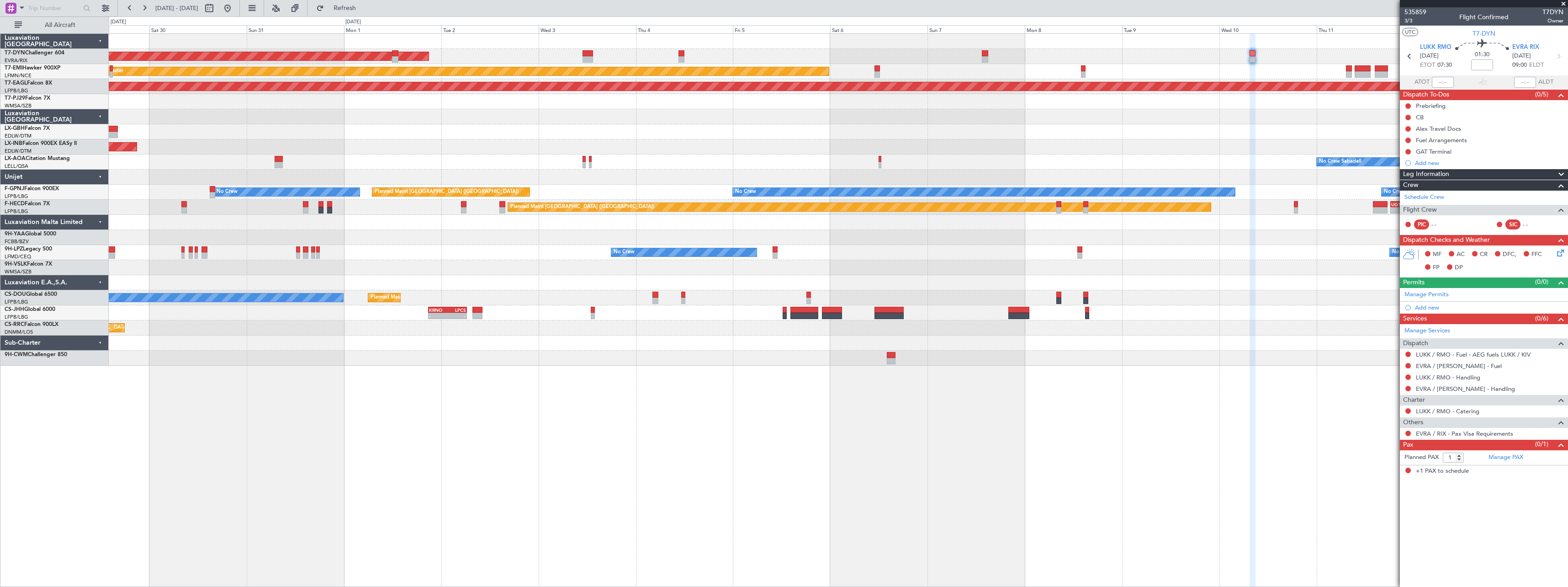
drag, startPoint x: 384, startPoint y: 10, endPoint x: 399, endPoint y: 9, distance: 15.0
click at [364, 10] on span "Refresh" at bounding box center [345, 7] width 39 height 6
click at [1406, 410] on button at bounding box center [1408, 411] width 6 height 6
click at [1365, 424] on li "Not Required" at bounding box center [1407, 423] width 106 height 14
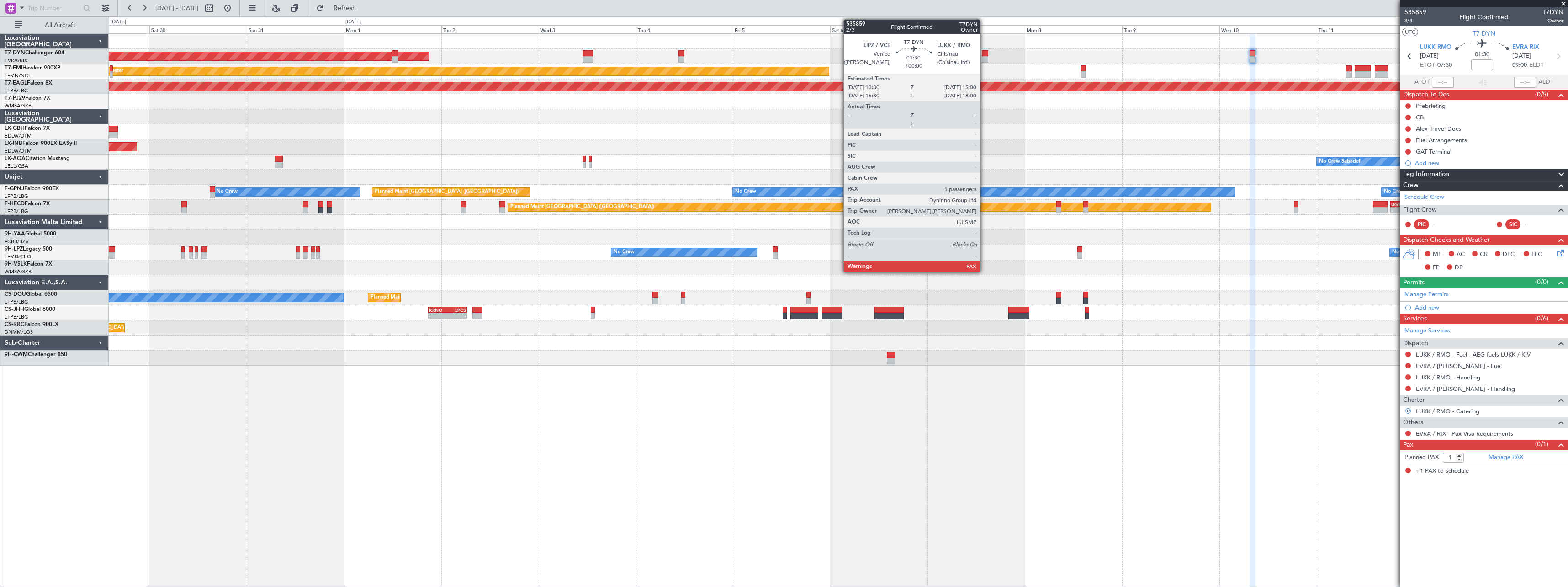
click at [984, 56] on div at bounding box center [984, 53] width 6 height 6
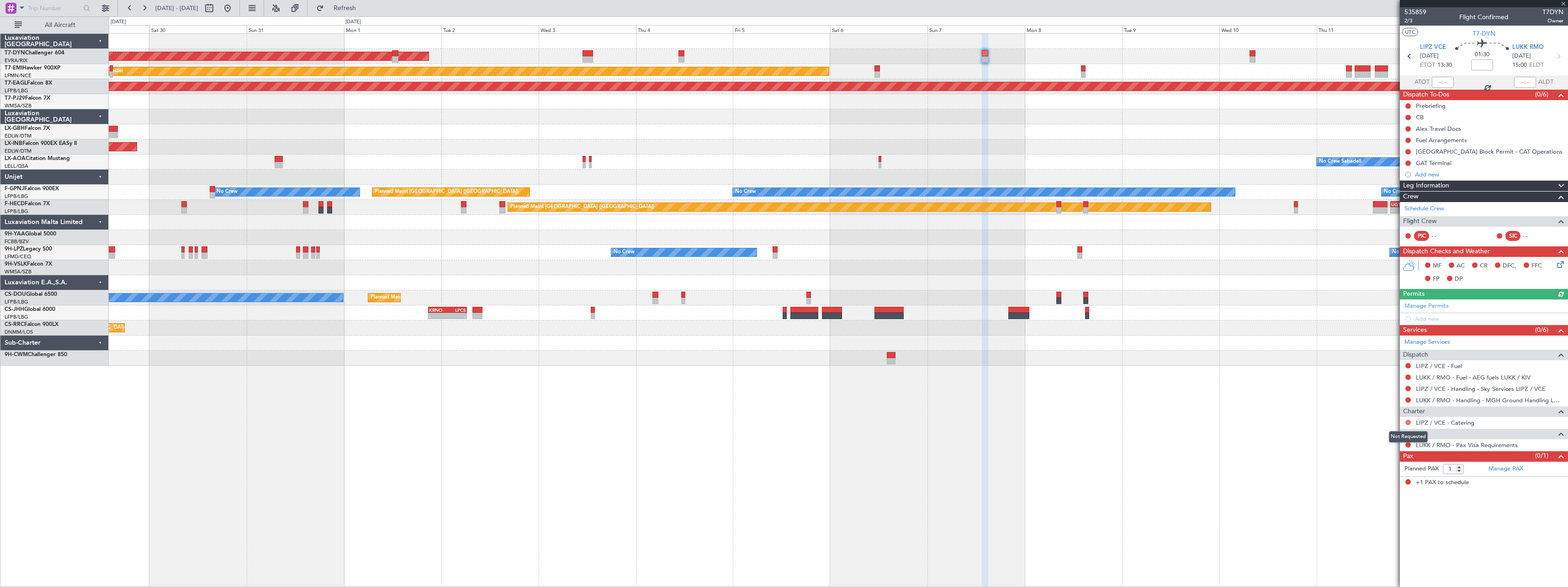
click at [1407, 423] on button at bounding box center [1408, 423] width 6 height 6
click at [1361, 434] on span at bounding box center [1361, 435] width 6 height 6
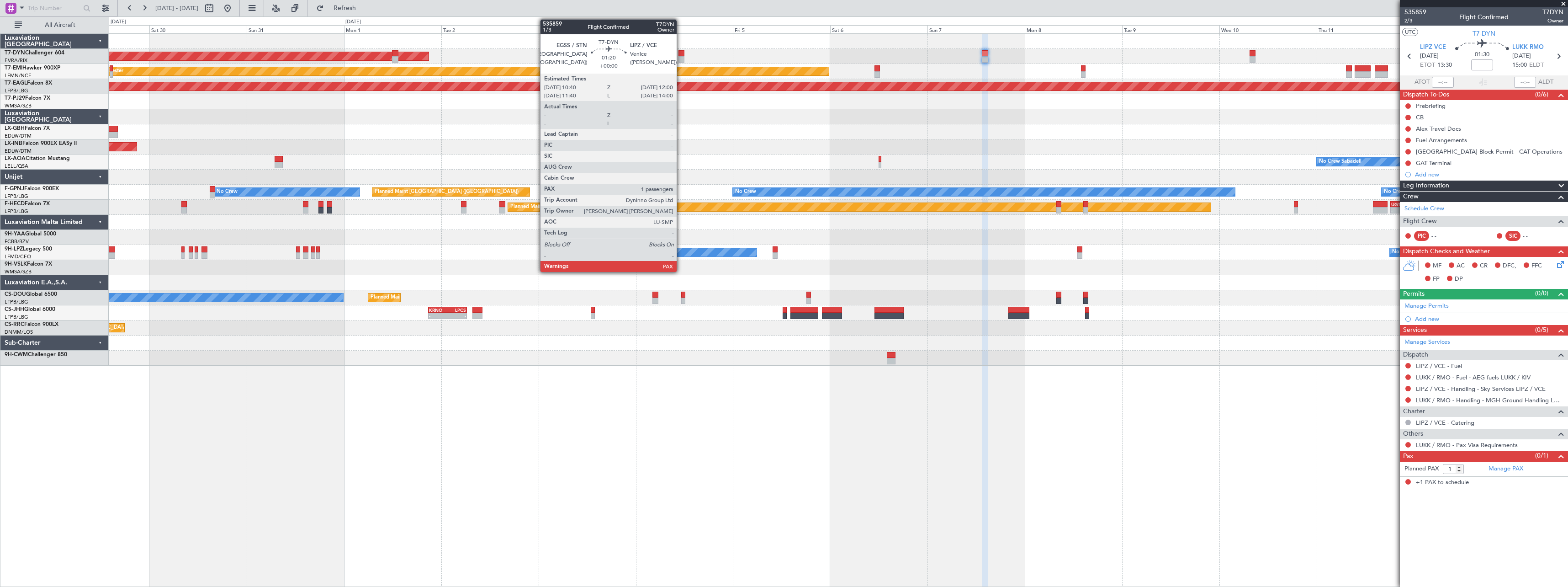
click at [680, 52] on div at bounding box center [681, 53] width 6 height 6
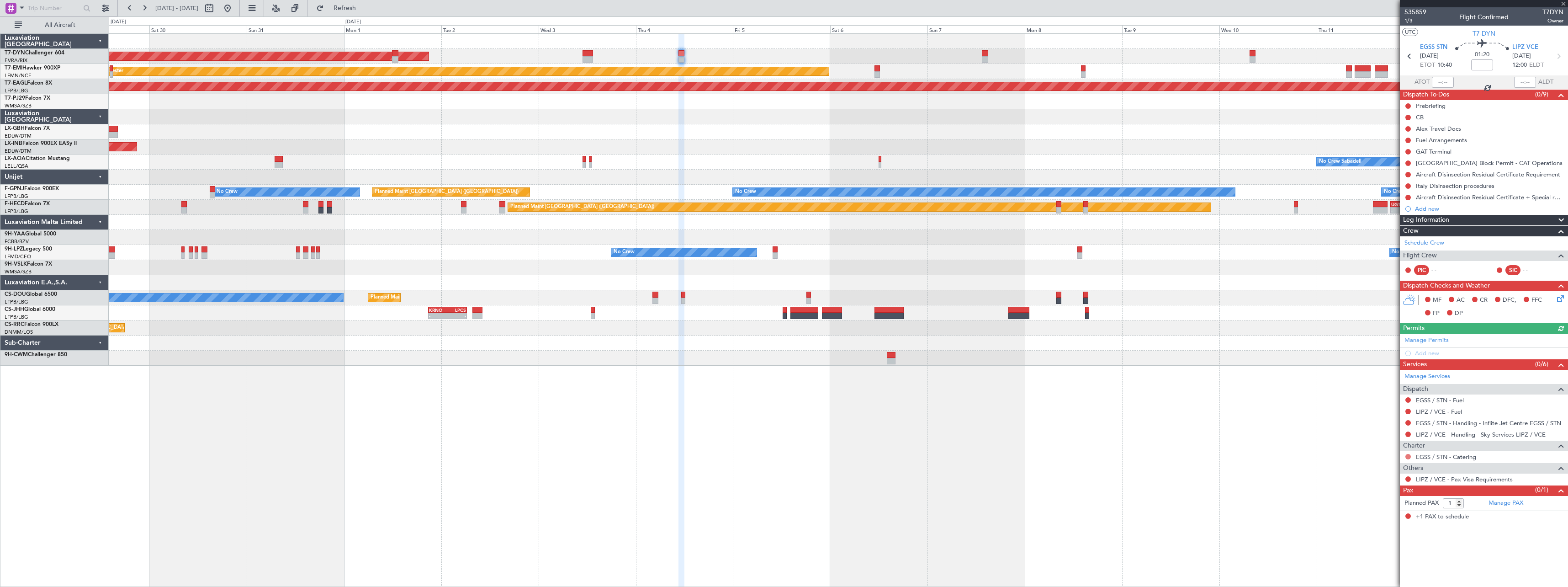
click at [1408, 456] on button at bounding box center [1408, 457] width 6 height 6
click at [1374, 470] on span "Not Required" at bounding box center [1386, 469] width 37 height 9
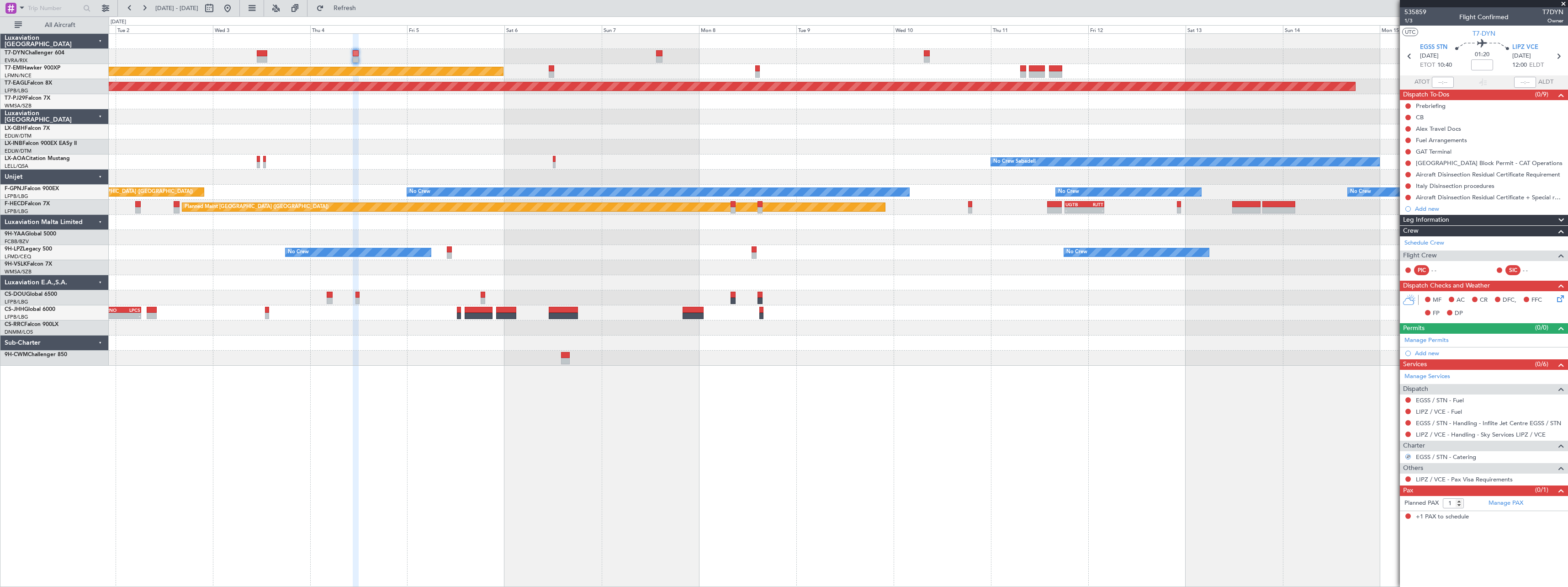
click at [890, 264] on div "AOG Maint Riga (Riga Intl) Planned Maint Chester Grounded New York (Teterboro) …" at bounding box center [837, 199] width 1459 height 332
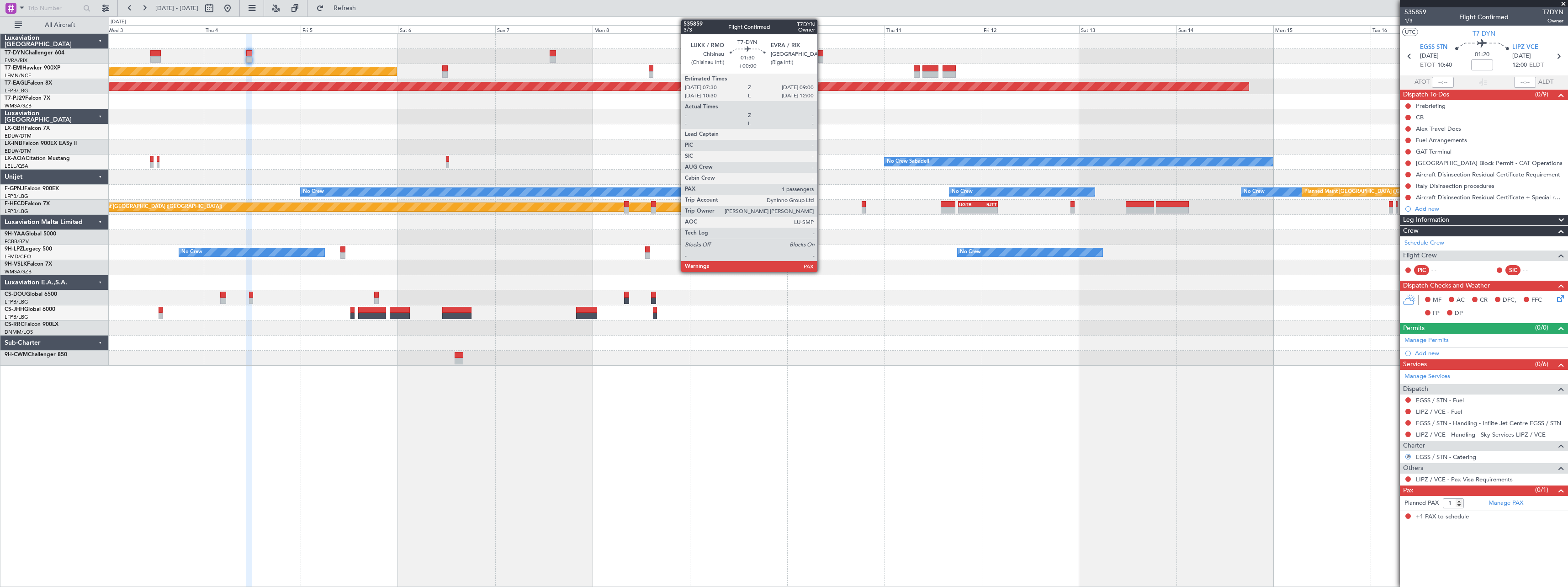
click at [822, 57] on div at bounding box center [820, 59] width 6 height 6
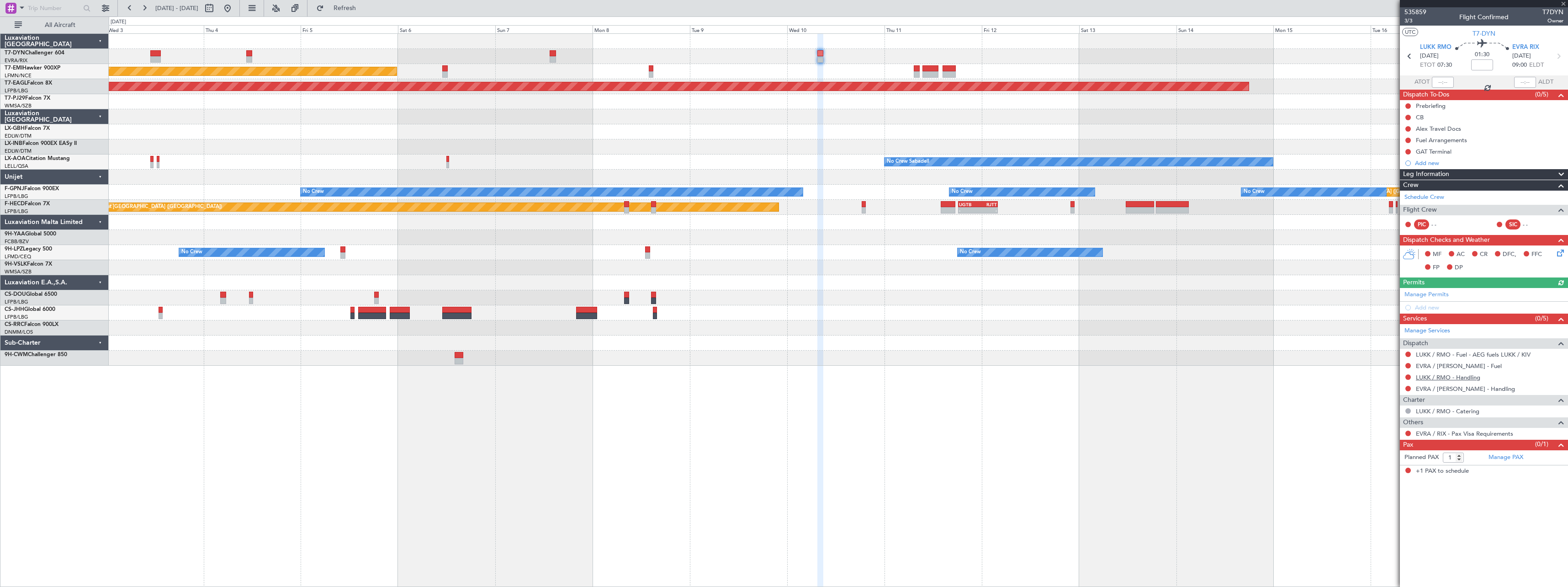
click at [1429, 379] on link "LUKK / RMO - Handling" at bounding box center [1448, 378] width 64 height 7
click at [1446, 388] on link "EVRA / RIX - Handling" at bounding box center [1465, 389] width 99 height 7
click at [364, 7] on span "Refresh" at bounding box center [345, 7] width 39 height 6
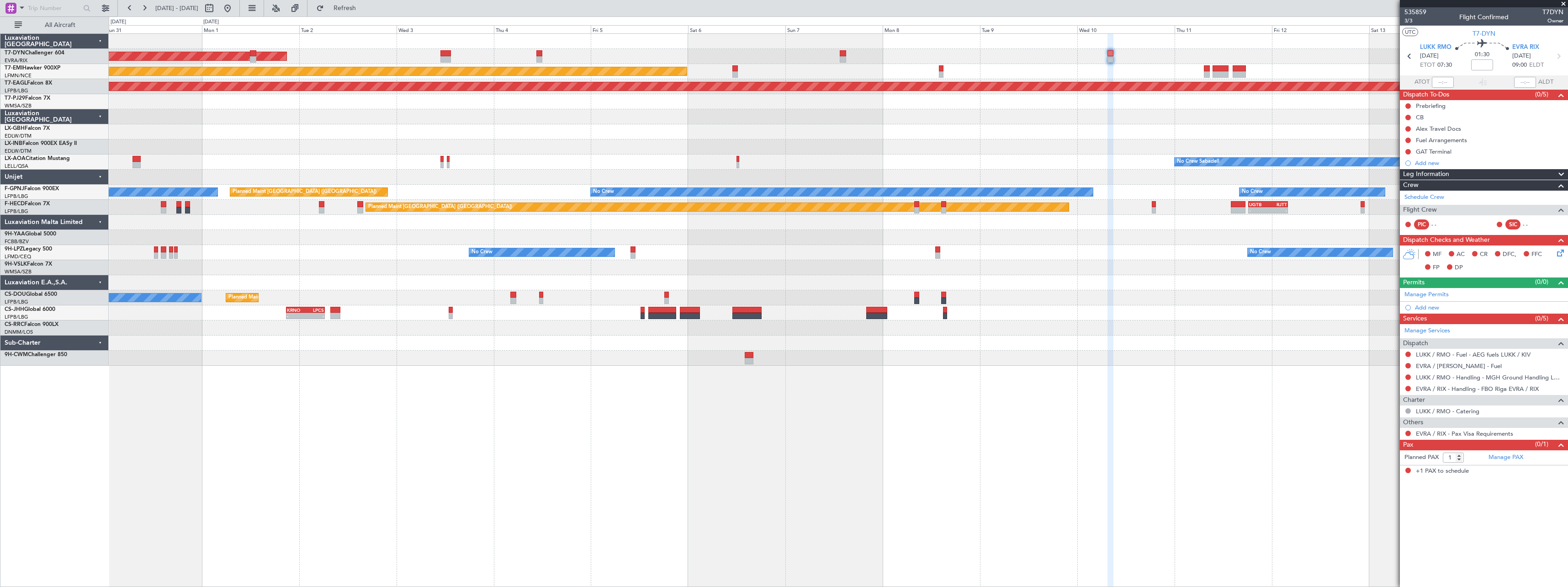
click at [706, 52] on div "AOG Maint Riga (Riga Intl)" at bounding box center [837, 56] width 1459 height 15
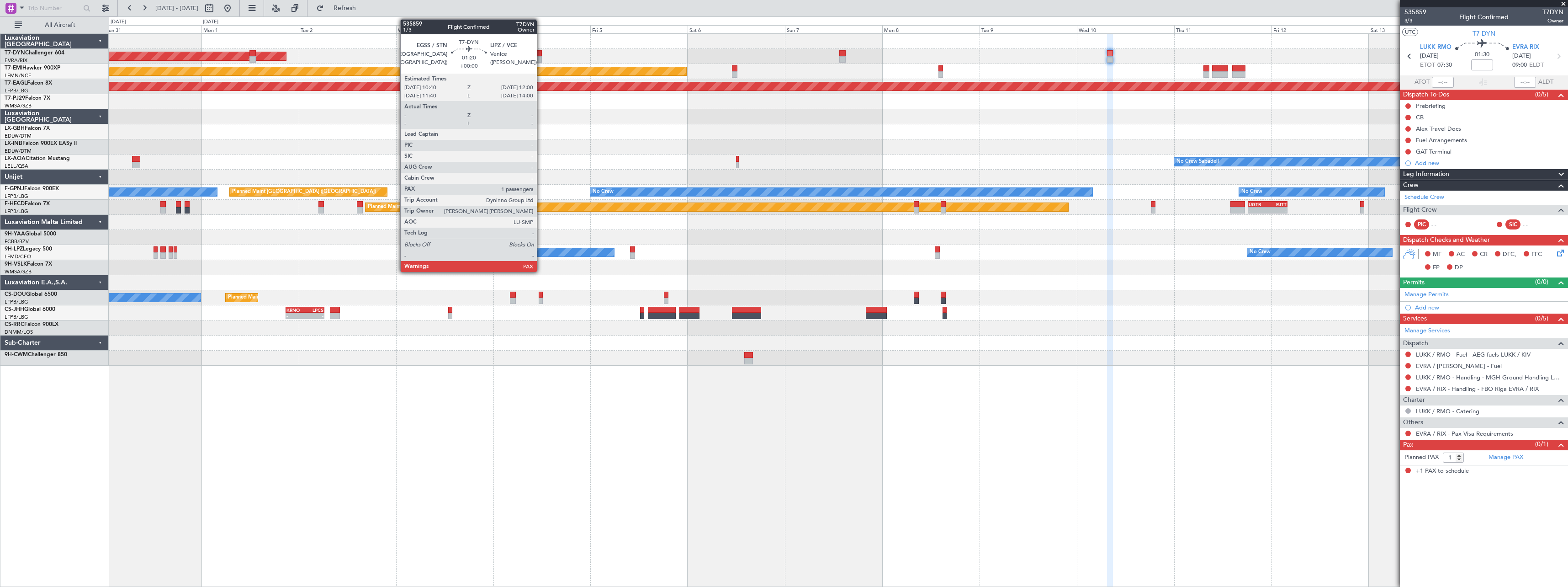
click at [541, 52] on div at bounding box center [539, 53] width 6 height 6
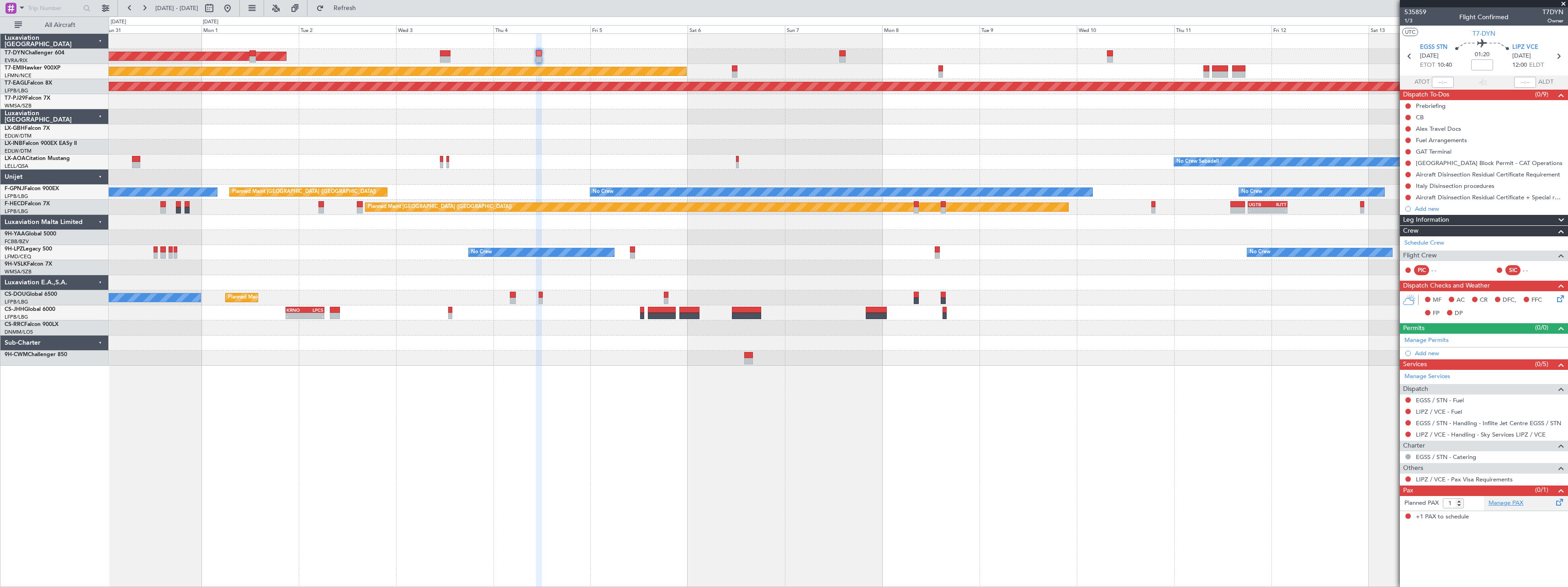
click at [1512, 502] on link "Manage PAX" at bounding box center [1506, 503] width 35 height 9
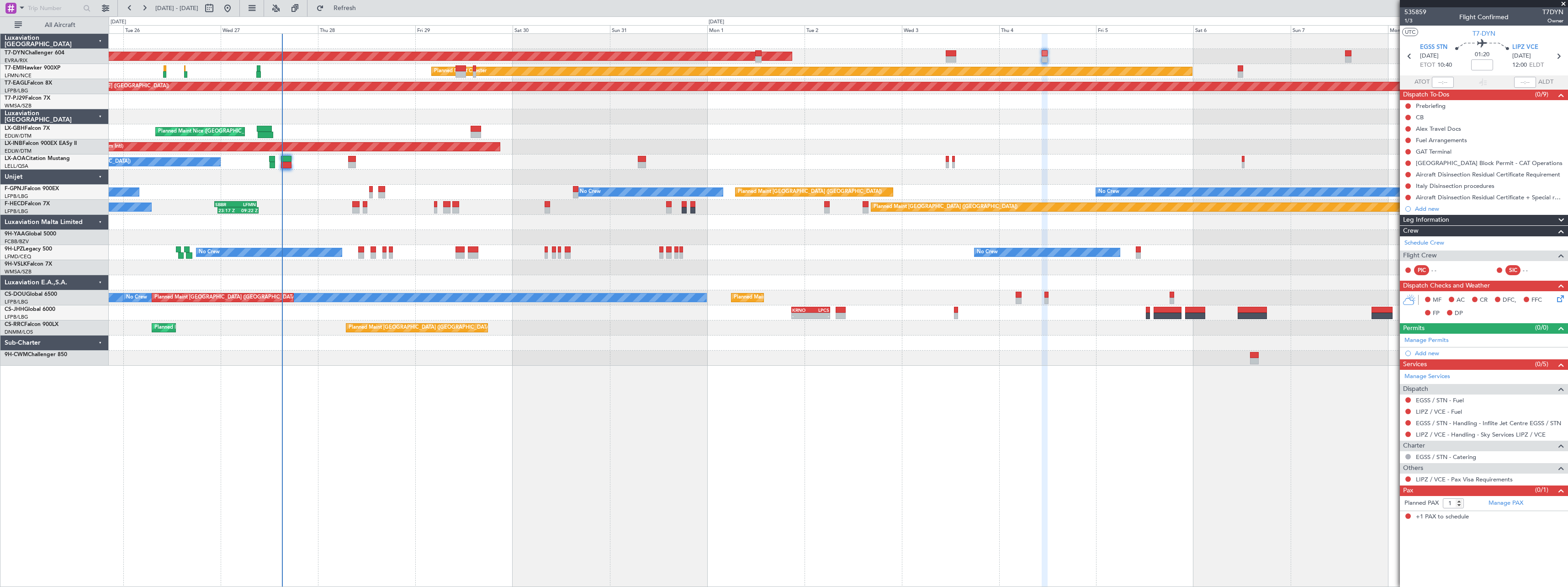
click at [866, 122] on div "AOG Maint Riga (Riga Intl) Planned Maint Basel-Mulhouse Planned Maint Chester P…" at bounding box center [837, 199] width 1459 height 332
click at [367, 15] on button "Refresh" at bounding box center [340, 8] width 55 height 15
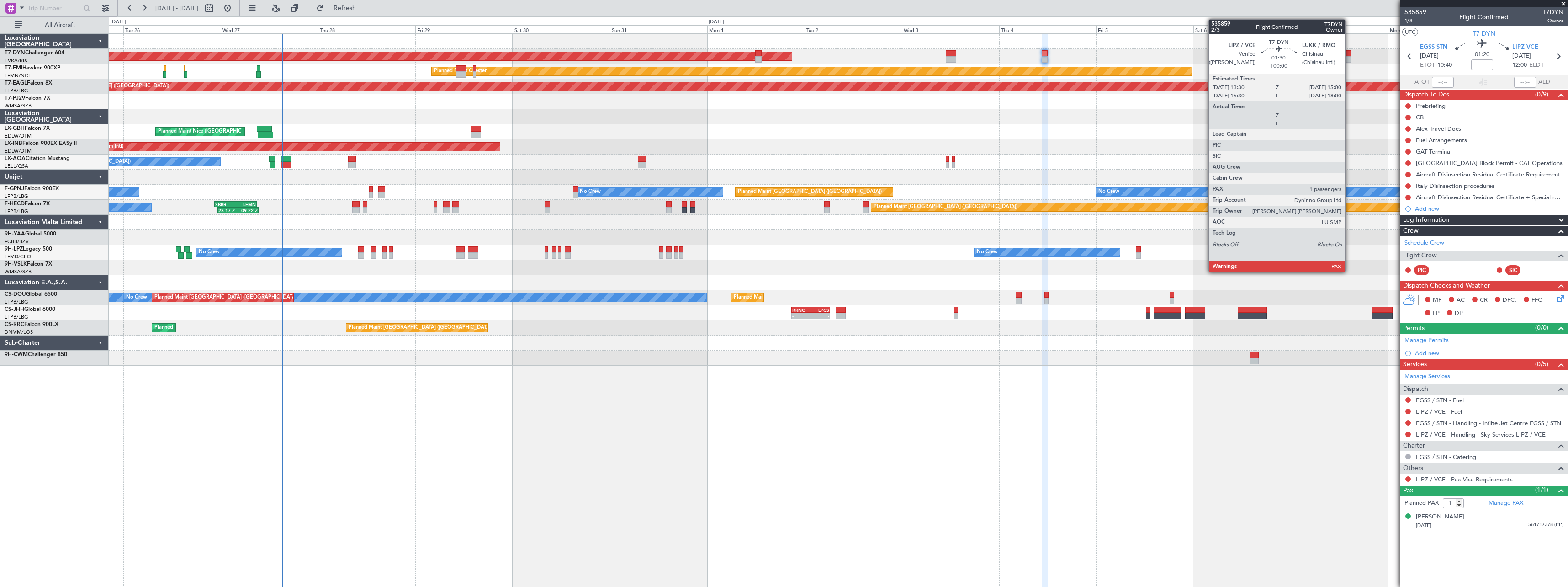
click at [1349, 54] on div at bounding box center [1348, 53] width 6 height 6
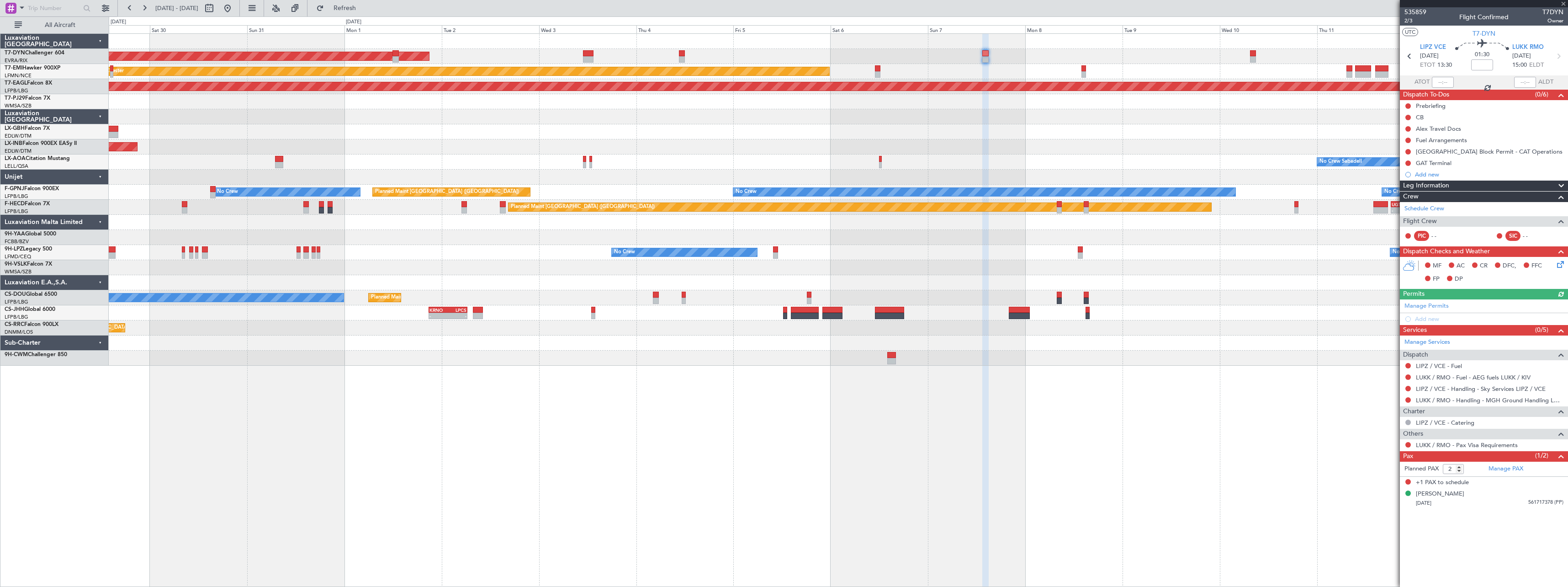
click at [884, 135] on div "Planned Maint Nice (Côte d'Azur Airport) Planned Maint Nurnberg" at bounding box center [837, 131] width 1459 height 15
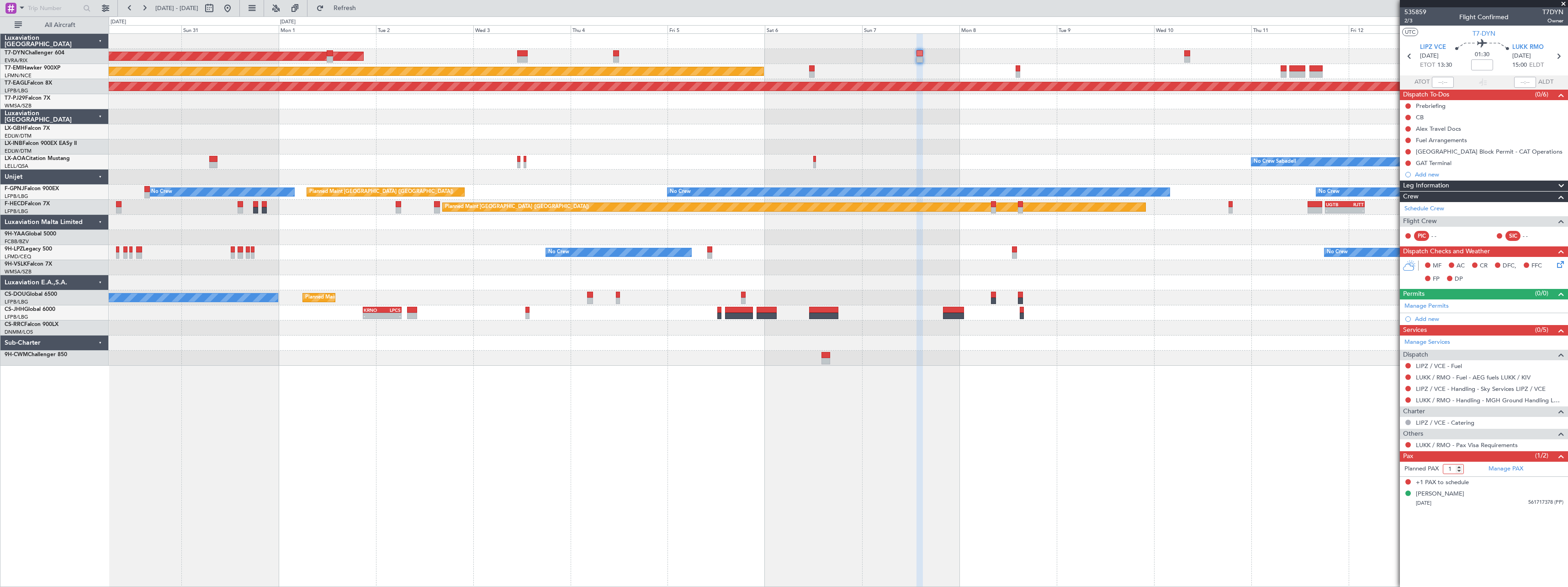
type input "1"
click at [1461, 470] on input "1" at bounding box center [1452, 468] width 21 height 10
click at [1473, 470] on form "Planned PAX 1" at bounding box center [1442, 469] width 84 height 15
drag, startPoint x: 380, startPoint y: 6, endPoint x: 386, endPoint y: 13, distance: 9.2
click at [364, 6] on span "Refresh" at bounding box center [345, 7] width 39 height 6
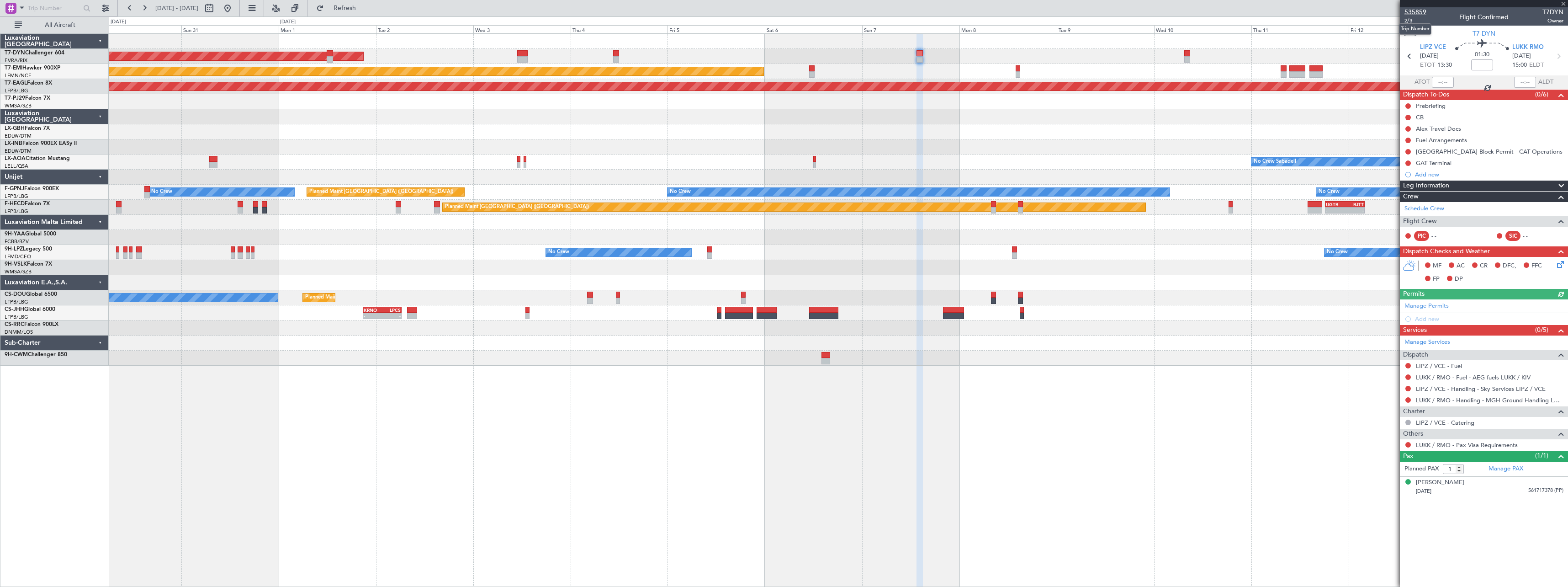
click at [1416, 11] on span "535859" at bounding box center [1416, 12] width 22 height 9
click at [1559, 204] on span at bounding box center [1560, 206] width 11 height 6
click at [358, 11] on span "Refresh" at bounding box center [345, 7] width 39 height 6
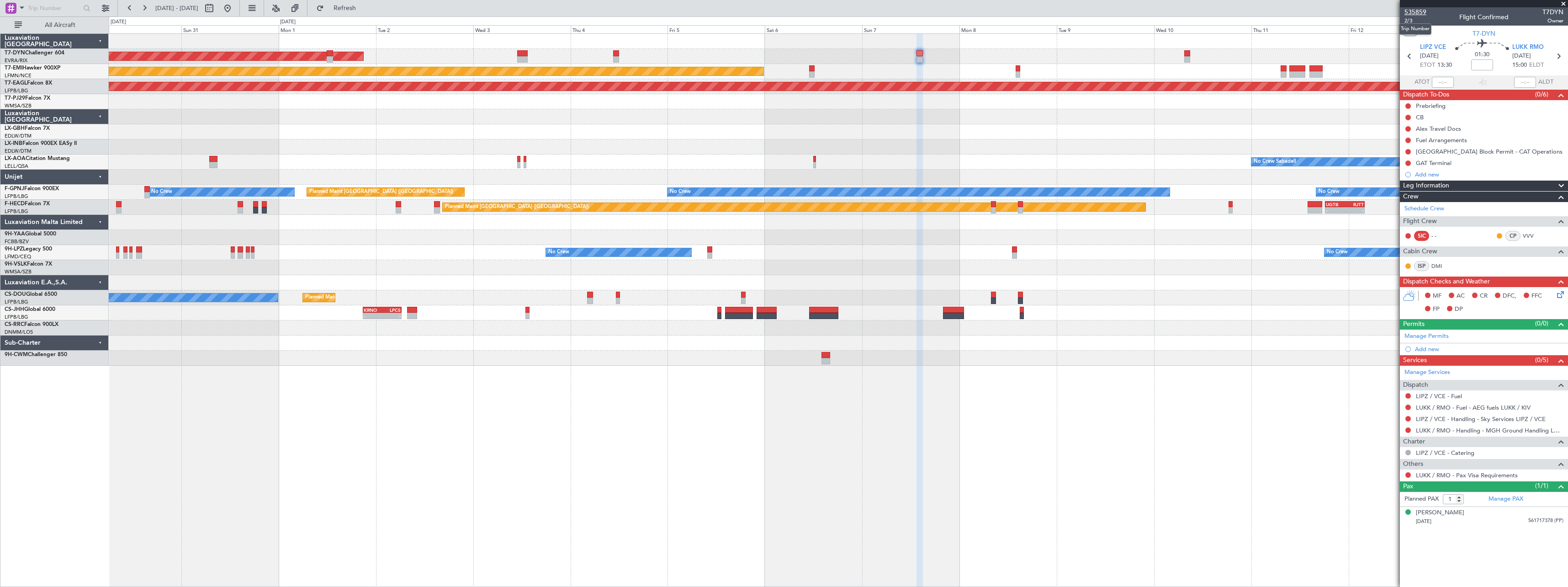
click at [1417, 10] on span "535859" at bounding box center [1416, 12] width 22 height 9
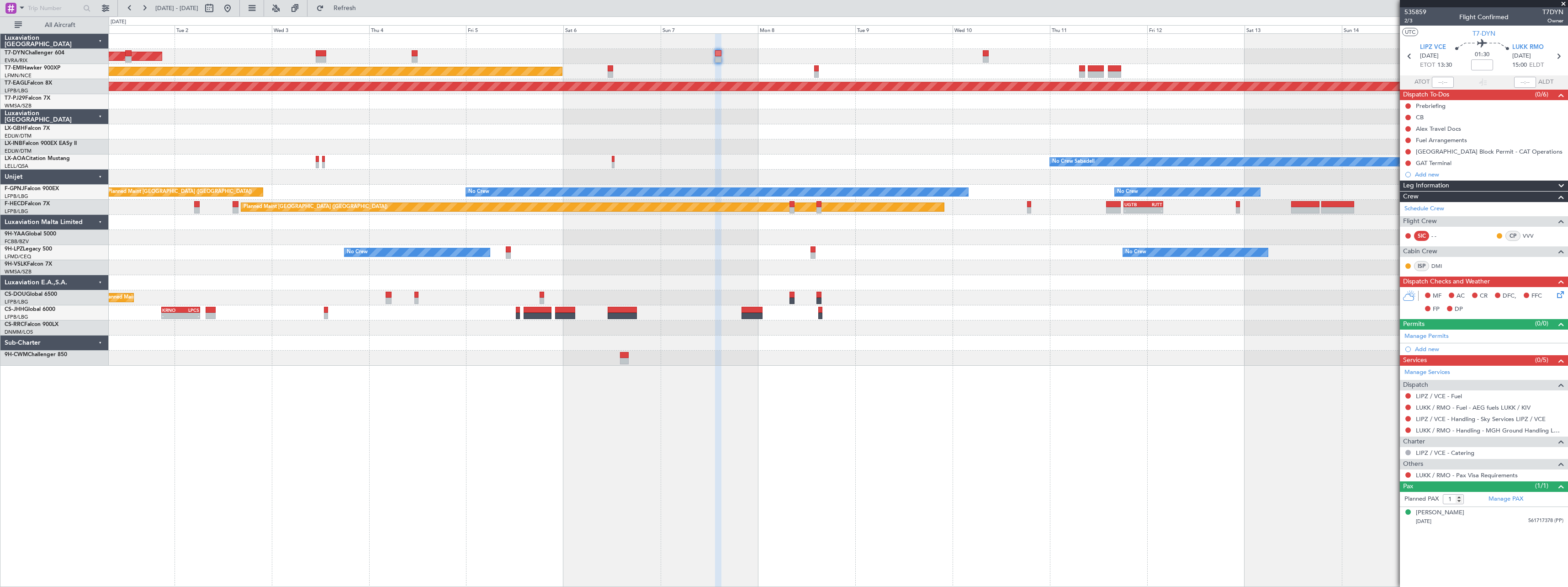
click at [799, 101] on div at bounding box center [837, 101] width 1459 height 15
click at [1471, 415] on link "LIPZ / VCE - Handling - Sky Services LIPZ / VCE" at bounding box center [1480, 419] width 129 height 7
click at [367, 13] on button "Refresh" at bounding box center [340, 8] width 55 height 15
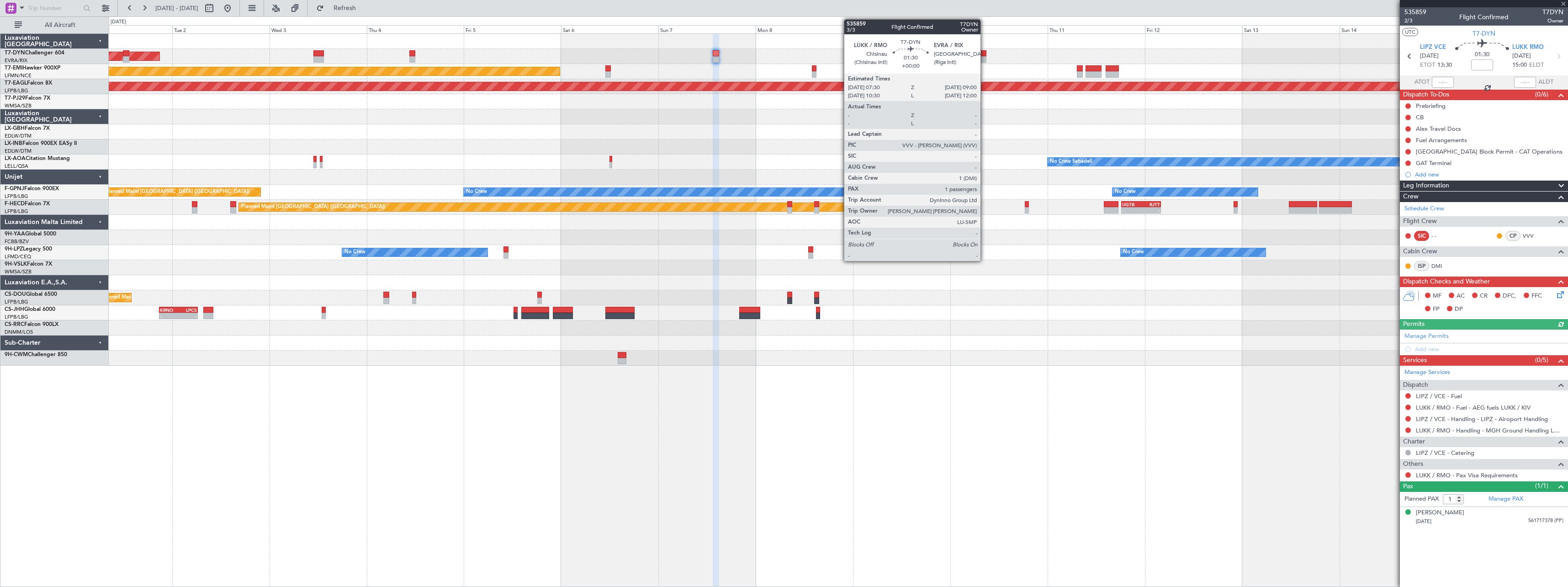
click at [984, 54] on div at bounding box center [983, 53] width 6 height 6
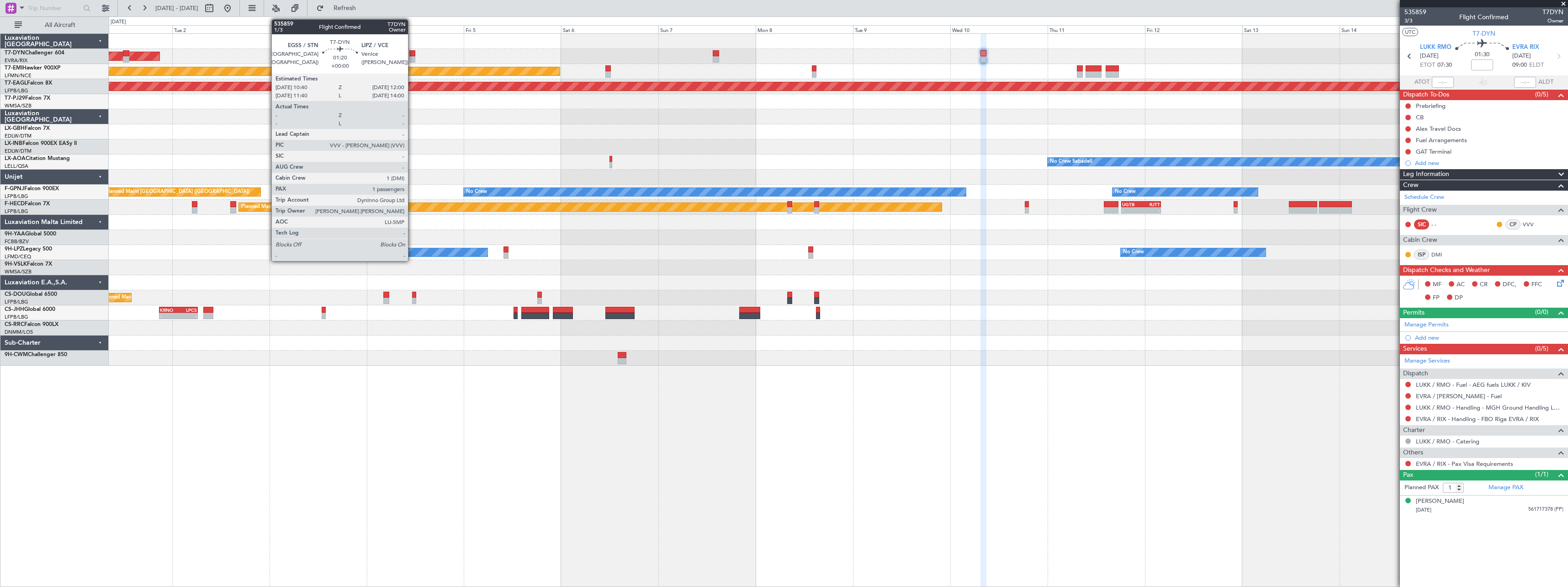
click at [412, 54] on div at bounding box center [412, 53] width 6 height 6
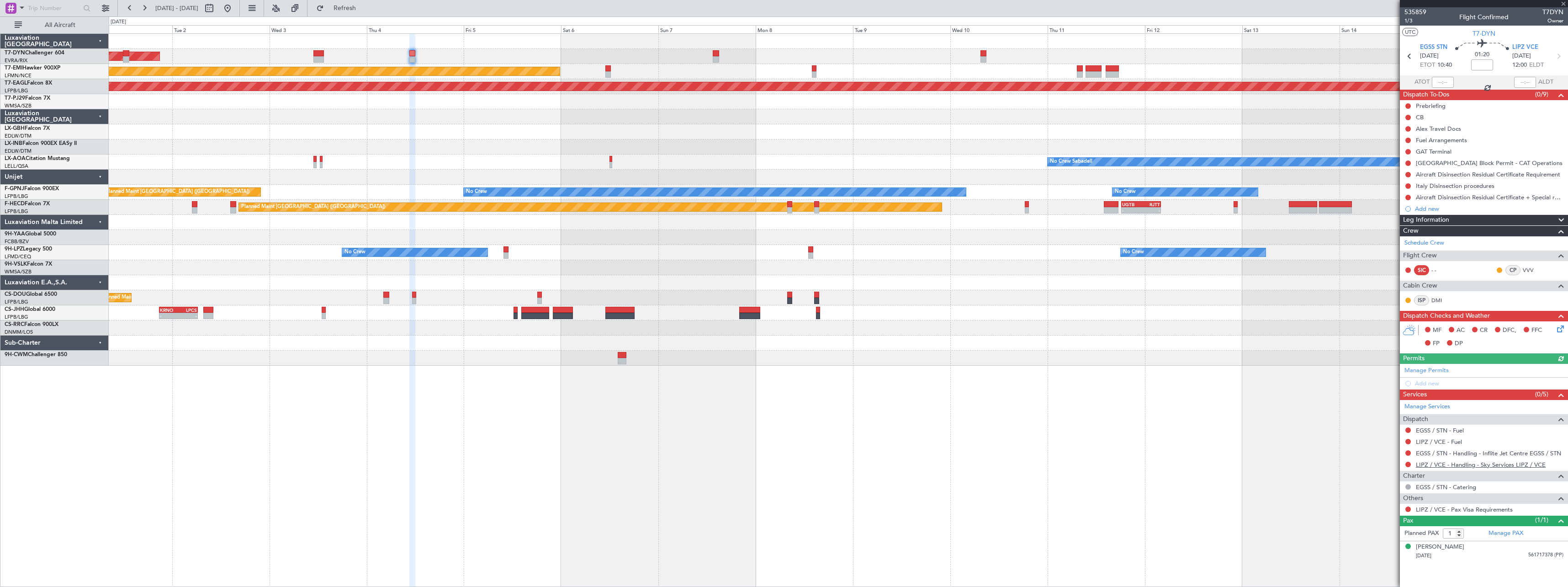
click at [1445, 461] on link "LIPZ / VCE - Handling - Sky Services LIPZ / VCE" at bounding box center [1480, 465] width 129 height 7
click at [1422, 11] on span "535859" at bounding box center [1416, 12] width 22 height 9
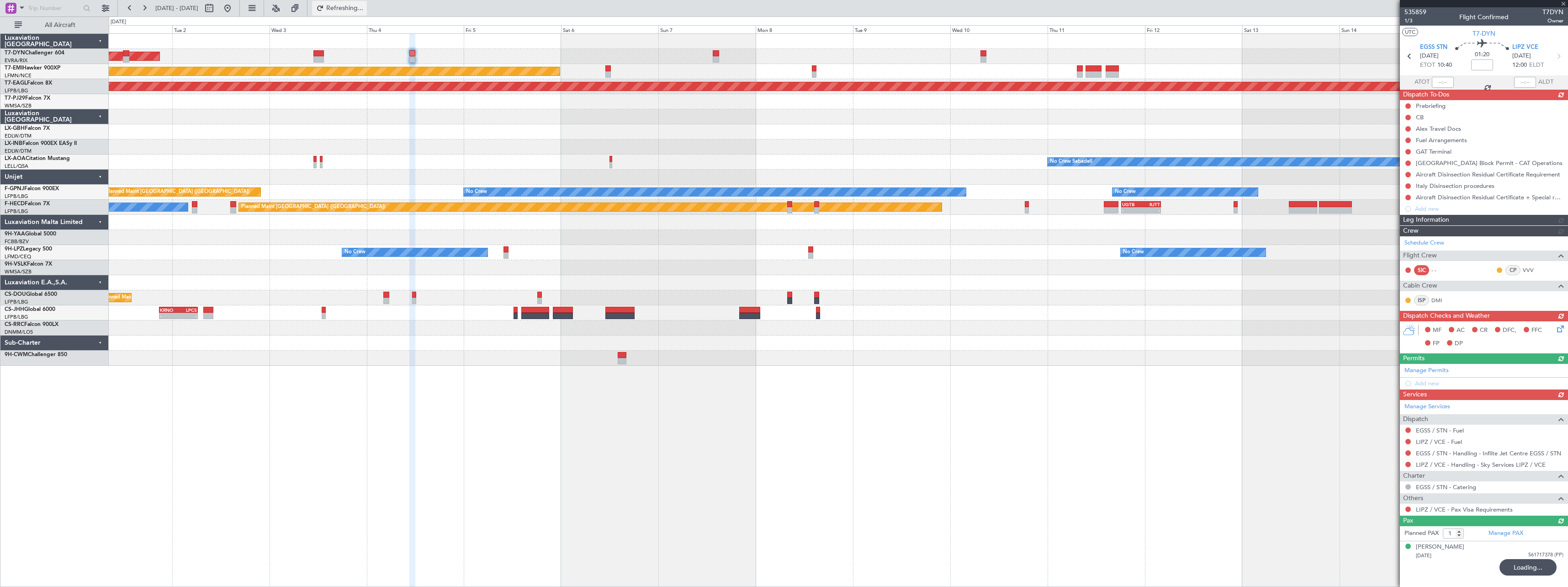
click at [364, 5] on span "Refreshing..." at bounding box center [345, 7] width 39 height 6
click at [235, 13] on button at bounding box center [228, 8] width 15 height 15
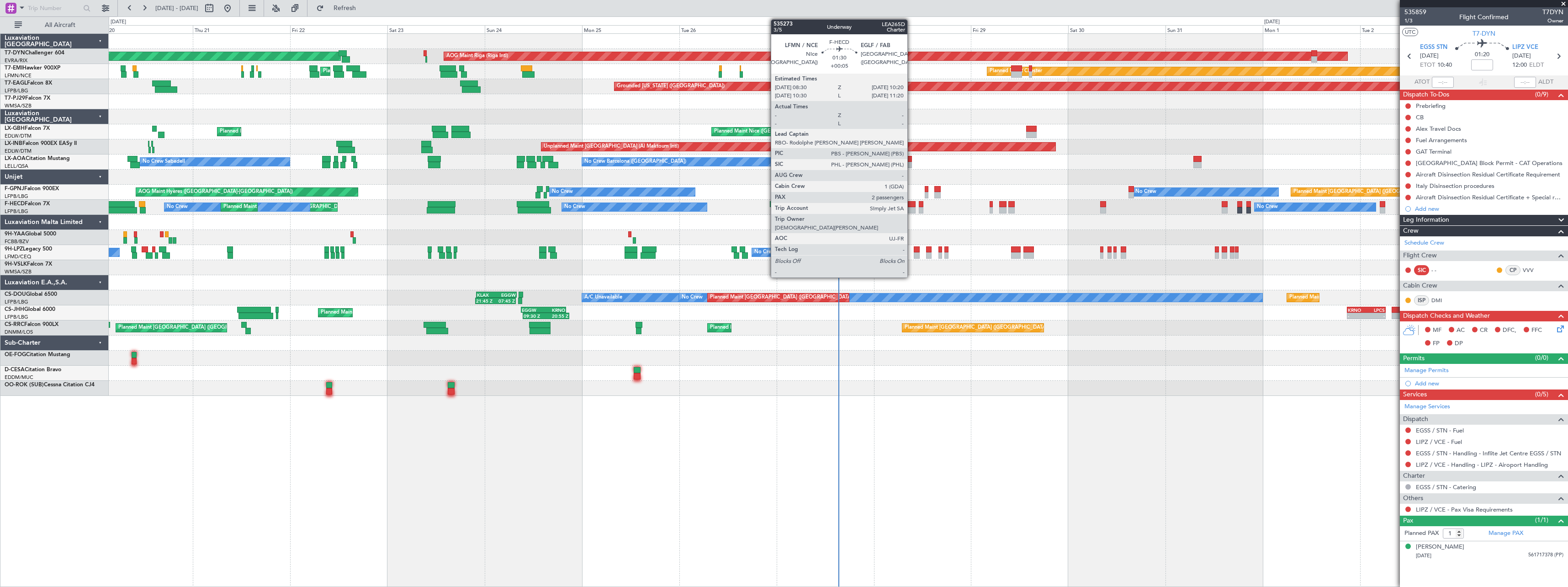
click at [912, 205] on div at bounding box center [912, 204] width 7 height 6
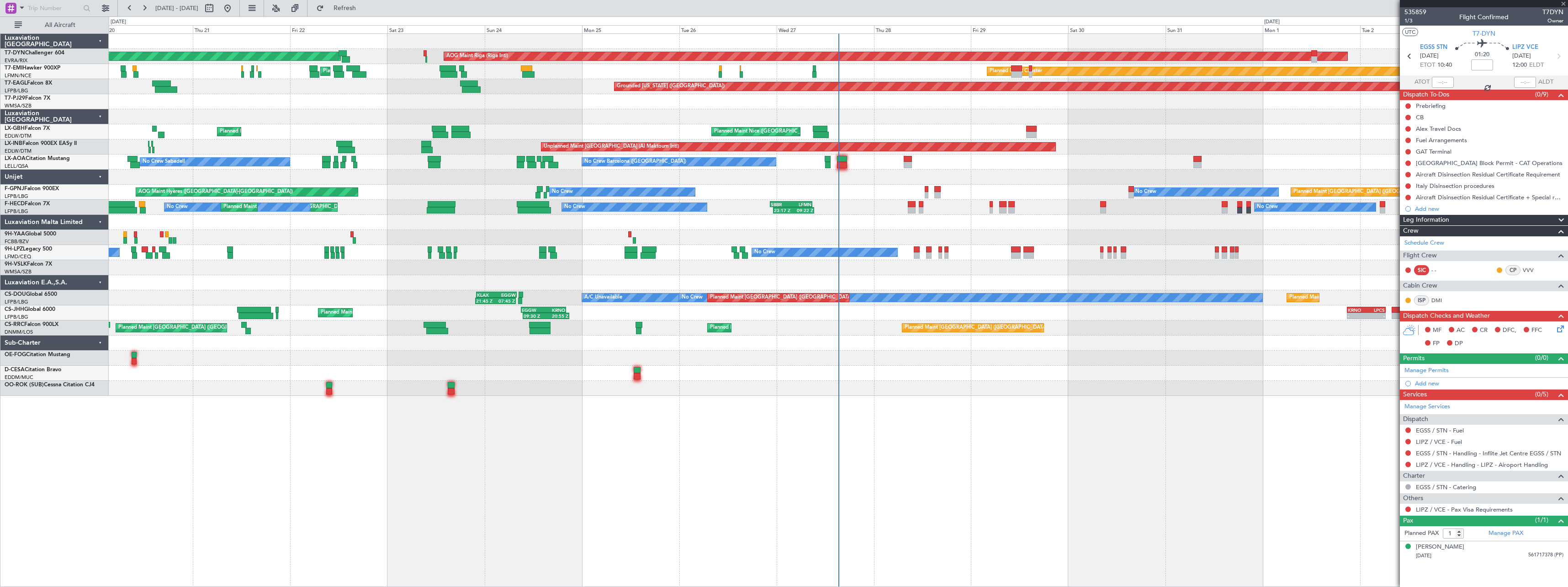
type input "+00:05"
type input "2"
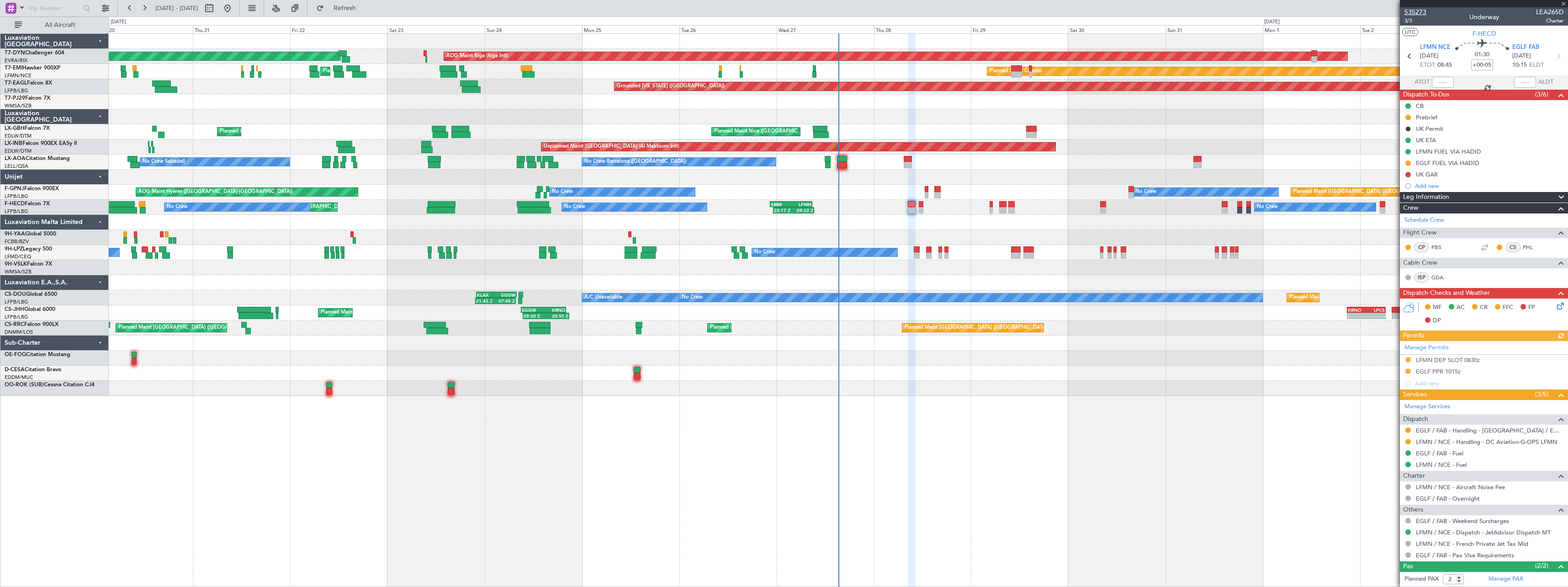
click at [1417, 12] on span "535273" at bounding box center [1416, 12] width 22 height 9
click at [364, 5] on span "Refresh" at bounding box center [345, 7] width 39 height 6
click at [364, 10] on span "Refresh" at bounding box center [345, 7] width 39 height 6
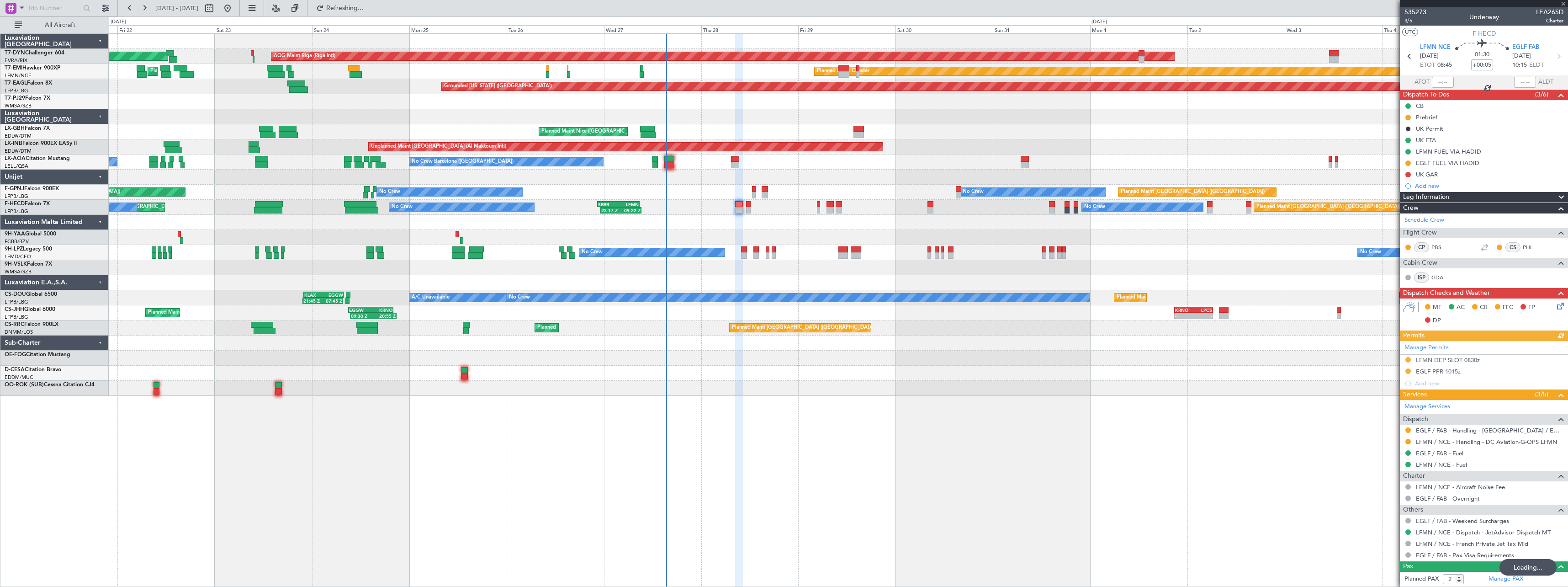
click at [855, 359] on div "Planned Maint [GEOGRAPHIC_DATA]-[GEOGRAPHIC_DATA] AOG Maint Riga (Riga Intl) Pl…" at bounding box center [837, 215] width 1459 height 362
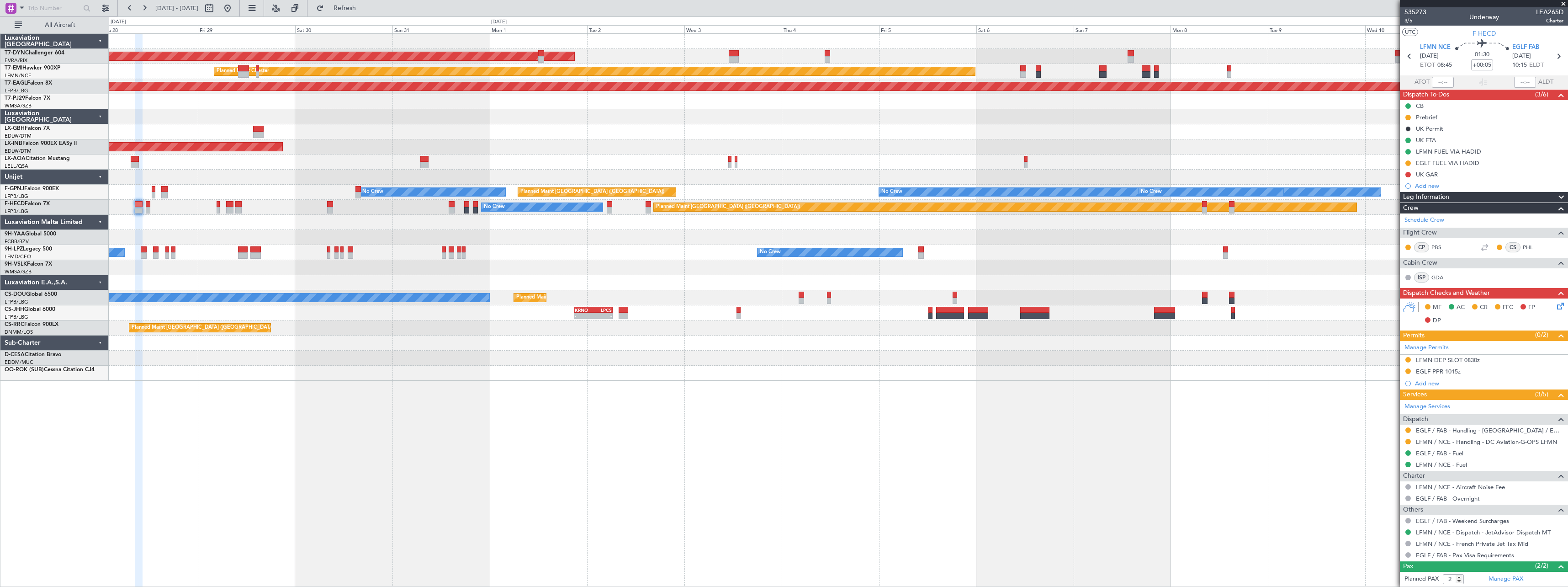
click at [566, 120] on div "AOG Maint Riga (Riga Intl) Planned Maint [PERSON_NAME] Grounded [US_STATE] ([GE…" at bounding box center [837, 208] width 1459 height 347
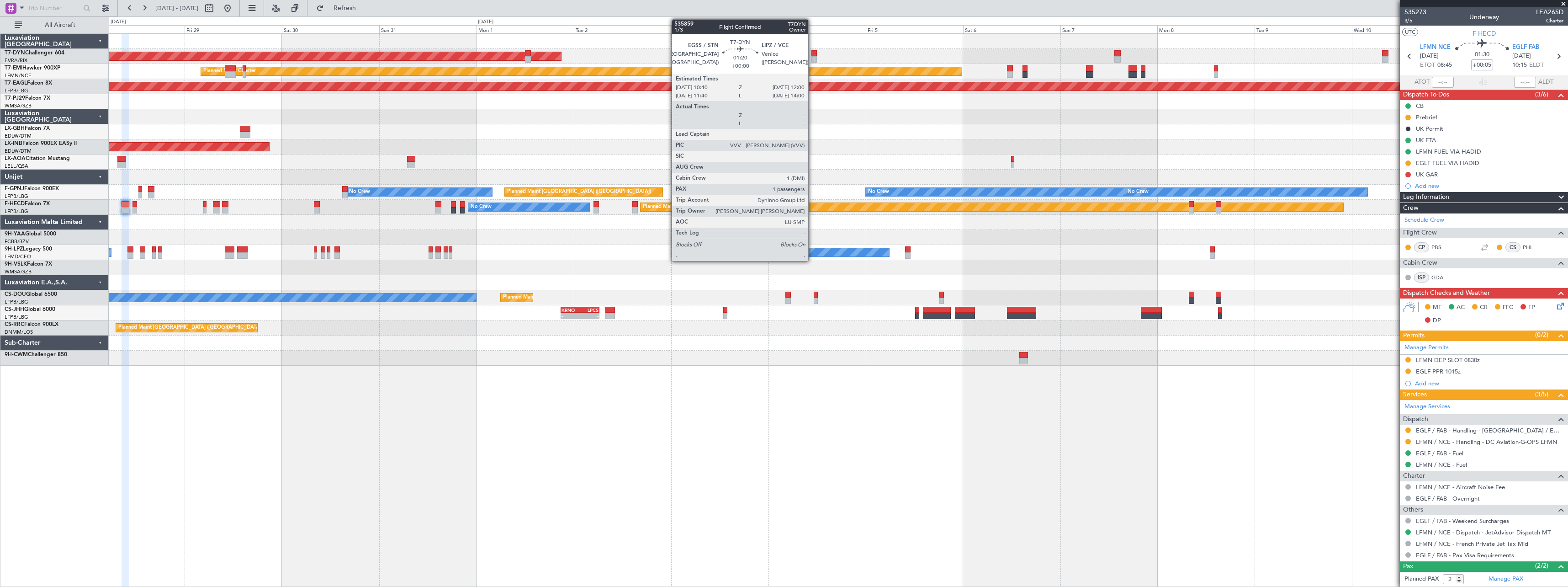
click at [812, 53] on div at bounding box center [814, 53] width 6 height 6
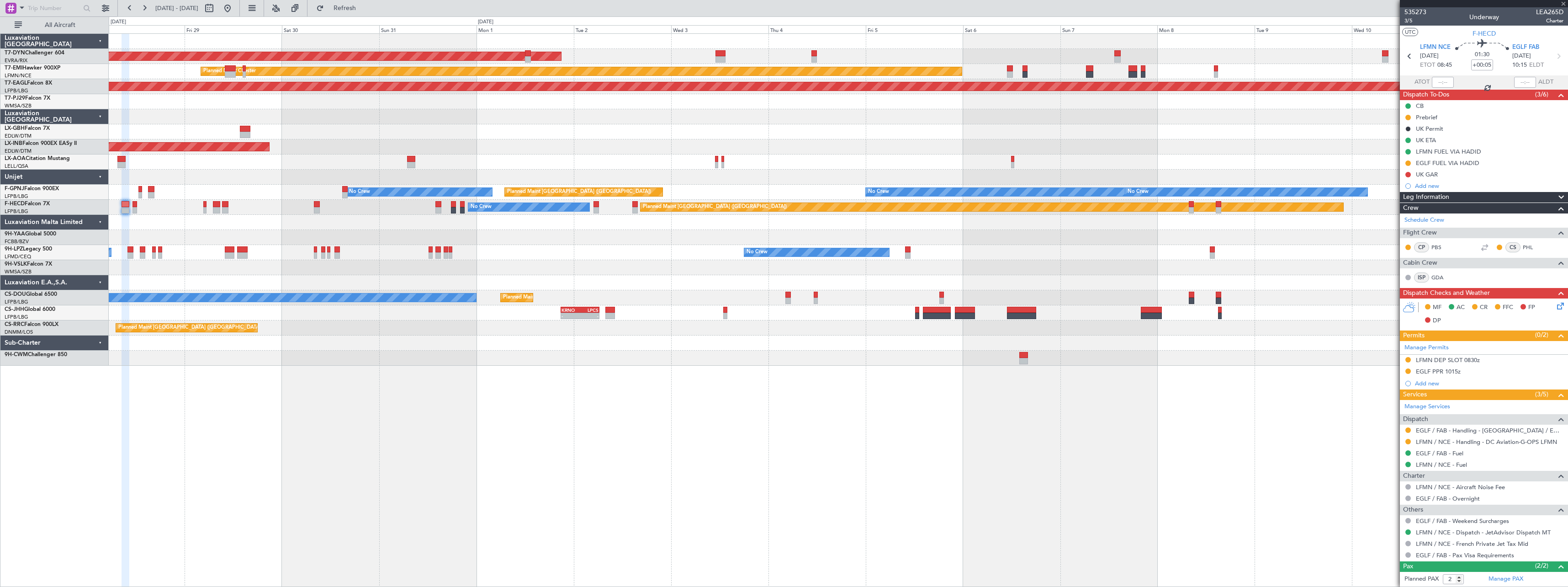
type input "1"
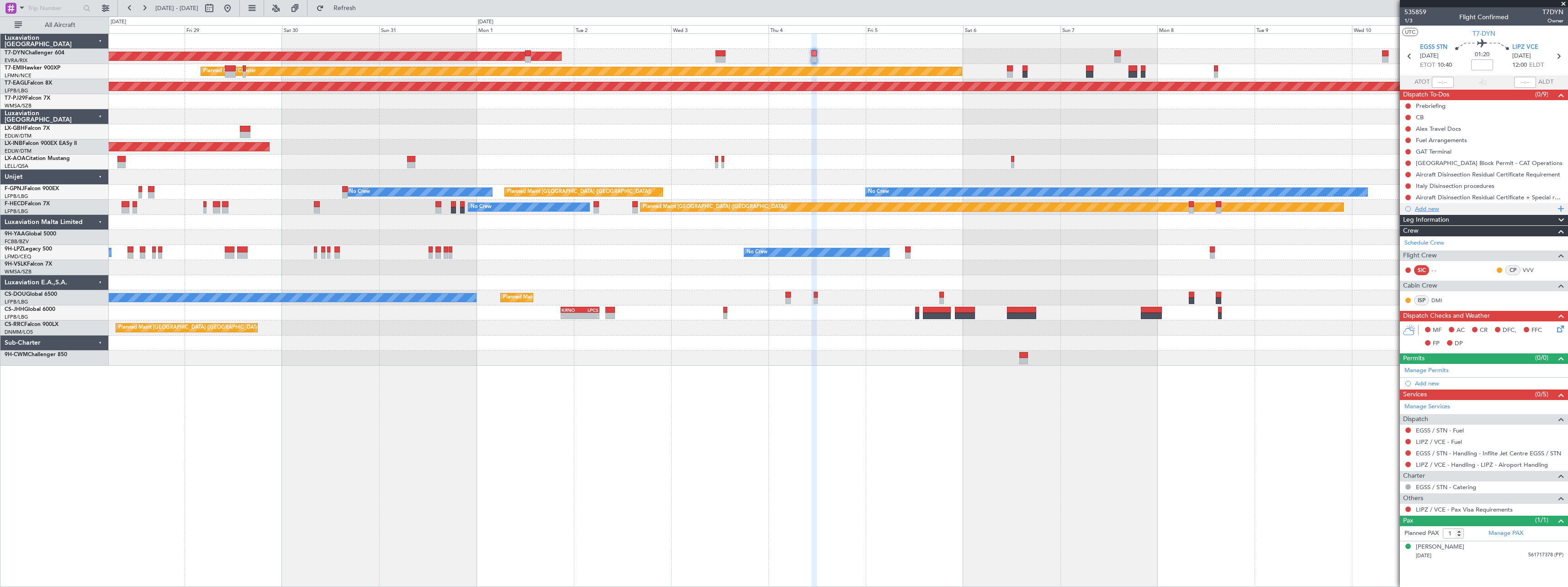
click at [1432, 210] on div "Add new" at bounding box center [1484, 209] width 140 height 7
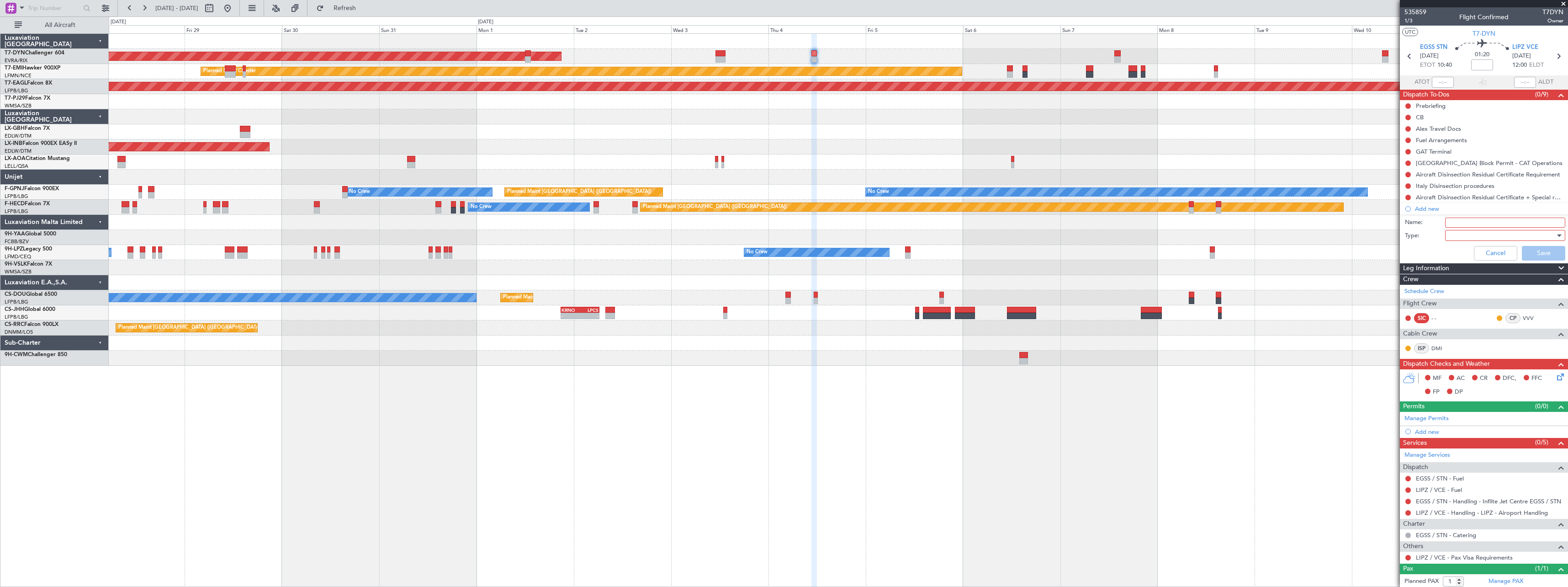
click at [1464, 220] on input "Name:" at bounding box center [1505, 222] width 120 height 10
type input "ETA 1200UTC"
click at [1457, 238] on div at bounding box center [1502, 235] width 106 height 14
click at [1465, 254] on span "Generic" at bounding box center [1500, 254] width 106 height 14
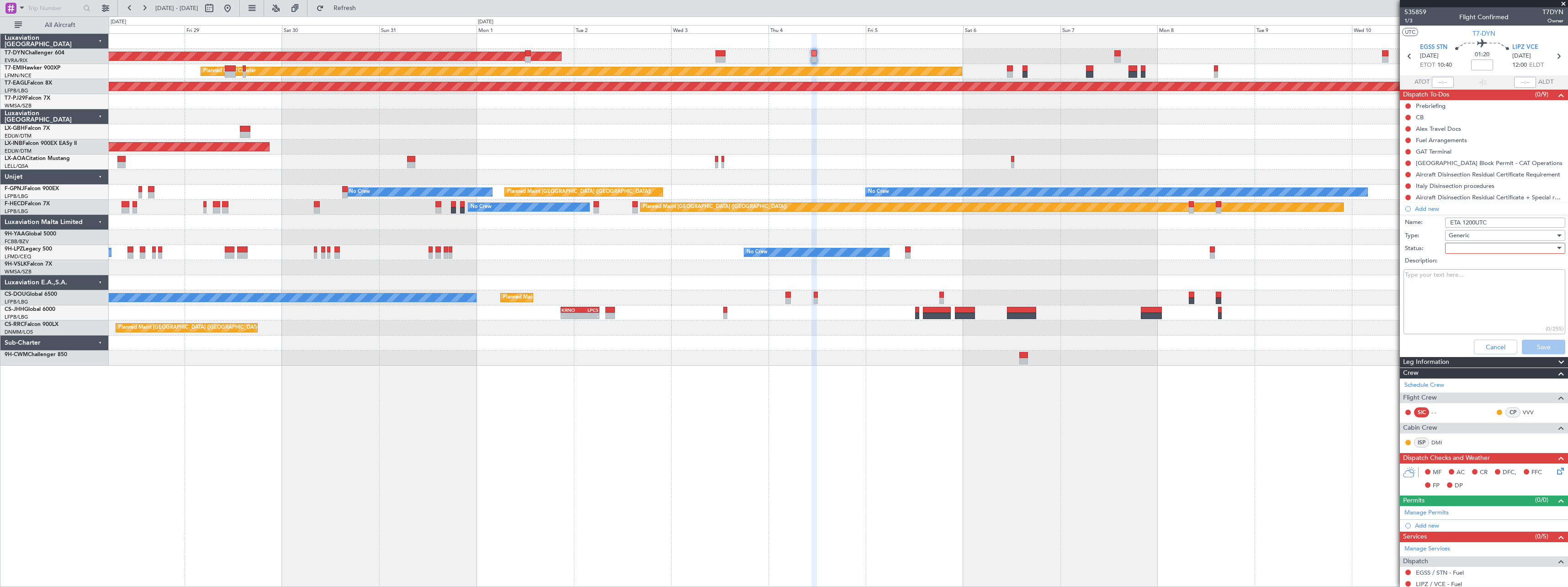
click at [1462, 252] on div at bounding box center [1502, 248] width 106 height 14
click at [1489, 267] on span "Not Started" at bounding box center [1500, 266] width 106 height 14
click at [1536, 343] on button "Save" at bounding box center [1542, 347] width 43 height 15
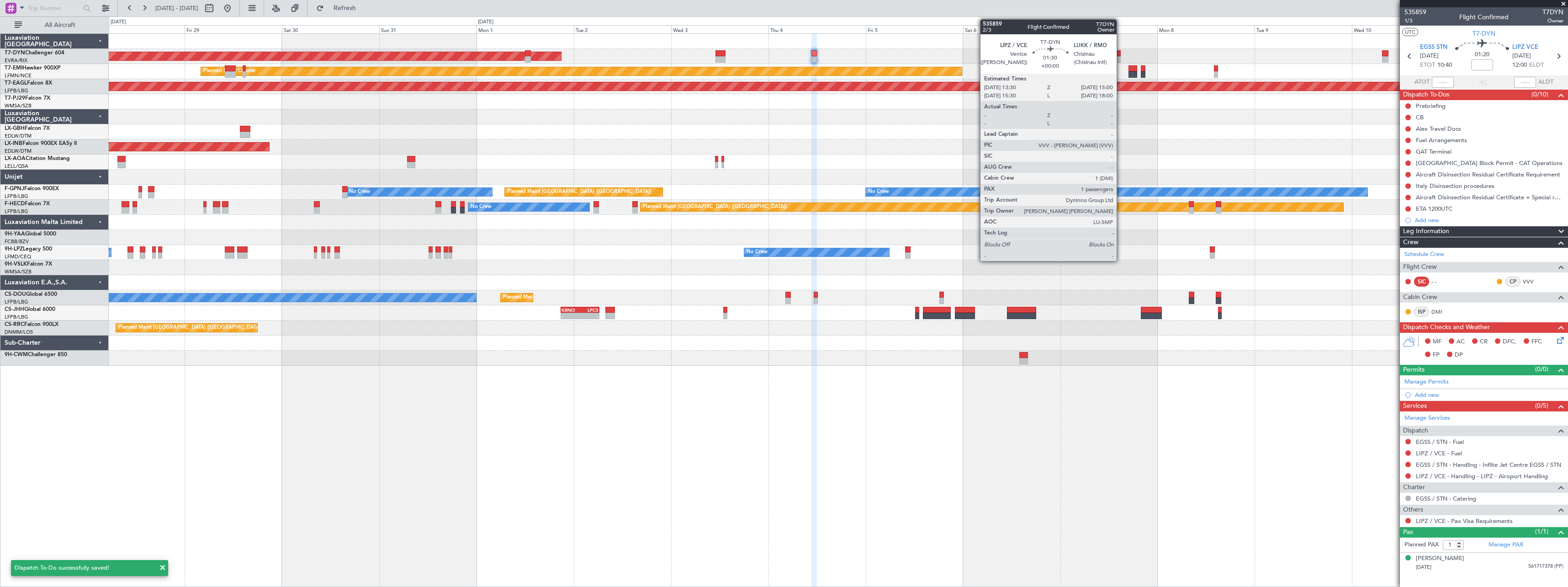
click at [1121, 56] on div at bounding box center [1117, 53] width 6 height 6
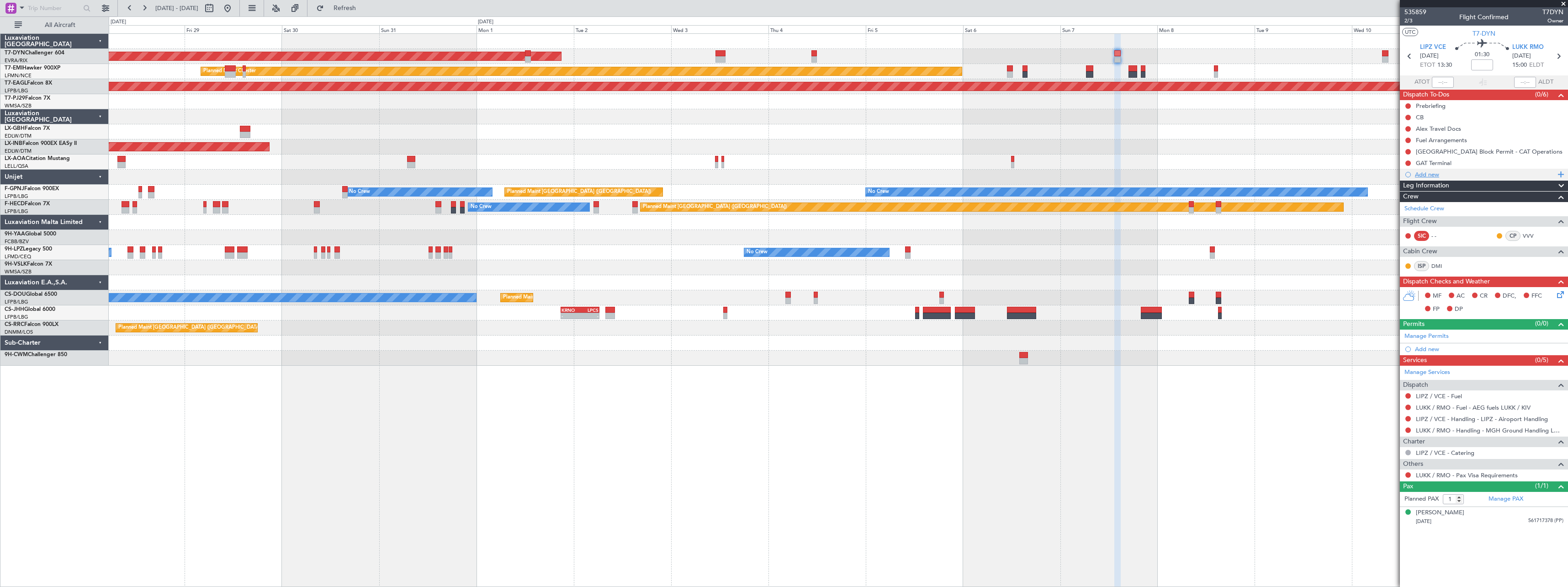
click at [1429, 176] on div "Add new" at bounding box center [1484, 175] width 140 height 7
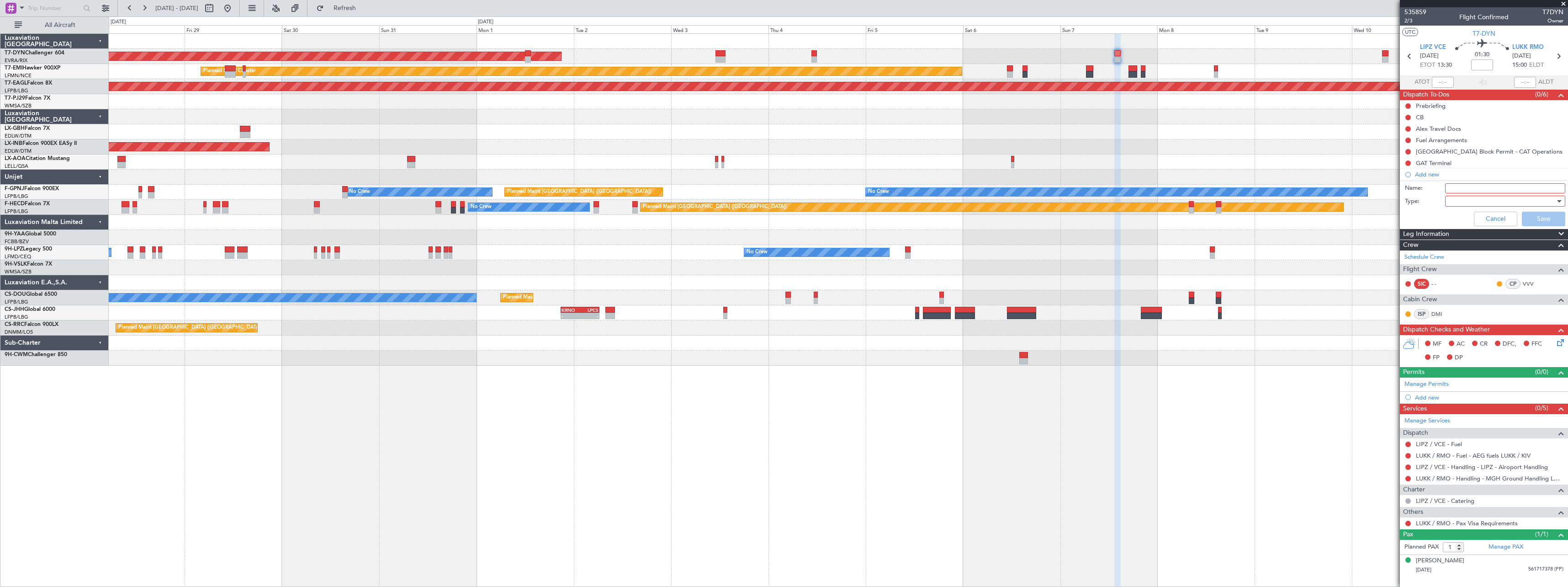
click at [1469, 186] on input "Name:" at bounding box center [1505, 188] width 120 height 10
type input "ETA 1500UTC"
click at [1457, 202] on div at bounding box center [1502, 200] width 106 height 14
click at [1462, 218] on span "Generic" at bounding box center [1500, 220] width 112 height 14
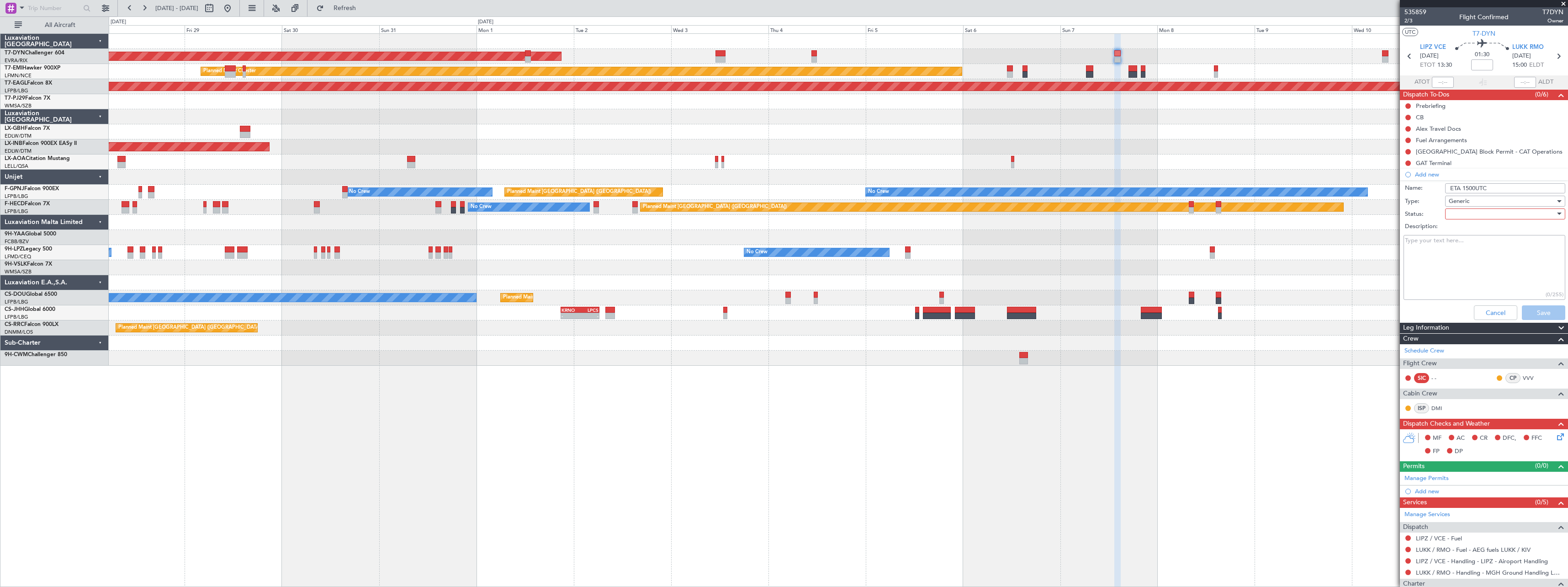
click at [1465, 219] on div at bounding box center [1502, 213] width 106 height 14
click at [1479, 235] on span "Not Started" at bounding box center [1500, 231] width 106 height 14
click at [1531, 313] on button "Save" at bounding box center [1542, 312] width 43 height 15
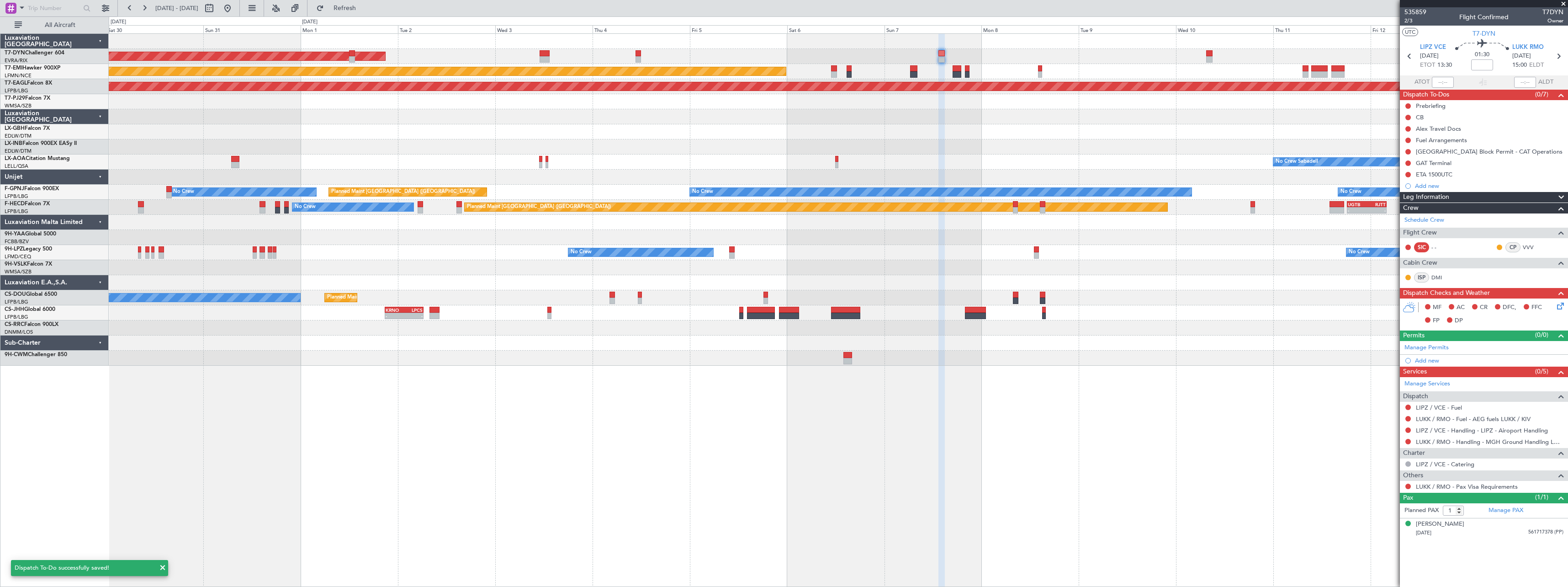
click at [1149, 57] on div "AOG Maint Riga (Riga Intl)" at bounding box center [837, 56] width 1459 height 15
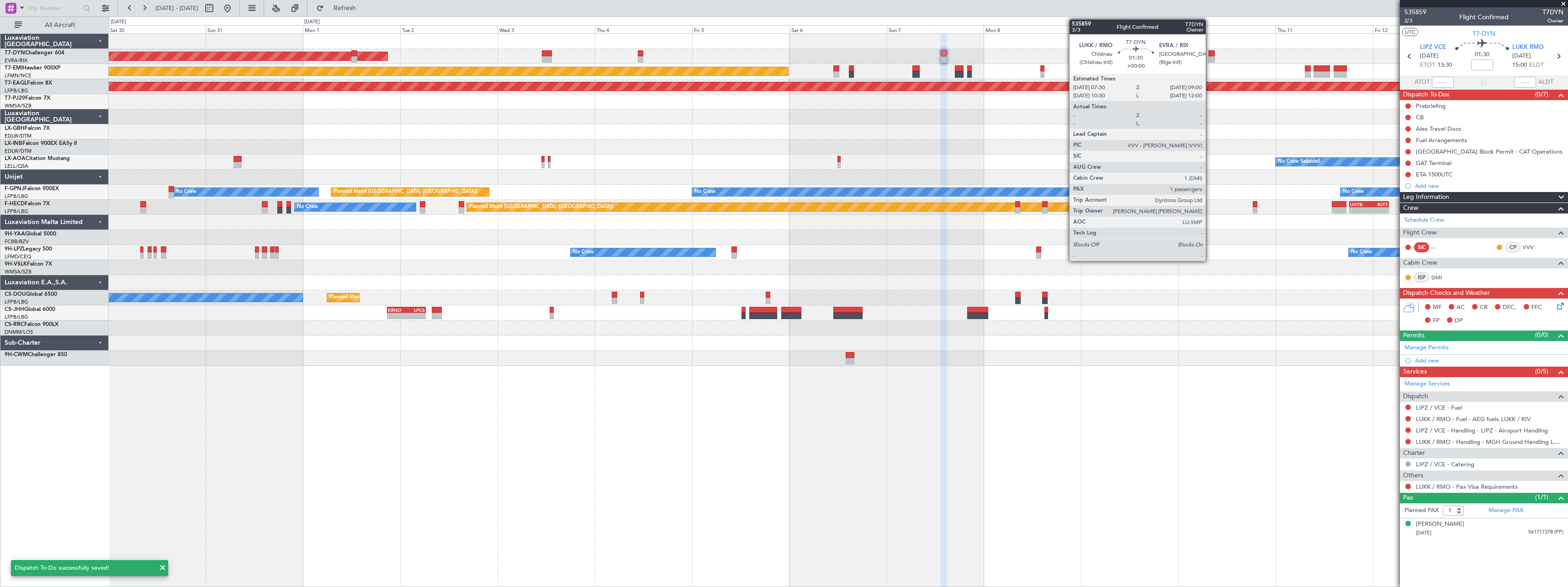
click at [1210, 56] on div at bounding box center [1211, 59] width 6 height 6
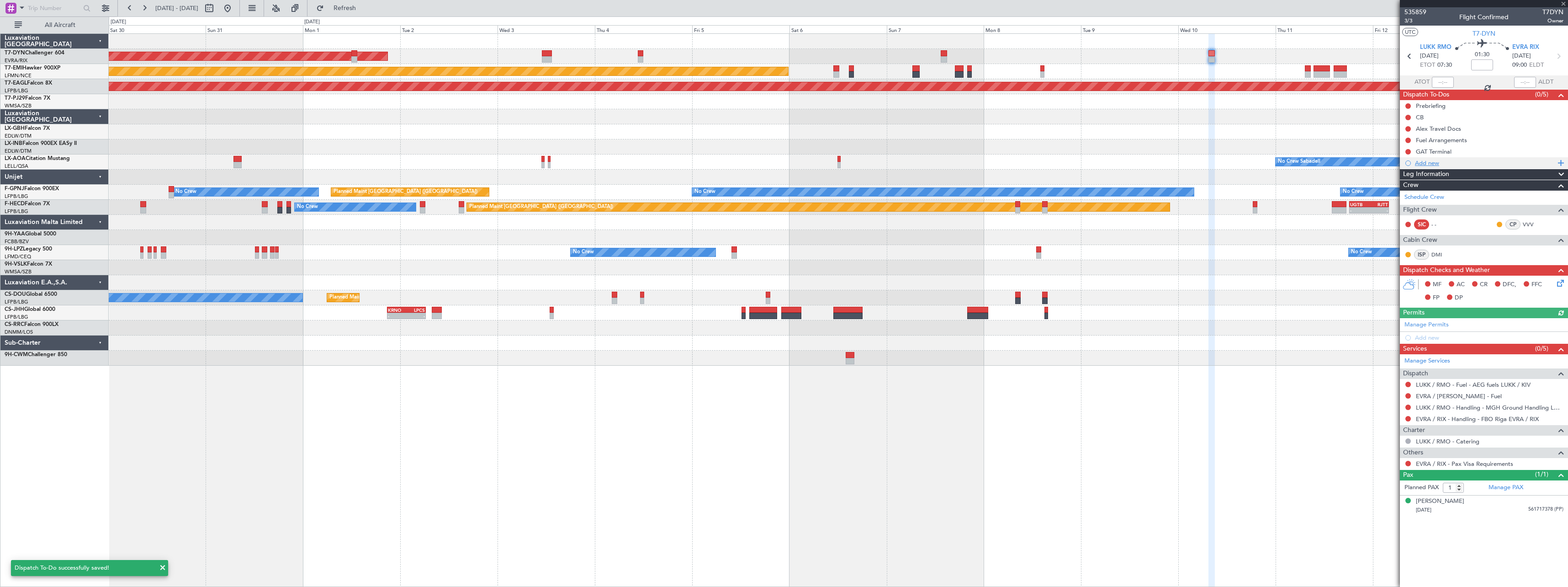
click at [1431, 164] on div "Add new" at bounding box center [1484, 163] width 140 height 7
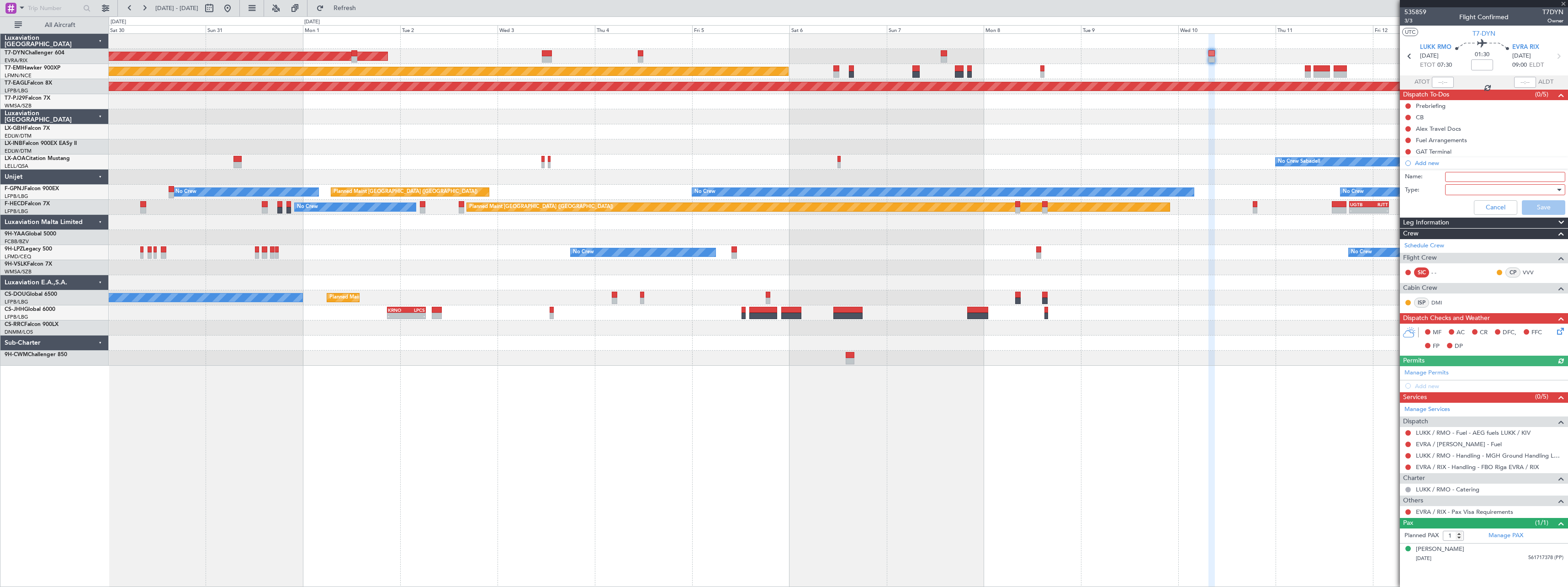
click at [1464, 175] on input "Name:" at bounding box center [1505, 176] width 120 height 10
type input "ETA 0900UTC"
click at [1460, 190] on div at bounding box center [1502, 189] width 106 height 14
click at [1453, 207] on span "Generic" at bounding box center [1500, 208] width 112 height 14
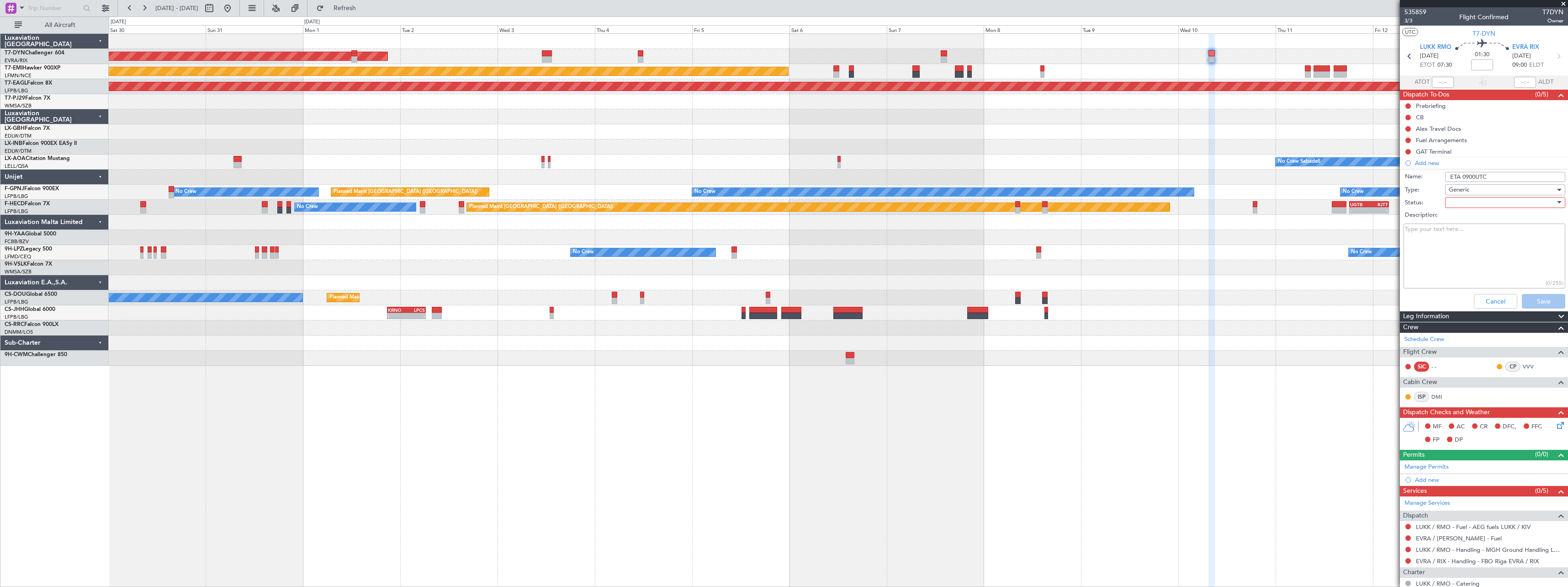
click at [1458, 203] on div at bounding box center [1502, 202] width 106 height 14
click at [1472, 215] on span "Not Started" at bounding box center [1500, 220] width 106 height 14
click at [1544, 301] on button "Save" at bounding box center [1542, 301] width 43 height 15
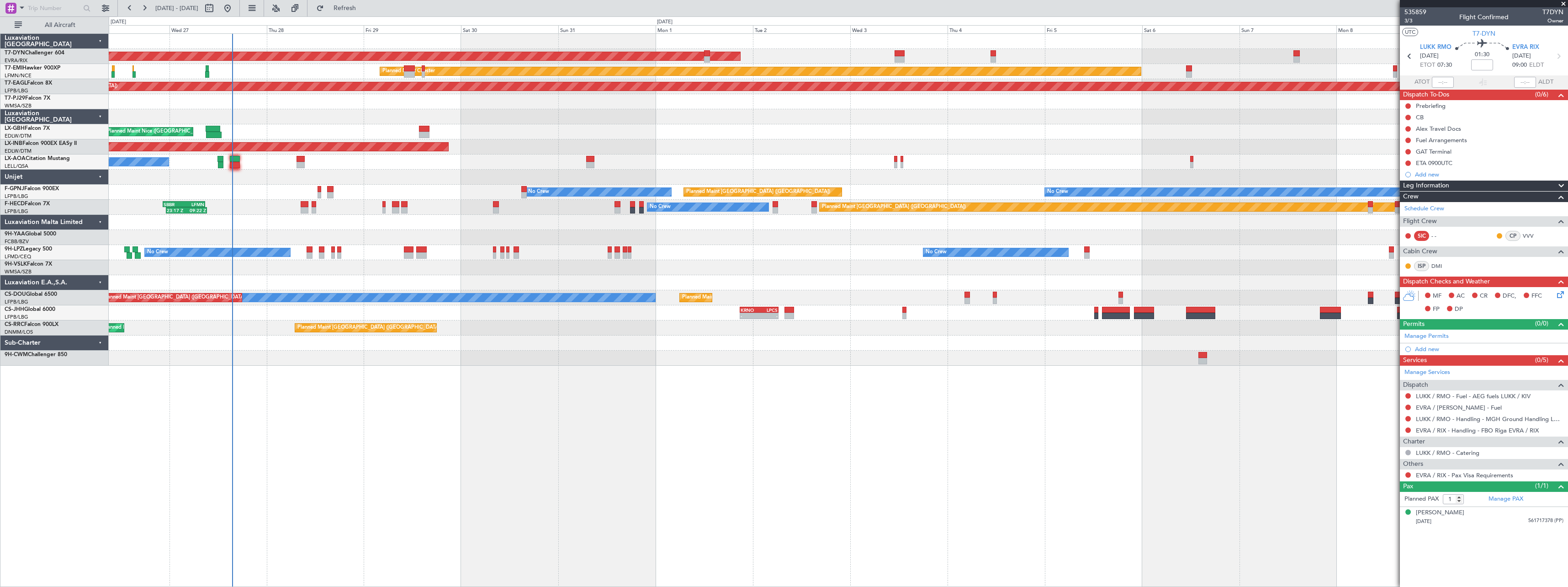
click at [1216, 397] on div "AOG Maint Riga (Riga Intl) Planned Maint Chester Grounded New York (Teterboro) …" at bounding box center [837, 310] width 1459 height 554
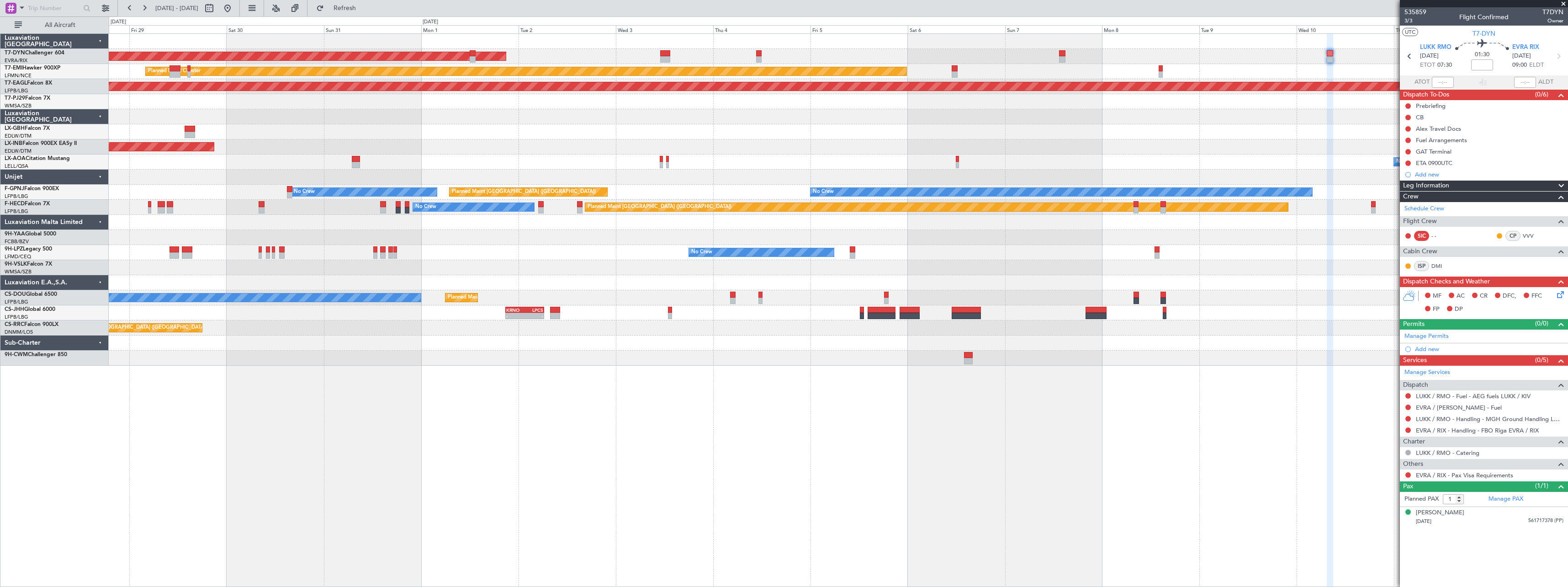
click at [814, 392] on div "AOG Maint Riga (Riga Intl) Planned Maint Chester Grounded New York (Teterboro) …" at bounding box center [837, 310] width 1459 height 554
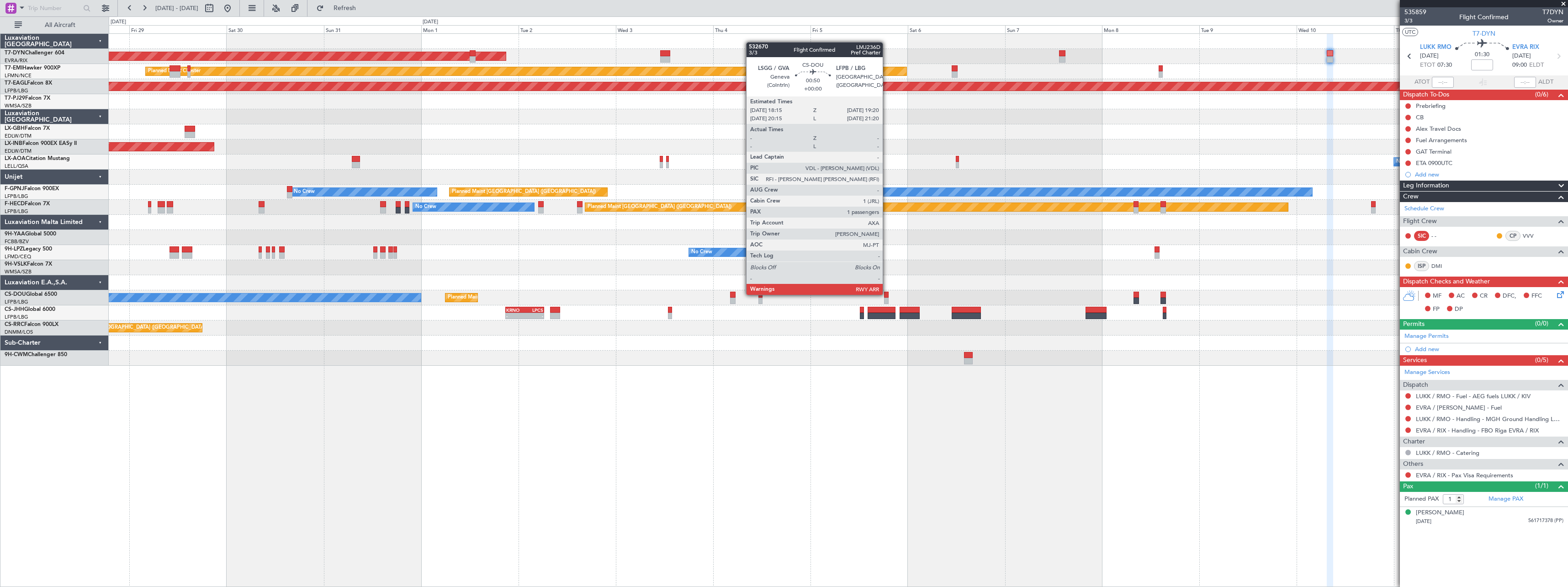
click at [887, 294] on div at bounding box center [886, 294] width 5 height 6
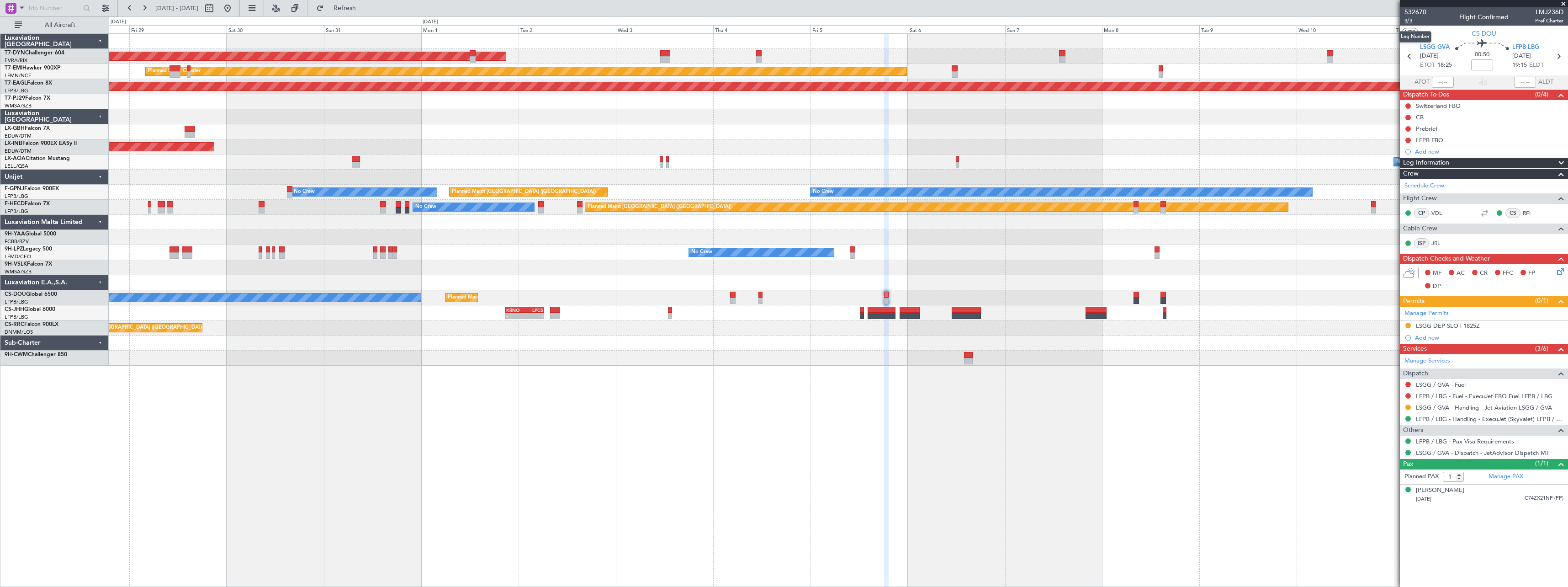
click at [1410, 20] on span "3/3" at bounding box center [1416, 20] width 22 height 7
click at [364, 10] on span "Refresh" at bounding box center [345, 7] width 39 height 6
click at [367, 1] on button "Refresh" at bounding box center [340, 8] width 55 height 15
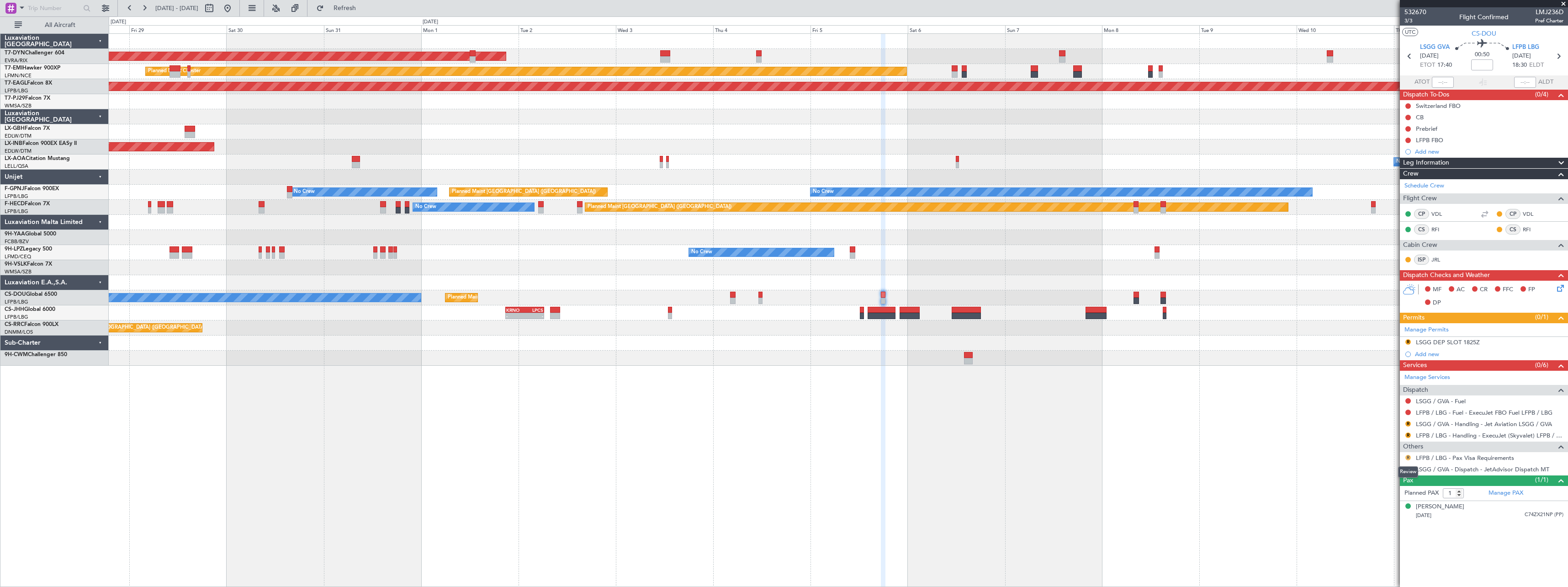
click at [1406, 456] on button "R" at bounding box center [1408, 457] width 6 height 6
click at [1377, 469] on span "Not Required" at bounding box center [1386, 470] width 37 height 9
click at [1421, 10] on span "532670" at bounding box center [1416, 12] width 22 height 9
drag, startPoint x: 372, startPoint y: 6, endPoint x: 398, endPoint y: 16, distance: 27.9
click at [364, 6] on span "Refresh" at bounding box center [345, 7] width 39 height 6
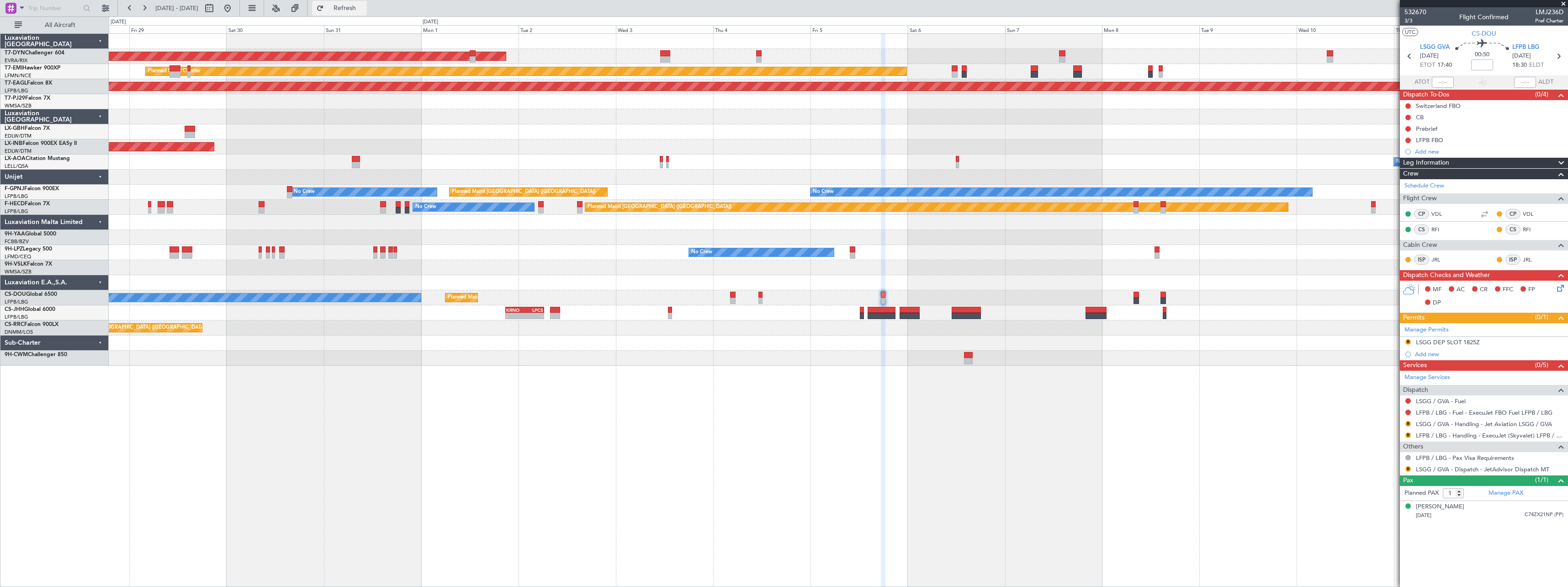
click at [364, 11] on span "Refresh" at bounding box center [345, 7] width 39 height 6
click at [45, 292] on link "CS-DOU Global 6500" at bounding box center [30, 294] width 52 height 6
click at [364, 9] on span "Refresh" at bounding box center [345, 7] width 39 height 6
click at [364, 10] on span "Refresh" at bounding box center [345, 7] width 39 height 6
click at [360, 10] on span "Refresh" at bounding box center [345, 7] width 39 height 6
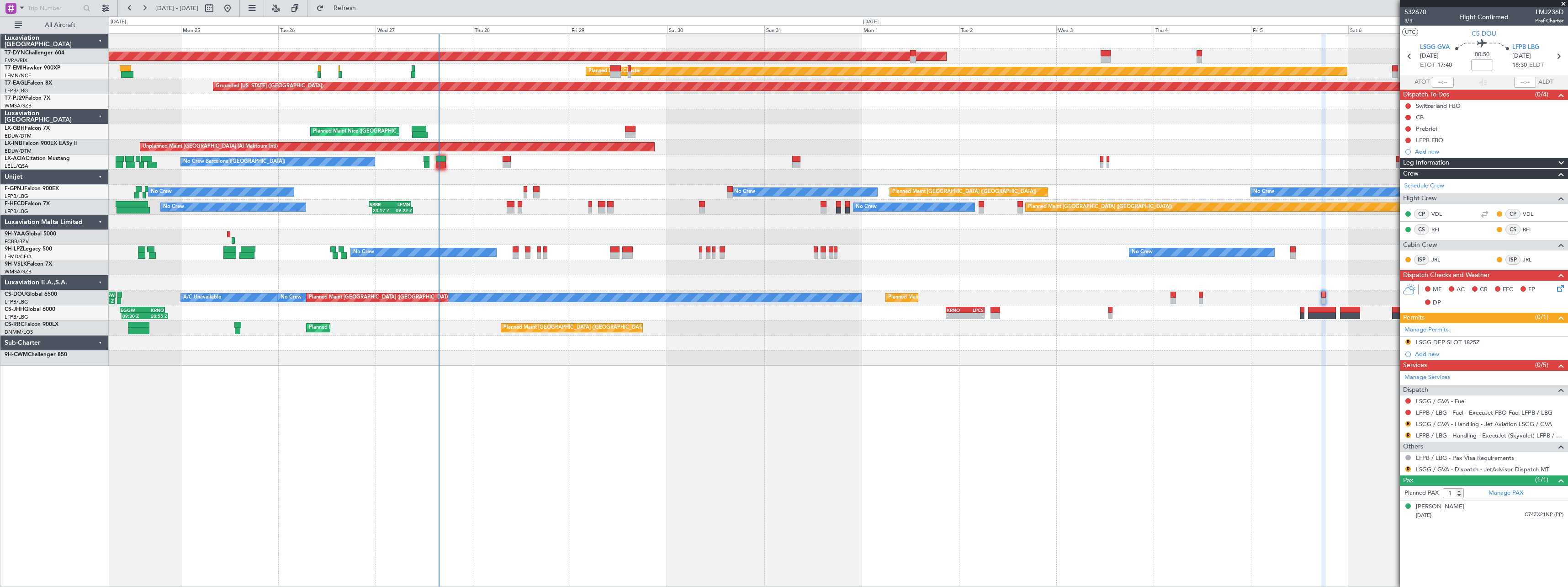
click at [812, 394] on div "AOG Maint Riga (Riga Intl) Planned Maint Basel-Mulhouse Planned Maint Chester P…" at bounding box center [837, 310] width 1459 height 554
click at [362, 11] on button "Refresh" at bounding box center [340, 8] width 55 height 15
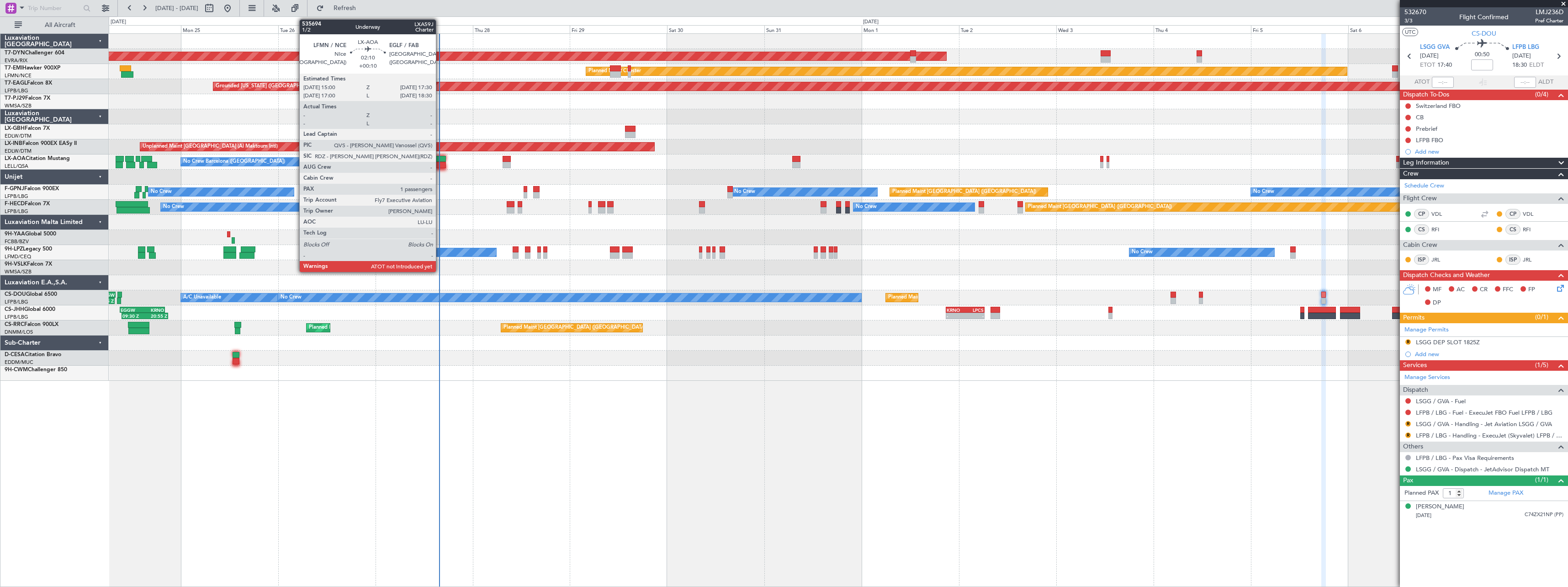
click at [440, 159] on div at bounding box center [441, 159] width 10 height 6
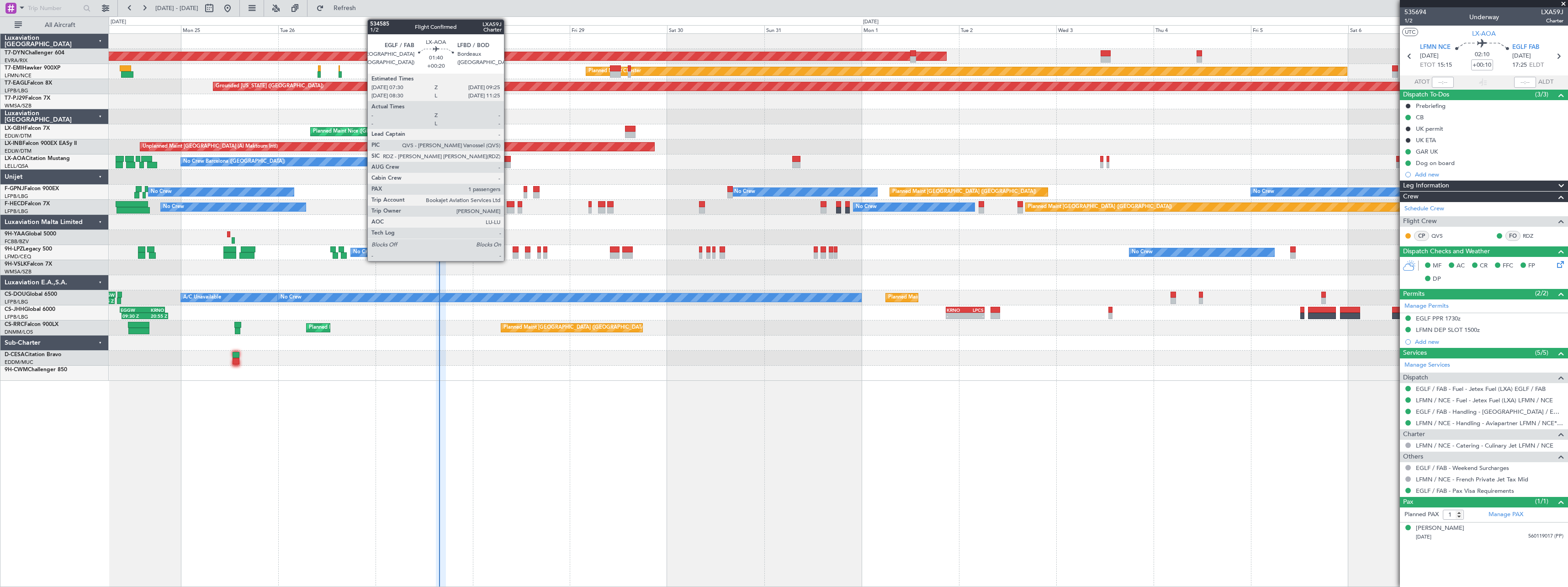
click at [508, 159] on div at bounding box center [506, 159] width 8 height 6
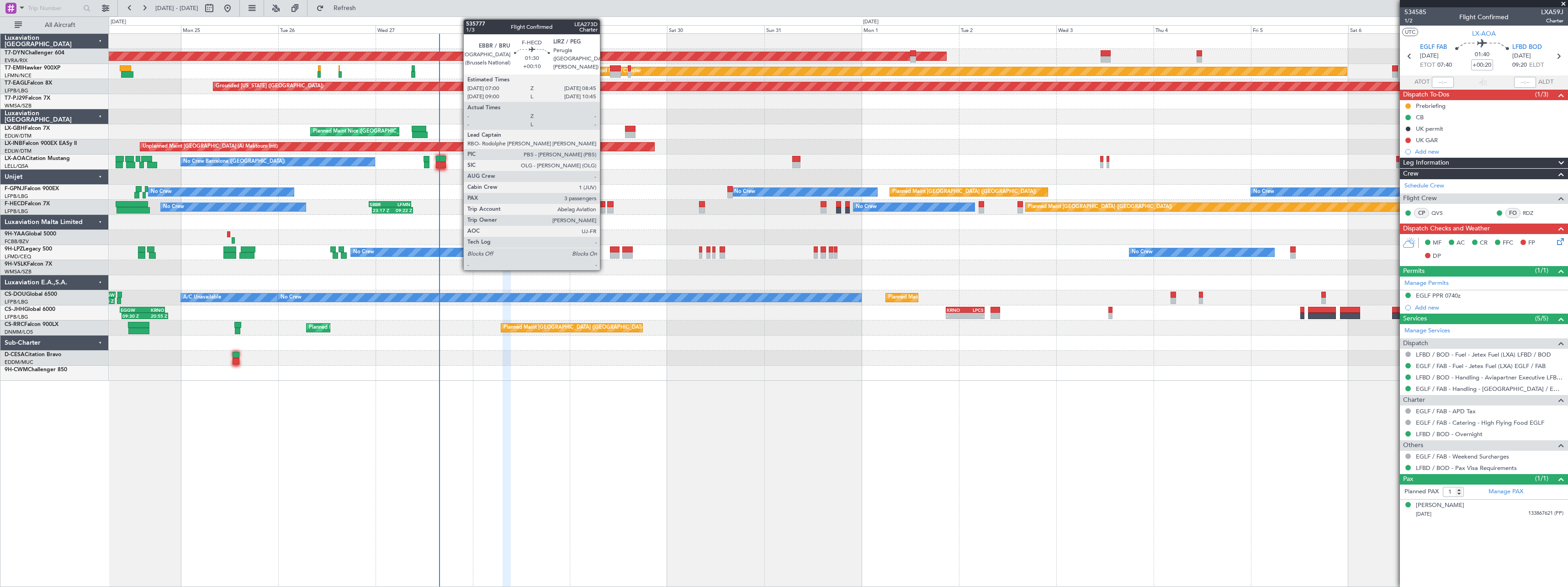
click at [604, 204] on div at bounding box center [601, 204] width 7 height 6
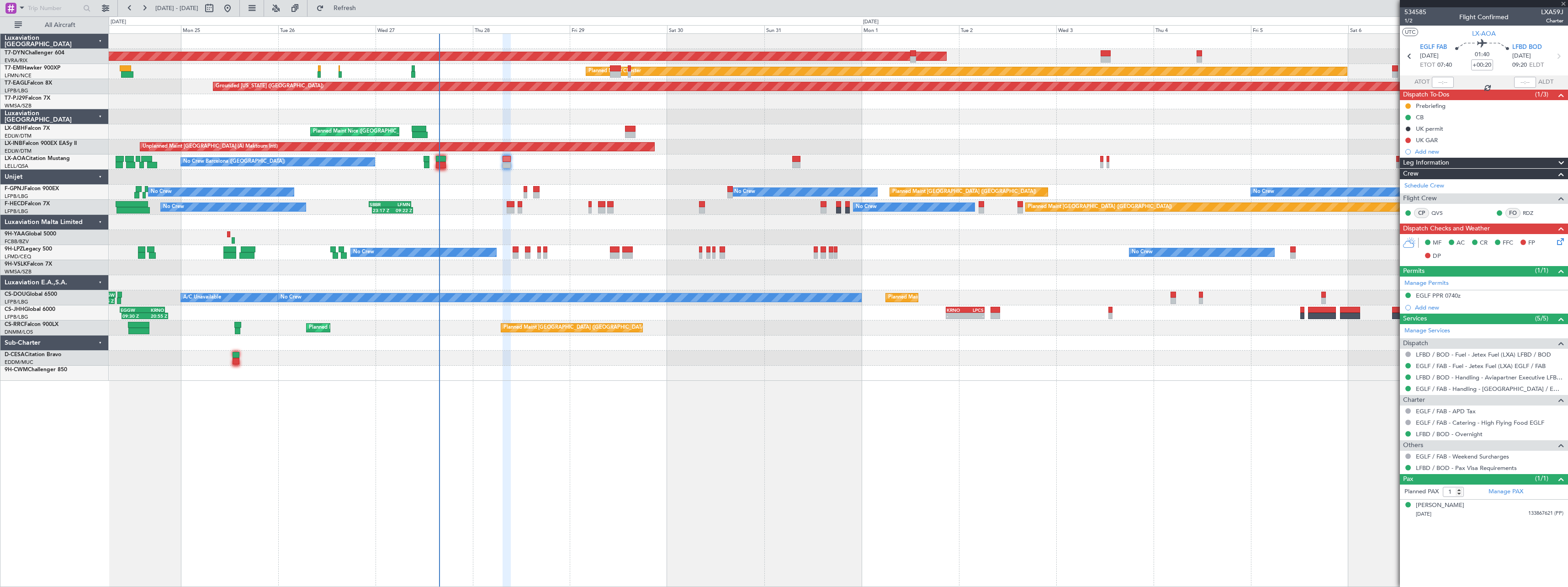
type input "+00:10"
type input "3"
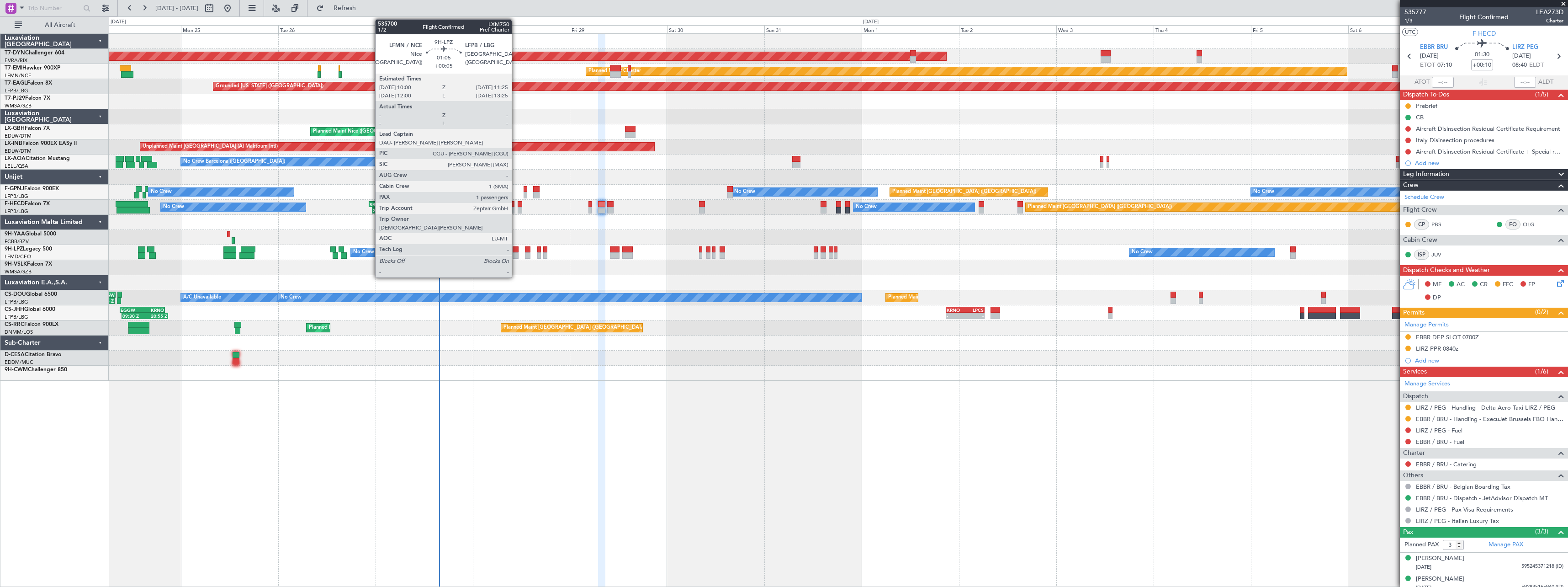
click at [516, 250] on div at bounding box center [515, 249] width 6 height 6
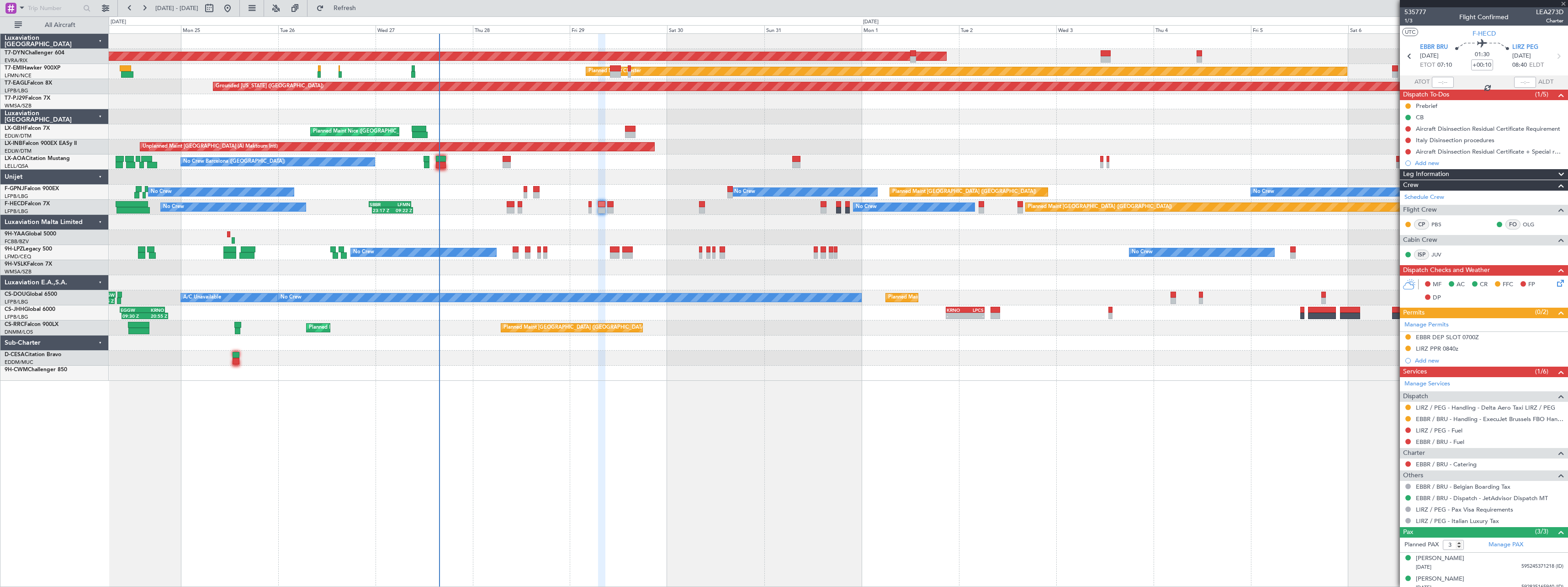
type input "+00:05"
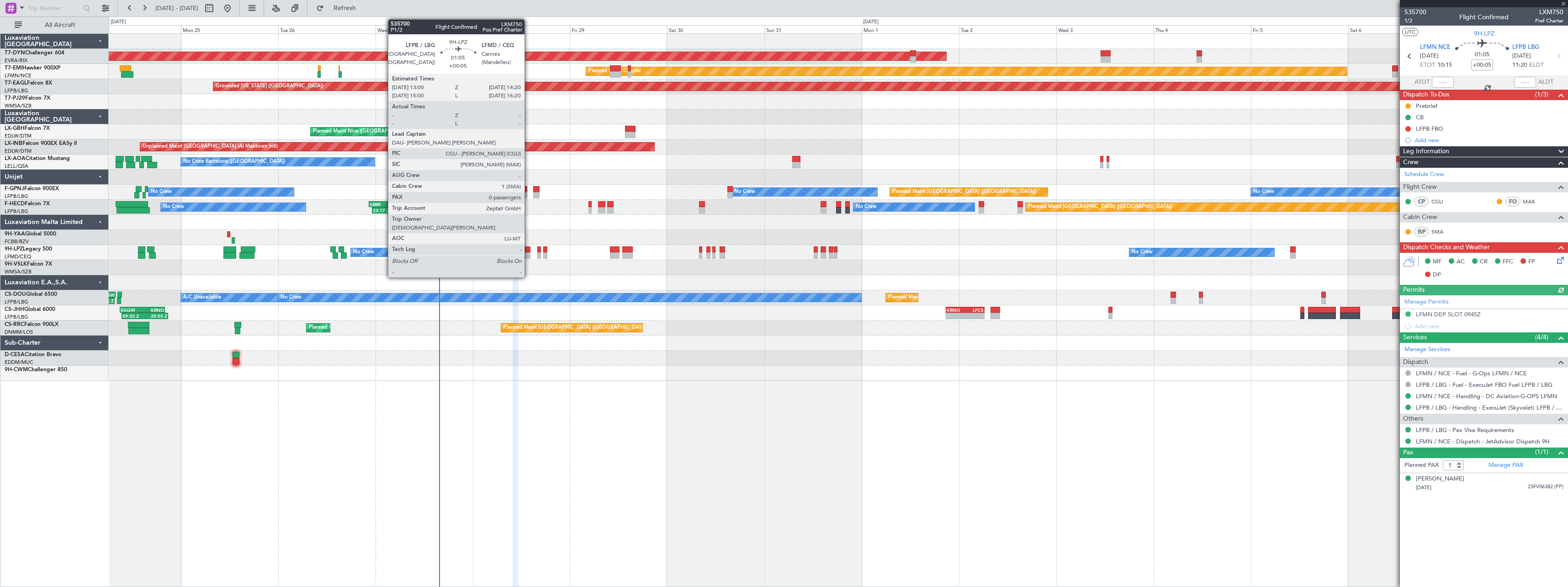
click at [529, 252] on div at bounding box center [528, 249] width 6 height 6
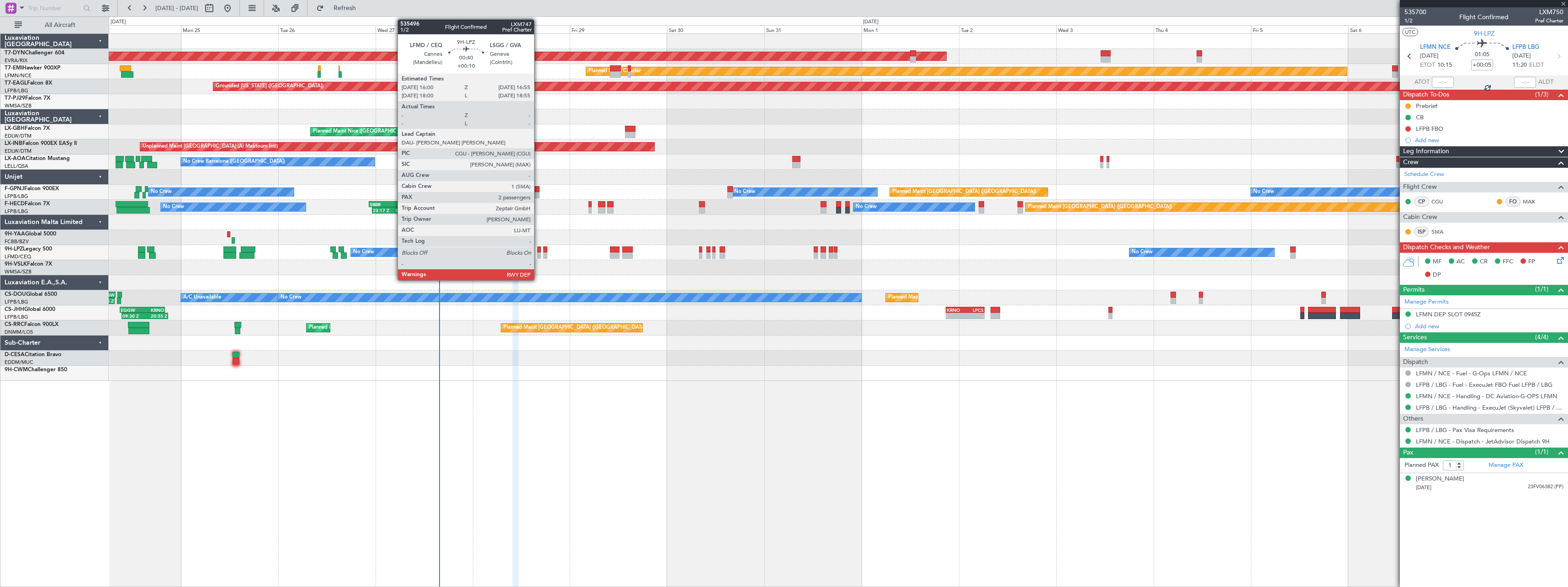
type input "0"
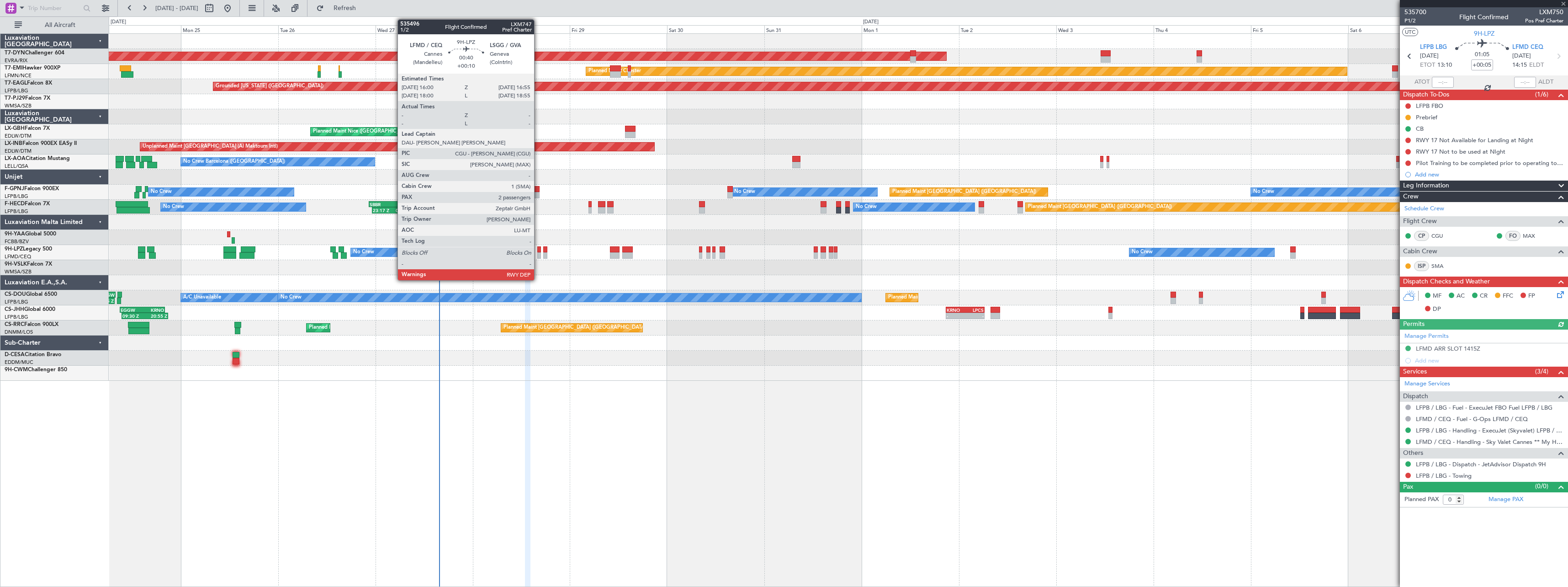
click at [538, 250] on div at bounding box center [539, 249] width 4 height 6
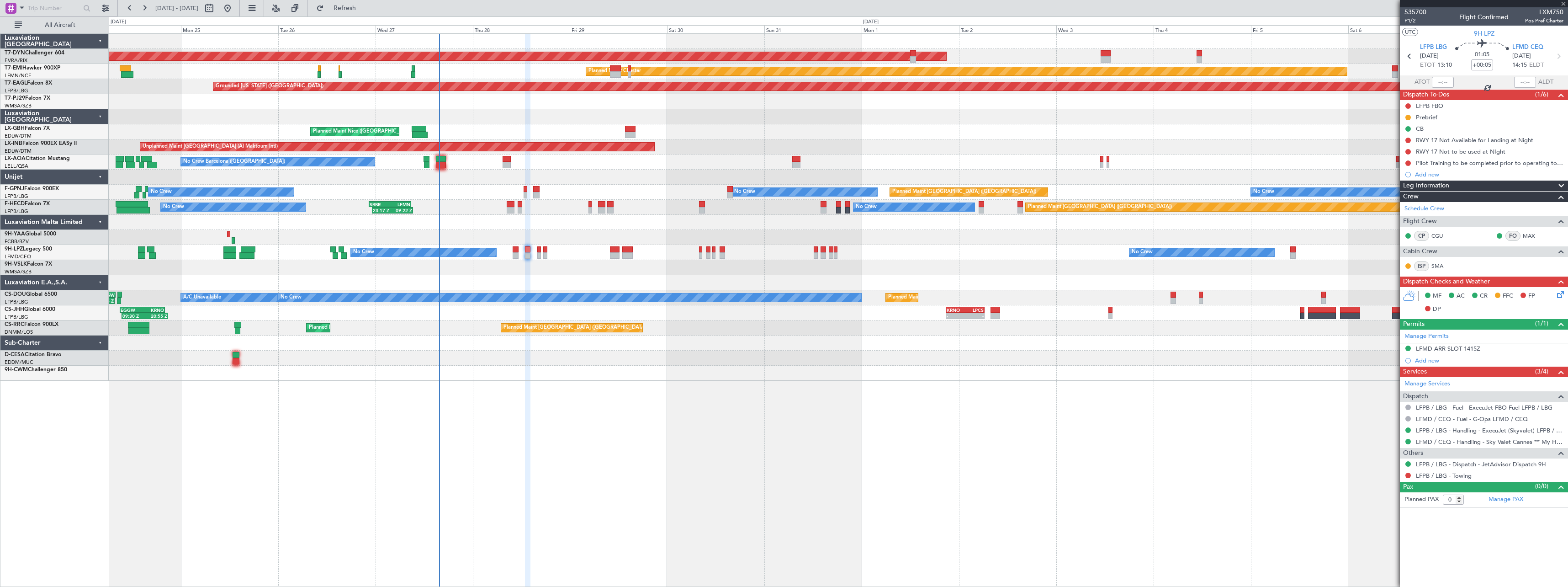
type input "+00:10"
type input "2"
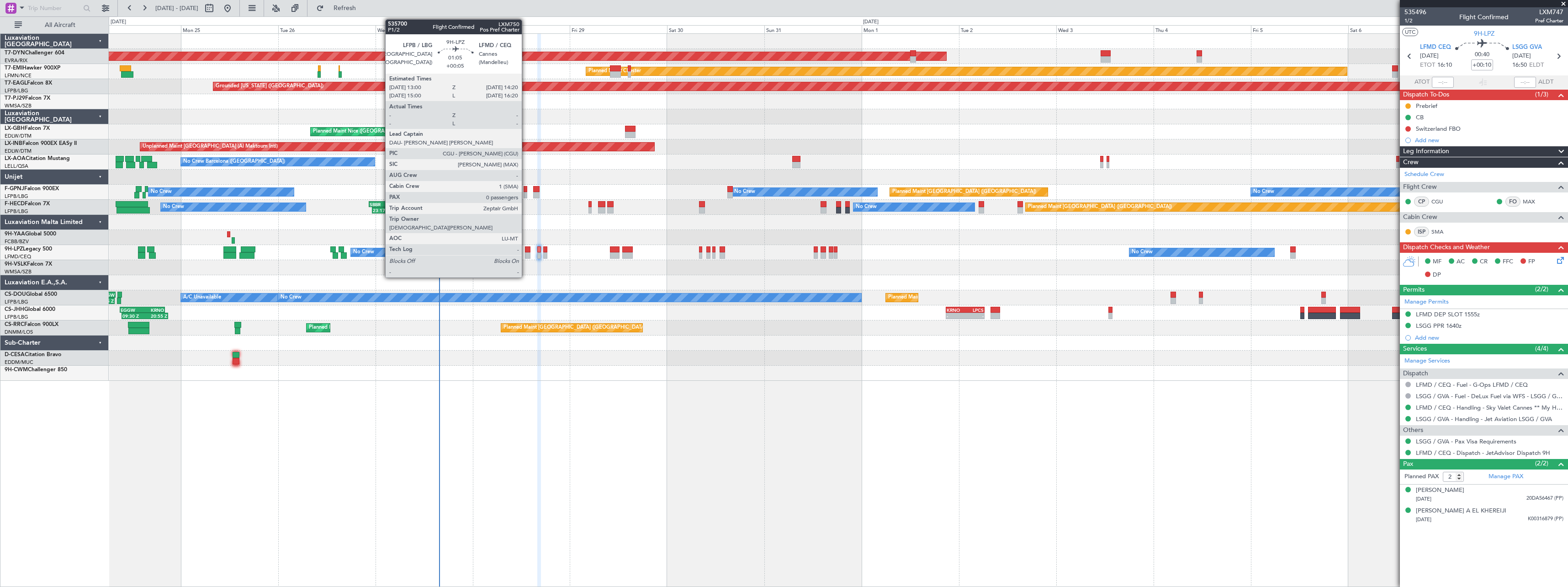
click at [526, 250] on div at bounding box center [528, 249] width 6 height 6
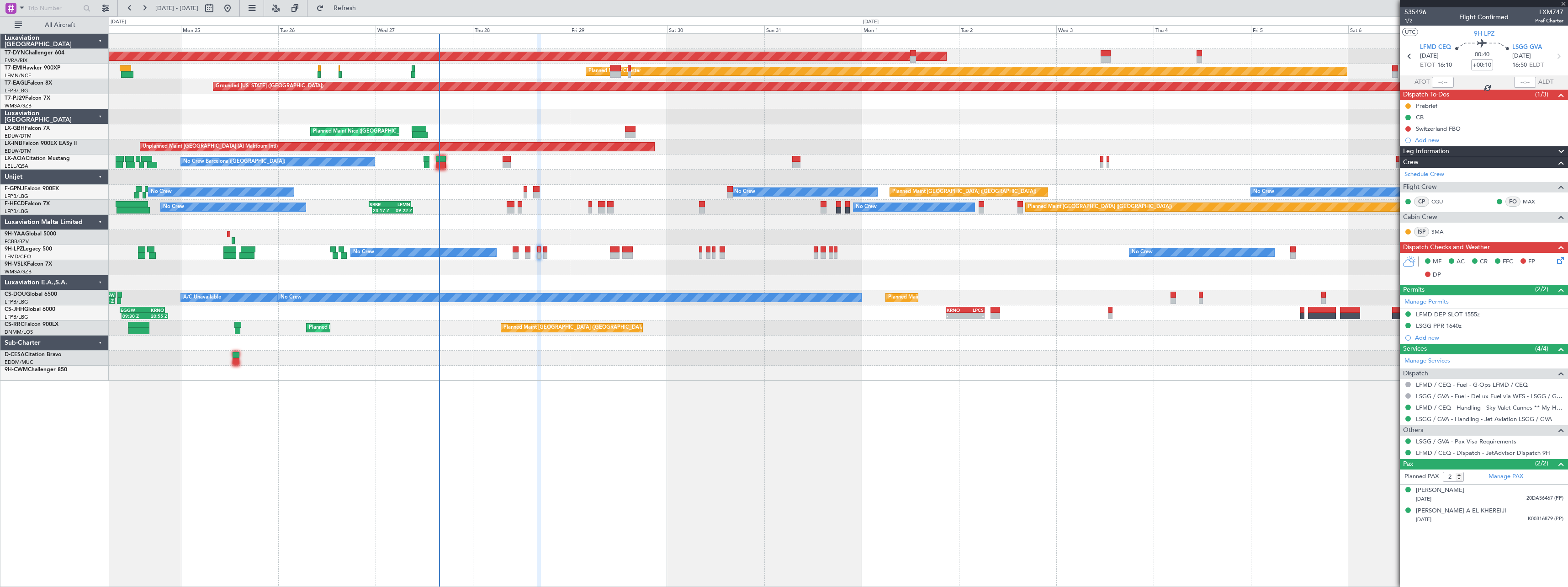
type input "+00:05"
type input "0"
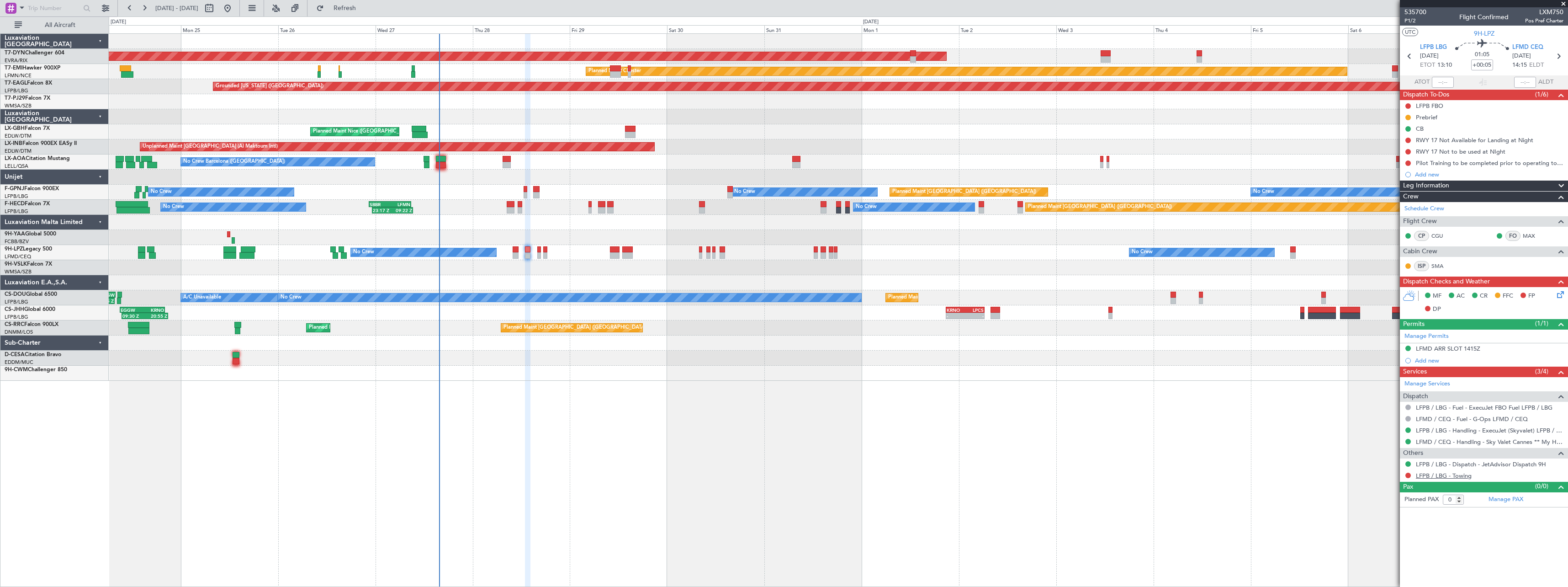
click at [1435, 477] on link "LFPB / LBG - Towing" at bounding box center [1443, 475] width 56 height 7
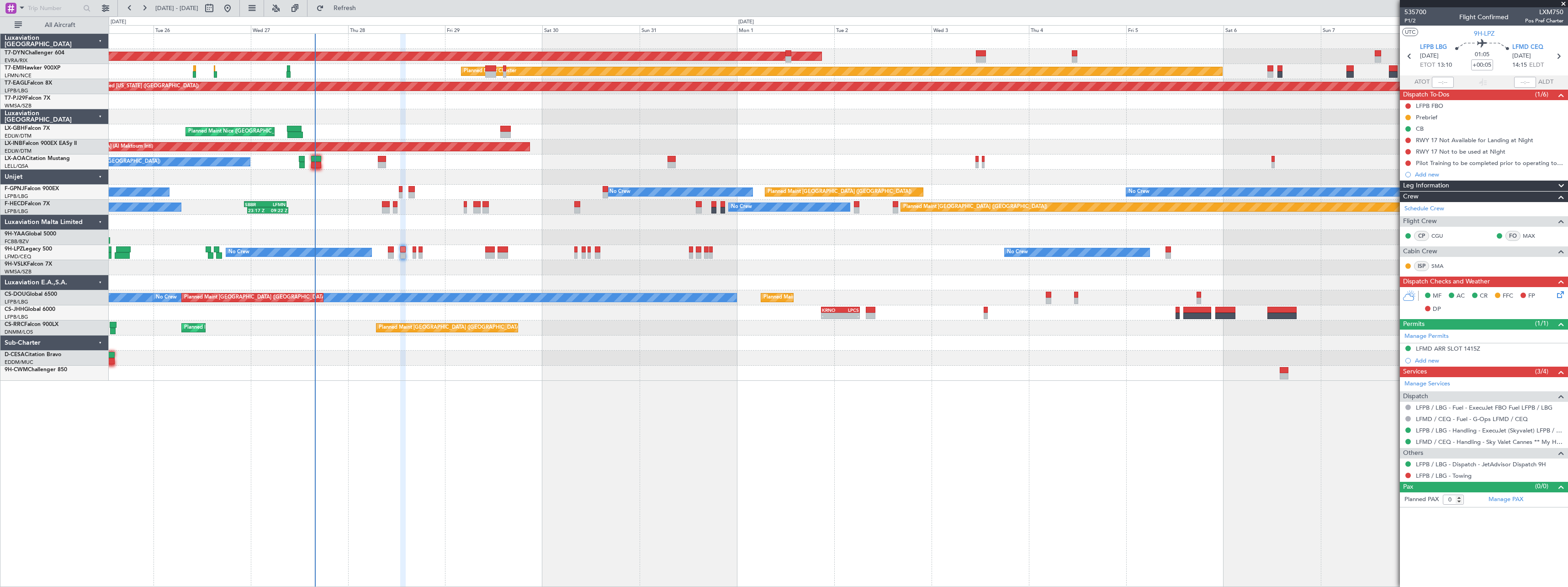
click at [538, 428] on div "AOG Maint Riga (Riga Intl) Planned Maint Basel-Mulhouse Planned Maint Chester P…" at bounding box center [837, 310] width 1459 height 554
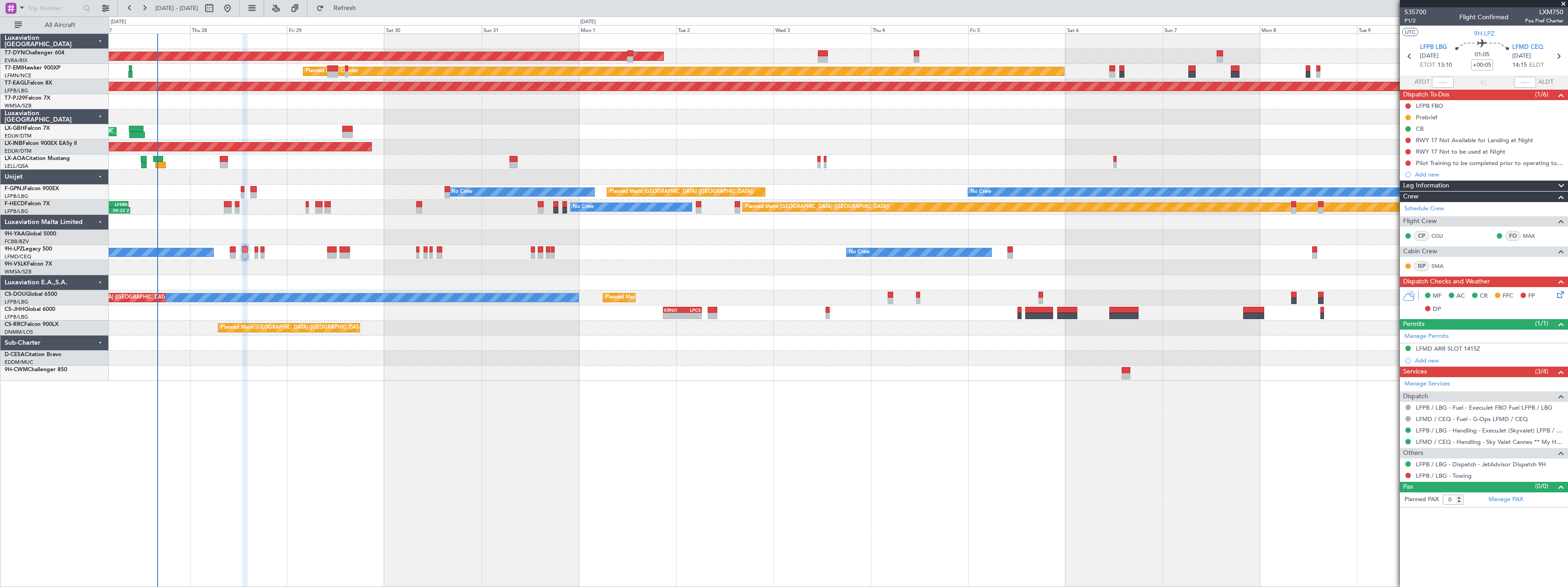
click at [1087, 380] on div "AOG Maint Riga (Riga Intl) Planned Maint Chester Grounded New York (Teterboro) …" at bounding box center [837, 310] width 1459 height 554
click at [1124, 370] on div "AOG Maint Riga (Riga Intl) Planned Maint Chester Grounded New York (Teterboro) …" at bounding box center [837, 310] width 1459 height 554
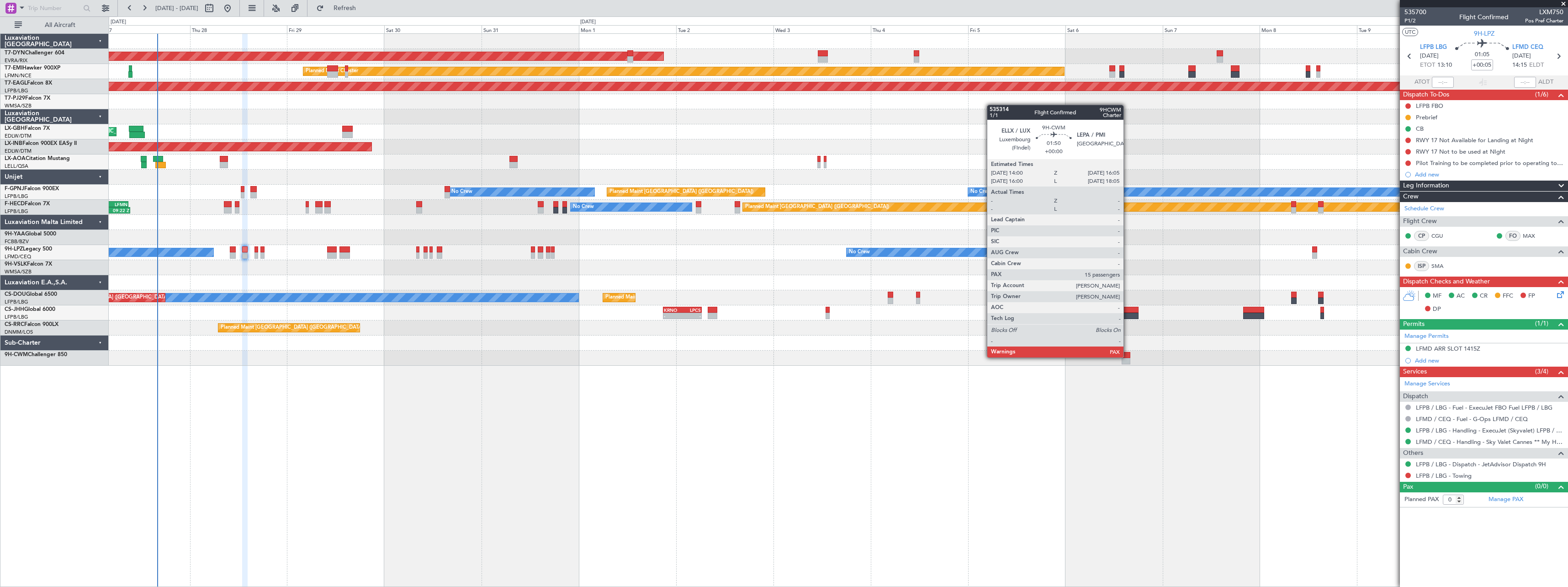
click at [1127, 356] on div at bounding box center [1126, 355] width 8 height 6
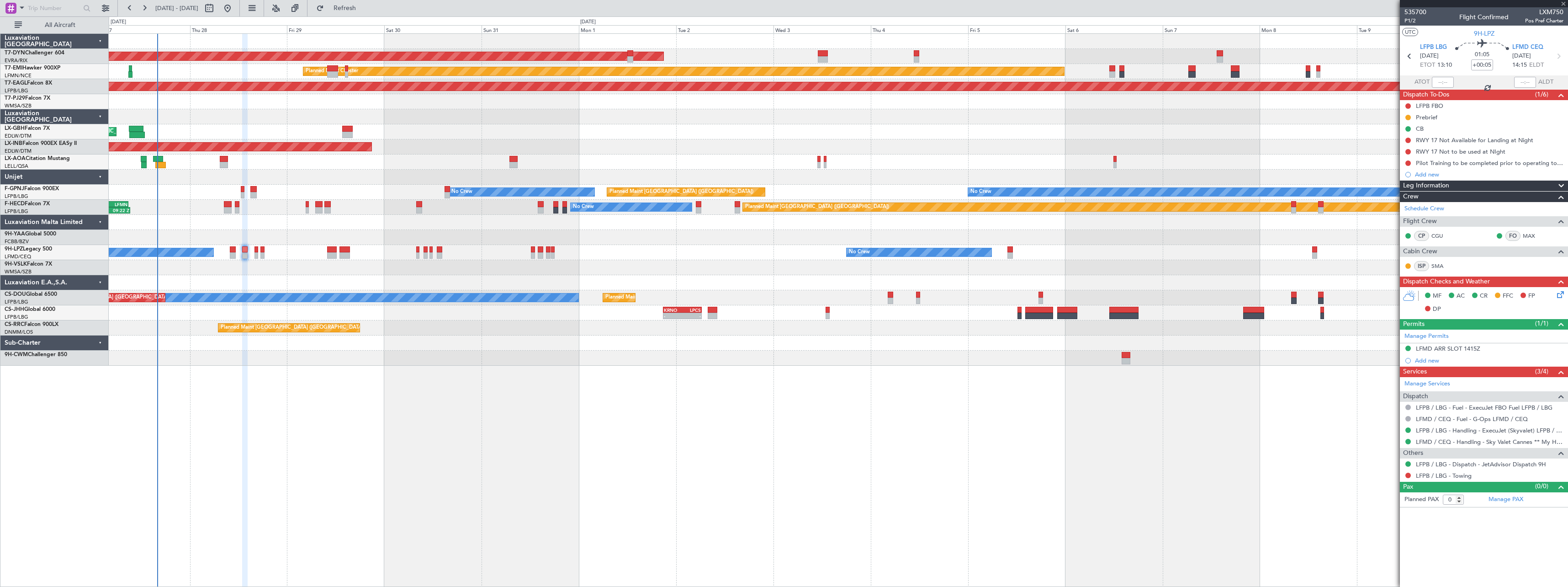
type input "15"
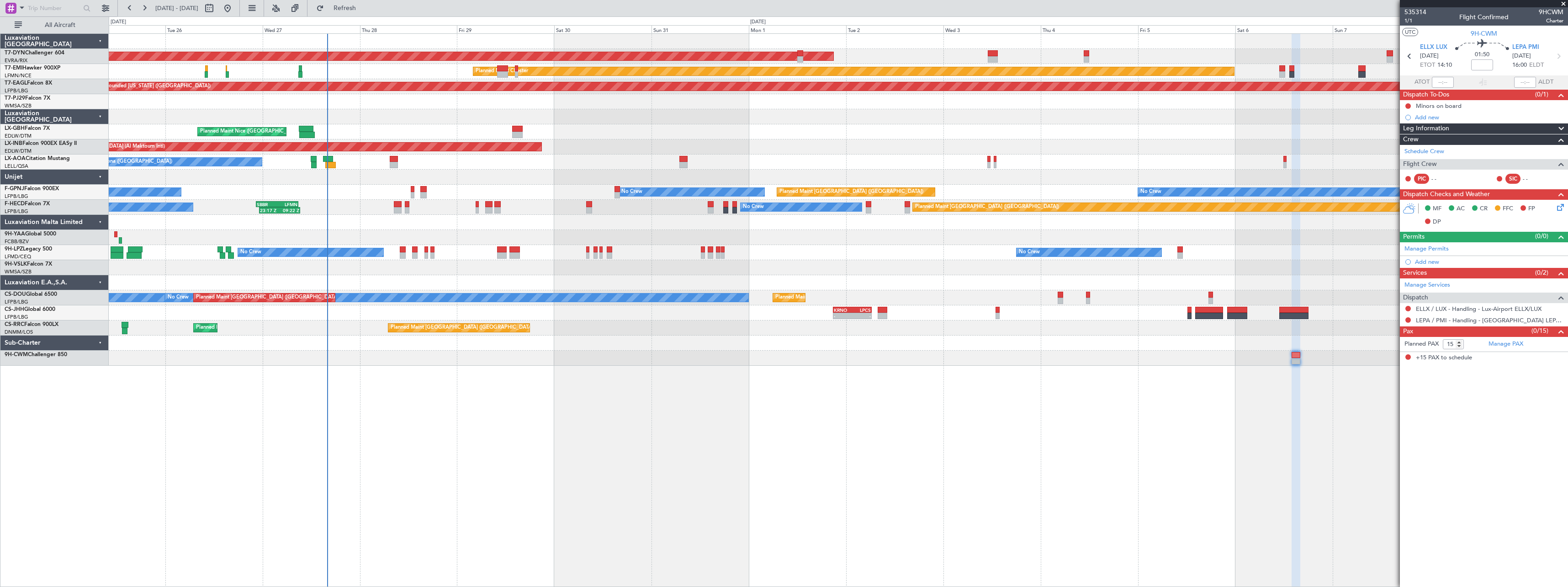
click at [778, 128] on div "Planned Maint Nice ([GEOGRAPHIC_DATA])" at bounding box center [837, 131] width 1459 height 15
click at [1563, 2] on span at bounding box center [1563, 4] width 9 height 8
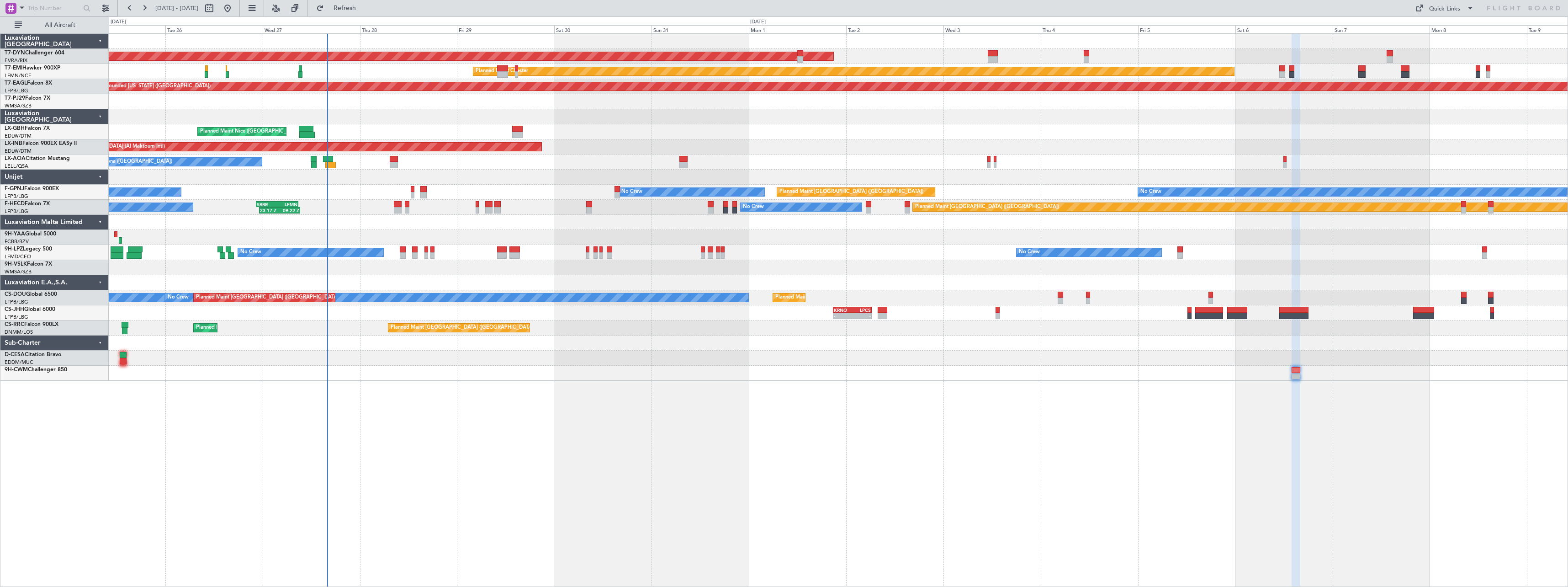
type input "0"
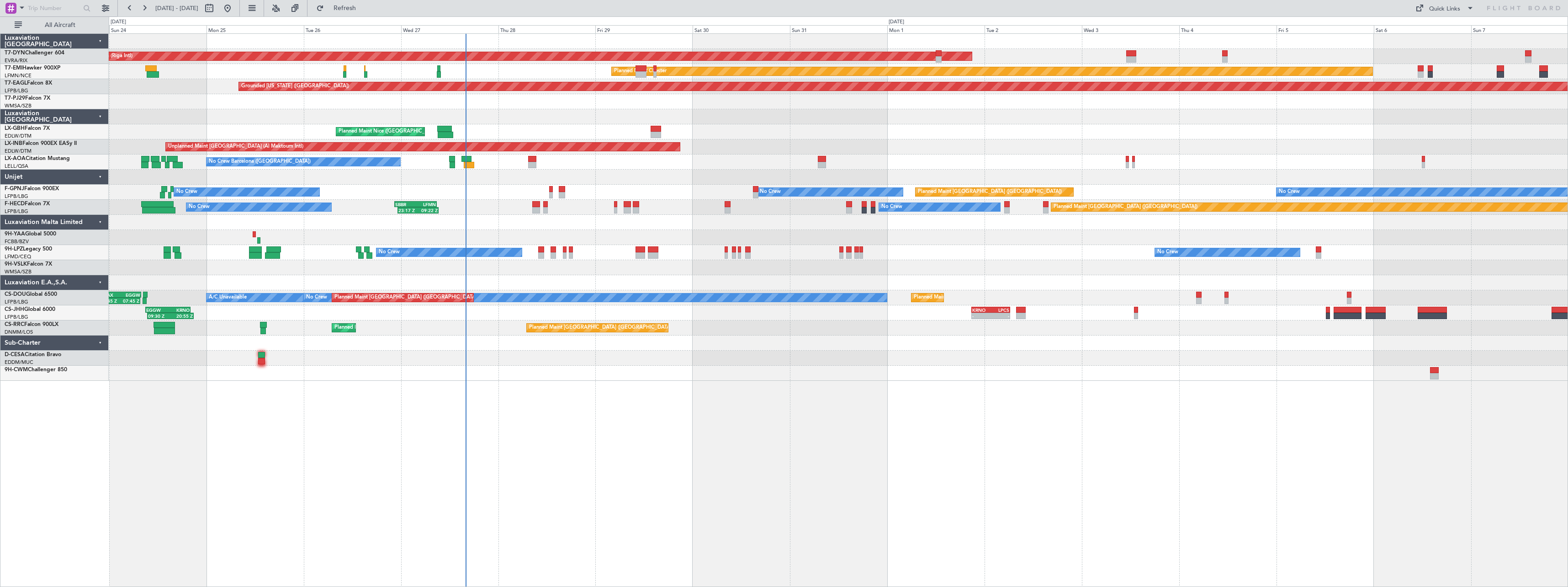
click at [608, 366] on div at bounding box center [837, 358] width 1459 height 15
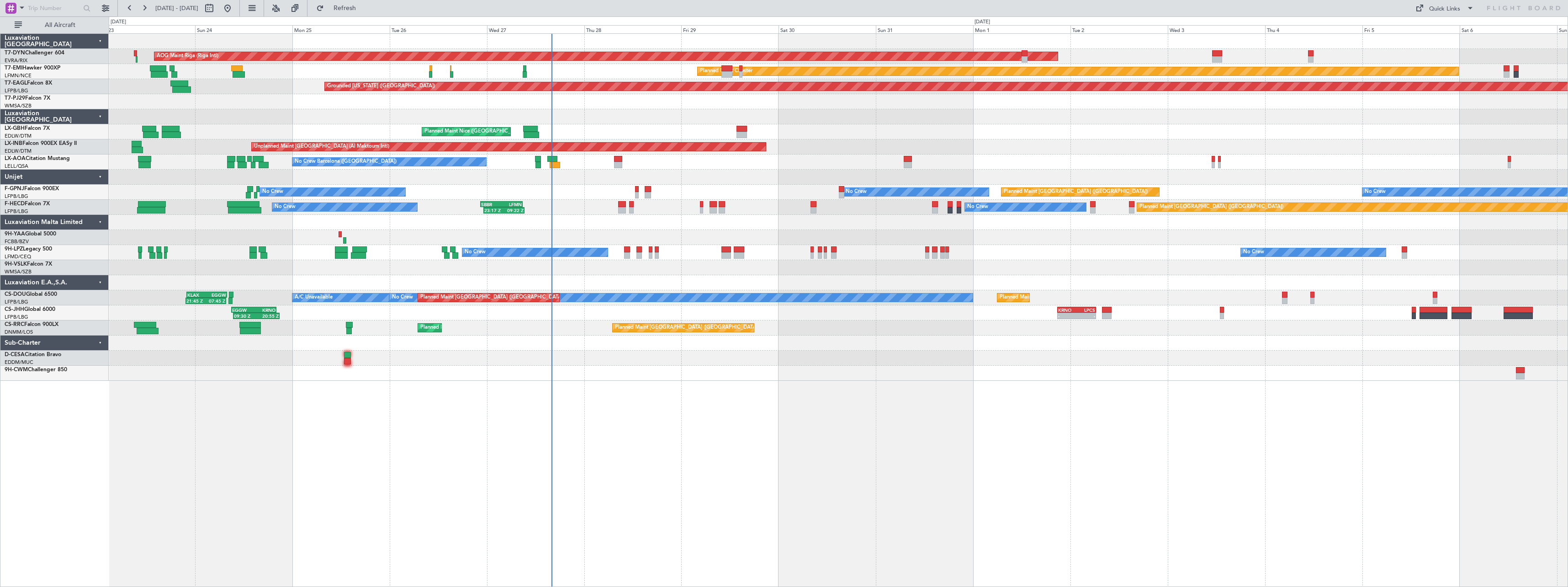
click at [625, 112] on div at bounding box center [837, 117] width 1459 height 15
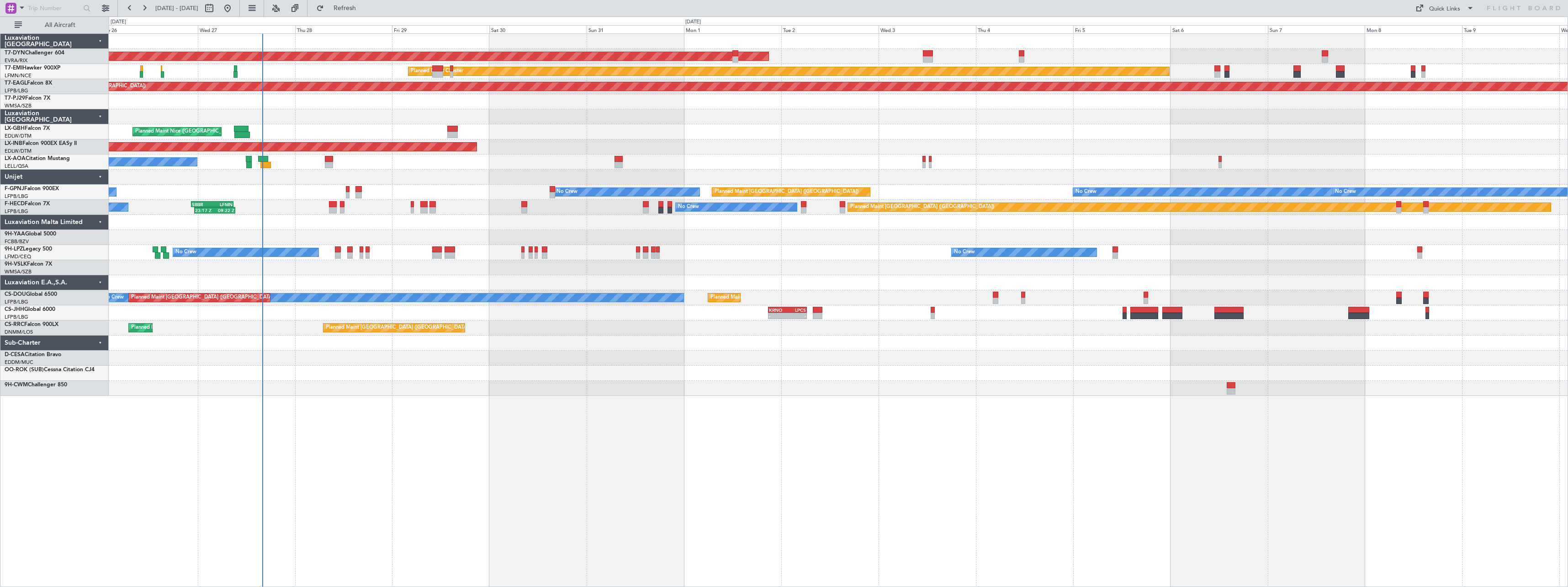
click at [602, 107] on div "AOG Maint Riga (Riga Intl) Planned Maint [GEOGRAPHIC_DATA]-[GEOGRAPHIC_DATA] Pl…" at bounding box center [837, 215] width 1459 height 362
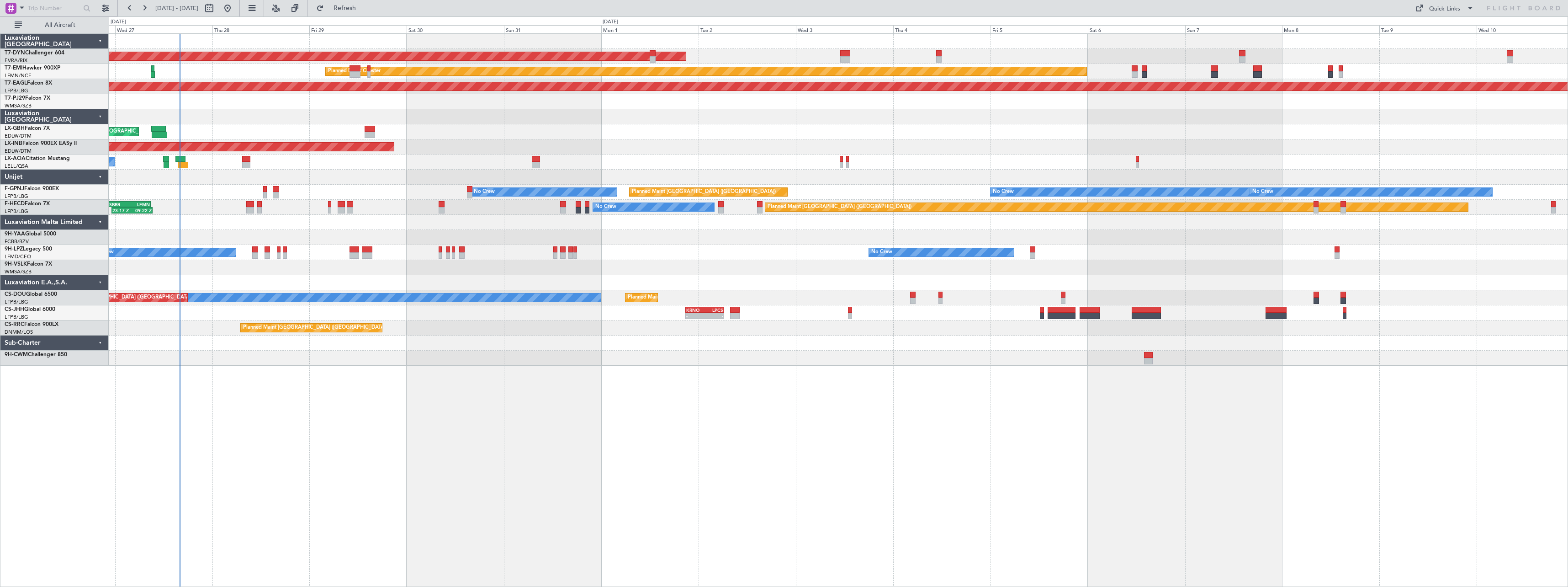
click at [637, 110] on div at bounding box center [837, 117] width 1459 height 15
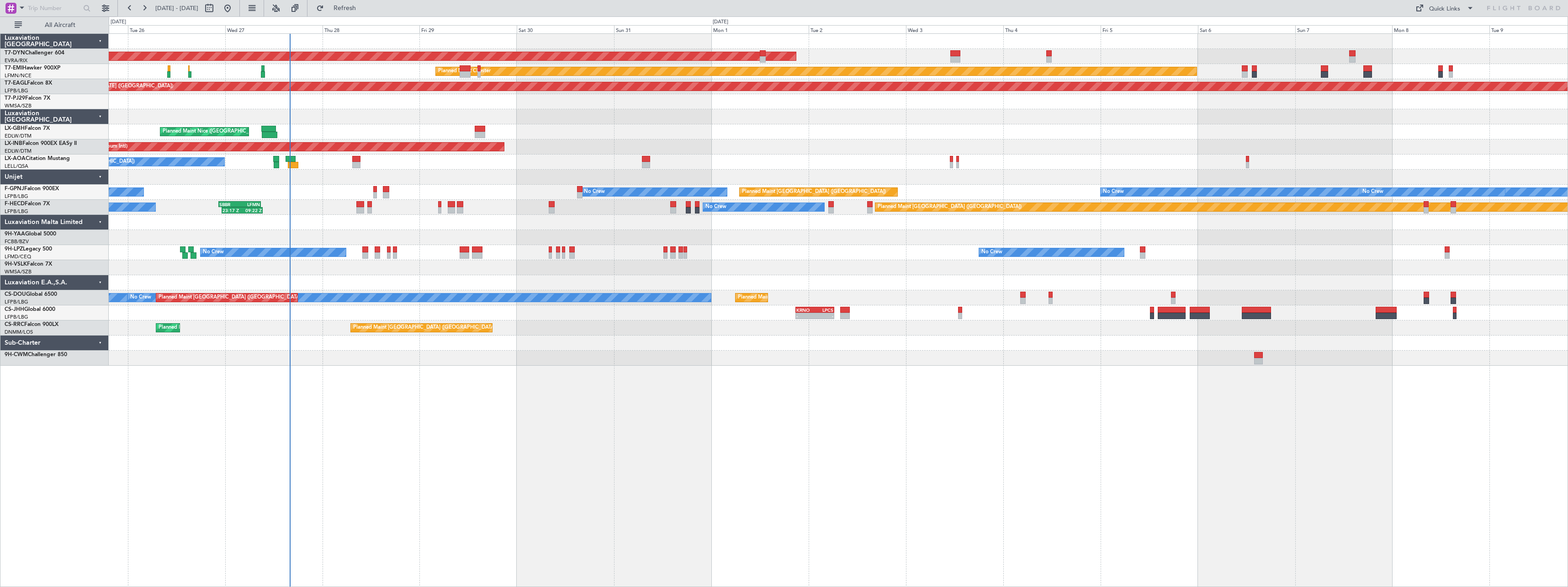
click at [498, 103] on div at bounding box center [837, 101] width 1459 height 15
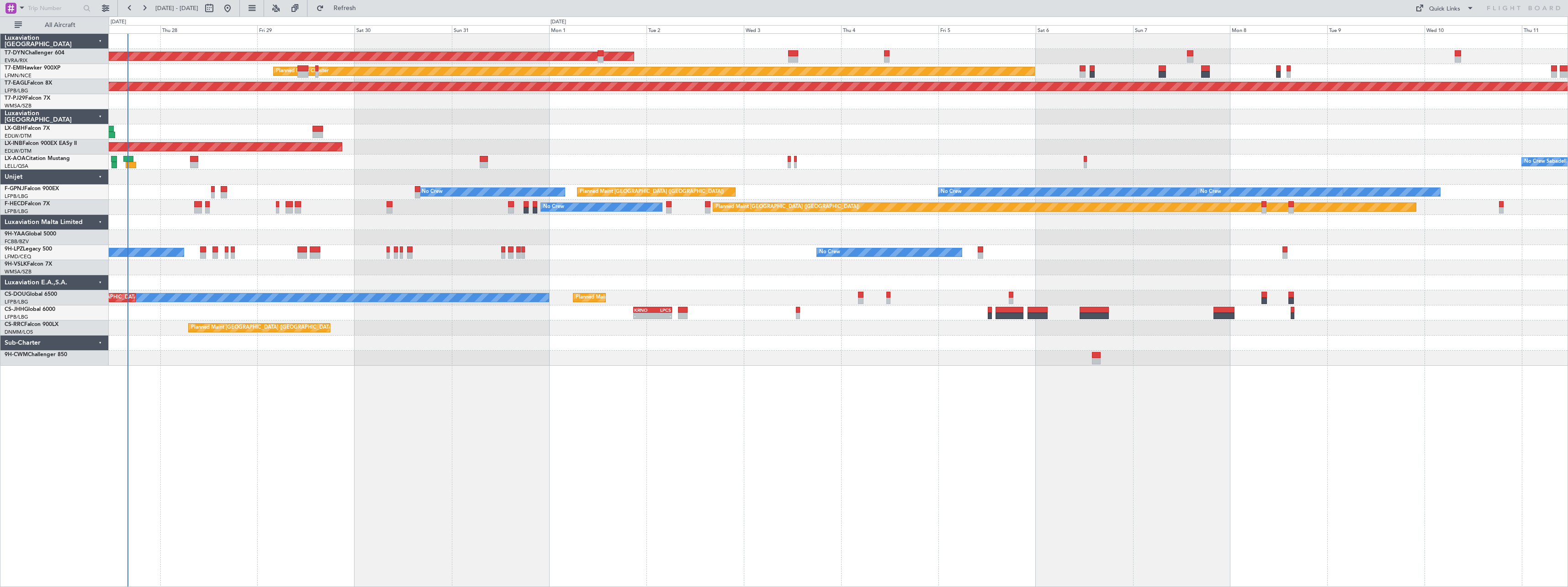
click at [662, 128] on div "Planned Maint Nice ([GEOGRAPHIC_DATA])" at bounding box center [837, 131] width 1459 height 15
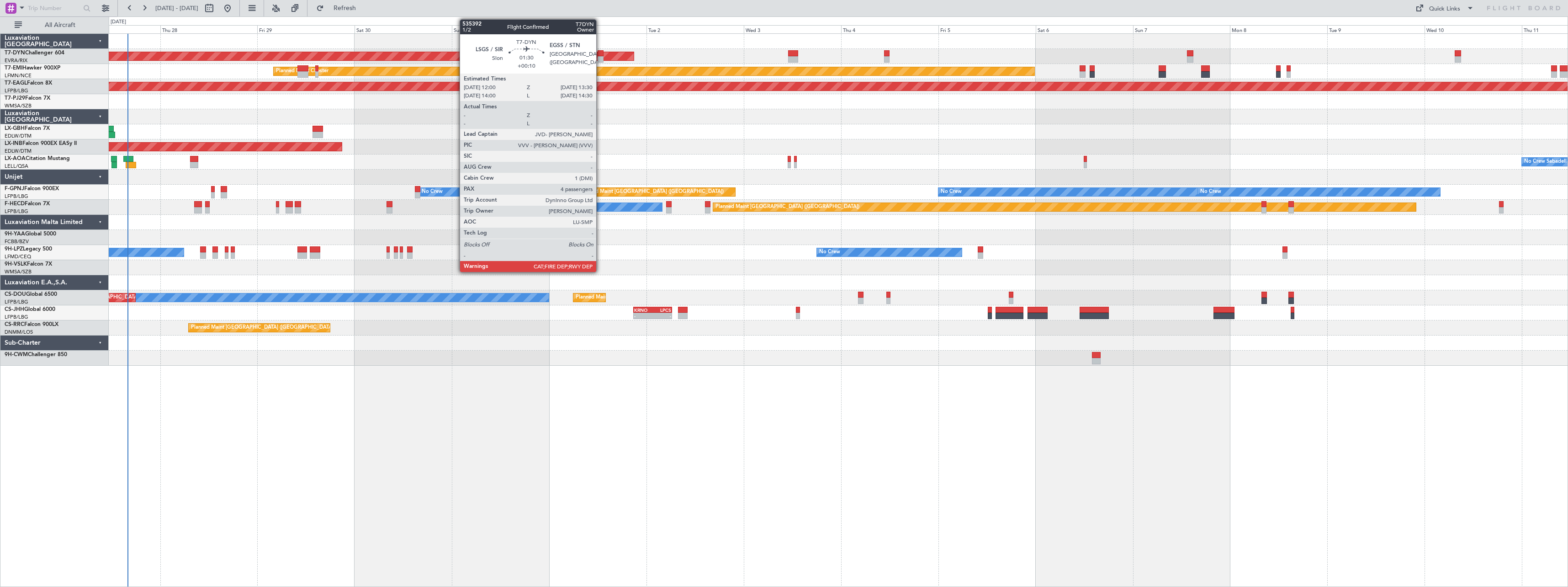
click at [600, 56] on div at bounding box center [600, 59] width 6 height 6
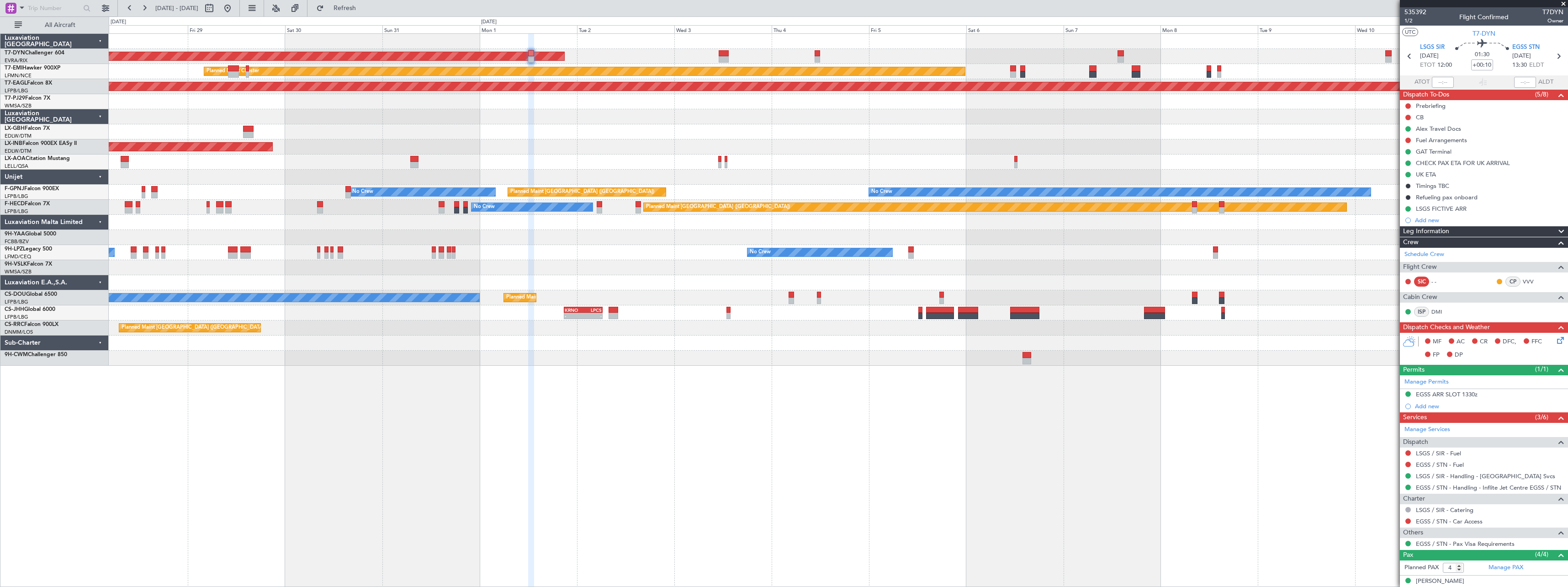
click at [687, 119] on div at bounding box center [837, 117] width 1459 height 15
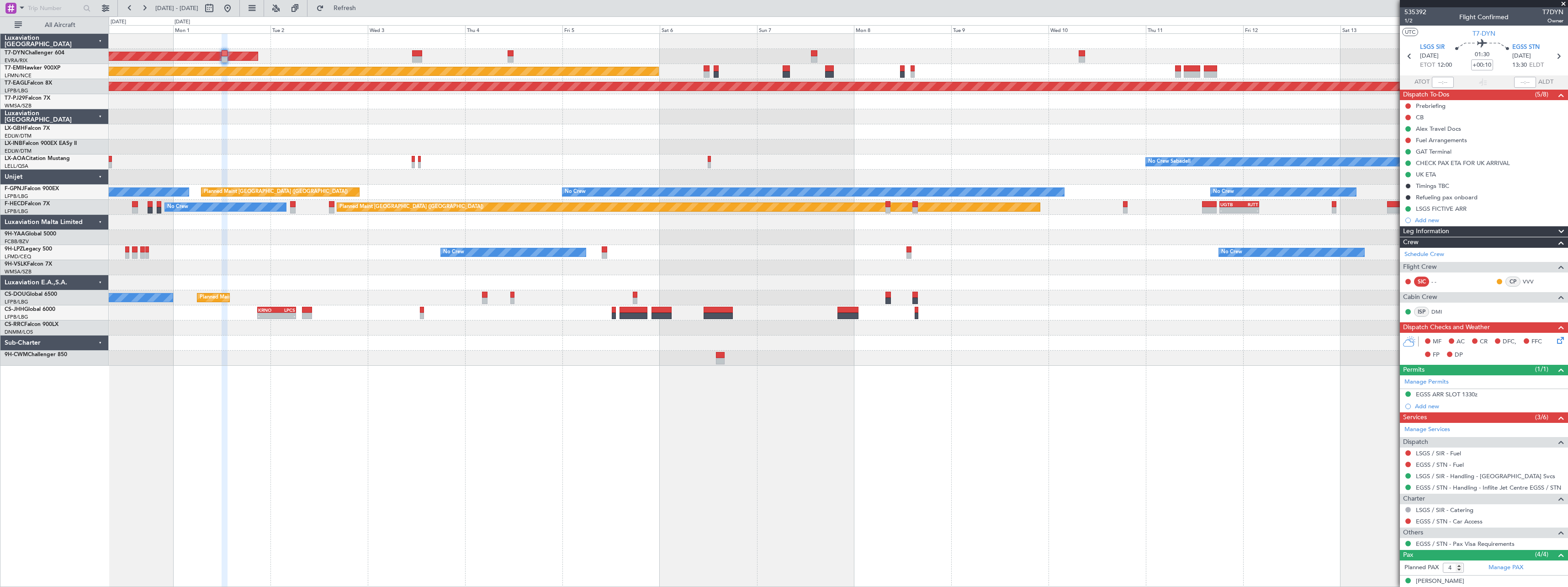
click at [418, 120] on div at bounding box center [837, 117] width 1459 height 15
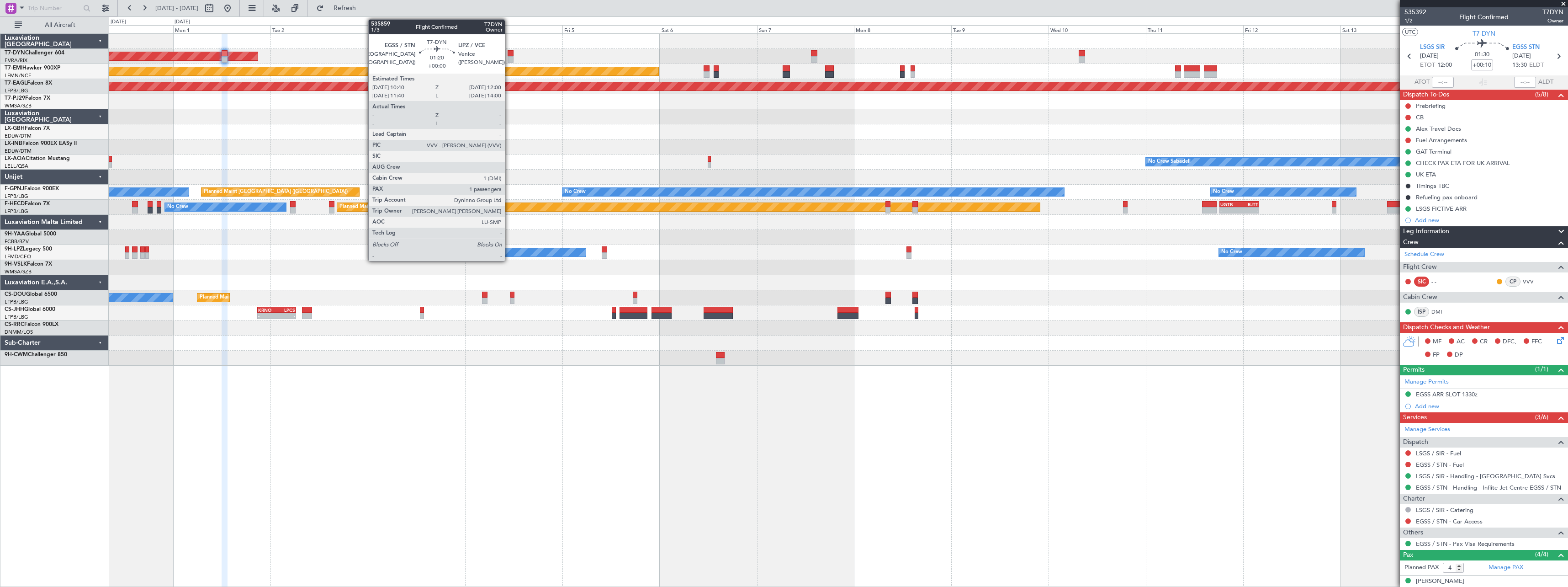
click at [509, 53] on div at bounding box center [510, 53] width 6 height 6
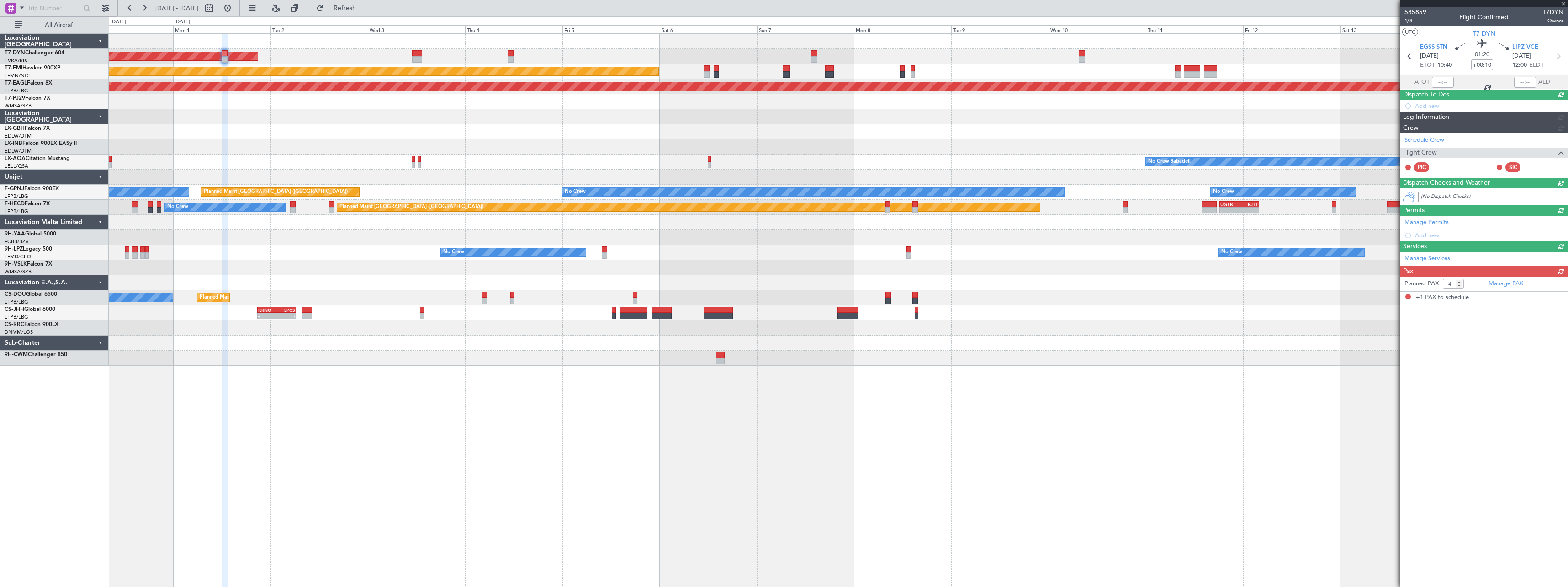
type input "1"
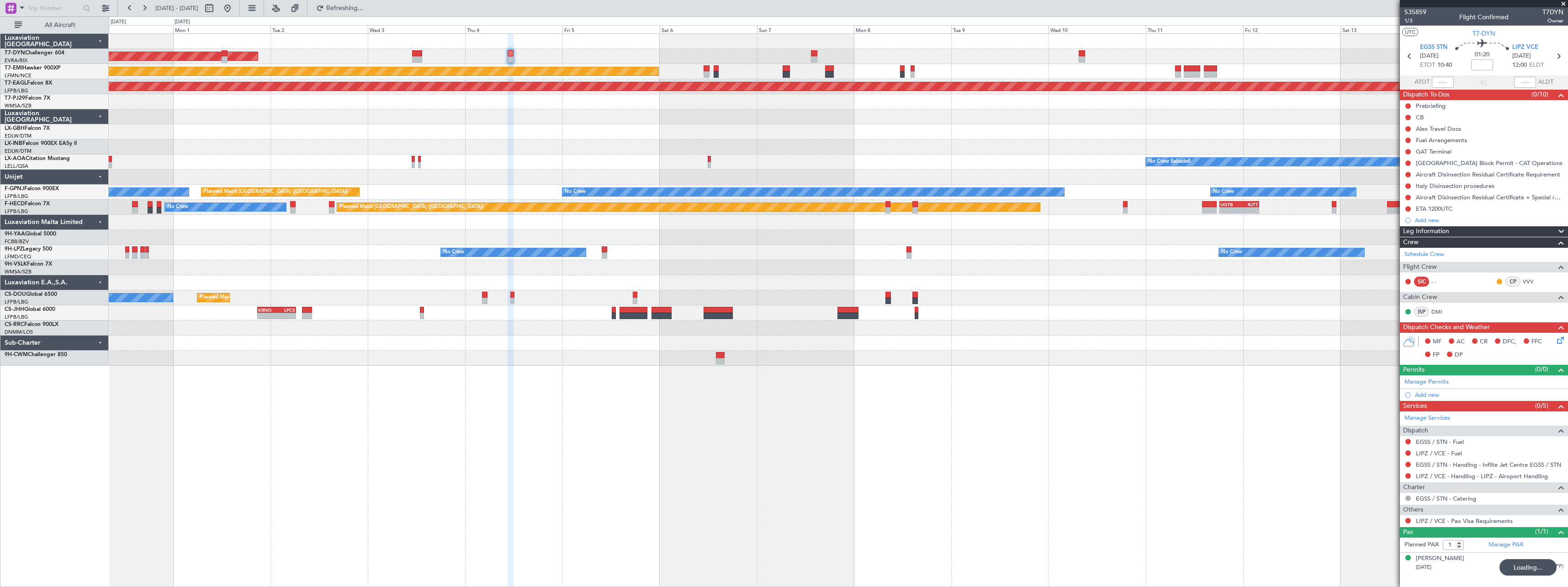
click at [547, 117] on div at bounding box center [837, 117] width 1459 height 15
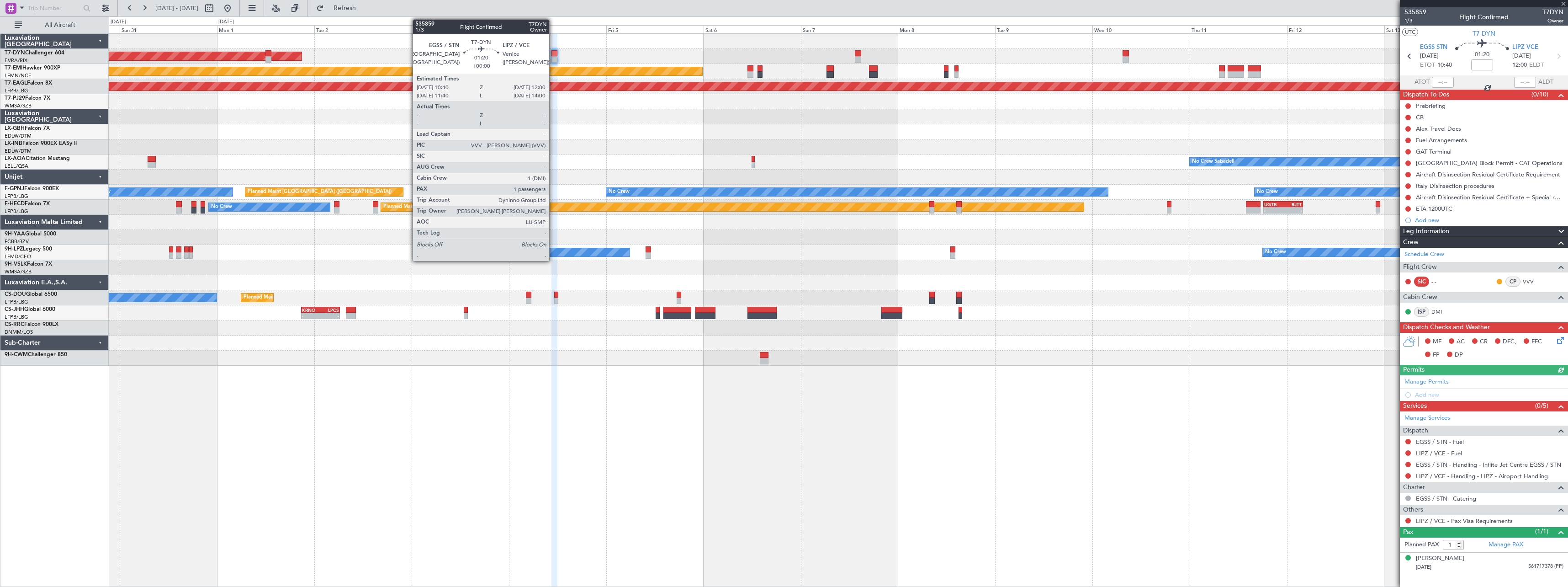
click at [554, 55] on div at bounding box center [554, 53] width 6 height 6
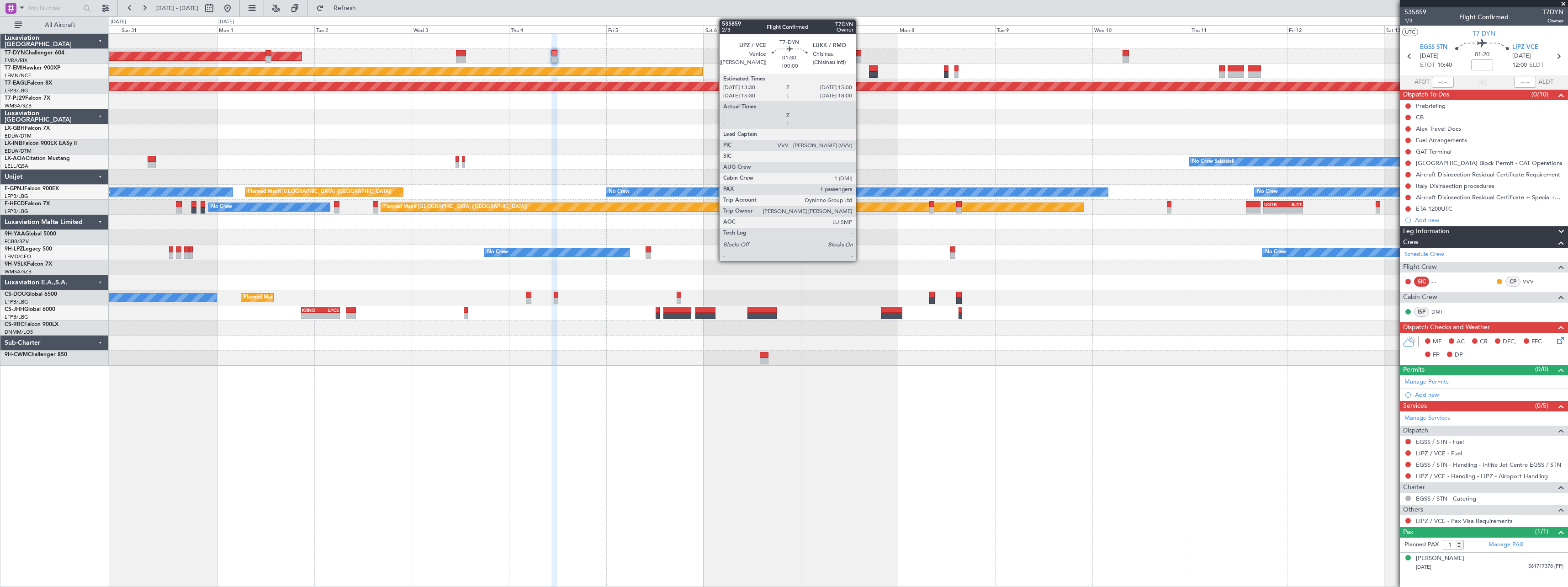
click at [859, 58] on div at bounding box center [857, 59] width 6 height 6
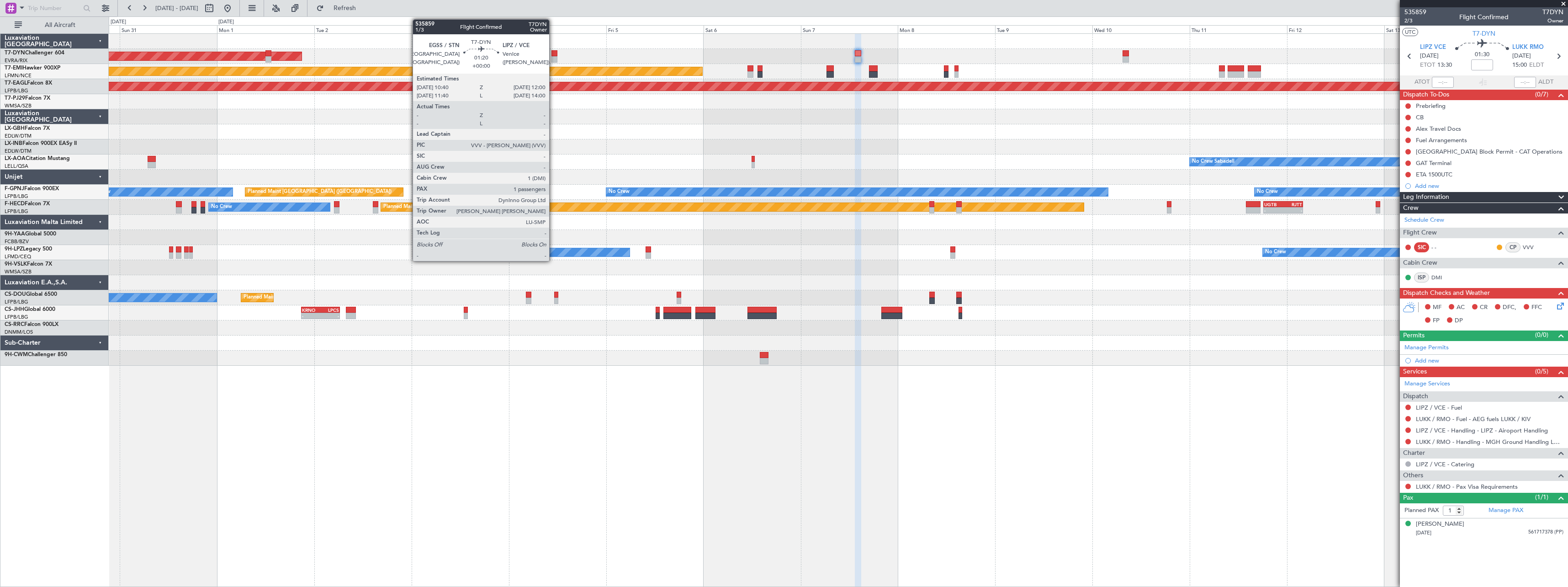
click at [554, 55] on div at bounding box center [554, 53] width 6 height 6
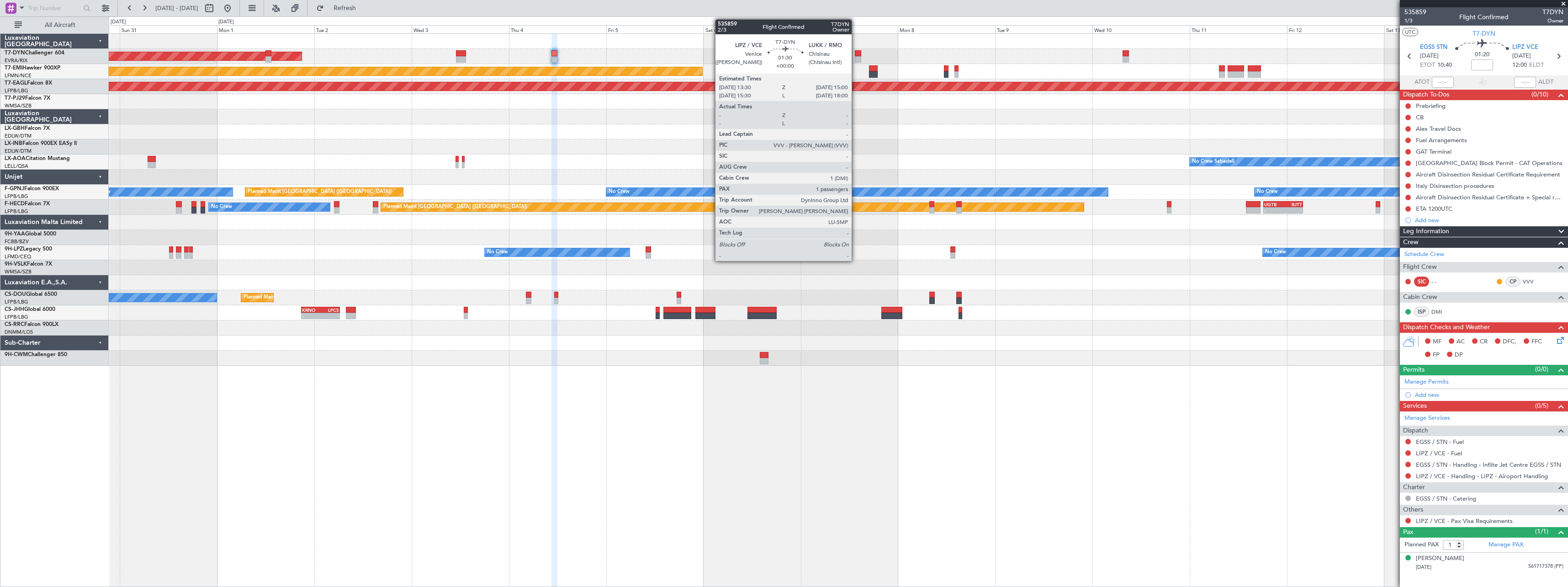
click at [856, 51] on div at bounding box center [857, 53] width 6 height 6
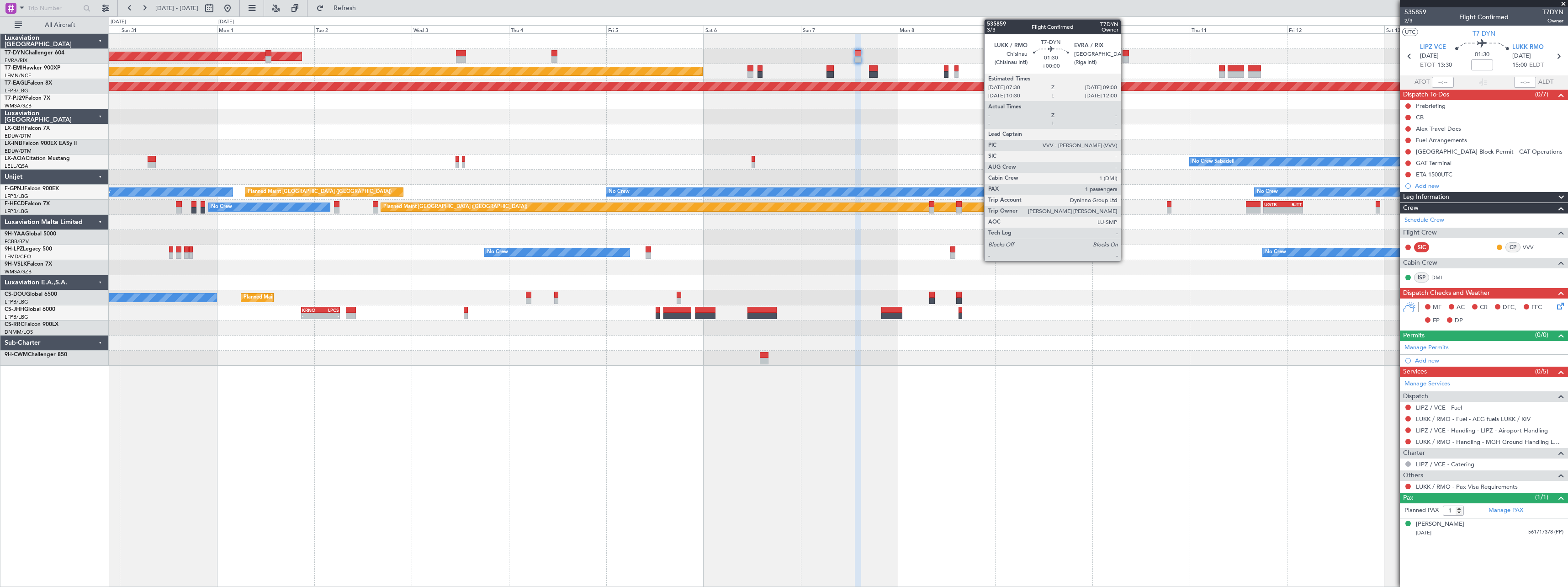
click at [1125, 56] on div at bounding box center [1126, 53] width 6 height 6
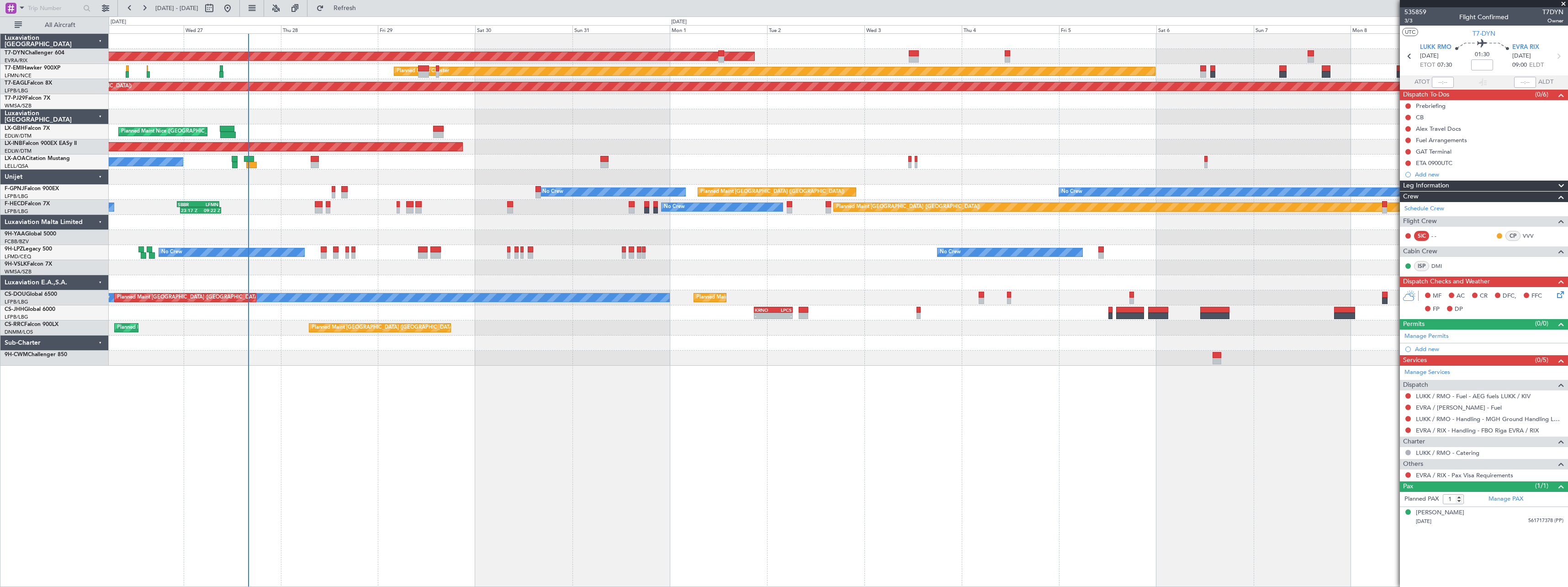
click at [966, 120] on div "AOG Maint Riga (Riga Intl) Planned Maint [GEOGRAPHIC_DATA]-[GEOGRAPHIC_DATA] Pl…" at bounding box center [837, 199] width 1459 height 332
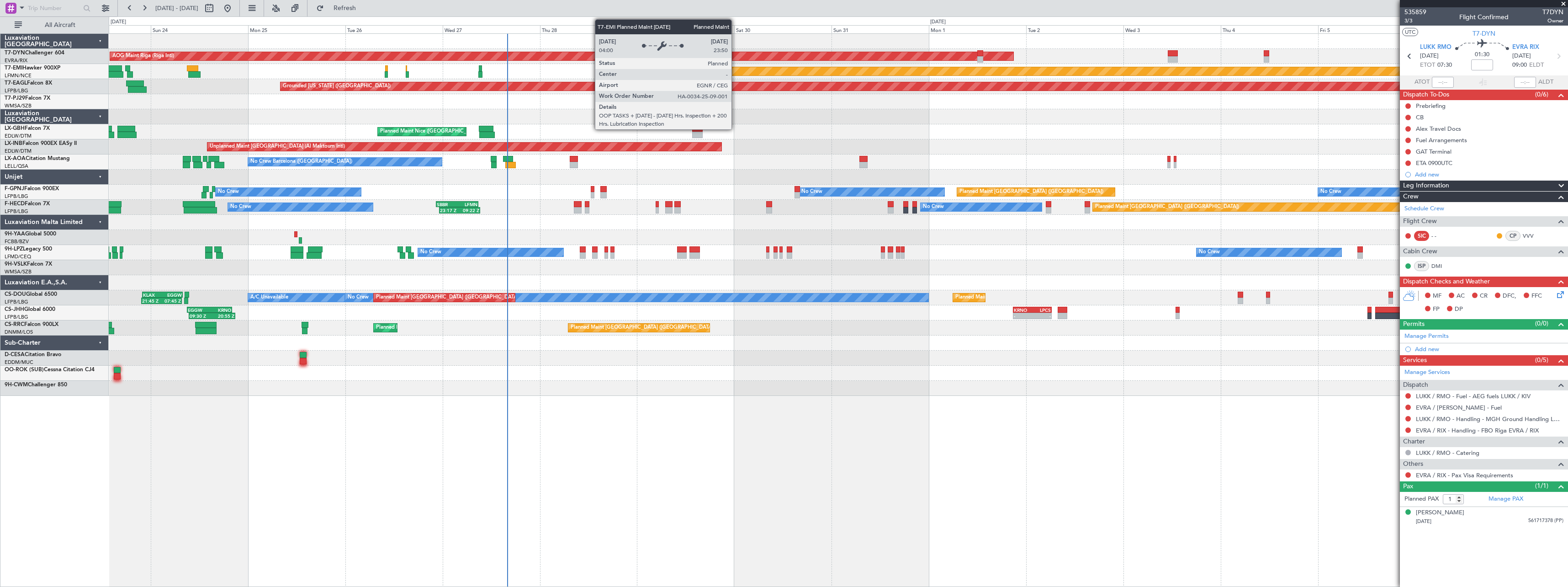
click at [735, 68] on div "Planned Maint Chester" at bounding box center [1034, 71] width 760 height 8
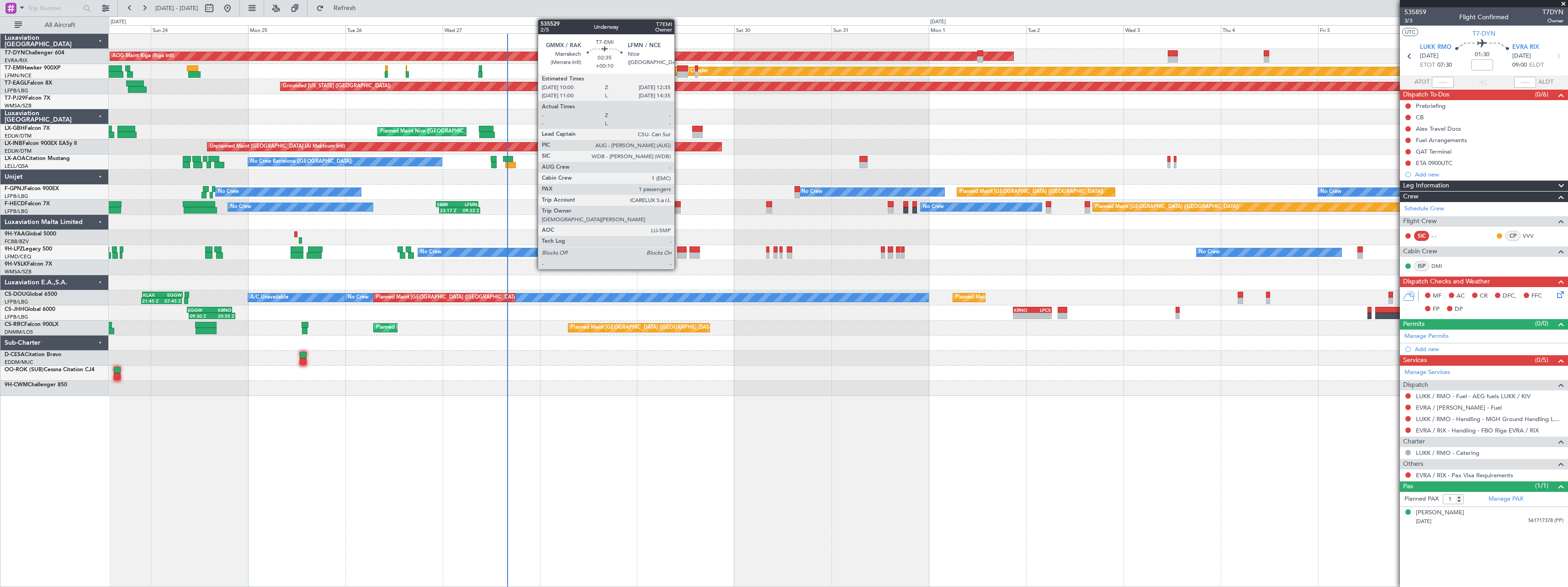
click at [678, 65] on div at bounding box center [681, 68] width 10 height 6
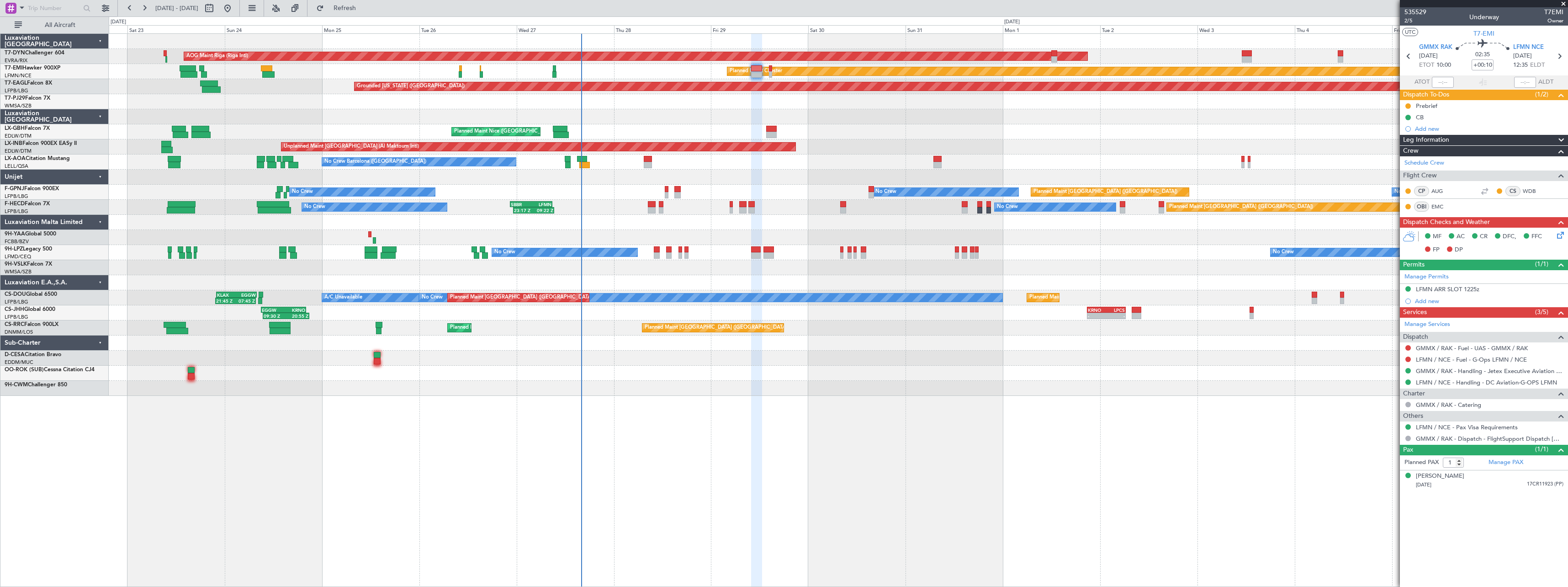
click at [834, 109] on div "AOG Maint Riga (Riga Intl) Planned Maint [GEOGRAPHIC_DATA]-[GEOGRAPHIC_DATA] Pl…" at bounding box center [837, 215] width 1459 height 362
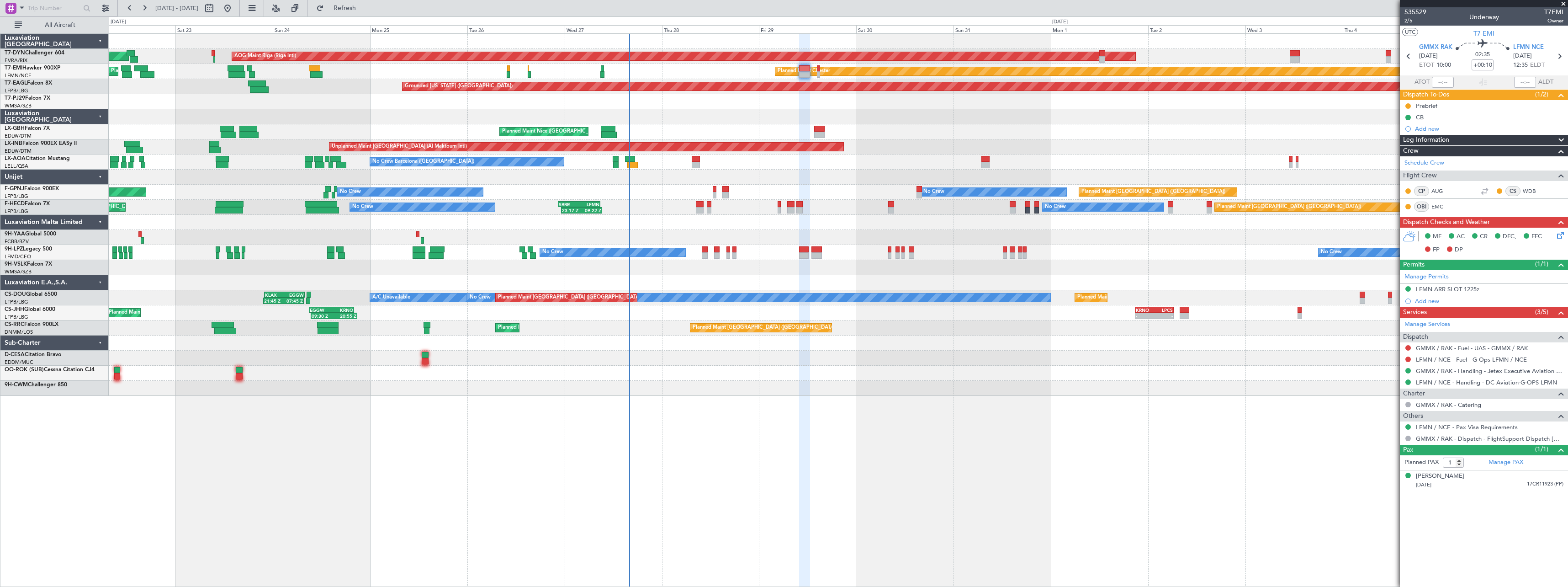
click at [705, 110] on div "AOG Maint Riga (Riga Intl) Planned Maint [GEOGRAPHIC_DATA]-[GEOGRAPHIC_DATA] Pl…" at bounding box center [837, 215] width 1459 height 362
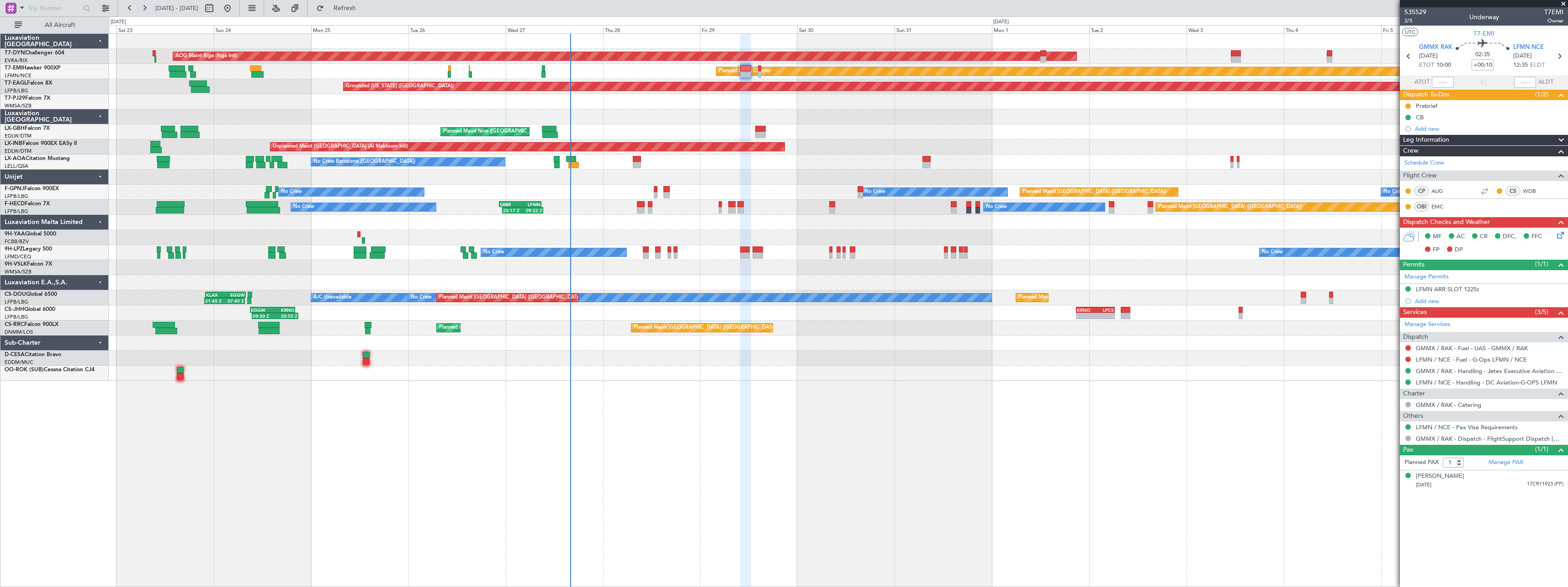
click at [698, 117] on div at bounding box center [837, 117] width 1459 height 15
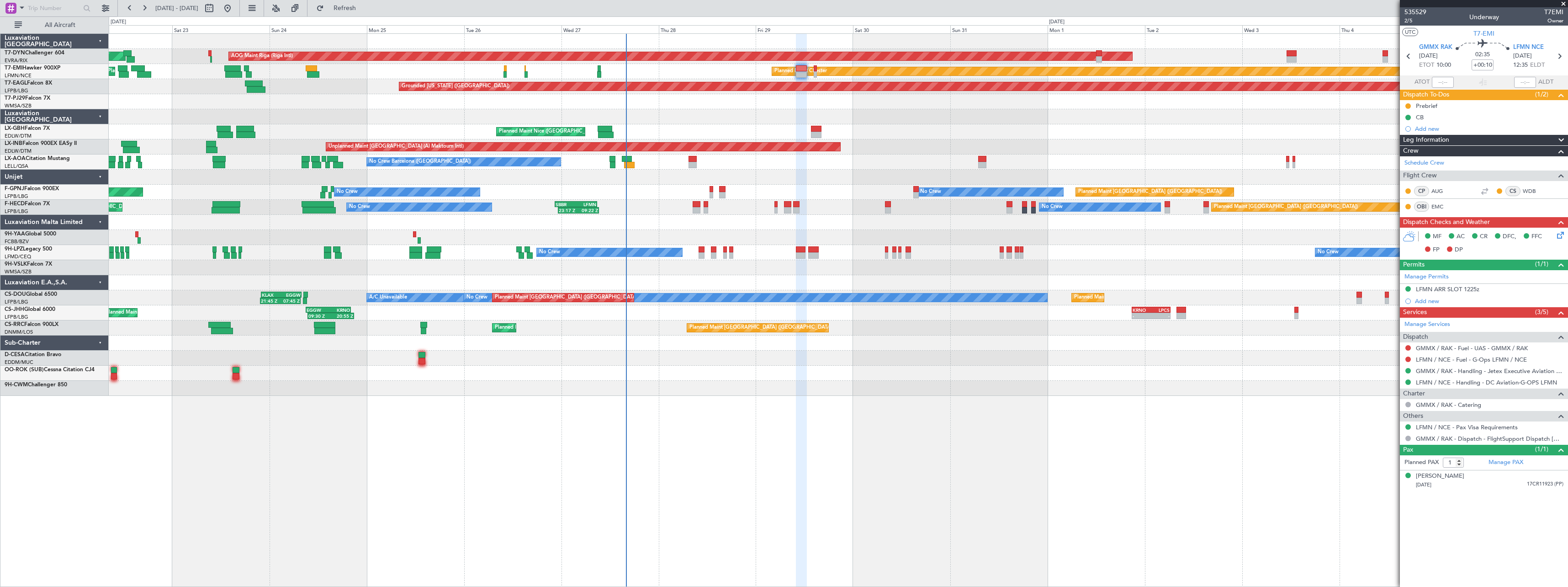
click at [753, 174] on div at bounding box center [837, 177] width 1459 height 15
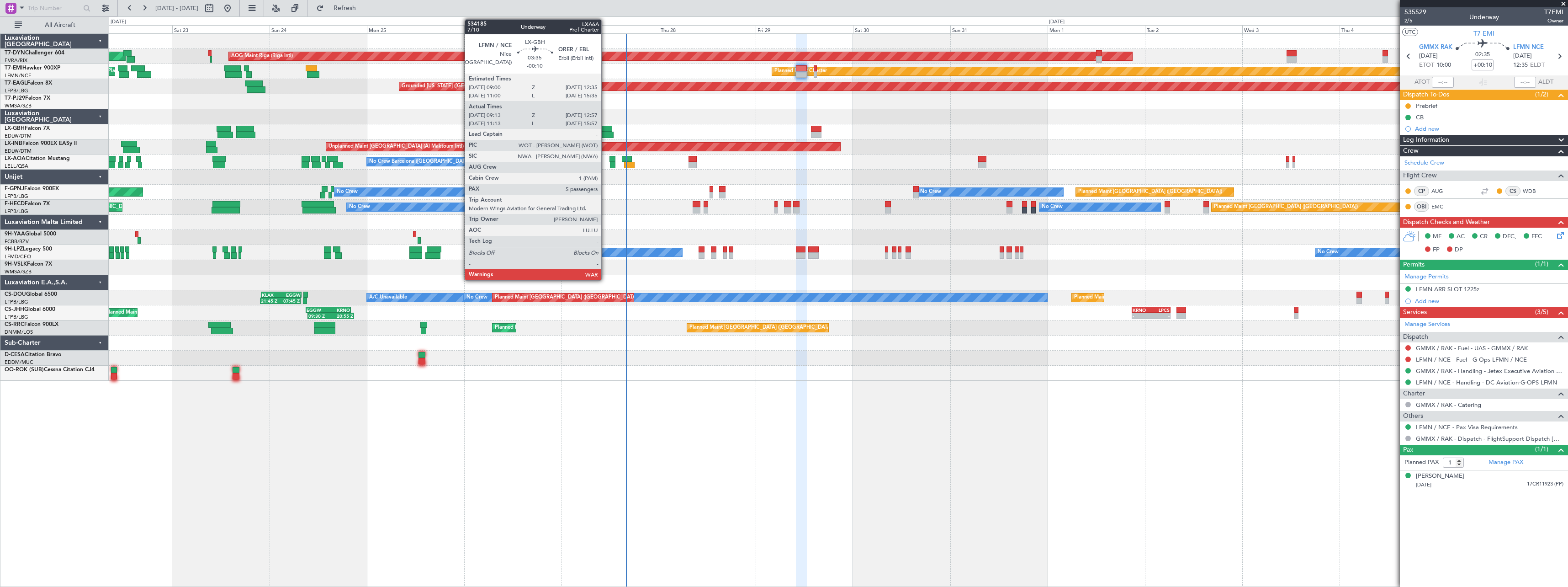
click at [605, 131] on div at bounding box center [605, 129] width 15 height 6
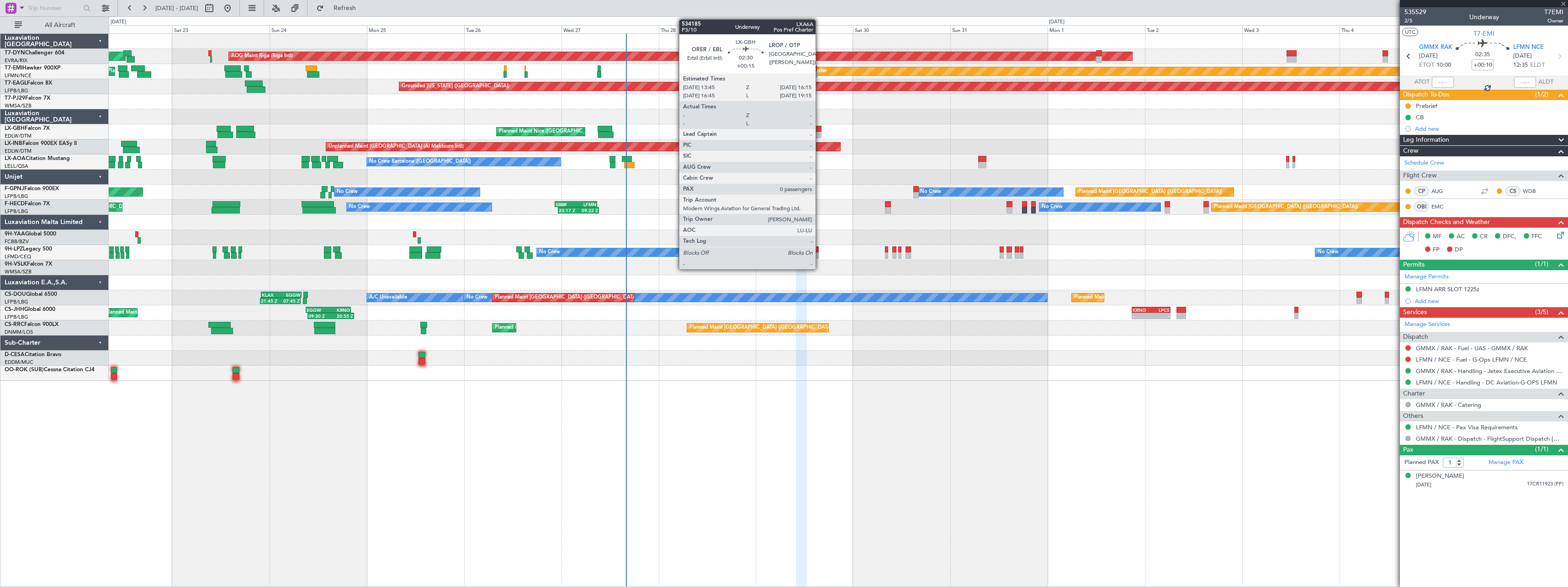
type input "-00:10"
type input "09:13"
type input "12:57"
type input "5"
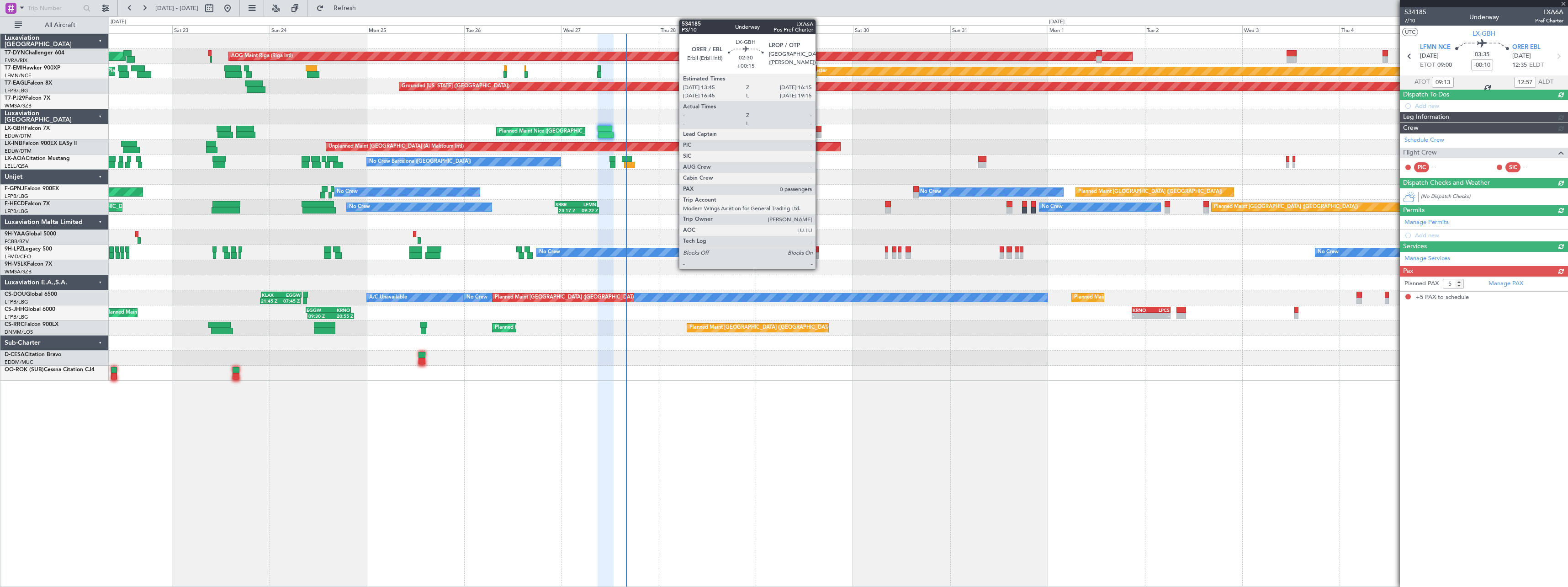
click at [820, 130] on div at bounding box center [815, 129] width 10 height 6
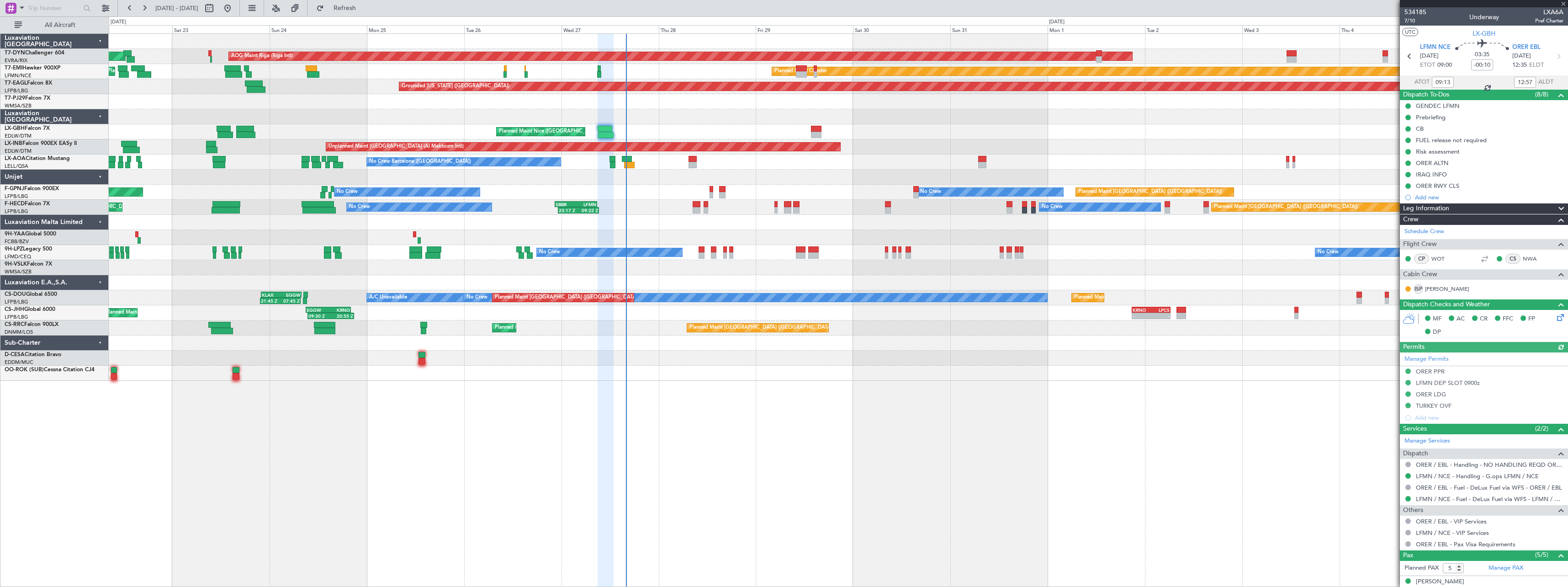
type input "+00:15"
type input "0"
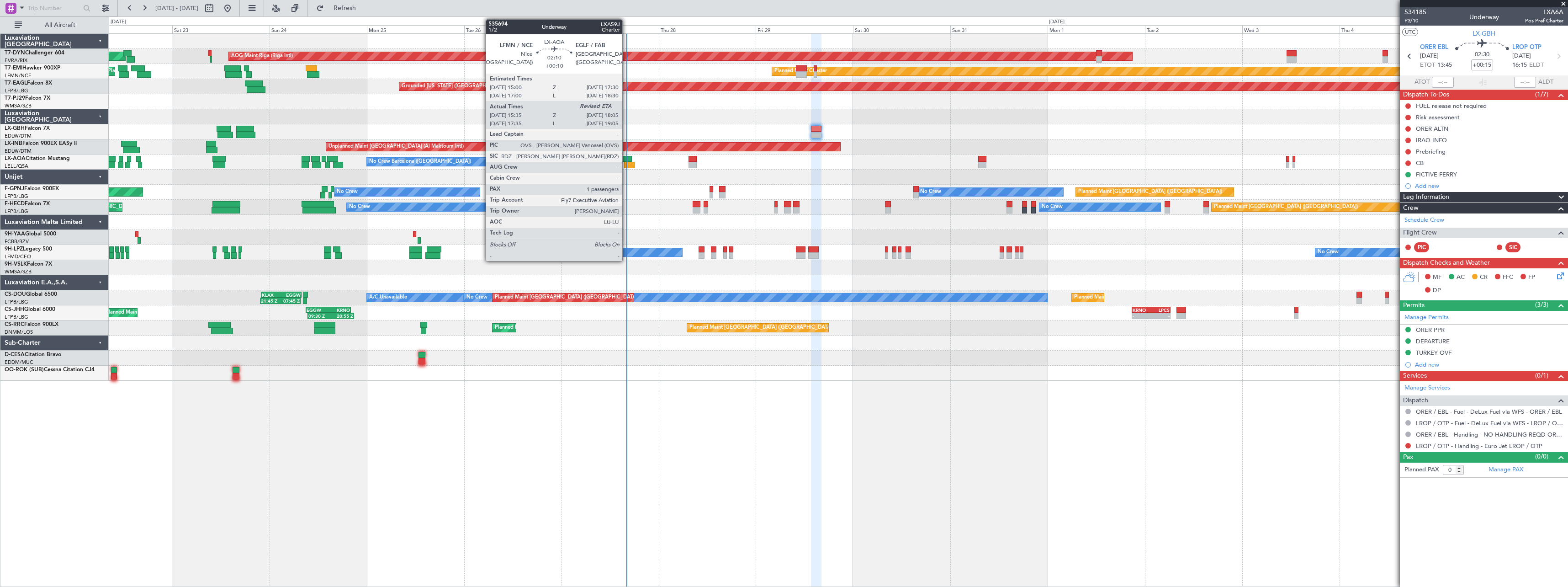
click at [626, 158] on div at bounding box center [626, 159] width 10 height 6
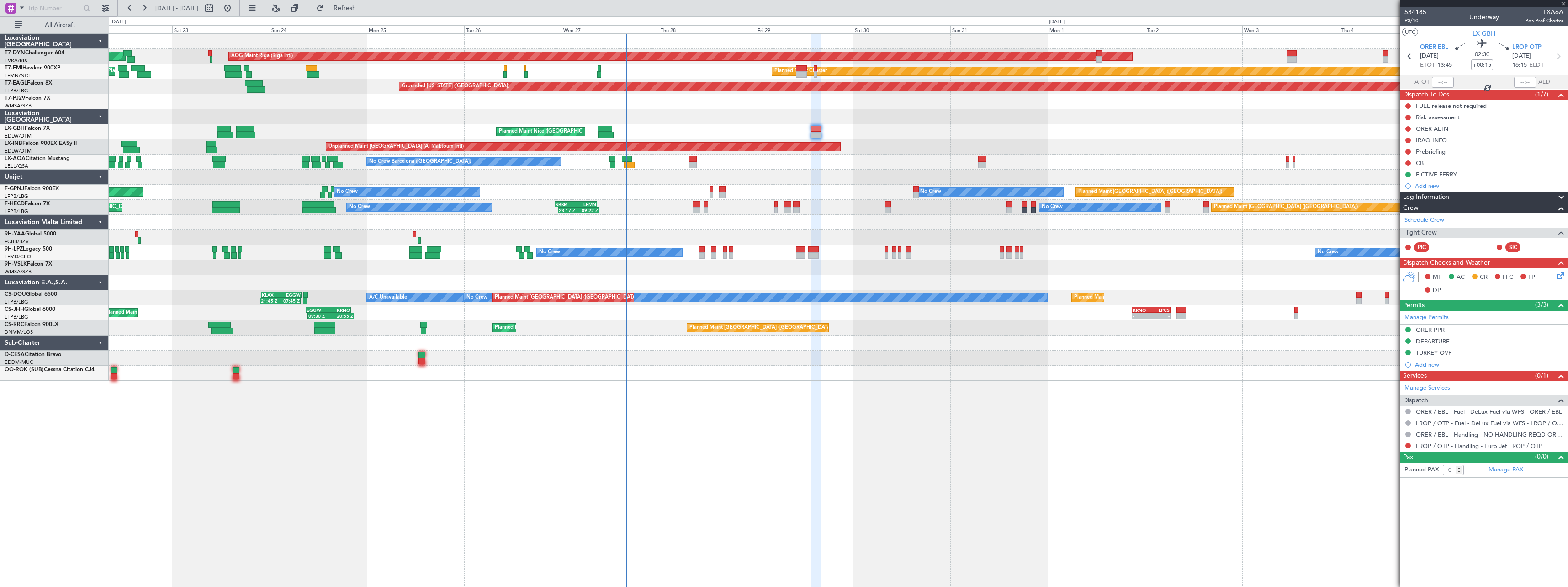
type input "+00:10"
type input "15:50"
type input "1"
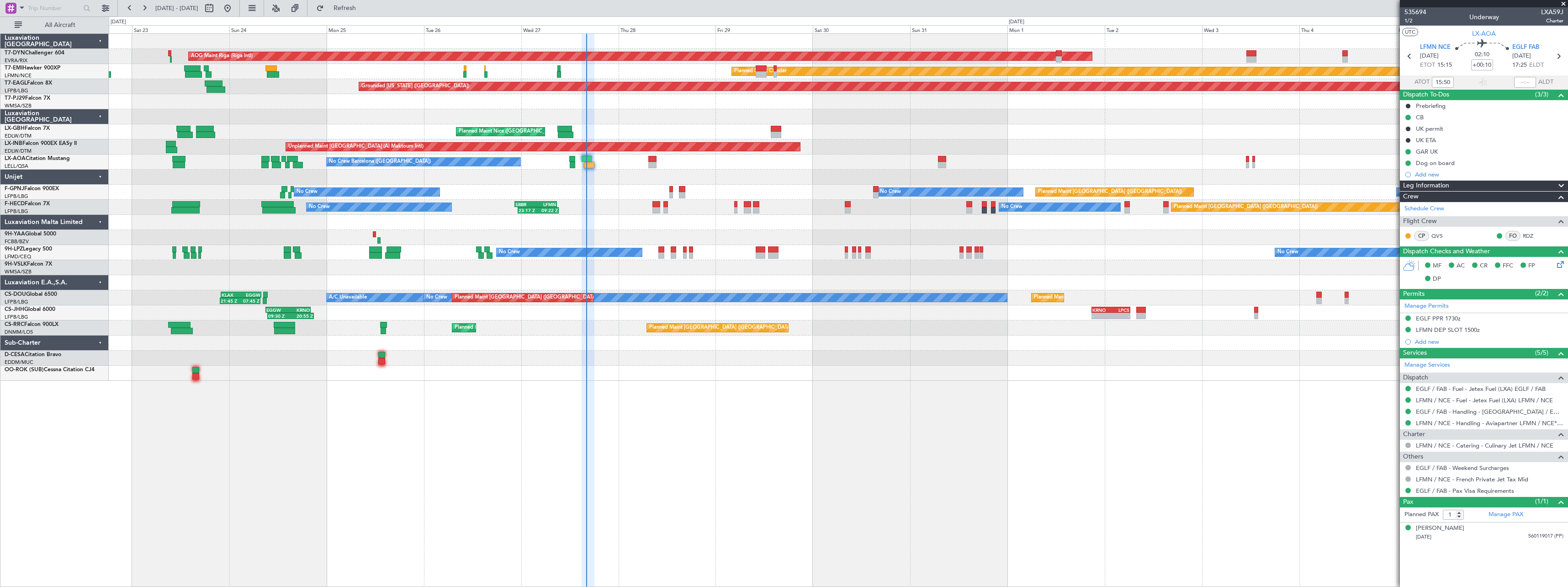
click at [633, 180] on div at bounding box center [837, 177] width 1459 height 15
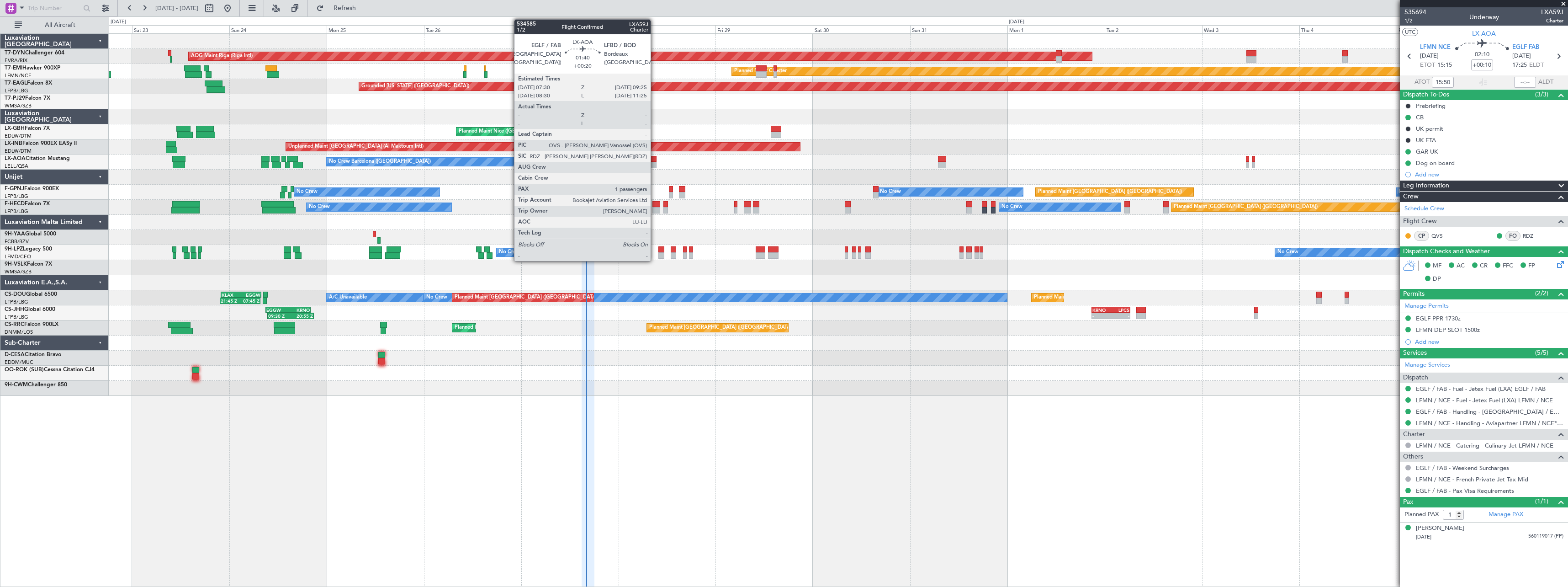
click at [655, 160] on div at bounding box center [652, 159] width 8 height 6
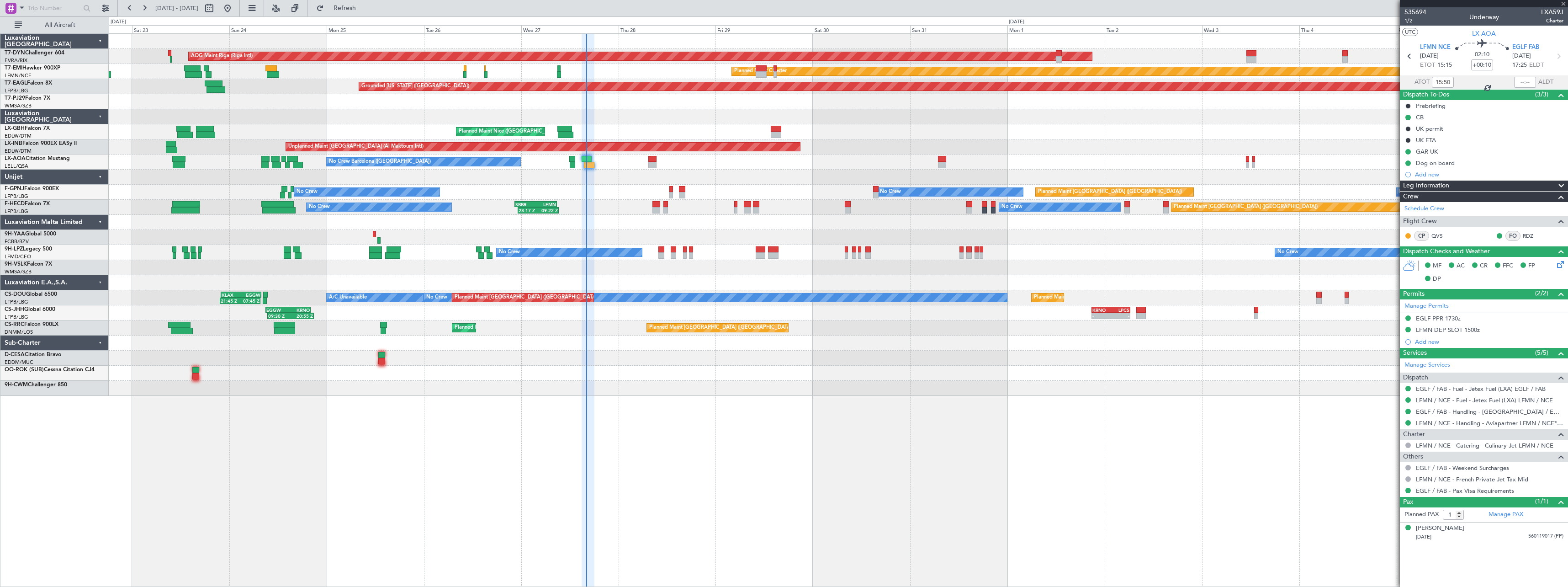
type input "+00:20"
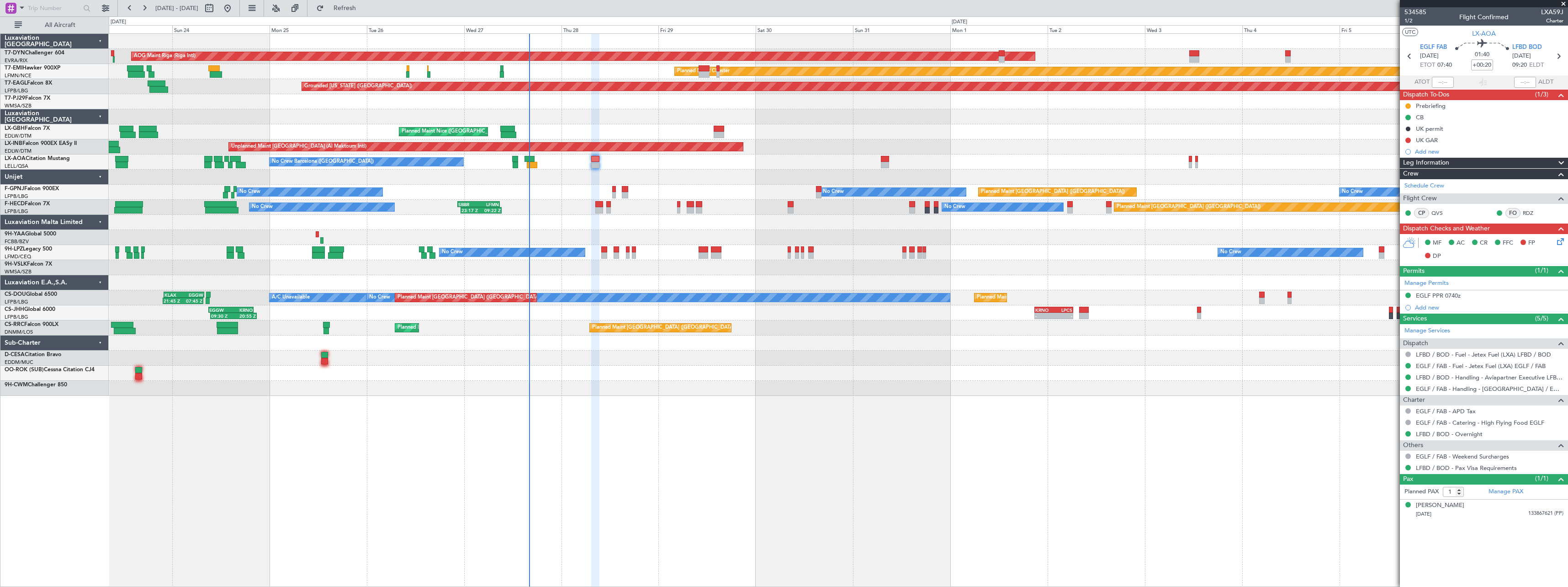
click at [687, 172] on div at bounding box center [837, 177] width 1459 height 15
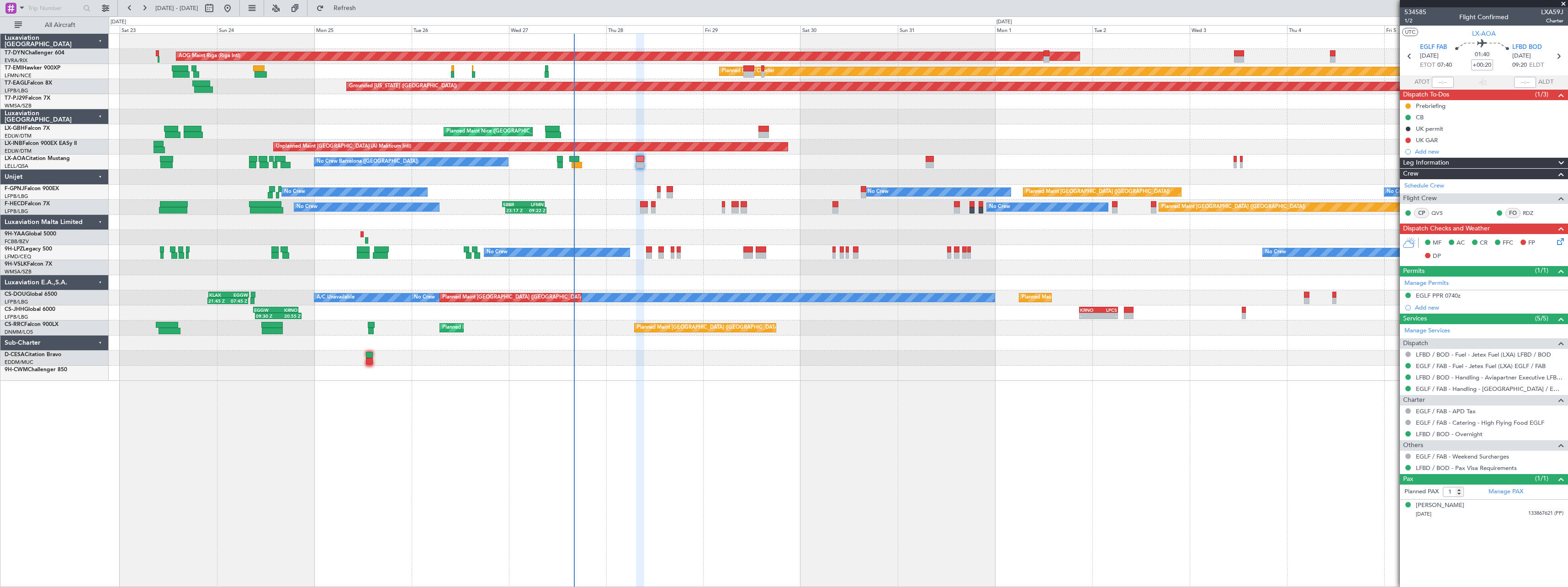
click at [605, 184] on div "AOG Maint Riga (Riga Intl) Planned Maint [GEOGRAPHIC_DATA]-[GEOGRAPHIC_DATA] Pl…" at bounding box center [837, 208] width 1459 height 347
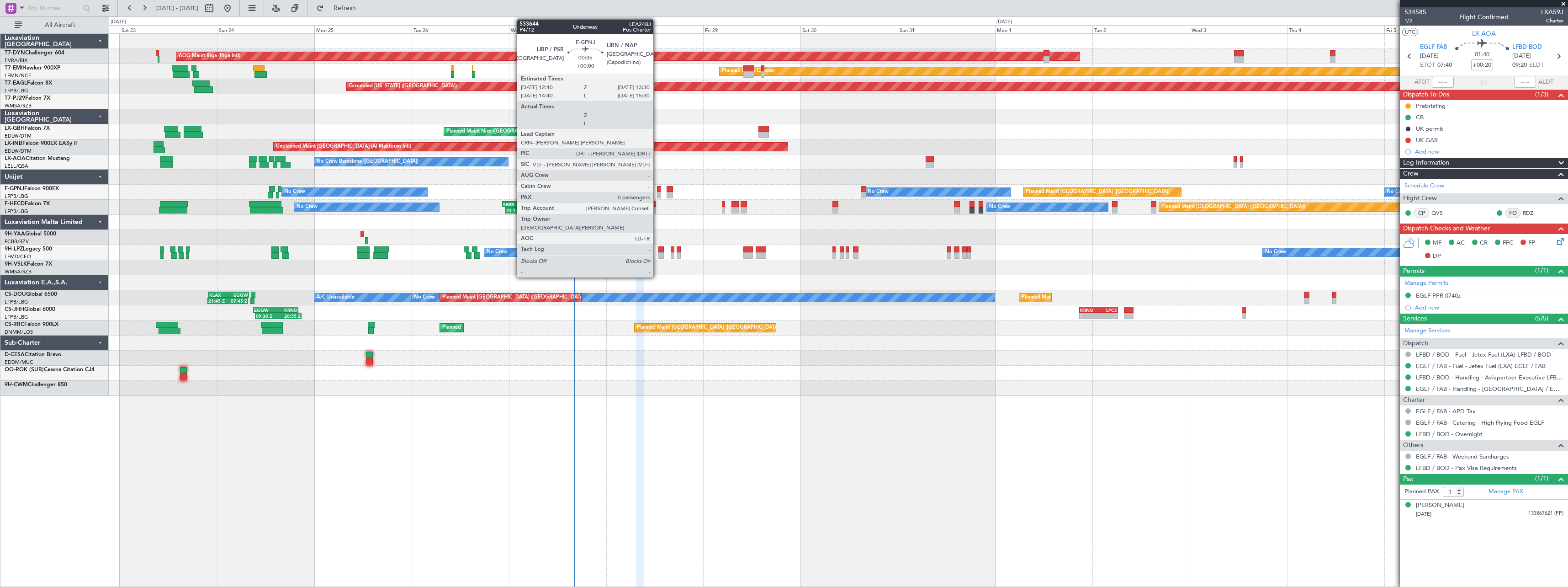
click at [657, 188] on div at bounding box center [658, 189] width 4 height 6
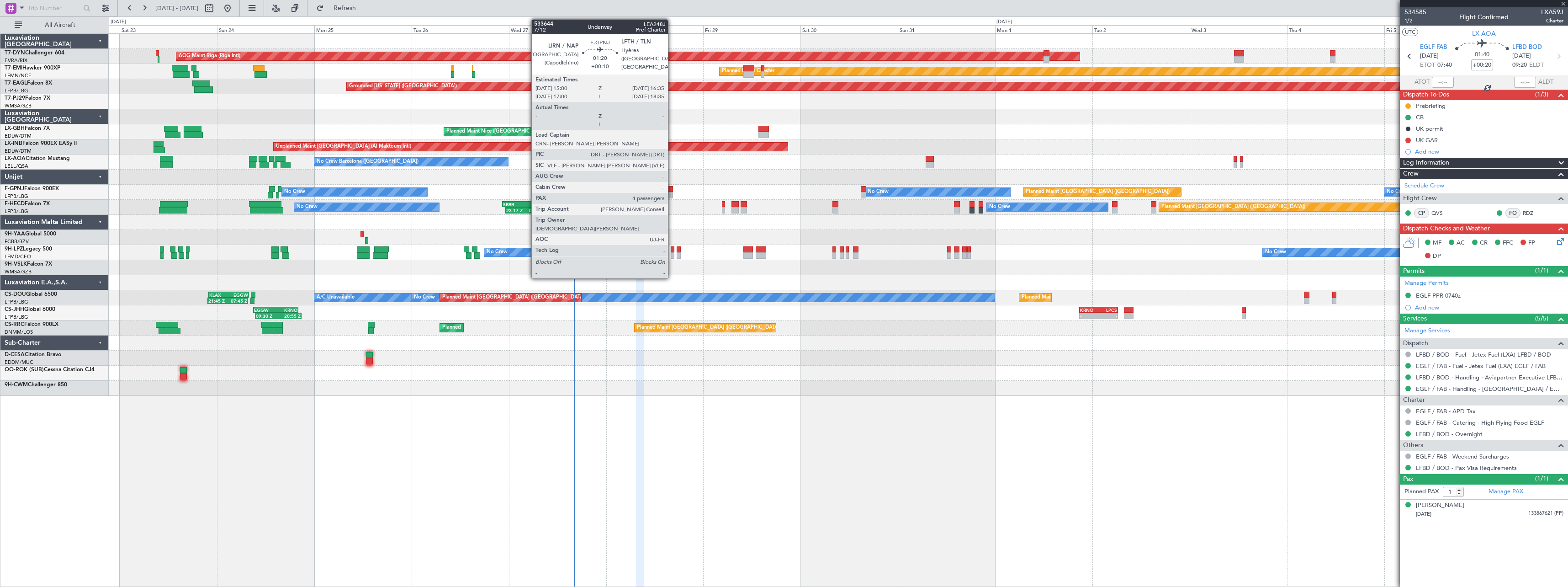
type input "0"
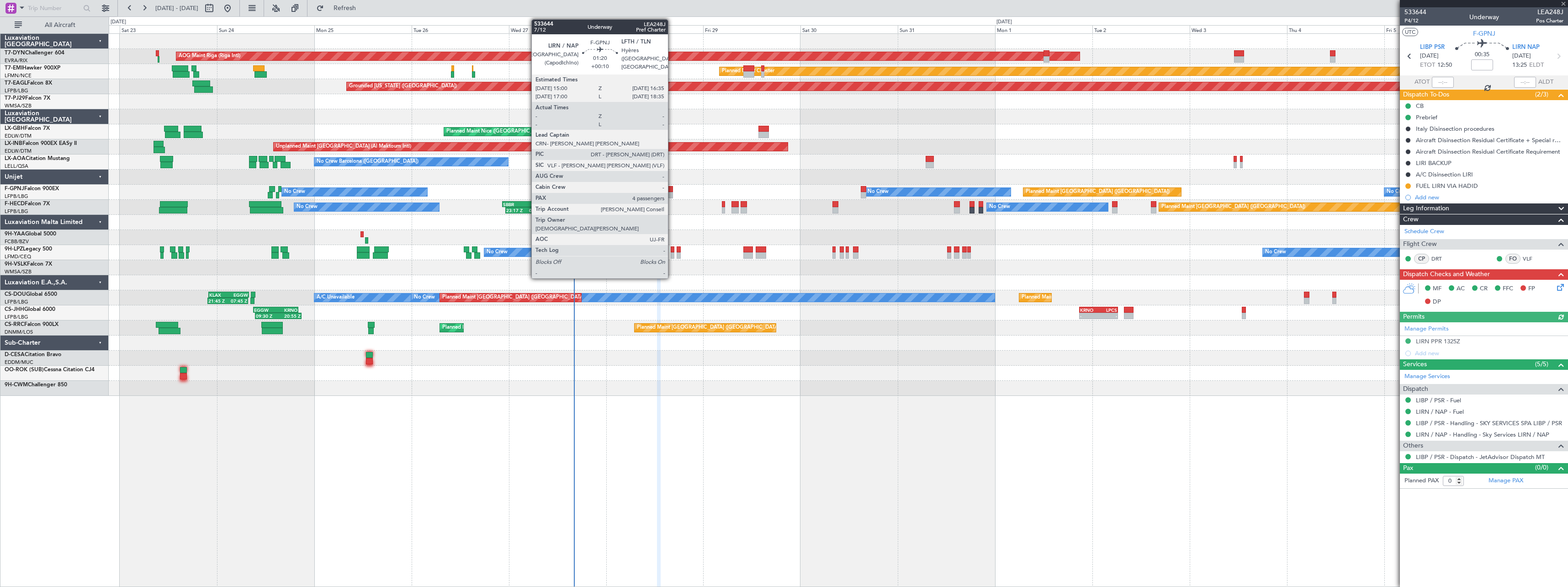
click at [672, 189] on div at bounding box center [669, 189] width 6 height 6
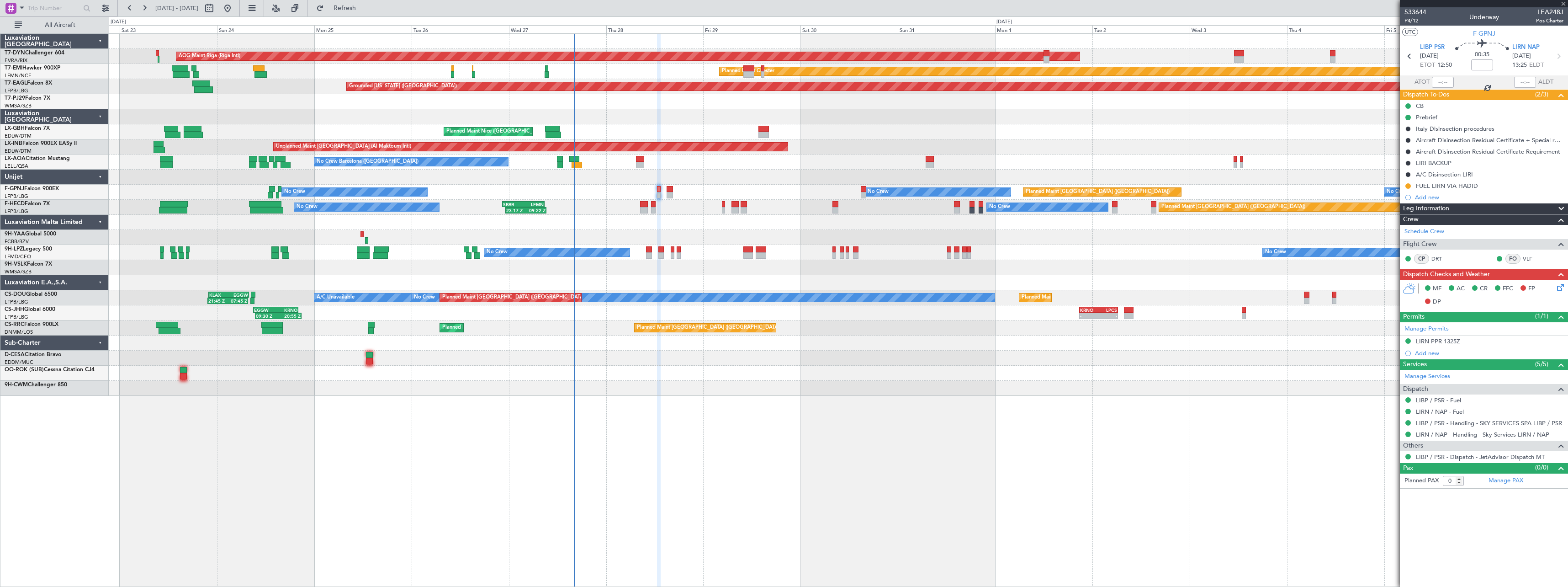
type input "+00:10"
type input "4"
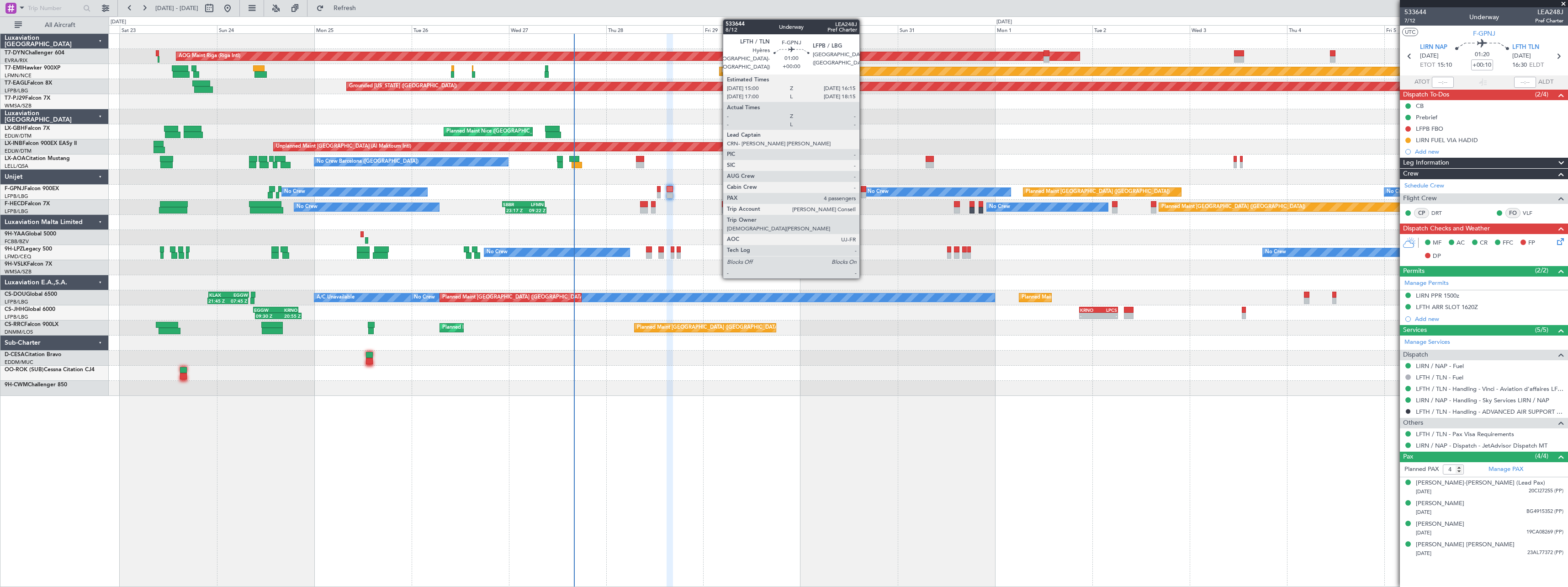
click at [863, 191] on div at bounding box center [863, 189] width 6 height 6
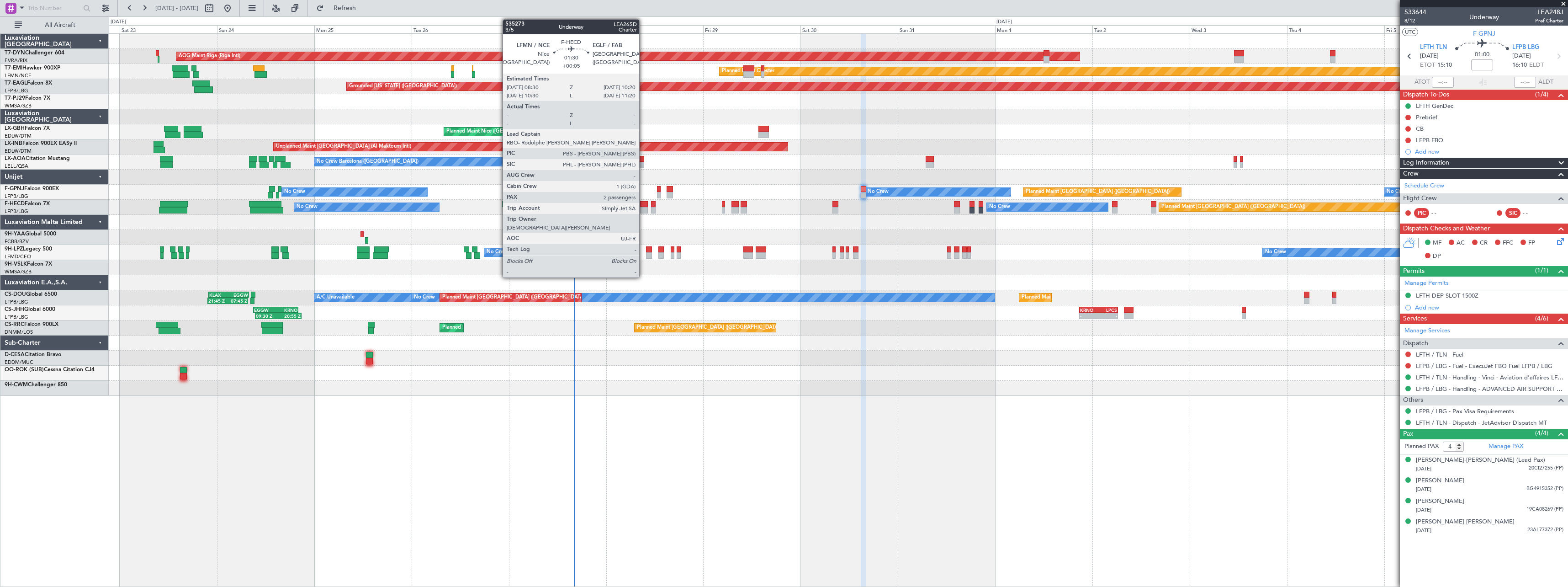
click at [644, 202] on div at bounding box center [644, 204] width 7 height 6
type input "+00:05"
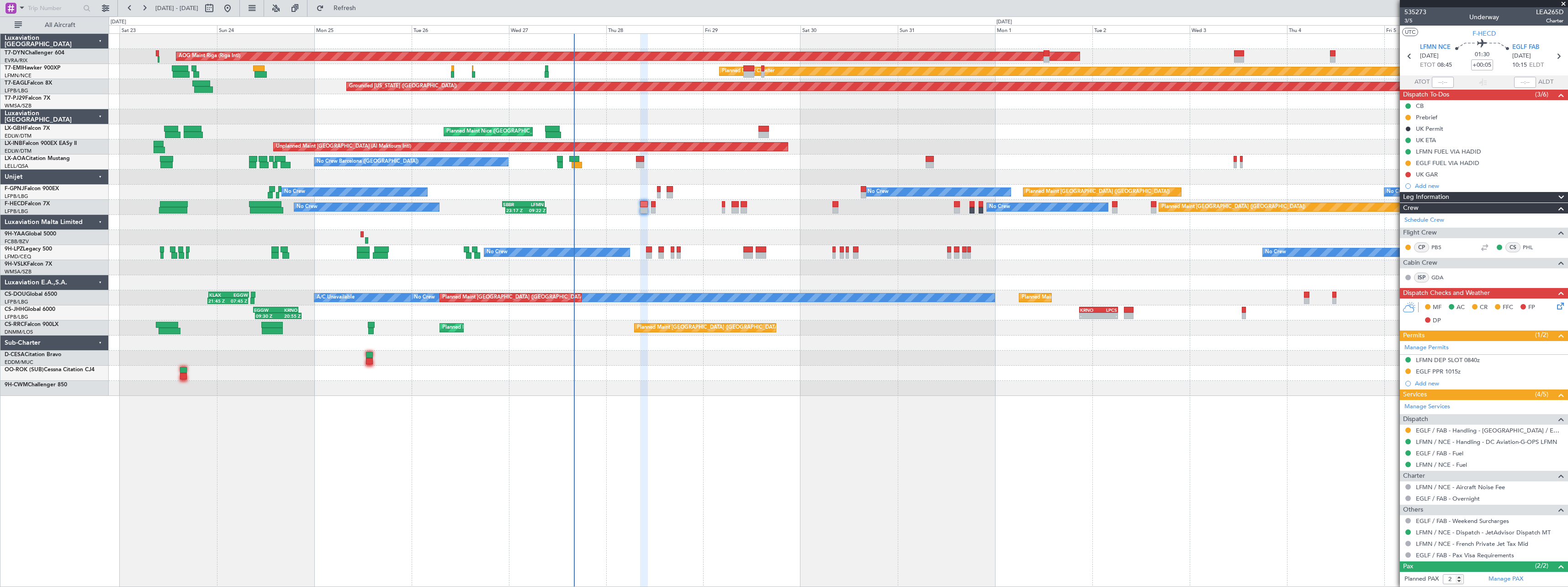
click at [1555, 306] on icon at bounding box center [1559, 304] width 7 height 7
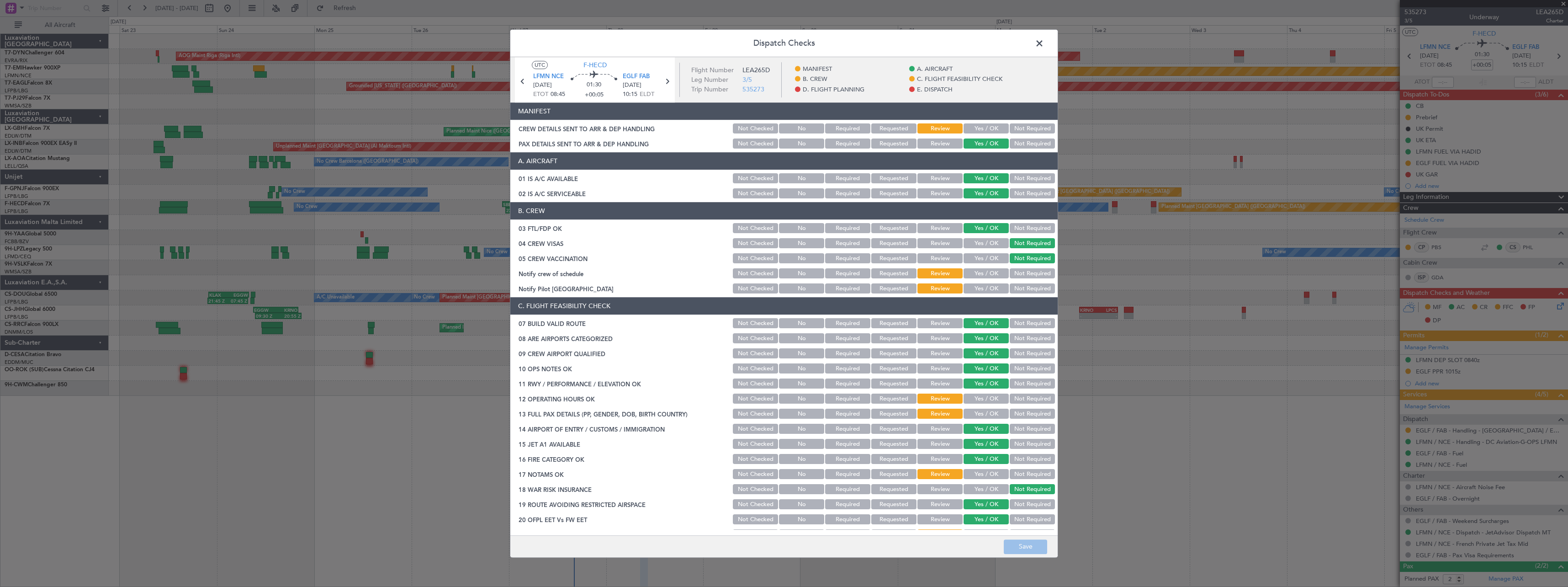
click at [1044, 45] on span at bounding box center [1044, 46] width 0 height 18
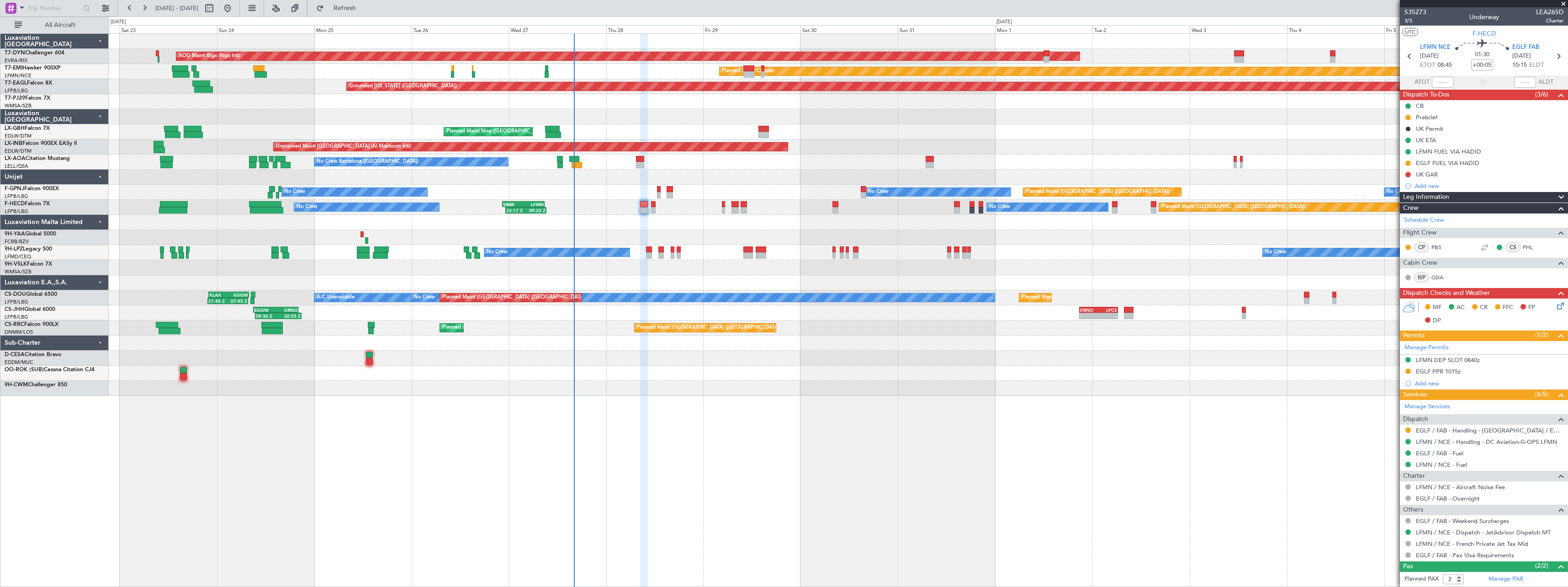
click at [731, 226] on div at bounding box center [837, 222] width 1459 height 15
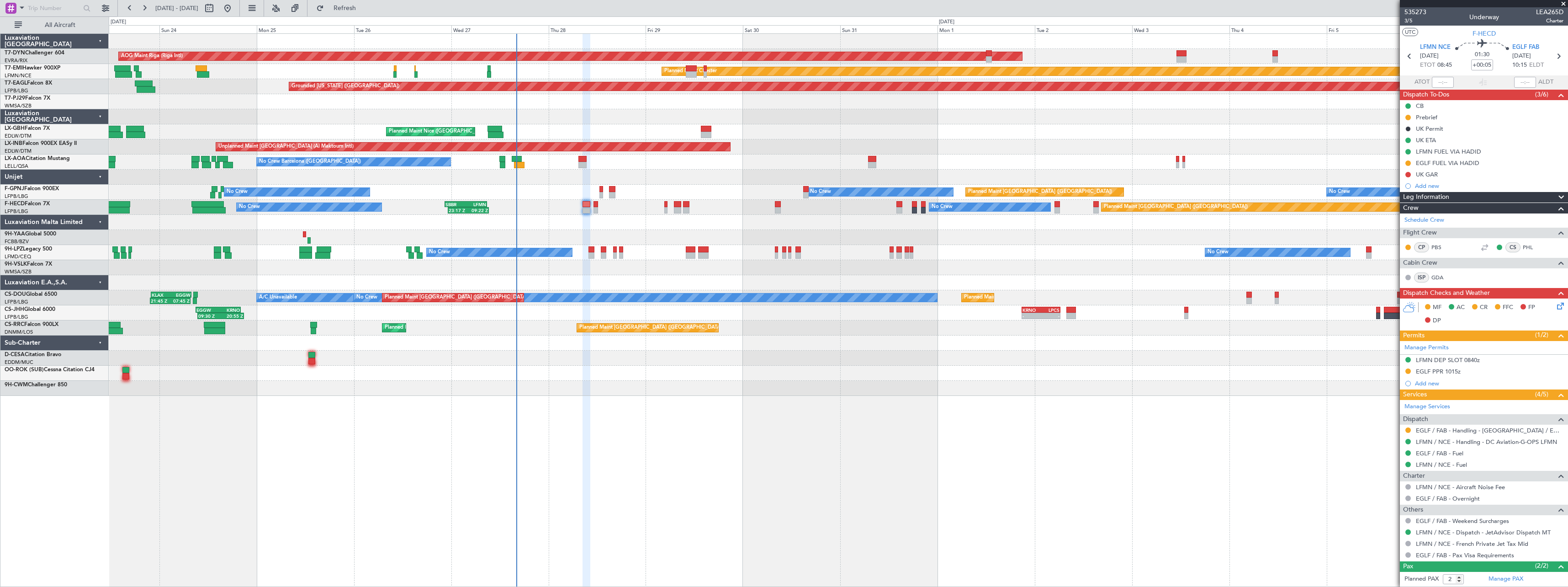
click at [672, 236] on div at bounding box center [837, 237] width 1459 height 15
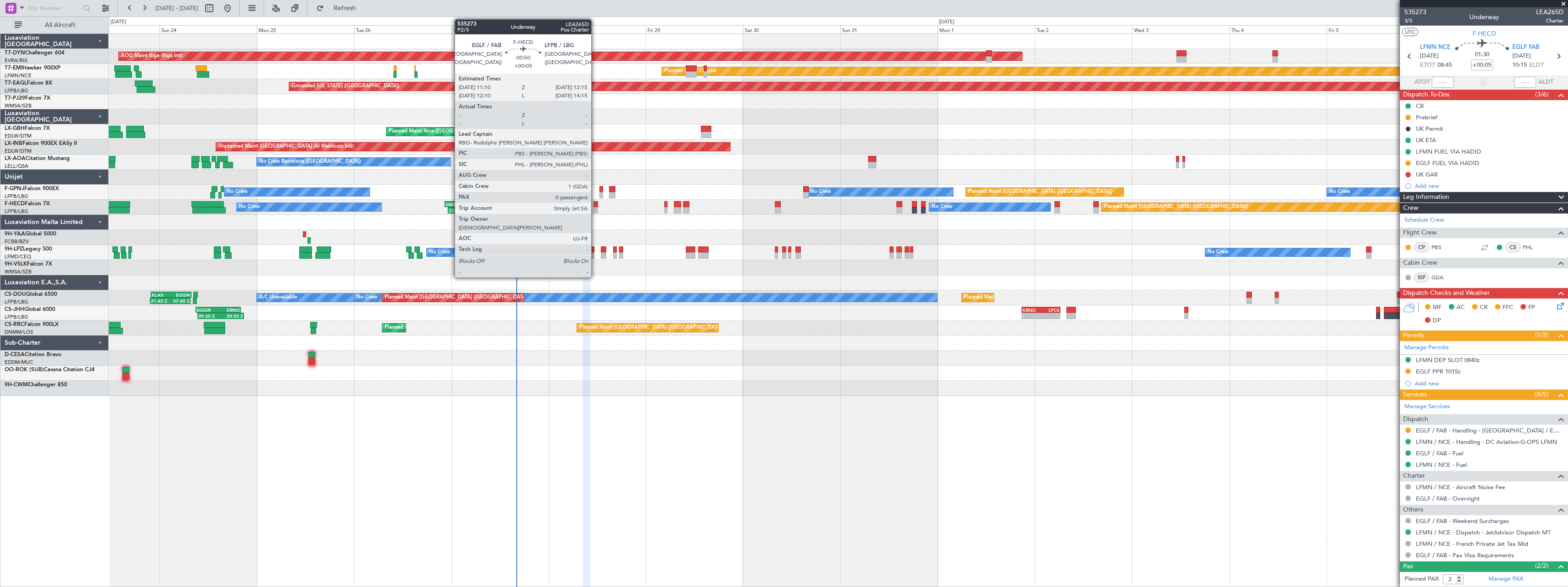
click at [595, 210] on div at bounding box center [595, 209] width 5 height 6
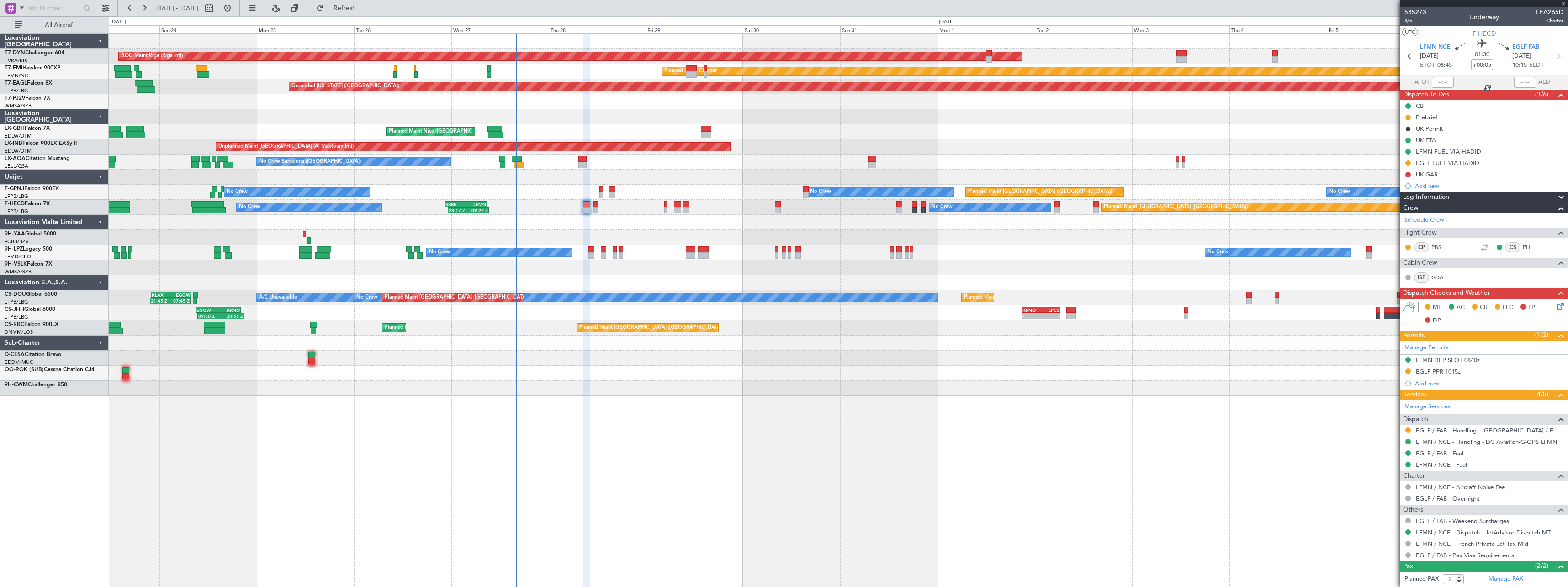
type input "0"
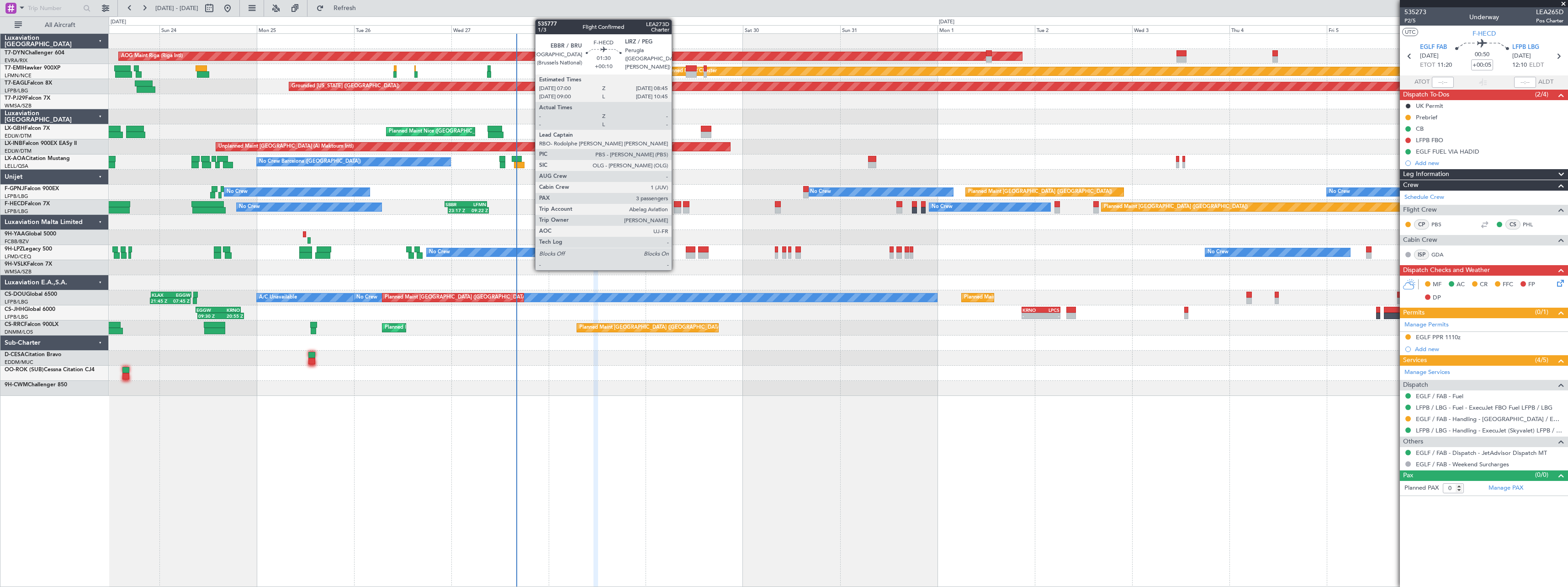
click at [676, 204] on div at bounding box center [678, 204] width 7 height 6
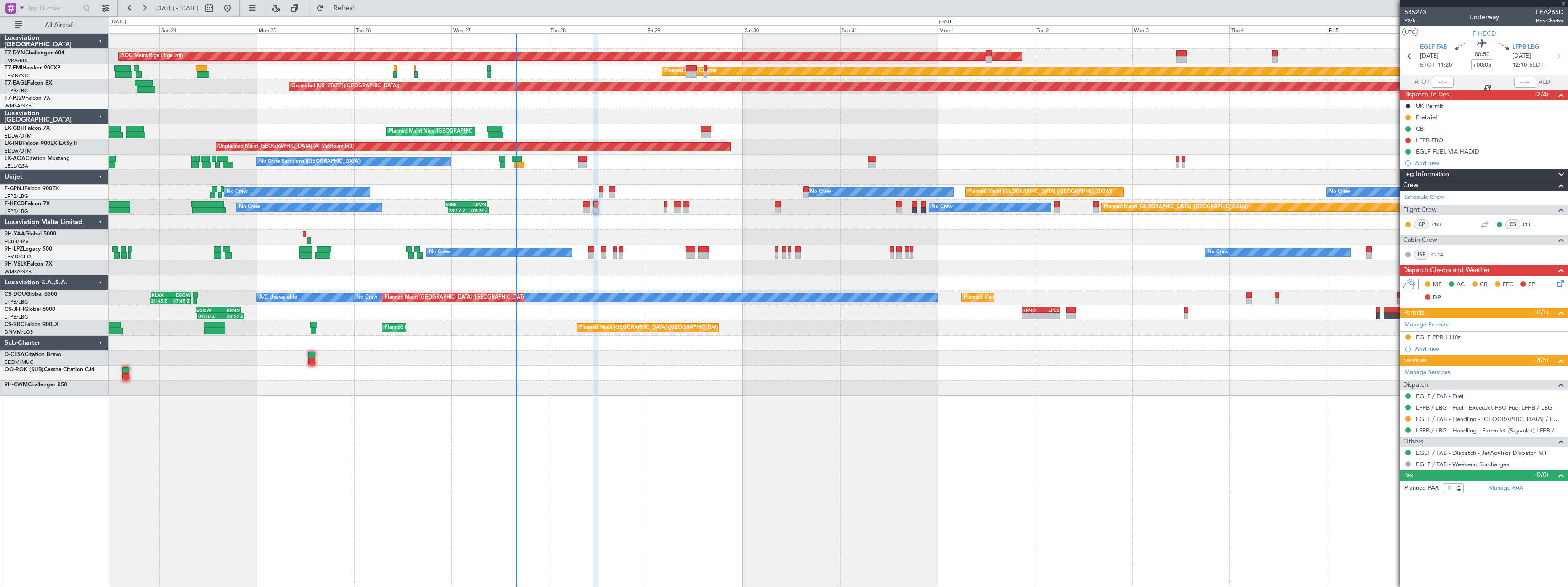
type input "+00:10"
type input "3"
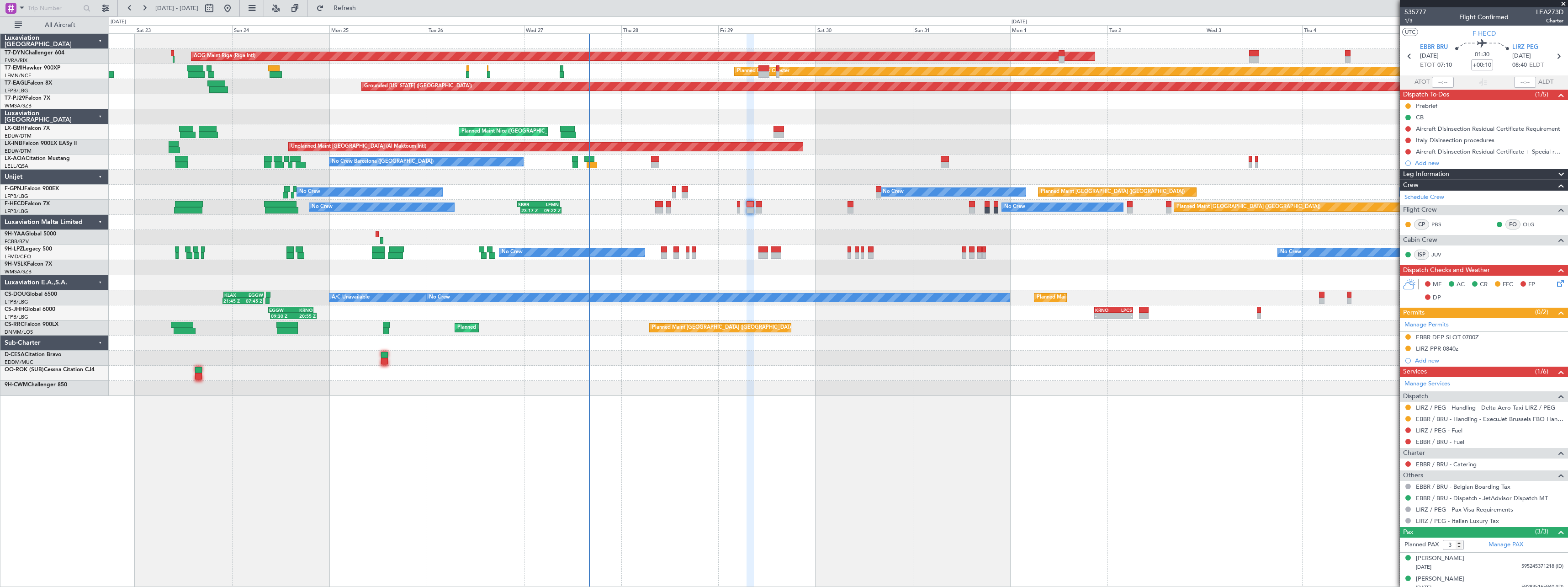
click at [809, 220] on div at bounding box center [837, 222] width 1459 height 15
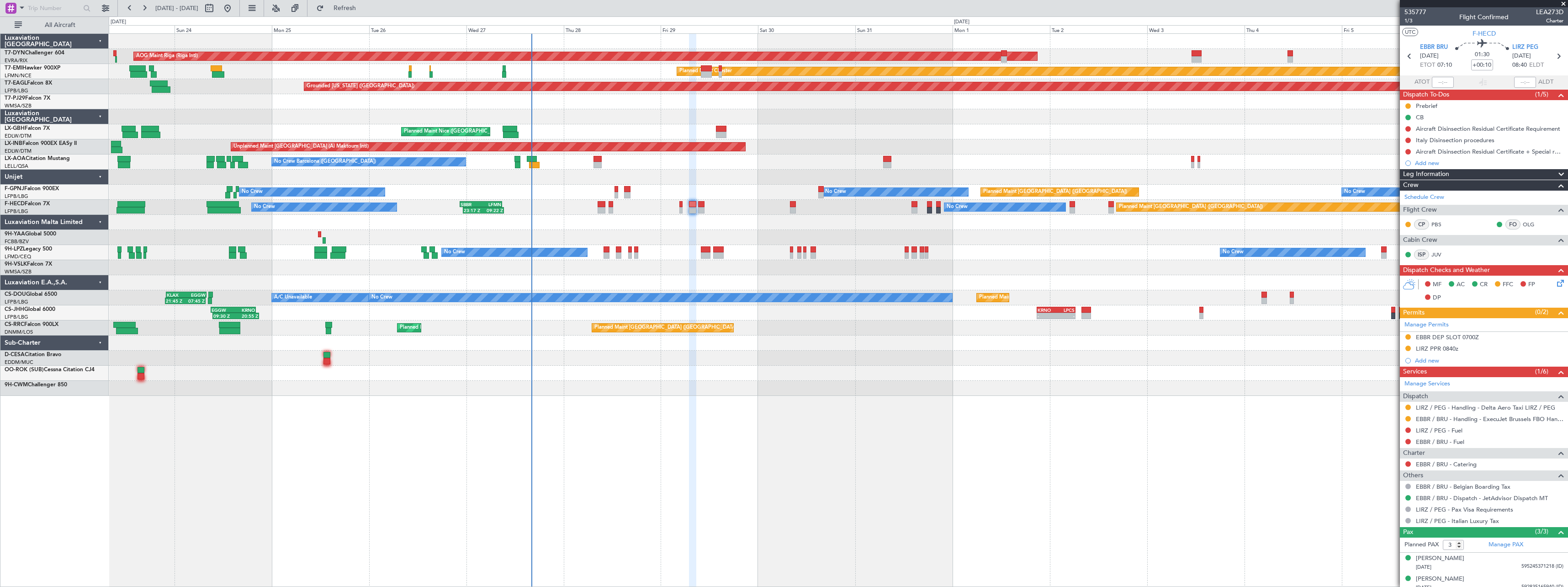
click at [751, 232] on div "AOG Maint Riga (Riga Intl) Planned Maint Basel-Mulhouse Planned Maint Chester P…" at bounding box center [837, 215] width 1459 height 362
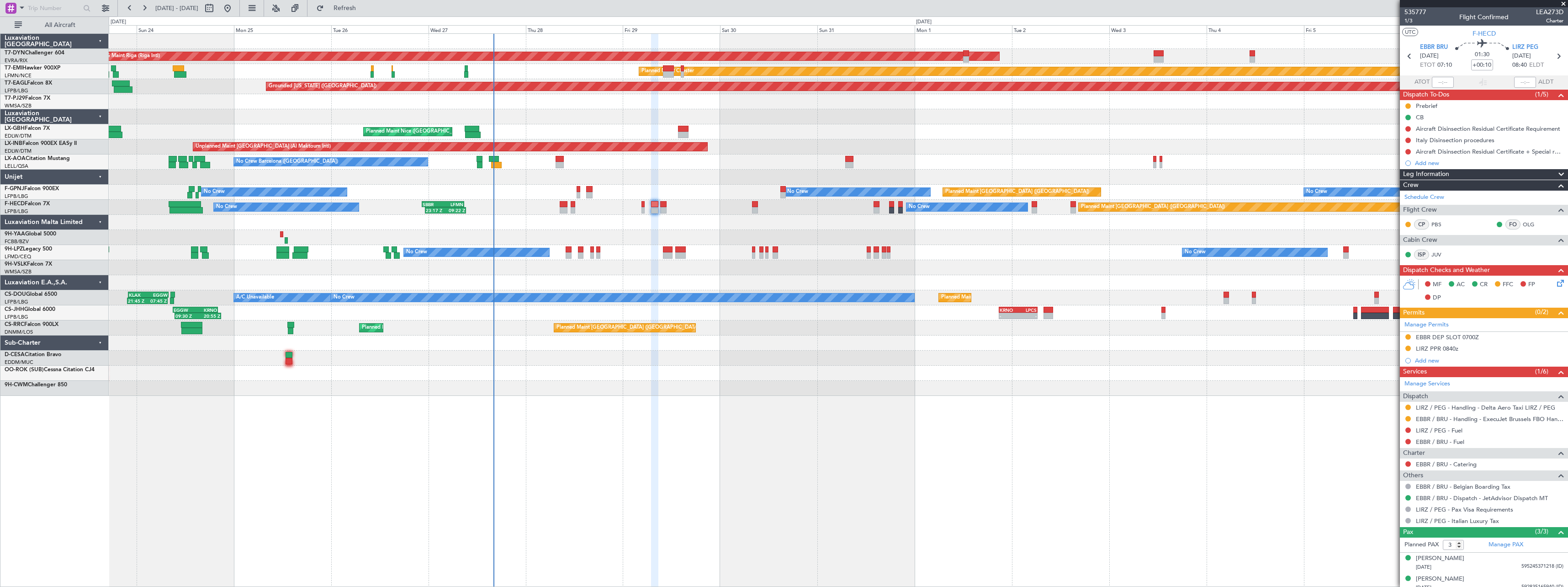
click at [735, 273] on div at bounding box center [837, 267] width 1459 height 15
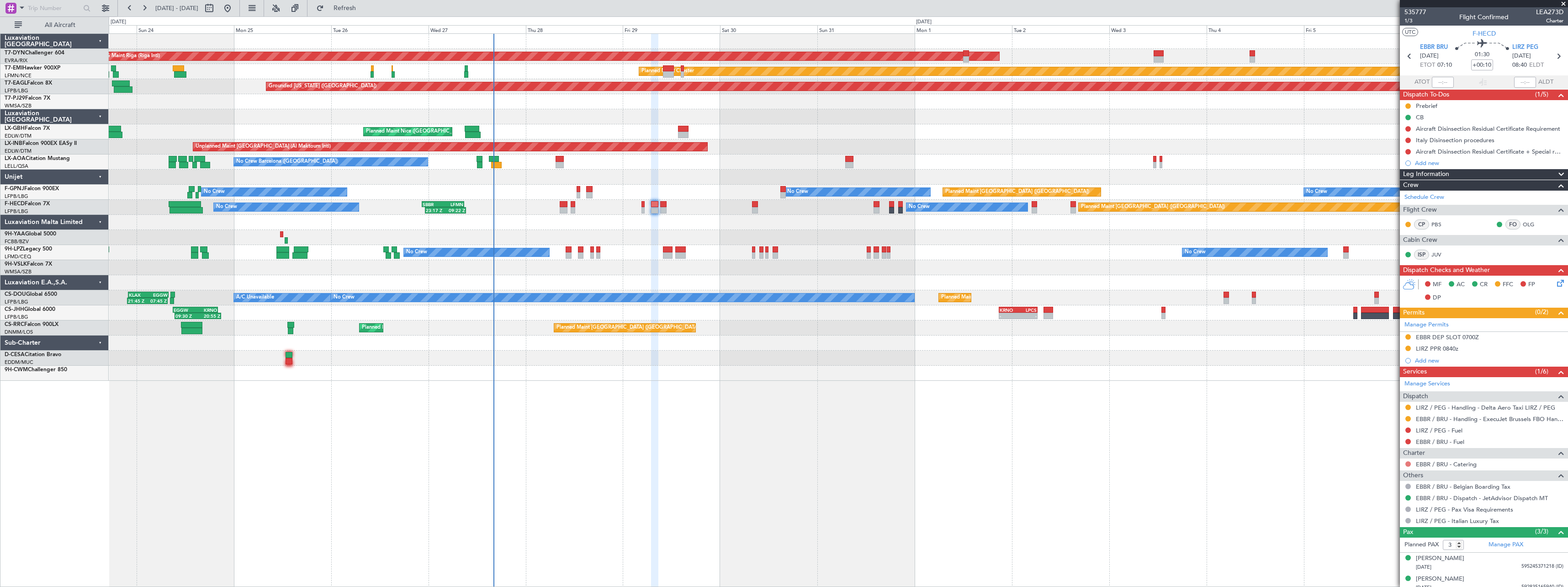
click at [1408, 466] on button at bounding box center [1408, 464] width 6 height 6
click at [1376, 516] on span "Requested" at bounding box center [1382, 518] width 28 height 9
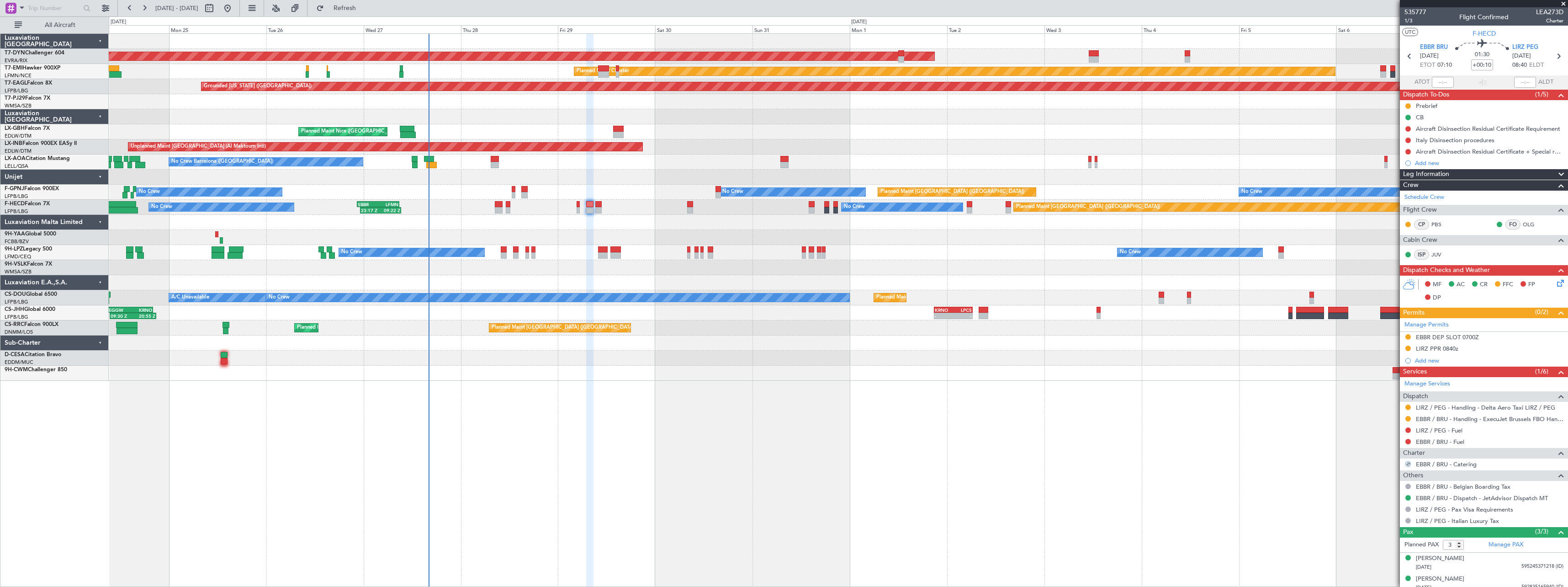
click at [718, 221] on div at bounding box center [837, 222] width 1459 height 15
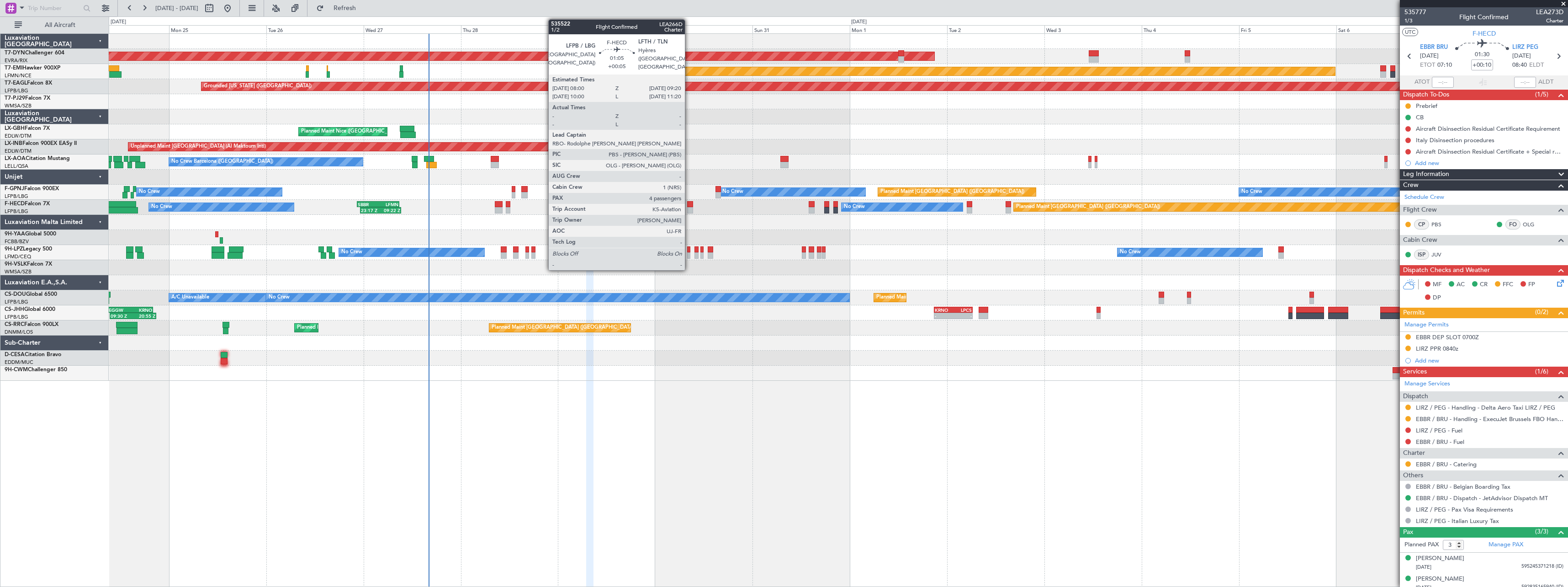
click at [689, 210] on div at bounding box center [689, 209] width 6 height 6
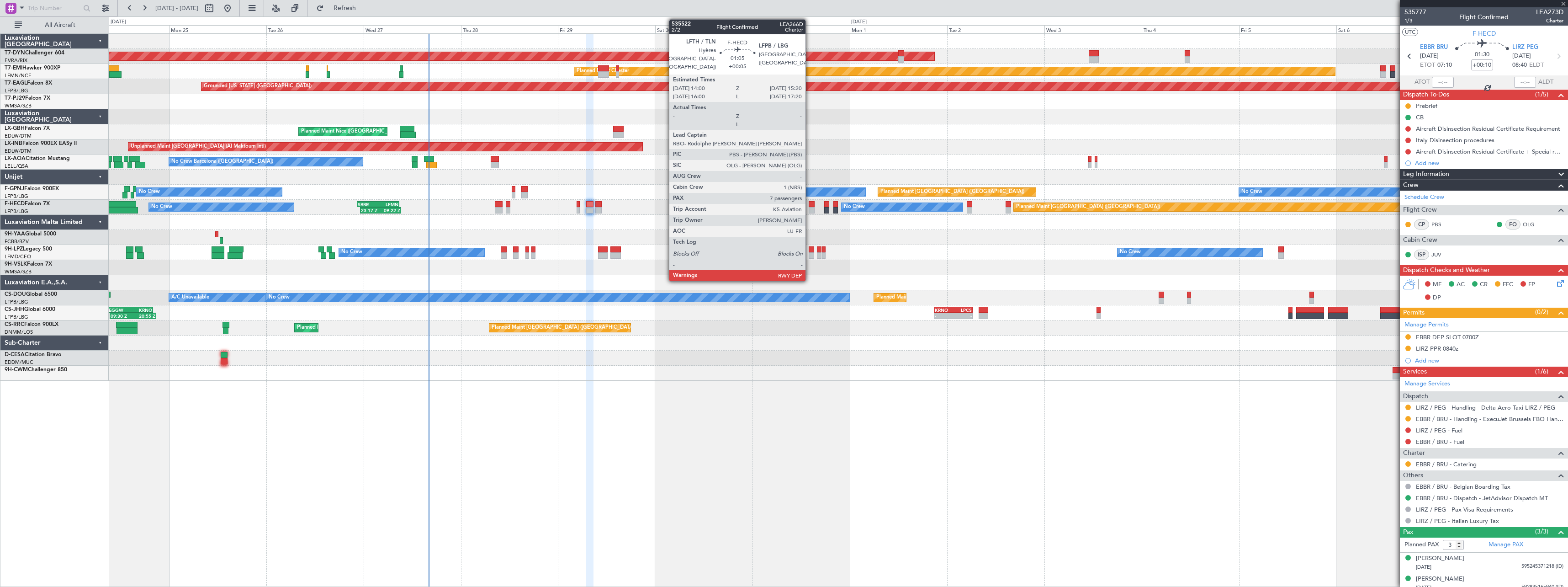
type input "+00:05"
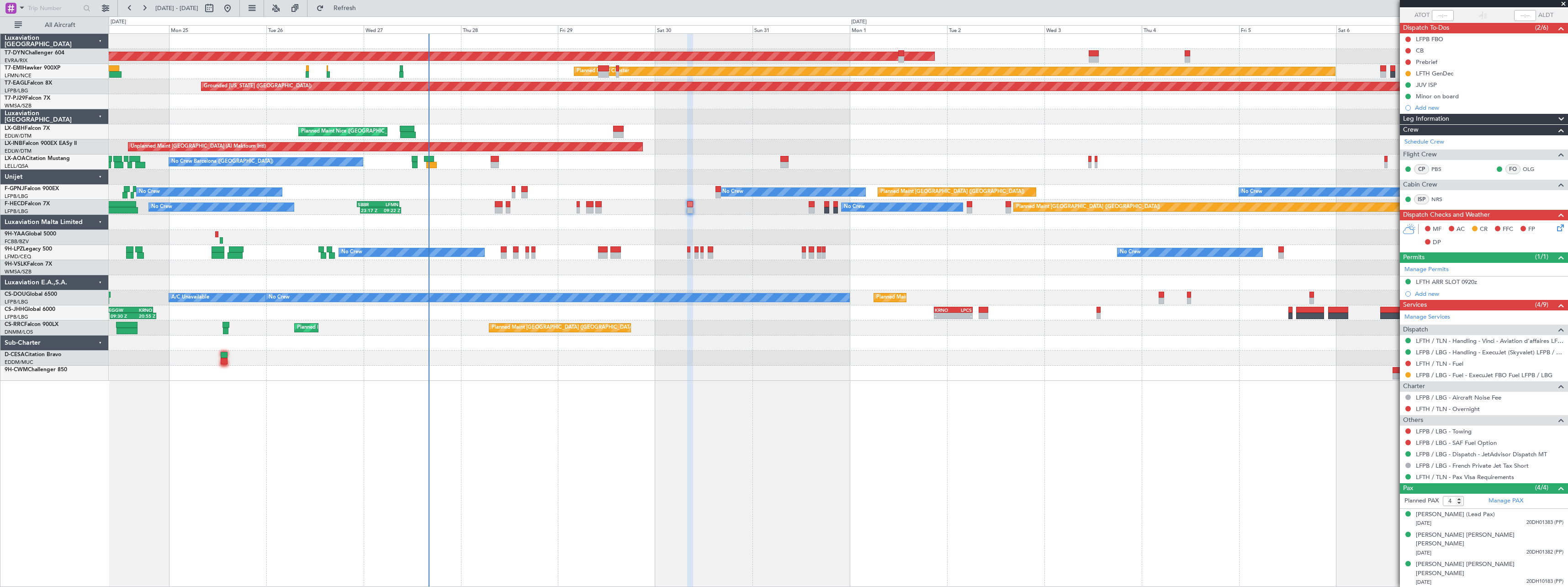
scroll to position [71, 0]
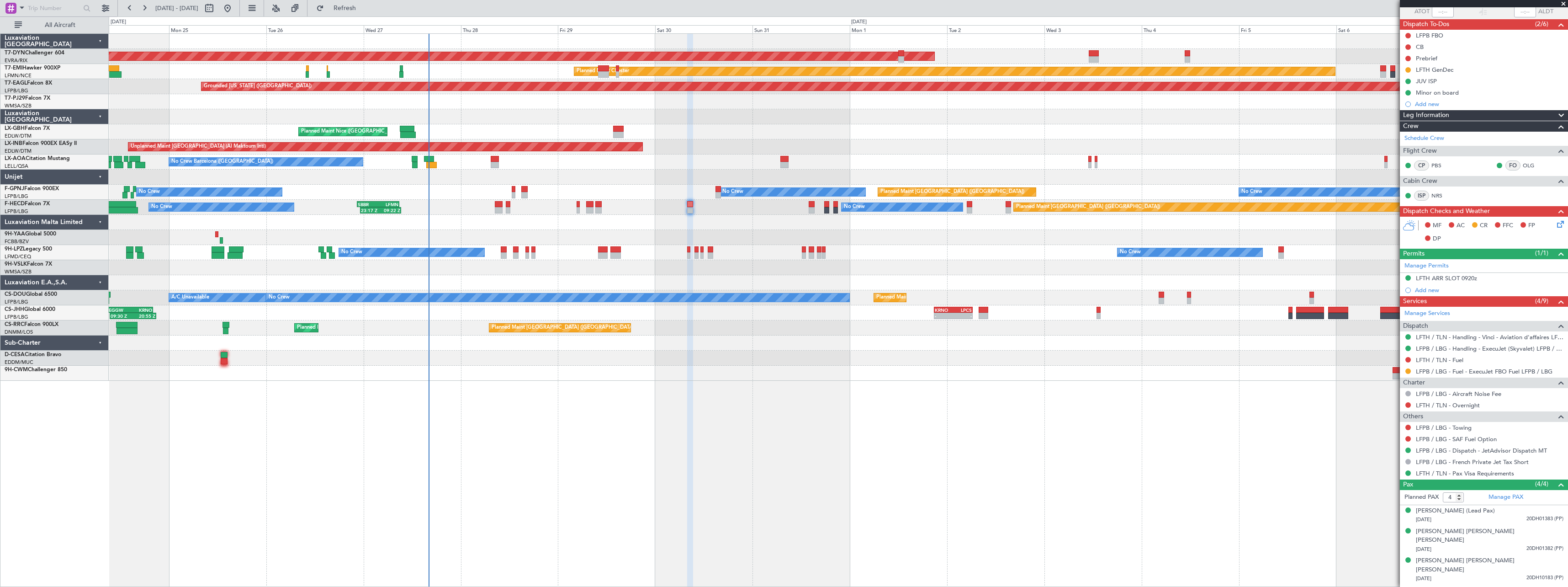
click at [808, 205] on div "No Crew Planned Maint Paris (Le Bourget) No Crew 23:17 Z 09:22 Z SBBR 22:30 Z L…" at bounding box center [837, 207] width 1459 height 15
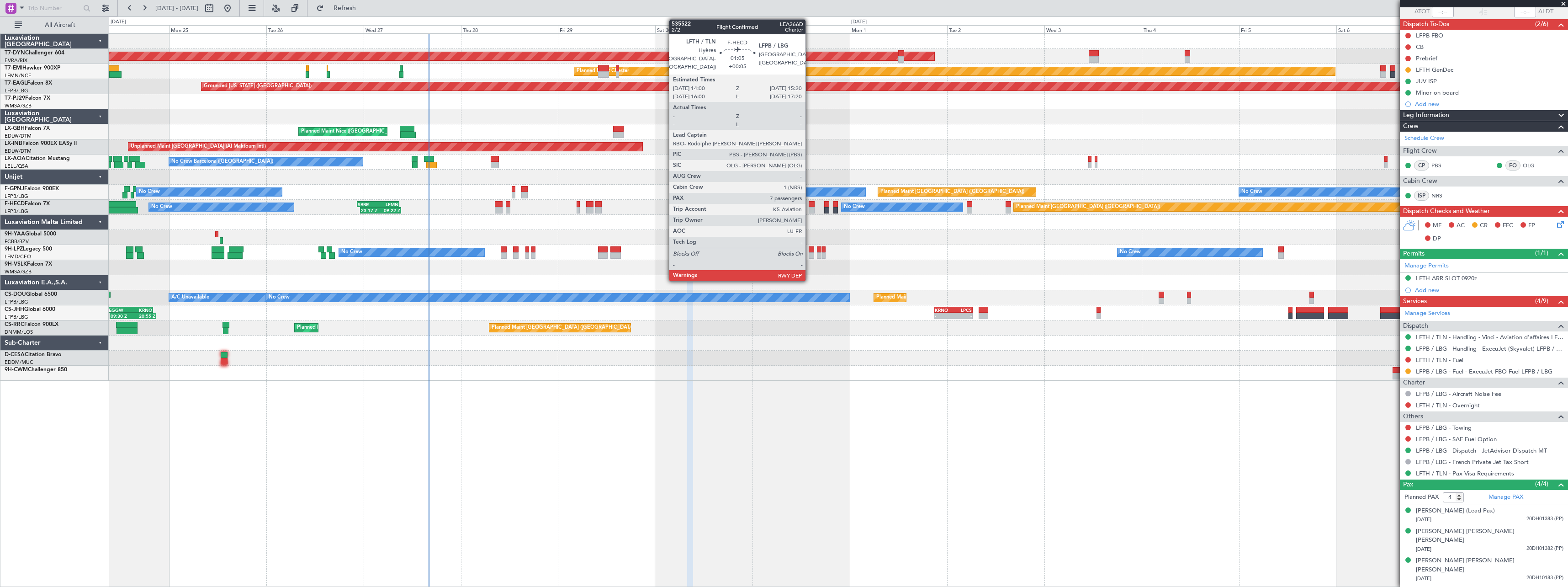
click at [810, 204] on div at bounding box center [812, 204] width 6 height 6
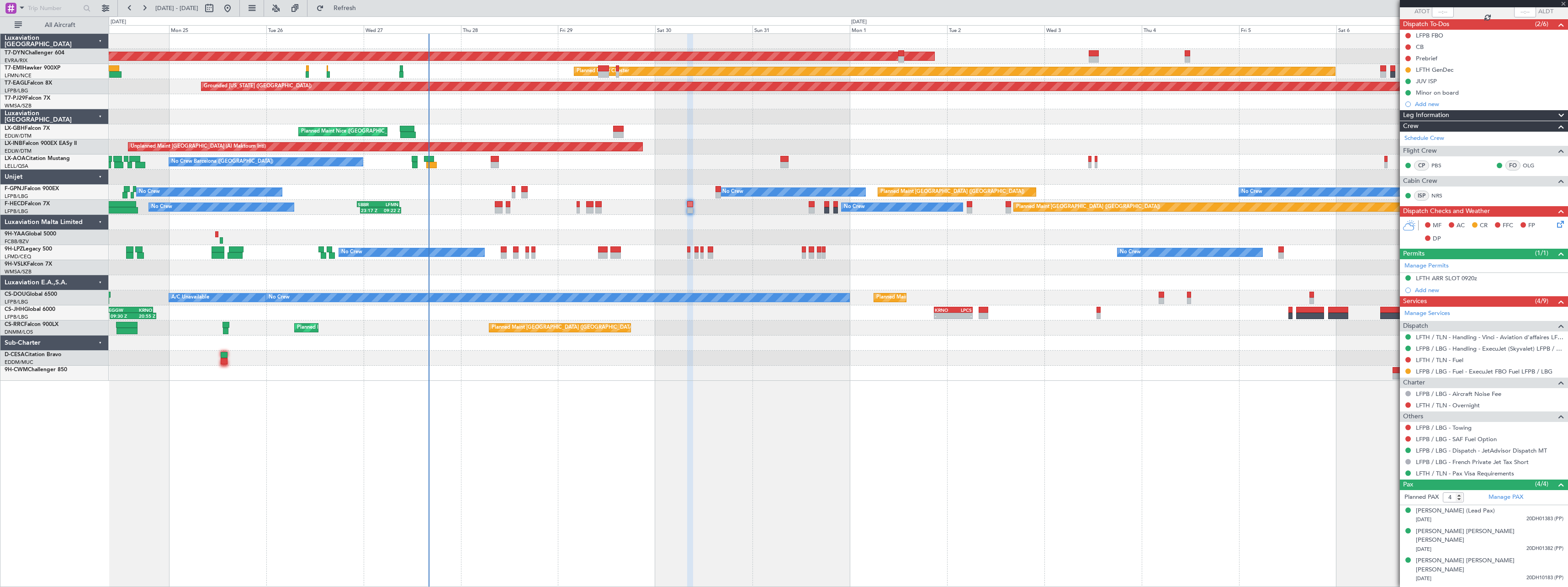
type input "7"
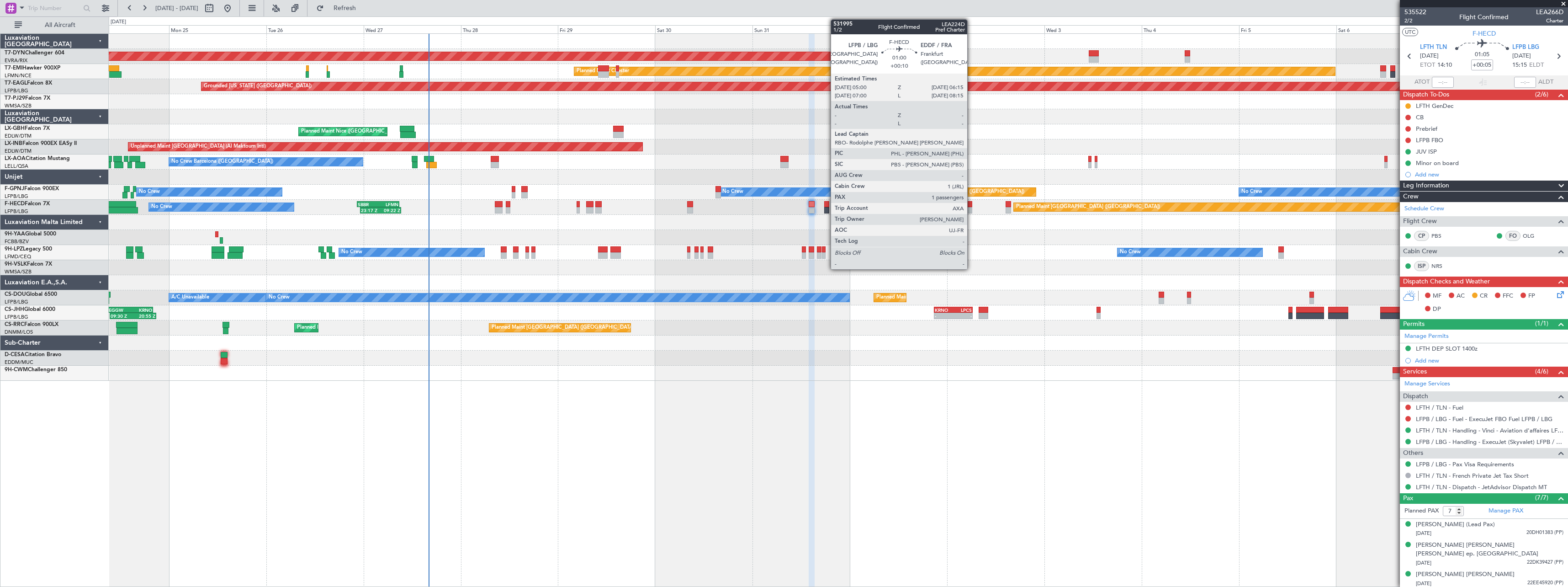
click at [971, 209] on div at bounding box center [969, 209] width 6 height 6
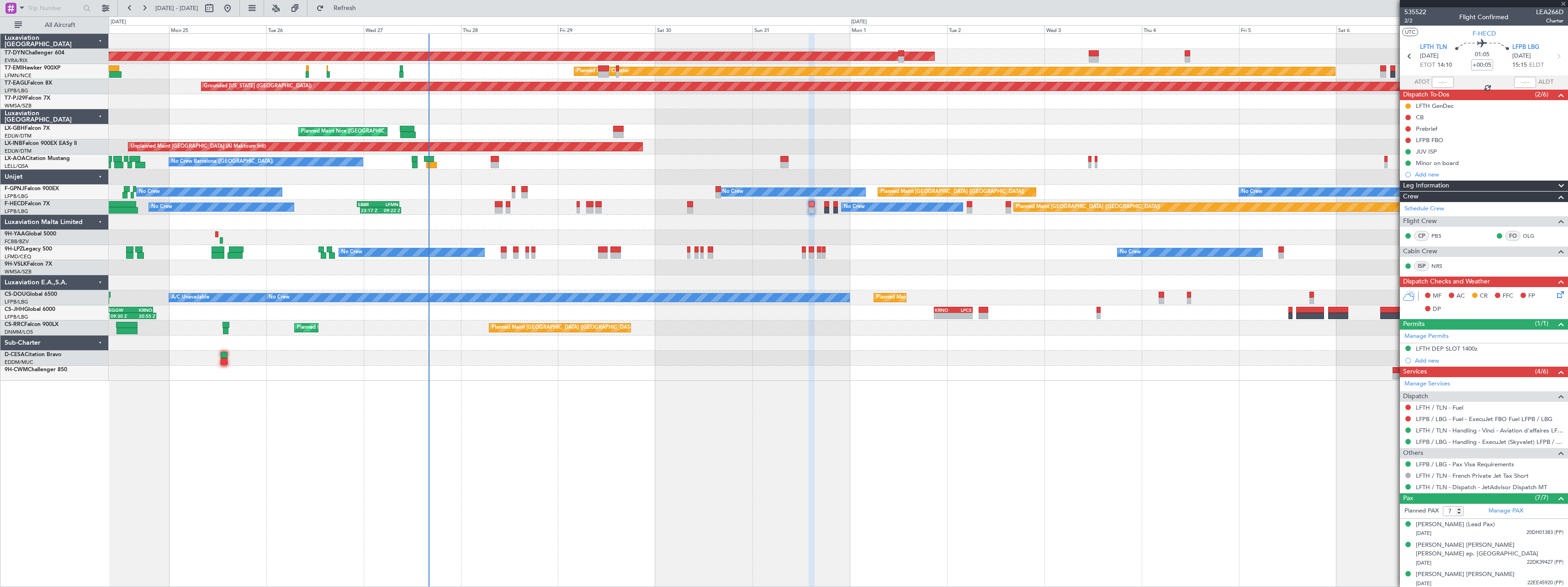
type input "+00:10"
type input "1"
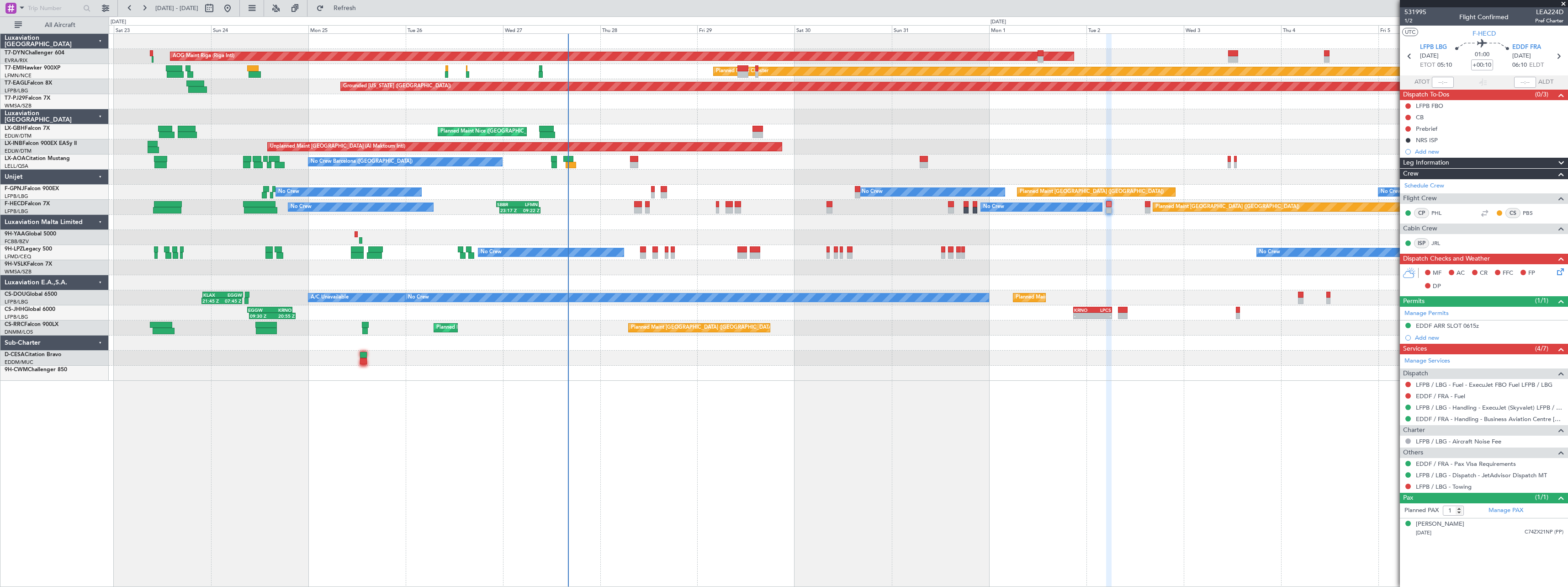
click at [811, 270] on div at bounding box center [837, 267] width 1459 height 15
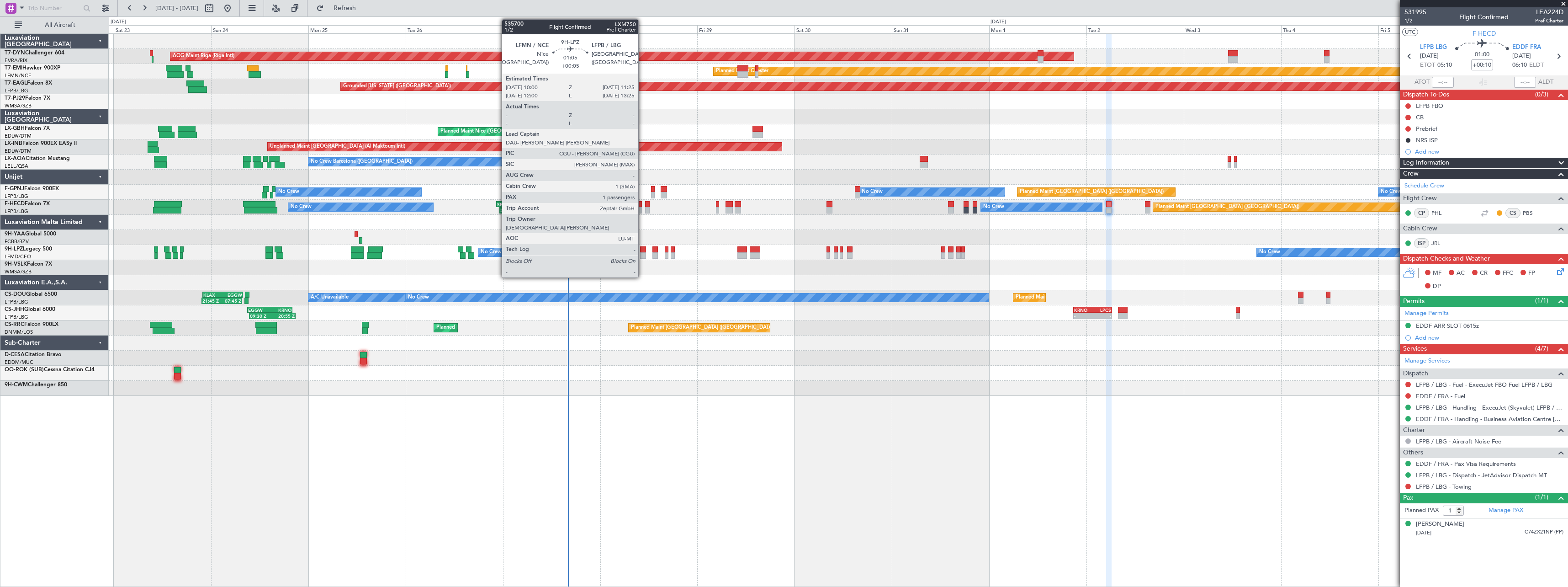
click at [643, 252] on div at bounding box center [643, 249] width 6 height 6
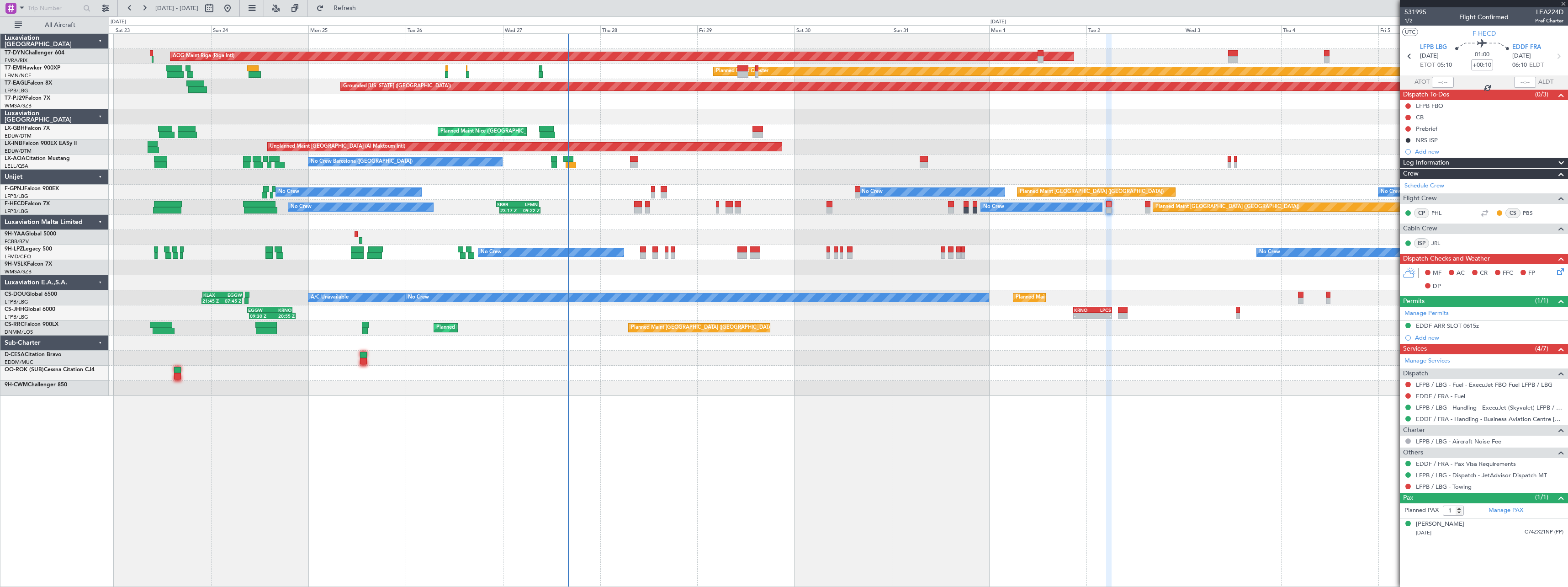
type input "+00:05"
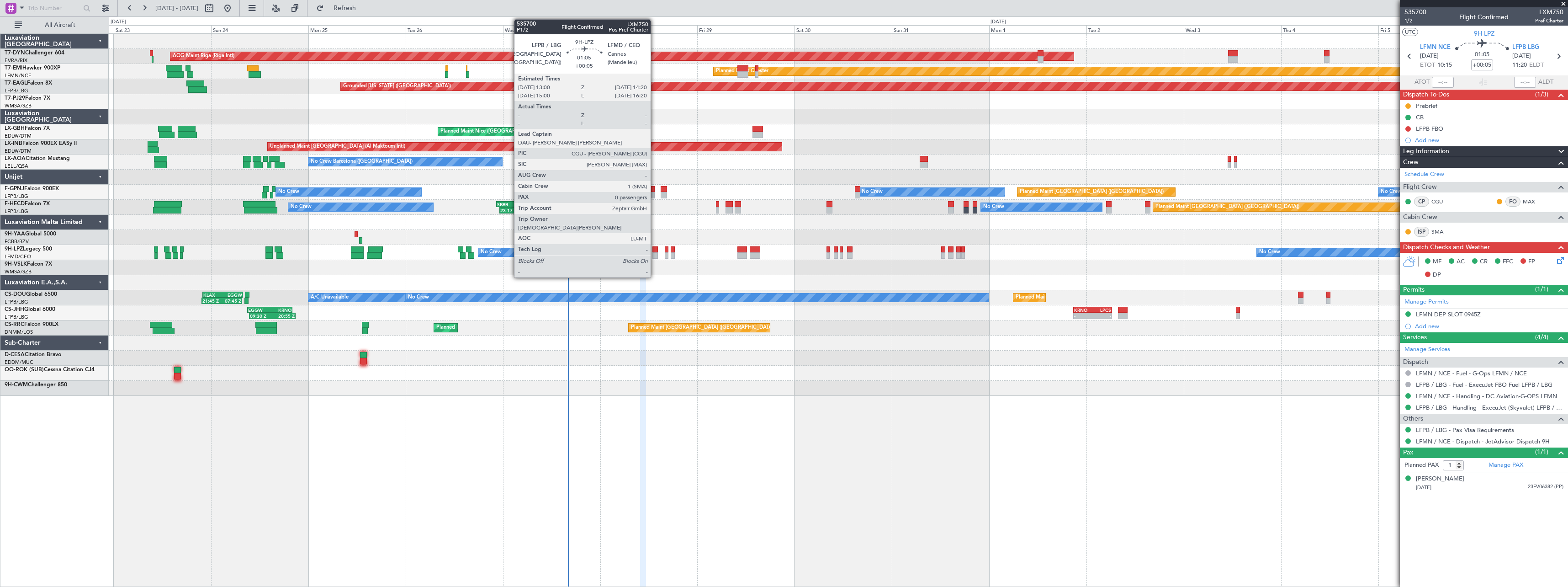
click at [655, 247] on div at bounding box center [655, 249] width 6 height 6
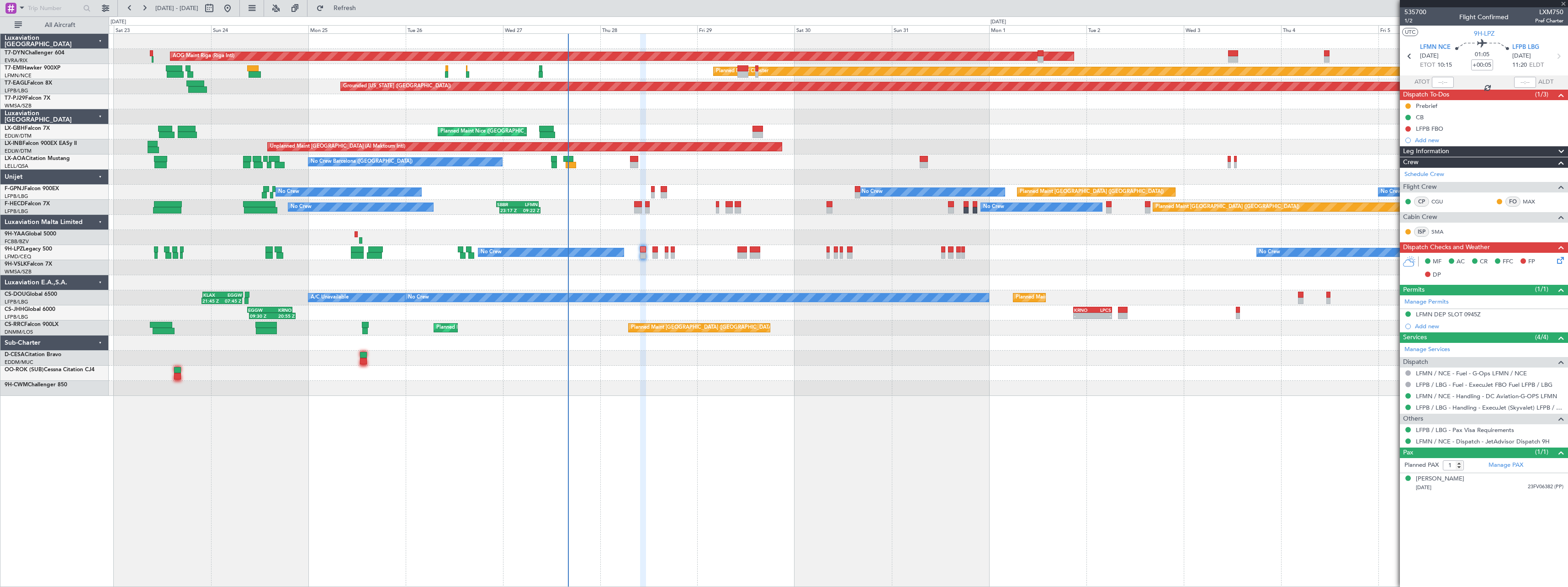
type input "0"
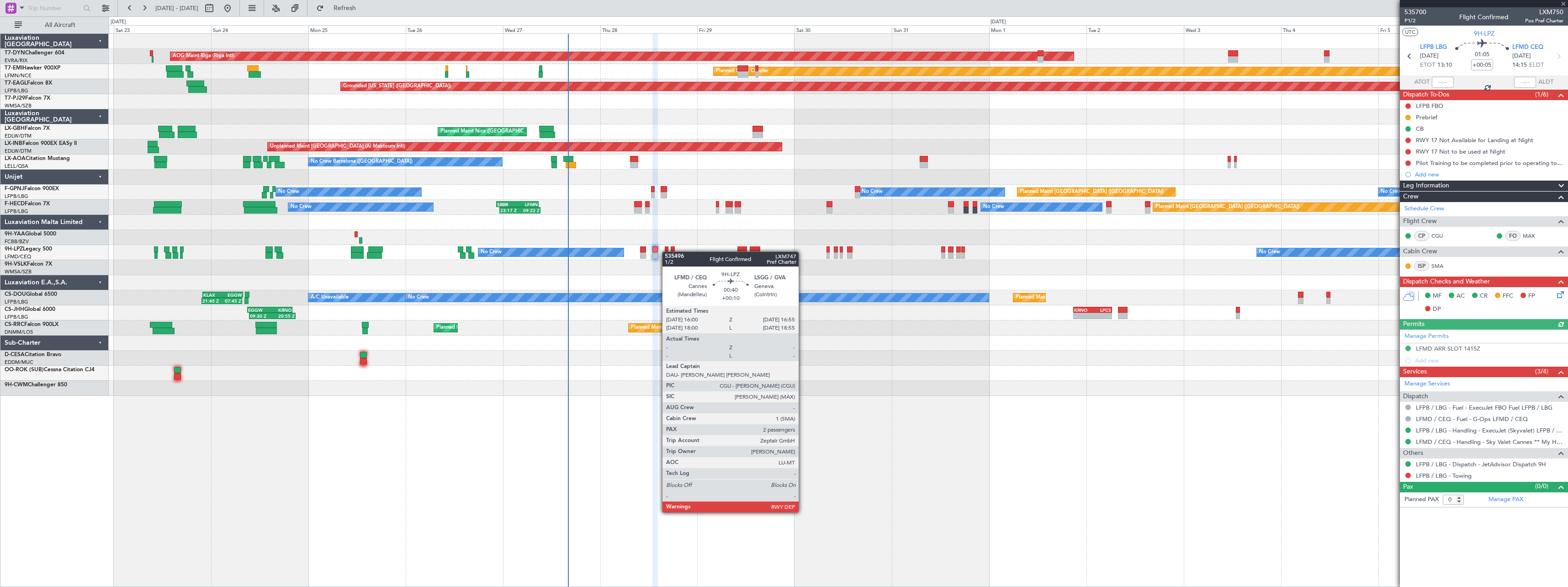
click at [666, 252] on div at bounding box center [666, 249] width 4 height 6
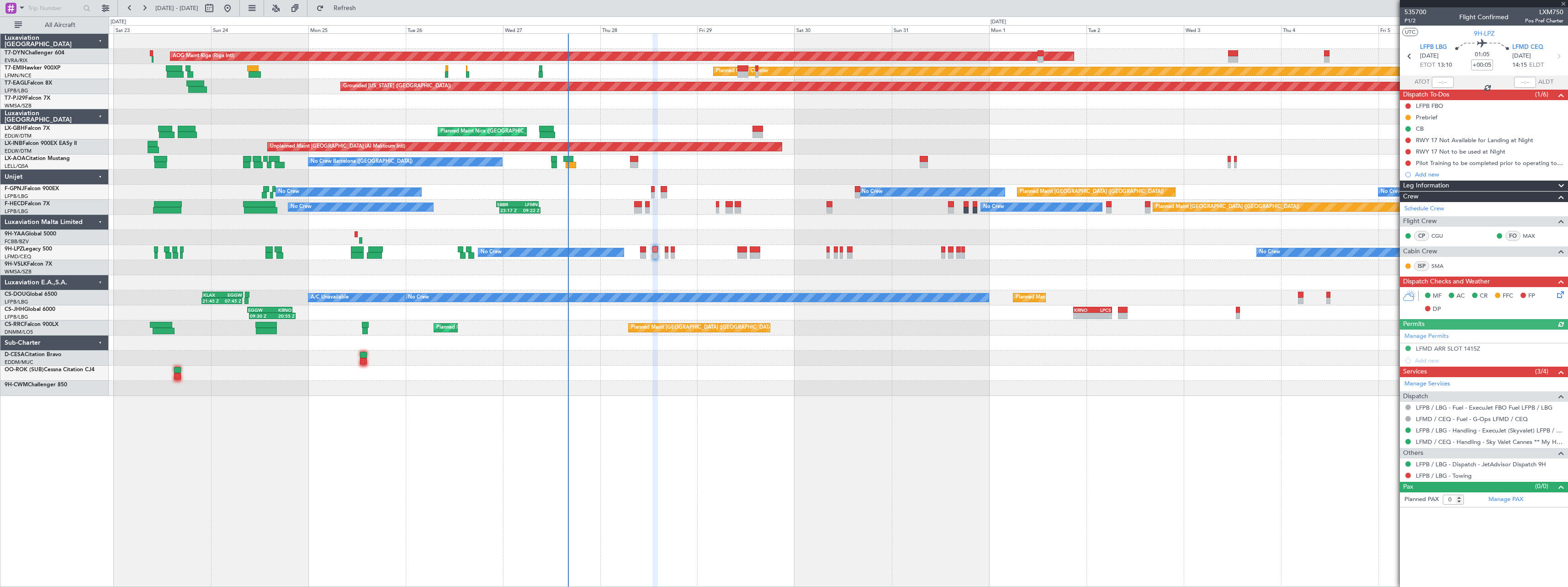
type input "+00:10"
type input "2"
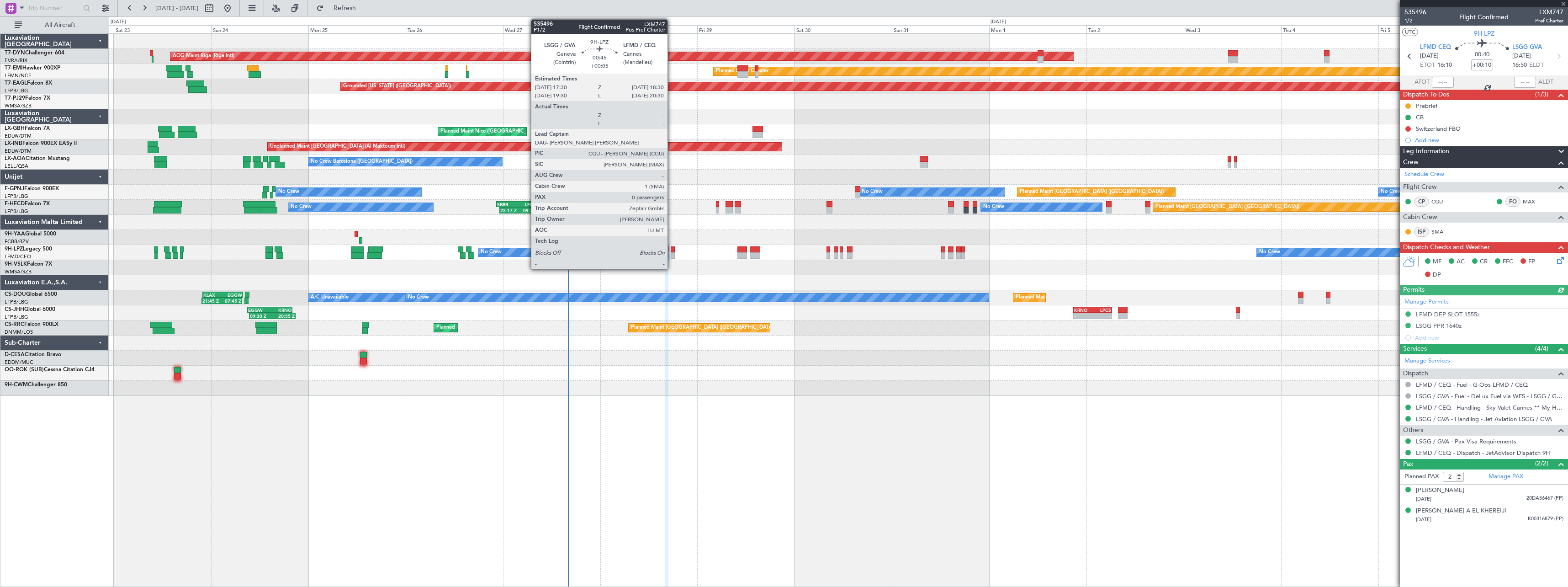
click at [671, 251] on div at bounding box center [672, 249] width 4 height 6
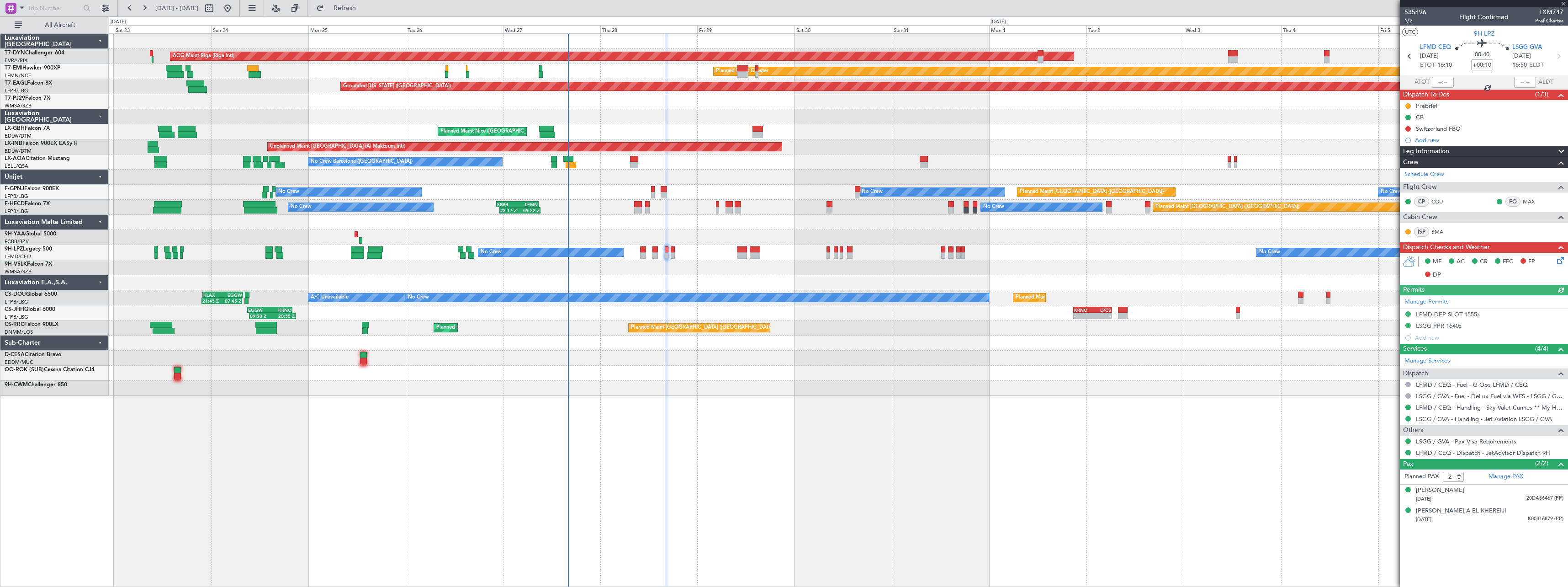
type input "+00:05"
type input "0"
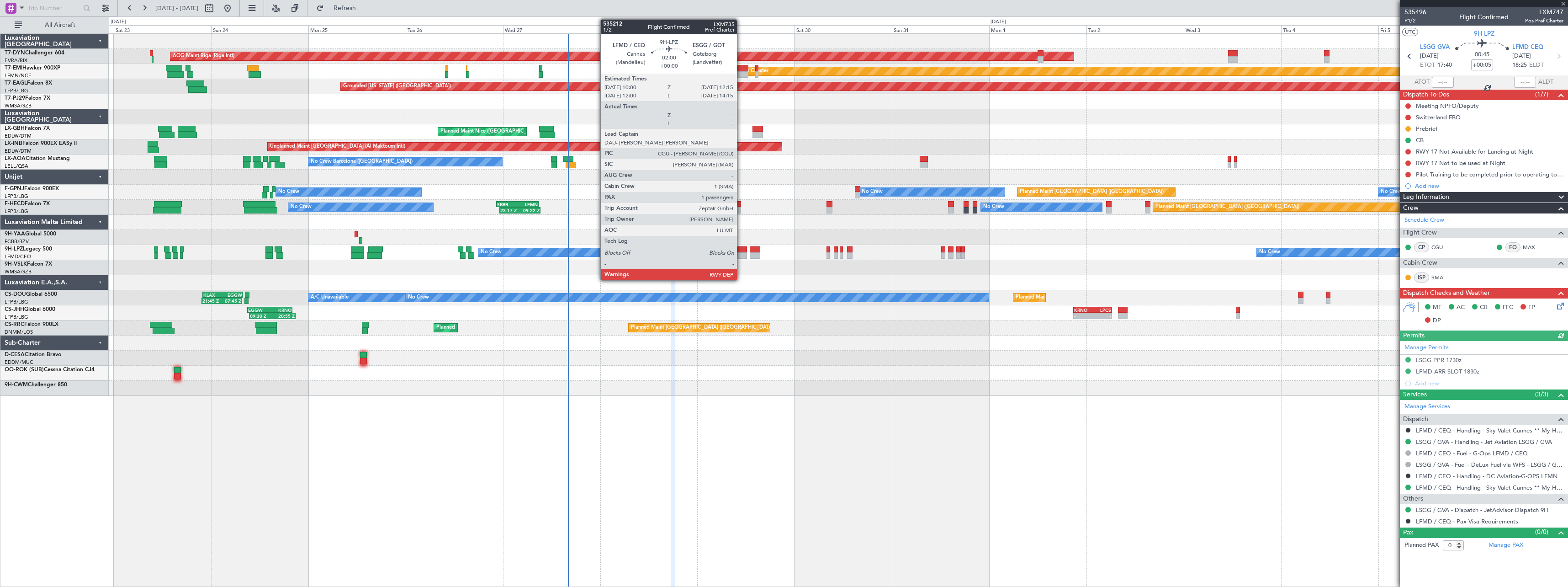
click at [741, 253] on div at bounding box center [742, 255] width 9 height 6
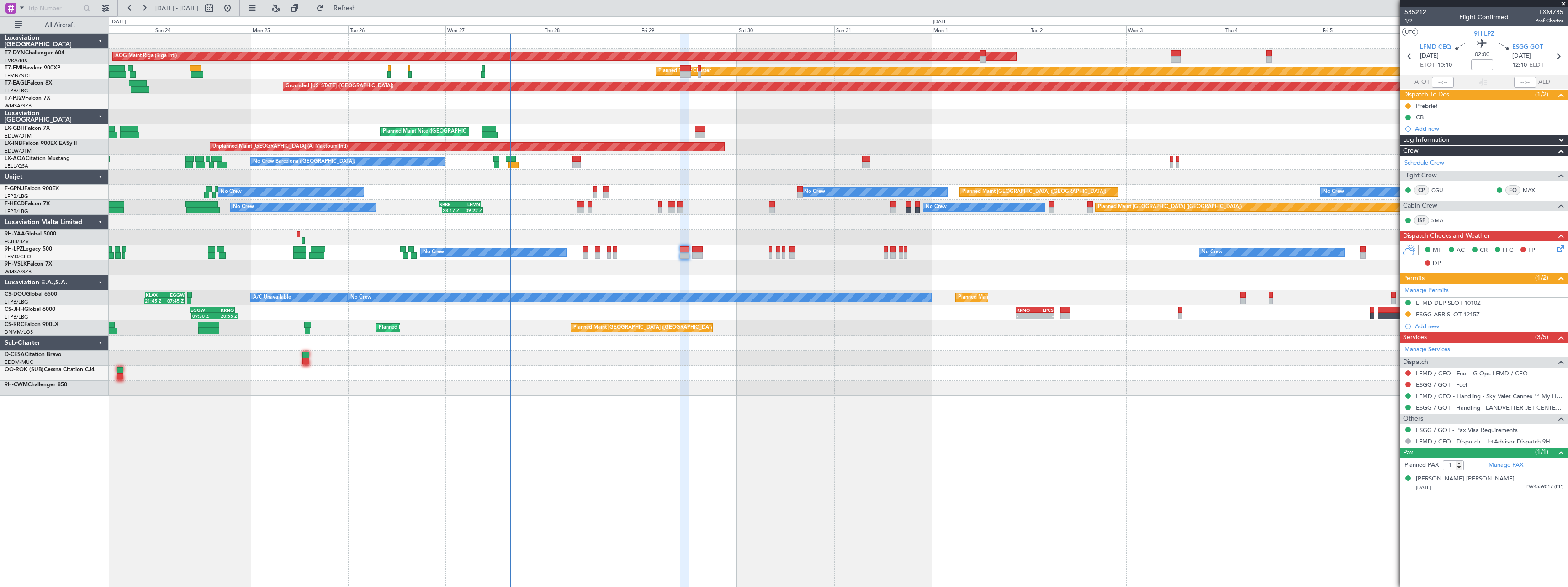
click at [719, 274] on div at bounding box center [837, 267] width 1459 height 15
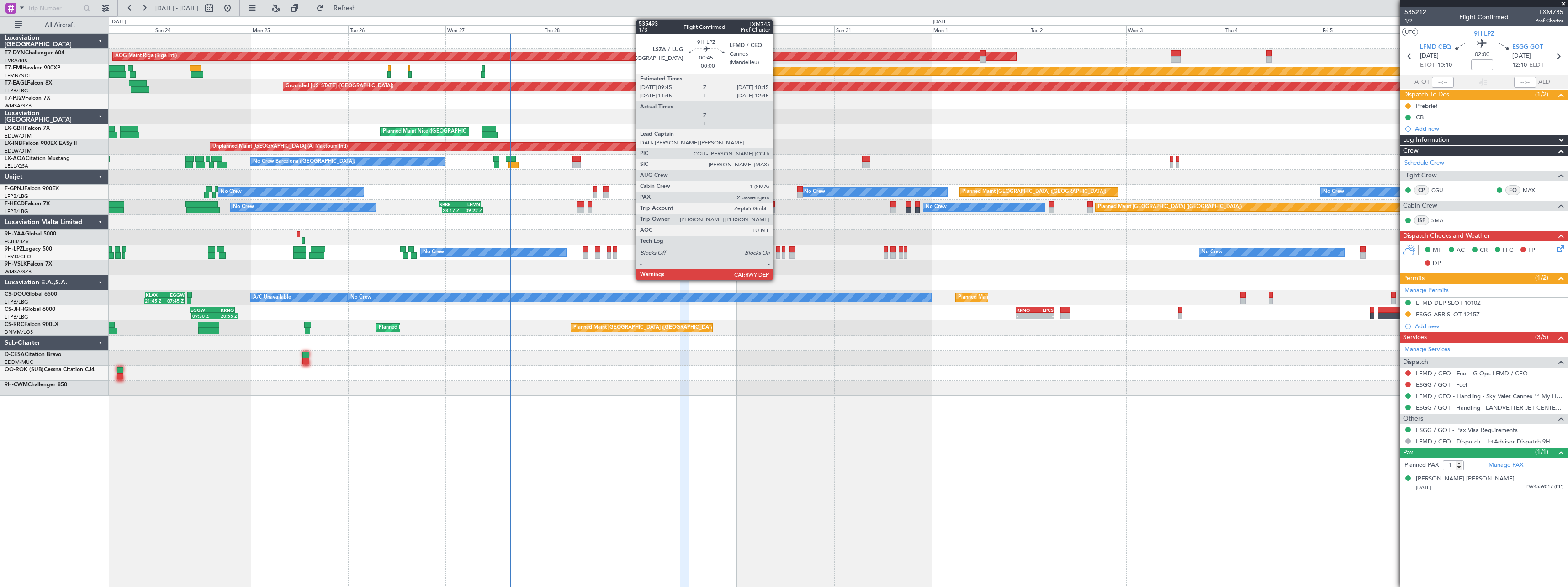
click at [777, 254] on div at bounding box center [778, 255] width 4 height 6
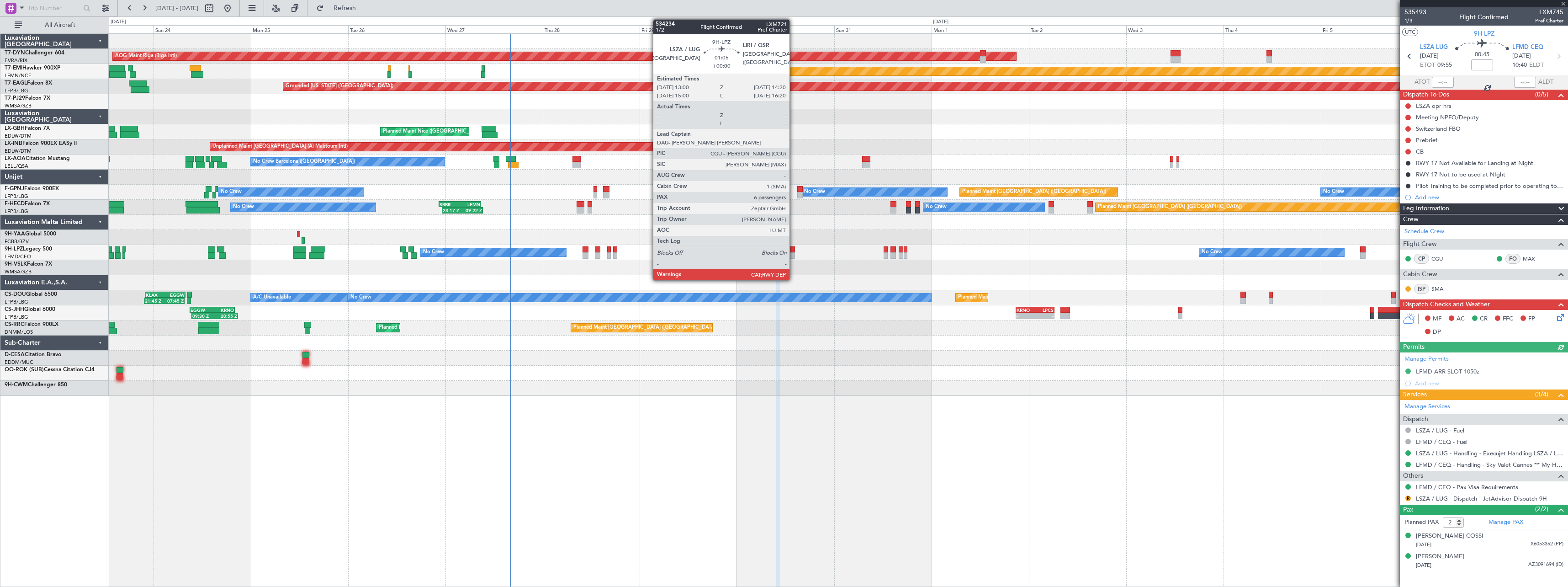
click at [793, 253] on div at bounding box center [792, 255] width 6 height 6
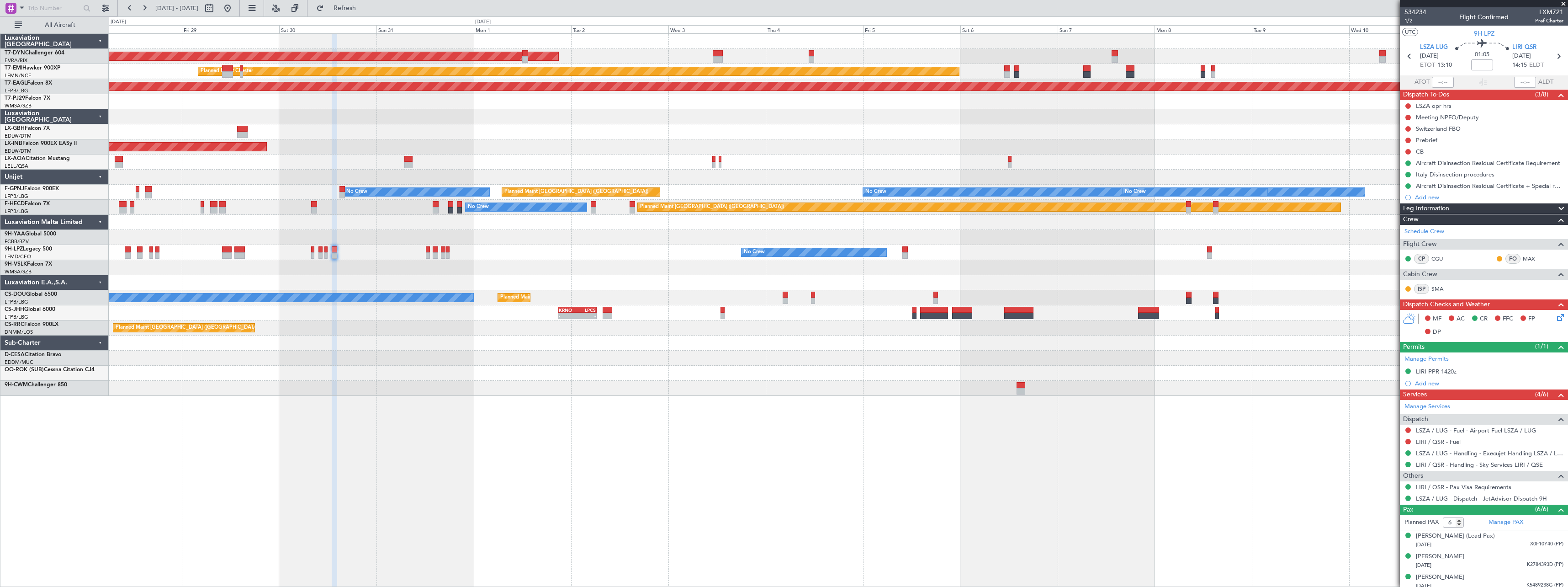
click at [521, 342] on div "AOG Maint Riga (Riga Intl) Planned Maint Chester Grounded New York (Teterboro) …" at bounding box center [837, 215] width 1459 height 362
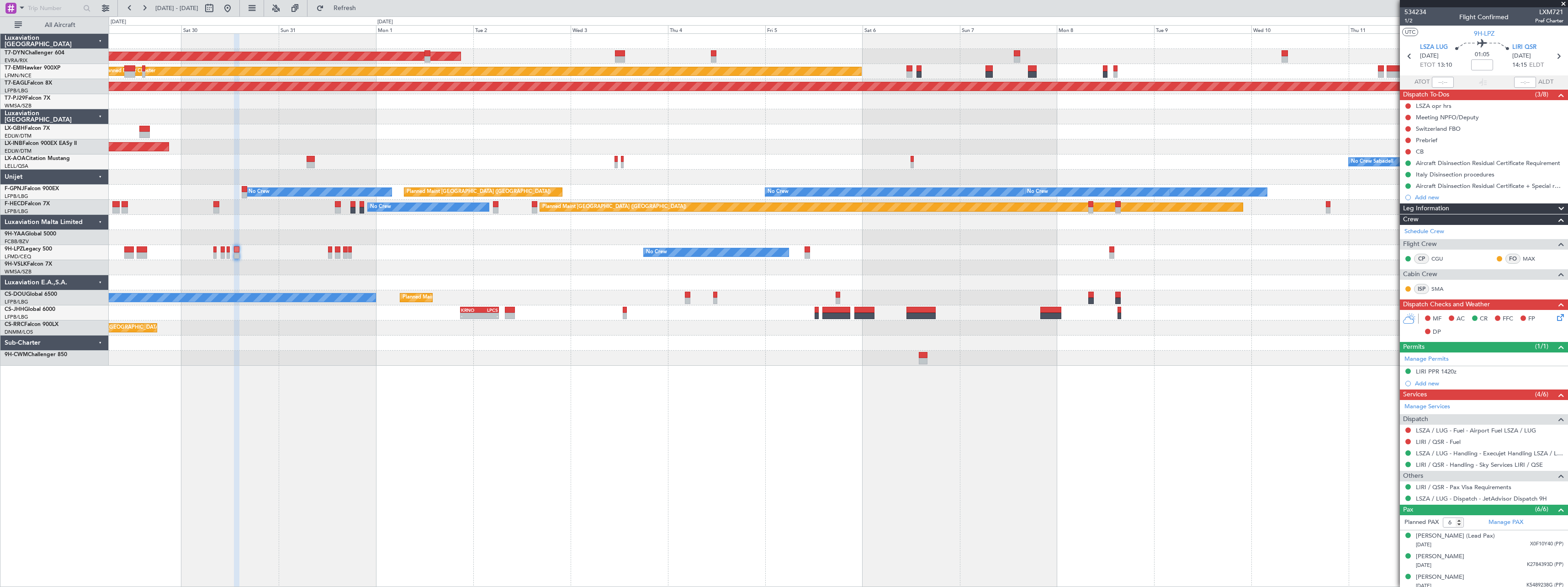
click at [640, 297] on div "No Crew Planned Maint Paris (Le Bourget) Planned Maint Paris (Le Bourget) A/C U…" at bounding box center [837, 298] width 1459 height 15
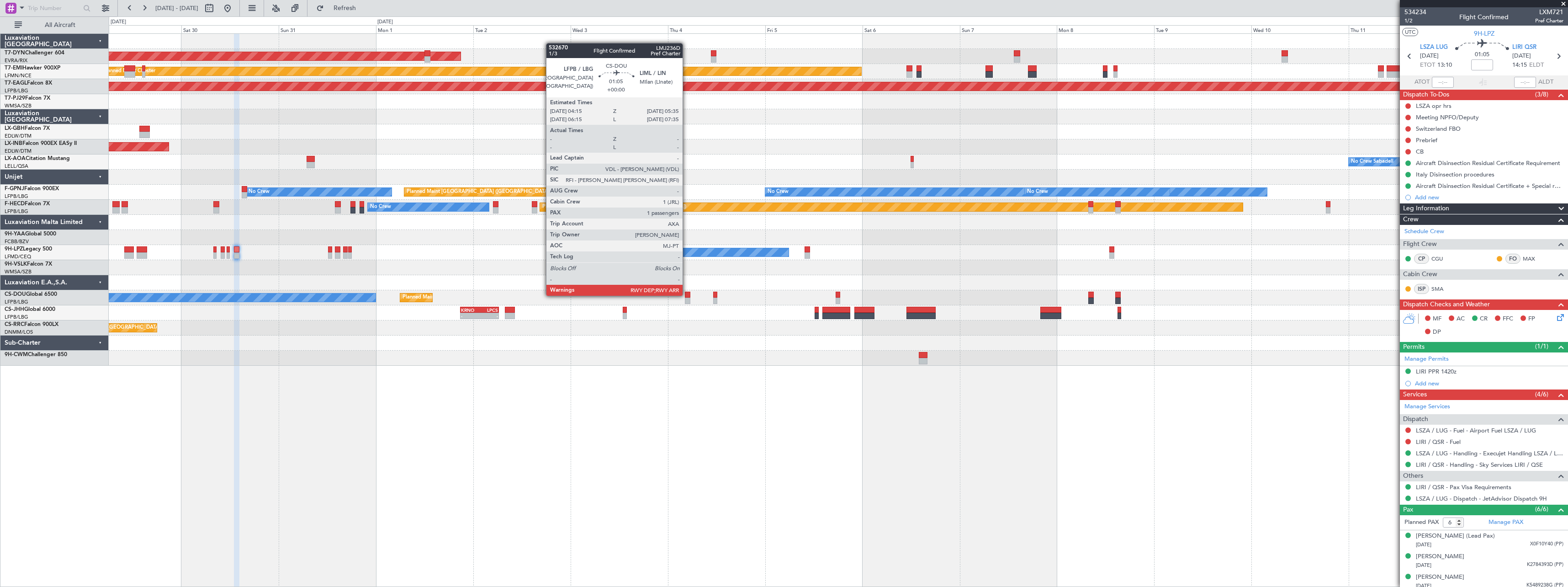
click at [687, 295] on div at bounding box center [688, 294] width 6 height 6
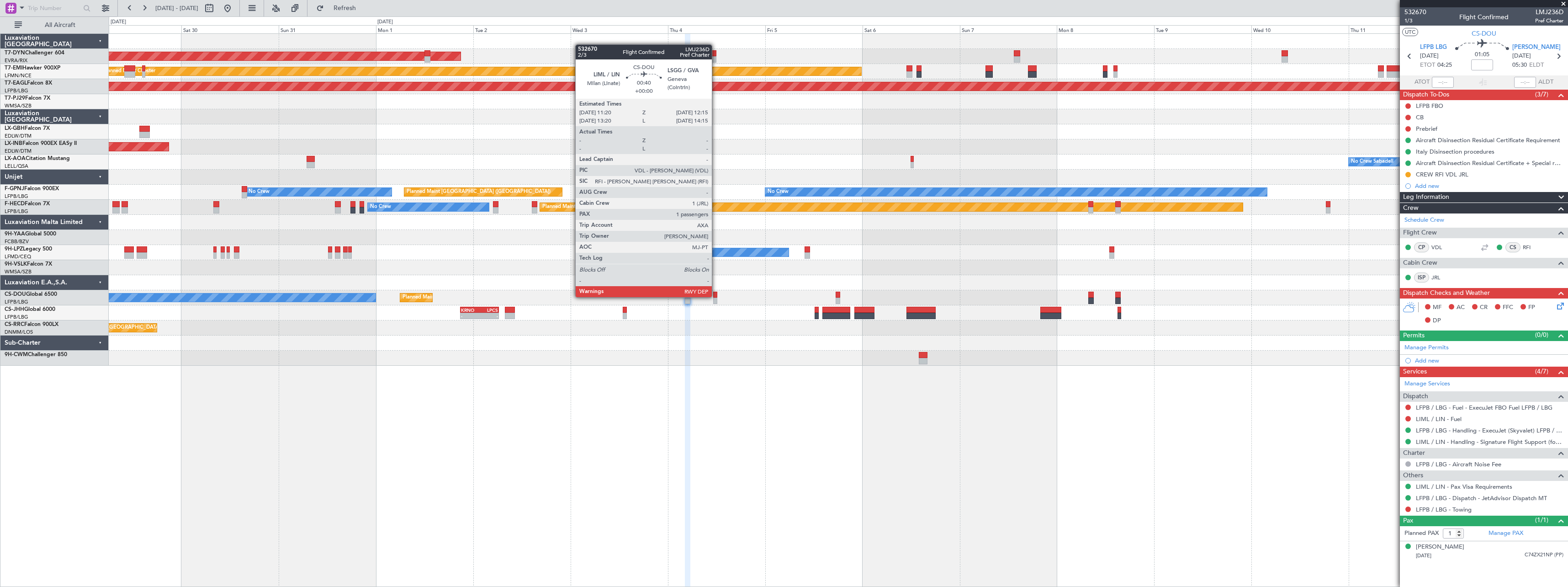
click at [716, 296] on div at bounding box center [715, 294] width 4 height 6
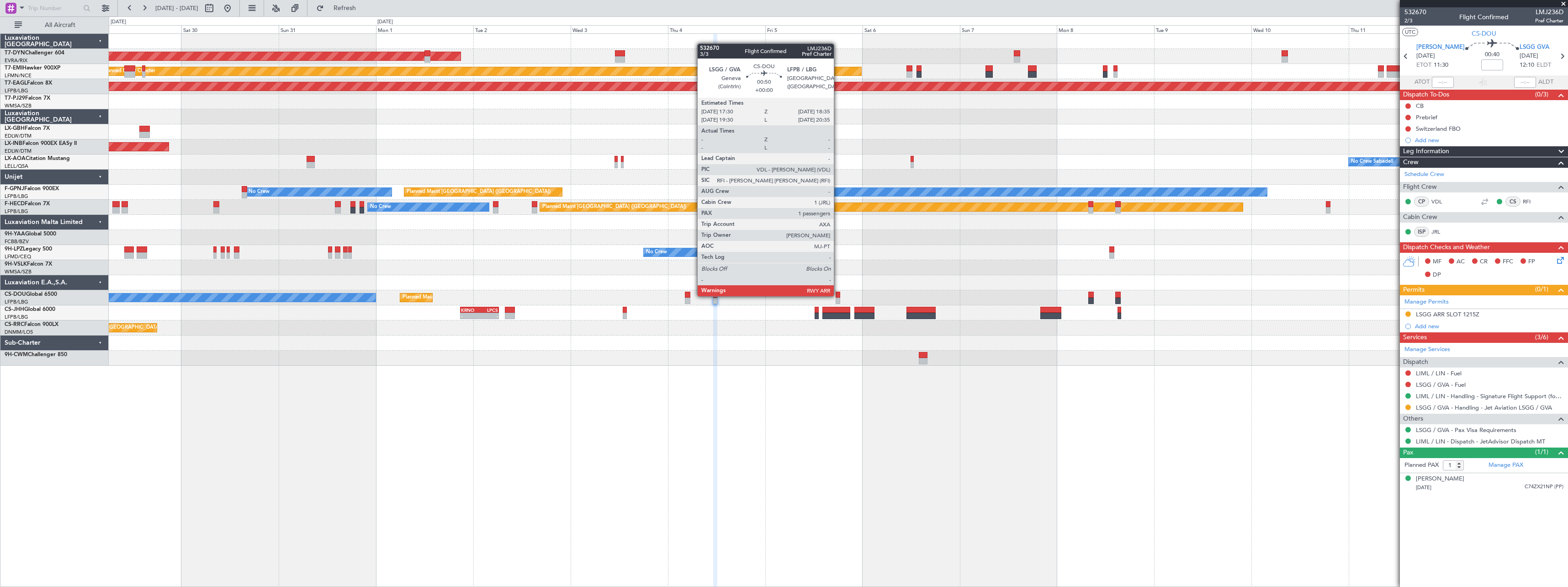
click at [838, 295] on div at bounding box center [837, 294] width 5 height 6
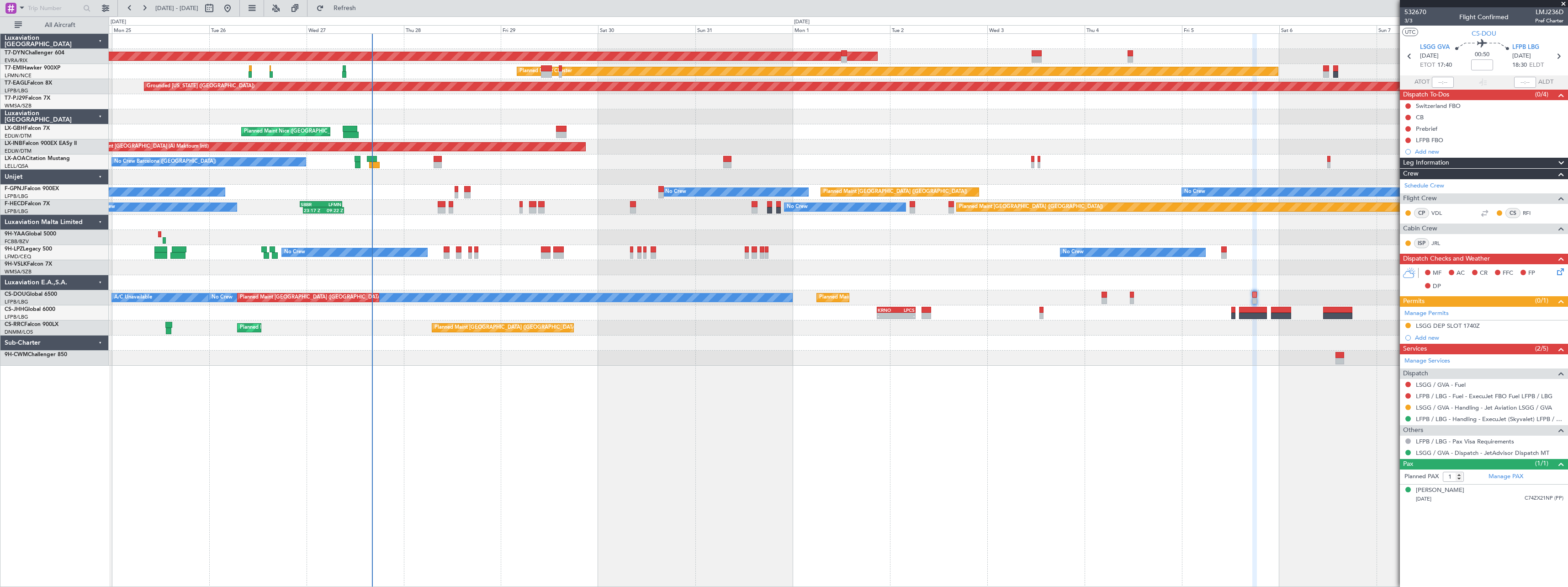
click at [1036, 401] on div "AOG Maint Riga (Riga Intl) Planned Maint Basel-Mulhouse Planned Maint Chester P…" at bounding box center [837, 310] width 1459 height 554
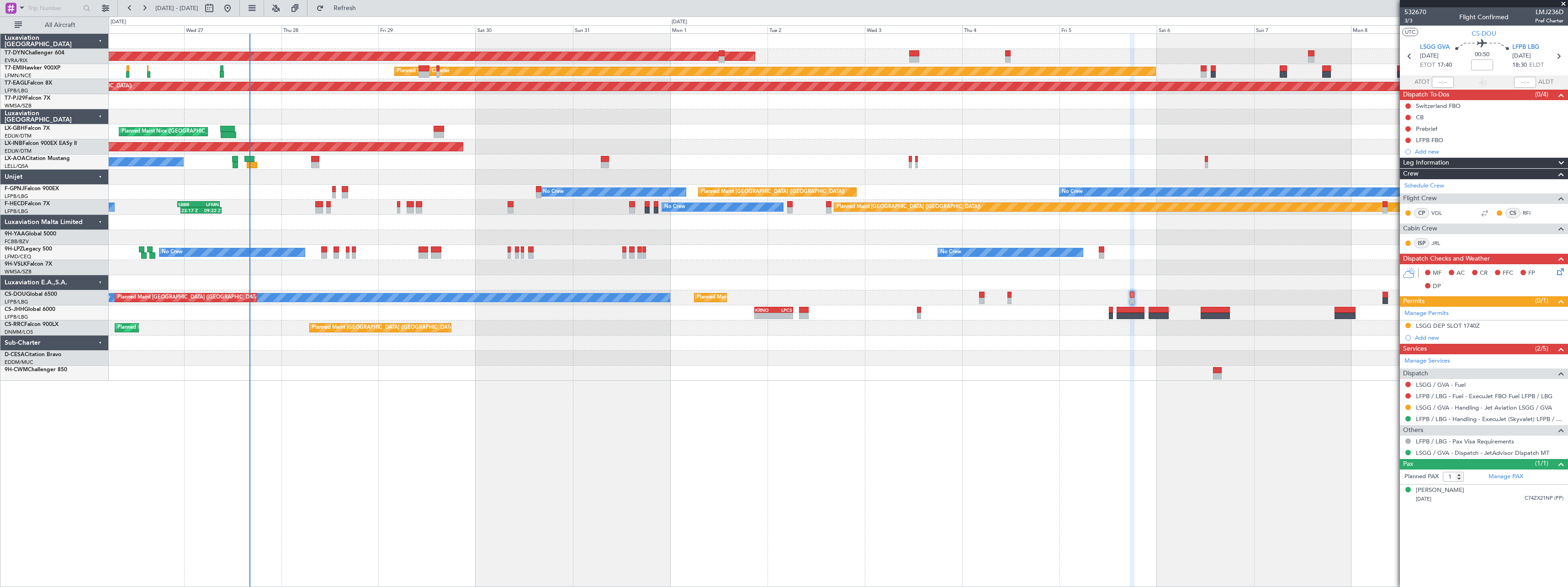
click at [1050, 383] on div "AOG Maint Riga (Riga Intl) Planned Maint Basel-Mulhouse Planned Maint Chester G…" at bounding box center [837, 310] width 1459 height 554
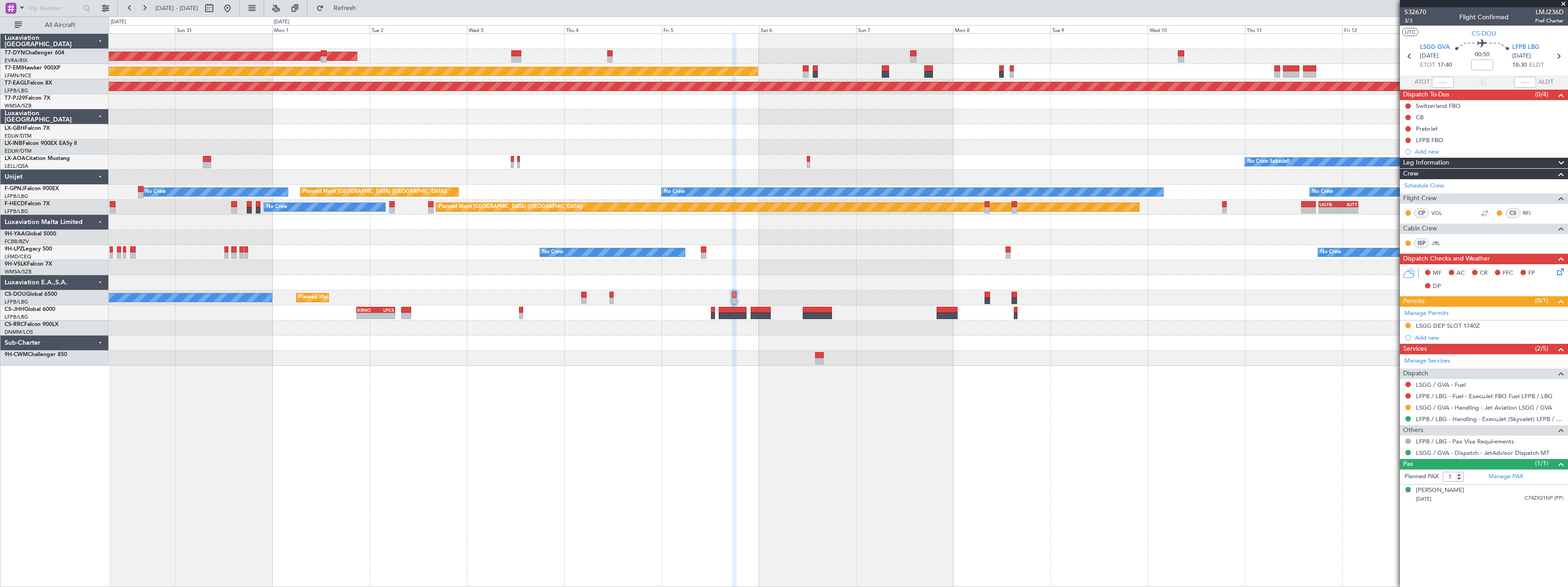
click at [516, 390] on div "AOG Maint Riga (Riga Intl) Planned Maint Chester Grounded New York (Teterboro) …" at bounding box center [837, 310] width 1459 height 554
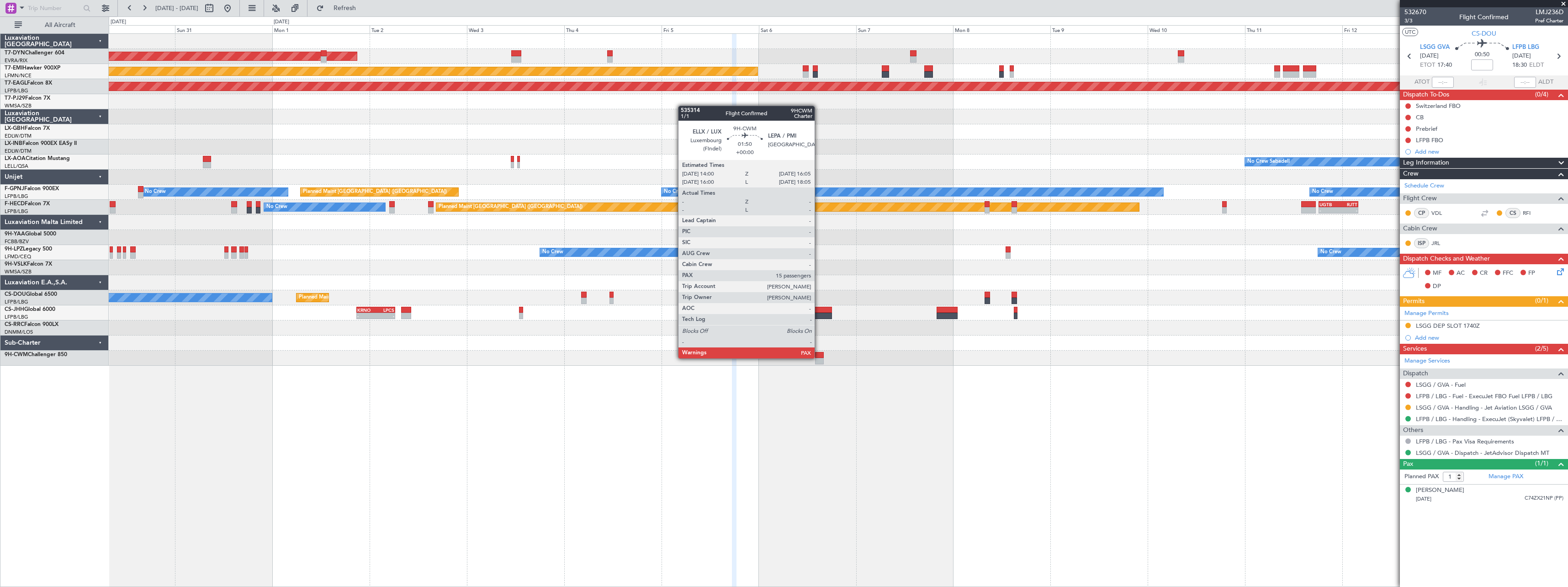
click at [819, 357] on div at bounding box center [819, 355] width 8 height 6
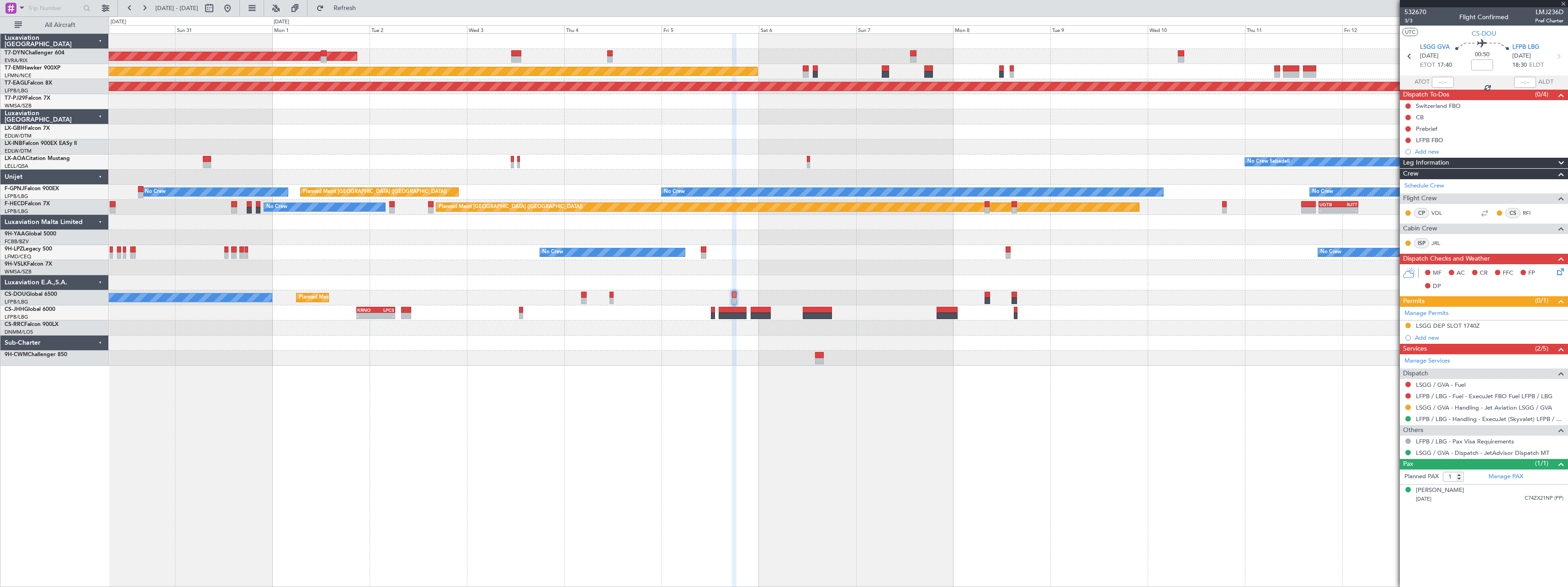
type input "15"
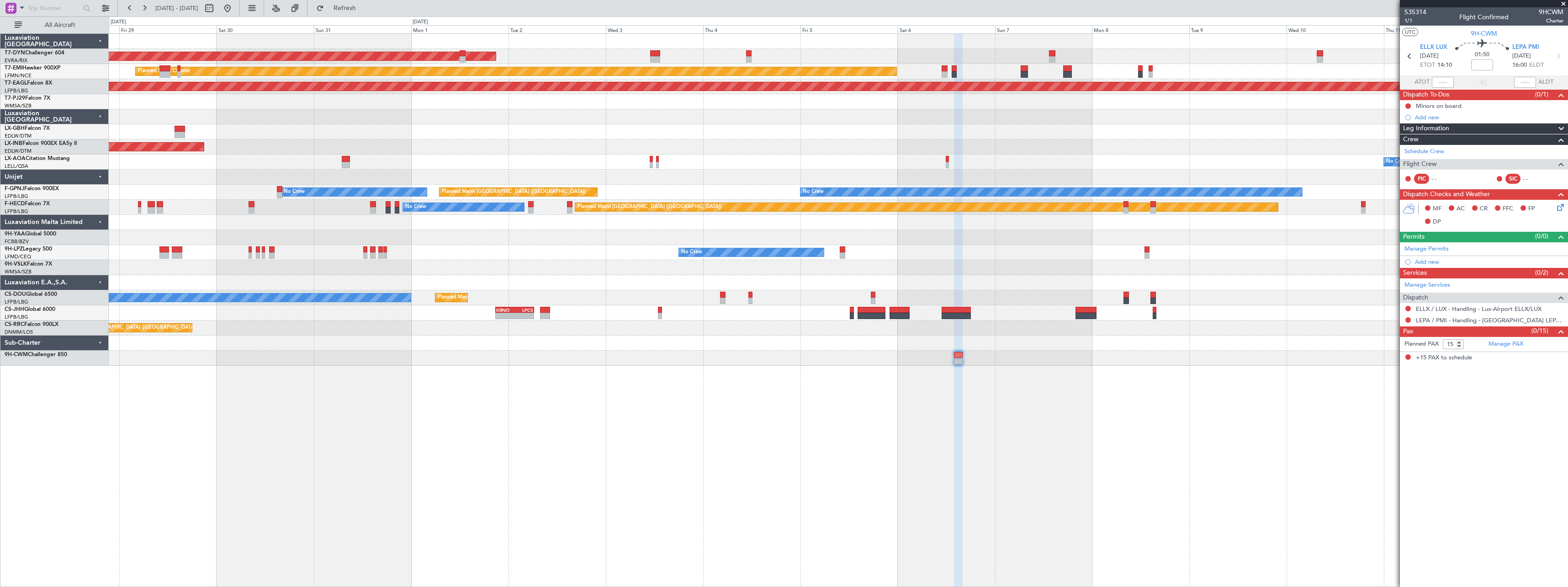
click at [812, 423] on div "AOG Maint Riga (Riga Intl) Planned Maint Chester Grounded New York (Teterboro) …" at bounding box center [837, 310] width 1459 height 554
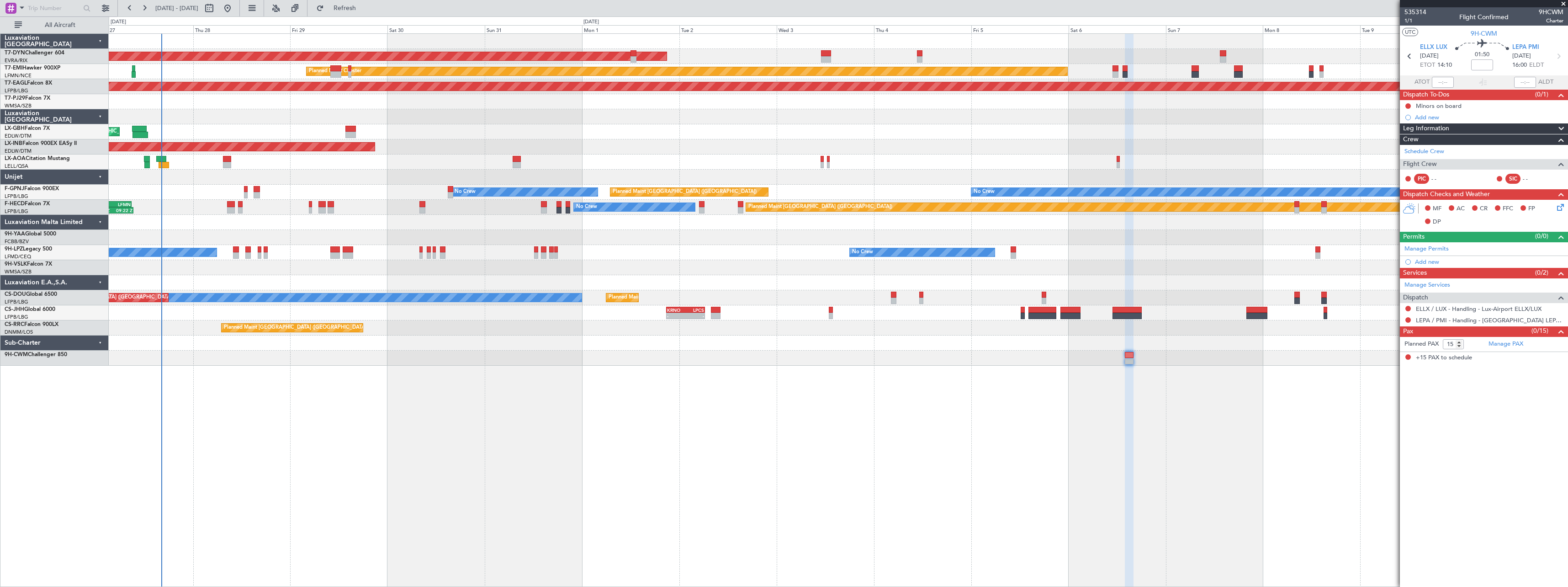
click at [675, 428] on div "AOG Maint Riga (Riga Intl) Planned Maint Chester Grounded New York (Teterboro) …" at bounding box center [837, 310] width 1459 height 554
click at [217, 7] on button at bounding box center [209, 8] width 15 height 15
select select "8"
select select "2025"
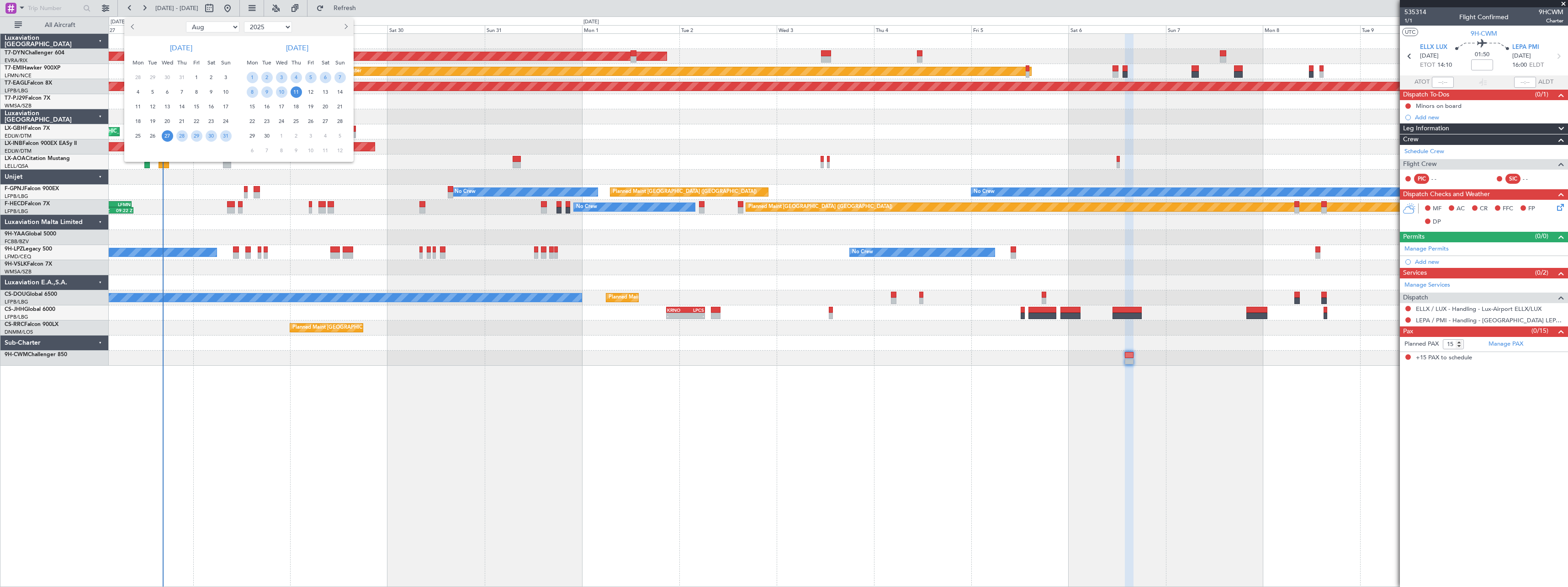
click at [339, 107] on span "21" at bounding box center [340, 107] width 11 height 11
click at [343, 138] on span "5" at bounding box center [340, 136] width 11 height 11
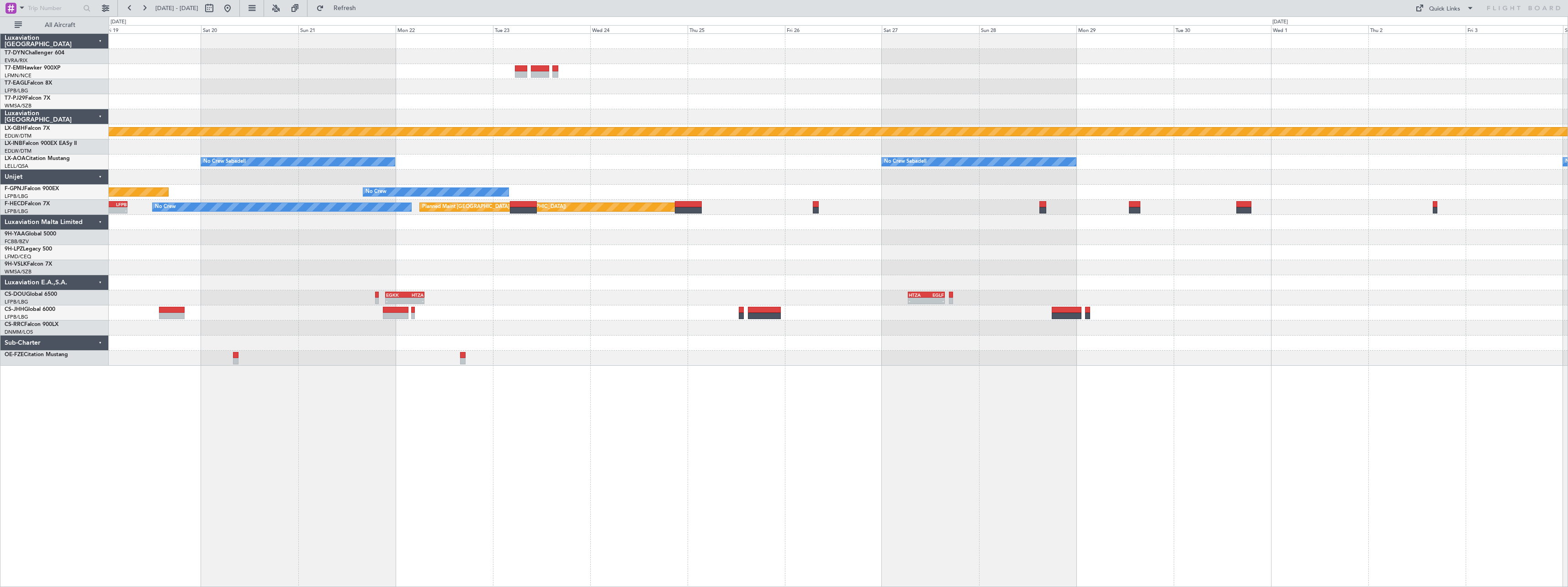
click at [562, 243] on div at bounding box center [837, 237] width 1459 height 15
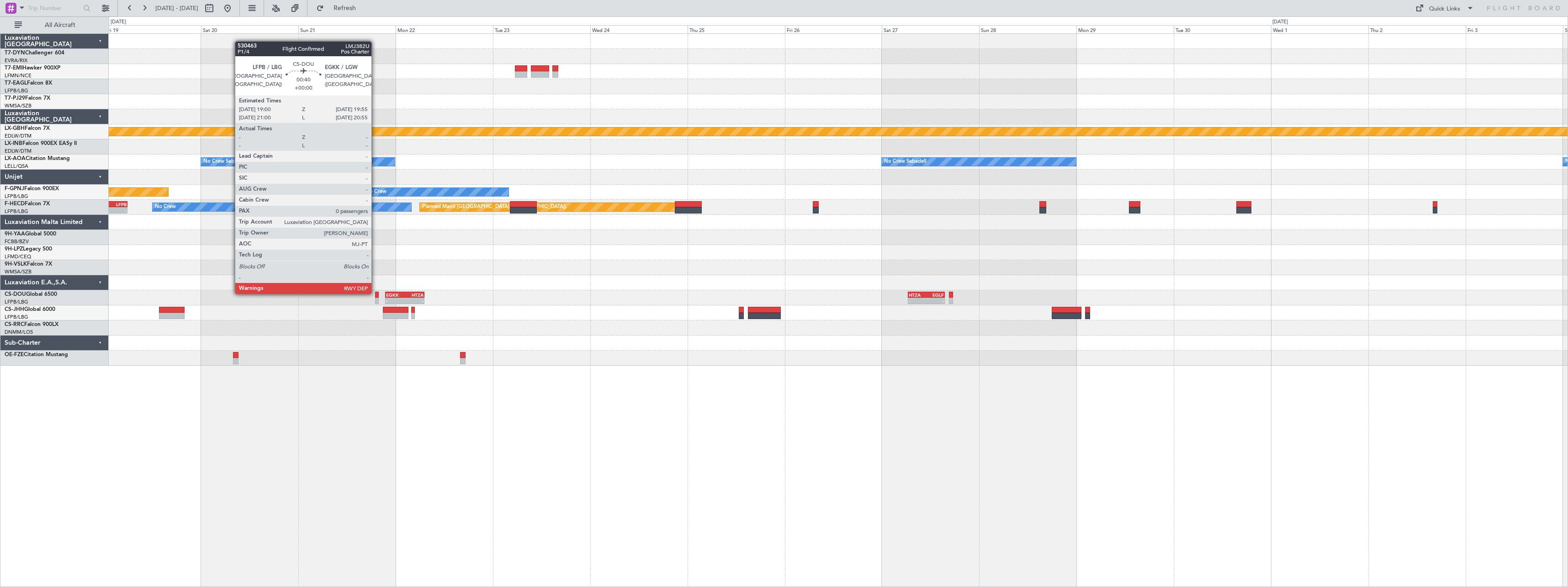
click at [375, 293] on div at bounding box center [377, 294] width 4 height 6
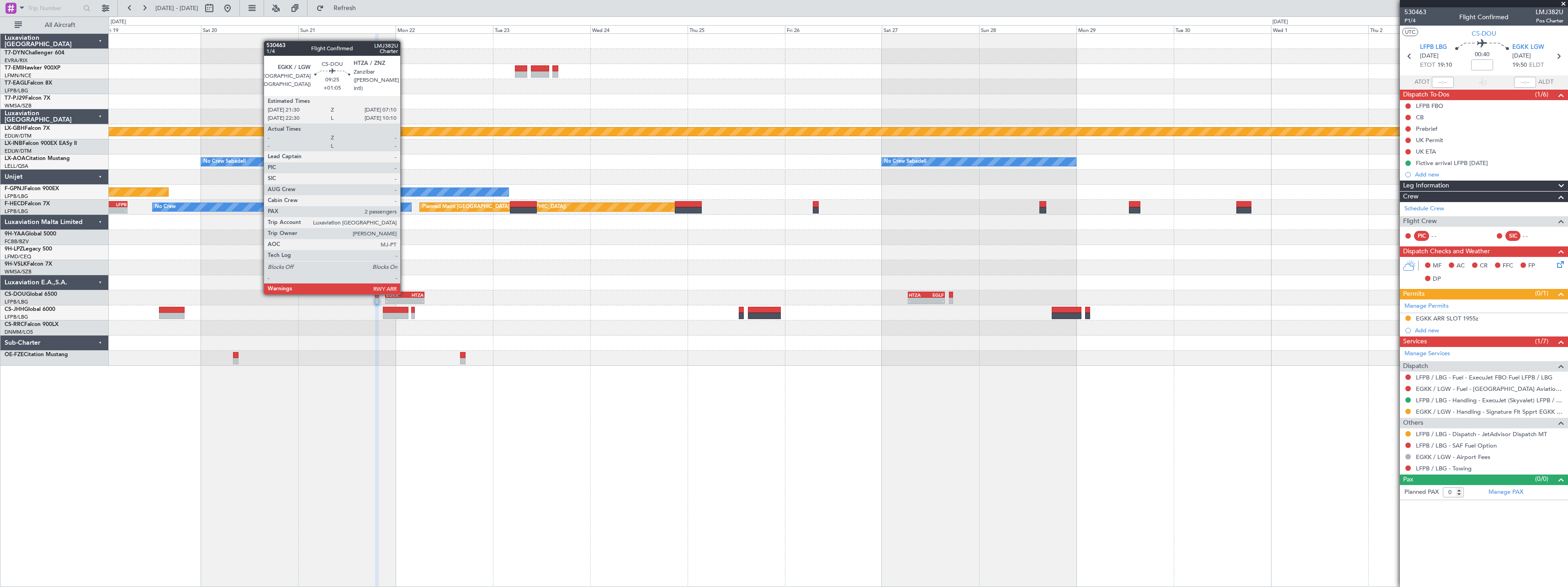
click at [405, 293] on div "HTZA" at bounding box center [414, 295] width 18 height 6
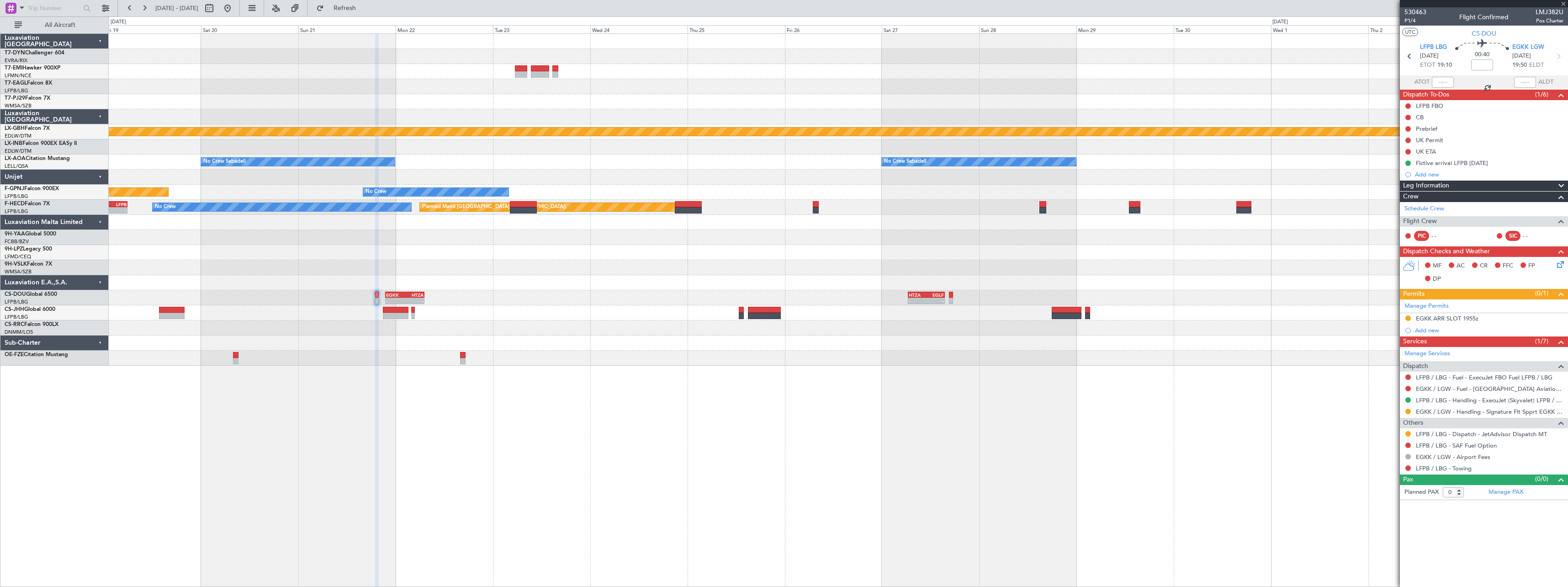
type input "+01:05"
type input "2"
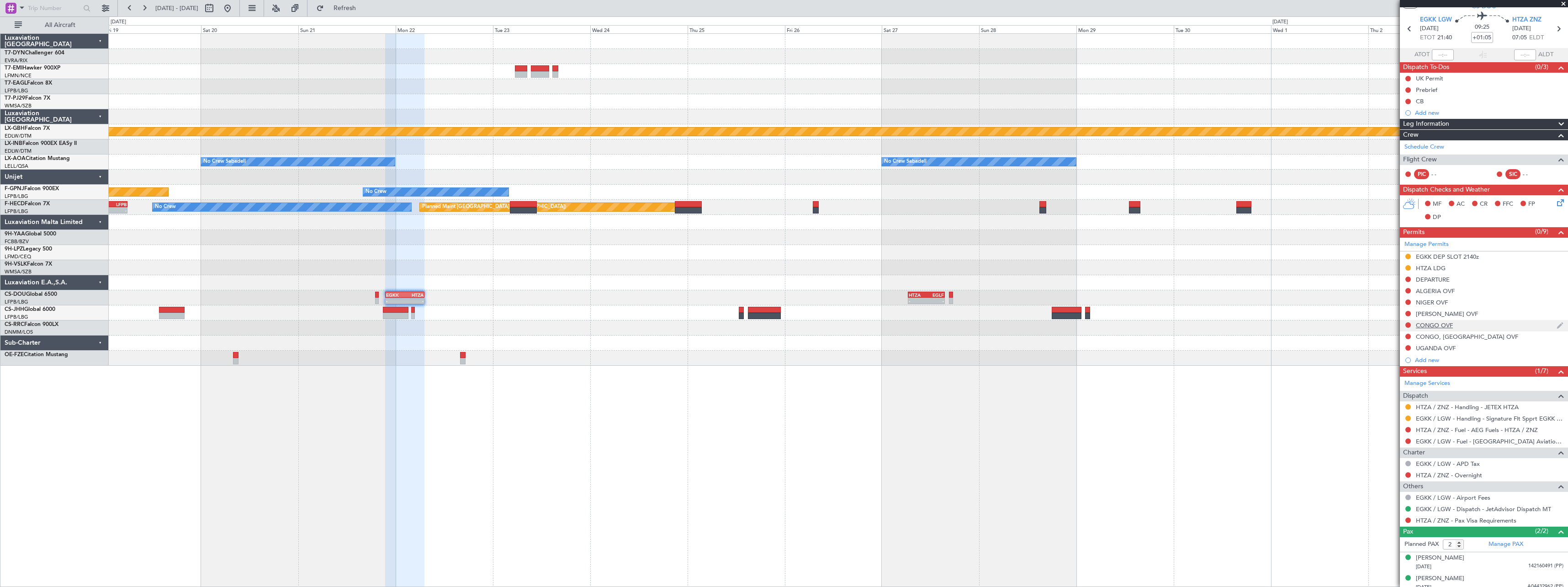
scroll to position [33, 0]
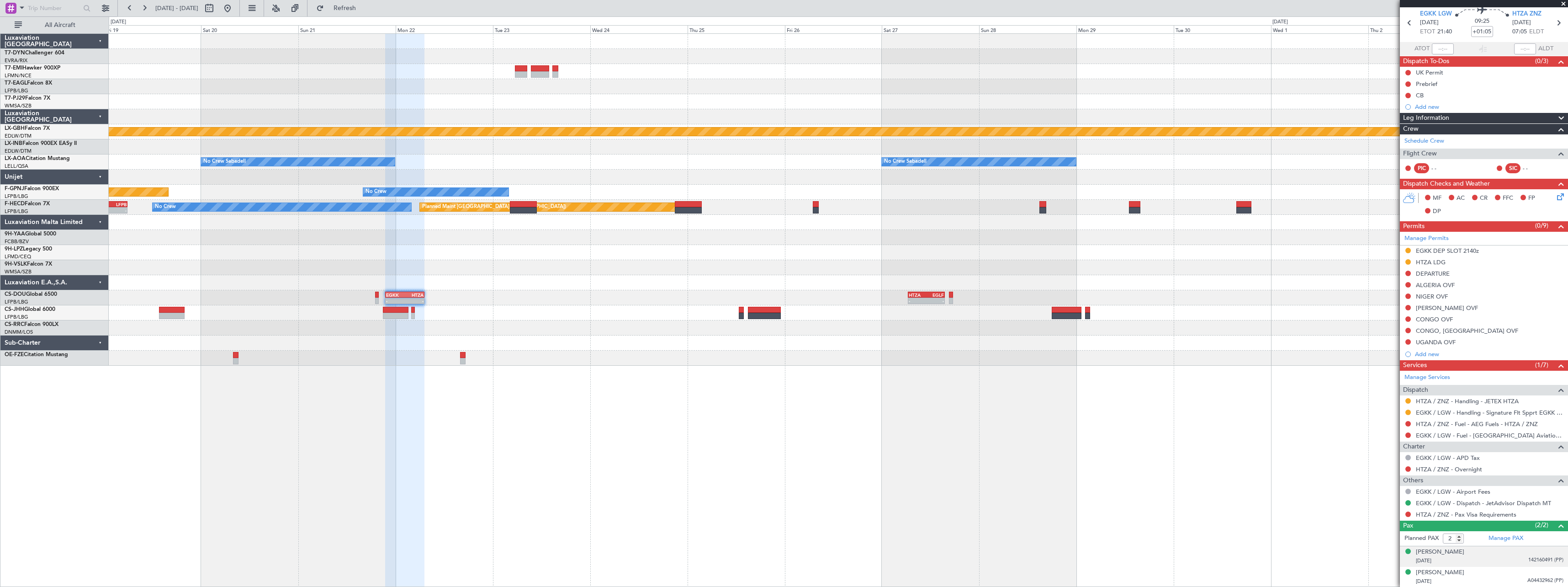
click at [1486, 559] on div "11/11/1965 142160491 (PP)" at bounding box center [1489, 561] width 148 height 9
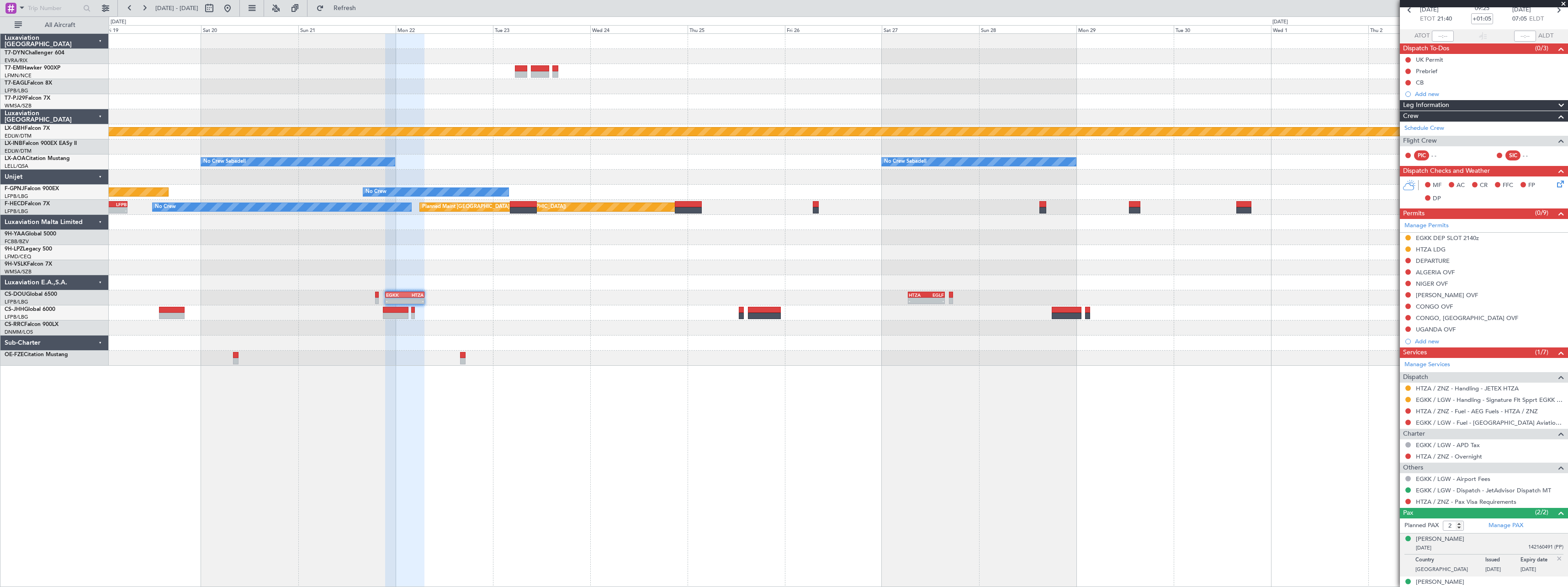
scroll to position [56, 0]
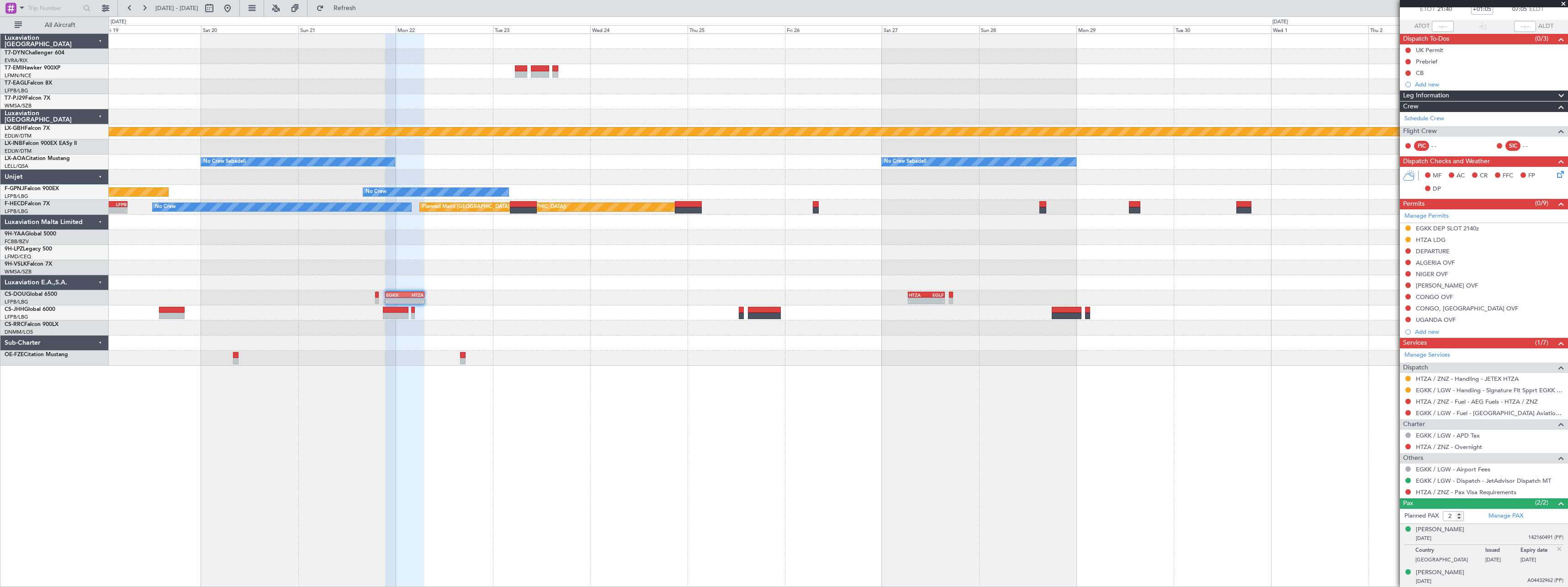
click at [1489, 578] on div "14/09/1973 A04432962 (PP)" at bounding box center [1489, 581] width 148 height 9
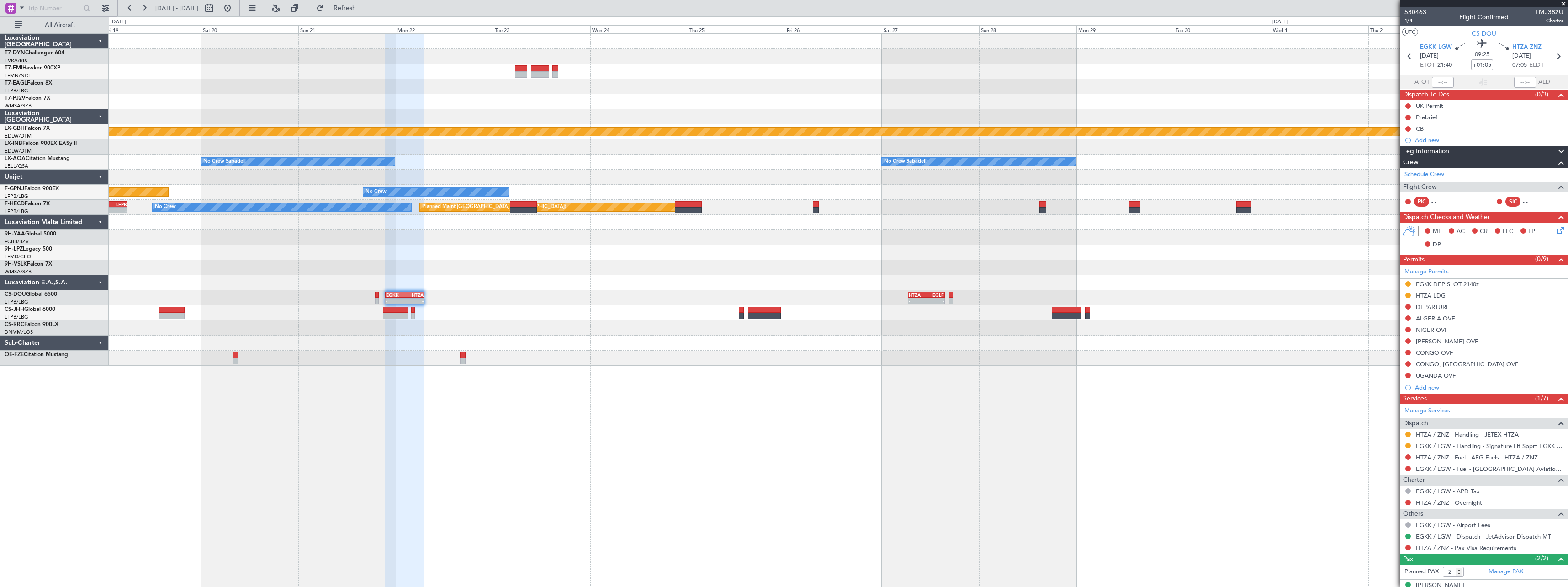
scroll to position [56, 0]
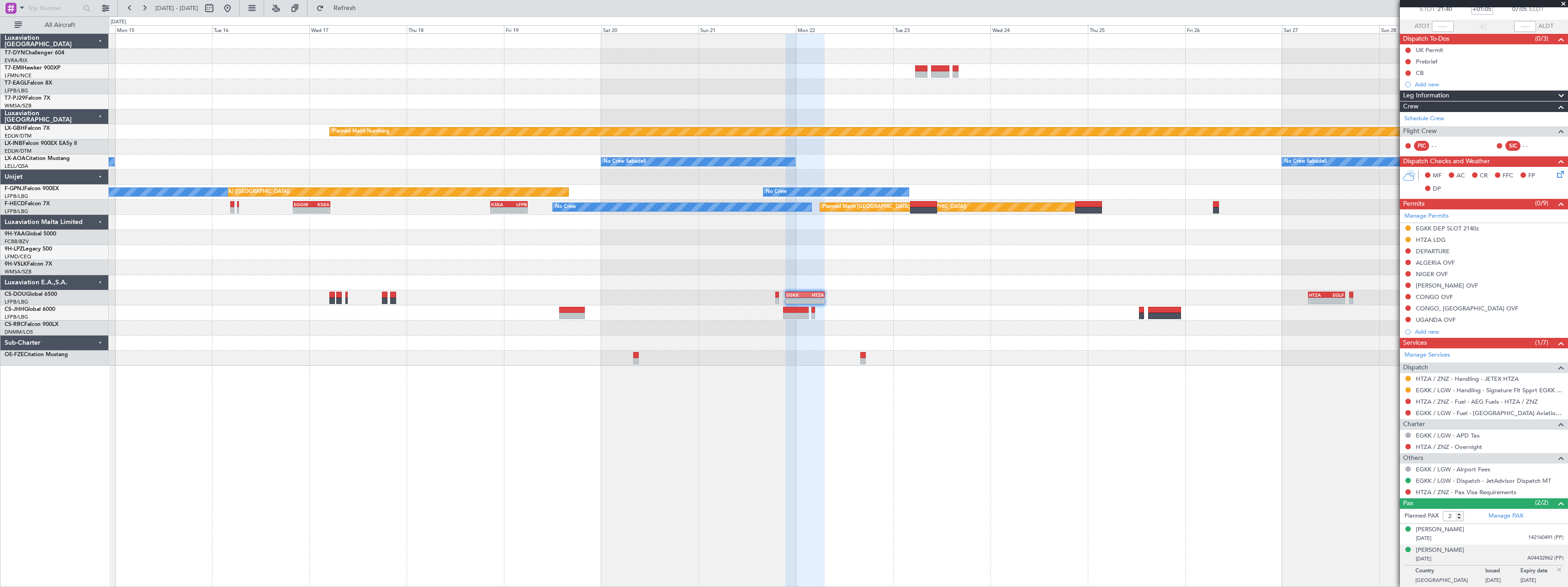
click at [1136, 286] on div "Grounded [US_STATE] ([GEOGRAPHIC_DATA]) Planned Maint Nurnberg No Crew Sabadell…" at bounding box center [837, 199] width 1459 height 332
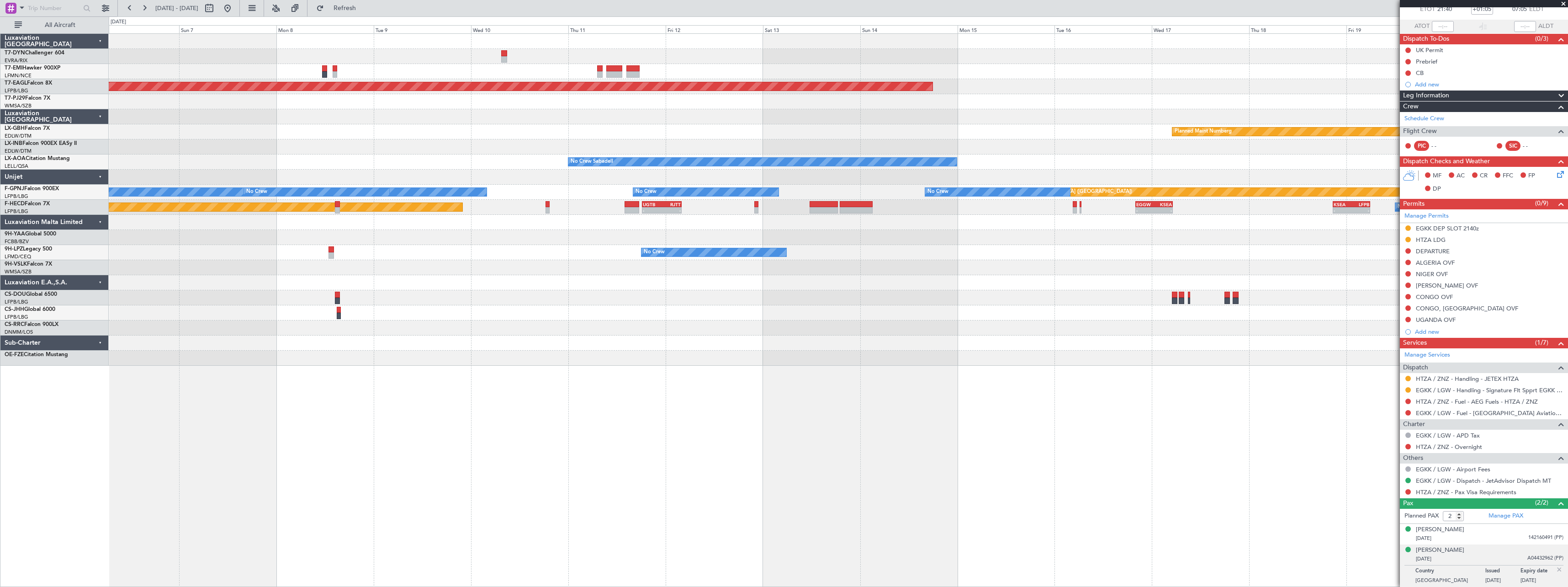
click at [1017, 386] on div "Planned Maint [PERSON_NAME] Grounded [US_STATE] ([GEOGRAPHIC_DATA]) Planned Mai…" at bounding box center [837, 310] width 1459 height 554
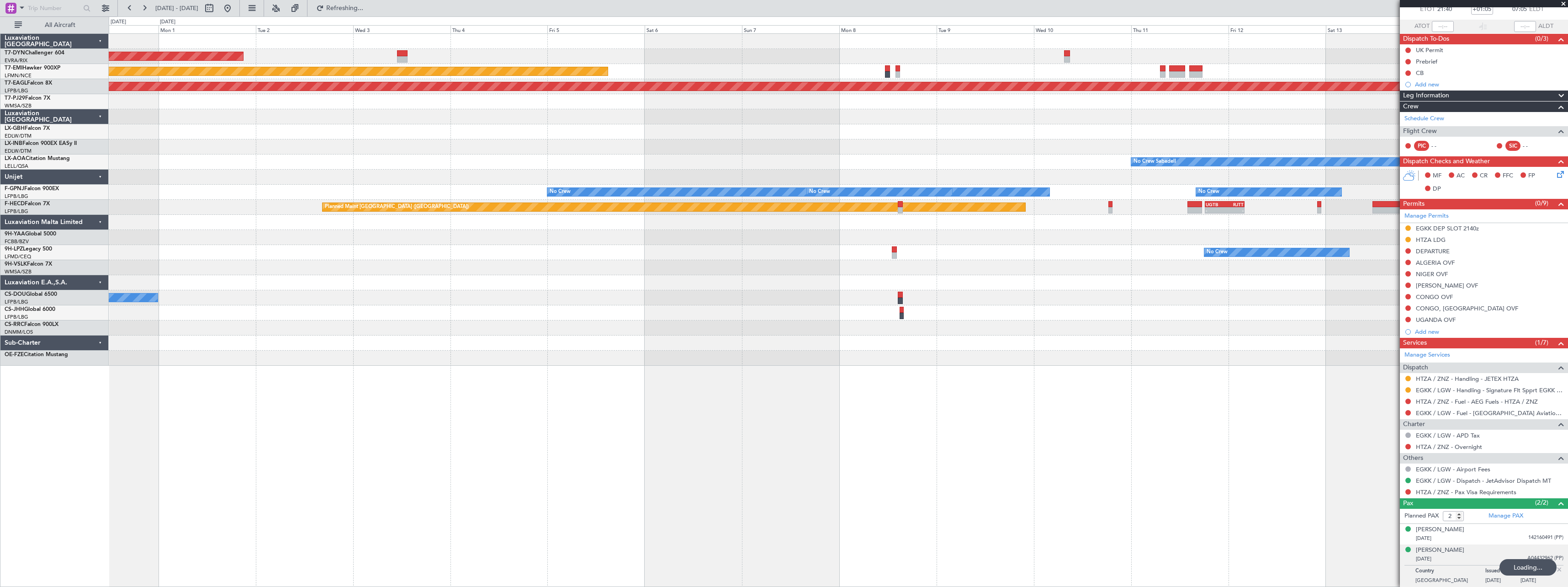
click at [1127, 290] on div "No Crew" at bounding box center [837, 298] width 1459 height 15
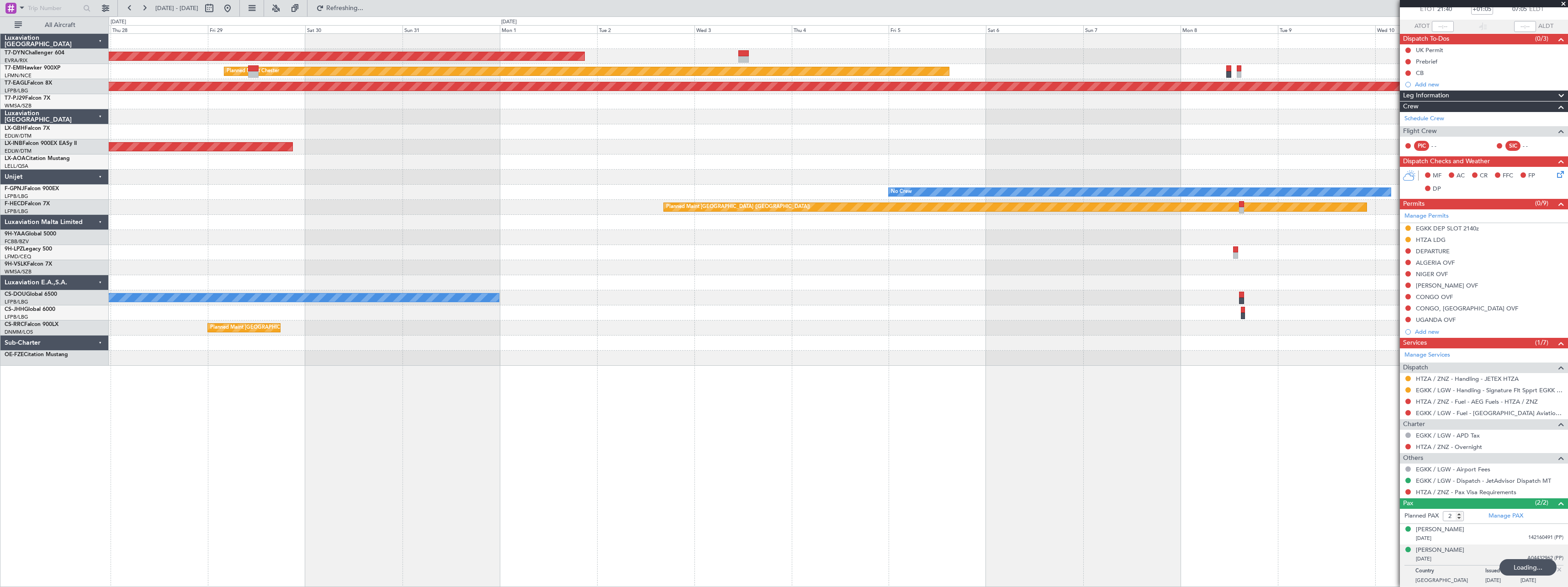
click at [1073, 245] on div "No Crew" at bounding box center [837, 253] width 1459 height 15
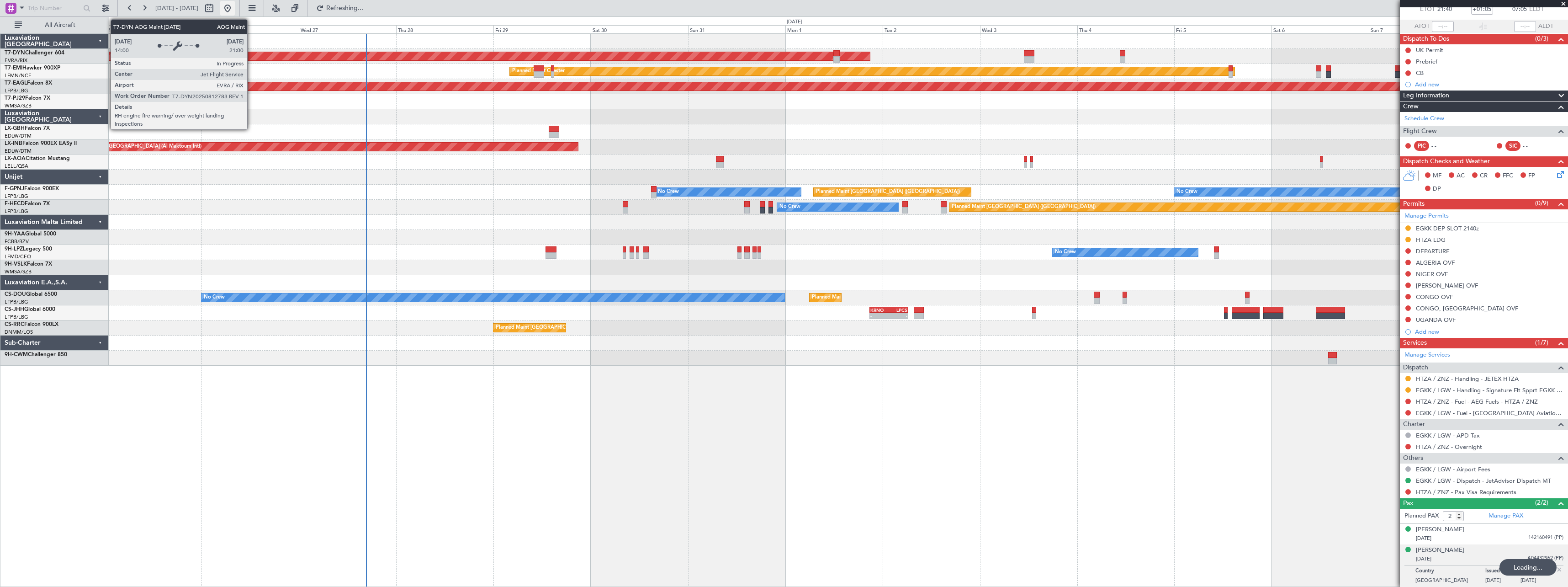
click at [235, 9] on button at bounding box center [228, 8] width 15 height 15
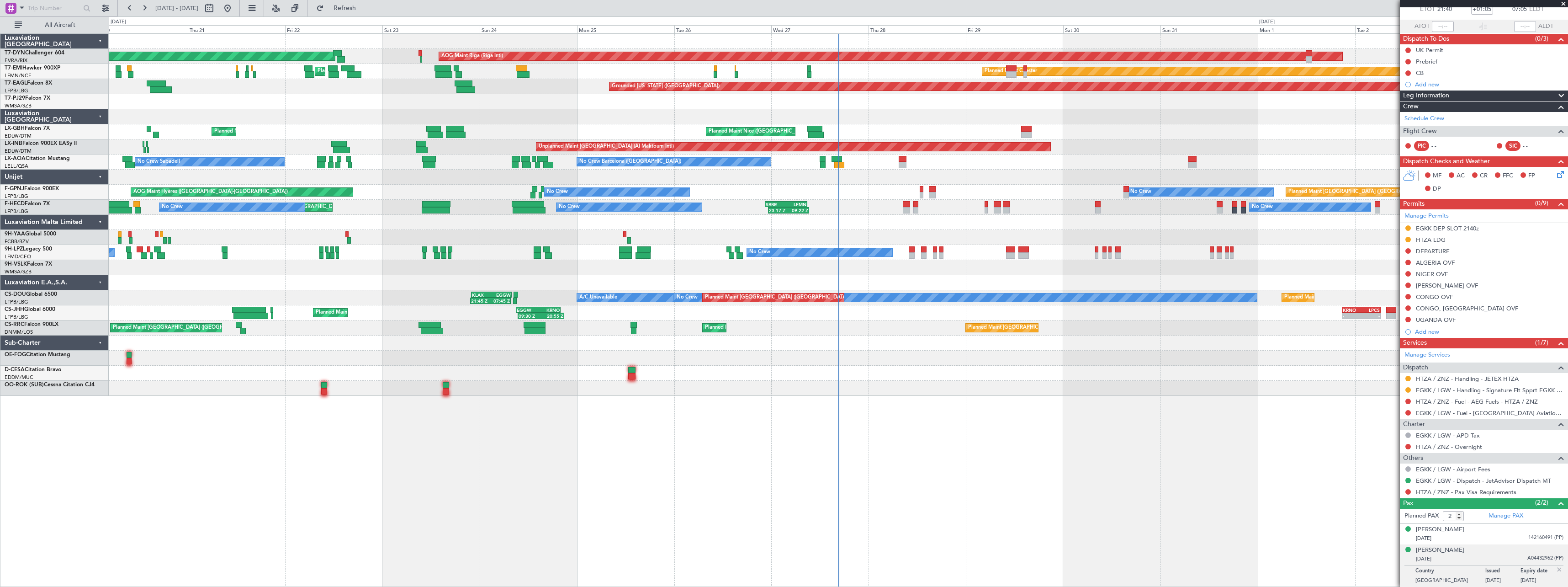
click at [793, 167] on div "No Crew Barcelona ([GEOGRAPHIC_DATA]) No Crew Sabadell No Crew Luxembourg (Find…" at bounding box center [837, 162] width 1459 height 15
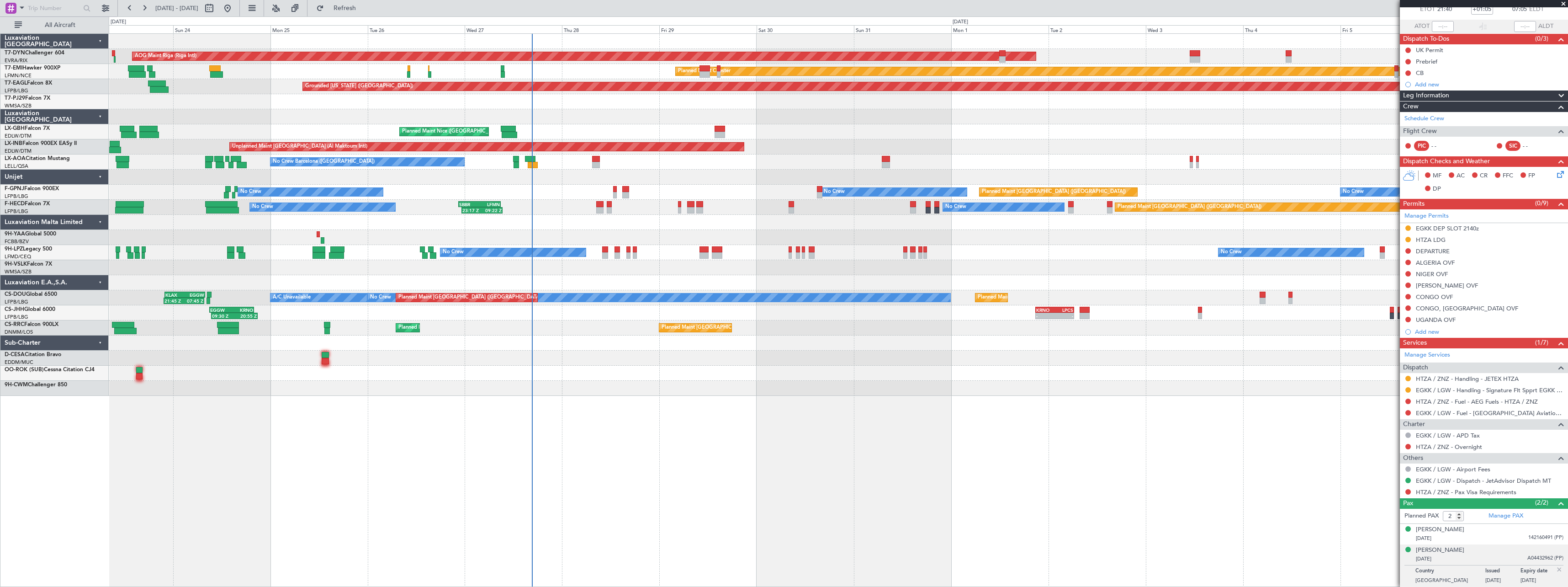
click at [551, 178] on div at bounding box center [837, 177] width 1459 height 15
click at [217, 8] on button at bounding box center [209, 8] width 15 height 15
select select "8"
select select "2025"
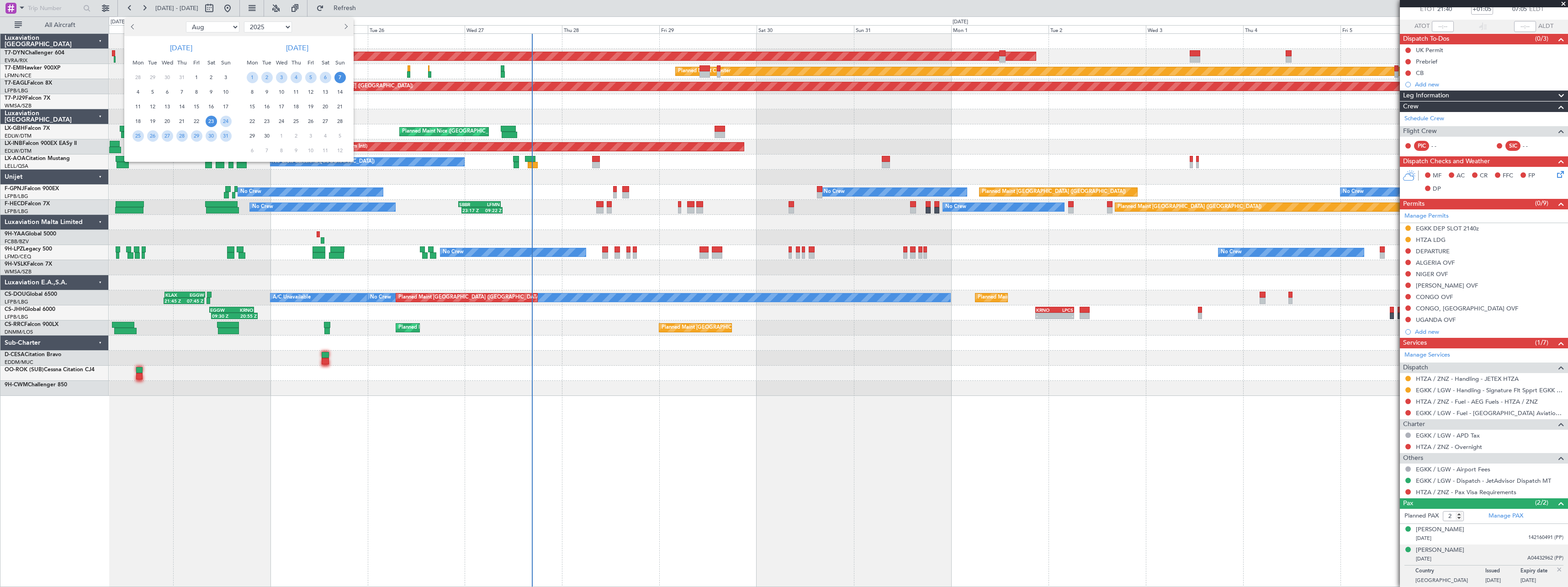
click at [617, 344] on div at bounding box center [784, 293] width 1568 height 587
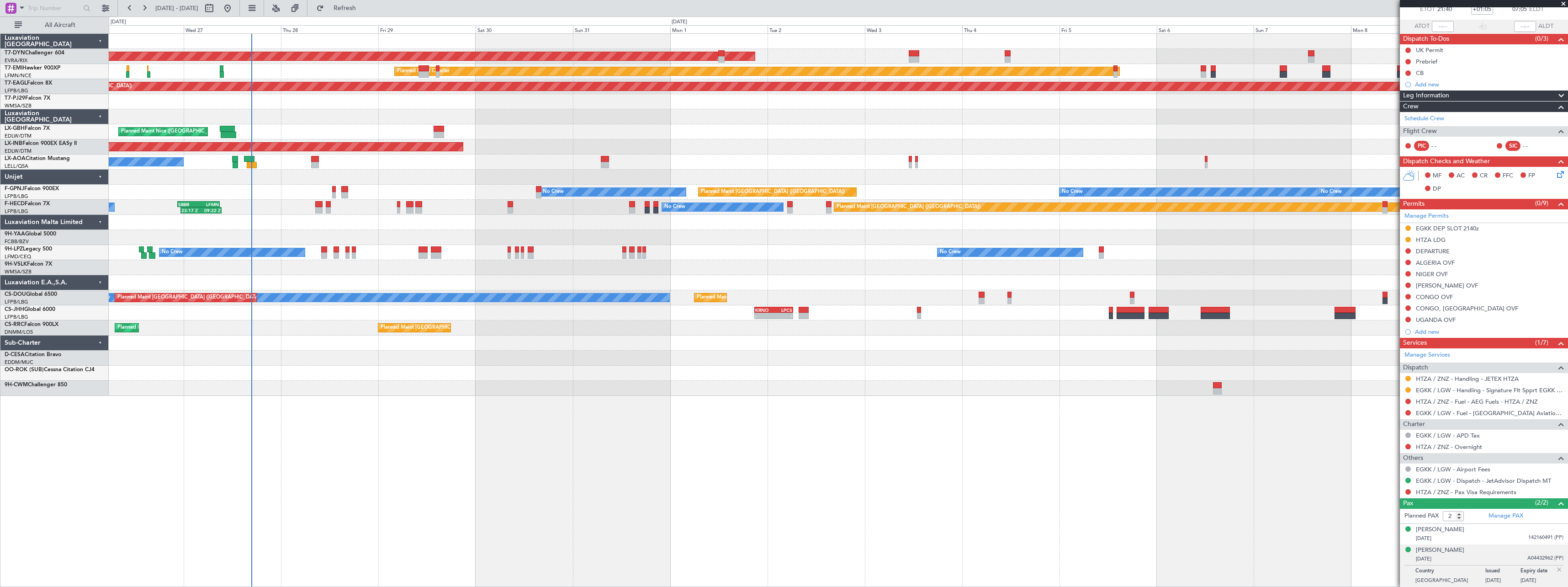
click at [664, 353] on div at bounding box center [837, 358] width 1459 height 15
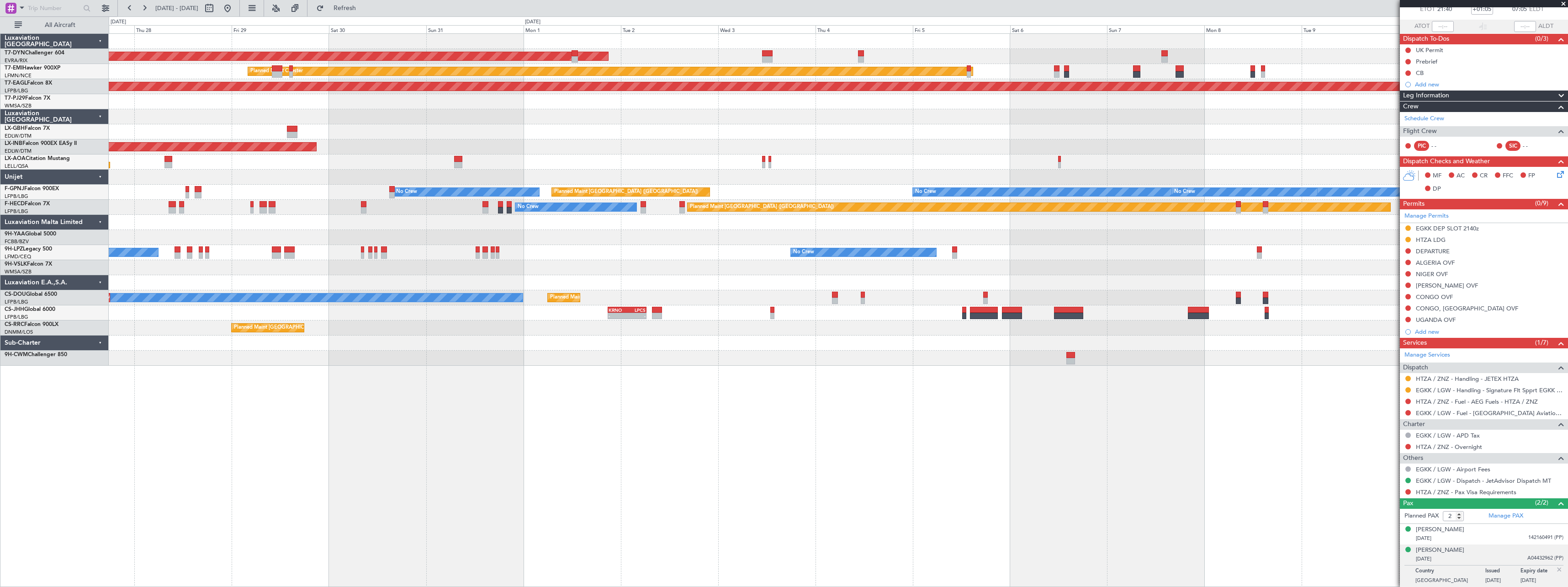
click at [556, 349] on div at bounding box center [837, 343] width 1459 height 15
click at [112, 7] on button at bounding box center [106, 8] width 15 height 15
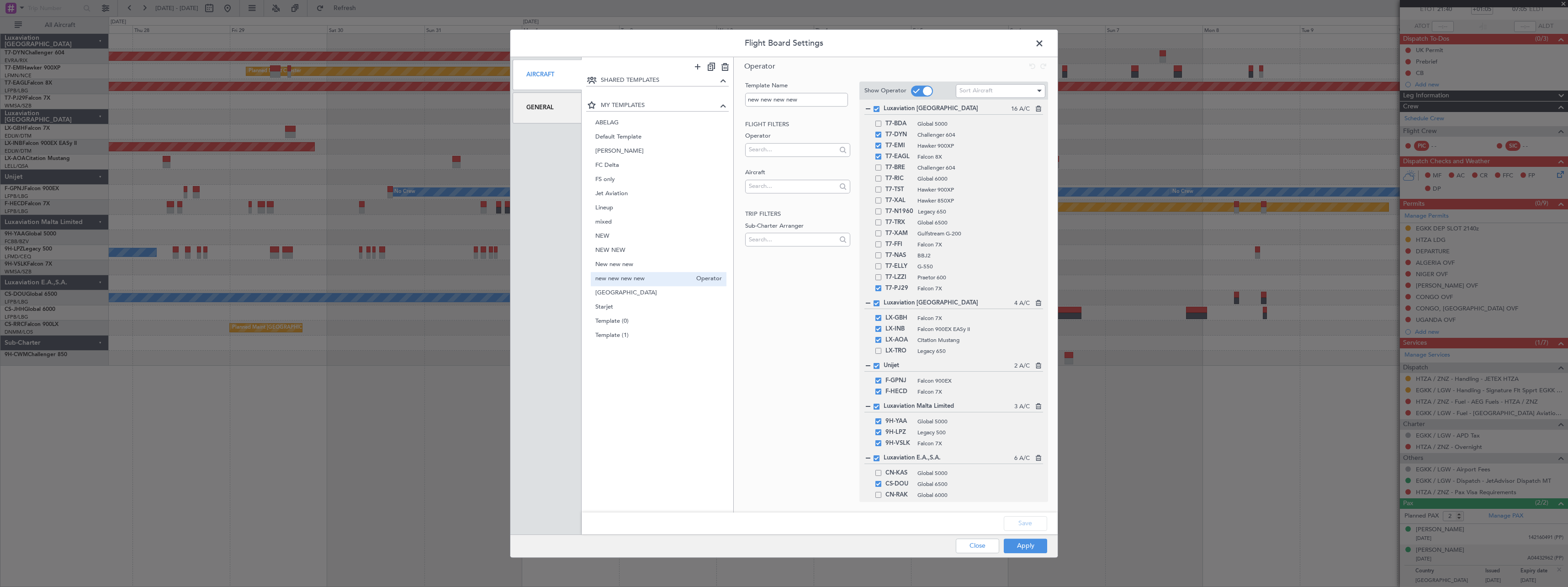
click at [1044, 47] on span at bounding box center [1044, 46] width 0 height 18
